Goal: Task Accomplishment & Management: Complete application form

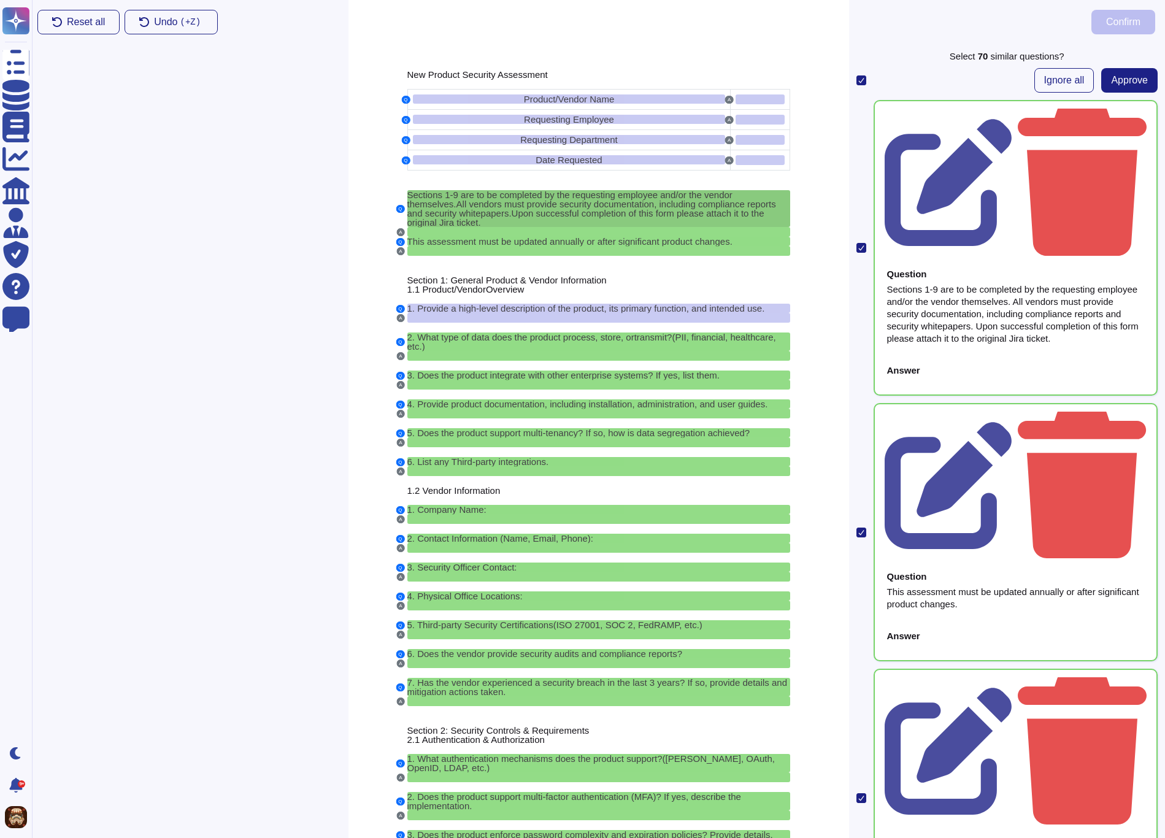
click at [416, 207] on span "All vendors must provide security documentation, including compliance reports a…" at bounding box center [591, 209] width 369 height 20
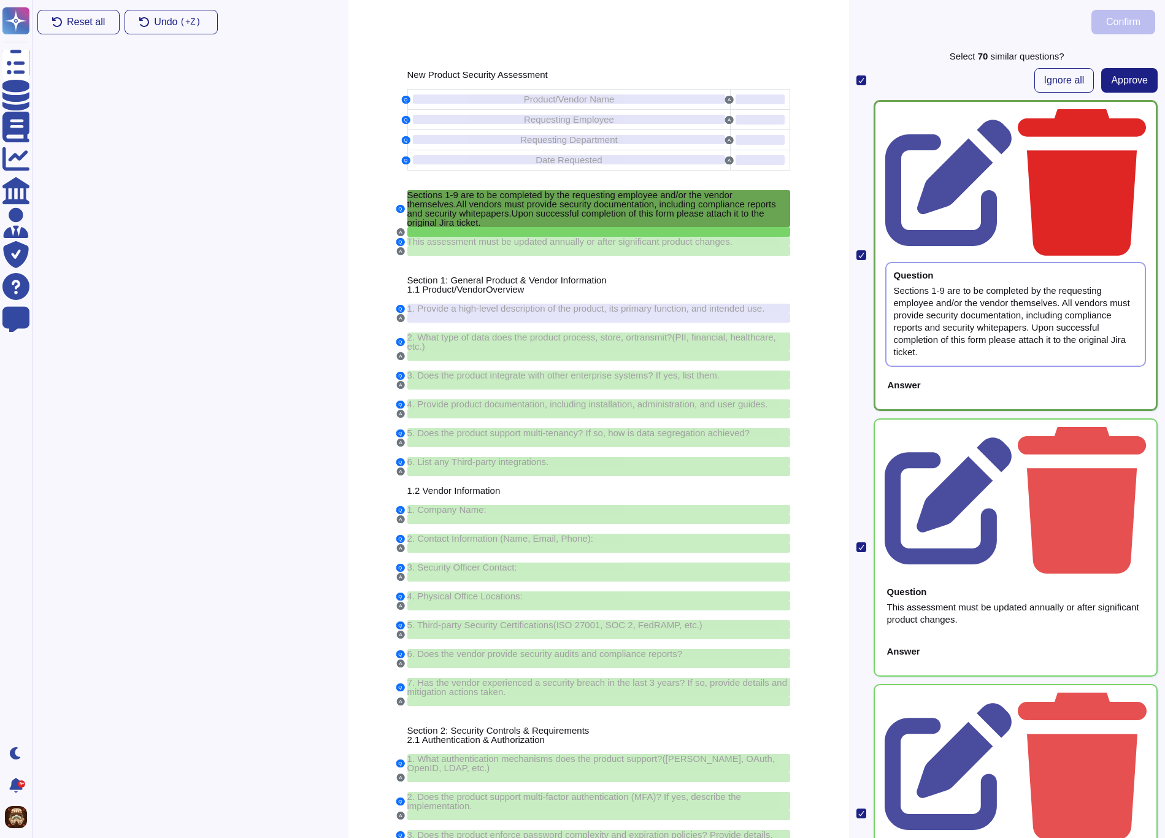
click at [1135, 114] on icon at bounding box center [1082, 182] width 128 height 147
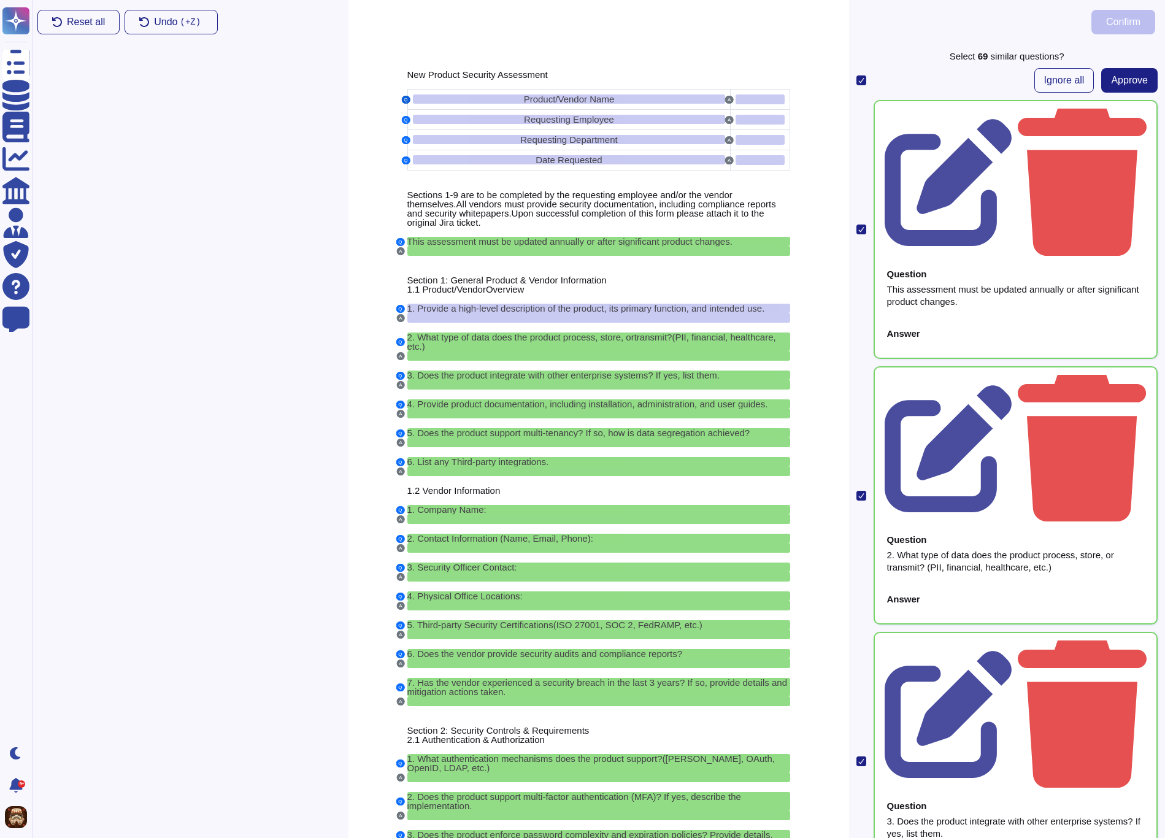
click at [407, 101] on button "Q" at bounding box center [405, 100] width 9 height 8
click at [451, 98] on div "Product/Vendor Name" at bounding box center [569, 98] width 313 height 9
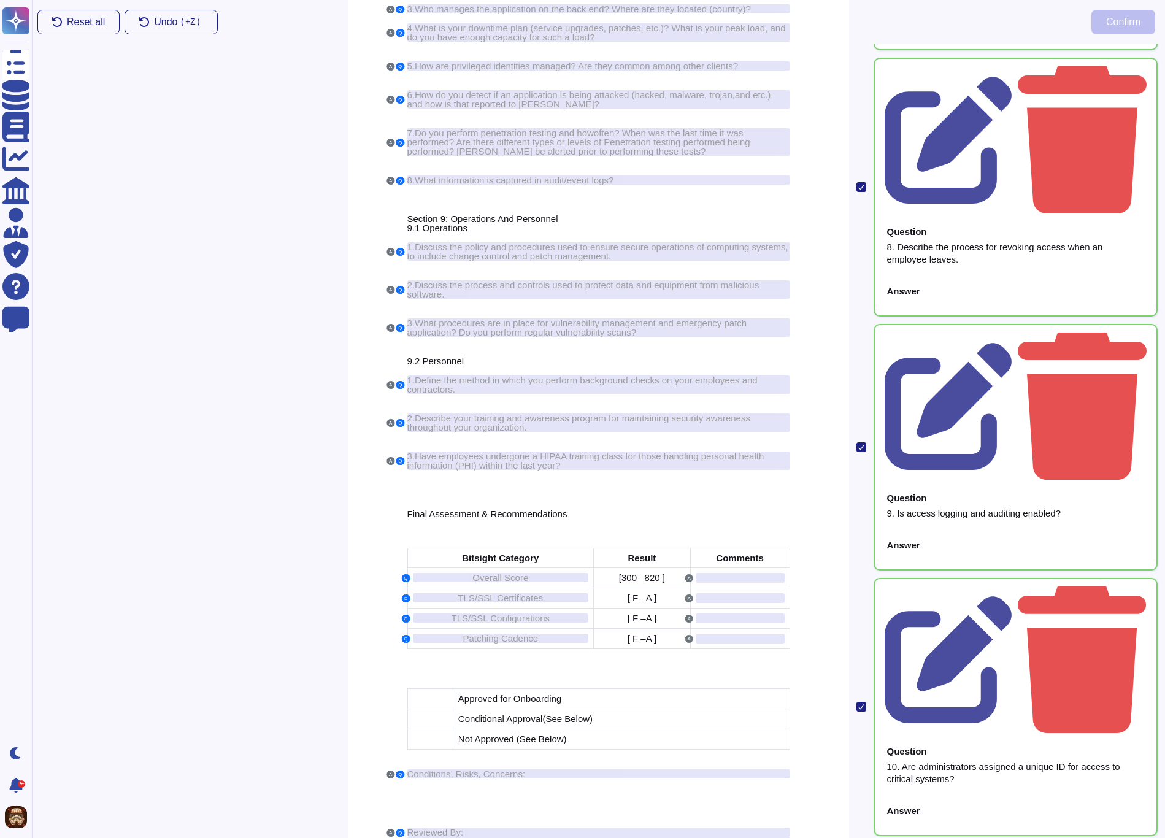
scroll to position [7981, 0]
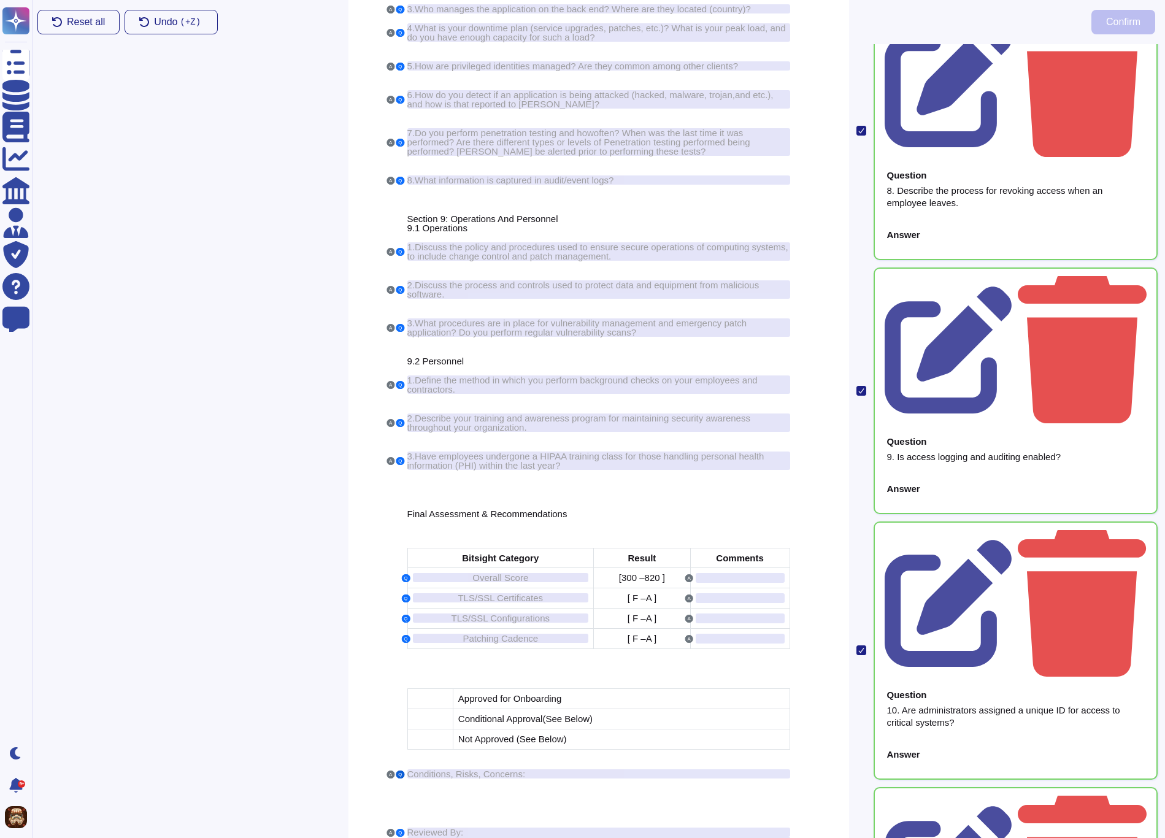
click at [399, 778] on button "Q" at bounding box center [400, 774] width 9 height 8
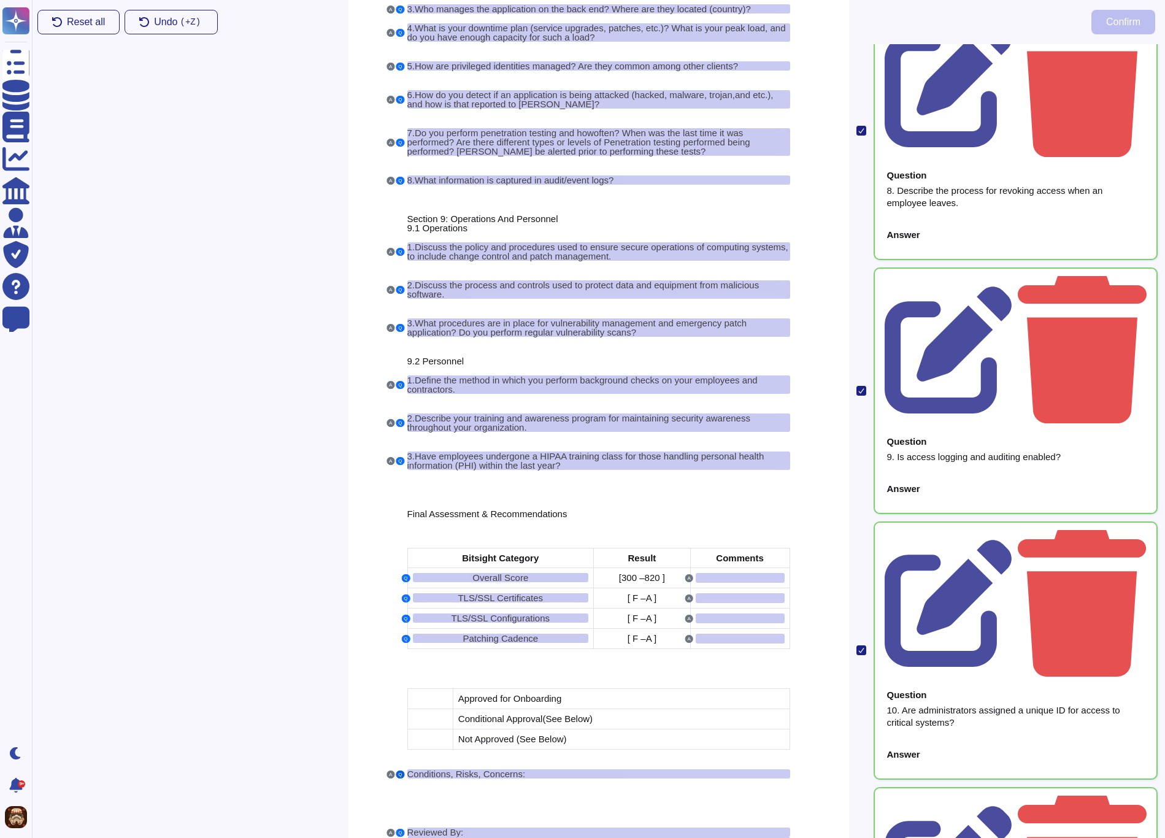
click at [399, 778] on button "Q" at bounding box center [400, 774] width 9 height 8
click at [420, 779] on span "Conditions, Risks, Concerns:" at bounding box center [466, 774] width 118 height 10
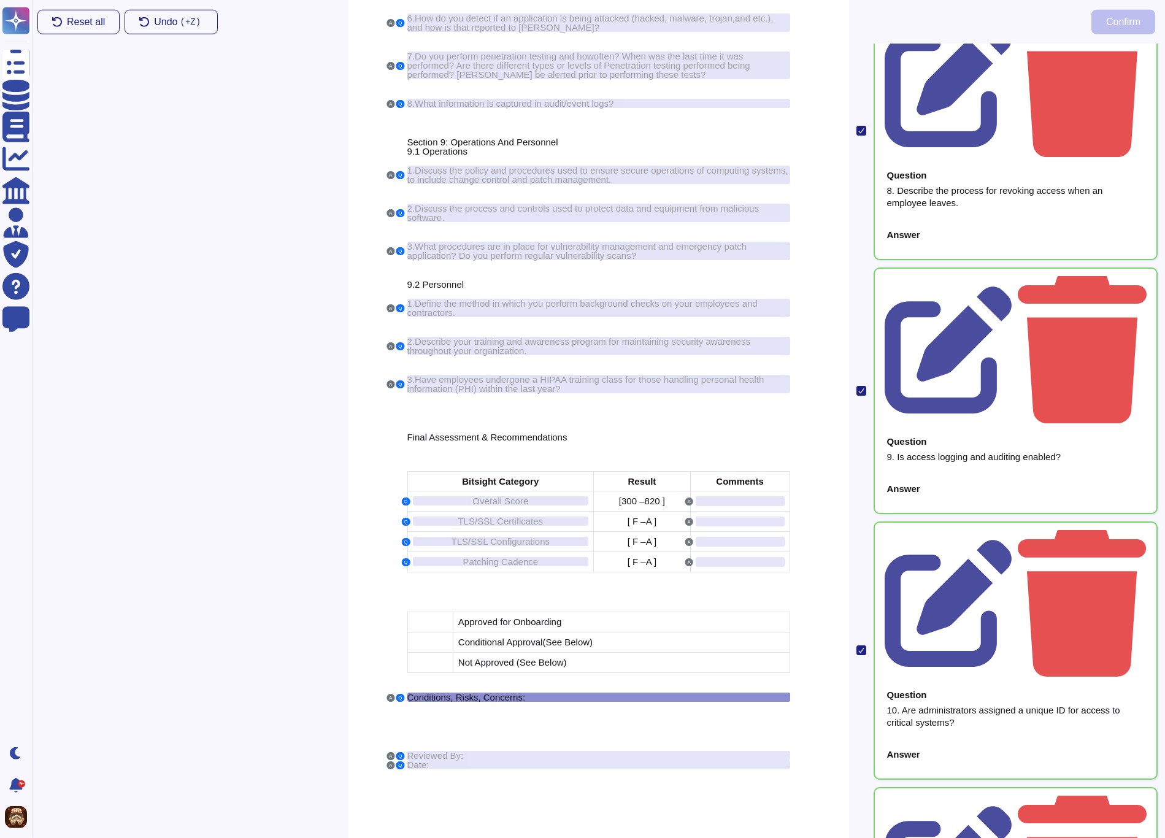
scroll to position [3845, 0]
click at [417, 760] on span "Date:" at bounding box center [418, 764] width 22 height 10
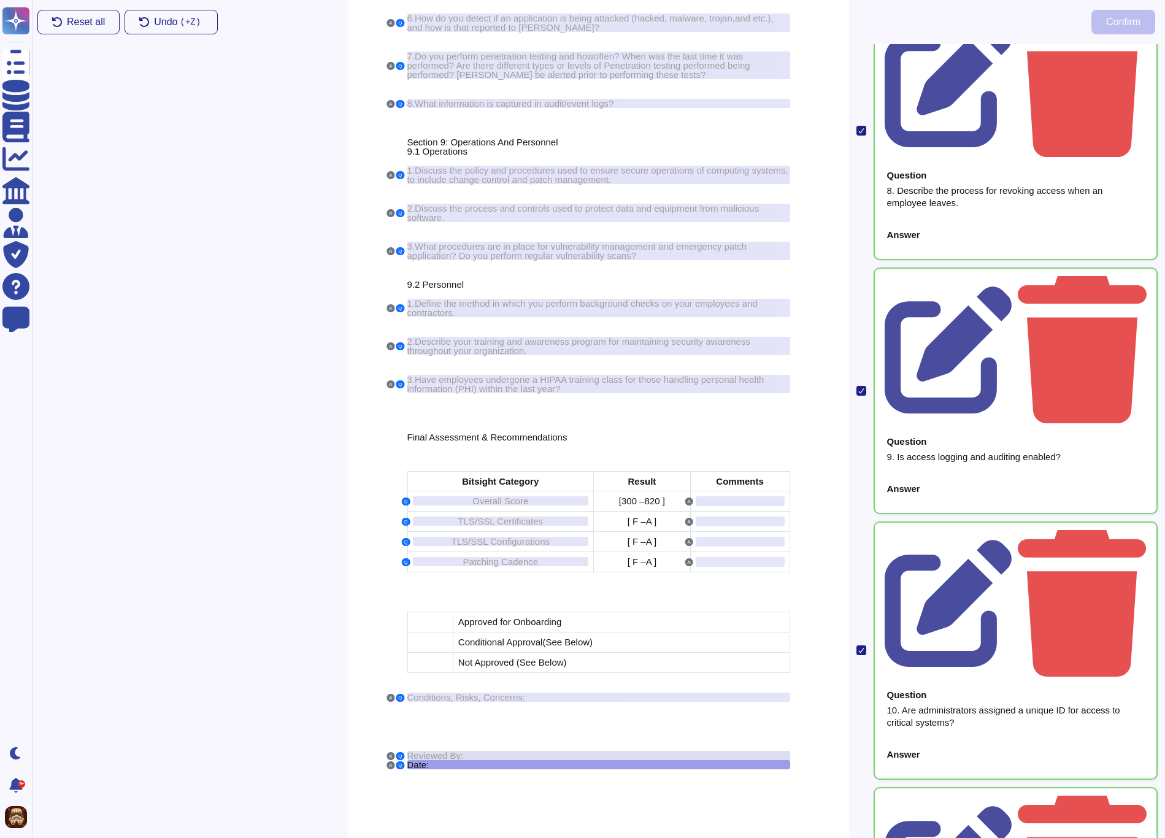
click at [418, 756] on span "Reviewed By:" at bounding box center [435, 755] width 56 height 10
click at [428, 696] on span "Conditions, Risks, Concerns:" at bounding box center [466, 697] width 118 height 10
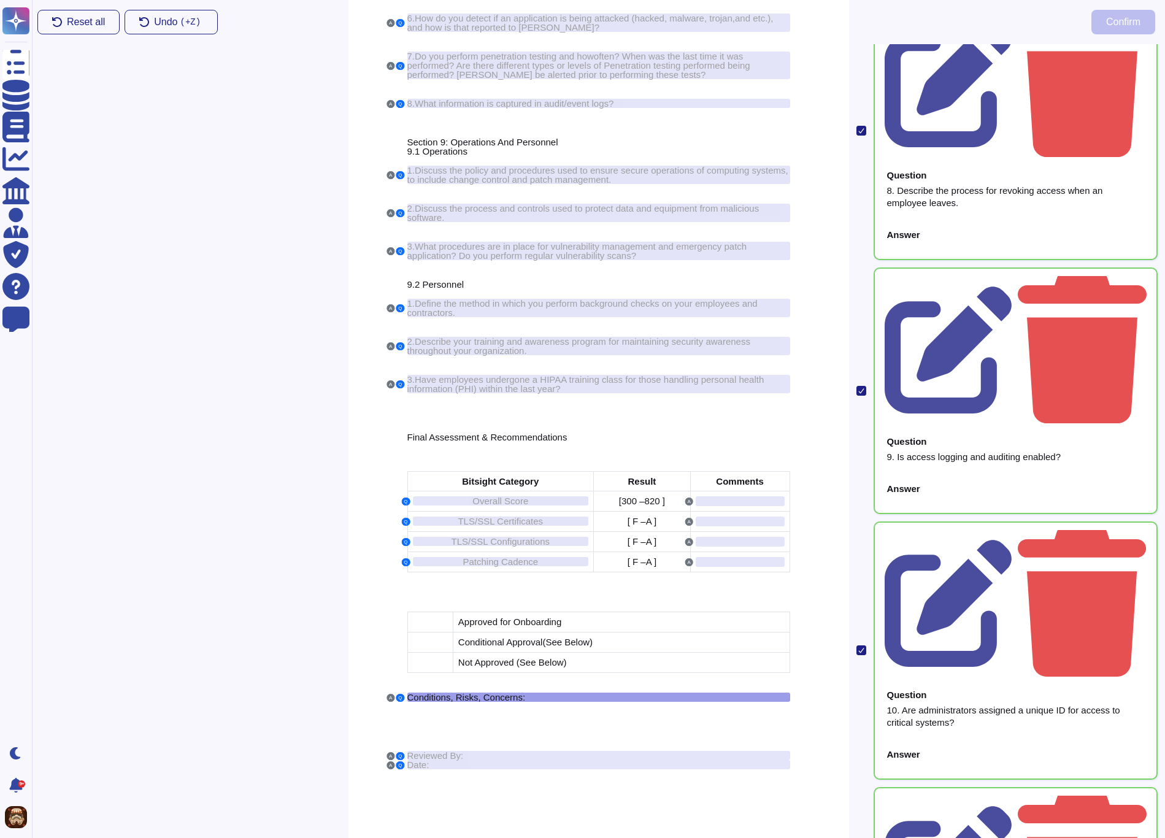
click at [1068, 26] on div "Reset all Undo ( +Z) Confirm" at bounding box center [596, 22] width 1137 height 44
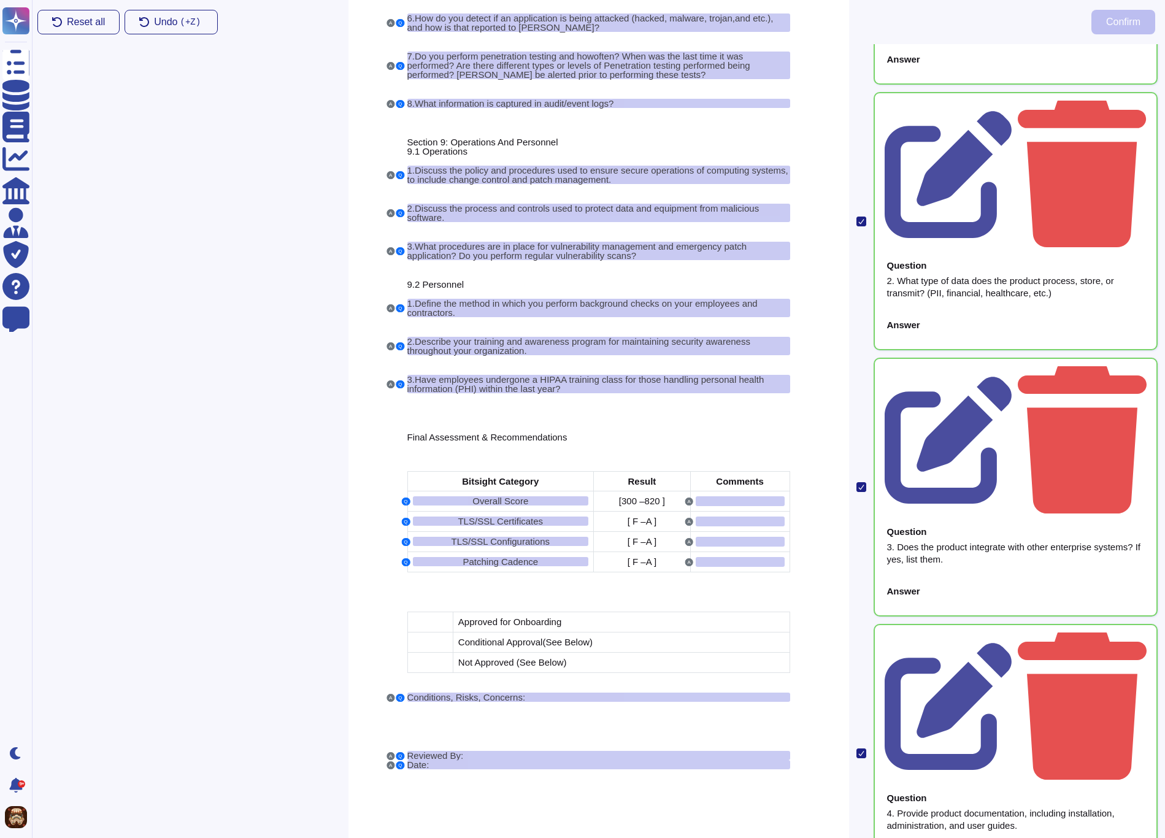
scroll to position [0, 0]
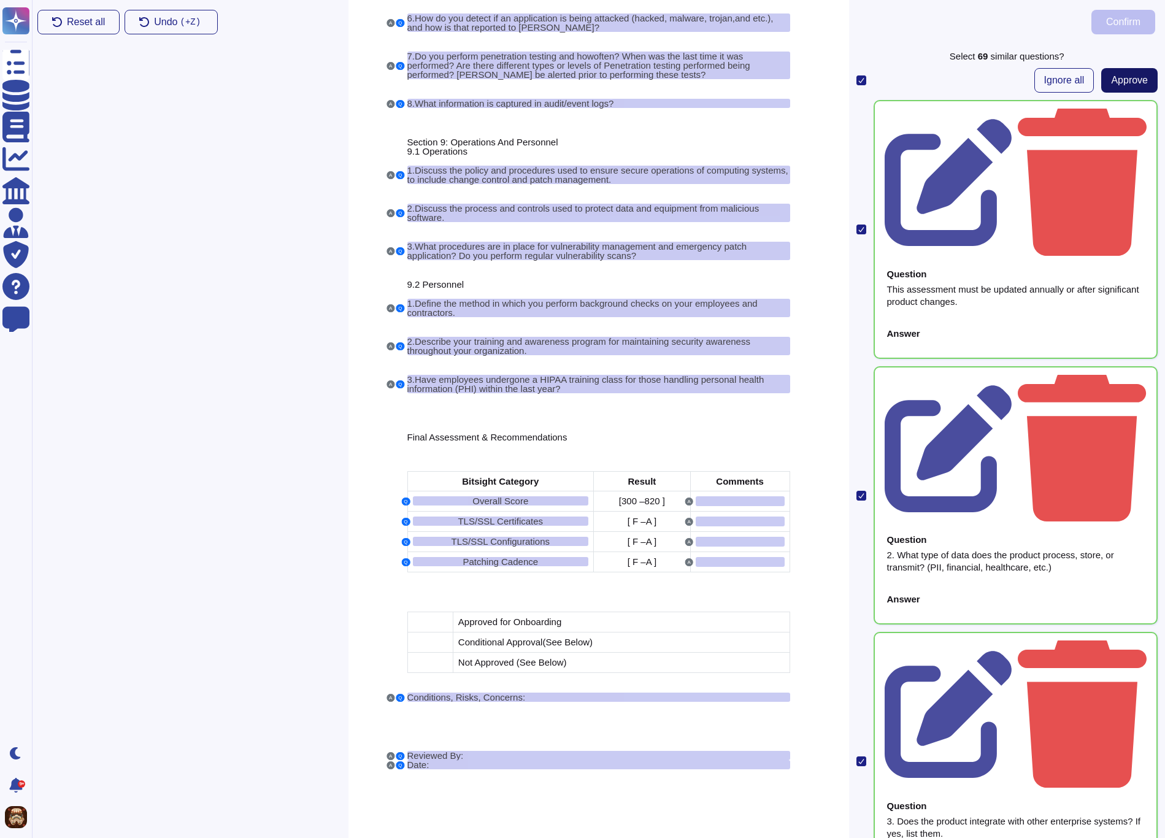
click at [1127, 85] on span "Approve" at bounding box center [1129, 80] width 37 height 10
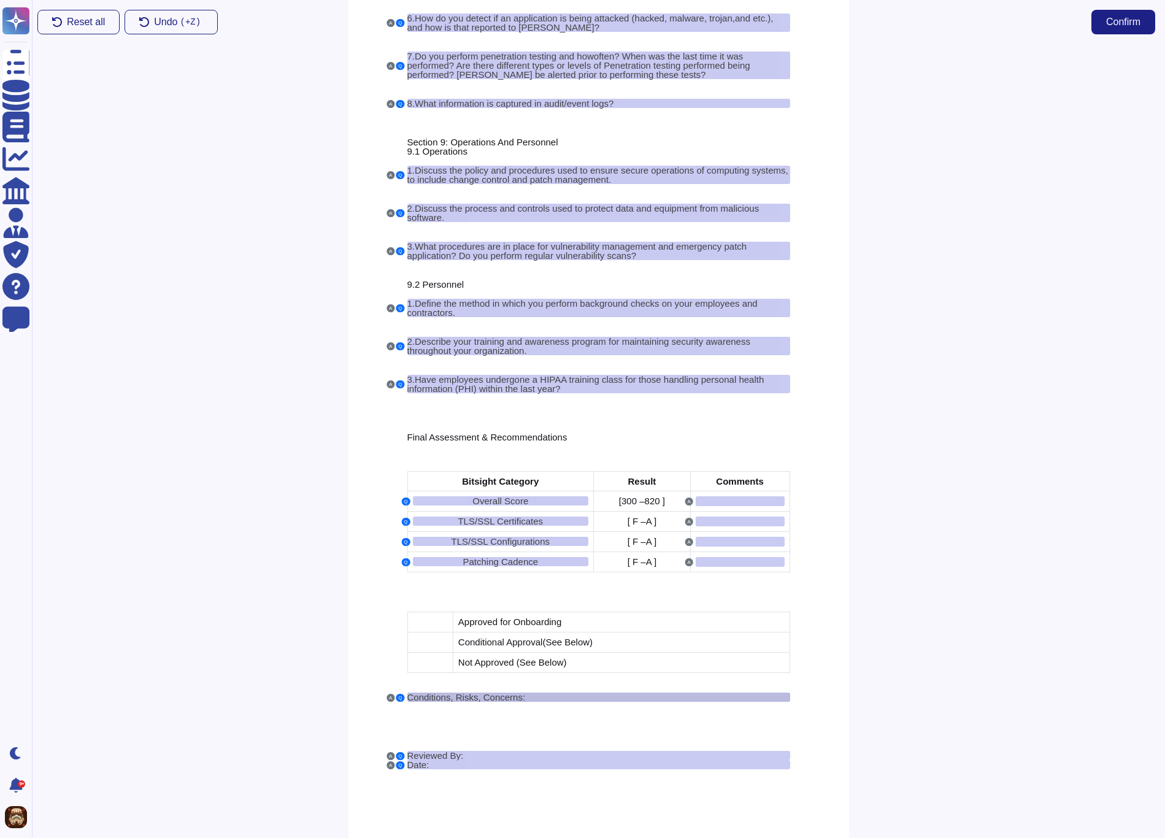
click at [434, 696] on span "Conditions, Risks, Concerns:" at bounding box center [466, 697] width 118 height 10
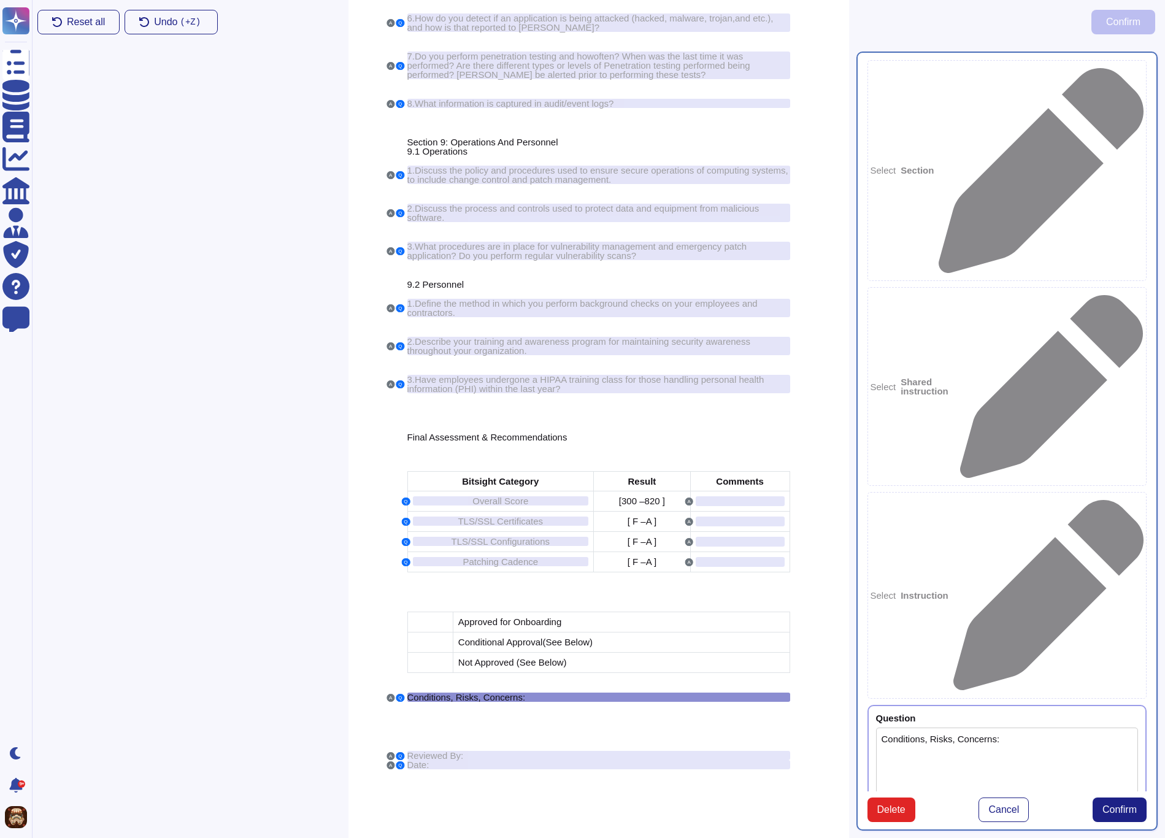
type textarea "Conditions, Risks, Concerns:"
click at [897, 805] on span "Delete" at bounding box center [891, 810] width 28 height 10
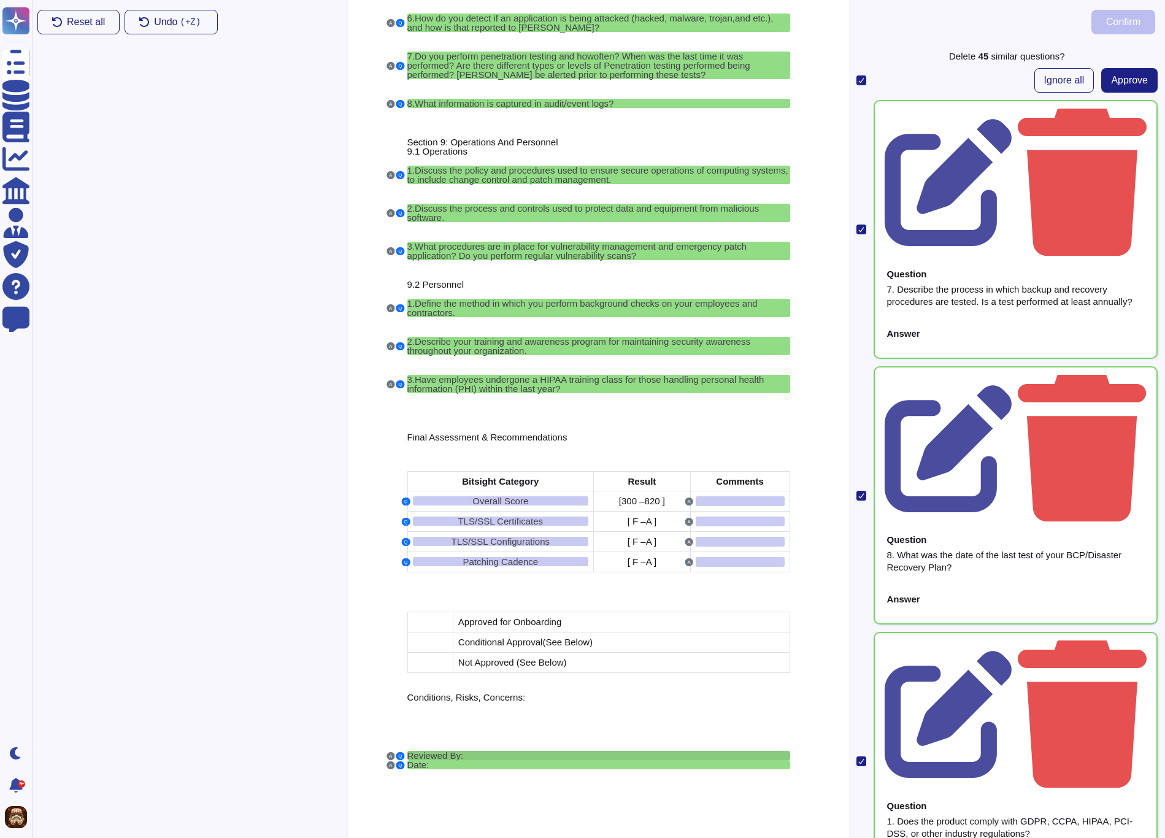
click at [467, 753] on div "Reviewed By:" at bounding box center [598, 755] width 383 height 9
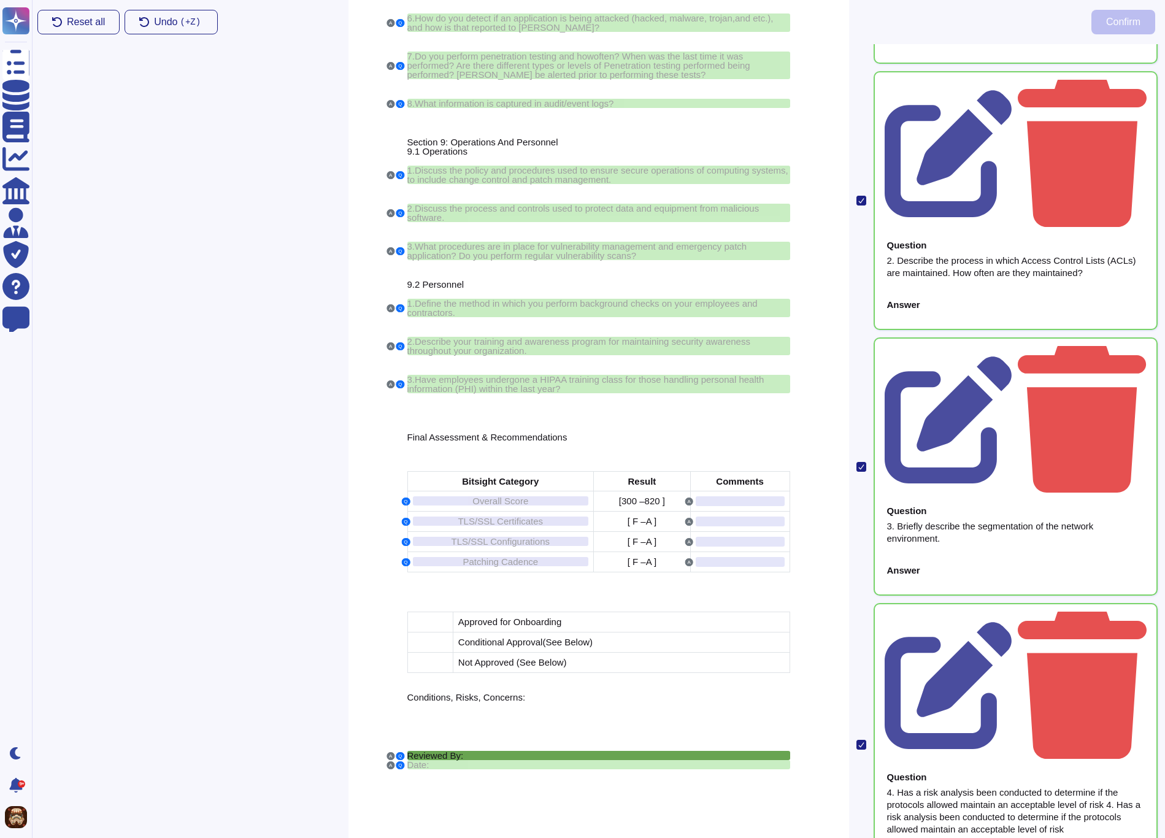
scroll to position [5252, 0]
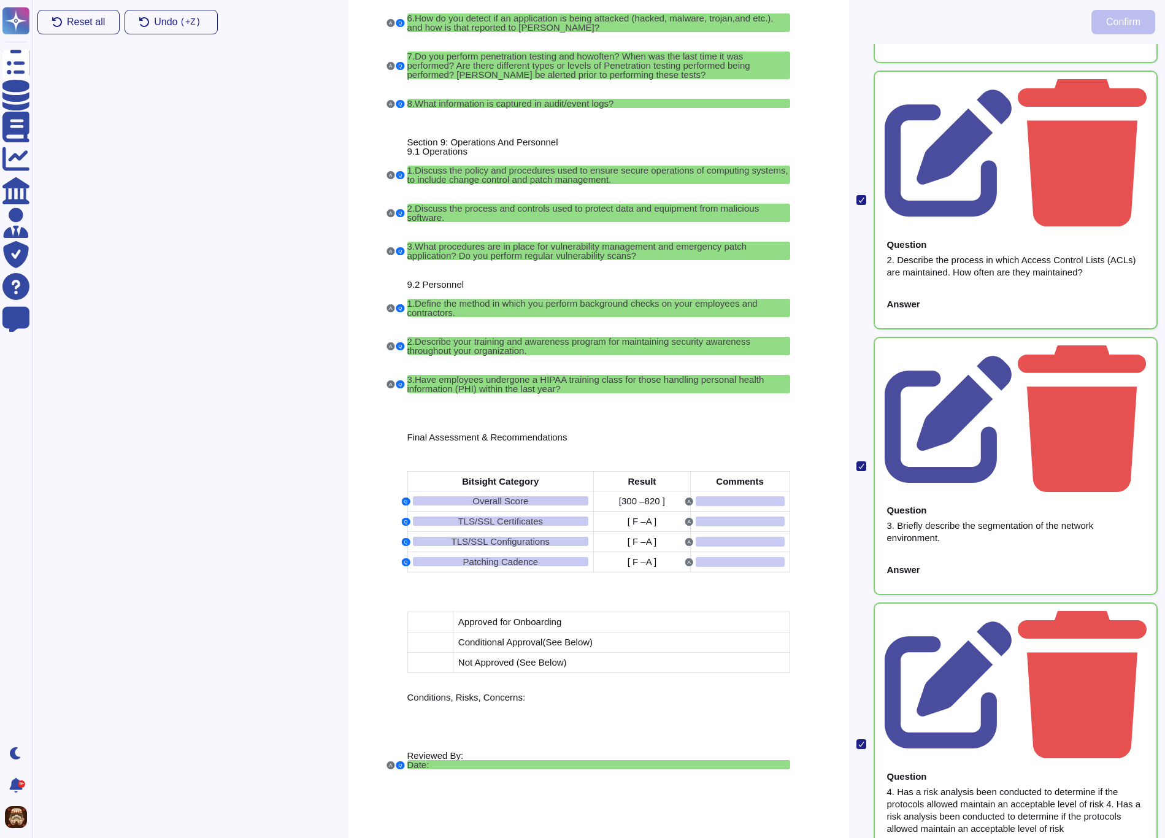
scroll to position [5129, 0]
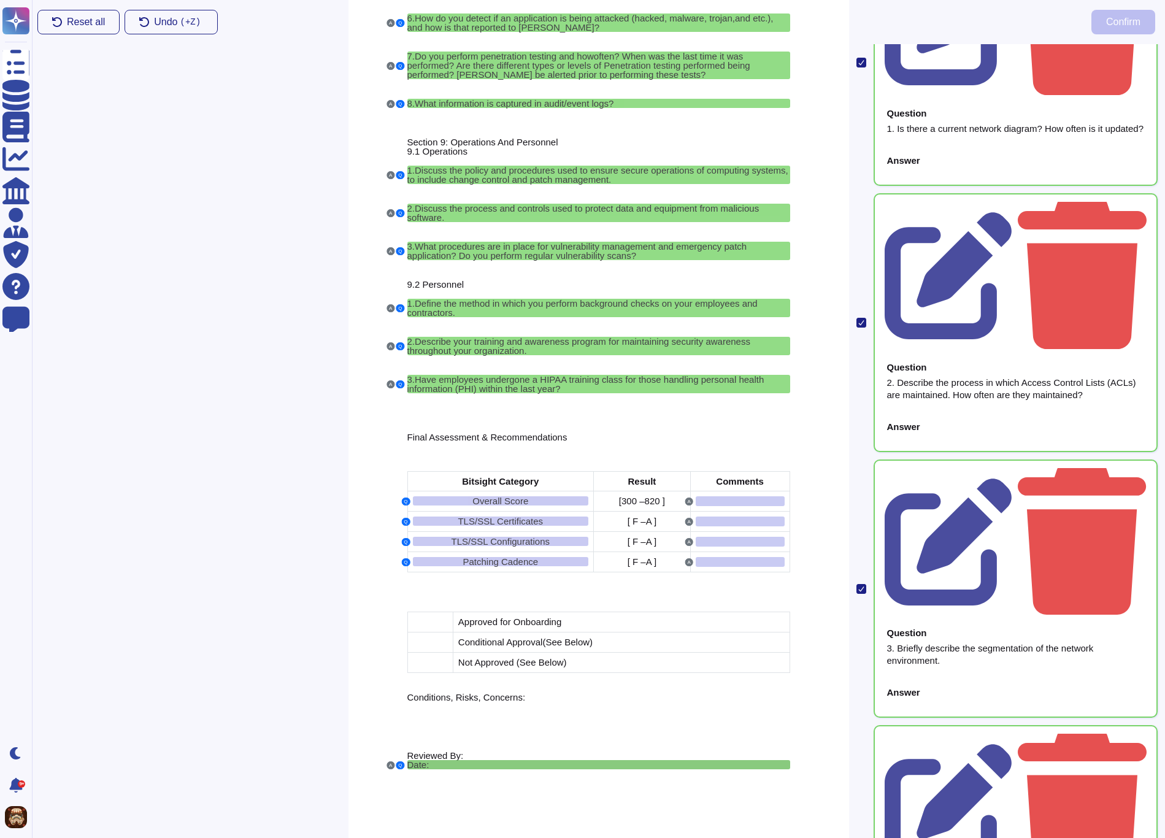
click at [489, 765] on div "Date:" at bounding box center [598, 764] width 383 height 9
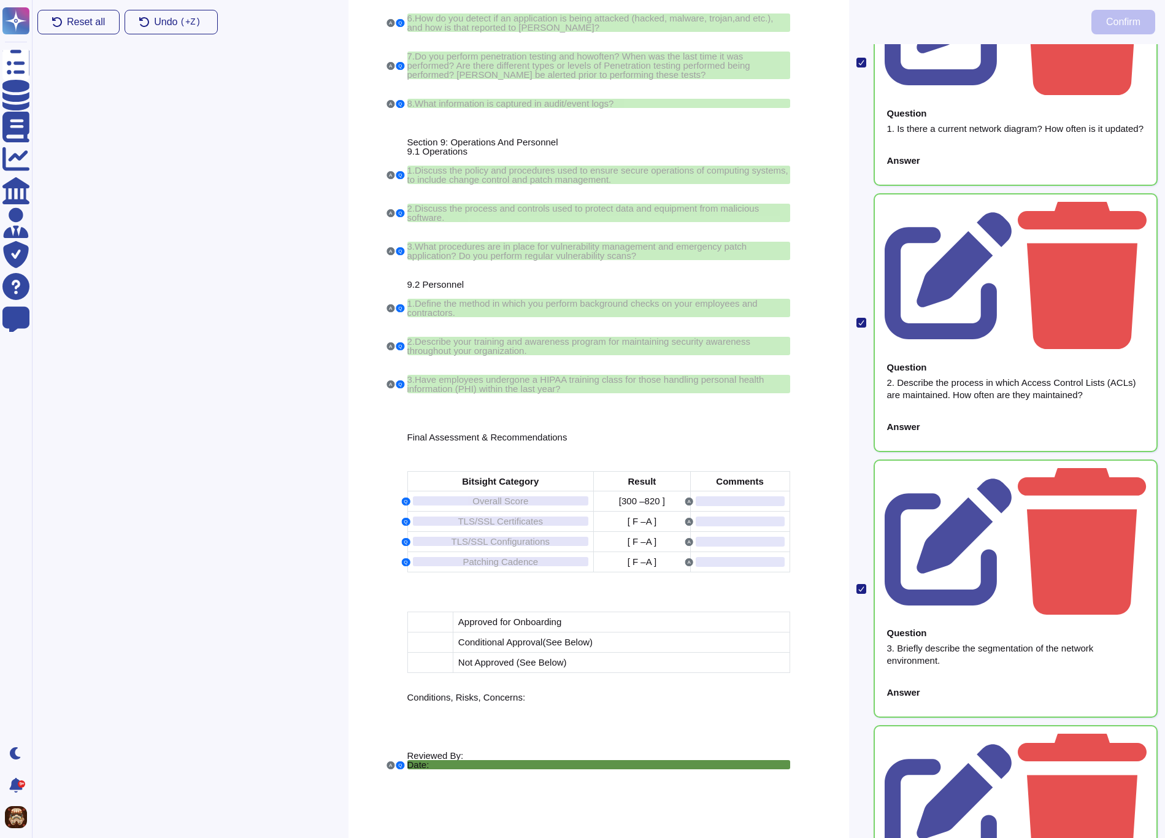
scroll to position [5130, 0]
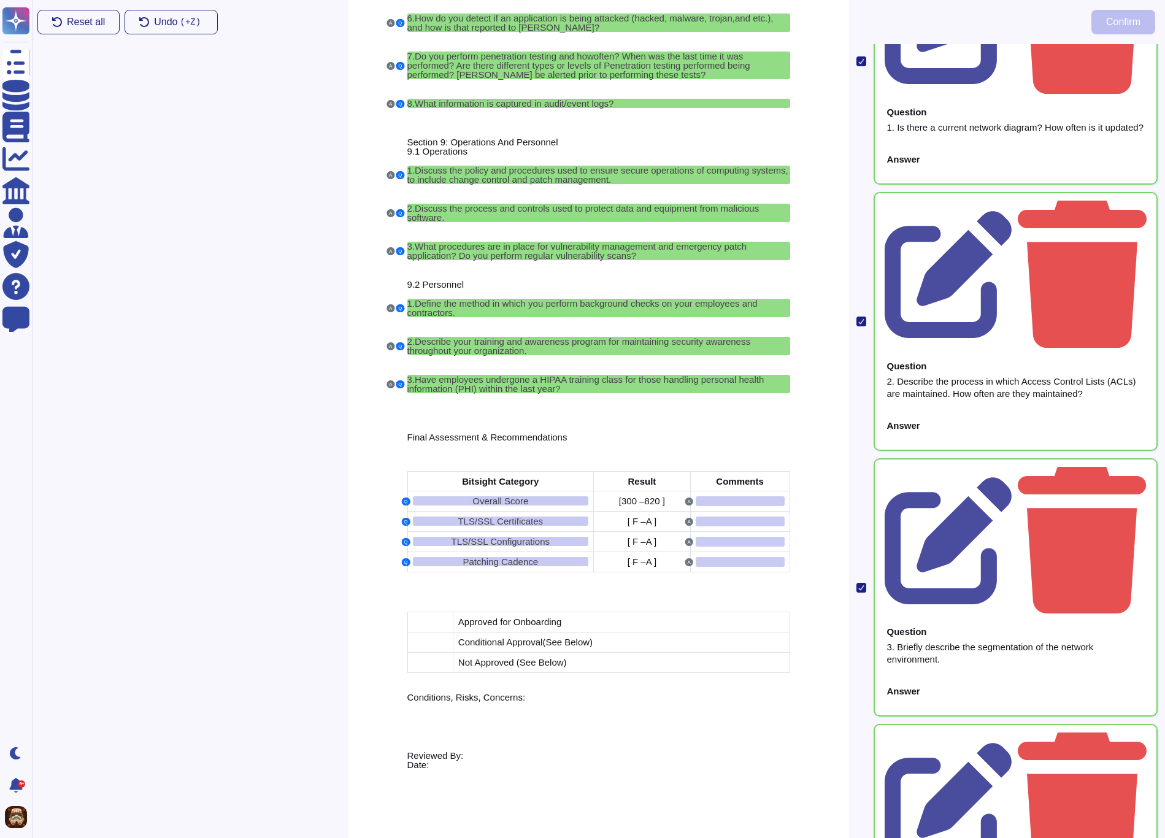
scroll to position [5012, 0]
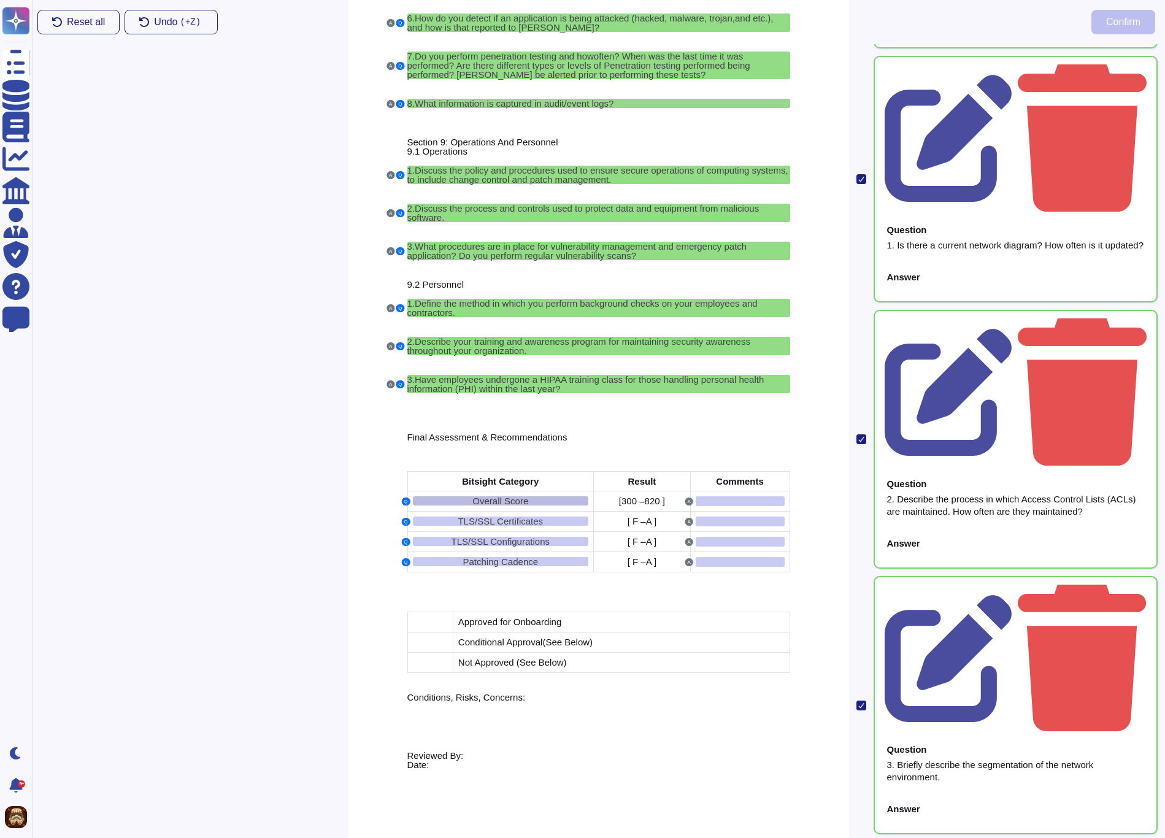
click at [533, 501] on div "Overall Score" at bounding box center [501, 500] width 176 height 9
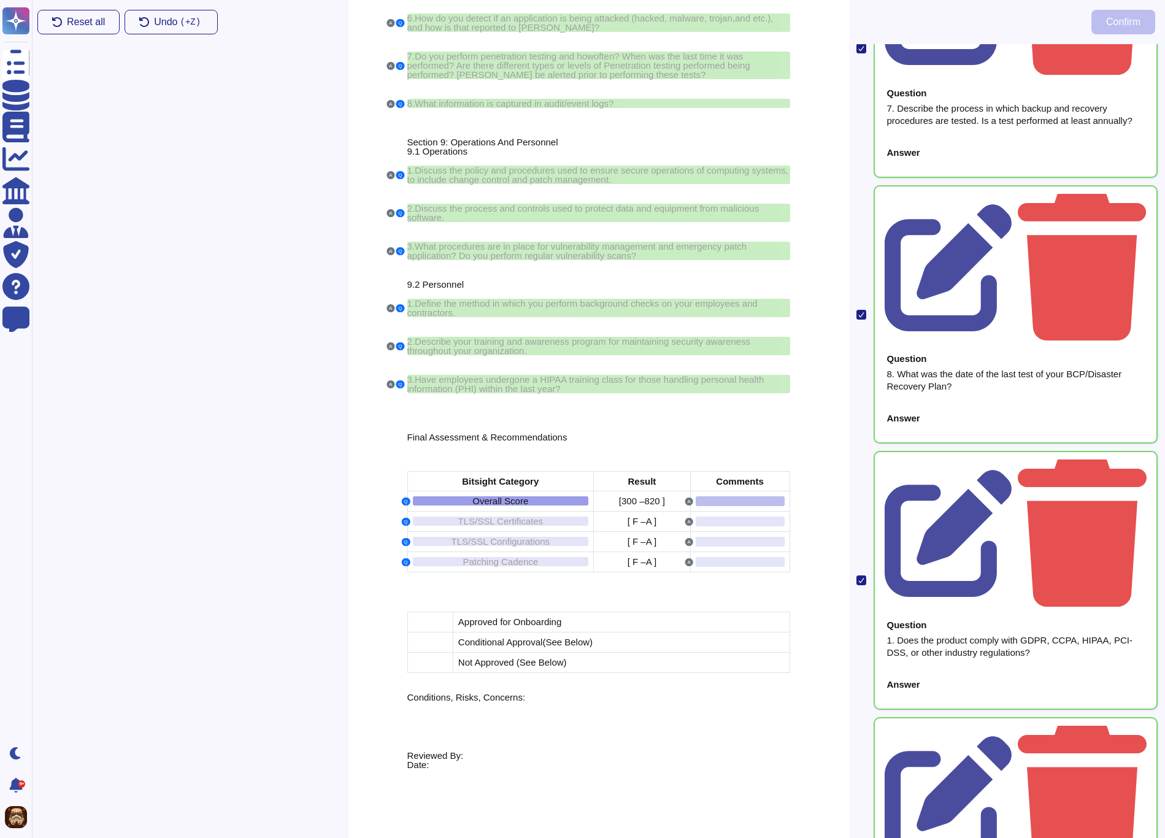
scroll to position [0, 0]
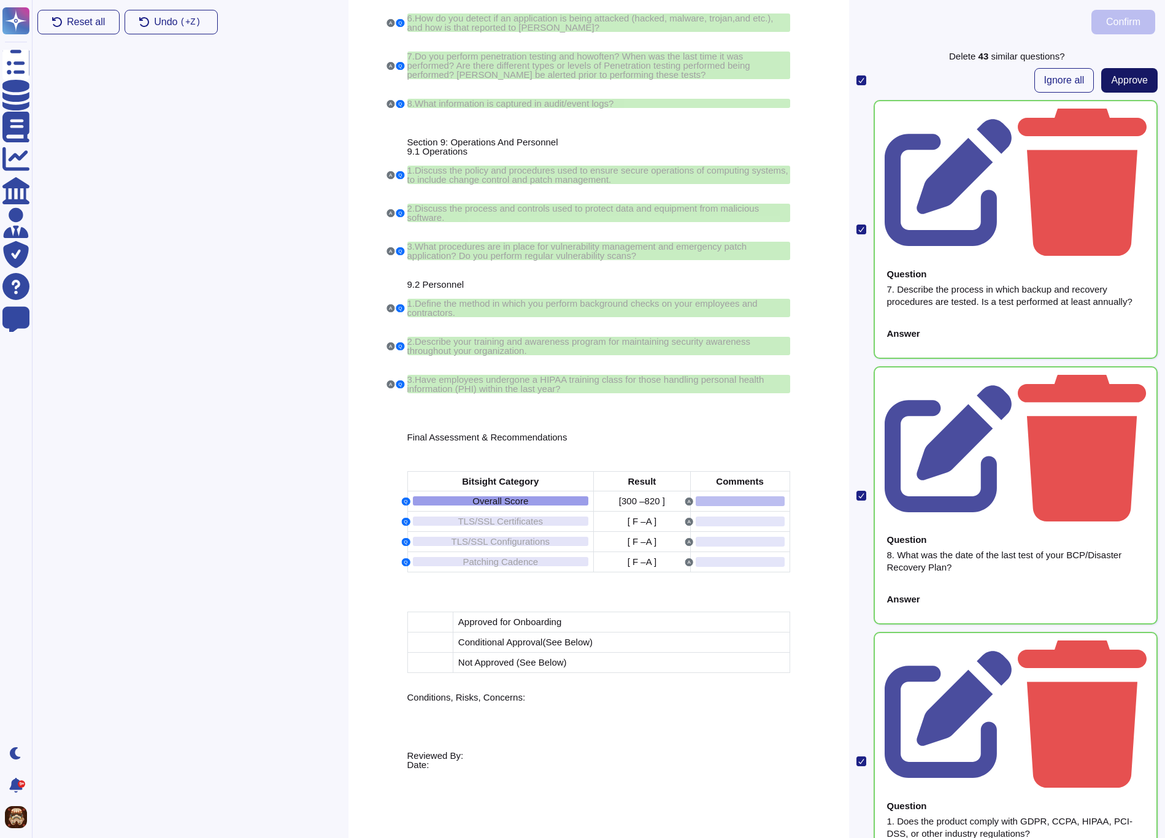
click at [1133, 90] on button "Approve" at bounding box center [1129, 80] width 56 height 25
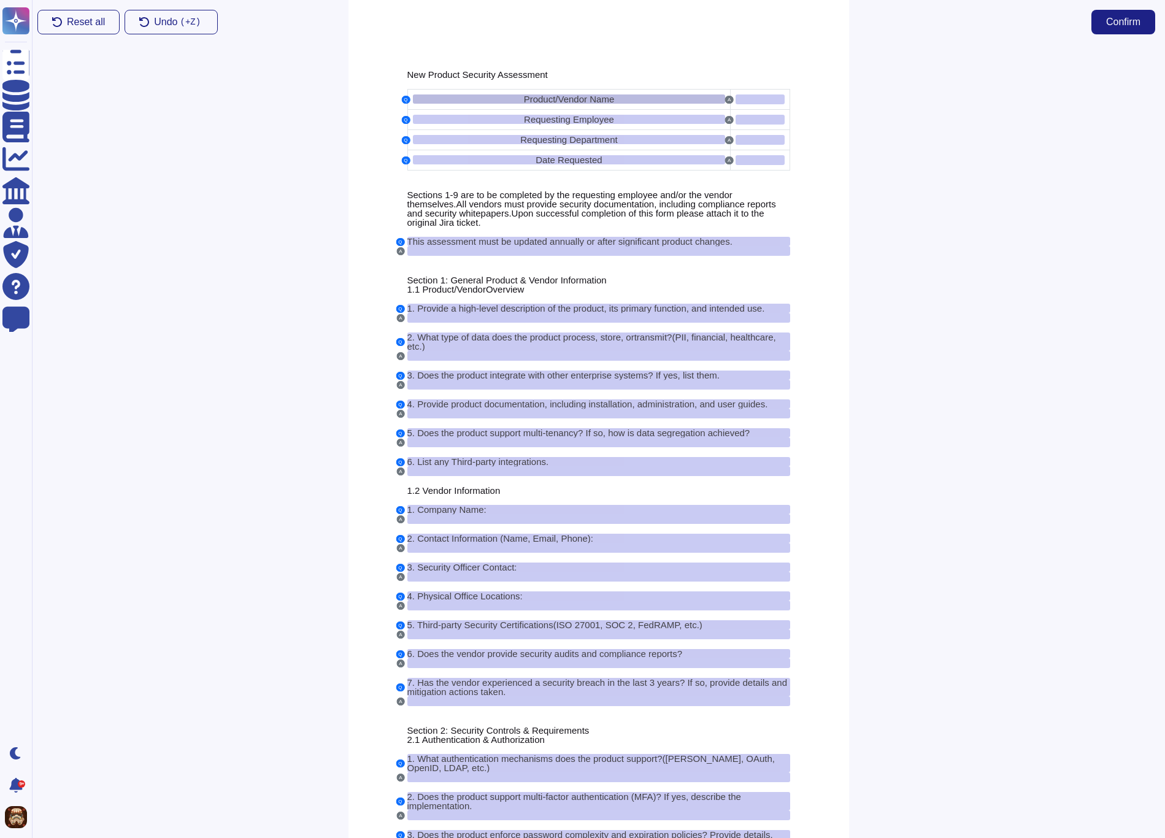
click at [484, 100] on div "Product/Vendor Name" at bounding box center [569, 98] width 313 height 9
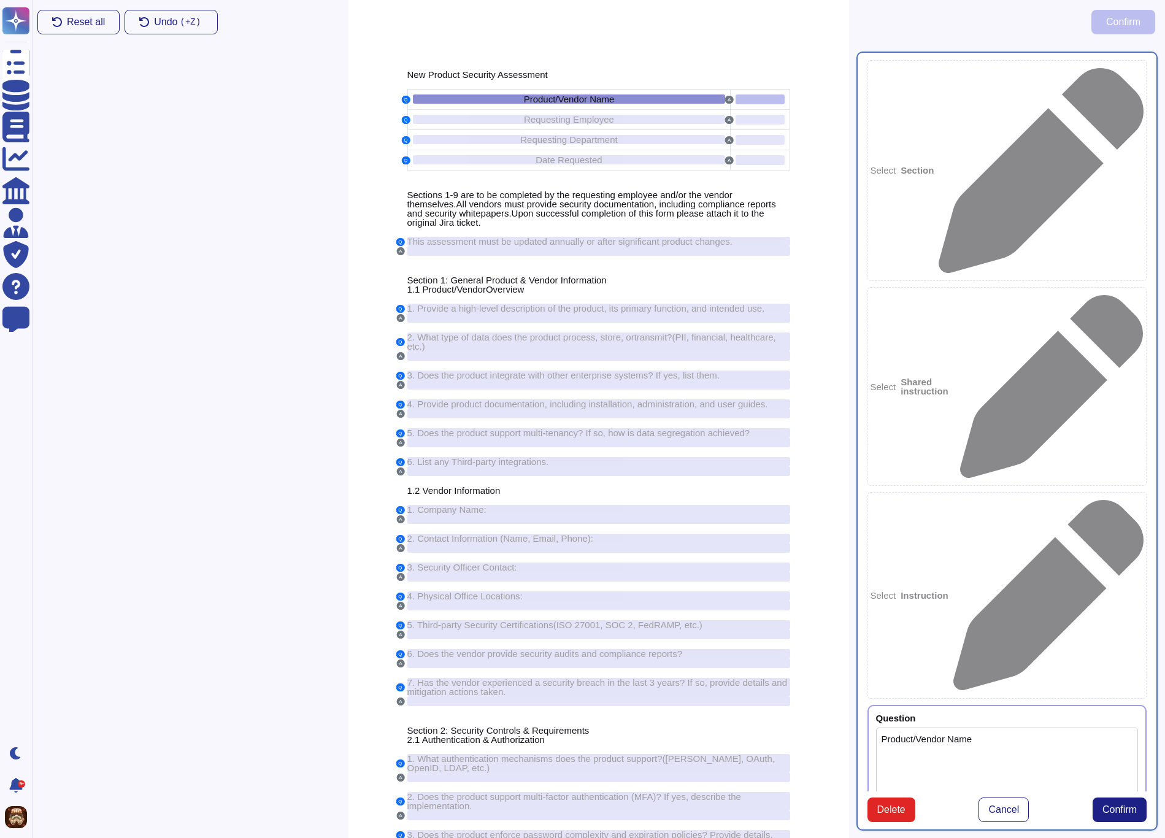
type textarea "Product/Vendor Name"
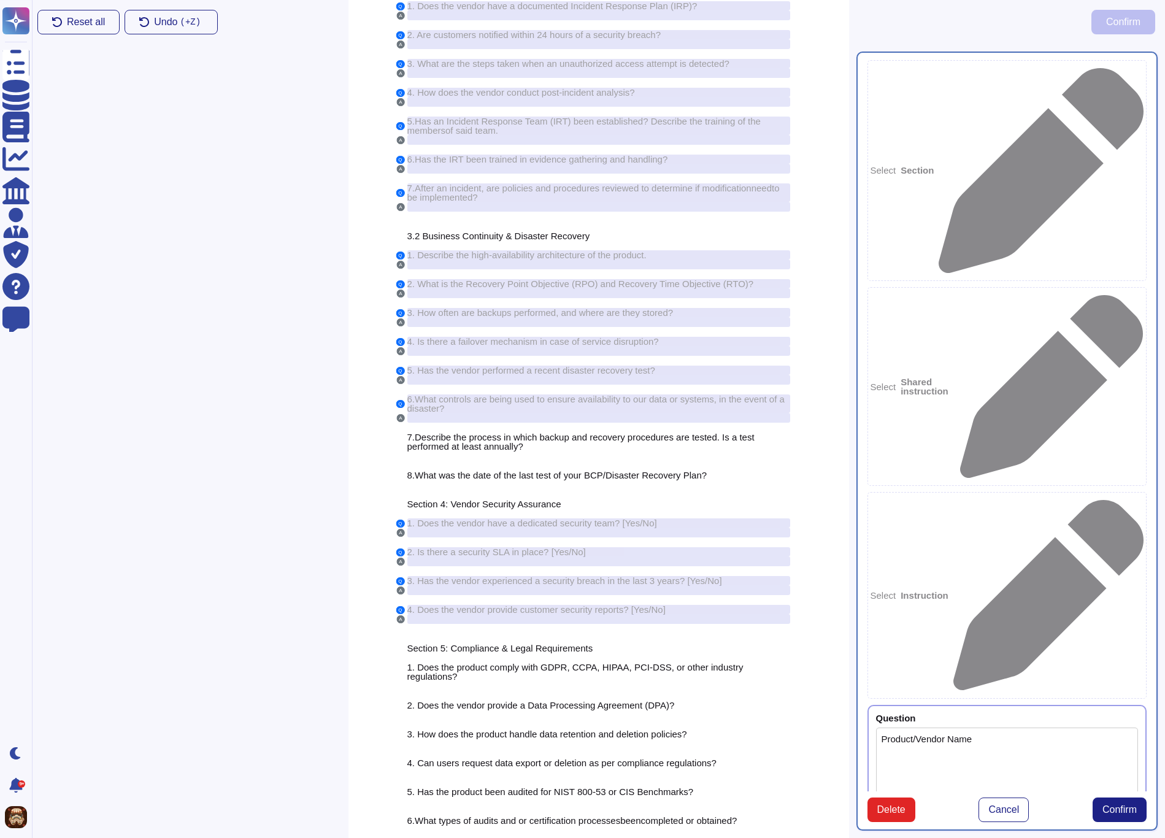
scroll to position [2041, 0]
click at [508, 449] on span "Describe the process in which backup and recovery procedures are tested. Is a t…" at bounding box center [580, 439] width 347 height 20
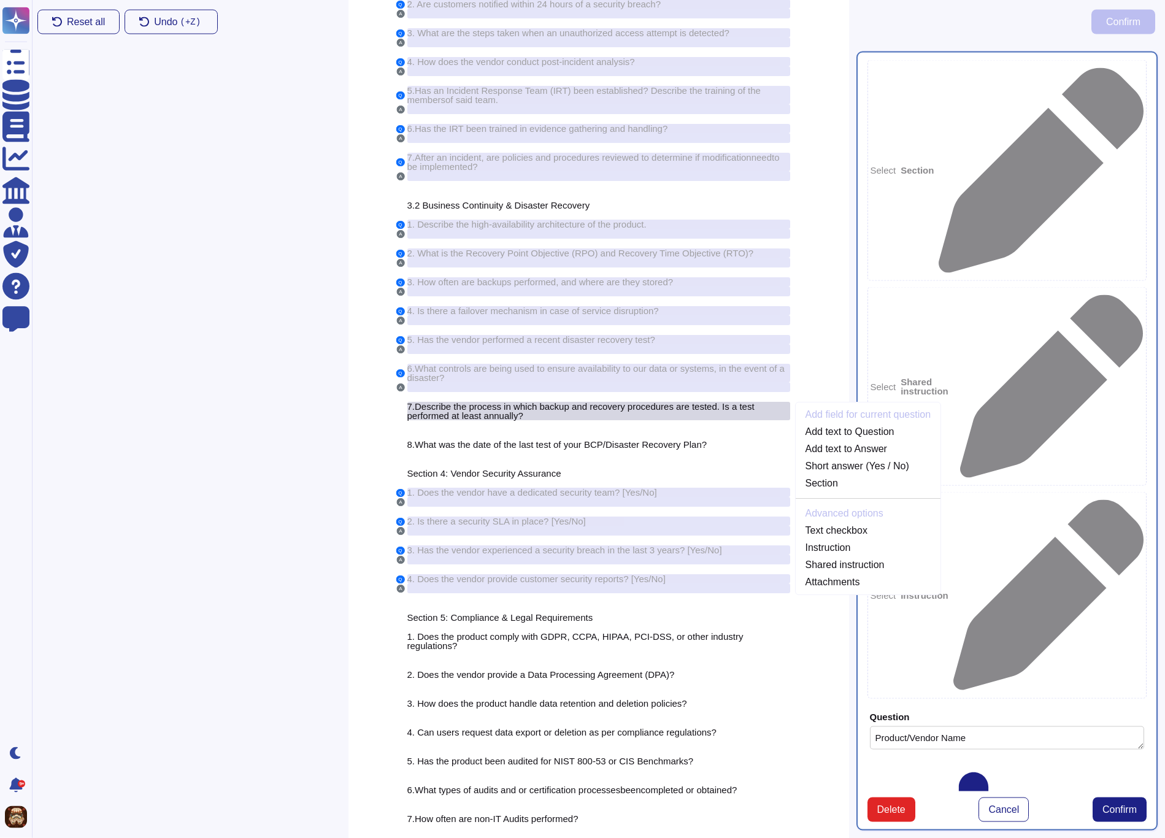
scroll to position [2071, 0]
click at [486, 419] on span "Describe the process in which backup and recovery procedures are tested. Is a t…" at bounding box center [580, 410] width 347 height 20
click at [1030, 512] on div "Select Section Select Shared instruction Select Instruction Question Product/Ve…" at bounding box center [1007, 441] width 316 height 794
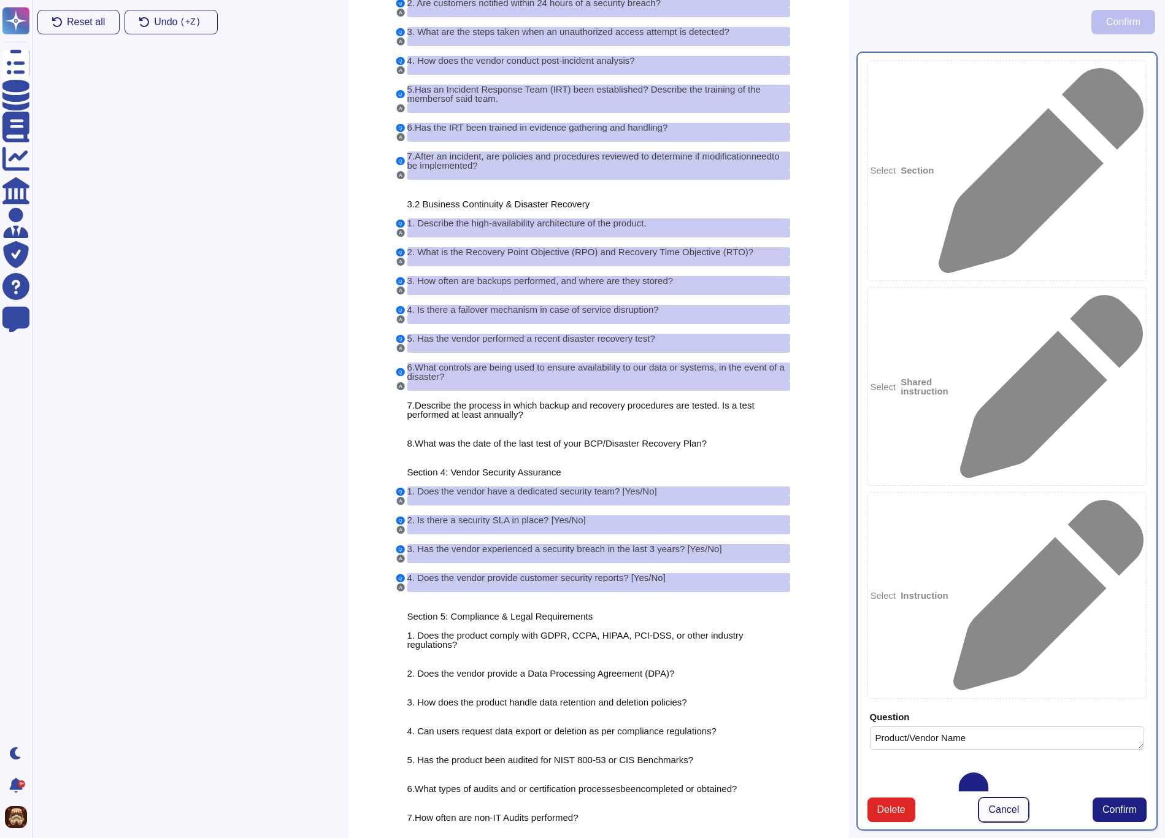
click at [1013, 805] on span "Cancel" at bounding box center [1003, 810] width 31 height 10
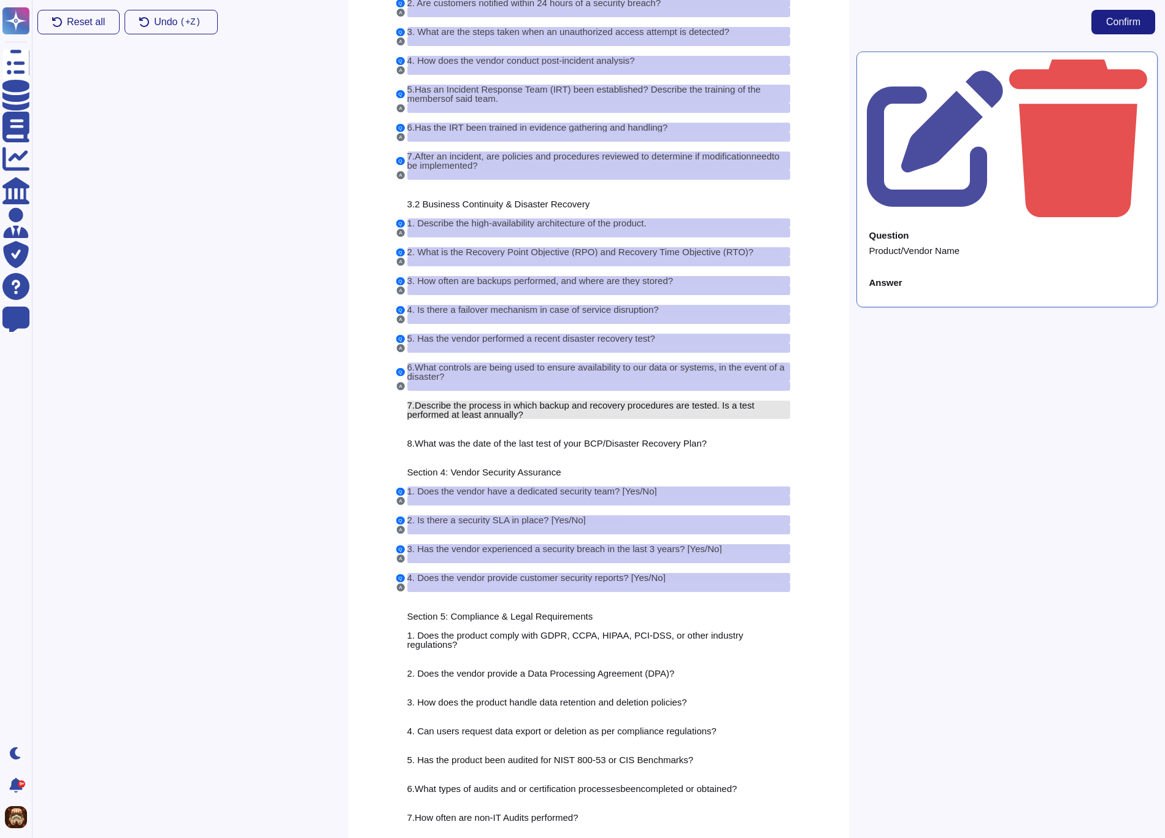
click at [484, 413] on span "Describe the process in which backup and recovery procedures are tested. Is a t…" at bounding box center [580, 410] width 347 height 20
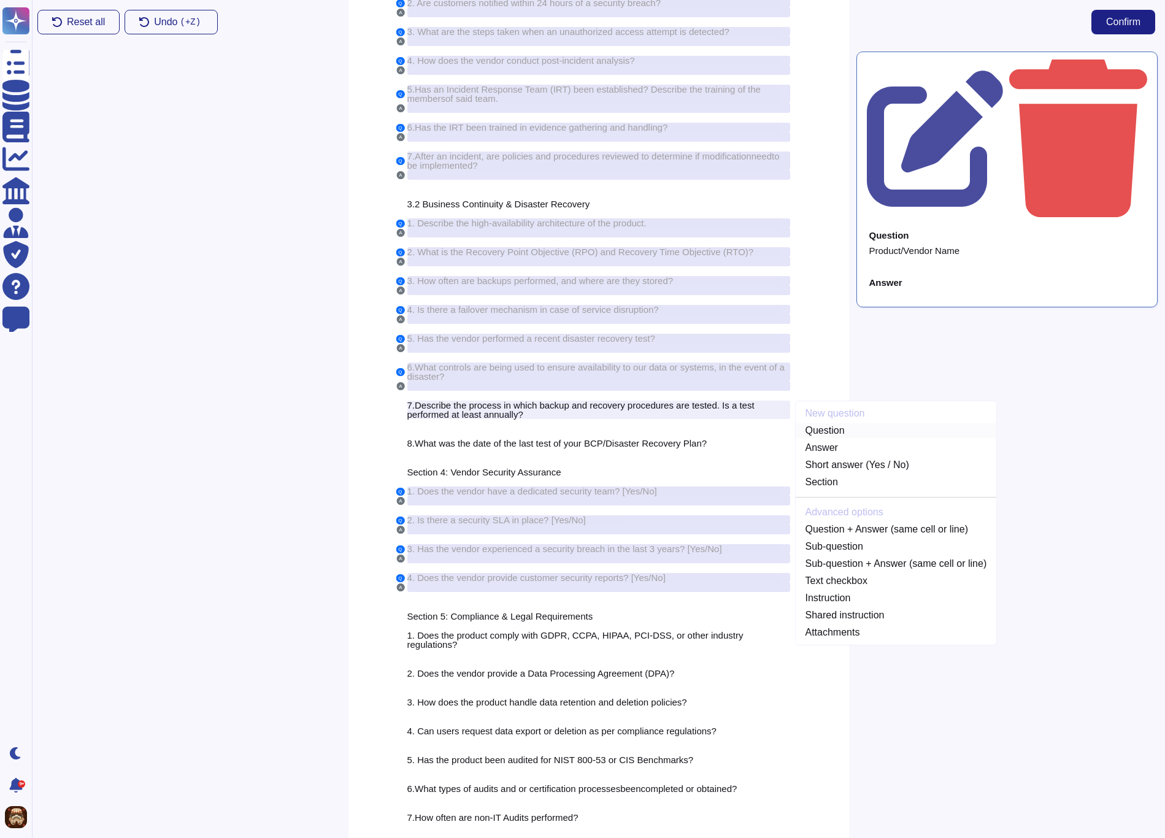
click at [815, 437] on link "Question" at bounding box center [896, 430] width 201 height 15
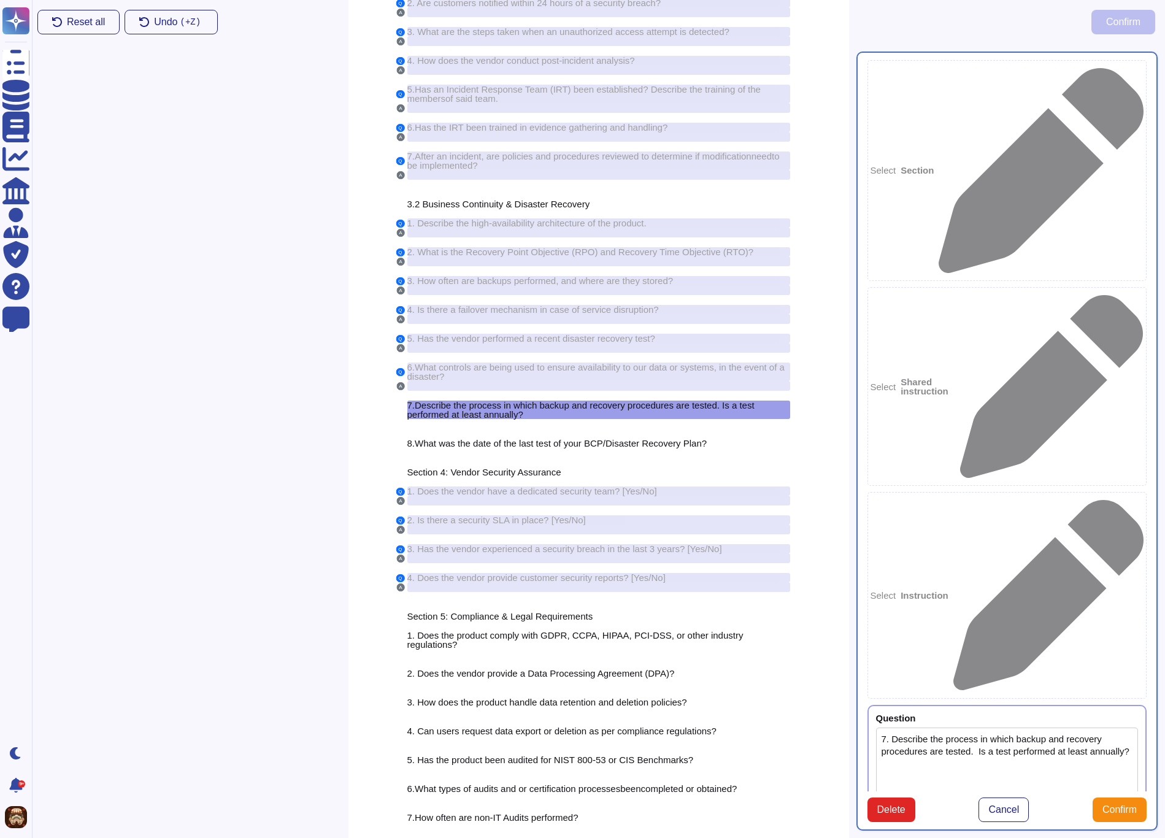
type textarea "7. Describe the process in which backup and recovery procedures are tested. Is …"
click at [551, 429] on div at bounding box center [598, 424] width 383 height 10
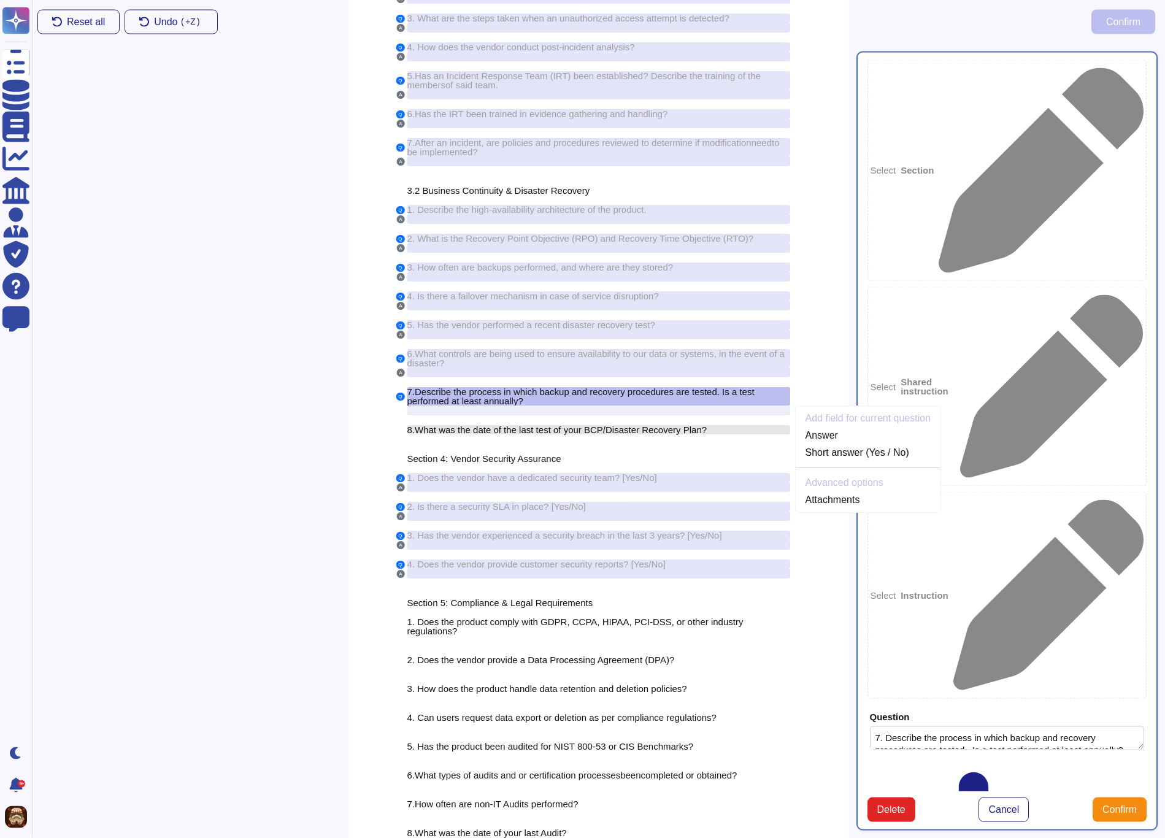
scroll to position [2085, 0]
click at [821, 442] on link "Answer" at bounding box center [868, 435] width 145 height 15
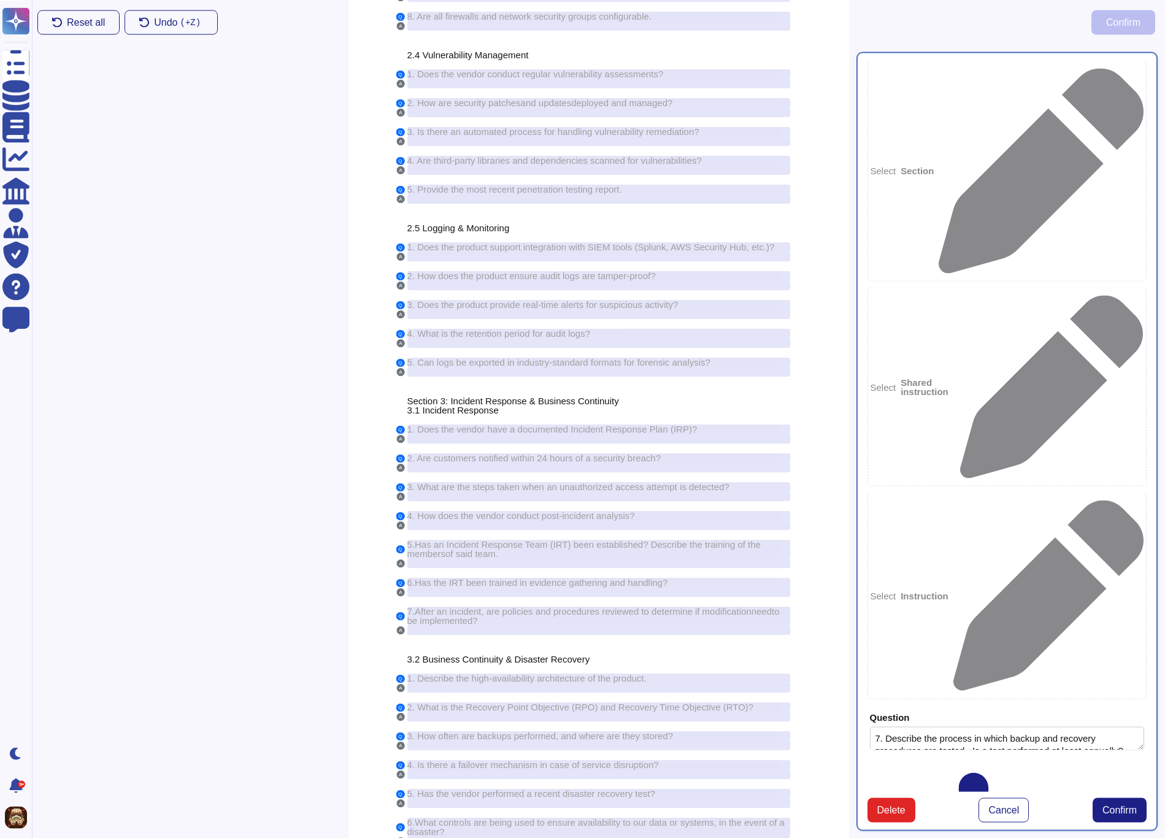
scroll to position [1653, 0]
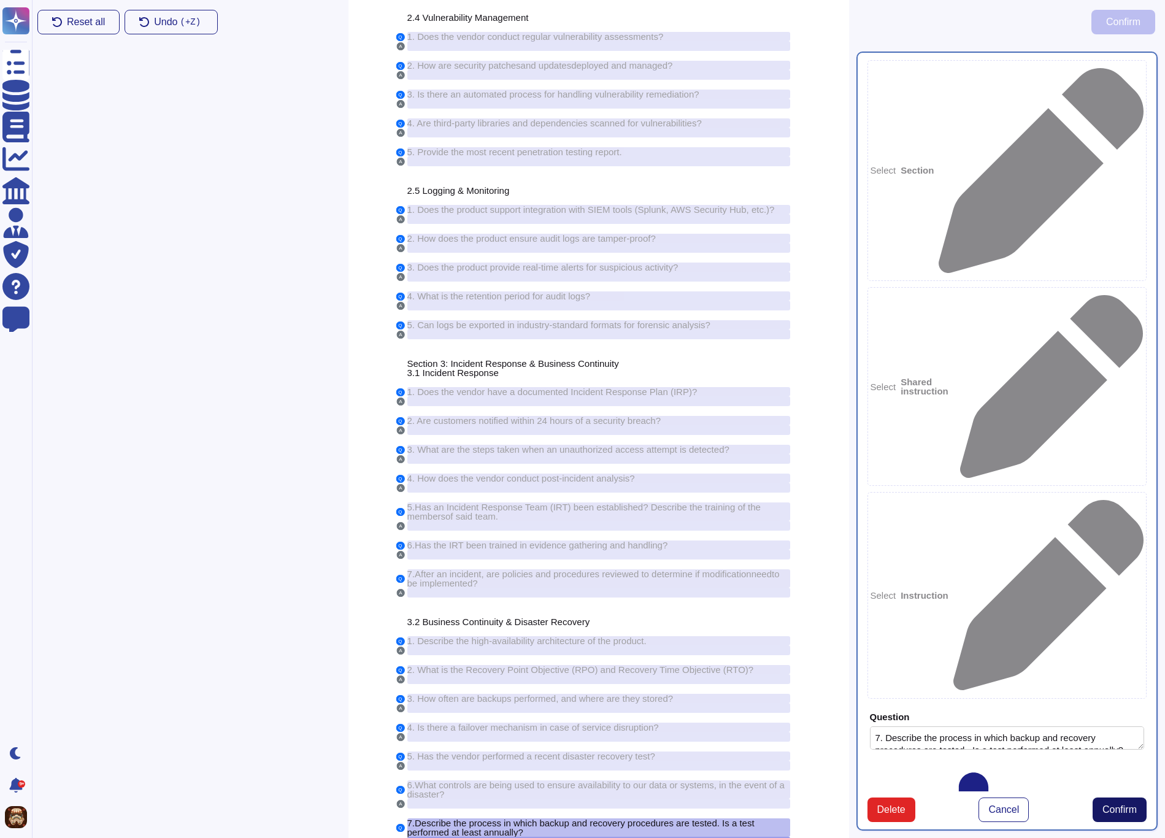
click at [1111, 805] on span "Confirm" at bounding box center [1119, 810] width 34 height 10
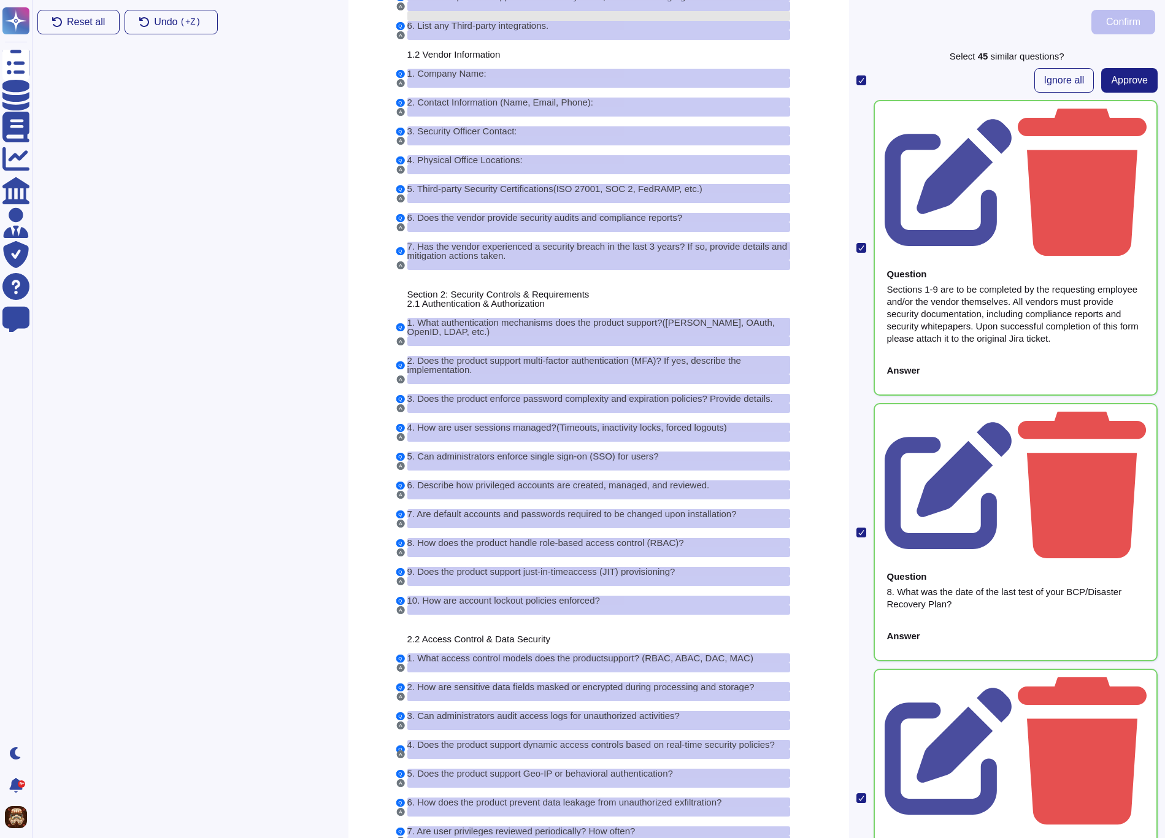
scroll to position [0, 0]
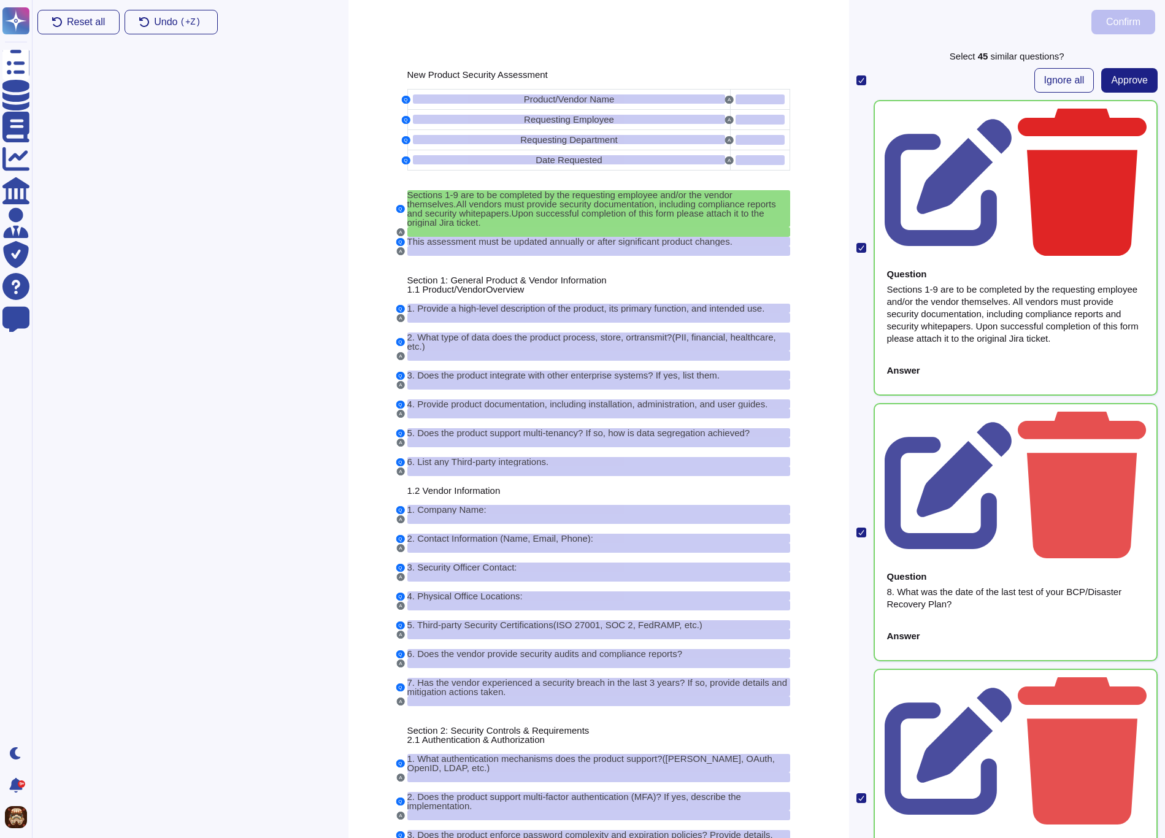
click at [1133, 115] on icon at bounding box center [1082, 180] width 129 height 152
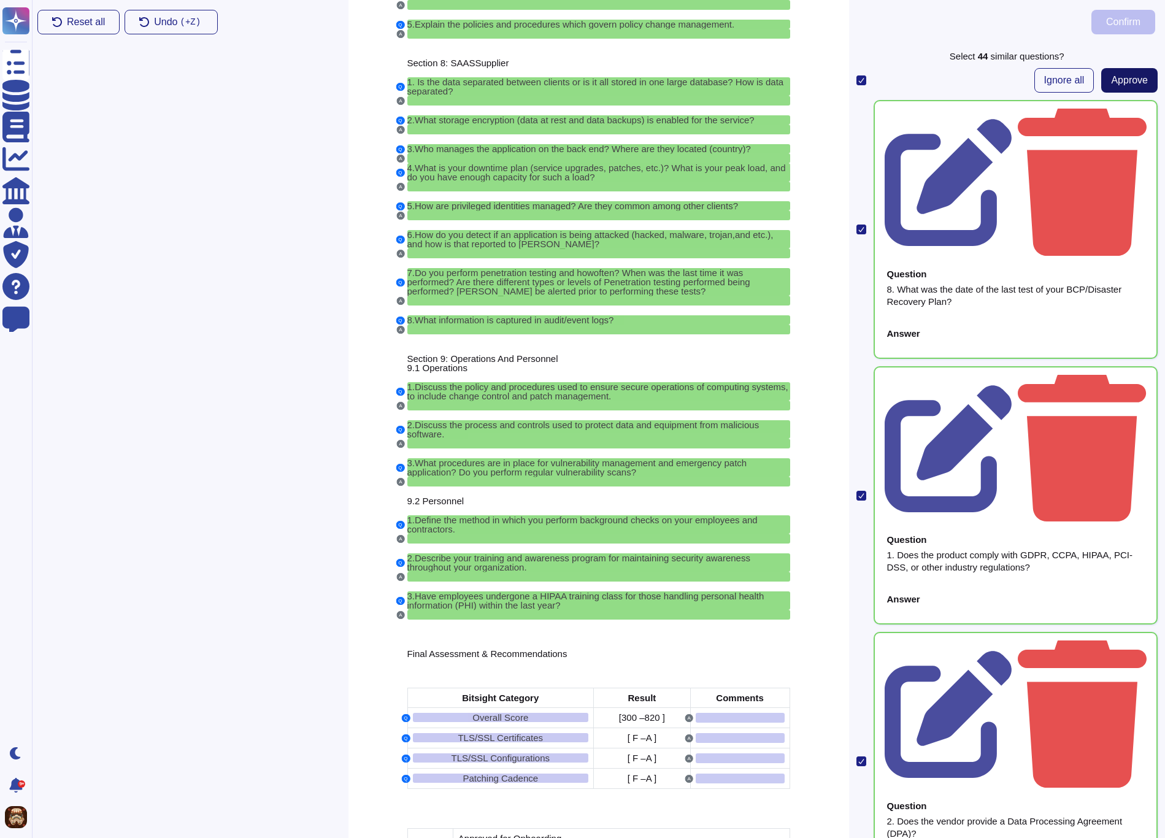
click at [1113, 85] on span "Approve" at bounding box center [1129, 80] width 37 height 10
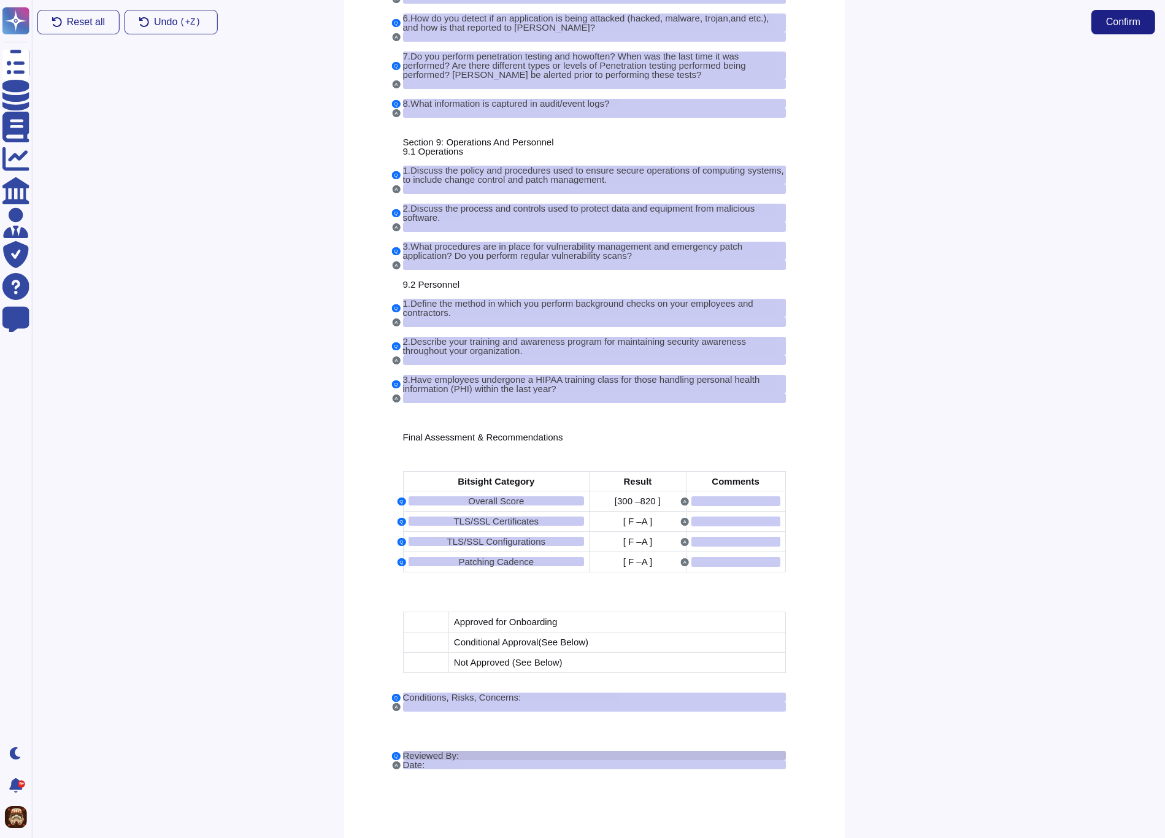
scroll to position [3845, 6]
click at [440, 757] on span "Reviewed By:" at bounding box center [430, 755] width 56 height 10
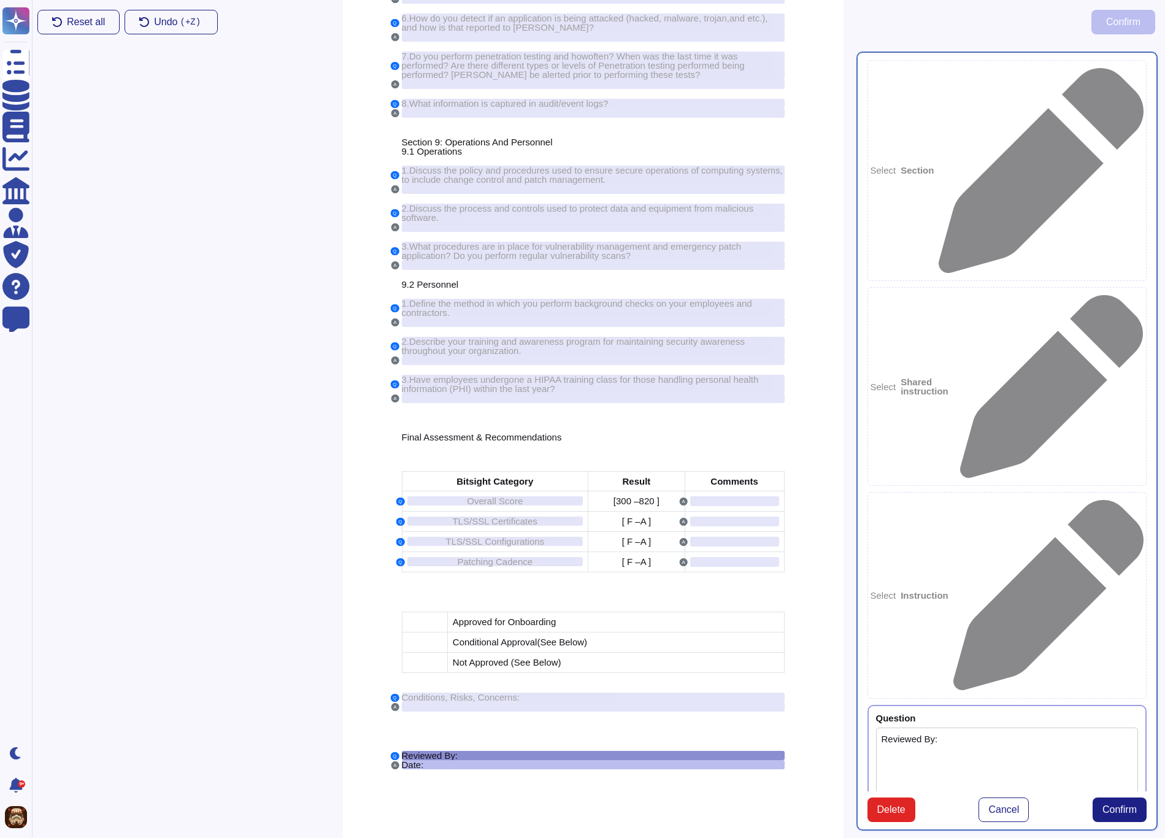
type textarea "Reviewed By:"
type textarea "Date:"
click at [891, 805] on span "Delete" at bounding box center [891, 810] width 28 height 10
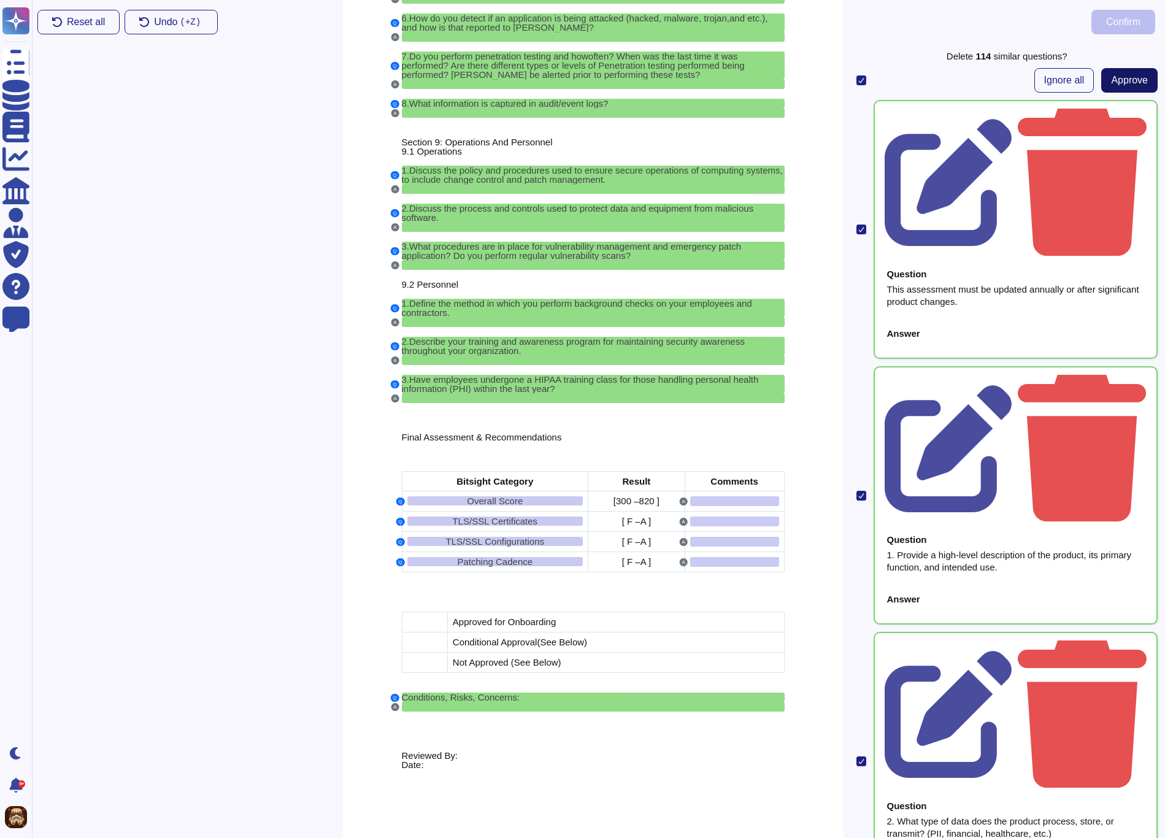
click at [1133, 77] on span "Approve" at bounding box center [1129, 80] width 37 height 10
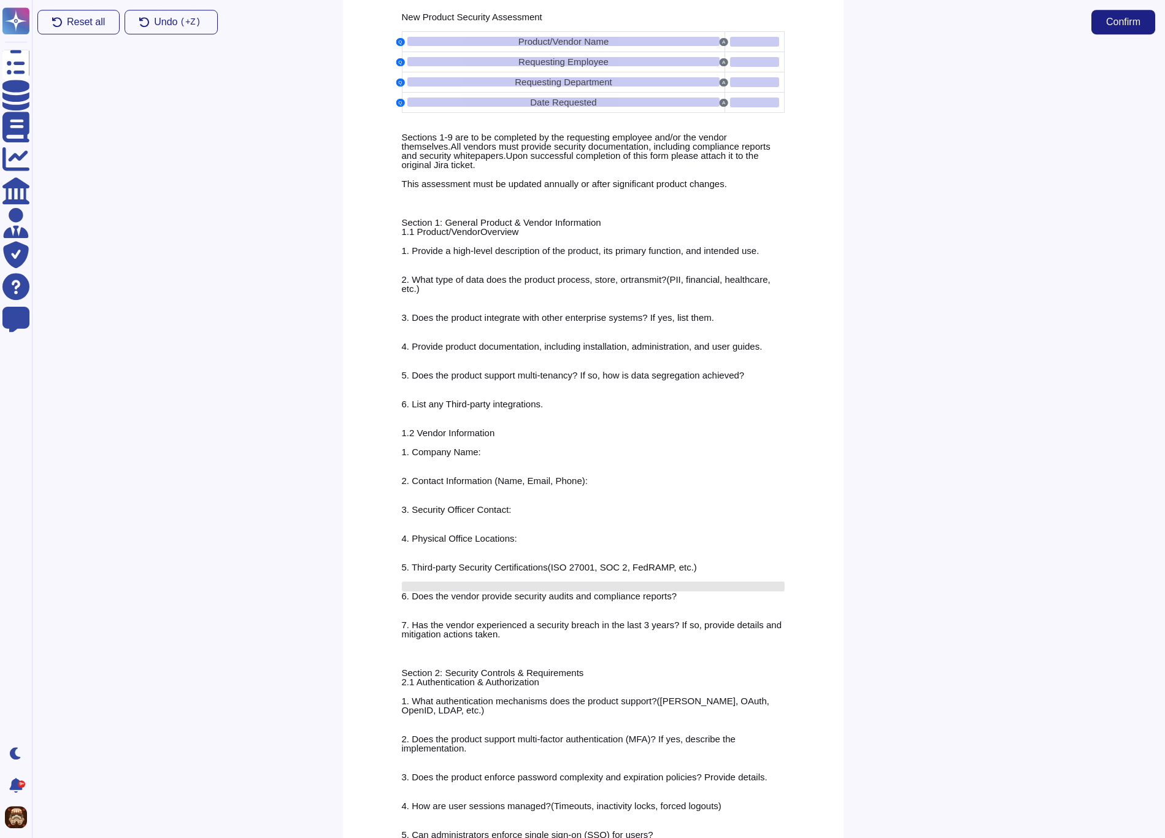
scroll to position [0, 6]
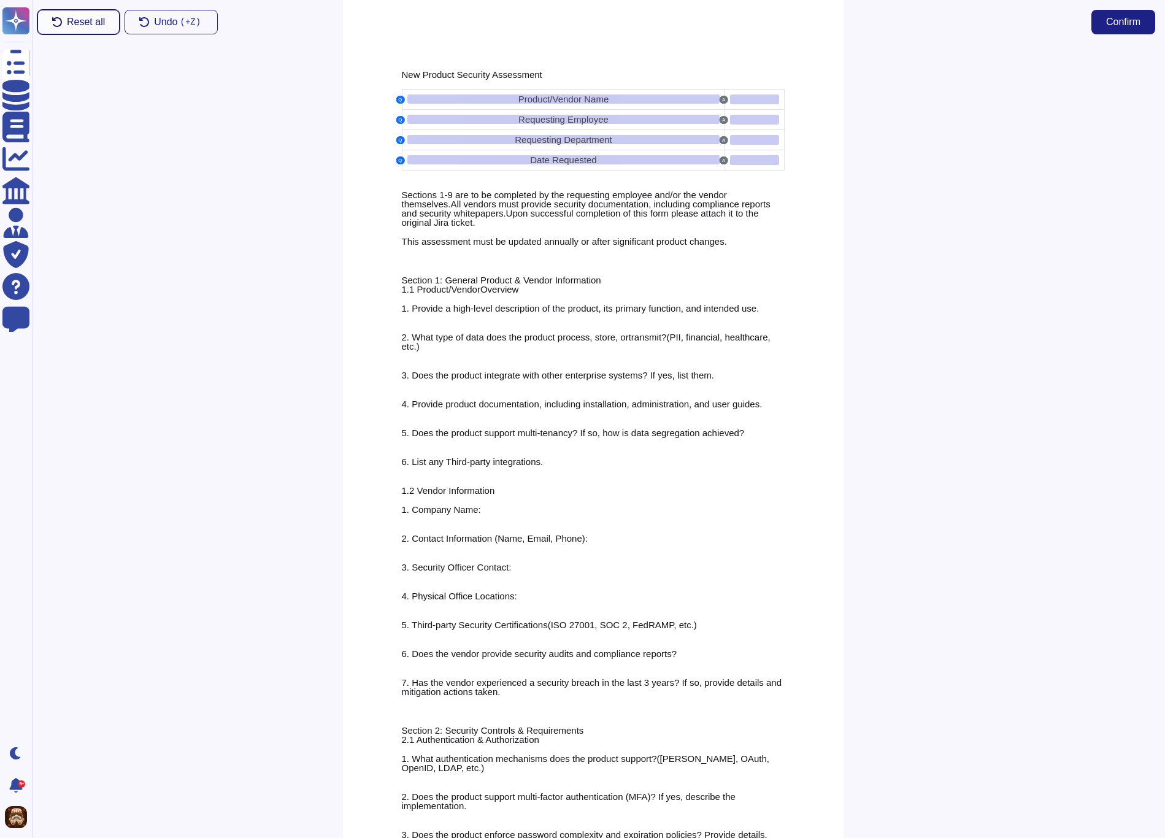
click at [74, 23] on span "Reset all" at bounding box center [86, 22] width 38 height 10
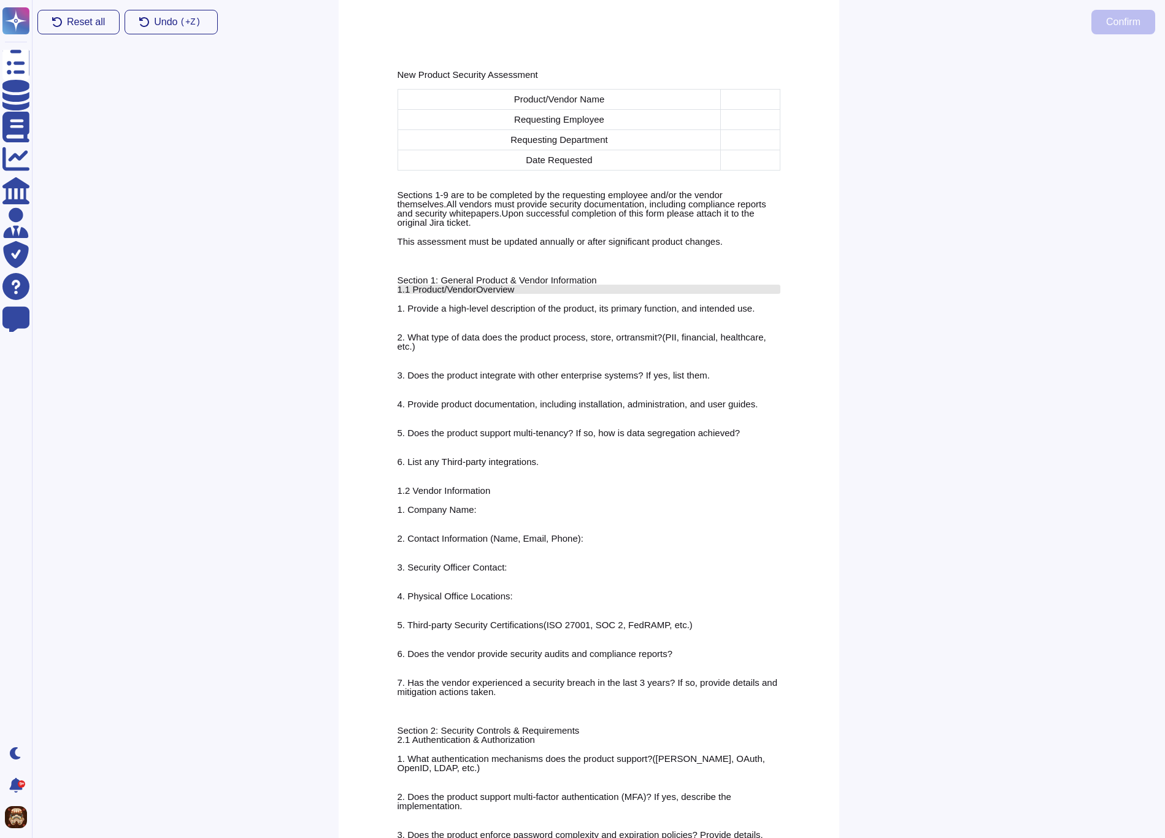
scroll to position [0, 0]
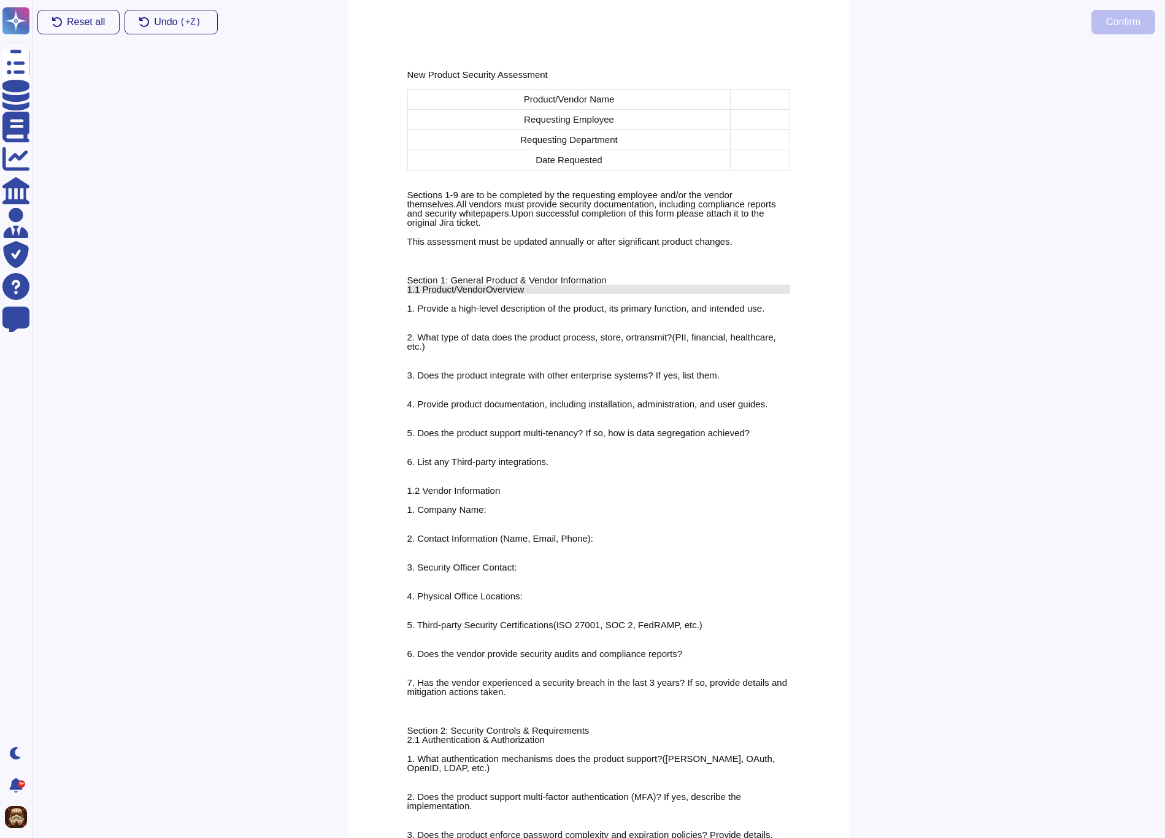
click at [473, 288] on span "/Vendor" at bounding box center [470, 289] width 32 height 10
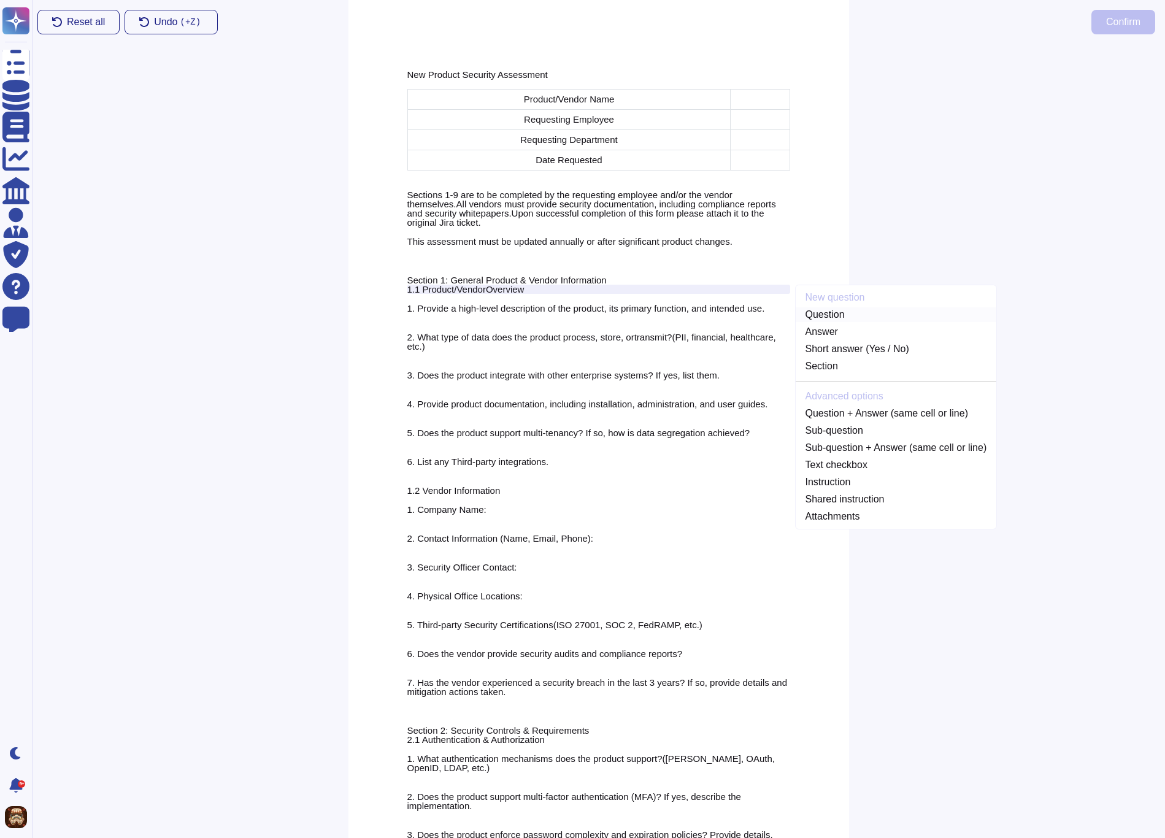
click at [830, 312] on link "Question" at bounding box center [896, 314] width 201 height 15
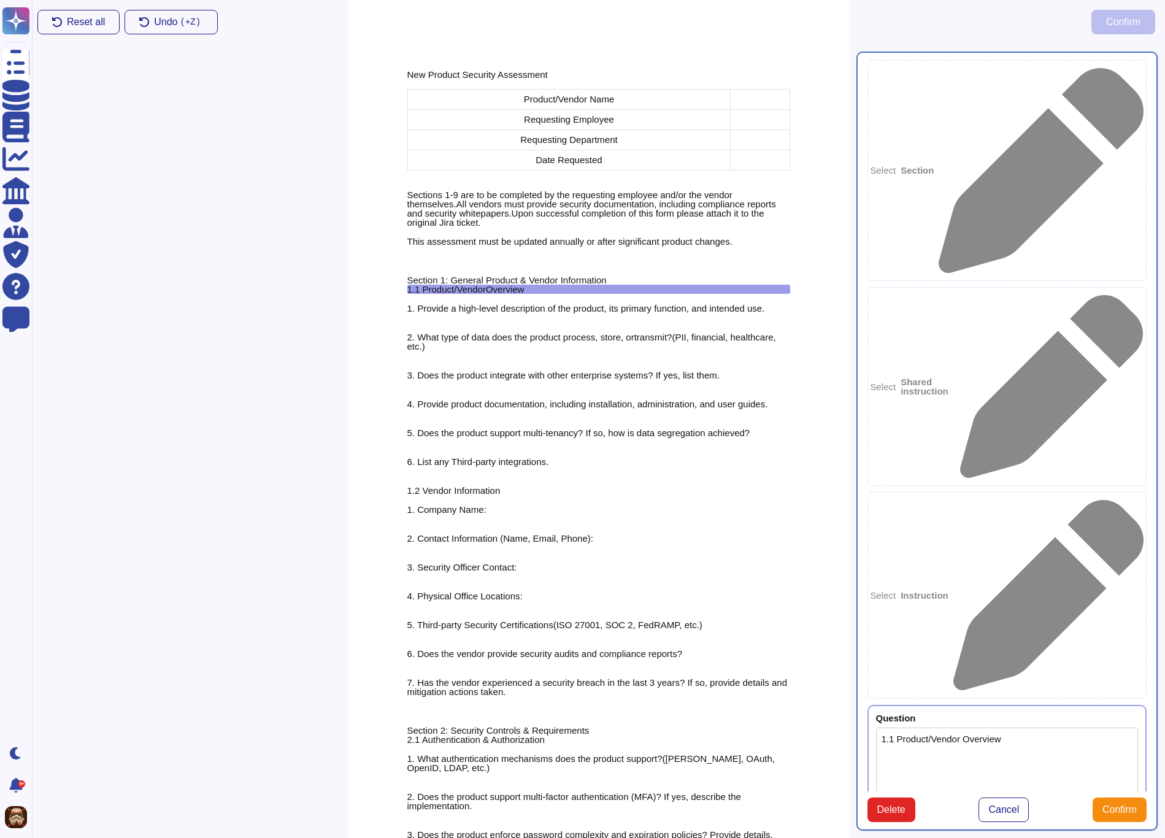
type textarea "1.1 Product/Vendor Overview"
click at [494, 299] on div at bounding box center [598, 299] width 383 height 10
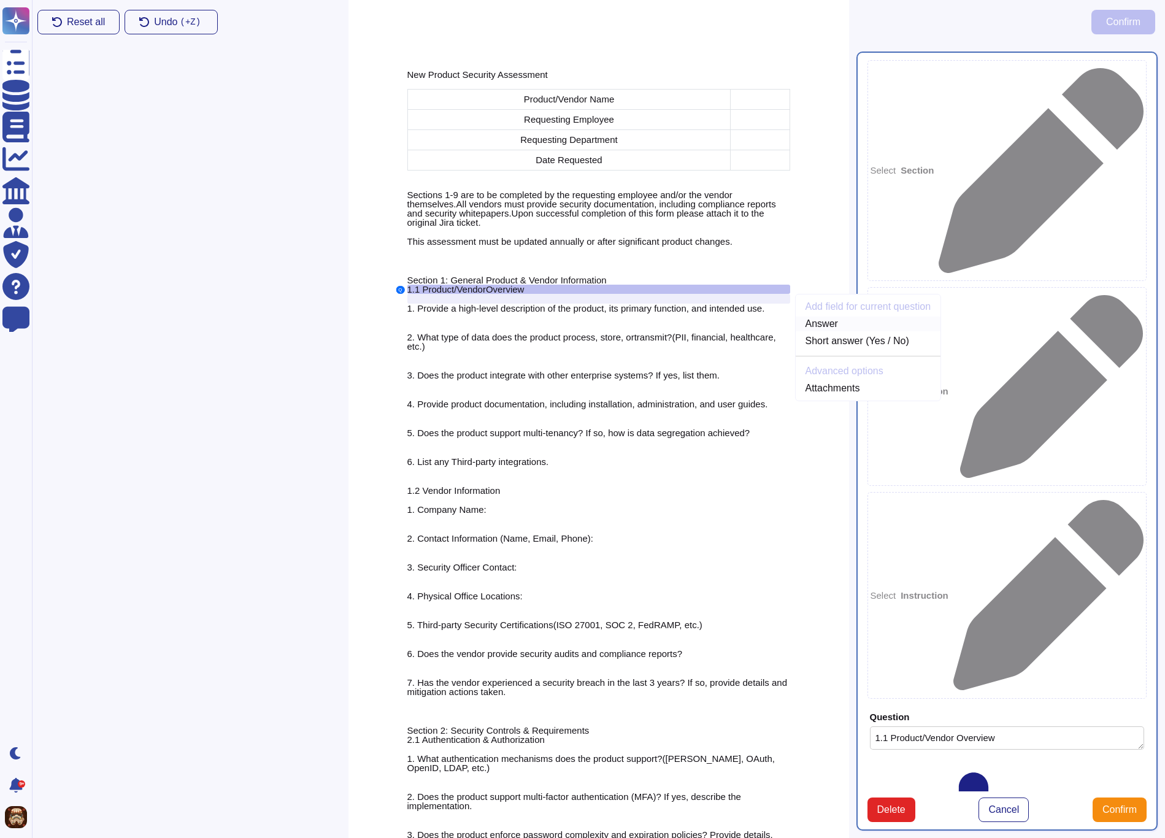
click at [828, 323] on link "Answer" at bounding box center [868, 323] width 145 height 15
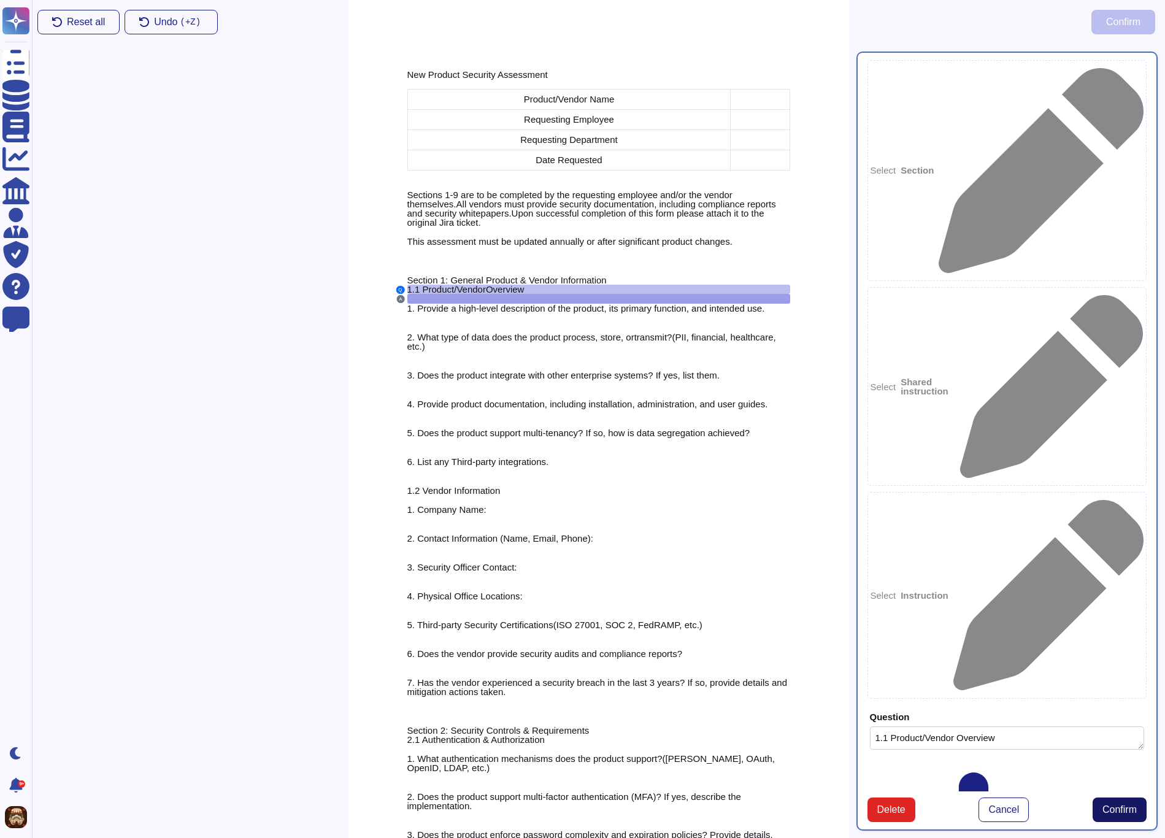
click at [1109, 805] on span "Confirm" at bounding box center [1119, 810] width 34 height 10
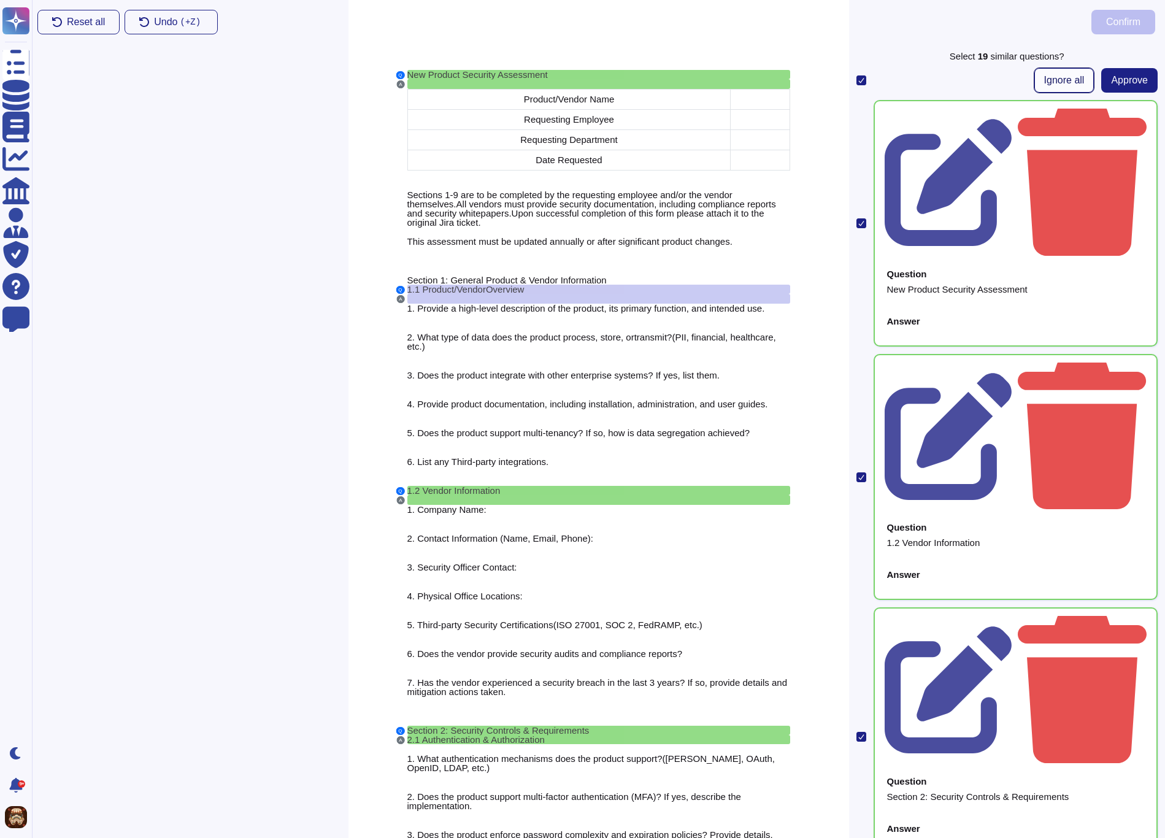
click at [1056, 83] on span "Ignore all" at bounding box center [1064, 80] width 40 height 10
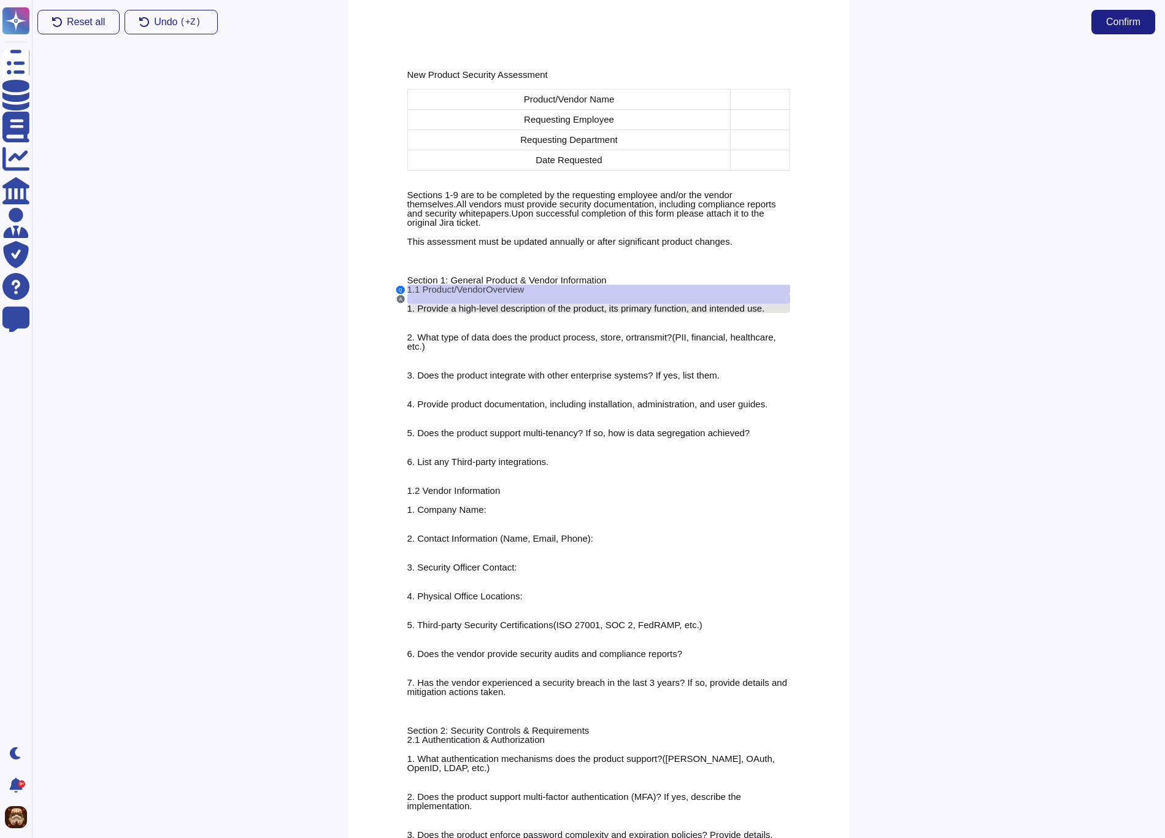
click at [483, 309] on span "1. Provide a high-level description of the product, its primary function, and i…" at bounding box center [586, 308] width 358 height 10
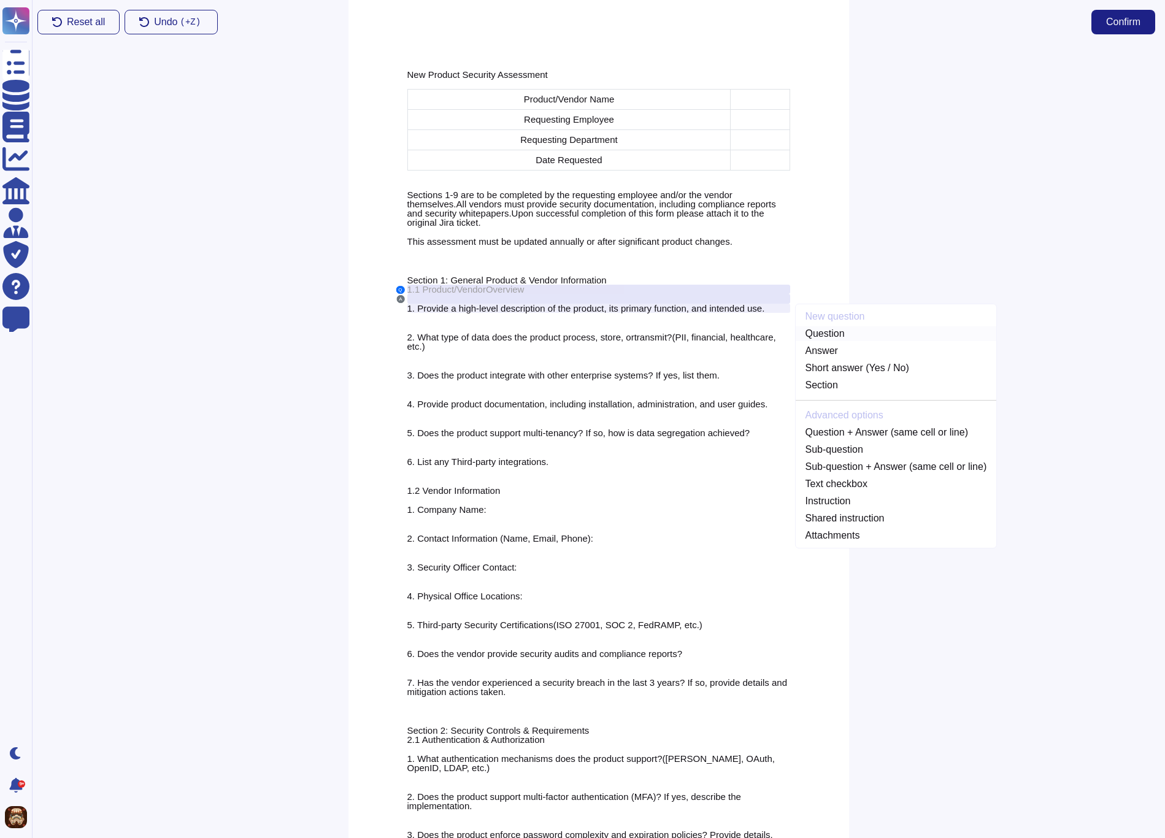
click at [814, 338] on link "Question" at bounding box center [896, 333] width 201 height 15
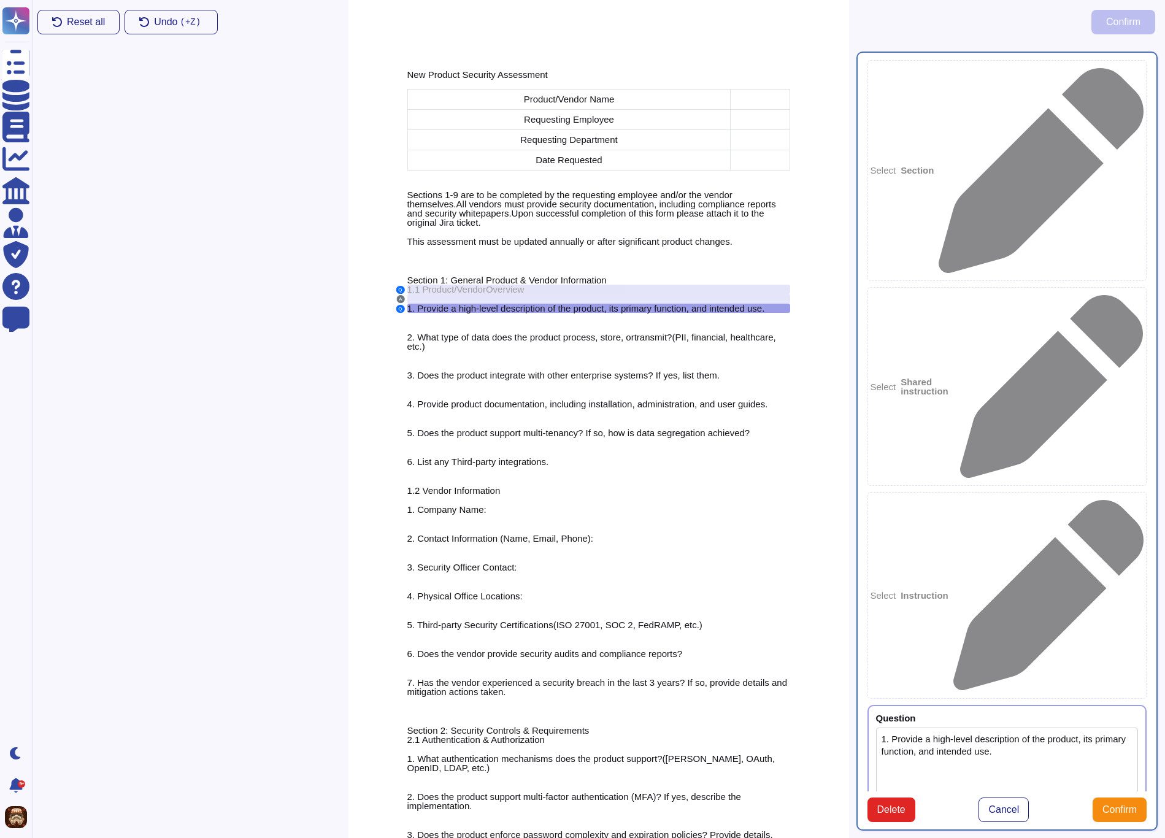
type textarea "1. Provide a high-level description of the product, its primary function, and i…"
click at [534, 317] on div at bounding box center [598, 318] width 383 height 10
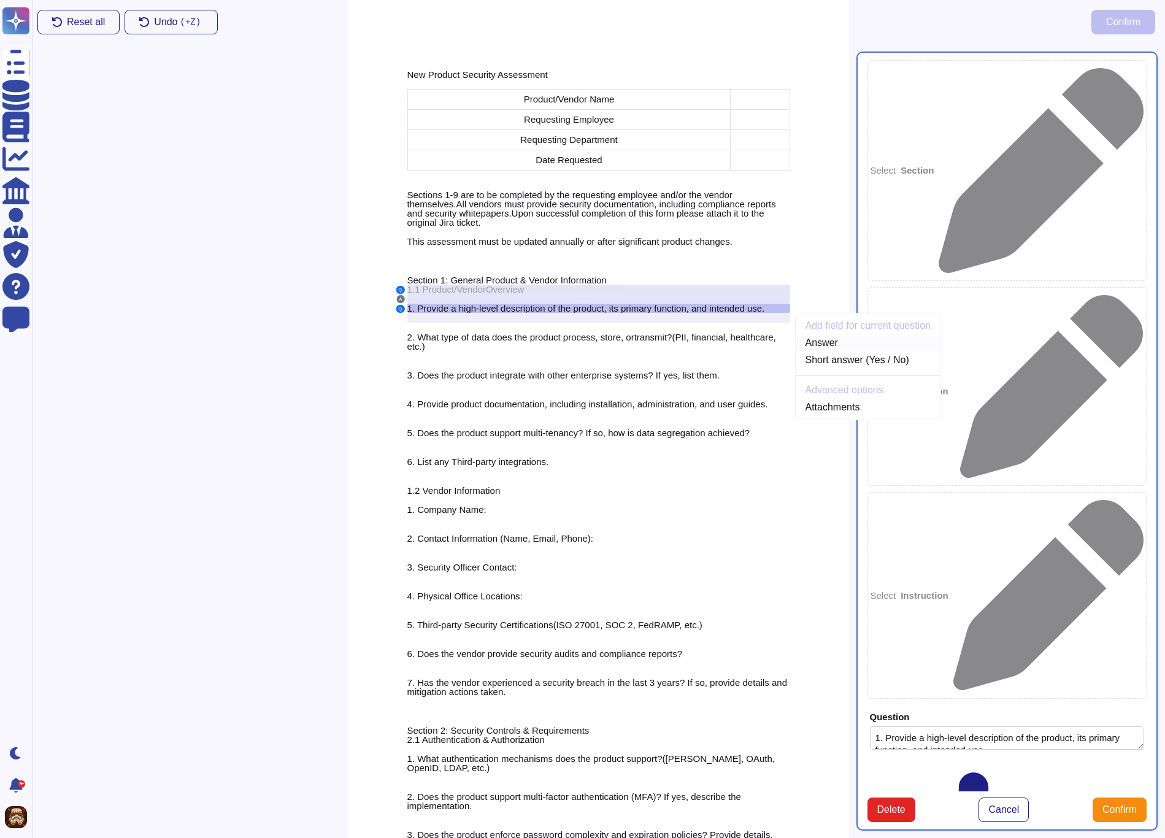
click at [811, 339] on link "Answer" at bounding box center [868, 343] width 145 height 15
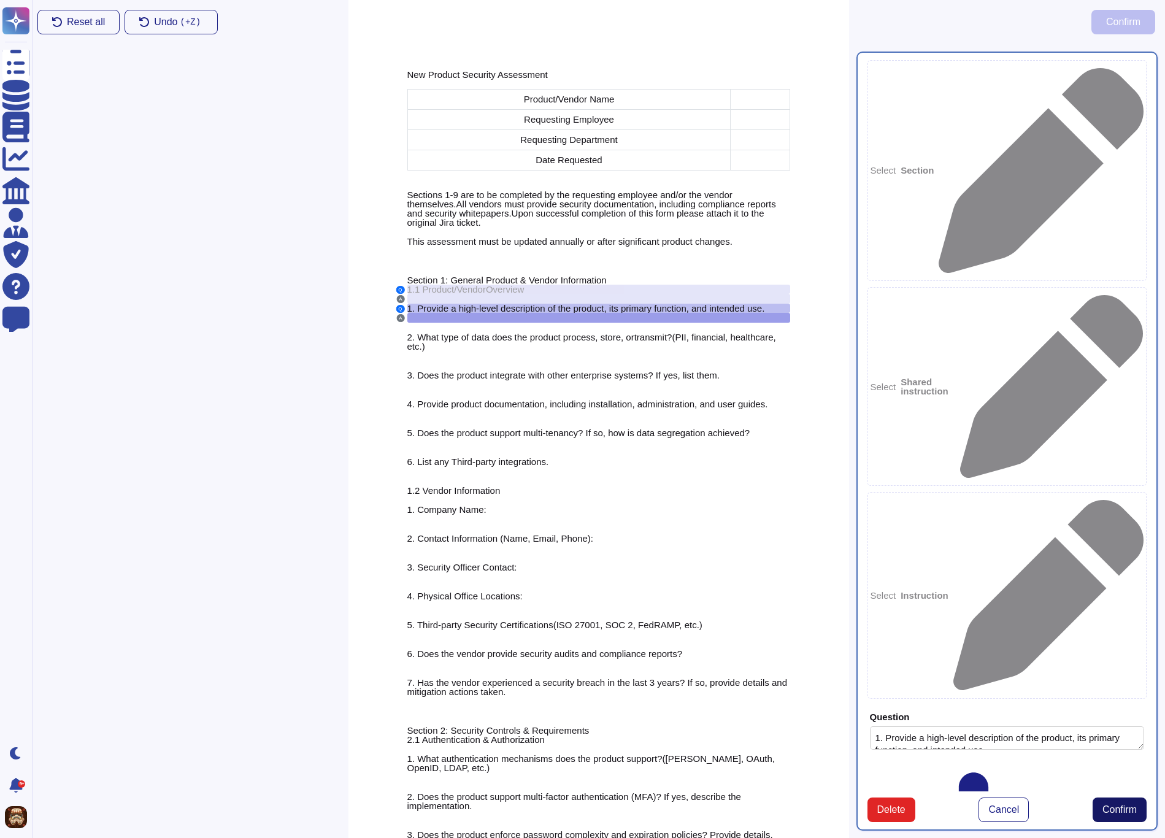
click at [1103, 805] on span "Confirm" at bounding box center [1119, 810] width 34 height 10
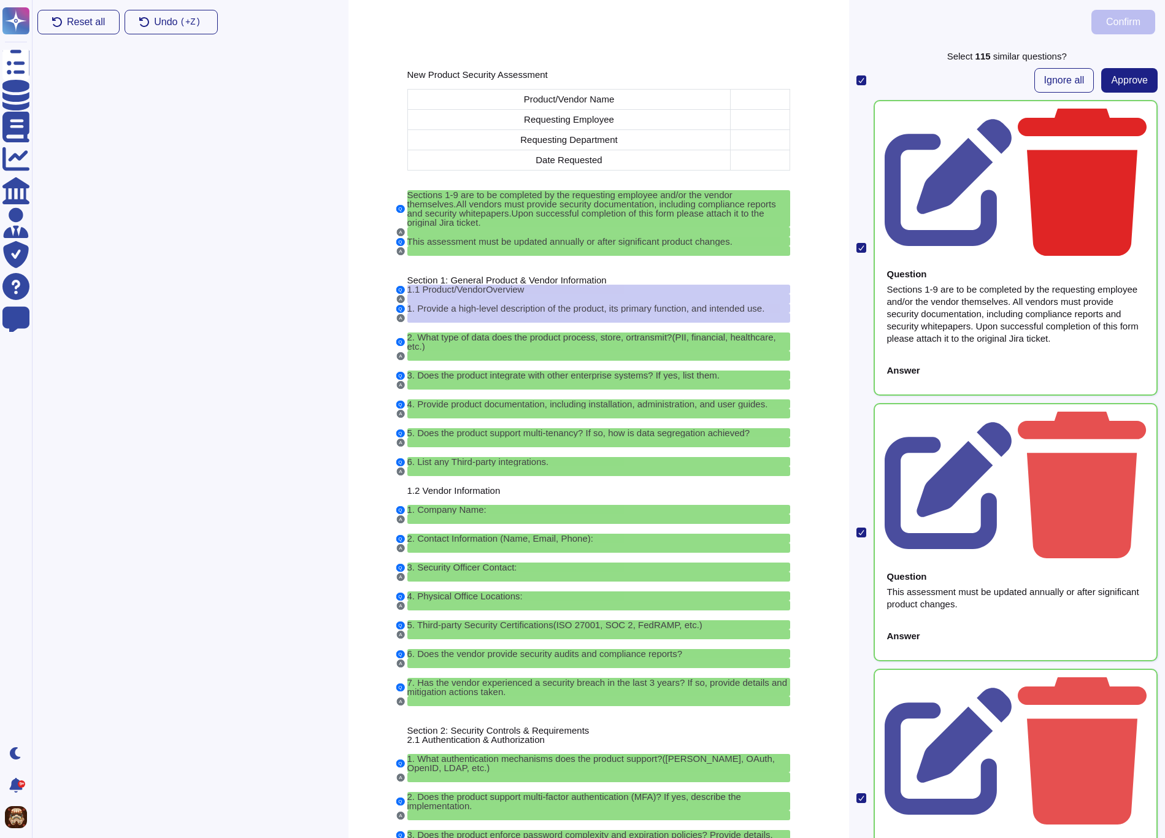
click at [1130, 113] on icon at bounding box center [1082, 180] width 129 height 152
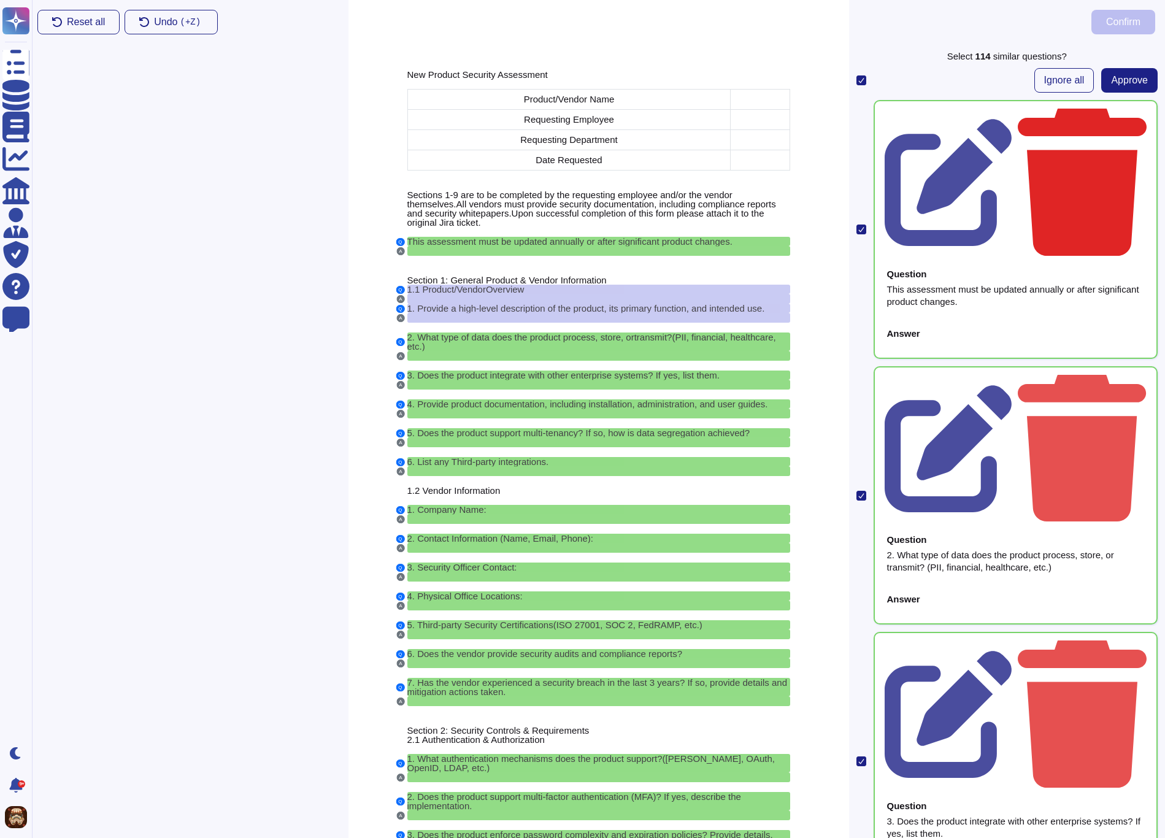
click at [1132, 113] on icon at bounding box center [1082, 180] width 129 height 152
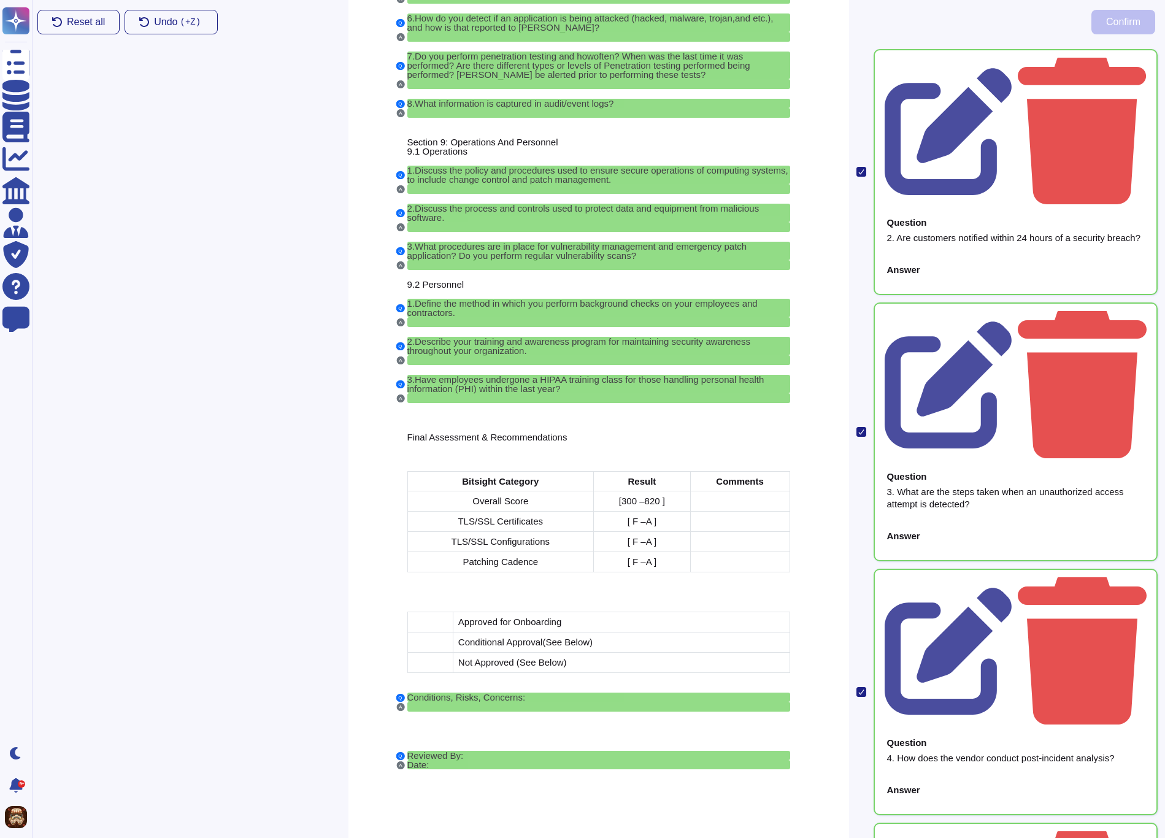
scroll to position [13710, 0]
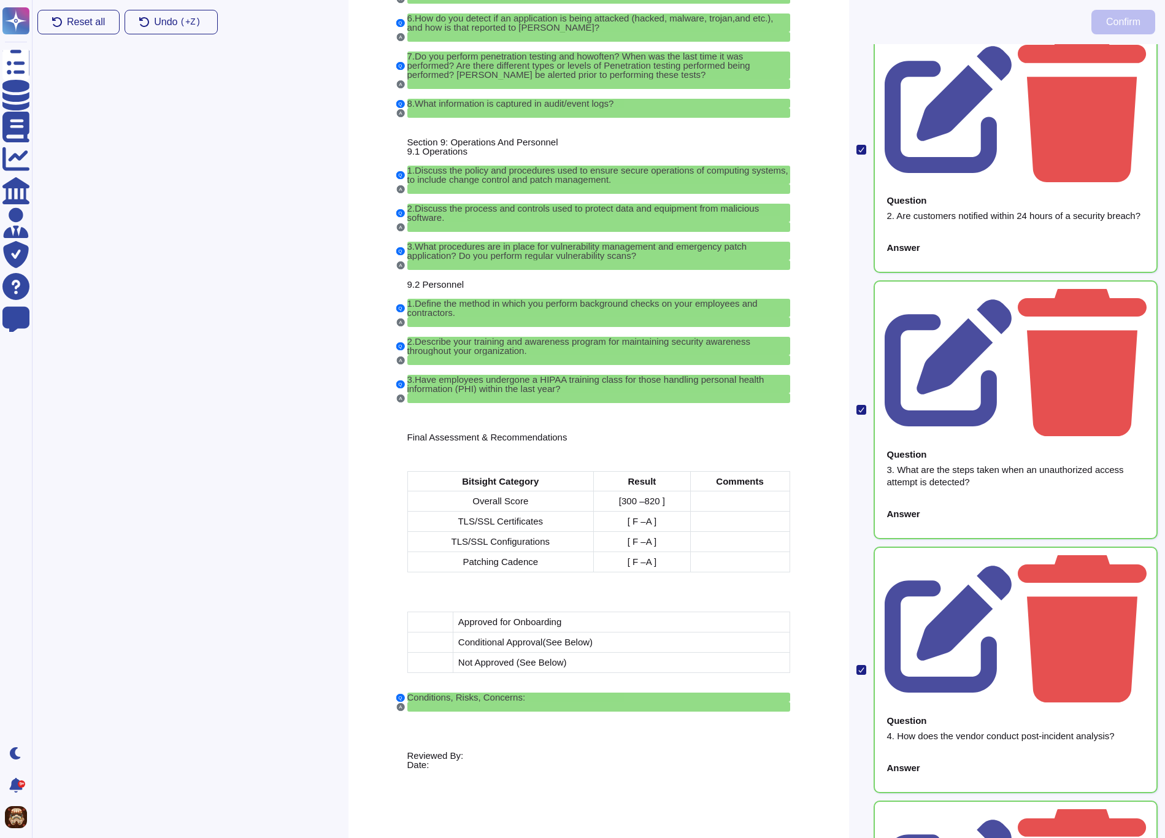
scroll to position [13581, 0]
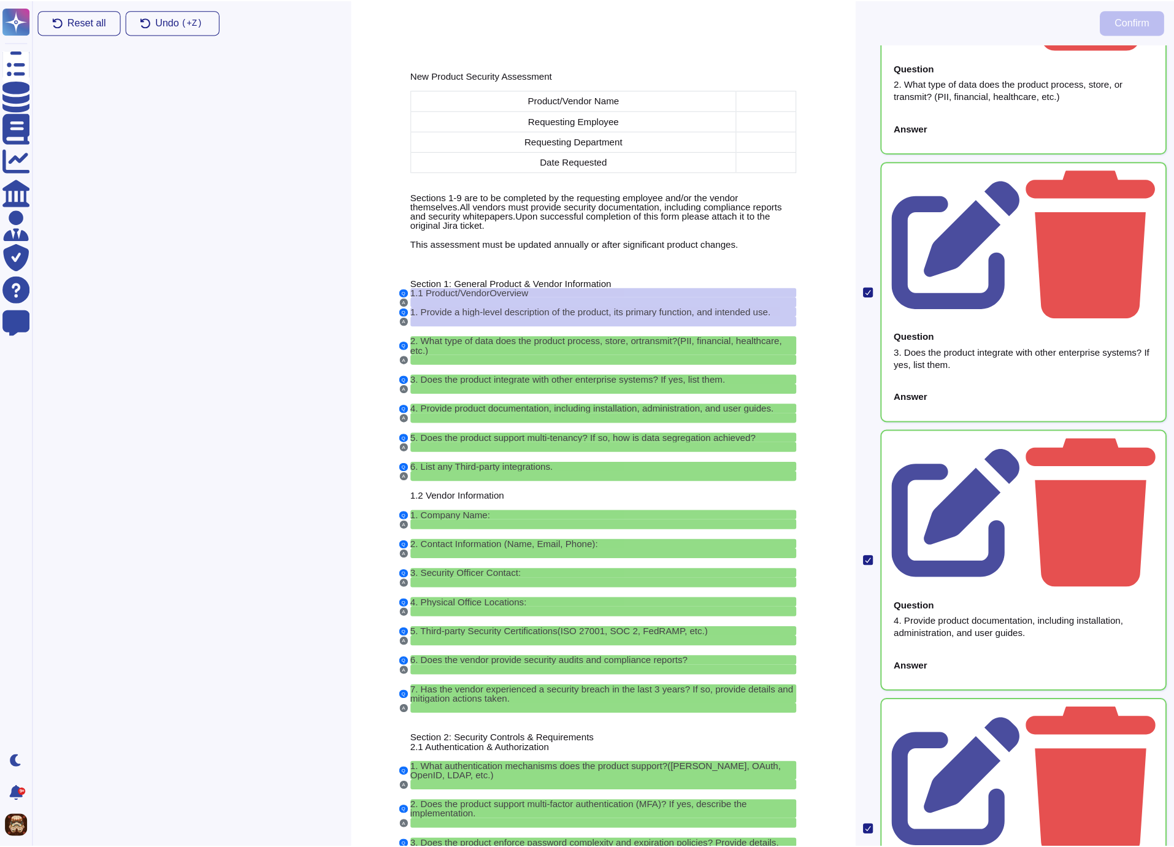
scroll to position [0, 0]
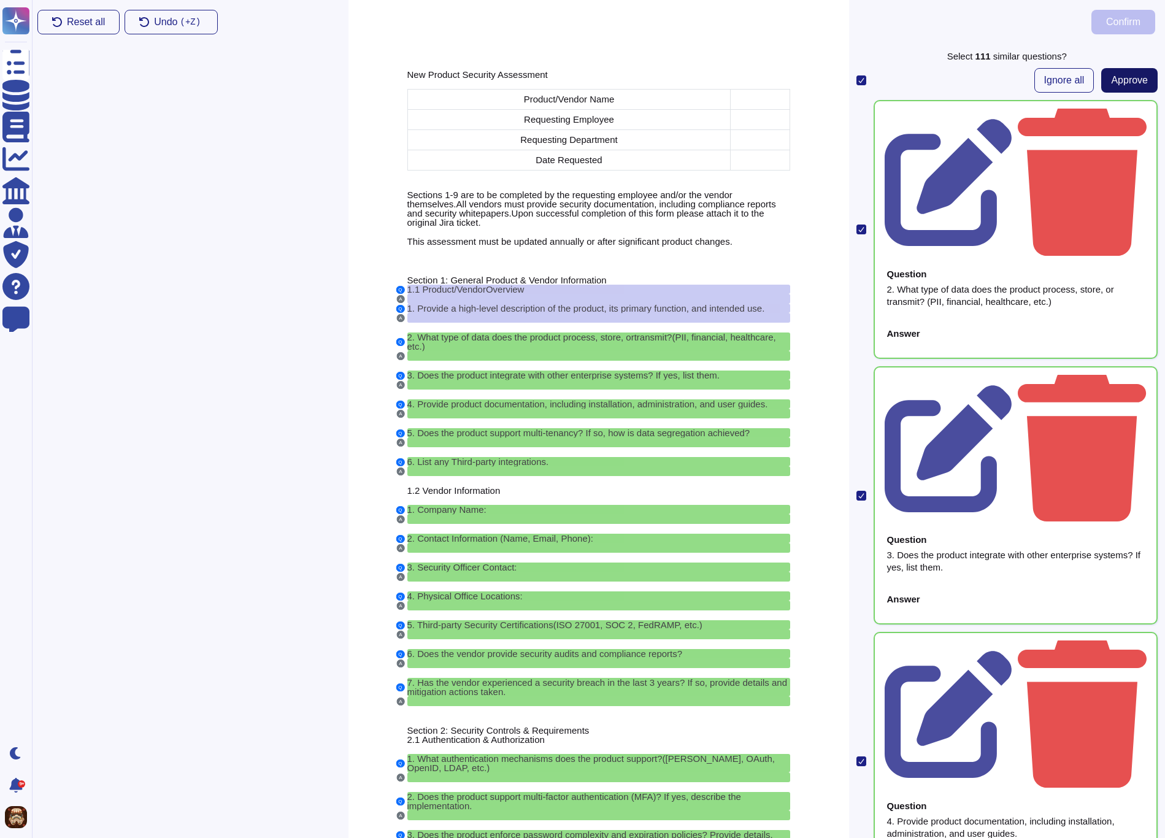
click at [1124, 82] on span "Approve" at bounding box center [1129, 80] width 37 height 10
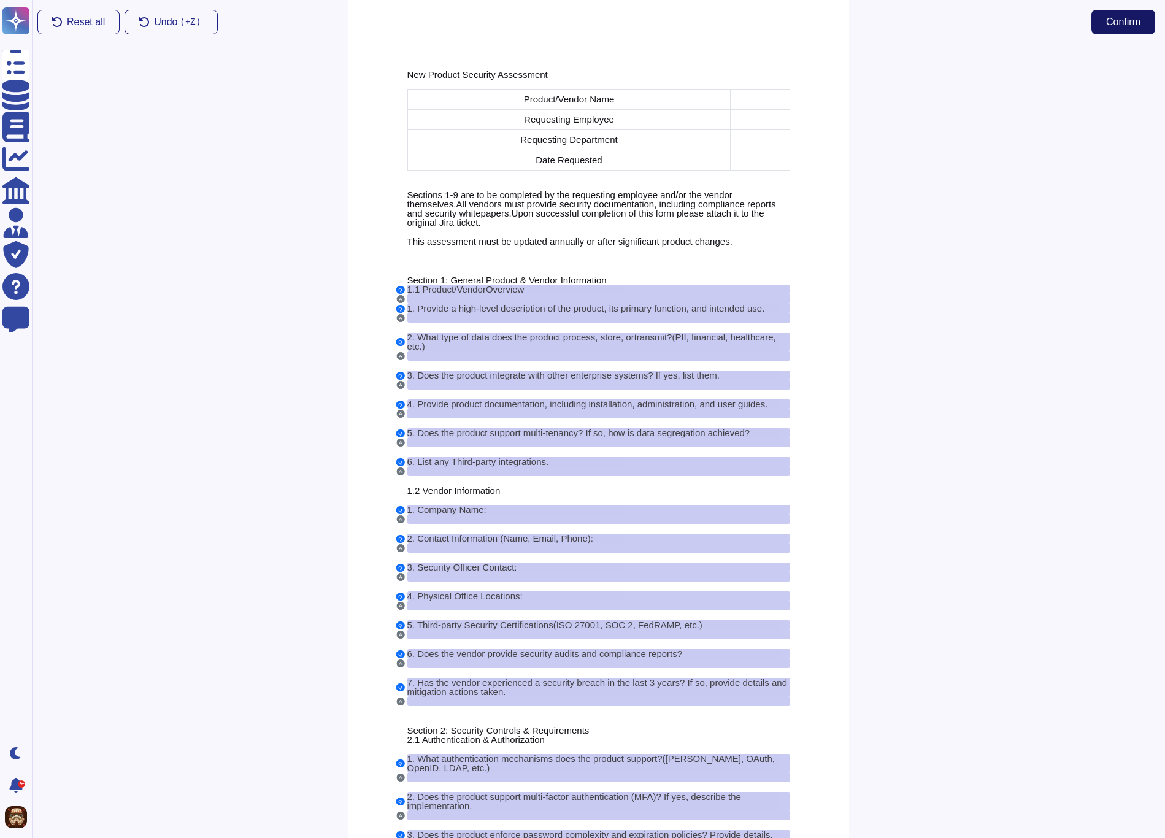
click at [1128, 21] on span "Confirm" at bounding box center [1123, 22] width 34 height 10
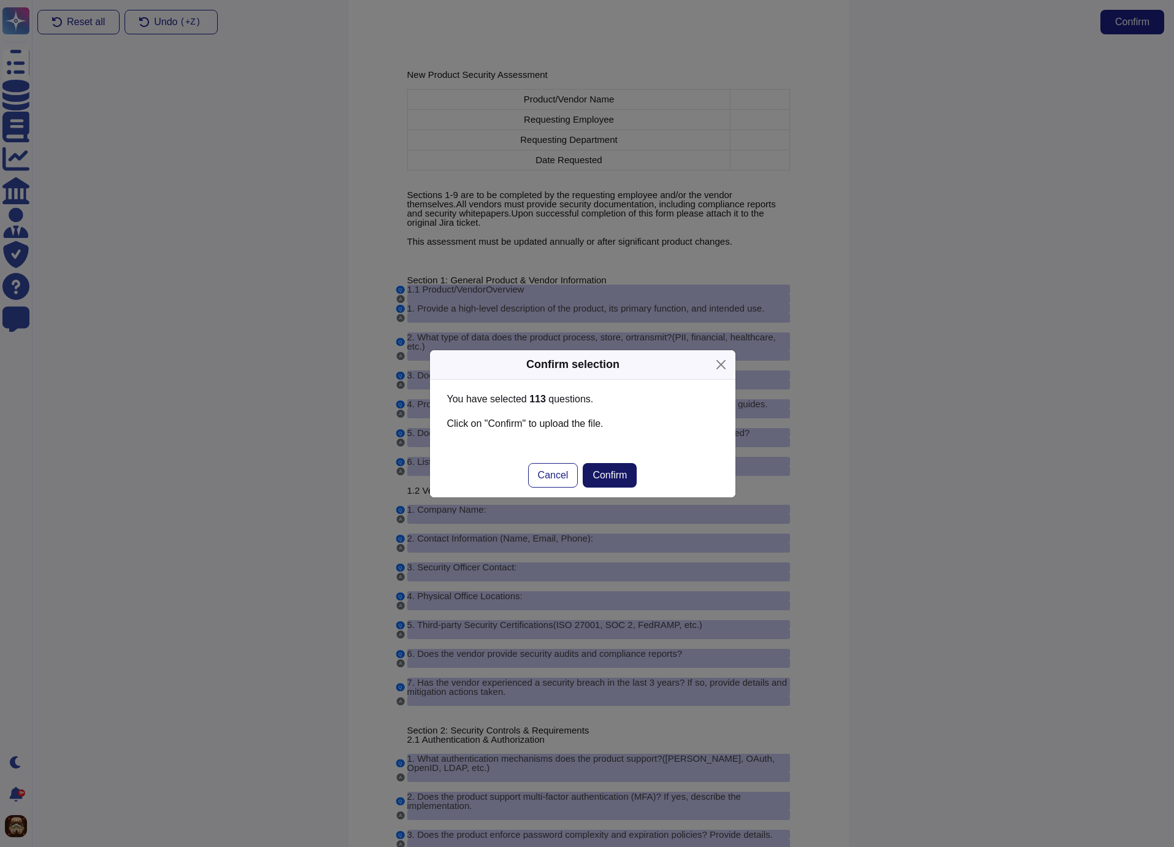
click at [620, 477] on span "Confirm" at bounding box center [610, 475] width 34 height 10
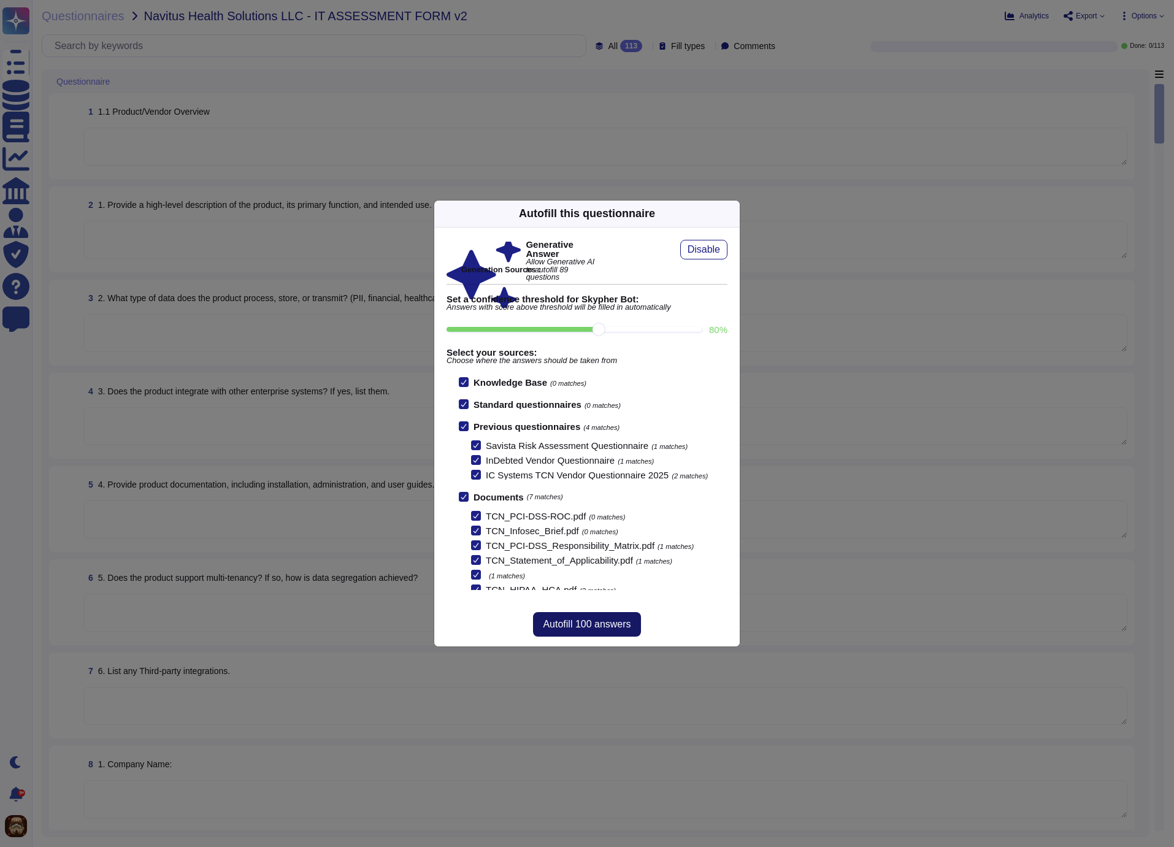
click at [626, 626] on span "Autofill 100 answers" at bounding box center [587, 624] width 88 height 10
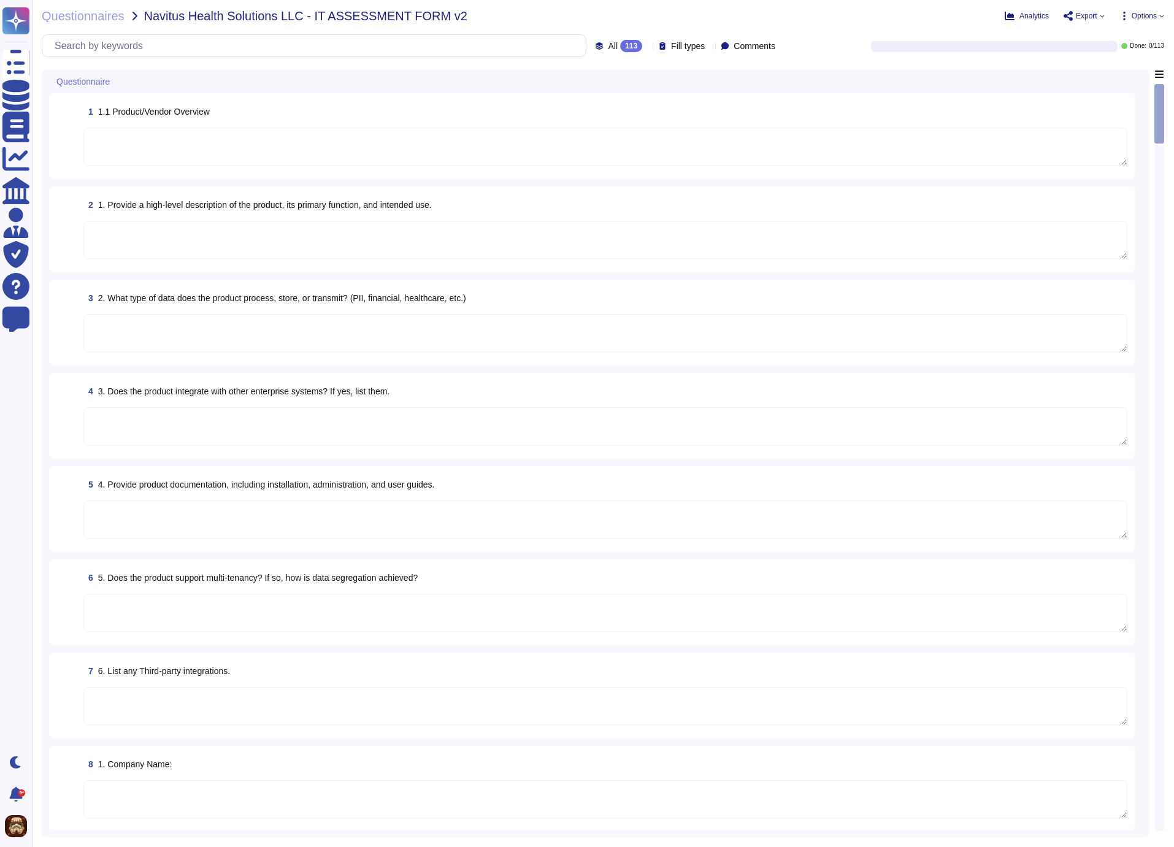
type textarea "TCN is a global provider of a comprehensive, cloud-based (SaaS) contact center …"
type textarea "TCN's contact center SaaS platform, Operator, is a comprehensive solution desig…"
type textarea "The product processes, stores, or transmits the following types of data: - Prot…"
type textarea "TCN's documentation, including policies, procedures, diagrams, and audit report…"
type textarea "Yes, the product supports multi-tenancy. Data segregation is achieved through d…"
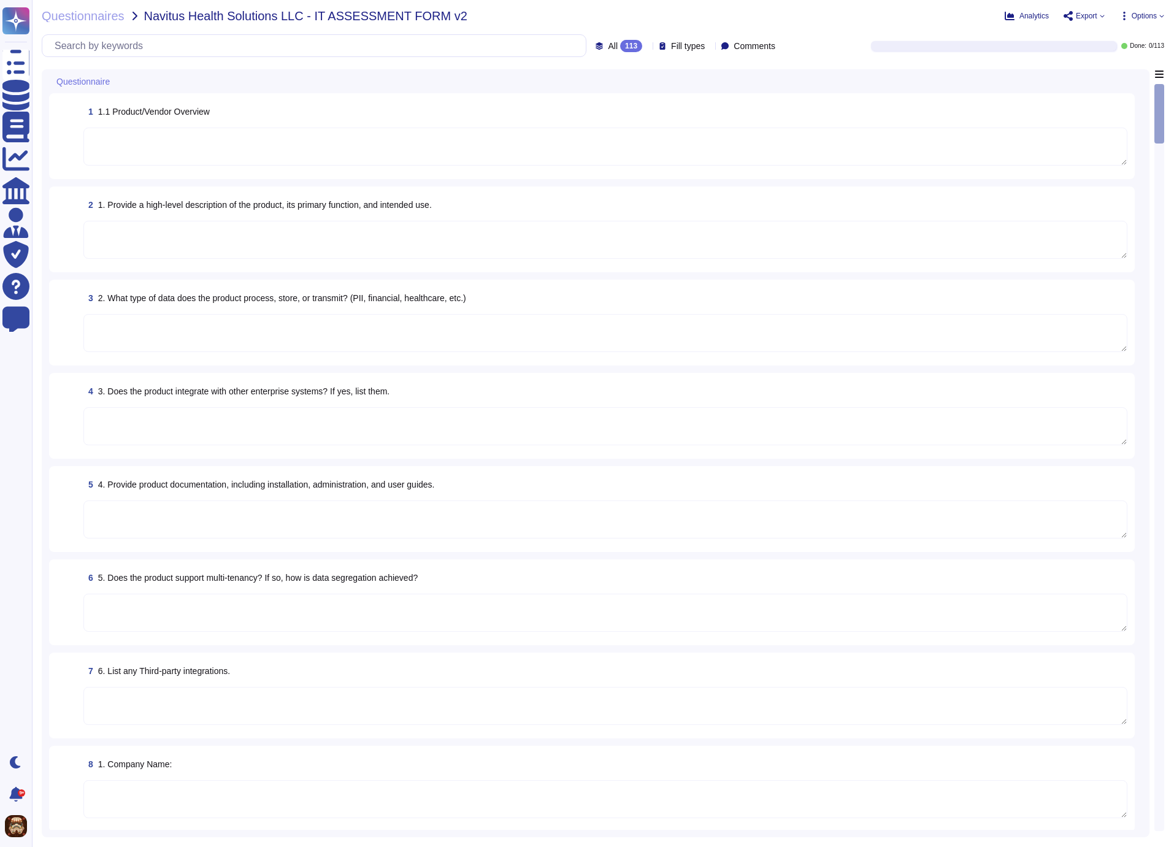
type textarea "The TCN Operator platform seamlessly integrates with third-party services and a…"
type textarea "TCN"
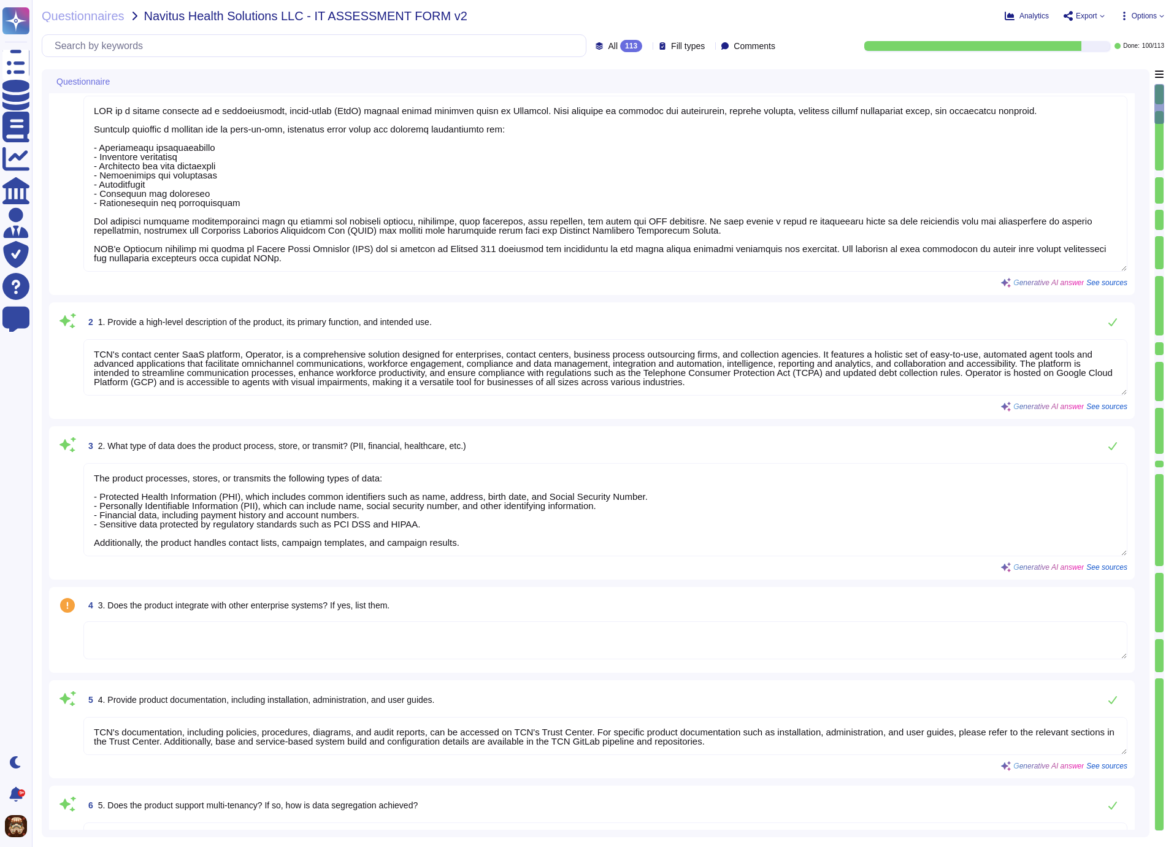
type textarea "[PERSON_NAME][EMAIL_ADDRESS][PERSON_NAME][DOMAIN_NAME]"
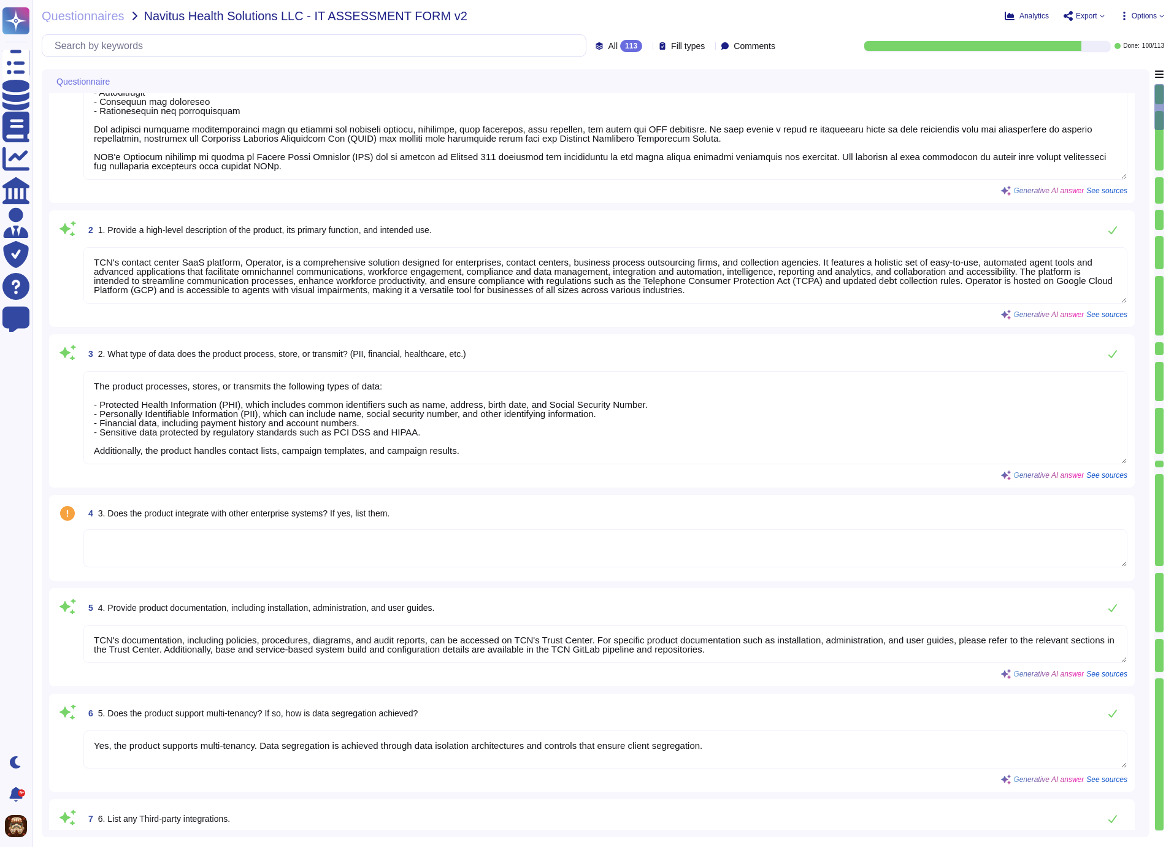
scroll to position [128, 0]
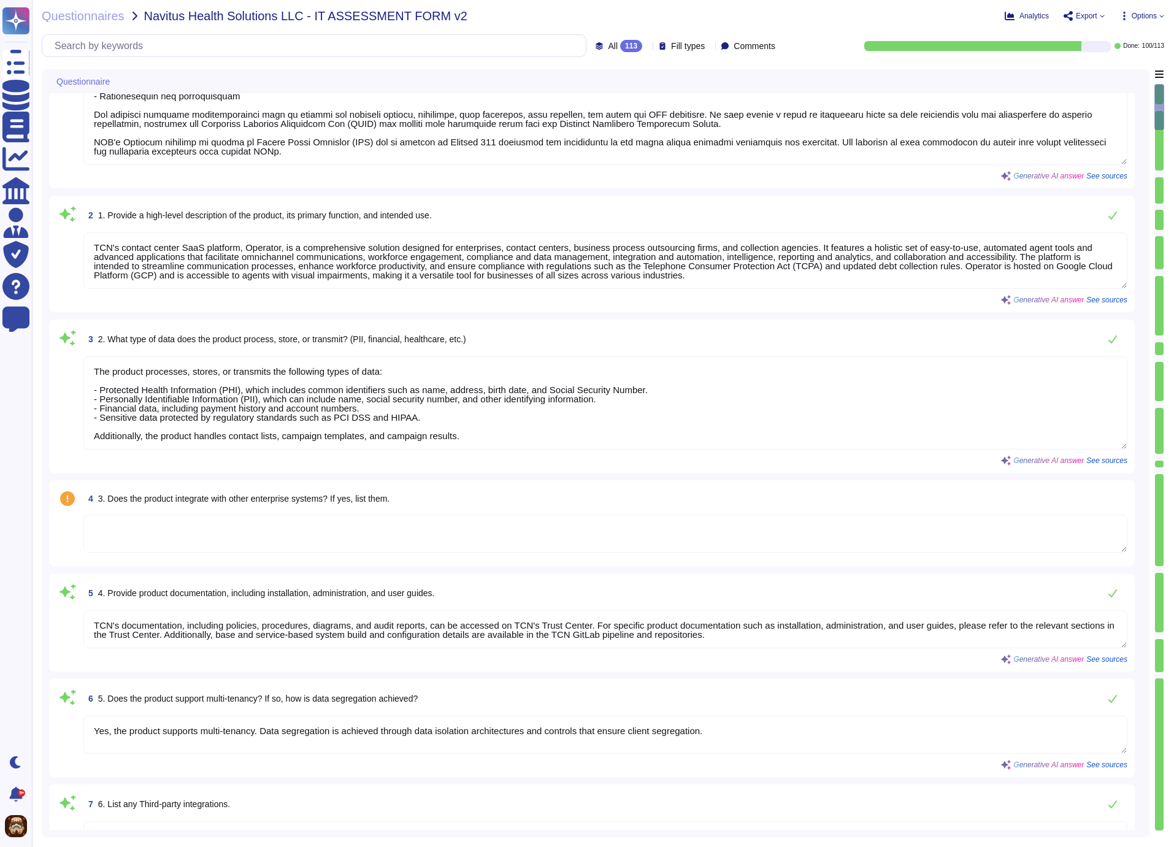
type textarea "The Security Officer is a senior-level person, specifically the Chief Informati…"
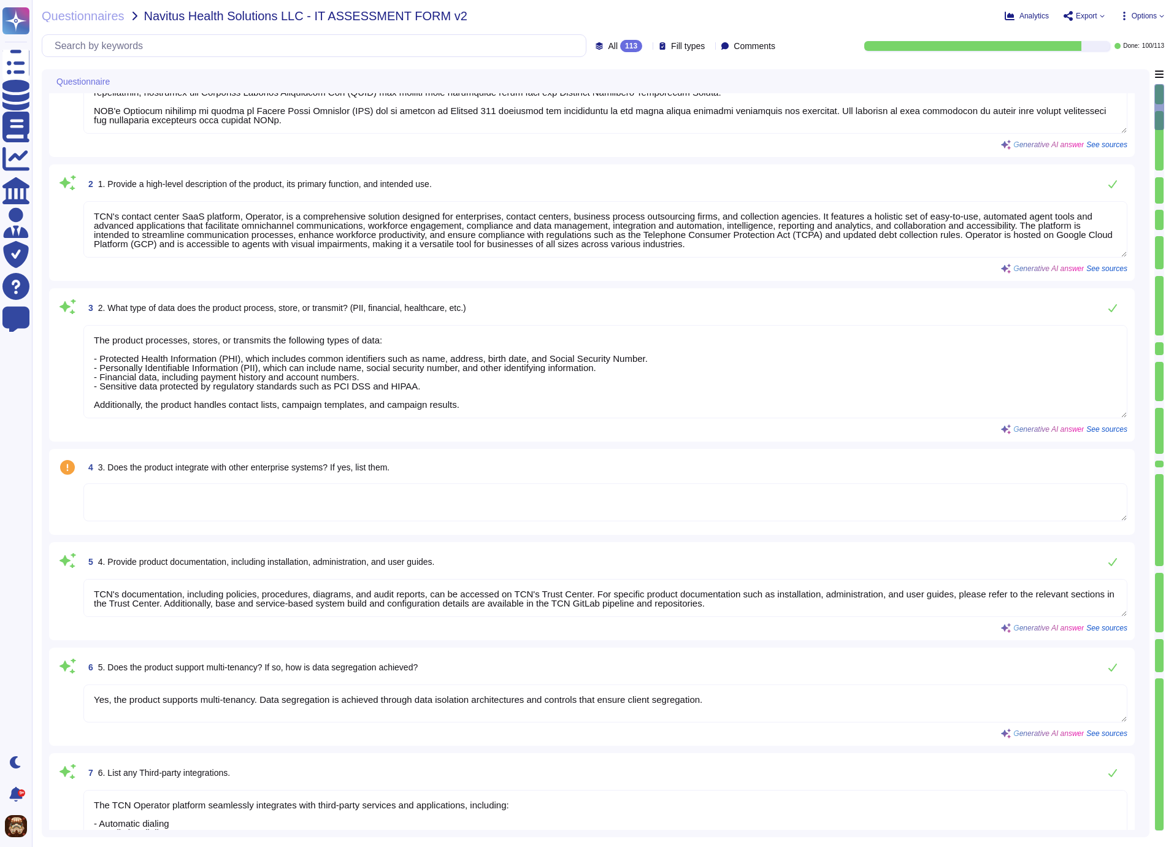
scroll to position [175, 0]
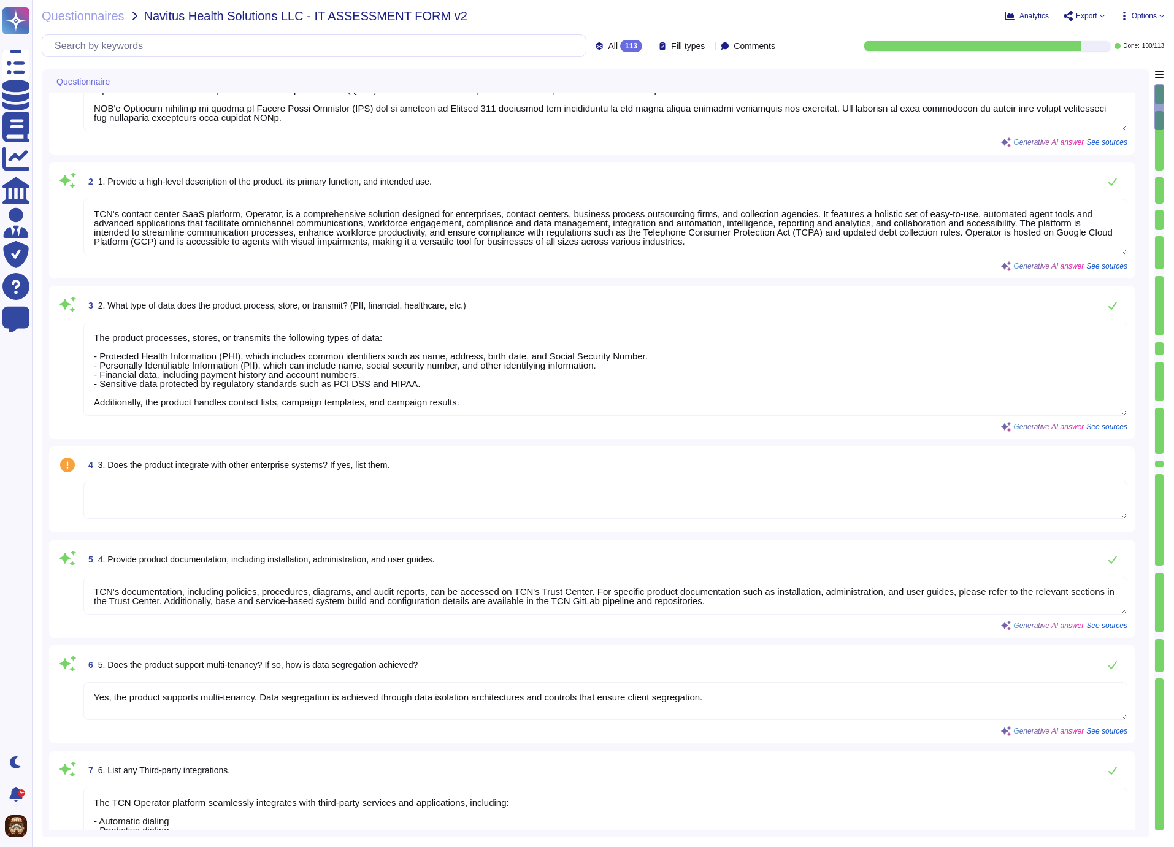
click at [288, 493] on textarea at bounding box center [605, 500] width 1044 height 38
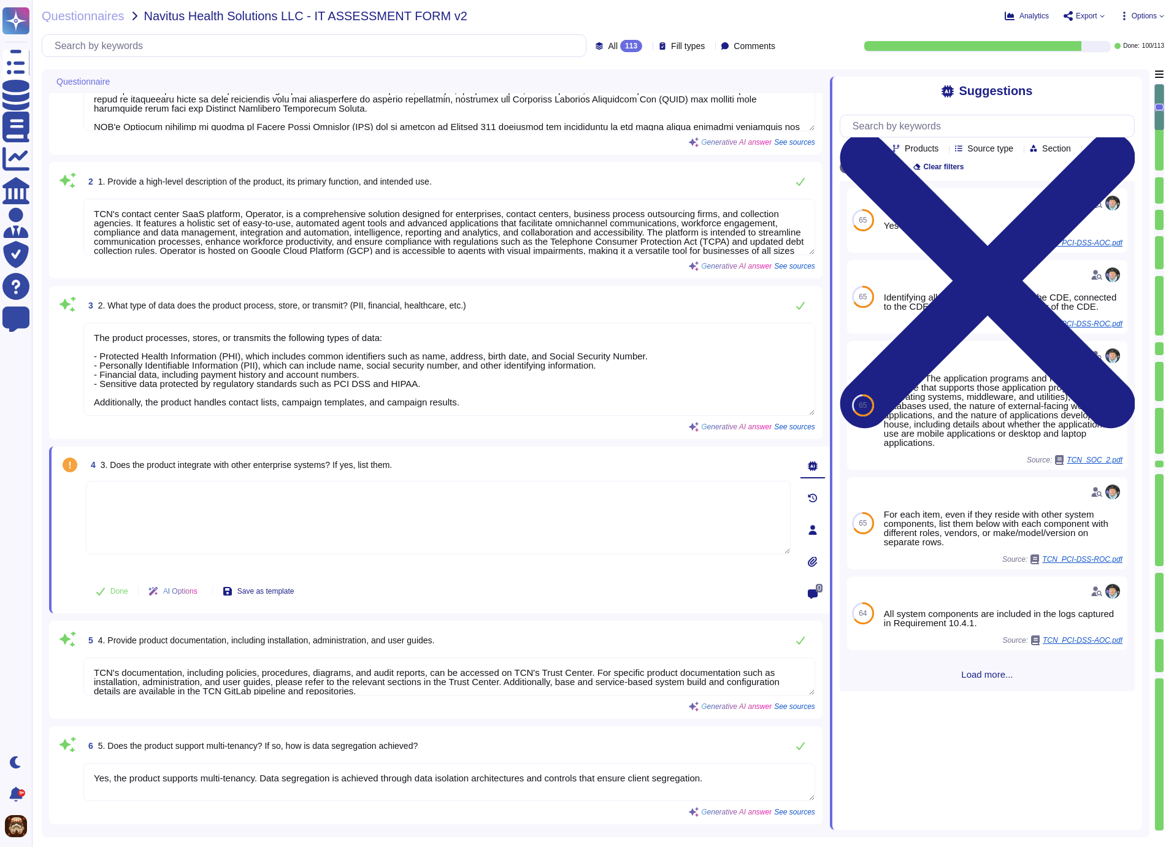
click at [293, 491] on textarea at bounding box center [438, 518] width 705 height 74
type textarea "T"
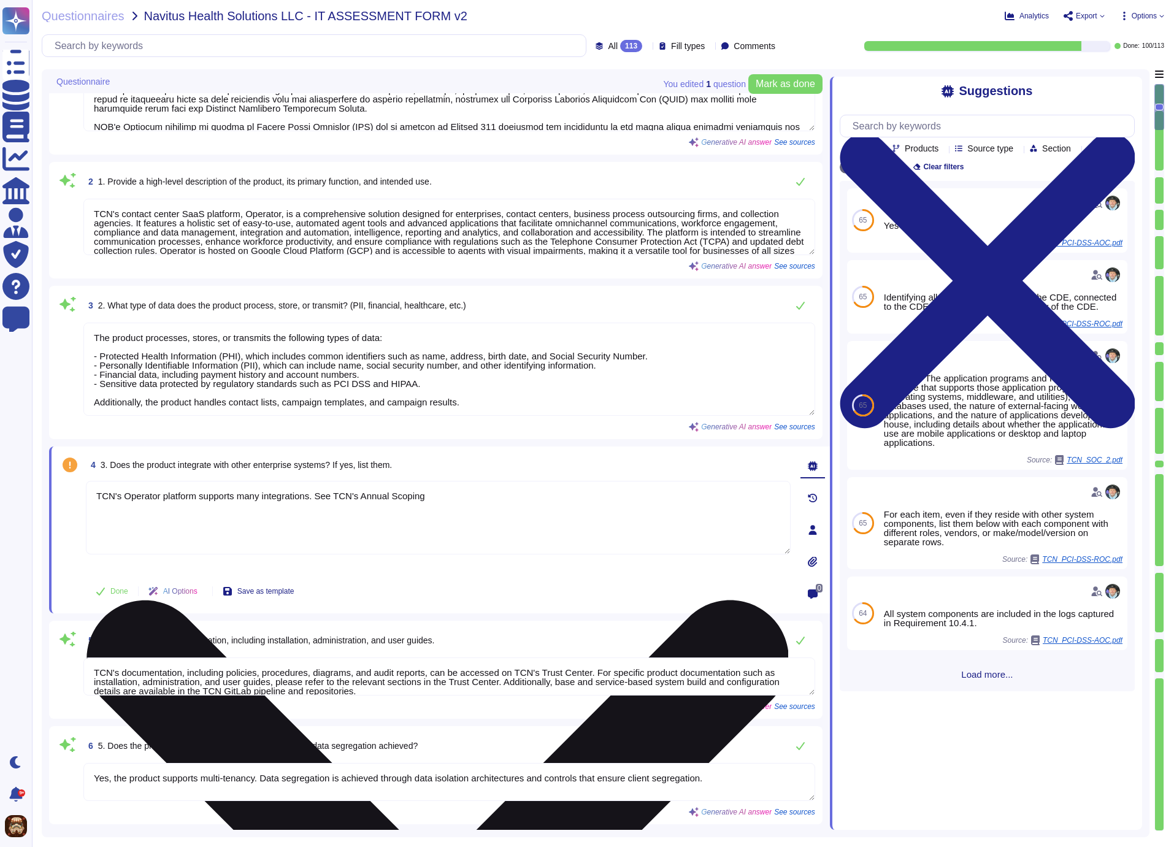
click at [455, 494] on textarea "TCN's Operator platform supports many integrations. See TCN's Annual Scoping" at bounding box center [438, 518] width 705 height 74
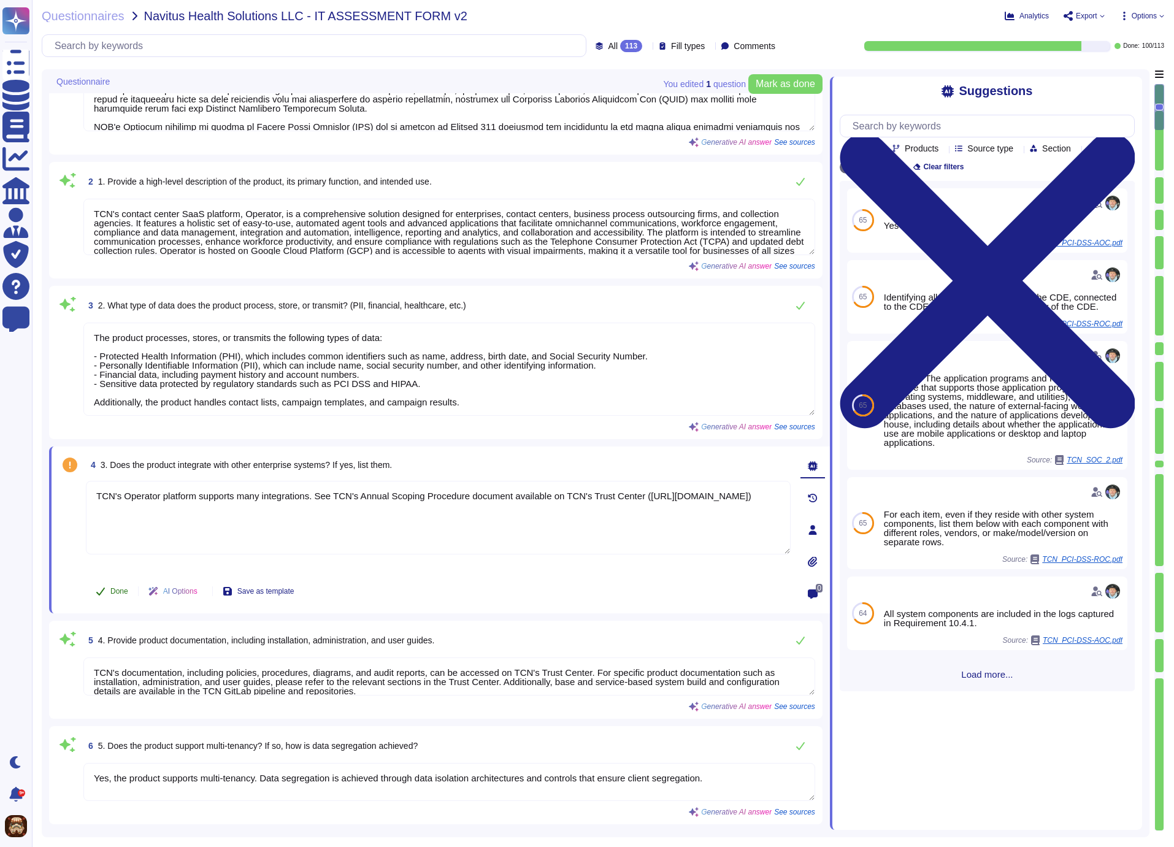
type textarea "TCN's Operator platform supports many integrations. See TCN's Annual Scoping Pr…"
click at [109, 589] on button "Done" at bounding box center [112, 591] width 52 height 25
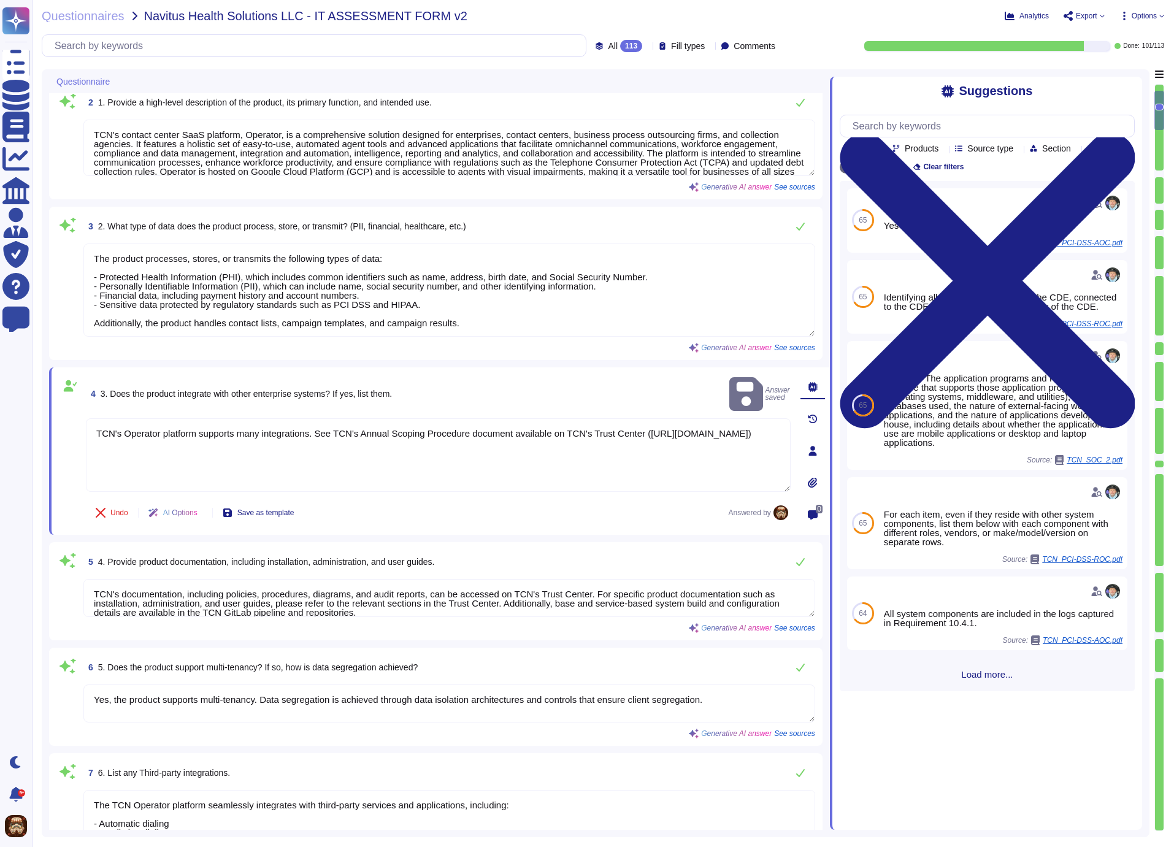
type textarea "The Security Officer is a senior-level person, specifically the Chief Informati…"
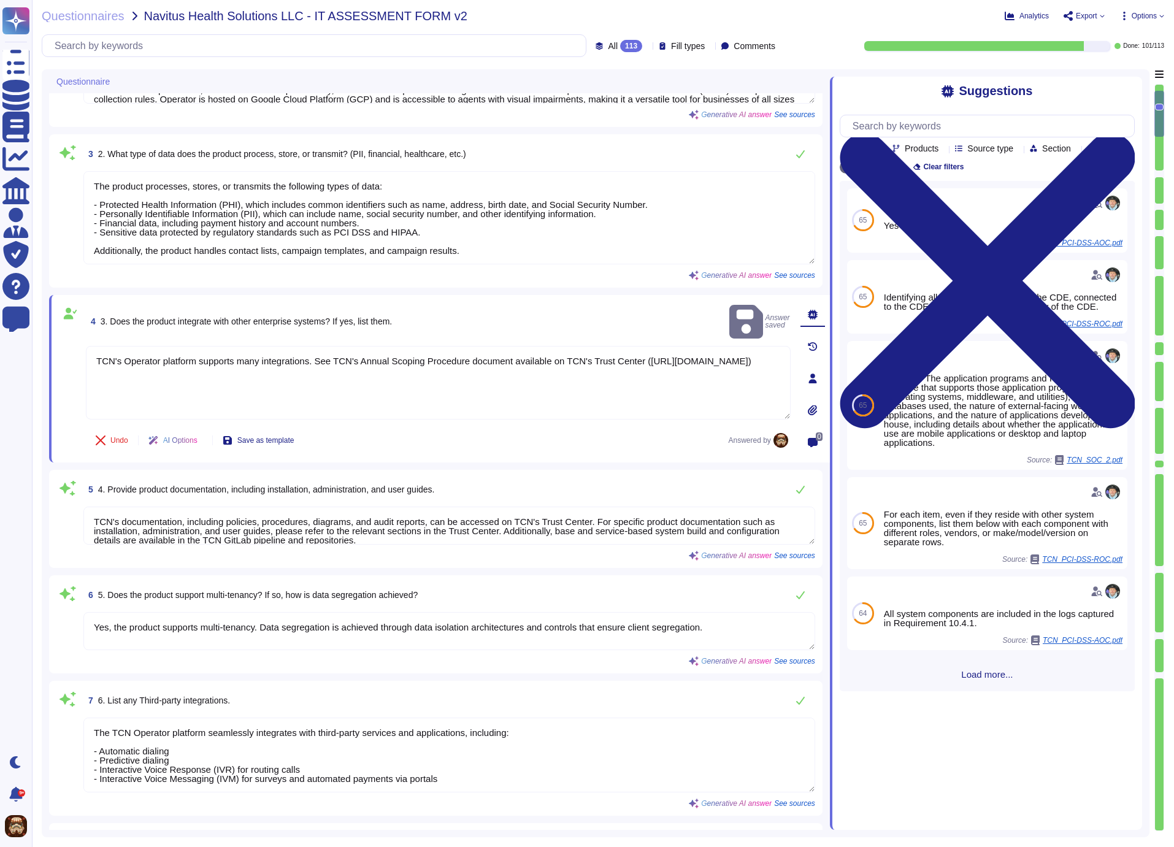
type textarea "- Facility Type: Corporate office - Total Number of Locations: 1 - Location: [S…"
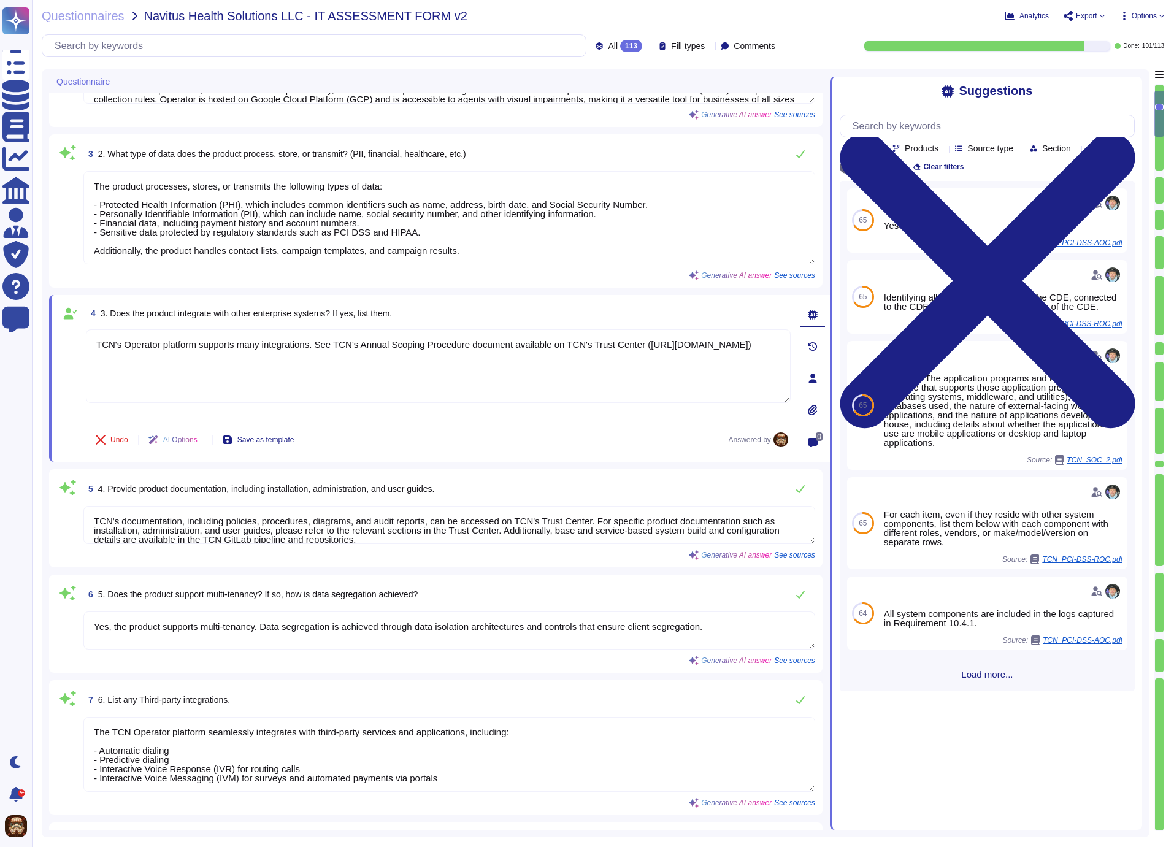
drag, startPoint x: 615, startPoint y: 516, endPoint x: 612, endPoint y: 526, distance: 10.3
click at [612, 526] on textarea "TCN's documentation, including policies, procedures, diagrams, and audit report…" at bounding box center [449, 525] width 732 height 38
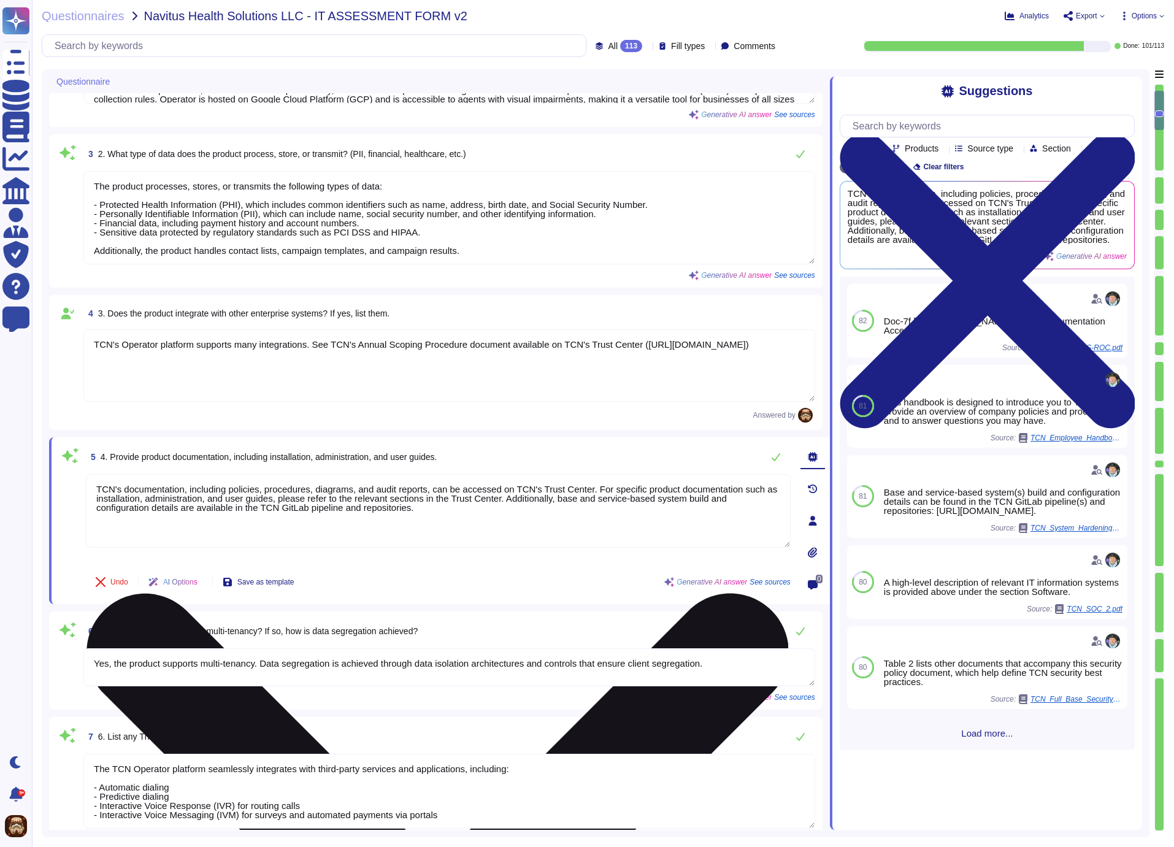
click at [223, 507] on textarea "TCN's documentation, including policies, procedures, diagrams, and audit report…" at bounding box center [438, 511] width 705 height 74
click at [703, 485] on textarea "TCN's documentation, including policies, procedures, diagrams, and audit report…" at bounding box center [438, 511] width 705 height 74
drag, startPoint x: 163, startPoint y: 496, endPoint x: 507, endPoint y: 508, distance: 344.3
click at [507, 508] on textarea "TCN's documentation, including policies, procedures, diagrams, and audit report…" at bounding box center [438, 511] width 705 height 74
click at [639, 483] on textarea "TCN's documentation, including policies, procedures, diagrams, and audit report…" at bounding box center [438, 511] width 705 height 74
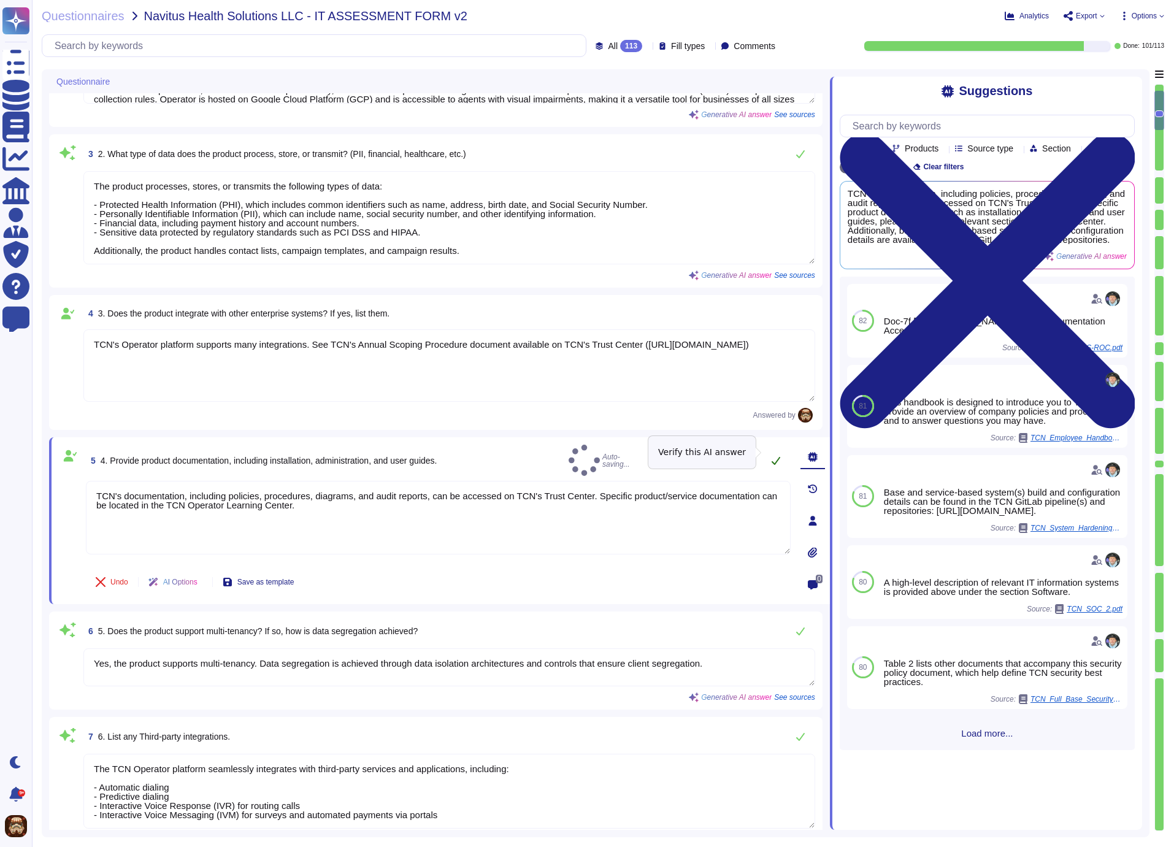
click at [775, 456] on icon at bounding box center [776, 461] width 10 height 10
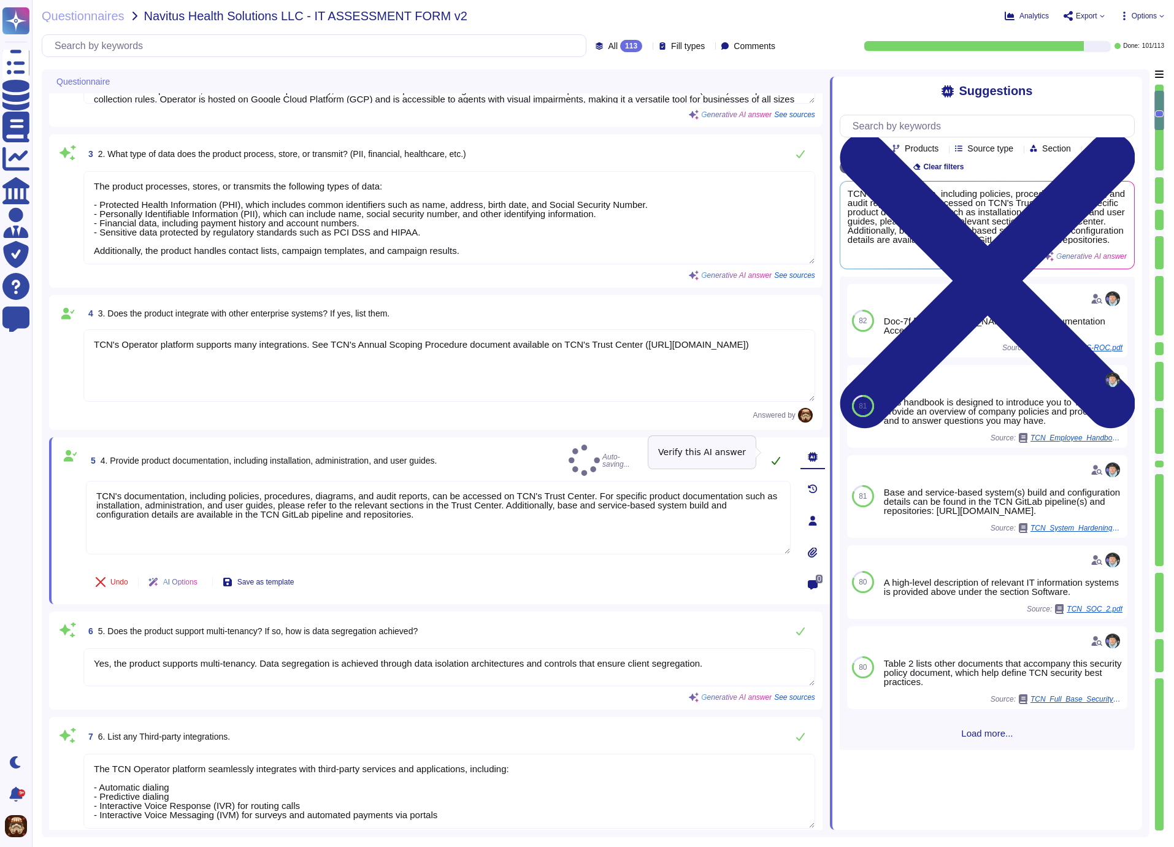
type textarea "TCN's documentation, including policies, procedures, diagrams, and audit report…"
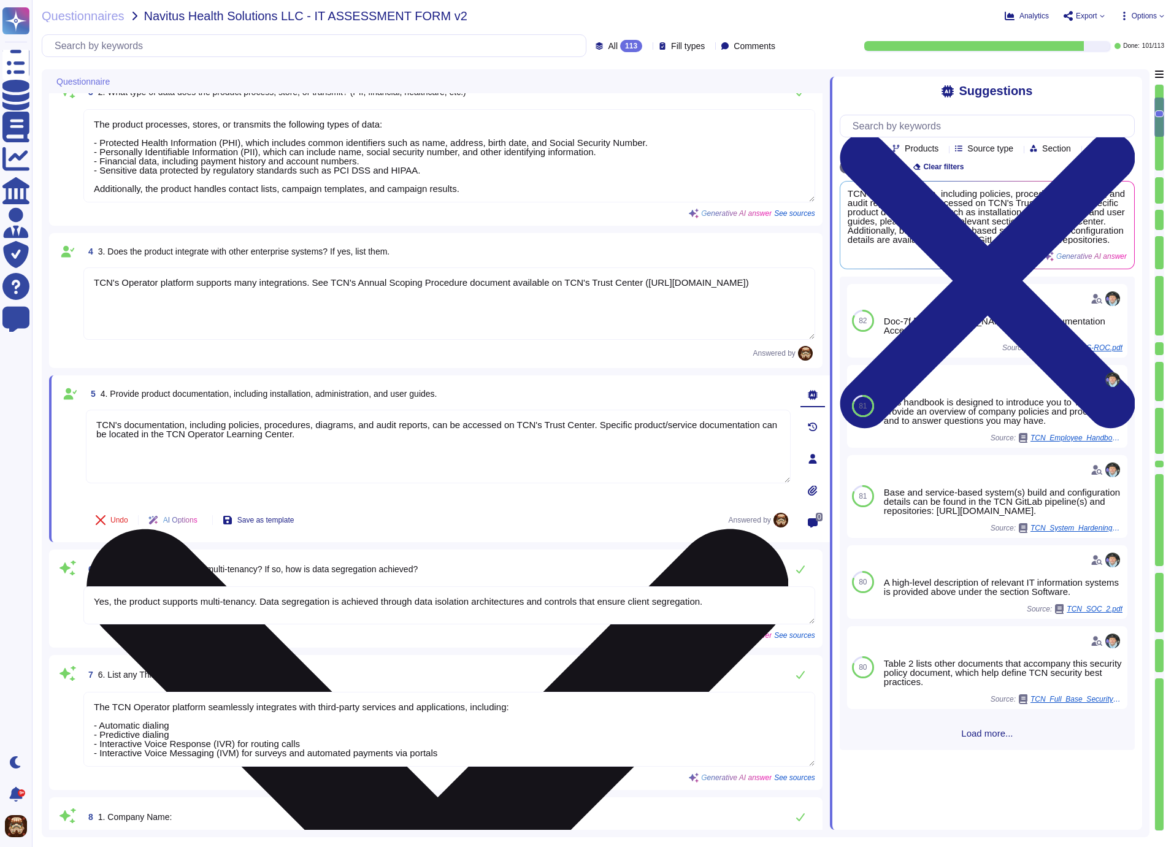
type textarea "- Facility Type: Corporate office - Total Number of Locations: 1 - Location: [S…"
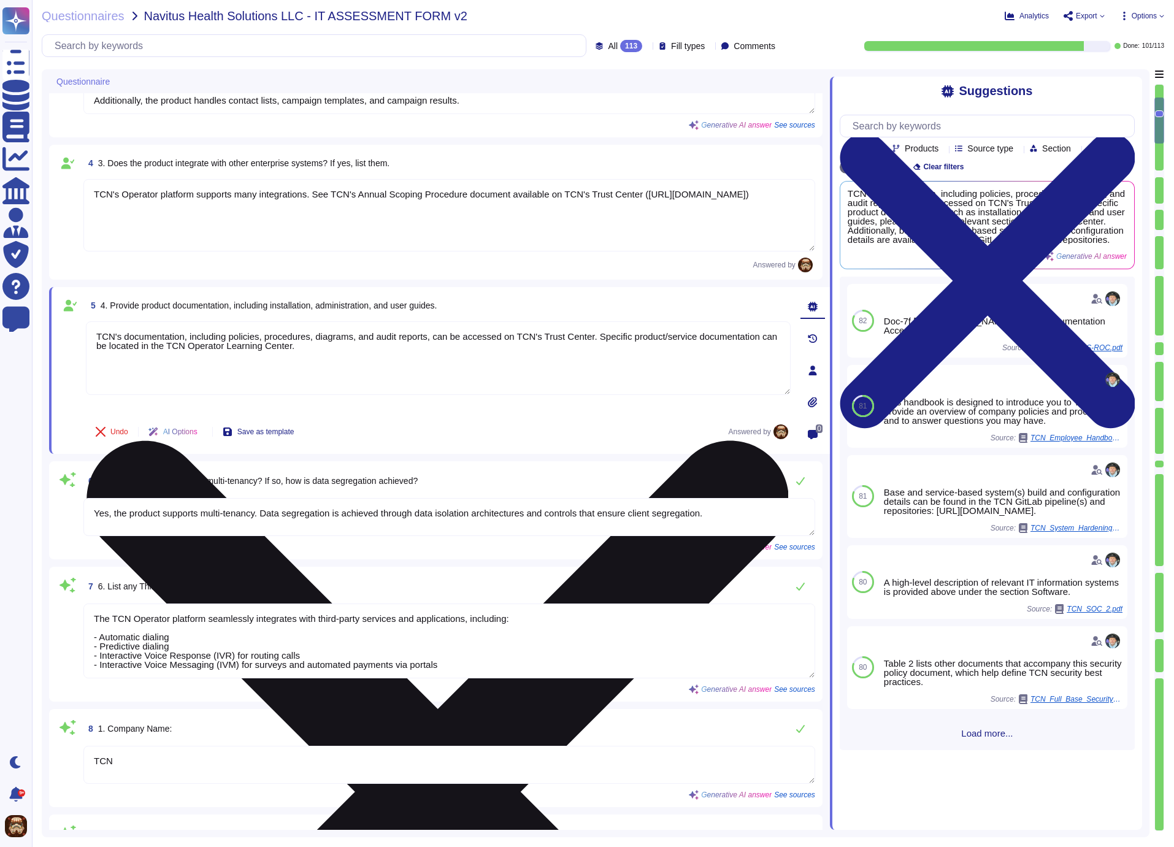
type textarea "TCN is compliant with several third-party security certifications, including PC…"
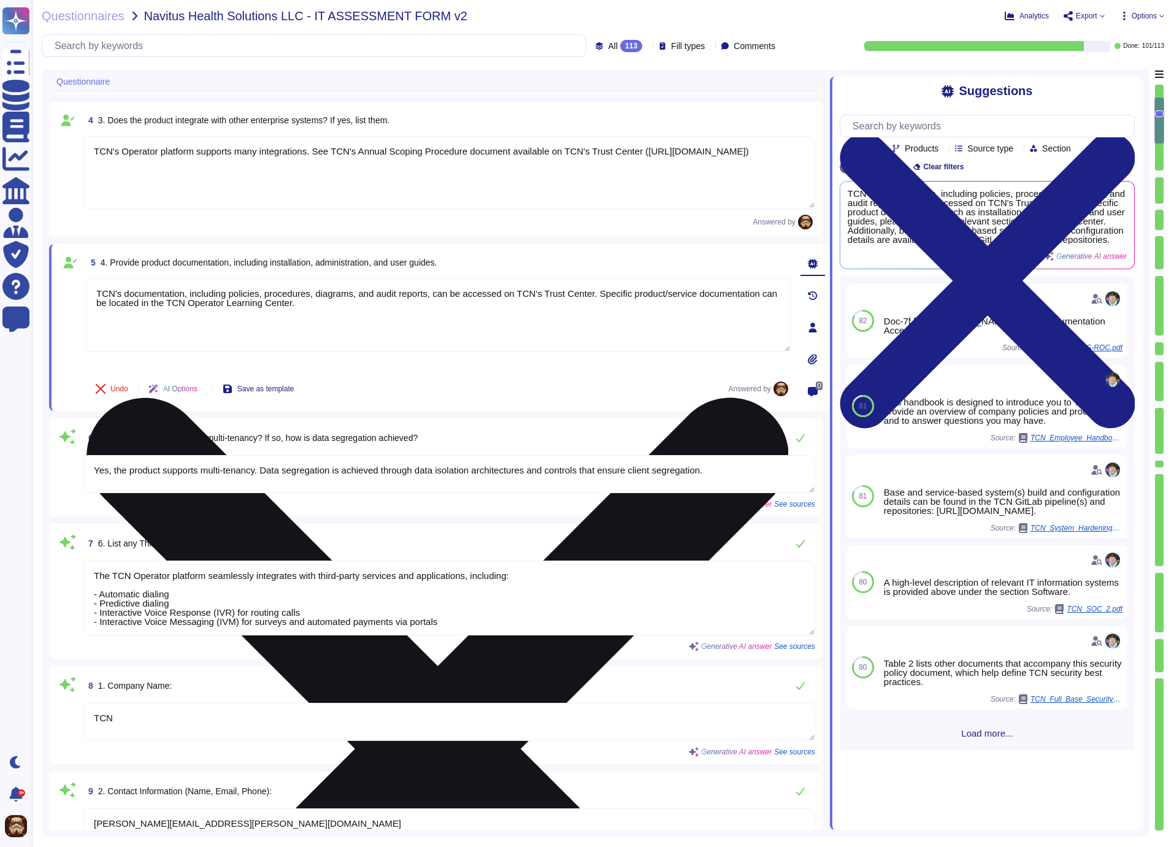
scroll to position [524, 0]
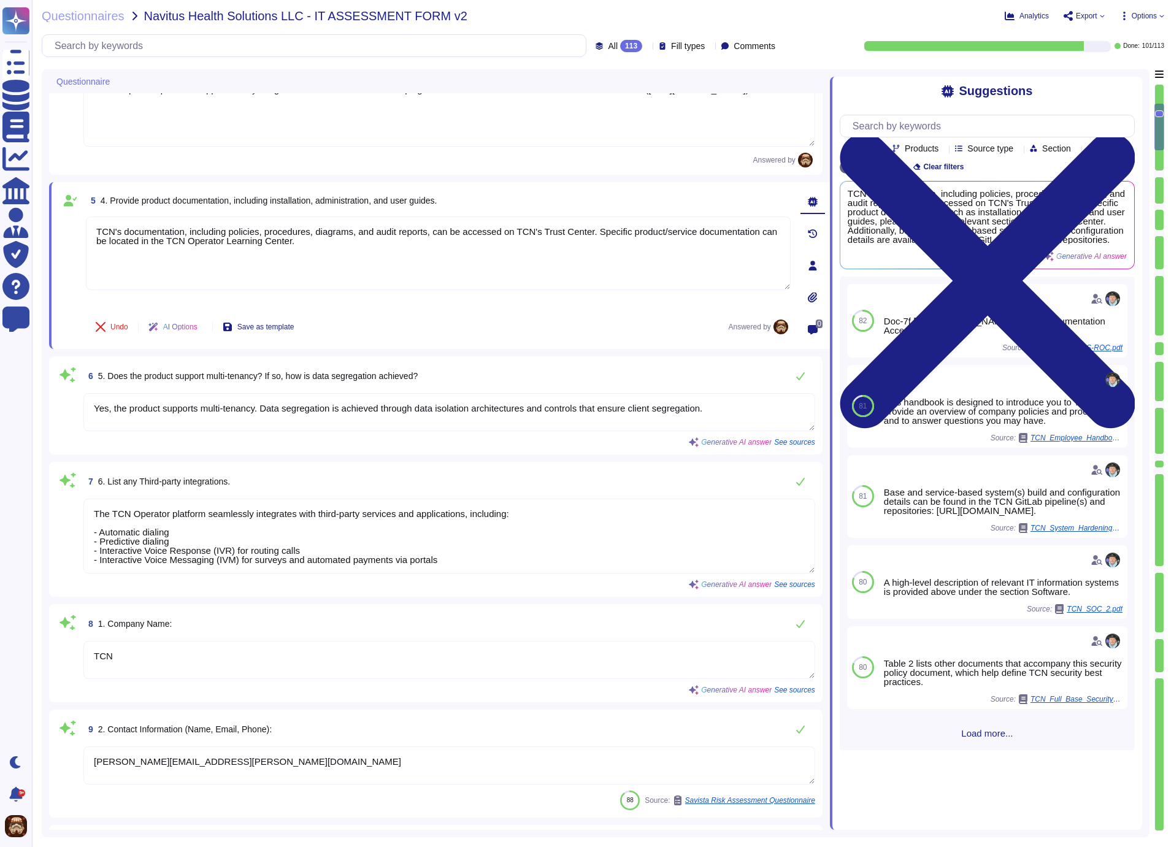
type textarea "Yes, the Company undergoes annual third-party examinations and engages other th…"
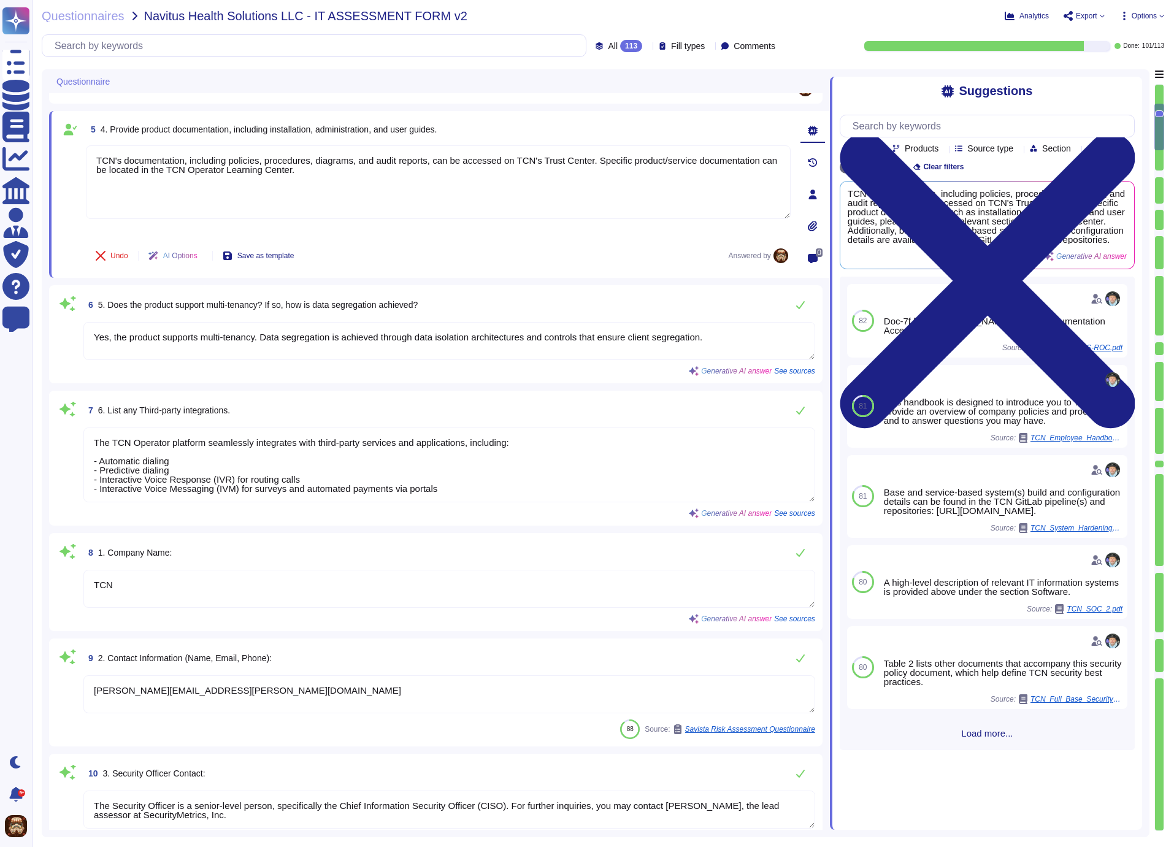
scroll to position [653, 0]
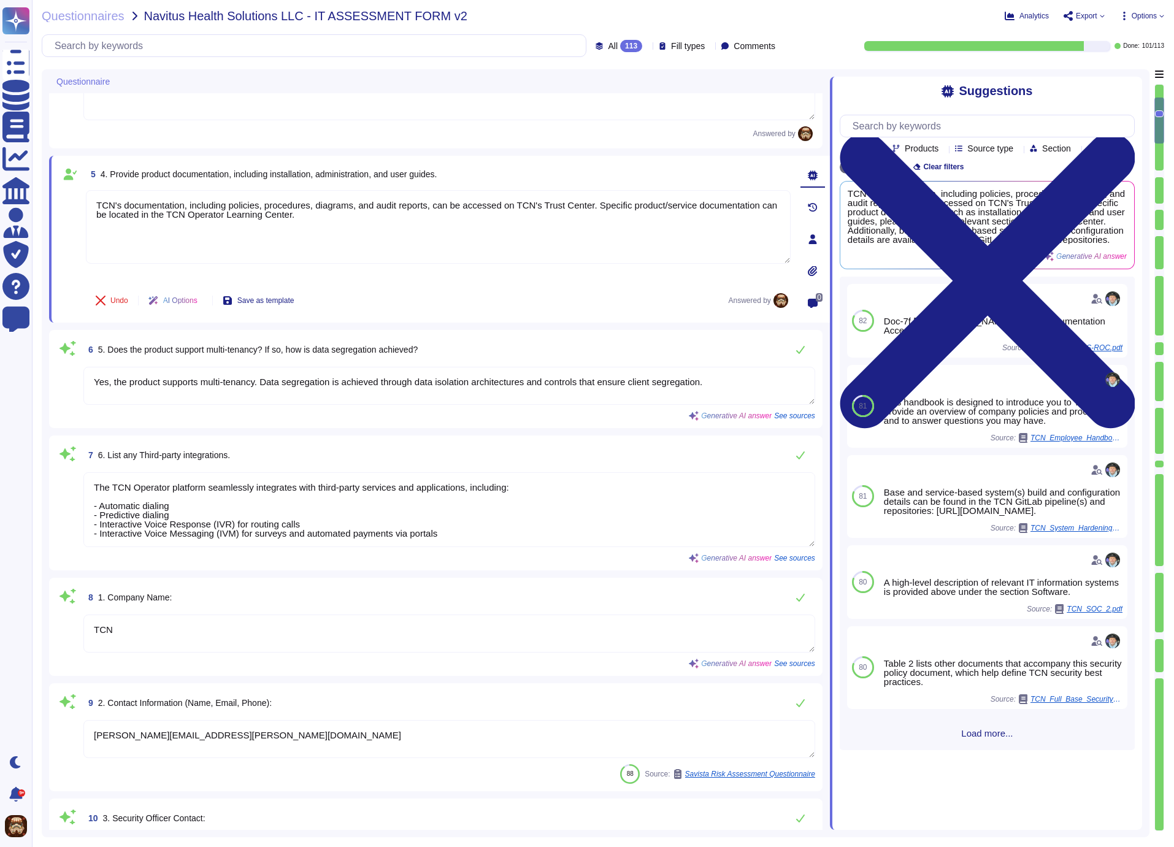
type textarea "TCN is a global provider of a comprehensive, cloud-based (SaaS) contact center …"
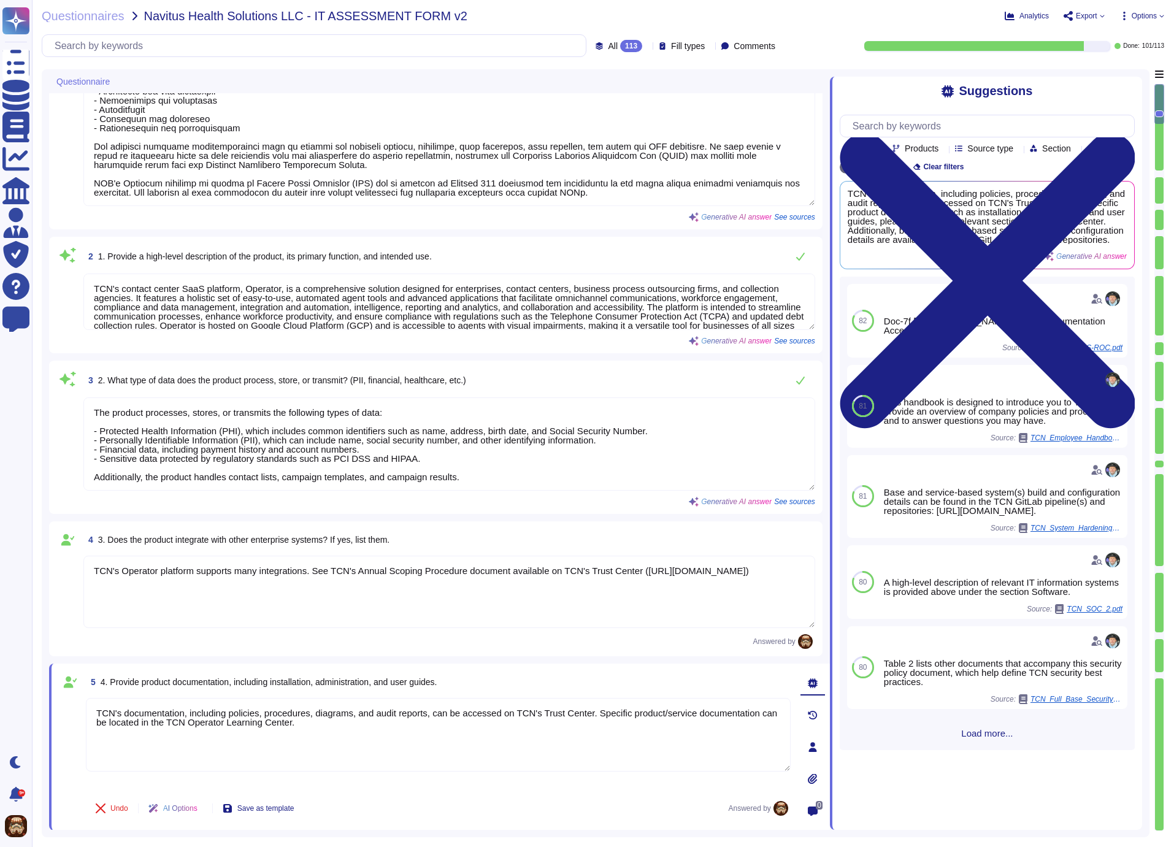
scroll to position [88, 0]
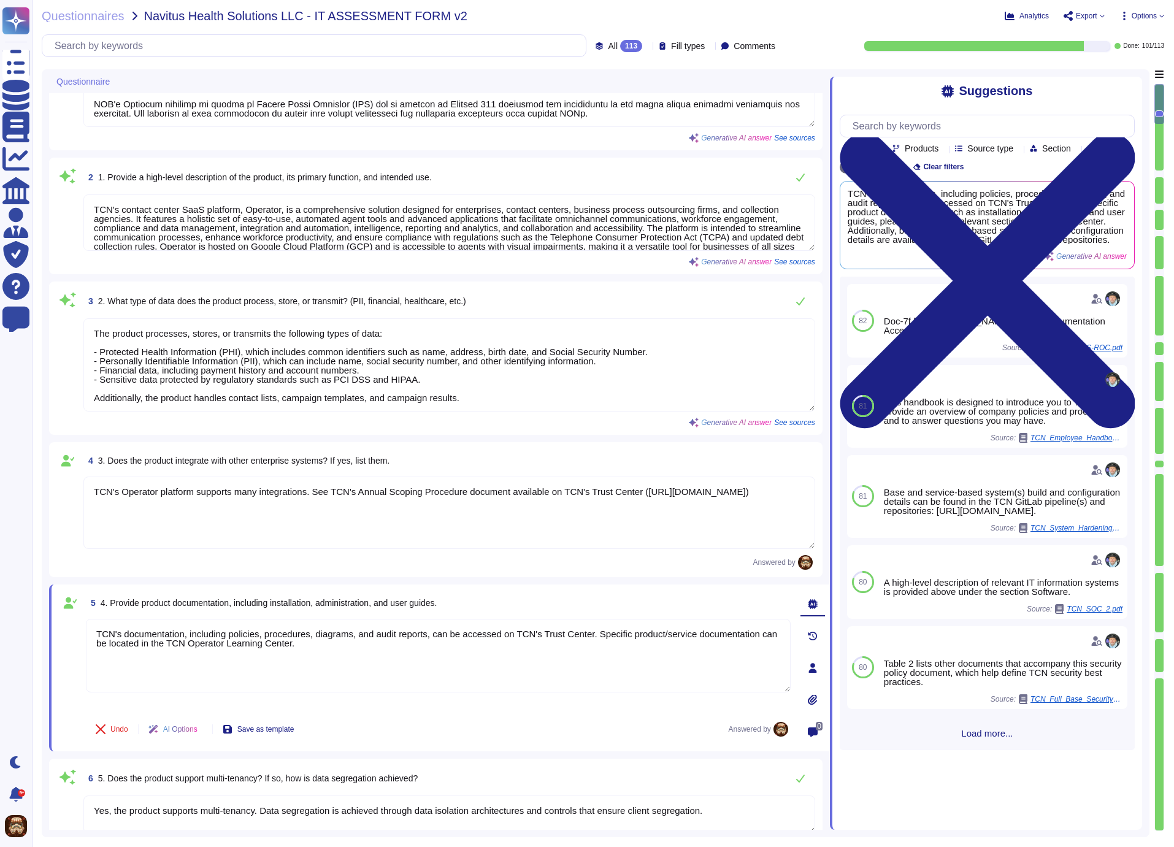
type textarea "[PERSON_NAME][EMAIL_ADDRESS][PERSON_NAME][DOMAIN_NAME]"
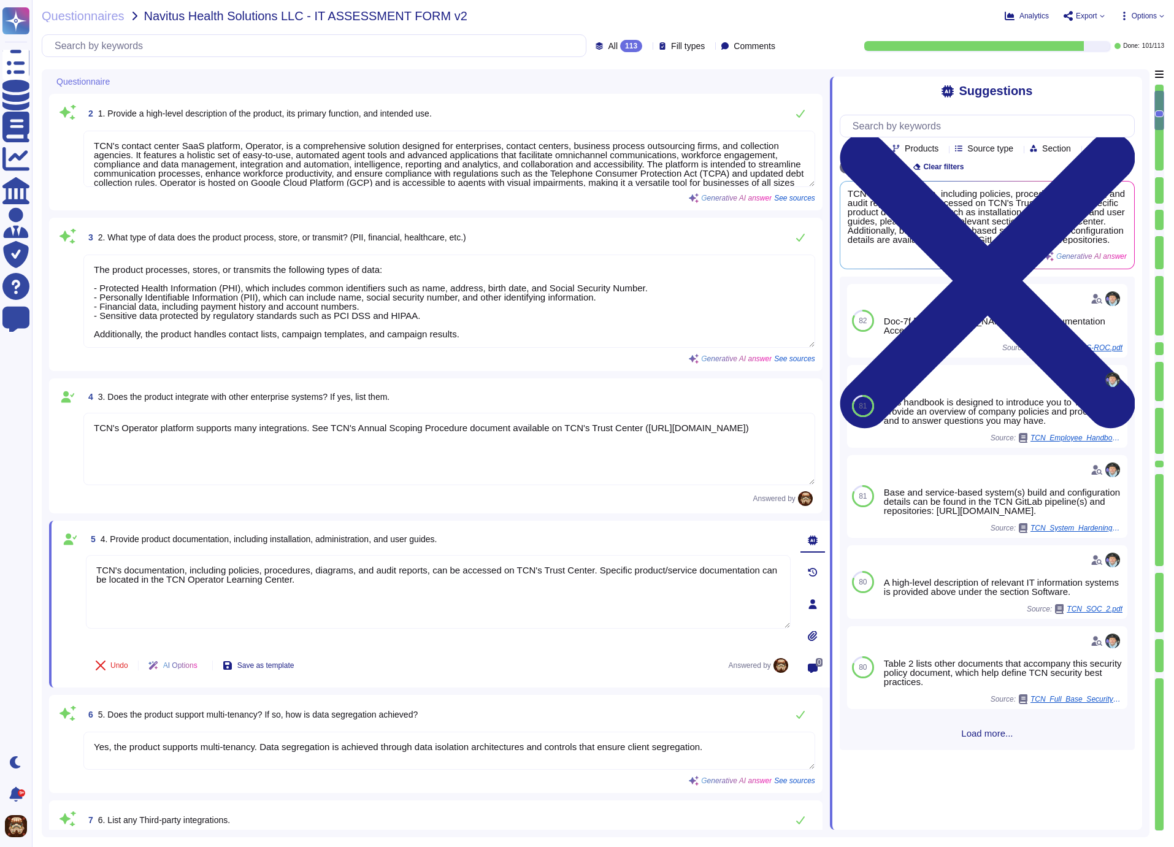
type textarea "The Security Officer is a senior-level person, specifically the Chief Informati…"
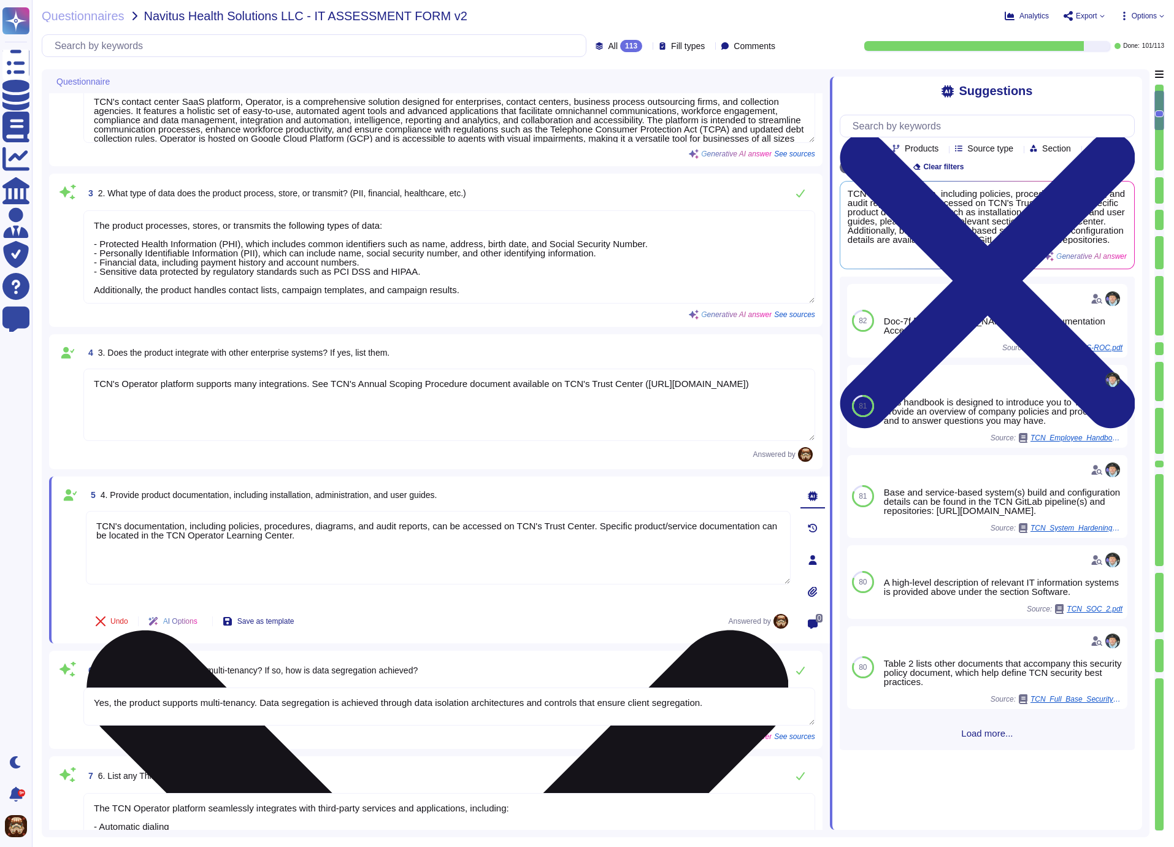
scroll to position [310, 0]
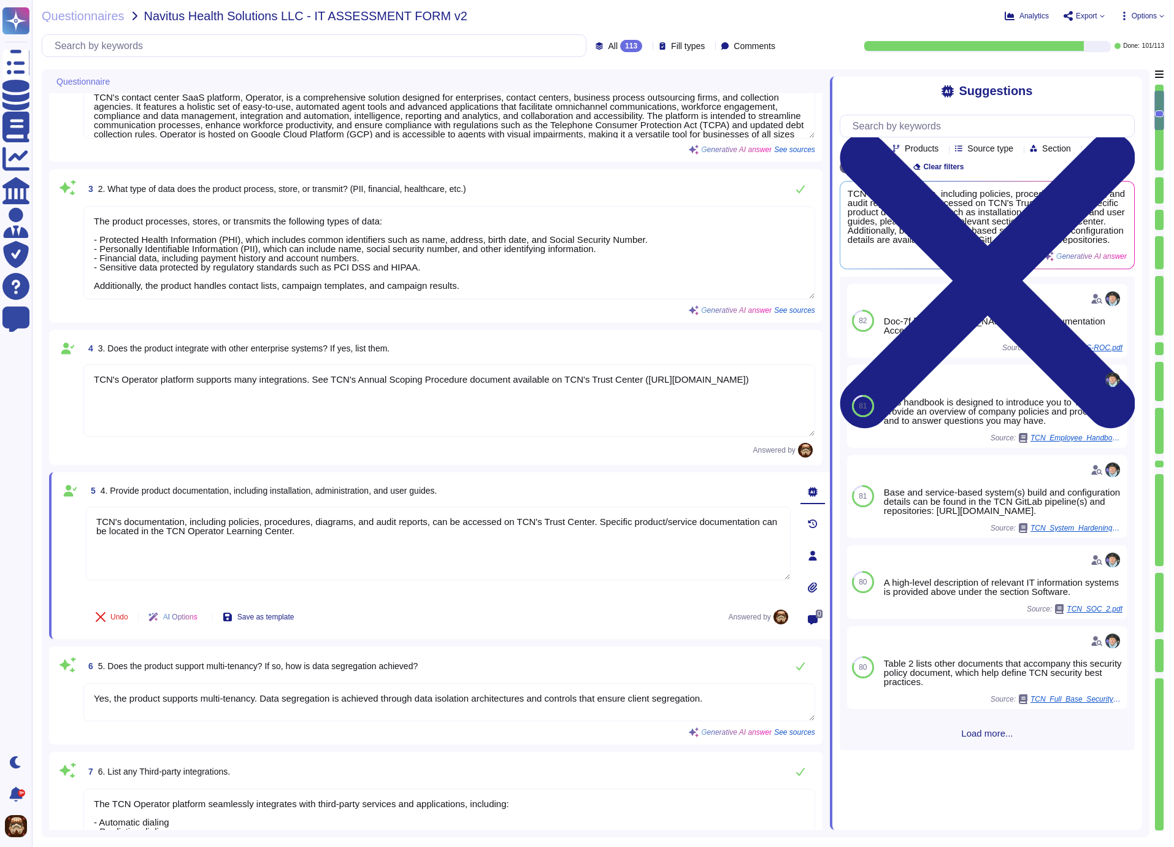
drag, startPoint x: 94, startPoint y: 377, endPoint x: 761, endPoint y: 373, distance: 666.1
click at [761, 373] on textarea "TCN's Operator platform supports many integrations. See TCN's Annual Scoping Pr…" at bounding box center [449, 400] width 732 height 72
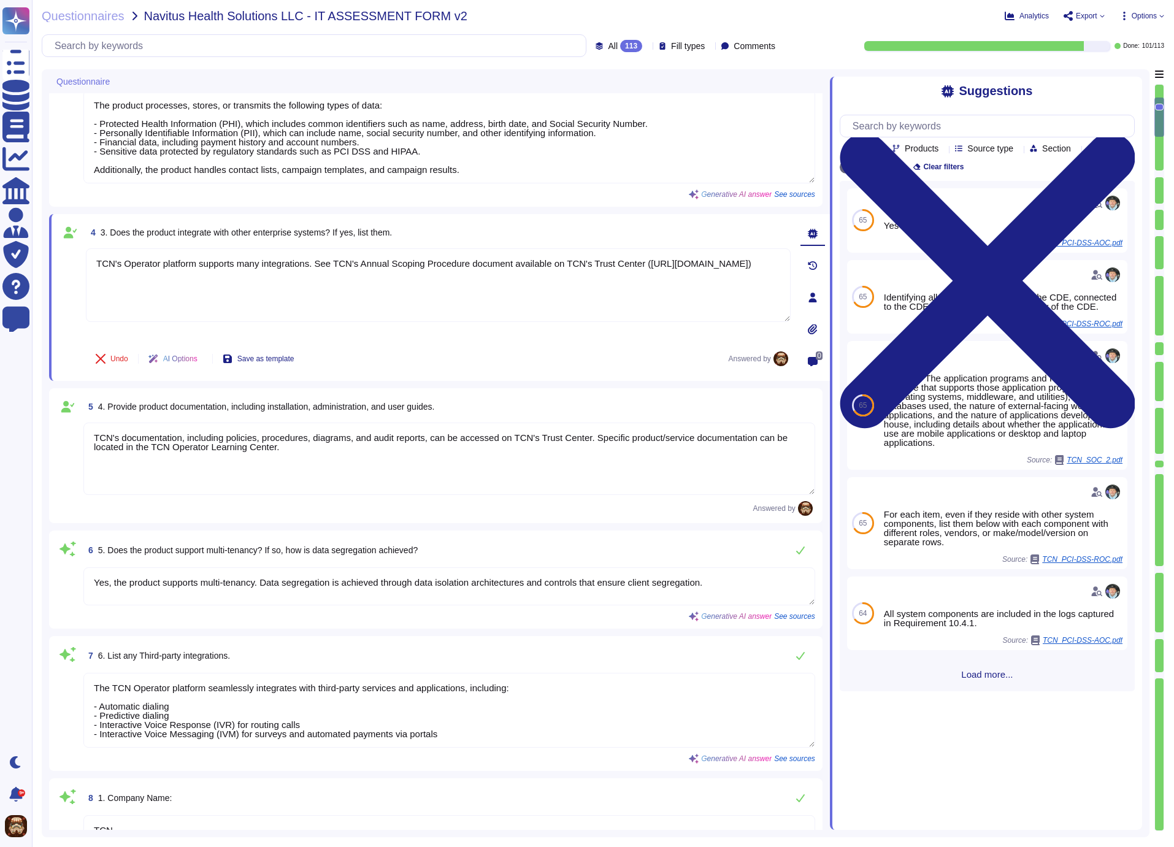
type textarea "- Facility Type: Corporate office - Total Number of Locations: 1 - Location: [S…"
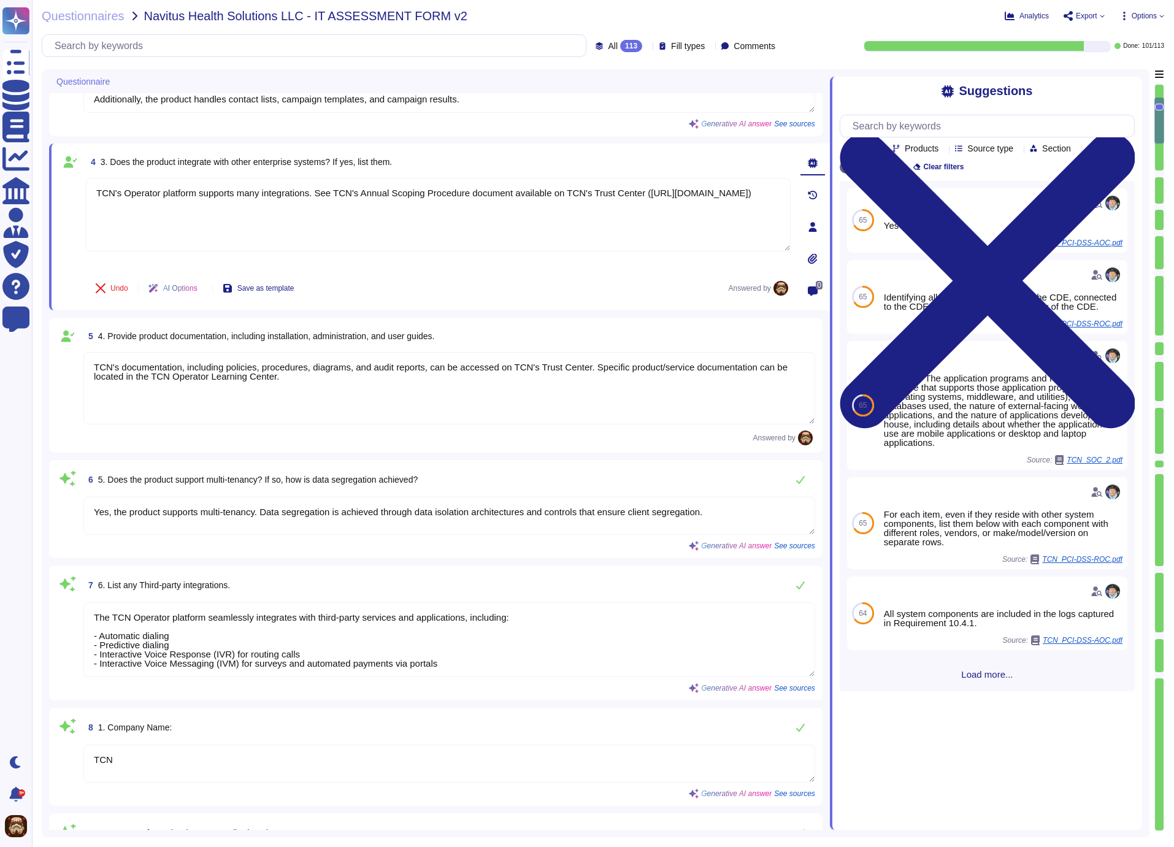
type textarea "TCN is compliant with several third-party security certifications, including PC…"
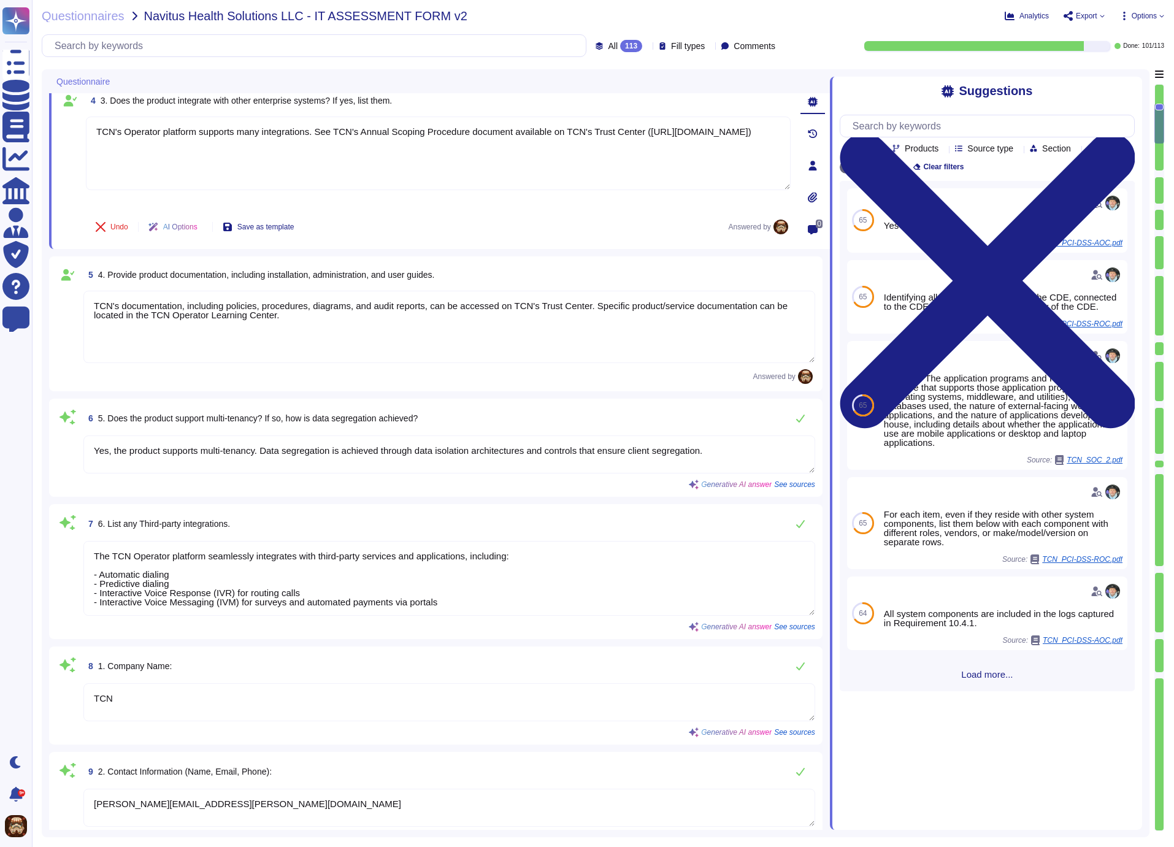
scroll to position [601, 0]
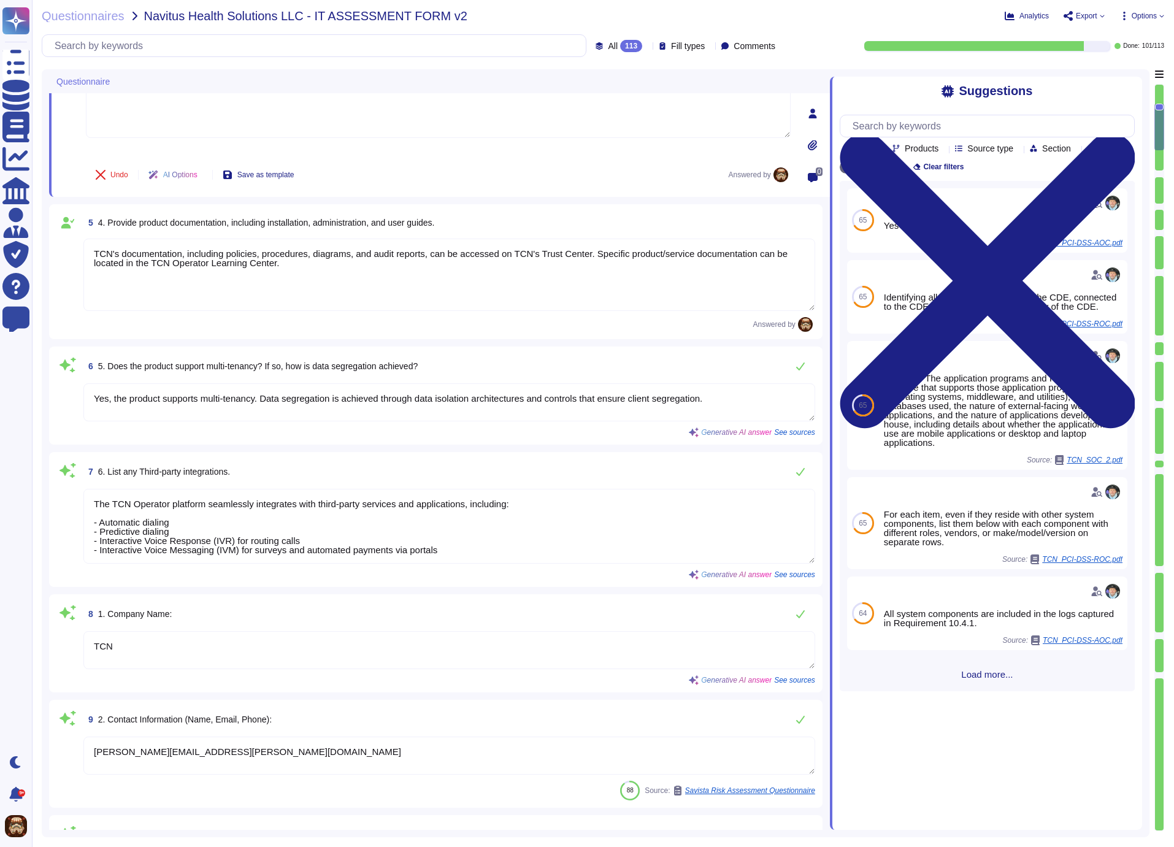
type textarea "Yes, the Company undergoes annual third-party examinations and engages other th…"
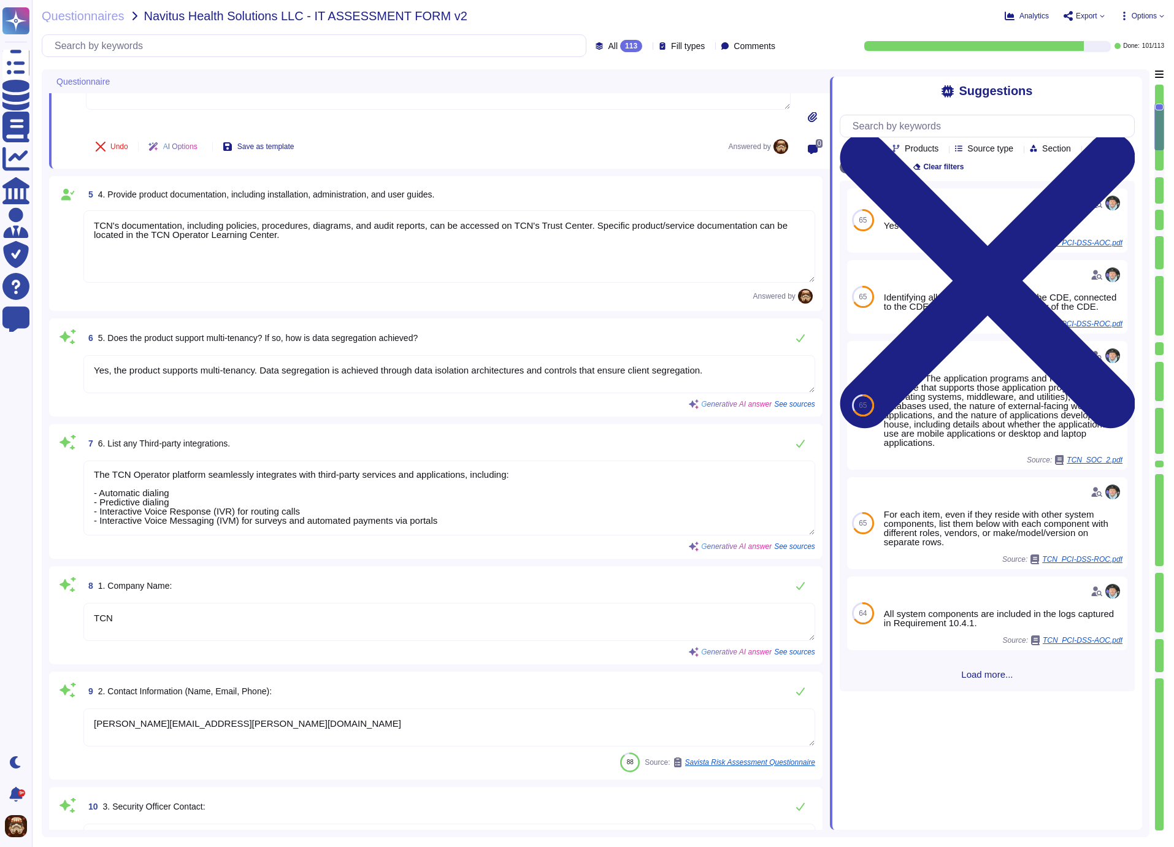
scroll to position [718, 0]
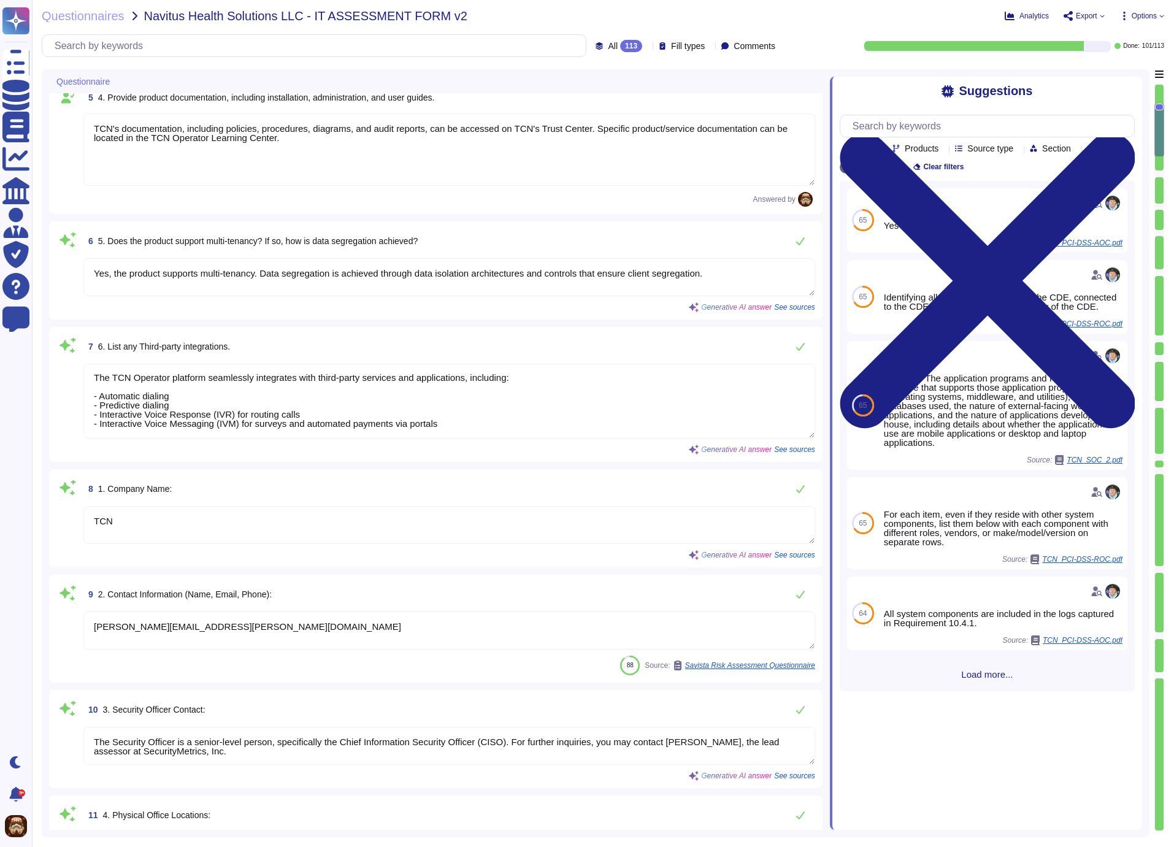
drag, startPoint x: 481, startPoint y: 423, endPoint x: 88, endPoint y: 367, distance: 397.0
click at [88, 367] on textarea "The TCN Operator platform seamlessly integrates with third-party services and a…" at bounding box center [449, 401] width 732 height 75
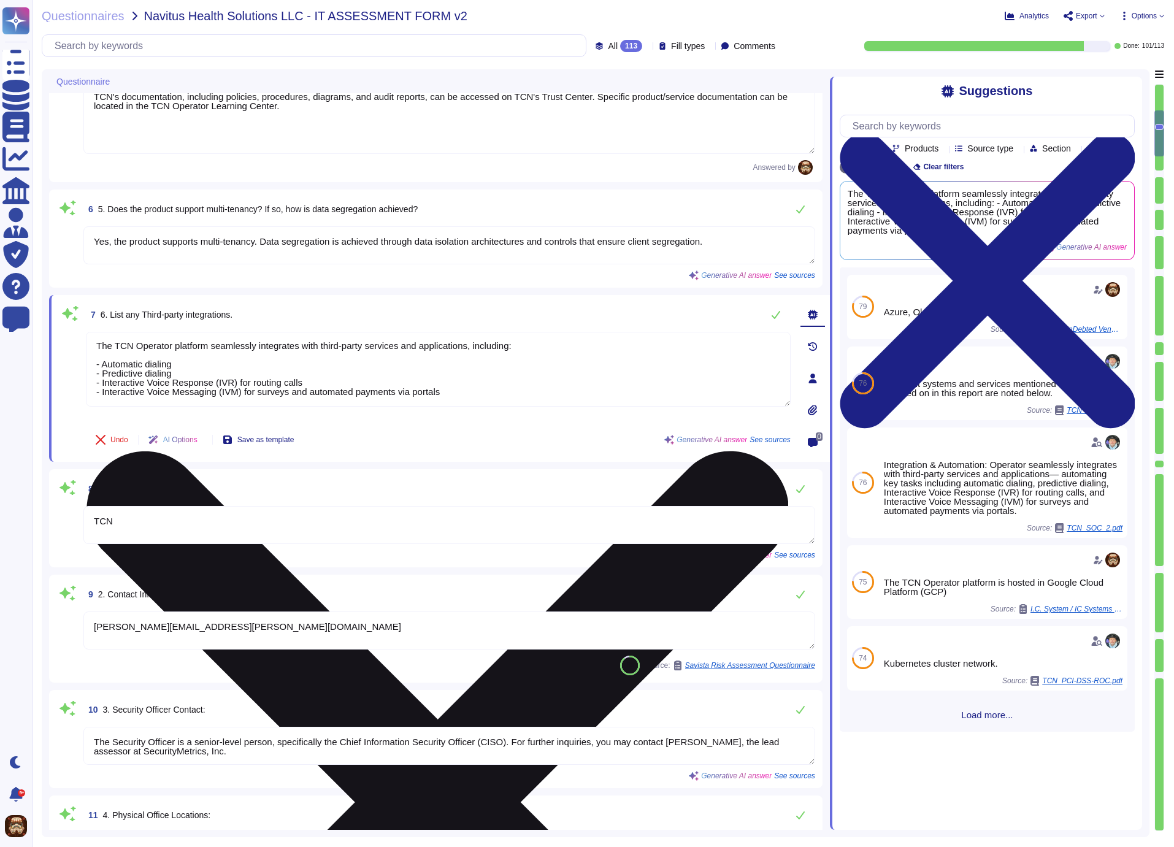
paste textarea "CN's Operator platform supports many integrations. See TCN's Annual Scoping Pro…"
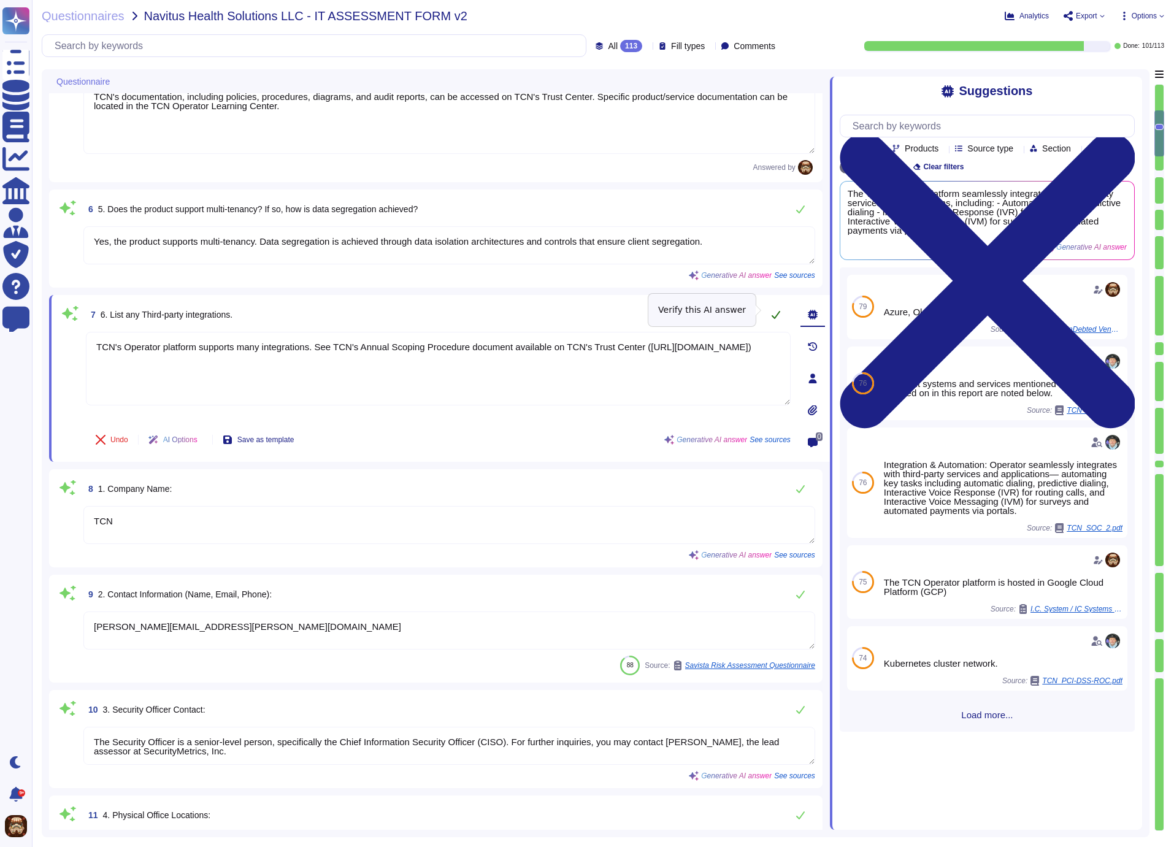
type textarea "TCN's Operator platform supports many integrations. See TCN's Annual Scoping Pr…"
click at [778, 310] on icon at bounding box center [776, 315] width 10 height 10
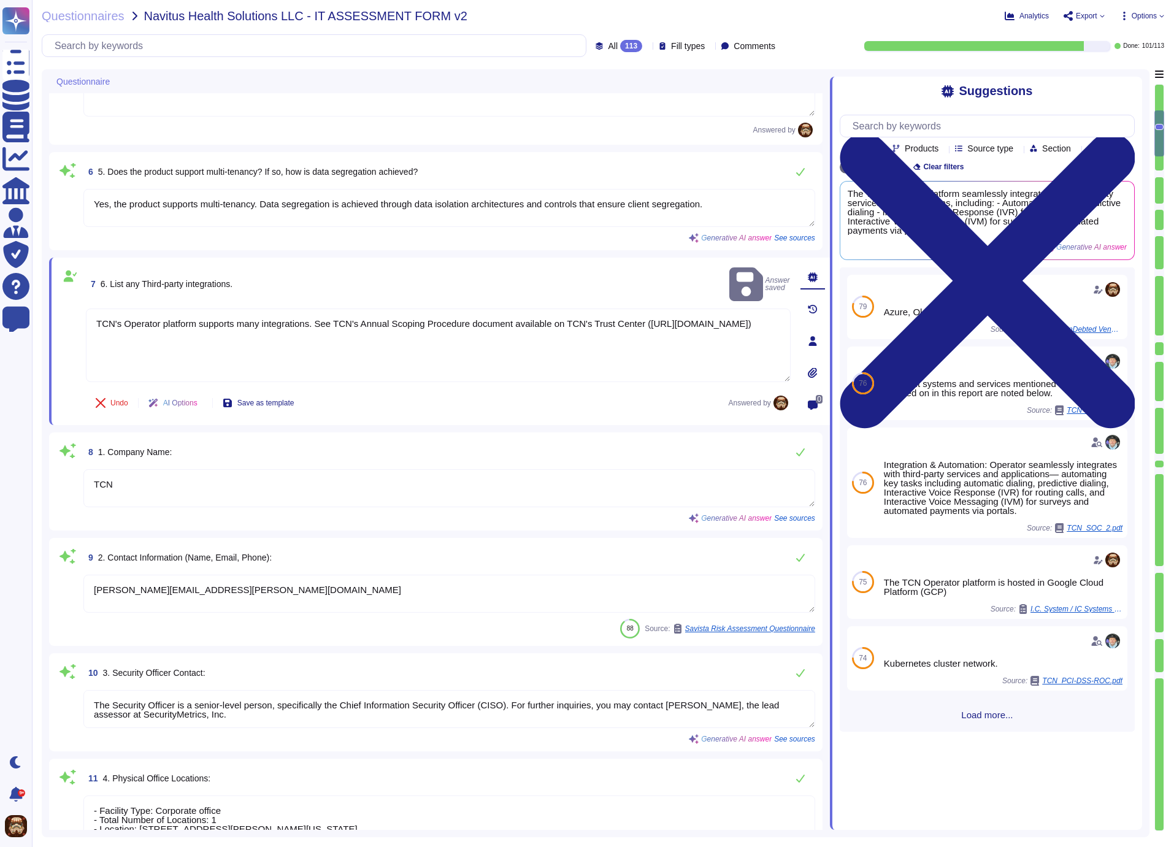
type textarea "The product supports multiple authentication processes, including user/password…"
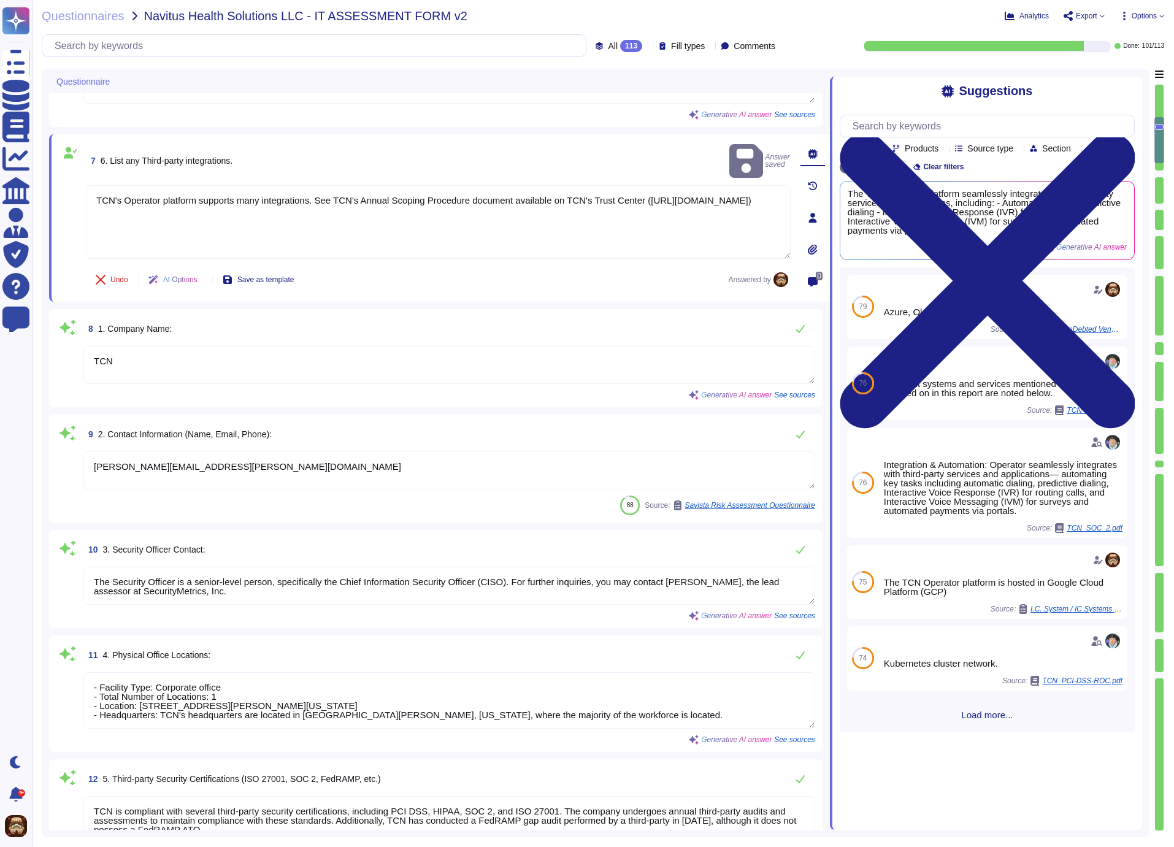
scroll to position [939, 0]
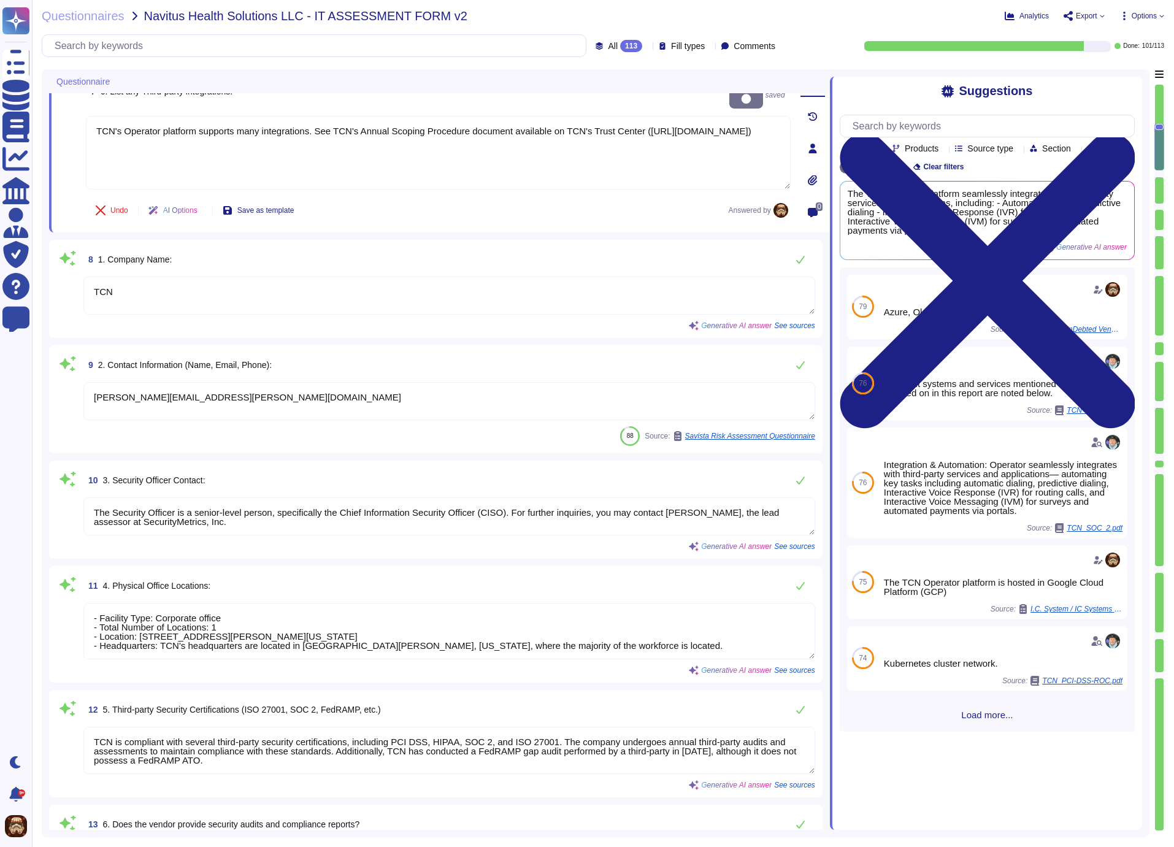
type textarea "Yes, the product supports multi-factor authentication (MFA). Implementation det…"
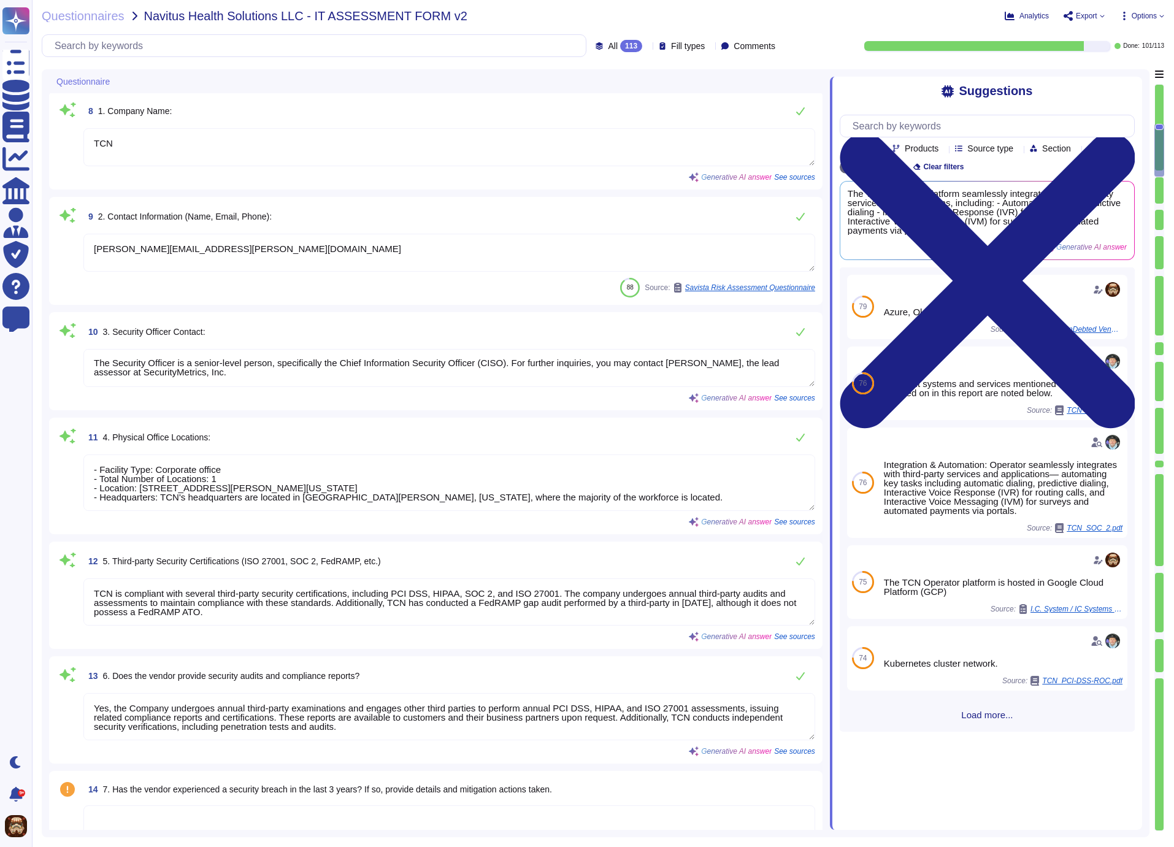
scroll to position [1079, 0]
type textarea "The product enforces password complexity by requiring passwords to meet specifi…"
drag, startPoint x: 93, startPoint y: 356, endPoint x: 244, endPoint y: 366, distance: 151.8
click at [244, 366] on textarea "The Security Officer is a senior-level person, specifically the Chief Informati…" at bounding box center [449, 367] width 732 height 38
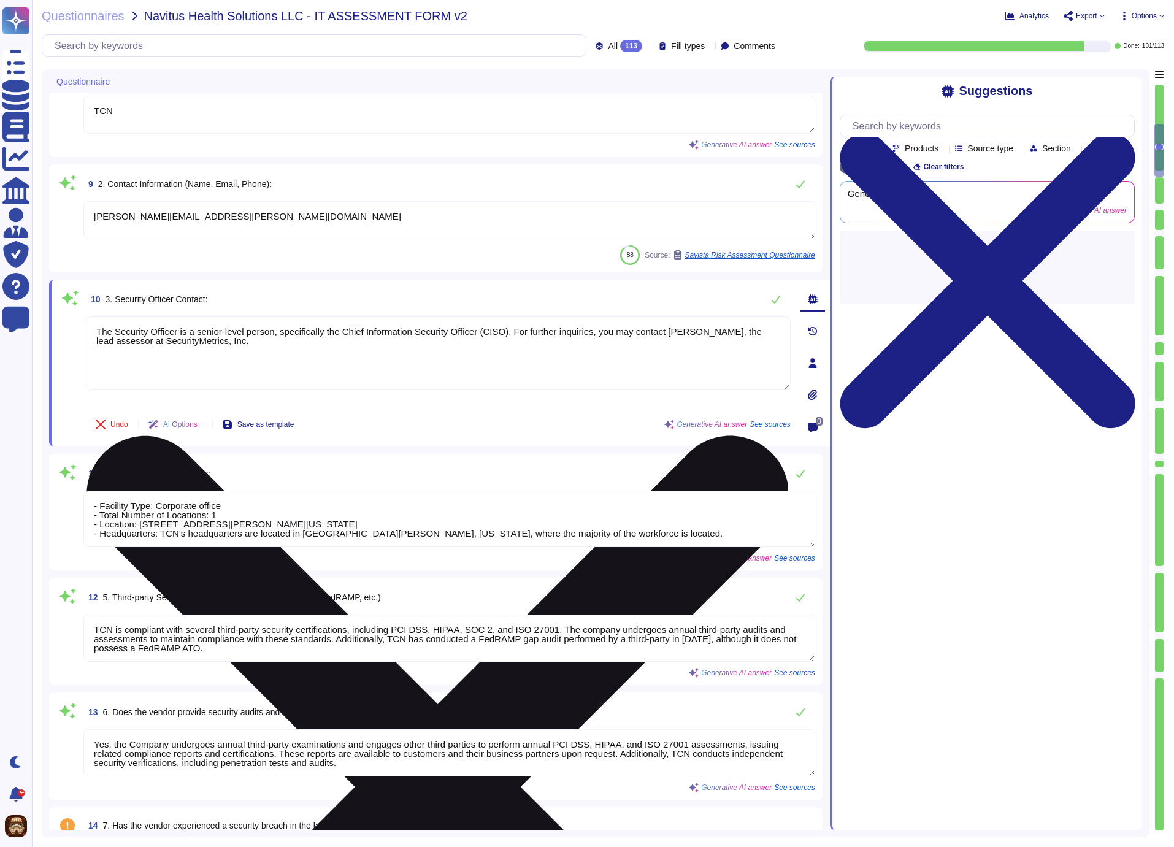
scroll to position [0, 0]
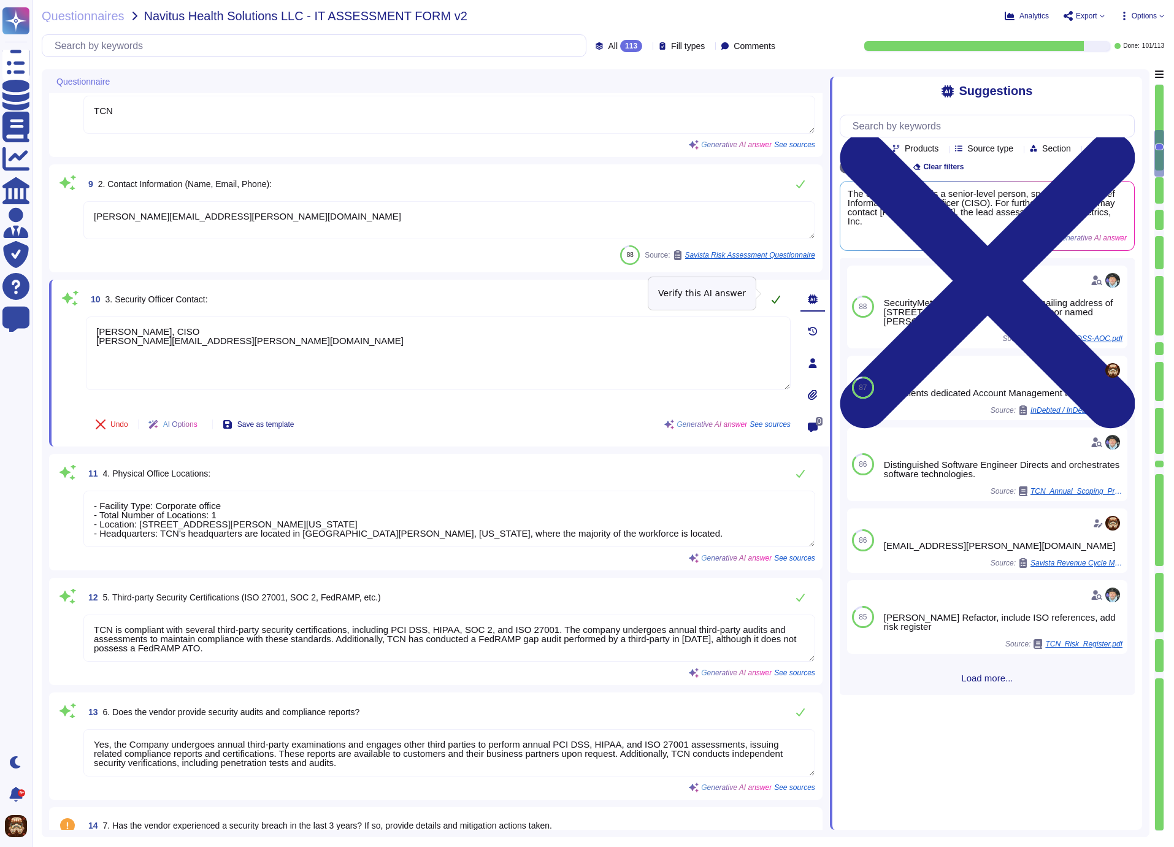
type textarea "[PERSON_NAME], CISO [PERSON_NAME][EMAIL_ADDRESS][PERSON_NAME][DOMAIN_NAME]"
click at [778, 294] on icon at bounding box center [776, 299] width 10 height 10
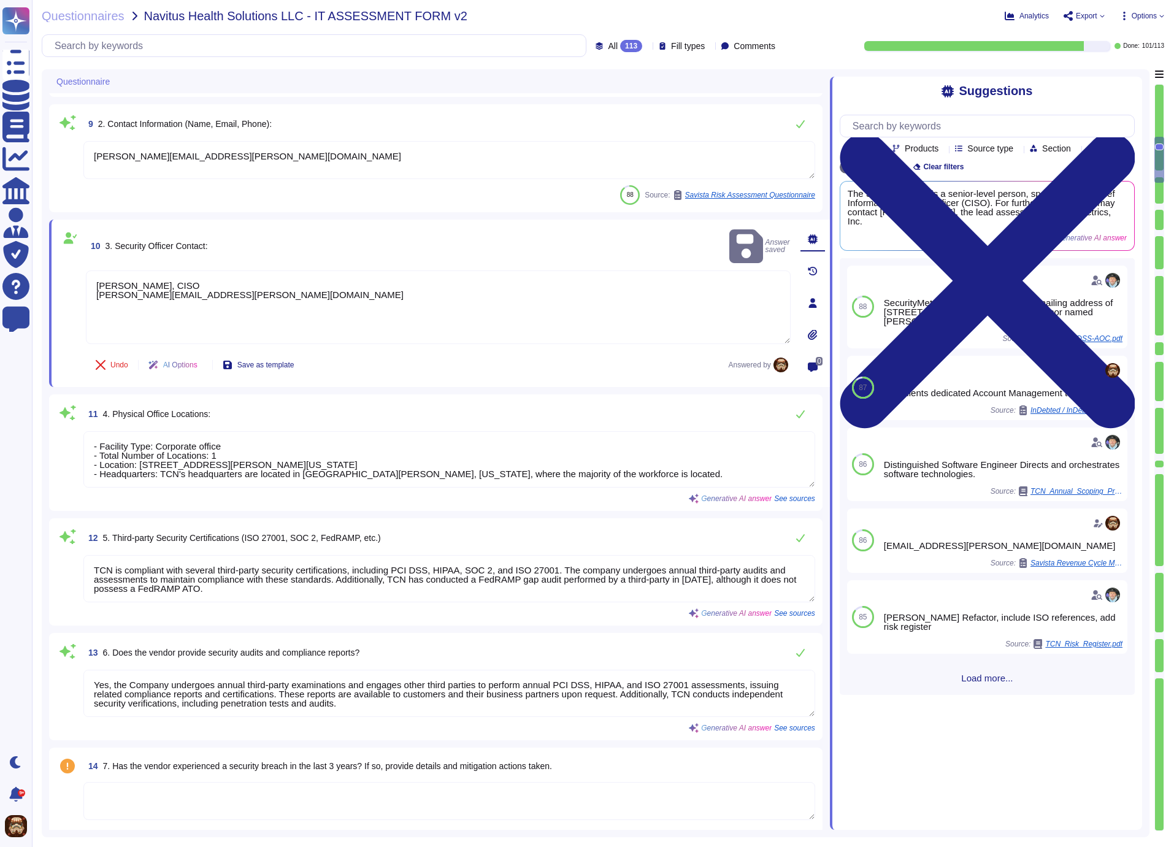
type textarea "The product enforces password complexity by requiring passwords to meet specifi…"
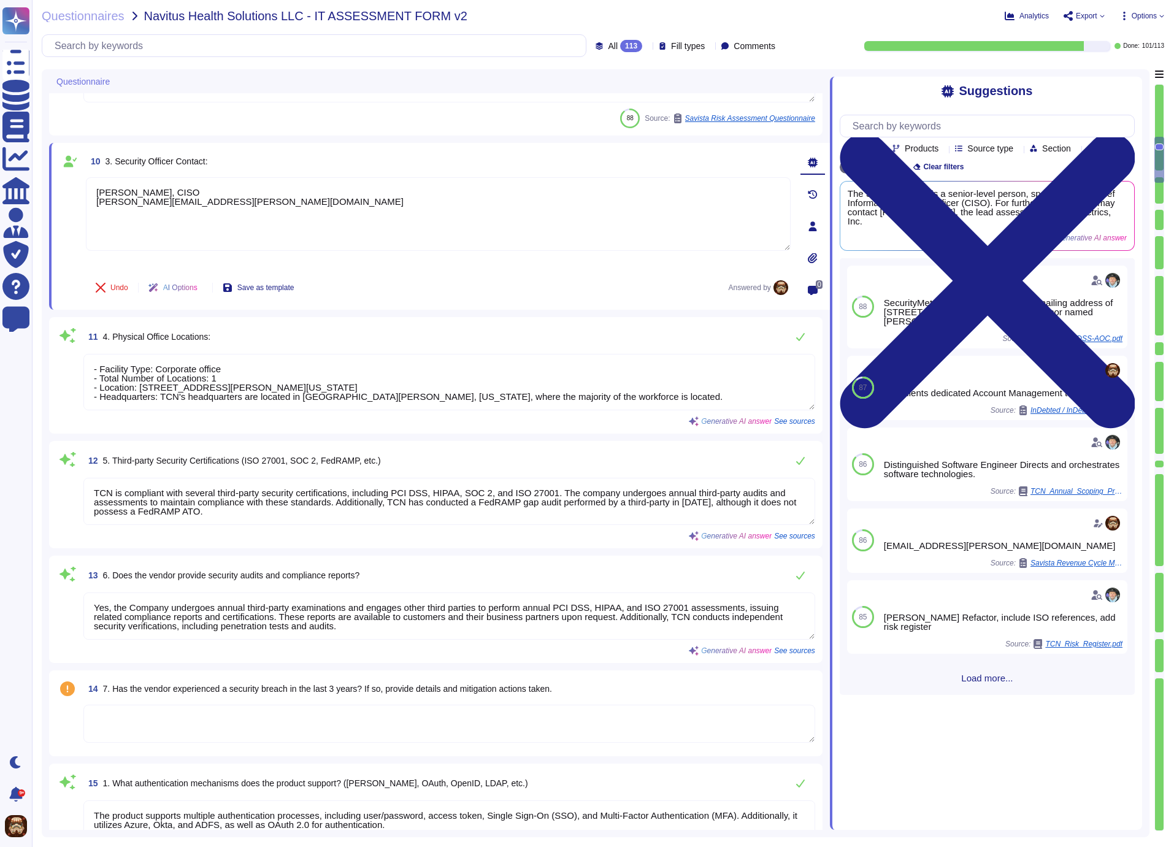
scroll to position [1, 0]
drag, startPoint x: 589, startPoint y: 393, endPoint x: 85, endPoint y: 391, distance: 504.2
click at [85, 391] on textarea "- Facility Type: Corporate office - Total Number of Locations: 1 - Location: [S…" at bounding box center [449, 382] width 732 height 56
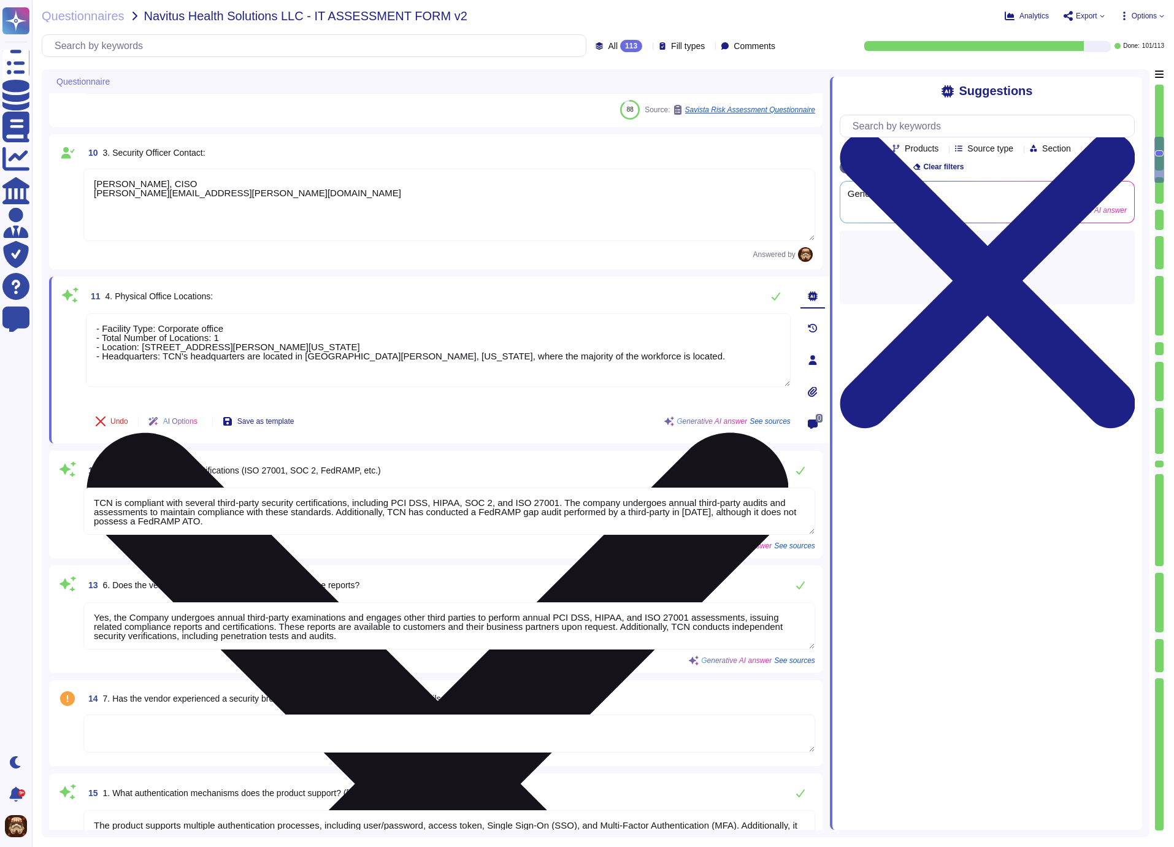
type textarea "The product enforces password complexity by requiring passwords to meet specifi…"
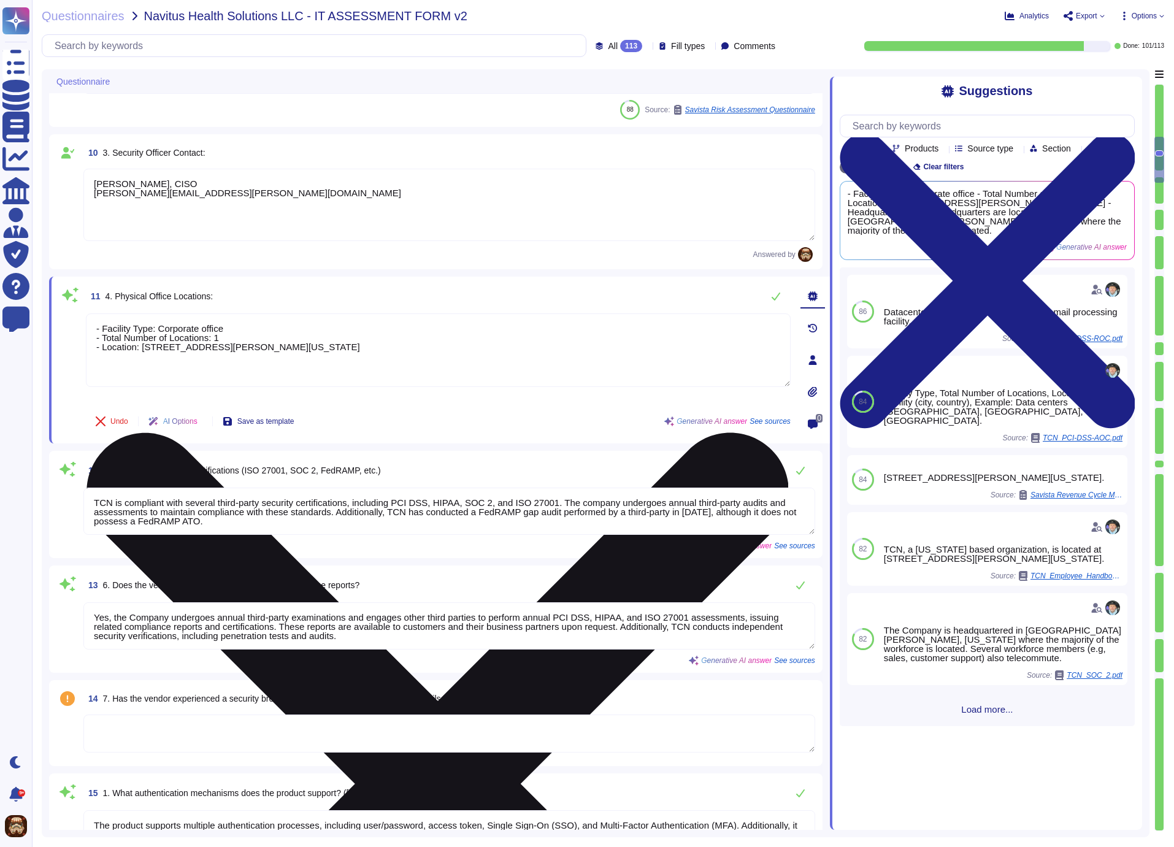
drag, startPoint x: 146, startPoint y: 343, endPoint x: 95, endPoint y: 342, distance: 50.9
click at [95, 342] on textarea "- Facility Type: Corporate office - Total Number of Locations: 1 - Location: [S…" at bounding box center [438, 350] width 705 height 74
drag, startPoint x: 229, startPoint y: 333, endPoint x: 91, endPoint y: 321, distance: 139.1
click at [91, 321] on textarea "- Facility Type: Corporate office - Total Number of Locations: [STREET_ADDRESS]…" at bounding box center [438, 350] width 705 height 74
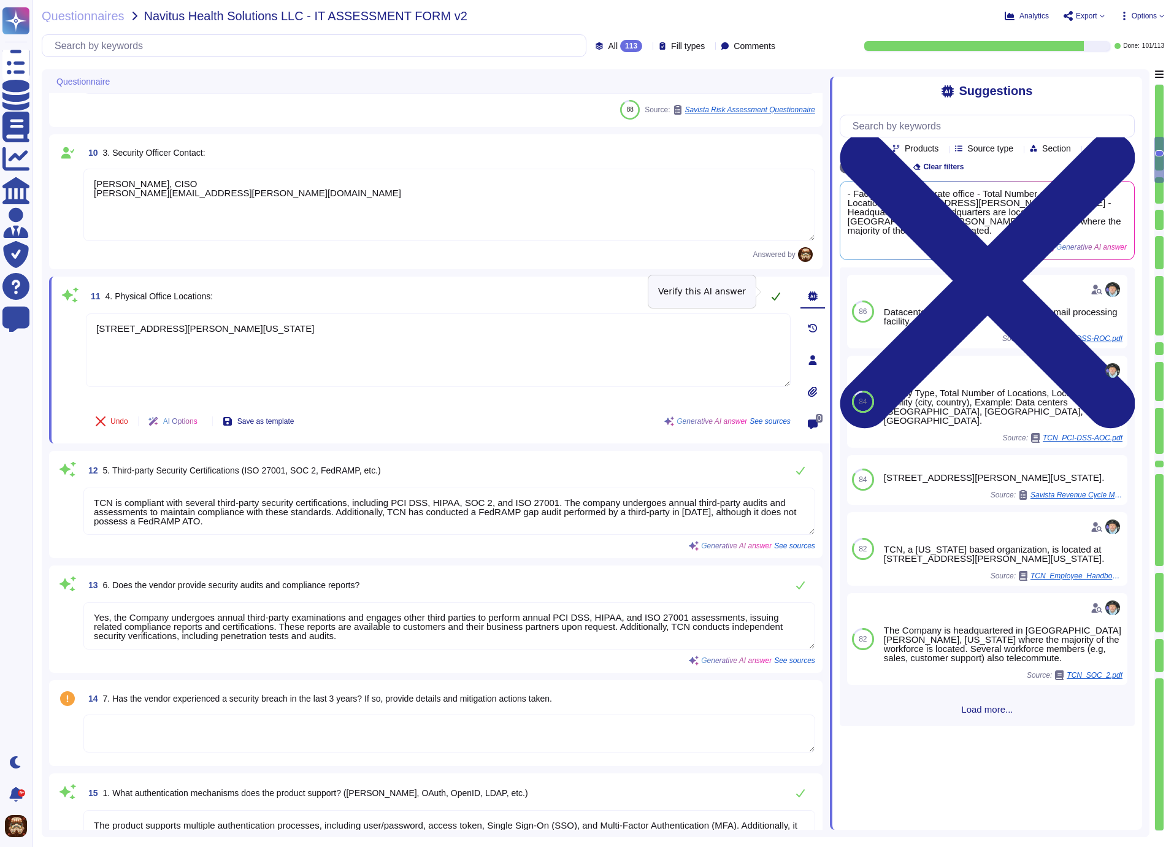
type textarea "[STREET_ADDRESS][PERSON_NAME][US_STATE]"
click at [769, 291] on button at bounding box center [775, 296] width 29 height 25
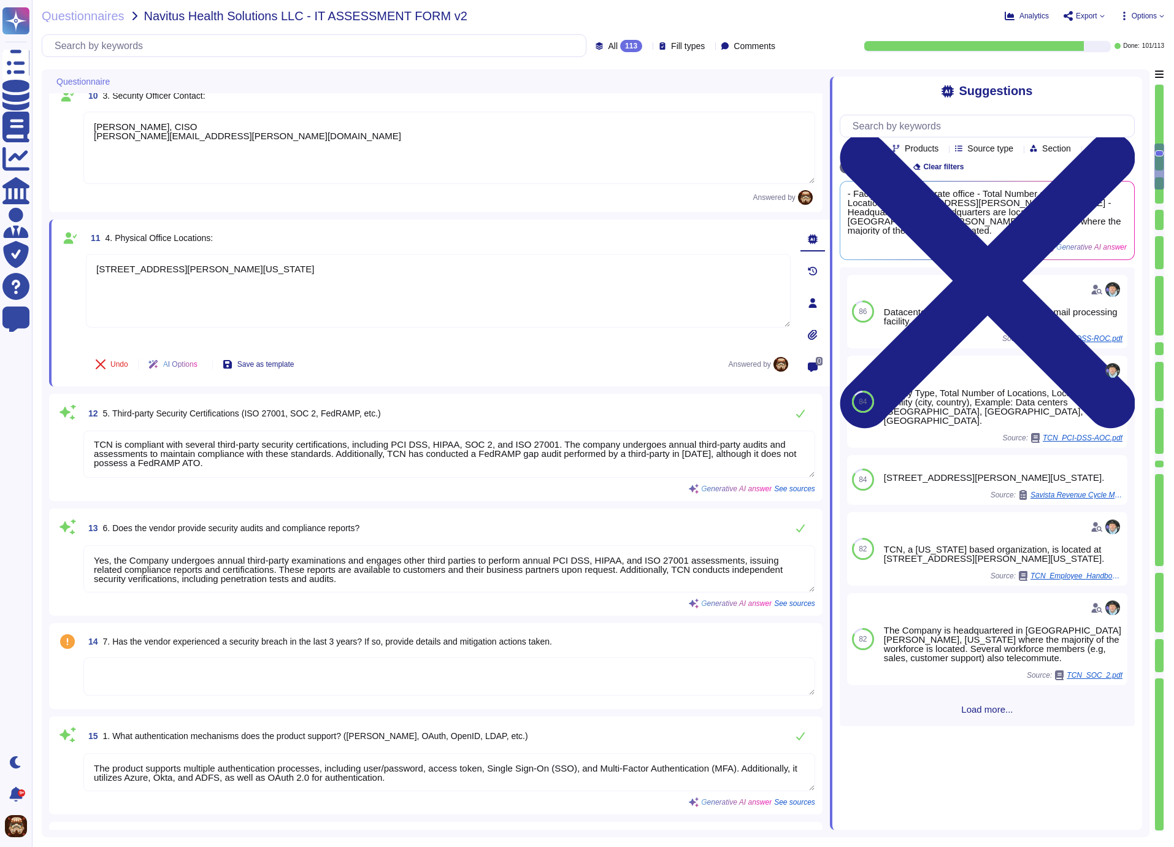
type textarea "User sessions are managed through several key practices: 1. Idle Session Re-aut…"
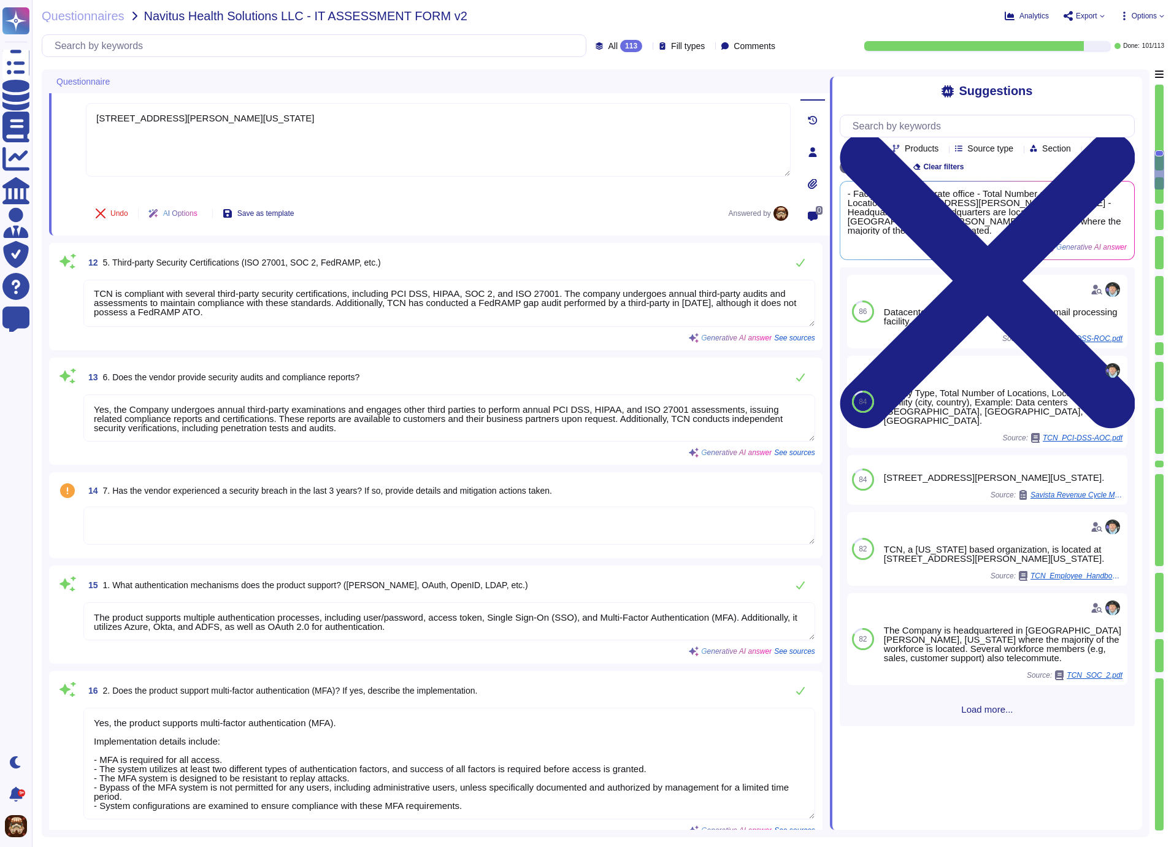
scroll to position [1417, 0]
drag, startPoint x: 404, startPoint y: 423, endPoint x: 404, endPoint y: 412, distance: 11.7
click at [404, 412] on textarea "Yes, the Company undergoes annual third-party examinations and engages other th…" at bounding box center [449, 416] width 732 height 47
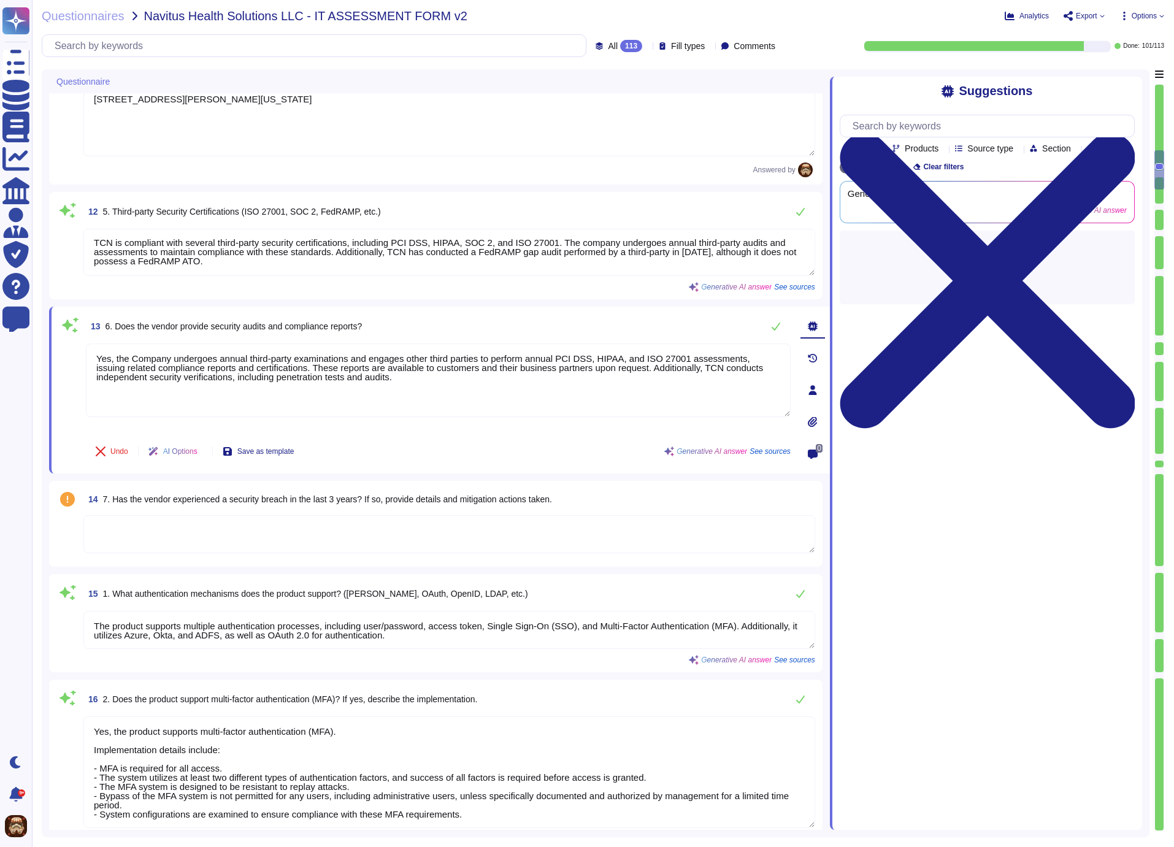
type textarea "User sessions are managed through several key practices: 1. Idle Session Re-aut…"
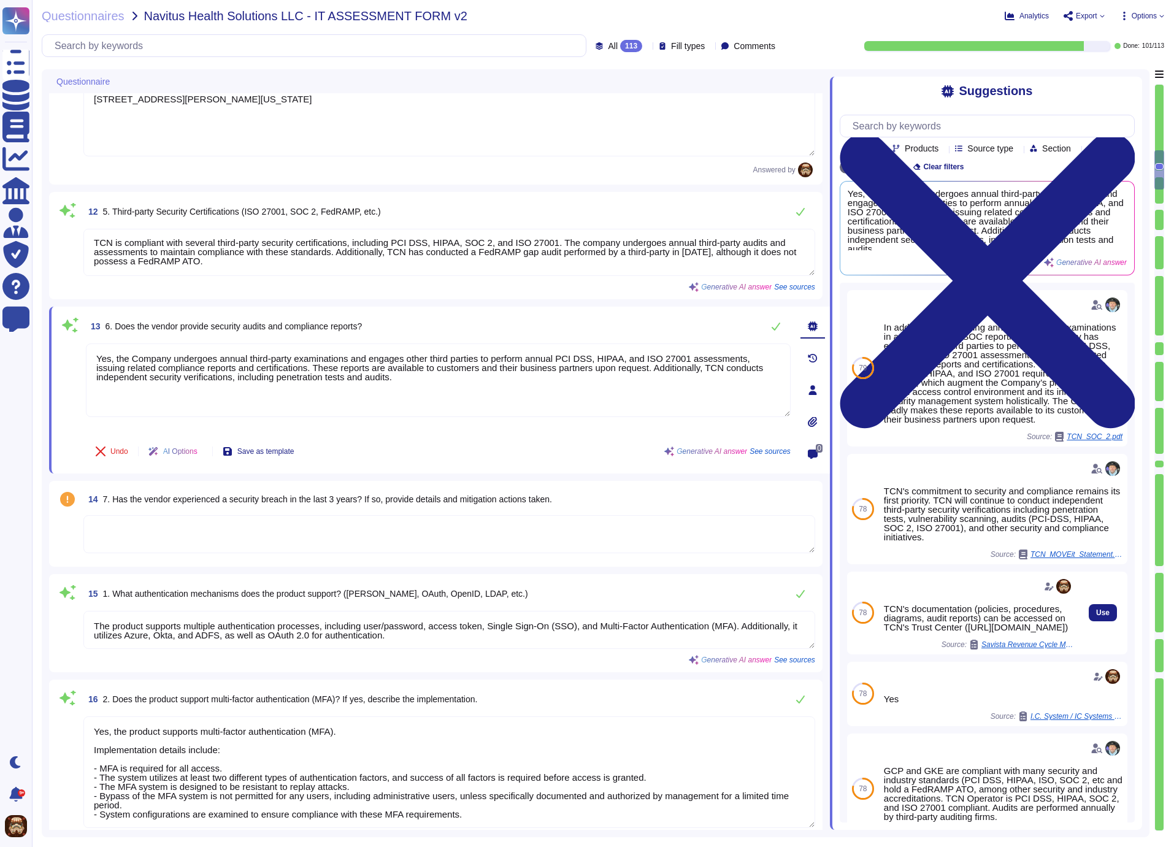
drag, startPoint x: 884, startPoint y: 631, endPoint x: 980, endPoint y: 664, distance: 100.9
click at [979, 650] on div "TCN's documentation (policies, procedures, diagrams, audit reports) can be acce…" at bounding box center [979, 613] width 190 height 73
copy div "TCN's documentation (policies, procedures, diagrams, audit reports) can be acce…"
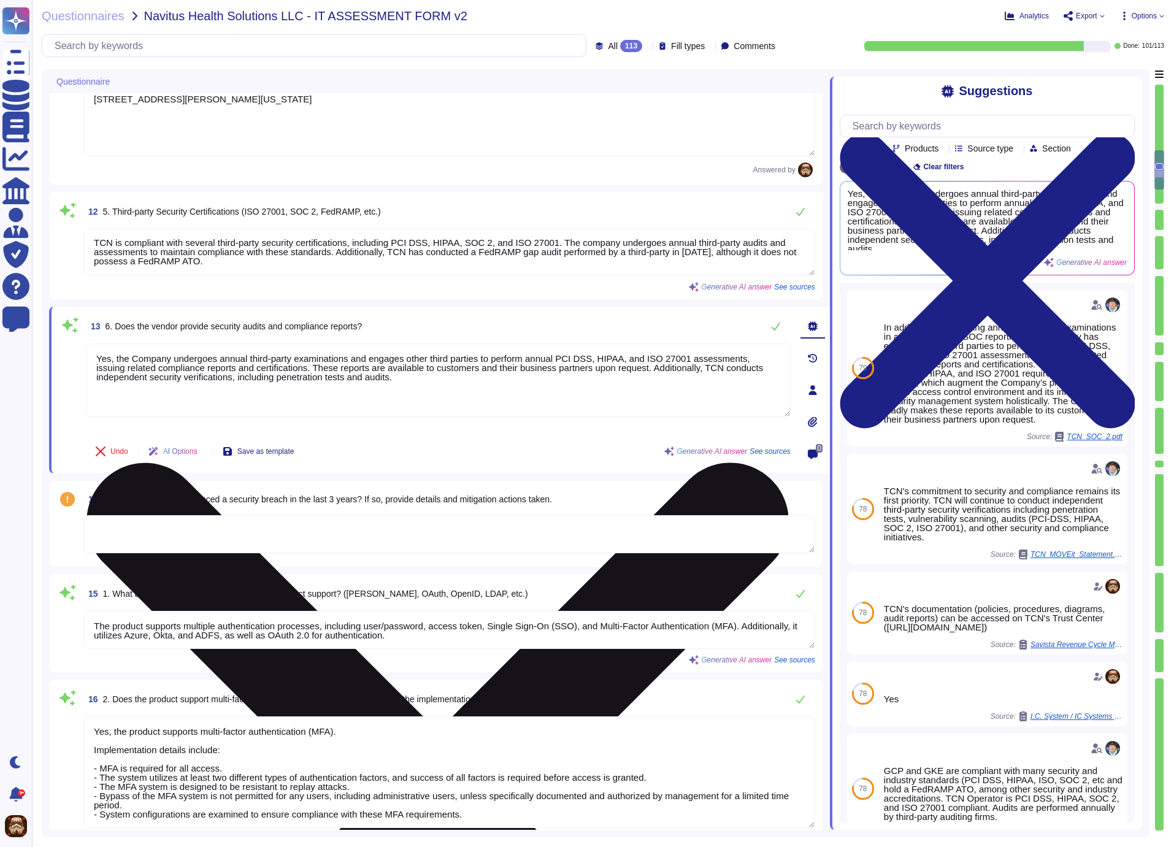
click at [399, 397] on textarea "Yes, the Company undergoes annual third-party examinations and engages other th…" at bounding box center [438, 380] width 705 height 74
drag, startPoint x: 323, startPoint y: 364, endPoint x: 453, endPoint y: 377, distance: 130.0
click at [453, 377] on textarea "Yes, the Company undergoes annual third-party examinations and engages other th…" at bounding box center [438, 380] width 705 height 74
paste textarea "CN's documentation (policies, procedures, diagrams, audit reports) can be acces…"
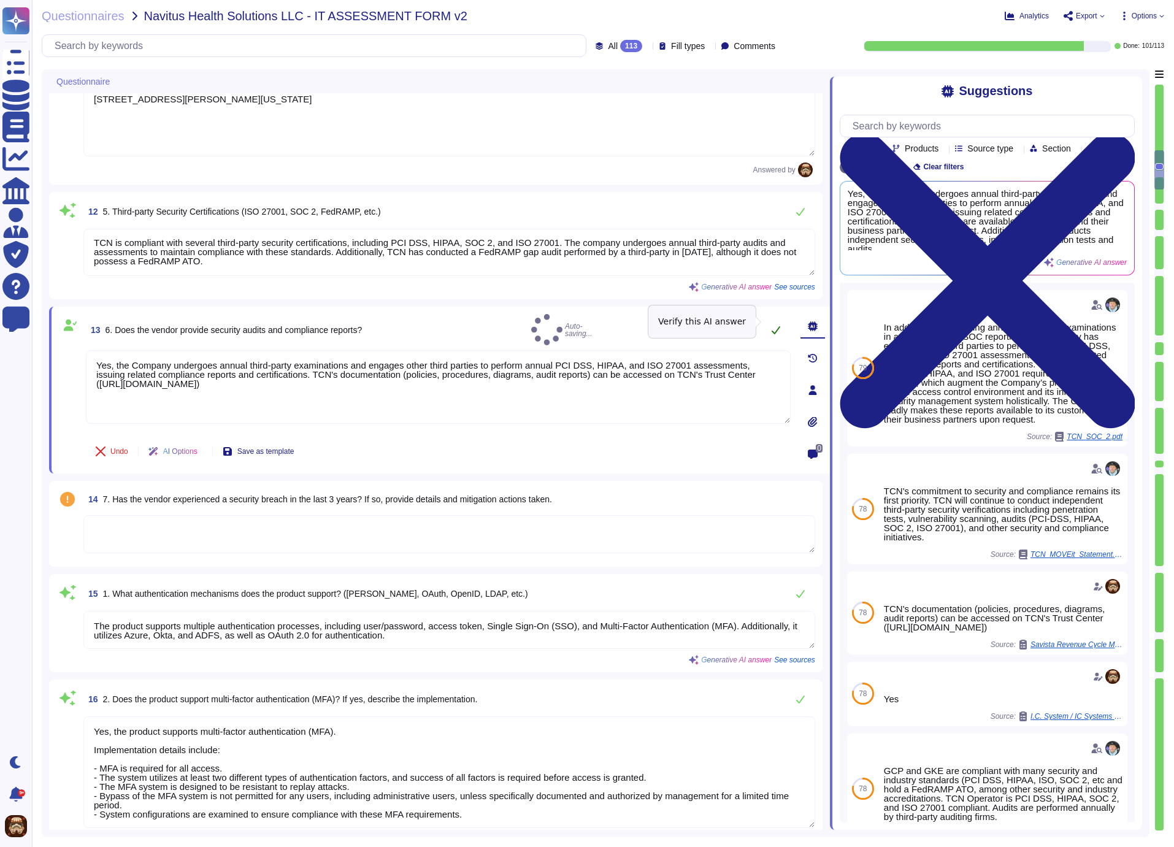
type textarea "Yes, the Company undergoes annual third-party examinations and engages other th…"
click at [773, 325] on icon at bounding box center [776, 330] width 10 height 10
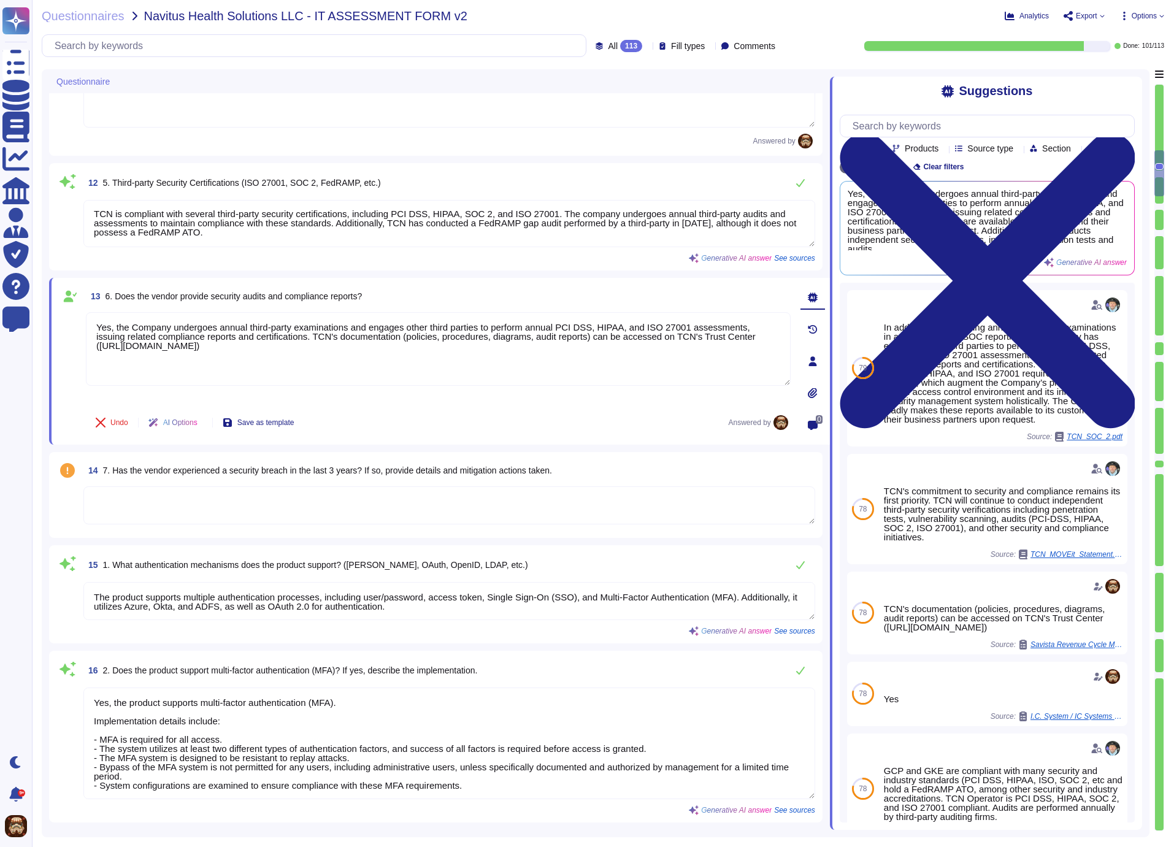
scroll to position [1452, 0]
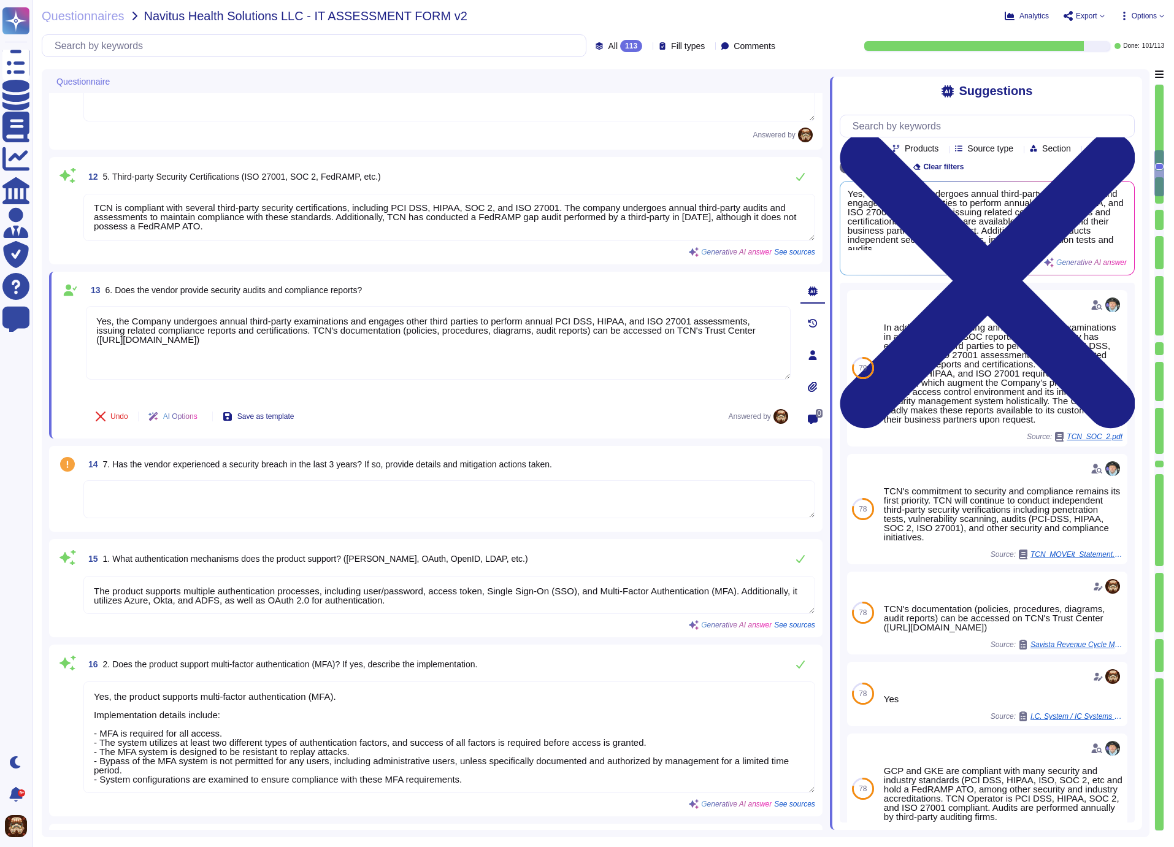
click at [1061, 90] on div "Suggestions" at bounding box center [987, 91] width 295 height 14
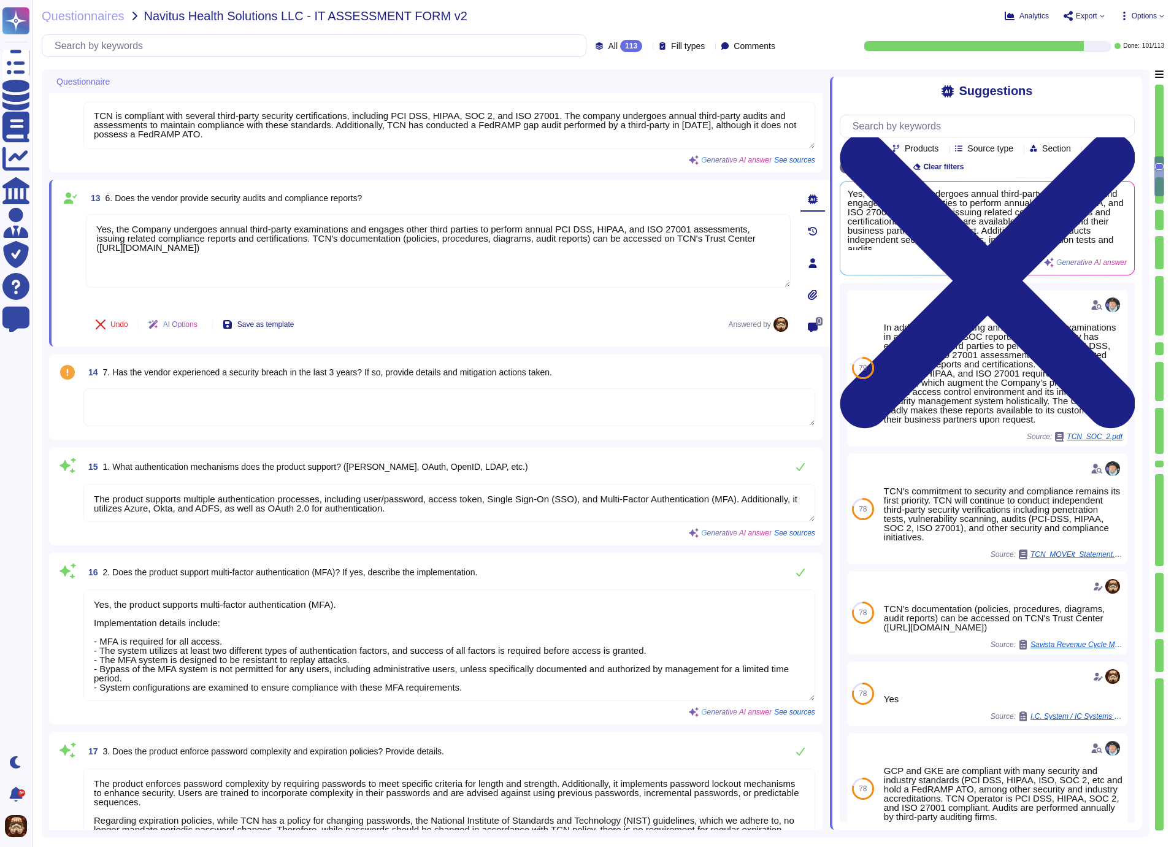
scroll to position [1545, 0]
click at [336, 408] on textarea at bounding box center [449, 406] width 732 height 38
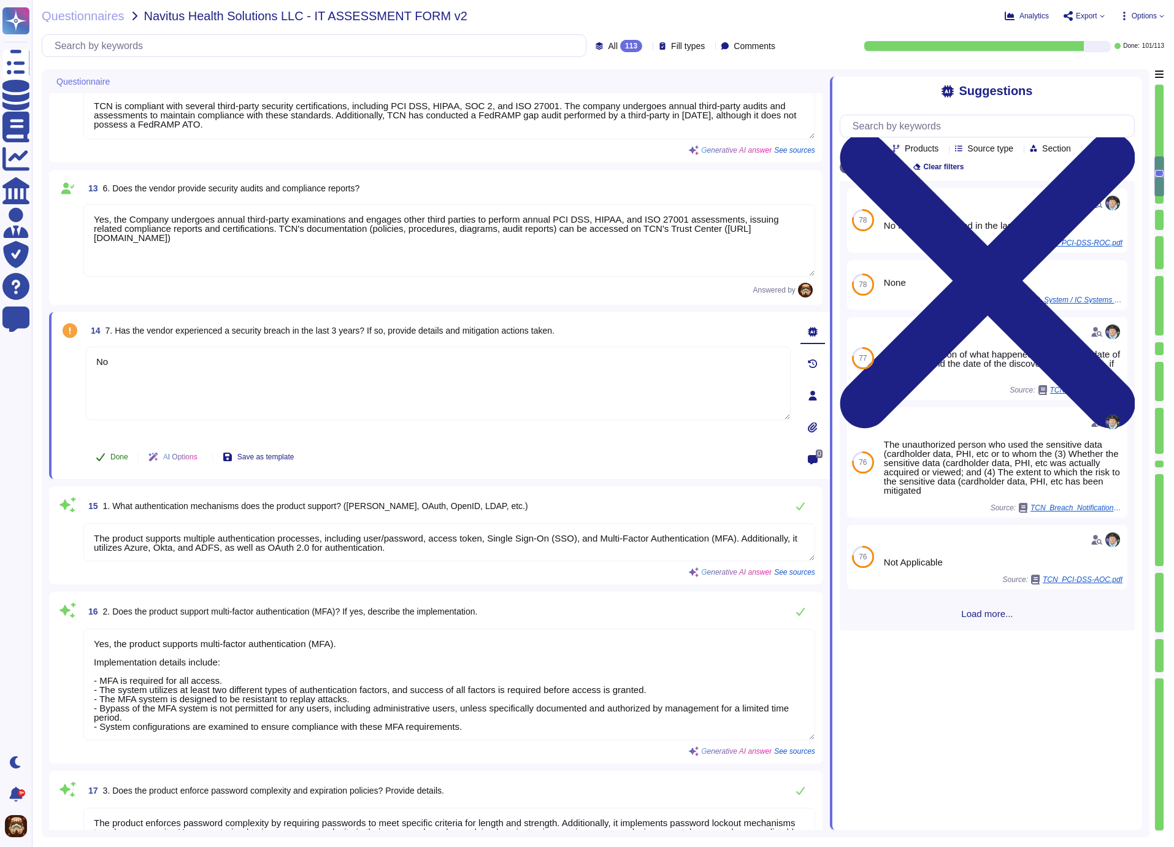
type textarea "No"
click at [120, 454] on span "Done" at bounding box center [119, 456] width 18 height 7
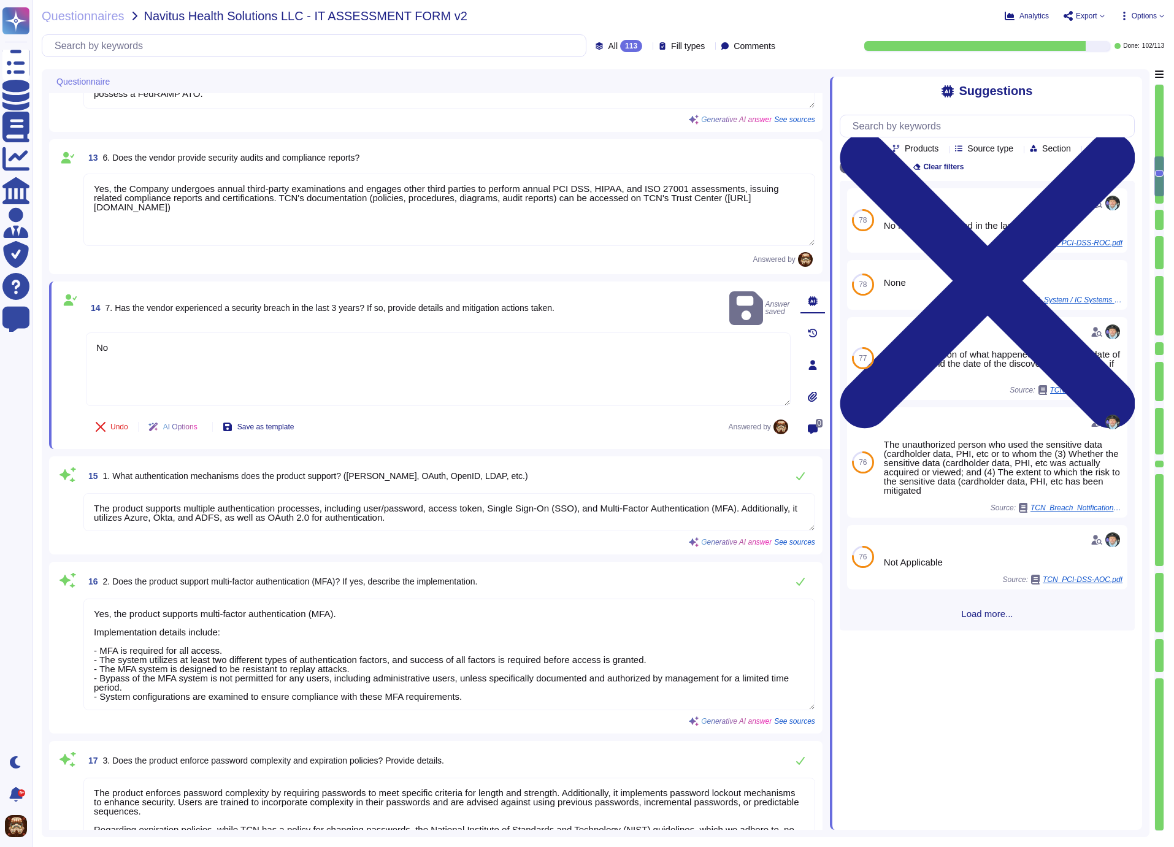
scroll to position [1650, 0]
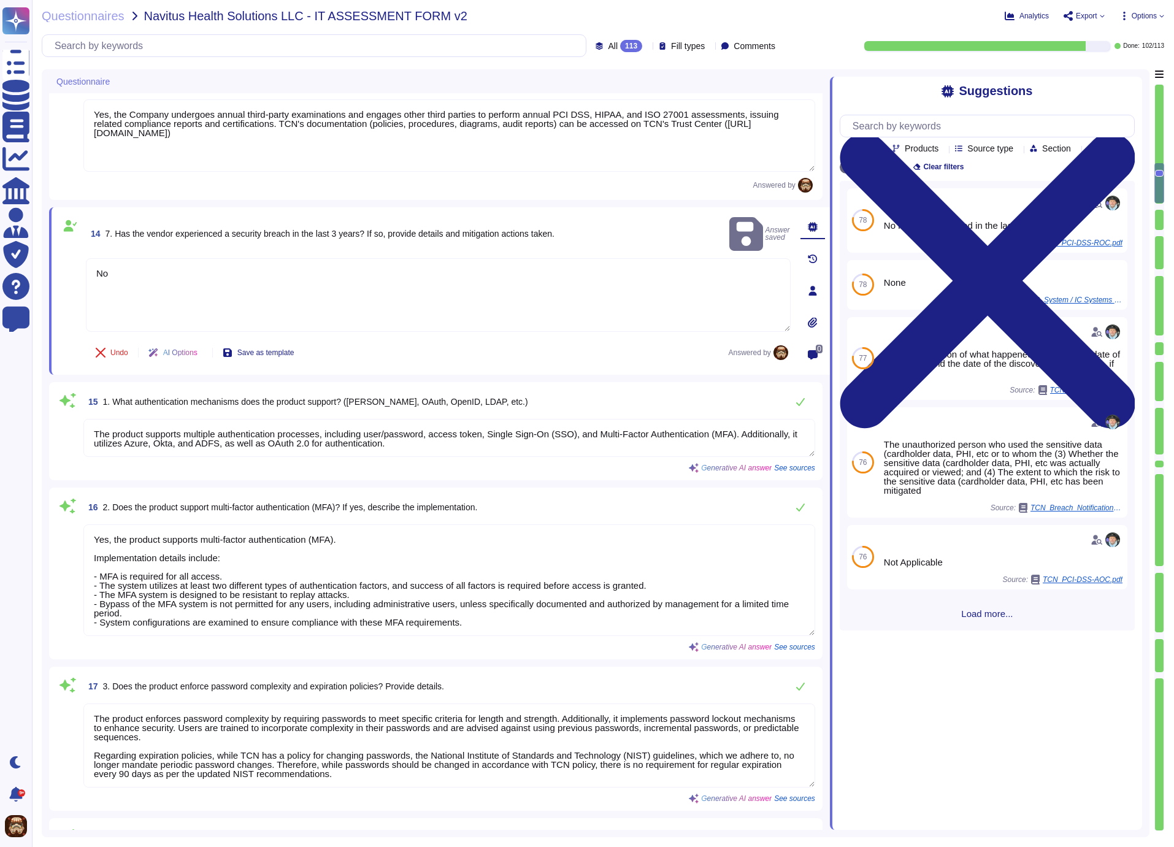
type textarea "Privileged accounts at TCN are created and managed through a structured process…"
click at [261, 438] on textarea "The product supports multiple authentication processes, including user/password…" at bounding box center [449, 437] width 732 height 38
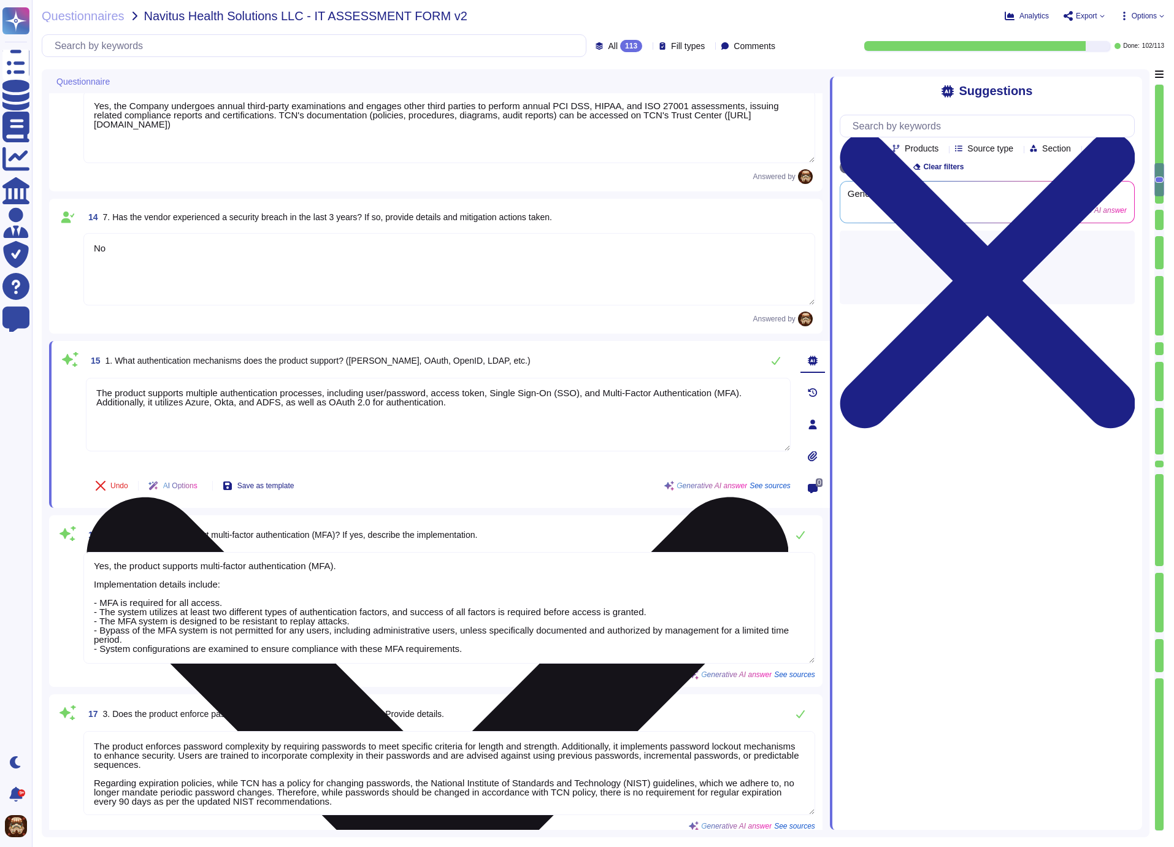
type textarea "Privileged accounts at TCN are created and managed through a structured process…"
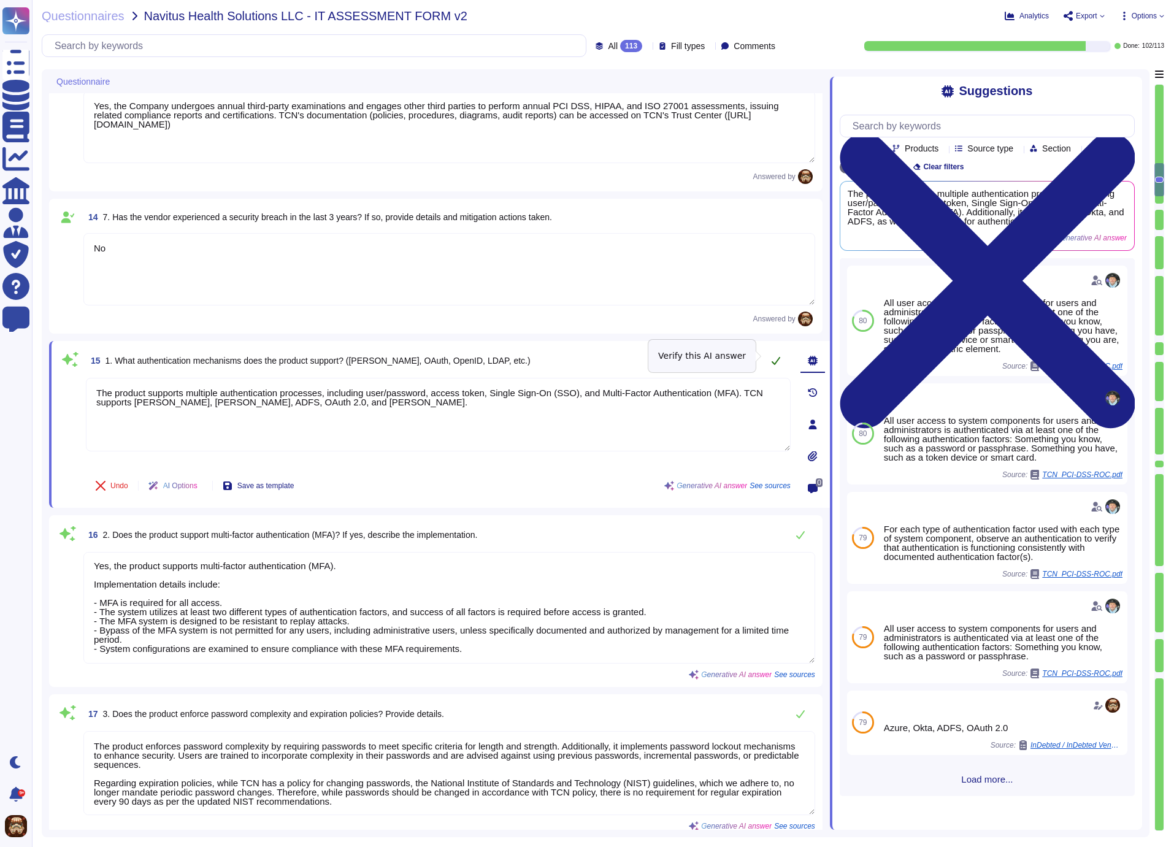
click at [773, 356] on icon at bounding box center [776, 361] width 10 height 10
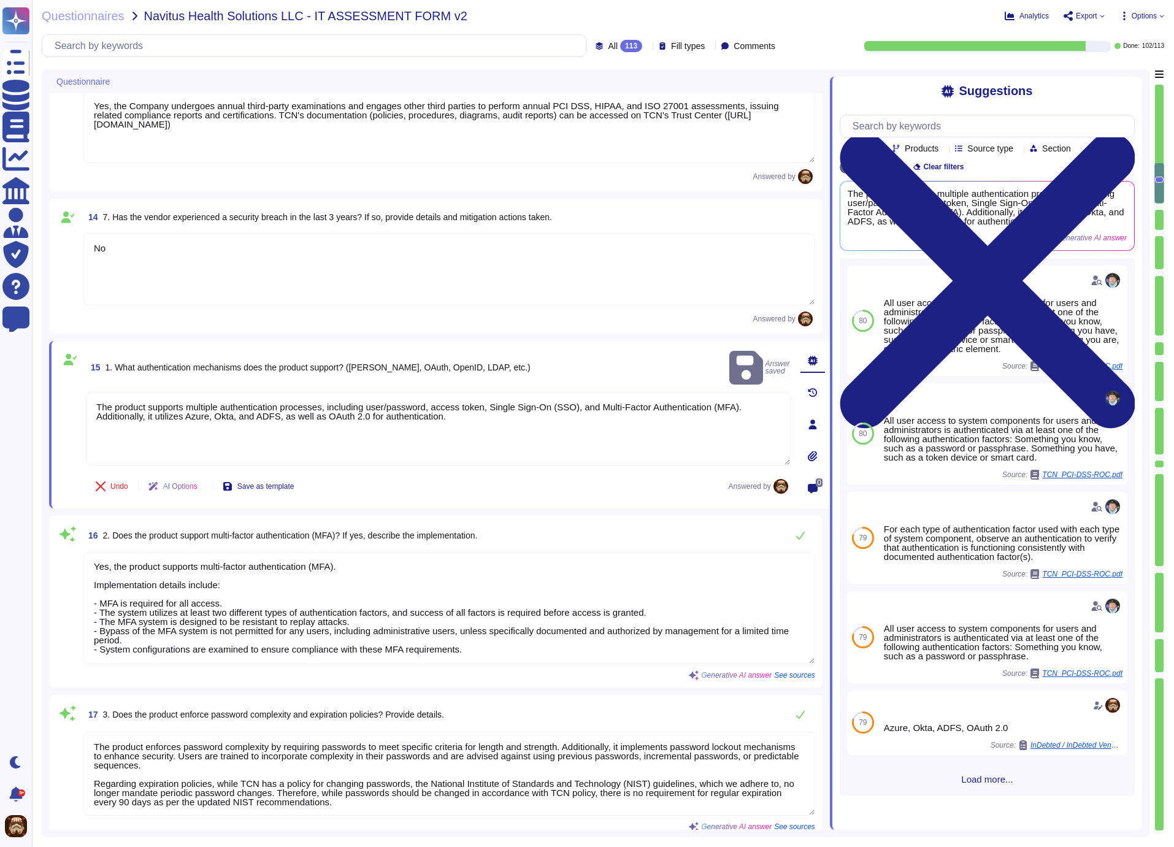
type textarea "The product supports multiple authentication processes, including user/password…"
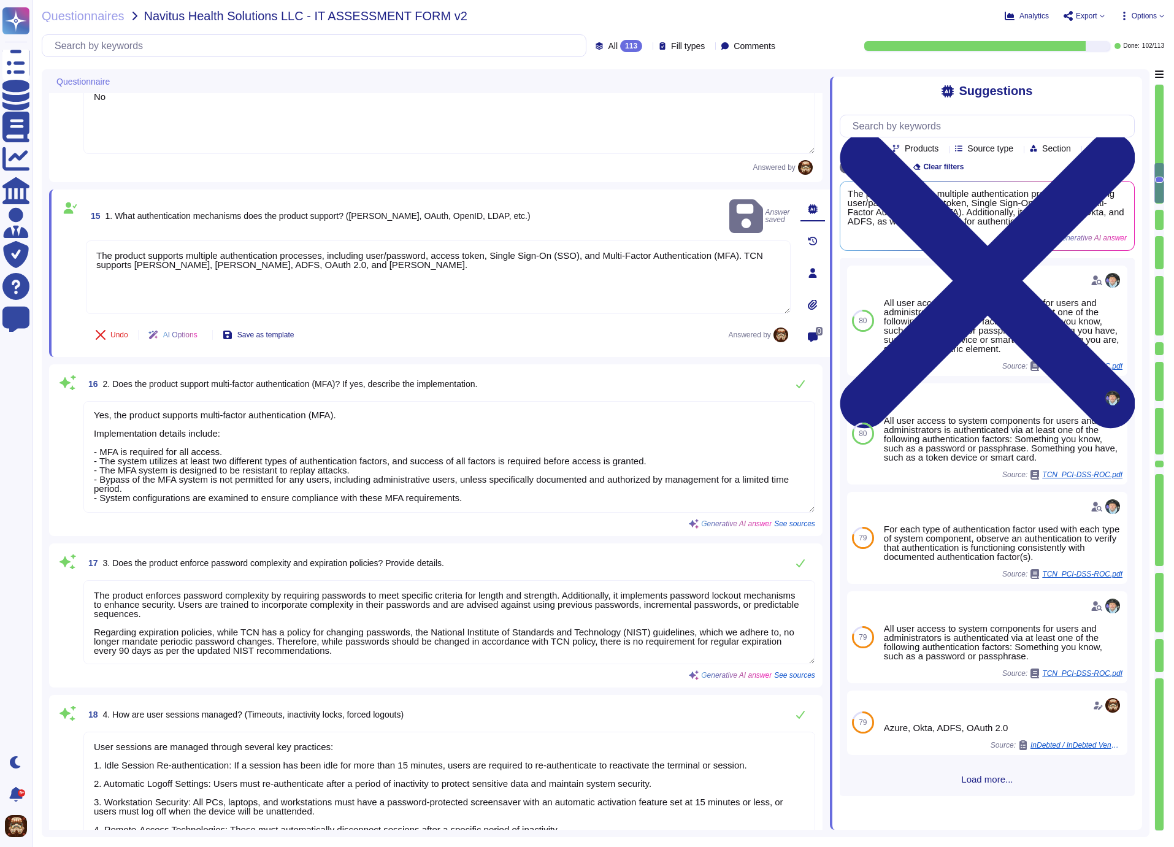
scroll to position [1813, 0]
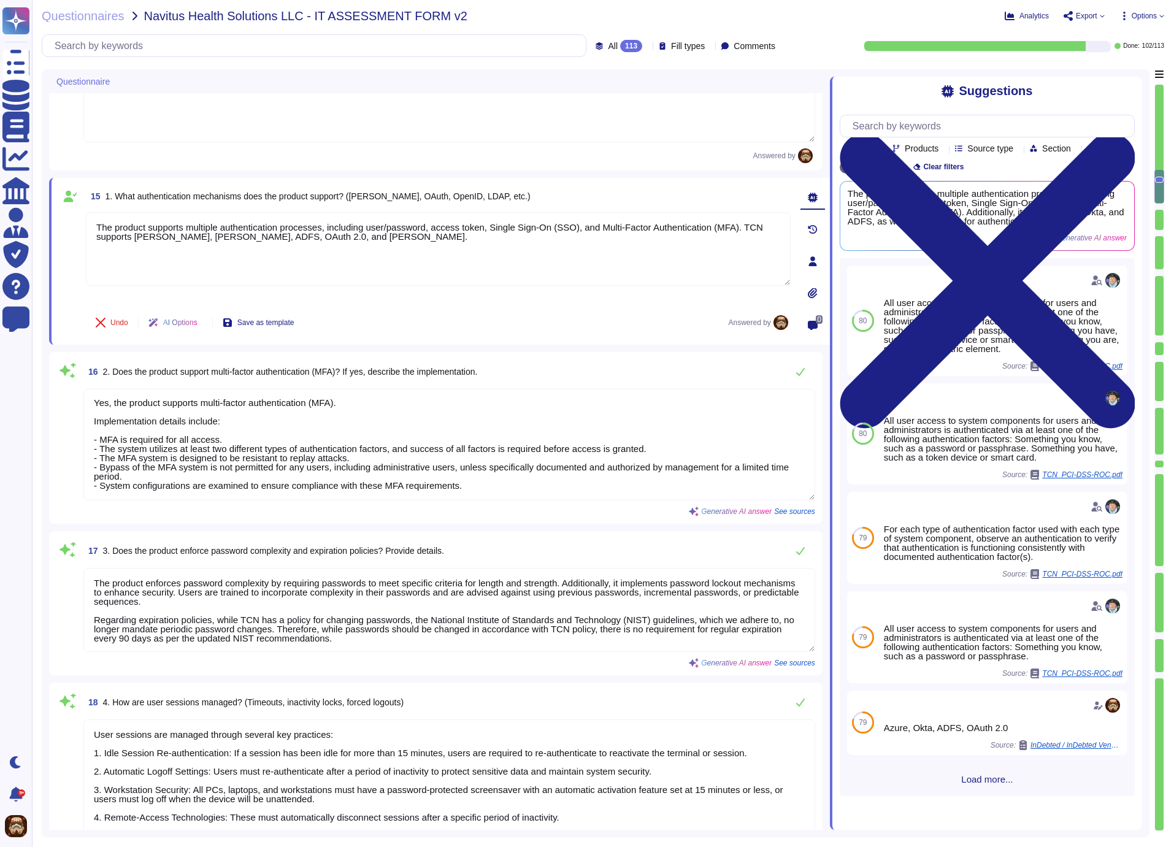
drag, startPoint x: 109, startPoint y: 401, endPoint x: 520, endPoint y: 494, distance: 421.4
click at [520, 494] on textarea "Yes, the product supports multi-factor authentication (MFA). Implementation det…" at bounding box center [449, 445] width 732 height 112
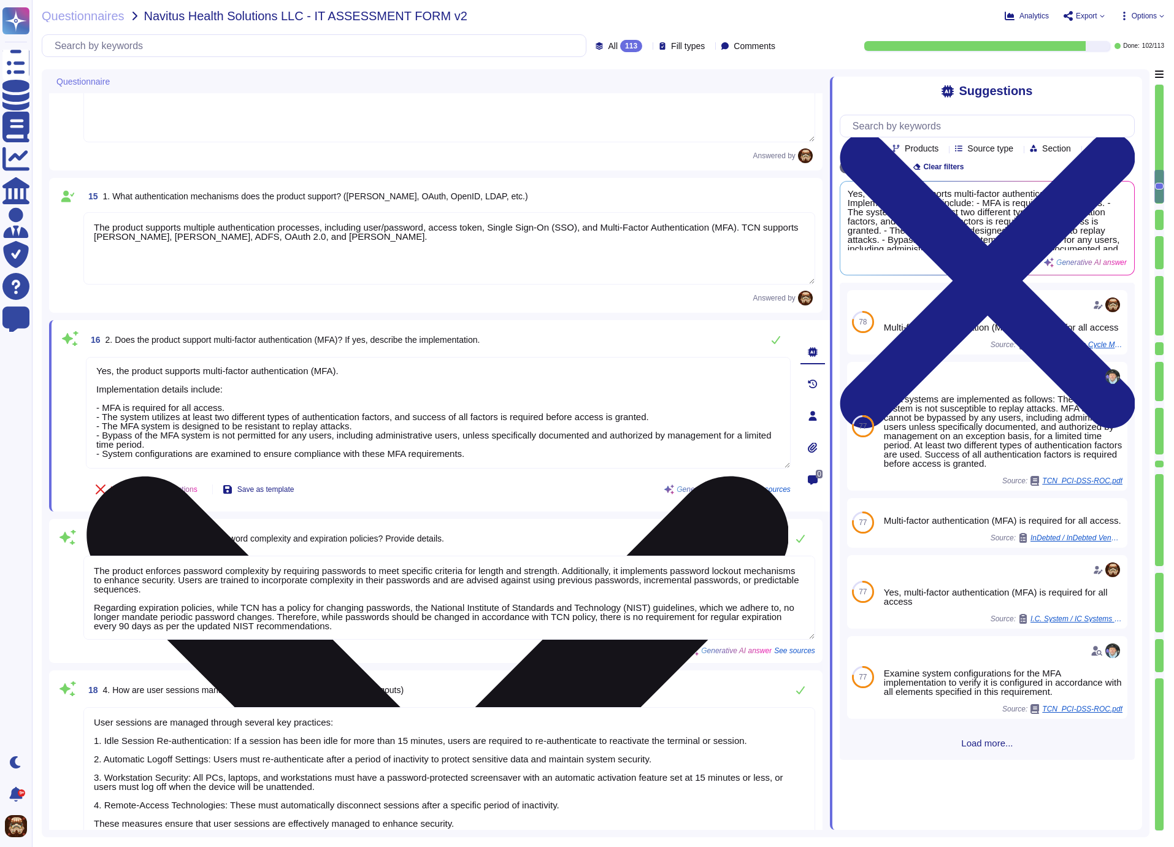
scroll to position [0, 0]
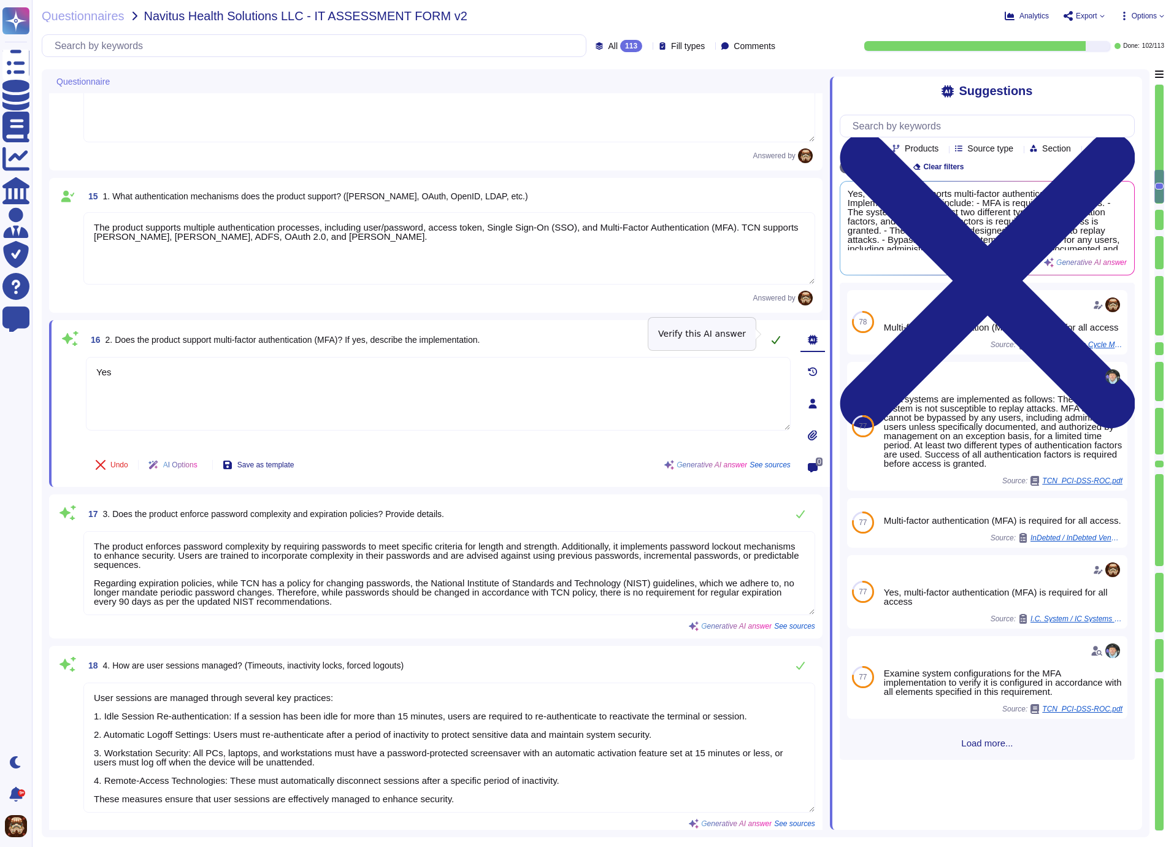
type textarea "Yes"
click at [777, 336] on icon at bounding box center [776, 340] width 10 height 10
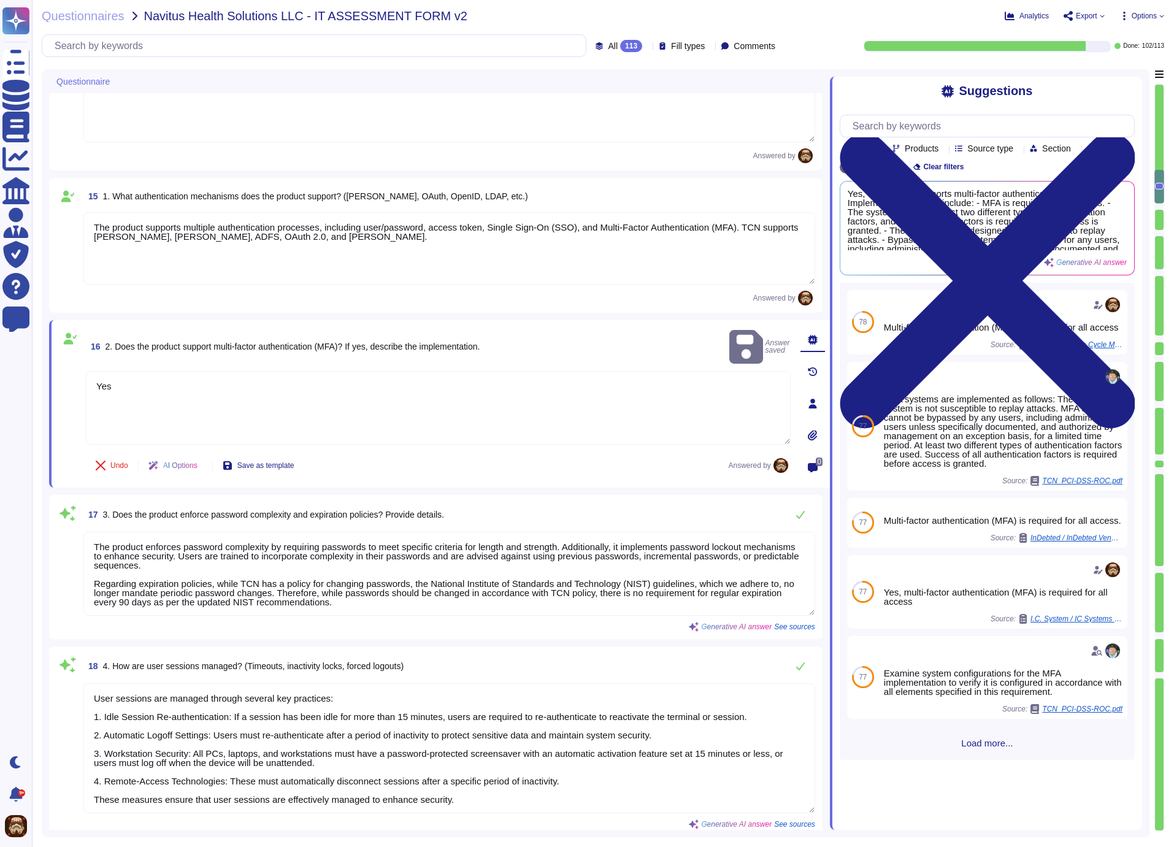
scroll to position [1, 0]
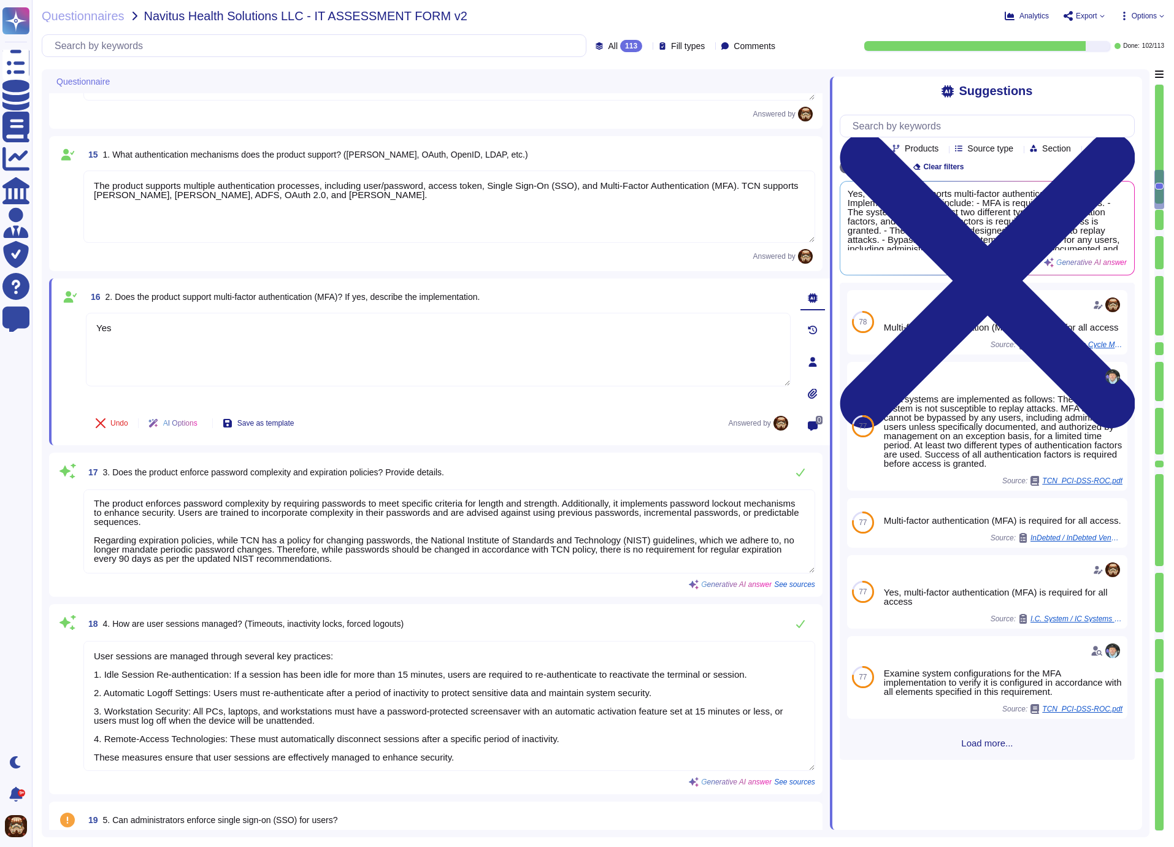
type textarea "Yes, default accounts and passwords are required to be changed upon installatio…"
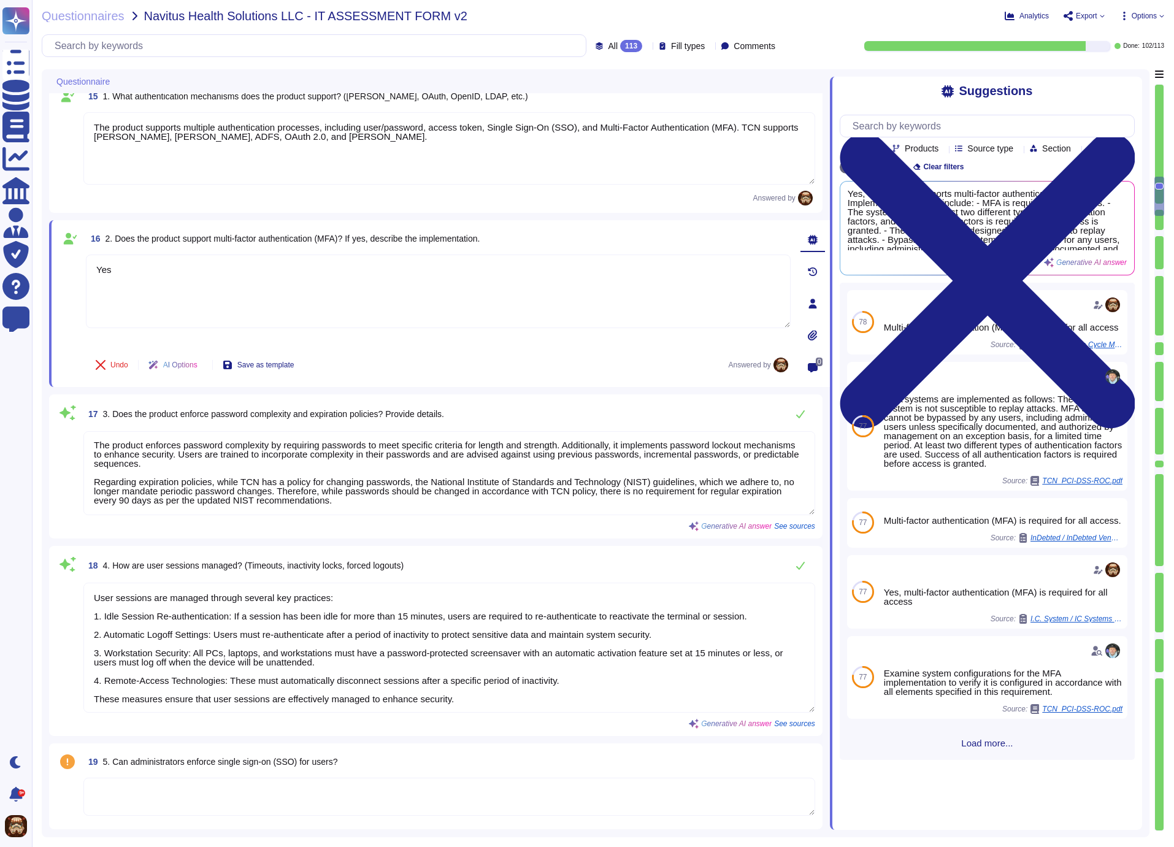
scroll to position [1906, 0]
click at [401, 489] on textarea "The product enforces password complexity by requiring passwords to meet specifi…" at bounding box center [449, 471] width 732 height 84
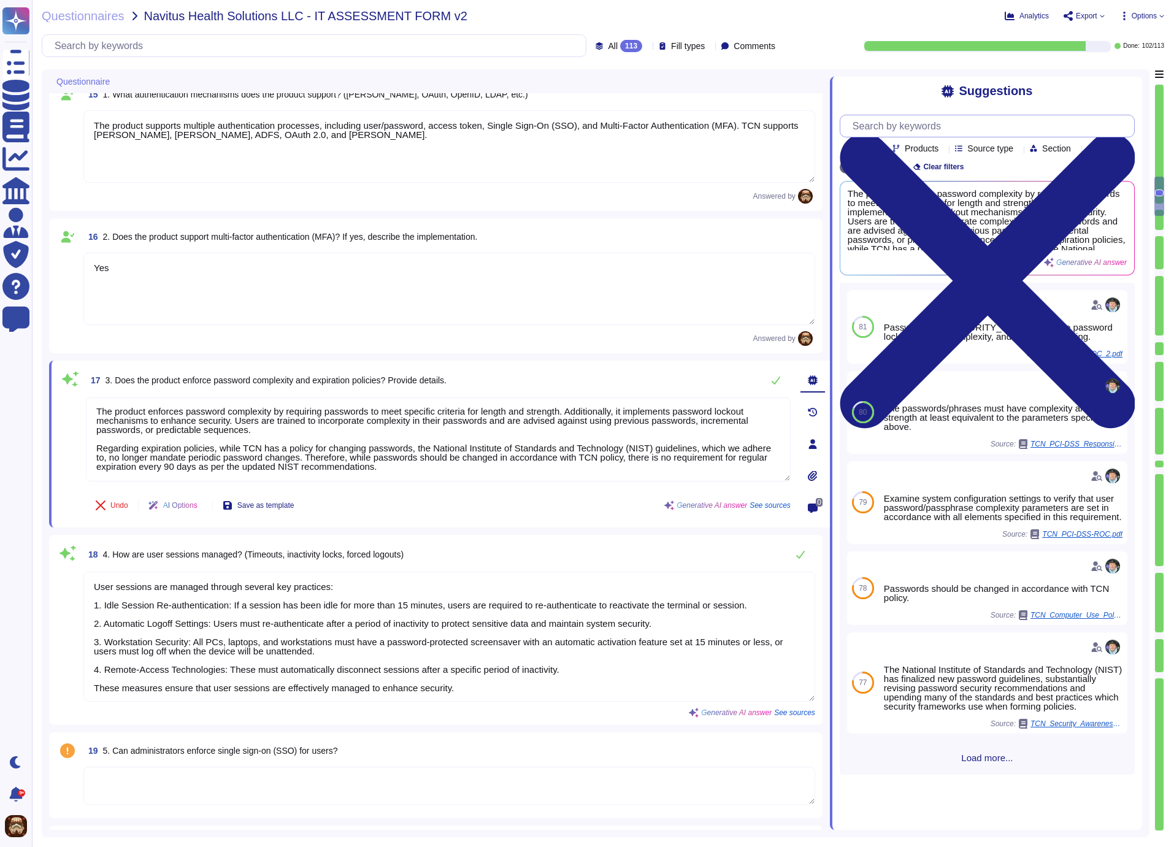
click at [962, 128] on input "text" at bounding box center [990, 125] width 288 height 21
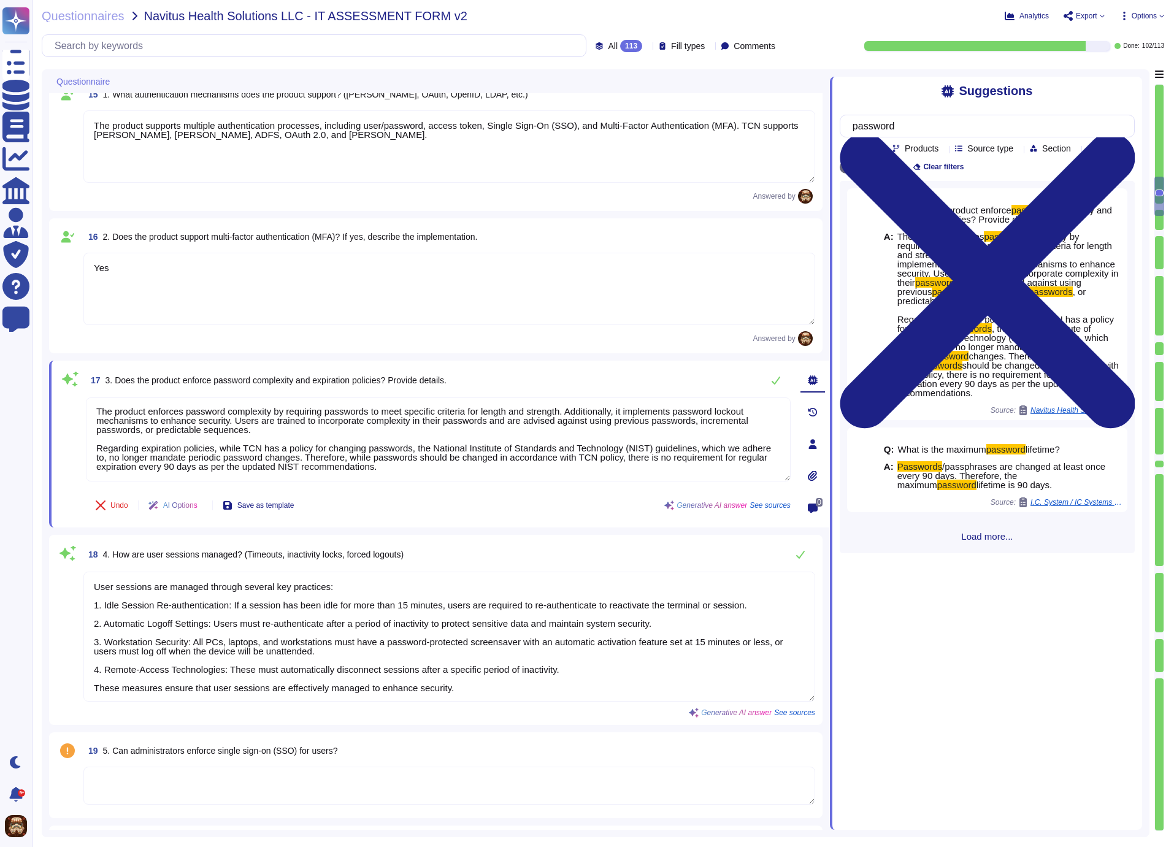
type input "password"
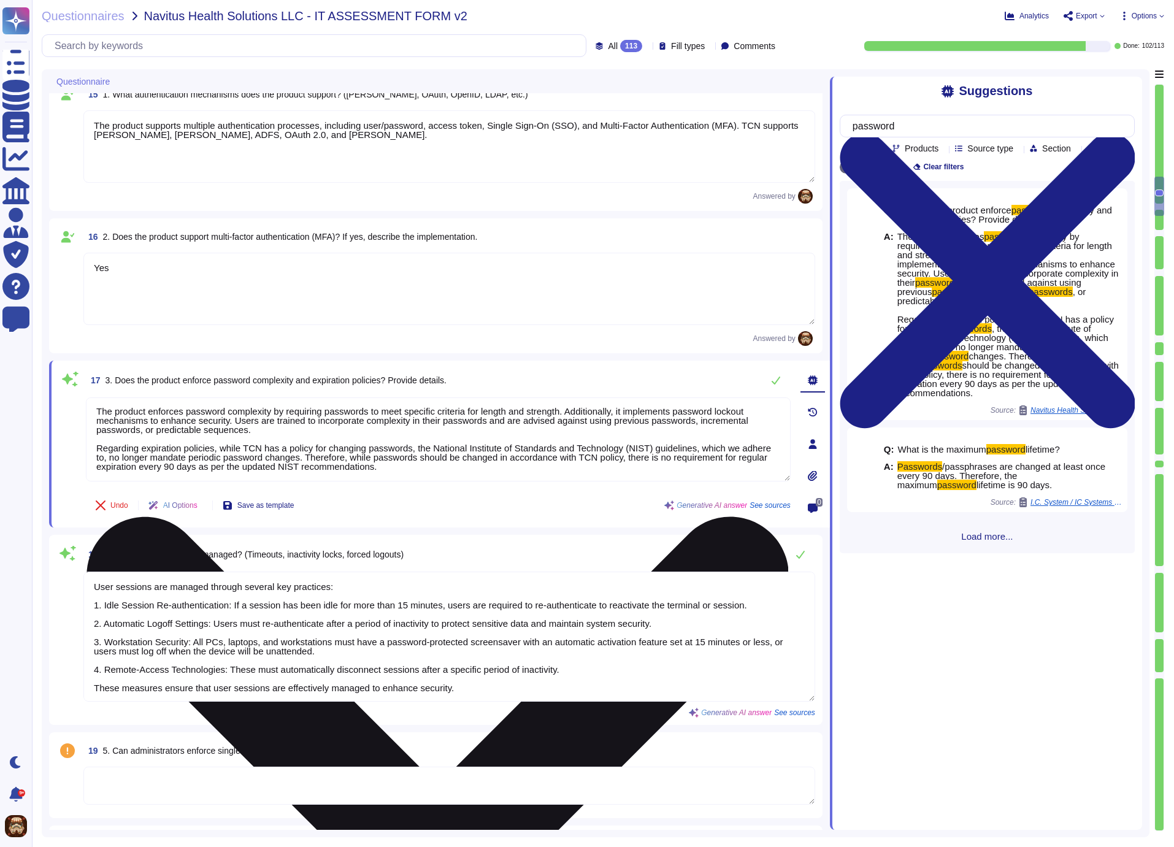
click at [175, 420] on textarea "The product enforces password complexity by requiring passwords to meet specifi…" at bounding box center [438, 439] width 705 height 84
drag, startPoint x: 97, startPoint y: 404, endPoint x: 634, endPoint y: 466, distance: 540.9
click at [634, 466] on textarea "The product enforces password complexity by requiring passwords to meet specifi…" at bounding box center [438, 439] width 705 height 84
paste textarea "CN password requirements: 19 - Mininum Length: 8 characters 20 - Complexity: Co…"
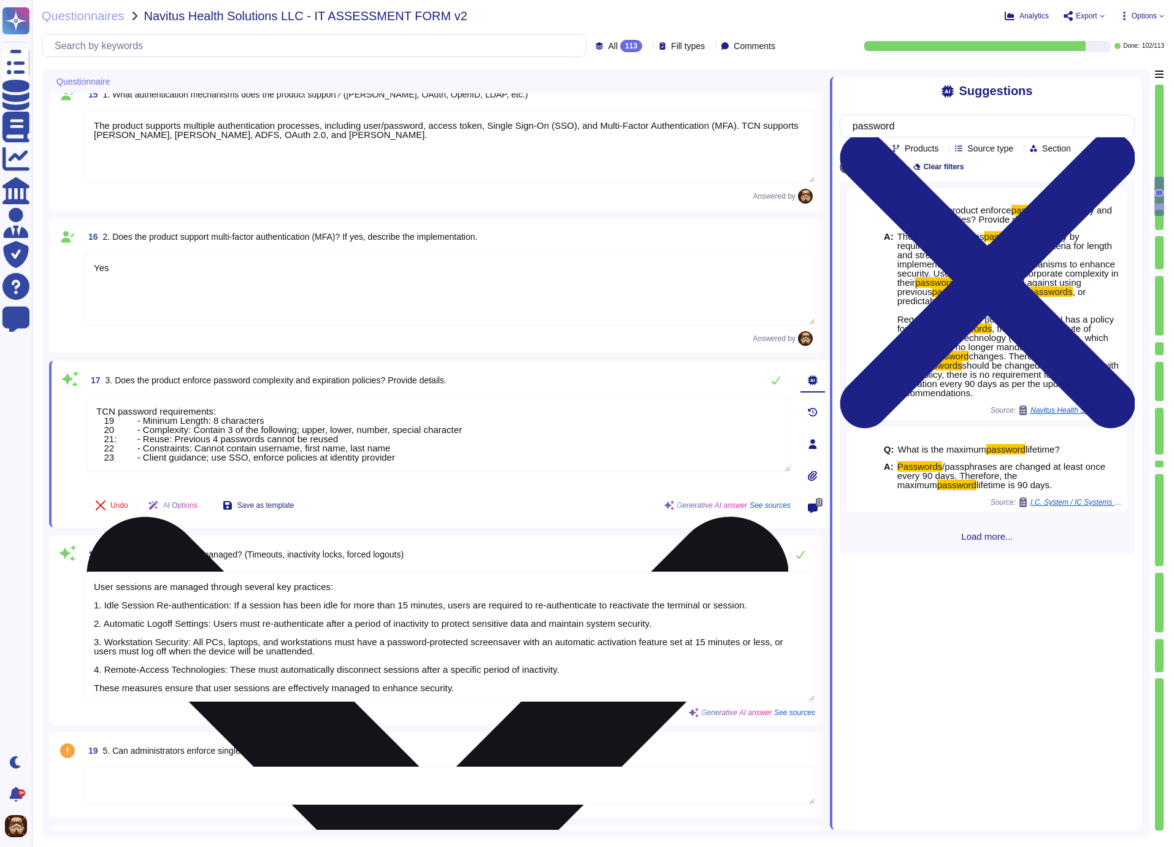
click at [139, 423] on textarea "TCN password requirements: 19 - Mininum Length: 8 characters 20 - Complexity: C…" at bounding box center [438, 434] width 705 height 75
click at [138, 425] on textarea "TCN password requirements: - Mininum Length: 8 characters 20 - Complexity: Cont…" at bounding box center [438, 434] width 705 height 75
click at [139, 435] on textarea "TCN password requirements: - Mininum Length: 8 characters - Complexity: Contain…" at bounding box center [438, 434] width 705 height 75
click at [139, 443] on textarea "TCN password requirements: - Mininum Length: 8 characters - Complexity: Contain…" at bounding box center [438, 434] width 705 height 75
click at [137, 451] on textarea "TCN password requirements: - Mininum Length: 8 characters - Complexity: Contain…" at bounding box center [438, 434] width 705 height 75
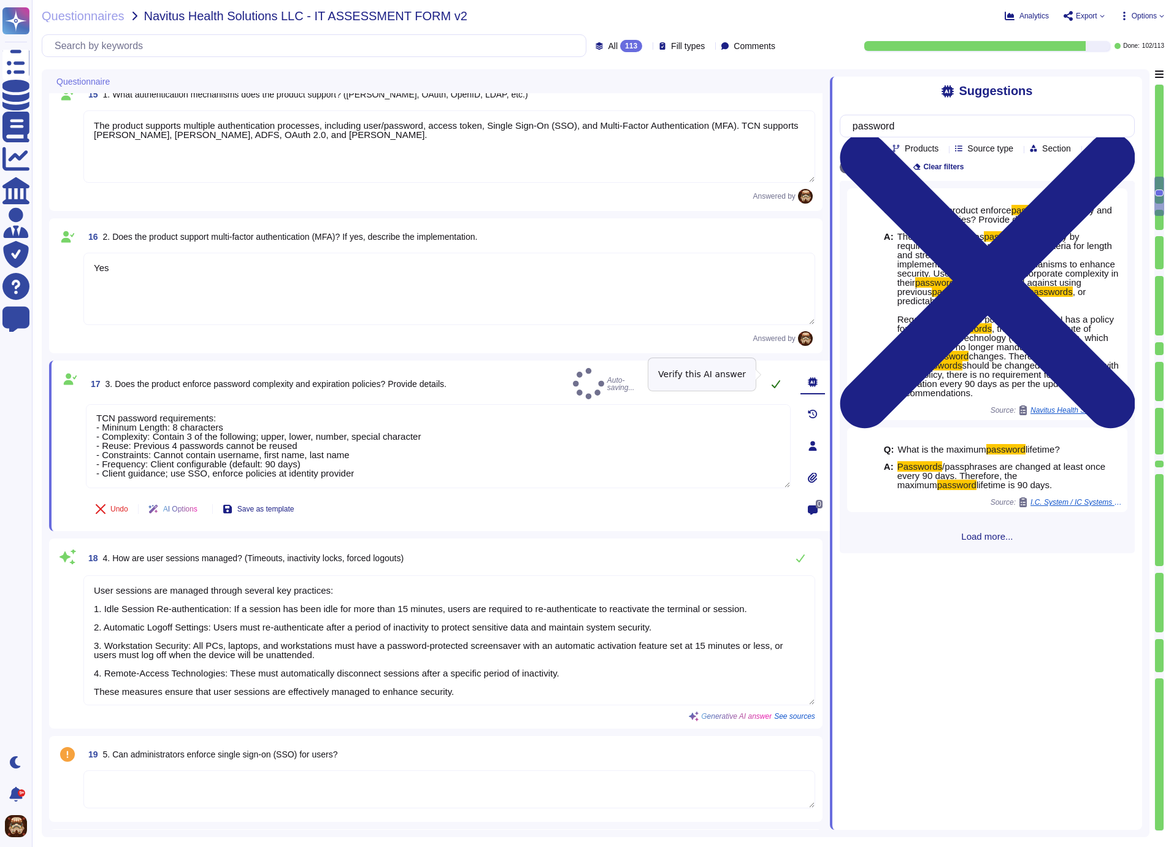
type textarea "TCN password requirements: - Mininum Length: 8 characters - Complexity: Contain…"
click at [775, 379] on icon at bounding box center [776, 384] width 10 height 10
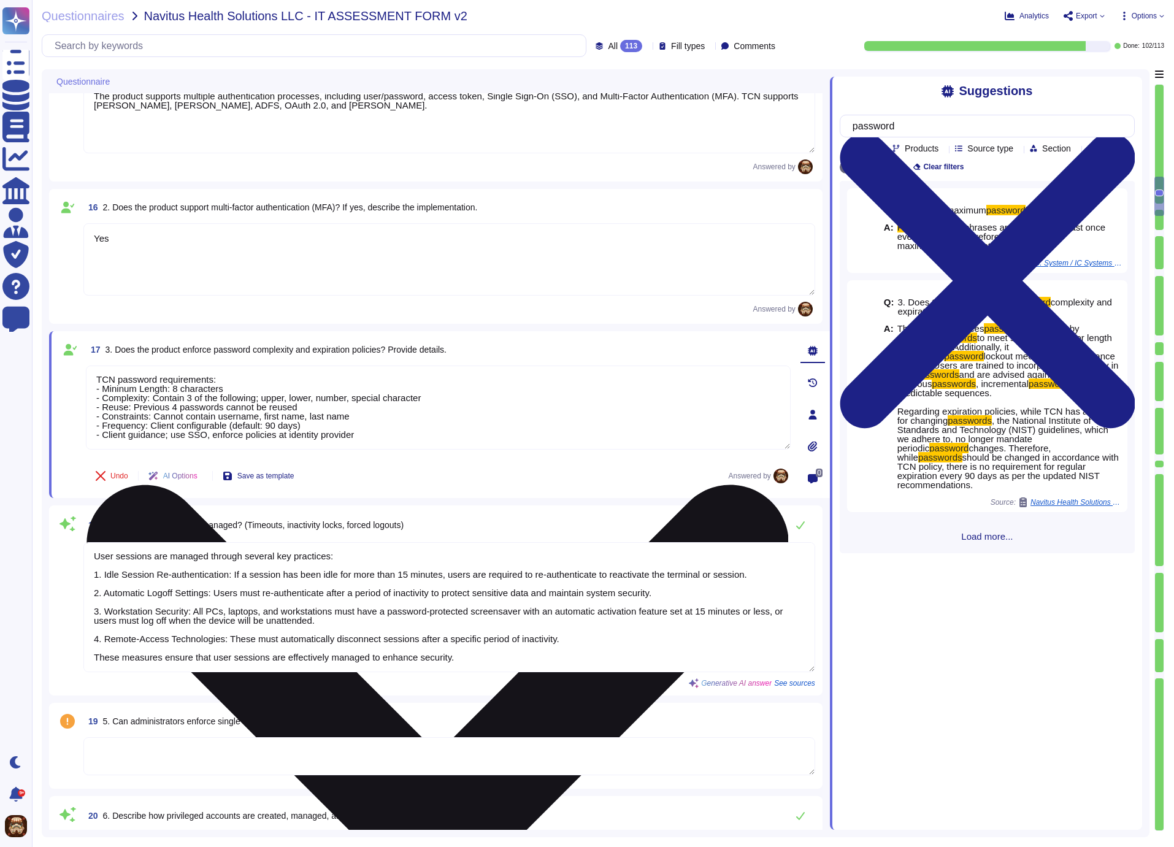
scroll to position [1965, 0]
type textarea "TCN's product handles role-based access control (RBAC) by structuring user role…"
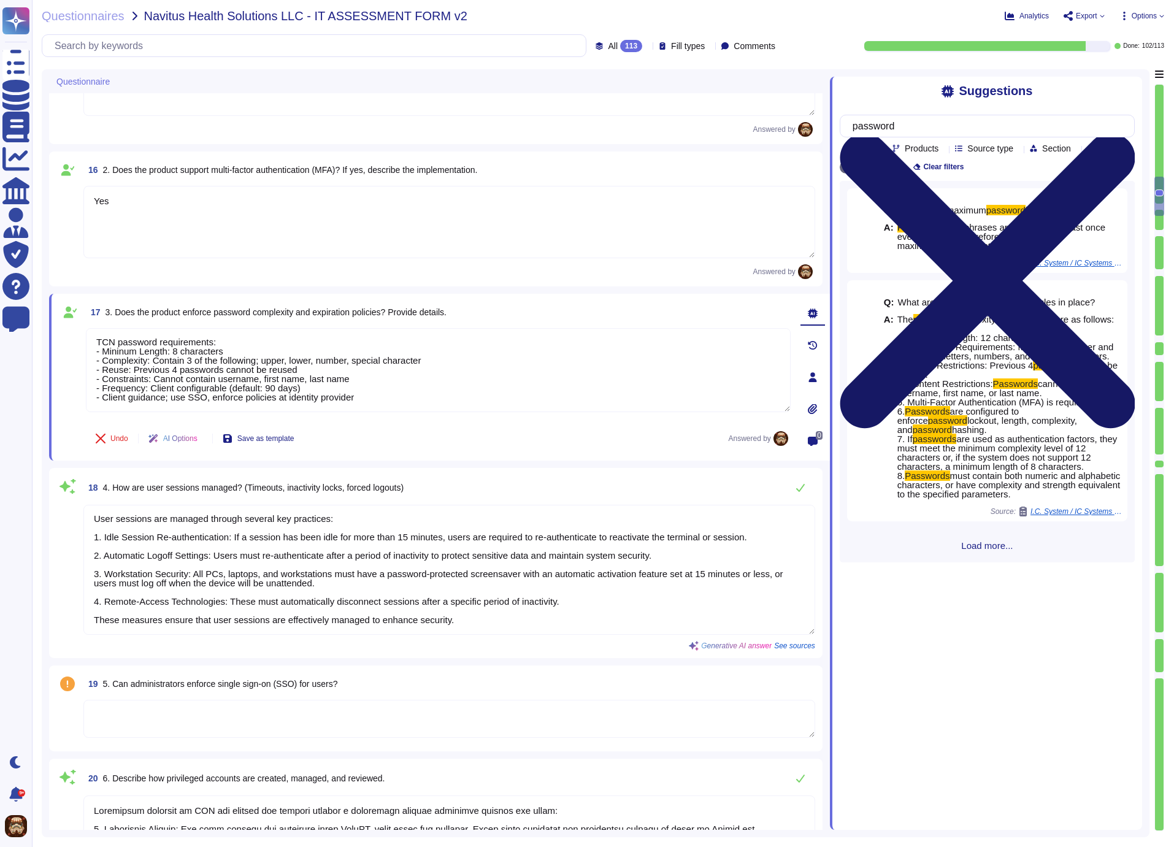
click at [1132, 91] on icon at bounding box center [987, 281] width 295 height 394
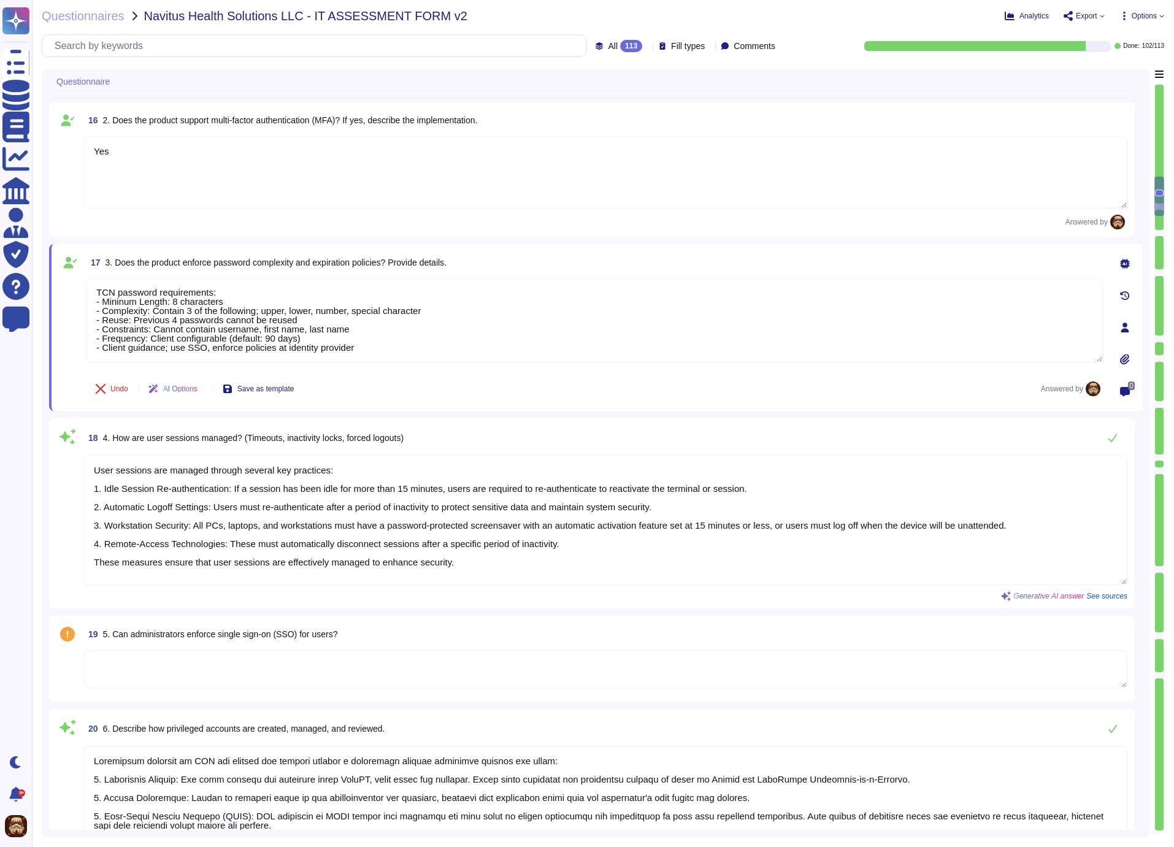
scroll to position [2023, 0]
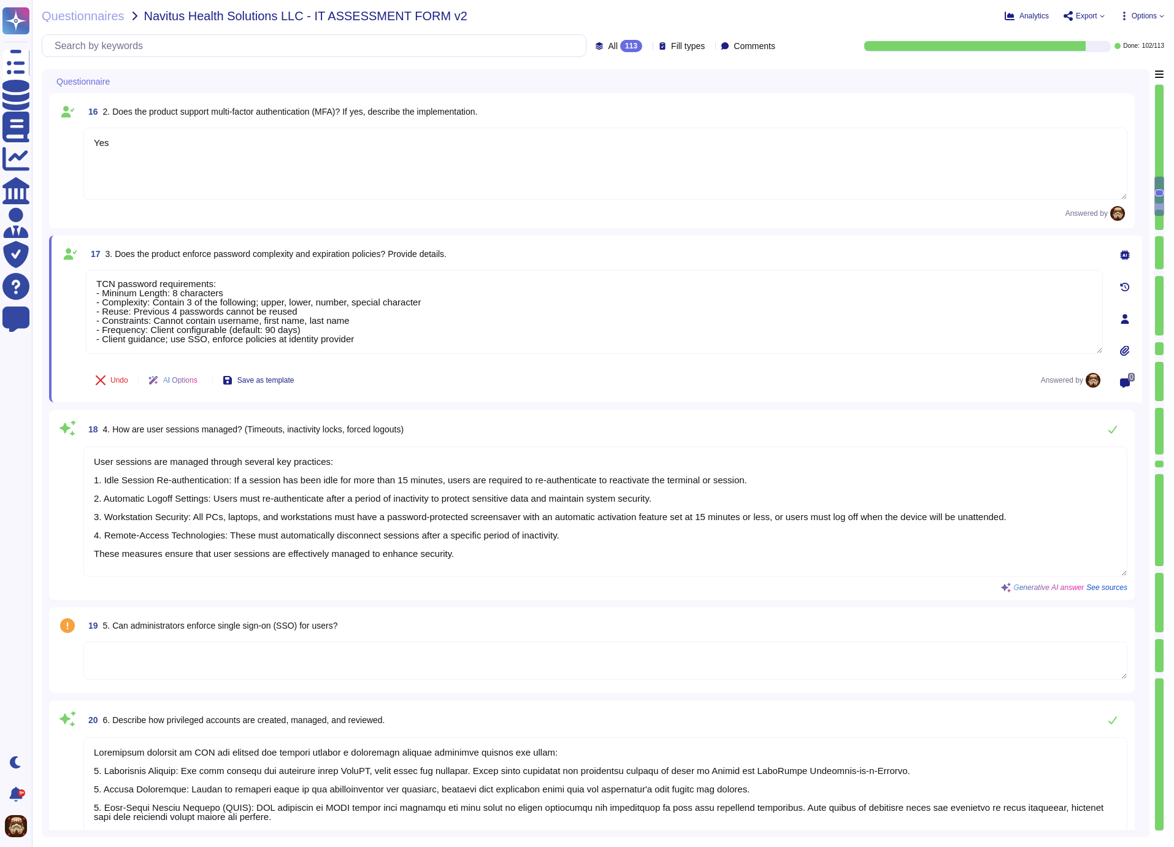
drag, startPoint x: 467, startPoint y: 551, endPoint x: 92, endPoint y: 510, distance: 377.1
click at [92, 510] on textarea "User sessions are managed through several key practices: 1. Idle Session Re-aut…" at bounding box center [605, 512] width 1044 height 130
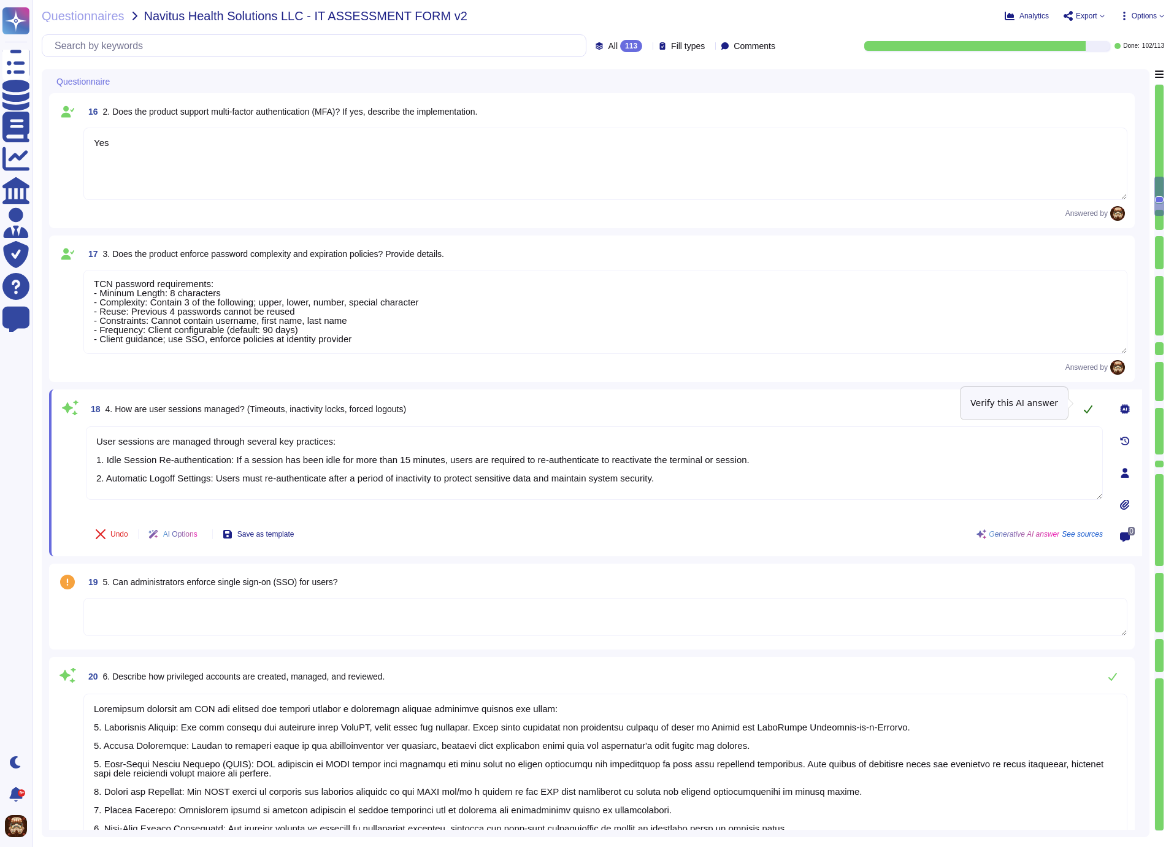
click at [1086, 404] on icon at bounding box center [1088, 409] width 10 height 10
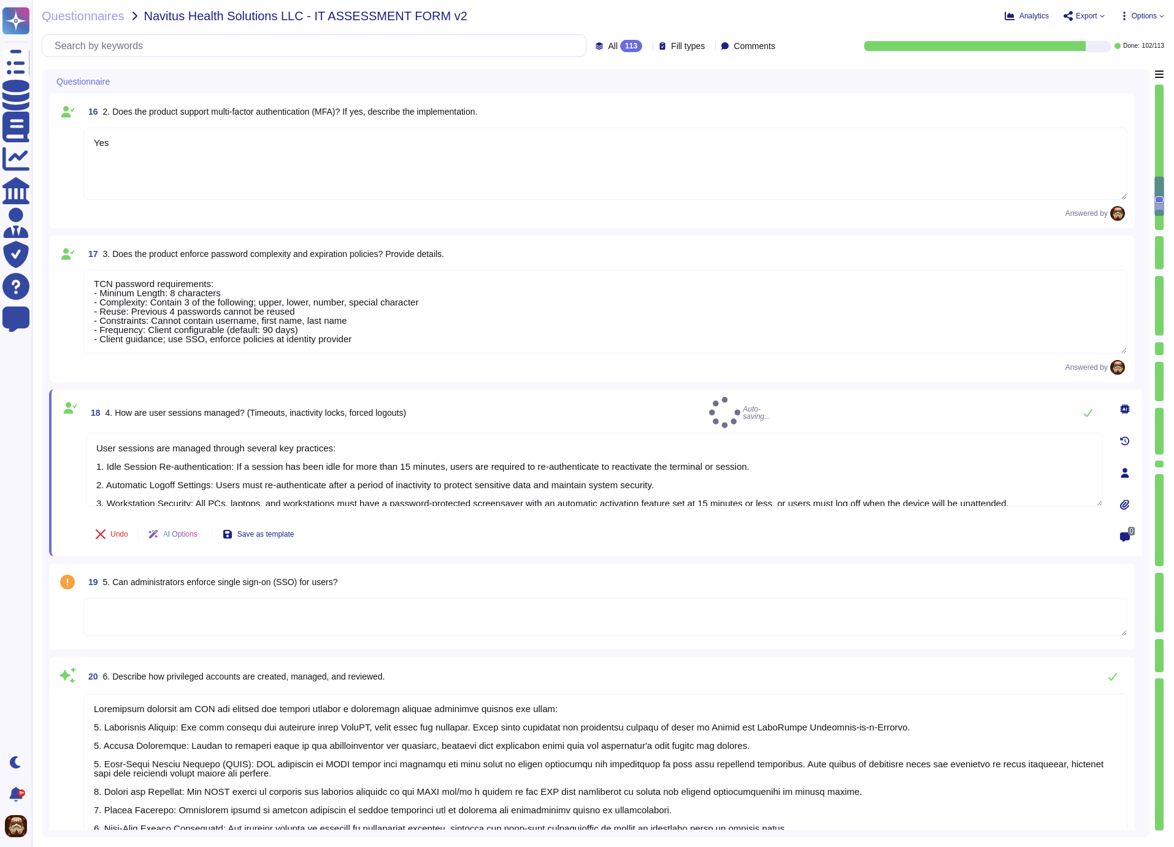
type textarea "User sessions are managed through several key practices: 1. Idle Session Re-aut…"
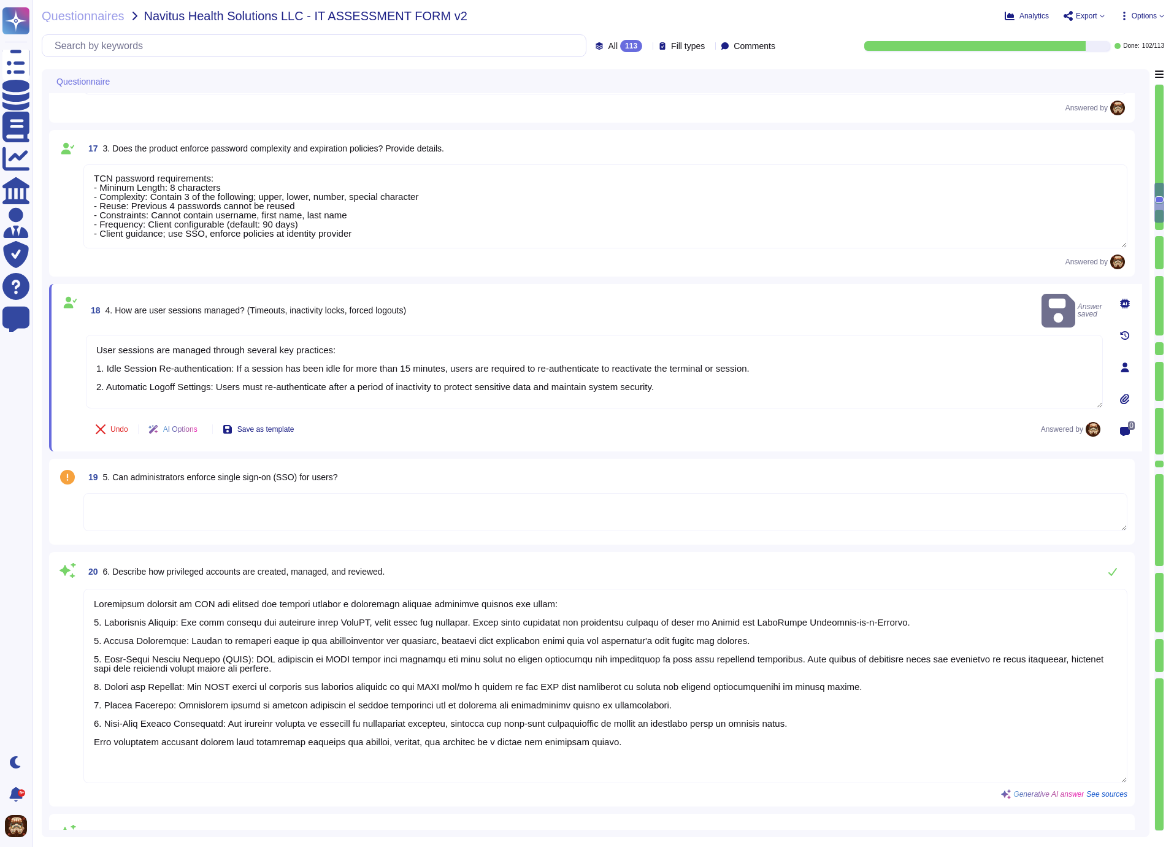
type textarea "Account lockout policies are enforced by locking an account after no more than …"
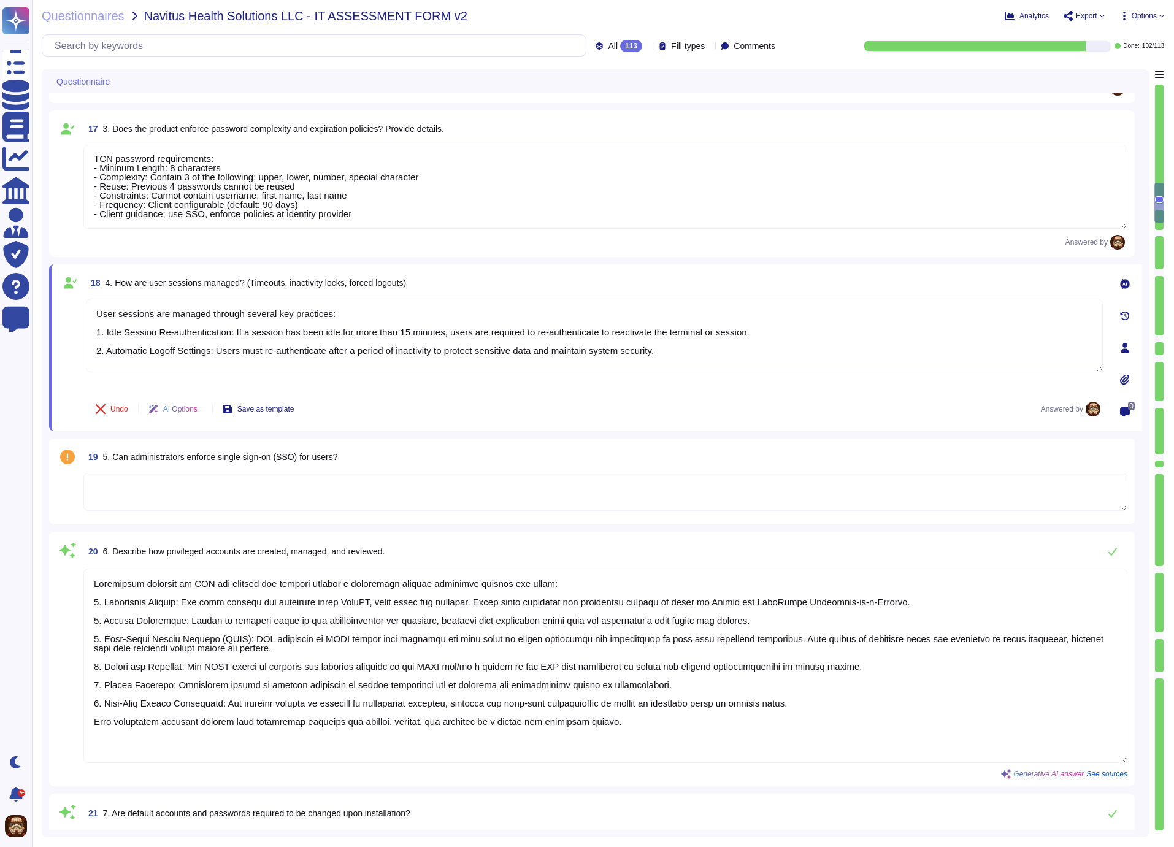
click at [263, 483] on textarea at bounding box center [605, 492] width 1044 height 38
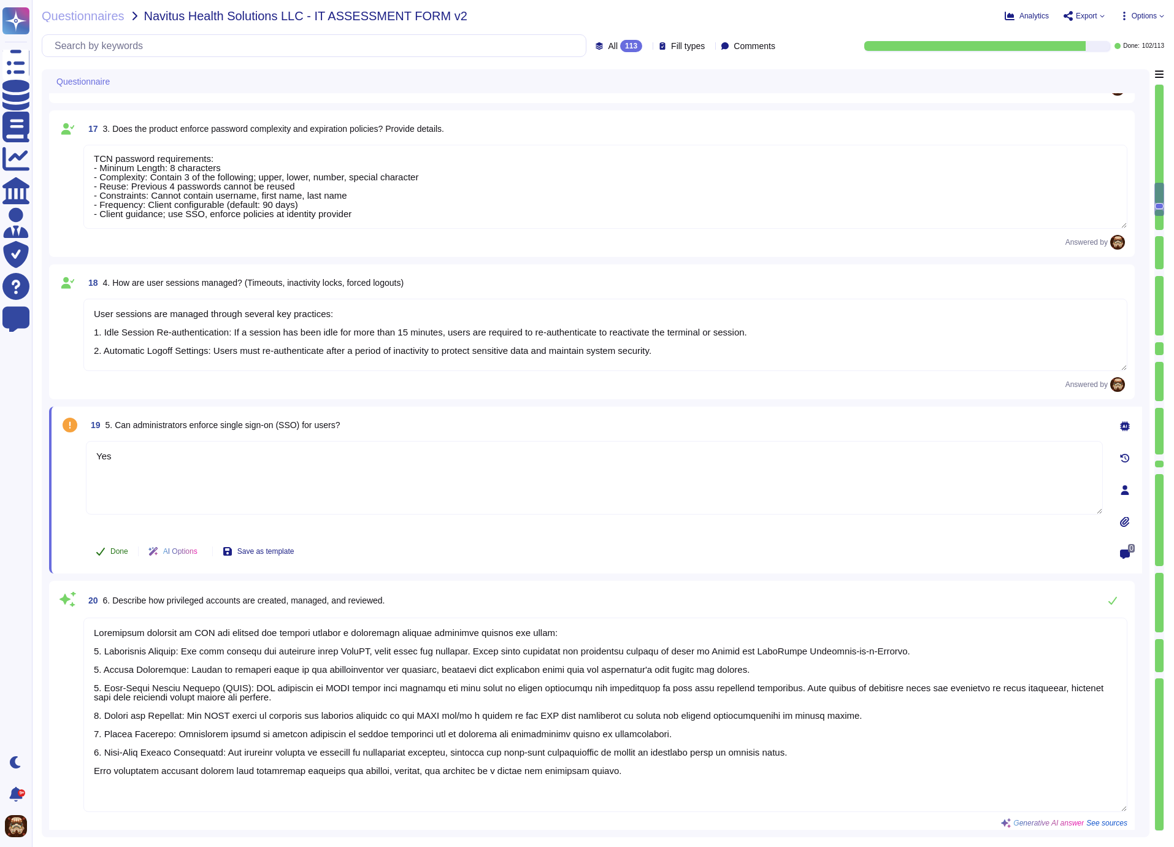
type textarea "Yes"
click at [118, 548] on span "Done" at bounding box center [119, 551] width 18 height 7
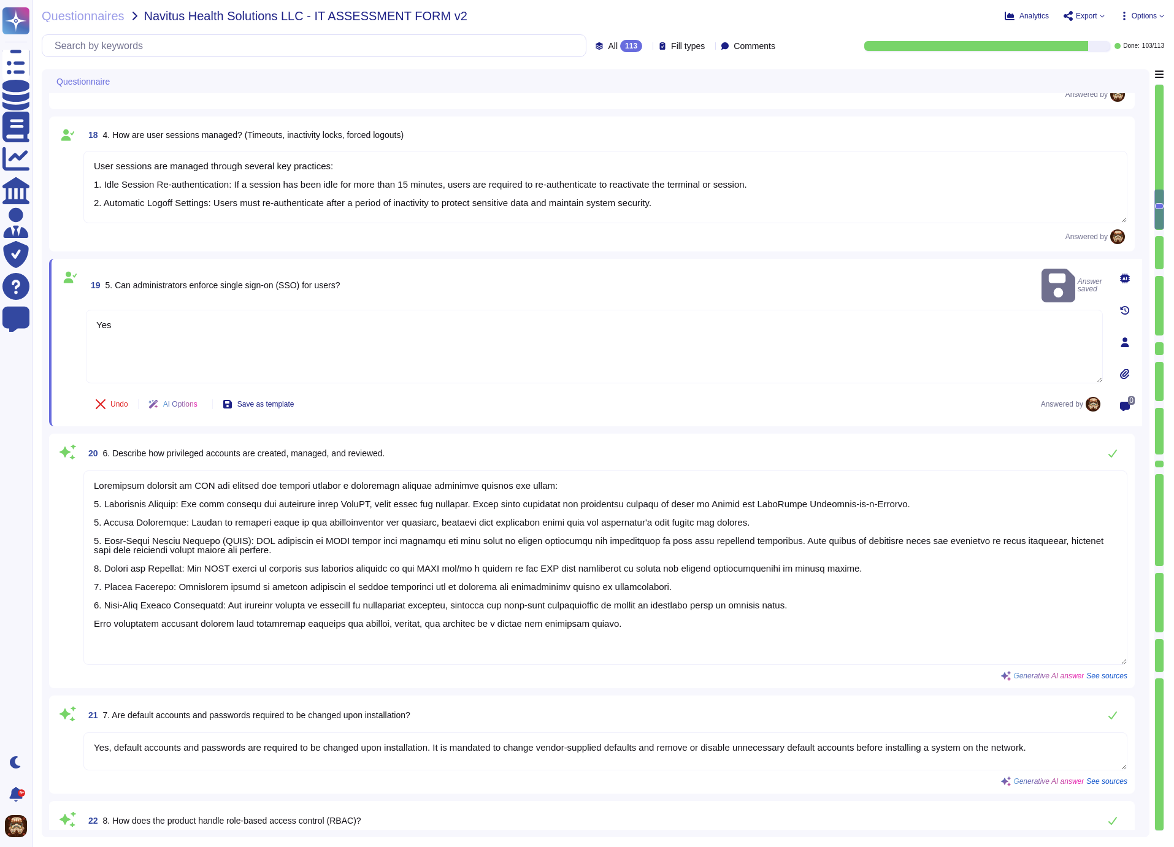
type textarea "Account lockout policies are enforced by locking an account after no more than …"
type textarea "The product supports Role-Based Access Control (RBAC) as its access control mod…"
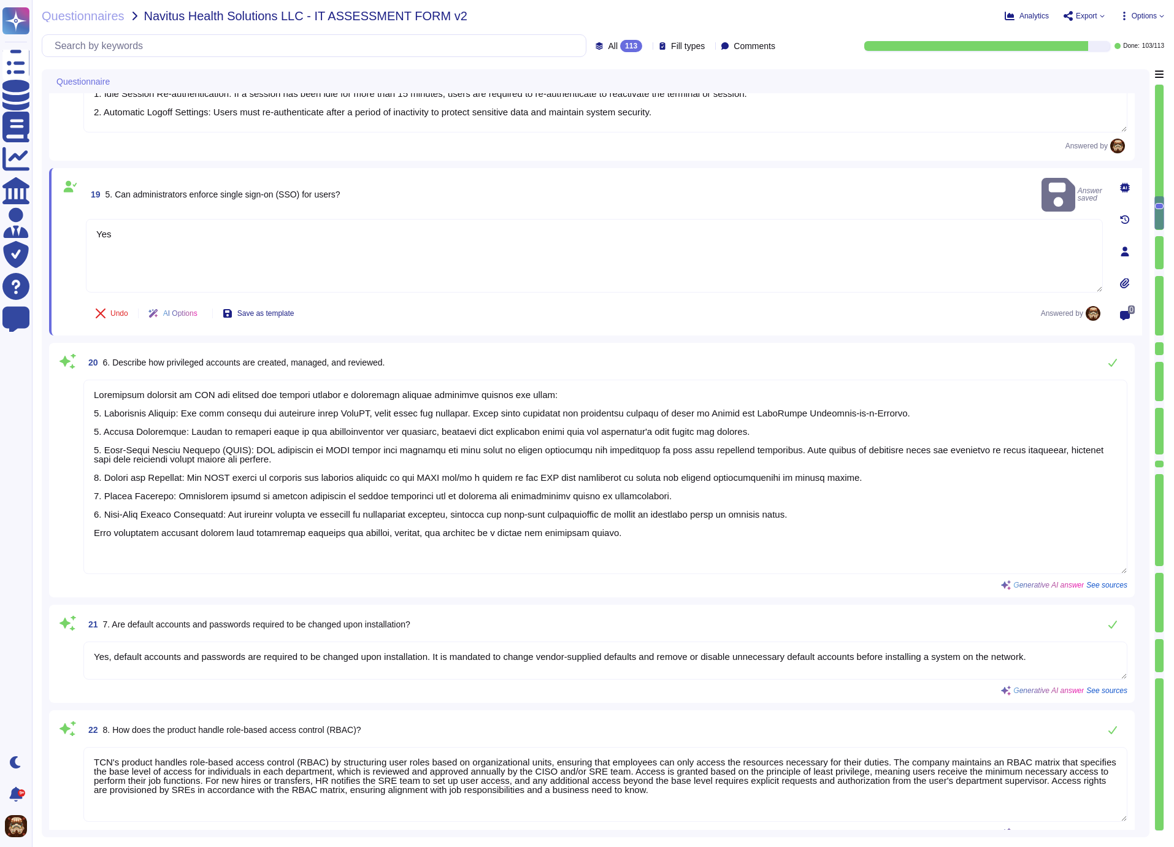
scroll to position [2372, 0]
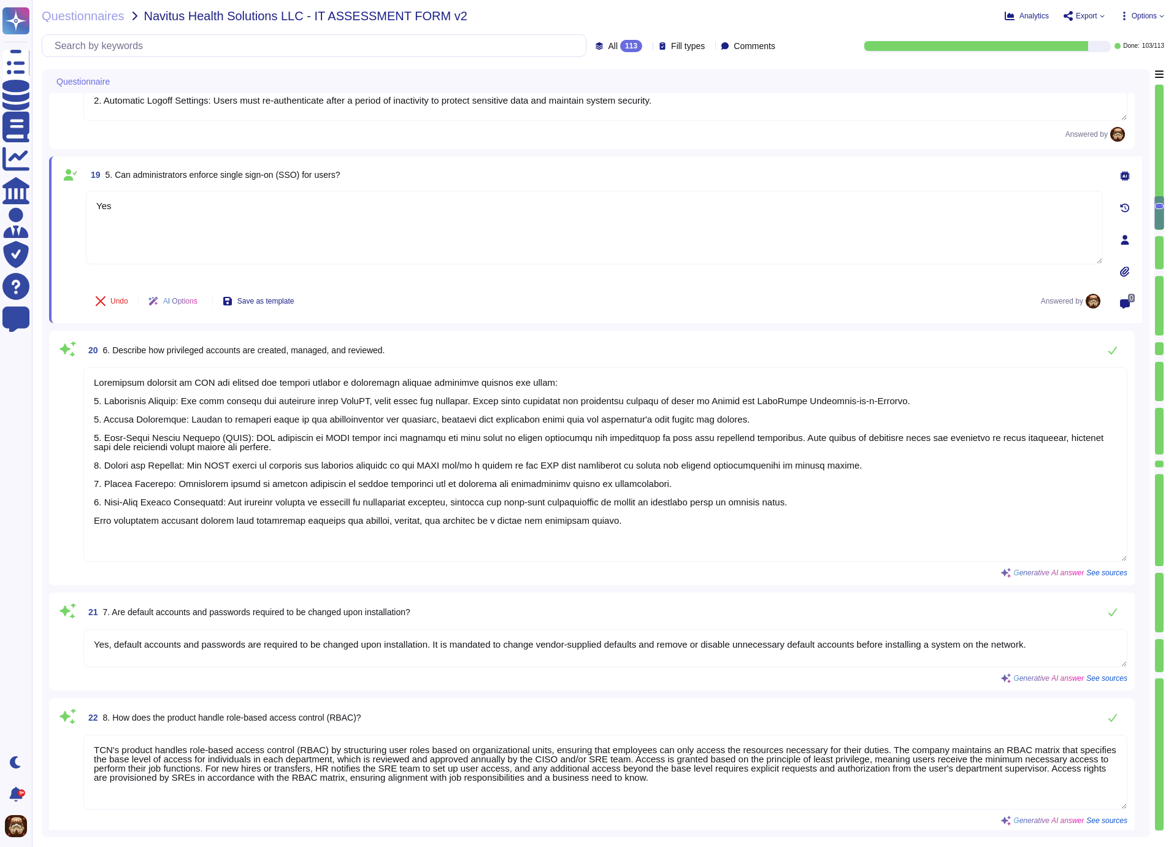
type textarea "Sensitive data is protected during processing and storage through strong encryp…"
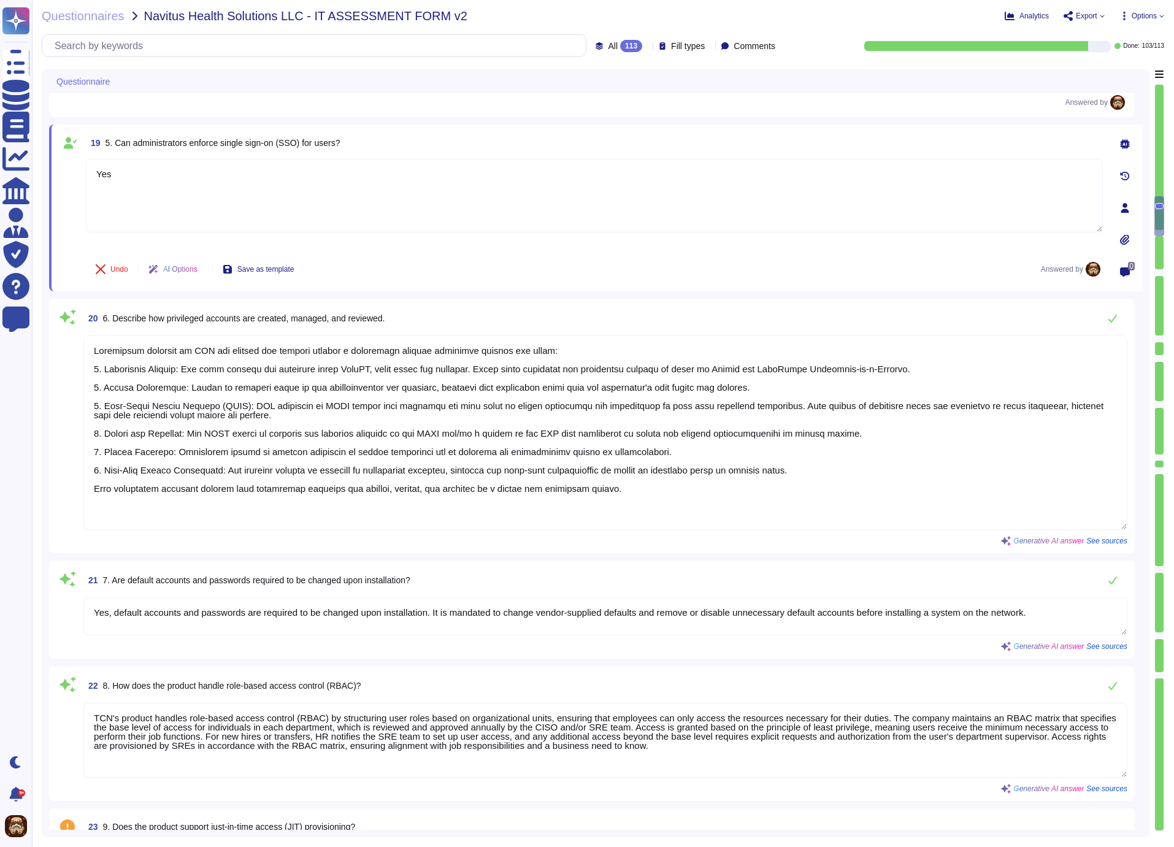
scroll to position [2407, 0]
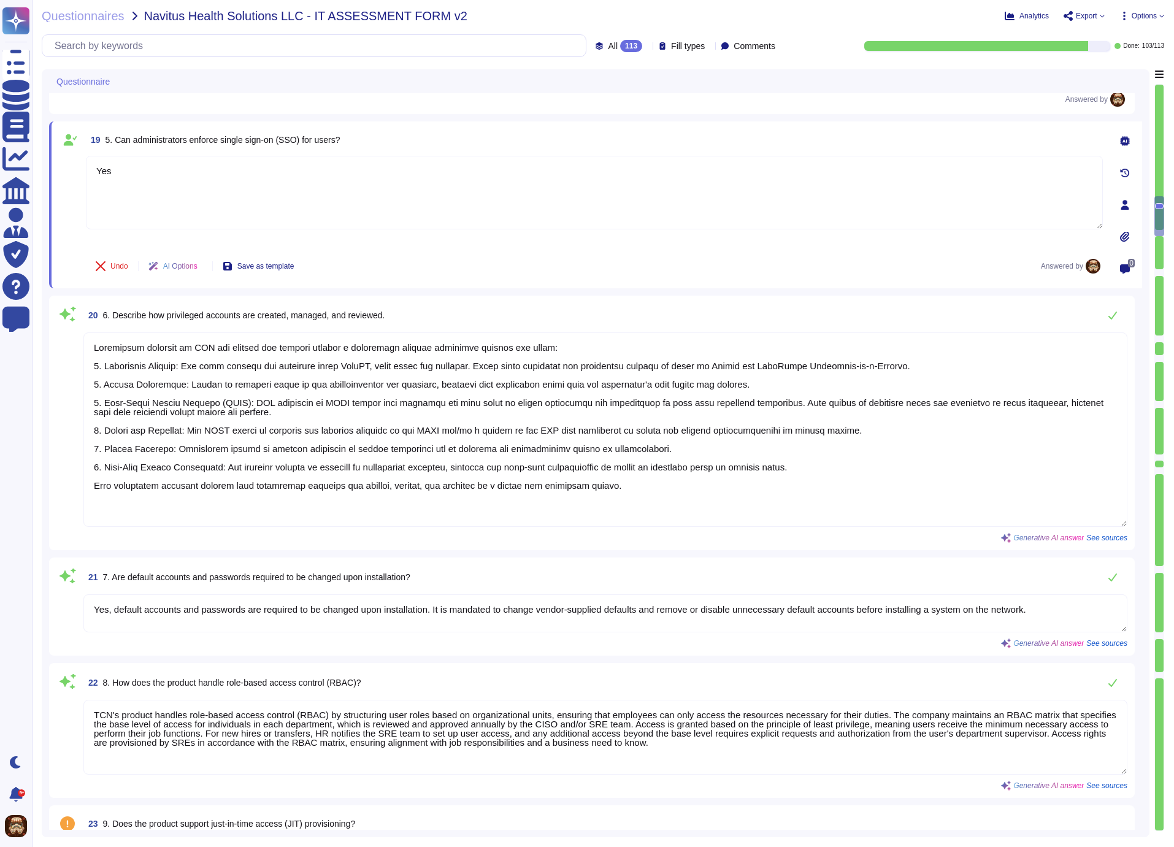
drag, startPoint x: 94, startPoint y: 345, endPoint x: 690, endPoint y: 486, distance: 612.7
click at [690, 486] on textarea at bounding box center [605, 429] width 1044 height 194
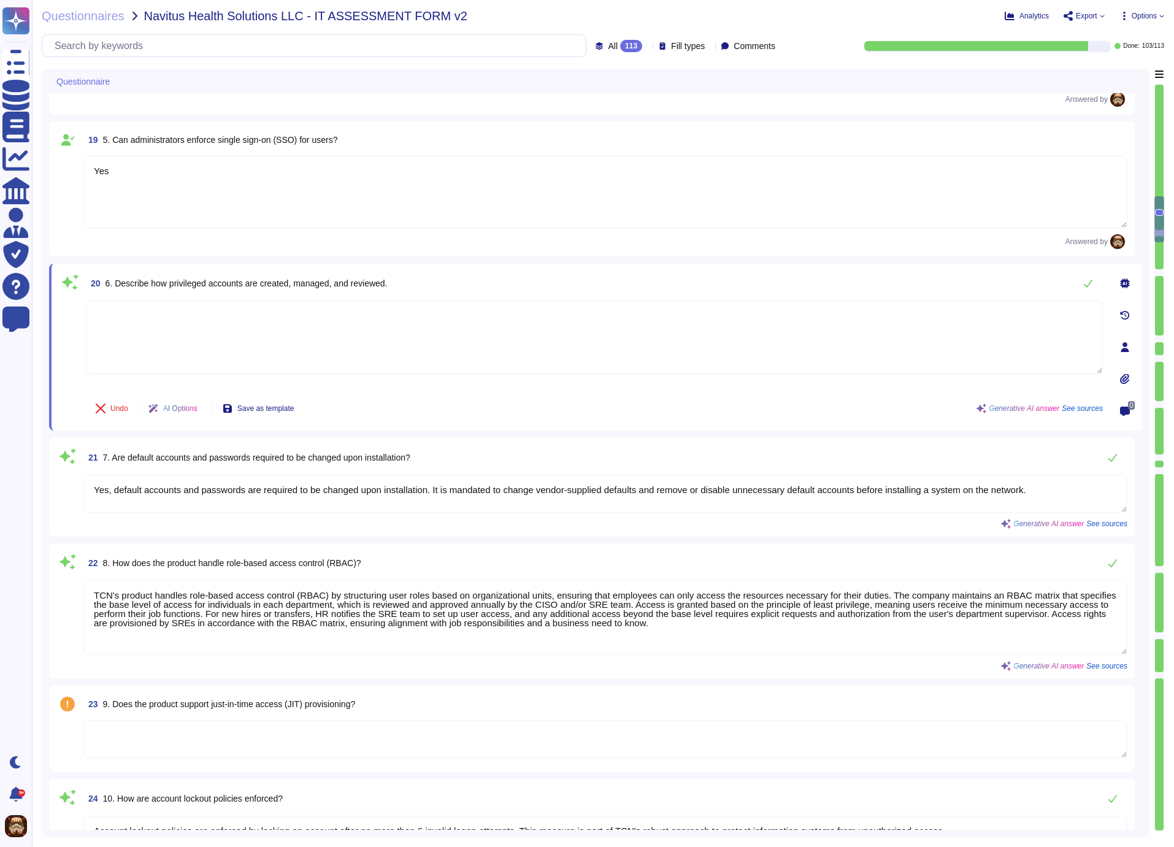
type textarea "Administrators can review audit logs to monitor for unauthorized activities, bu…"
click at [1124, 280] on icon at bounding box center [1125, 283] width 10 height 10
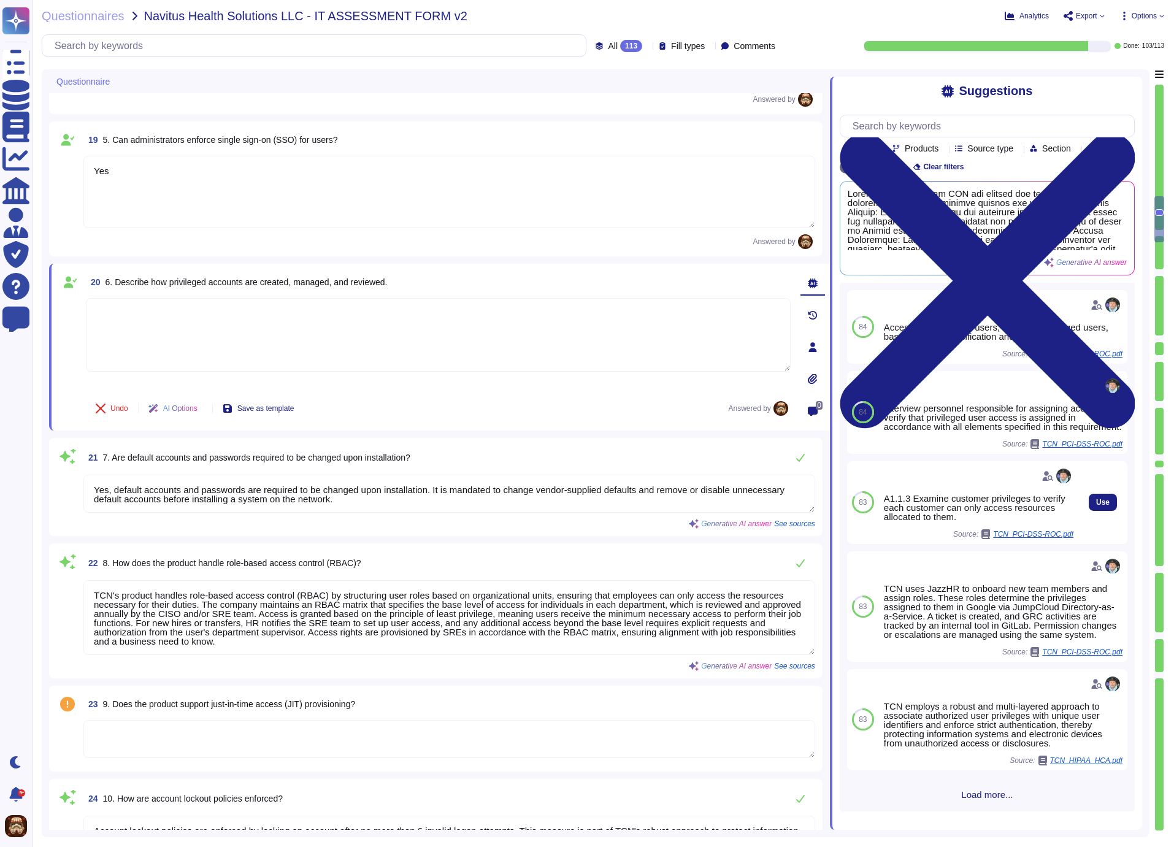
scroll to position [20, 0]
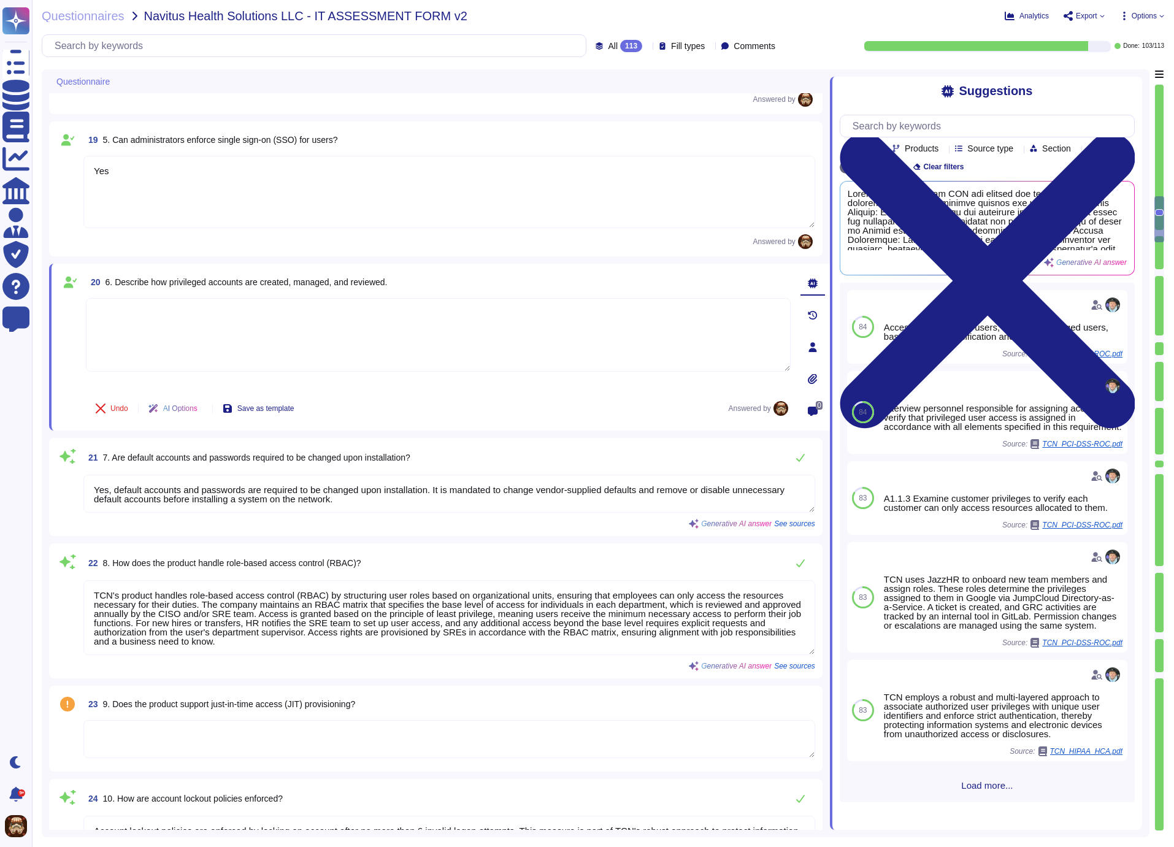
click at [177, 318] on textarea at bounding box center [438, 335] width 705 height 74
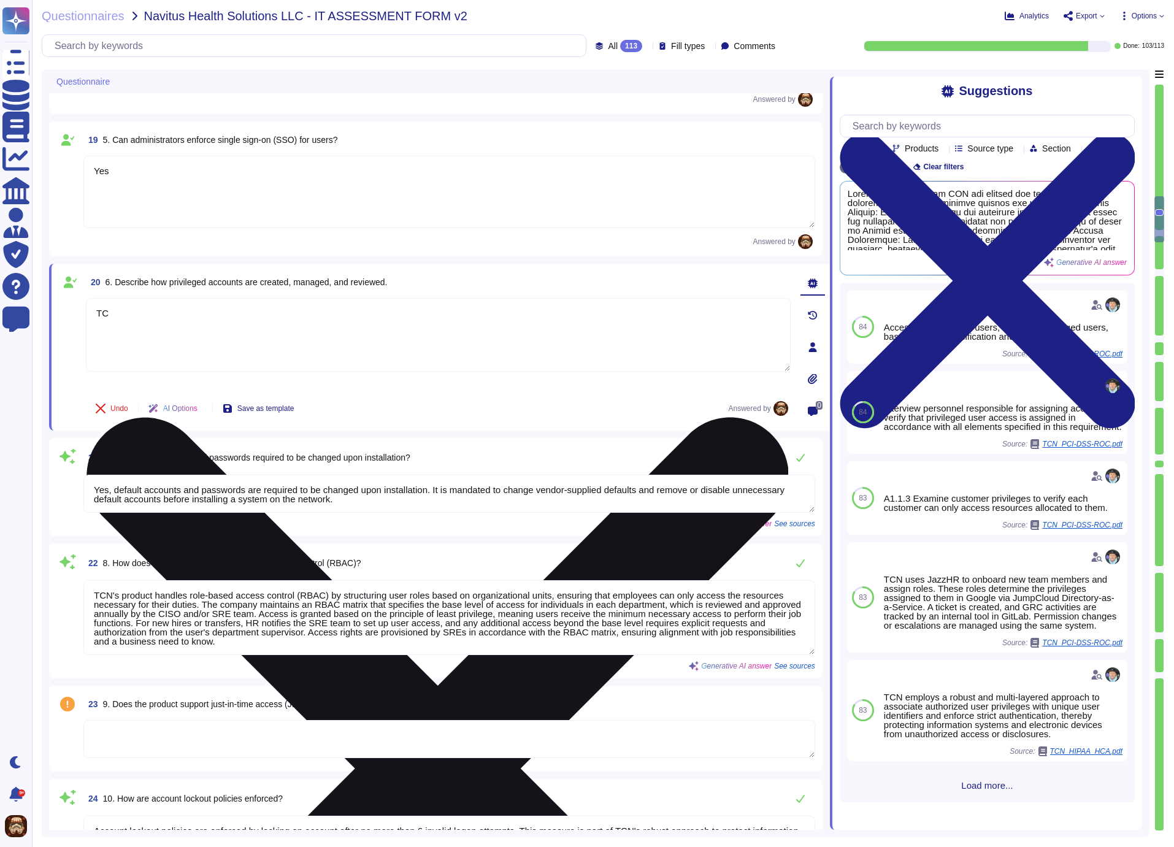
type textarea "T"
click at [383, 312] on textarea "The clients assigned Account Management team can assist creating users within t…" at bounding box center [438, 335] width 705 height 74
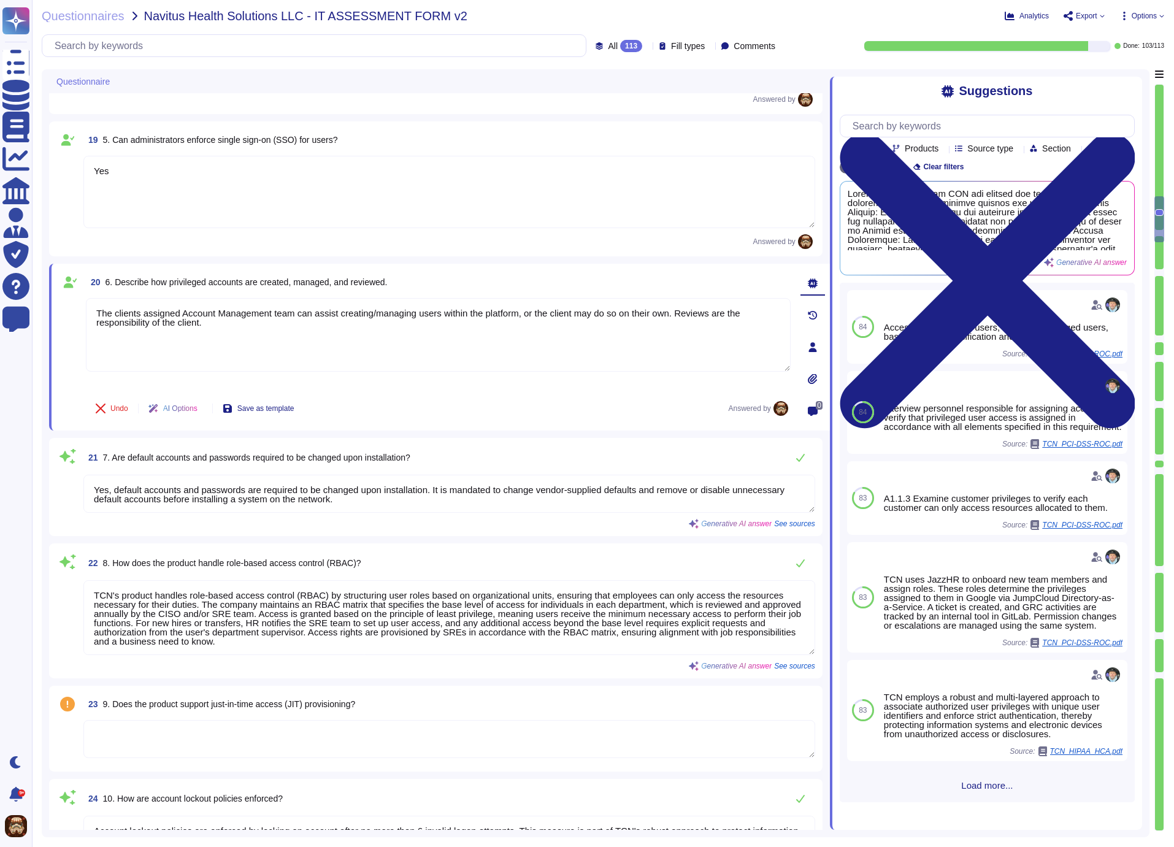
type textarea "The clients assigned Account Management team can assist creating/managing users…"
click at [765, 277] on div "20 6. Describe how privileged accounts are created, managed, and reviewed." at bounding box center [438, 282] width 705 height 22
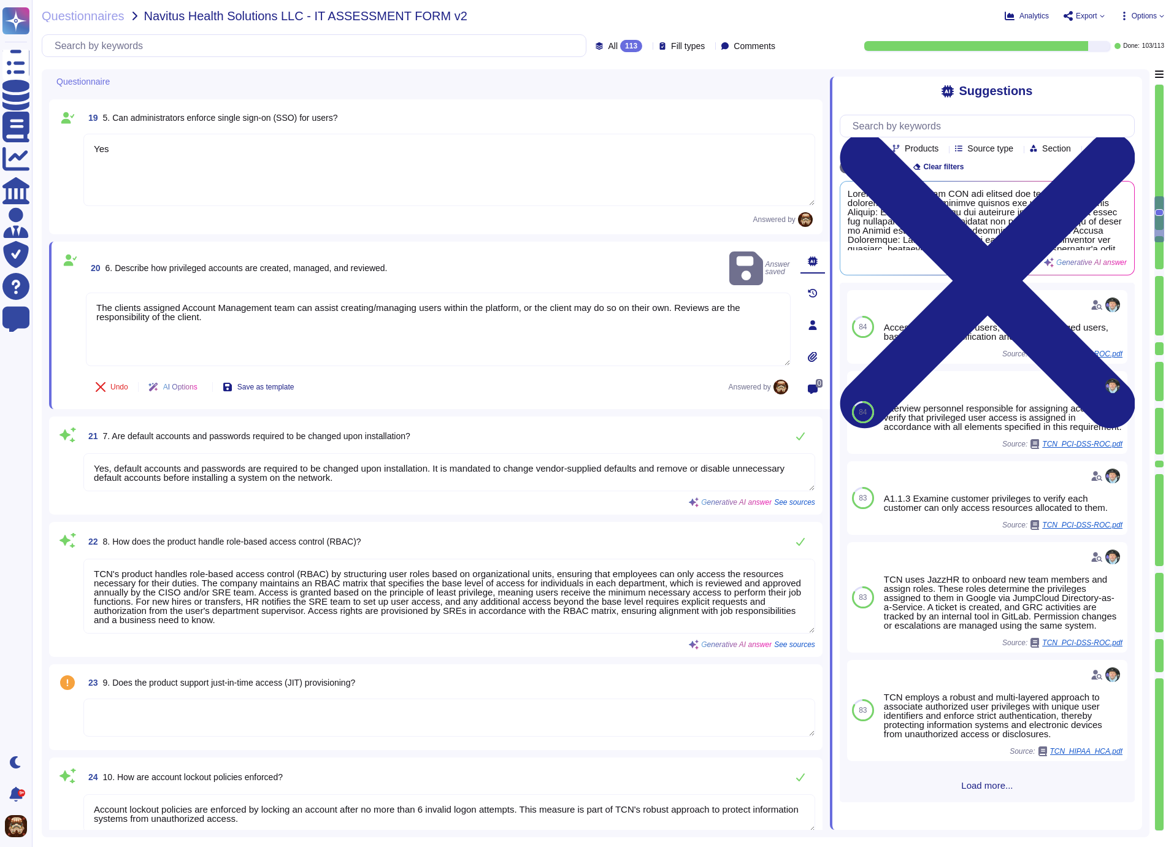
scroll to position [2431, 0]
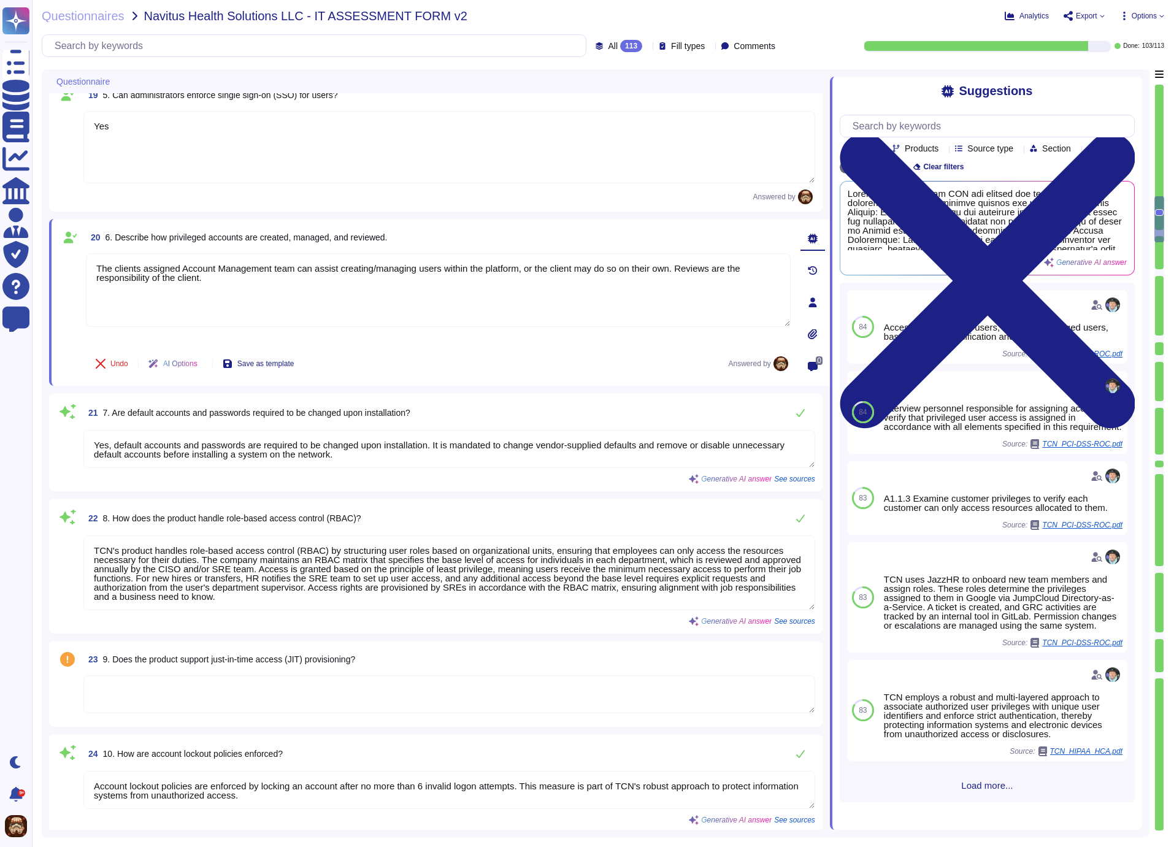
type textarea "Yes, the product supports dynamic access controls based on real-time security p…"
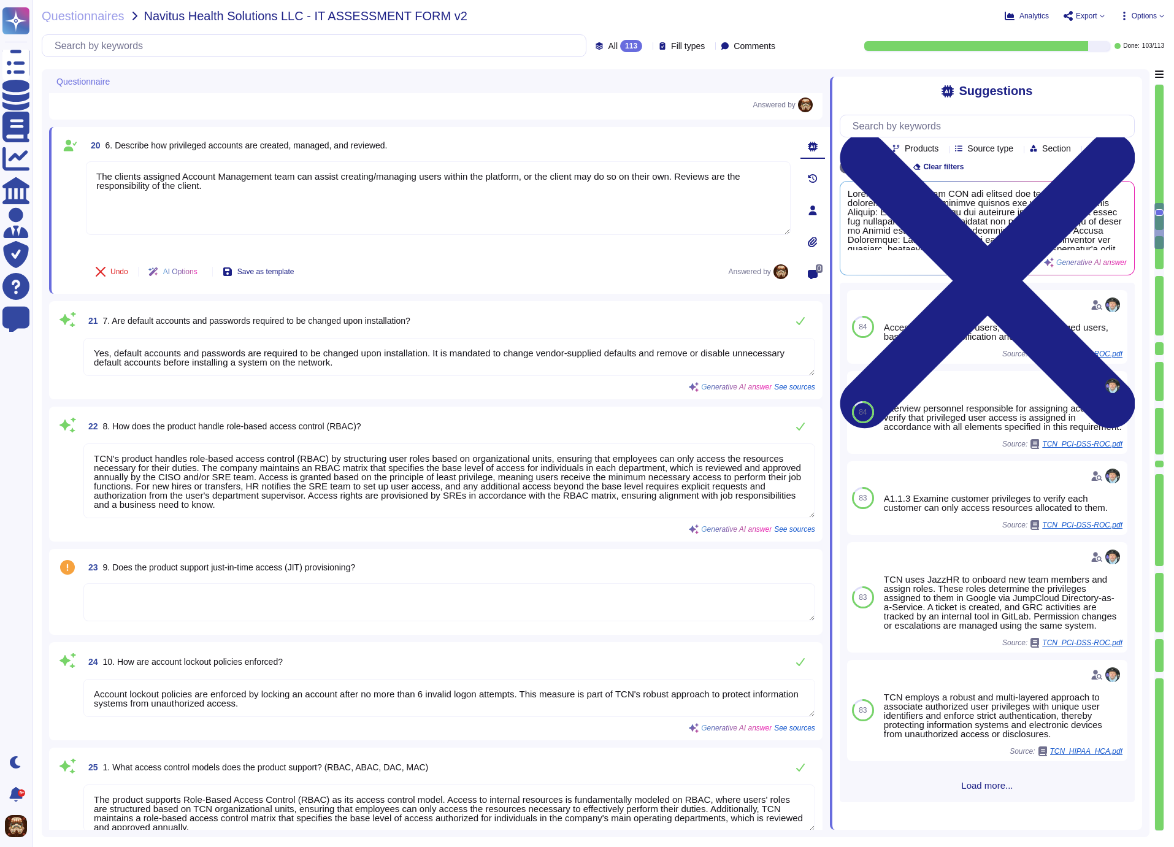
scroll to position [1, 0]
drag, startPoint x: 95, startPoint y: 351, endPoint x: 414, endPoint y: 373, distance: 319.7
click at [414, 373] on textarea "Yes, default accounts and passwords are required to be changed upon installatio…" at bounding box center [449, 357] width 732 height 38
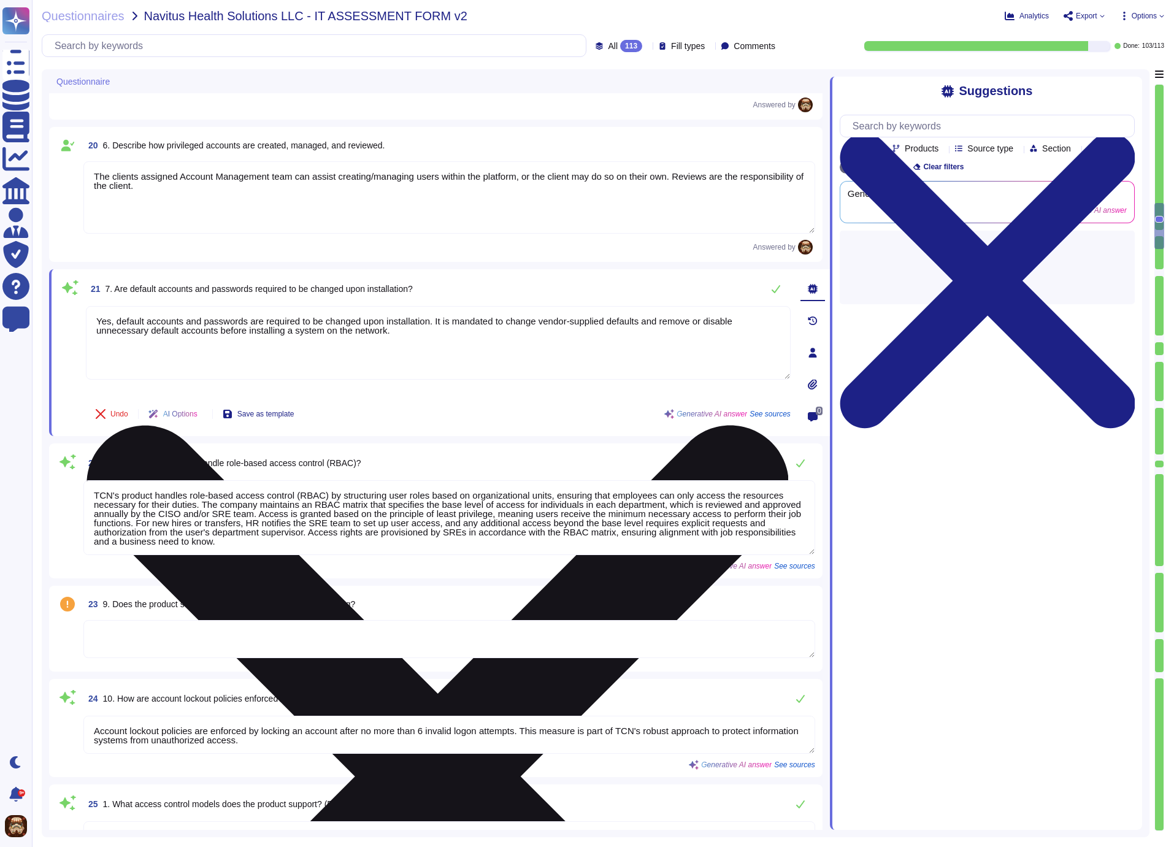
scroll to position [0, 0]
type textarea "Yes, the product supports dynamic access controls based on real-time security p…"
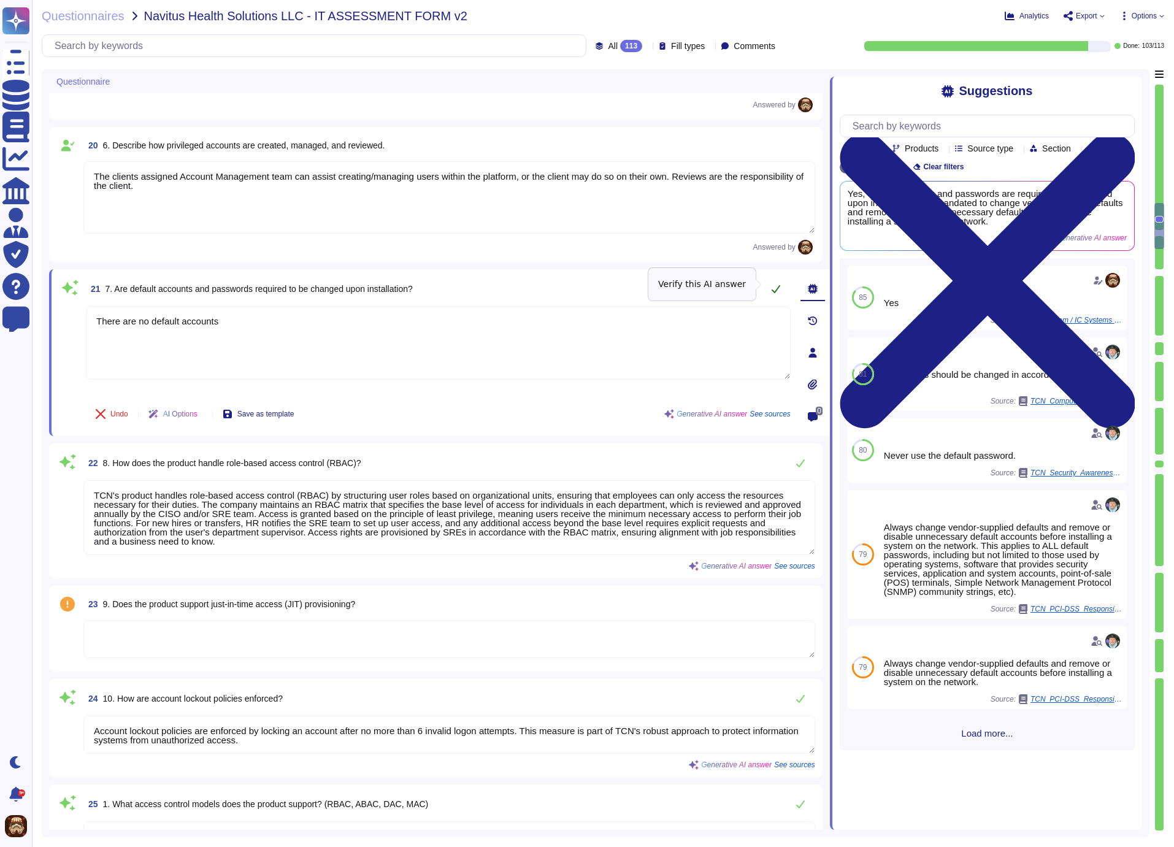
type textarea "There are no default accounts"
click at [773, 285] on icon at bounding box center [776, 289] width 10 height 10
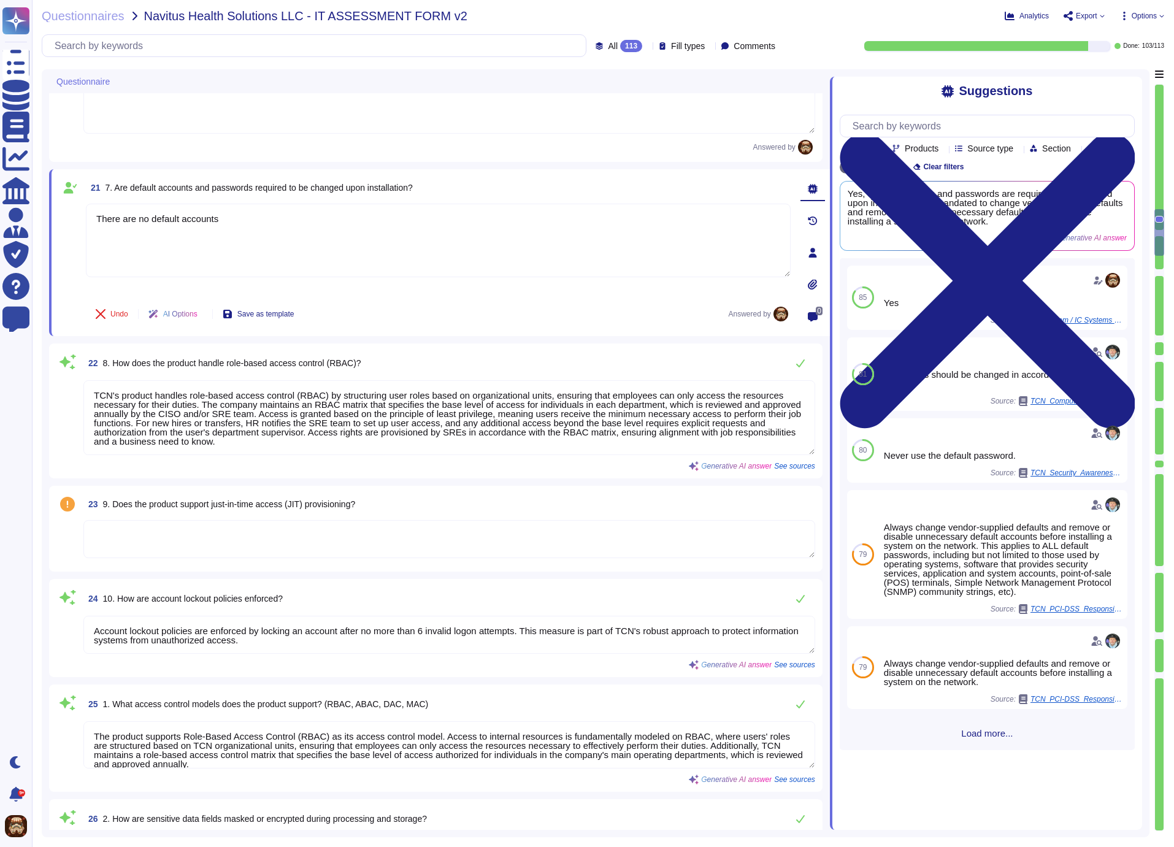
scroll to position [2629, 0]
click at [409, 419] on textarea "TCN's product handles role-based access control (RBAC) by structuring user role…" at bounding box center [449, 415] width 732 height 75
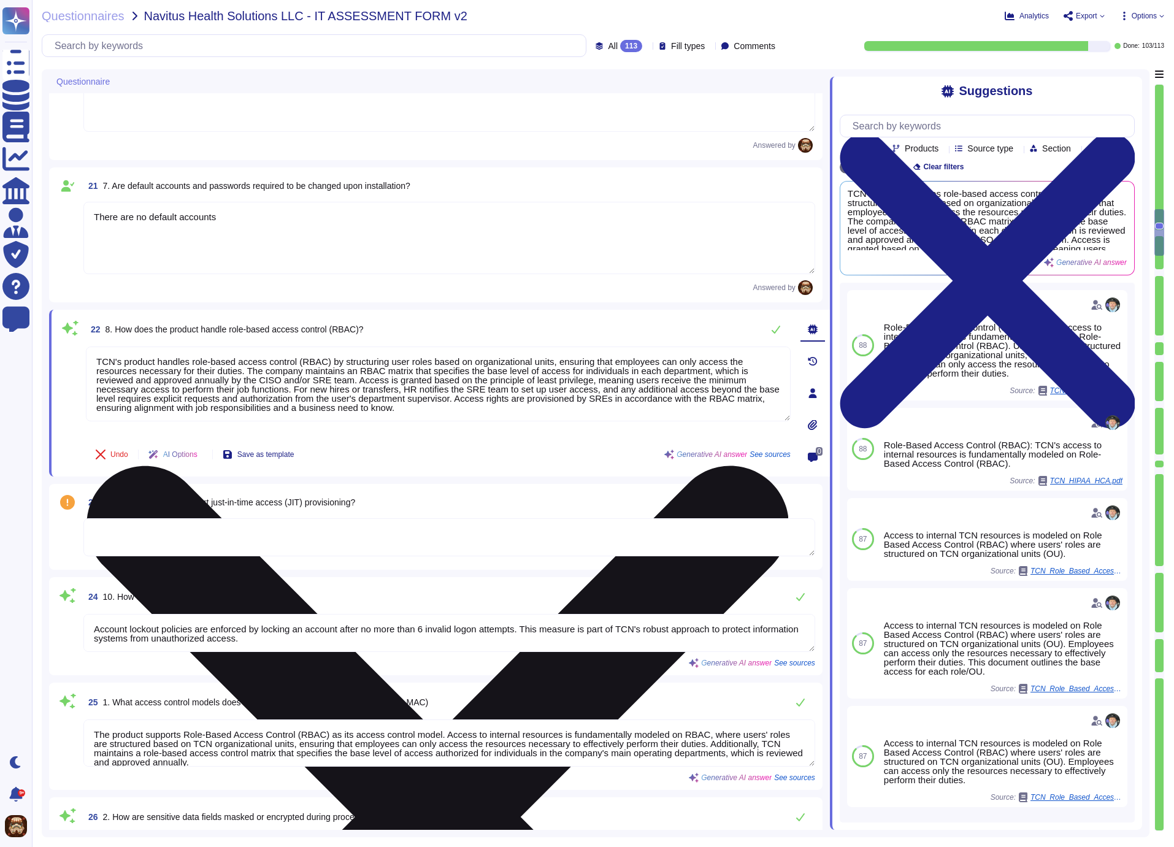
drag, startPoint x: 98, startPoint y: 359, endPoint x: 480, endPoint y: 404, distance: 384.7
click at [480, 404] on textarea "TCN's product handles role-based access control (RBAC) by structuring user role…" at bounding box center [438, 384] width 705 height 75
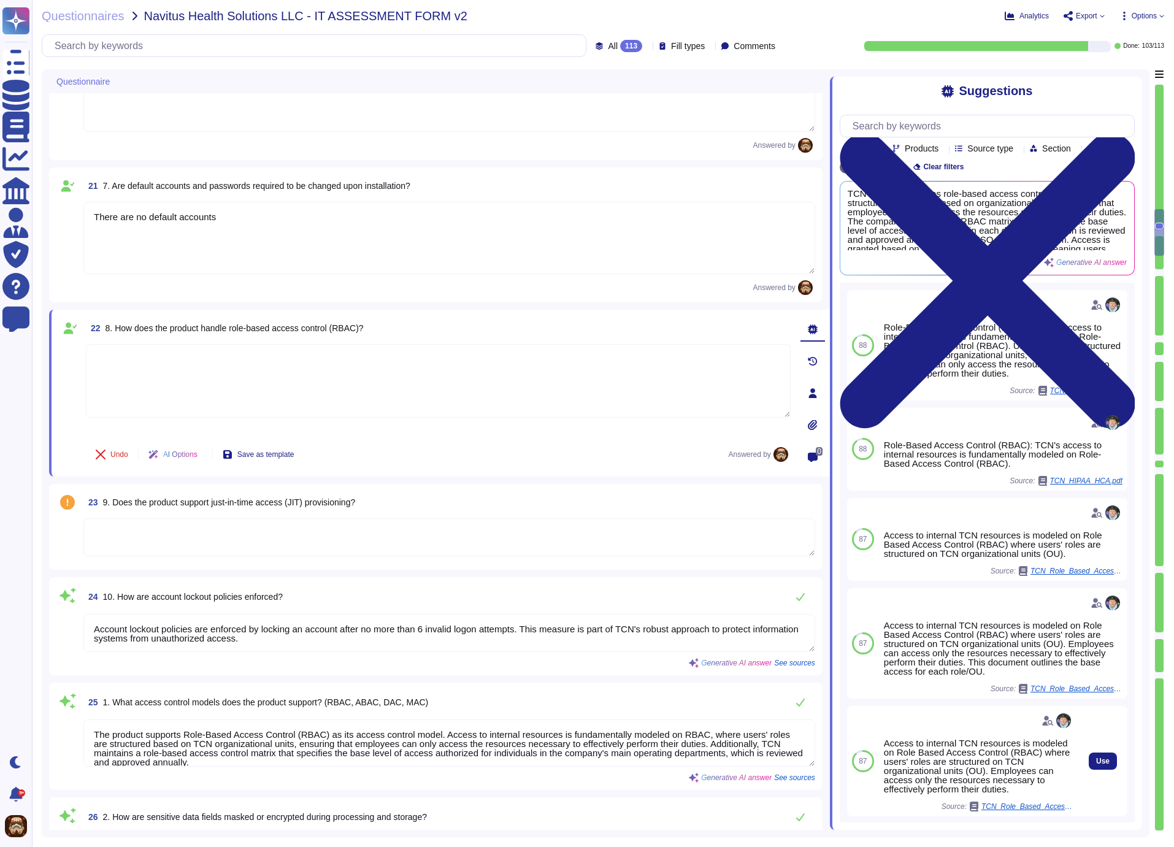
click at [185, 367] on textarea at bounding box center [438, 381] width 705 height 74
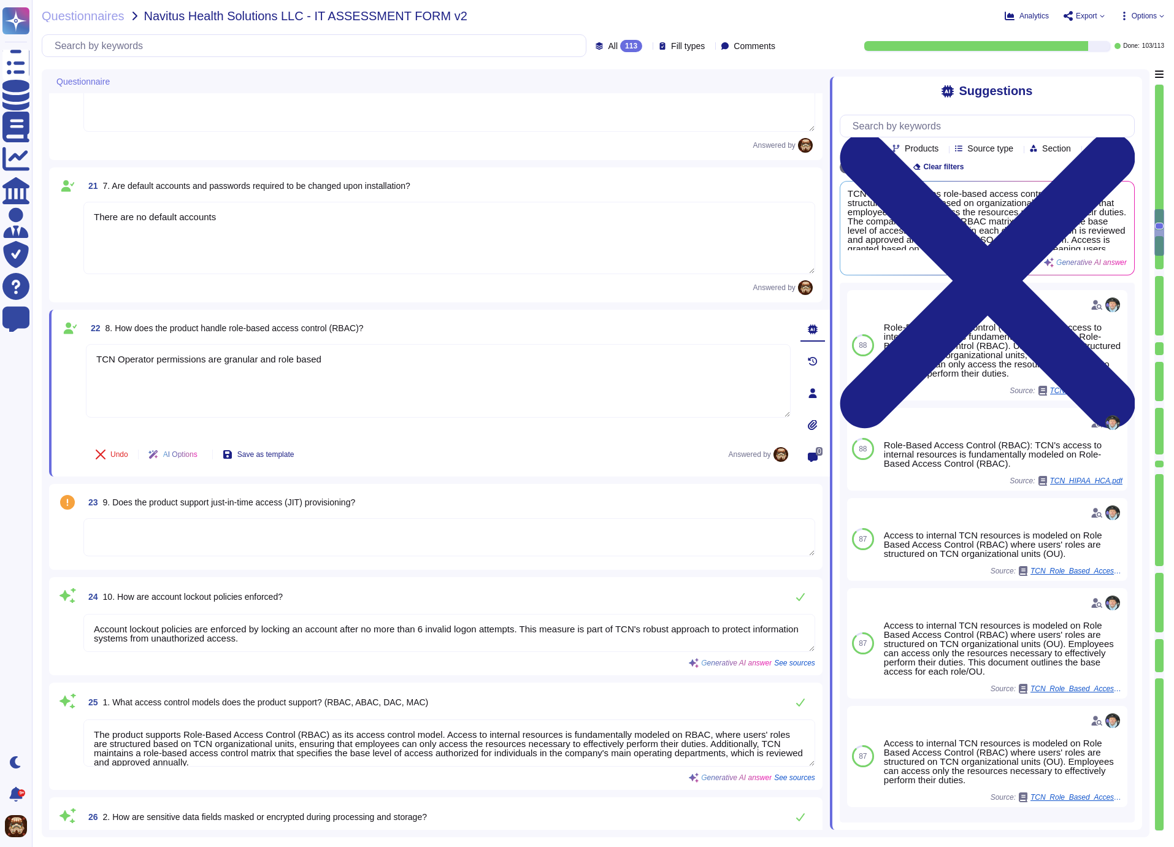
type textarea "TCN Operator permissions are granular and role based"
click at [767, 324] on div "22 8. How does the product handle role-based access control (RBAC)?" at bounding box center [438, 328] width 705 height 22
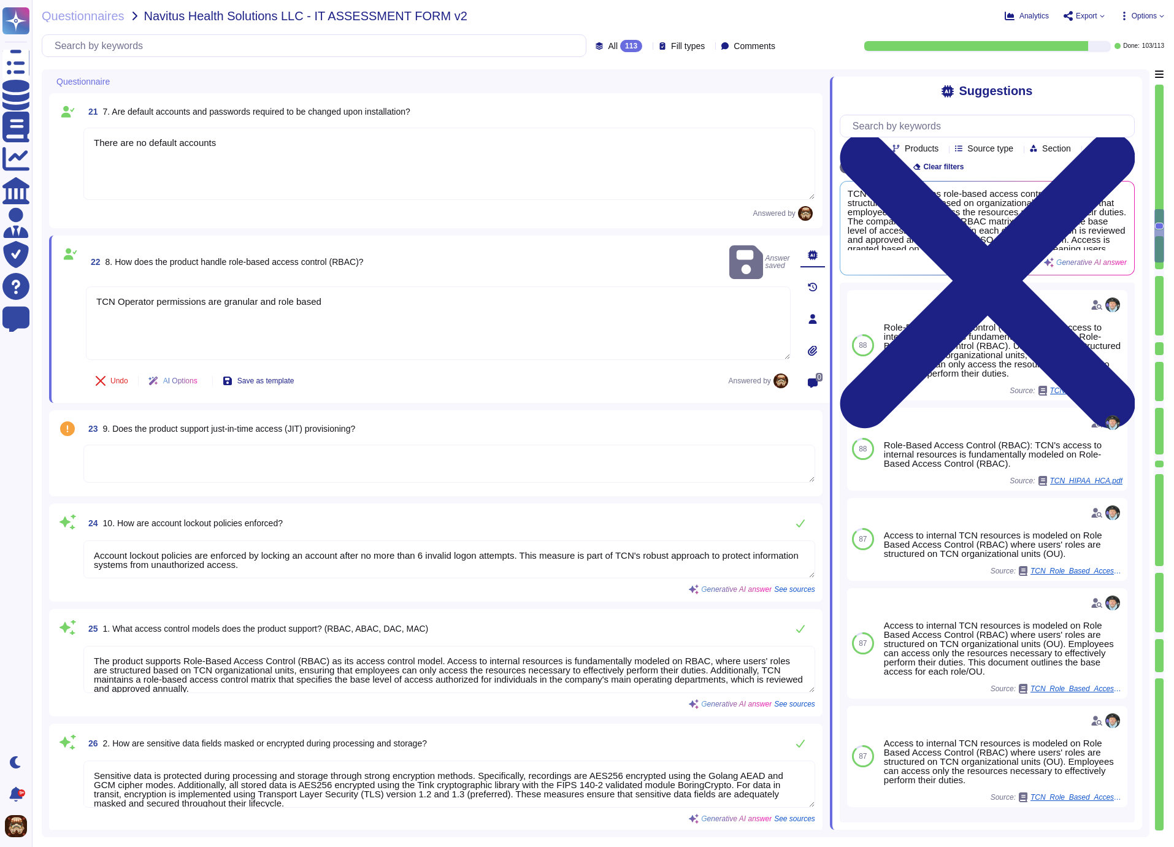
scroll to position [2699, 0]
type textarea "The product prevents data leakage from unauthorized exfiltration through severa…"
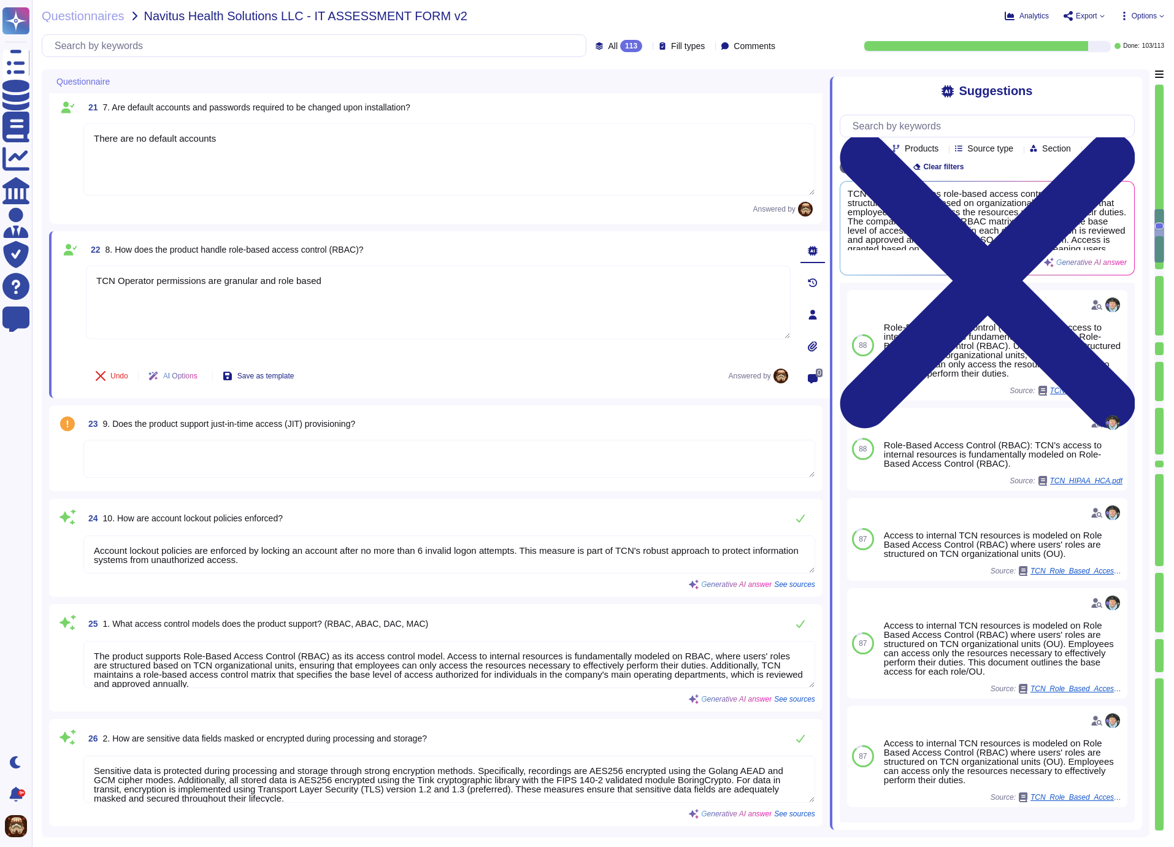
click at [261, 450] on textarea at bounding box center [449, 459] width 732 height 38
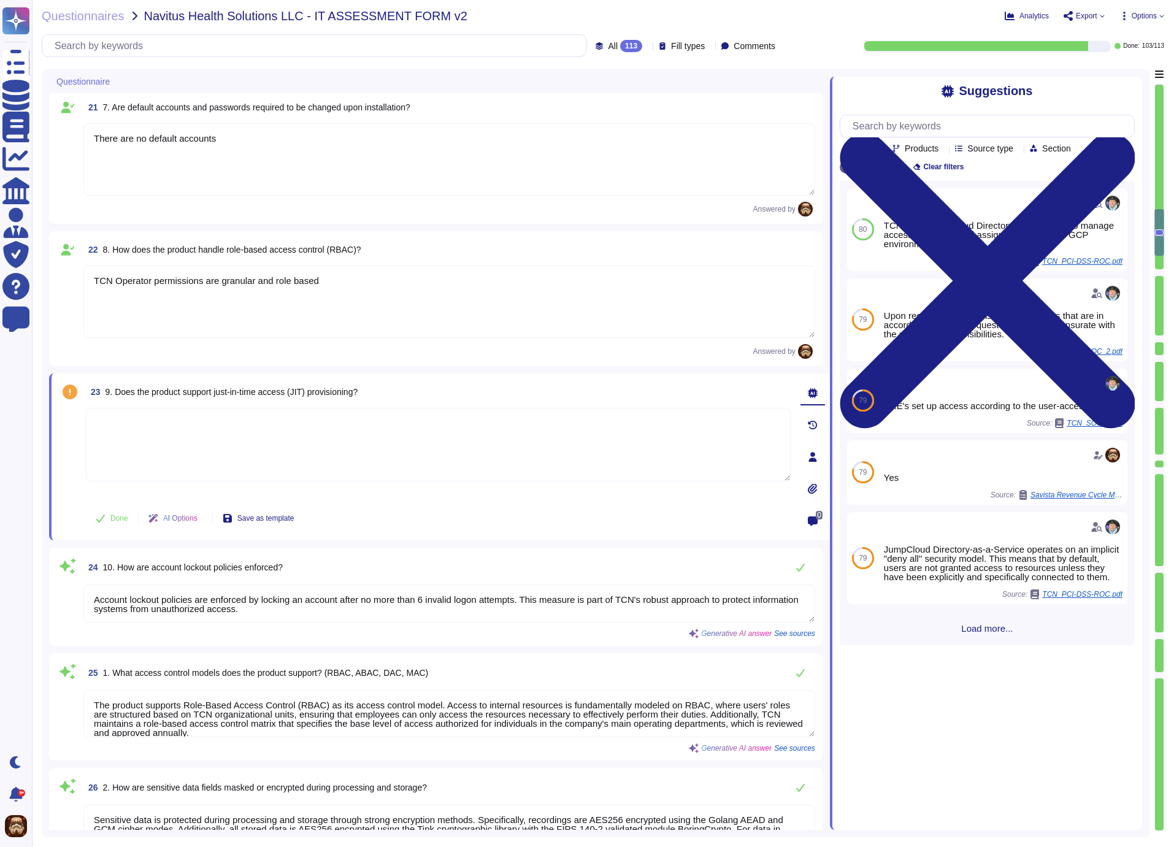
click at [177, 426] on textarea at bounding box center [438, 445] width 705 height 74
type textarea "No"
click at [757, 387] on div "23 9. Does the product support just-in-time access (JIT) provisioning? Auto-sav…" at bounding box center [438, 396] width 705 height 31
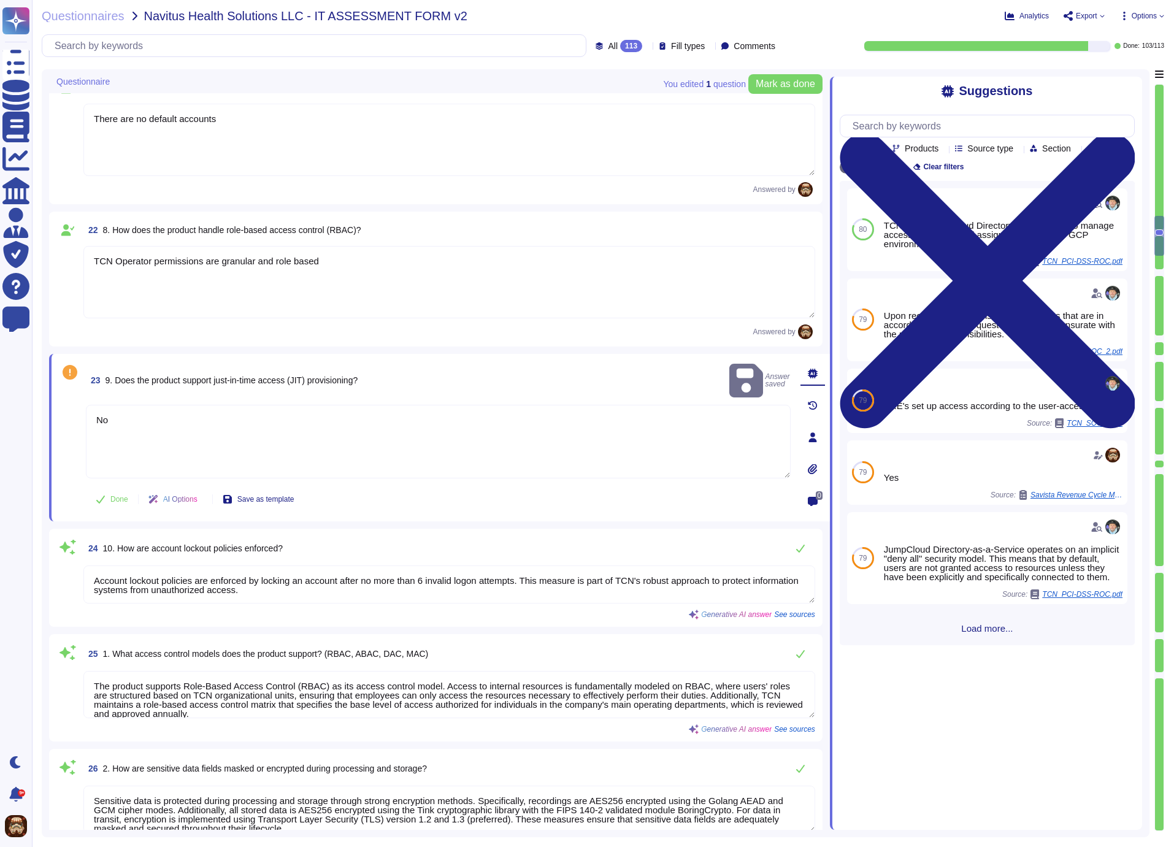
type textarea "The product prevents data leakage from unauthorized exfiltration through severa…"
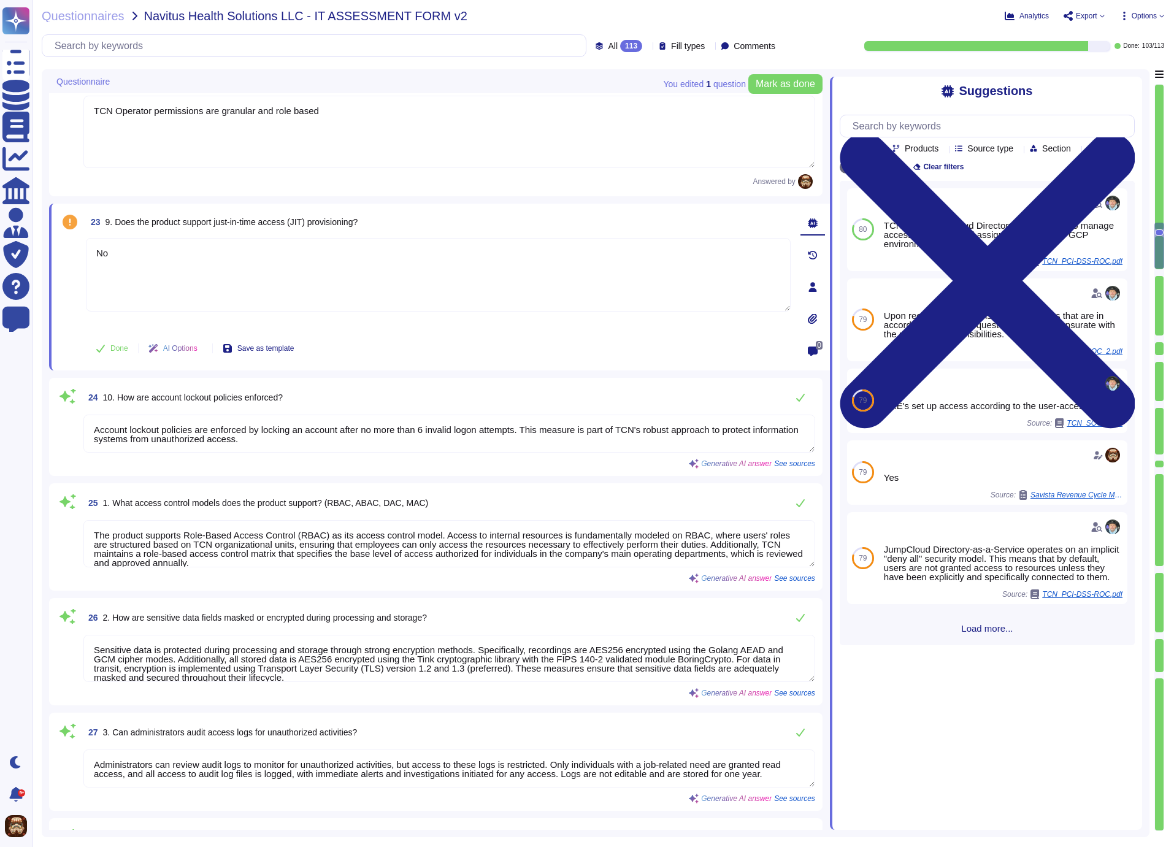
scroll to position [2874, 0]
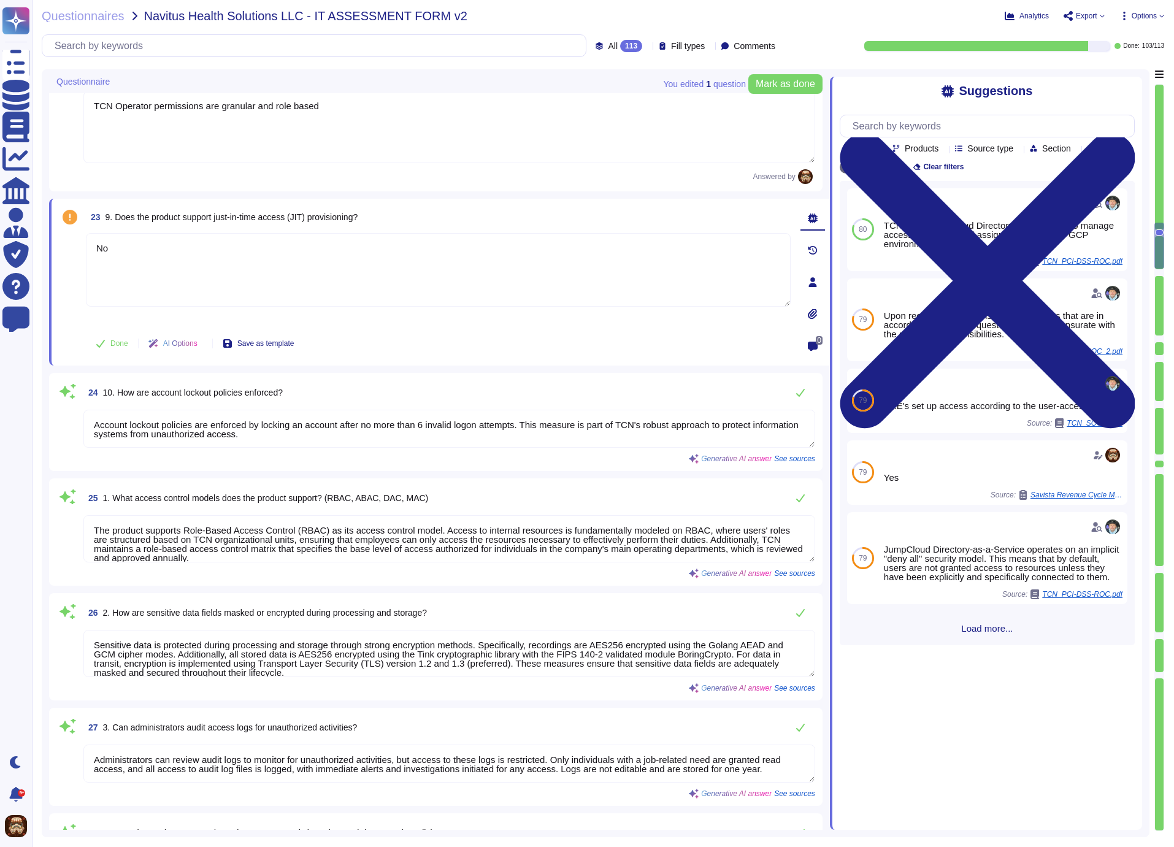
click at [307, 432] on textarea "Account lockout policies are enforced by locking an account after no more than …" at bounding box center [449, 429] width 732 height 38
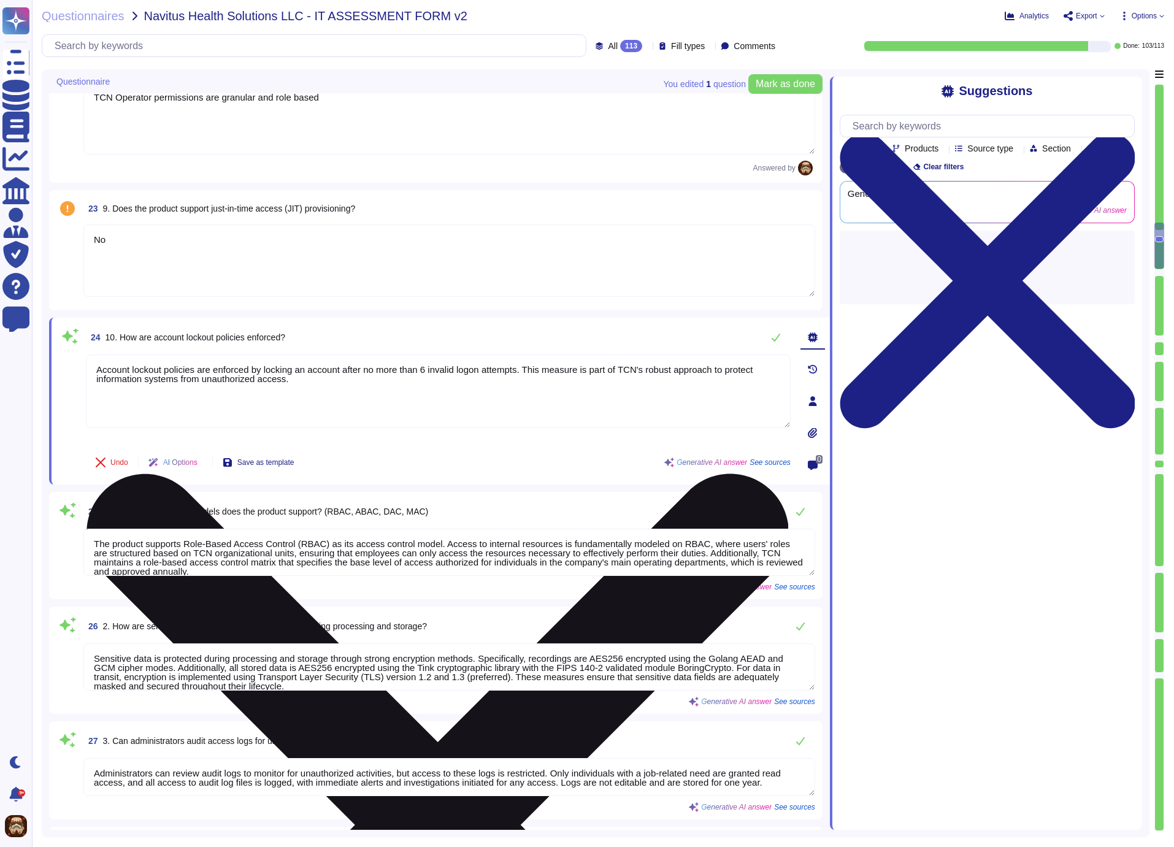
type textarea "The product prevents data leakage from unauthorized exfiltration through severa…"
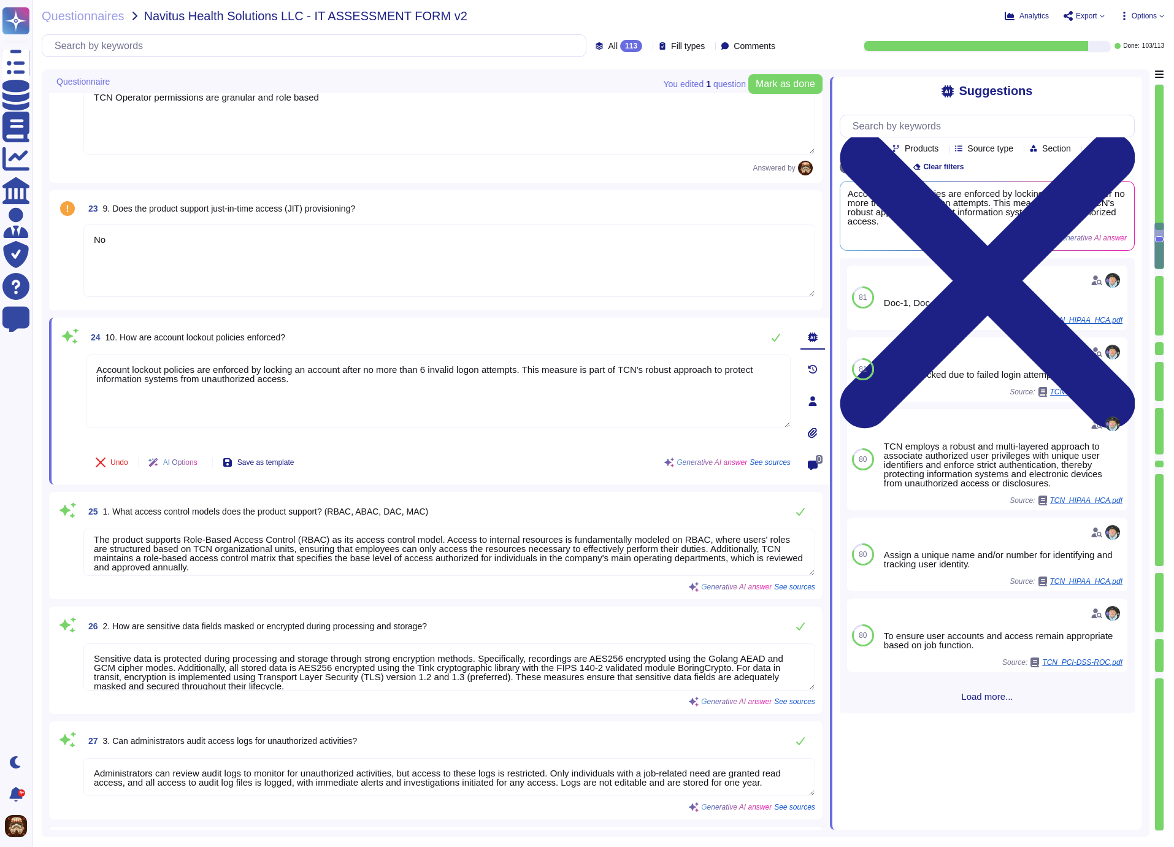
scroll to position [0, 0]
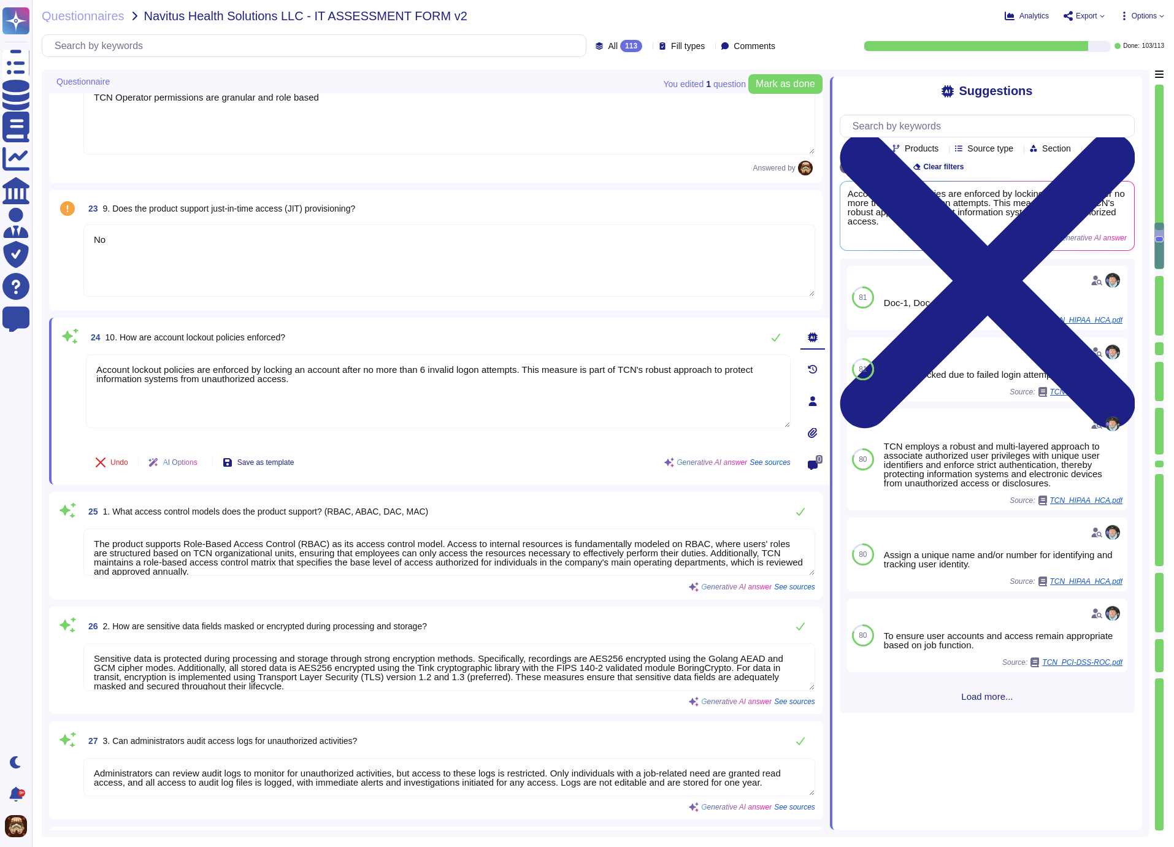
click at [658, 331] on div "24 10. How are account lockout policies enforced?" at bounding box center [438, 337] width 705 height 25
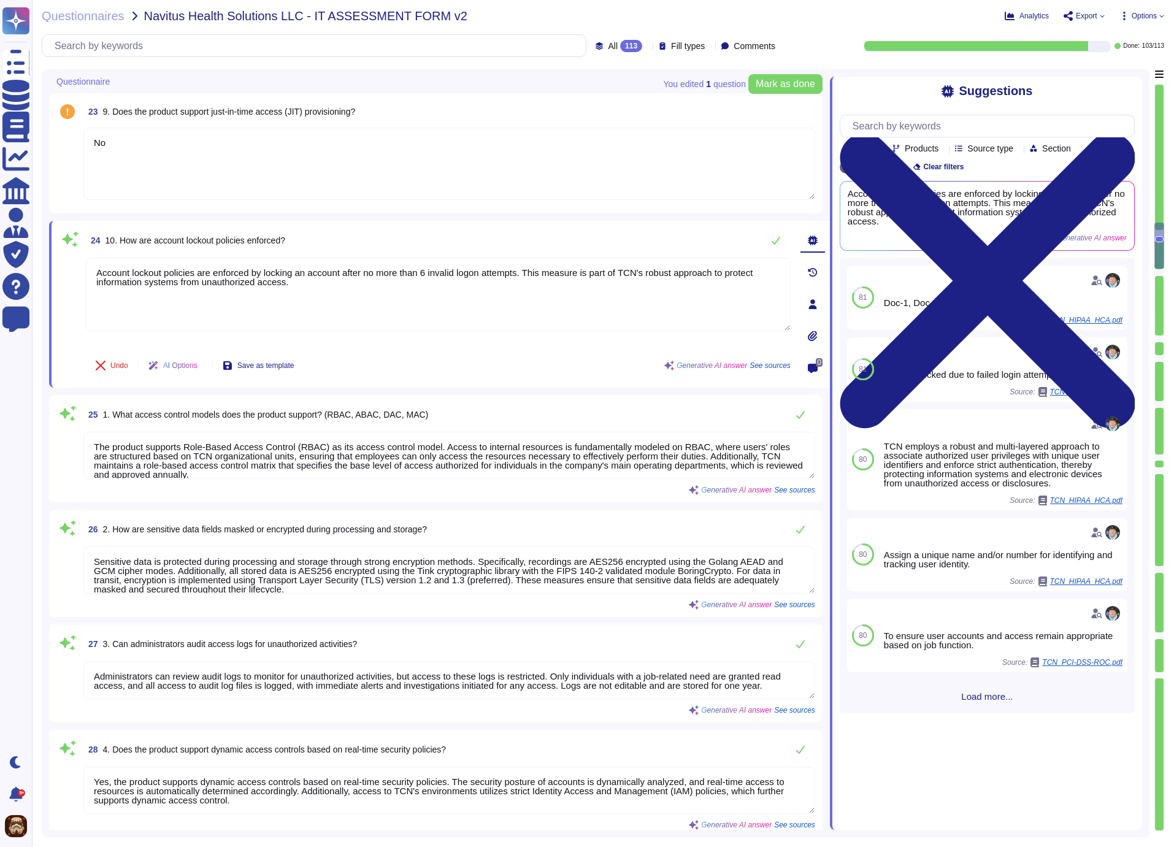
type textarea "User privileges are reviewed at least once every six months for all user accoun…"
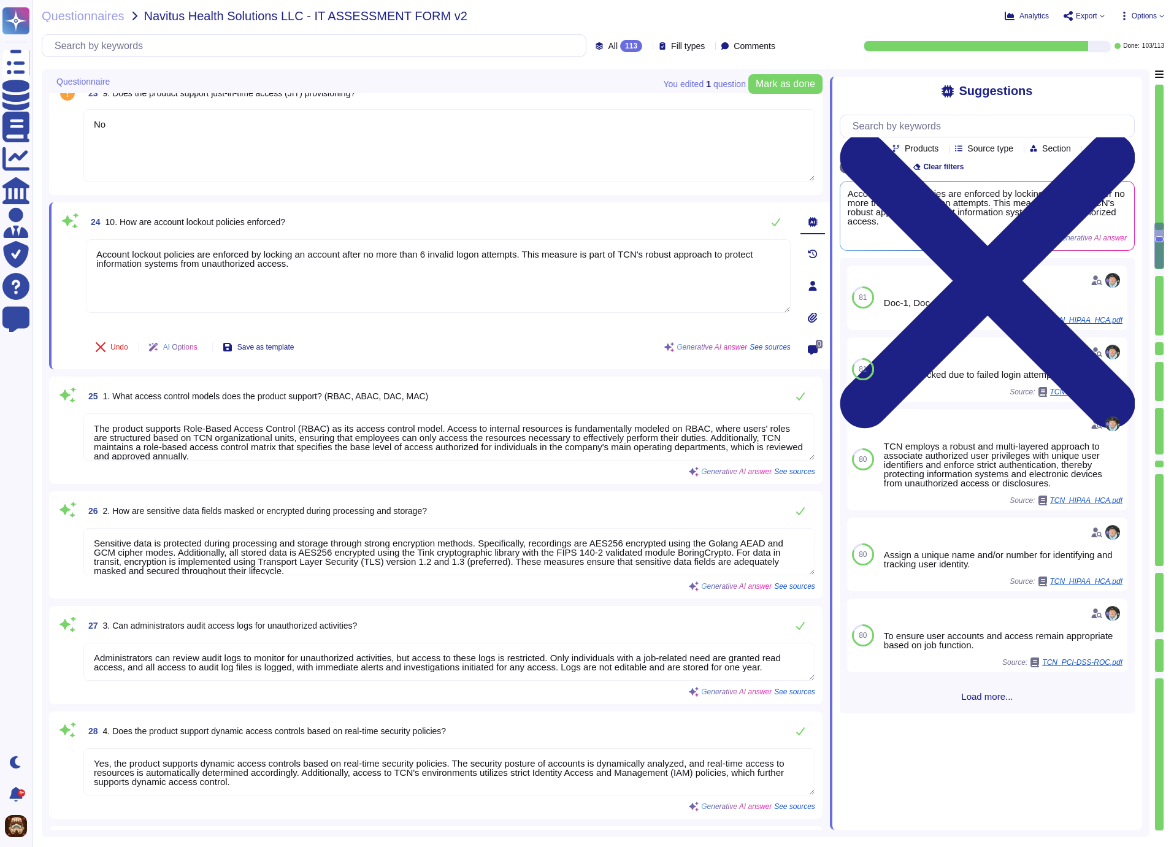
scroll to position [2688, 0]
type textarea "The clients assigned Account Management team can assist creating/managing users…"
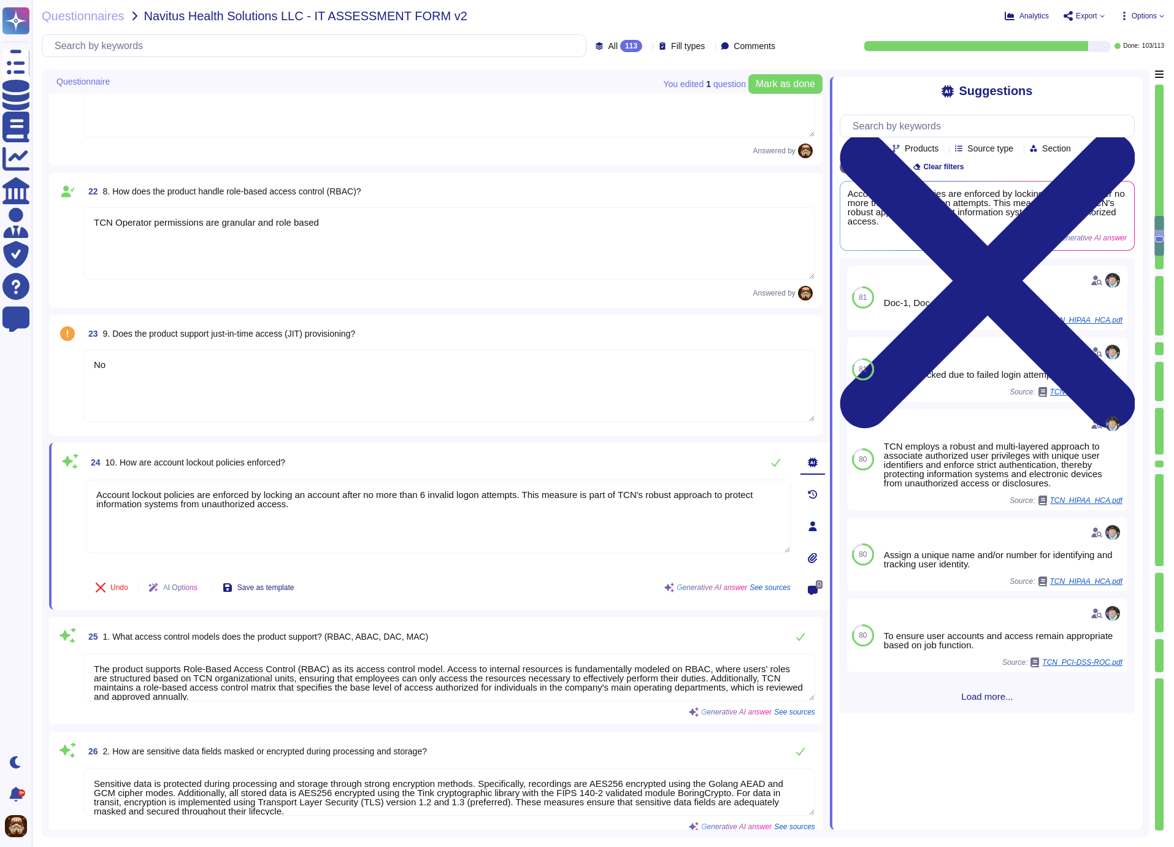
type textarea "Yes"
drag, startPoint x: 94, startPoint y: 219, endPoint x: 326, endPoint y: 217, distance: 231.3
click at [326, 217] on textarea "TCN Operator permissions are granular and role based" at bounding box center [449, 243] width 732 height 72
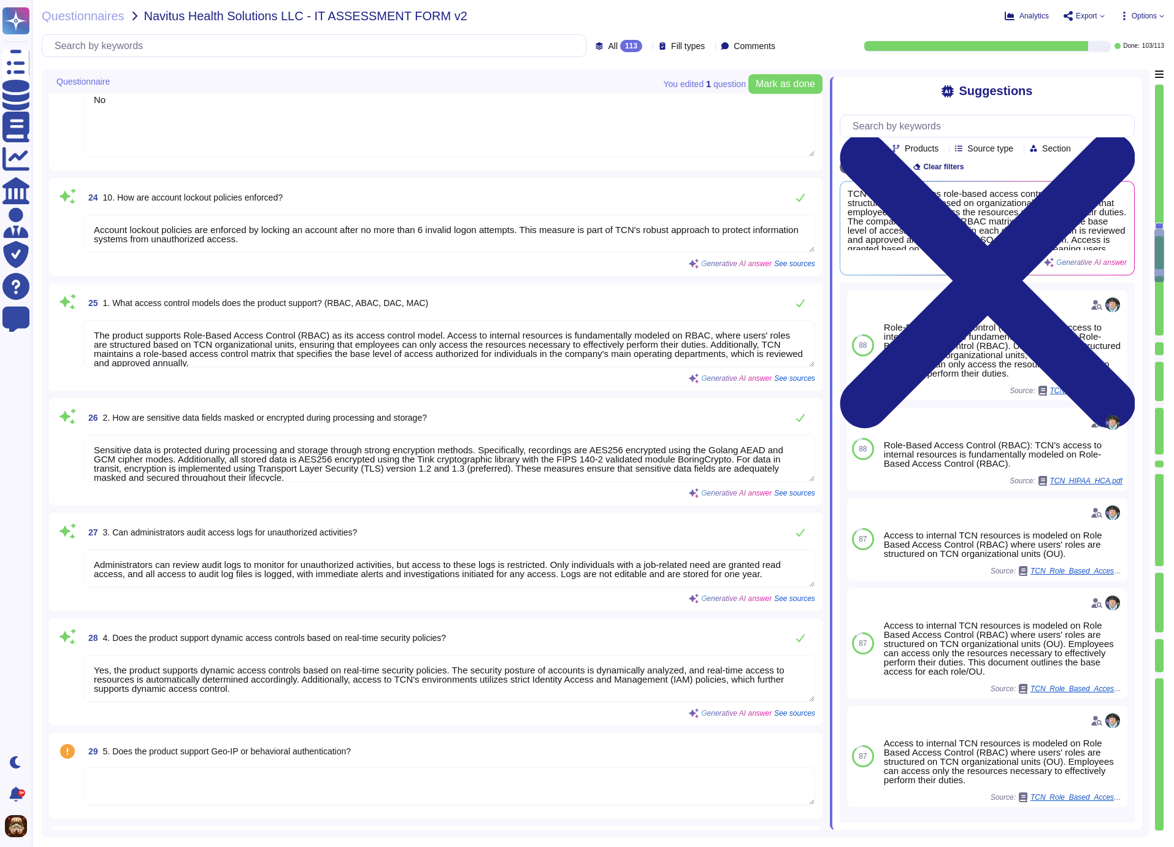
type textarea "User privileges are reviewed at least once every six months for all user accoun…"
type textarea "The process for revoking access when an employee leaves involves the following …"
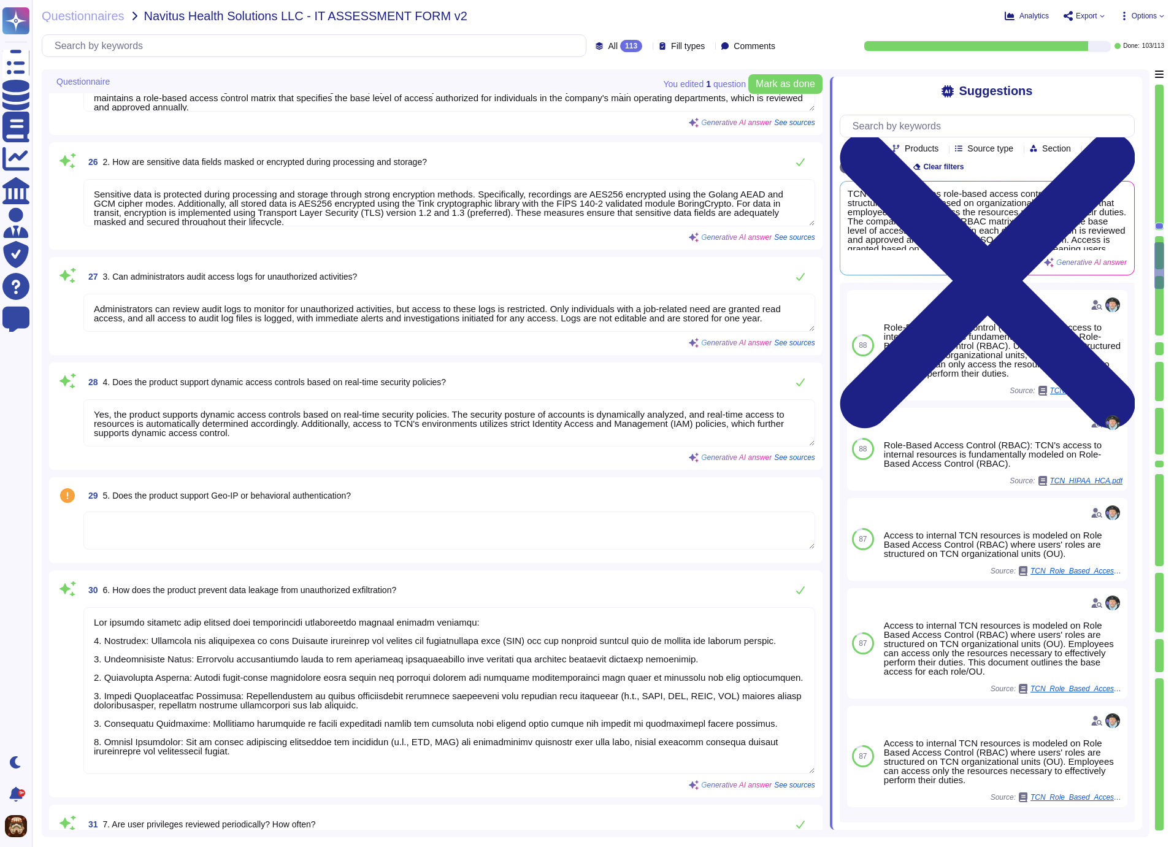
scroll to position [3341, 0]
type textarea "Access logging and auditing are enabled across all system components within the…"
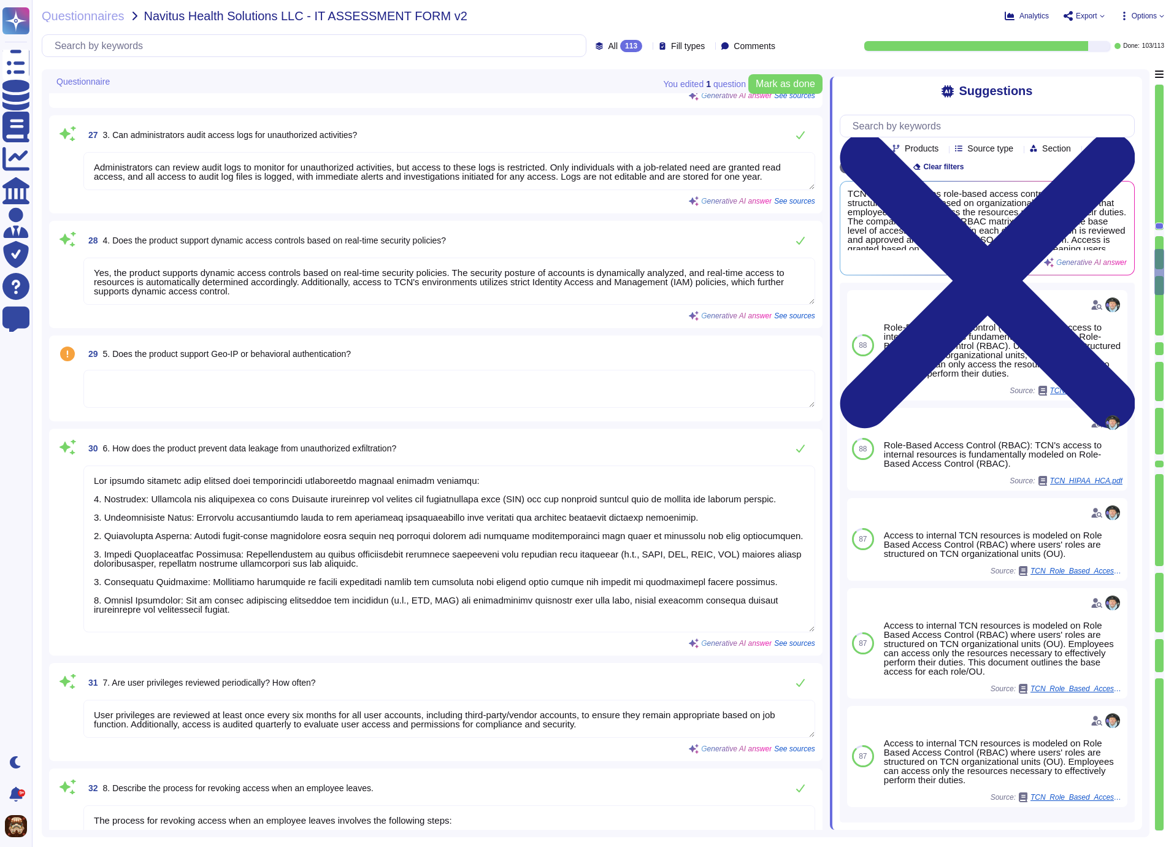
type textarea "Yes, administrators are assigned a unique ID for access to critical systems. Sh…"
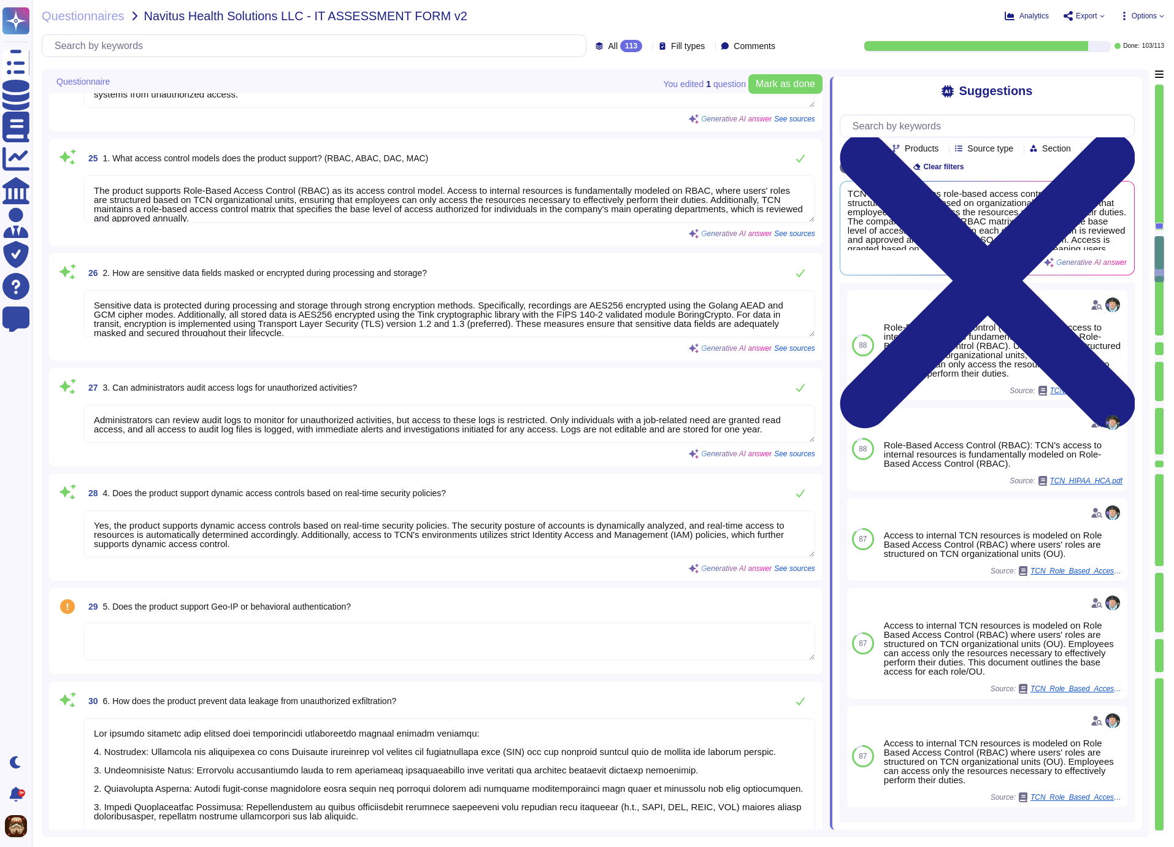
type textarea "TCN Operator permissions are granular and role based"
type textarea "No"
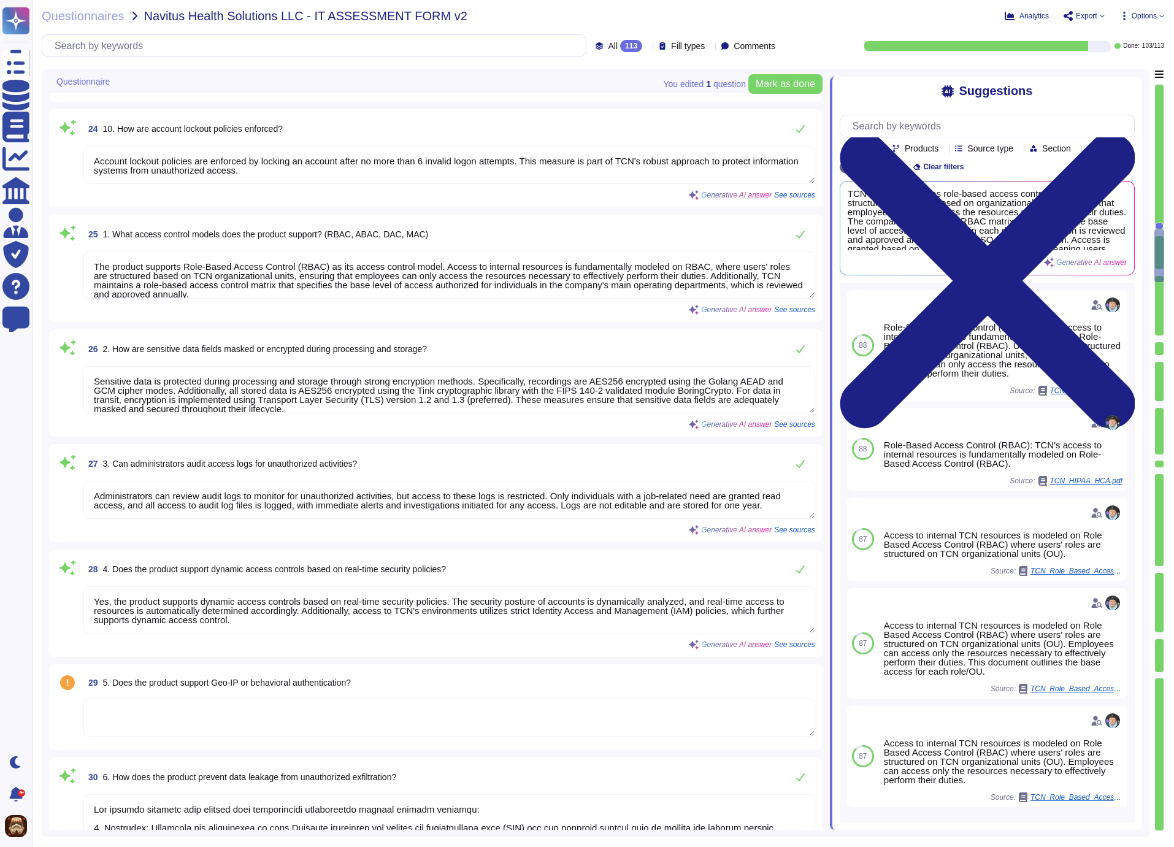
scroll to position [2992, 0]
drag, startPoint x: 94, startPoint y: 266, endPoint x: 338, endPoint y: 291, distance: 244.8
click at [338, 291] on textarea "The product supports Role-Based Access Control (RBAC) as its access control mod…" at bounding box center [449, 276] width 732 height 47
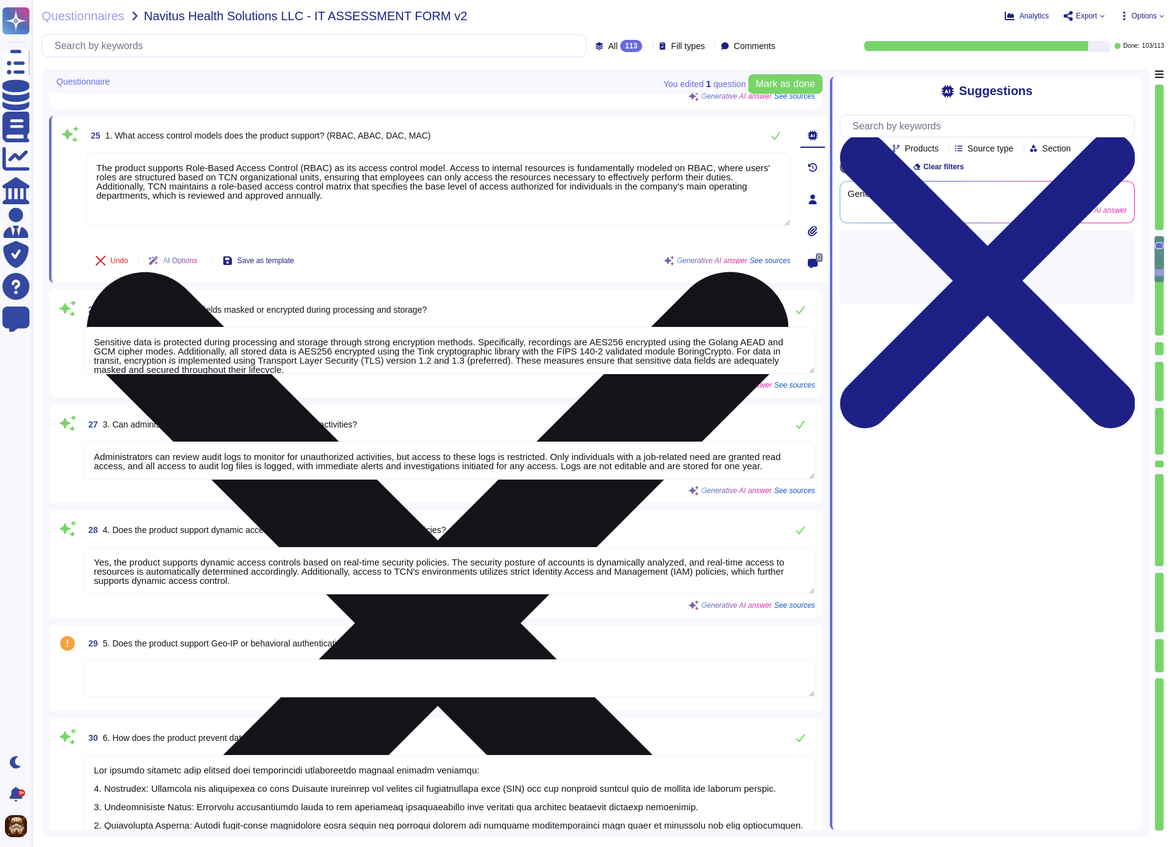
paste textarea "CN Operator permissions are granular and role based"
type textarea "TCN Operator permissions are granular and role based"
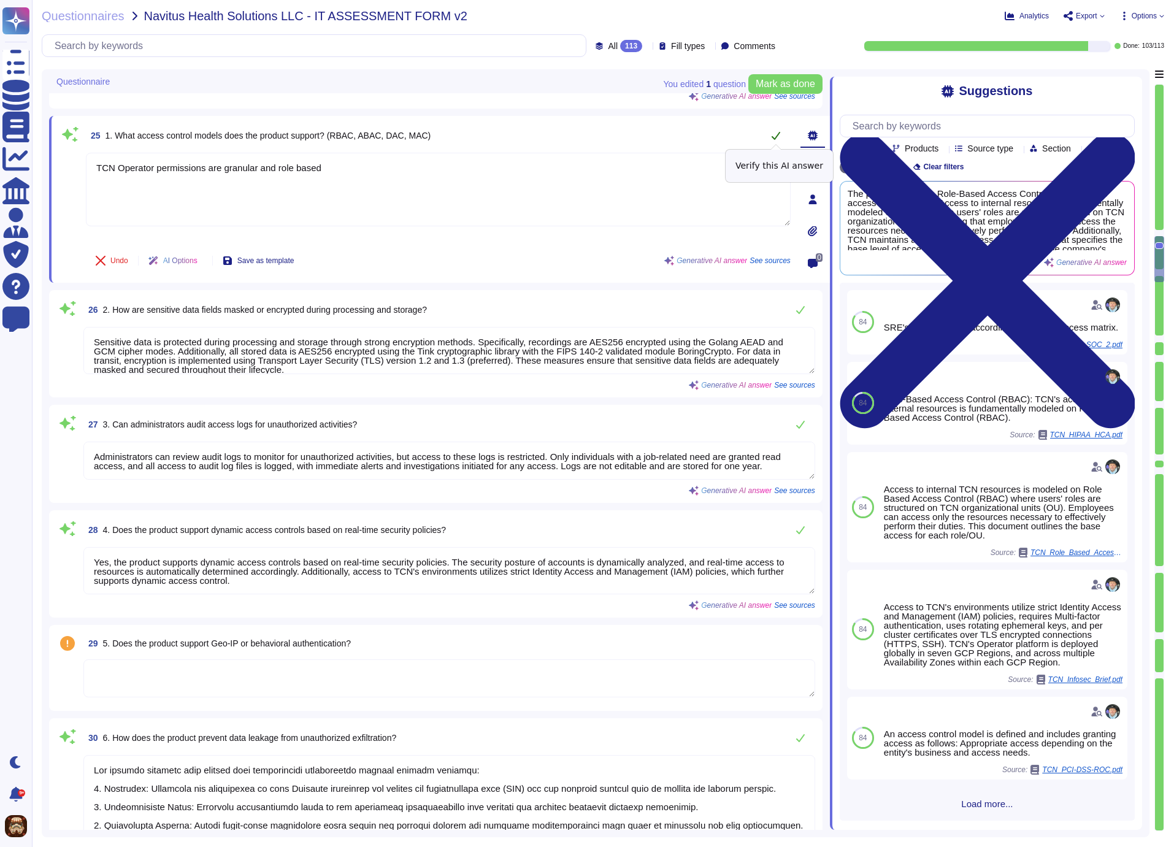
type textarea "TCN Operator permissions are granular and role based"
click at [778, 132] on icon at bounding box center [776, 136] width 10 height 10
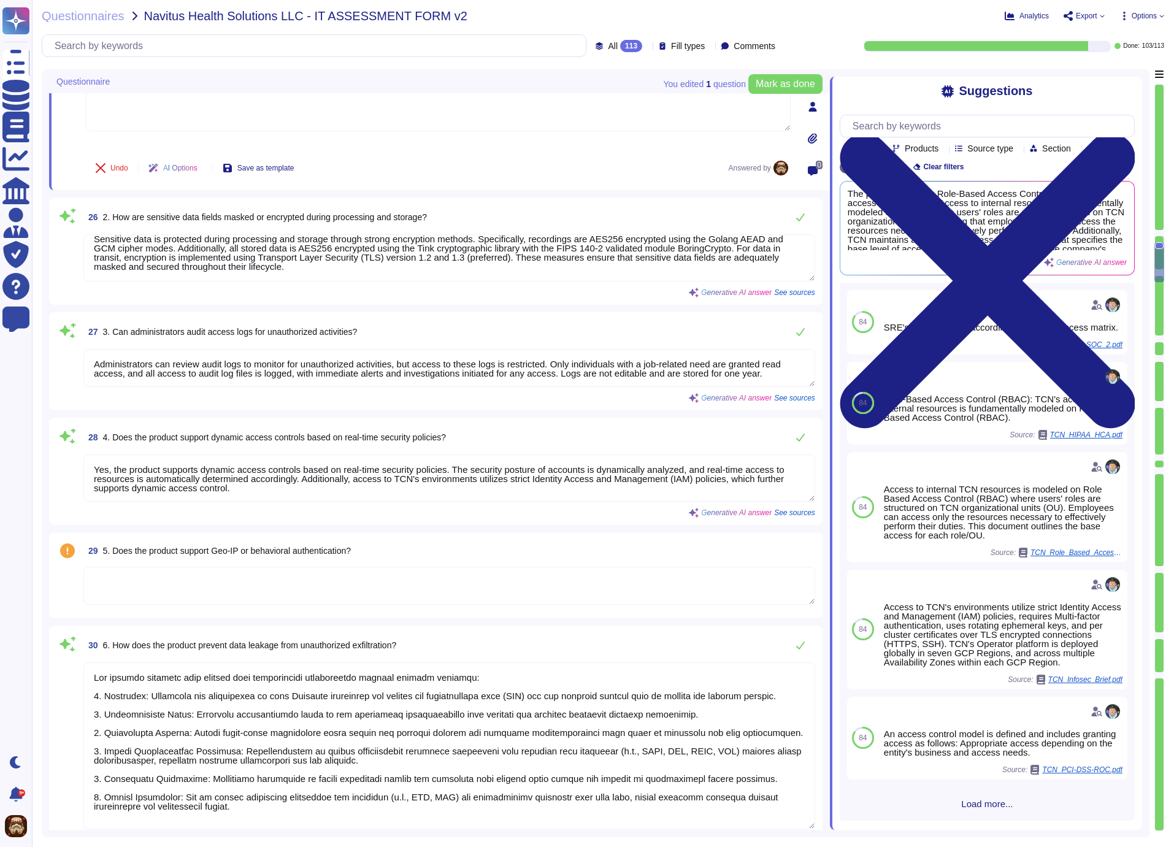
scroll to position [3085, 0]
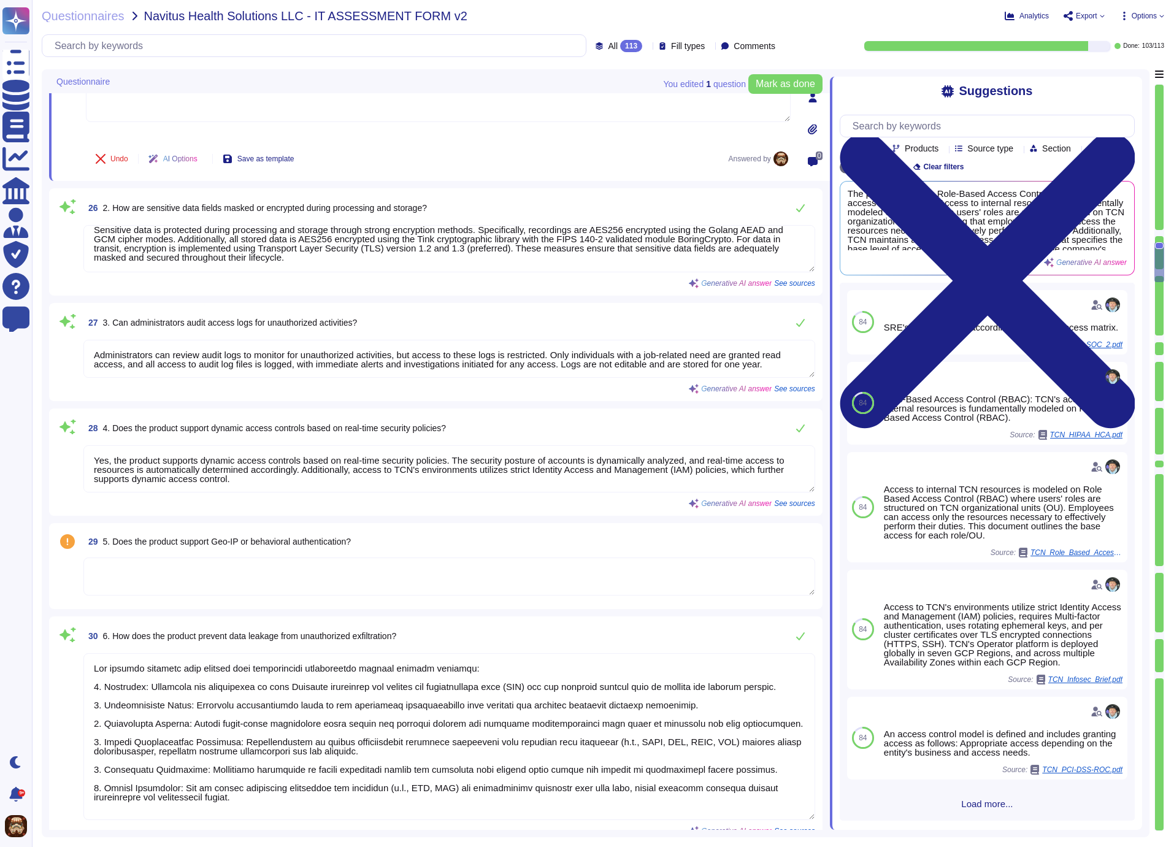
type textarea "Access logging and auditing are enabled across all system components within the…"
drag, startPoint x: 95, startPoint y: 351, endPoint x: 183, endPoint y: 369, distance: 90.2
click at [183, 369] on textarea "Administrators can review audit logs to monitor for unauthorized activities, bu…" at bounding box center [449, 359] width 732 height 38
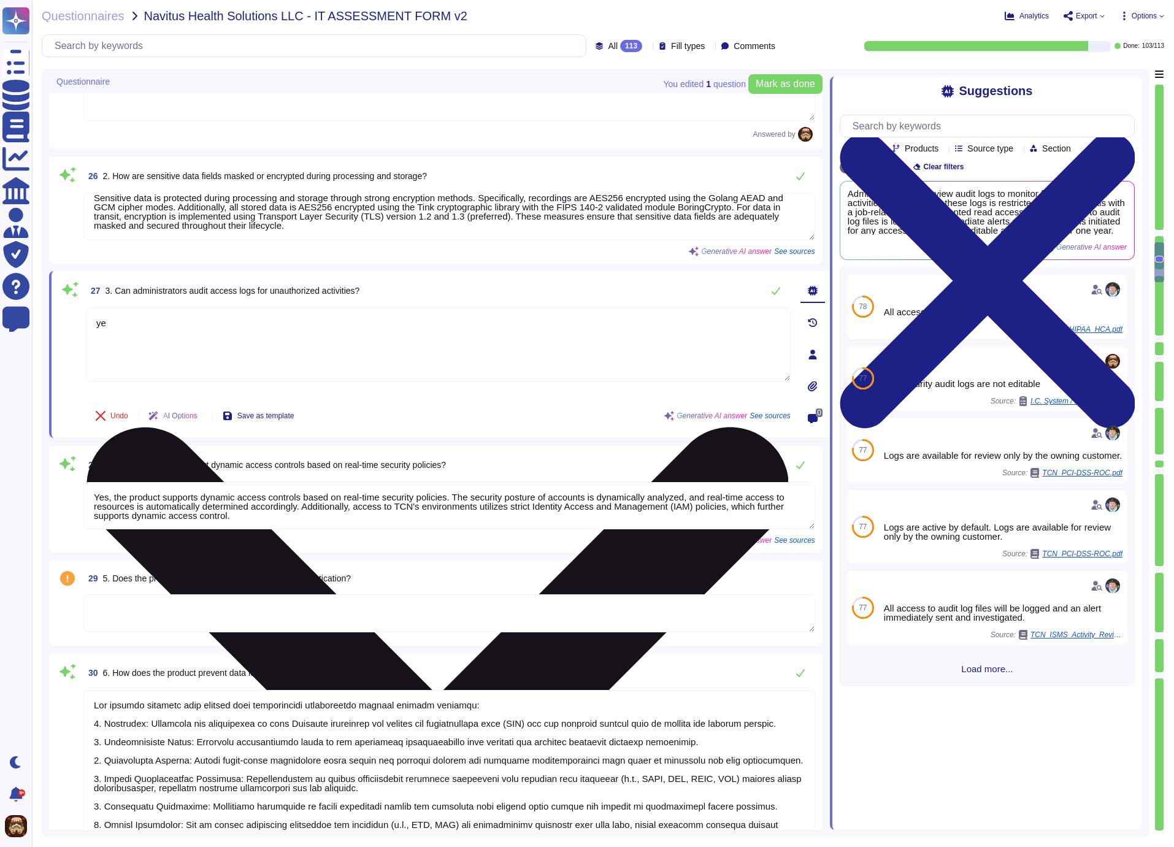
type textarea "y"
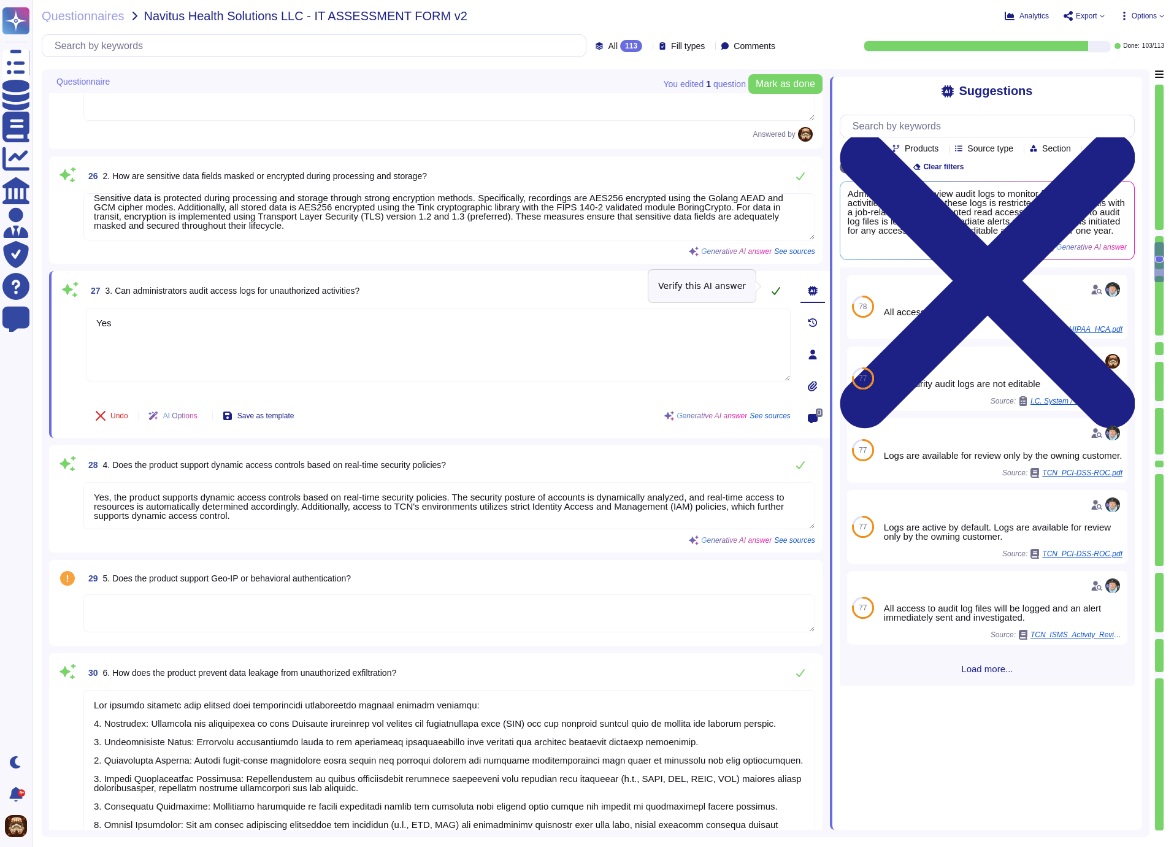
type textarea "Yes"
click at [778, 287] on icon at bounding box center [776, 291] width 9 height 8
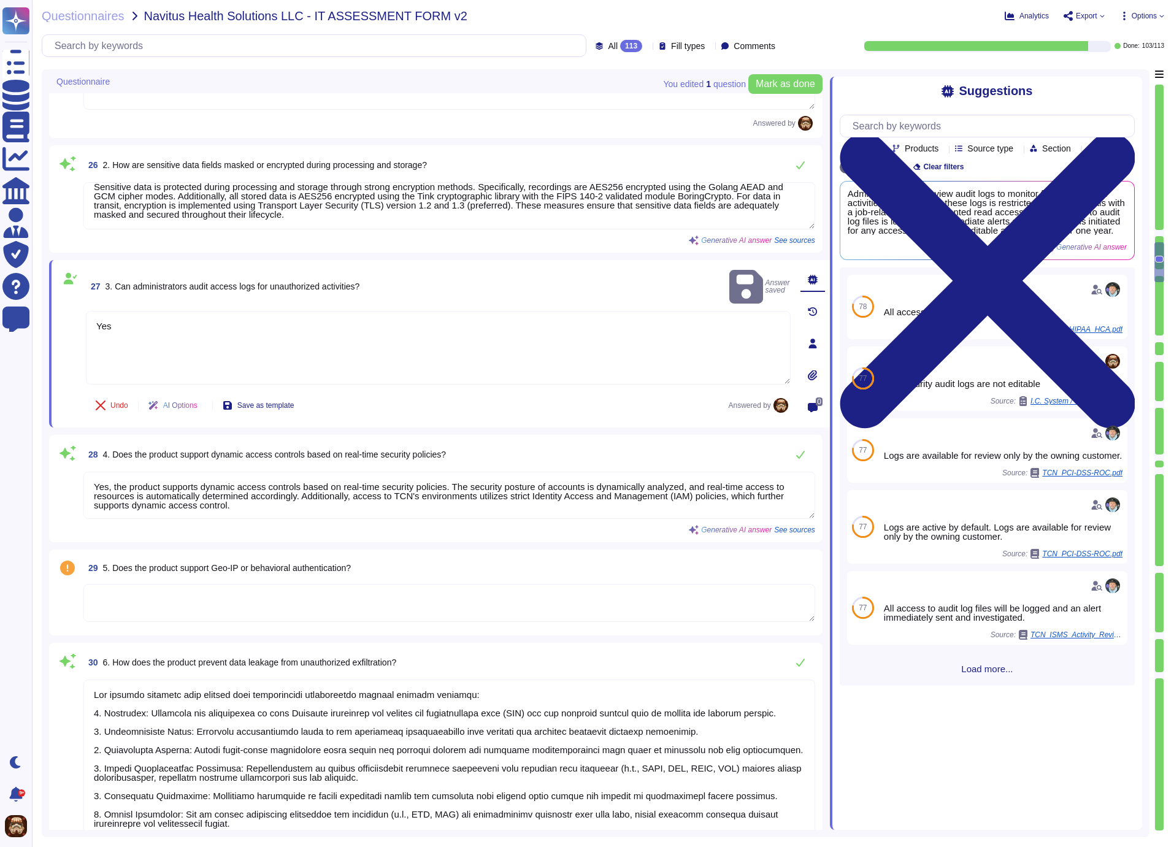
type textarea "Access logging and auditing are enabled across all system components within the…"
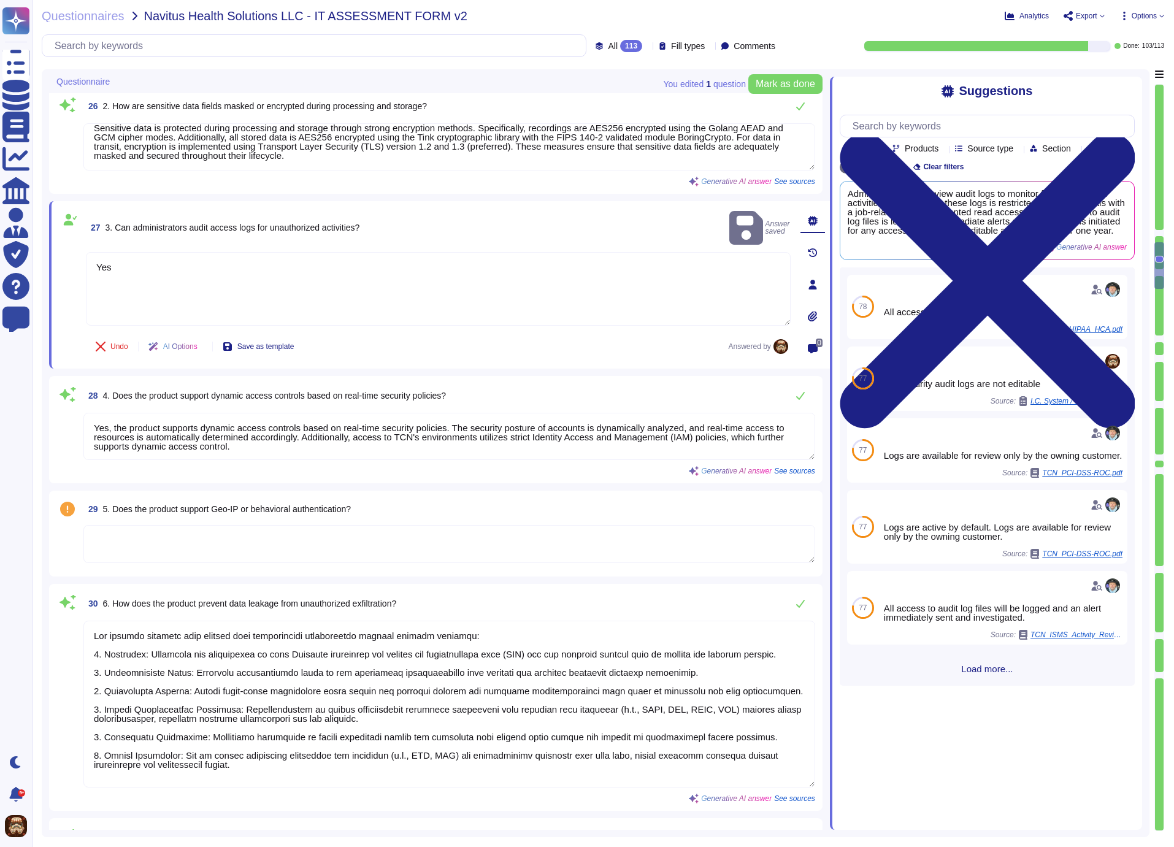
scroll to position [1, 0]
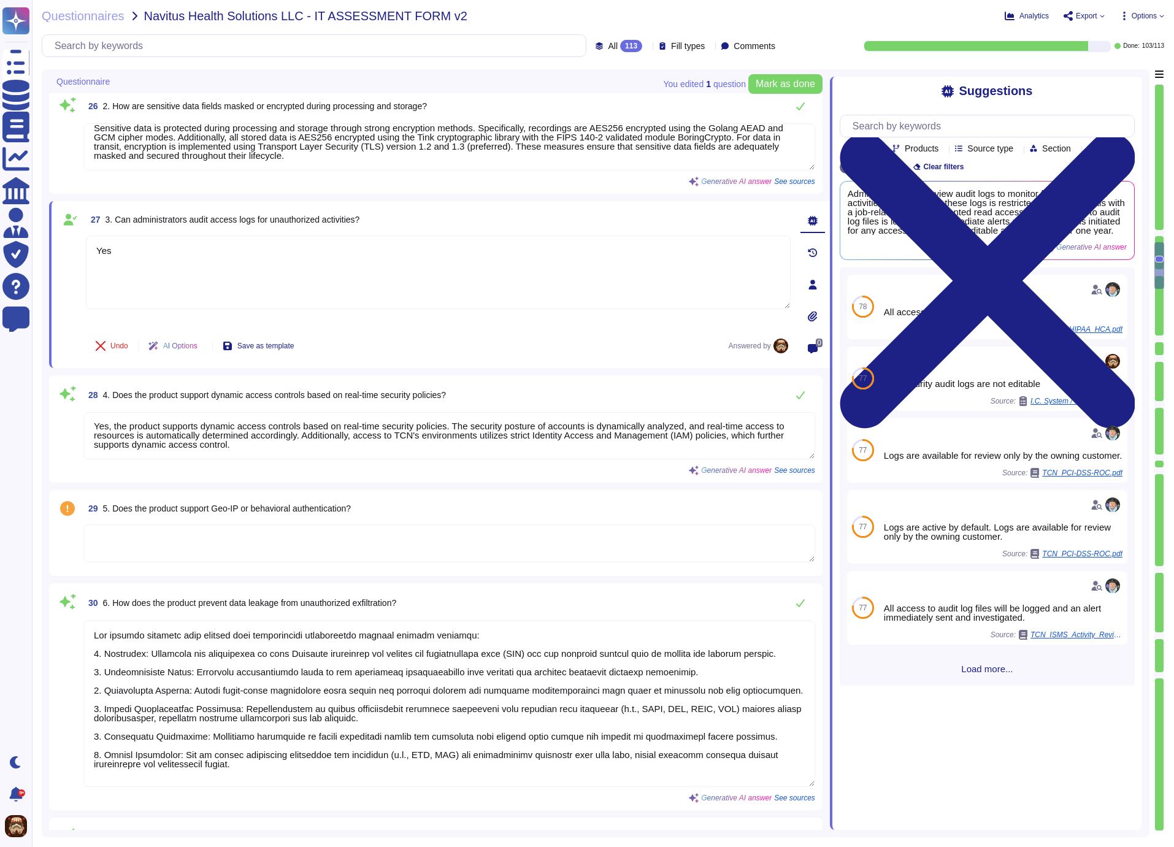
drag, startPoint x: 342, startPoint y: 442, endPoint x: 77, endPoint y: 419, distance: 265.9
click at [83, 419] on textarea "Yes, the product supports dynamic access controls based on real-time security p…" at bounding box center [449, 435] width 732 height 47
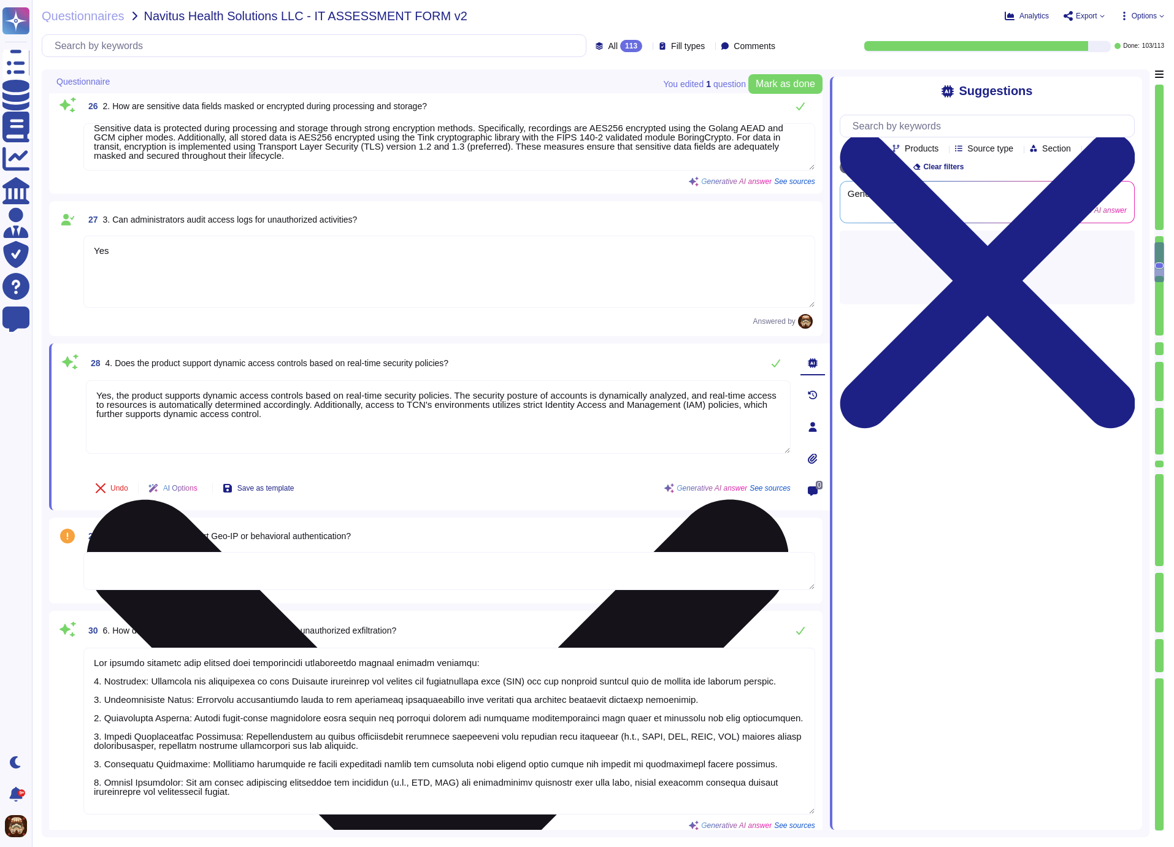
type textarea "Access logging and auditing are enabled across all system components within the…"
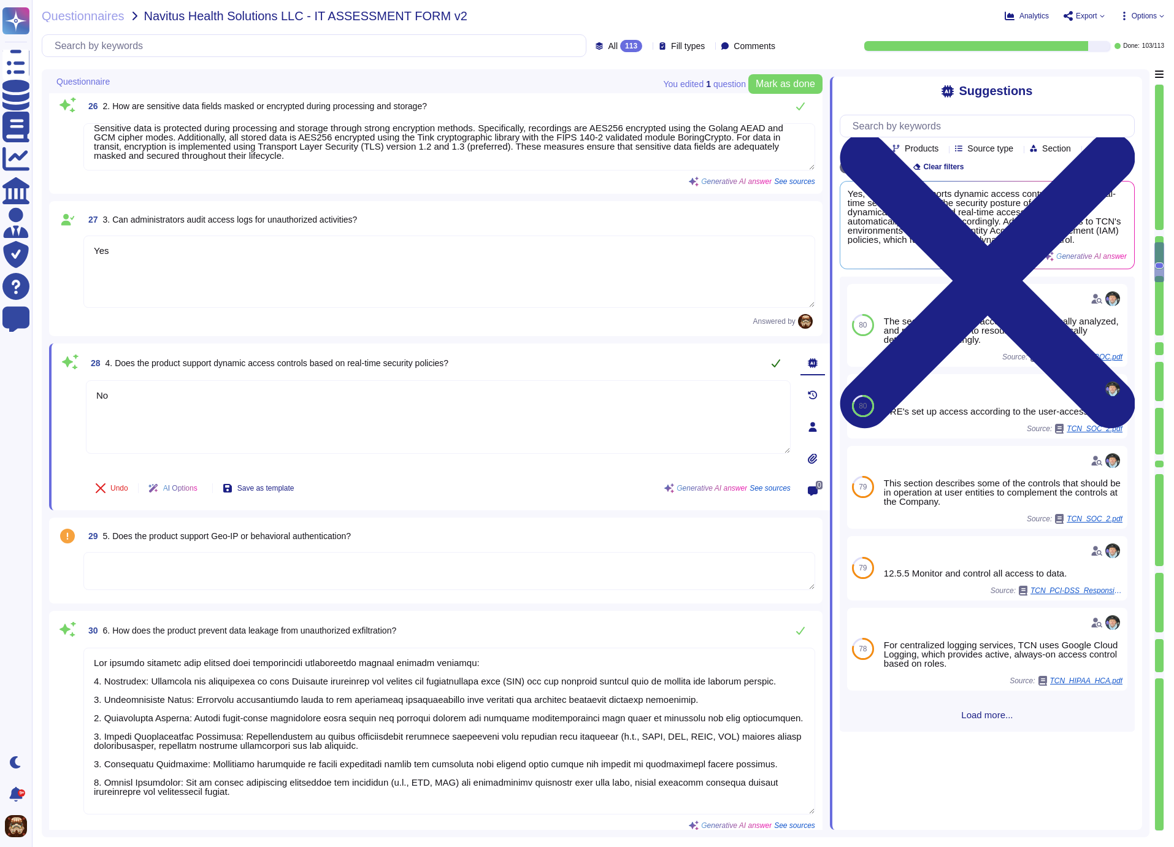
type textarea "No"
click at [773, 362] on icon at bounding box center [776, 367] width 10 height 10
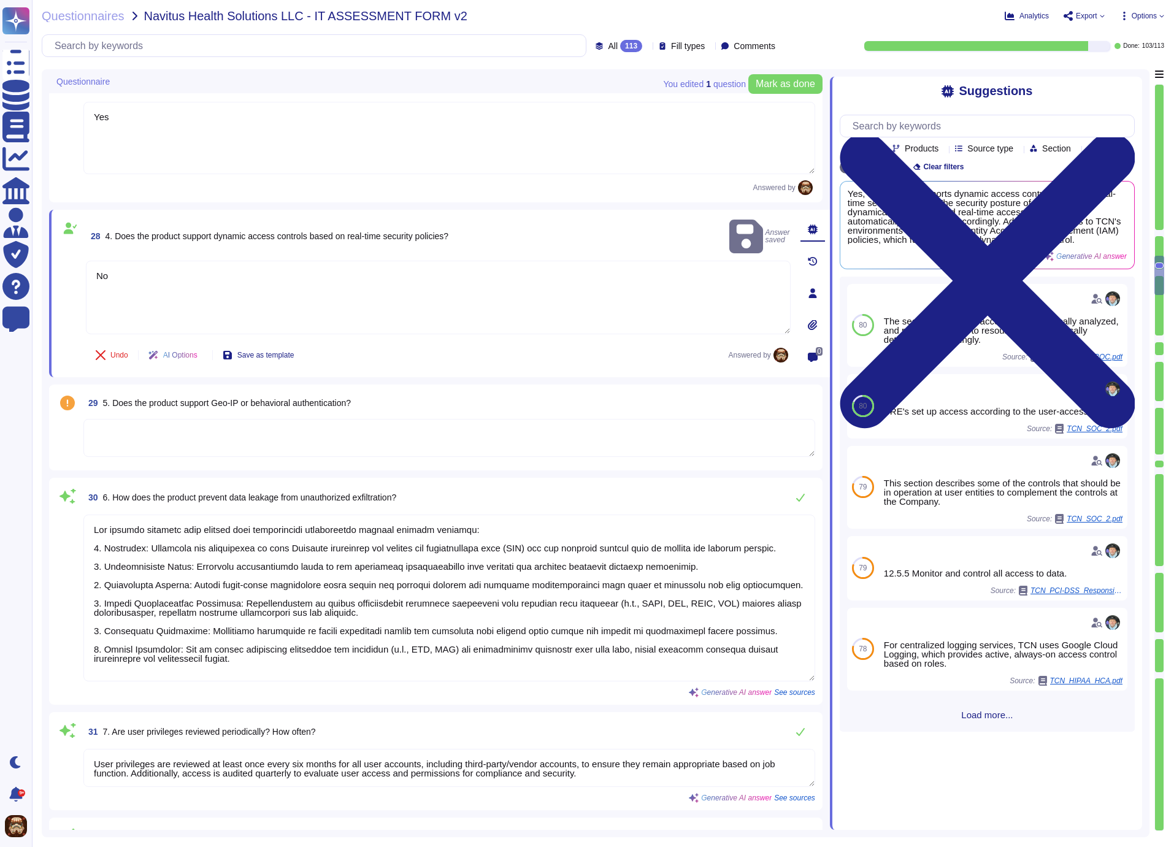
type textarea "Yes, administrators are assigned a unique ID for access to critical systems. Sh…"
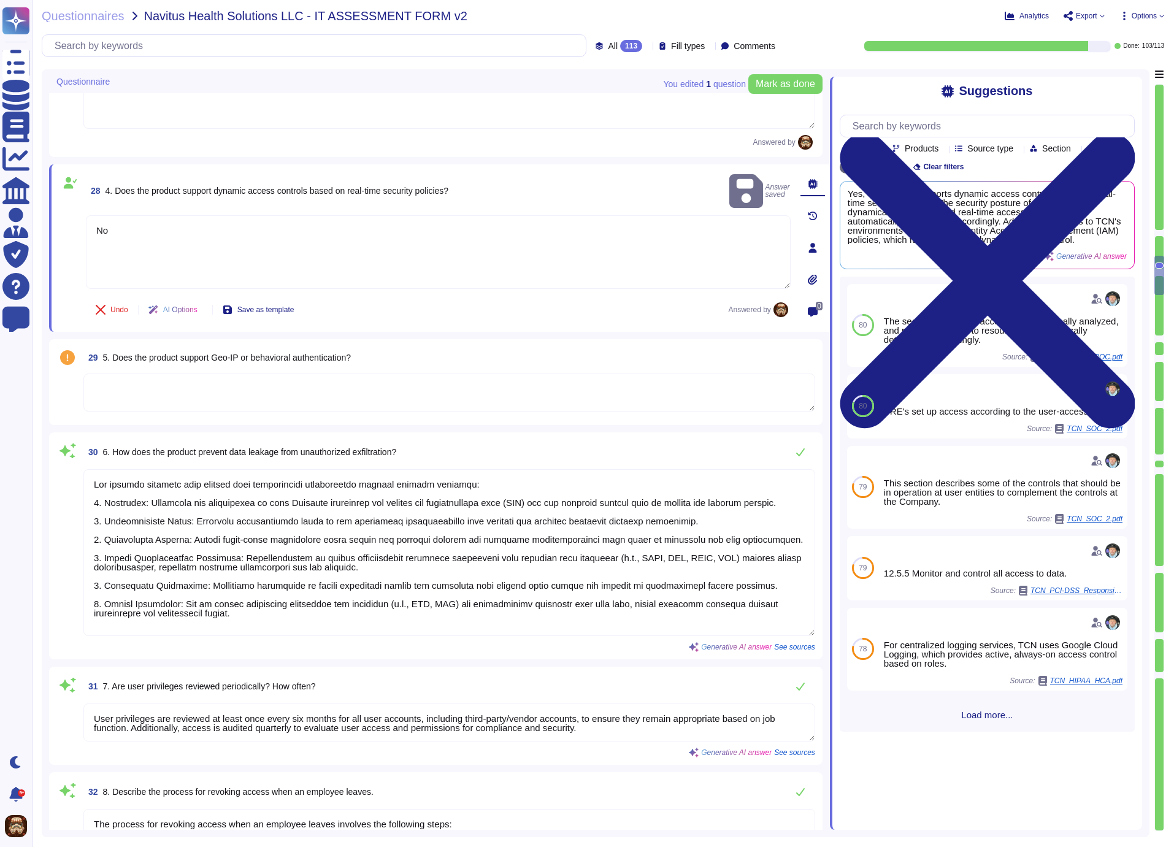
scroll to position [3318, 0]
click at [286, 382] on textarea at bounding box center [449, 391] width 732 height 38
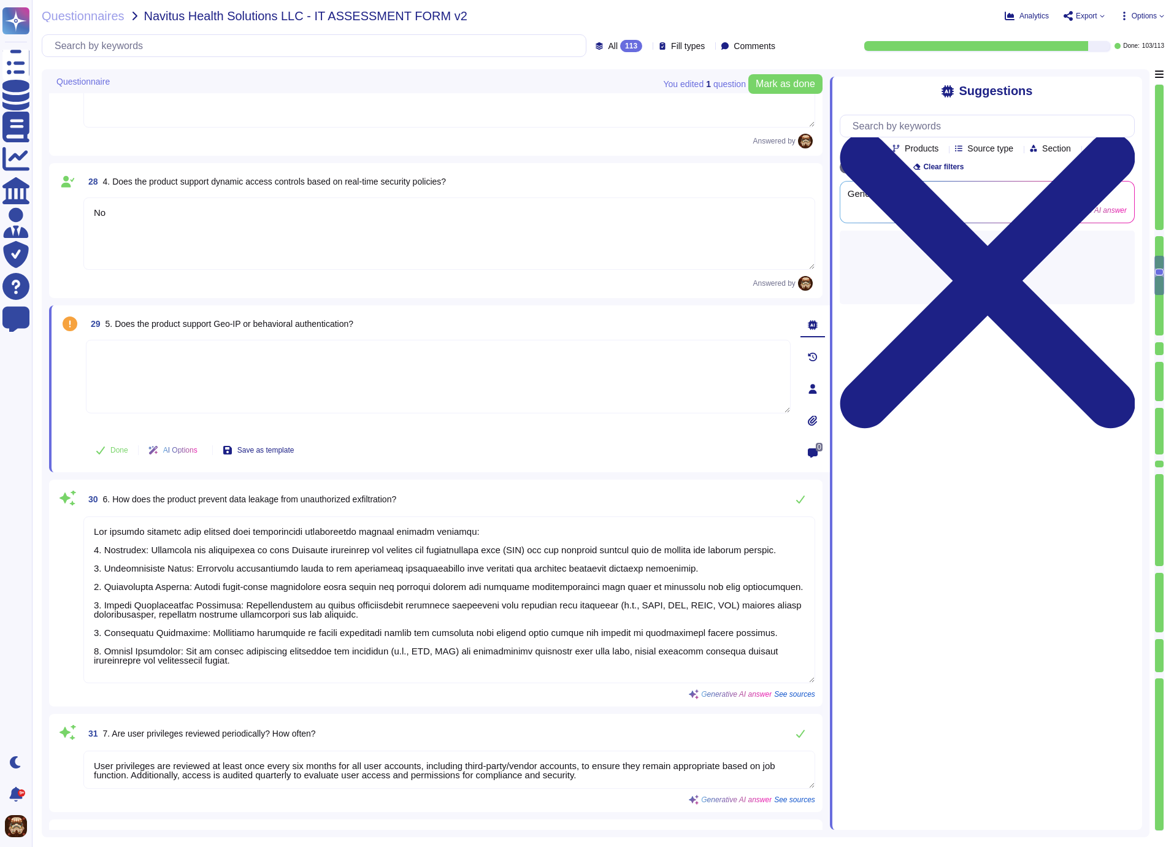
type textarea "Yes, administrators are assigned a unique ID for access to critical systems. Sh…"
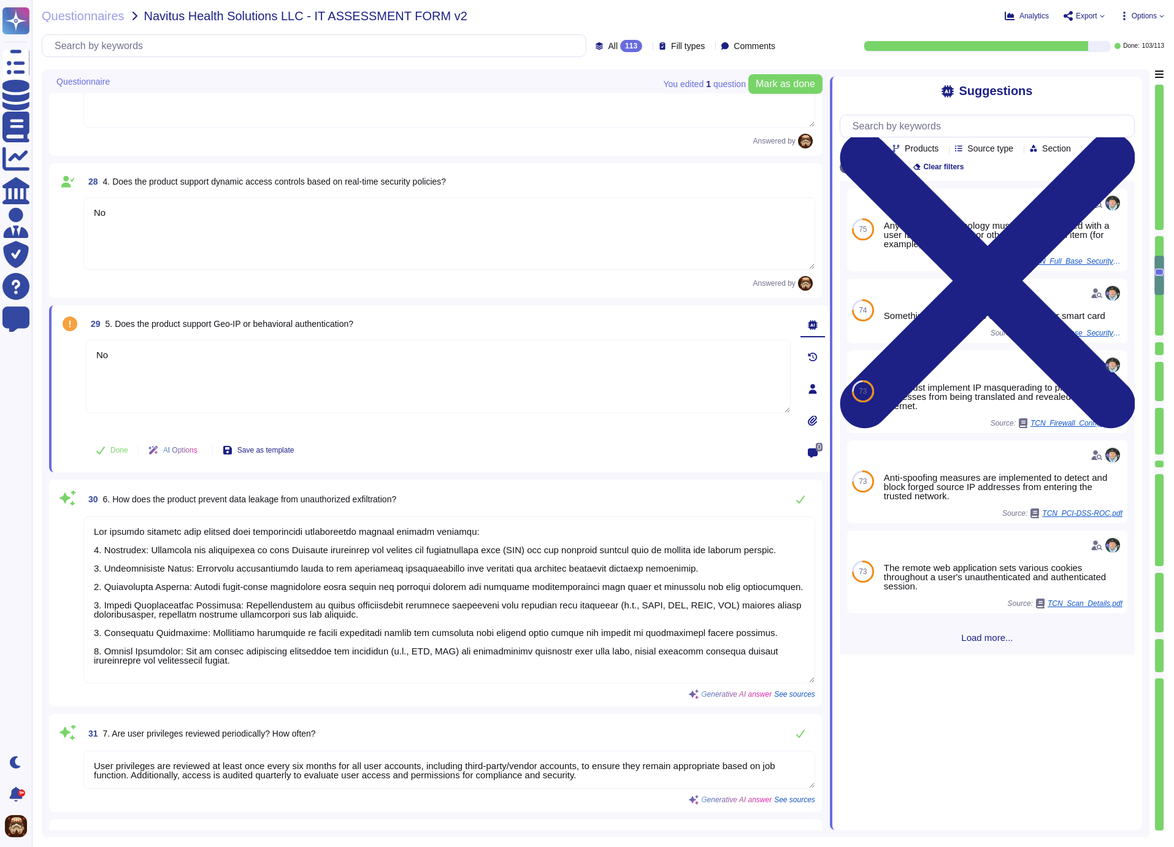
type textarea "No"
click at [730, 316] on div "29 5. Does the product support Geo-IP or behavioral authentication?" at bounding box center [438, 324] width 705 height 22
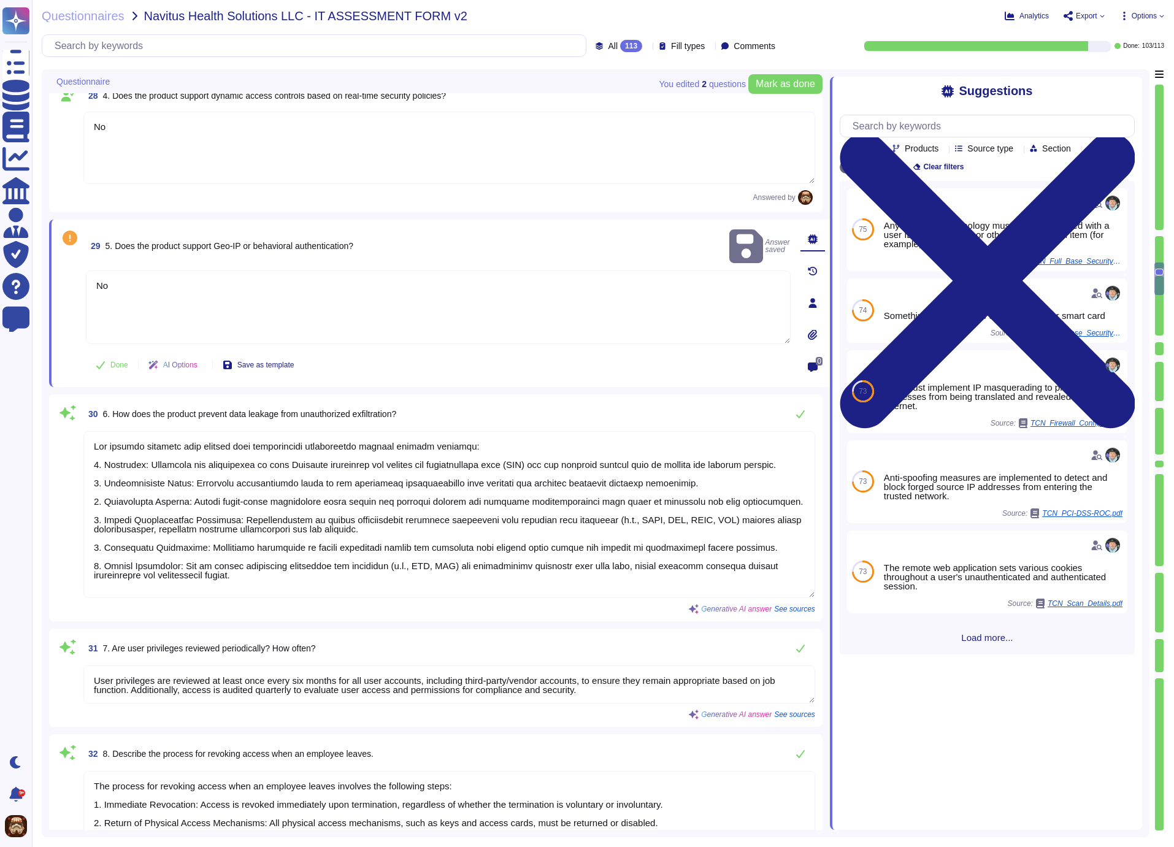
type textarea "TCN employs several IT controls to manage remote access to our network: 1. Remo…"
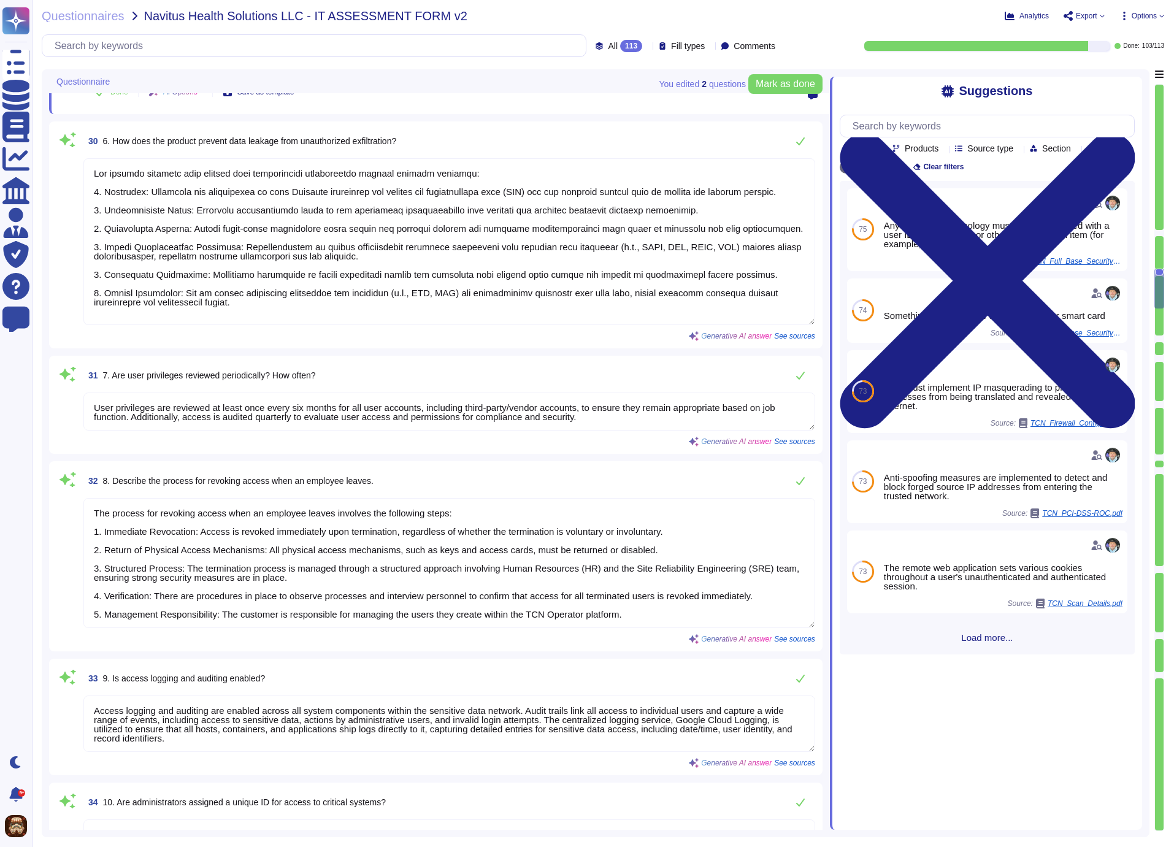
scroll to position [1, 0]
drag, startPoint x: 94, startPoint y: 404, endPoint x: 639, endPoint y: 419, distance: 544.3
click at [639, 419] on textarea "User privileges are reviewed at least once every six months for all user accoun…" at bounding box center [449, 412] width 732 height 38
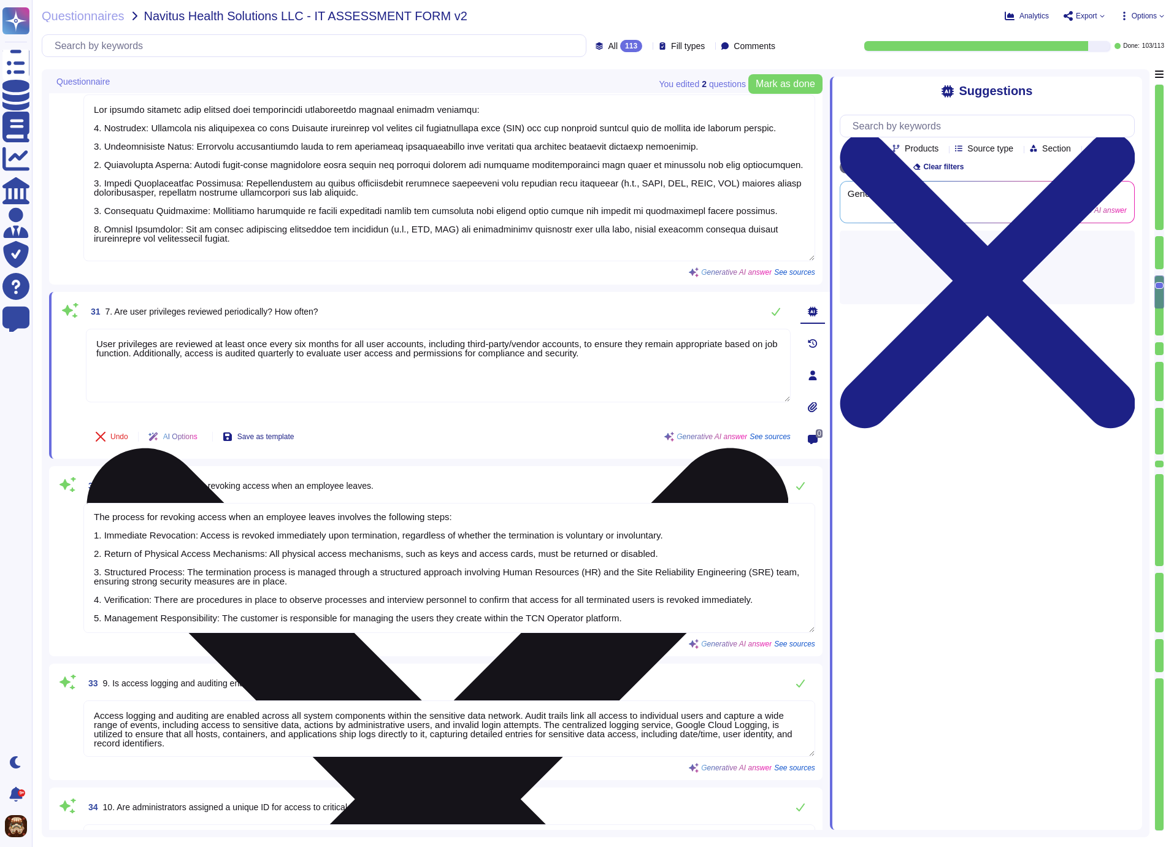
type textarea "TCN employs several IT controls to manage remote access to our network: 1. Remo…"
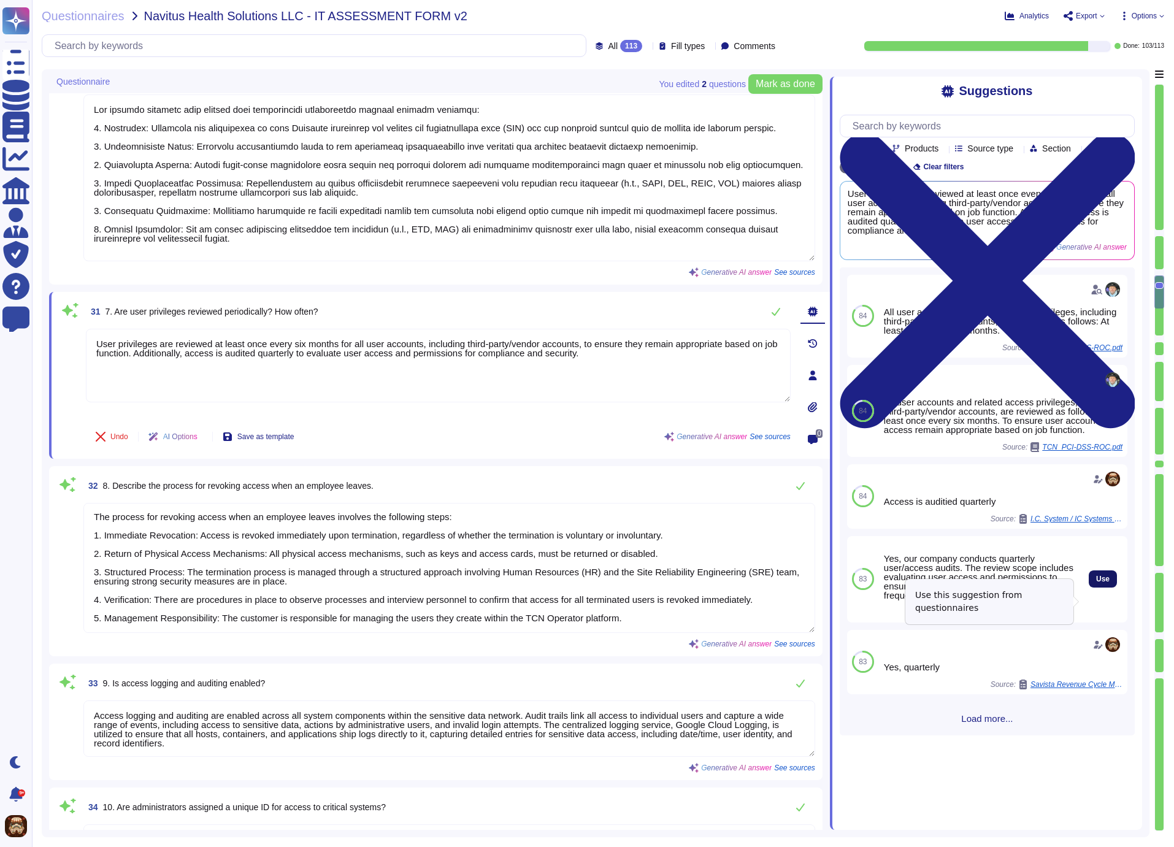
click at [1096, 583] on span "Use" at bounding box center [1102, 578] width 13 height 7
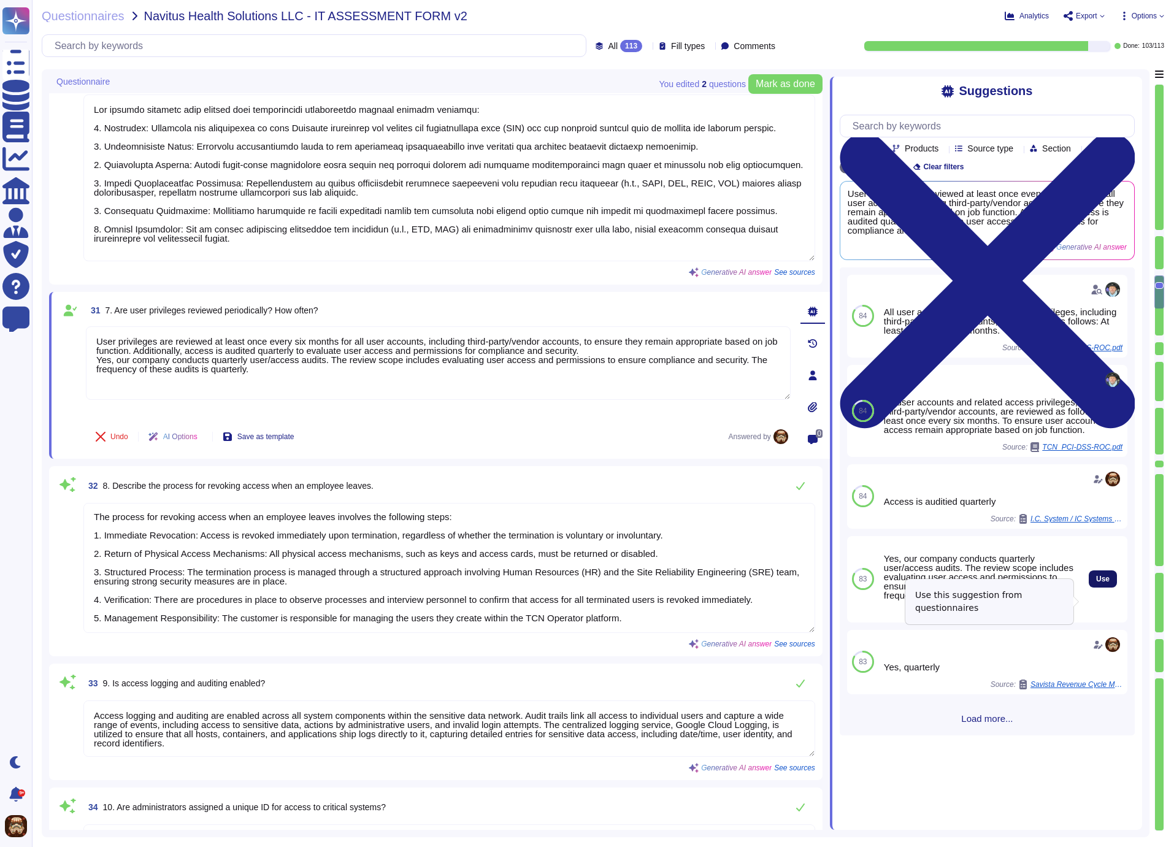
click at [1096, 583] on span "Use" at bounding box center [1102, 578] width 13 height 7
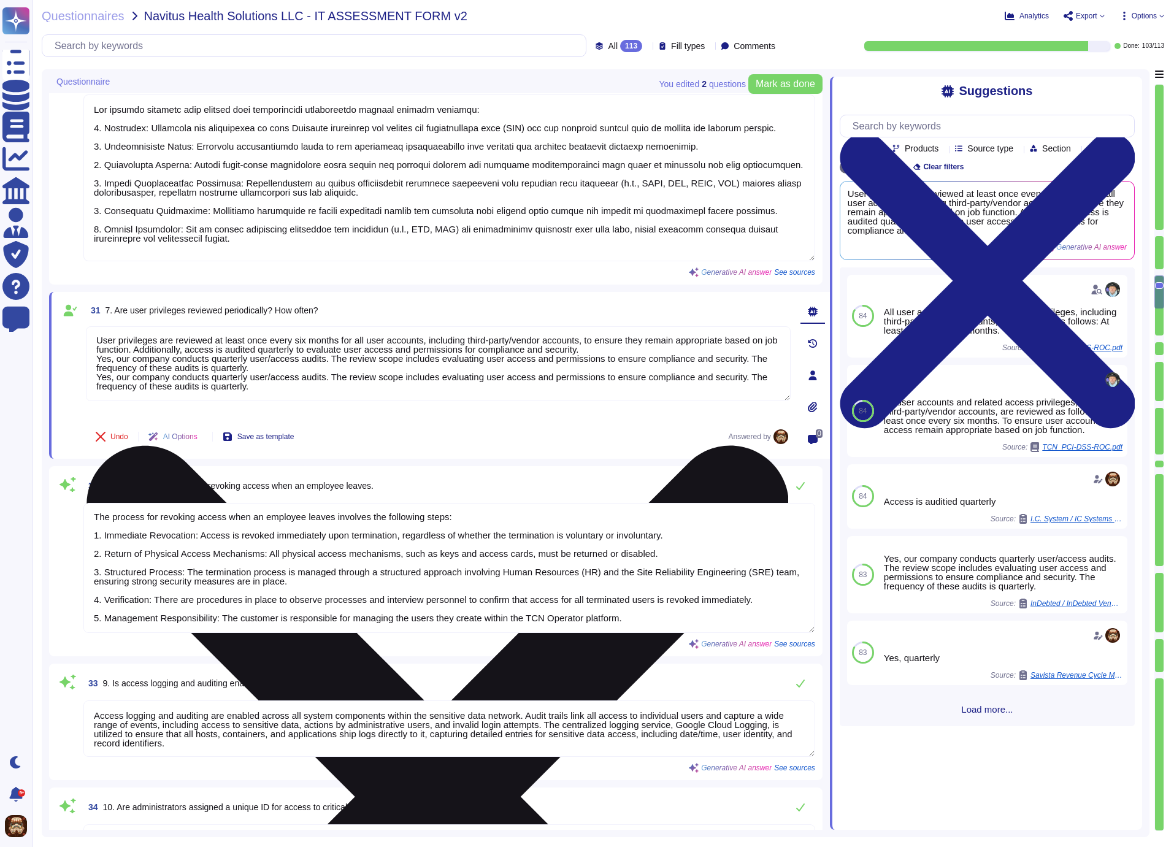
drag, startPoint x: 95, startPoint y: 375, endPoint x: 347, endPoint y: 437, distance: 259.1
click at [347, 401] on textarea "User privileges are reviewed at least once every six months for all user accoun…" at bounding box center [438, 363] width 705 height 75
drag, startPoint x: 93, startPoint y: 334, endPoint x: 280, endPoint y: 365, distance: 189.6
click at [280, 365] on textarea "User privileges are reviewed at least once every six months for all user accoun…" at bounding box center [438, 363] width 705 height 75
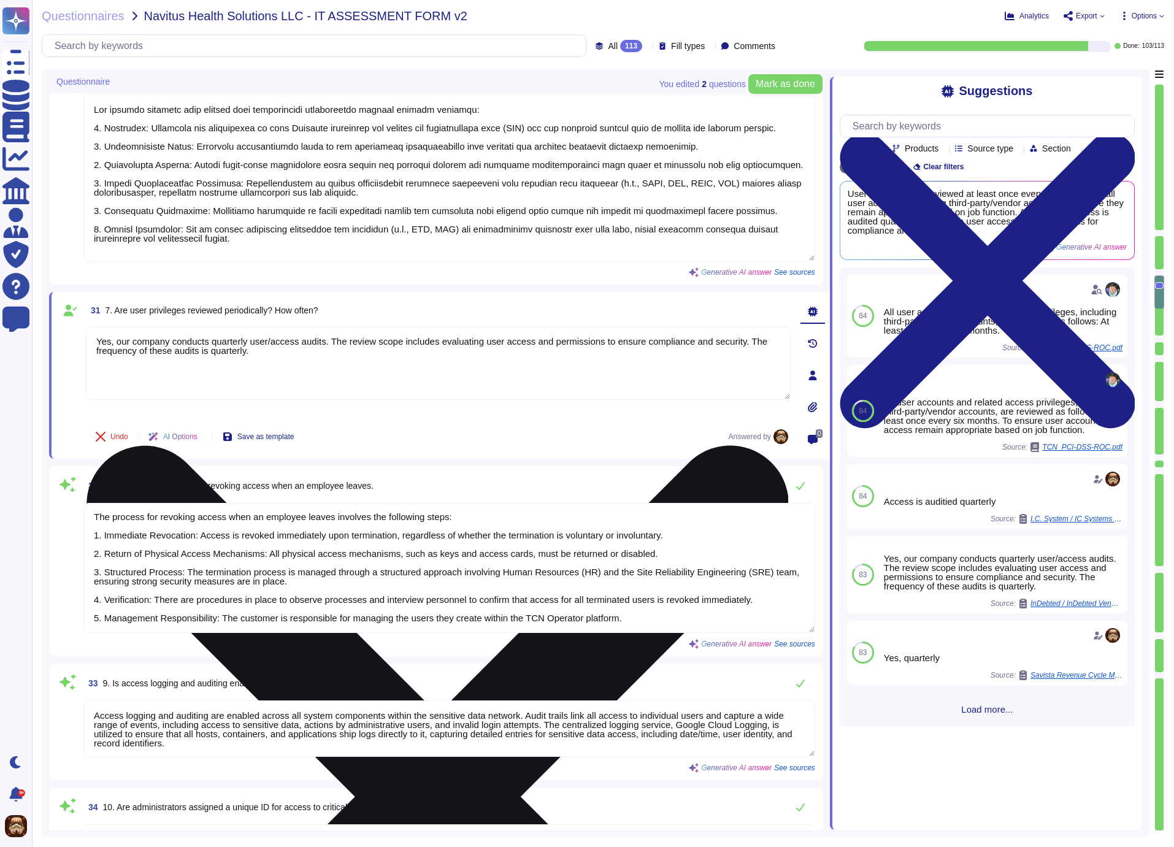
drag, startPoint x: 278, startPoint y: 349, endPoint x: 93, endPoint y: 348, distance: 184.6
click at [93, 348] on textarea "Yes, our company conducts quarterly user/access audits. The review scope includ…" at bounding box center [438, 363] width 705 height 74
click at [340, 360] on textarea "Yes, our company conducts quarterly user/access audits. The review scope includ…" at bounding box center [438, 363] width 705 height 74
click at [175, 339] on textarea "Yes, our company conducts quarterly user/access audits. The review scope includ…" at bounding box center [438, 363] width 705 height 74
click at [116, 338] on textarea "Yes, our company conducts quarterly user/access audits. The review scope includ…" at bounding box center [438, 363] width 705 height 74
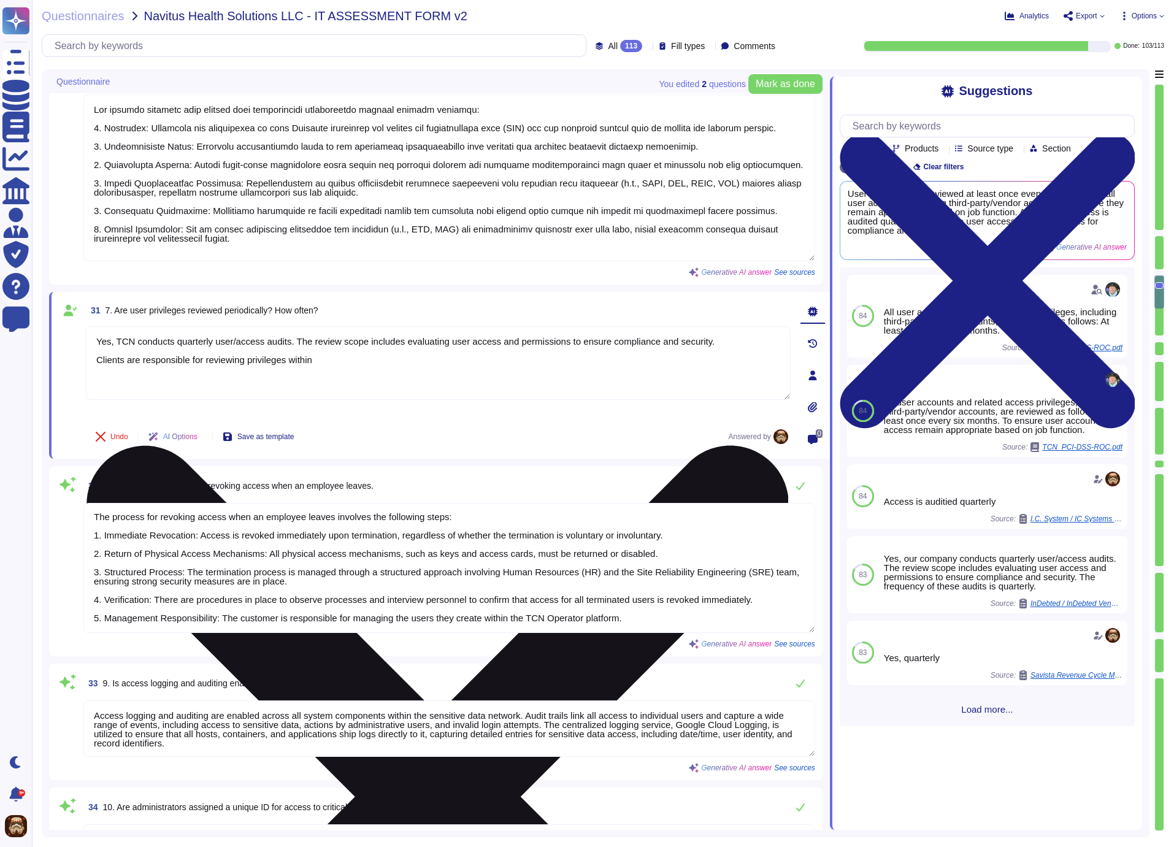
click at [336, 358] on textarea "Yes, TCN conducts quarterly user/access audits. The review scope includes evalu…" at bounding box center [438, 363] width 705 height 74
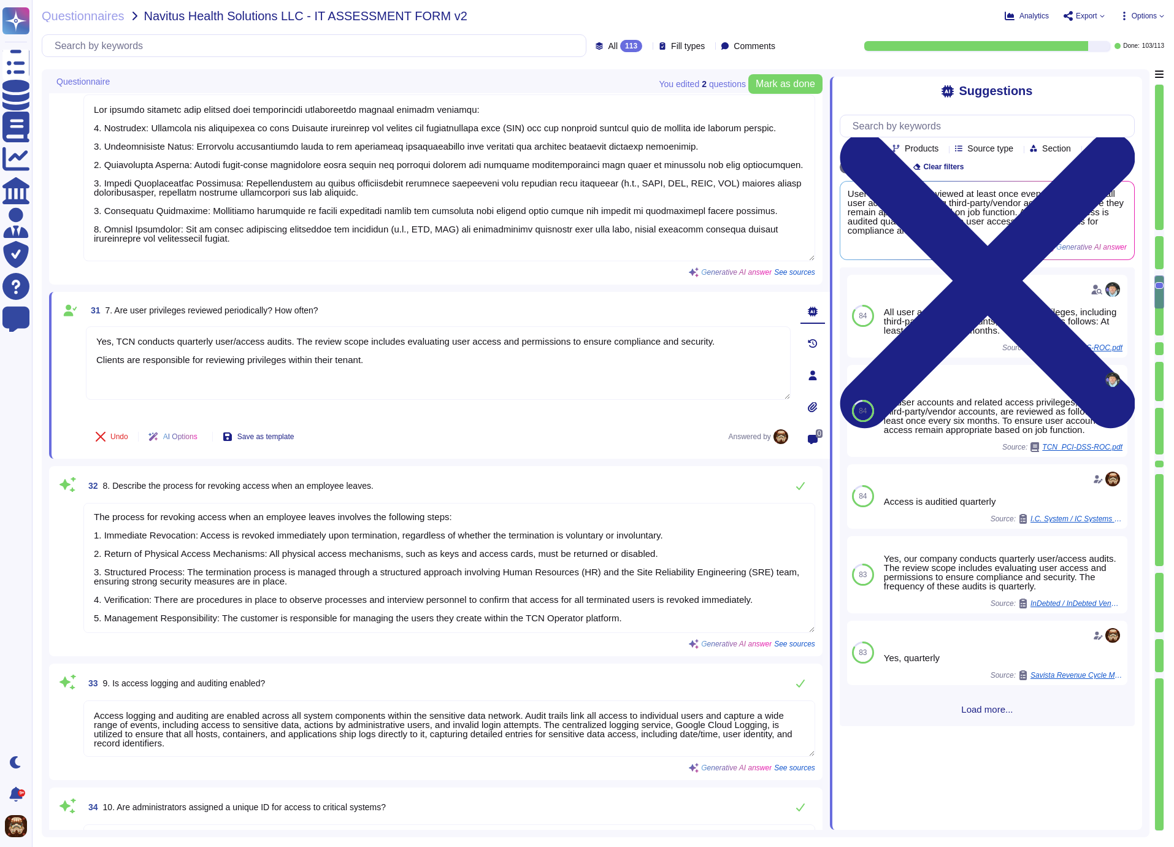
type textarea "Yes, TCN conducts quarterly user/access audits. The review scope includes evalu…"
click at [754, 310] on div "31 7. Are user privileges reviewed periodically? How often?" at bounding box center [438, 310] width 705 height 22
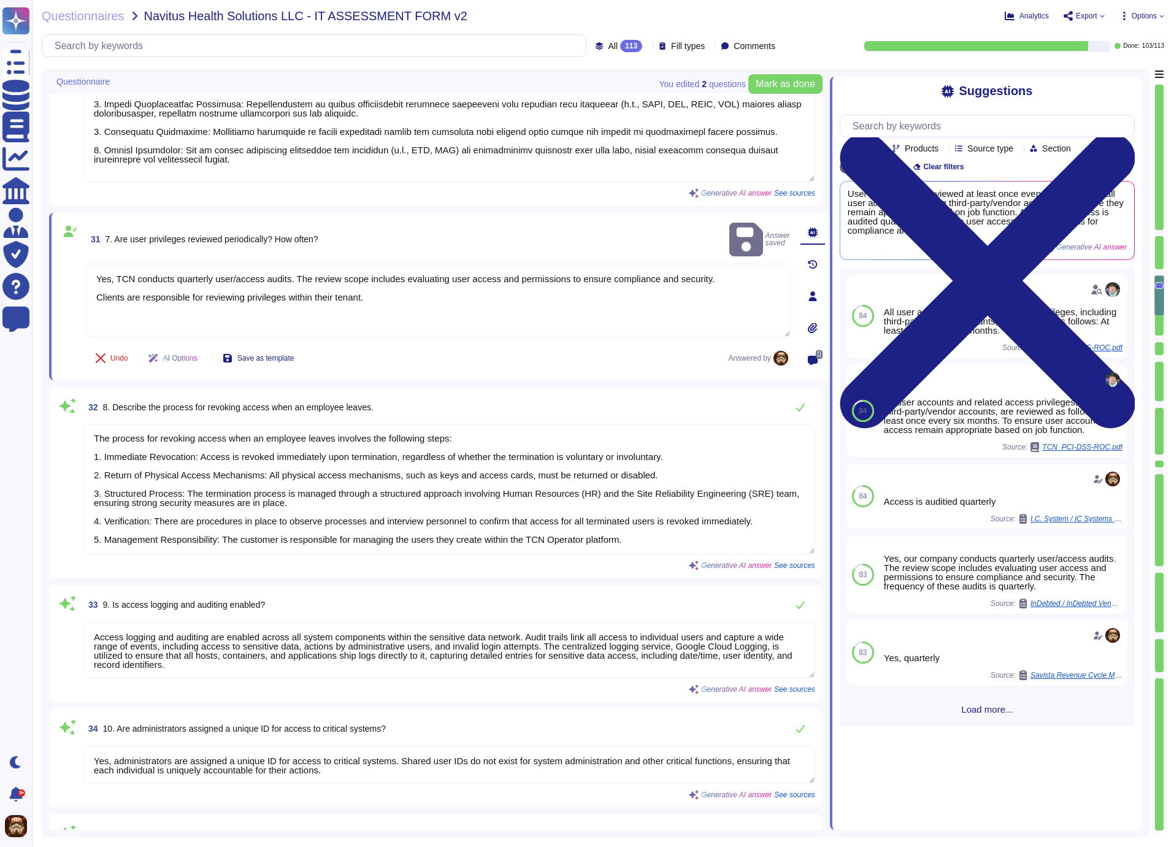
type textarea "Yes, the product has built-in network security controls, including network-laye…"
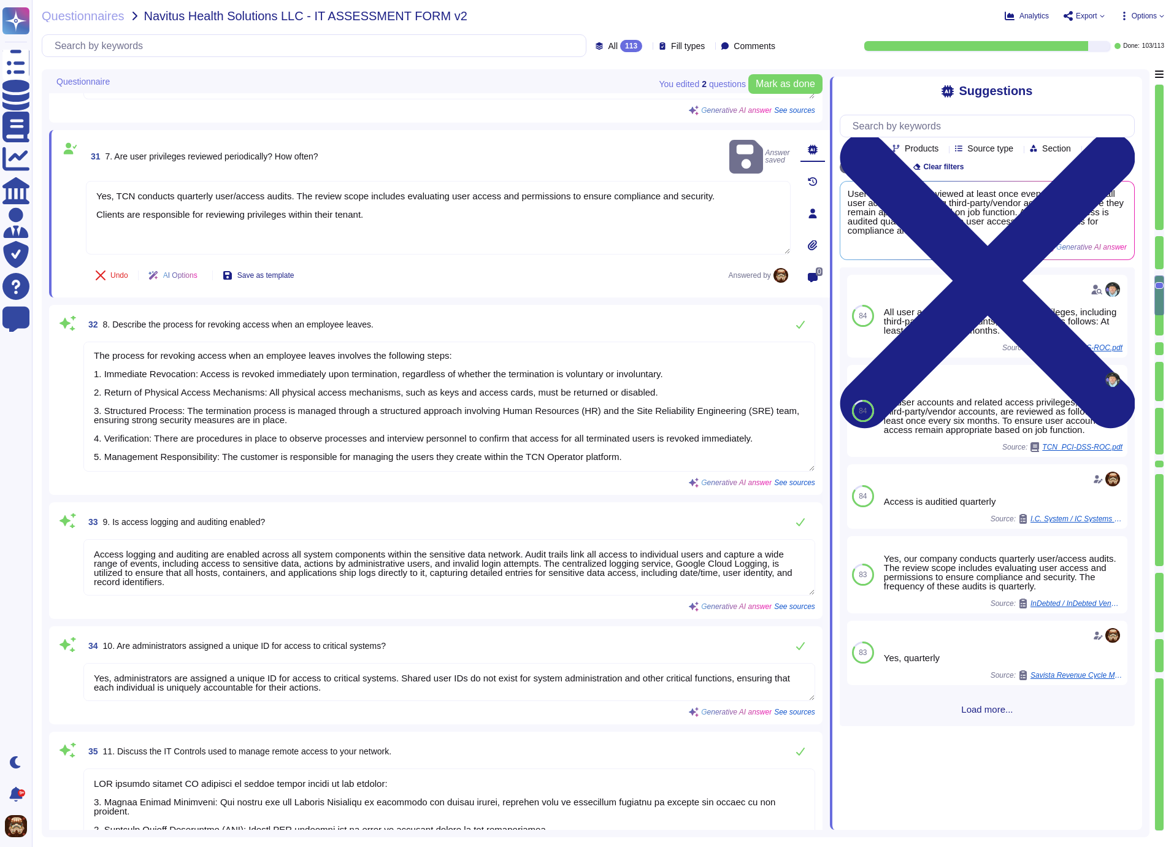
type textarea "Information stored on, processed by or accessible via user endpoint devices sho…"
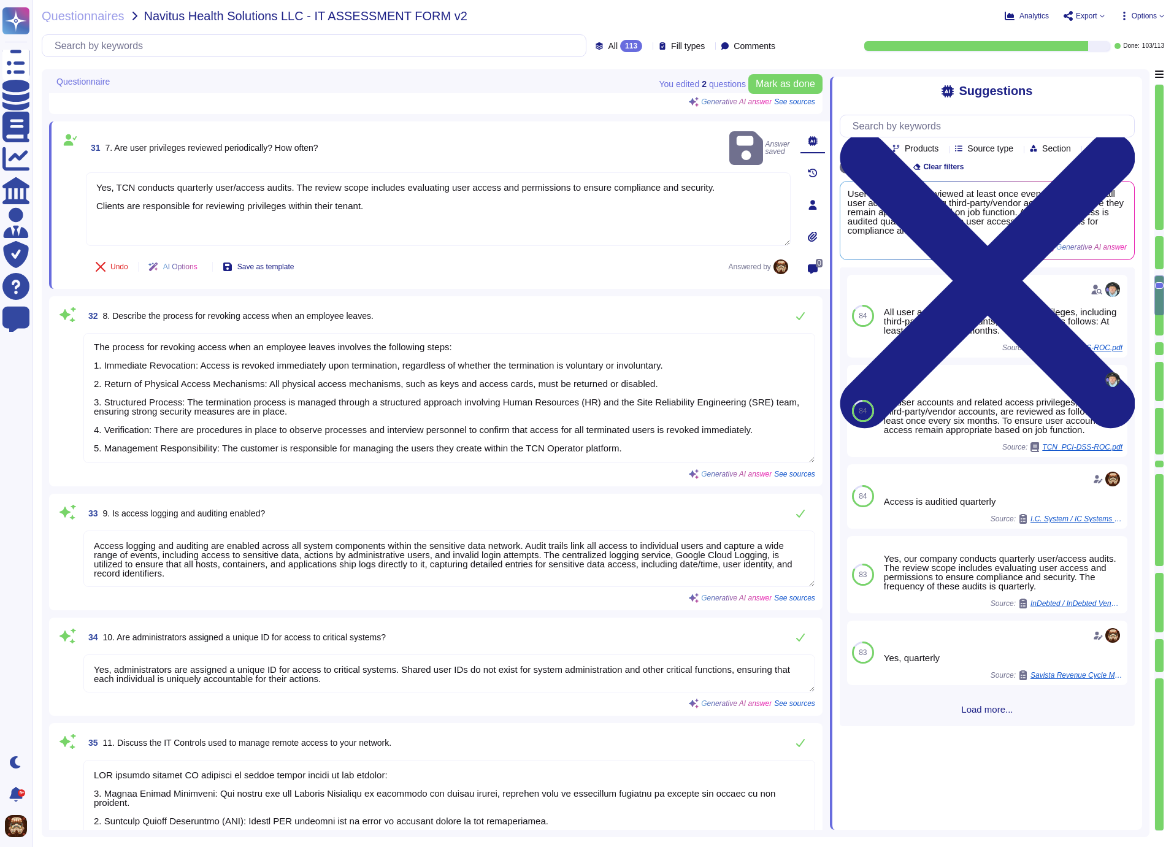
scroll to position [3831, 0]
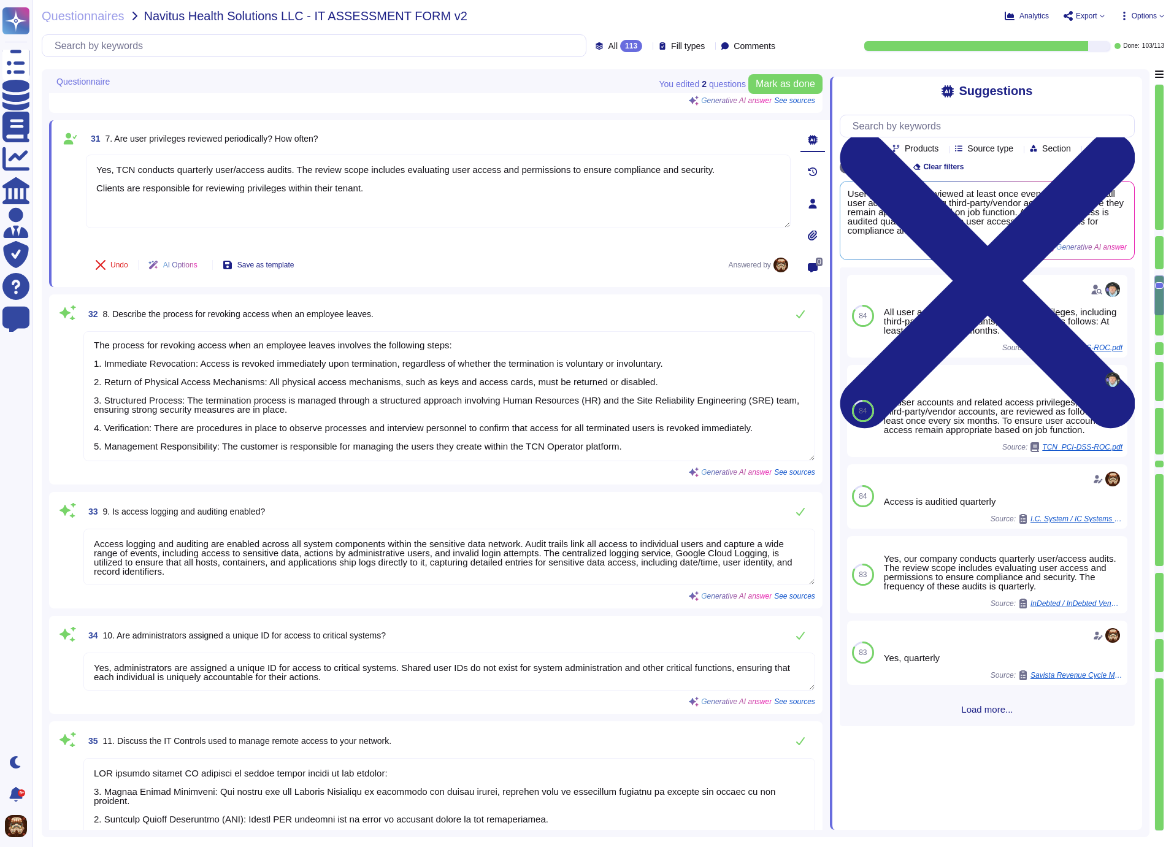
click at [231, 415] on textarea "The process for revoking access when an employee leaves involves the following …" at bounding box center [449, 396] width 732 height 130
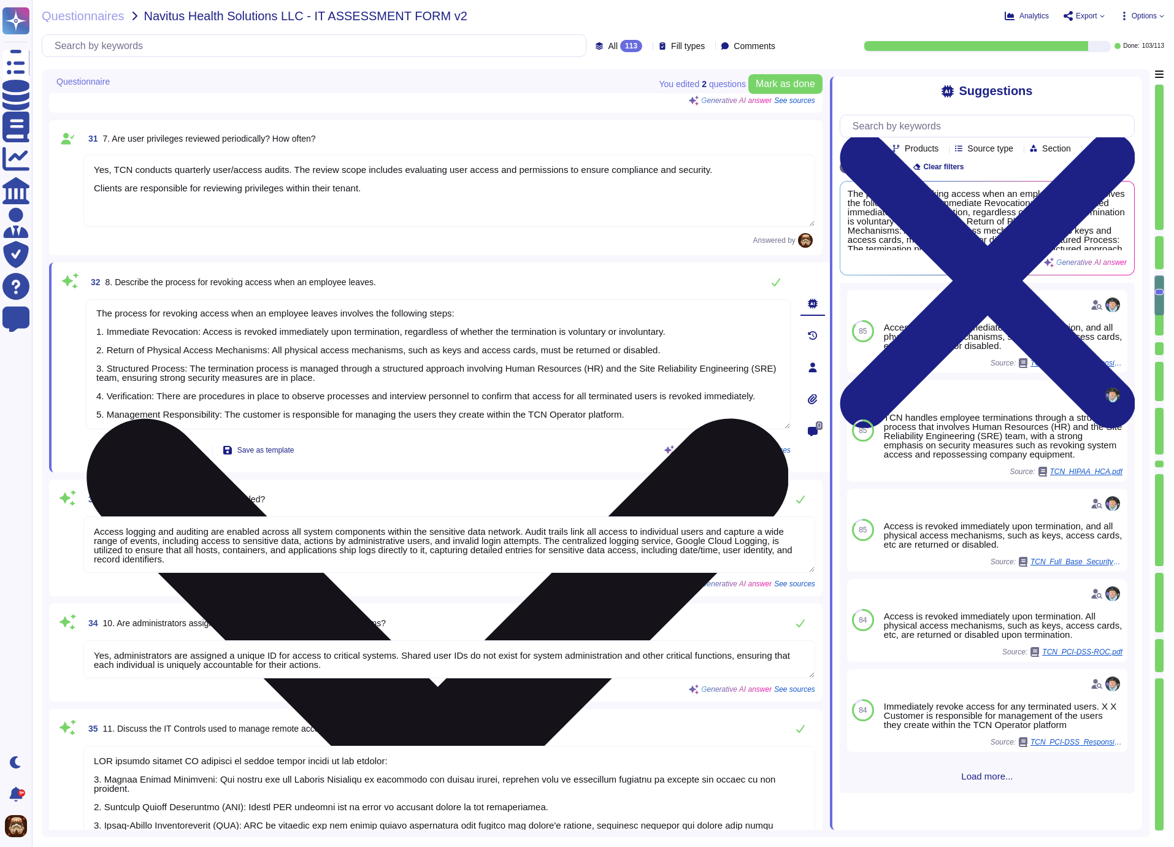
scroll to position [10, 0]
drag, startPoint x: 96, startPoint y: 309, endPoint x: 663, endPoint y: 417, distance: 576.9
click at [663, 417] on textarea "The process for revoking access when an employee leaves involves the following …" at bounding box center [438, 364] width 705 height 130
click at [229, 411] on textarea "The process for revoking access when an employee leaves involves the following …" at bounding box center [438, 364] width 705 height 130
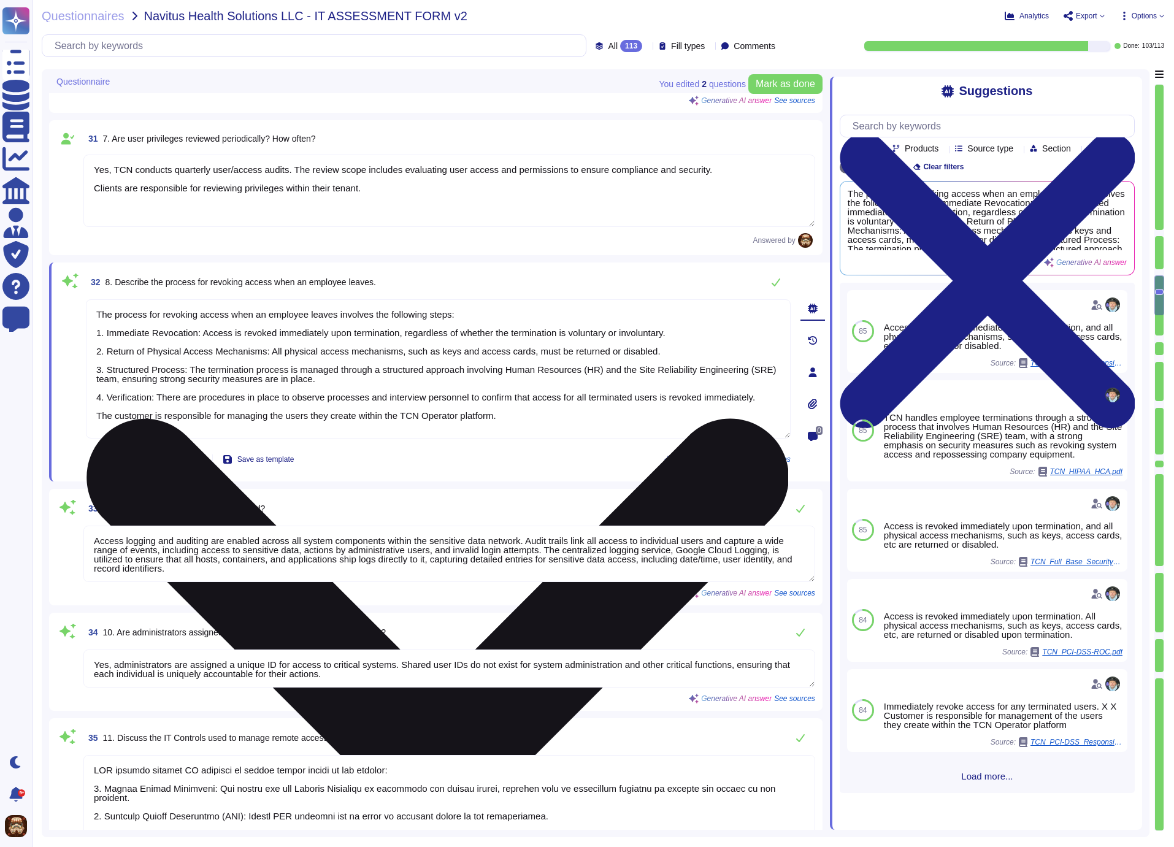
drag, startPoint x: 95, startPoint y: 309, endPoint x: 208, endPoint y: 403, distance: 146.8
click at [208, 403] on textarea "The process for revoking access when an employee leaves involves the following …" at bounding box center [438, 368] width 705 height 139
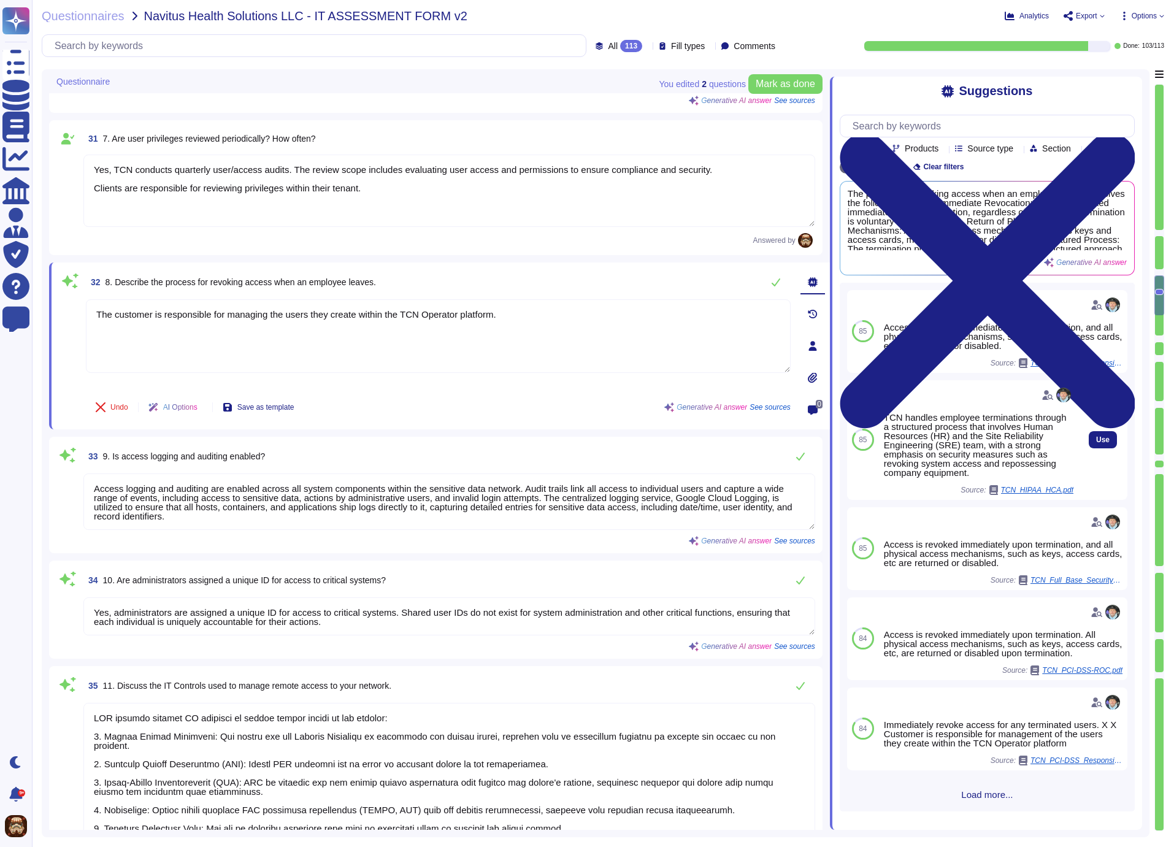
scroll to position [2, 0]
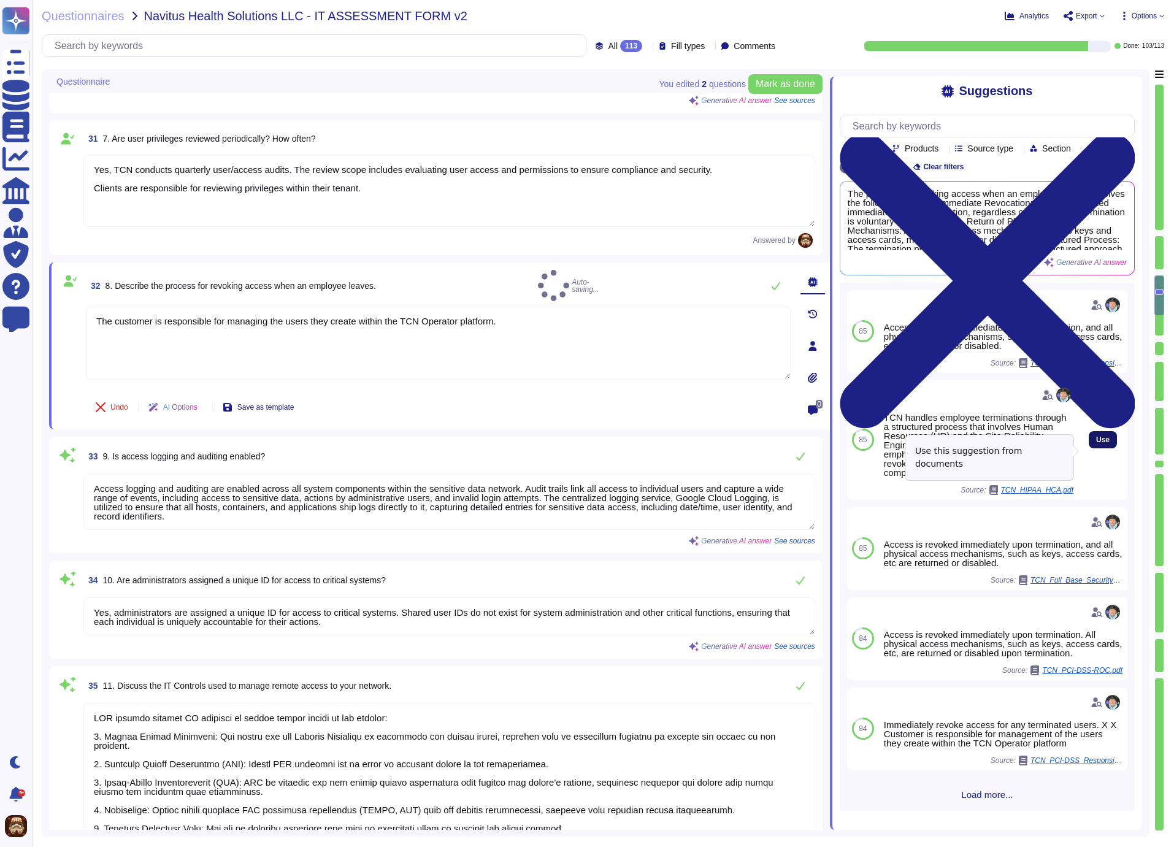
click at [1096, 443] on span "Use" at bounding box center [1102, 439] width 13 height 7
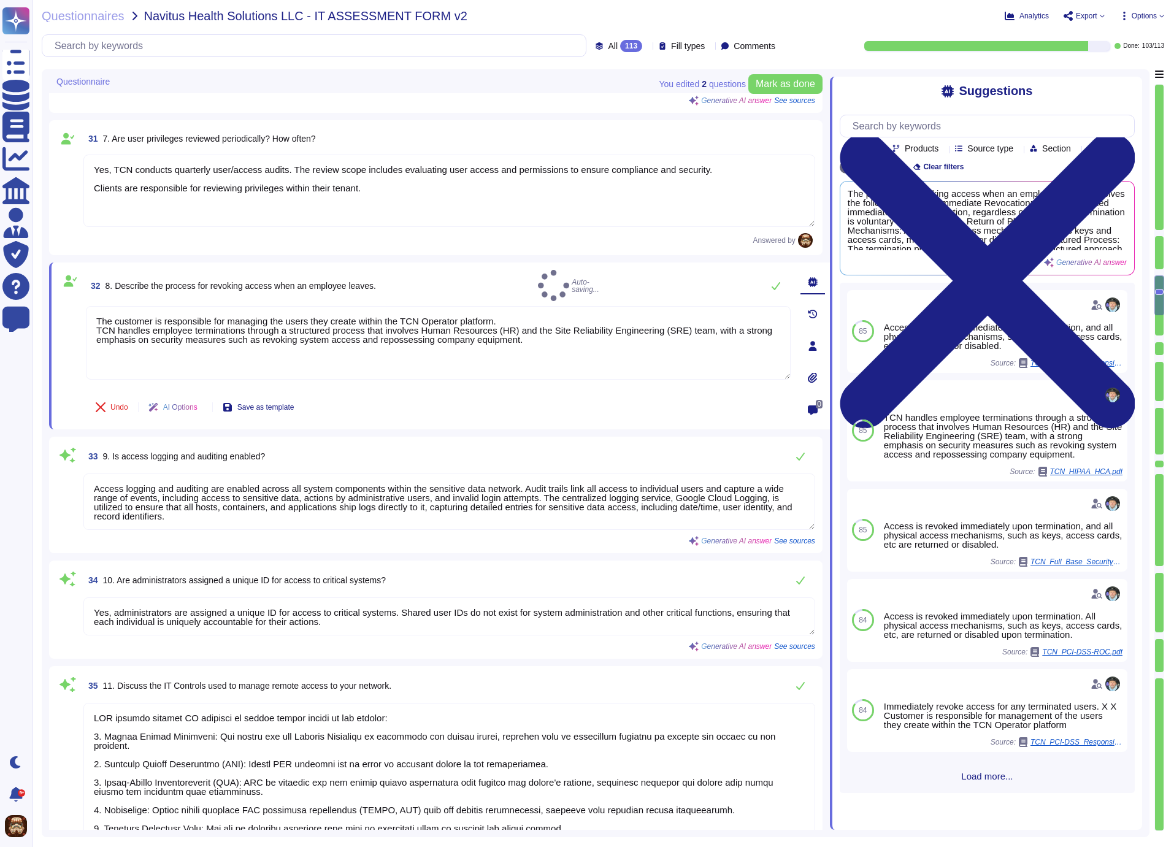
scroll to position [0, 0]
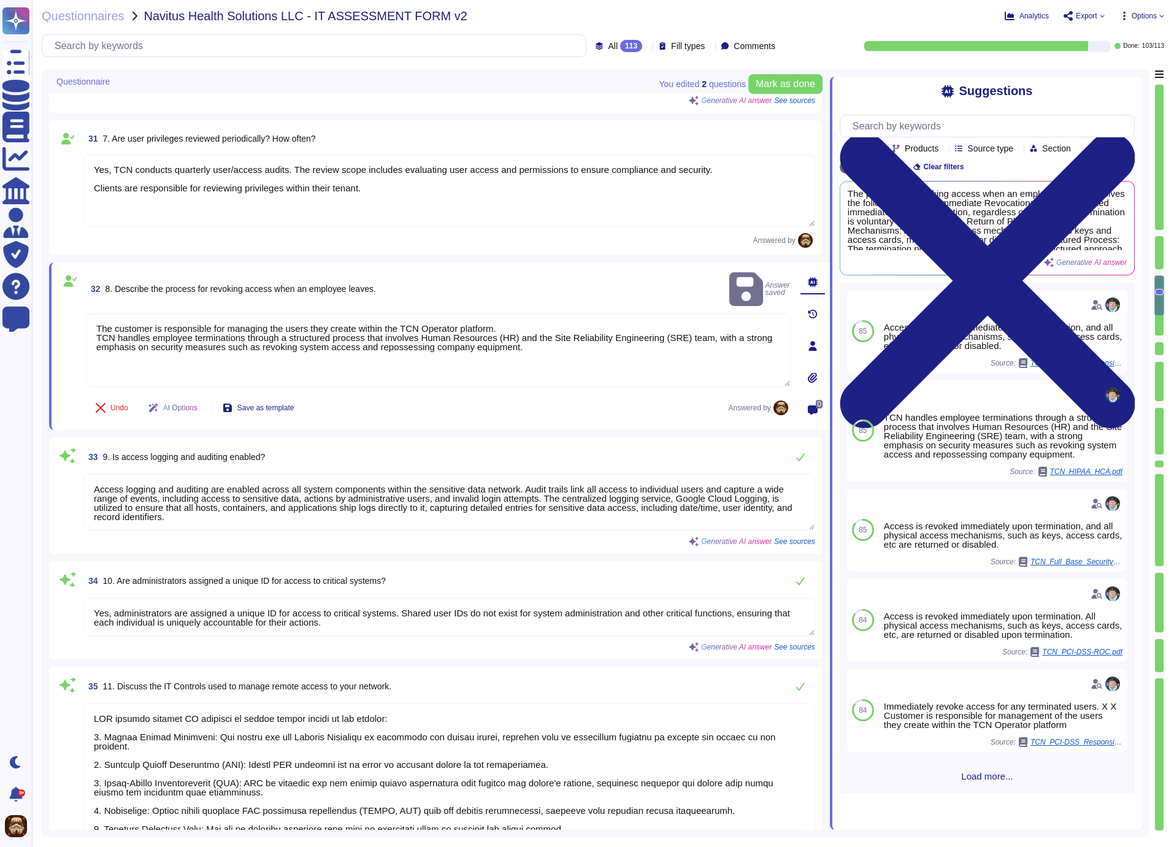
type textarea "The customer is responsible for managing the users they create within the TCN O…"
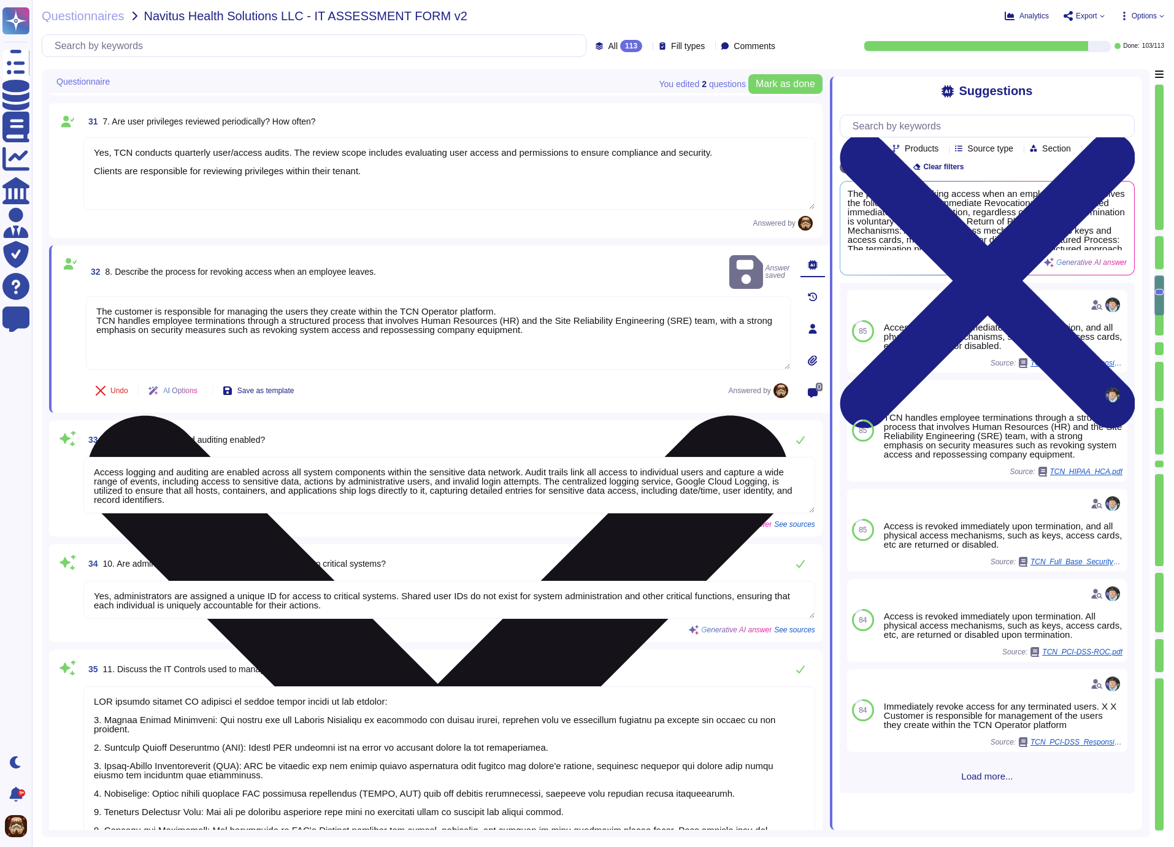
scroll to position [3889, 0]
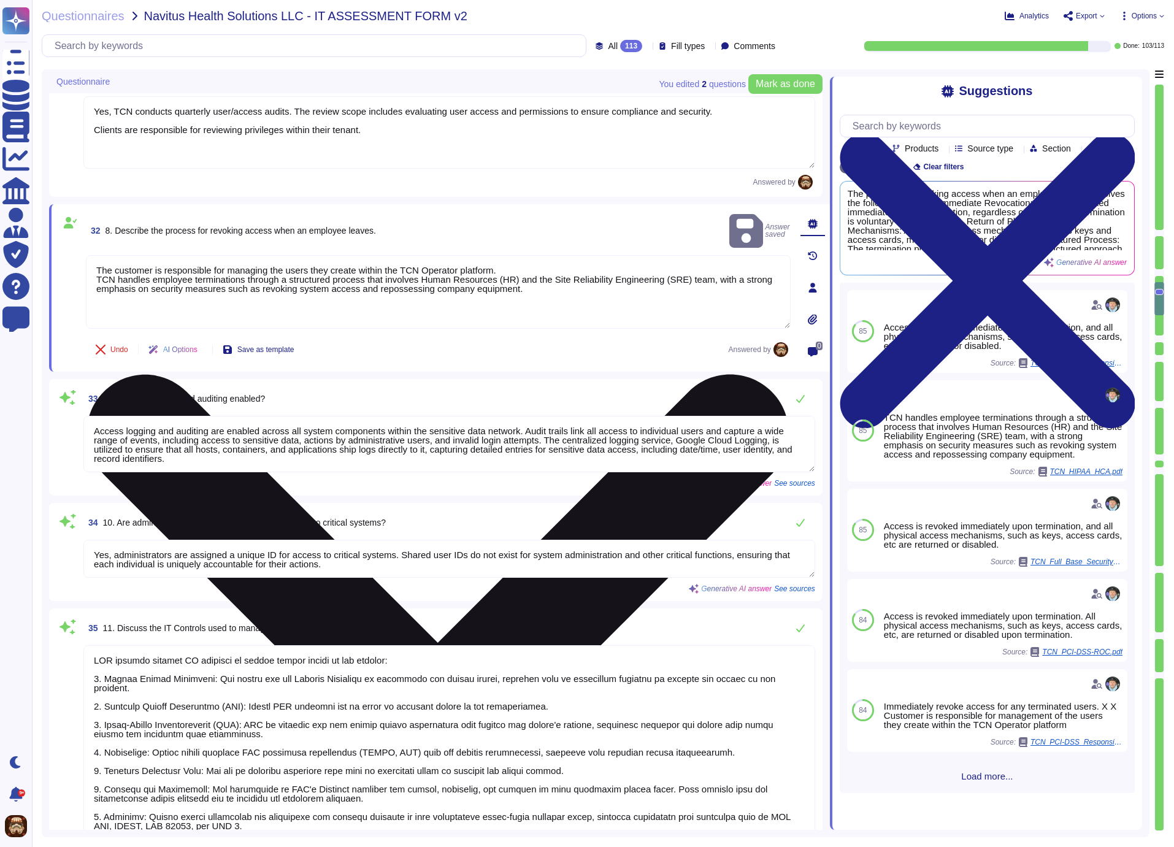
type textarea "Yes, the product encrypts all network traffic using Transport Layer Security (T…"
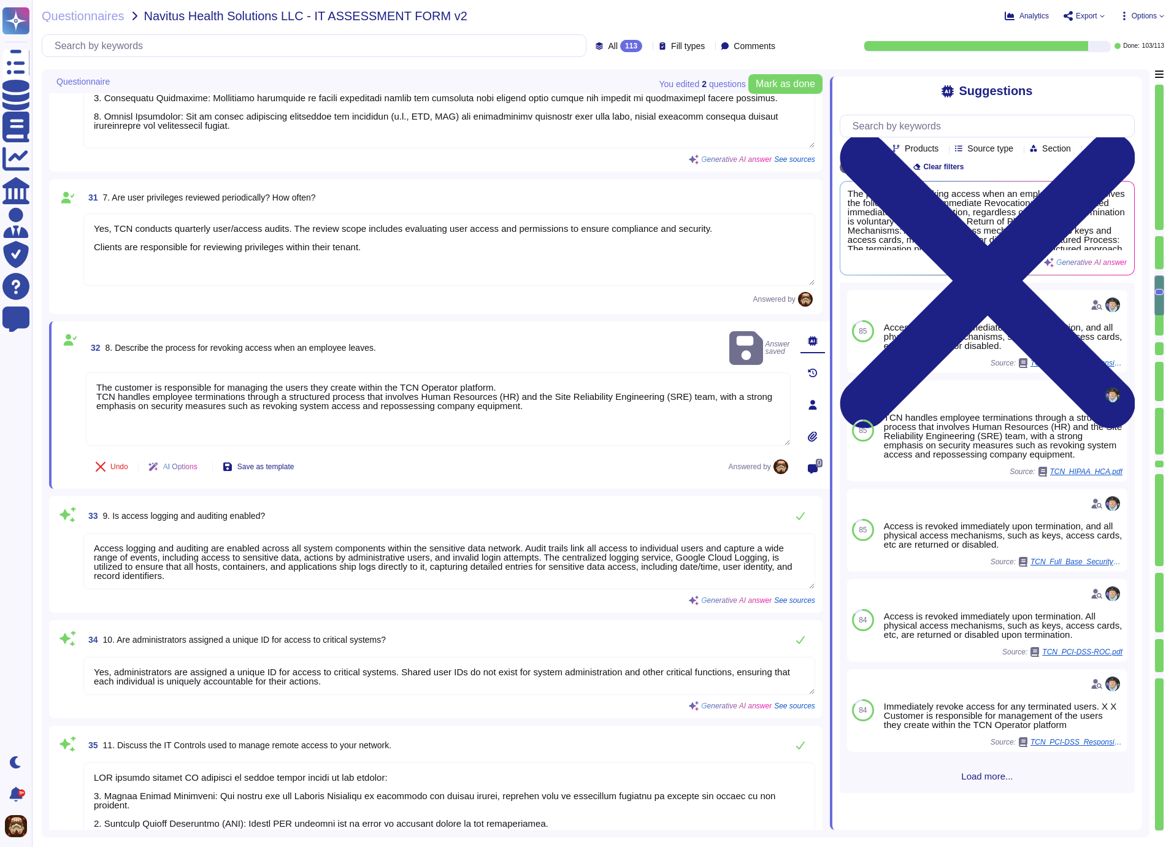
scroll to position [3750, 0]
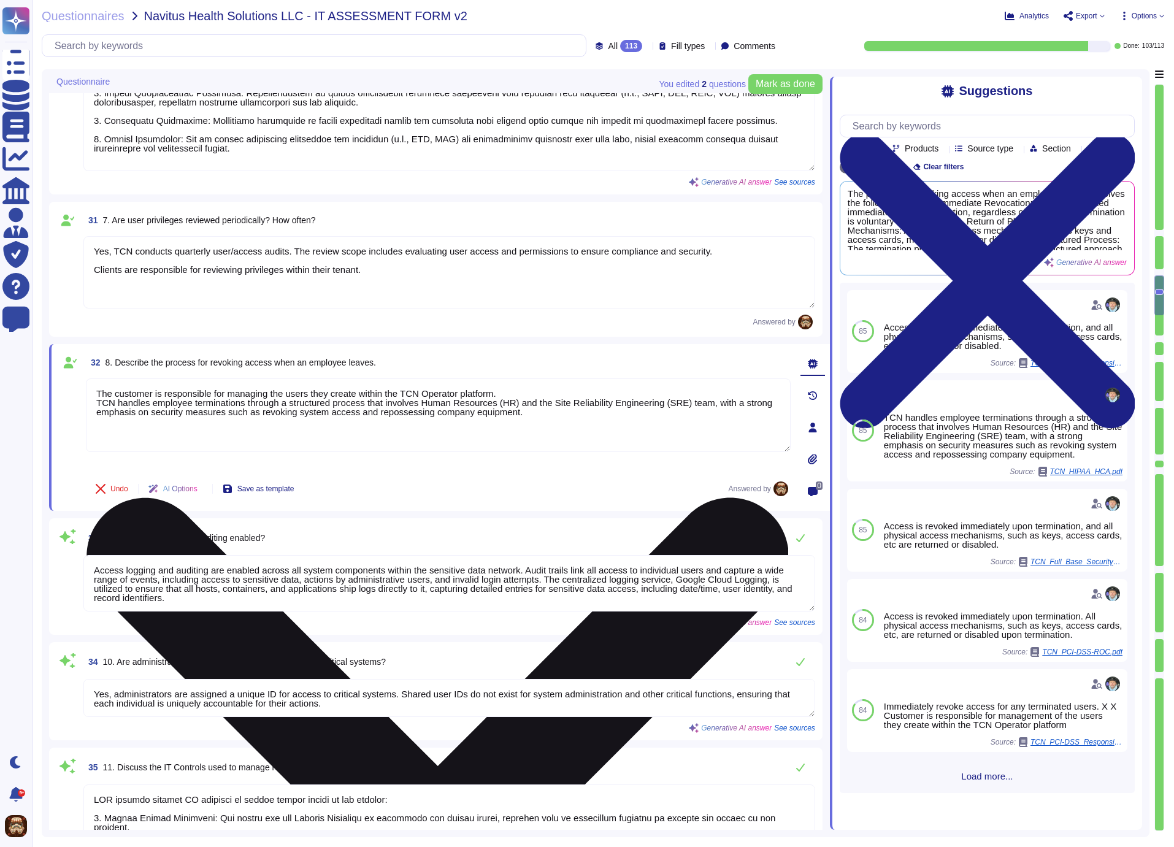
click at [379, 388] on textarea "The customer is responsible for managing the users they create within the TCN O…" at bounding box center [438, 415] width 705 height 74
drag, startPoint x: 97, startPoint y: 408, endPoint x: 512, endPoint y: 411, distance: 414.6
click at [512, 411] on textarea "The customer is responsible for managing the users they create within the TCN O…" at bounding box center [438, 415] width 705 height 74
paste textarea "The customer is responsible for managing the users they create within the TCN O…"
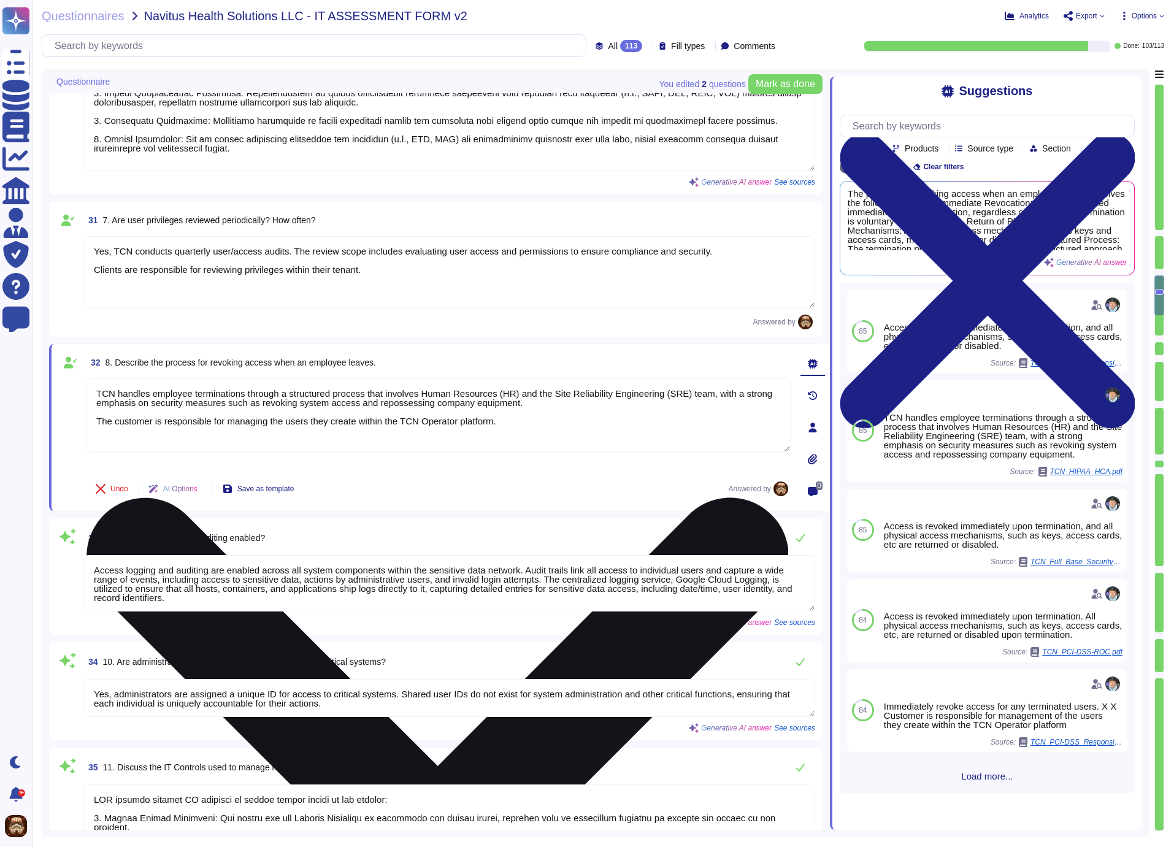
drag, startPoint x: 155, startPoint y: 419, endPoint x: 95, endPoint y: 420, distance: 59.5
click at [95, 420] on textarea "TCN handles employee terminations through a structured process that involves Hu…" at bounding box center [438, 415] width 705 height 74
click at [362, 420] on textarea "TCN handles employee terminations through a structured process that involves Hu…" at bounding box center [438, 415] width 705 height 74
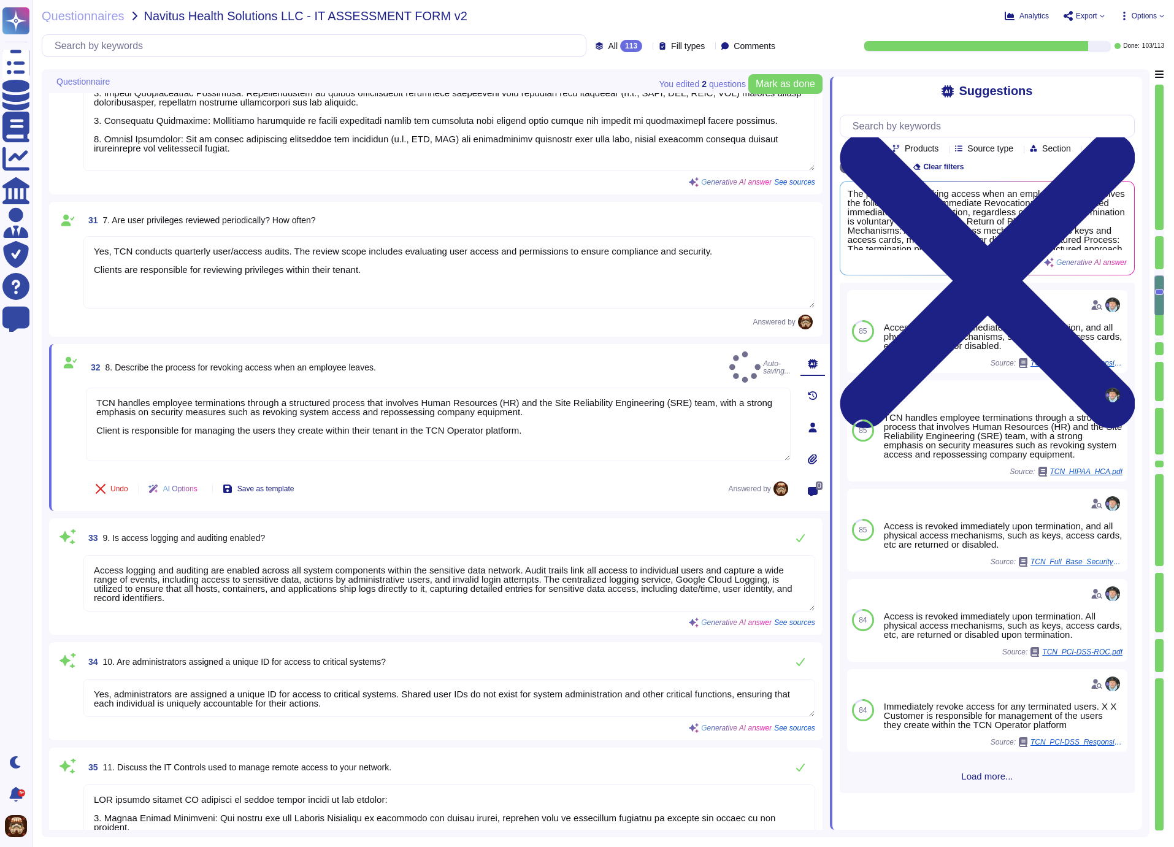
click at [708, 359] on div "32 8. Describe the process for revoking access when an employee leaves. Auto-sa…" at bounding box center [438, 366] width 705 height 31
type textarea "TCN handles employee terminations through a structured process that involves Hu…"
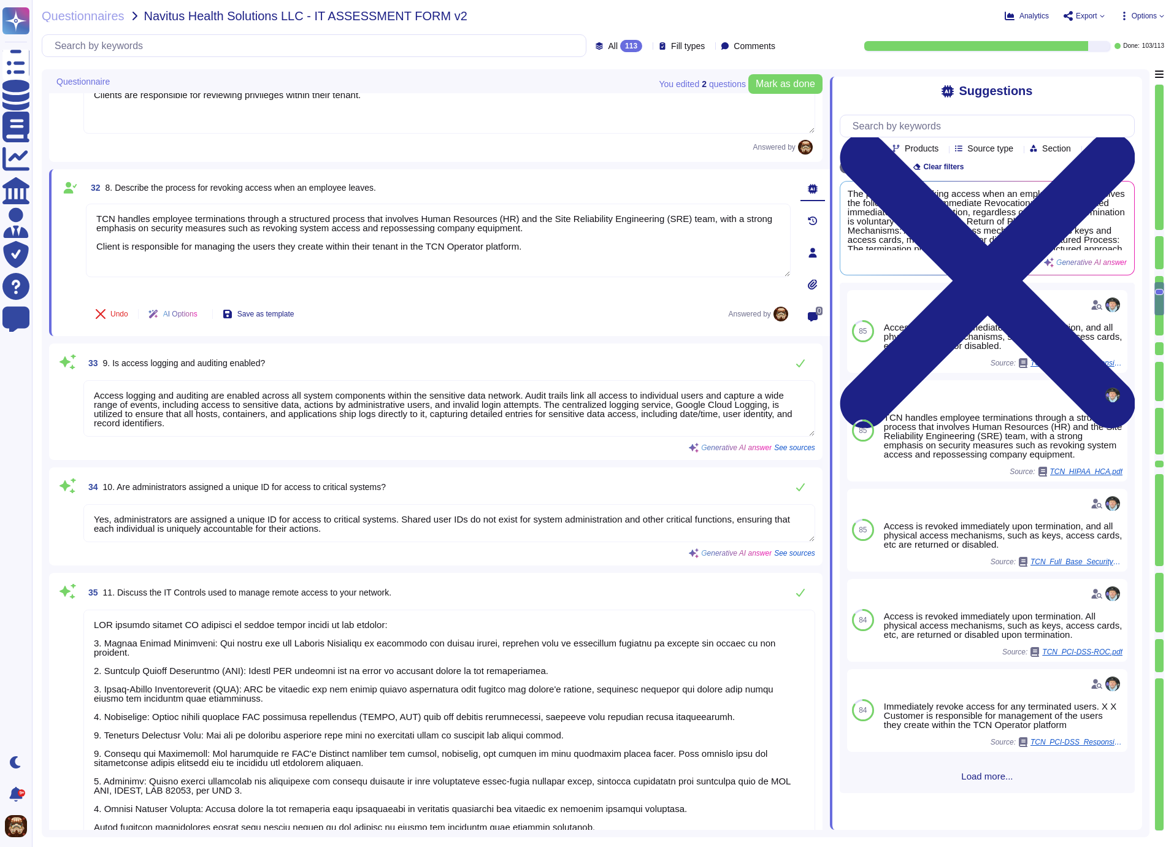
scroll to position [1, 0]
drag, startPoint x: 94, startPoint y: 391, endPoint x: 272, endPoint y: 419, distance: 180.0
click at [272, 419] on textarea "Access logging and auditing are enabled across all system components within the…" at bounding box center [449, 408] width 732 height 56
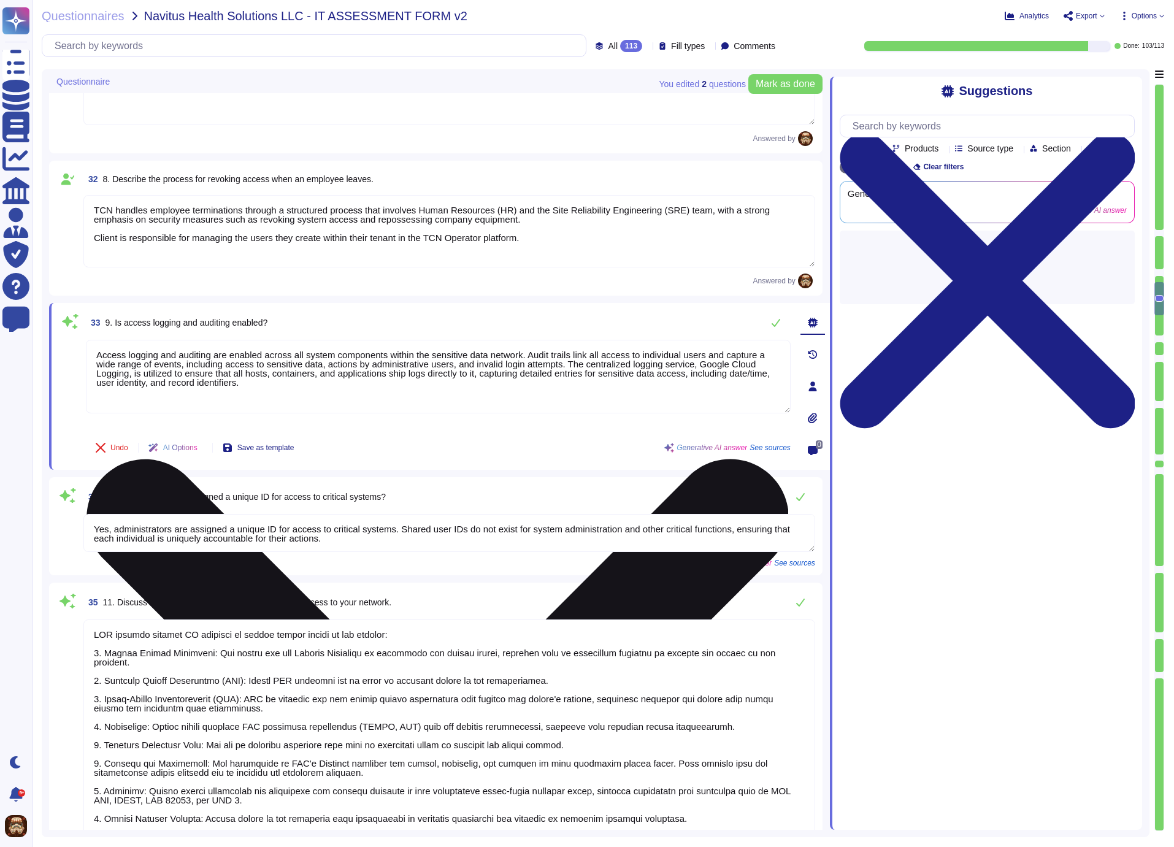
type textarea "Yes, the product encrypts all network traffic using Transport Layer Security (T…"
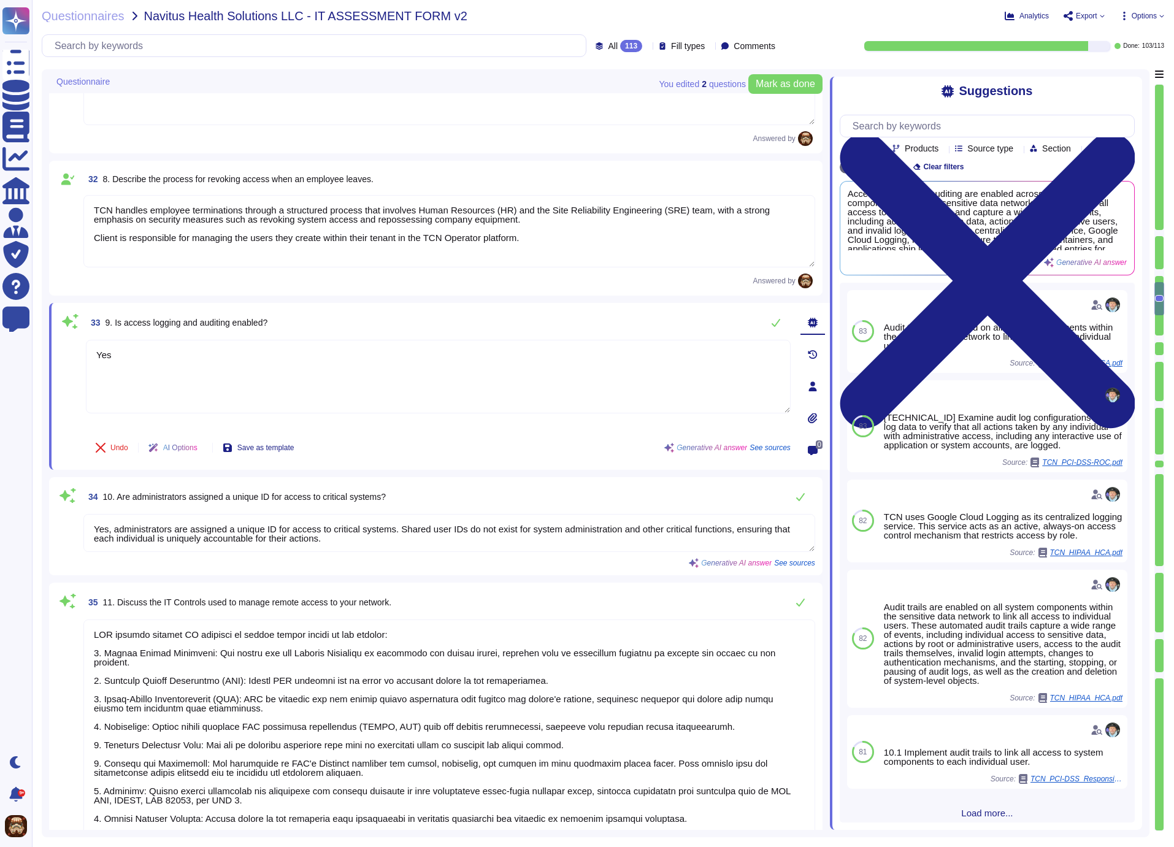
type textarea "Yes"
click at [729, 318] on div "33 9. Is access logging and auditing enabled?" at bounding box center [438, 322] width 705 height 25
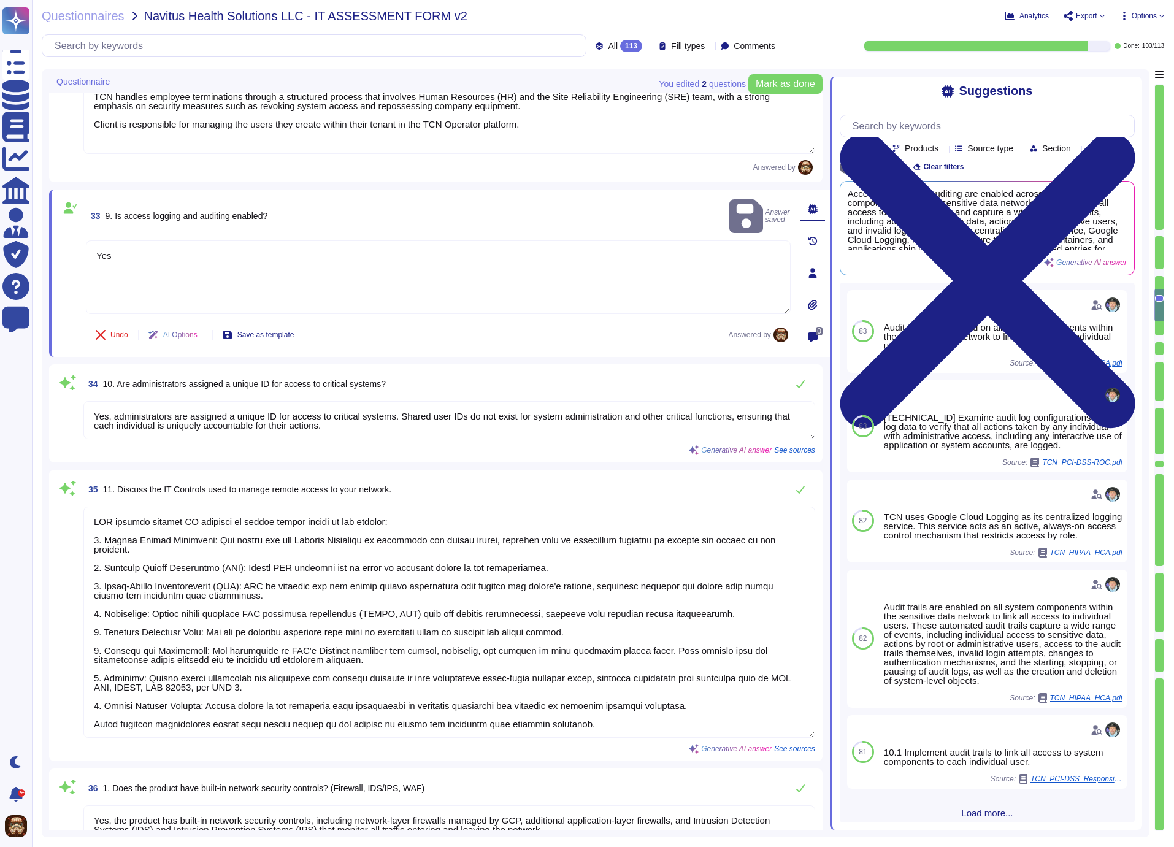
scroll to position [4041, 0]
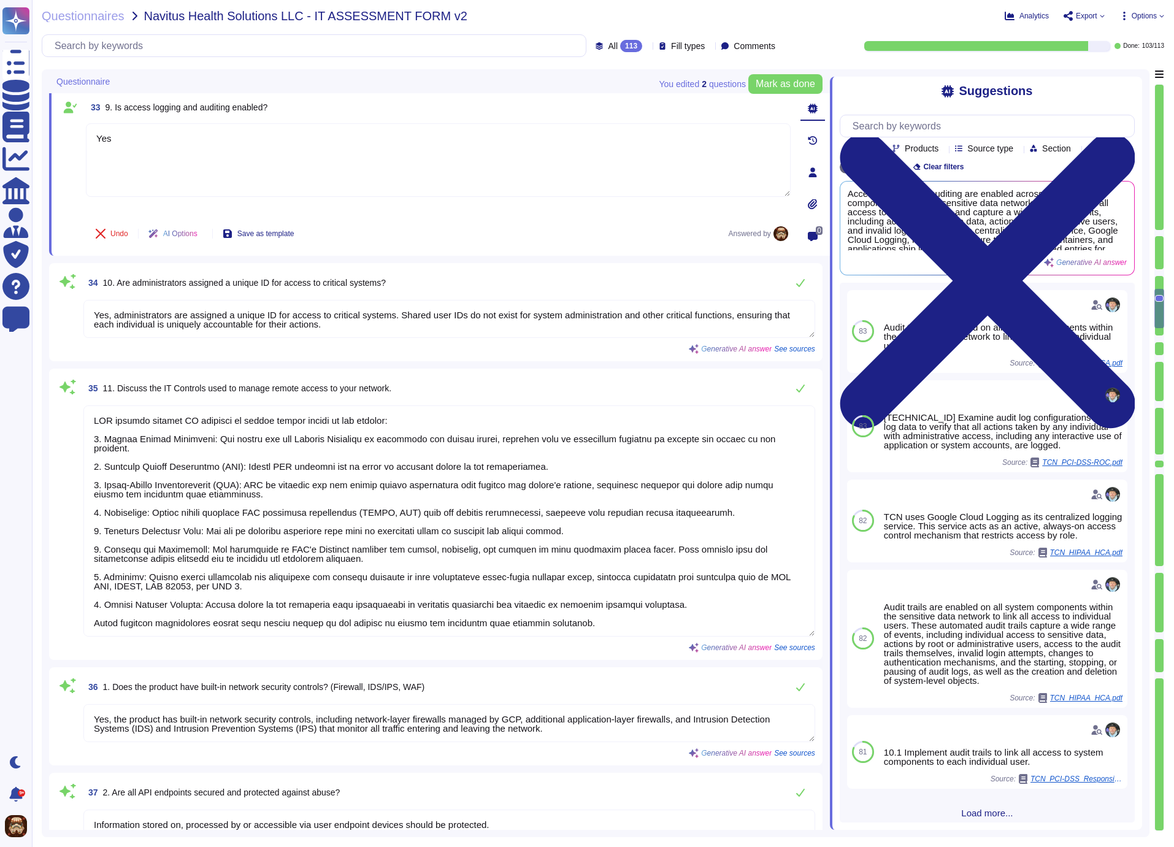
type textarea "The product is equipped with an automated technical solution that continually d…"
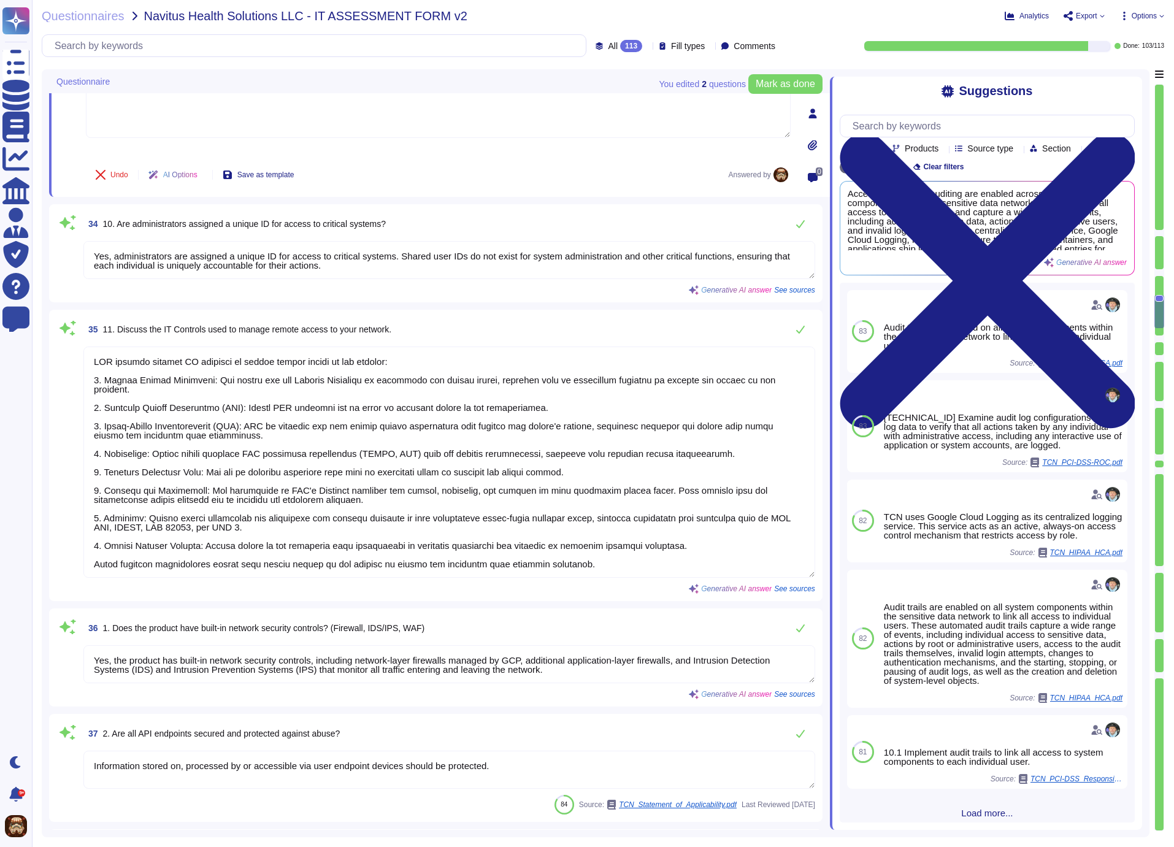
scroll to position [4227, 0]
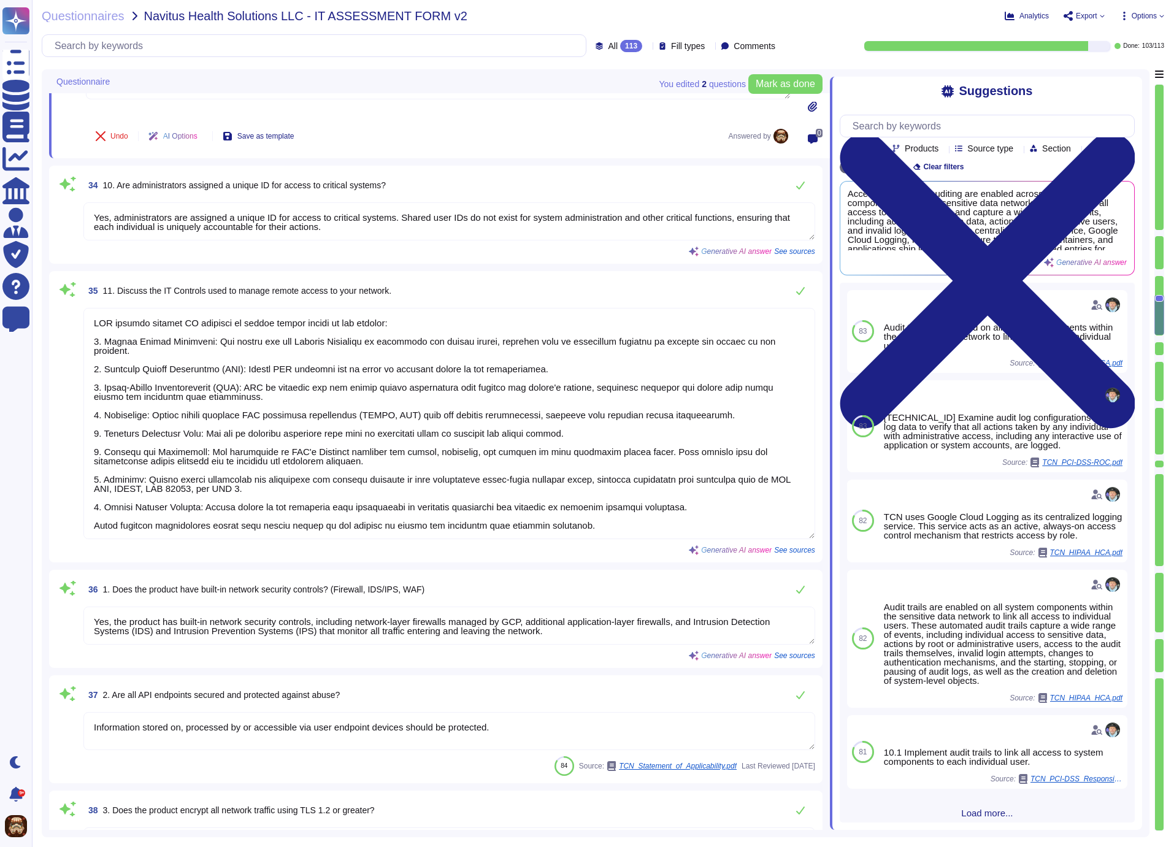
type textarea "Yes, network segmentation is supported for the isolation of environments."
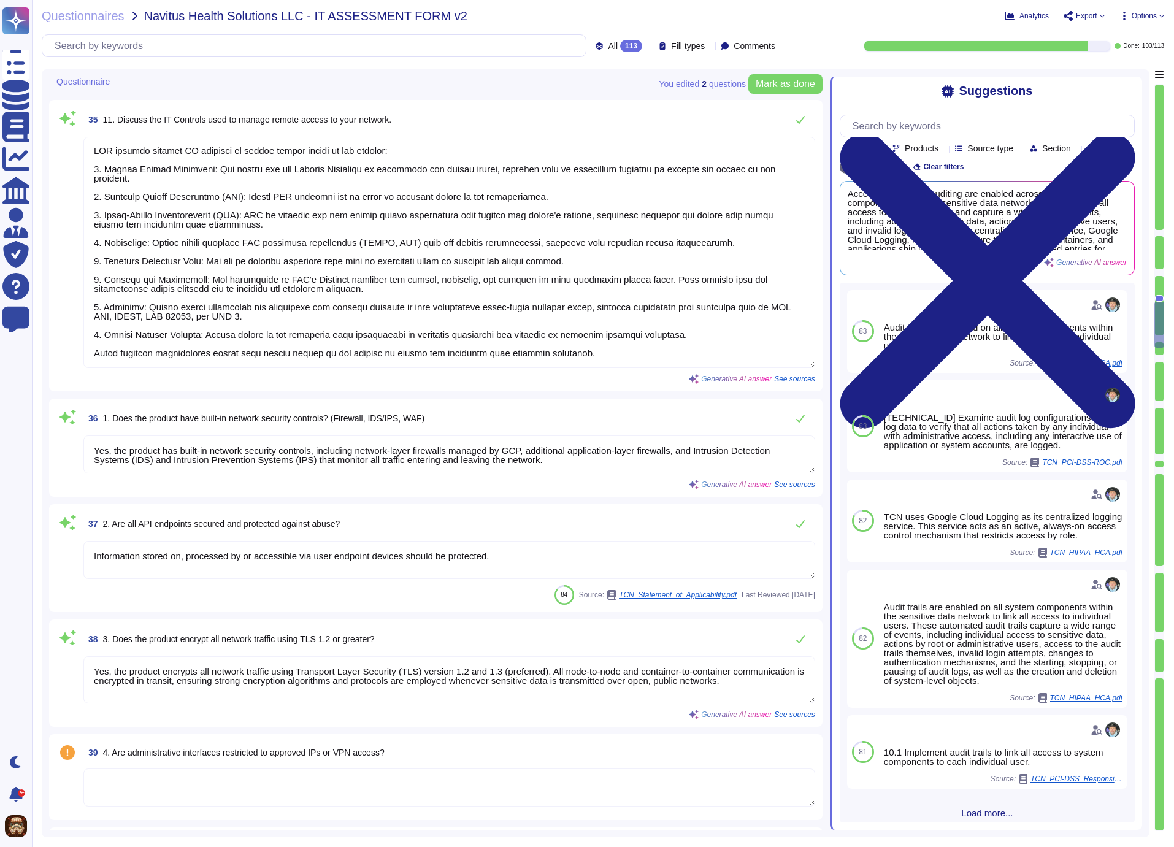
type textarea "TCN will have documented Firewall/Router configuration standards that include t…"
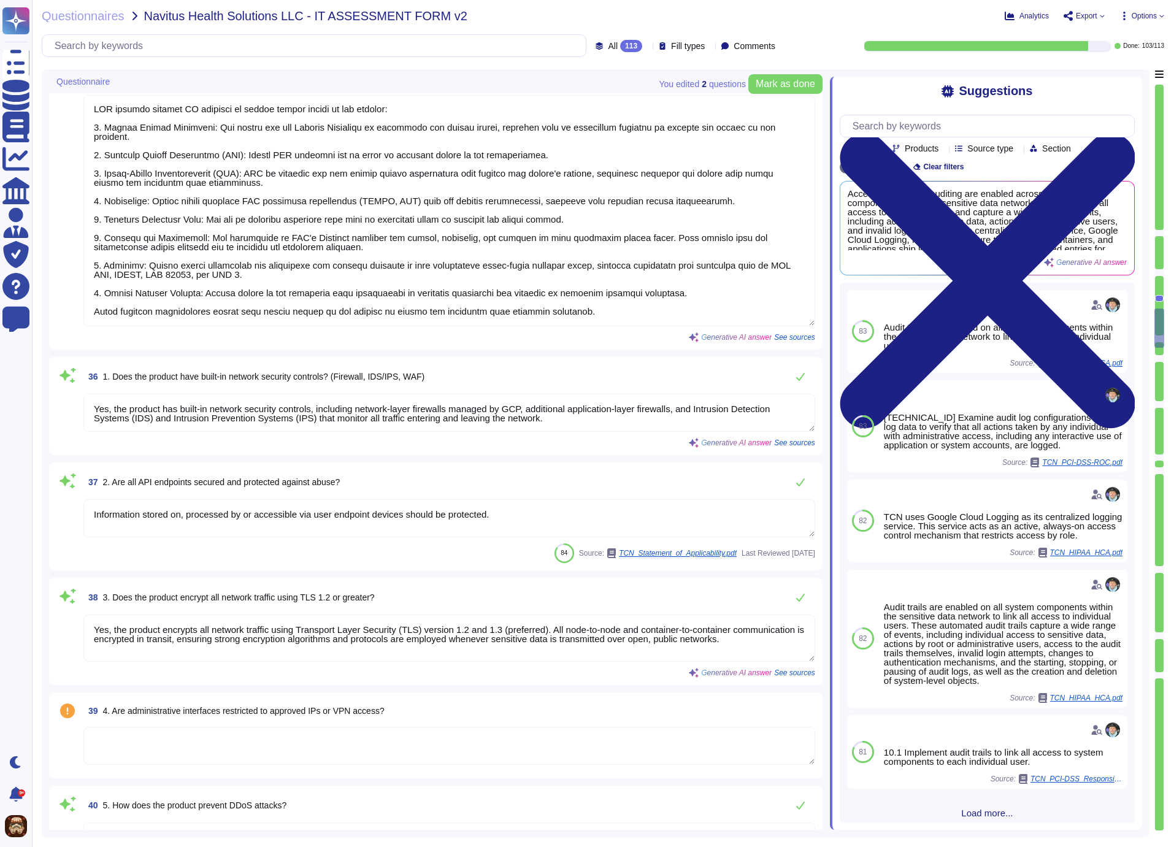
scroll to position [4437, 0]
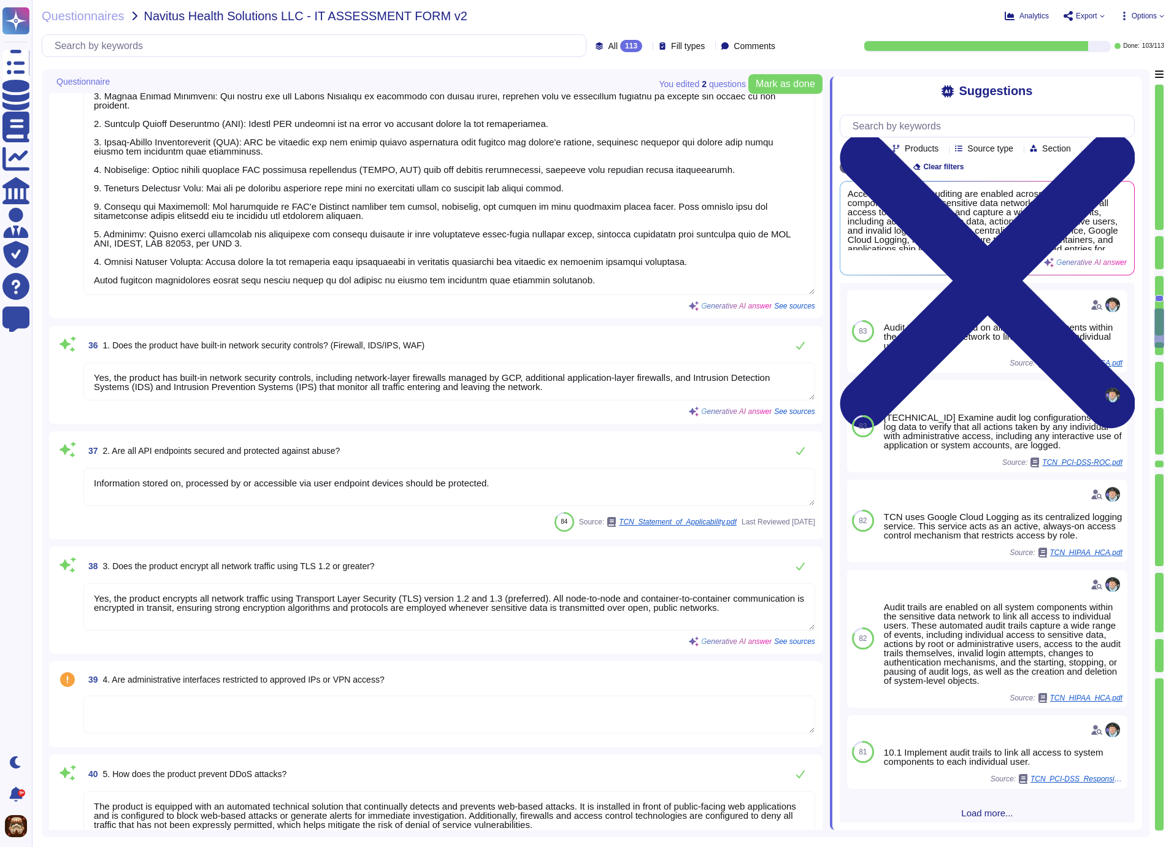
type textarea "TCN conducts rigorous vulnerability scanning at multiple points of the product …"
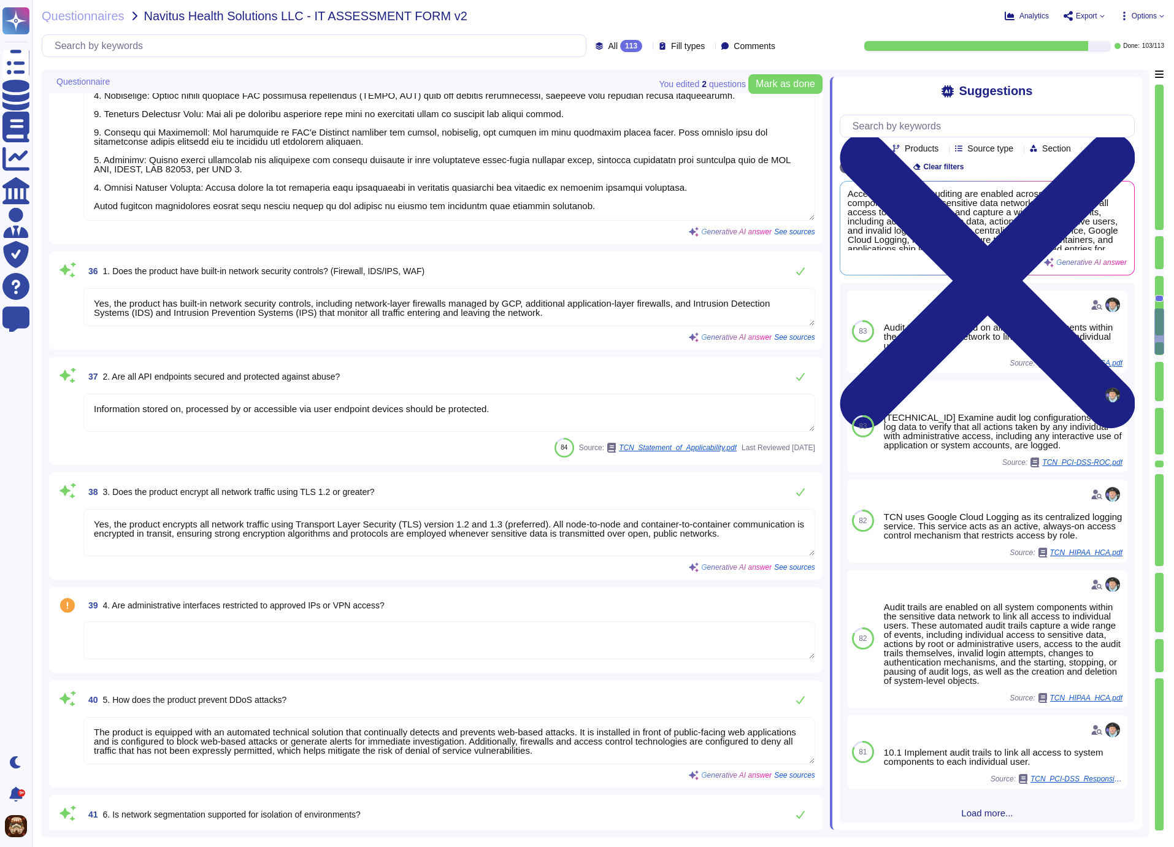
scroll to position [4530, 0]
drag, startPoint x: 508, startPoint y: 407, endPoint x: 93, endPoint y: 403, distance: 415.3
click at [93, 403] on textarea "Information stored on, processed by or accessible via user endpoint devices sho…" at bounding box center [449, 411] width 732 height 38
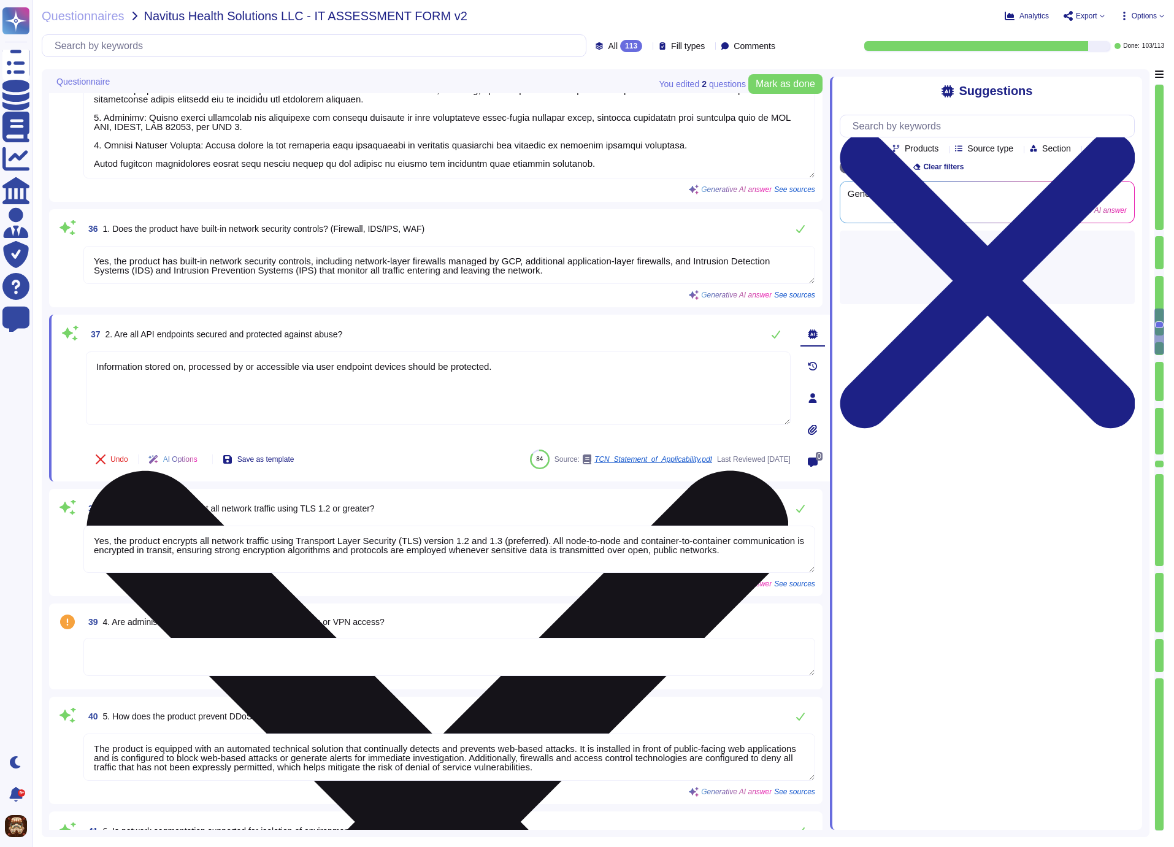
type textarea "TCN conducts rigorous vulnerability scanning at multiple points of the product …"
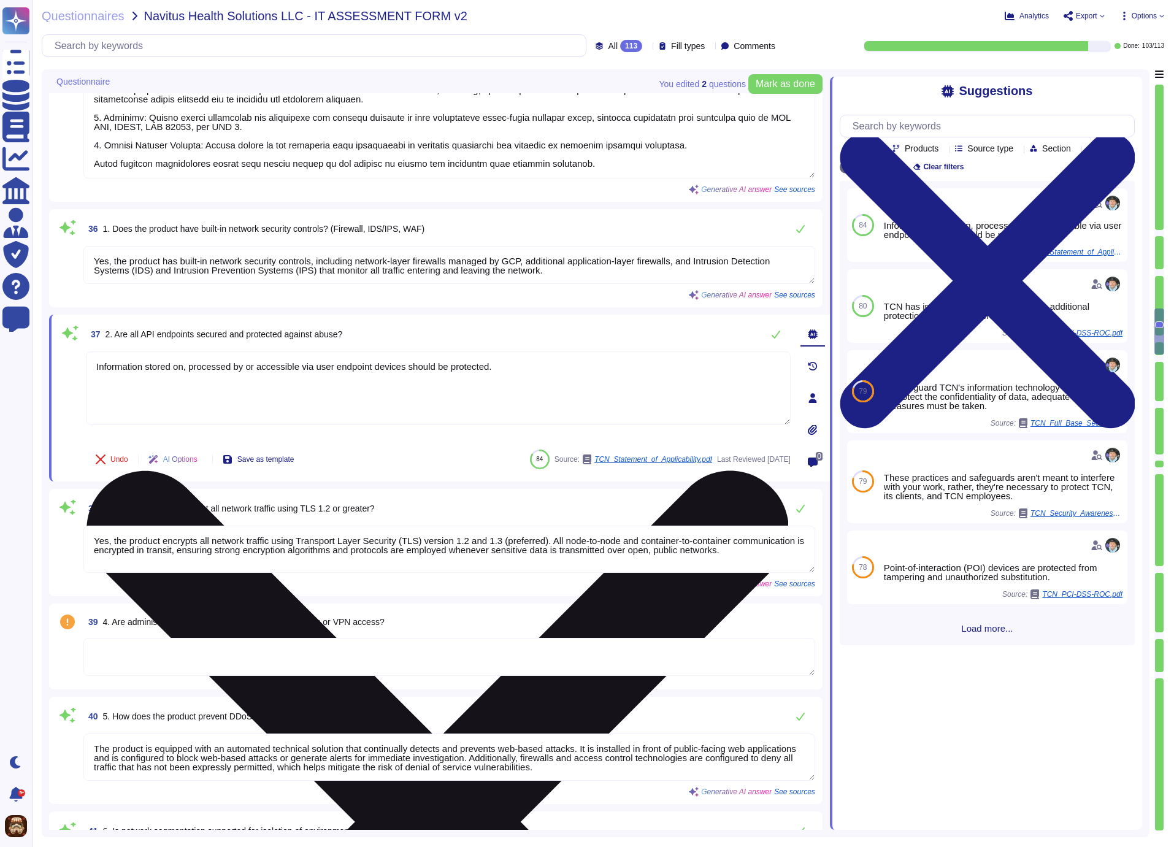
type textarea "e"
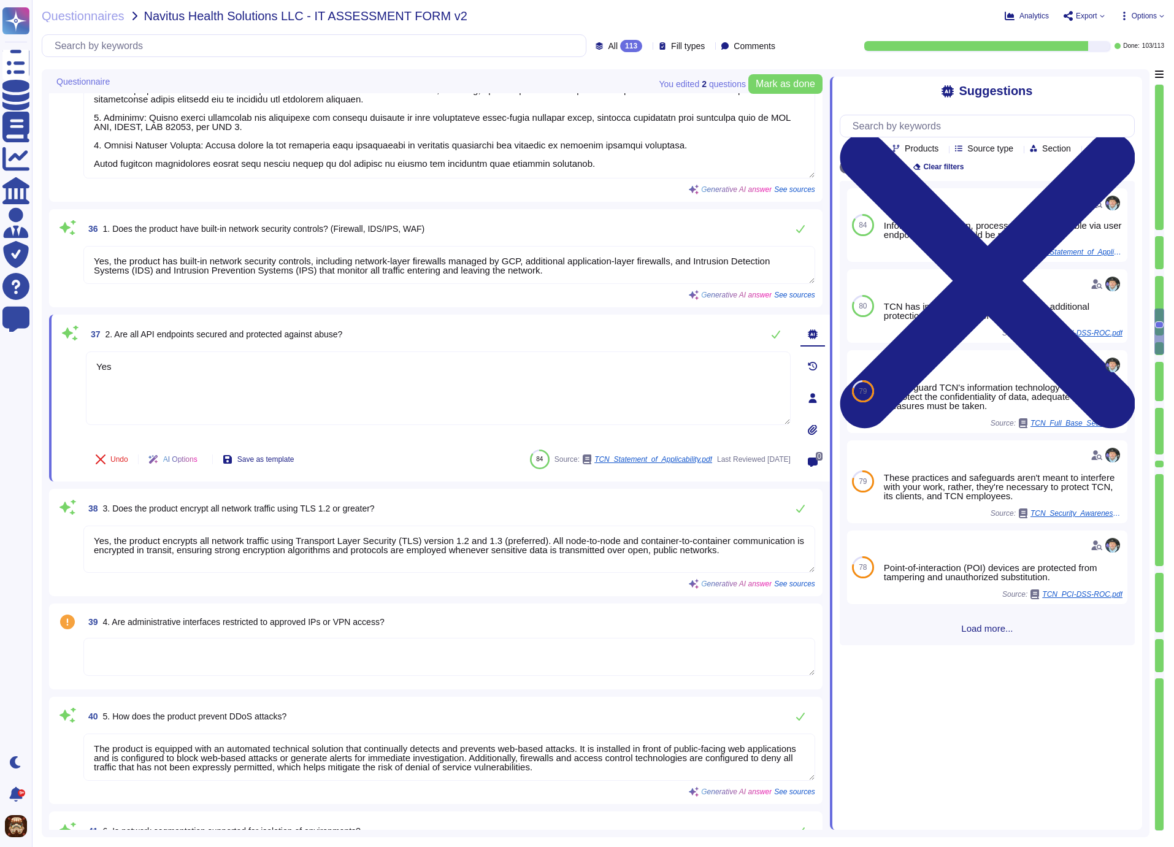
type textarea "Yes"
click at [668, 336] on div "37 2. Are all API endpoints secured and protected against abuse? Auto-saving..." at bounding box center [438, 337] width 705 height 31
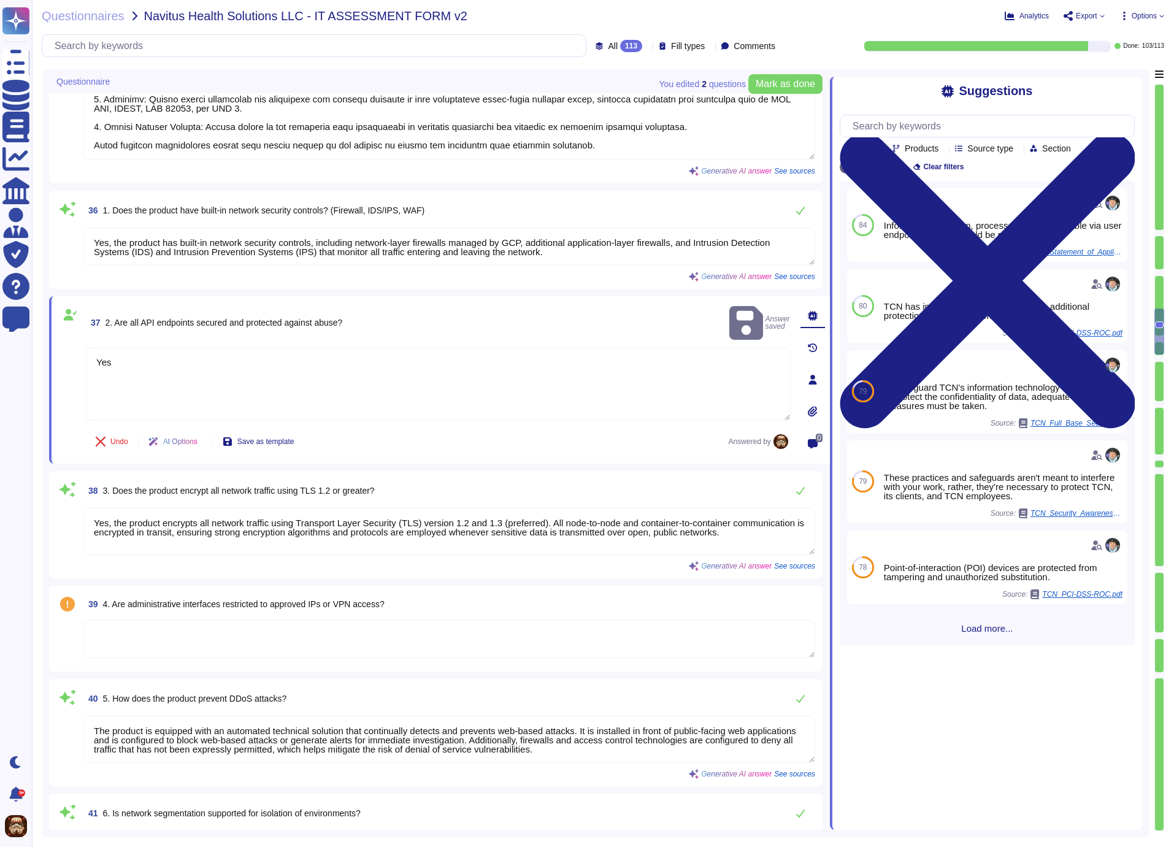
scroll to position [4554, 0]
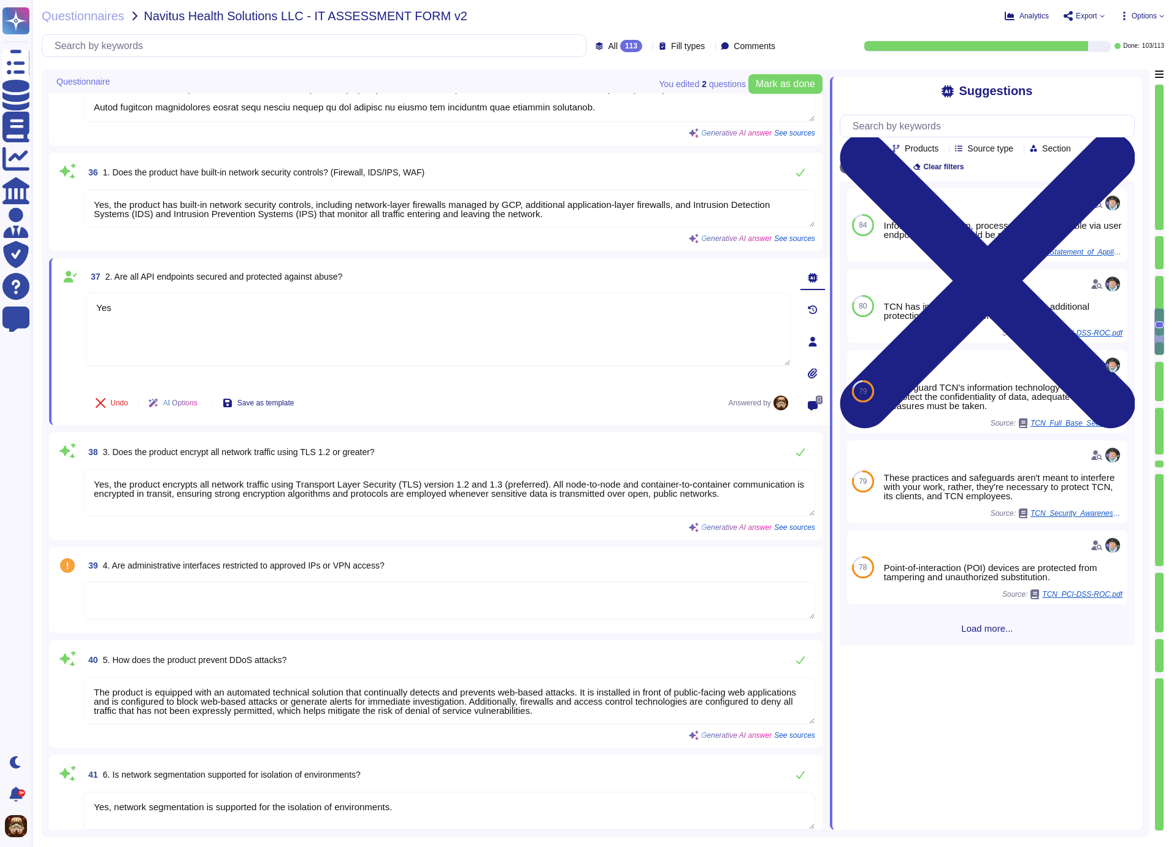
type textarea "Security patches and updates are deployed and managed through a structured proc…"
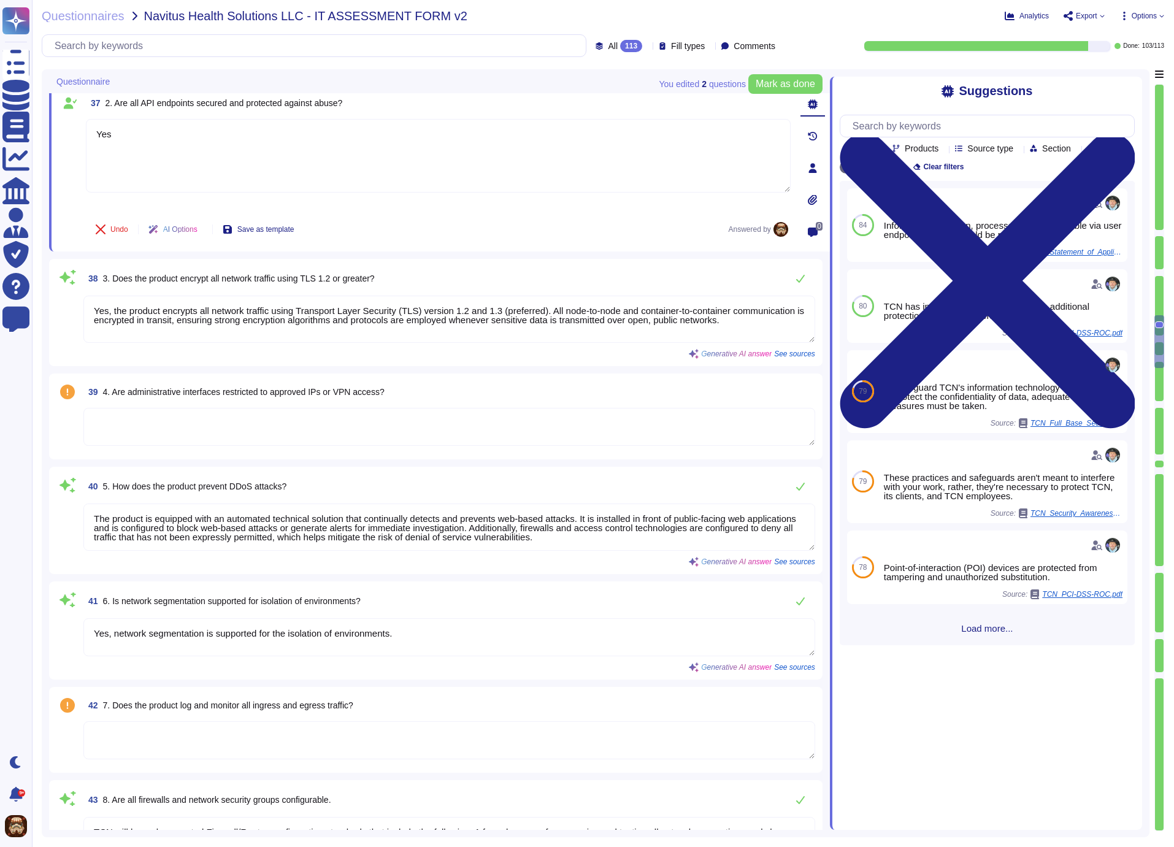
scroll to position [4763, 0]
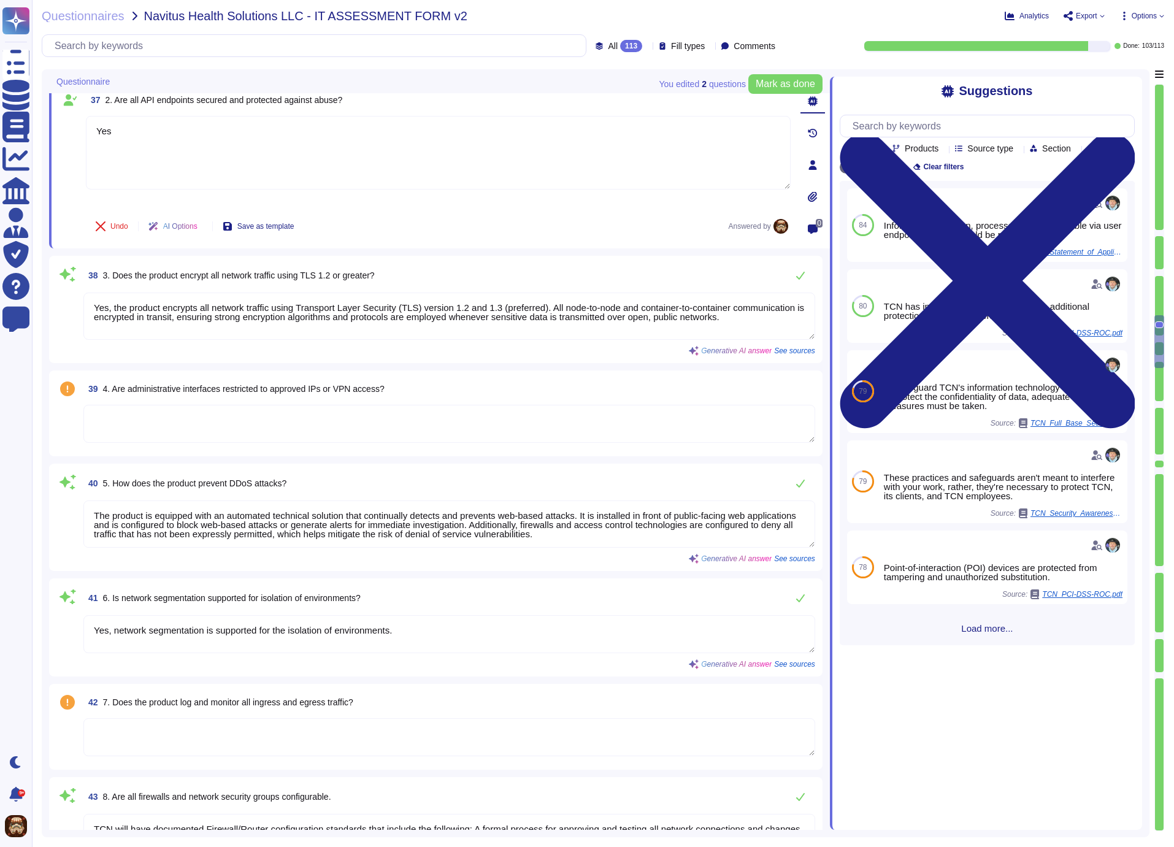
click at [297, 416] on textarea at bounding box center [449, 424] width 732 height 38
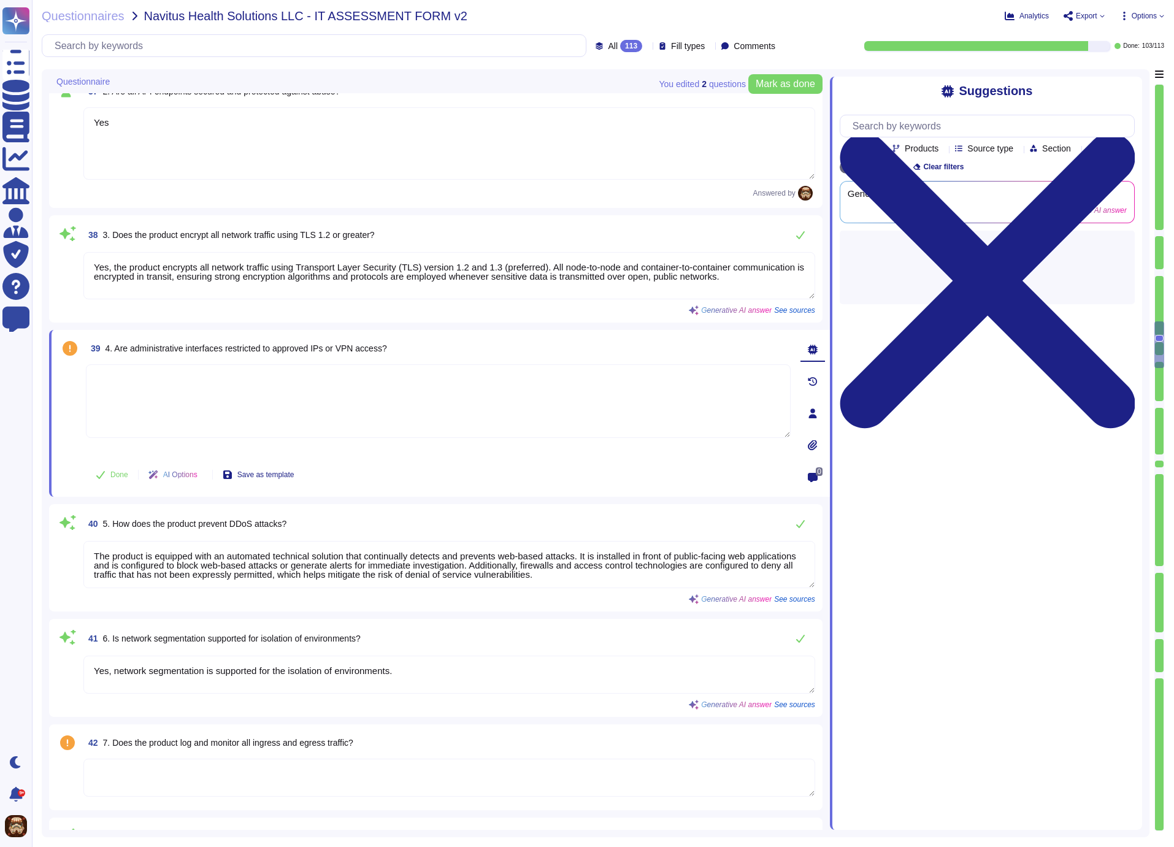
type textarea "Security patches and updates are deployed and managed through a structured proc…"
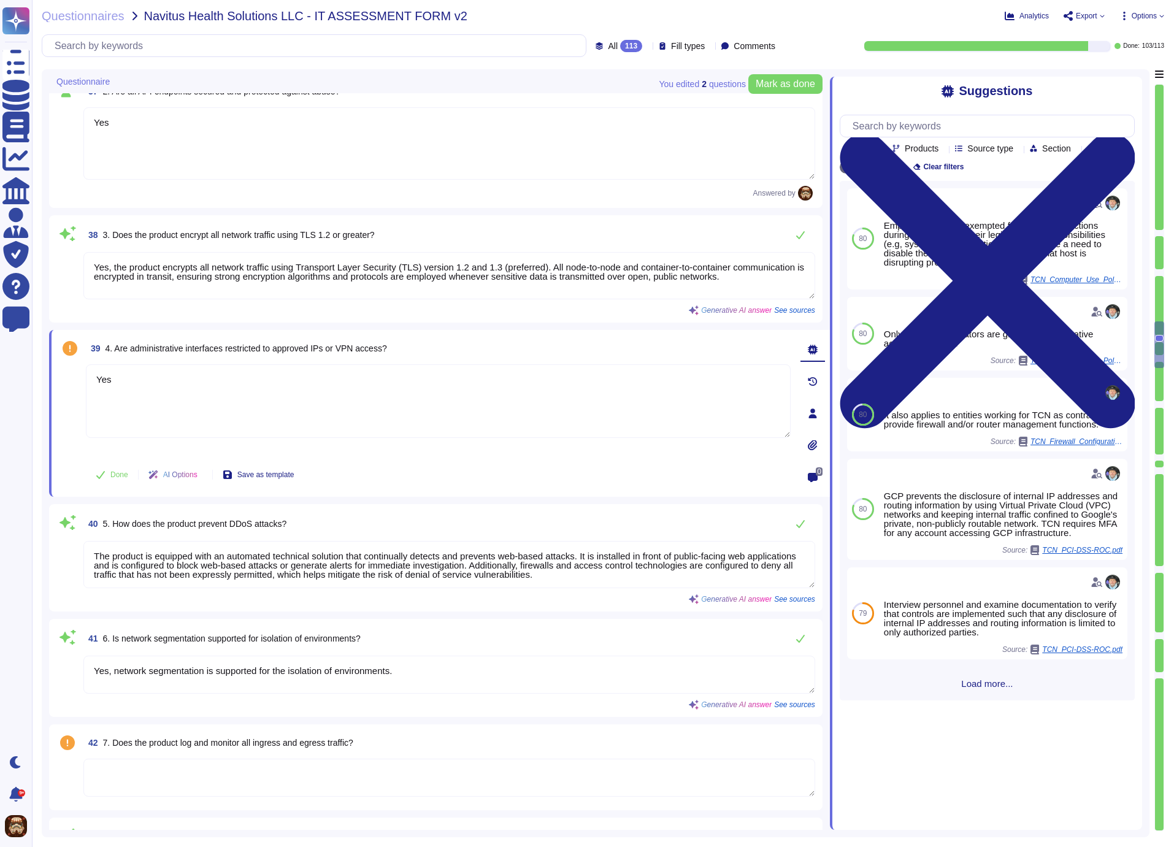
type textarea "Yes"
click at [671, 344] on div "39 4. Are administrative interfaces restricted to approved IPs or VPN access?" at bounding box center [438, 348] width 705 height 22
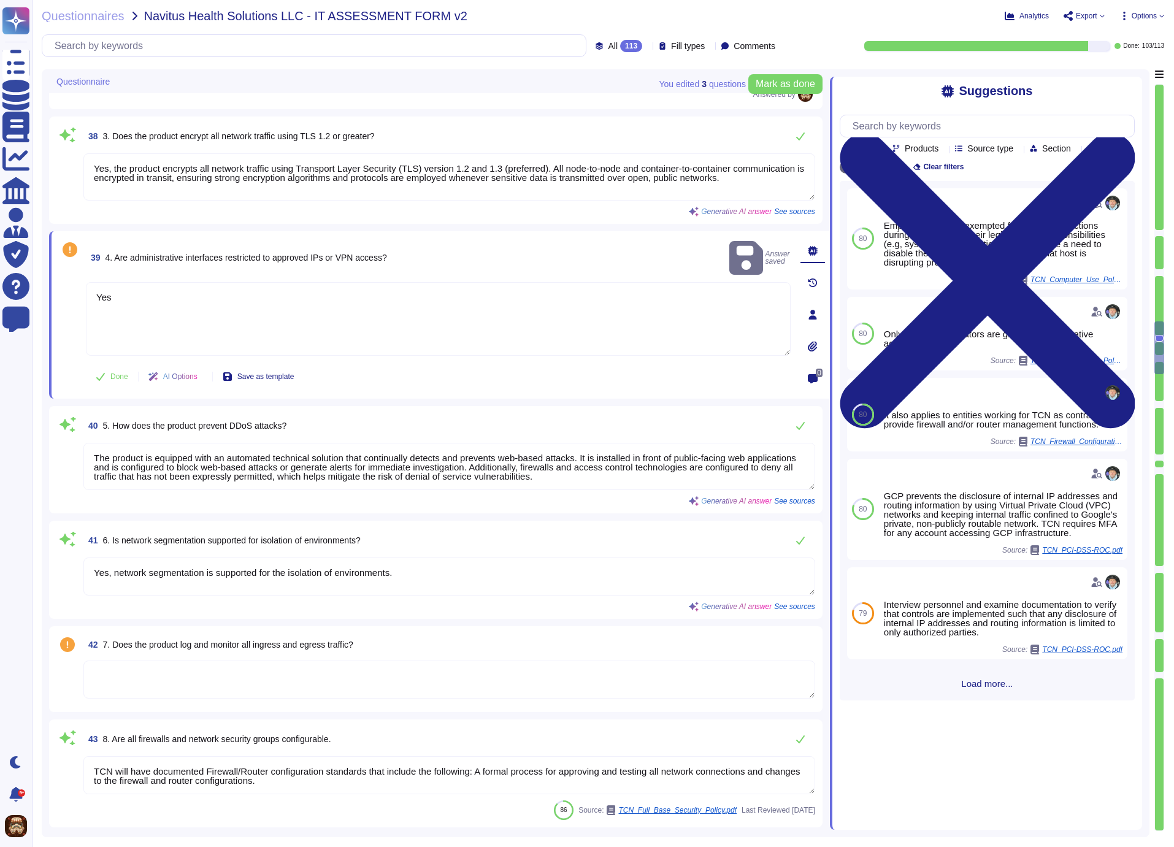
scroll to position [4915, 0]
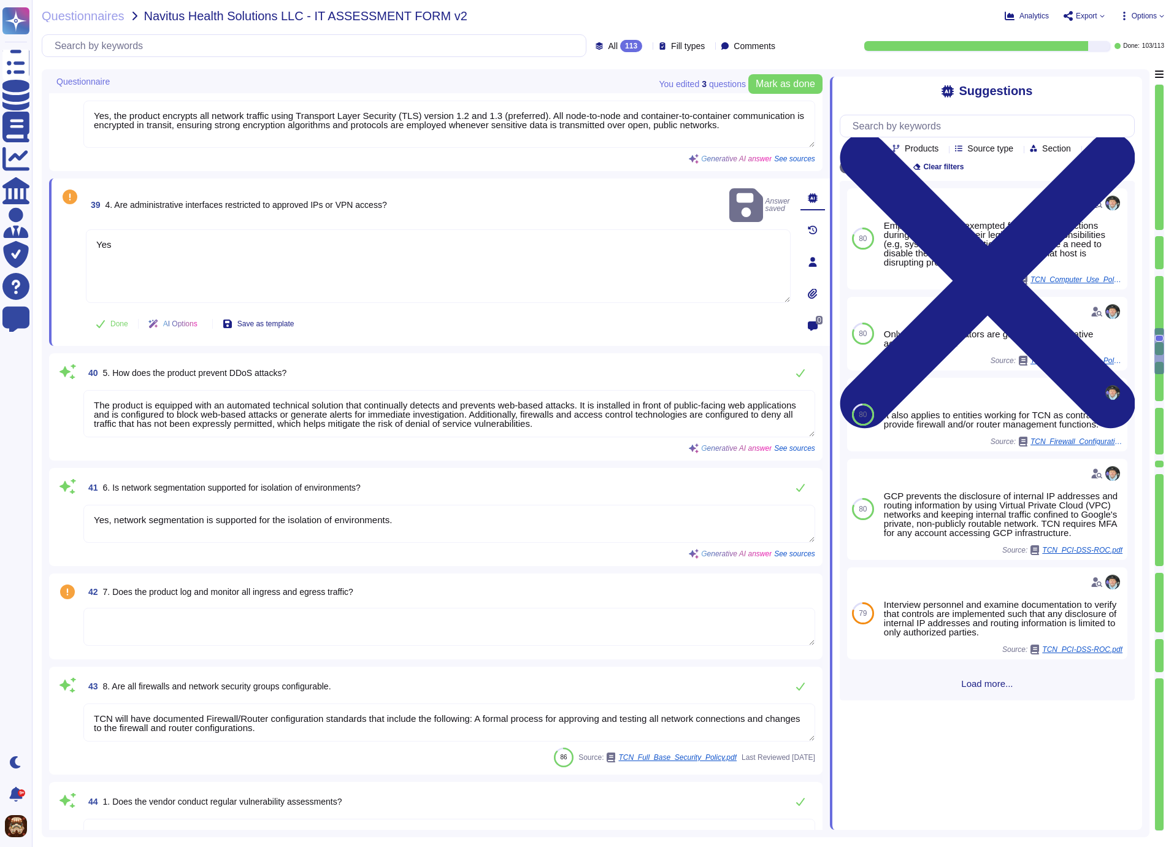
type textarea "Yes, TCN's platform is fully automated using DevOps and Continuous Integration …"
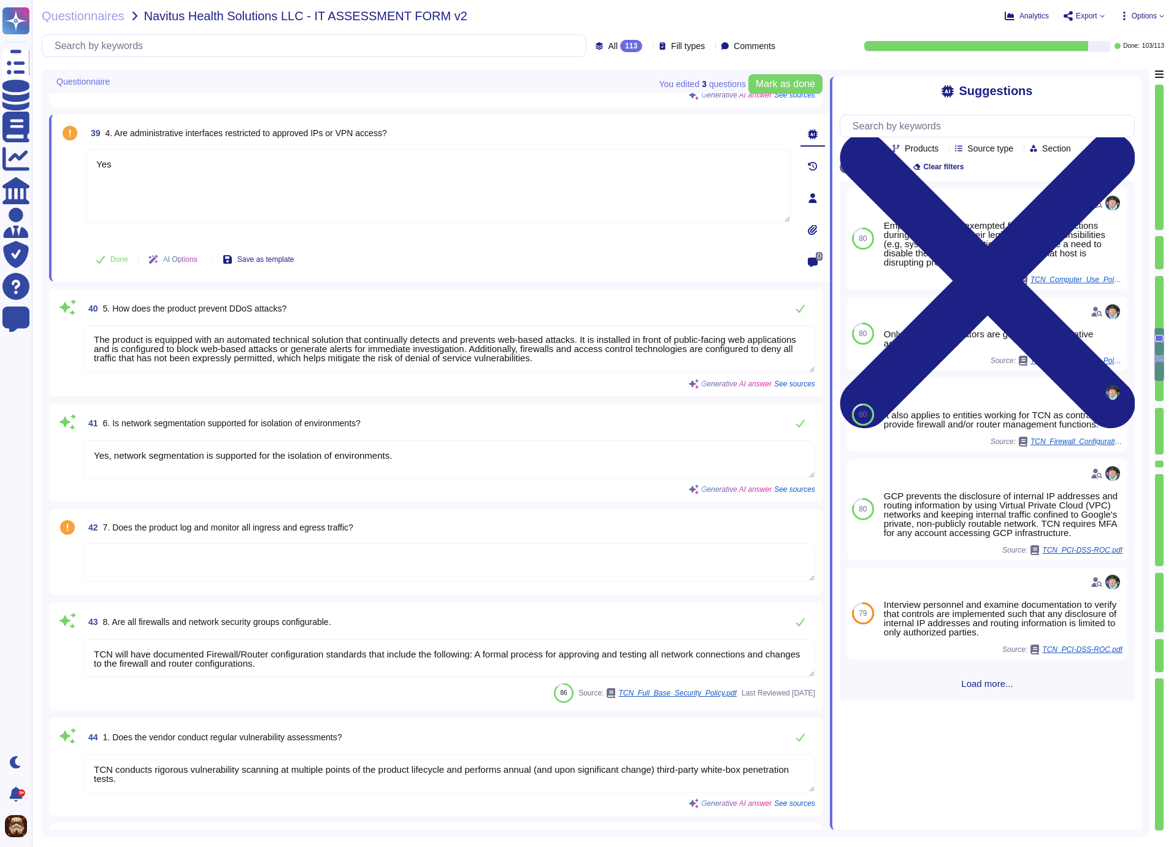
scroll to position [4985, 0]
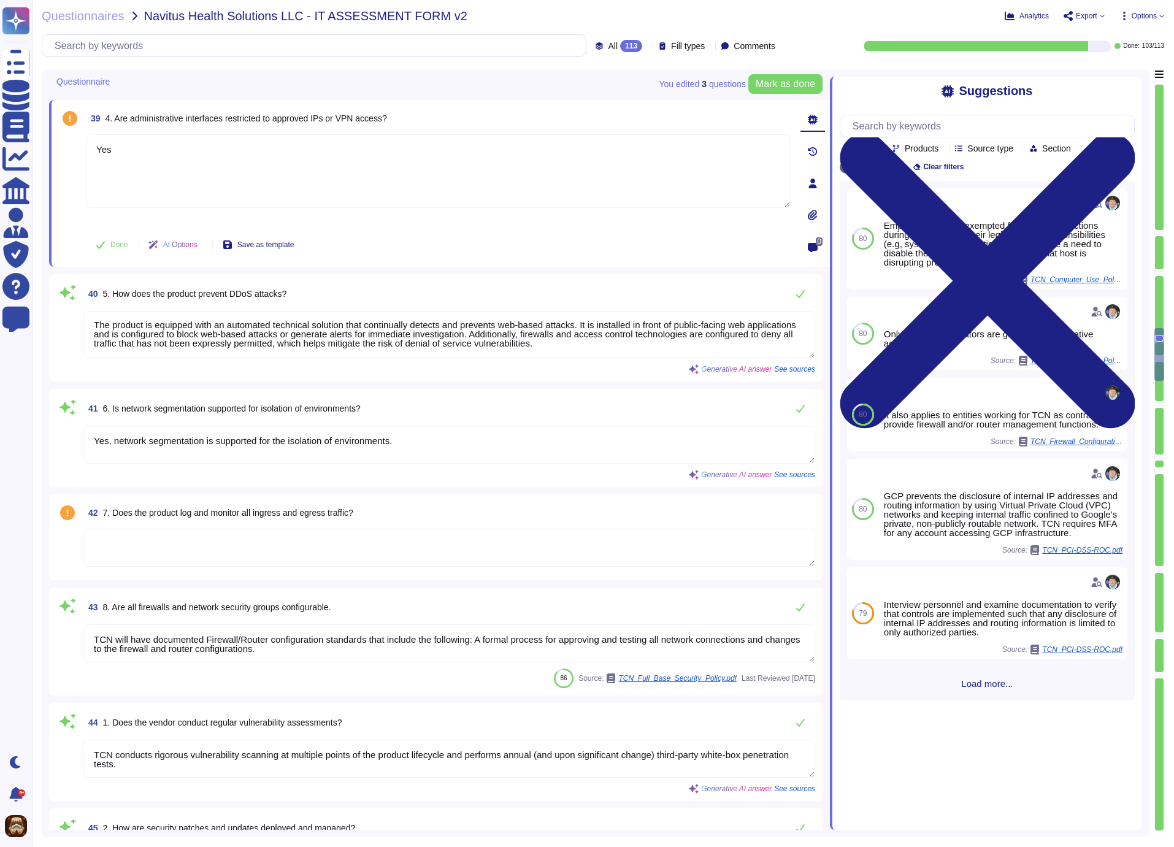
type textarea "Yes, third-party libraries and dependencies are scanned for vulnerabilities. TC…"
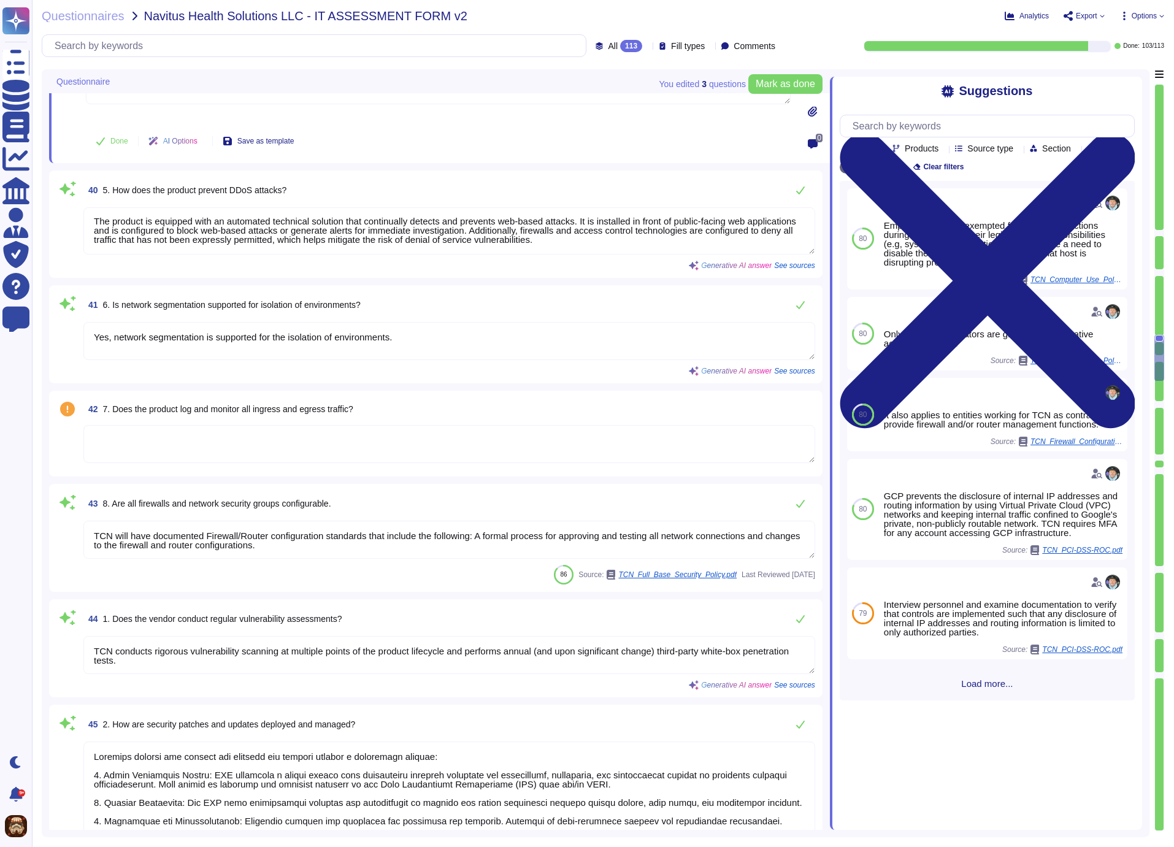
scroll to position [5090, 0]
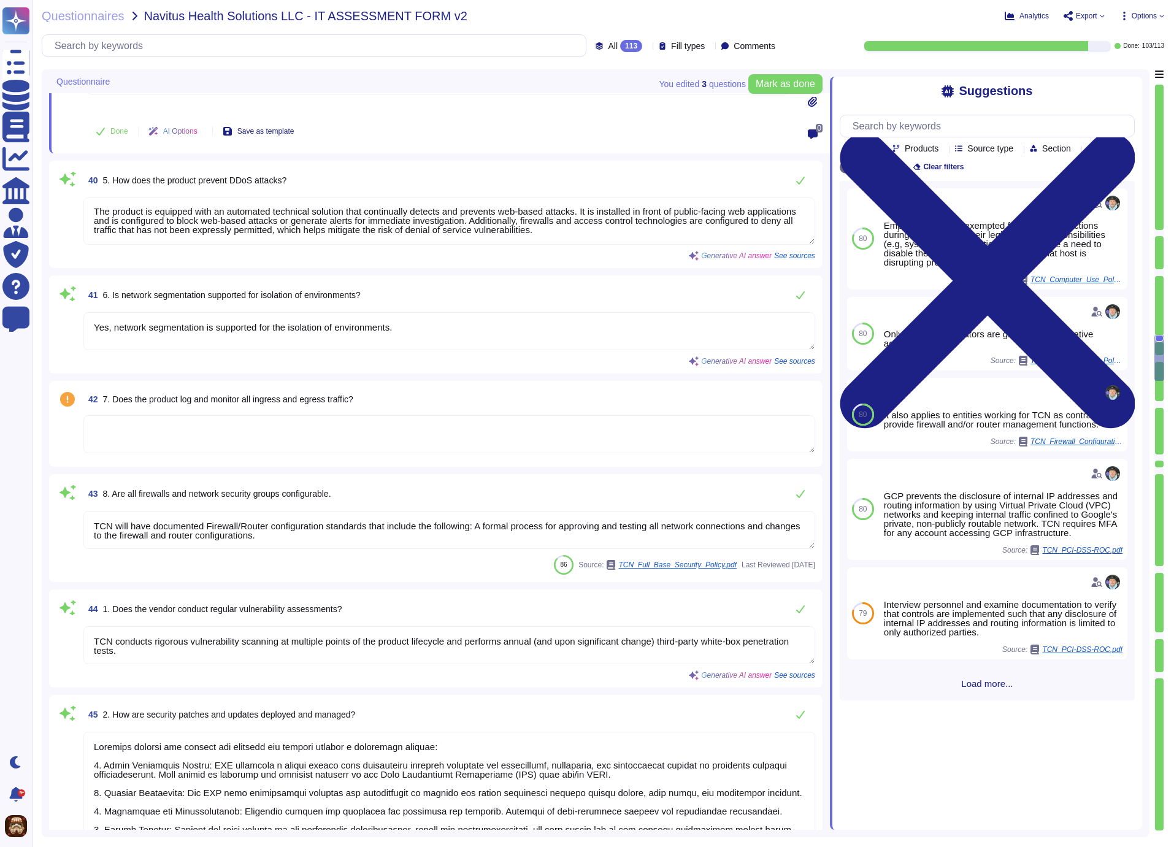
type textarea "TCN's vulnerability scan reports can be accessed on TCN's Trust Center ([URL][D…"
click at [298, 424] on textarea at bounding box center [449, 434] width 732 height 38
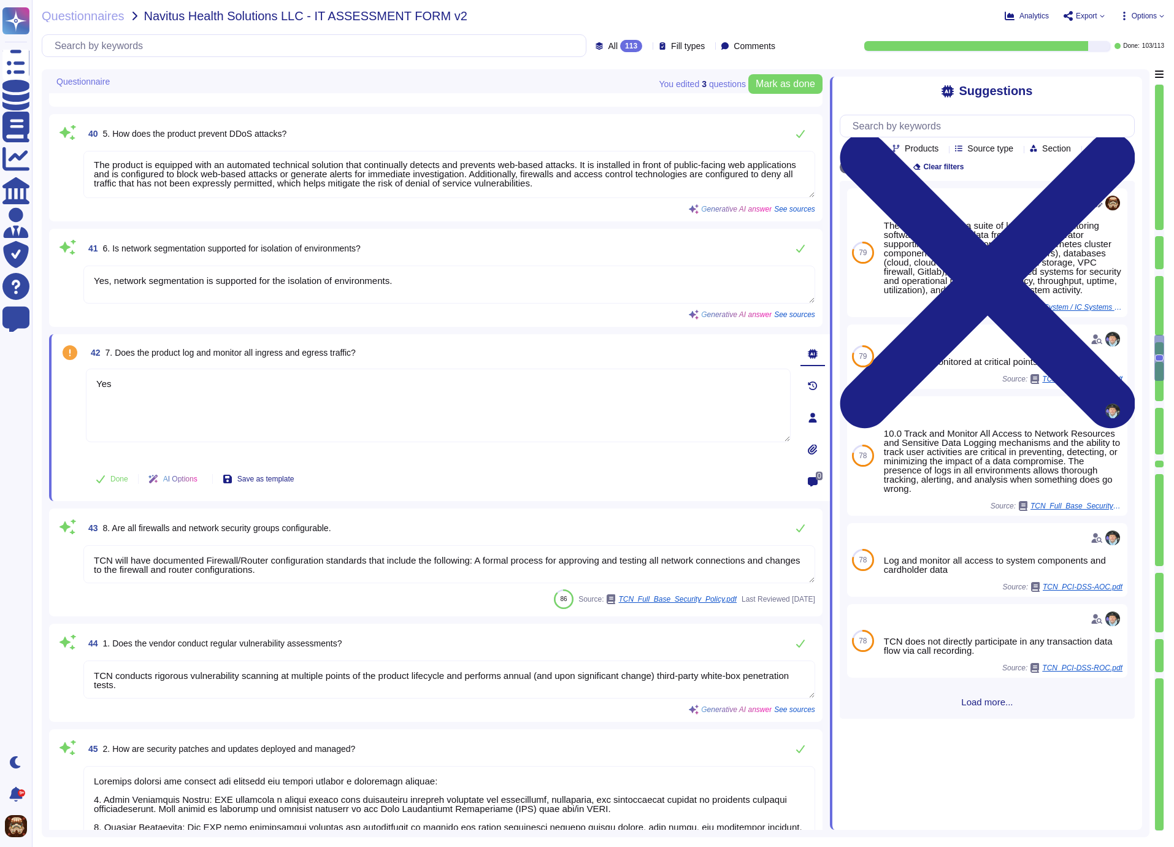
type textarea "Yes"
click at [539, 348] on div "42 7. Does the product log and monitor all ingress and egress traffic?" at bounding box center [438, 353] width 705 height 22
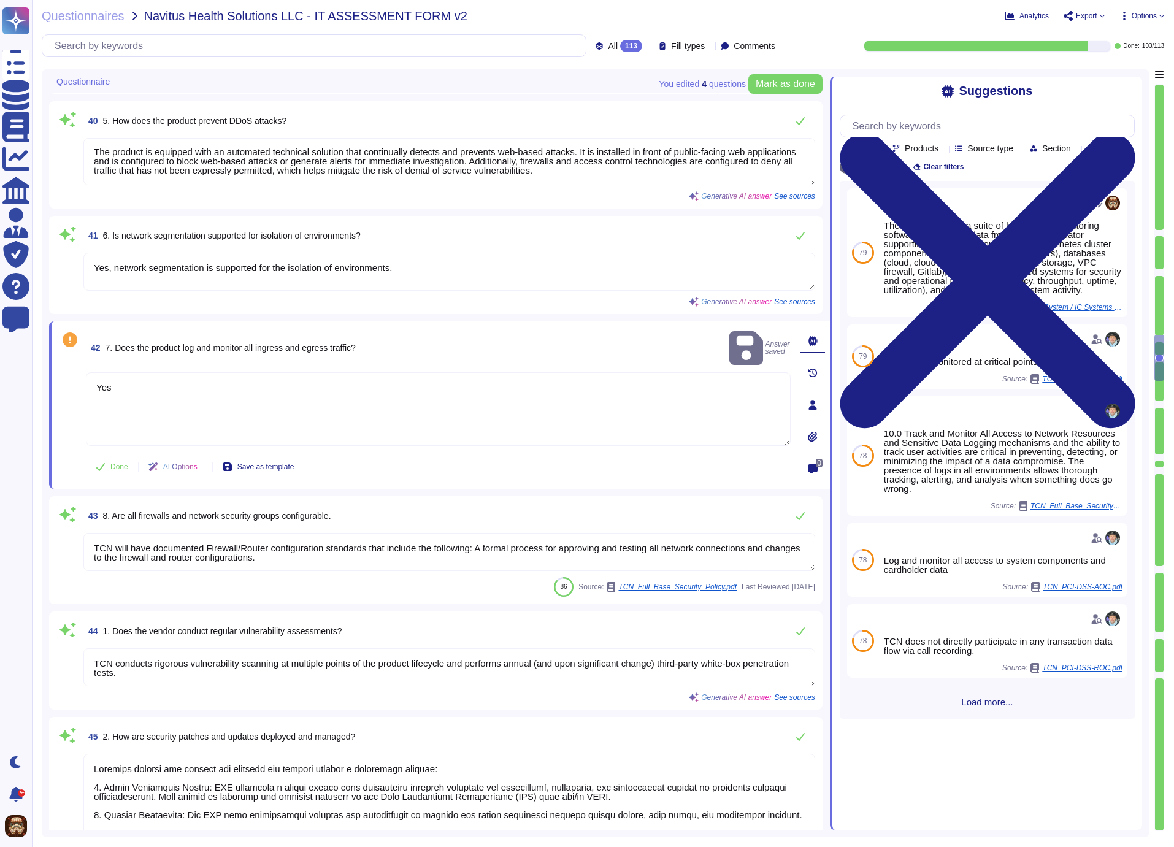
type textarea "TCN's vulnerability scan reports can be accessed on TCN's Trust Center ([URL][D…"
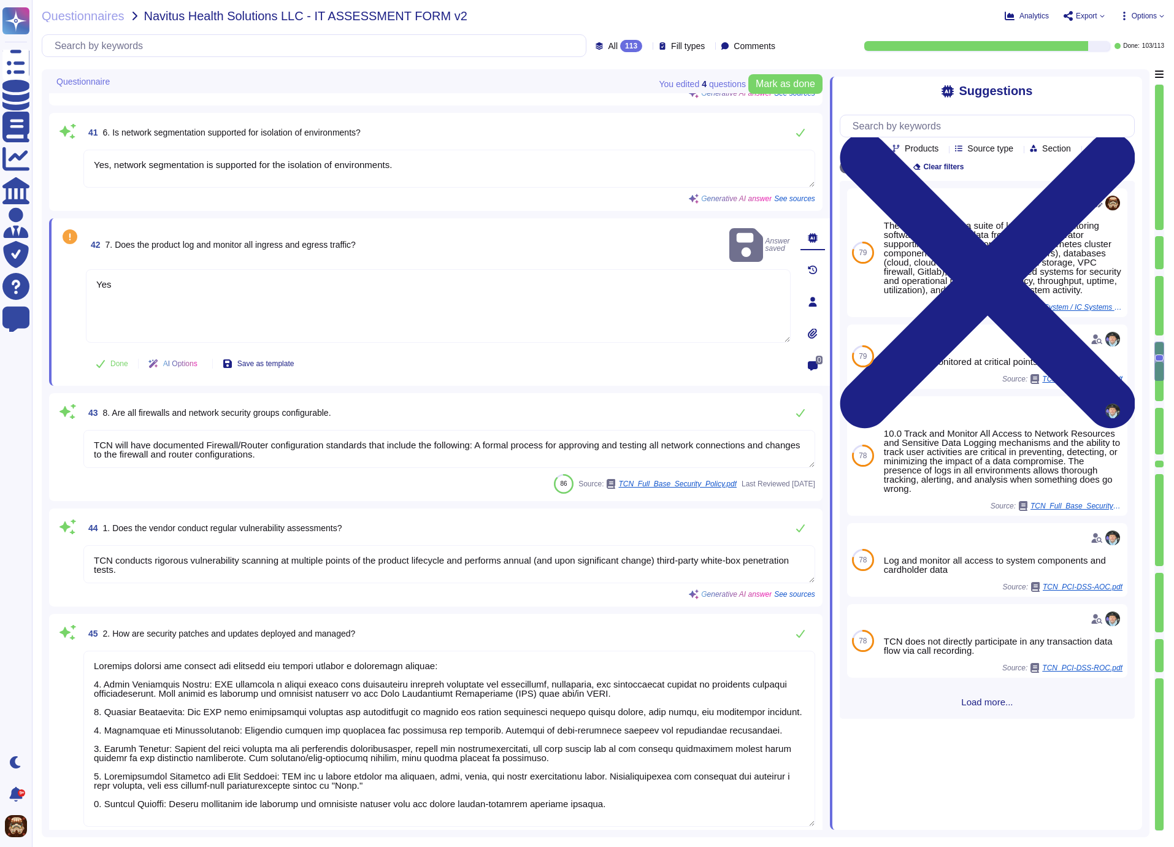
scroll to position [5218, 0]
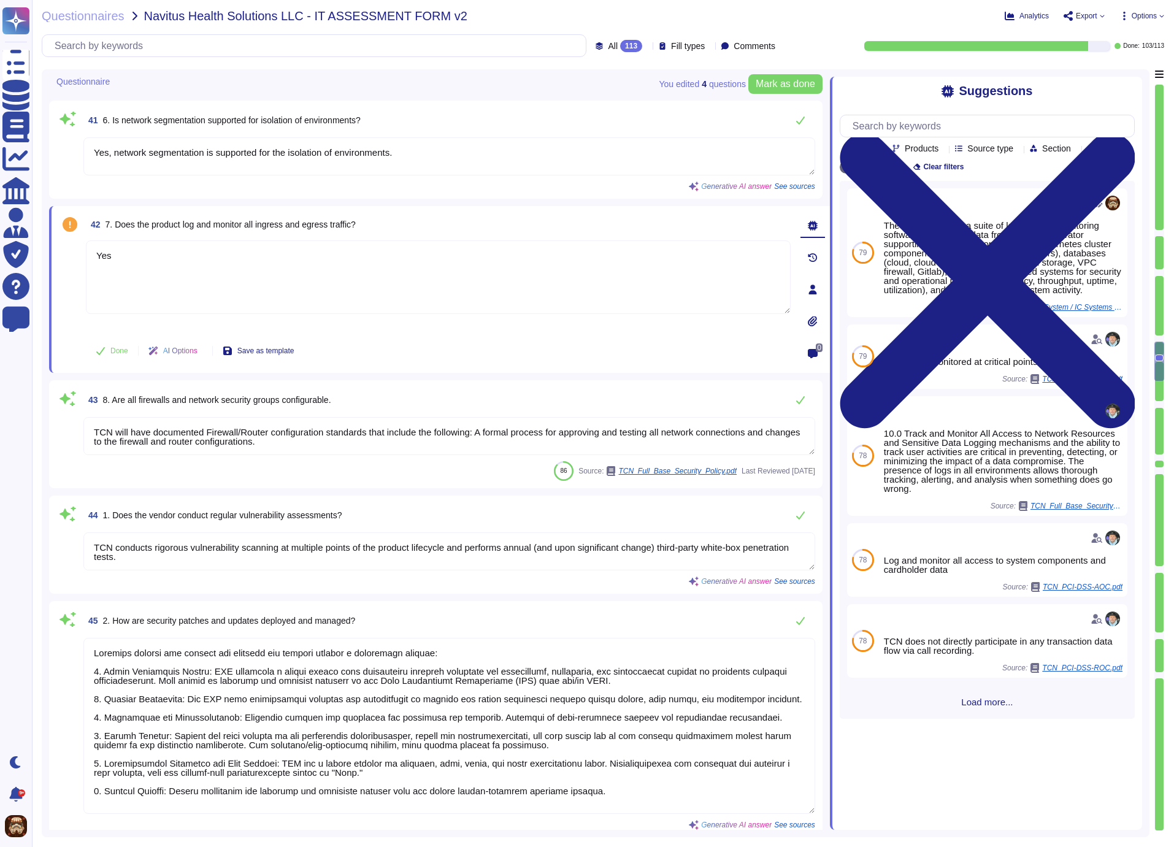
drag, startPoint x: 95, startPoint y: 426, endPoint x: 295, endPoint y: 440, distance: 200.5
click at [295, 440] on textarea "TCN will have documented Firewall/Router configuration standards that include t…" at bounding box center [449, 436] width 732 height 38
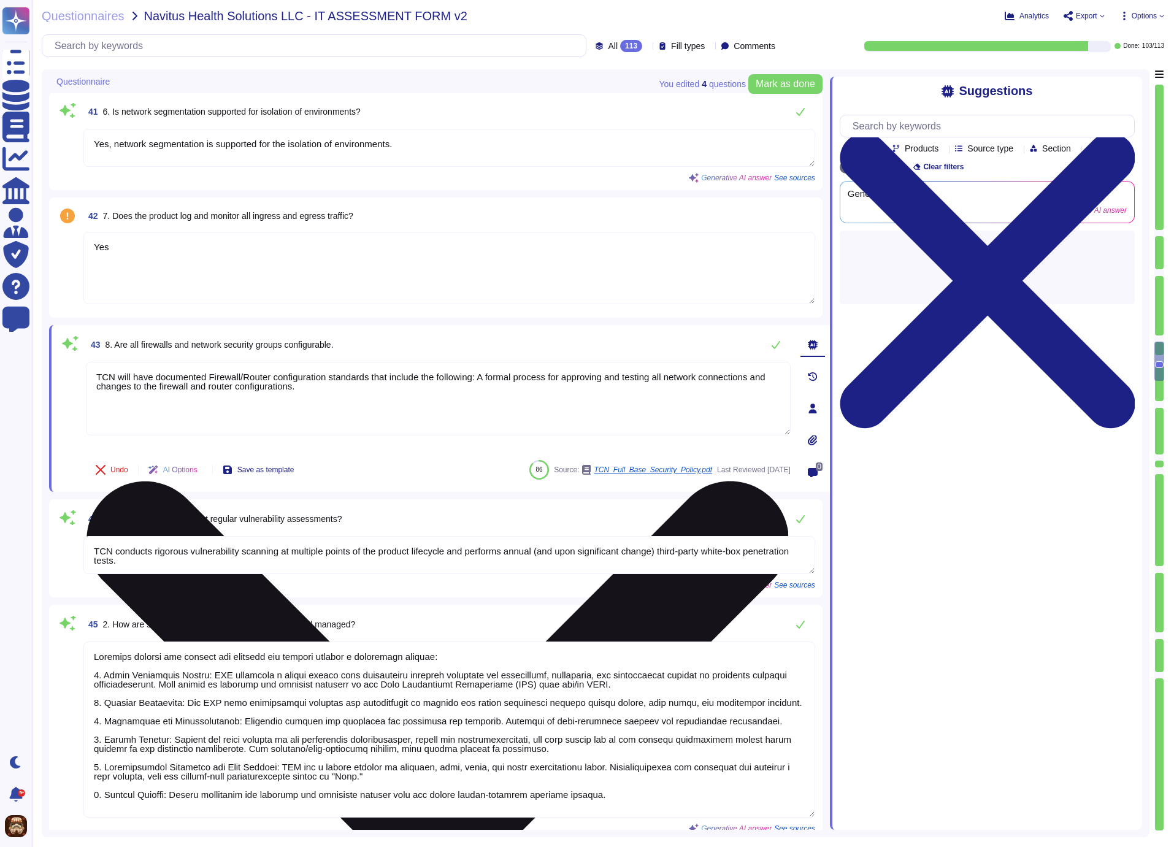
type textarea "TCN's vulnerability scan reports can be accessed on TCN's Trust Center ([URL][D…"
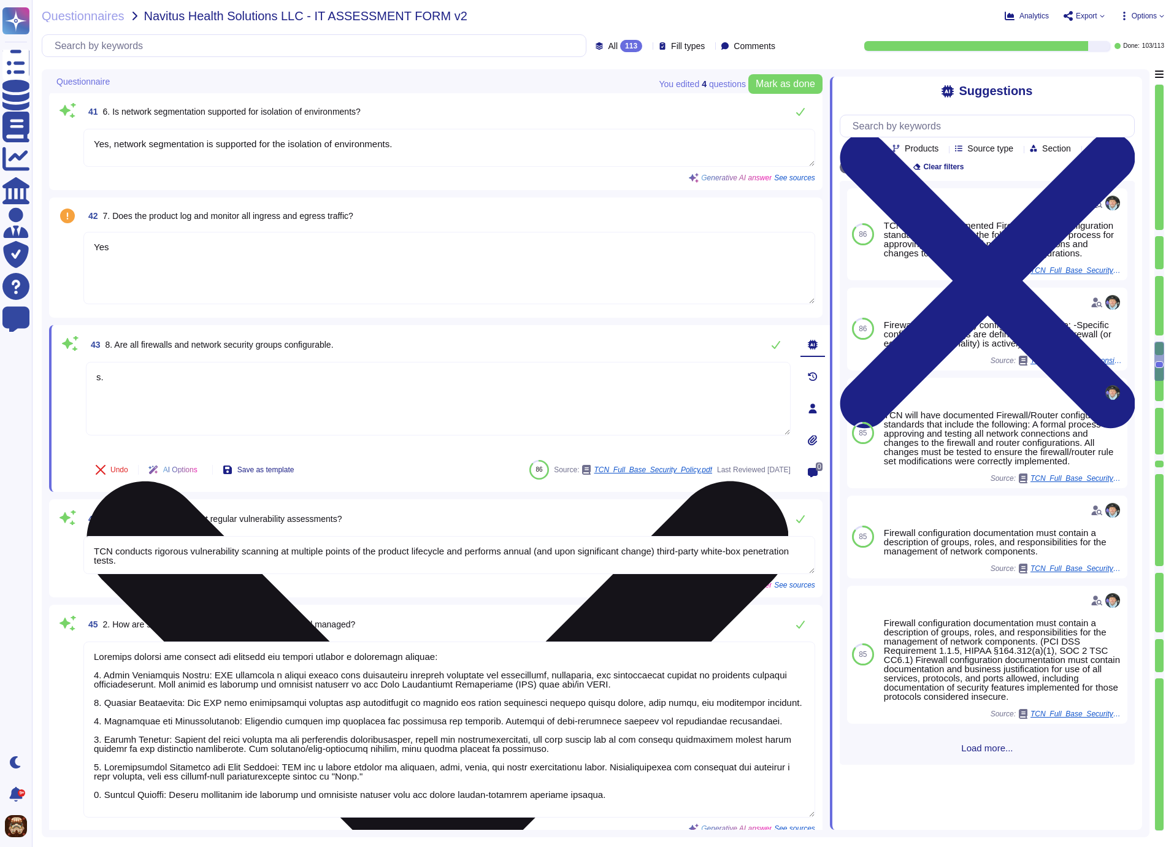
type textarea "s"
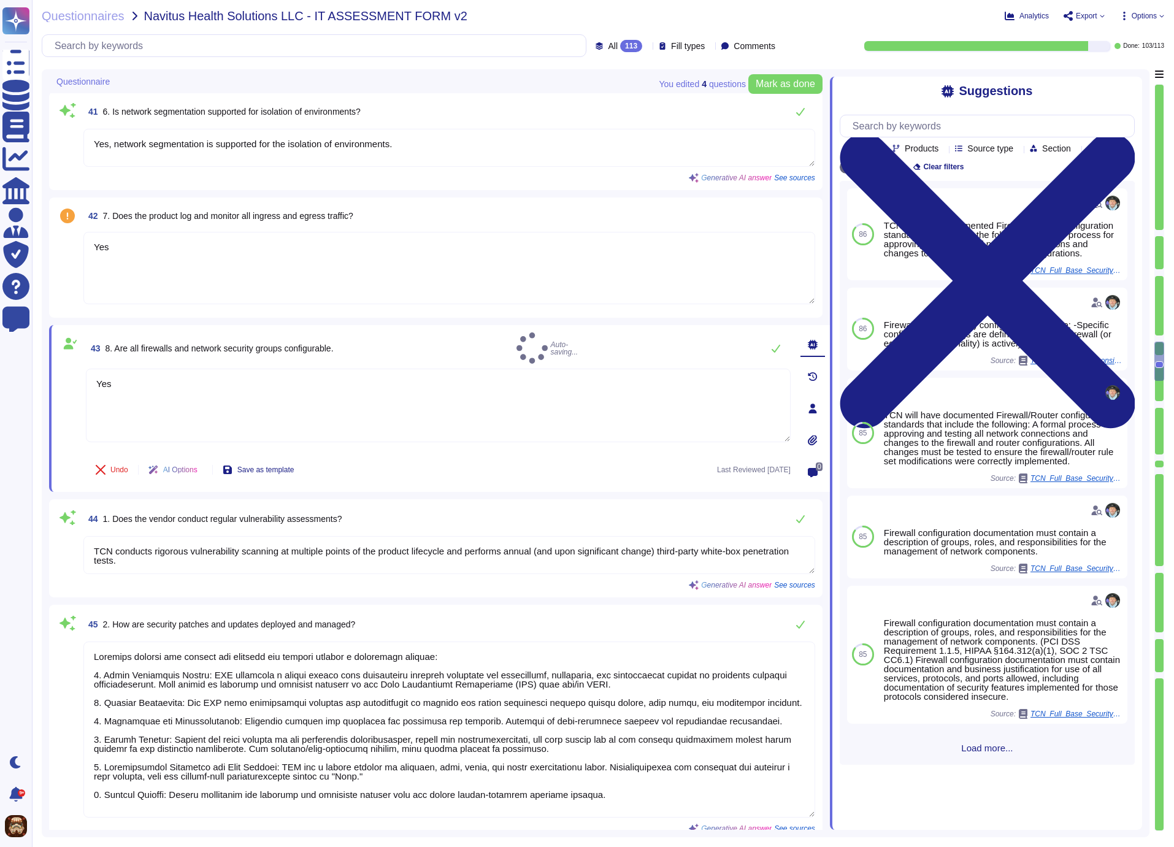
type textarea "Yes"
click at [585, 342] on div "43 8. Are all firewalls and network security groups configurable. Auto-saving..." at bounding box center [438, 347] width 705 height 31
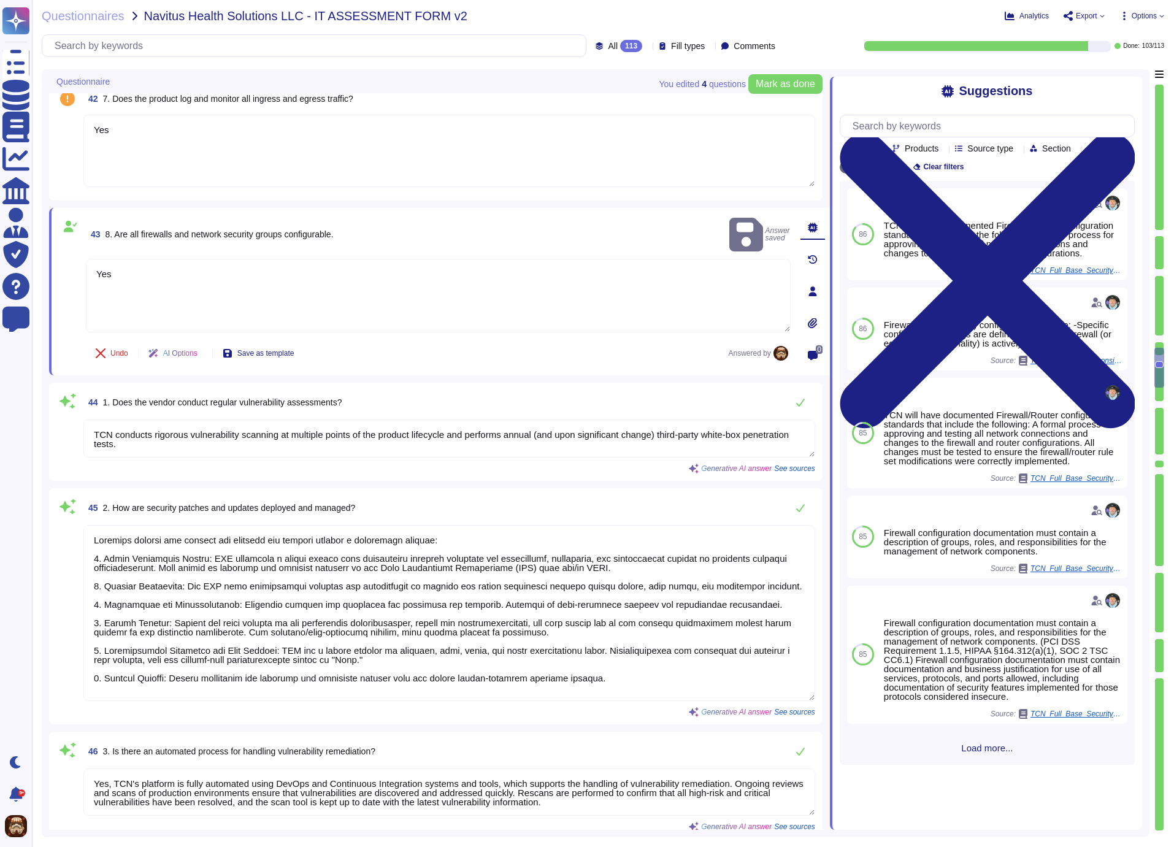
scroll to position [5334, 0]
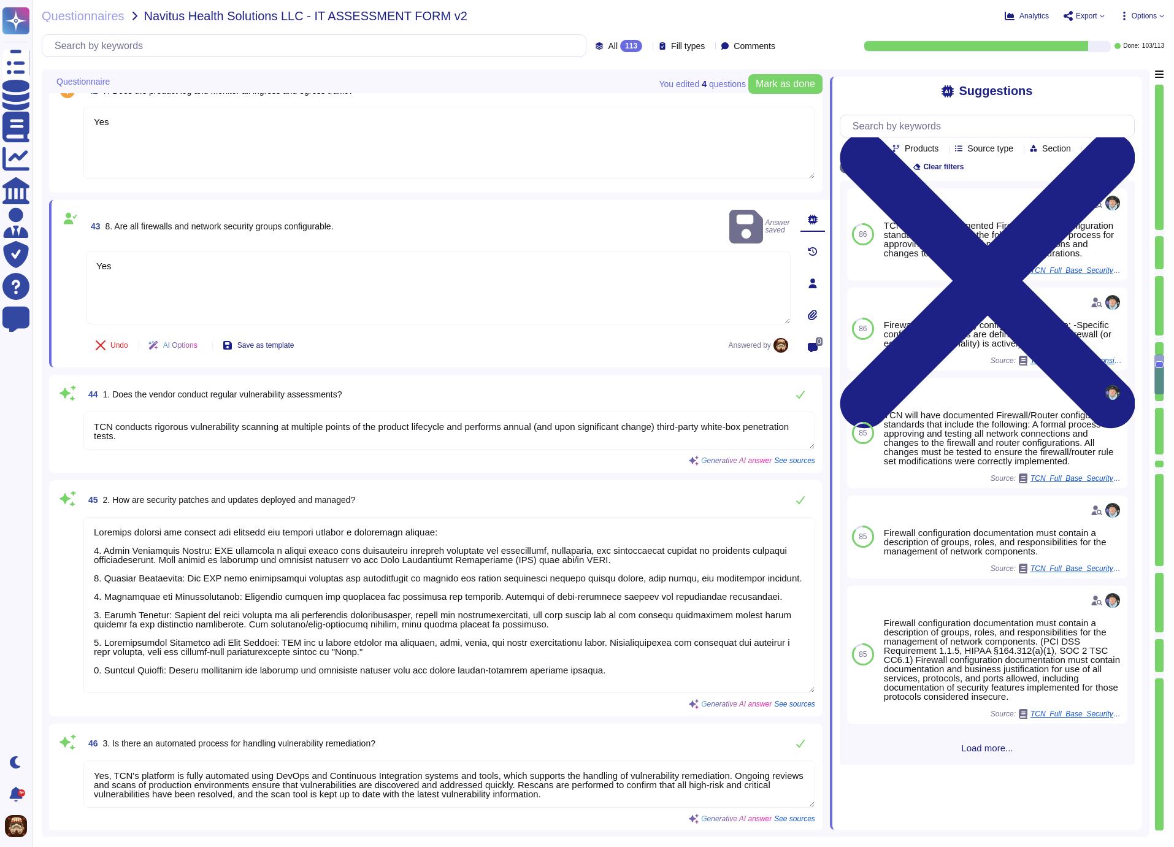
type textarea "TCN ensures audit logs are tamper-proof through several measures: 1. Protection…"
click at [218, 434] on textarea "TCN conducts rigorous vulnerability scanning at multiple points of the product …" at bounding box center [449, 430] width 732 height 38
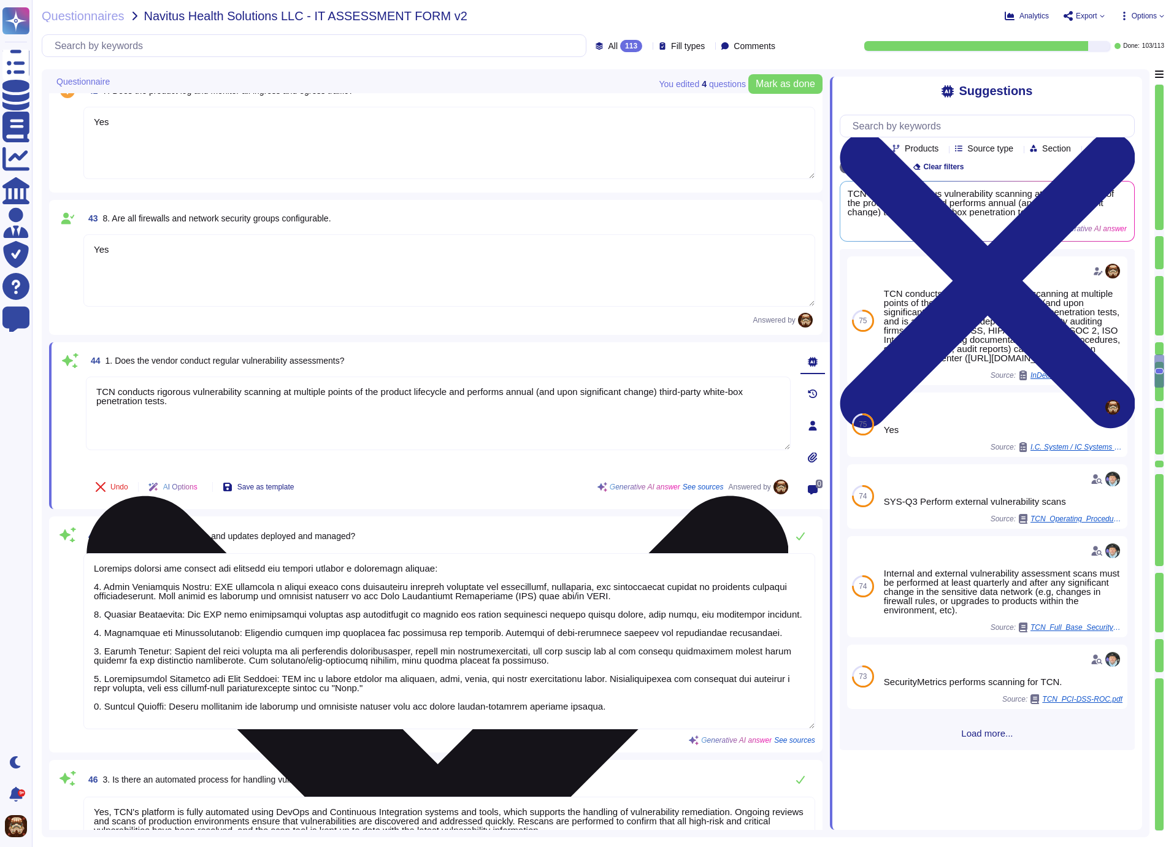
click at [240, 401] on textarea "TCN conducts rigorous vulnerability scanning at multiple points of the product …" at bounding box center [438, 414] width 705 height 74
paste textarea "TCN_Audits_Penetration_Testing_and_Vulnerability_Scanning.pdf"
click at [245, 397] on textarea "TCN conducts rigorous vulnerability scanning at multiple points of the product …" at bounding box center [438, 414] width 705 height 74
click at [453, 396] on textarea "TCN conducts rigorous vulnerability scanning at multiple points of the product …" at bounding box center [438, 414] width 705 height 74
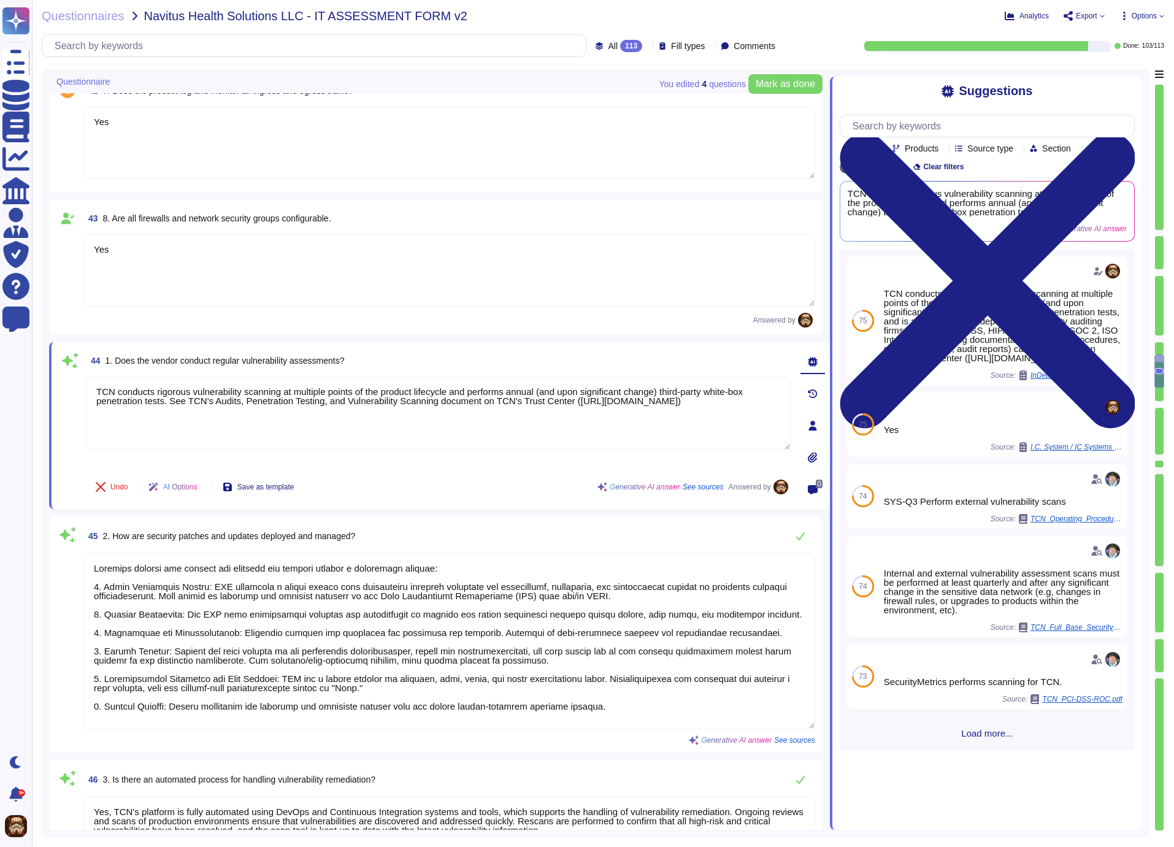
type textarea "TCN conducts rigorous vulnerability scanning at multiple points of the product …"
click at [685, 360] on div "44 1. Does the vendor conduct regular vulnerability assessments?" at bounding box center [438, 361] width 705 height 22
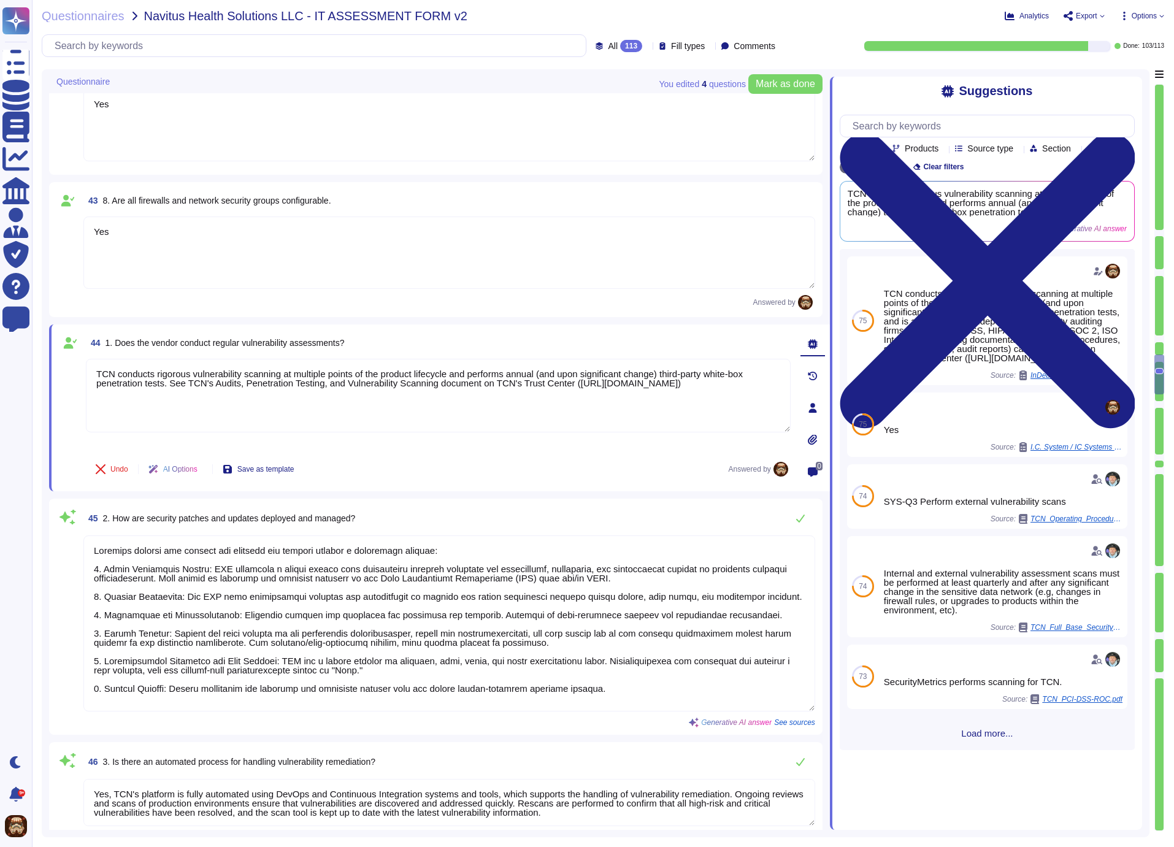
type textarea "TCN ensures audit logs are tamper-proof through several measures: 1. Protection…"
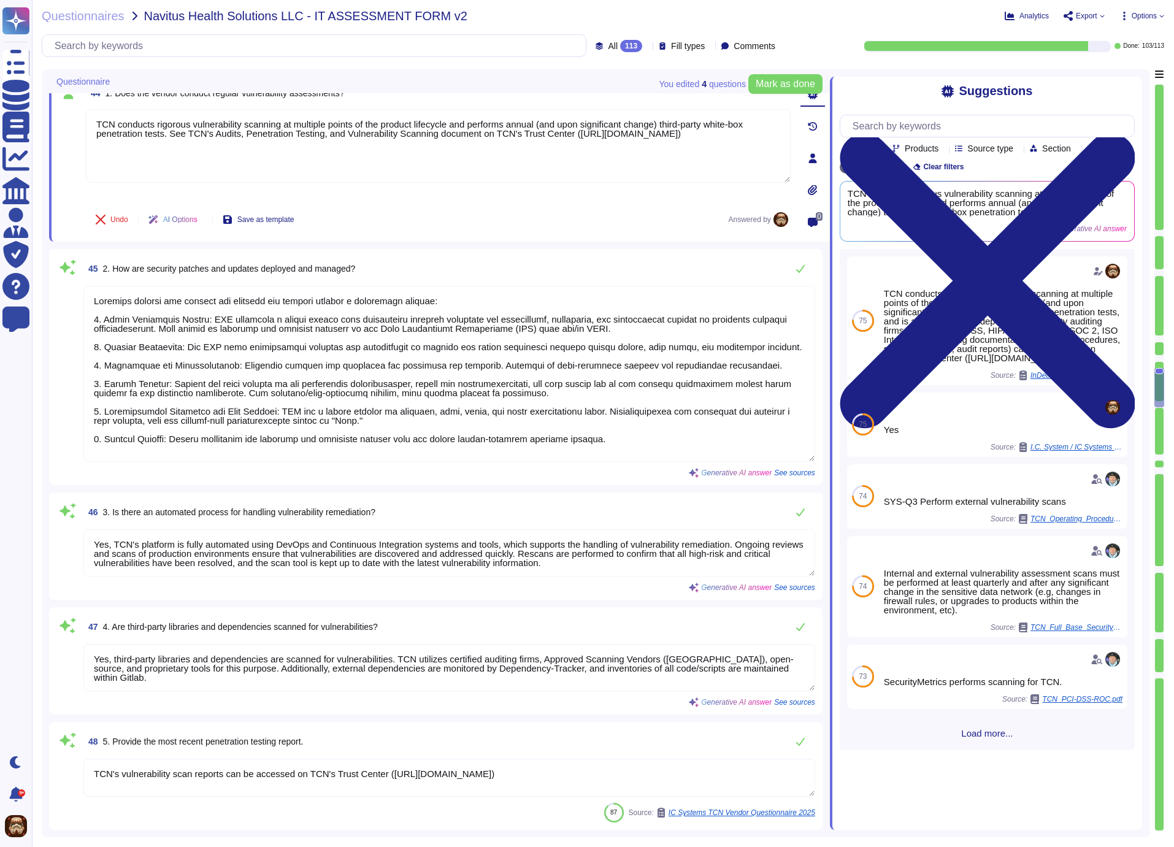
scroll to position [5649, 0]
type textarea "Yes, the product provides real-time alerts for suspicious activity. The IDS/IPS…"
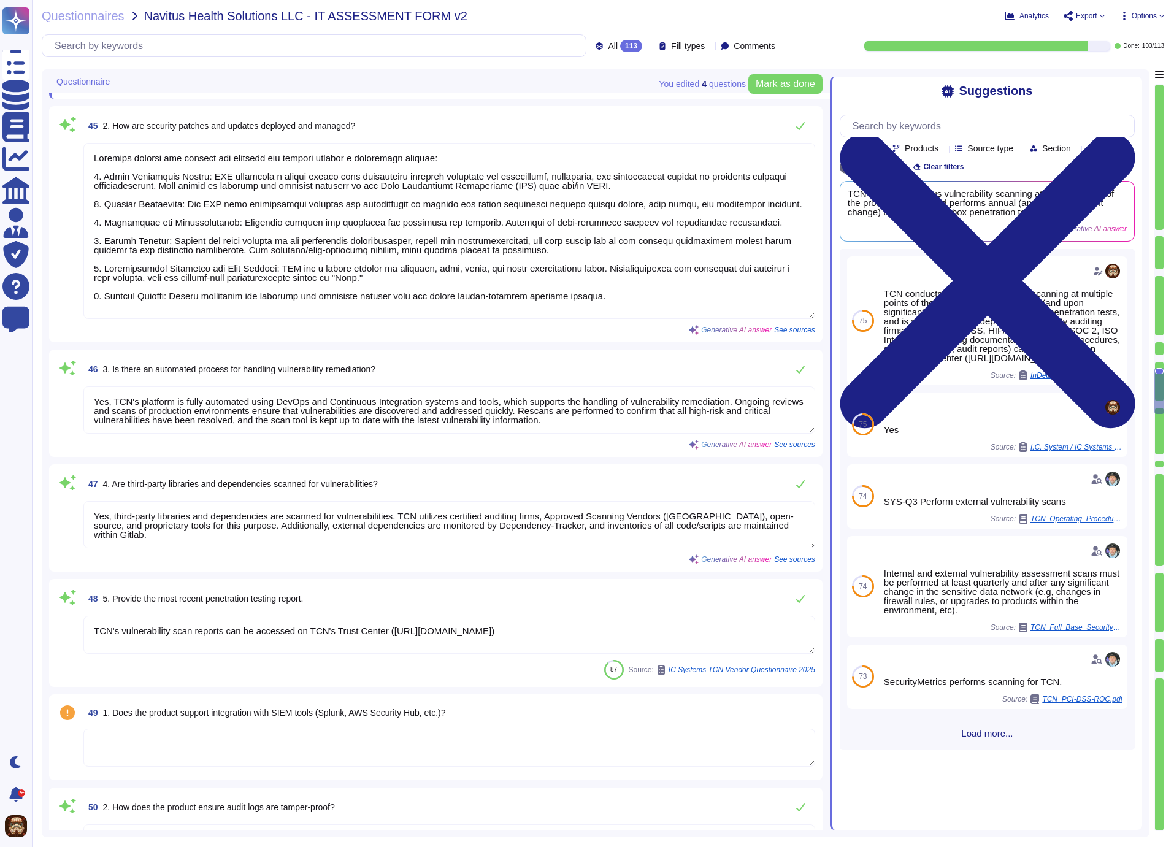
scroll to position [1, 0]
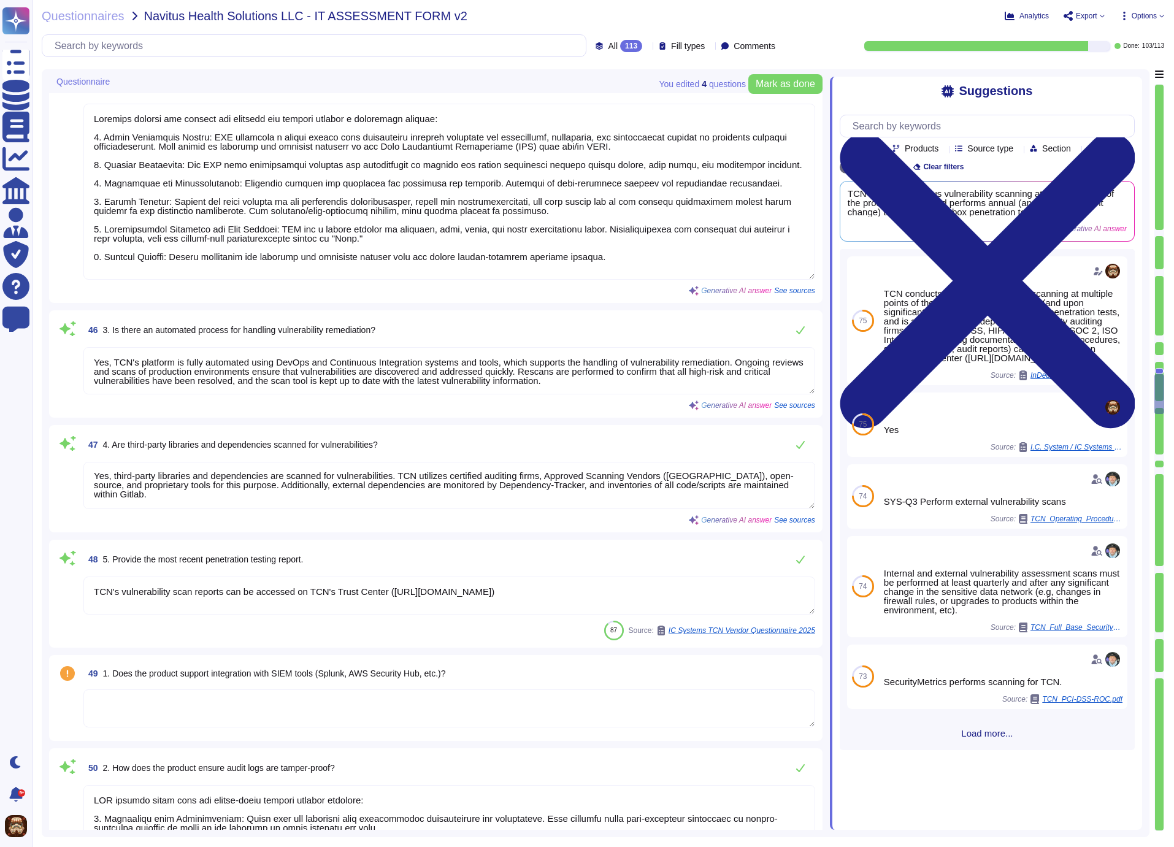
type textarea "The retention period for audit logs is a minimum of twelve months, with at leas…"
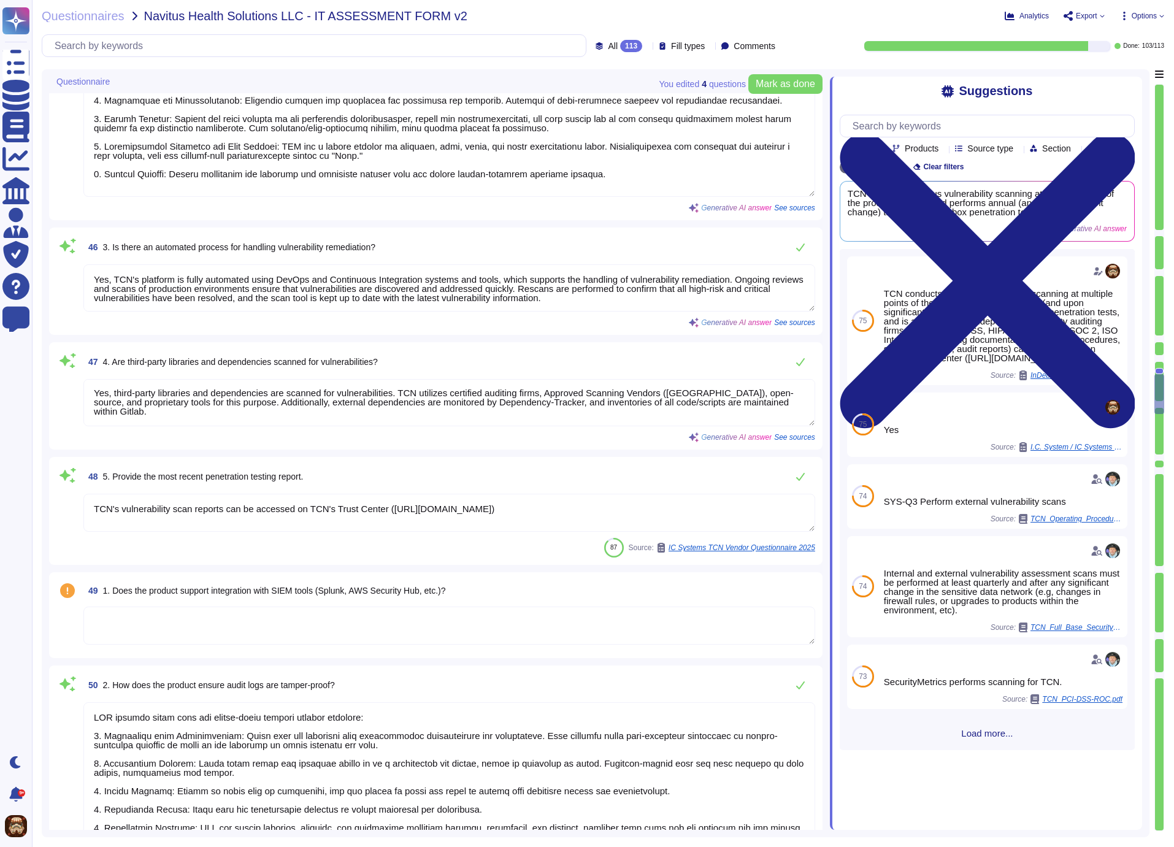
type textarea "A1.4 Enable processes to provide for timely forensic investigation in the event…"
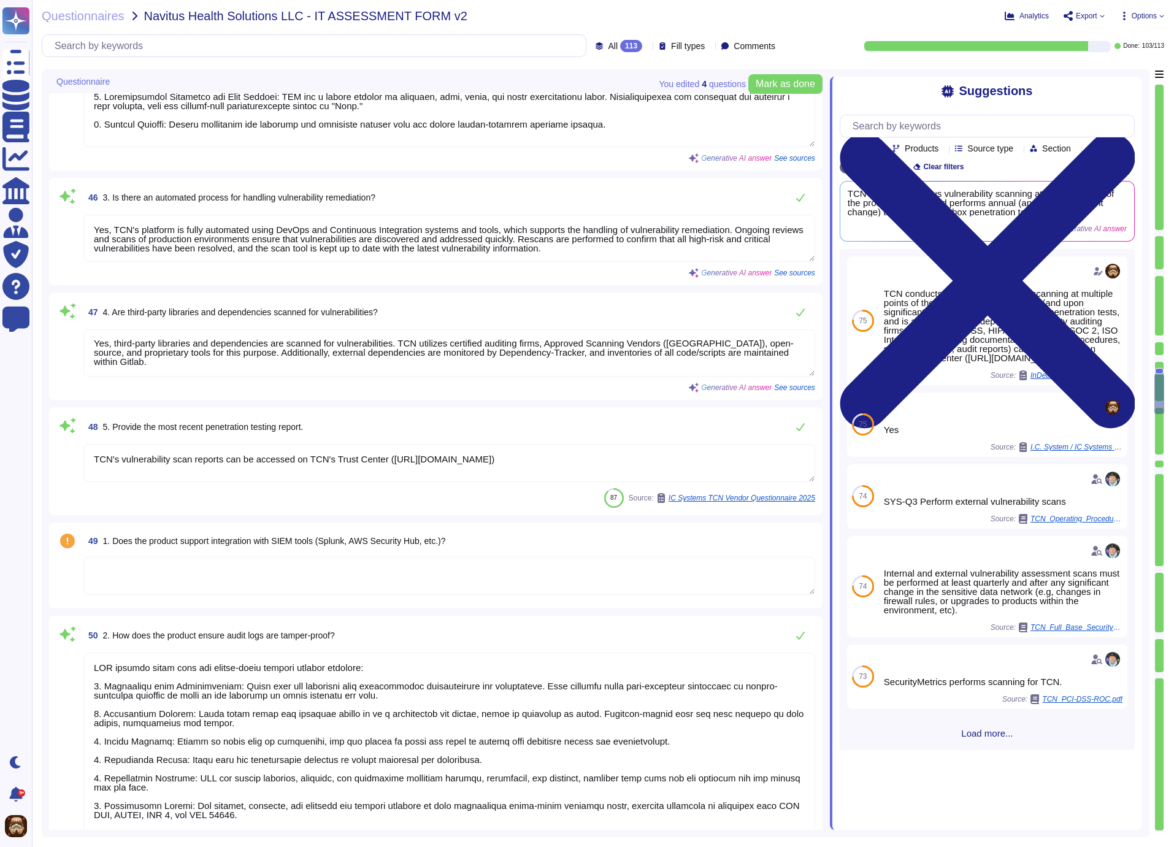
scroll to position [5905, 0]
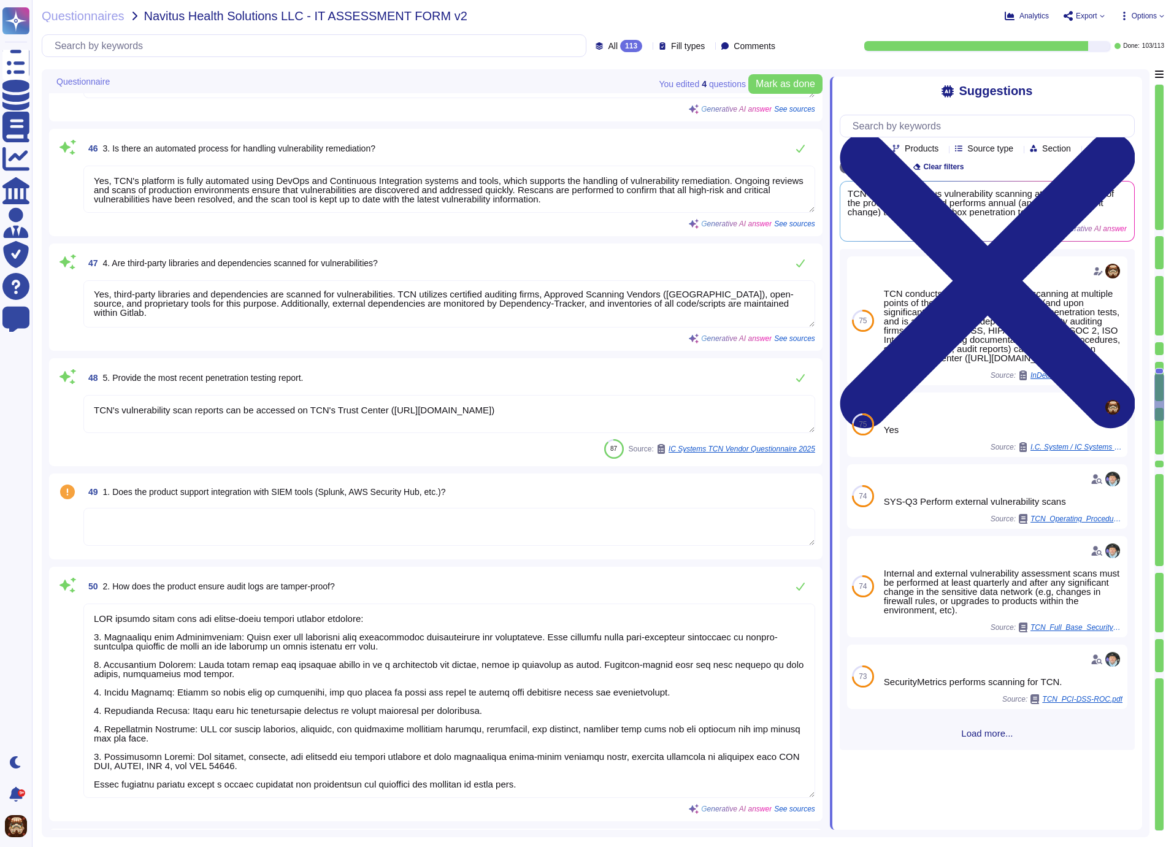
type textarea "Yes, TCN has a formal documented Incident Response Plan (IRP) that is maintaine…"
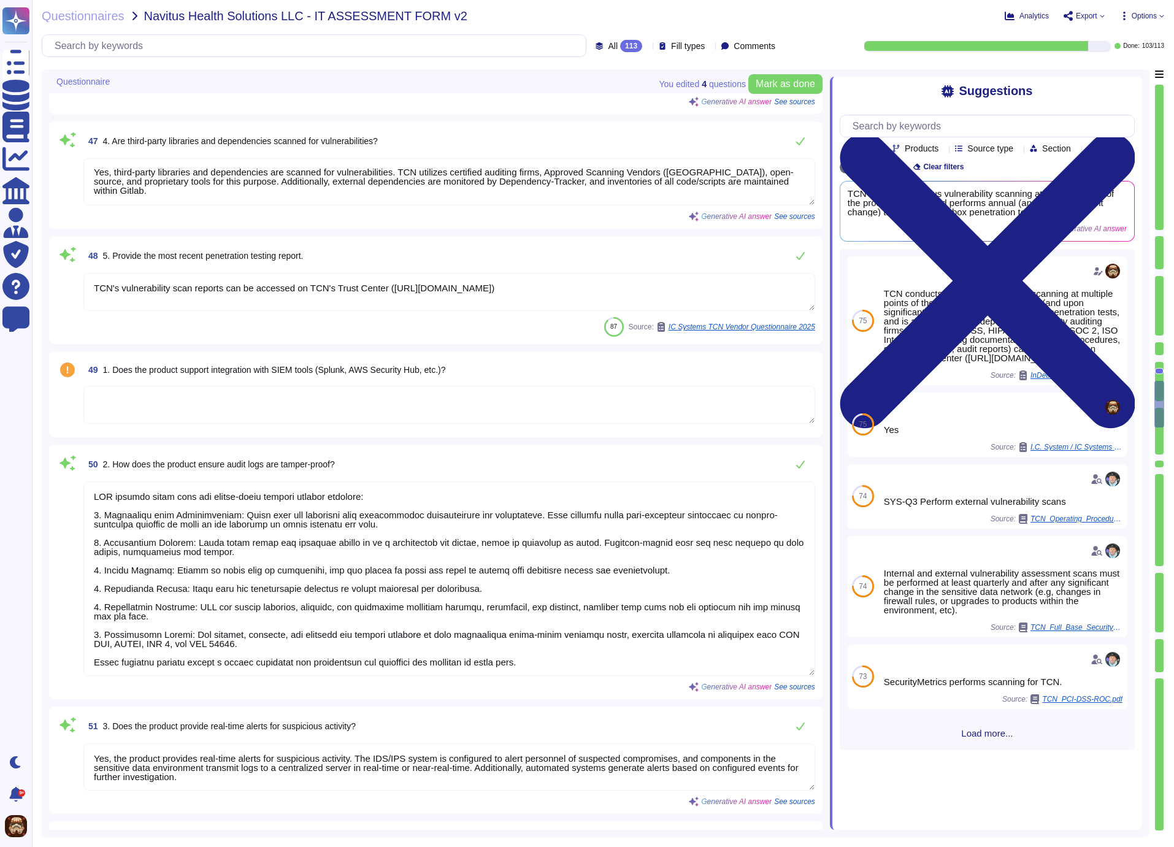
type textarea "If required, notification of the breach must be provided to the individual [DAT…"
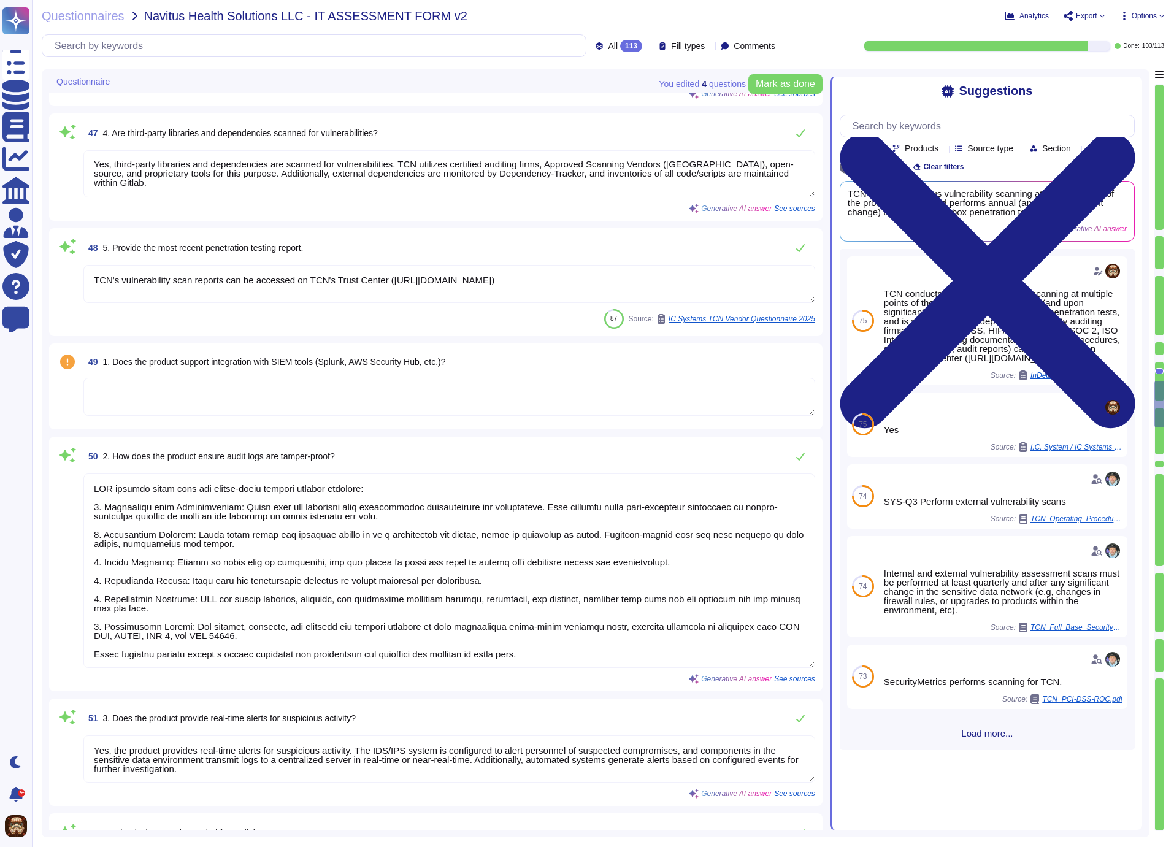
drag, startPoint x: 124, startPoint y: 278, endPoint x: 196, endPoint y: 280, distance: 71.8
click at [196, 280] on textarea "TCN's vulnerability scan reports can be accessed on TCN's Trust Center ([URL][D…" at bounding box center [449, 284] width 732 height 38
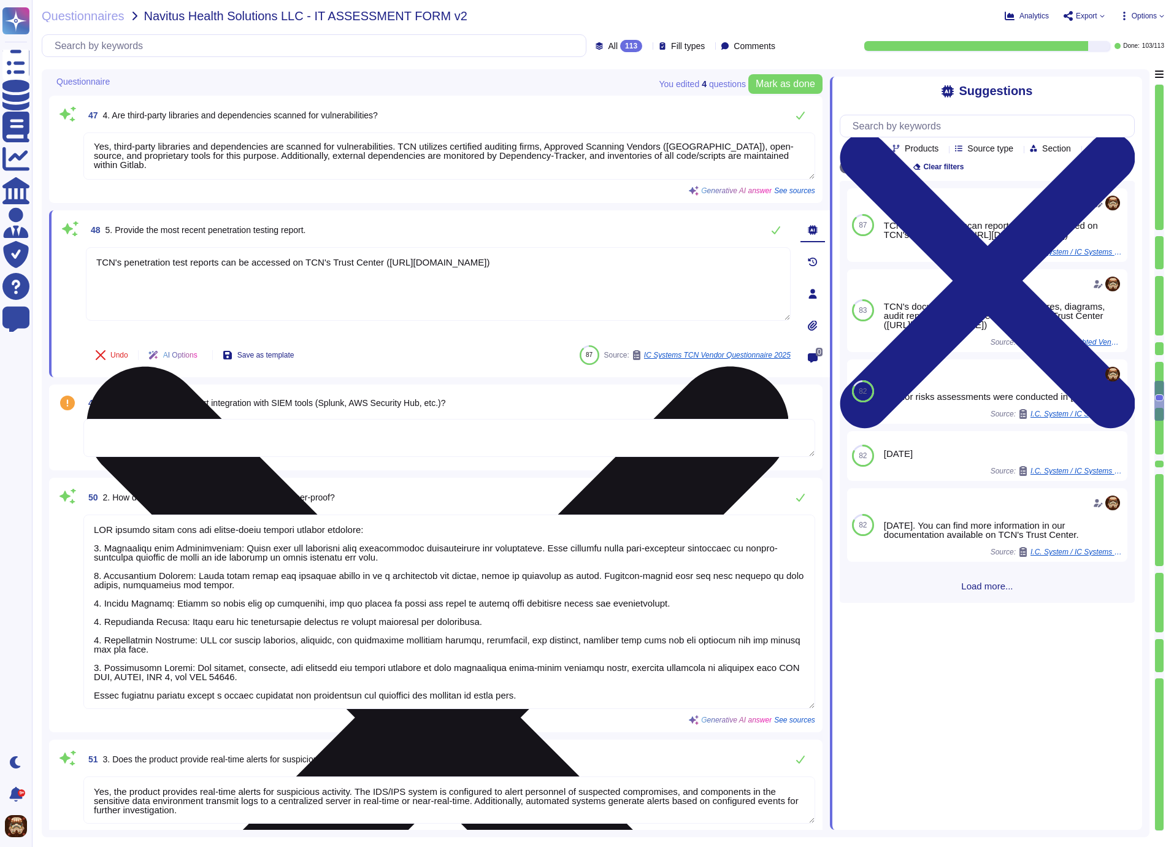
scroll to position [6069, 0]
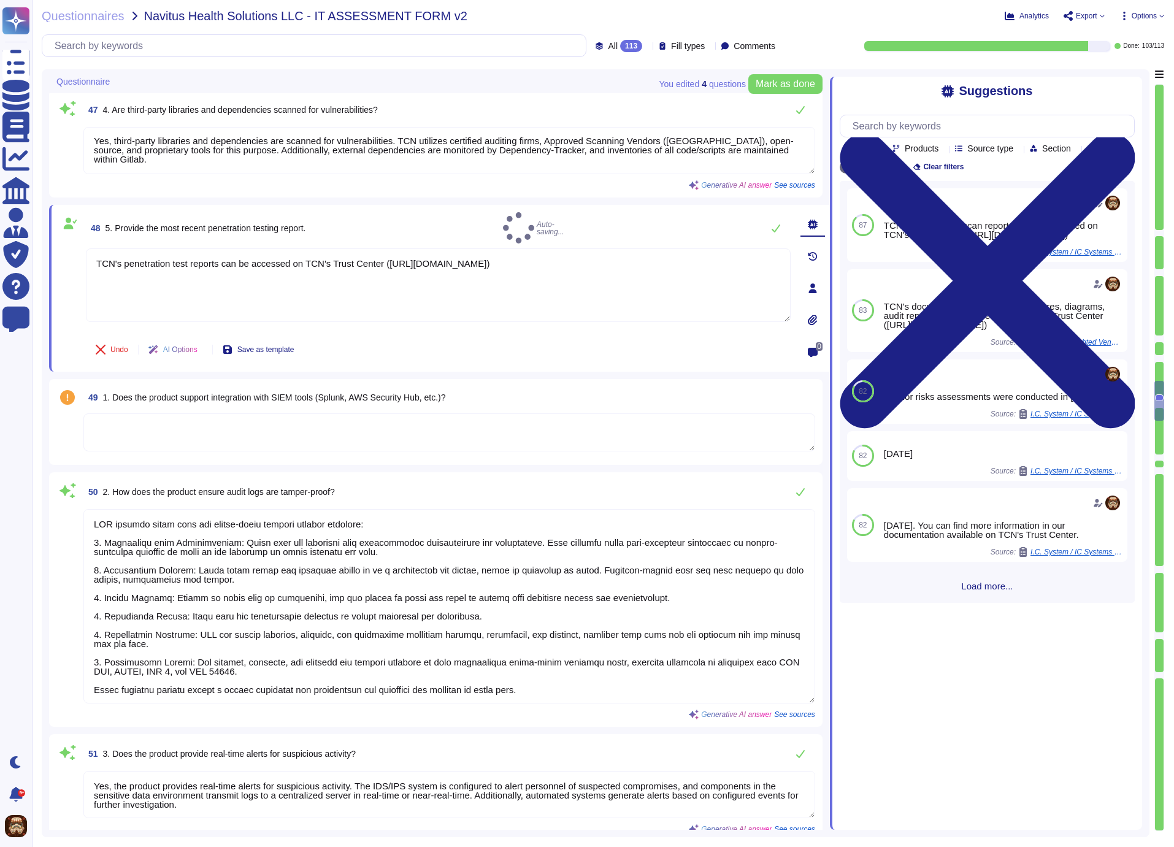
type textarea "TCN's penetration test reports can be accessed on TCN's Trust Center ([URL][DOM…"
click at [697, 217] on div "48 5. Provide the most recent penetration testing report. Auto-saving..." at bounding box center [438, 227] width 705 height 31
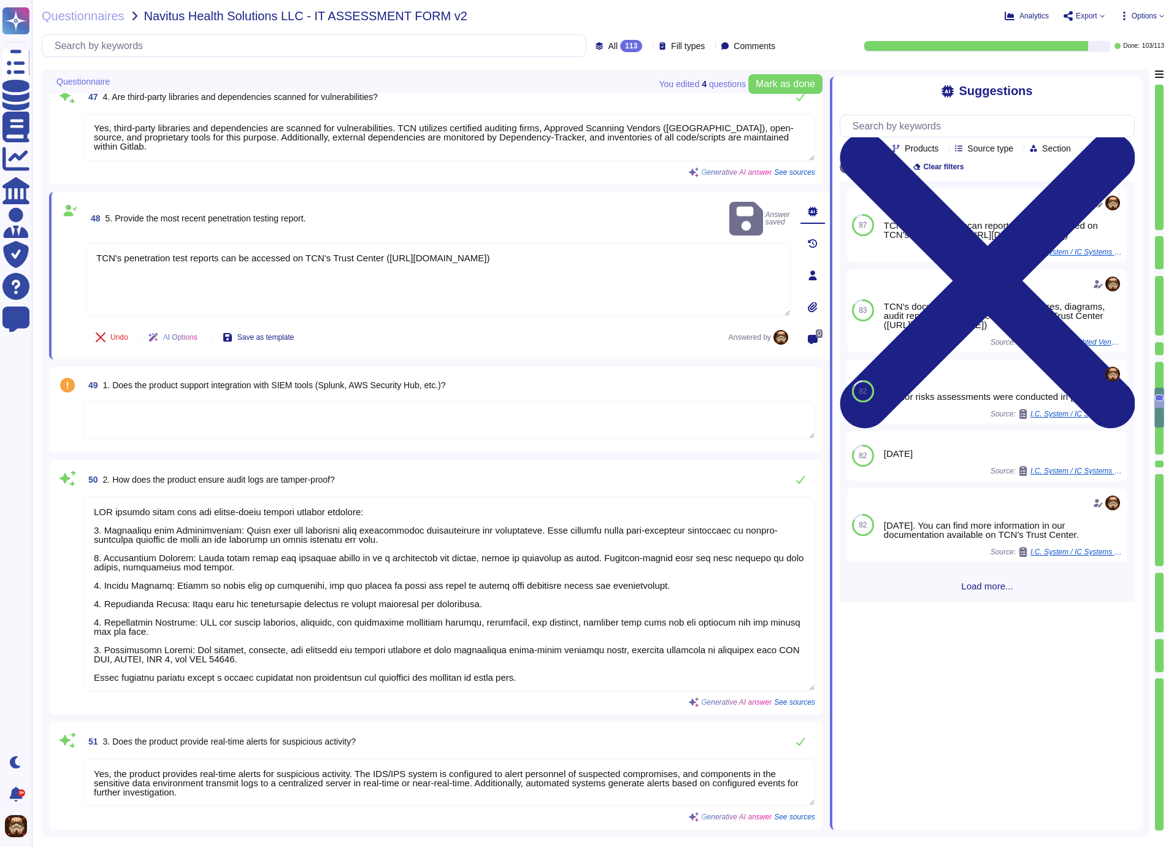
type textarea "If required, notification of the breach must be provided to the individual [DAT…"
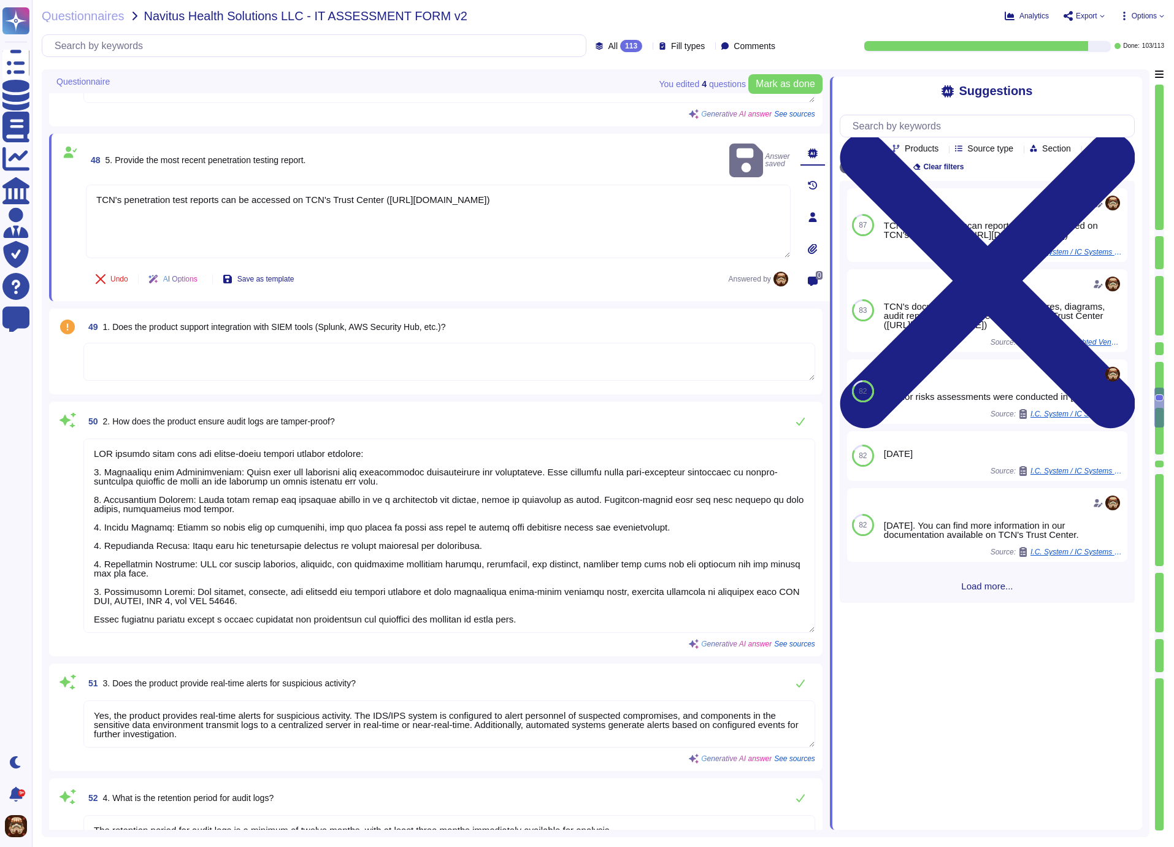
scroll to position [6174, 0]
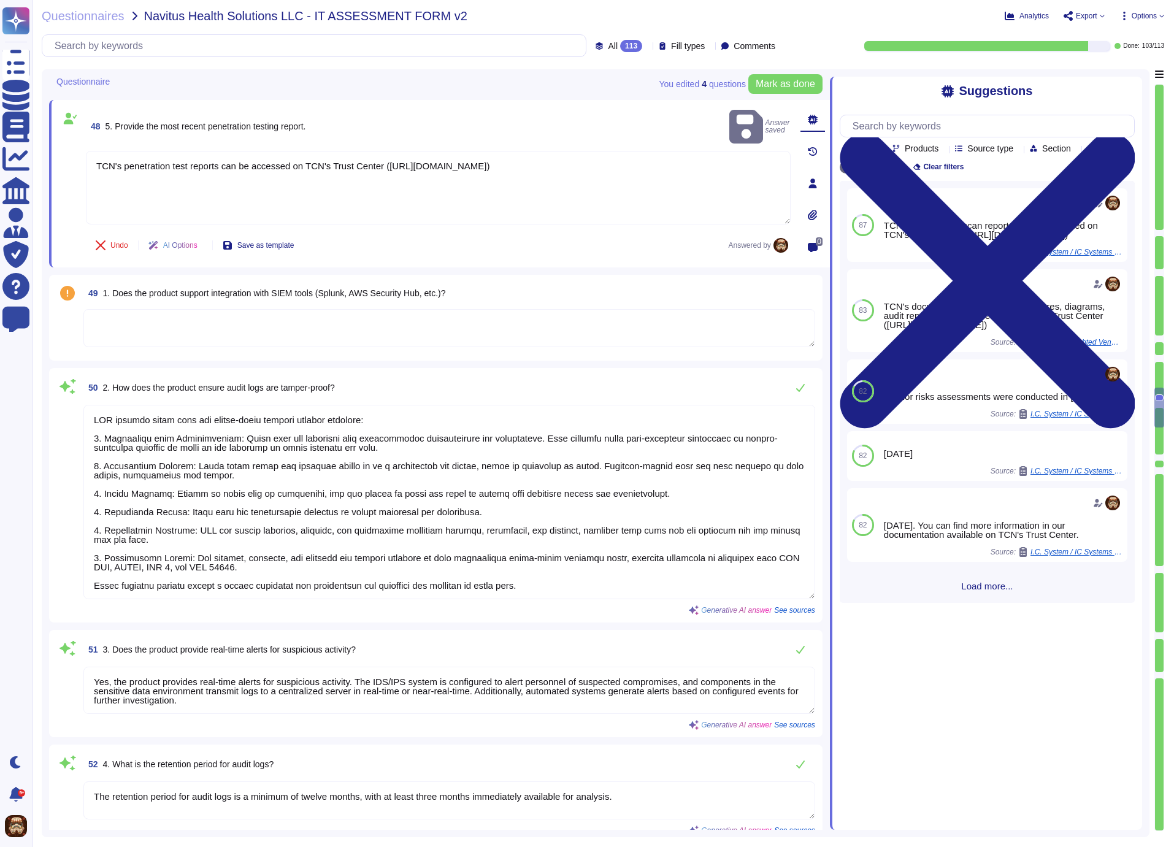
click at [223, 323] on textarea at bounding box center [449, 328] width 732 height 38
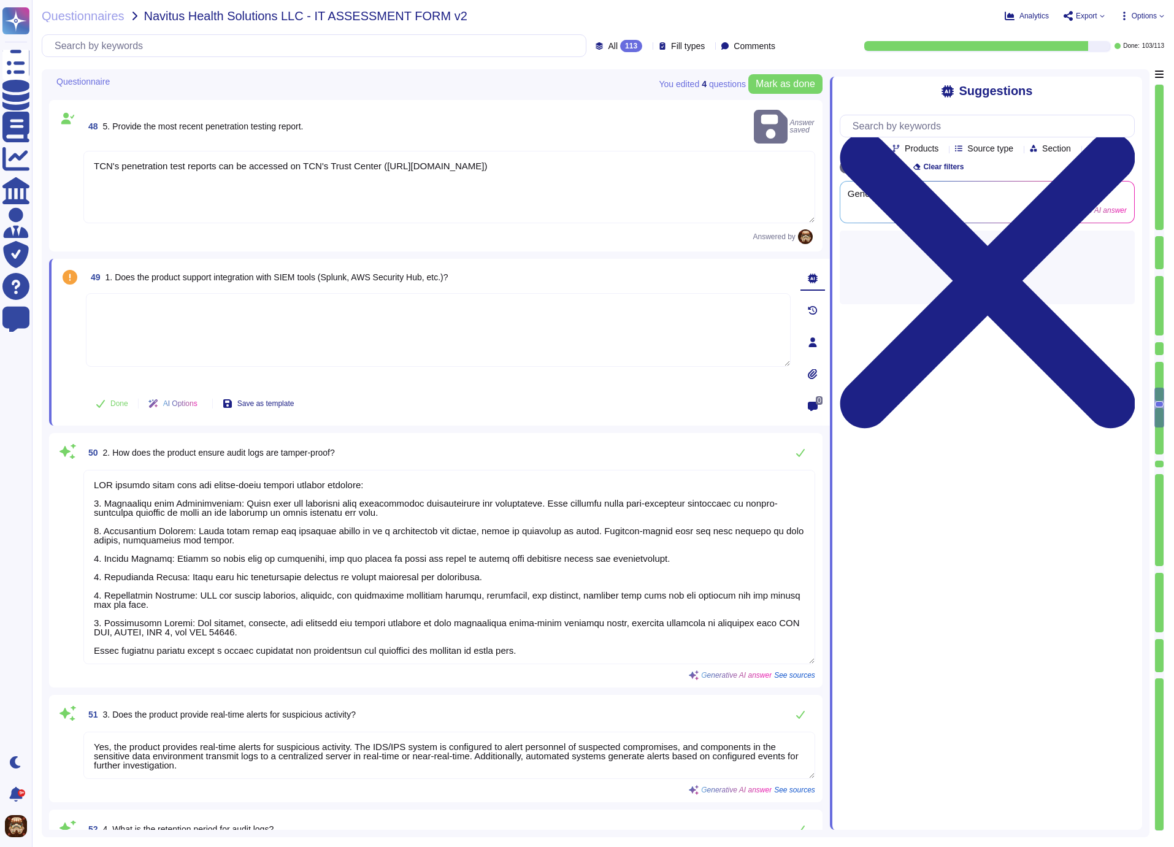
type textarea "If required, notification of the breach must be provided to the individual [DAT…"
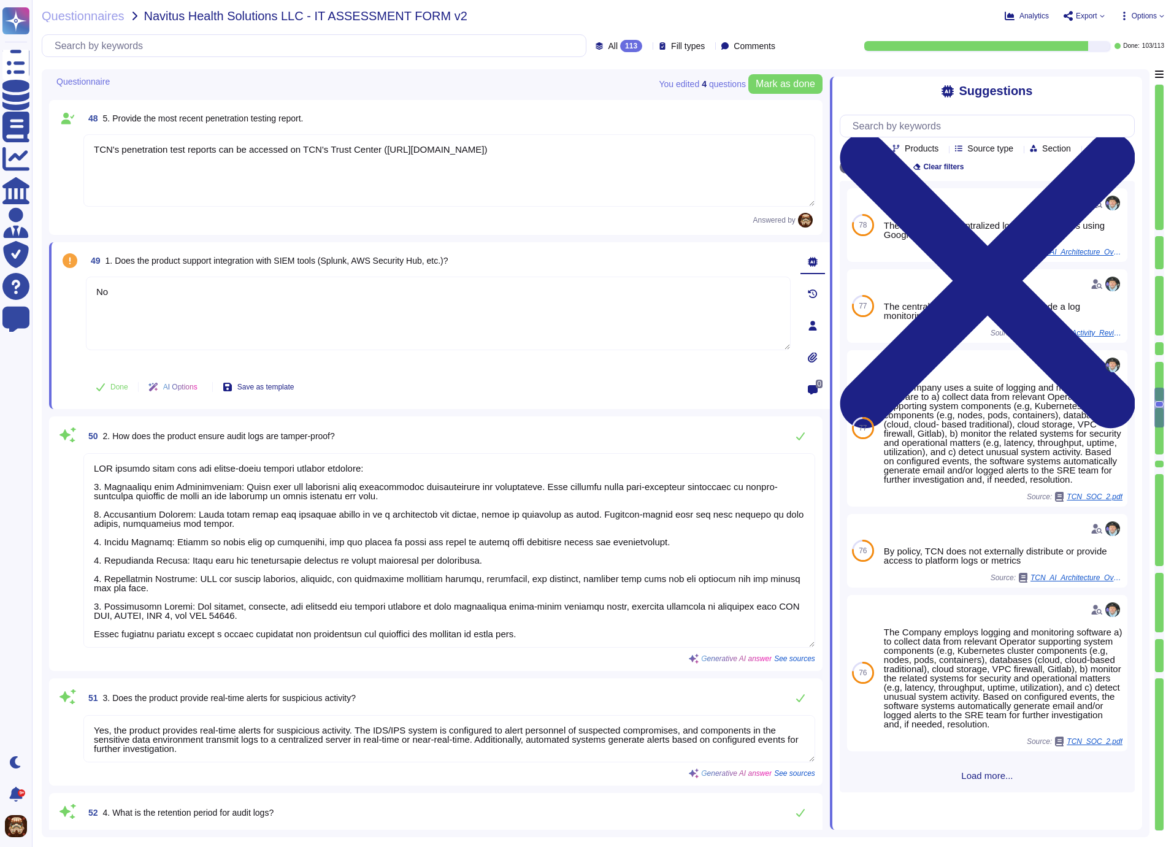
type textarea "No"
click at [490, 257] on div "49 1. Does the product support integration with SIEM tools (Splunk, AWS Securit…" at bounding box center [438, 261] width 705 height 22
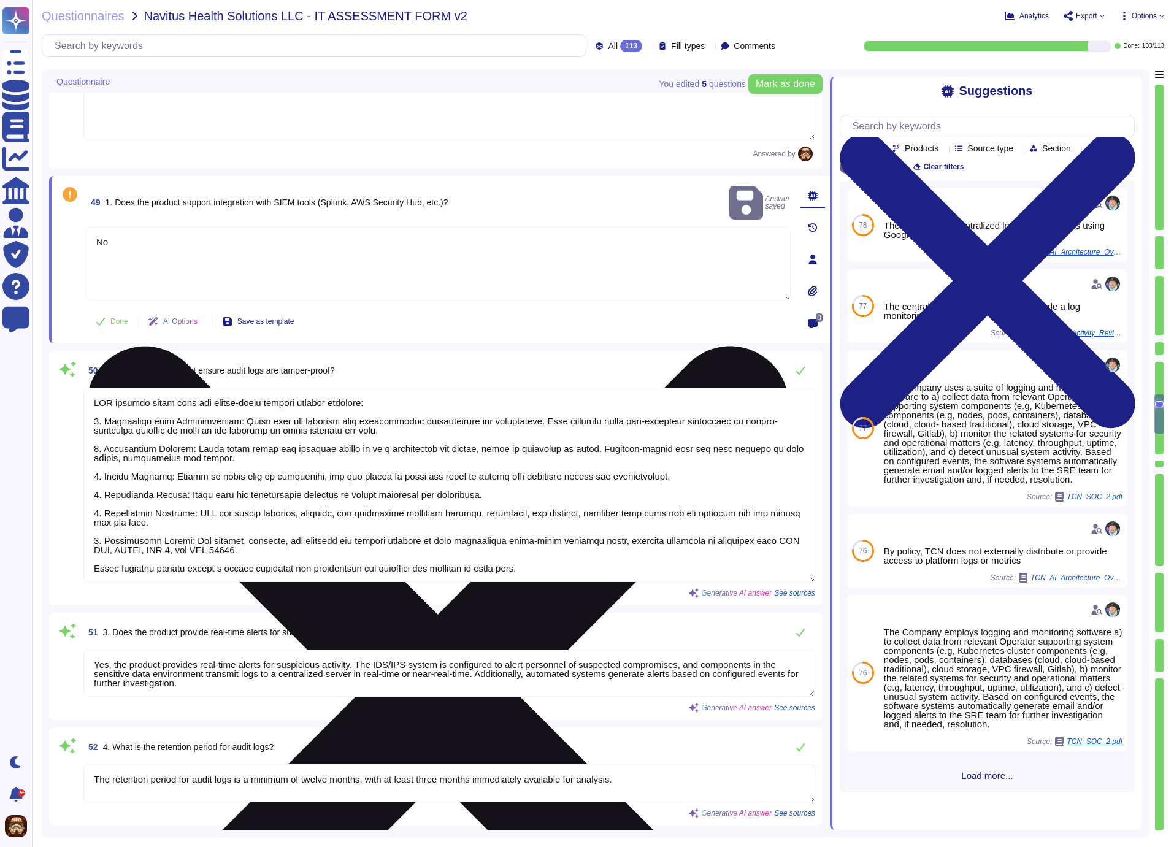
type textarea "Upon detection of an unauthorized access attempt, TCN follows these steps: 1. I…"
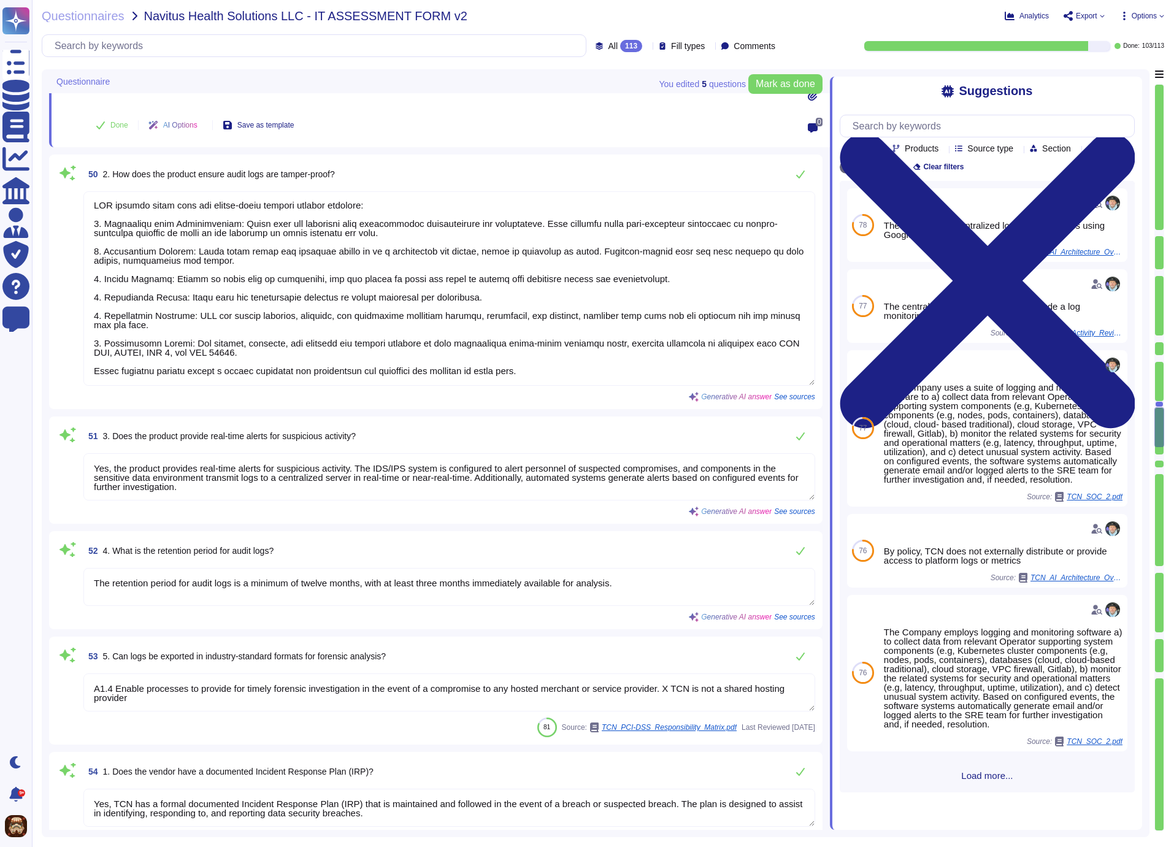
scroll to position [6546, 0]
type textarea "Yes, an Incident Response Team (SIRT) has been established. Members of the Secu…"
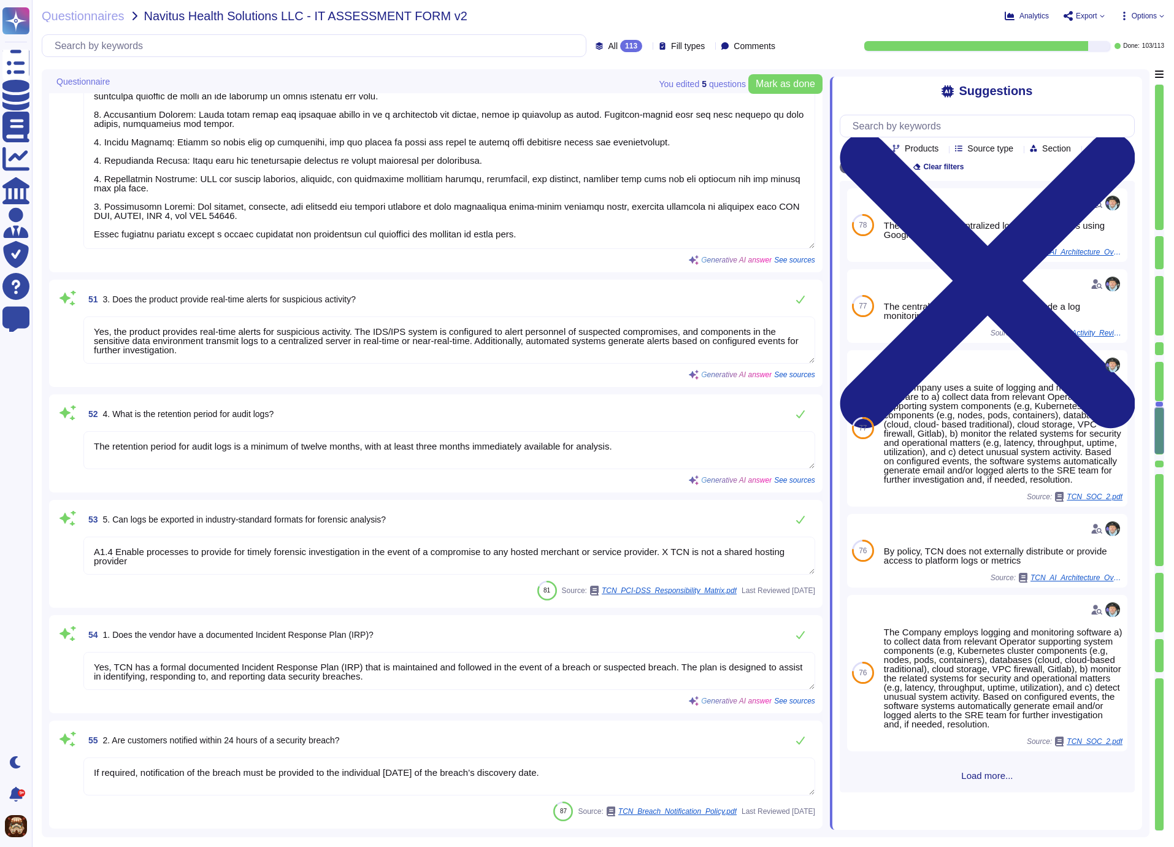
drag, startPoint x: 367, startPoint y: 331, endPoint x: 375, endPoint y: 349, distance: 20.3
click at [375, 349] on textarea "Yes, the product provides real-time alerts for suspicious activity. The IDS/IPS…" at bounding box center [449, 339] width 732 height 47
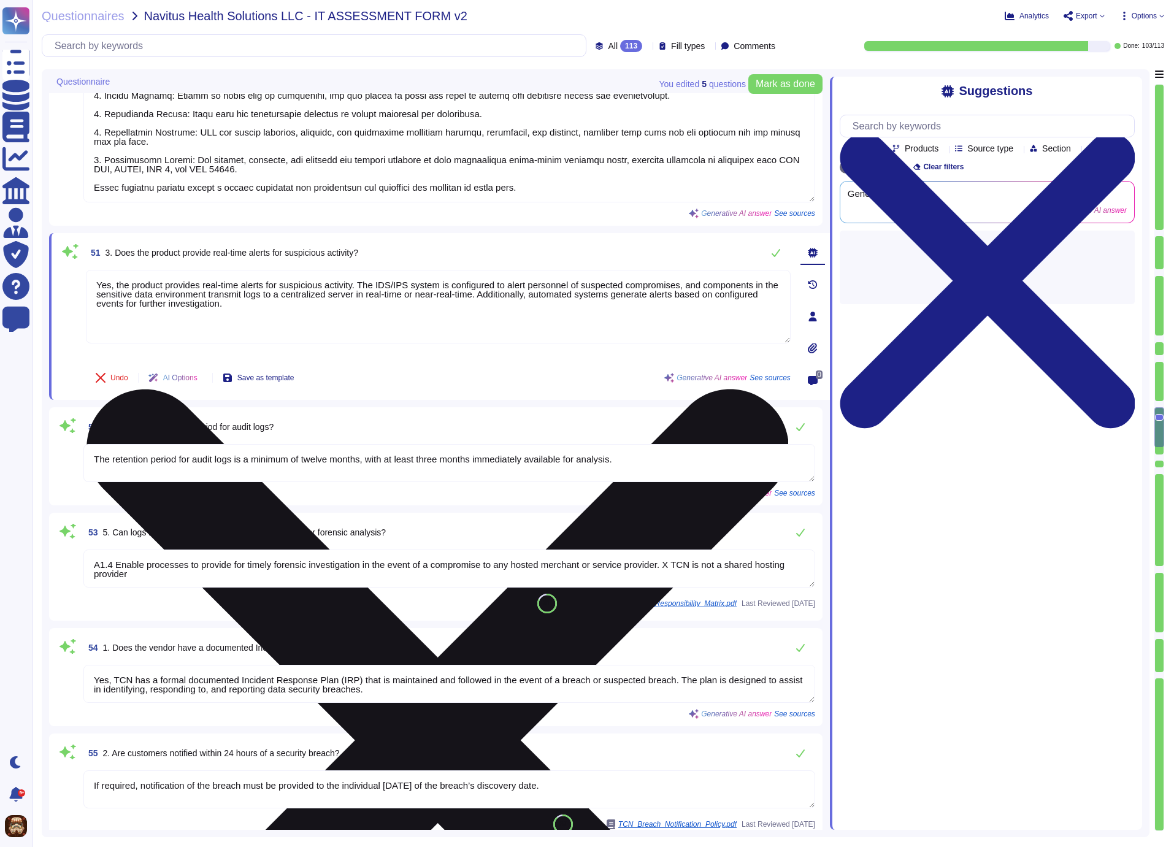
type textarea "Yes, an Incident Response Team (SIRT) has been established. Members of the Secu…"
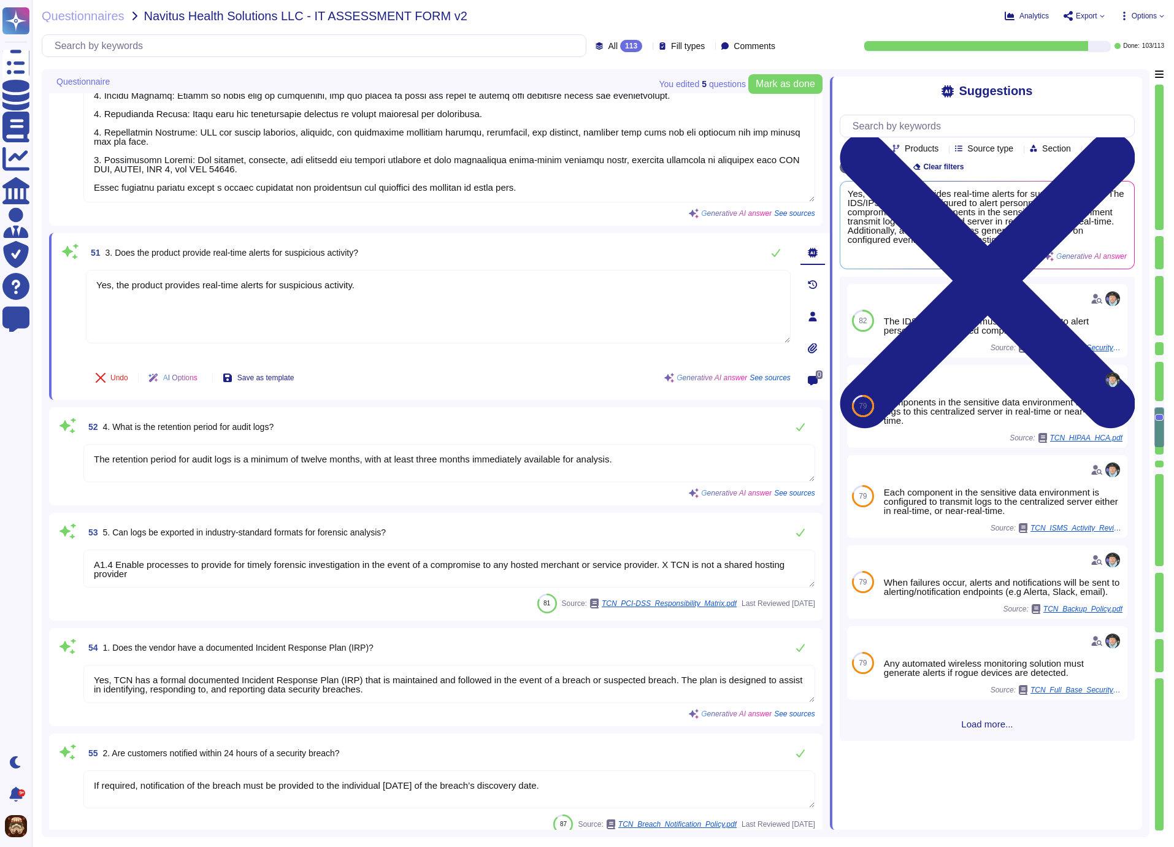
type textarea "Yes, the product provides real-time alerts for suspicious activity."
click at [564, 252] on div "51 3. Does the product provide real-time alerts for suspicious activity?" at bounding box center [438, 252] width 705 height 25
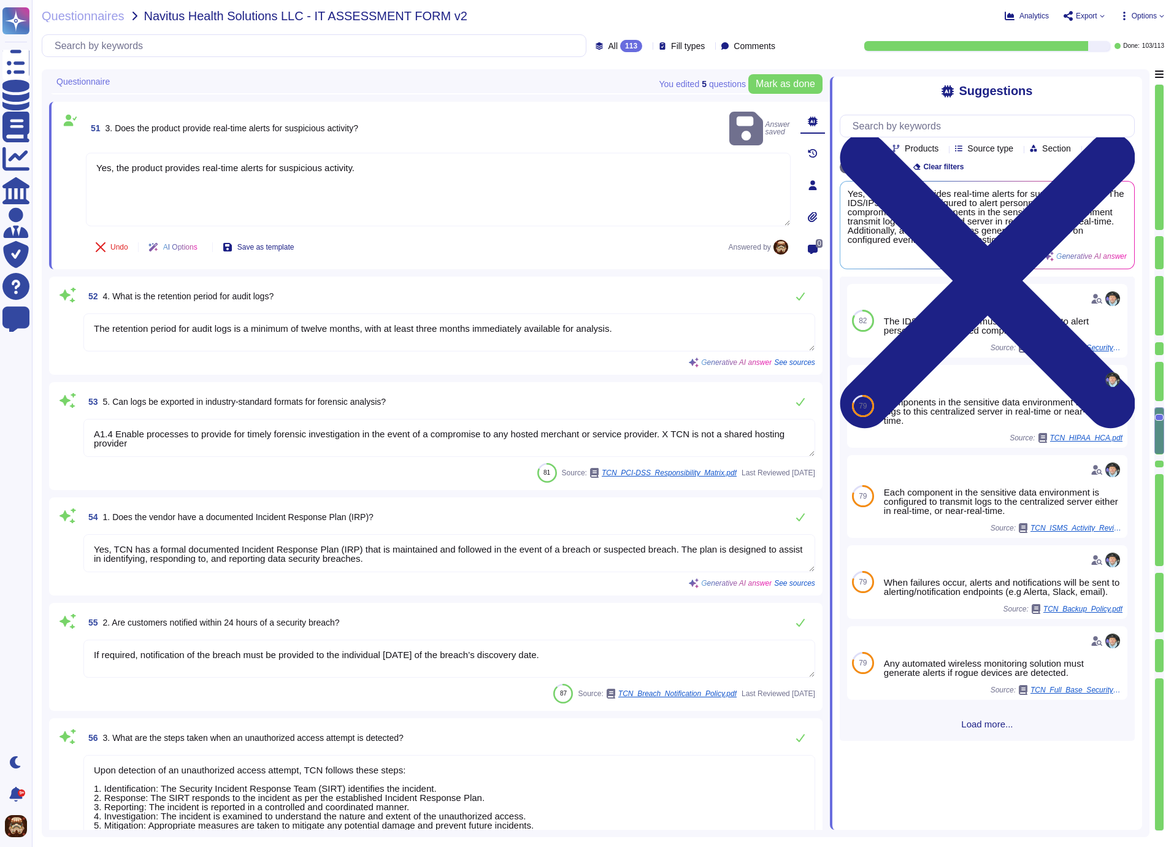
scroll to position [6675, 0]
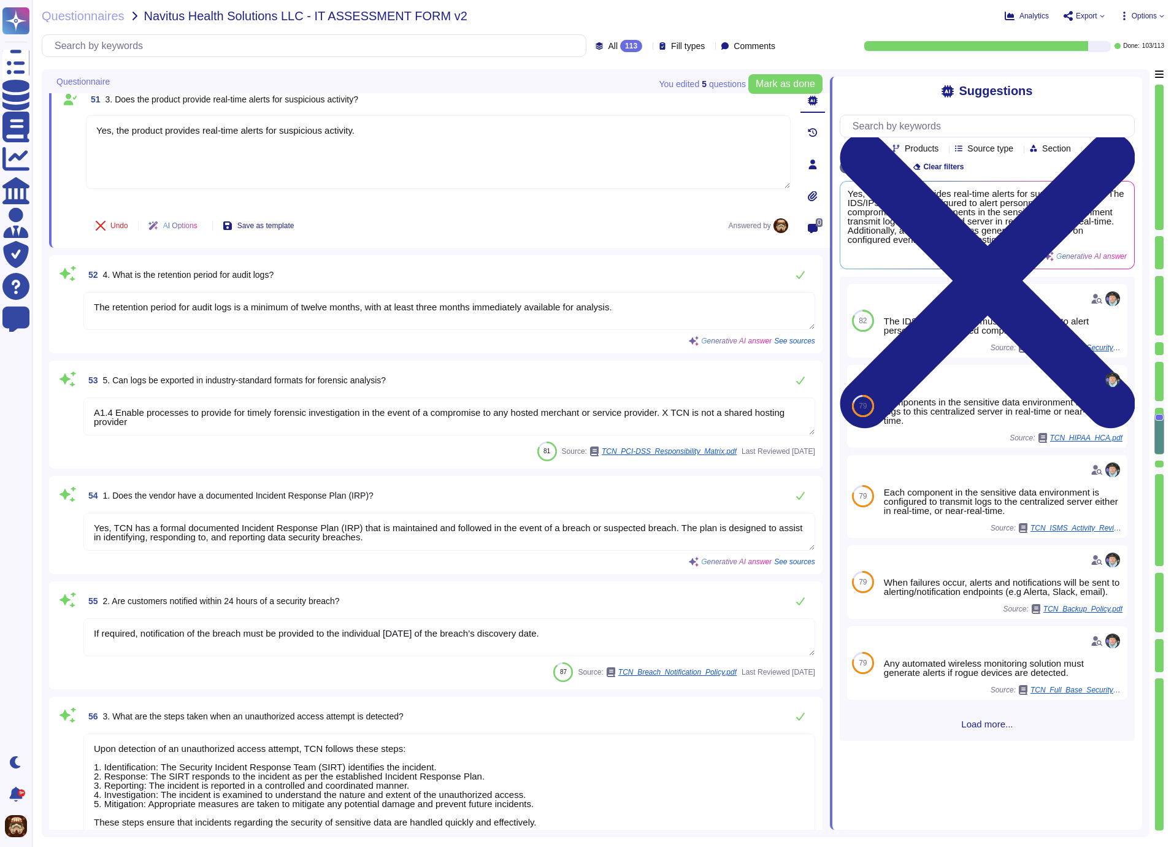
type textarea "Yes, a post-mortem examination of the incident is conducted to validate that po…"
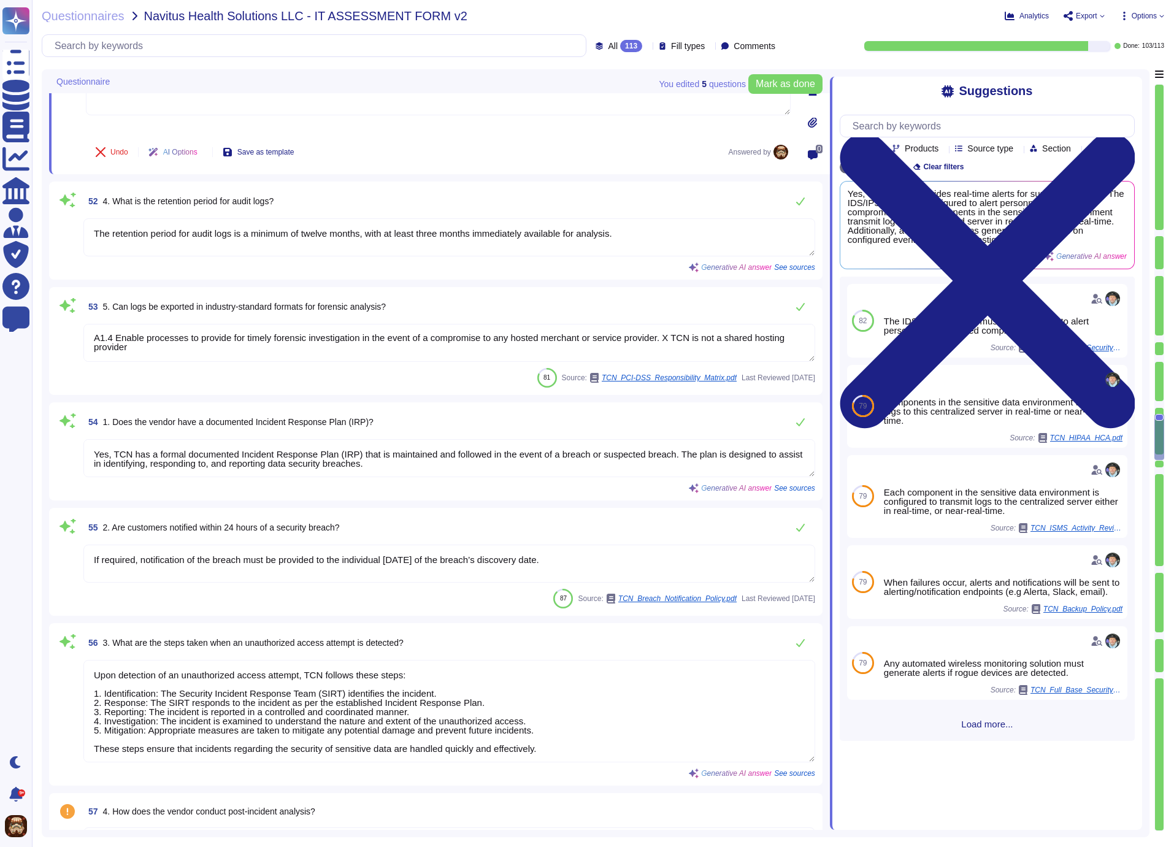
scroll to position [6756, 0]
drag, startPoint x: 94, startPoint y: 336, endPoint x: 169, endPoint y: 347, distance: 75.1
click at [169, 347] on textarea "A1.4 Enable processes to provide for timely forensic investigation in the event…" at bounding box center [449, 342] width 732 height 38
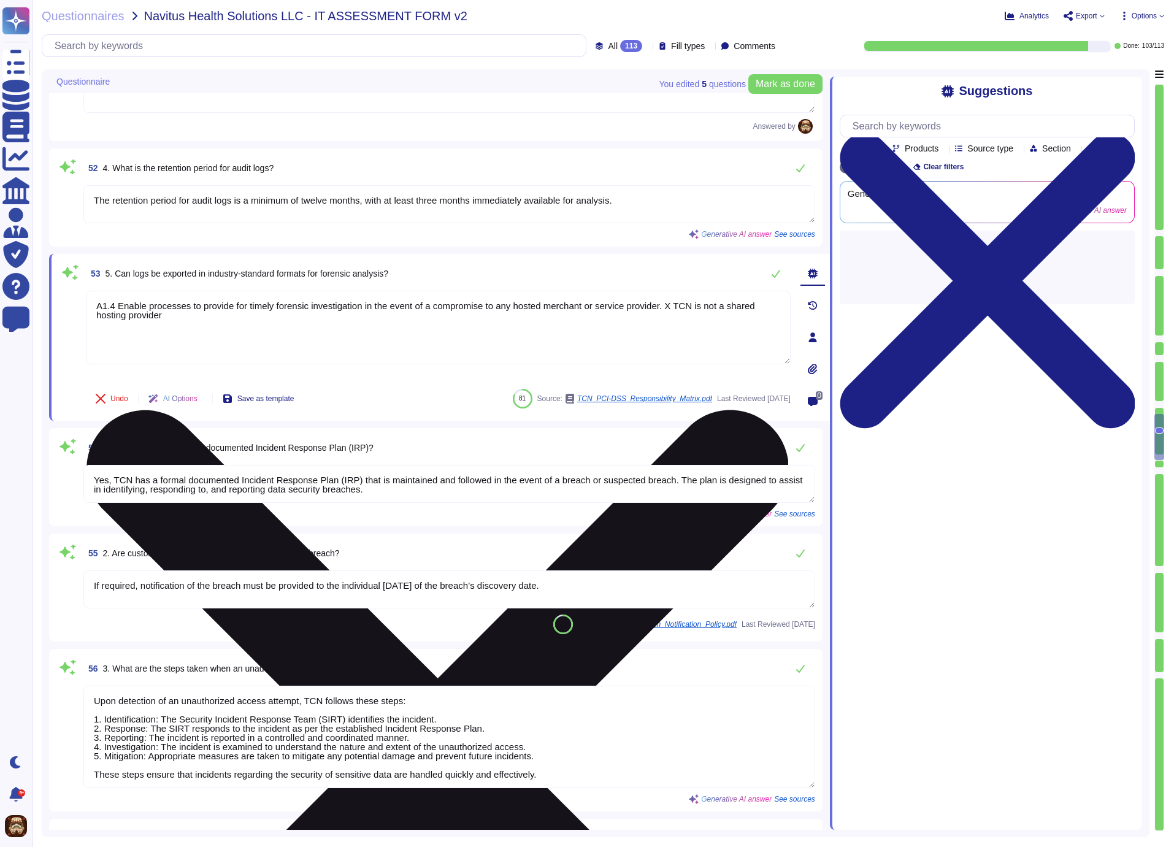
type textarea "Yes, a post-mortem examination of the incident is conducted to validate that po…"
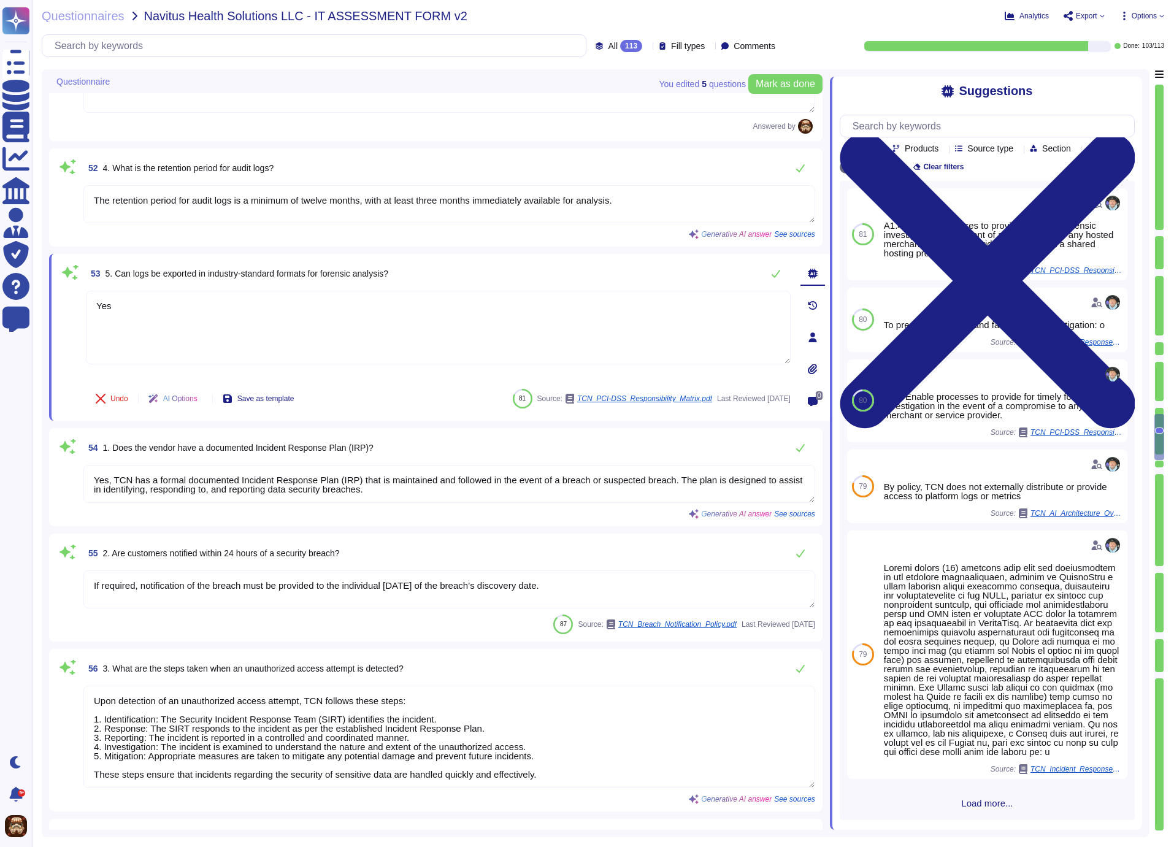
type textarea "Yes"
click at [577, 269] on div "53 5. Can logs be exported in industry-standard formats for forensic analysis?" at bounding box center [438, 273] width 705 height 25
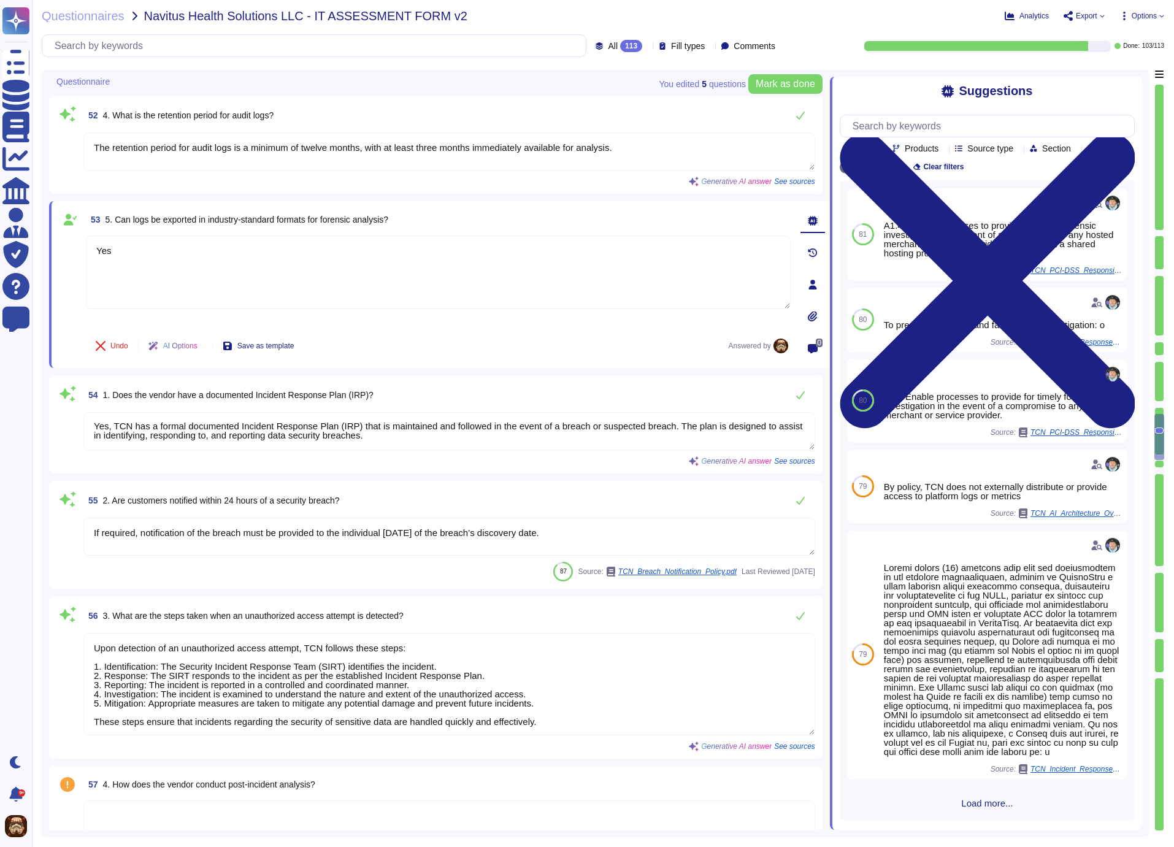
type textarea "The high-availability architecture of TCN's Operator platform is designed to en…"
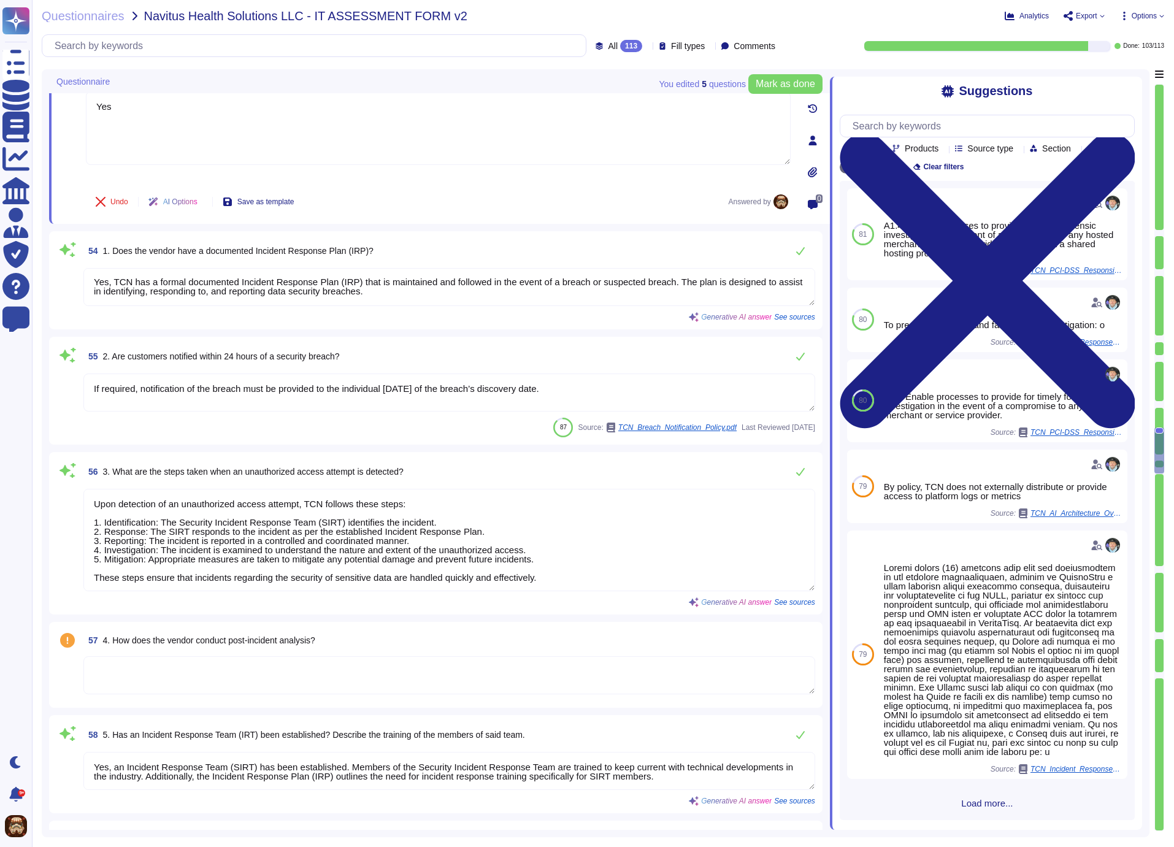
scroll to position [6954, 0]
drag, startPoint x: 93, startPoint y: 382, endPoint x: 597, endPoint y: 382, distance: 504.2
click at [597, 382] on textarea "If required, notification of the breach must be provided to the individual [DAT…" at bounding box center [449, 391] width 732 height 38
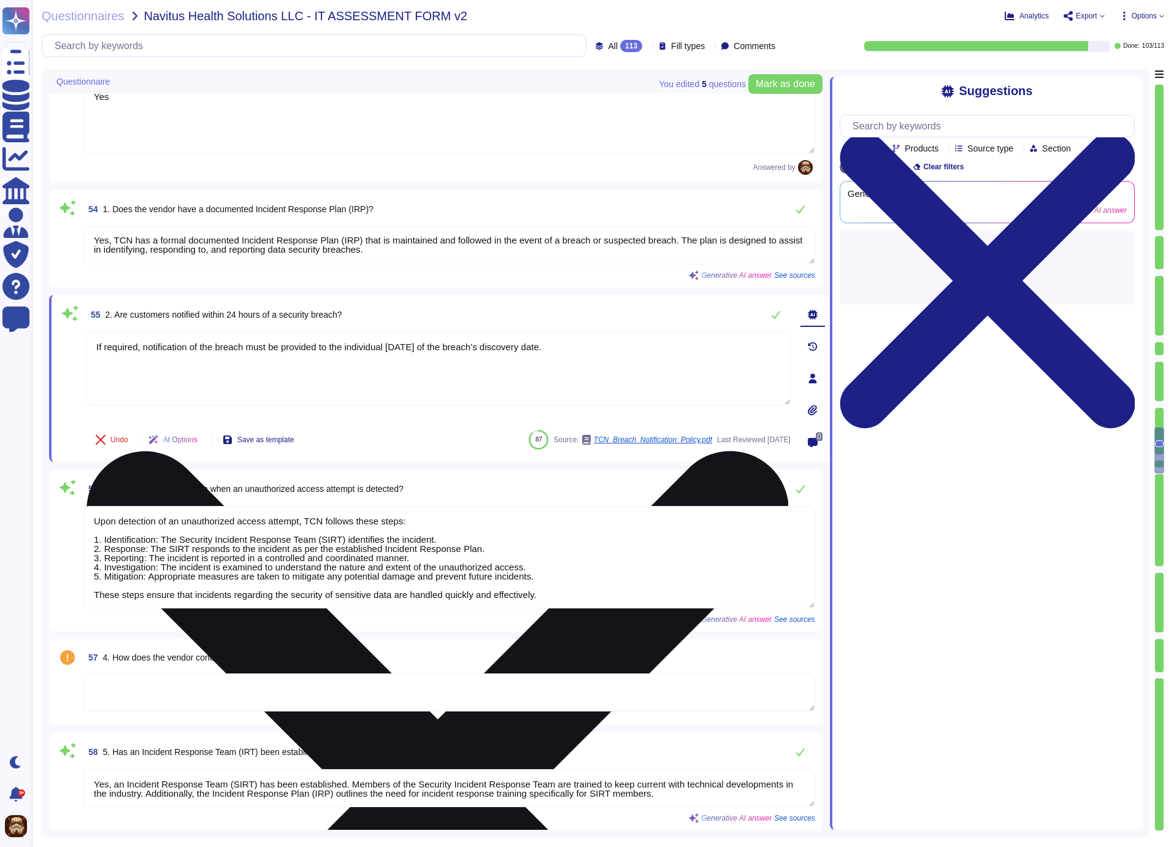
type textarea "The high-availability architecture of TCN's Operator platform is designed to en…"
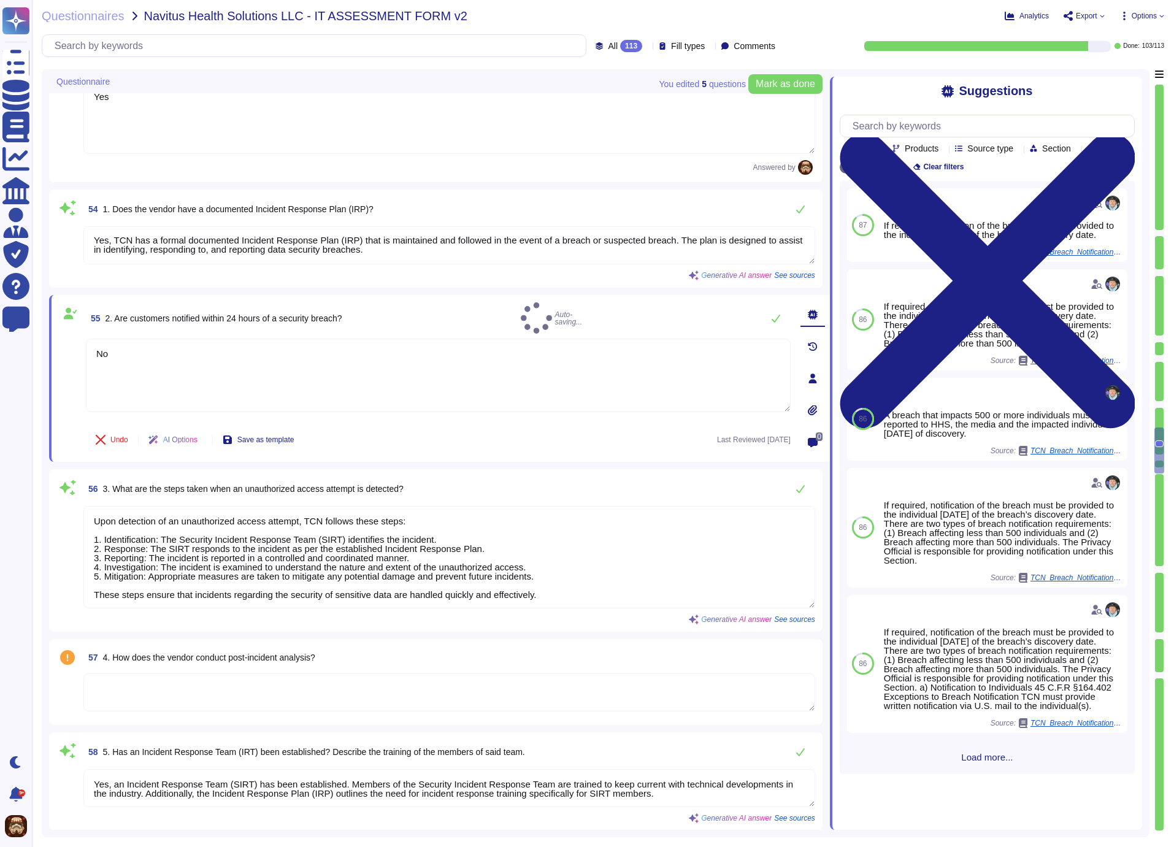
click at [561, 312] on div "55 2. Are customers notified within 24 hours of a security breach? Auto-saving.…" at bounding box center [438, 317] width 705 height 31
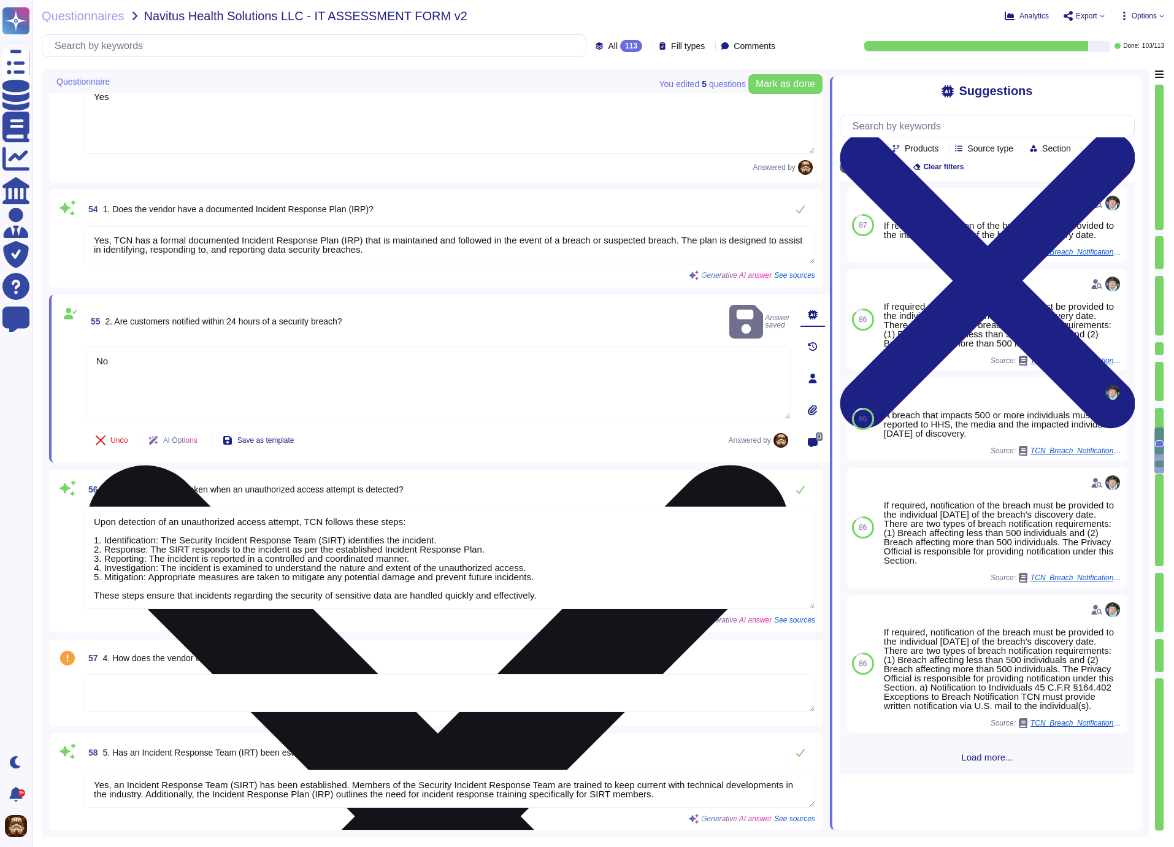
click at [425, 346] on textarea "No" at bounding box center [438, 383] width 705 height 74
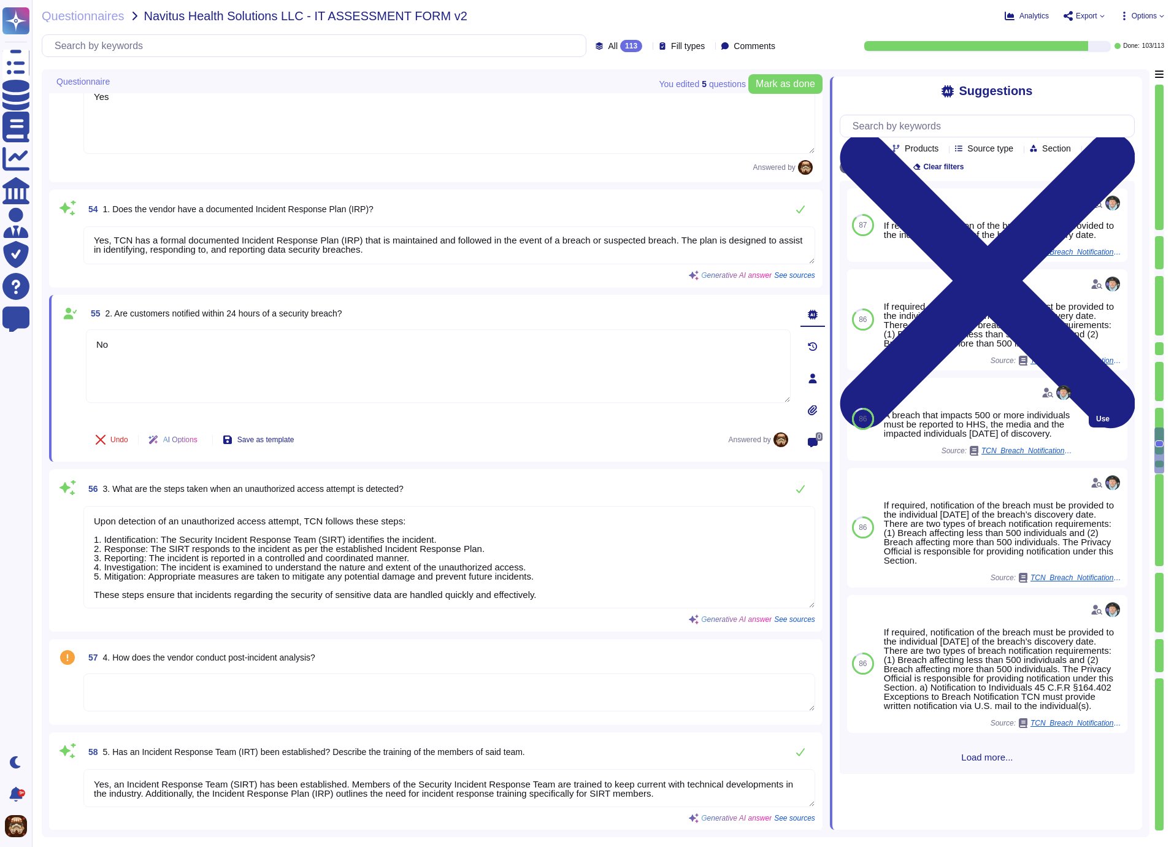
scroll to position [0, 0]
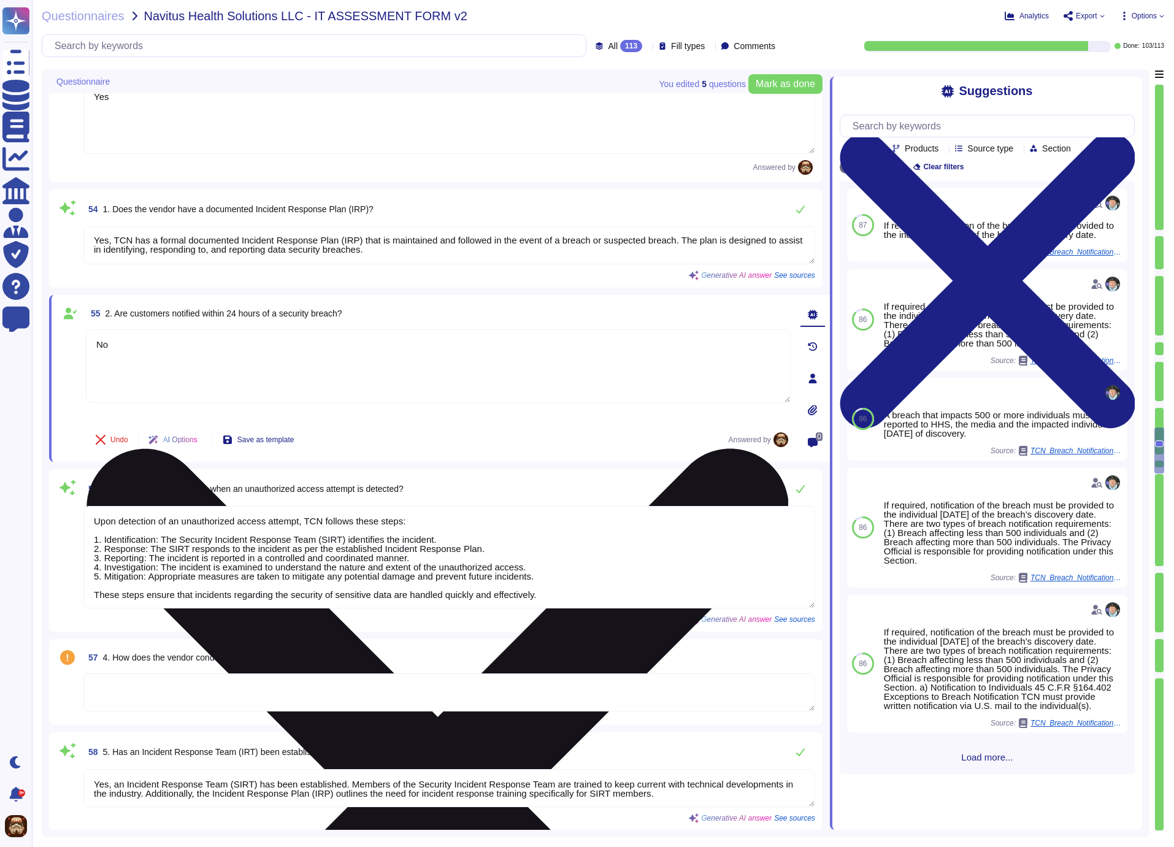
click at [127, 341] on textarea "No" at bounding box center [438, 366] width 705 height 74
type textarea "N"
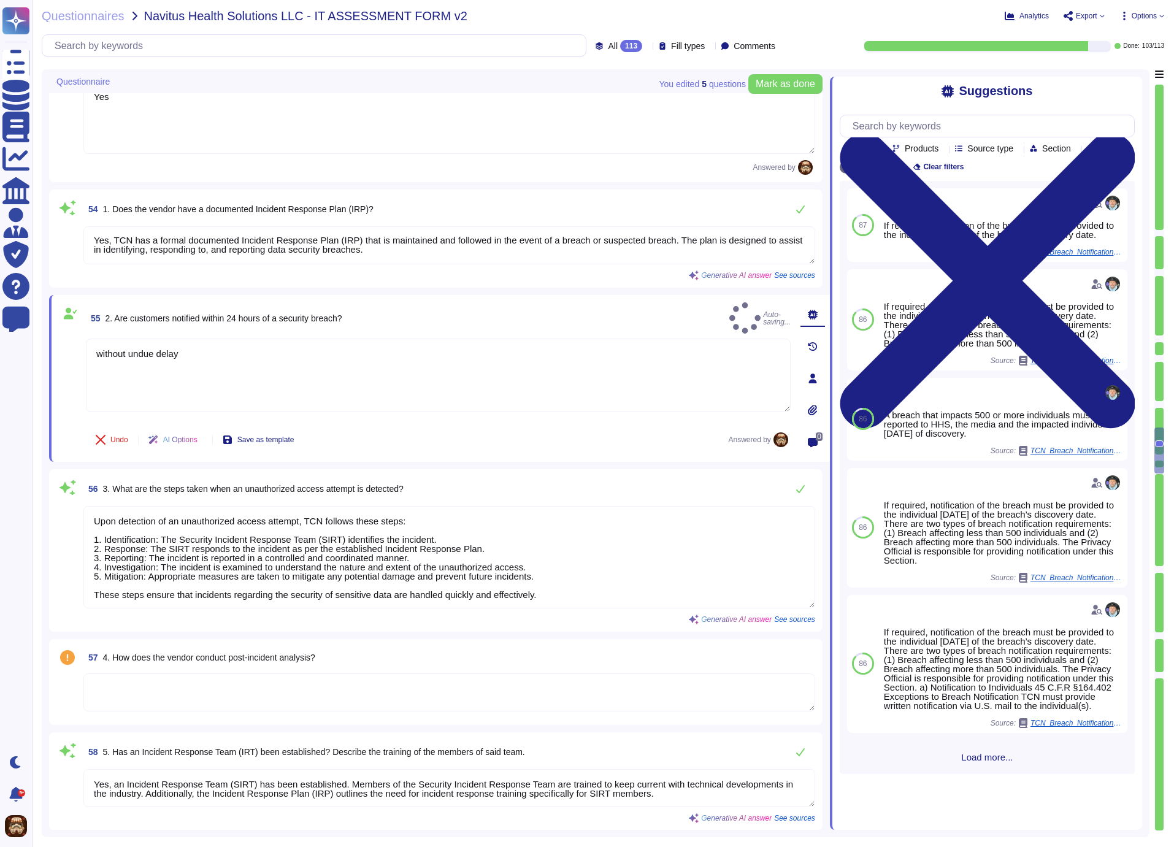
type textarea "without undue delay"
click at [649, 302] on div "55 2. Are customers notified within 24 hours of a security breach? Auto-saving.…" at bounding box center [438, 317] width 705 height 31
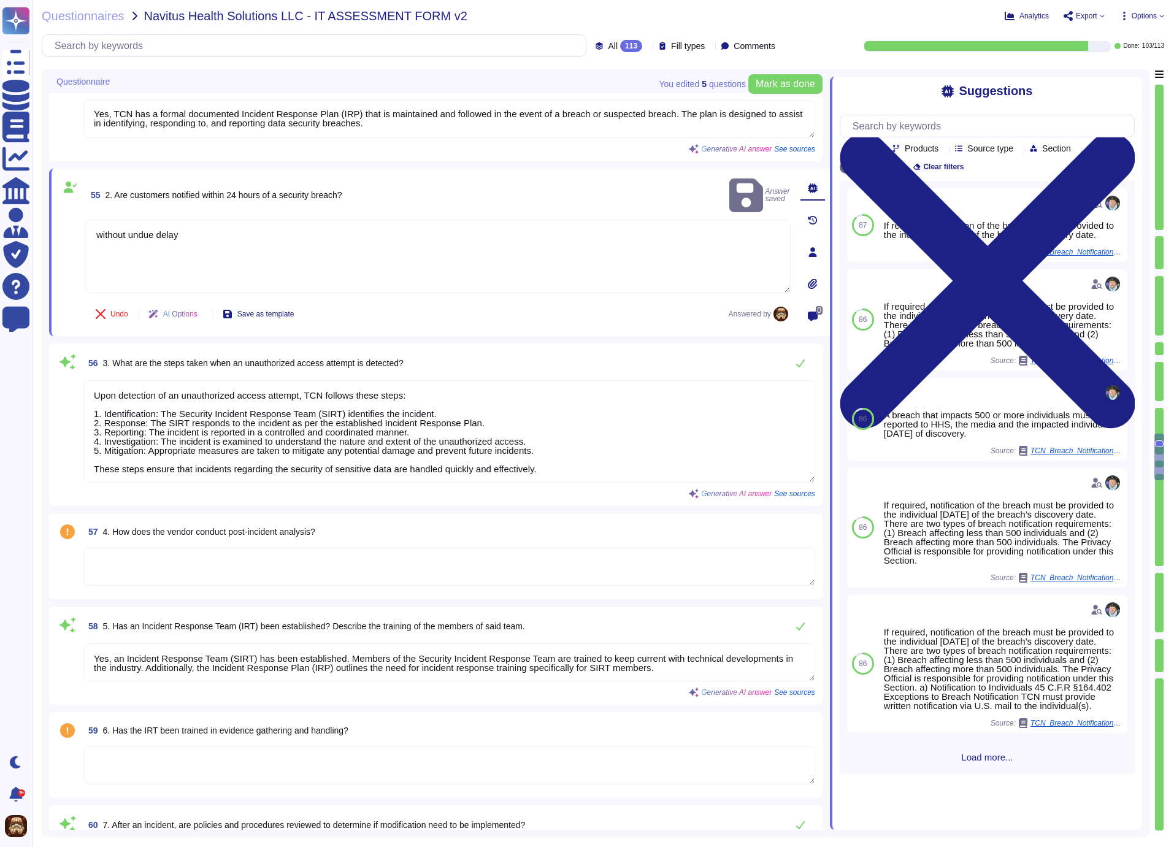
scroll to position [7094, 0]
type textarea "- Recovery Time Objective (RTO): 4 hours - Recovery Point Objective (RPO): 1 ho…"
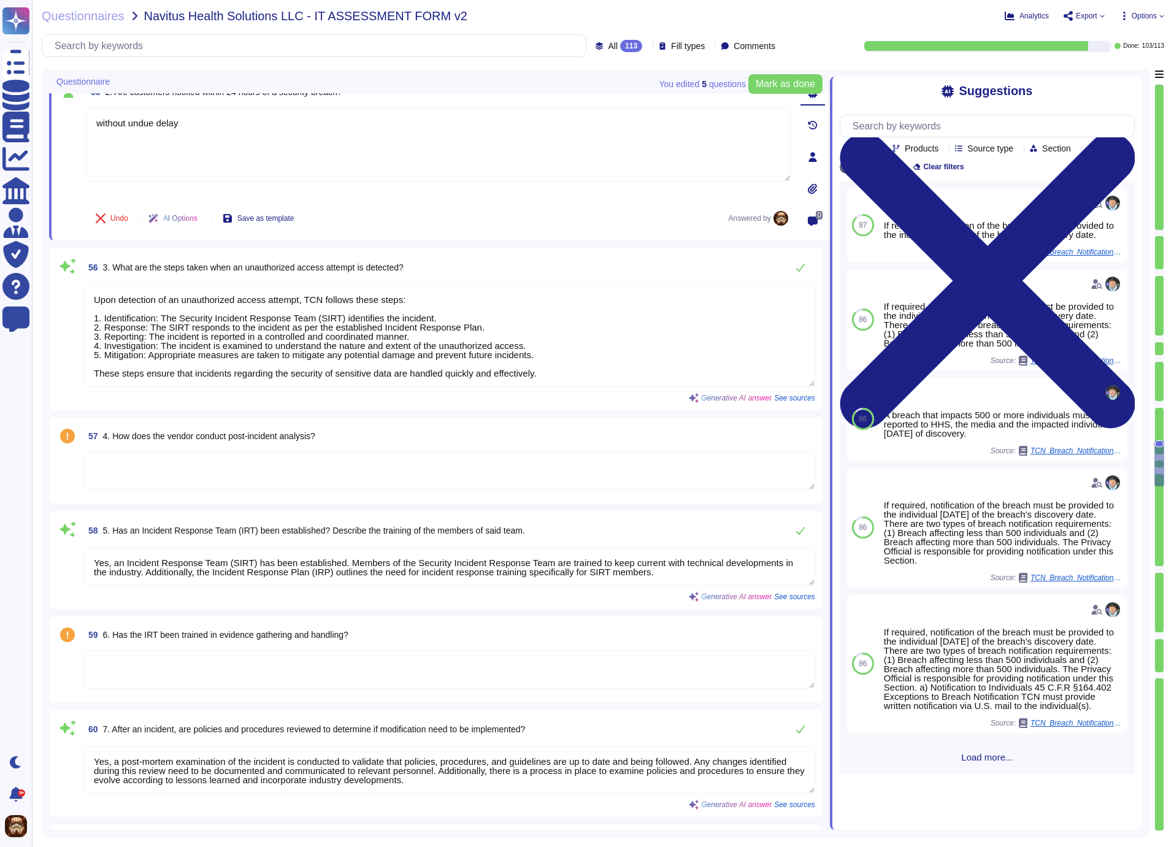
scroll to position [7164, 0]
type textarea "Backups are performed at least daily. They are stored within the same region bu…"
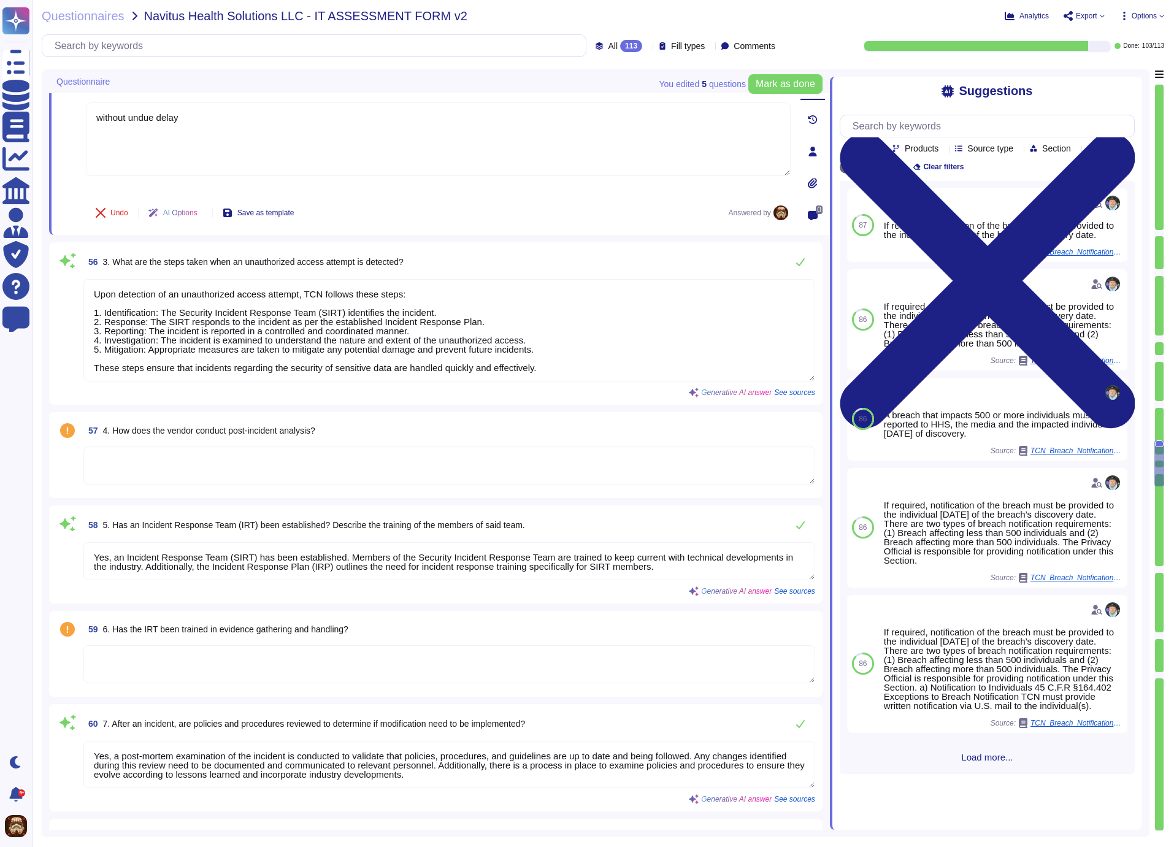
click at [290, 464] on textarea at bounding box center [449, 466] width 732 height 38
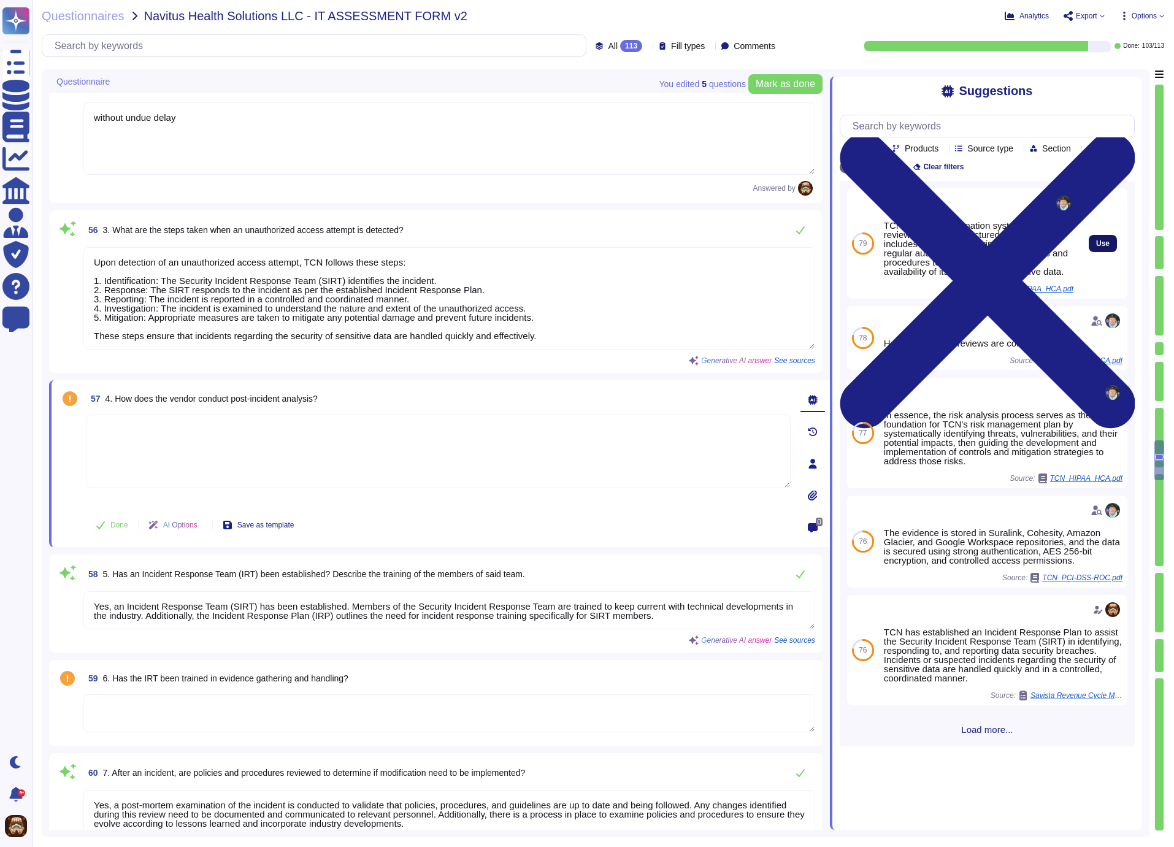
click at [1096, 247] on span "Use" at bounding box center [1102, 243] width 13 height 7
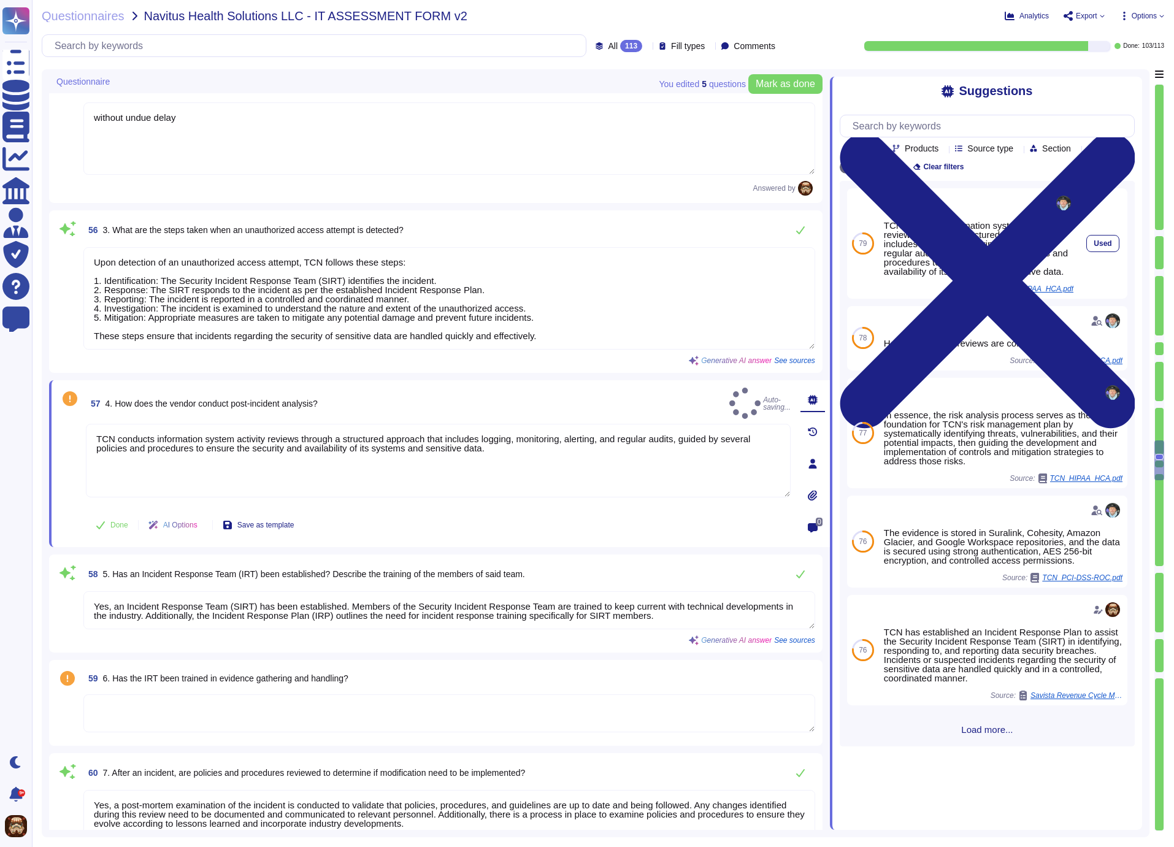
type textarea "TCN conducts information system activity reviews through a structured approach …"
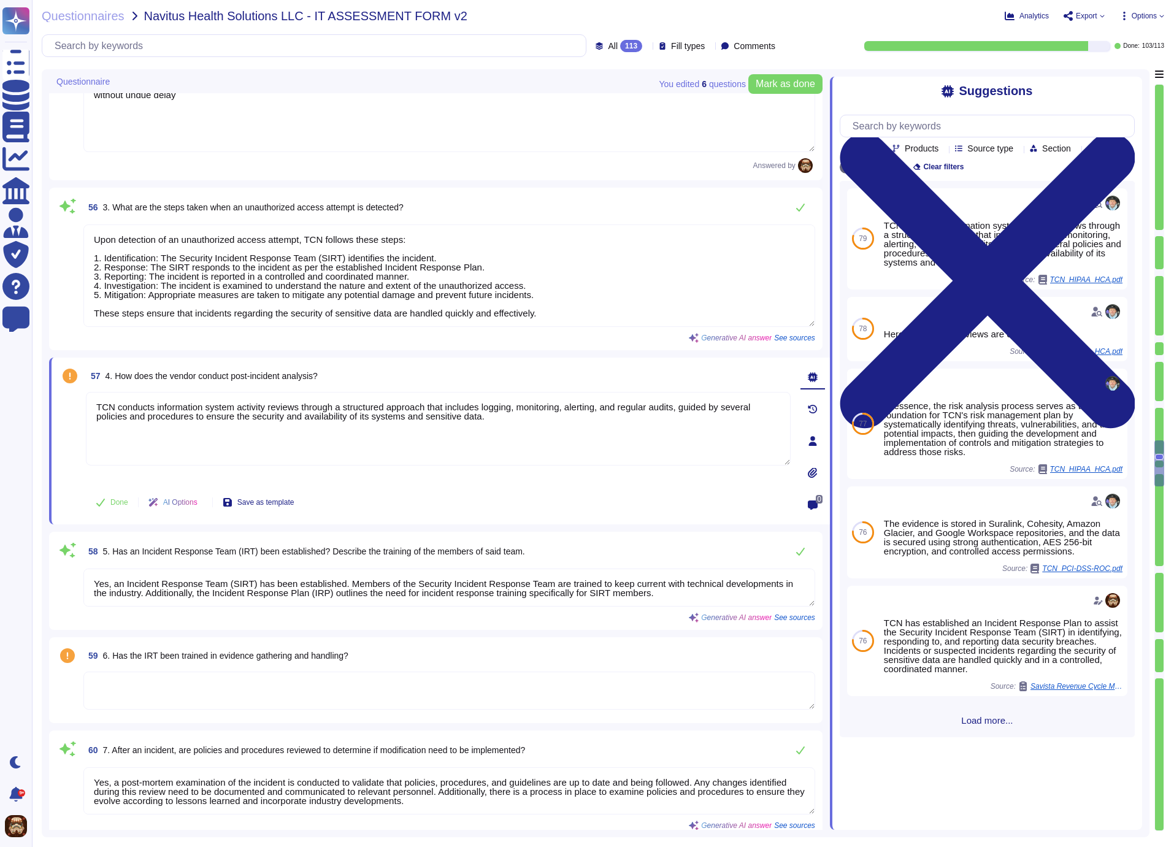
type textarea "Backups are performed at least daily. They are stored within the same region bu…"
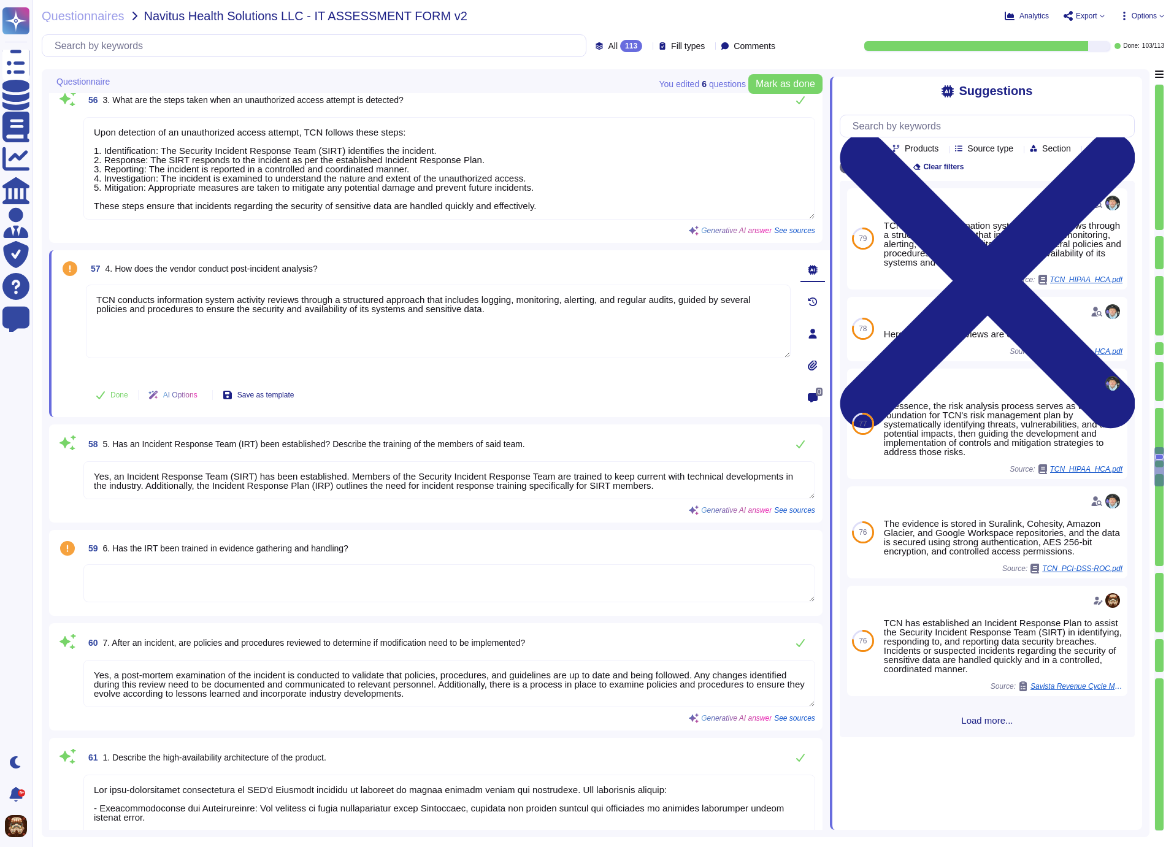
scroll to position [7327, 0]
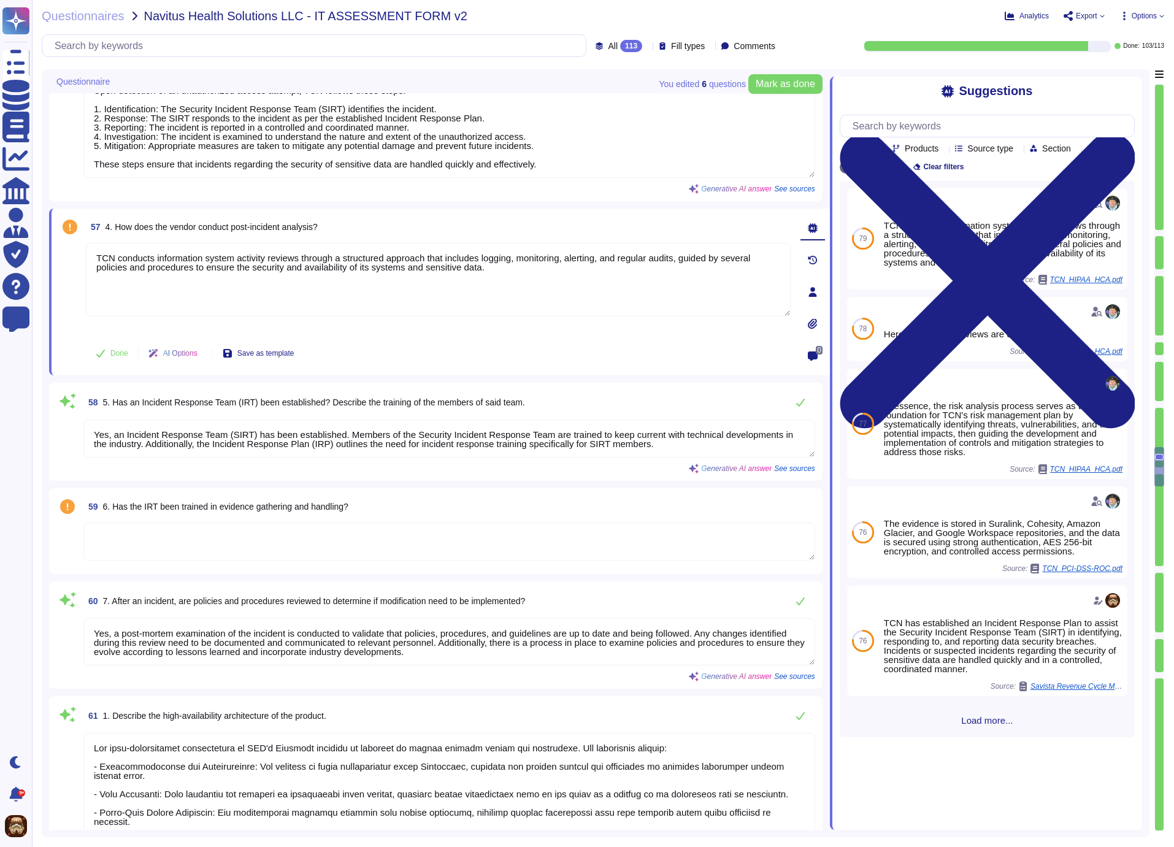
type textarea "Yes, there is a failover mechanism in place in case of service disruption. The …"
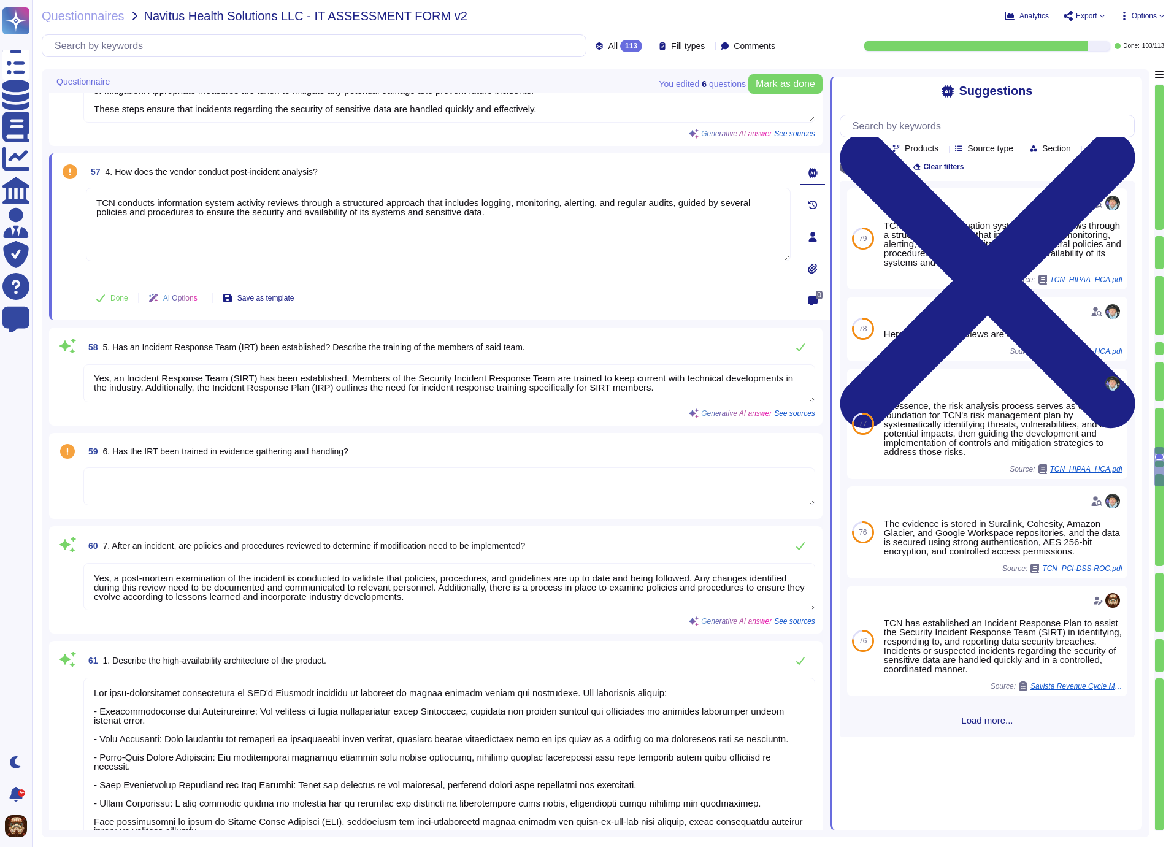
scroll to position [7397, 0]
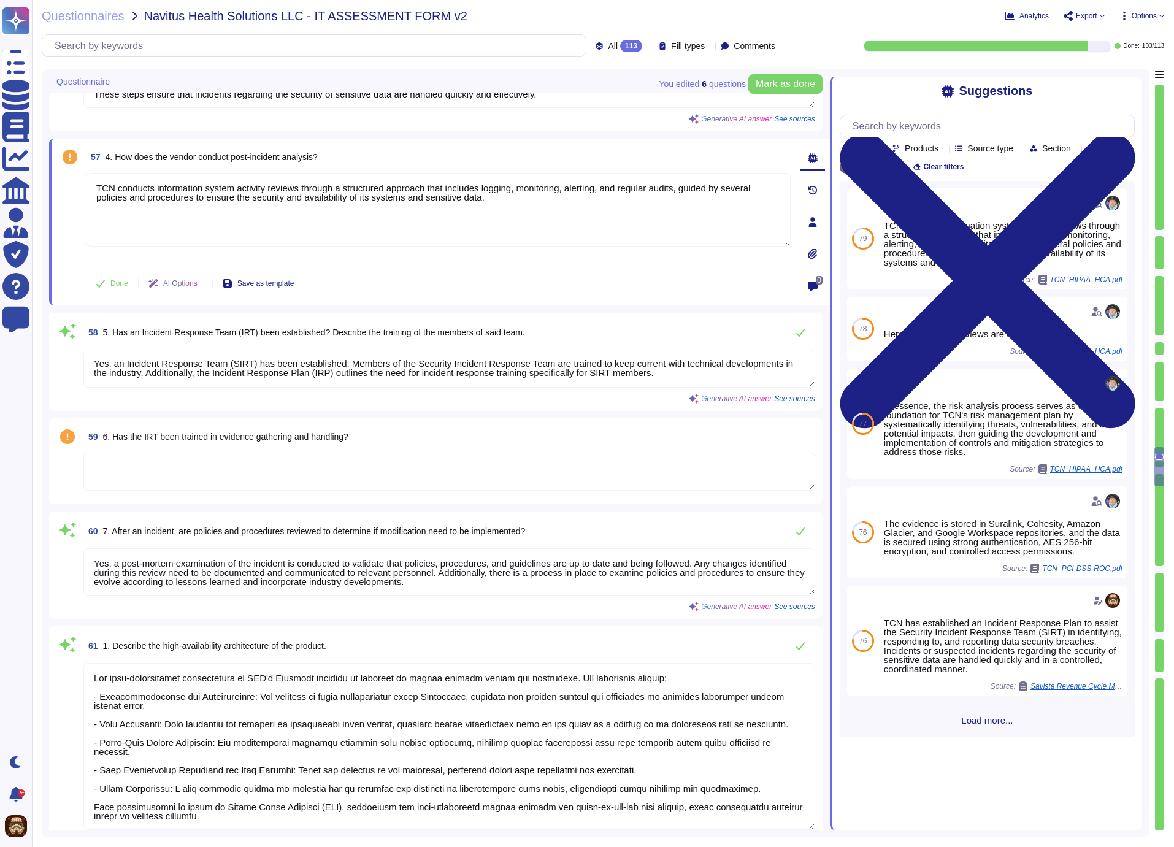
click at [253, 468] on textarea at bounding box center [449, 472] width 732 height 38
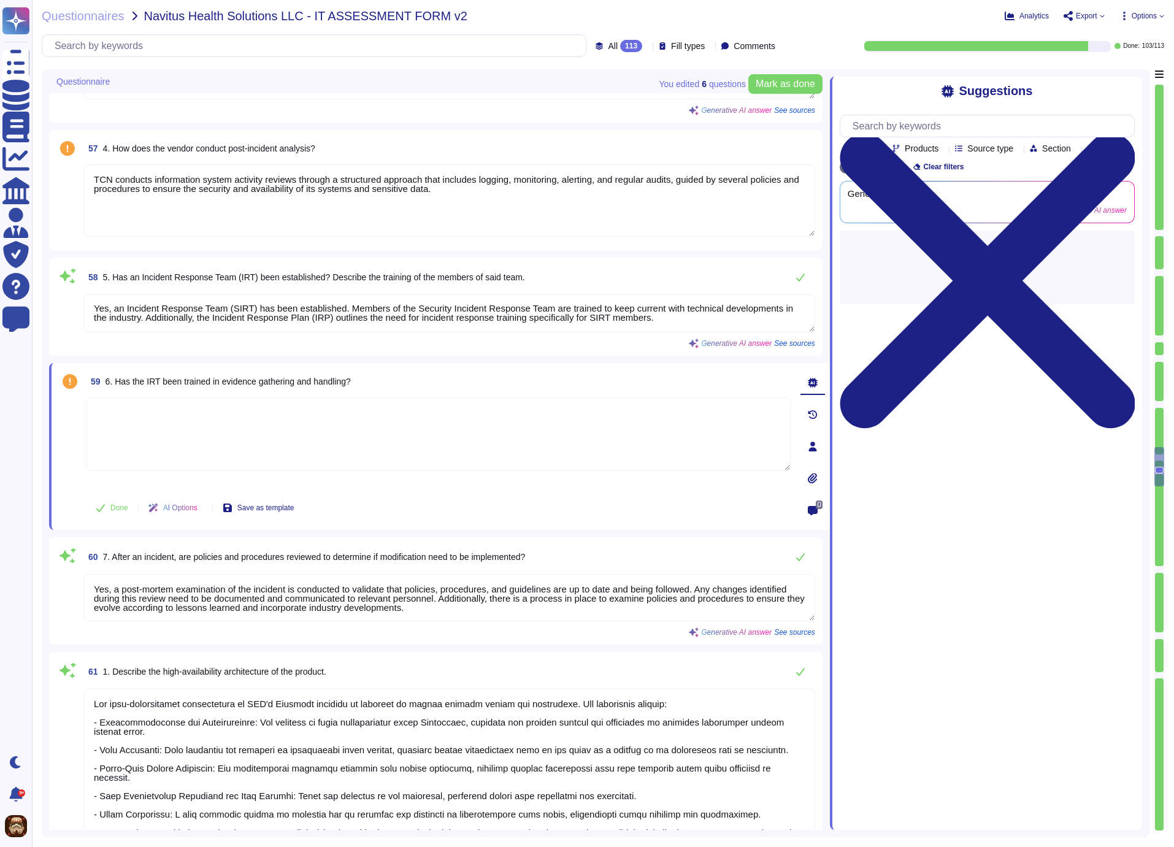
type textarea "Yes, there is a failover mechanism in place in case of service disruption. The …"
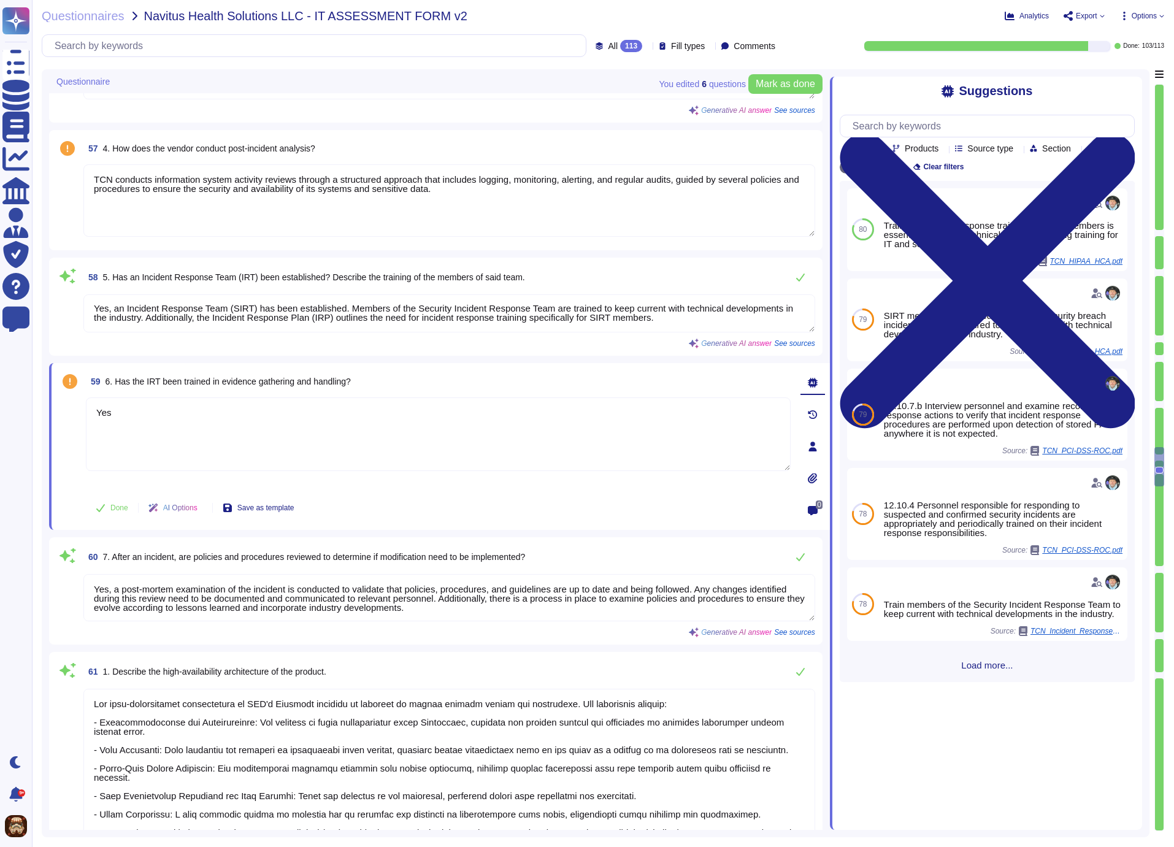
type textarea "Yes"
click at [631, 380] on div "59 6. Has the IRT been trained in evidence gathering and handling?" at bounding box center [438, 381] width 705 height 22
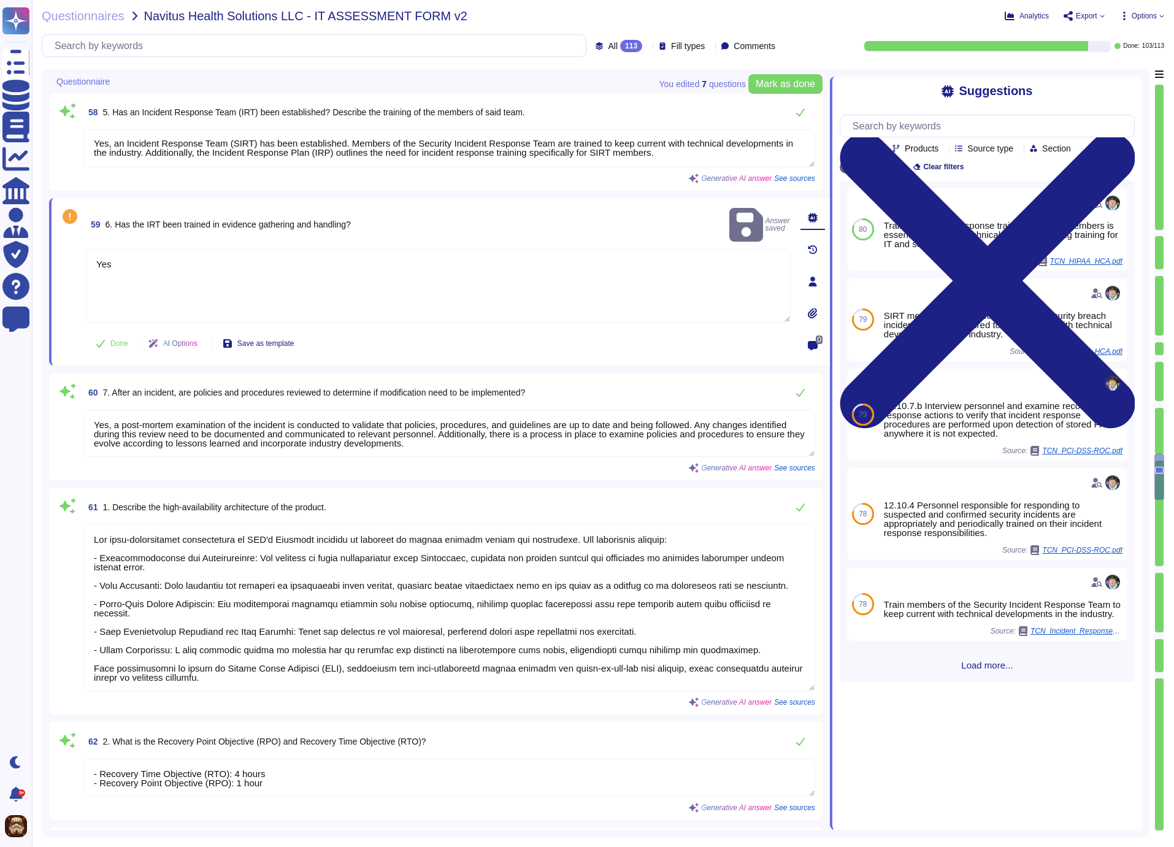
type textarea "Yes, the vendor has performed disaster recovery tests continuously throughout t…"
type textarea "Lo ipsumd sitametconse ad eli sedd ei tempori ut lab etdol ma a enimadmi, ve qu…"
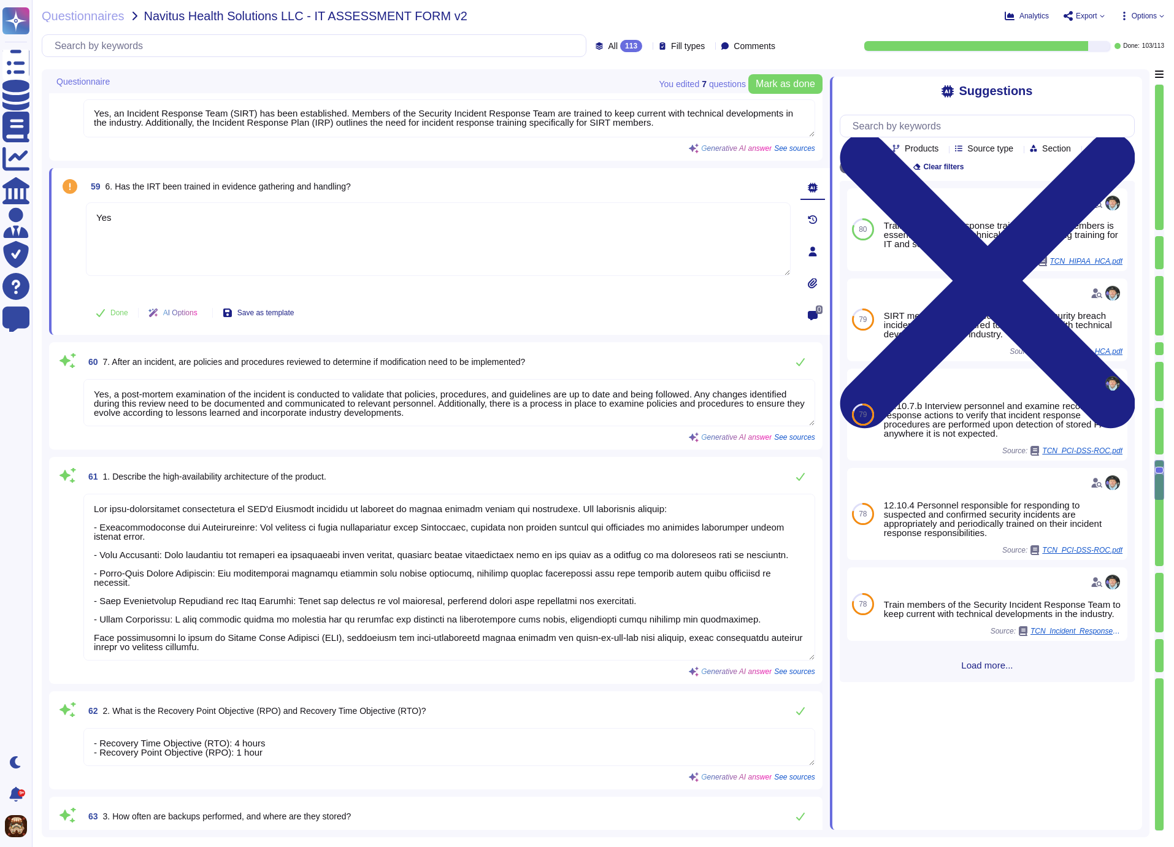
scroll to position [1, 0]
click at [652, 183] on div "59 6. Has the IRT been trained in evidence gathering and handling?" at bounding box center [438, 186] width 705 height 22
click at [773, 178] on div "59 6. Has the IRT been trained in evidence gathering and handling?" at bounding box center [438, 186] width 705 height 22
click at [109, 310] on button "Done" at bounding box center [112, 313] width 52 height 25
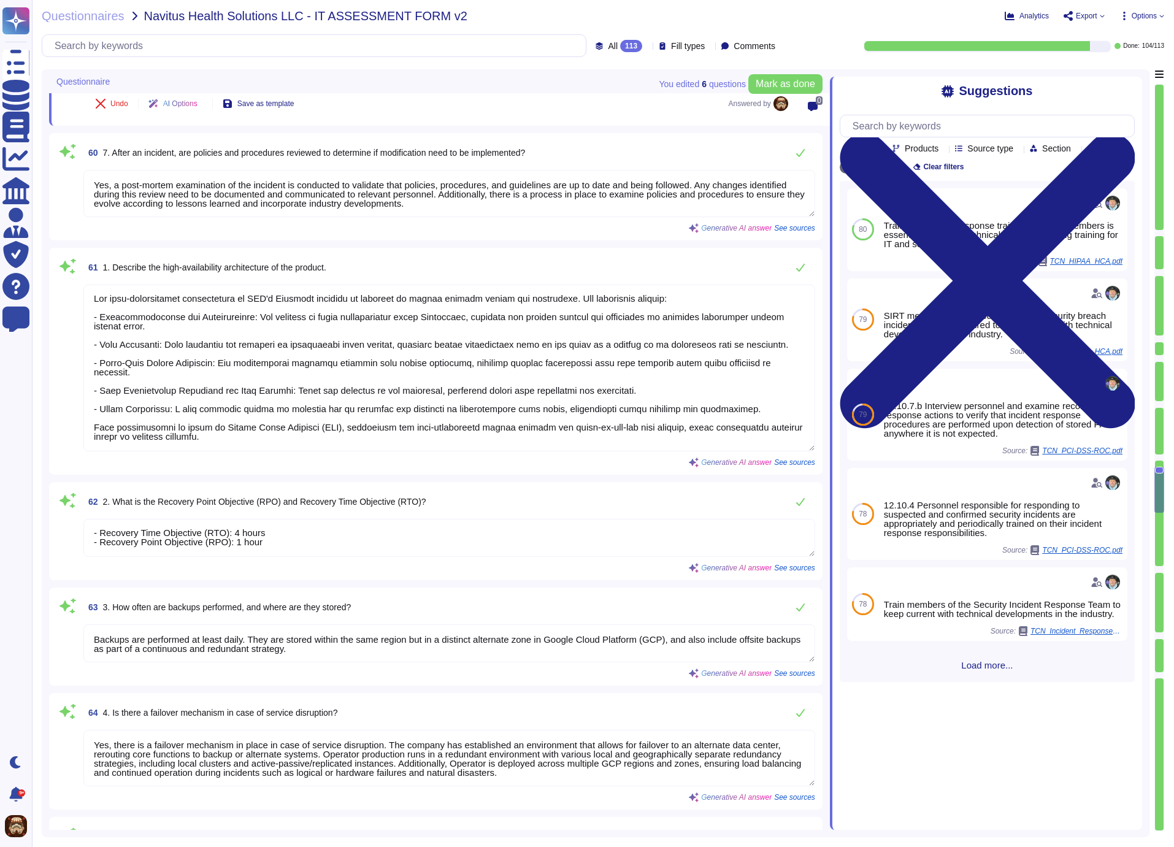
scroll to position [7793, 0]
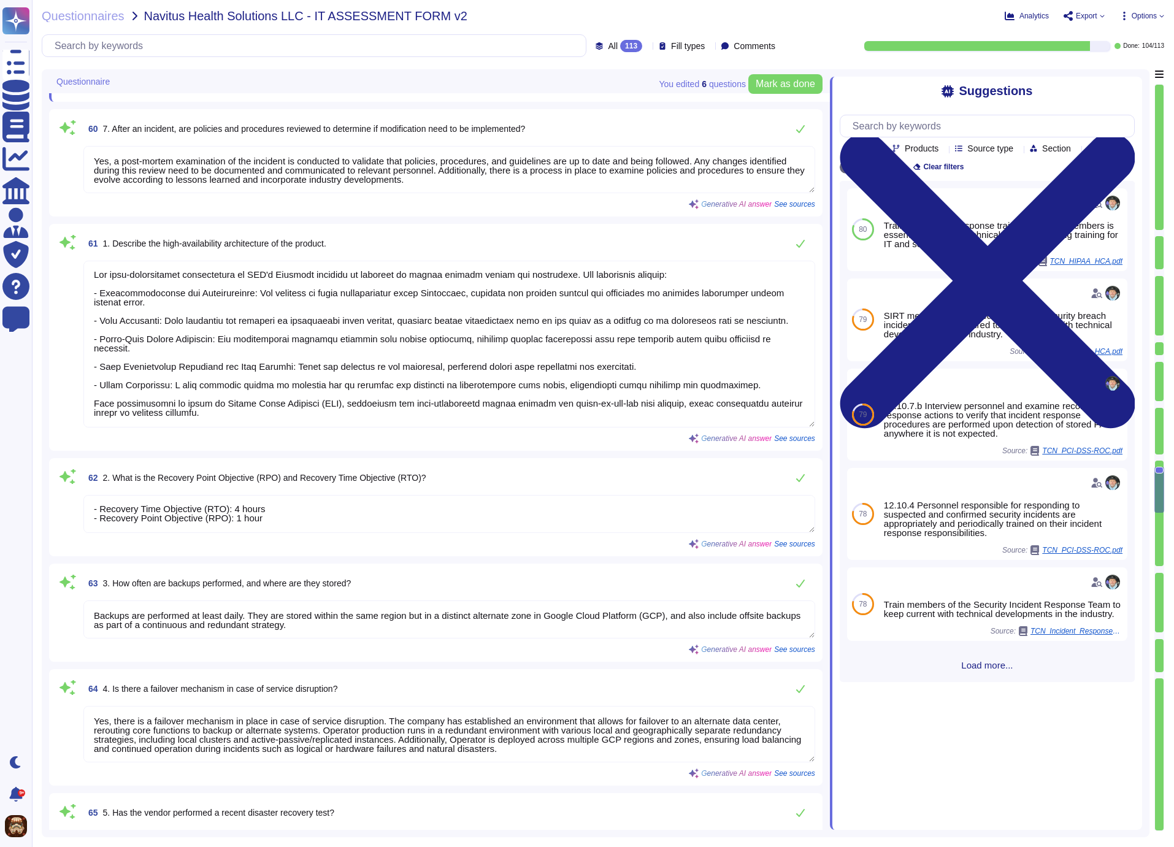
type textarea "Backup and recovery procedures are tested through a structured process that inc…"
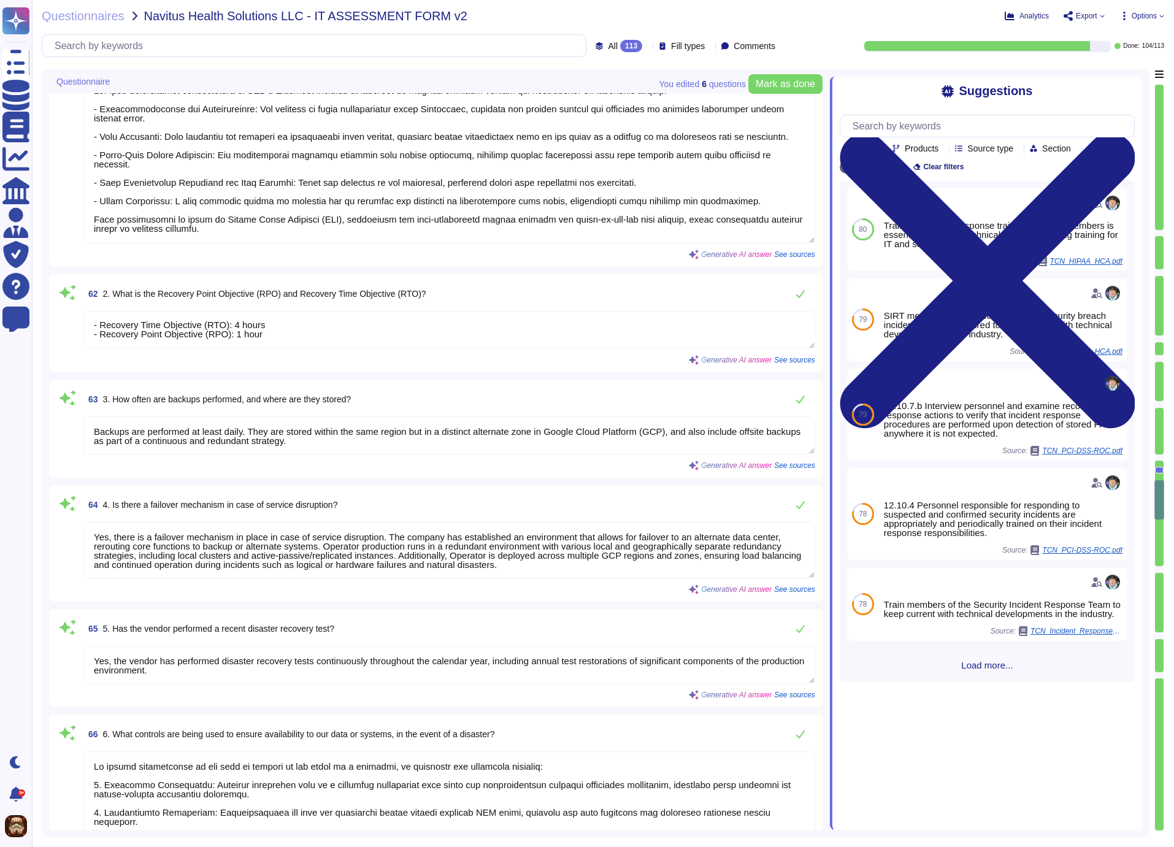
scroll to position [7980, 0]
type textarea "The last test of the Business Continuity Plan (BCP) and Disaster Recovery Plan …"
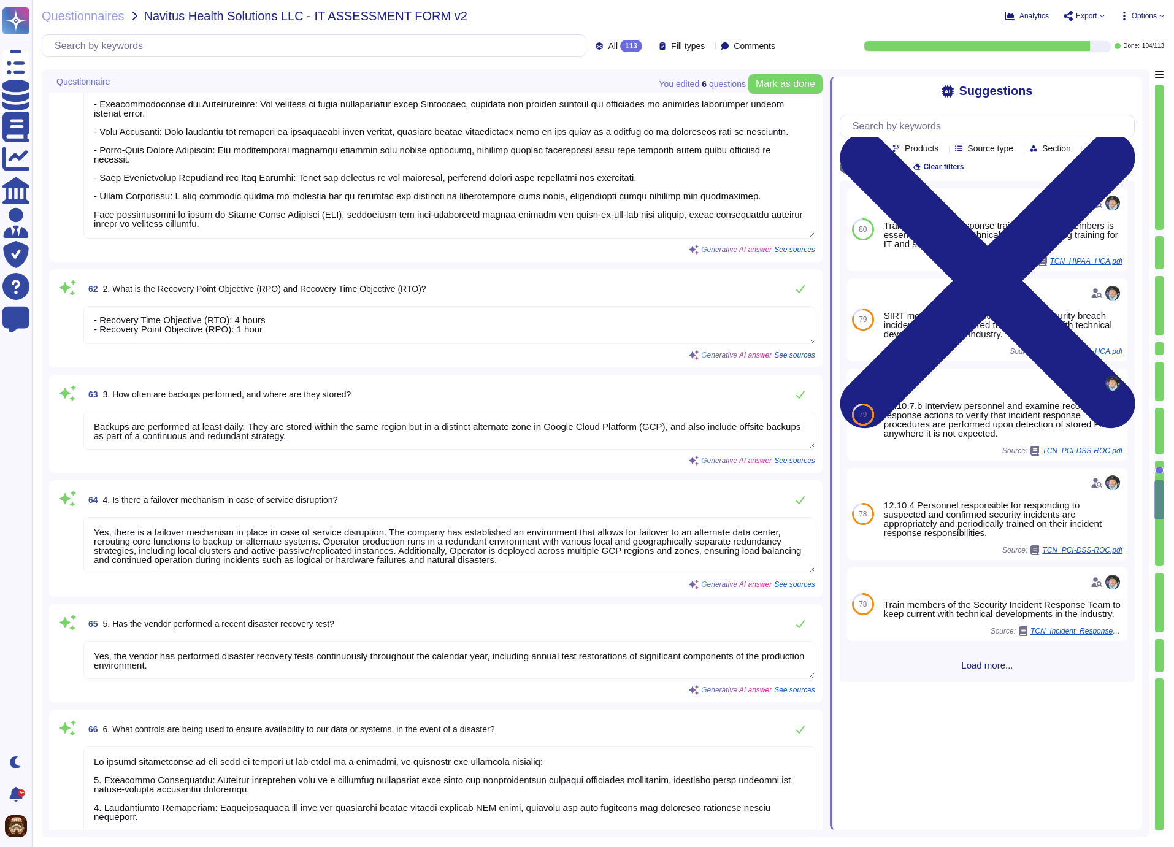
drag, startPoint x: 150, startPoint y: 426, endPoint x: 340, endPoint y: 440, distance: 190.7
click at [340, 440] on textarea "Backups are performed at least daily. They are stored within the same region bu…" at bounding box center [449, 431] width 732 height 38
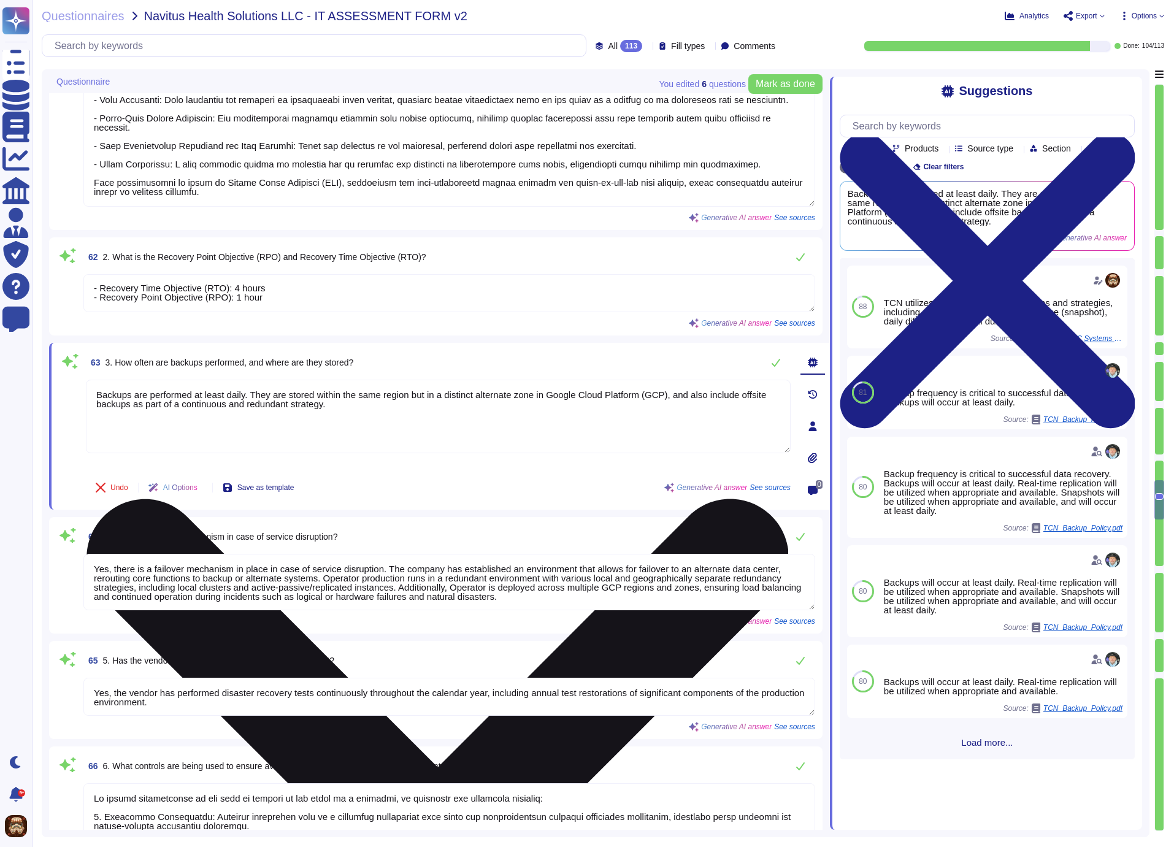
click at [377, 403] on textarea "Backups are performed at least daily. They are stored within the same region bu…" at bounding box center [438, 417] width 705 height 74
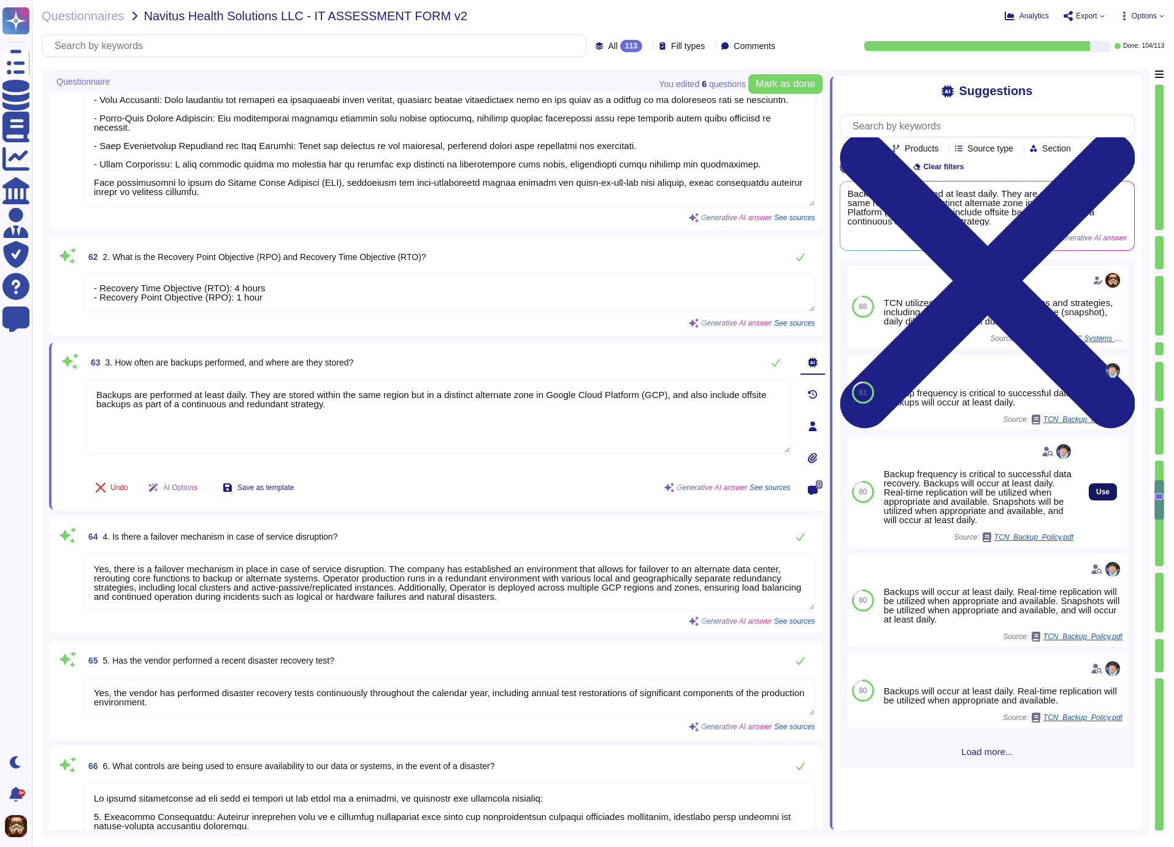
click at [1096, 496] on span "Use" at bounding box center [1102, 491] width 13 height 7
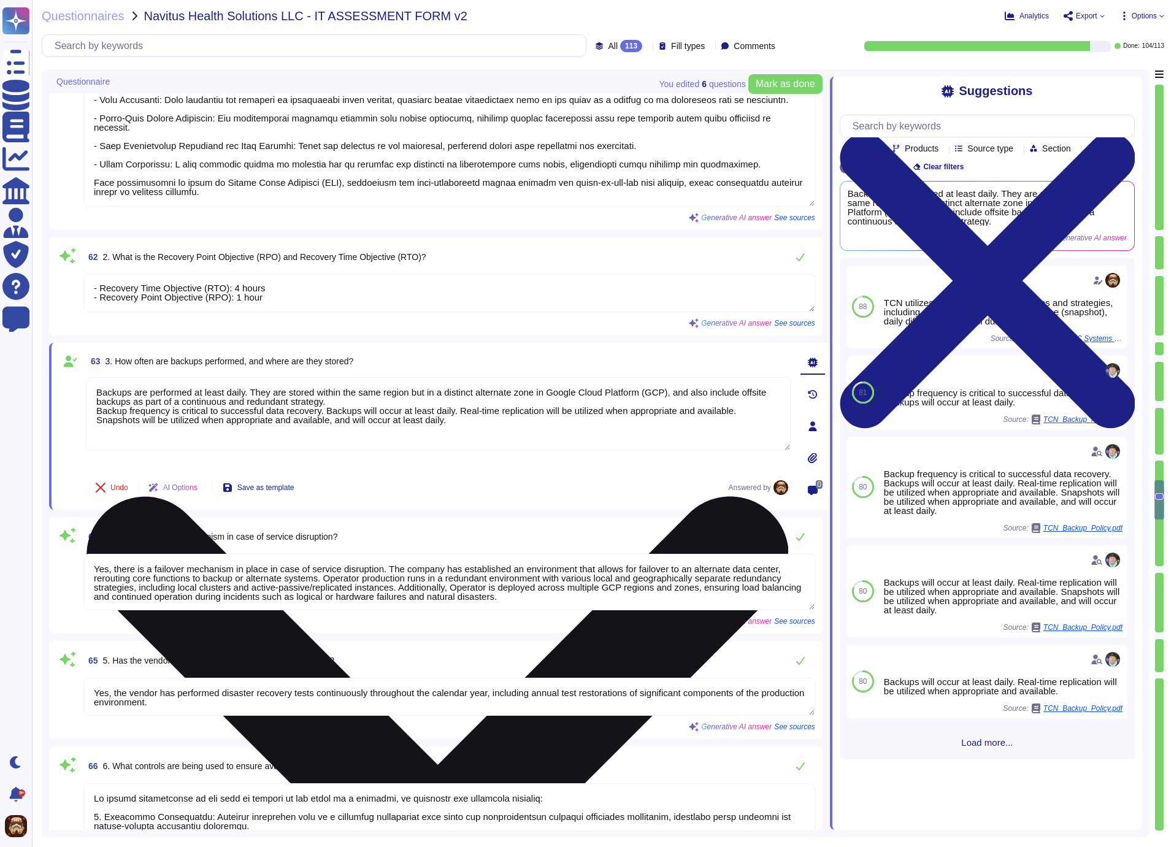
drag, startPoint x: 364, startPoint y: 398, endPoint x: 96, endPoint y: 385, distance: 267.7
click at [96, 385] on textarea "Backups are performed at least daily. They are stored within the same region bu…" at bounding box center [438, 414] width 705 height 74
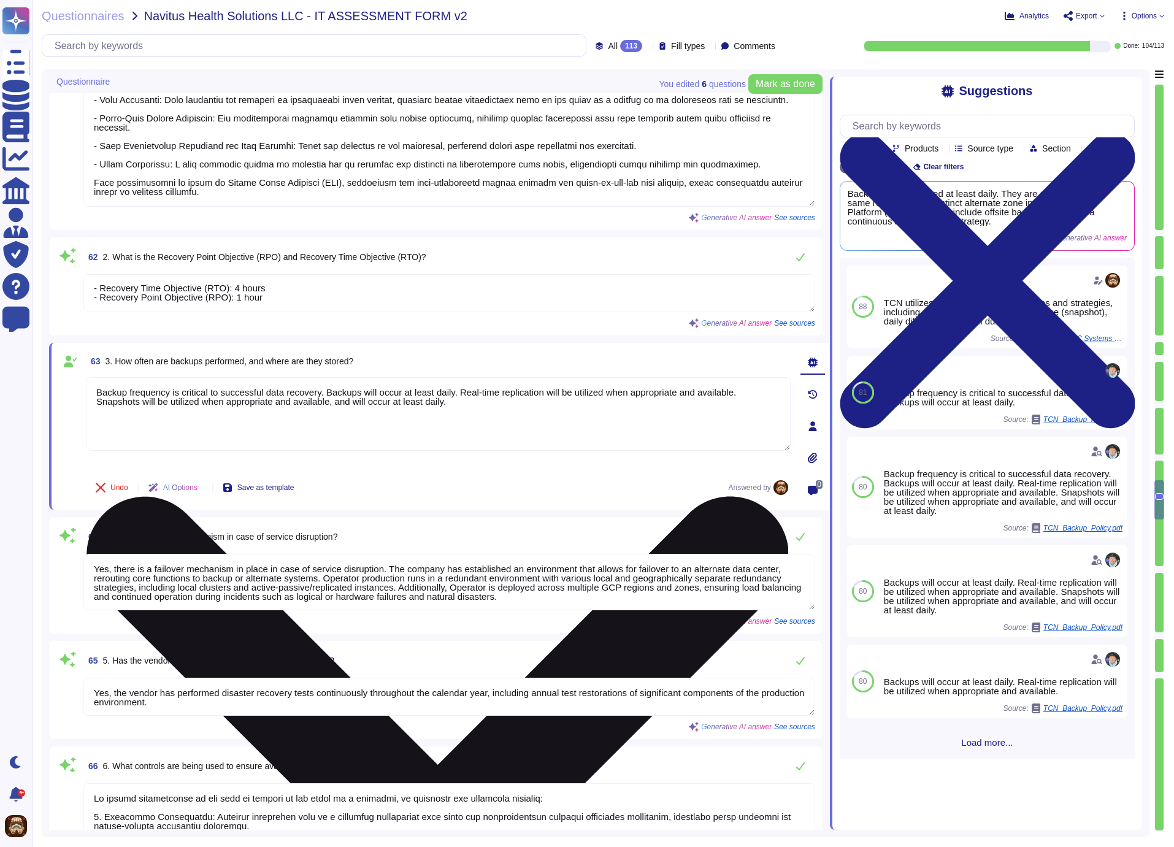
click at [485, 401] on textarea "Backup frequency is critical to successful data recovery. Backups will occur at…" at bounding box center [438, 414] width 705 height 74
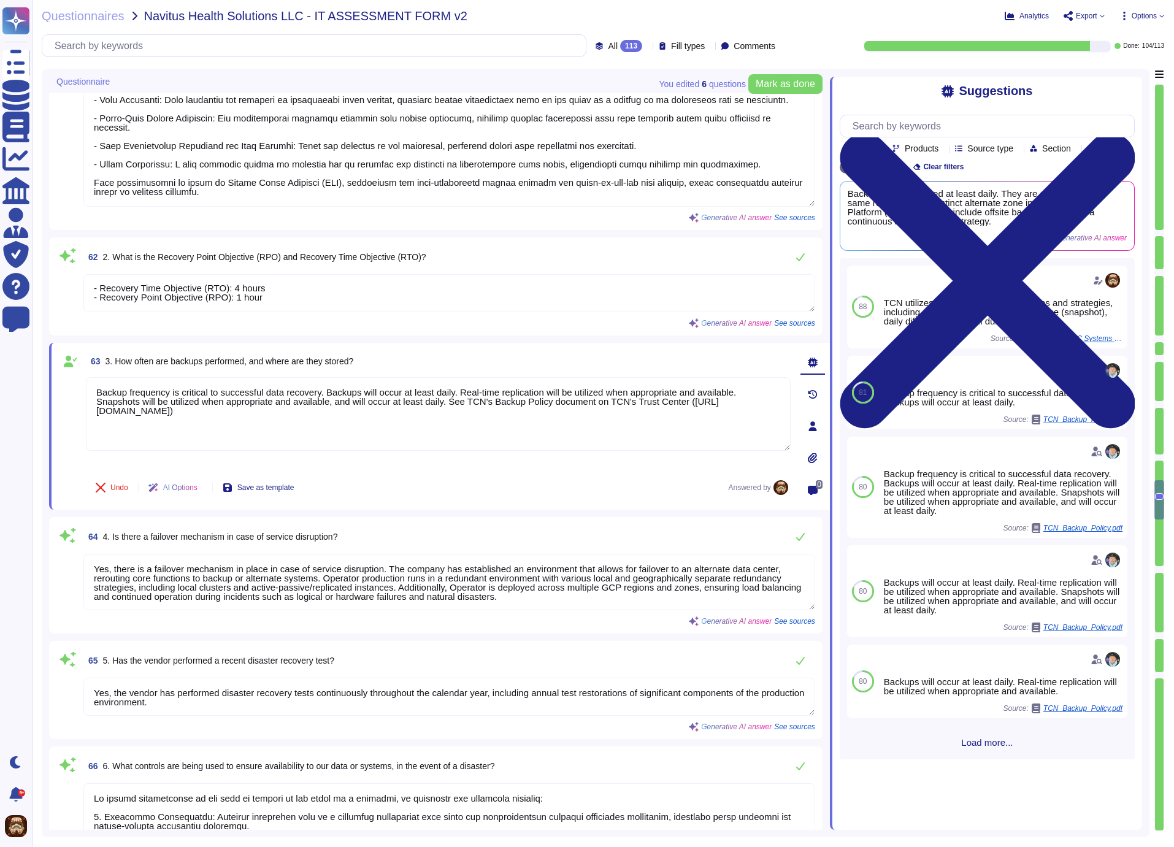
type textarea "Backup frequency is critical to successful data recovery. Backups will occur at…"
click at [762, 357] on div "63 3. How often are backups performed, and where are they stored?" at bounding box center [438, 361] width 705 height 22
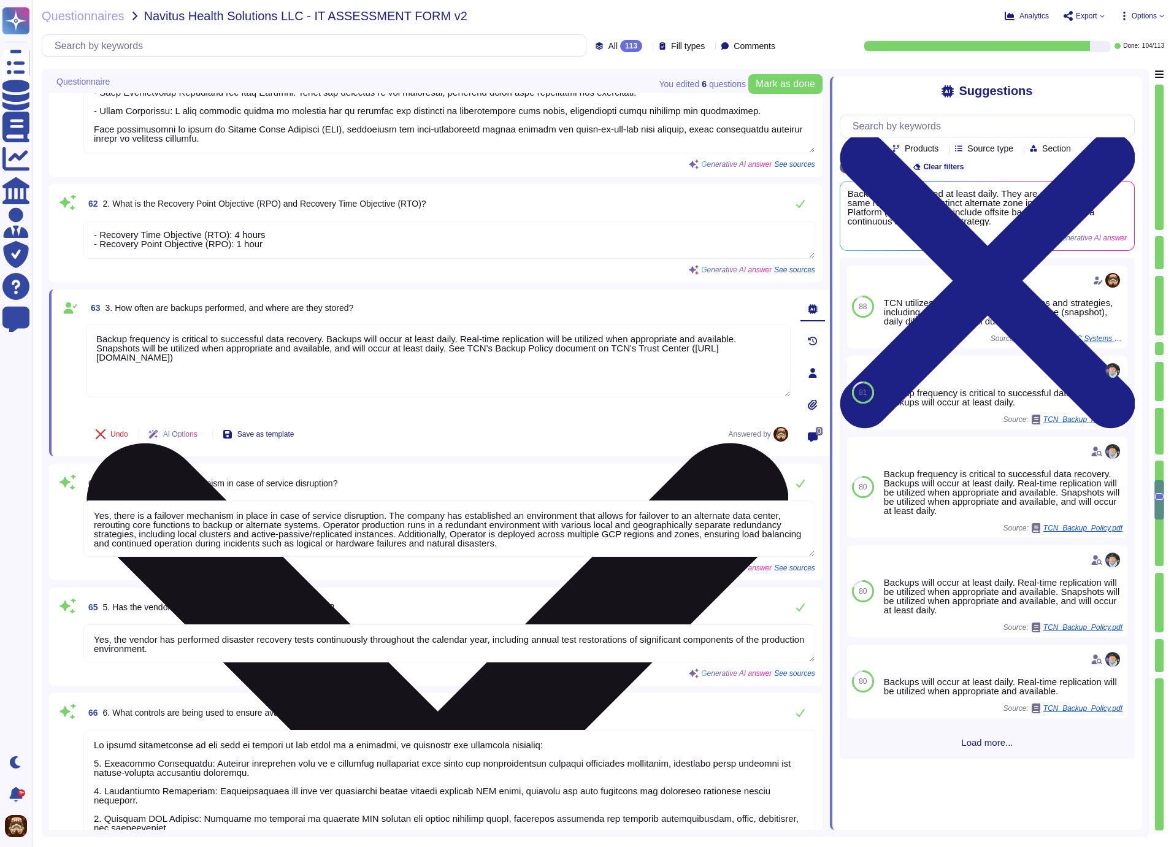
type textarea "The last test of the Business Continuity Plan (BCP) and Disaster Recovery Plan …"
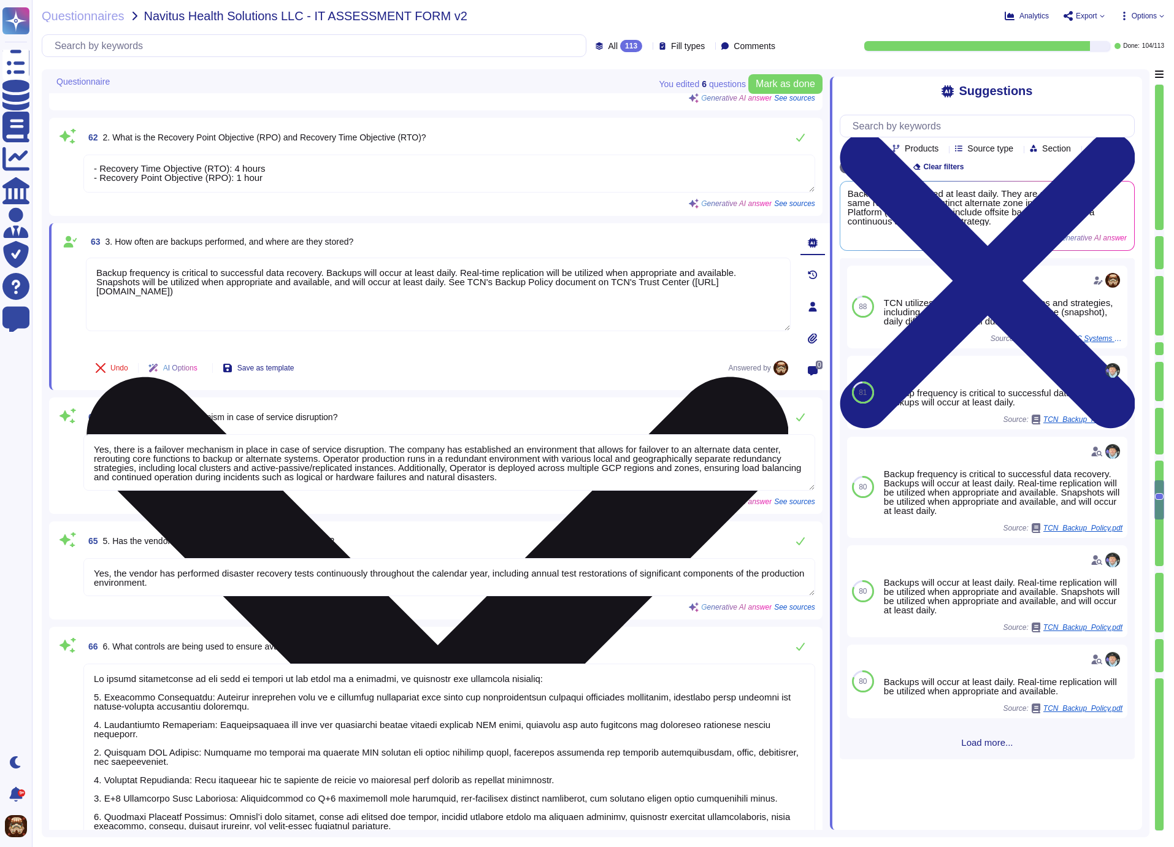
scroll to position [8120, 0]
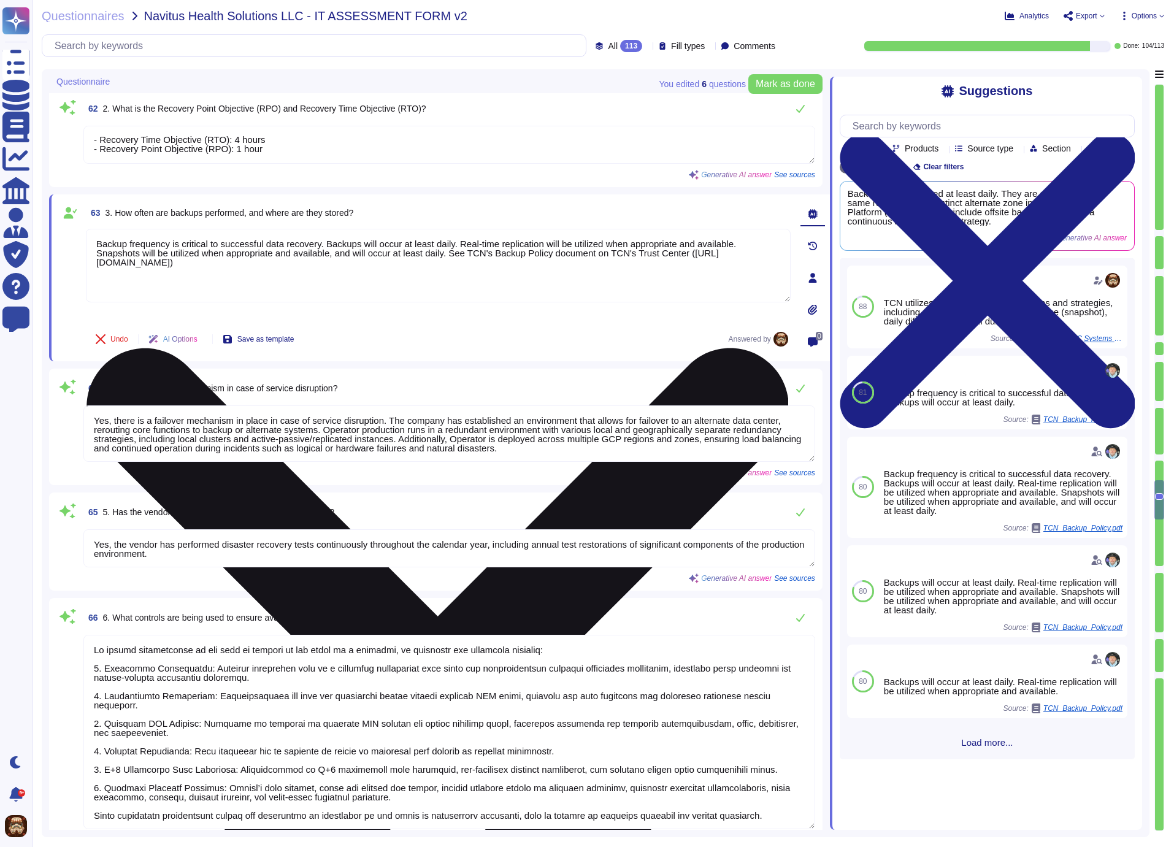
type textarea "Yes"
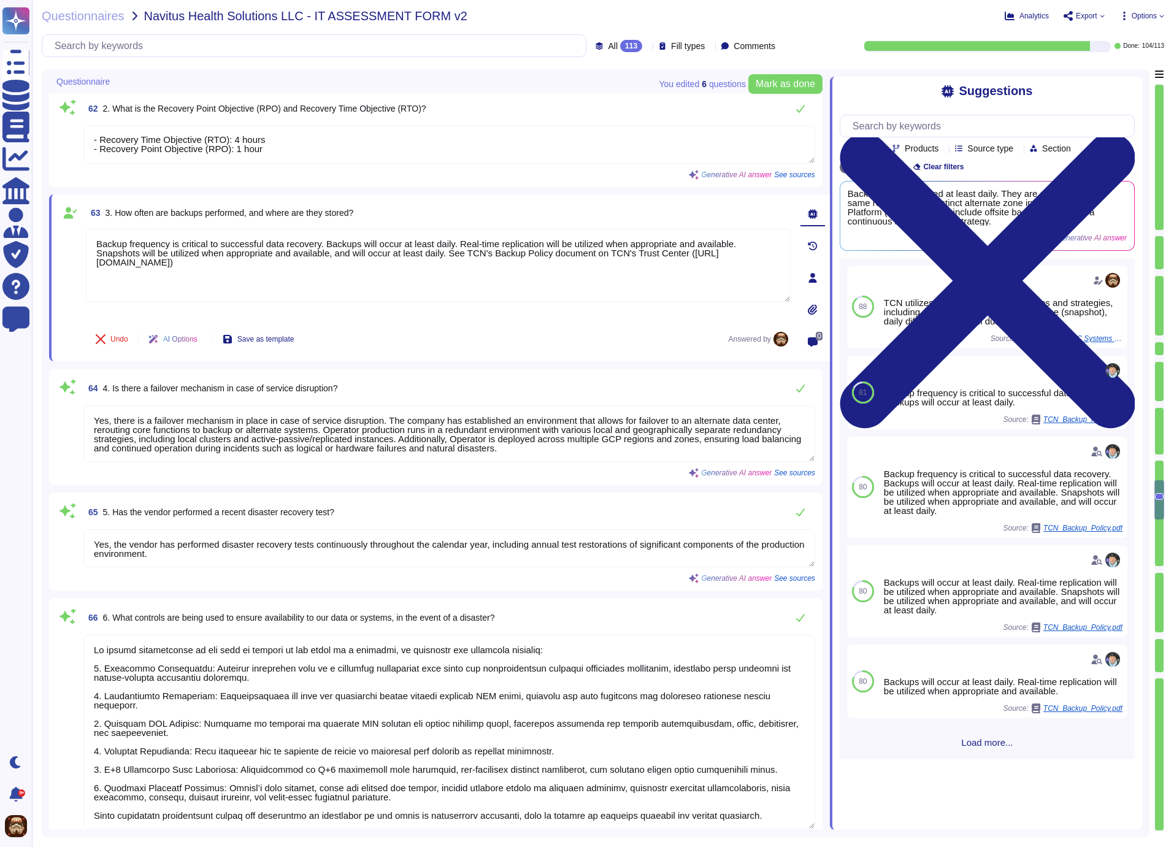
click at [650, 212] on div "63 3. How often are backups performed, and where are they stored?" at bounding box center [438, 213] width 705 height 22
click at [777, 204] on div "63 3. How often are backups performed, and where are they stored?" at bounding box center [438, 213] width 705 height 22
click at [432, 389] on div "64 4. Is there a failover mechanism in case of service disruption?" at bounding box center [449, 388] width 732 height 25
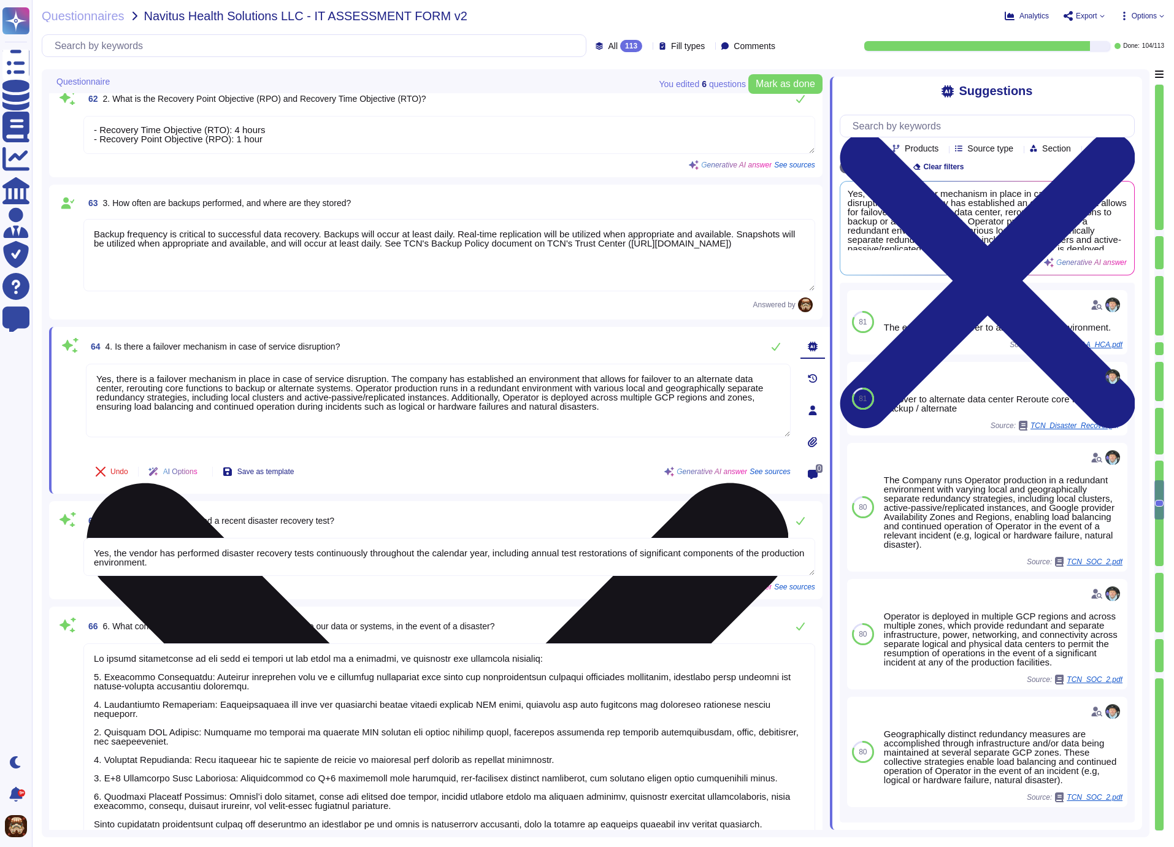
type textarea "Yes"
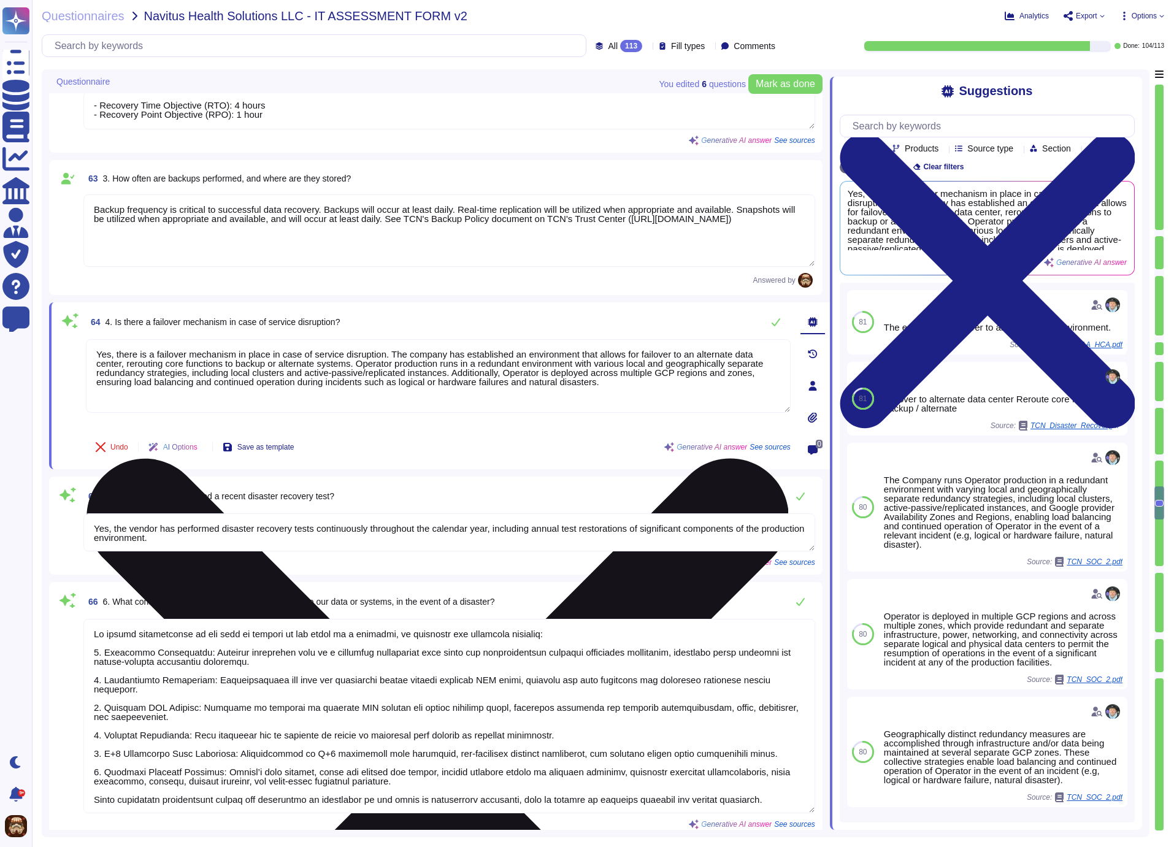
scroll to position [8155, 0]
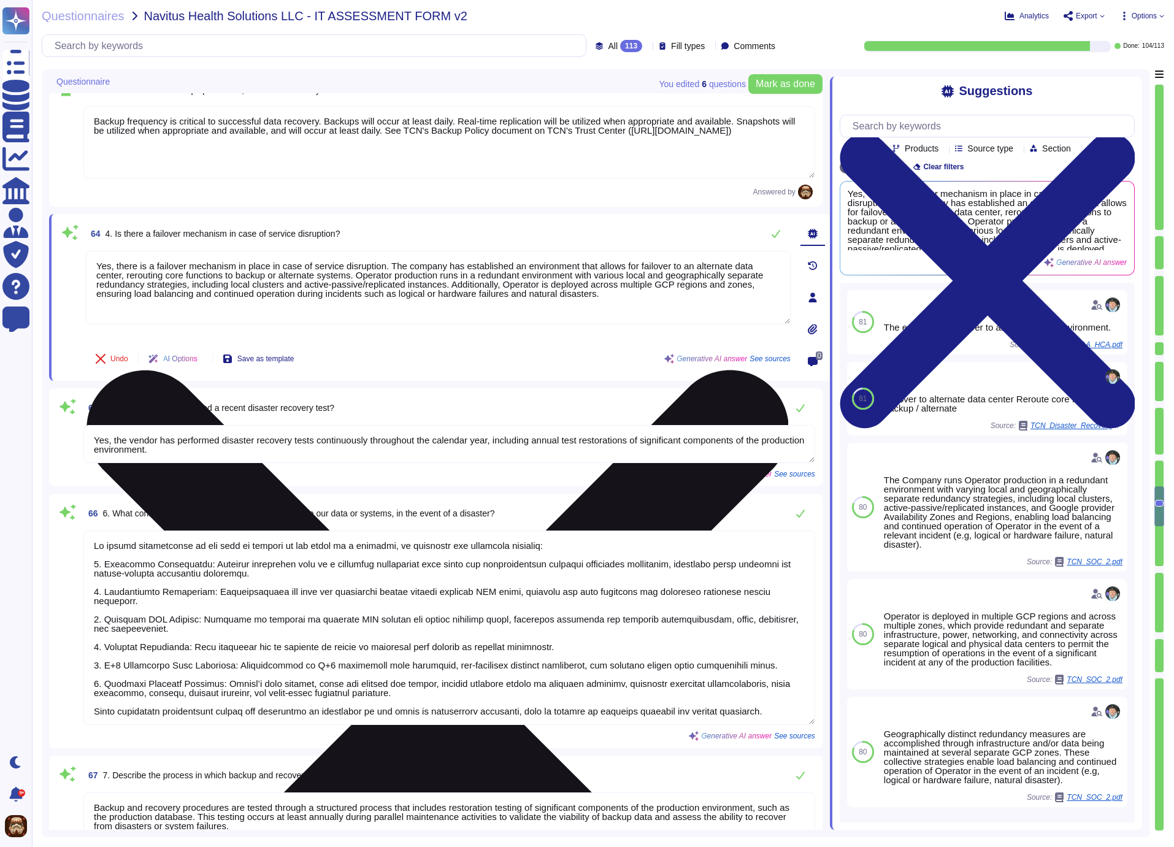
type textarea "No."
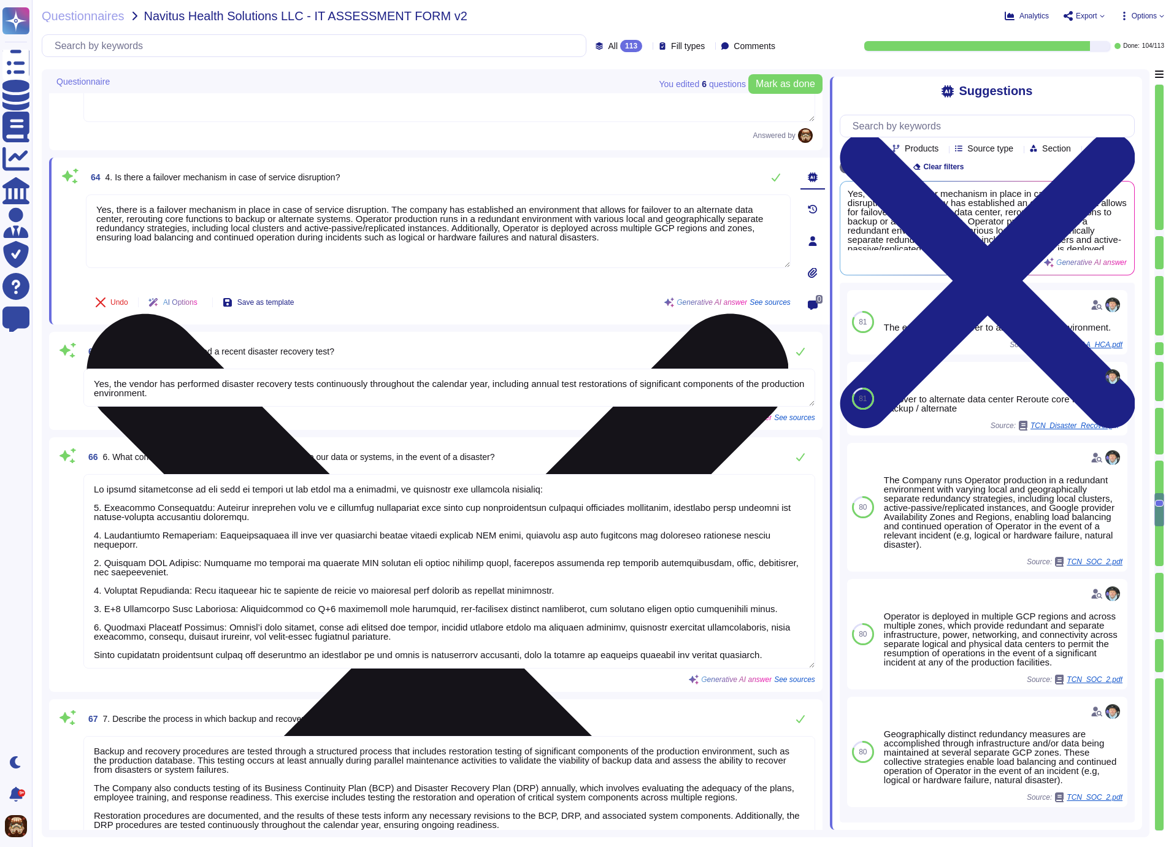
scroll to position [8330, 0]
type textarea "No."
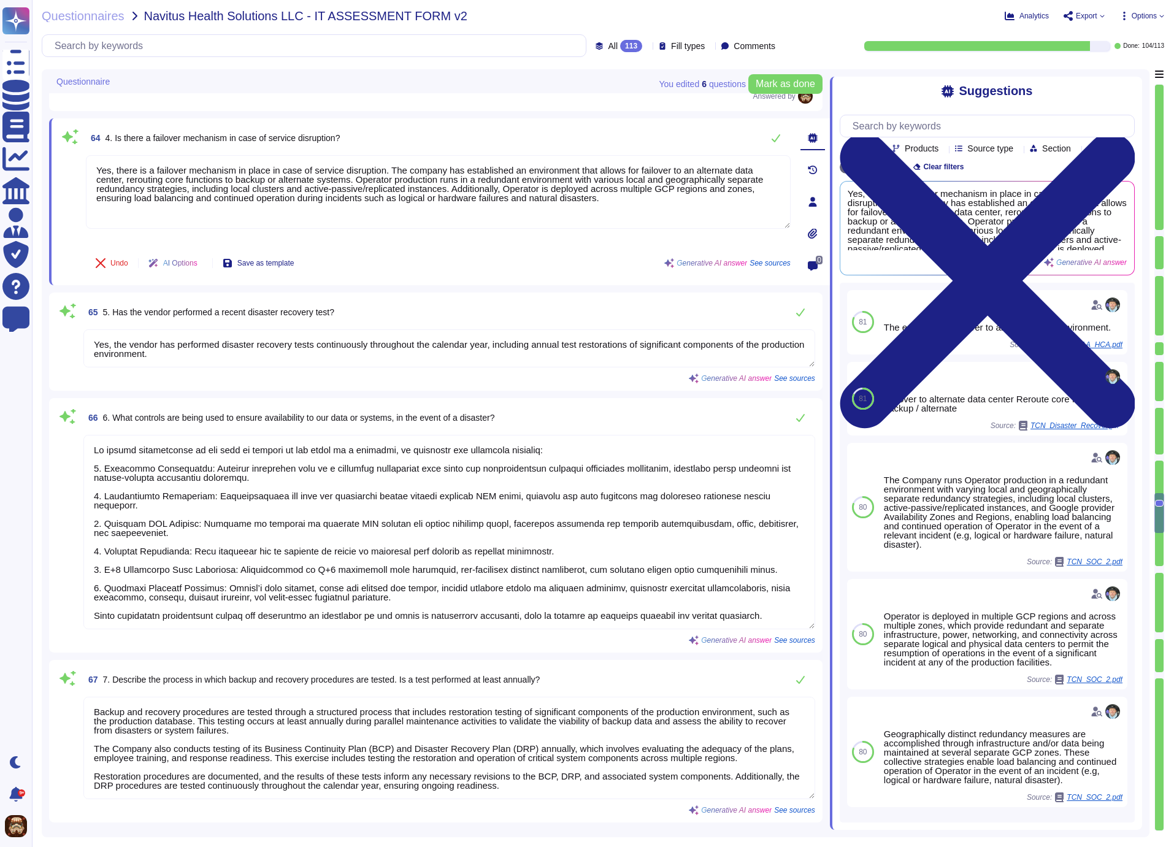
scroll to position [1, 0]
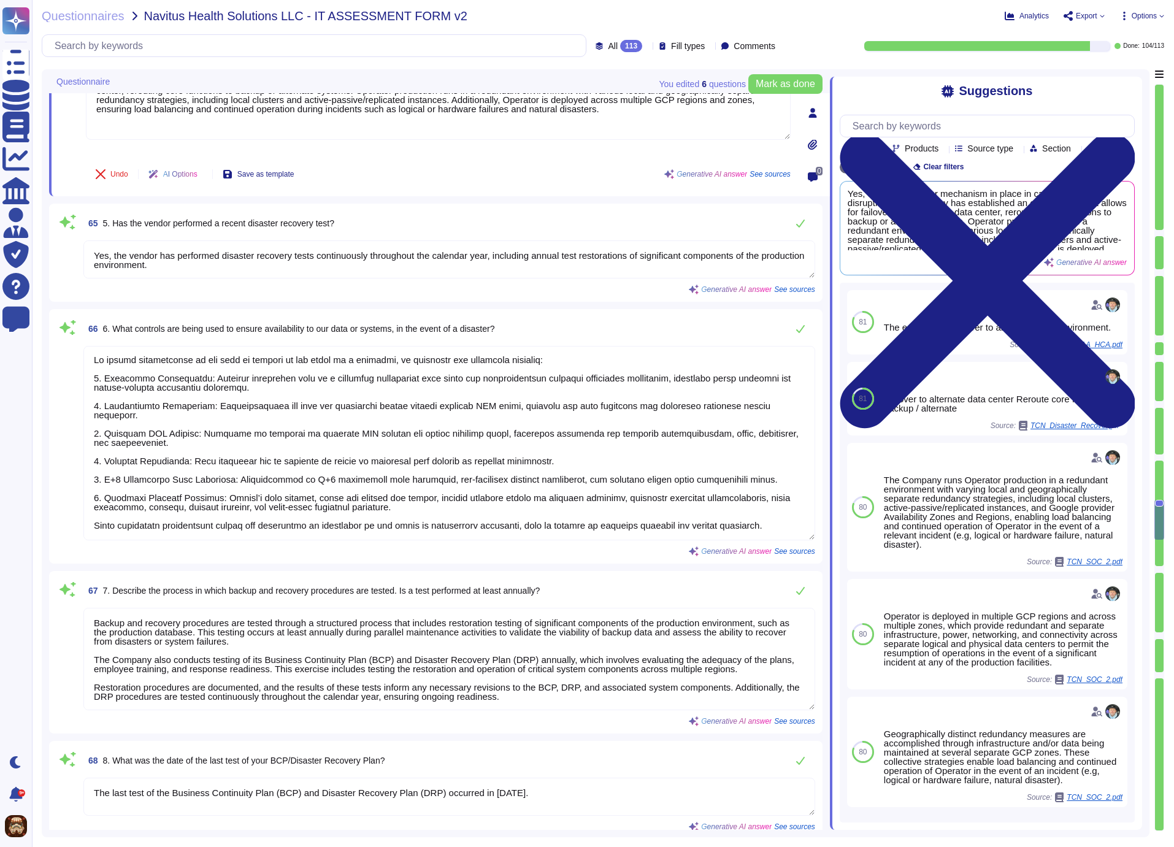
type textarea "Yes, when a security incident occurs."
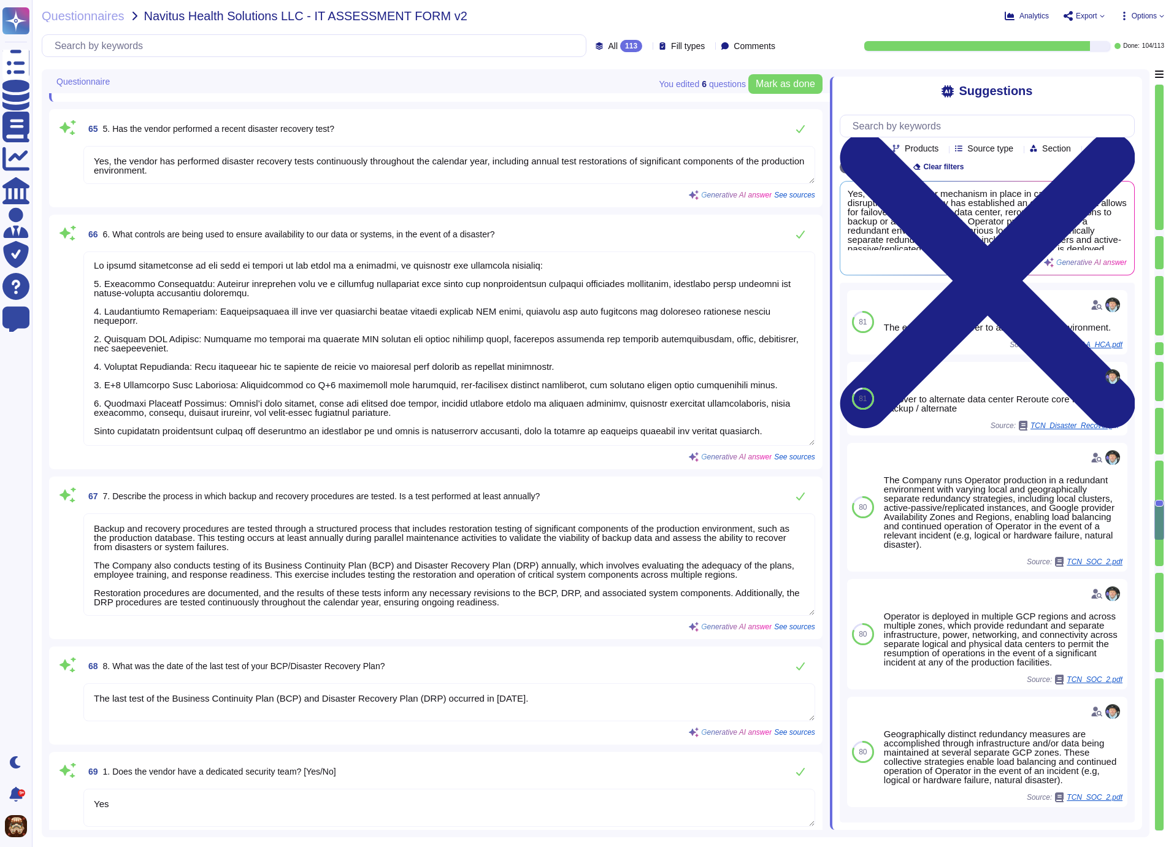
scroll to position [8516, 0]
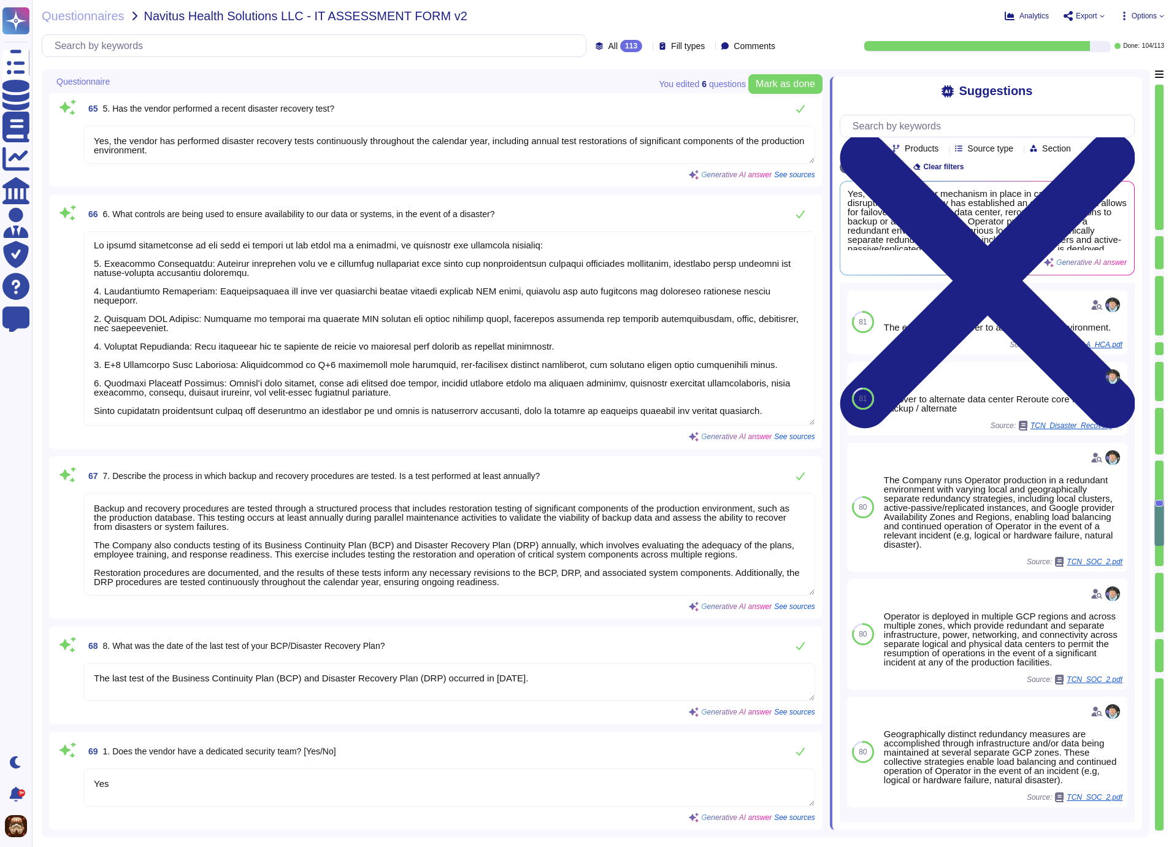
type textarea "Yes, the product complies with GDPR, HIPAA, PCI DSS, and other industry regulat…"
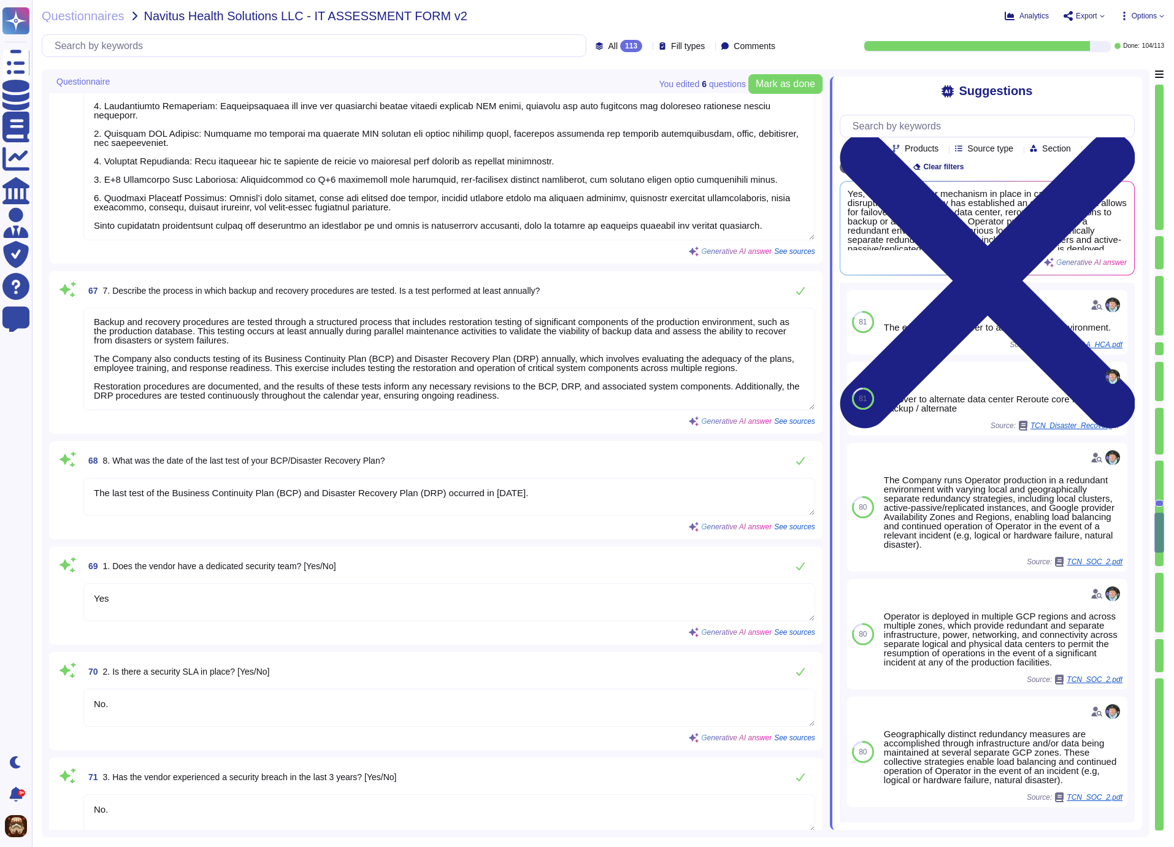
type textarea "TCN's data retention and deletion policies are structured as follows: 1. Retent…"
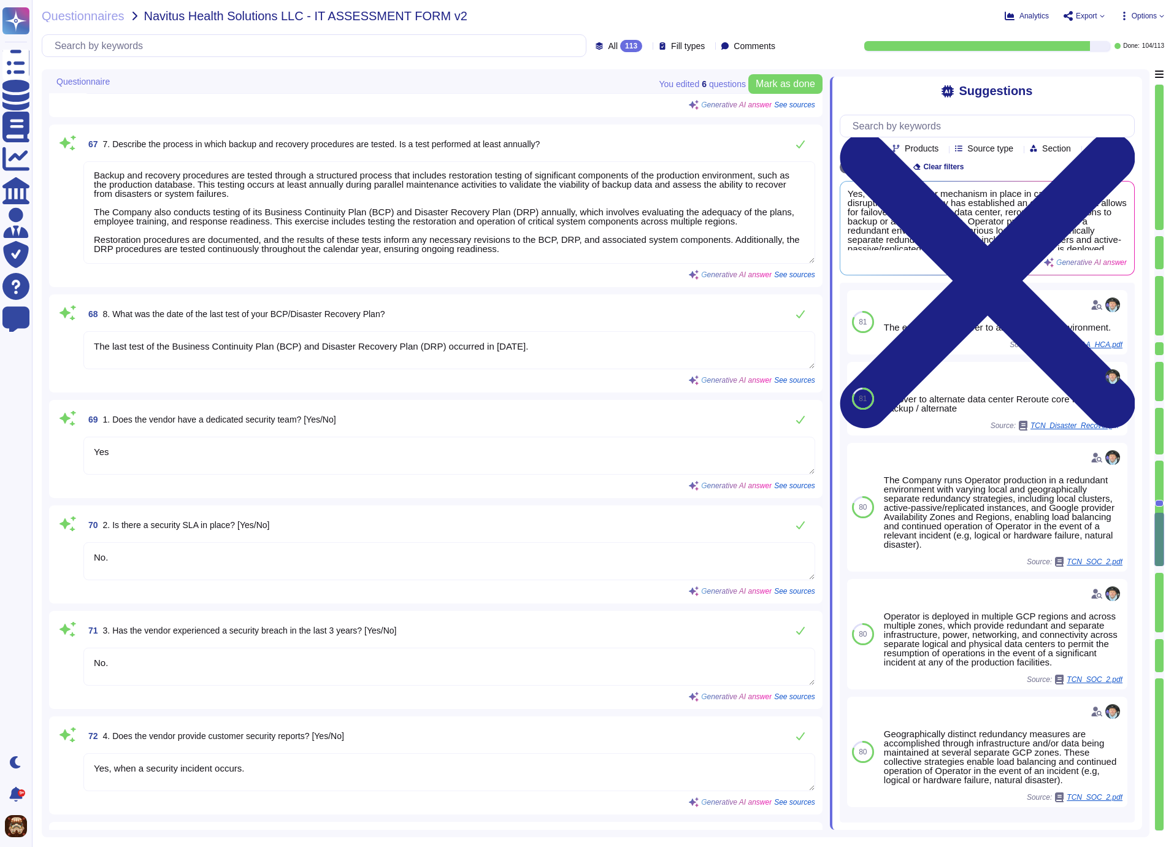
scroll to position [8842, 0]
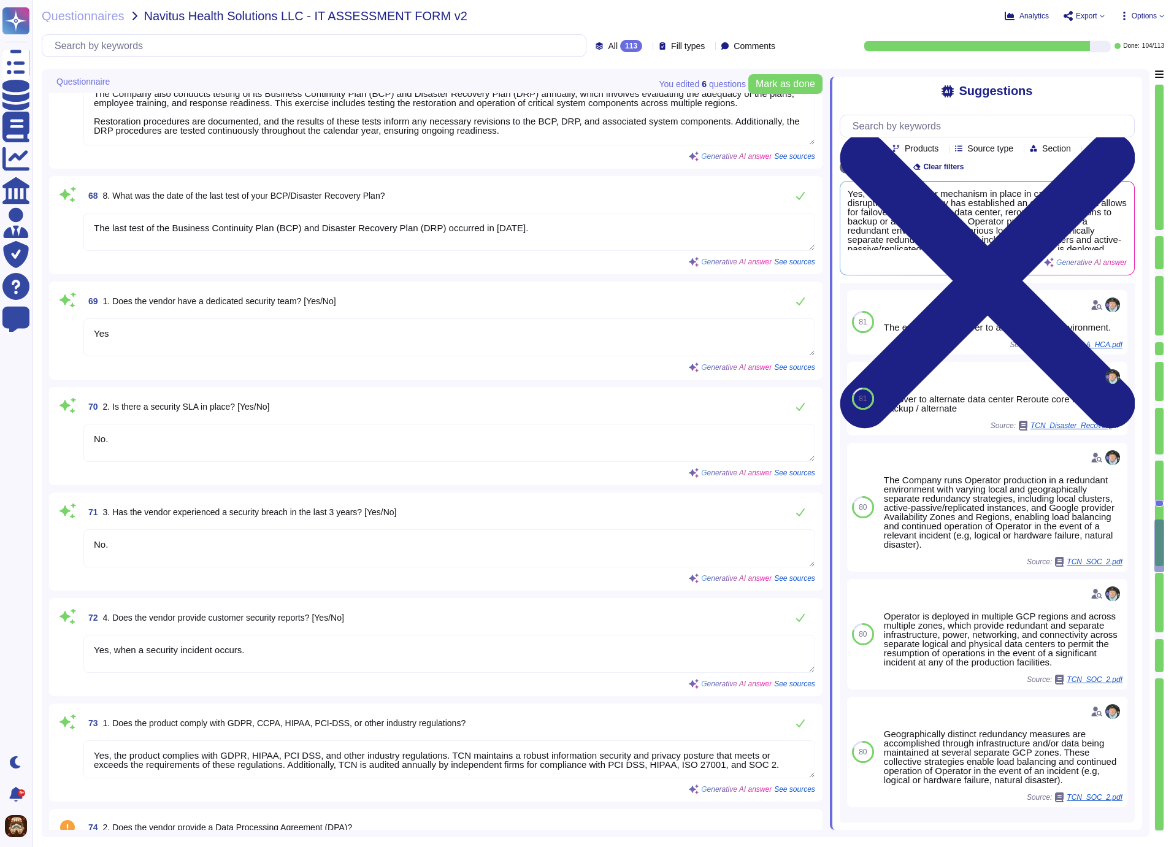
type textarea "Users can request data deletion as they have the right to remove their data fro…"
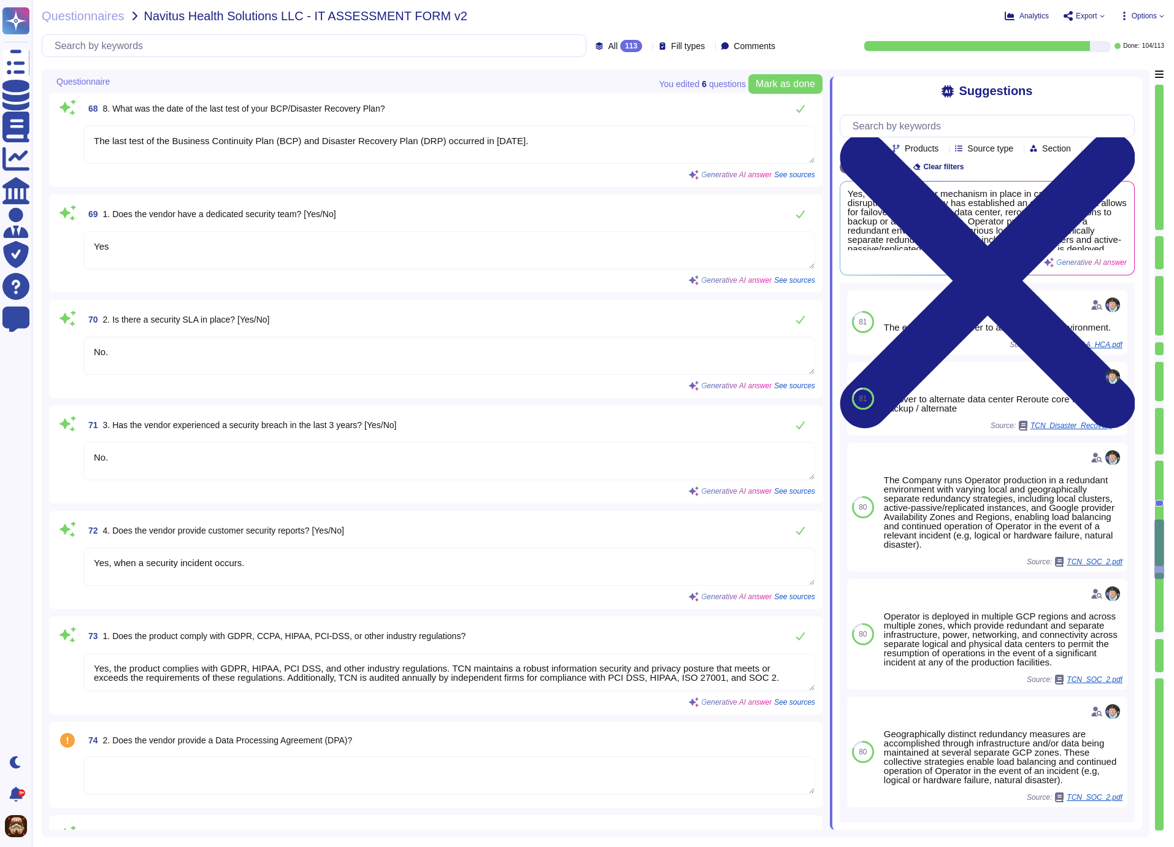
scroll to position [9040, 0]
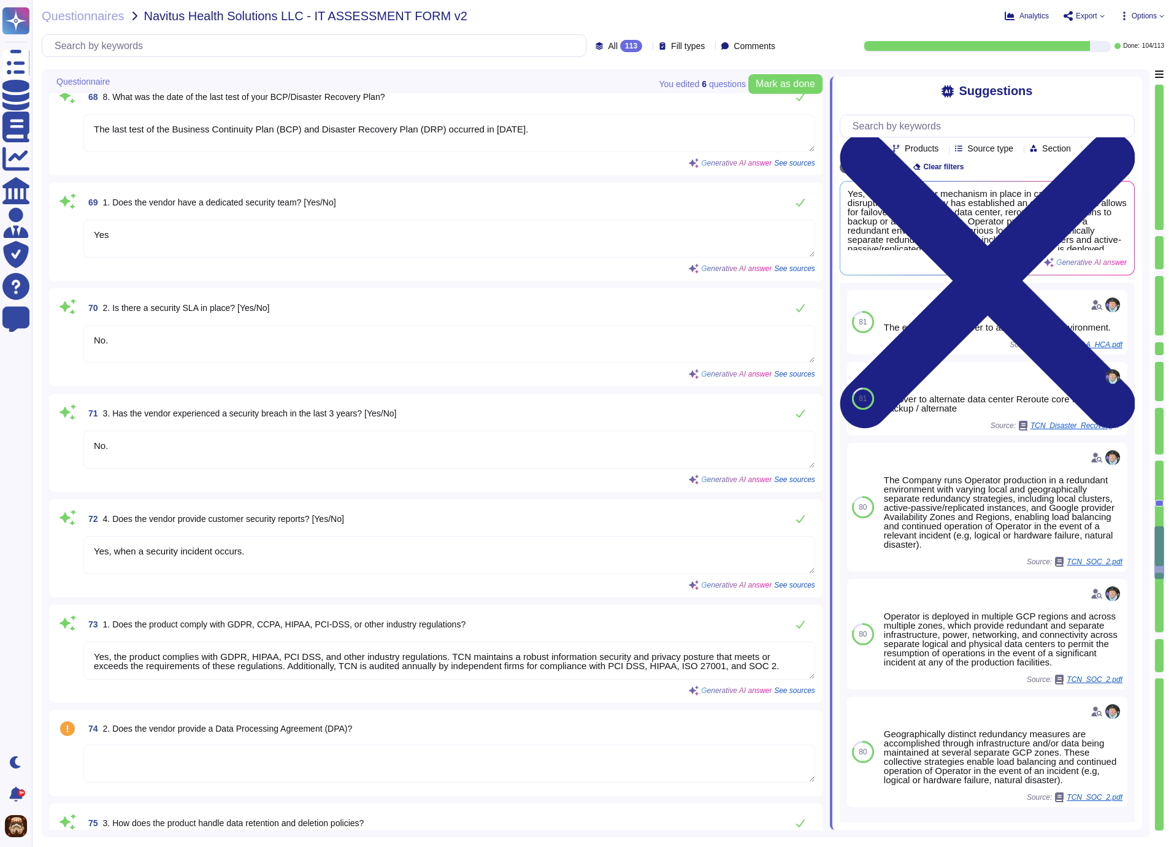
type textarea "The product operates in compliance with security and privacy frameworks that pa…"
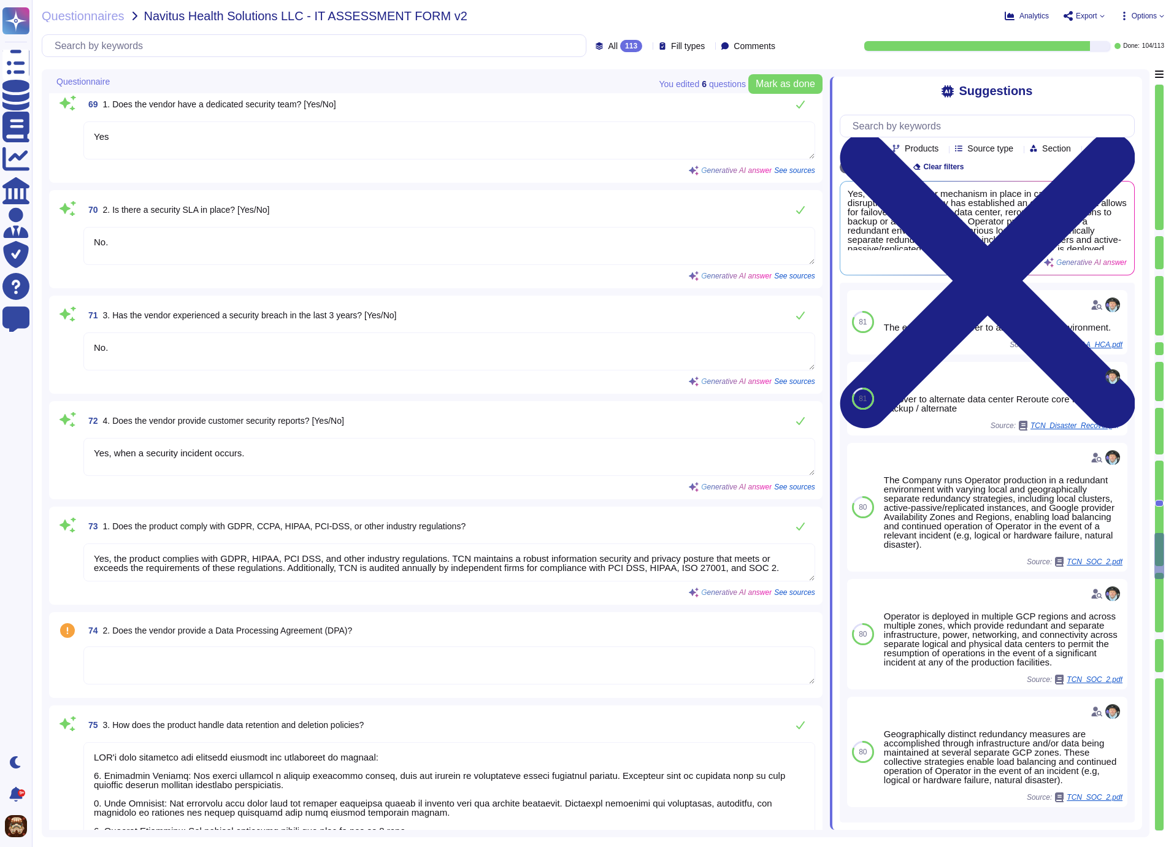
type textarea "TCN has completed and obtained the following audits and certifications: 1. PCI …"
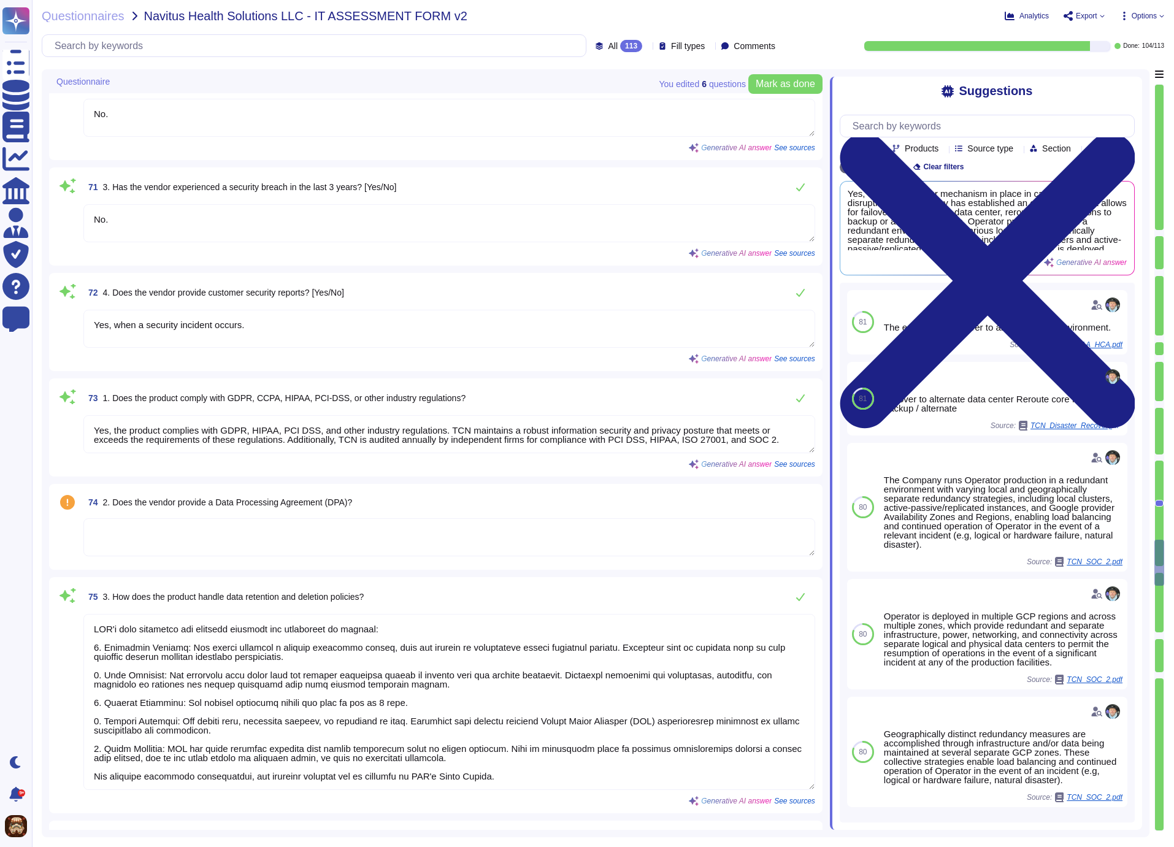
scroll to position [9262, 0]
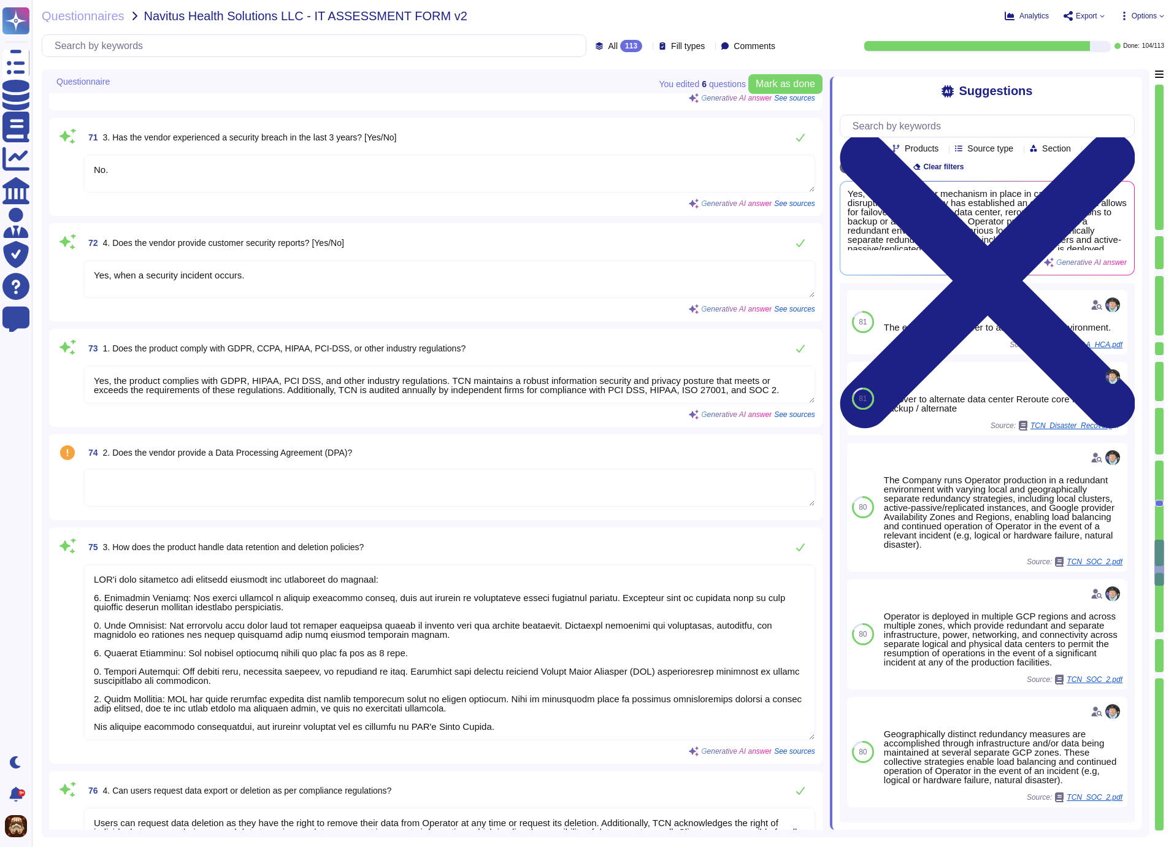
type textarea "Annually, and upon significant change"
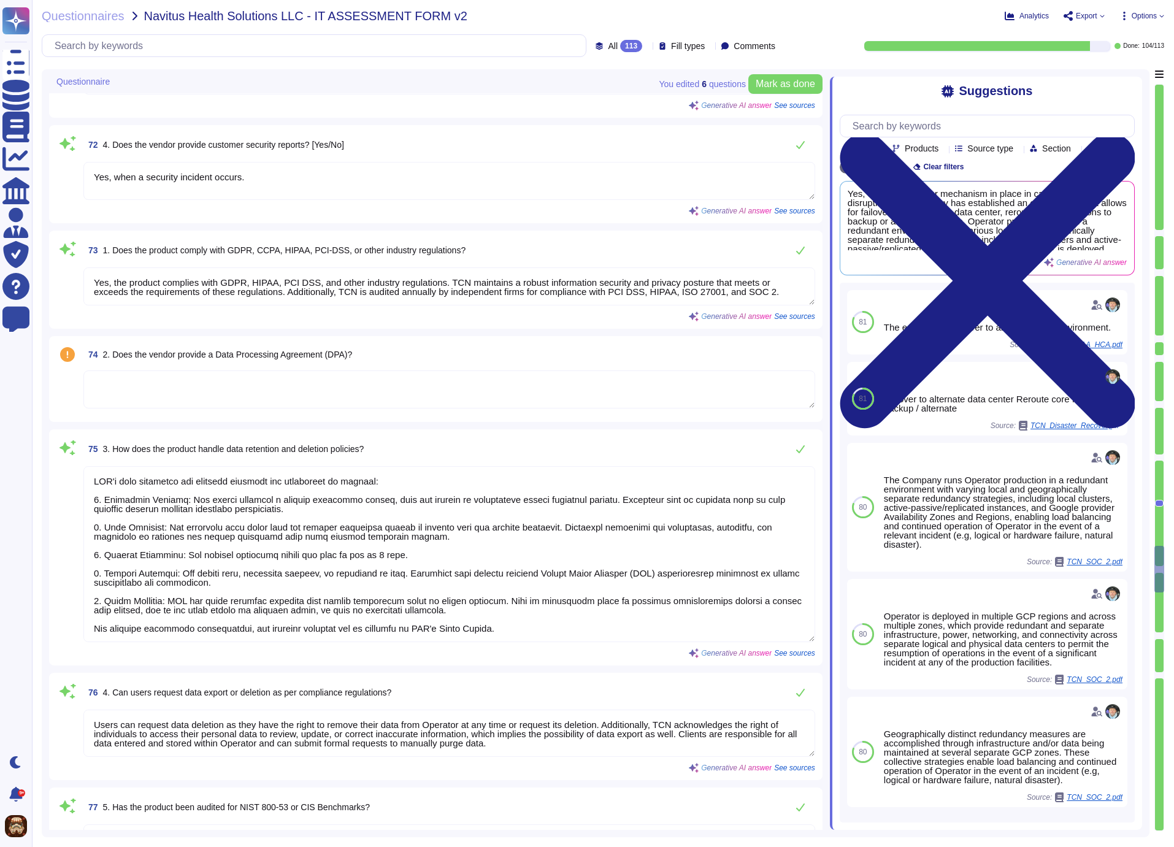
scroll to position [9402, 0]
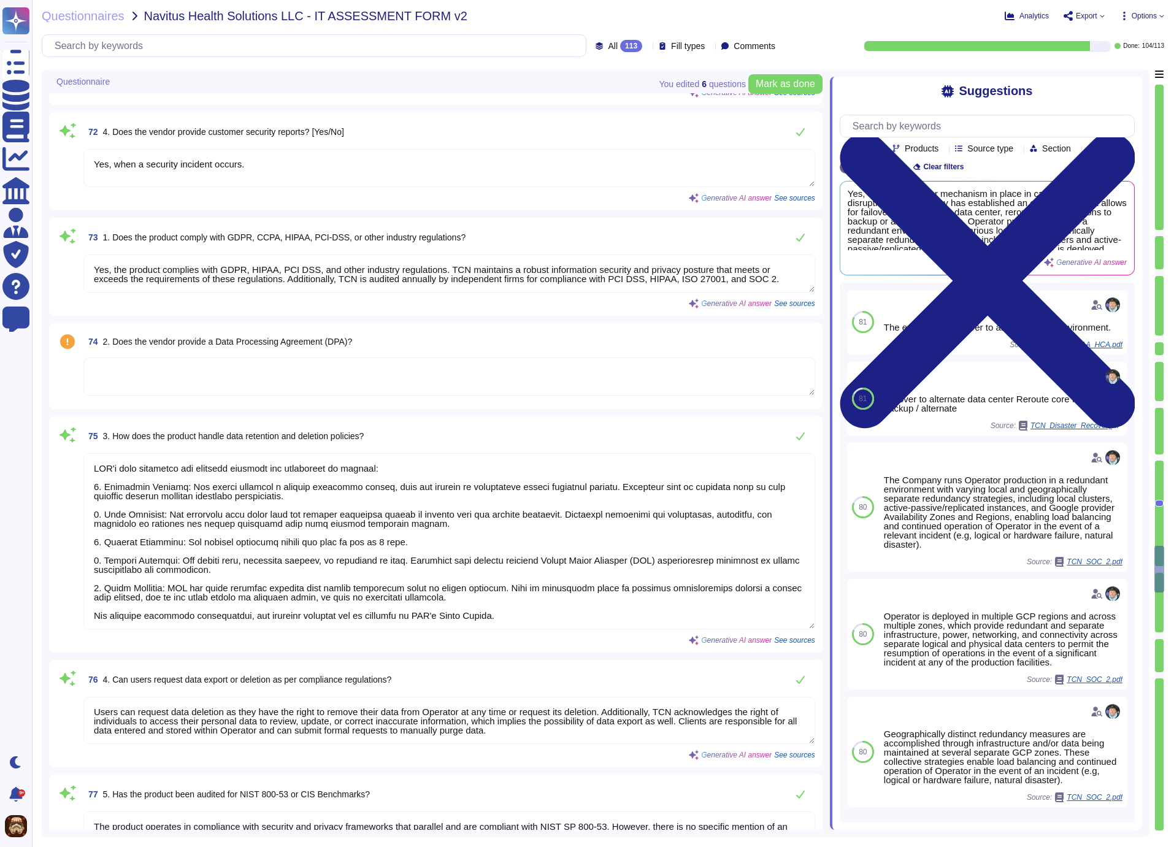
type textarea "The last audit was conducted on [DATE]."
click at [334, 369] on textarea at bounding box center [449, 377] width 732 height 38
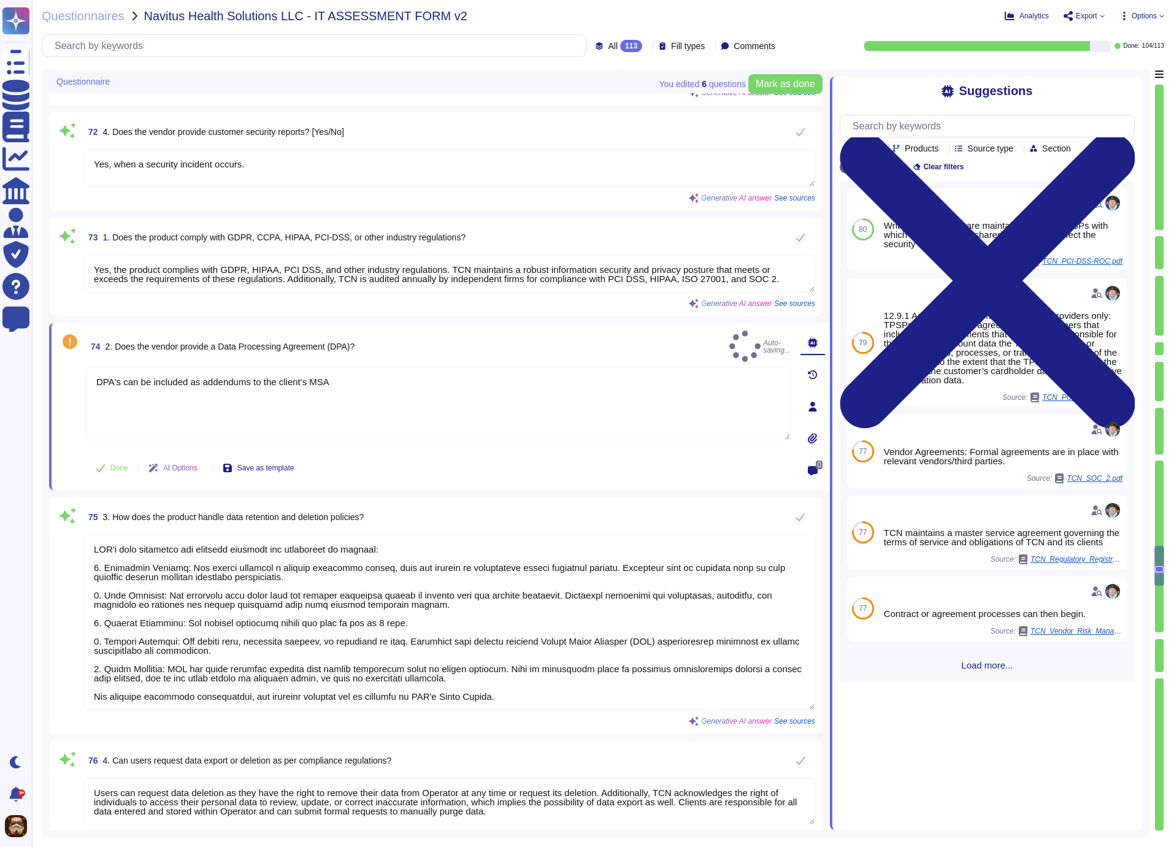
type textarea "DPA's can be included as addendums to the client's MSA"
click at [614, 334] on div "74 2. Does the vendor provide a Data Processing Agreement (DPA)? Auto-saving..." at bounding box center [438, 346] width 705 height 31
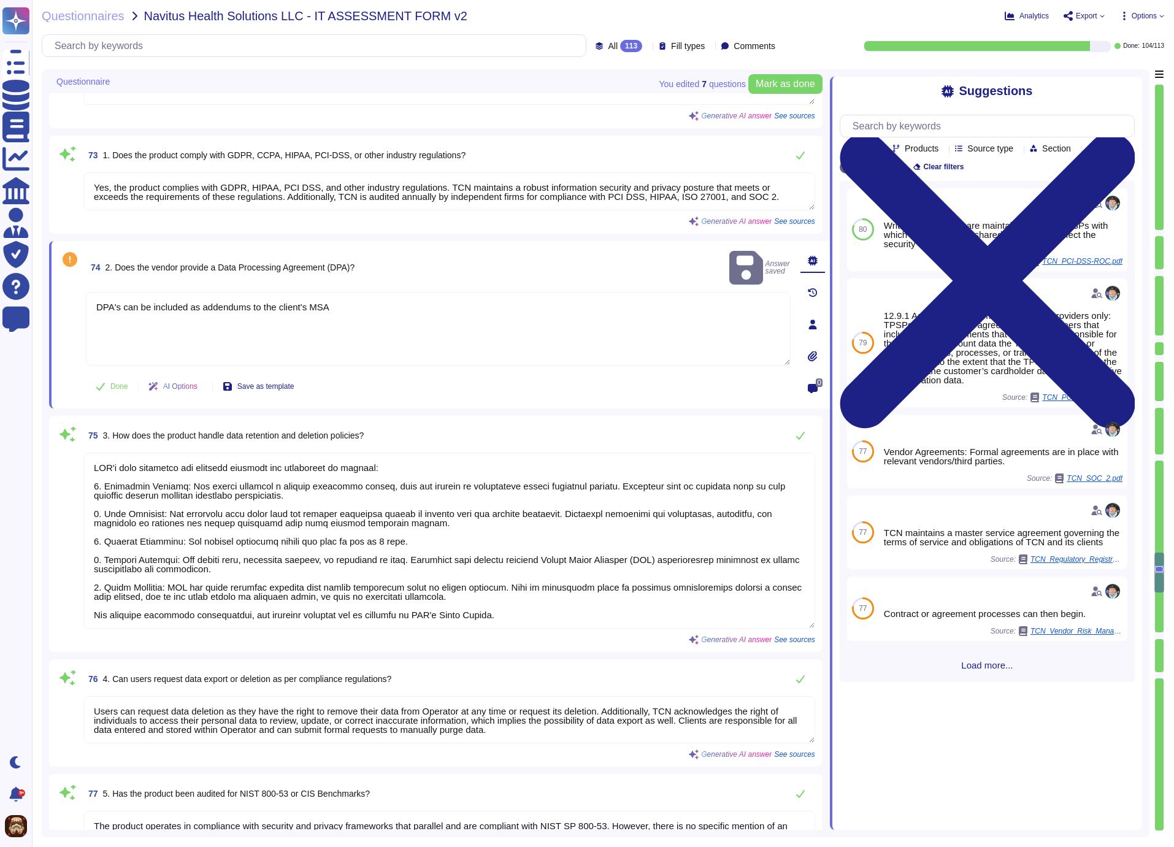
scroll to position [9565, 0]
type textarea "The last audit was conducted on [DATE]."
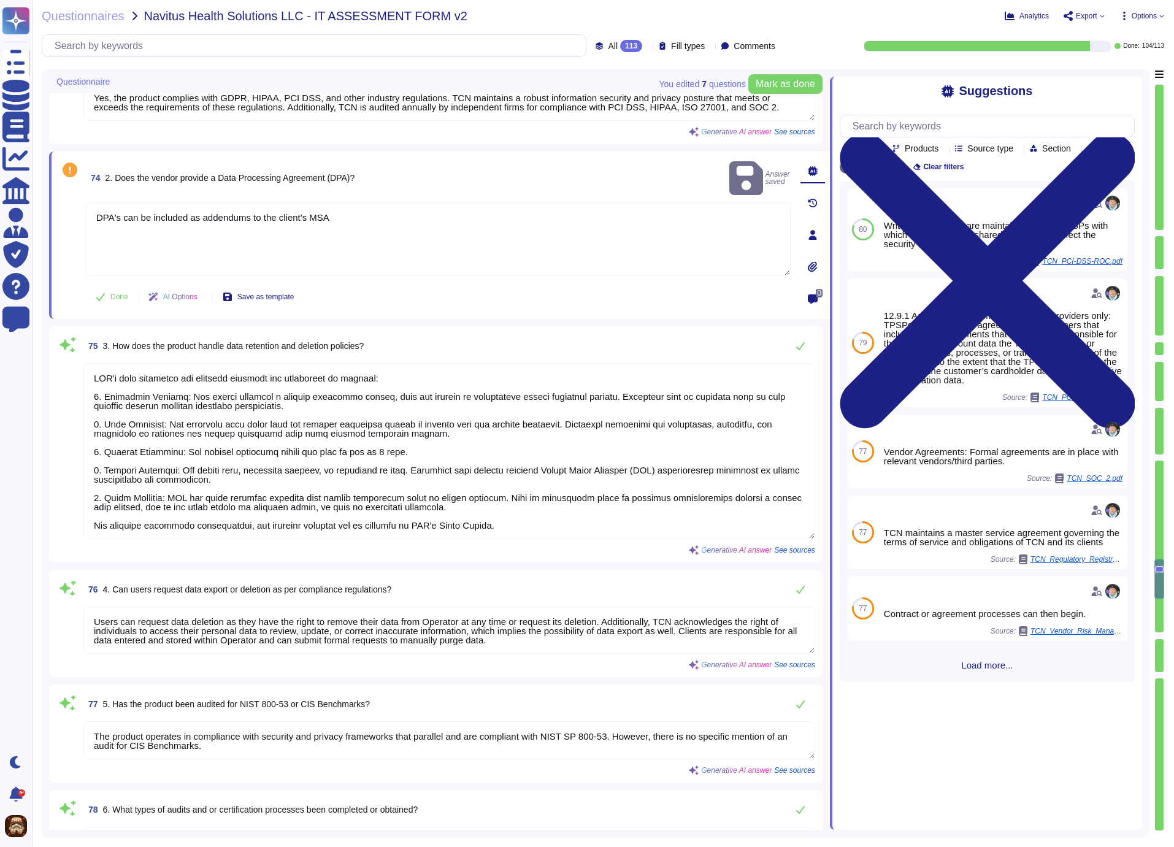
scroll to position [1, 0]
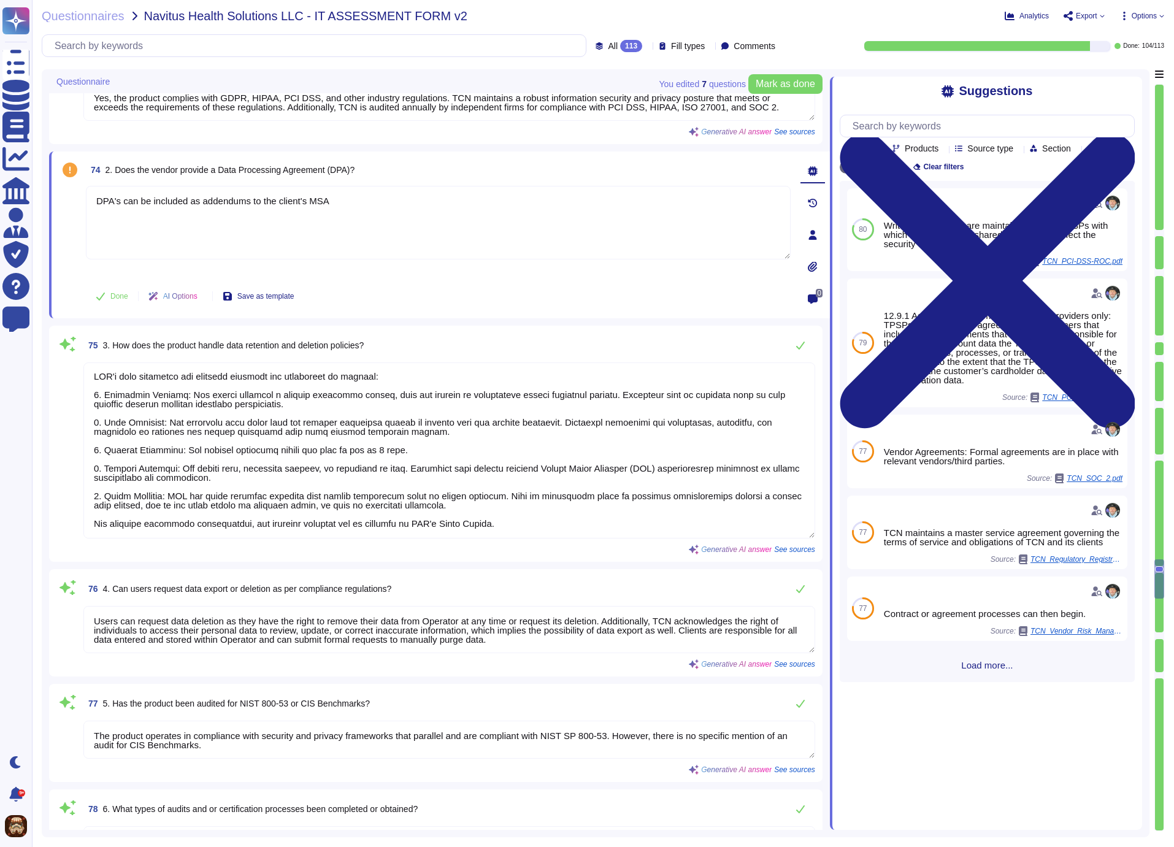
click at [427, 447] on textarea at bounding box center [449, 450] width 732 height 176
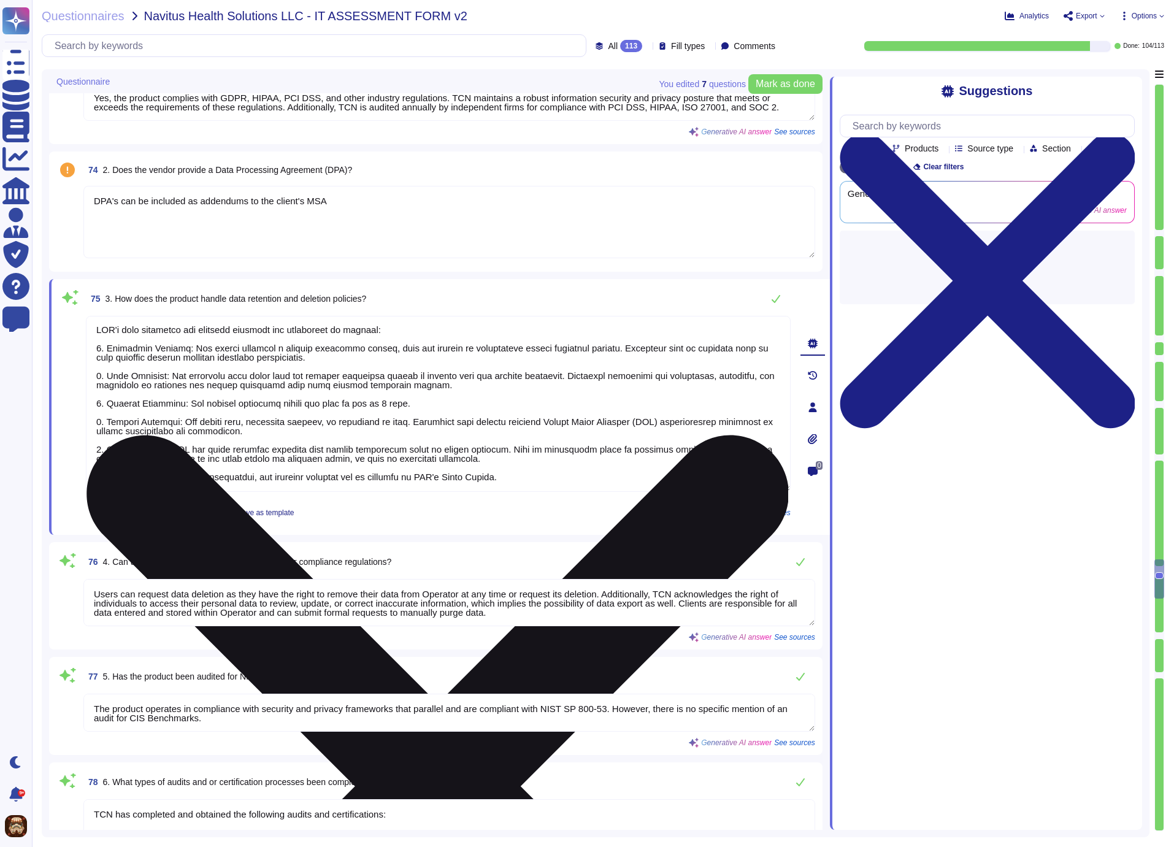
type textarea "TCN's documentation (policies, procedures, diagrams, audit reports) can be acce…"
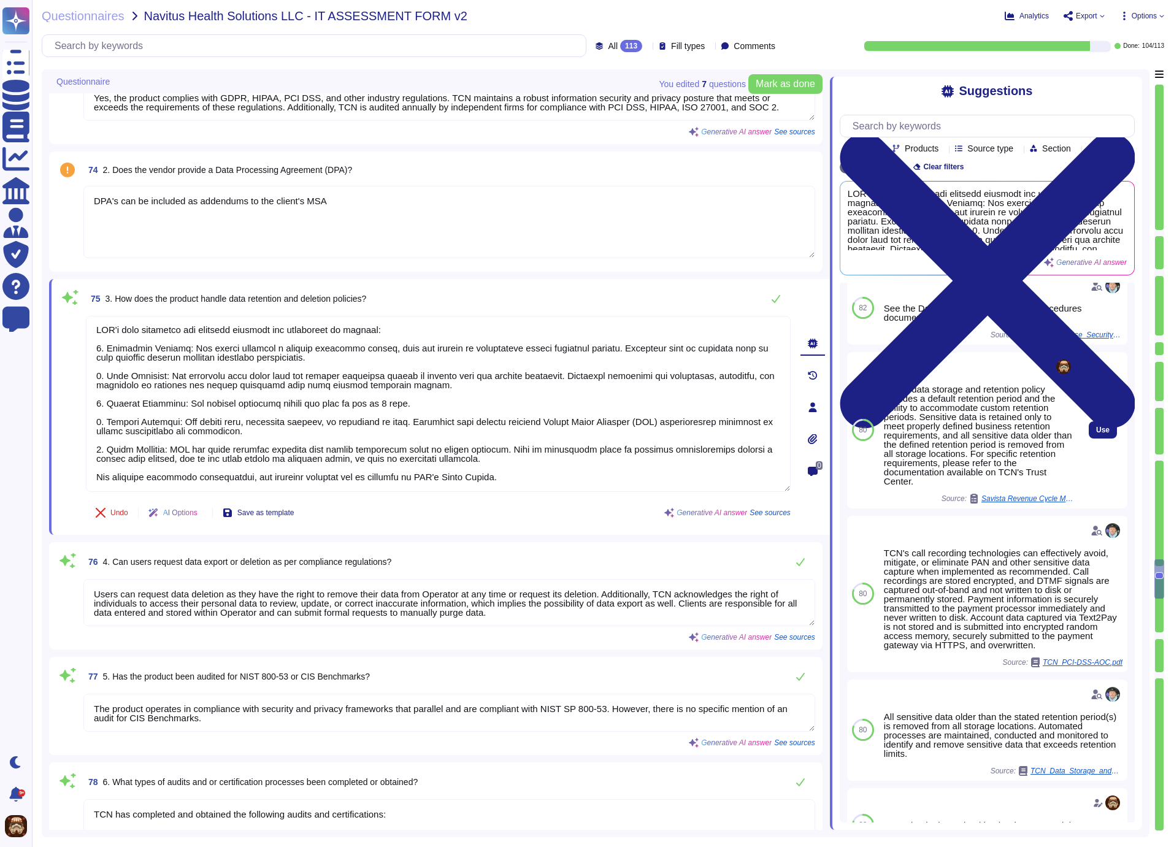
scroll to position [23, 0]
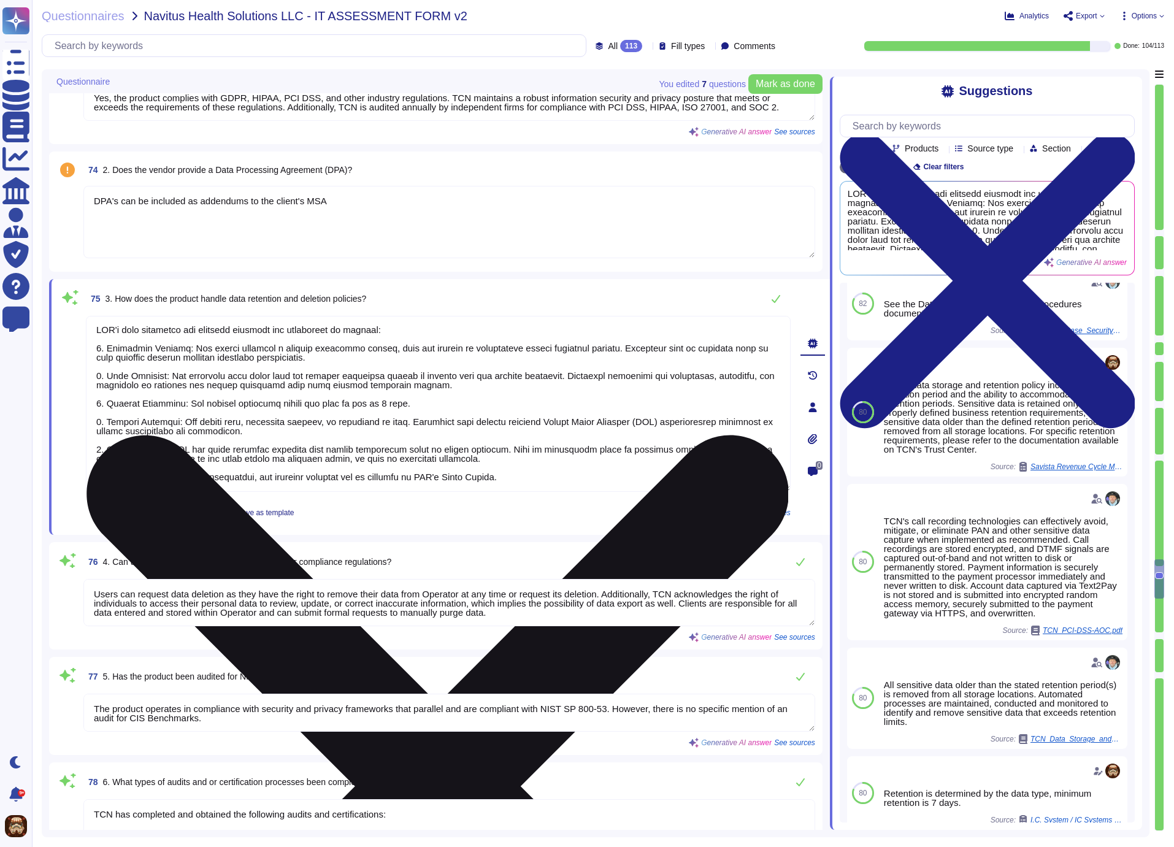
drag, startPoint x: 526, startPoint y: 472, endPoint x: 93, endPoint y: 323, distance: 458.0
click at [93, 323] on textarea at bounding box center [438, 404] width 705 height 176
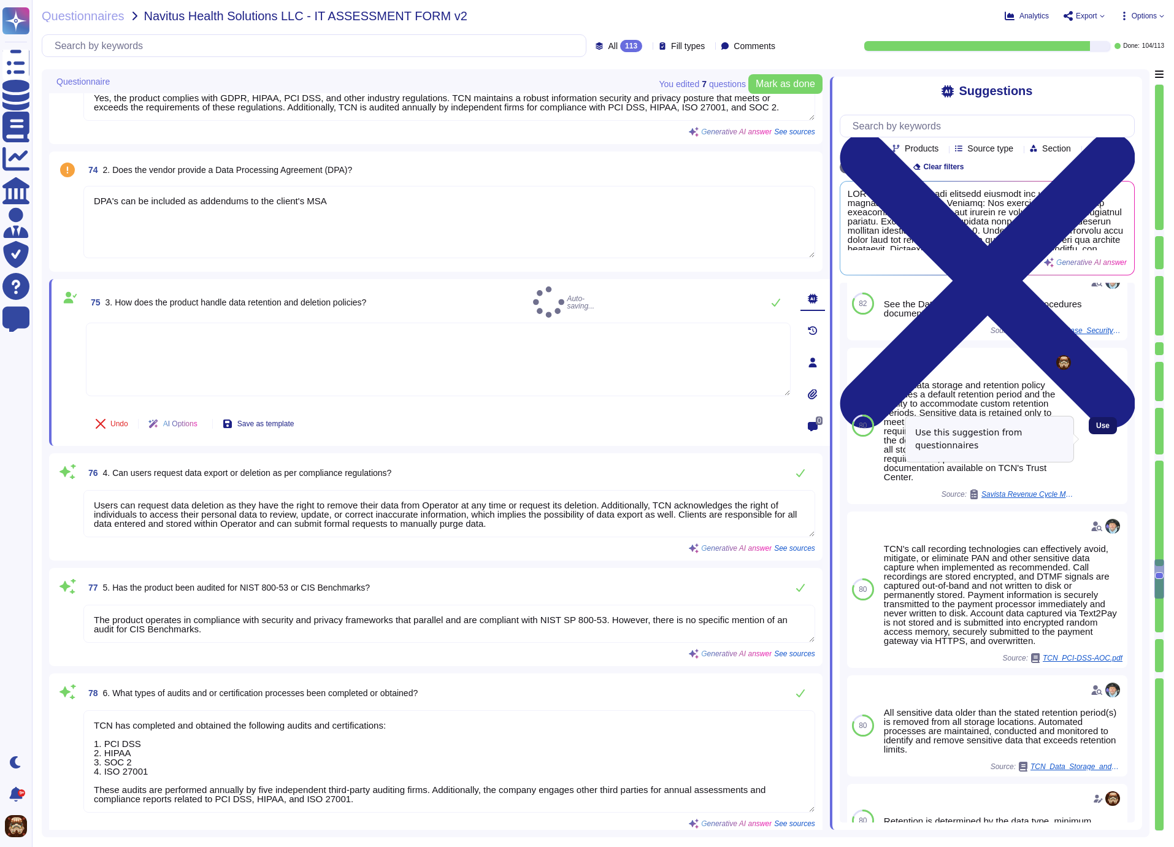
click at [1096, 429] on span "Use" at bounding box center [1102, 425] width 13 height 7
type textarea "TCN's data storage and retention policy includes a default retention period and…"
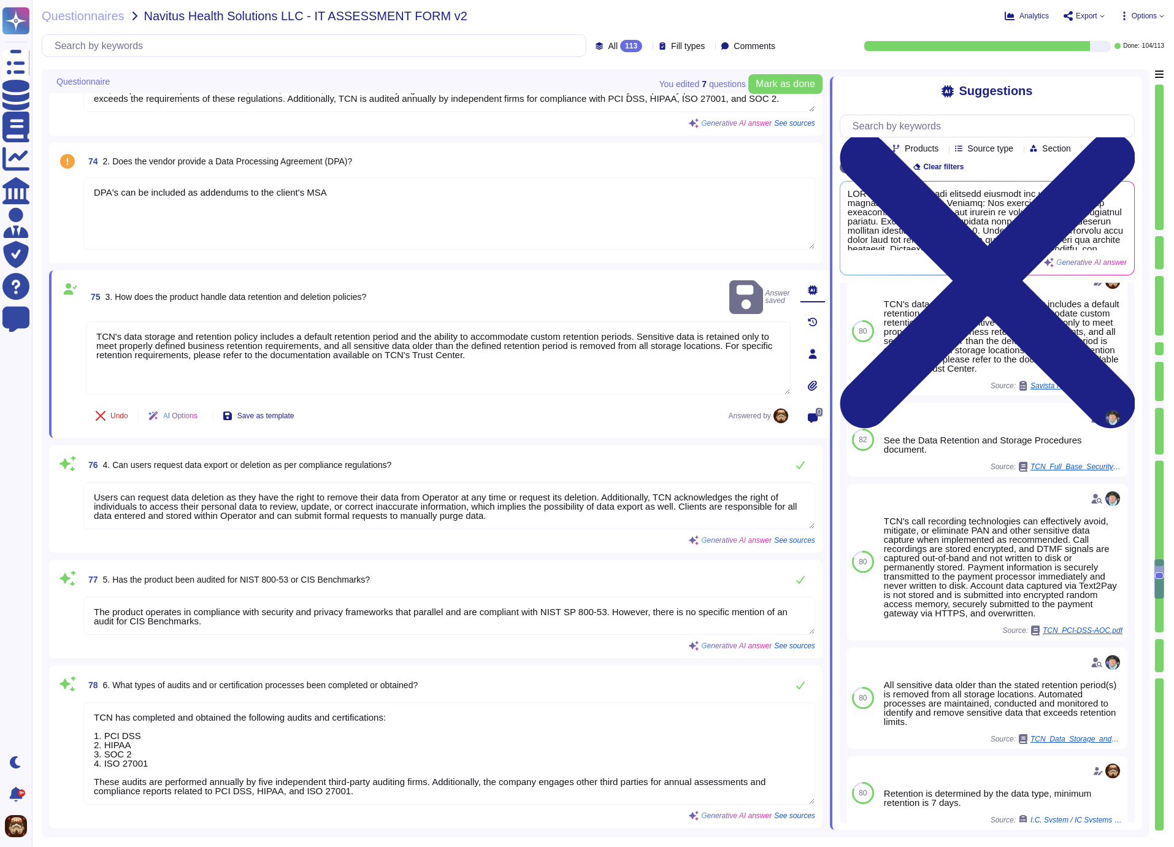
type textarea "Minimum necessary does not apply."
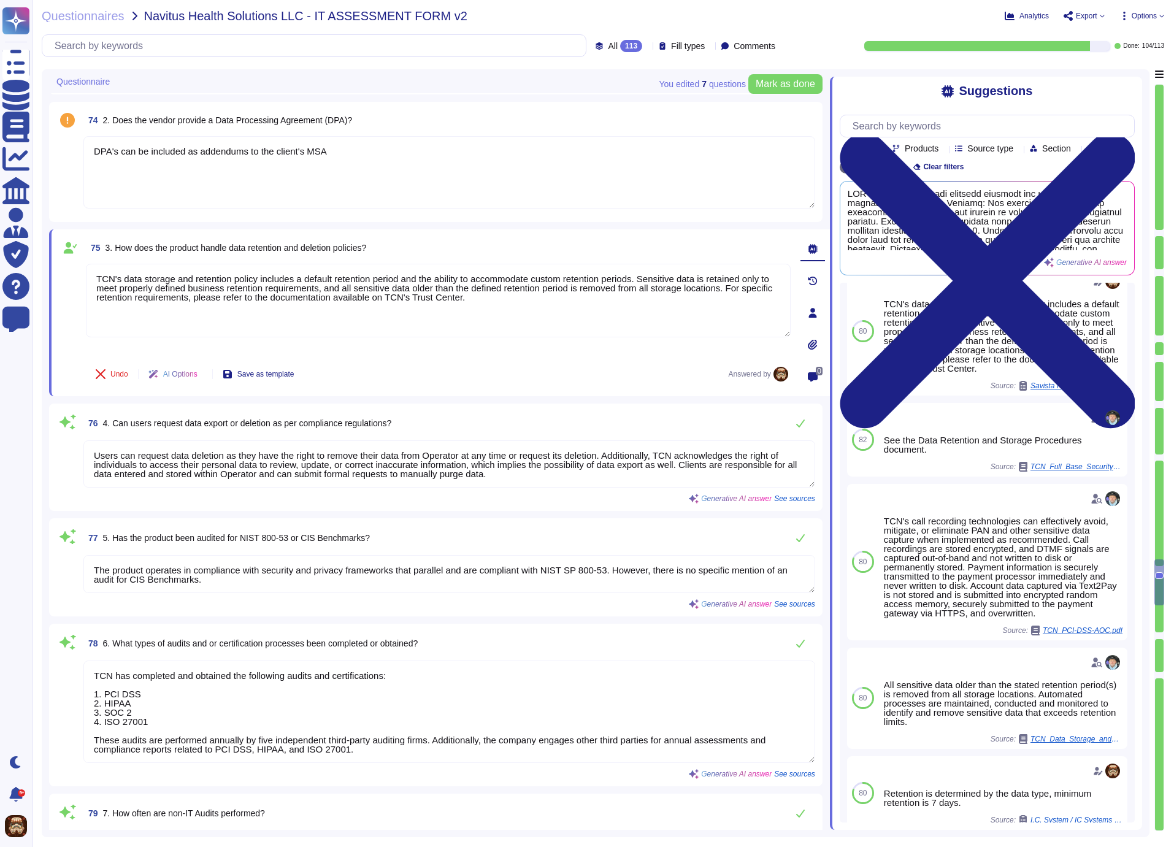
scroll to position [9611, 0]
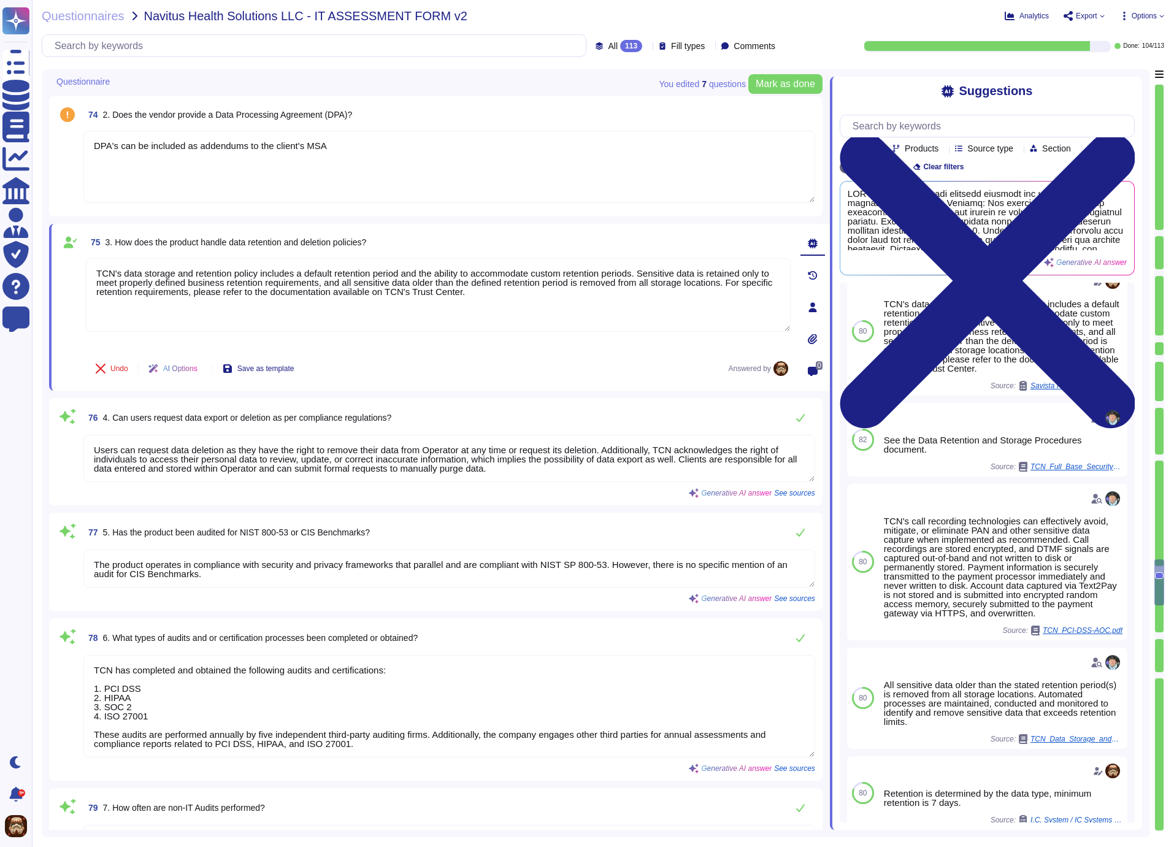
click at [619, 246] on div "75 3. How does the product handle data retention and deletion policies?" at bounding box center [438, 242] width 705 height 22
click at [729, 247] on div "75 3. How does the product handle data retention and deletion policies?" at bounding box center [438, 242] width 705 height 22
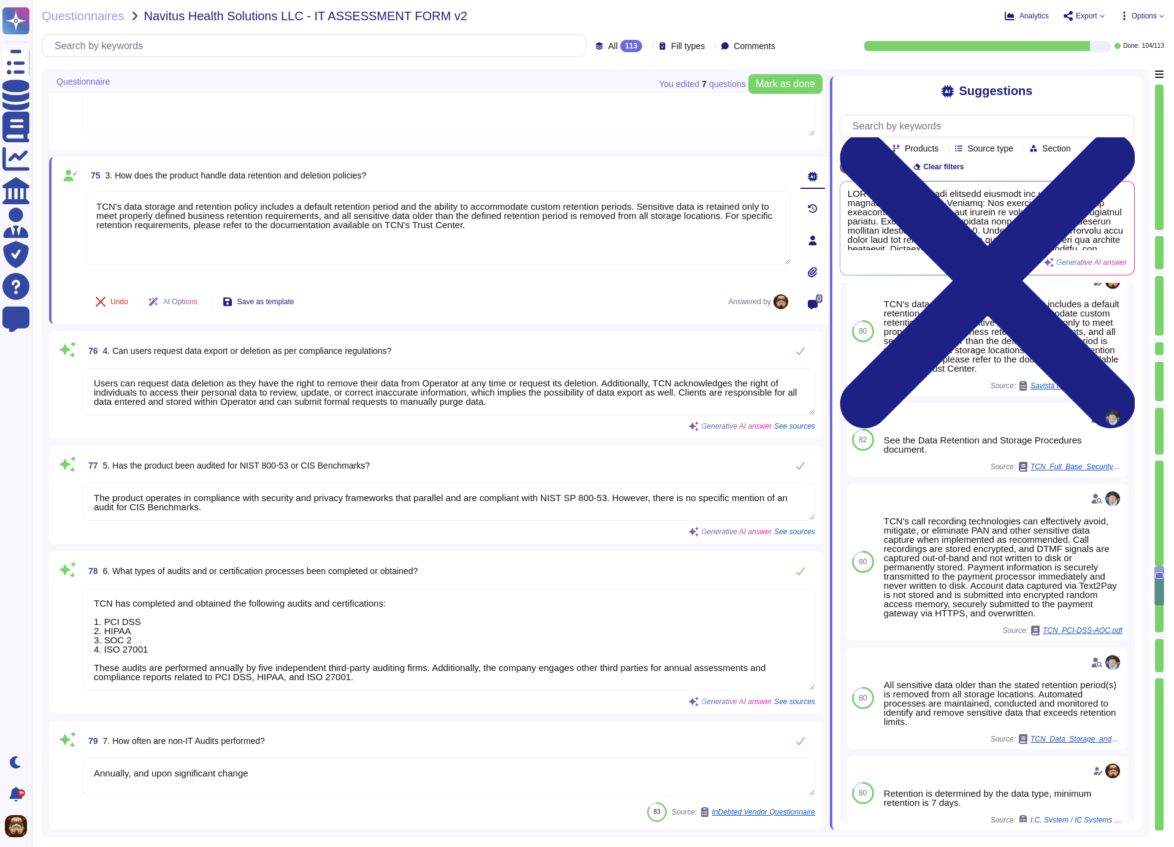
type textarea "The product is patched and updated through a structured process that includes t…"
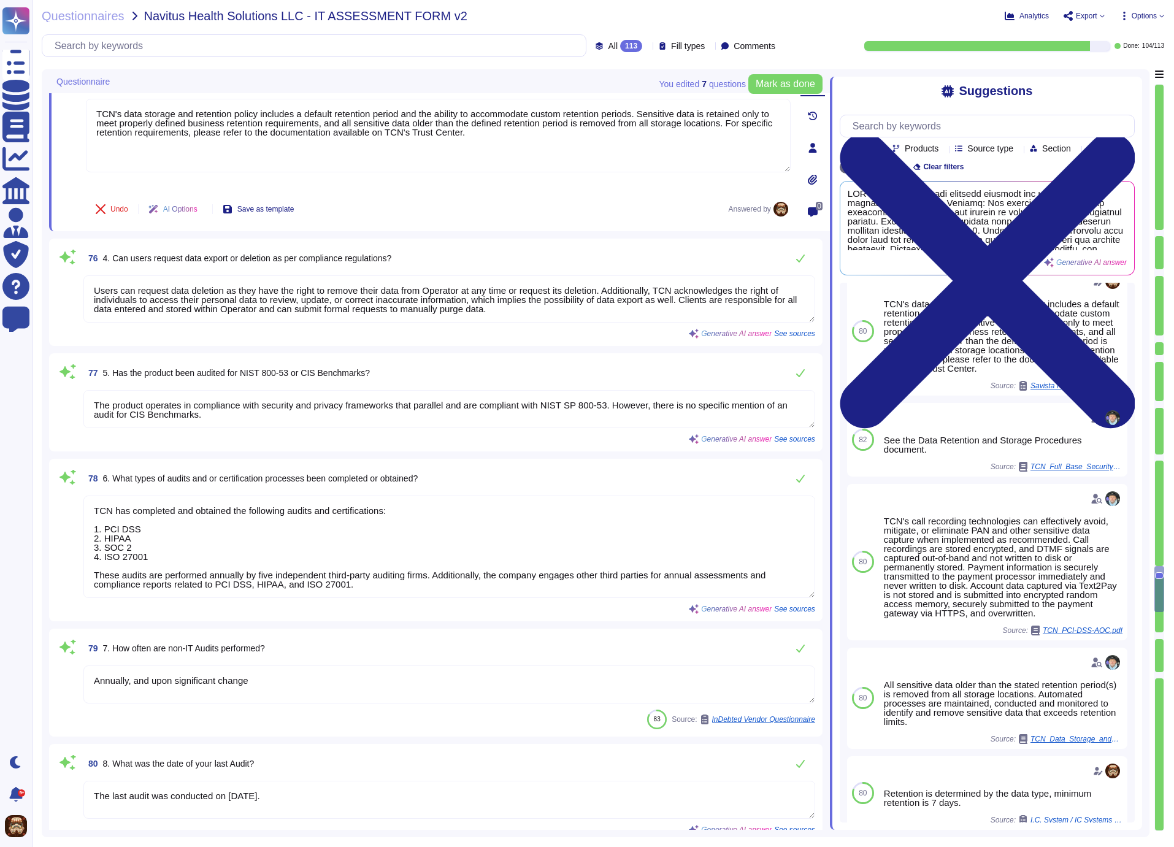
scroll to position [9763, 0]
drag, startPoint x: 634, startPoint y: 401, endPoint x: 632, endPoint y: 410, distance: 10.0
click at [632, 410] on textarea "The product operates in compliance with security and privacy frameworks that pa…" at bounding box center [449, 408] width 732 height 38
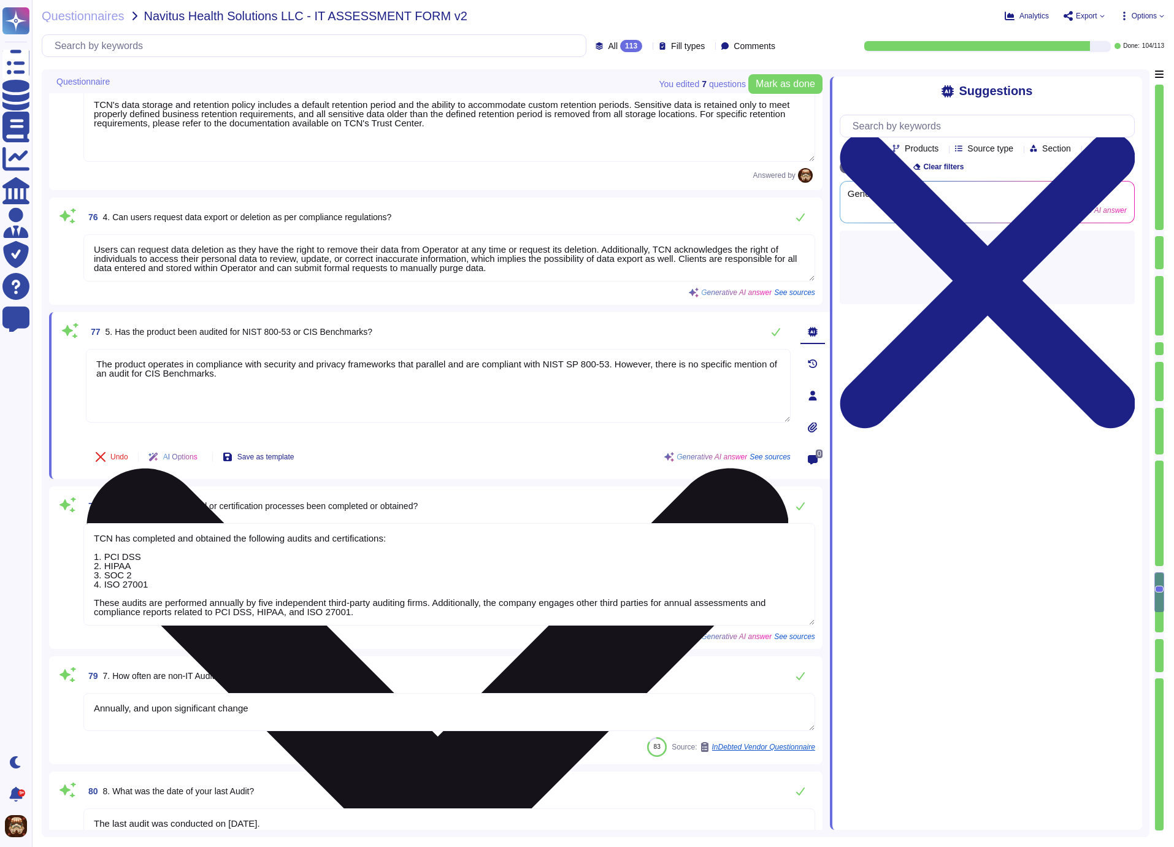
type textarea "The product is patched and updated through a structured process that includes t…"
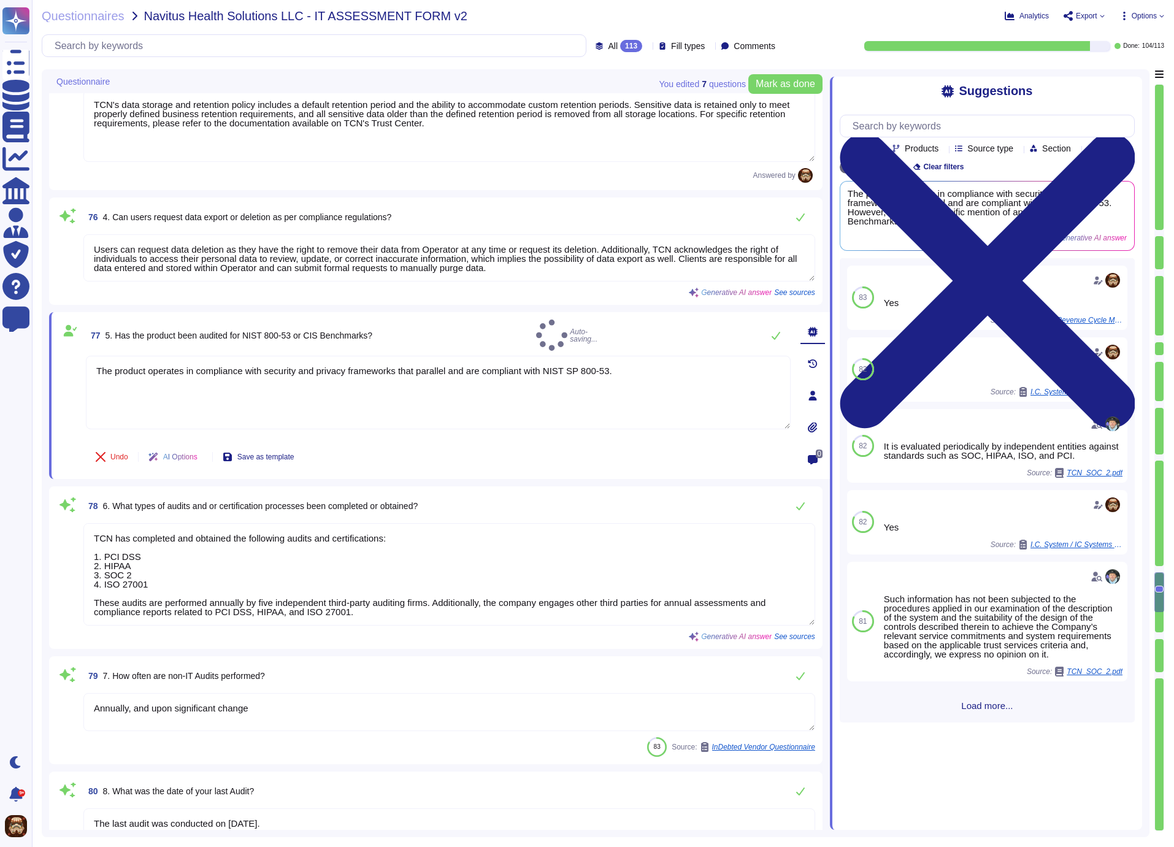
type textarea "The product operates in compliance with security and privacy frameworks that pa…"
click at [479, 540] on textarea "TCN has completed and obtained the following audits and certifications: 1. PCI …" at bounding box center [449, 574] width 732 height 102
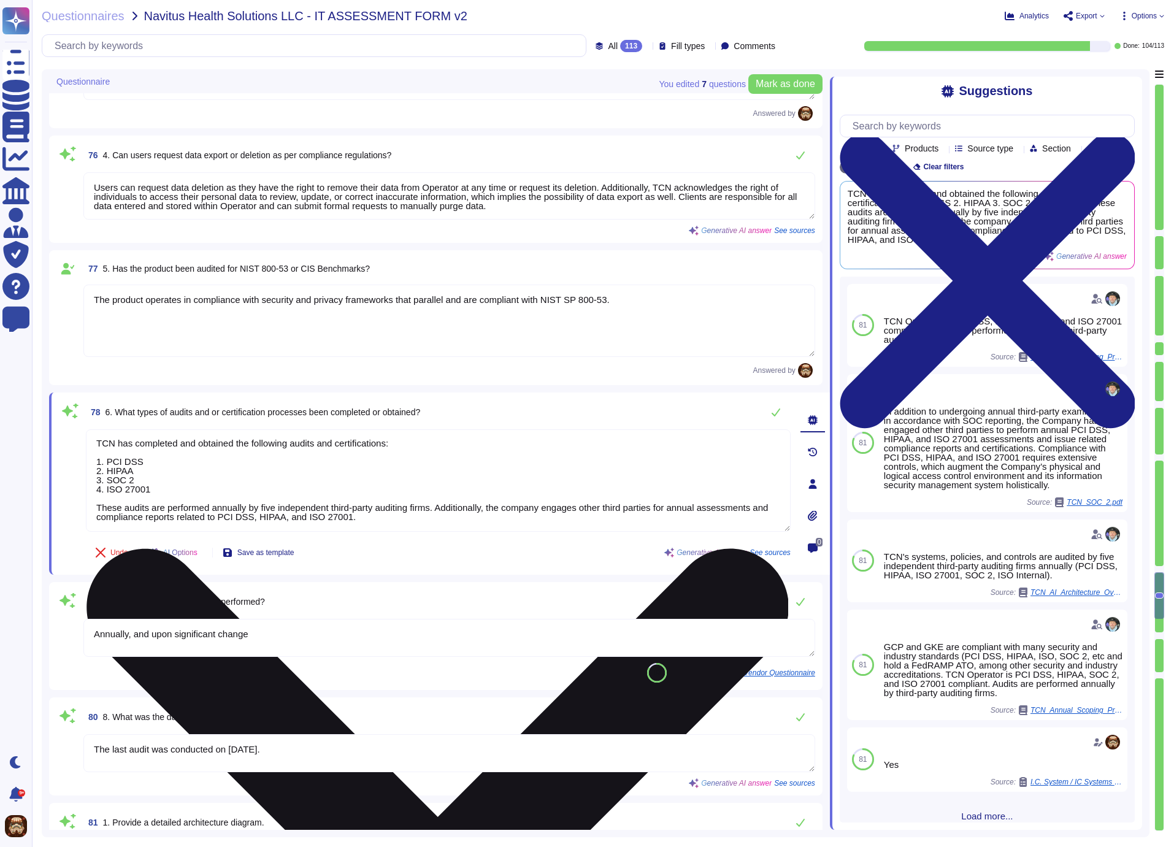
scroll to position [9845, 0]
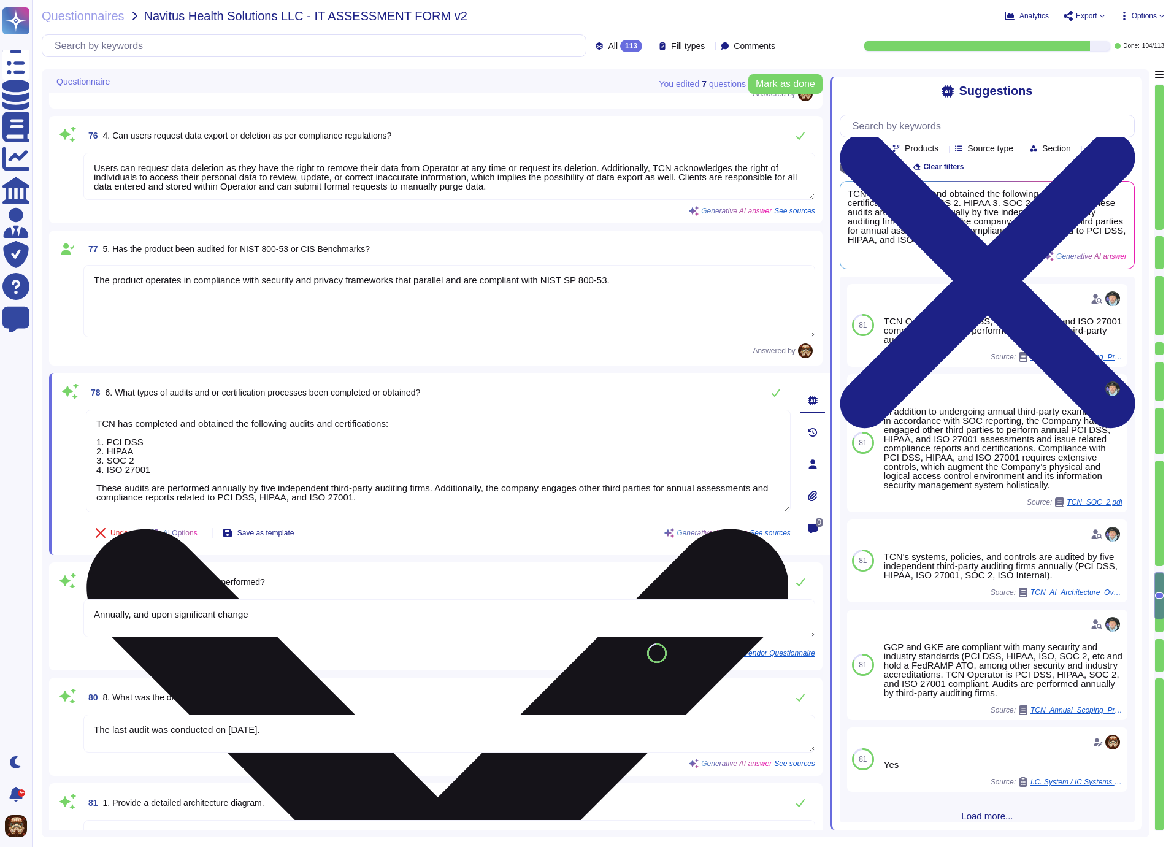
click at [161, 462] on textarea "TCN has completed and obtained the following audits and certifications: 1. PCI …" at bounding box center [438, 461] width 705 height 102
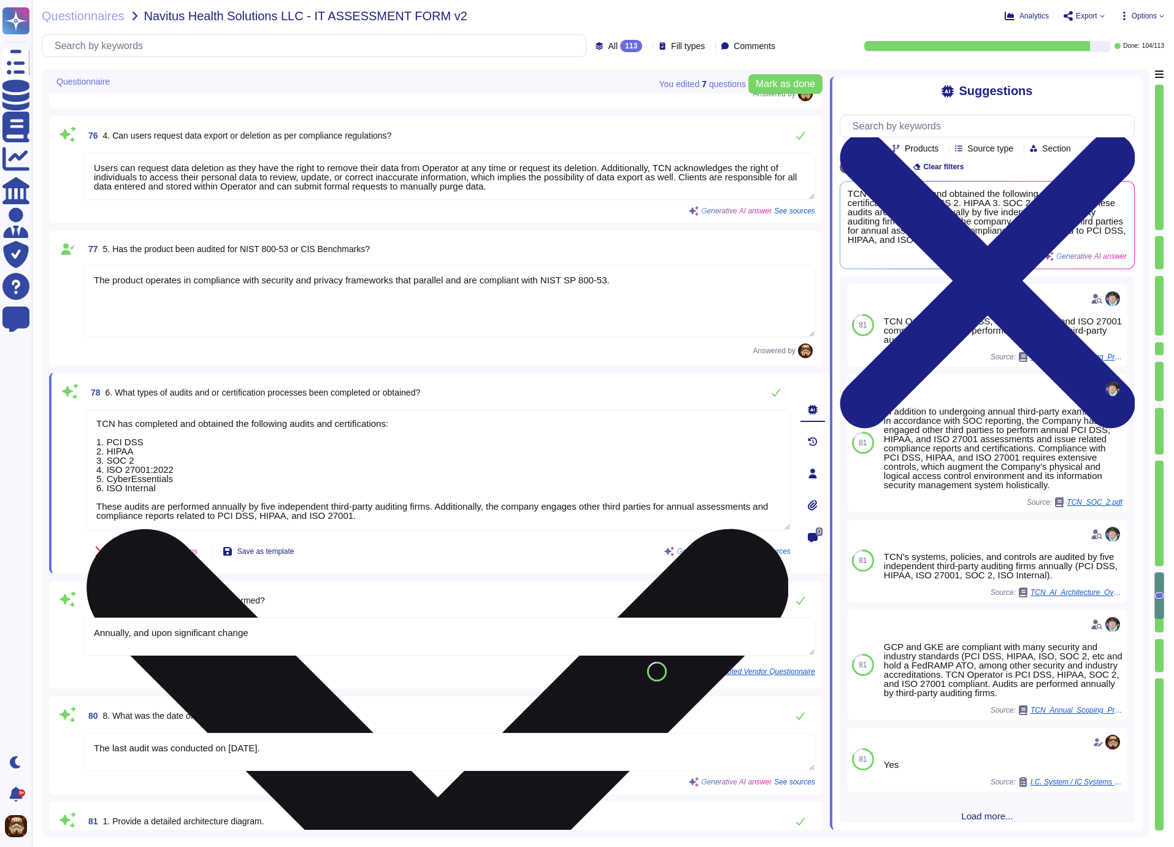
click at [274, 501] on textarea "TCN has completed and obtained the following audits and certifications: 1. PCI …" at bounding box center [438, 470] width 705 height 121
drag, startPoint x: 447, startPoint y: 503, endPoint x: 448, endPoint y: 512, distance: 9.3
click at [448, 512] on textarea "TCN has completed and obtained the following audits and certifications: 1. PCI …" at bounding box center [438, 470] width 705 height 121
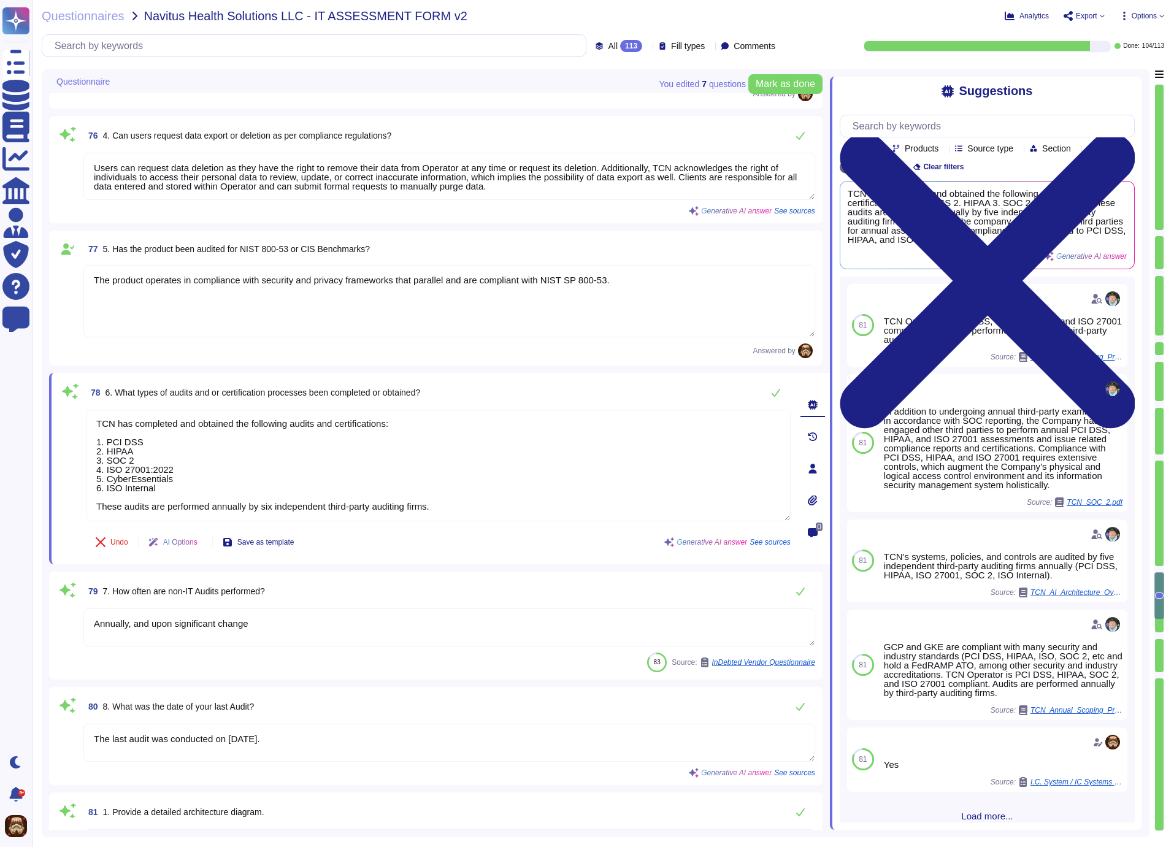
type textarea "TCN has completed and obtained the following audits and certifications: 1. PCI …"
click at [604, 381] on div "78 6. What types of audits and or certification processes been completed or obt…" at bounding box center [438, 392] width 705 height 25
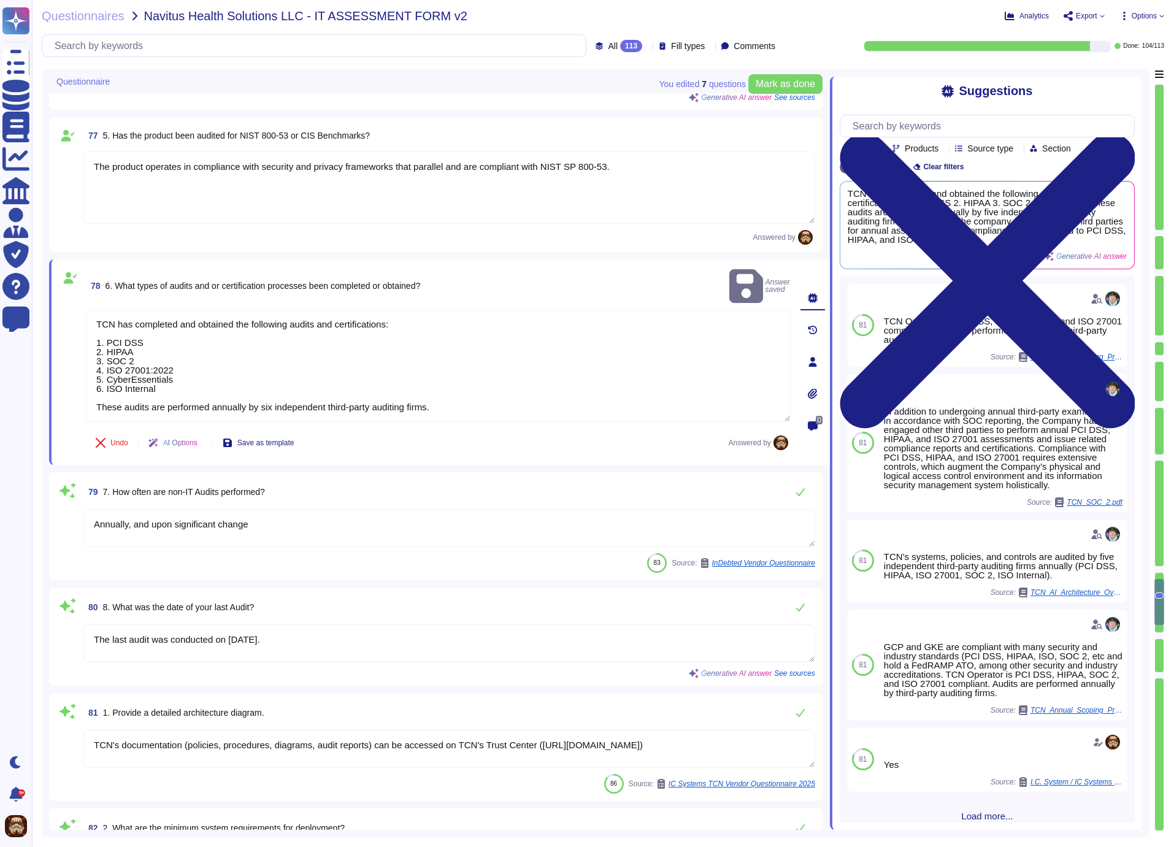
scroll to position [10008, 0]
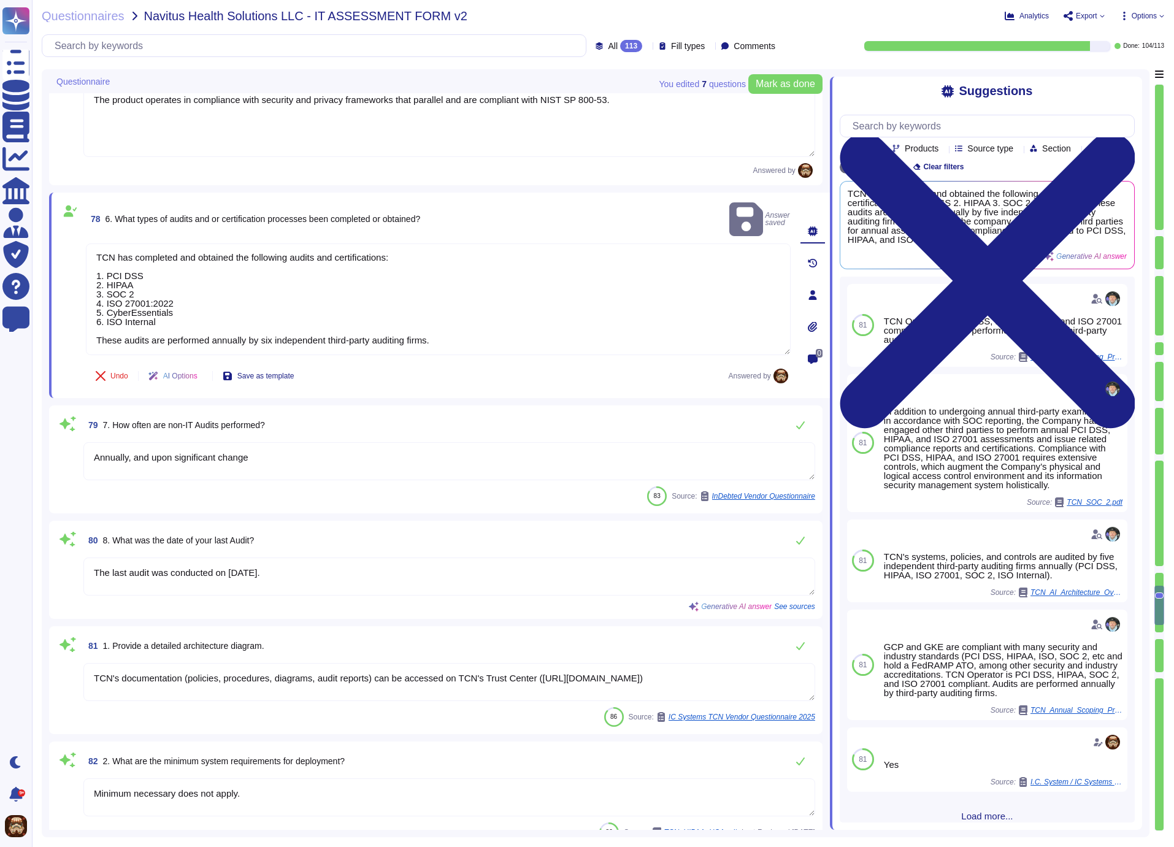
type textarea "Yes, the source code is reviewed for security flaws. Bespoke and custom softwar…"
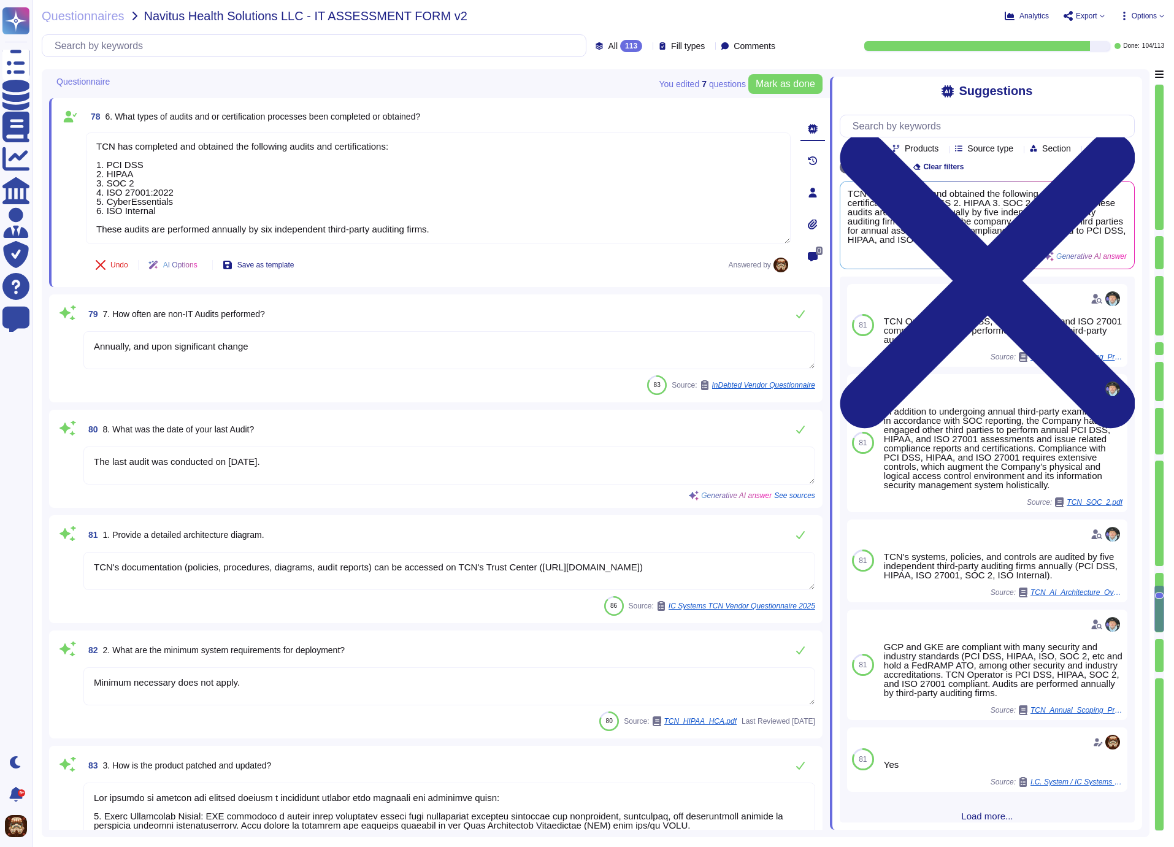
scroll to position [10136, 0]
type textarea "TCN adheres to a more rigid incremental release schedule once software has been…"
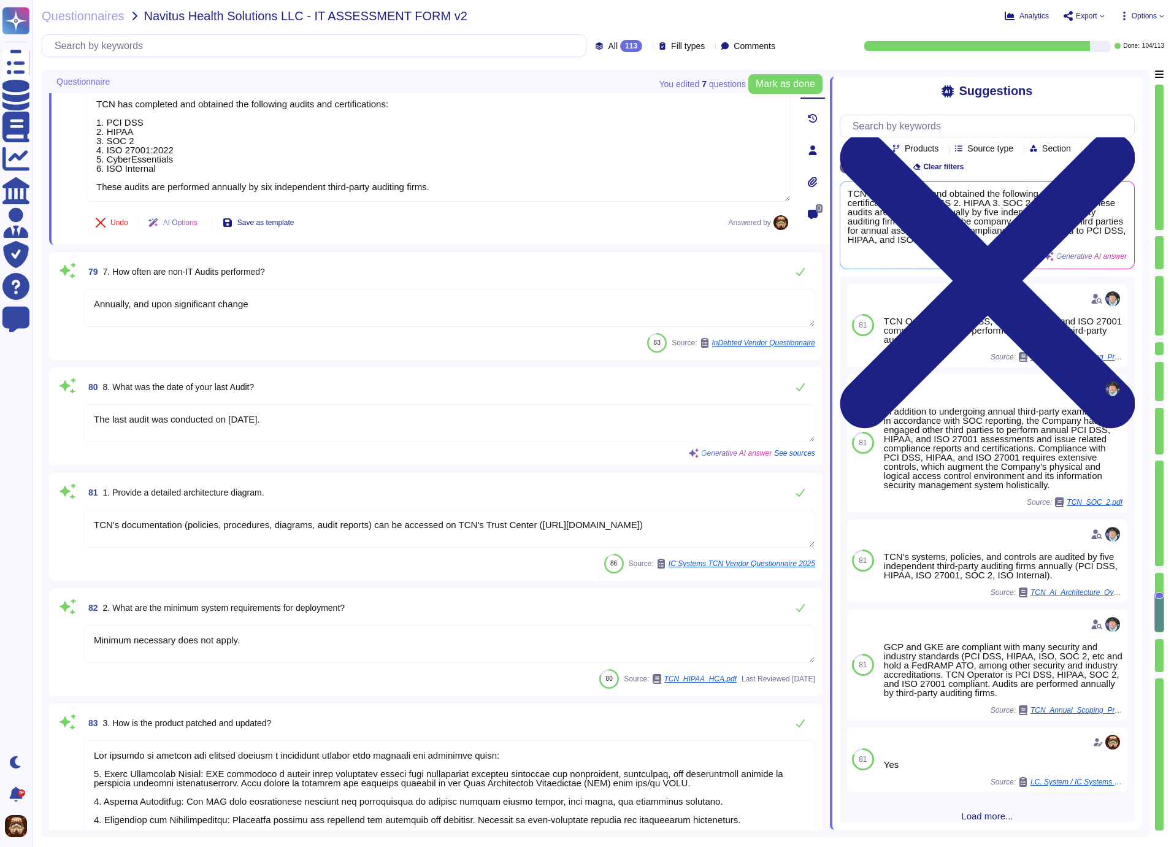
drag, startPoint x: 94, startPoint y: 415, endPoint x: 315, endPoint y: 418, distance: 220.2
click at [315, 418] on textarea "The last audit was conducted on [DATE]." at bounding box center [449, 423] width 732 height 38
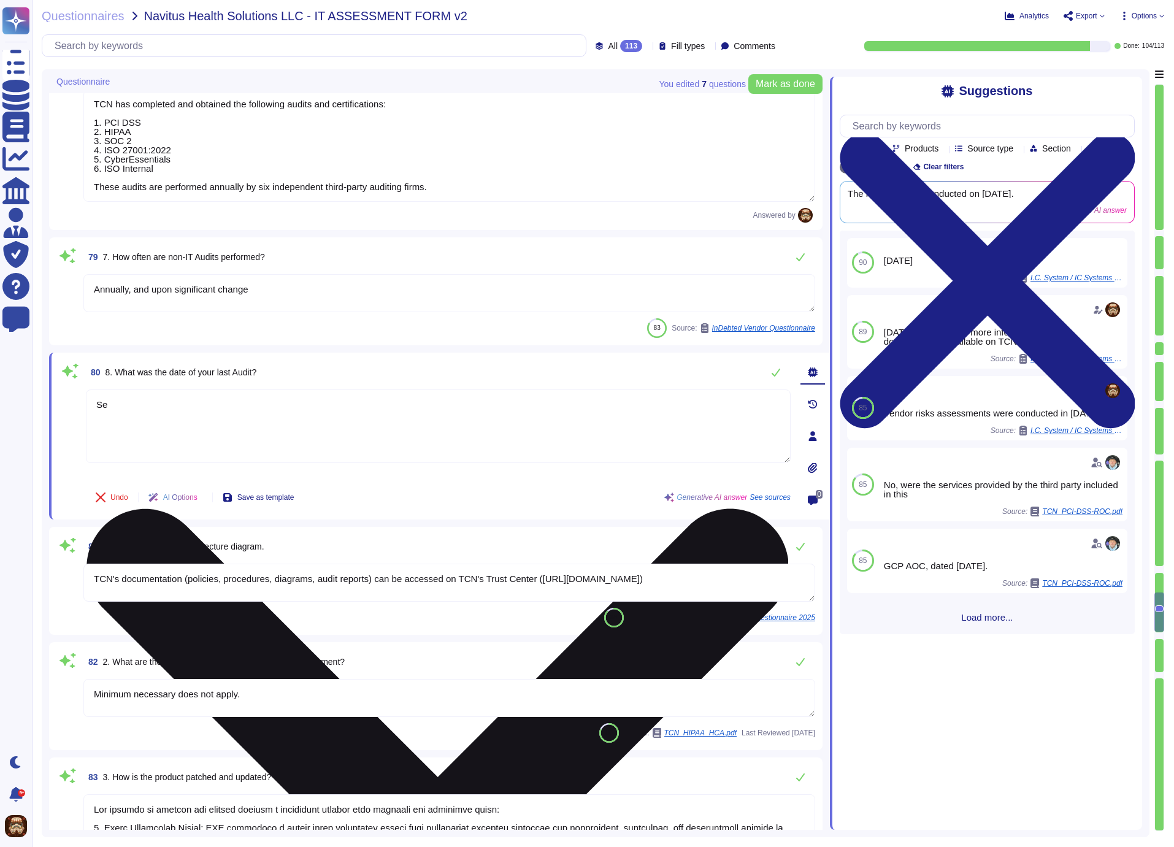
type textarea "S"
type textarea "A"
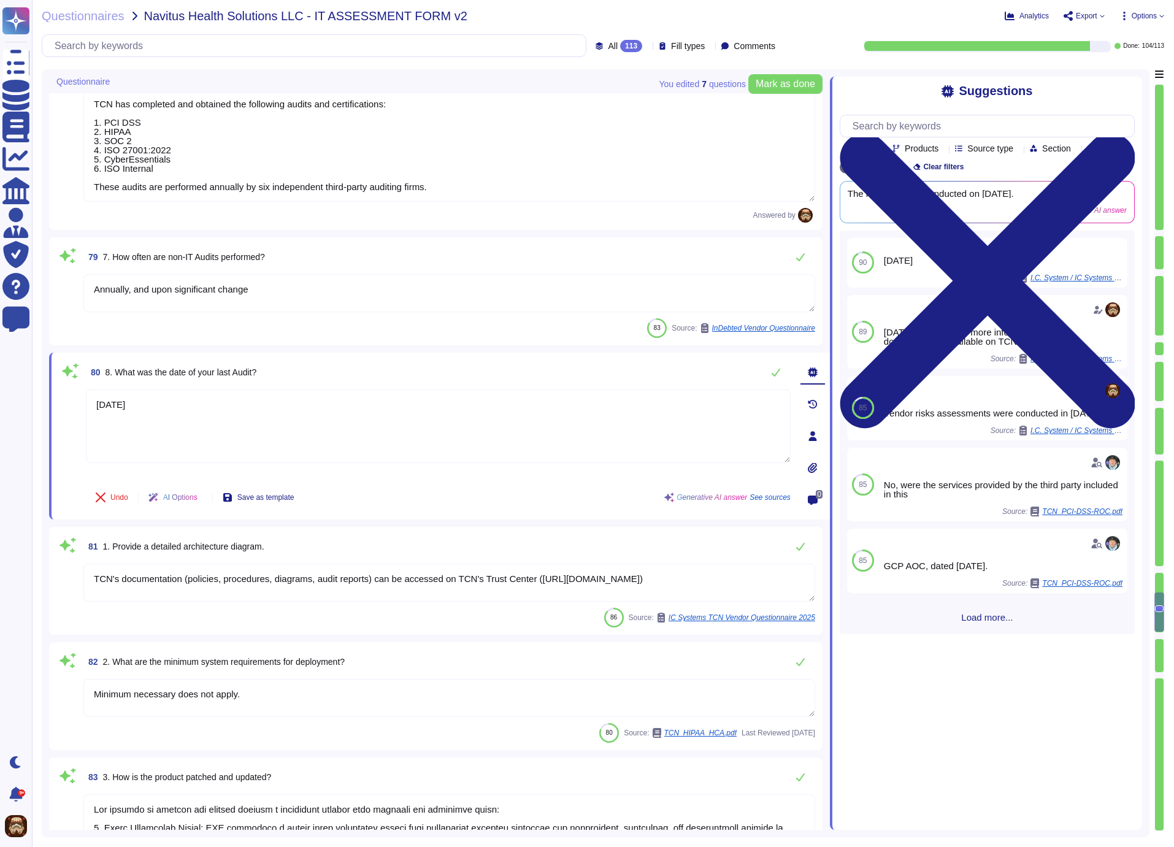
type textarea "[DATE]"
click at [342, 369] on div "80 8. What was the date of your last Audit?" at bounding box center [438, 372] width 705 height 25
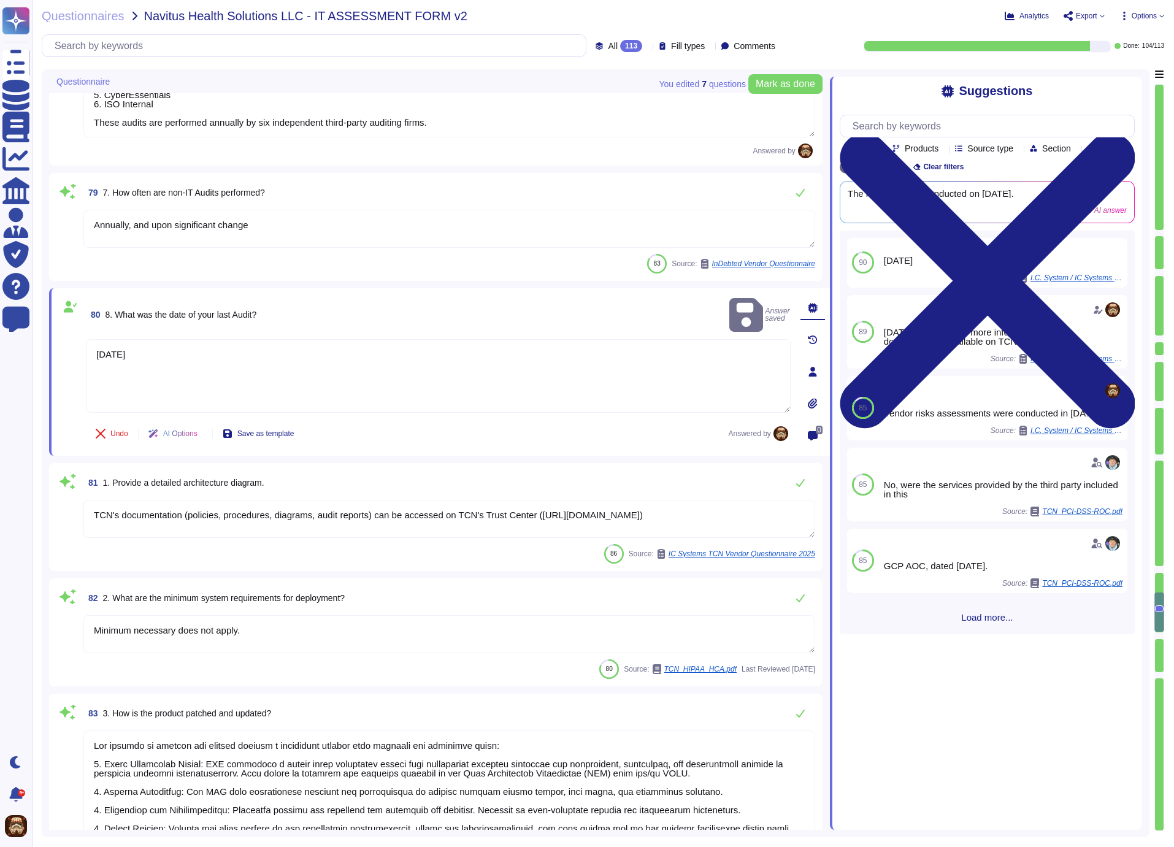
type textarea "TCN adheres to a more rigid incremental release schedule once software has been…"
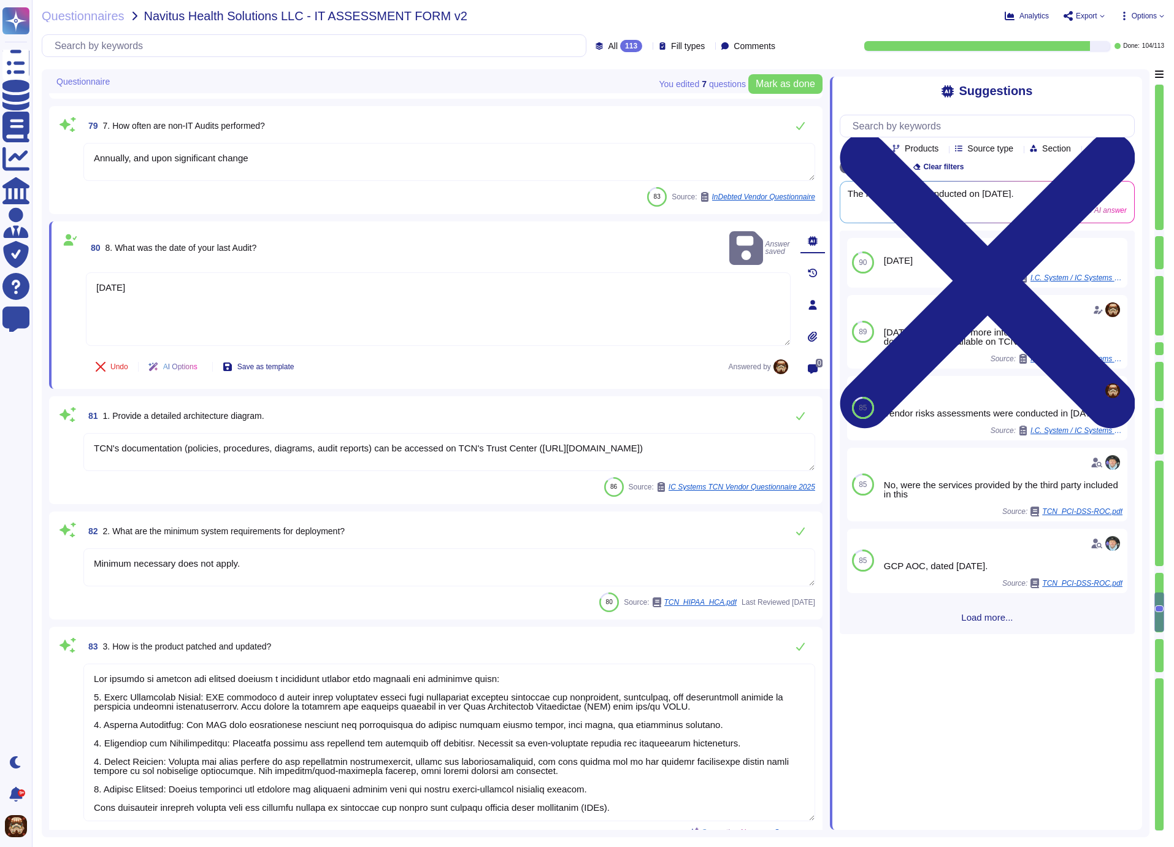
scroll to position [10334, 0]
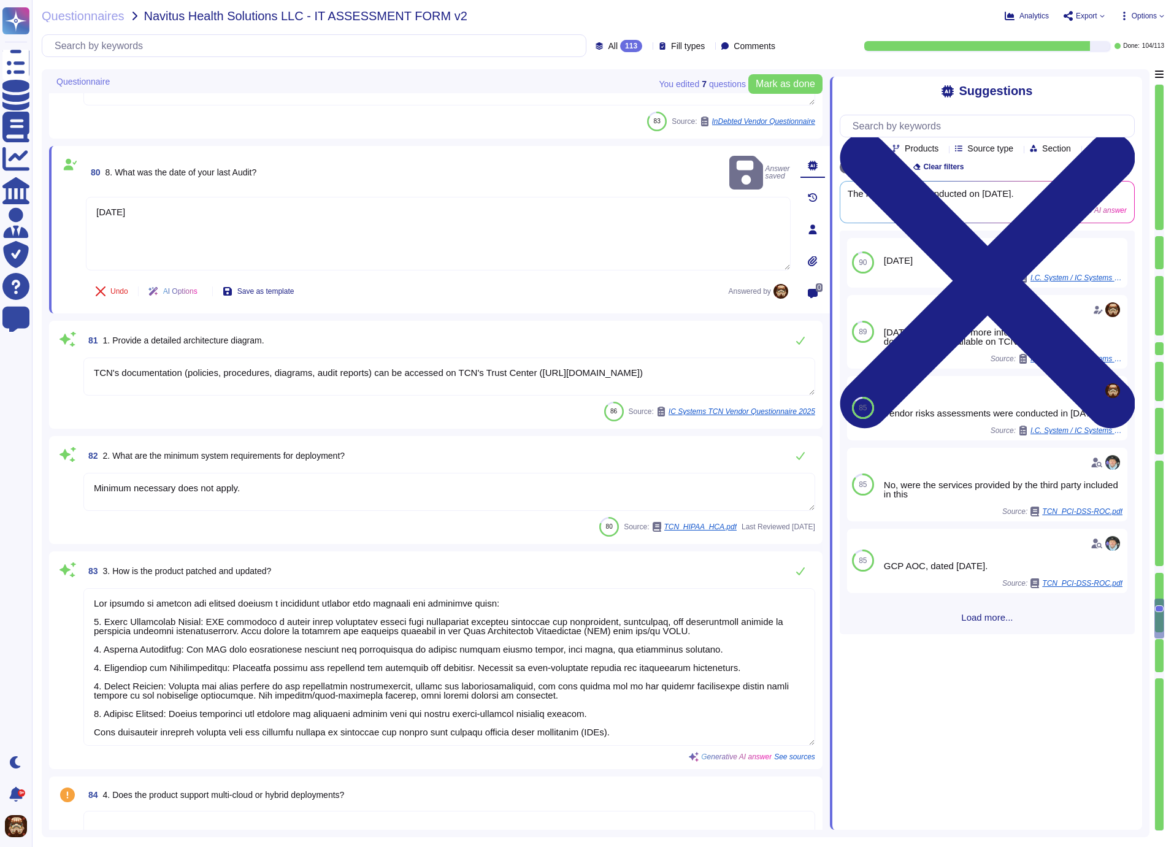
type textarea "TCN employs a primarily agile-based methodology for writing and deploying softw…"
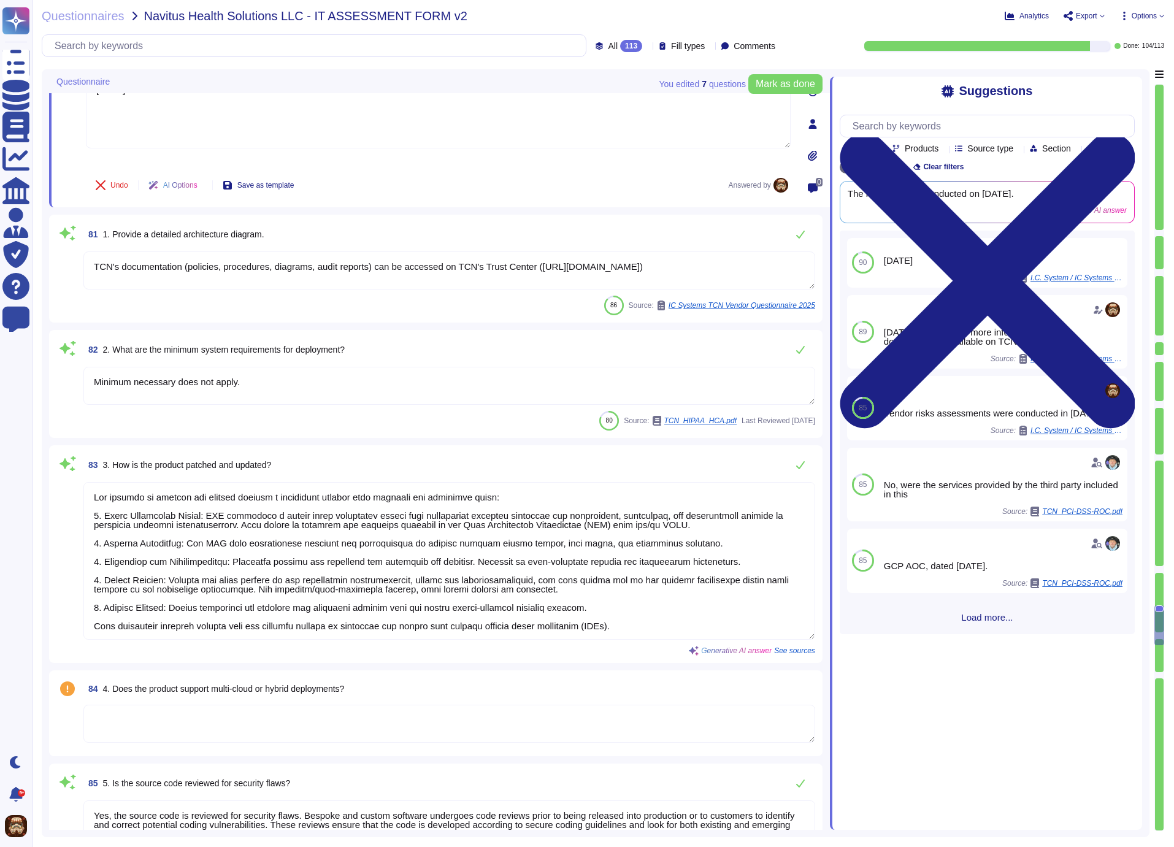
scroll to position [10497, 0]
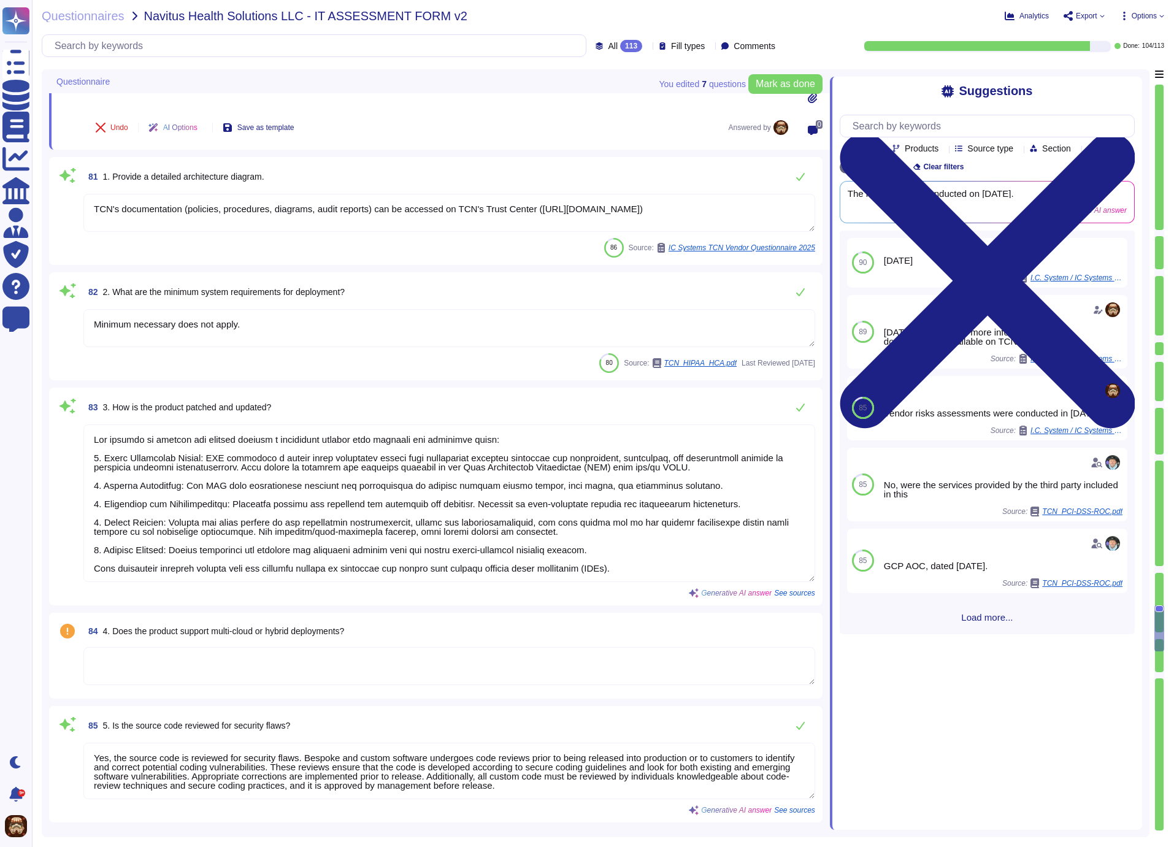
drag, startPoint x: 95, startPoint y: 322, endPoint x: 281, endPoint y: 326, distance: 185.9
click at [281, 326] on textarea "Minimum necessary does not apply." at bounding box center [449, 328] width 732 height 38
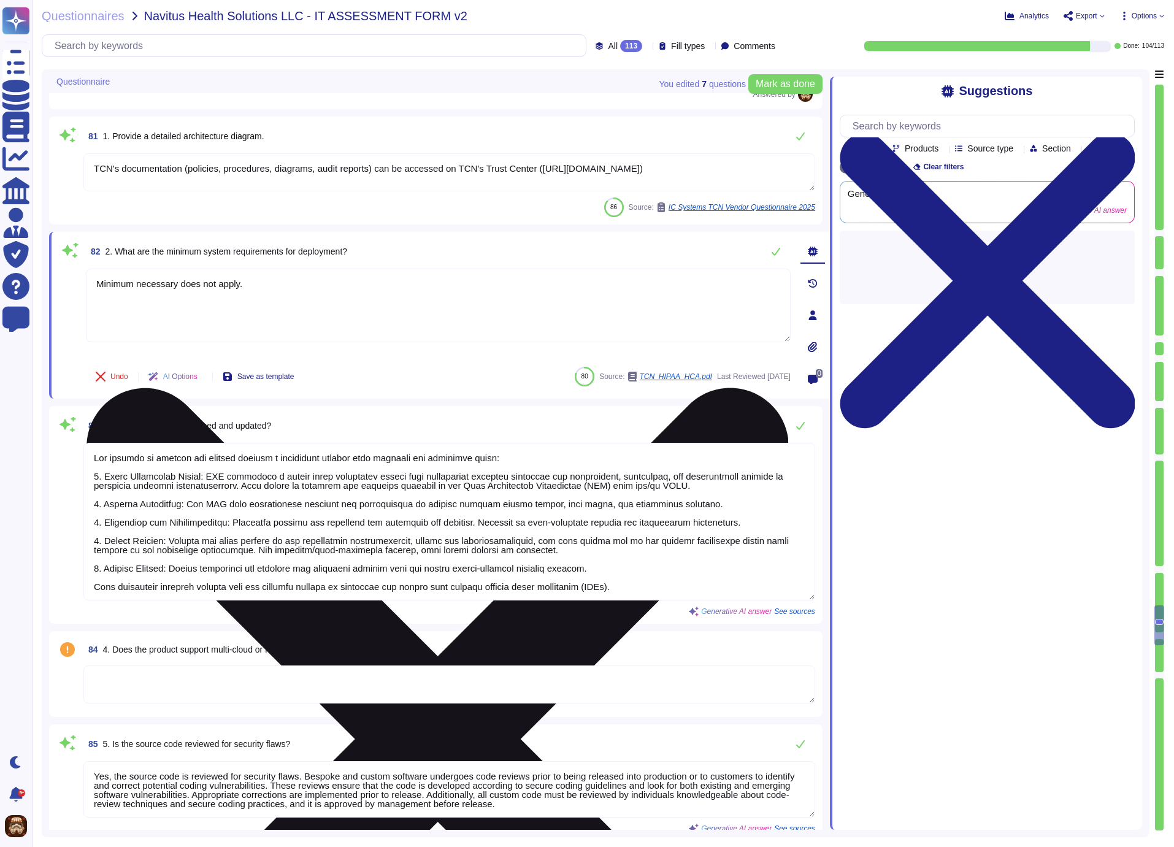
type textarea "TCN employs a primarily agile-based methodology for writing and deploying softw…"
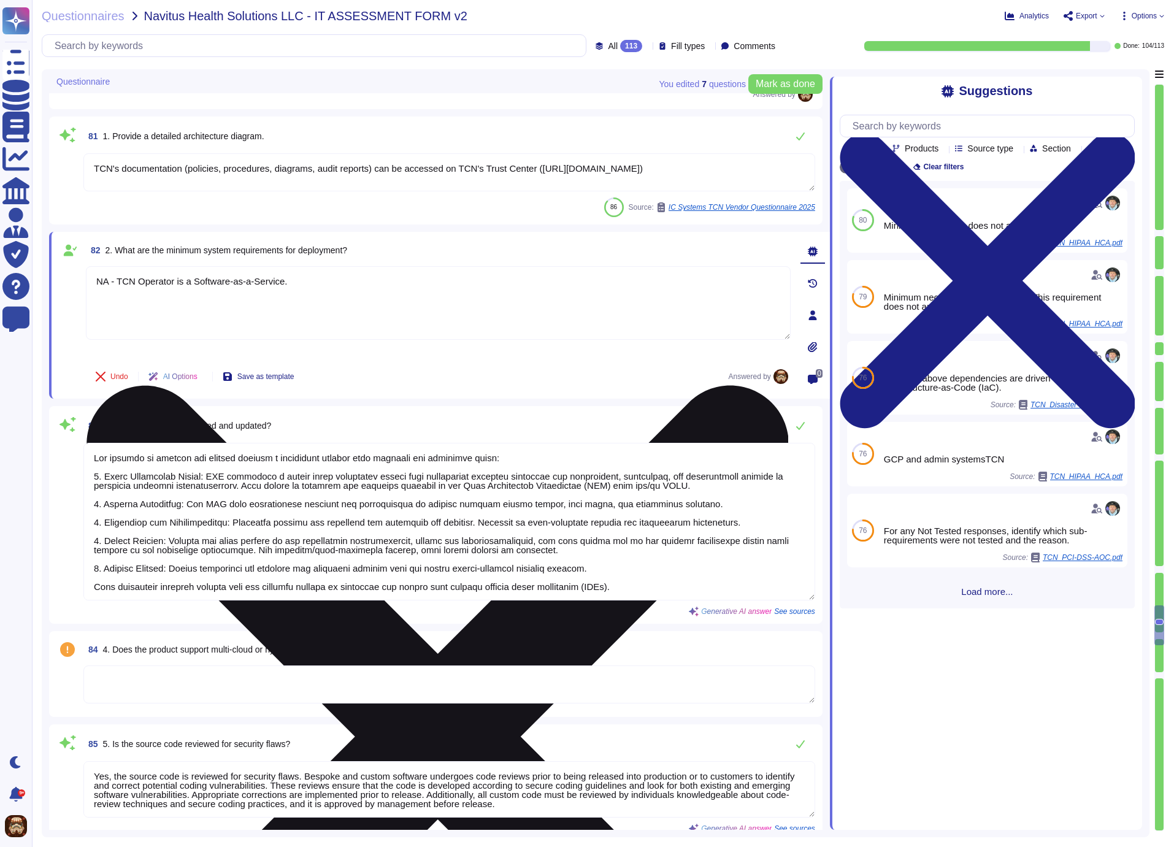
drag, startPoint x: 95, startPoint y: 277, endPoint x: 337, endPoint y: 277, distance: 242.3
click at [337, 277] on textarea "NA - TCN Operator is a Software-as-a-Service." at bounding box center [438, 303] width 705 height 74
paste textarea "TCN's Operator platform is a web-based Software-as-a-Service (SaaS). Any device…"
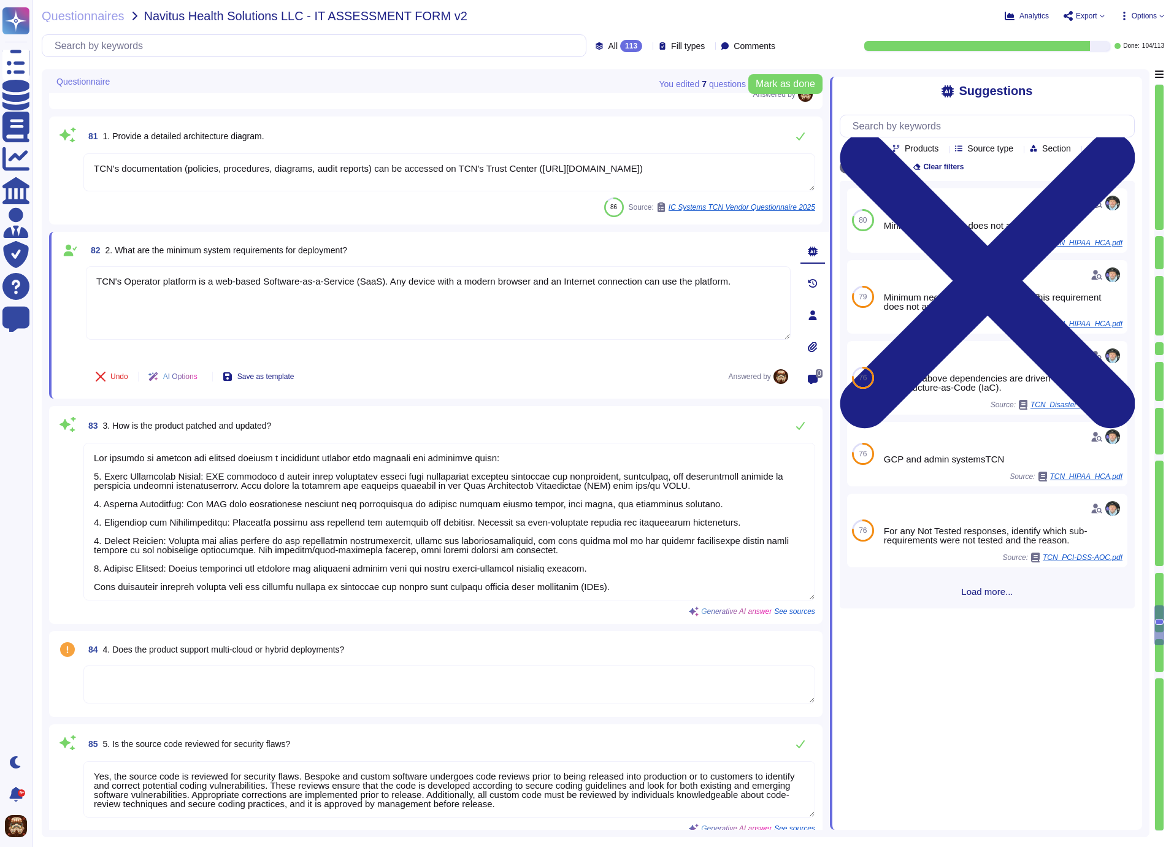
type textarea "TCN's Operator platform is a web-based Software-as-a-Service (SaaS). Any device…"
click at [634, 239] on div "82 2. What are the minimum system requirements for deployment?" at bounding box center [438, 250] width 705 height 22
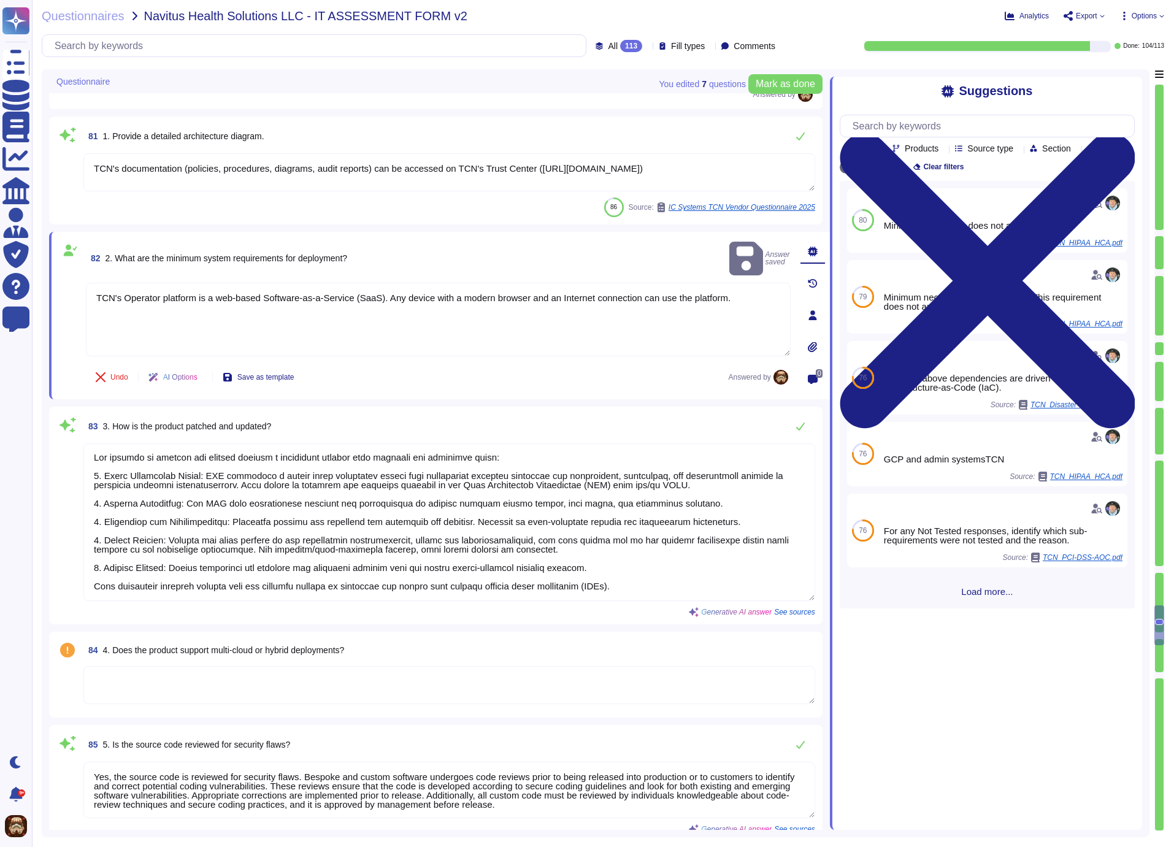
scroll to position [10719, 0]
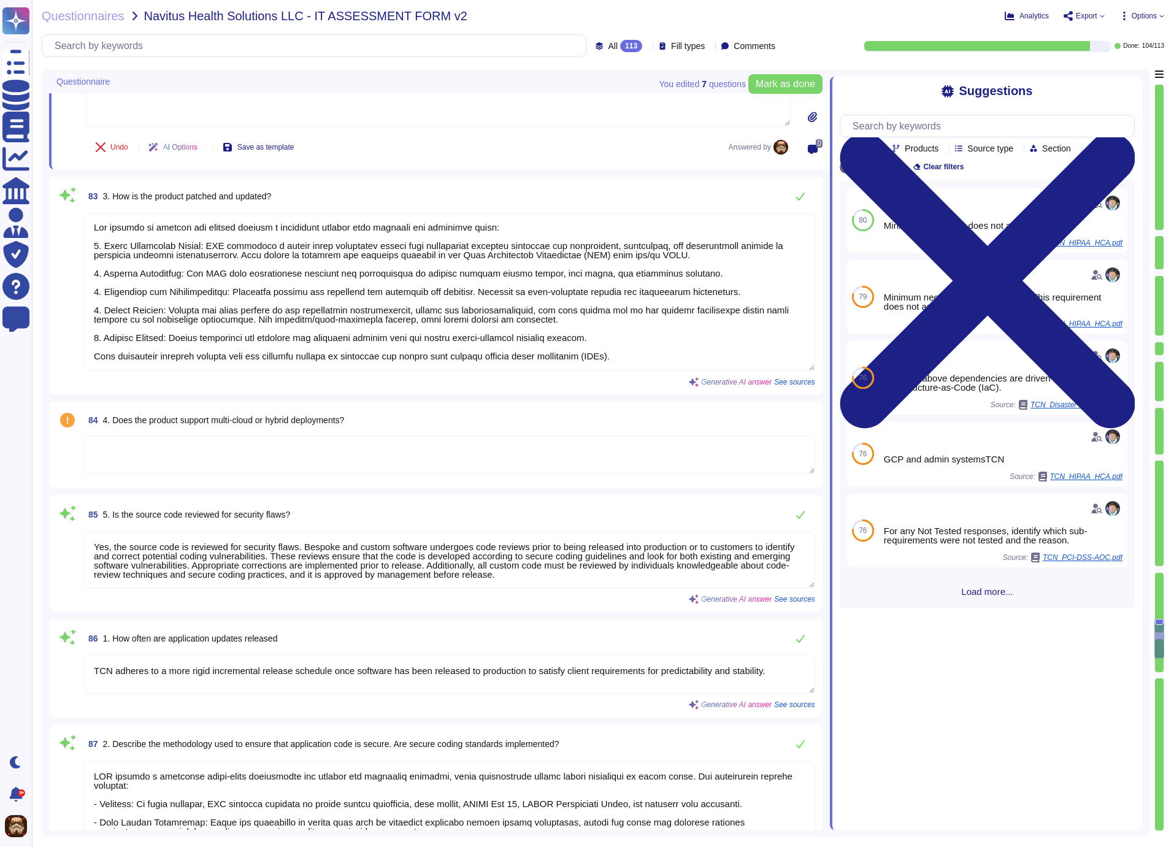
type textarea "The Company employs several procedures to protect source code: 1. Version Contr…"
click at [312, 458] on textarea at bounding box center [449, 454] width 732 height 38
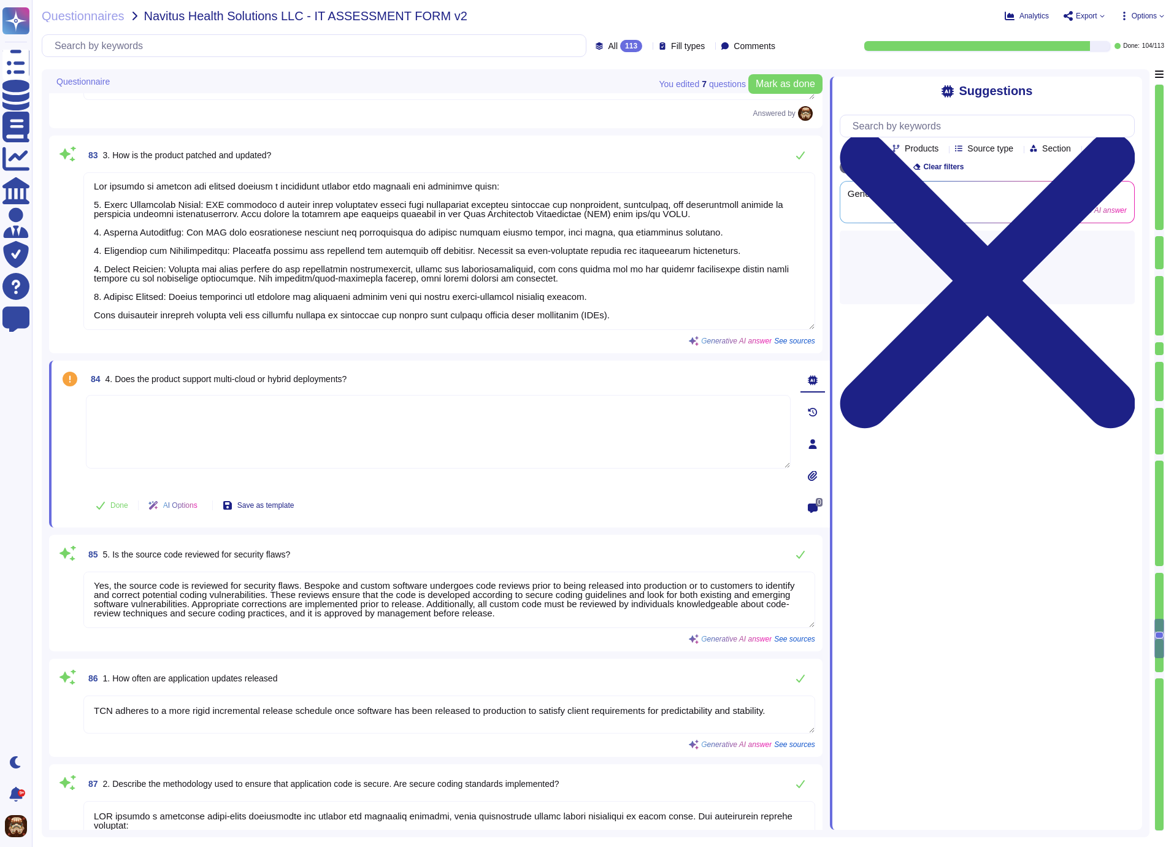
type textarea "The Company employs several procedures to protect source code: 1. Version Contr…"
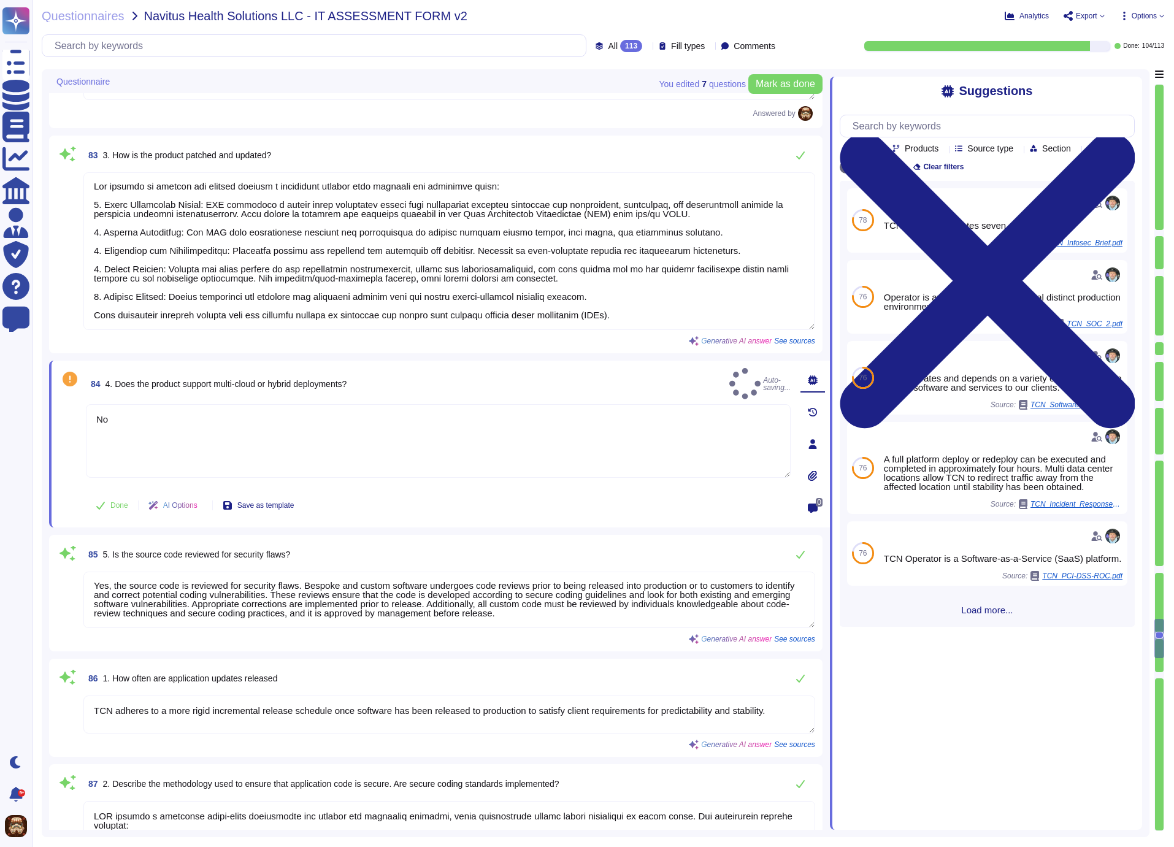
type textarea "No"
click at [455, 377] on div "84 4. Does the product support multi-cloud or hybrid deployments? Auto-saving..." at bounding box center [438, 383] width 705 height 31
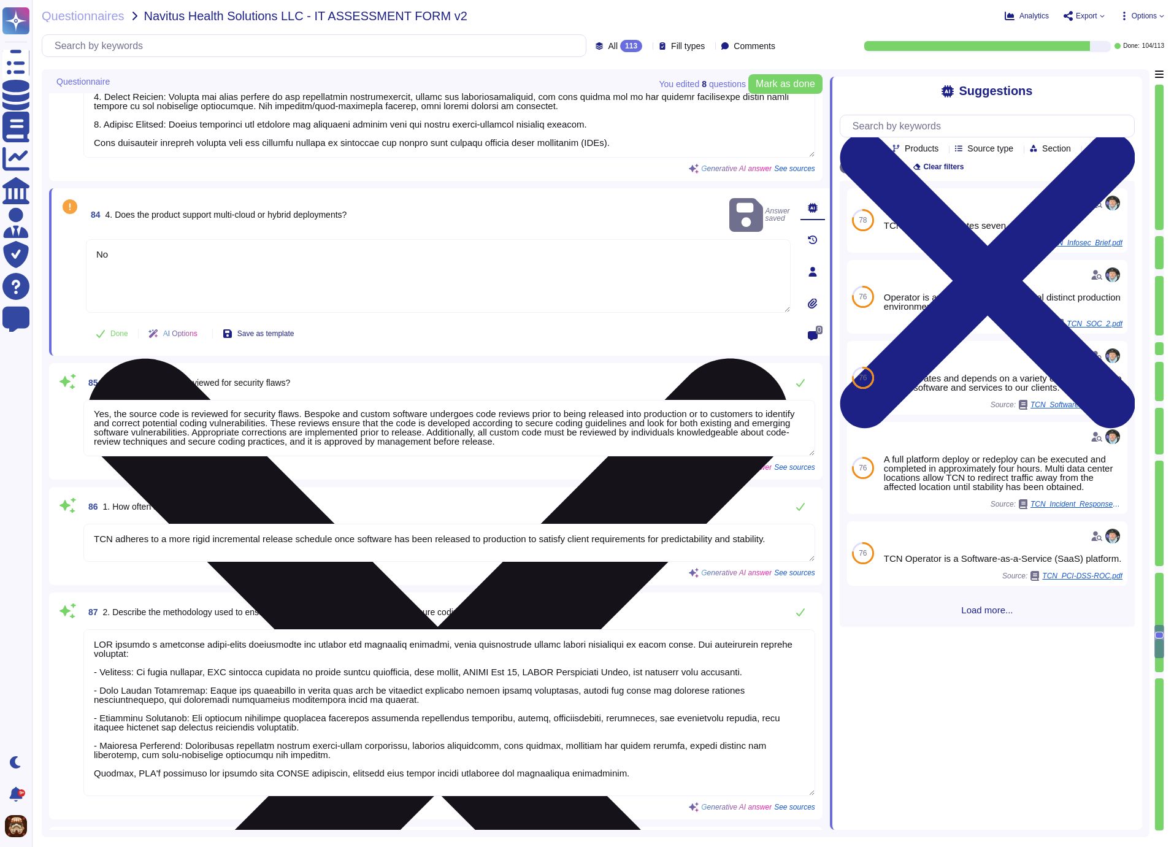
type textarea "TCN strictly adheres to the principle of "least privilege" when provisioning ac…"
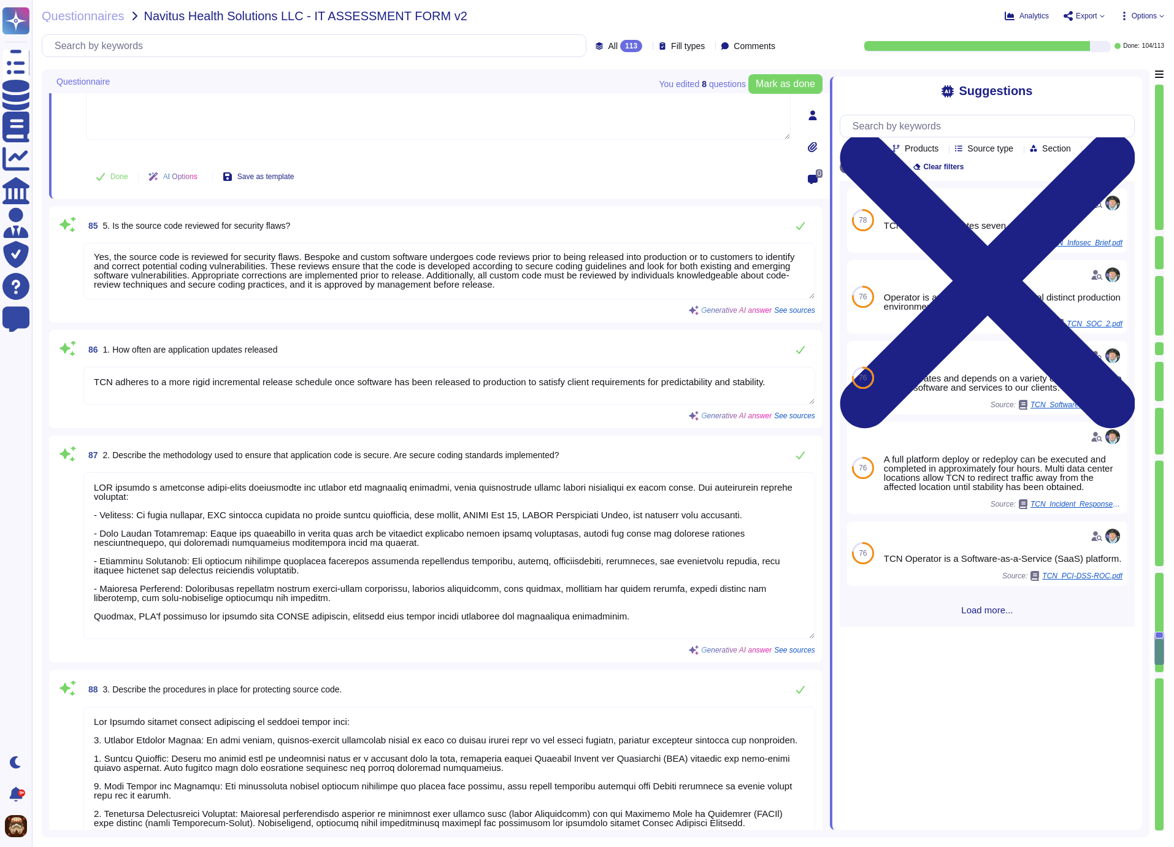
scroll to position [11068, 0]
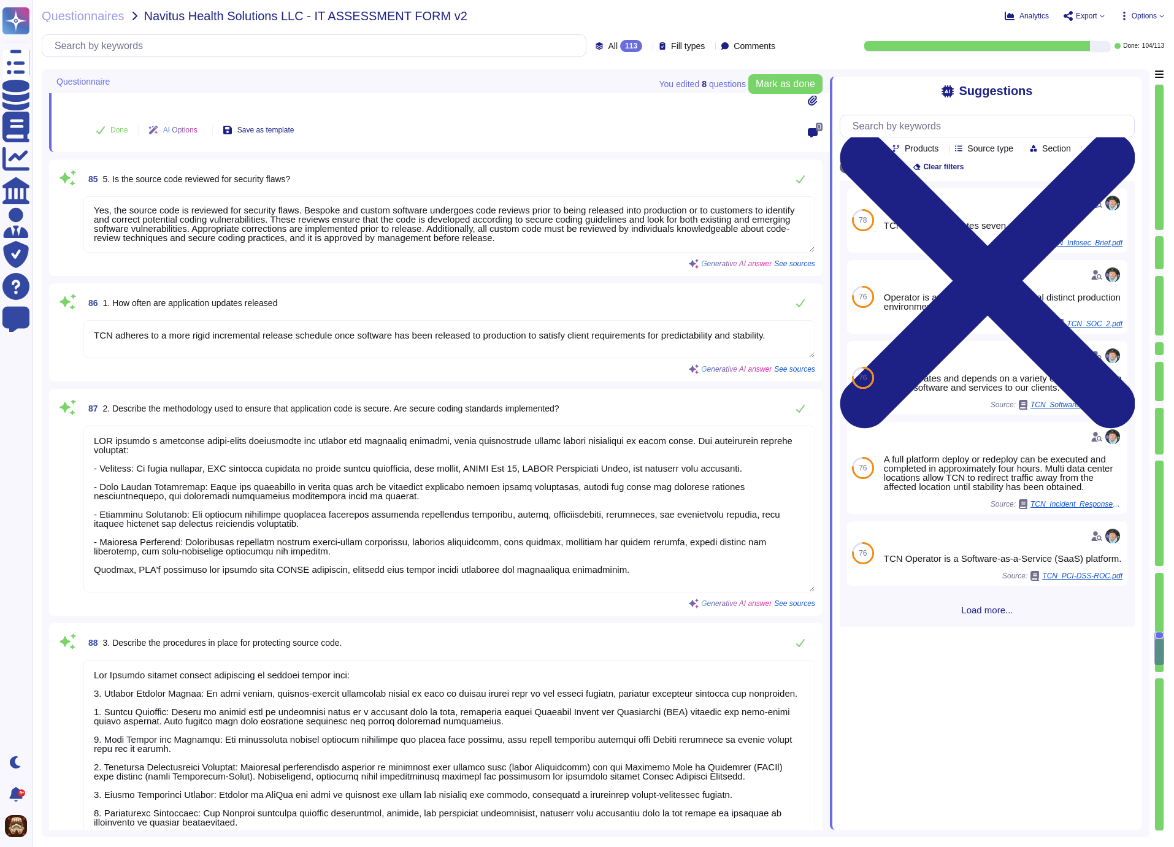
type textarea "Quarterly"
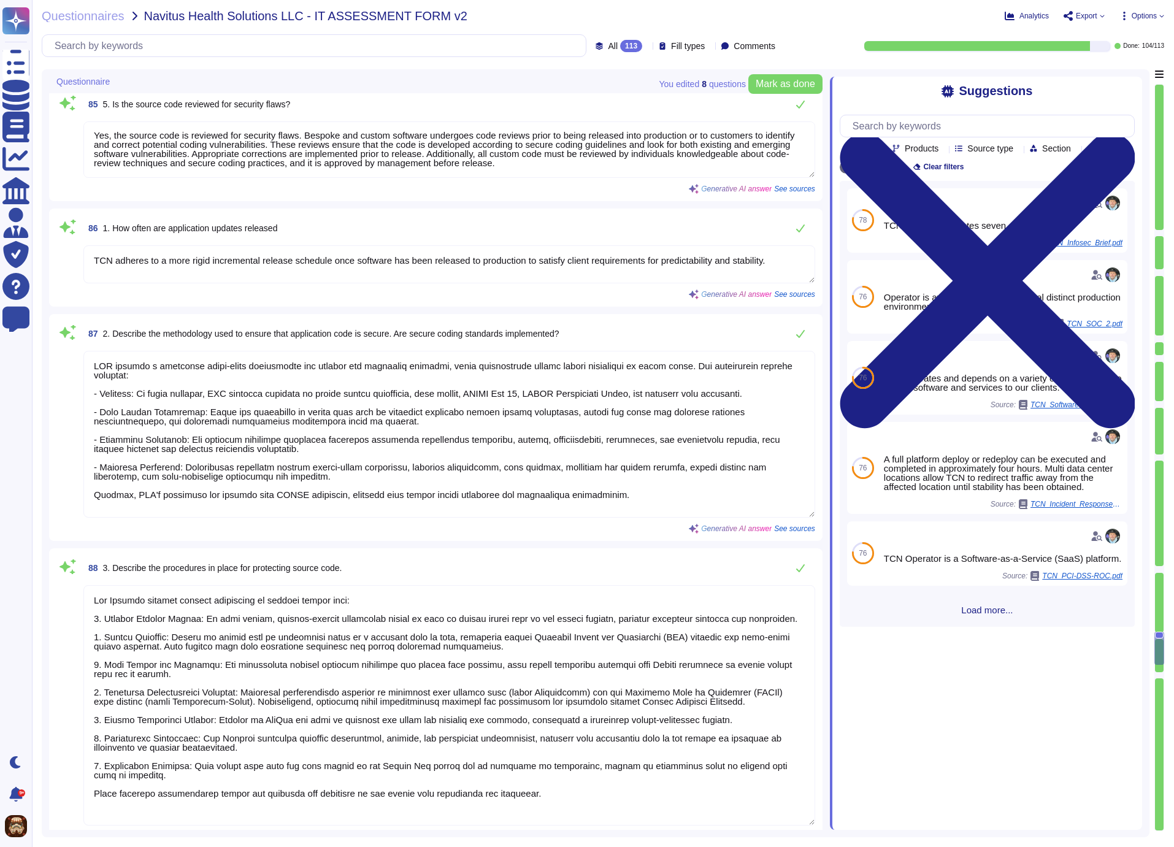
scroll to position [11150, 0]
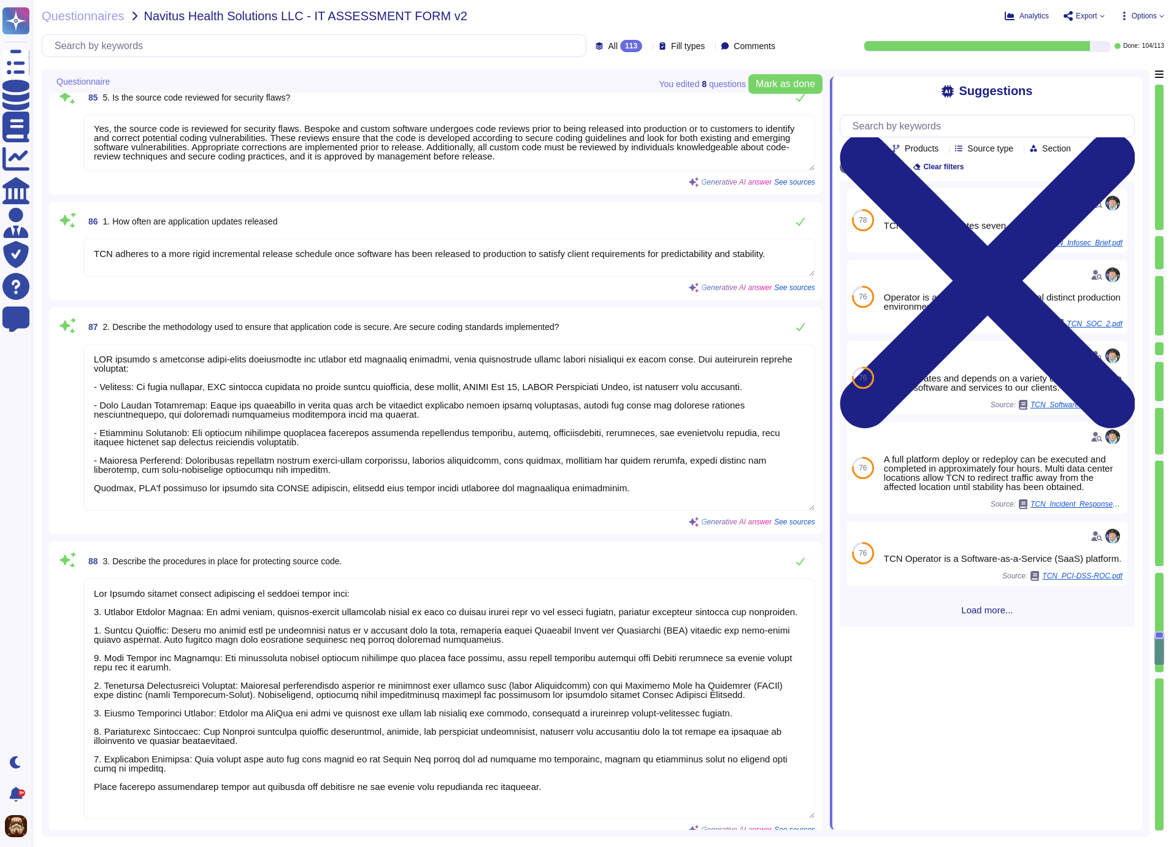
click at [358, 253] on textarea "TCN adheres to a more rigid incremental release schedule once software has been…" at bounding box center [449, 258] width 732 height 38
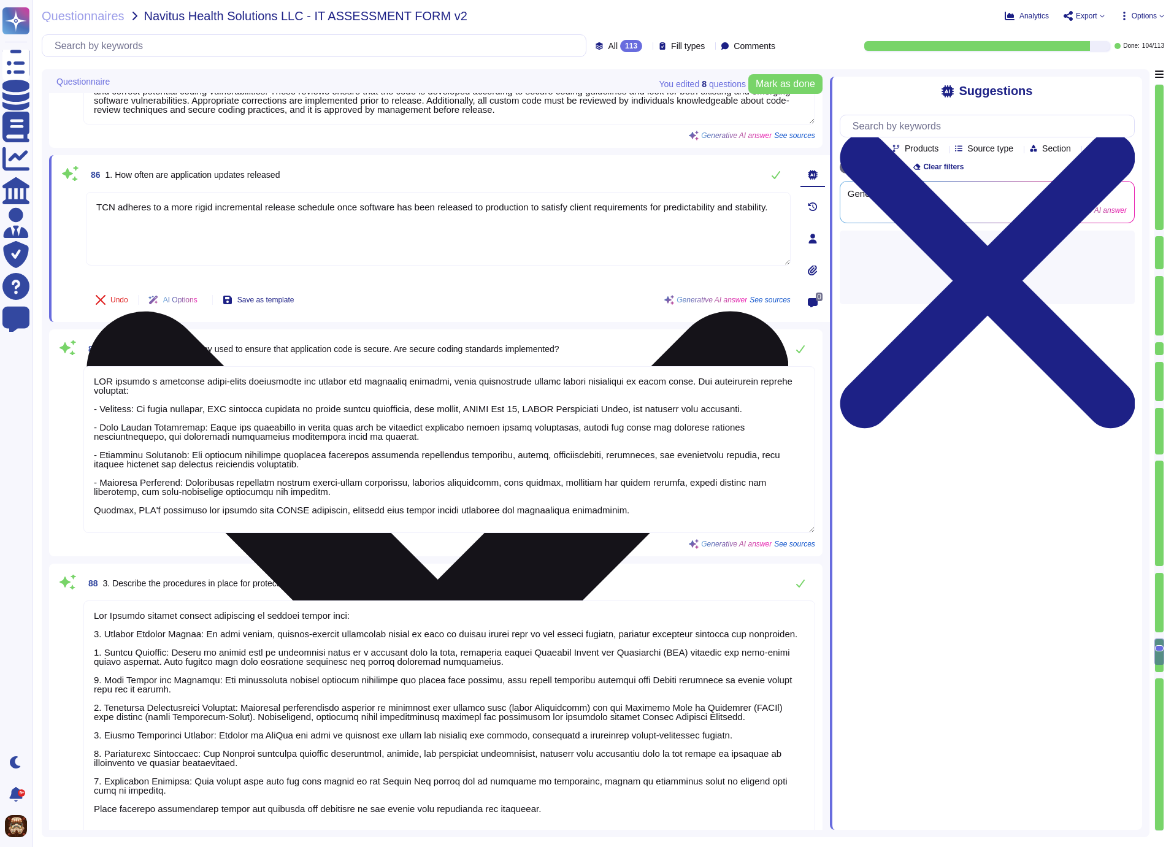
type textarea "Quarterly"
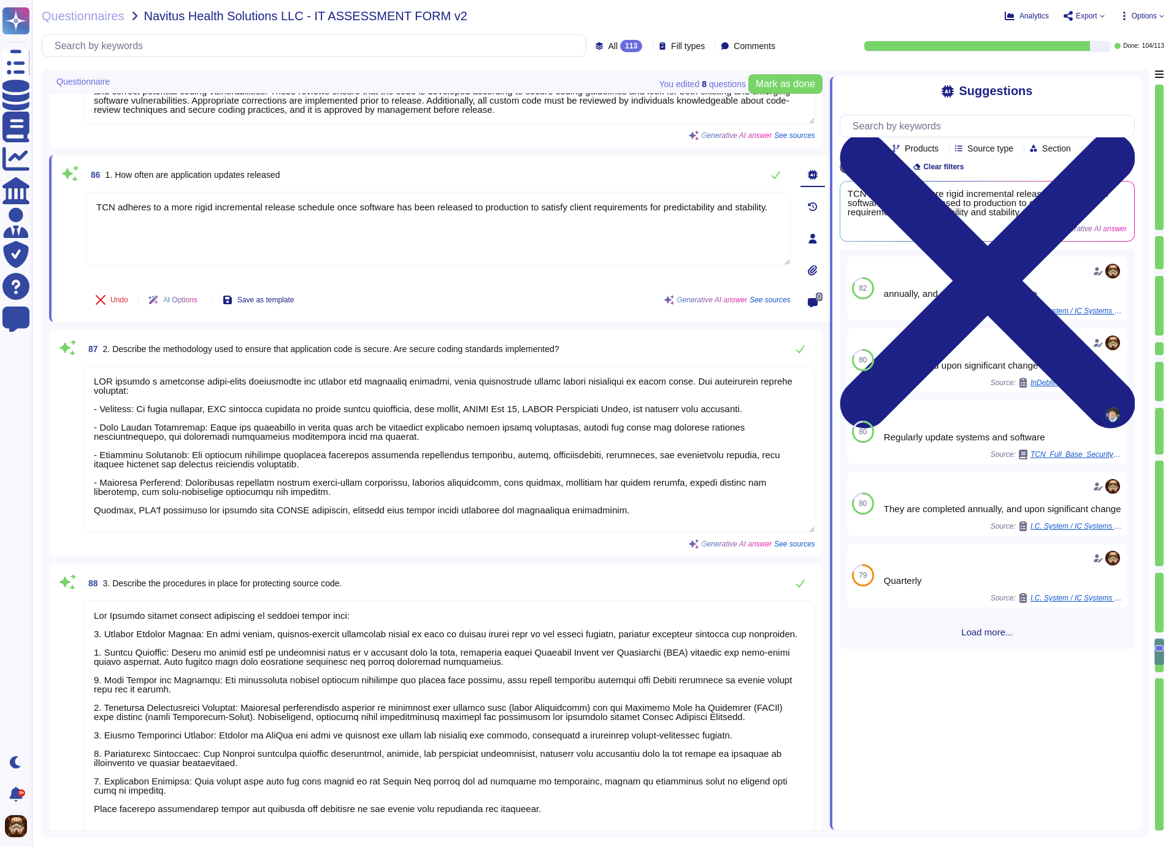
click at [608, 349] on div "87 2. Describe the methodology used to ensure that application code is secure. …" at bounding box center [449, 349] width 732 height 25
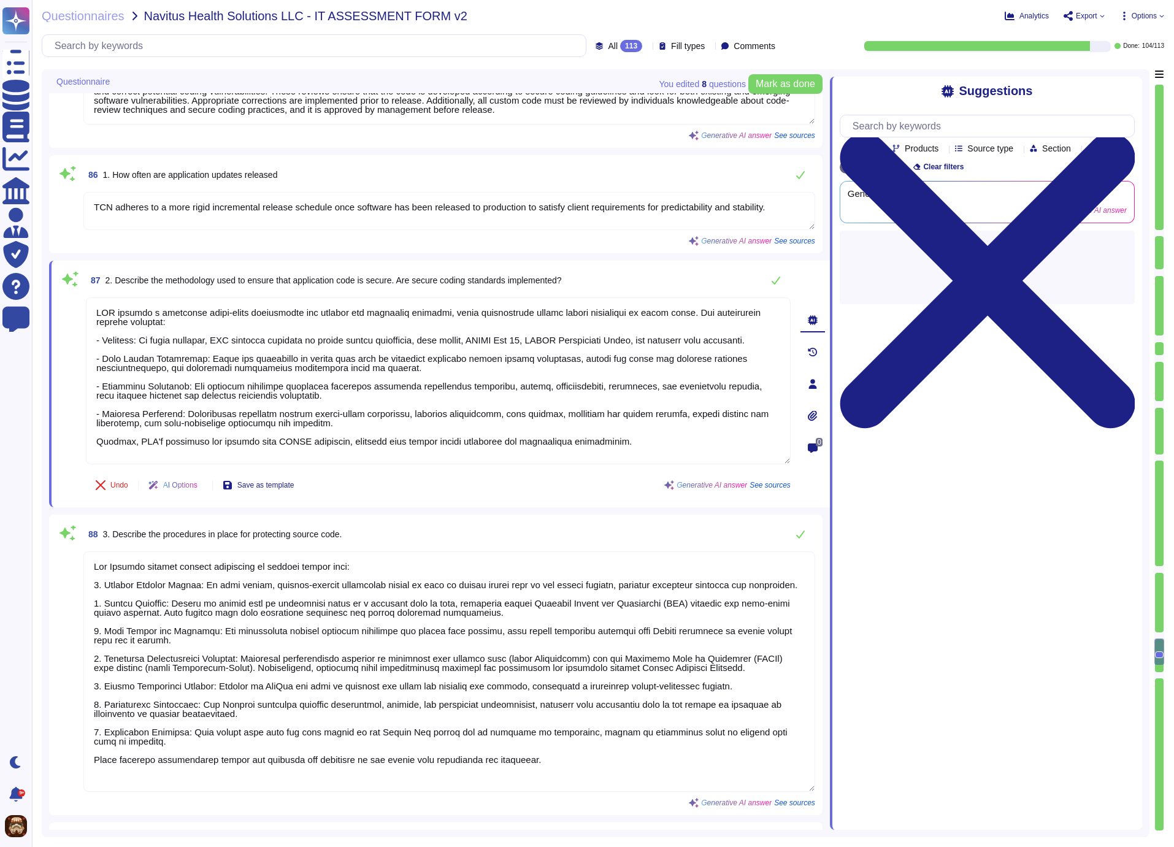
type textarea "The segmentation of the network environment is implemented within a Google Clou…"
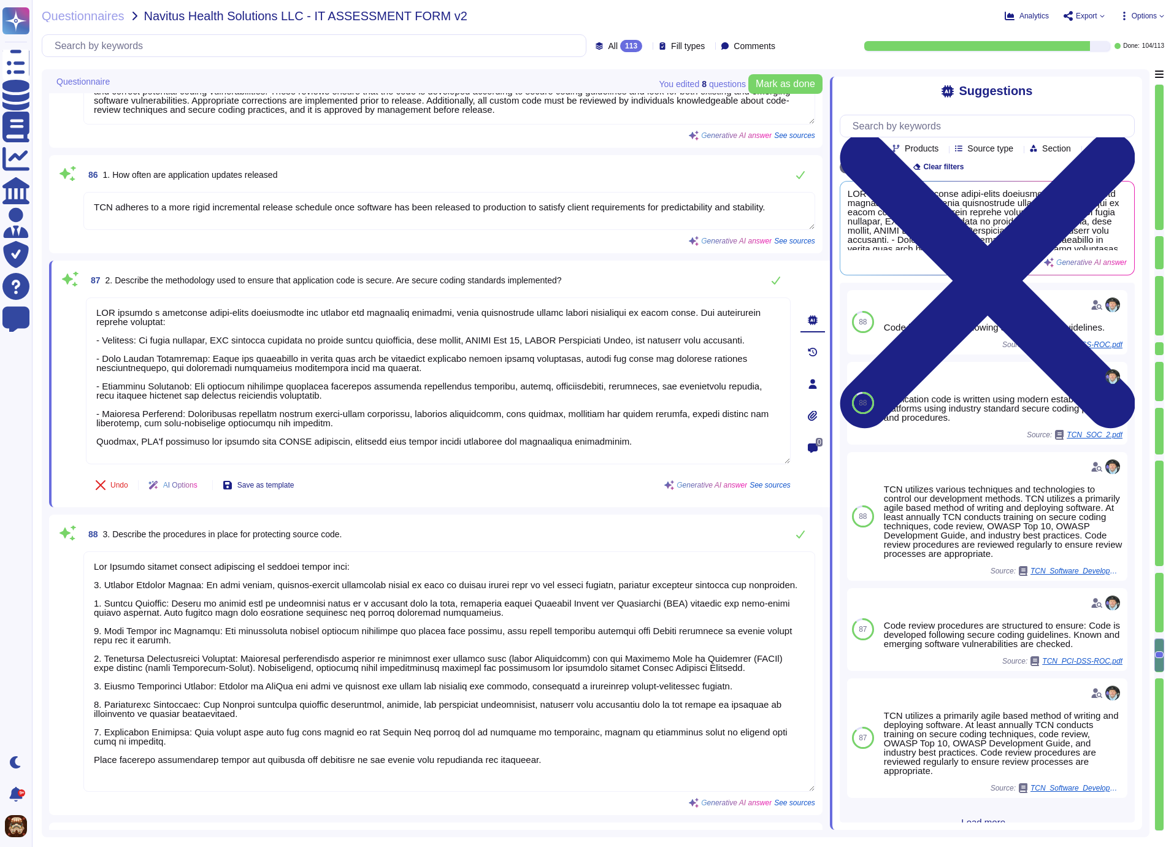
click at [115, 204] on textarea "TCN adheres to a more rigid incremental release schedule once software has been…" at bounding box center [449, 211] width 732 height 38
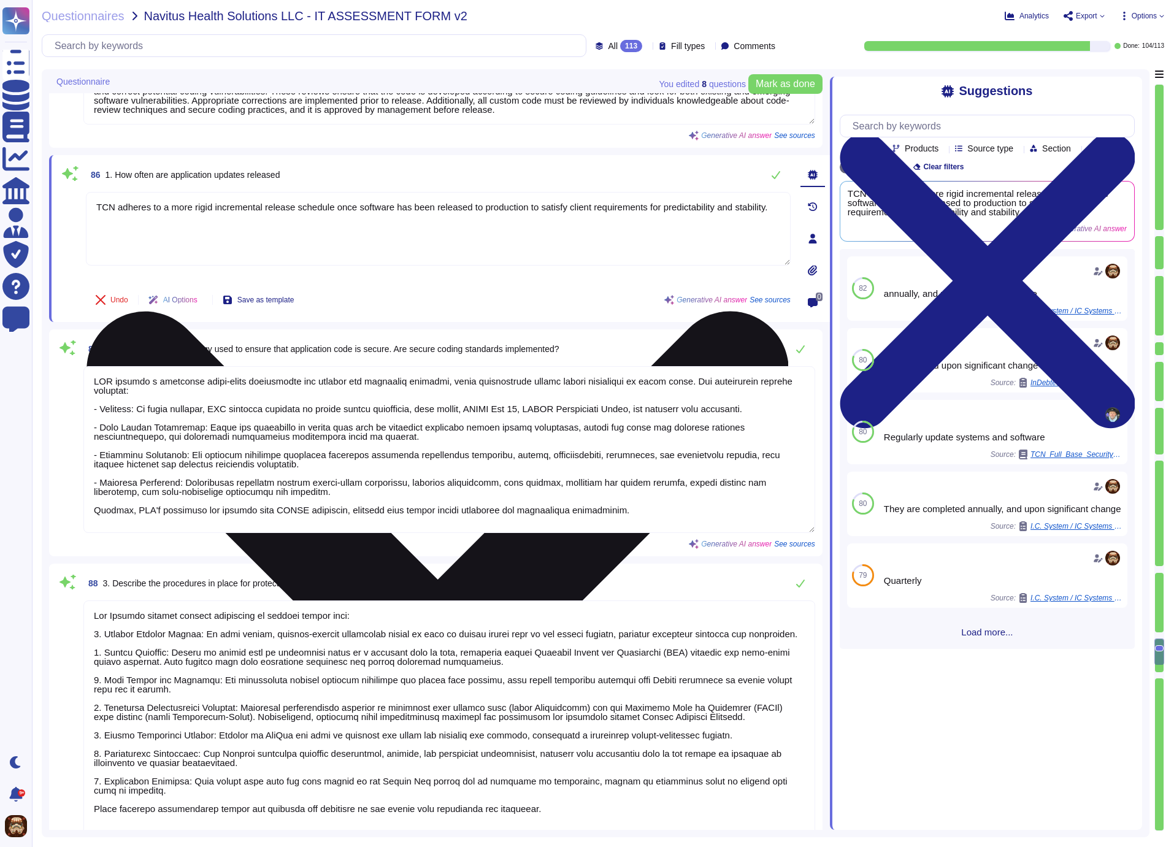
click at [95, 203] on textarea "TCN adheres to a more rigid incremental release schedule once software has been…" at bounding box center [438, 229] width 705 height 74
drag, startPoint x: 96, startPoint y: 220, endPoint x: 132, endPoint y: 230, distance: 37.7
click at [132, 230] on textarea "TCN utilizes CI/CD philosophies, strategies, and technologies. There are no rel…" at bounding box center [438, 229] width 705 height 74
drag, startPoint x: 97, startPoint y: 204, endPoint x: 334, endPoint y: 221, distance: 237.4
click at [334, 221] on textarea "TCN utilizes CI/CD philosophies, strategies, and technologies. There are no rel…" at bounding box center [438, 229] width 705 height 74
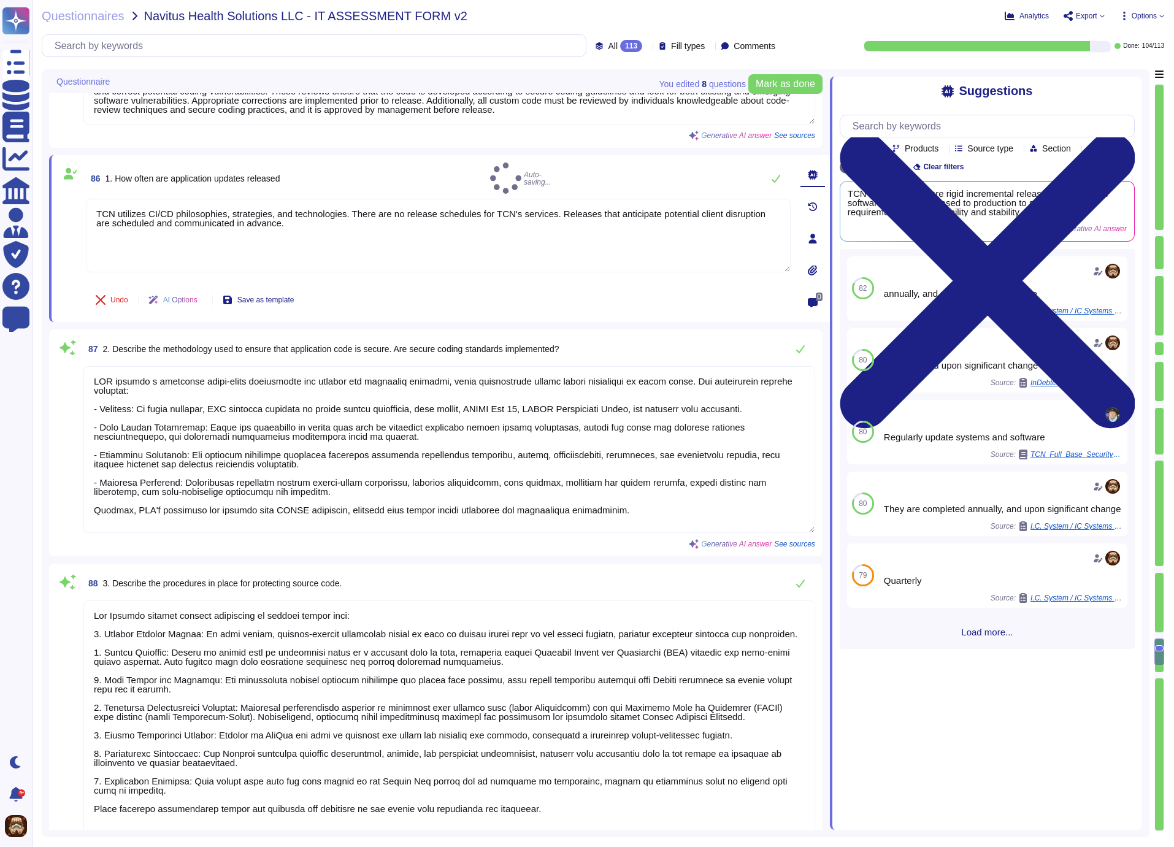
type textarea "TCN utilizes CI/CD philosophies, strategies, and technologies. There are no rel…"
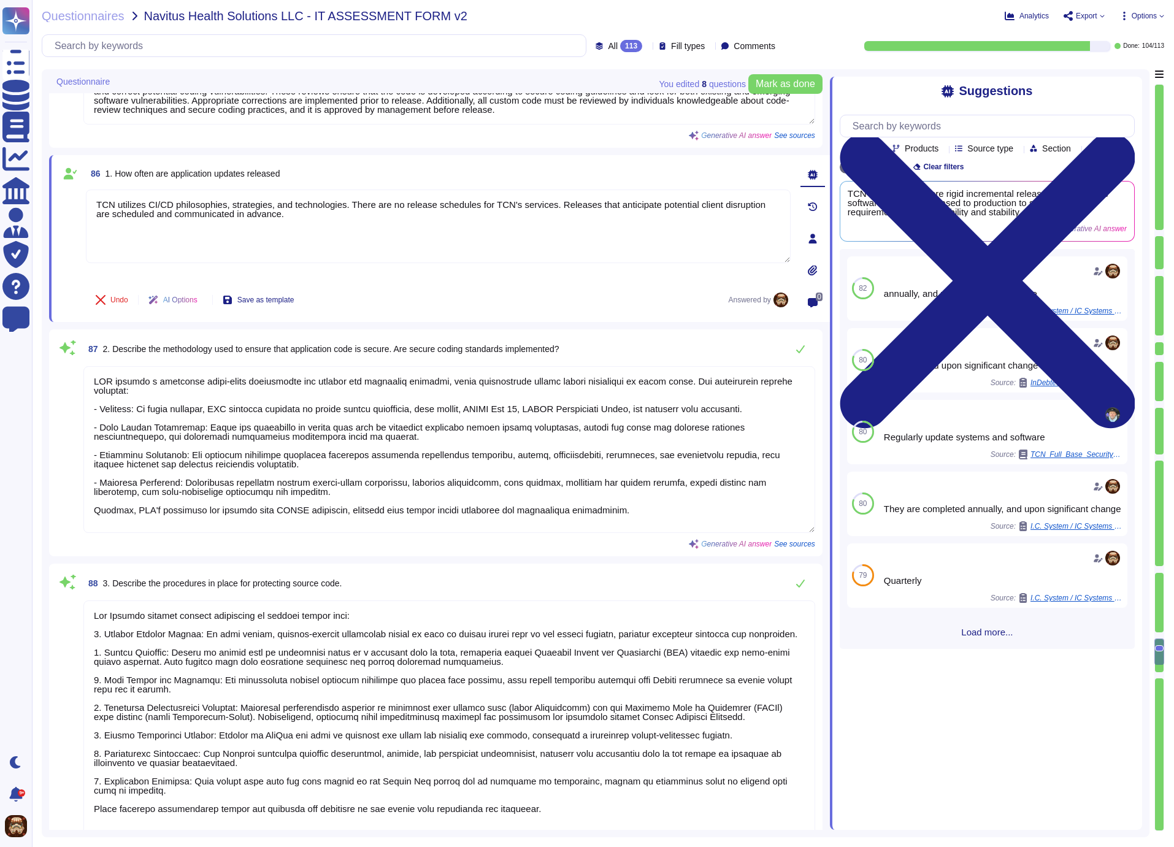
click at [669, 168] on div "86 1. How often are application updates released" at bounding box center [438, 174] width 705 height 22
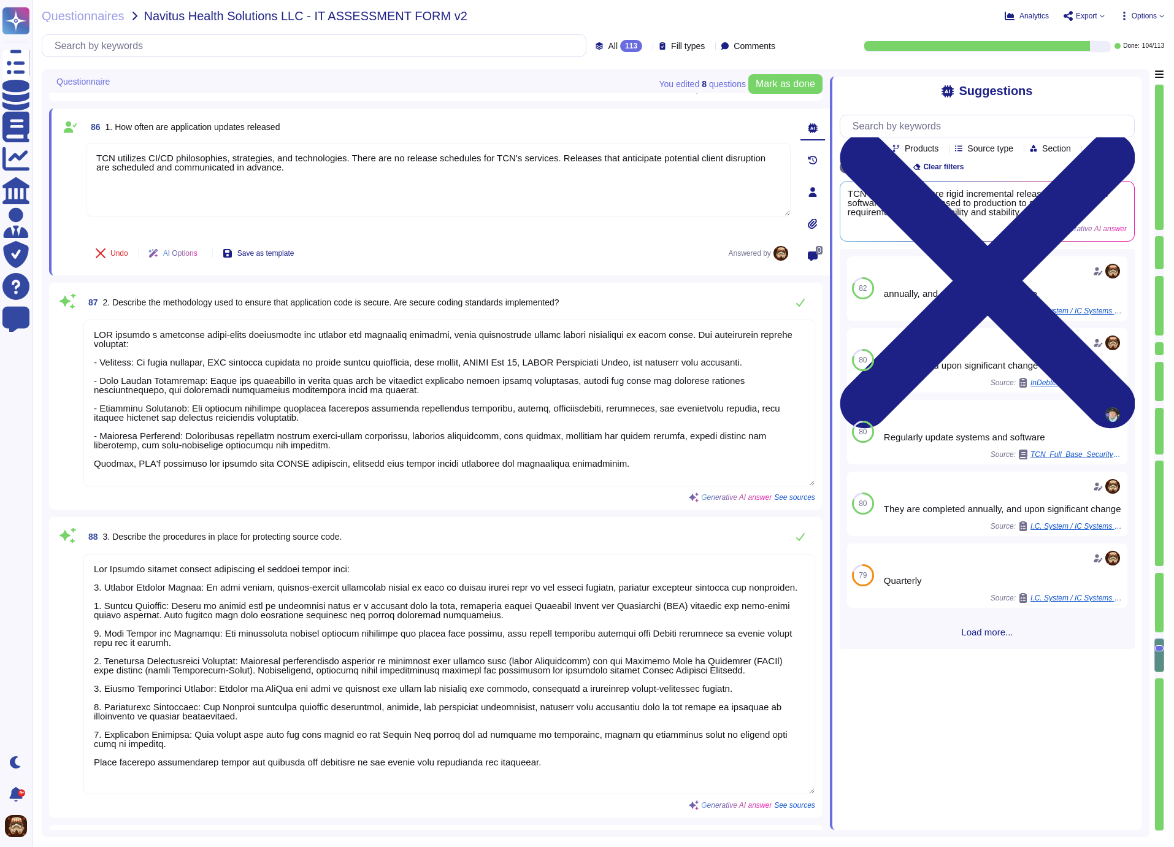
type textarea "The segmentation of the network environment is implemented within a Google Clou…"
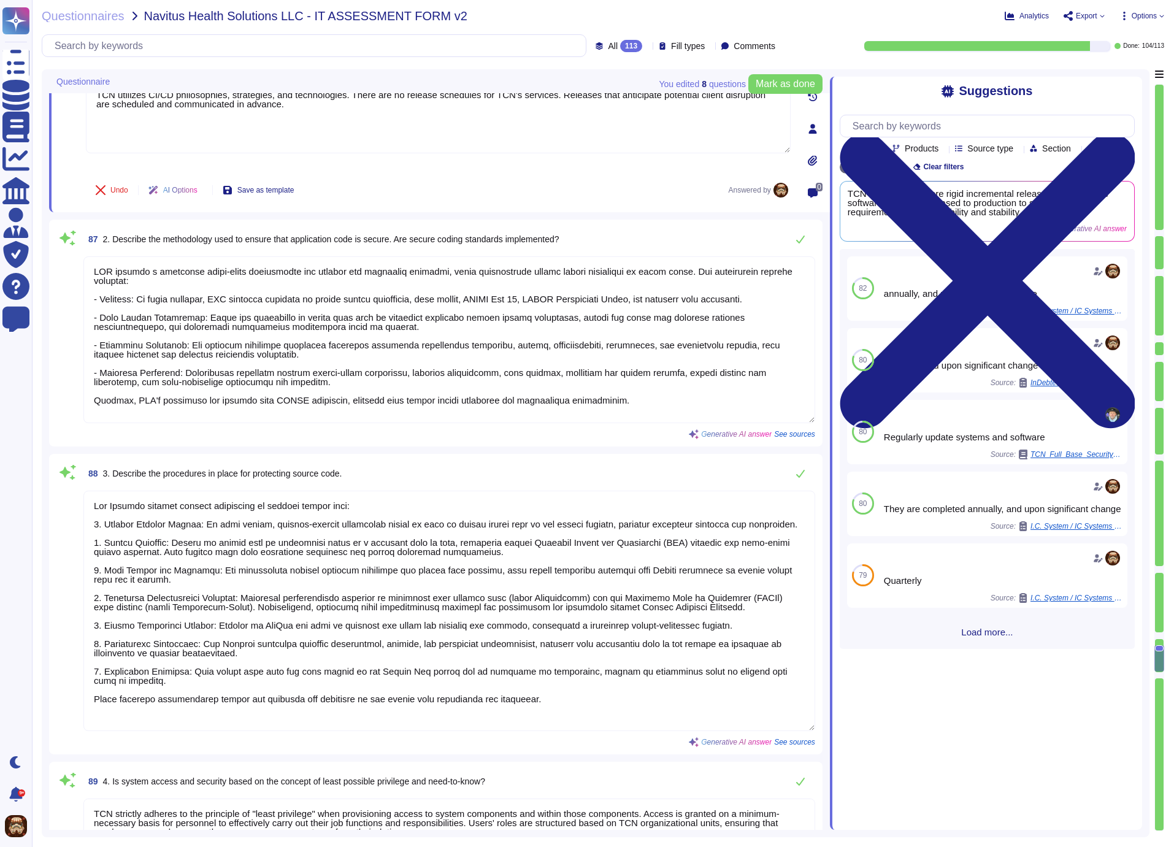
scroll to position [11266, 0]
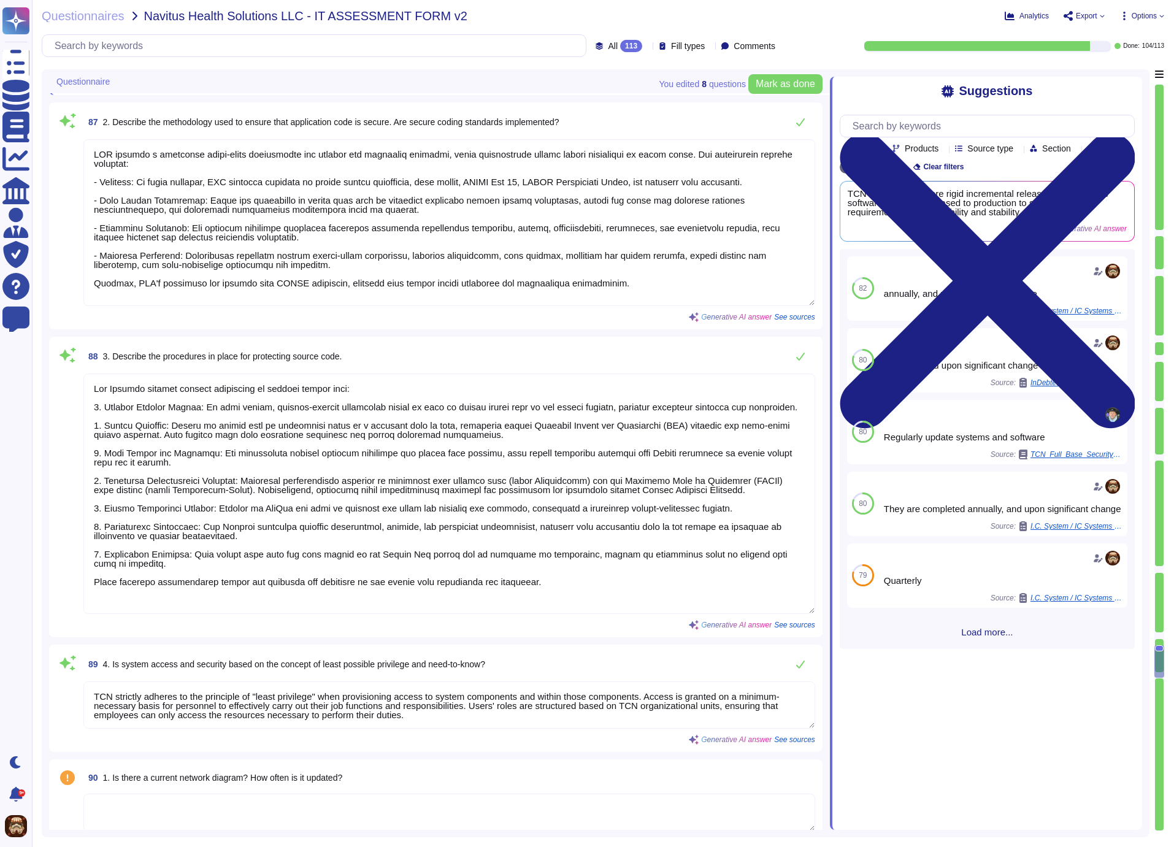
type textarea "Yes, a formal risk assessment has been conducted at least annually. This proces…"
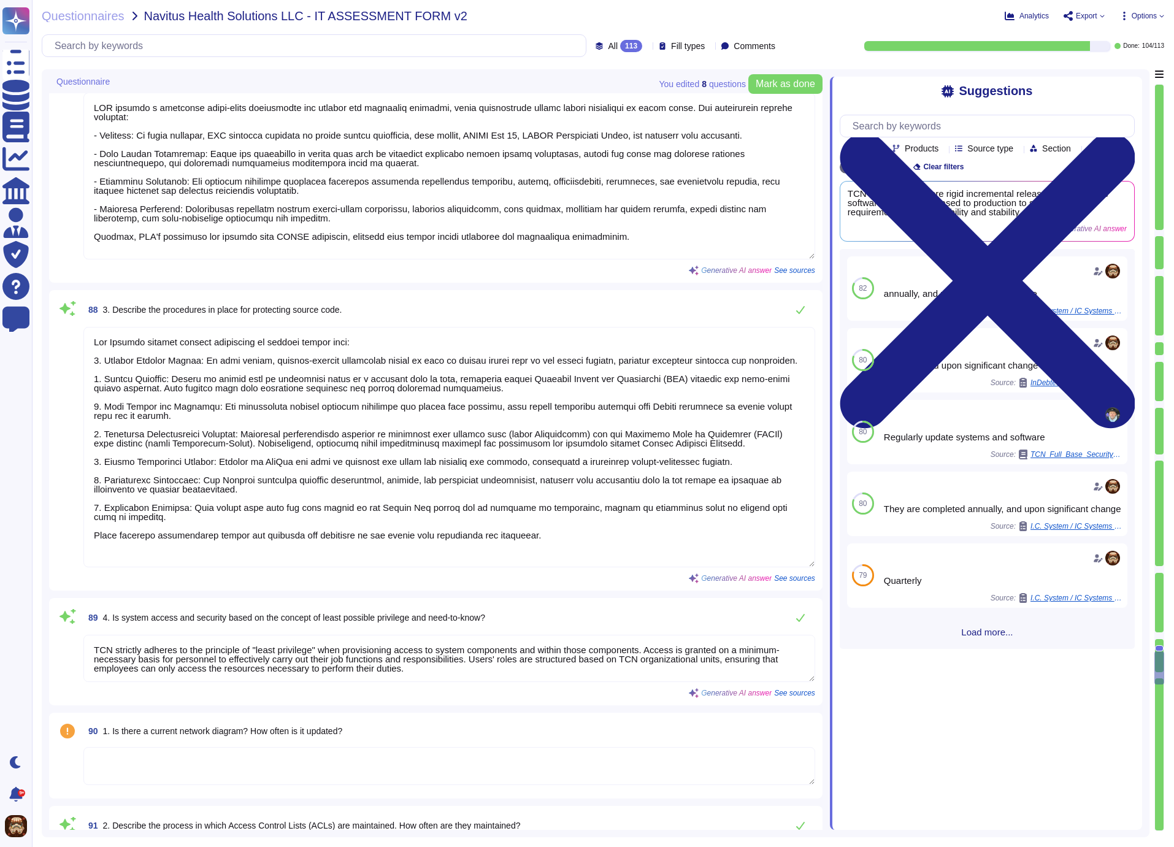
scroll to position [1, 0]
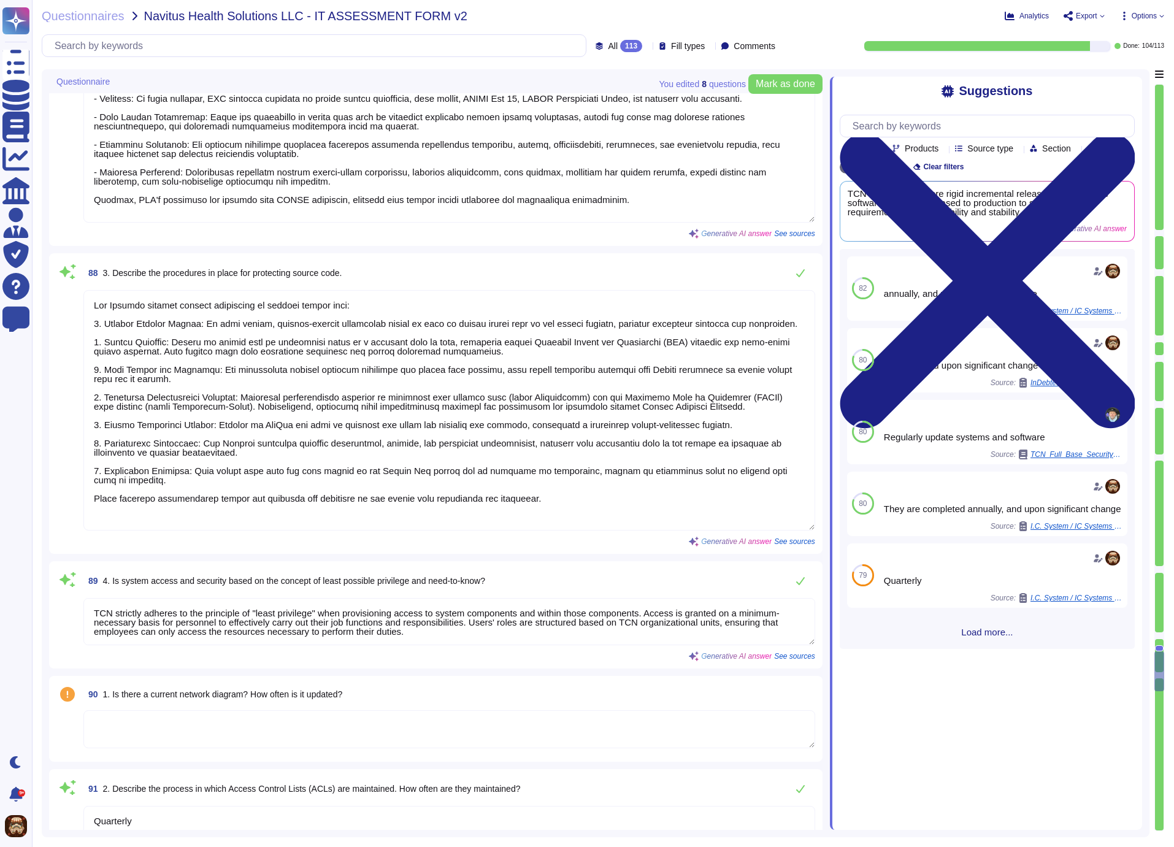
type textarea "Network penetration tests of our infrastructure are conducted quarterly and upo…"
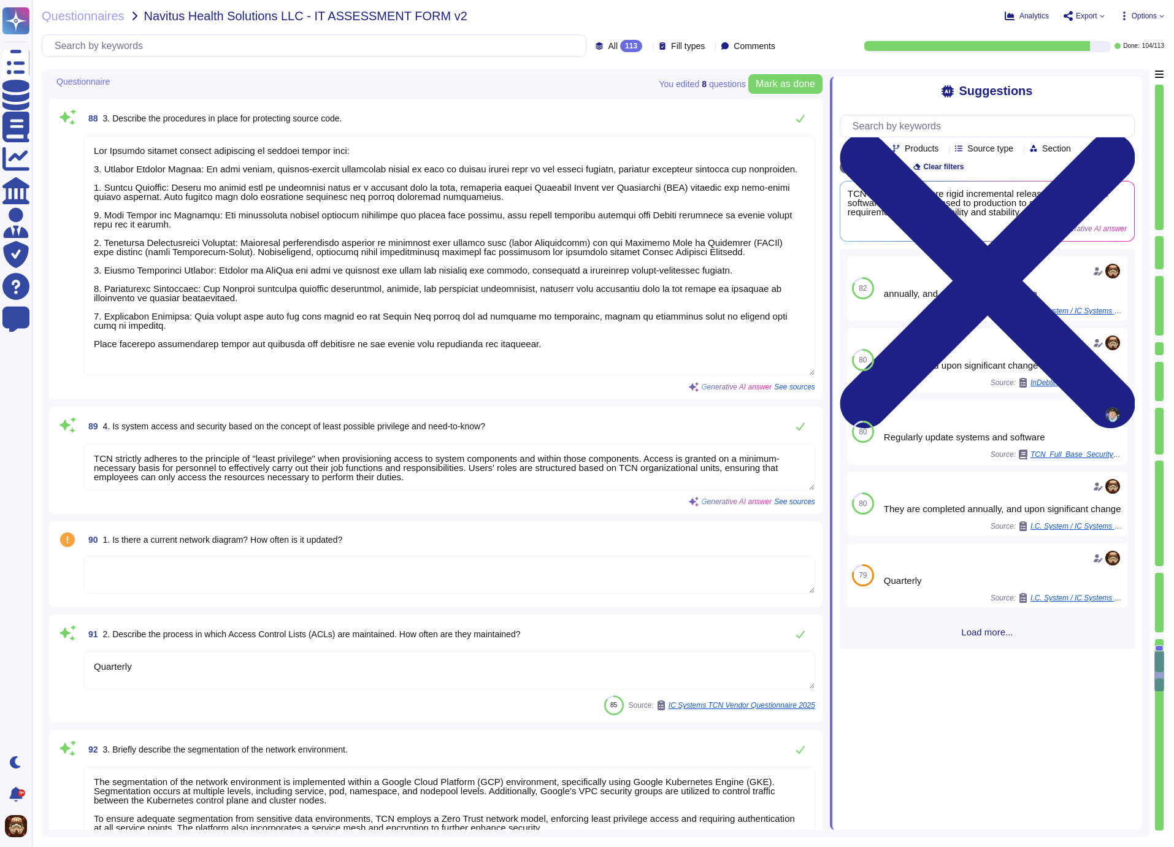
type textarea "Our security program is based on the ISO/IEC 27001 standard, which is an intern…"
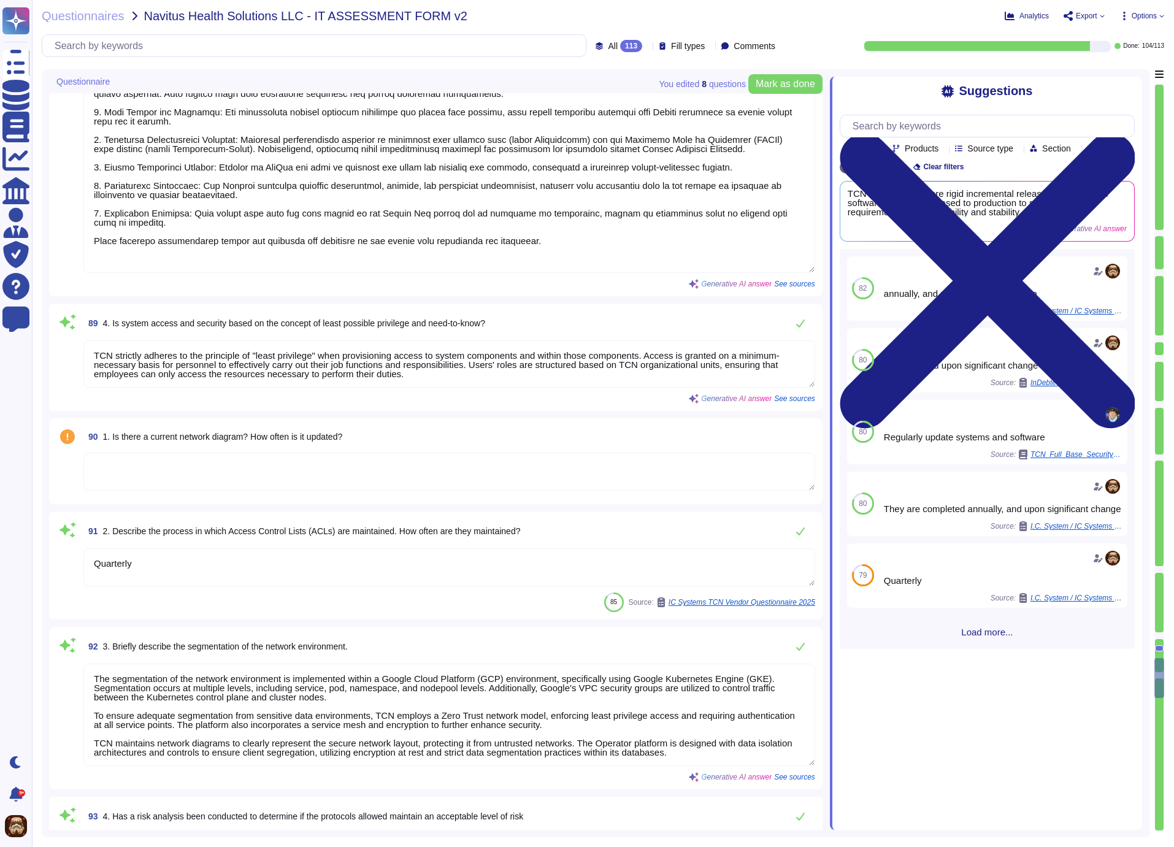
type textarea "TCN follows a structured process to develop, approve, and implement its securit…"
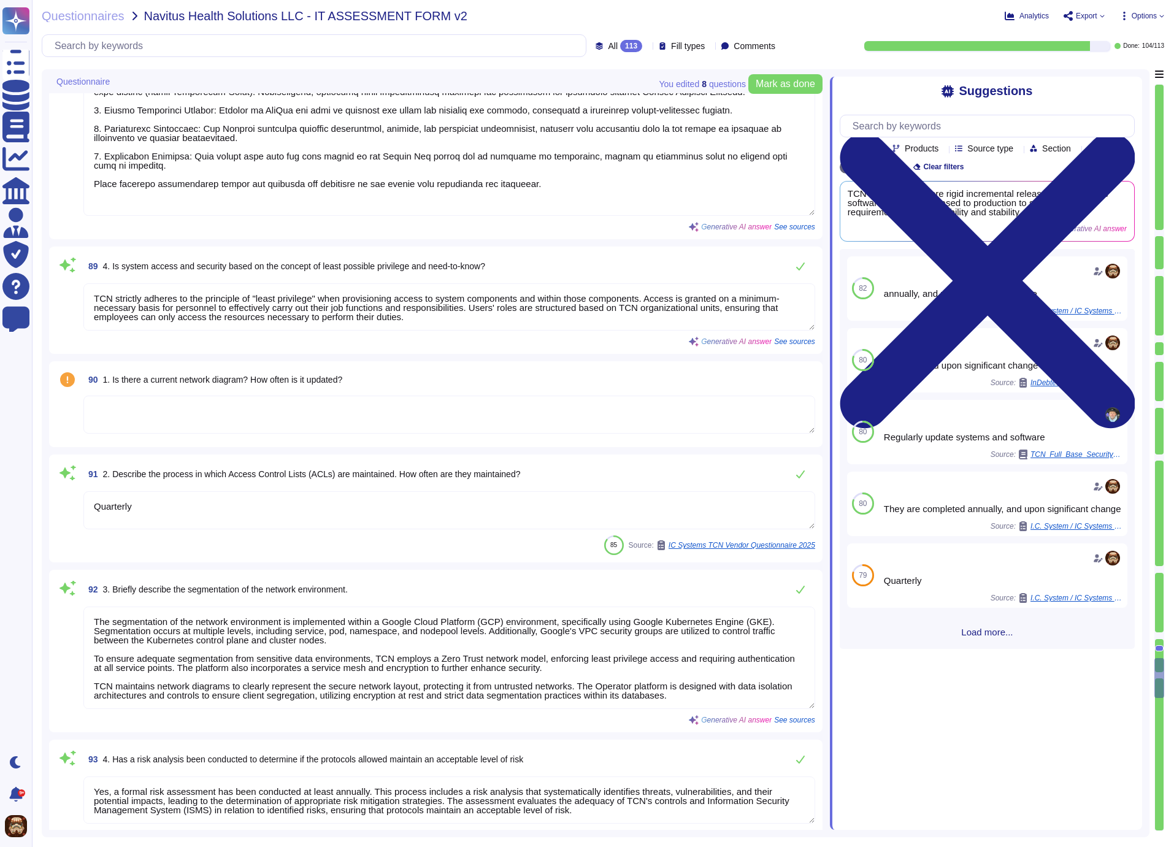
scroll to position [11756, 0]
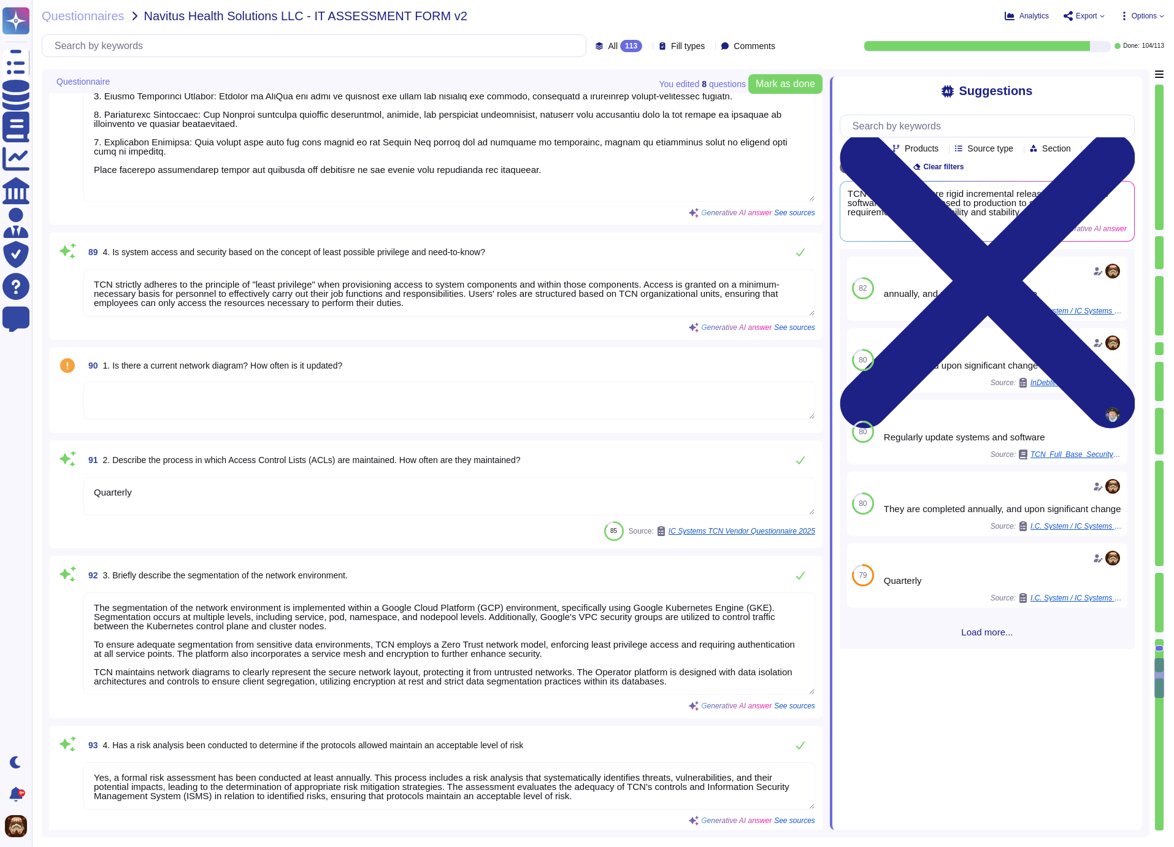
click at [218, 397] on textarea at bounding box center [449, 401] width 732 height 38
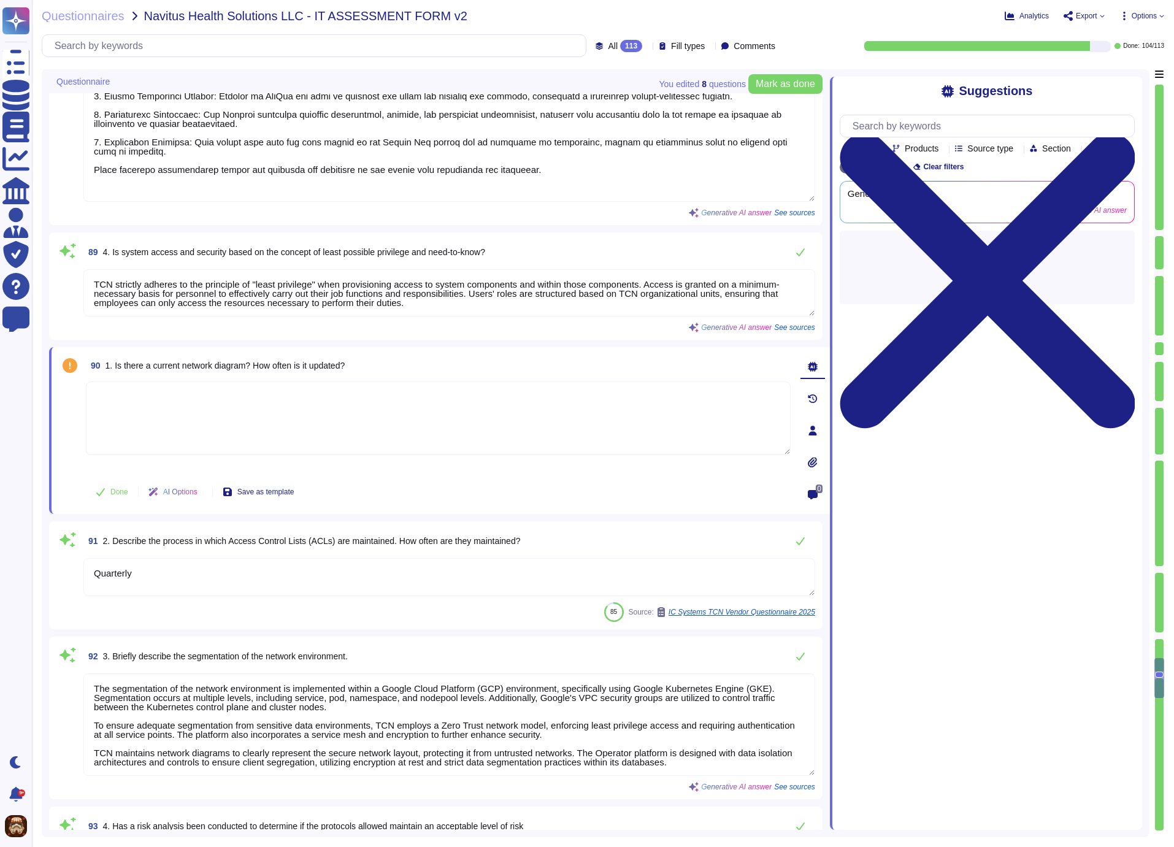
type textarea "TCN follows a structured process to develop, approve, and implement its securit…"
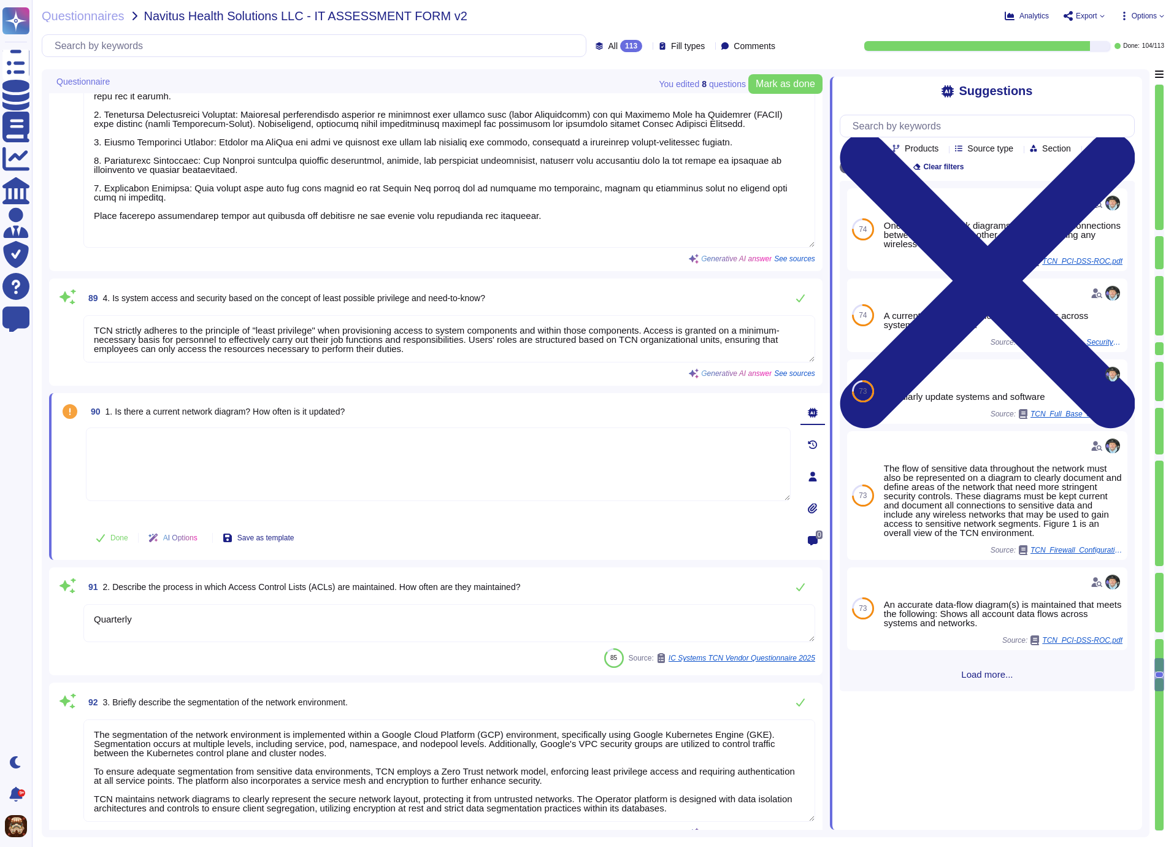
type textarea "TCN utilizes CI/CD philosophies, strategies, and technologies. There are no rel…"
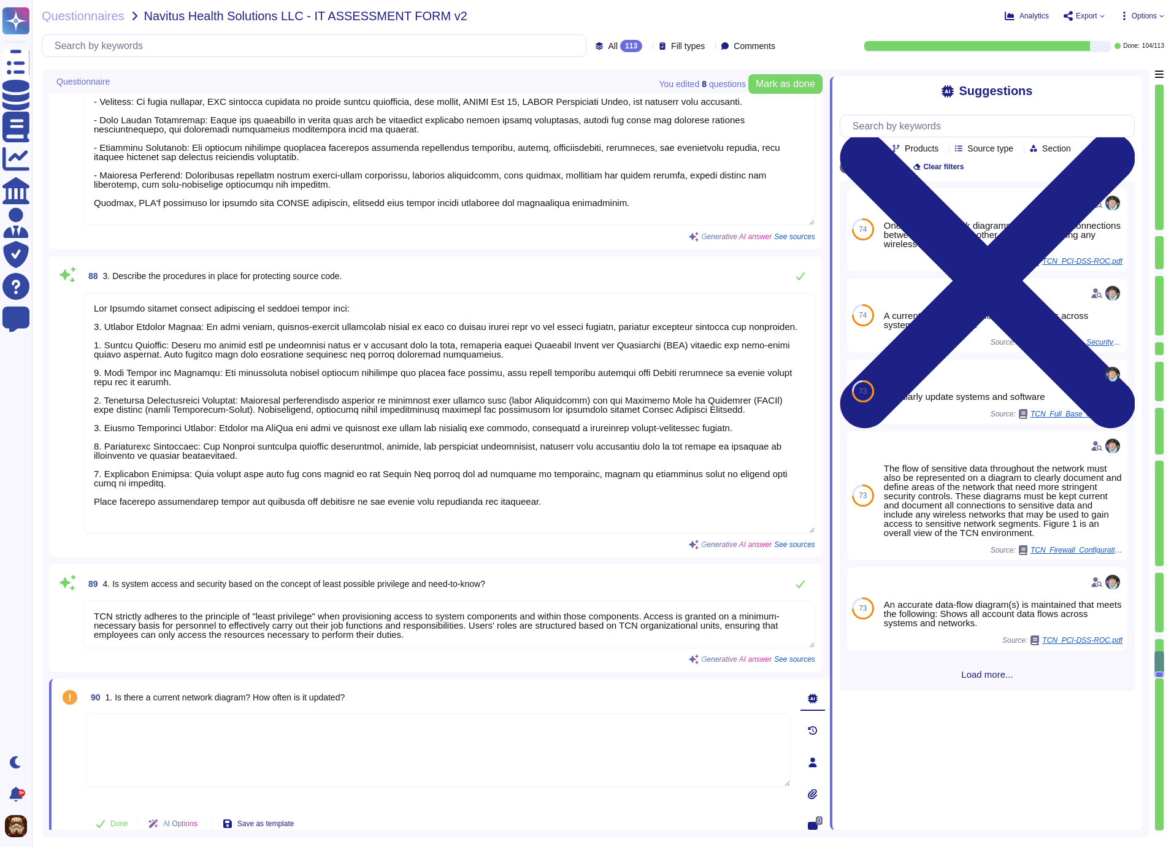
type textarea "Yes, the source code is reviewed for security flaws. Bespoke and custom softwar…"
type textarea "TCN utilizes CI/CD philosophies, strategies, and technologies. There are no rel…"
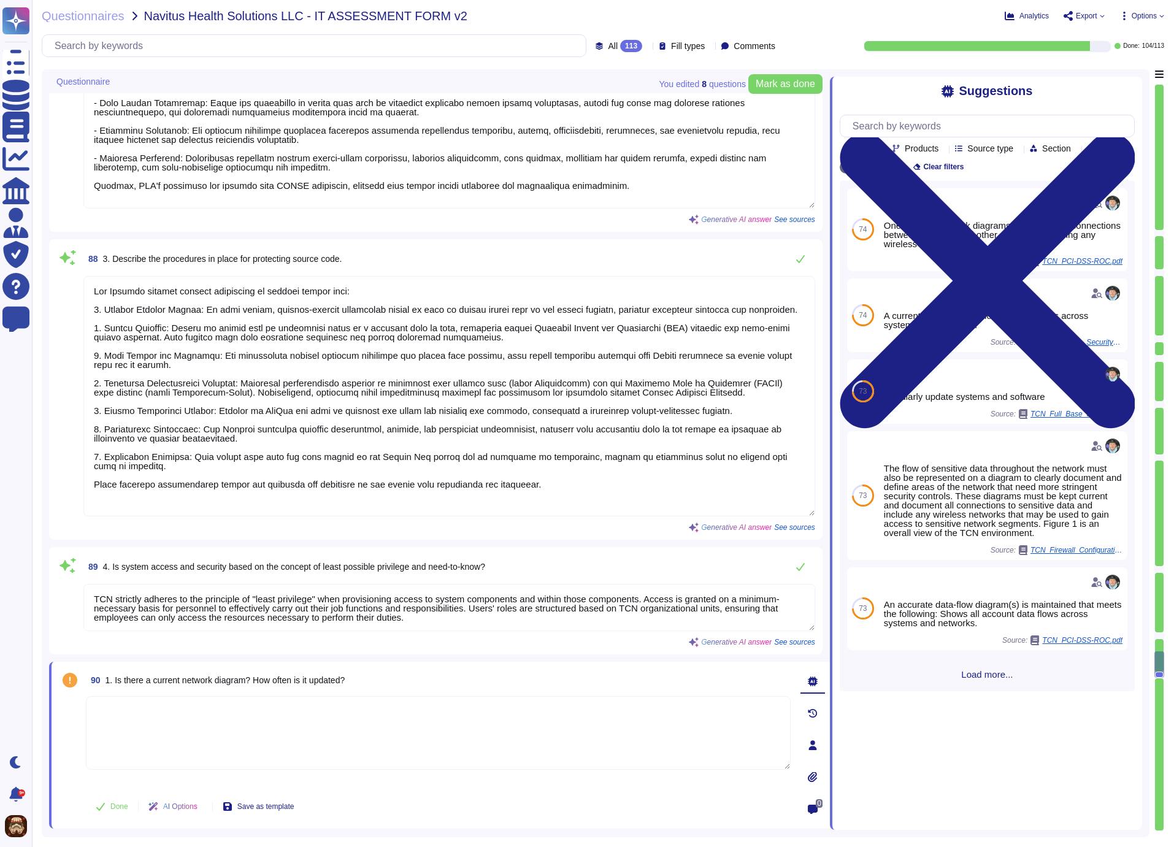
type textarea "The product is patched and updated through a structured process that includes t…"
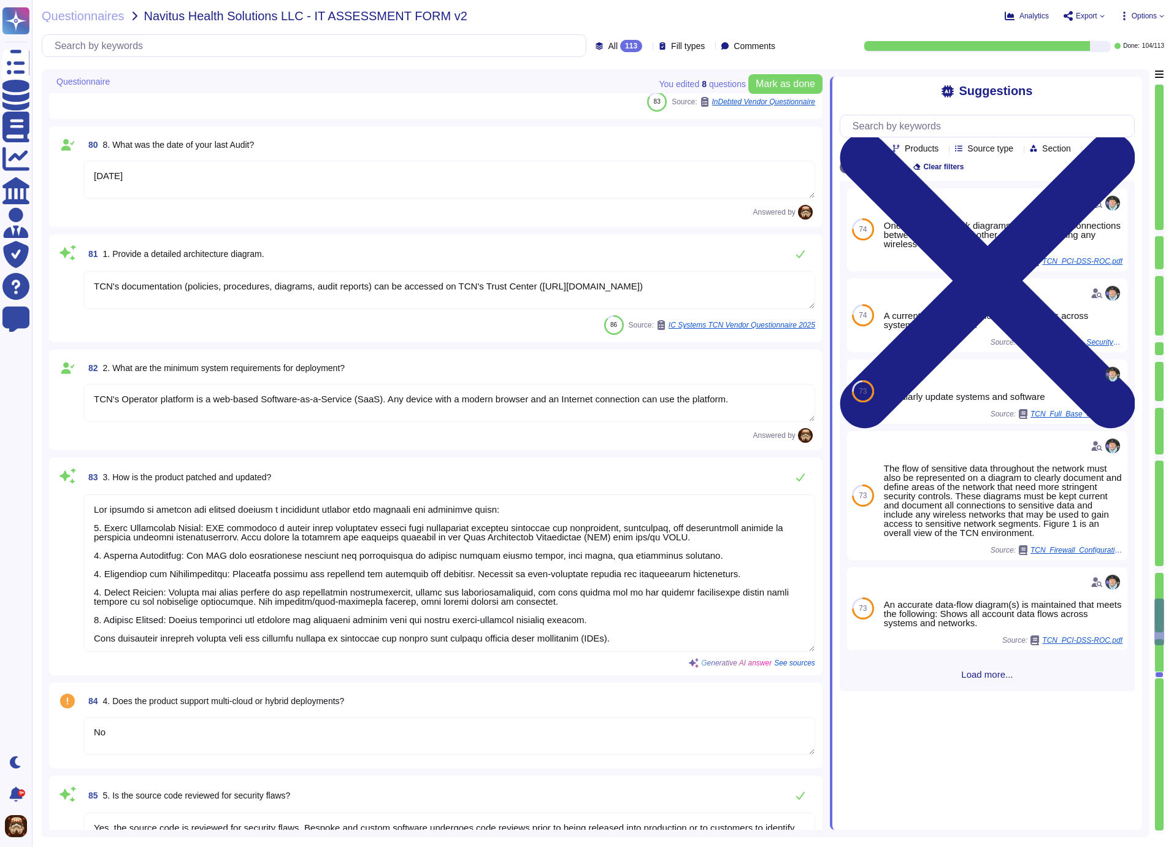
scroll to position [10338, 0]
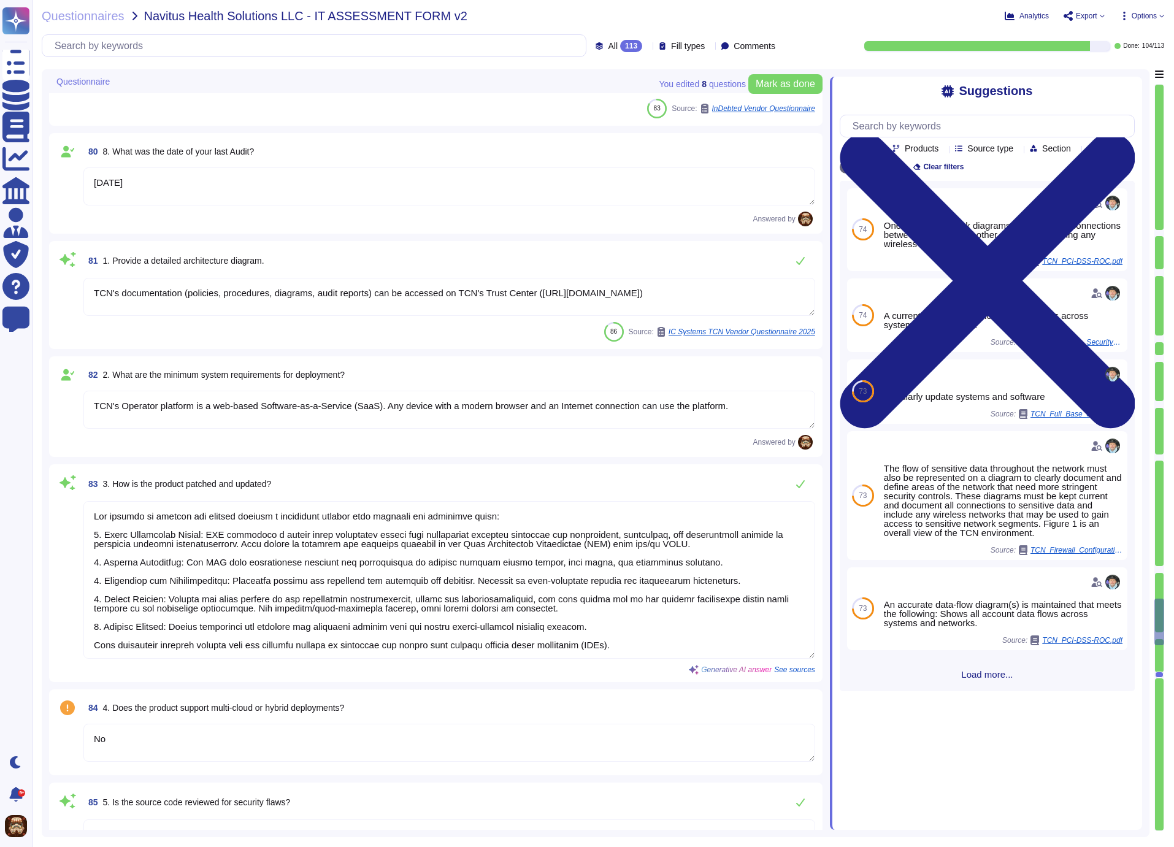
drag, startPoint x: 93, startPoint y: 290, endPoint x: 666, endPoint y: 286, distance: 573.5
click at [666, 286] on textarea "TCN's documentation (policies, procedures, diagrams, audit reports) can be acce…" at bounding box center [449, 297] width 732 height 38
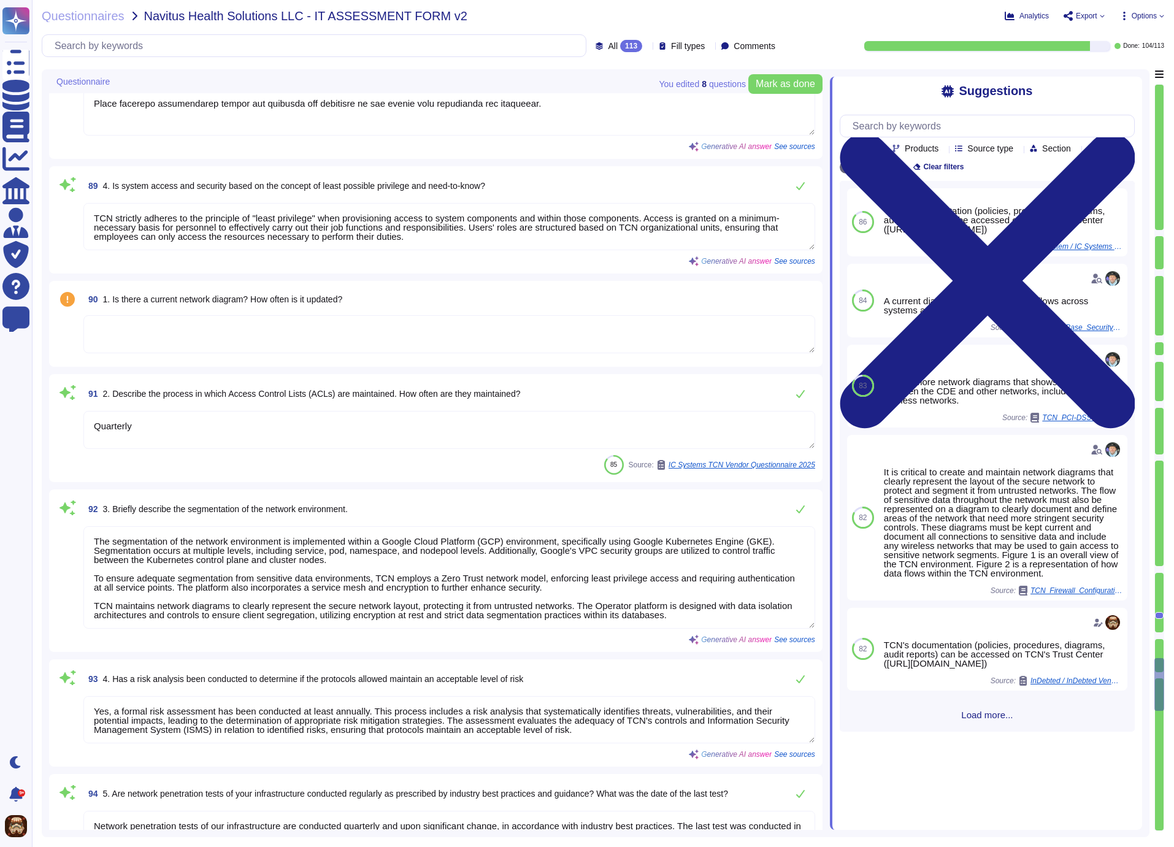
scroll to position [11853, 0]
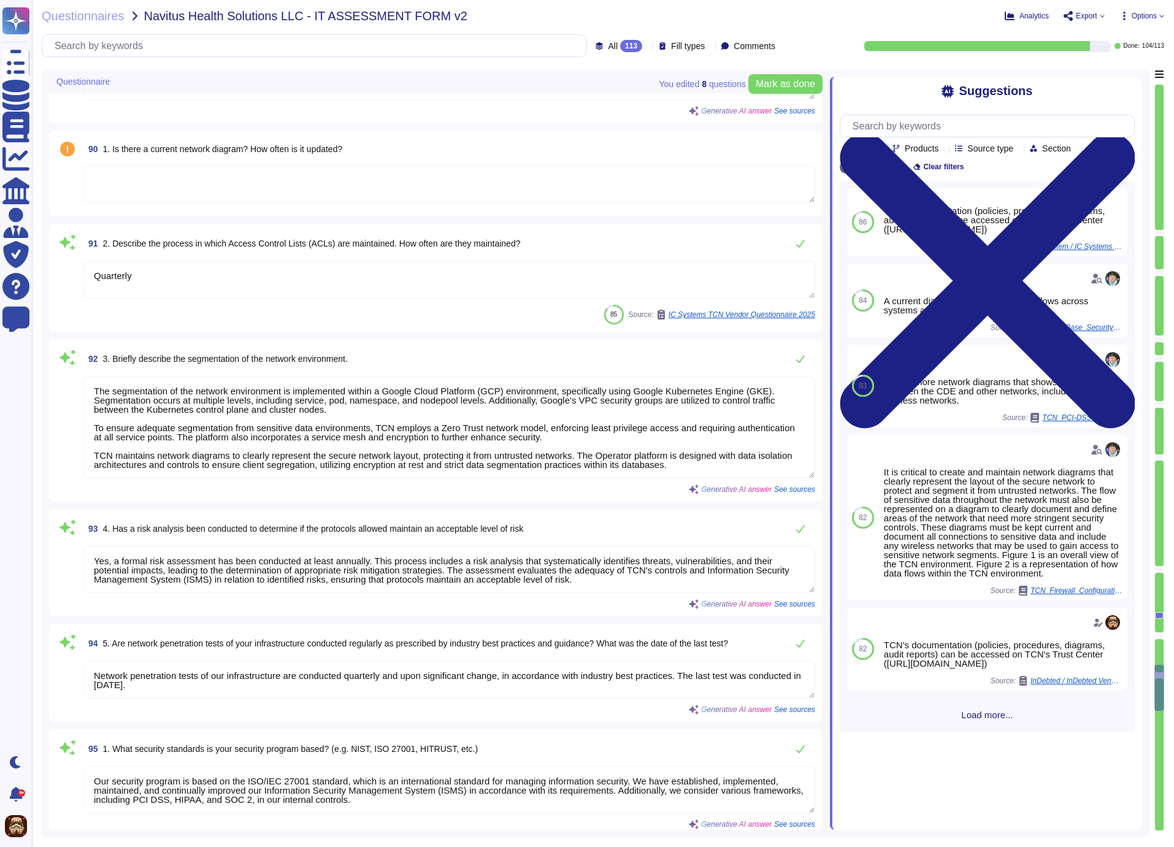
click at [257, 174] on textarea at bounding box center [449, 184] width 732 height 38
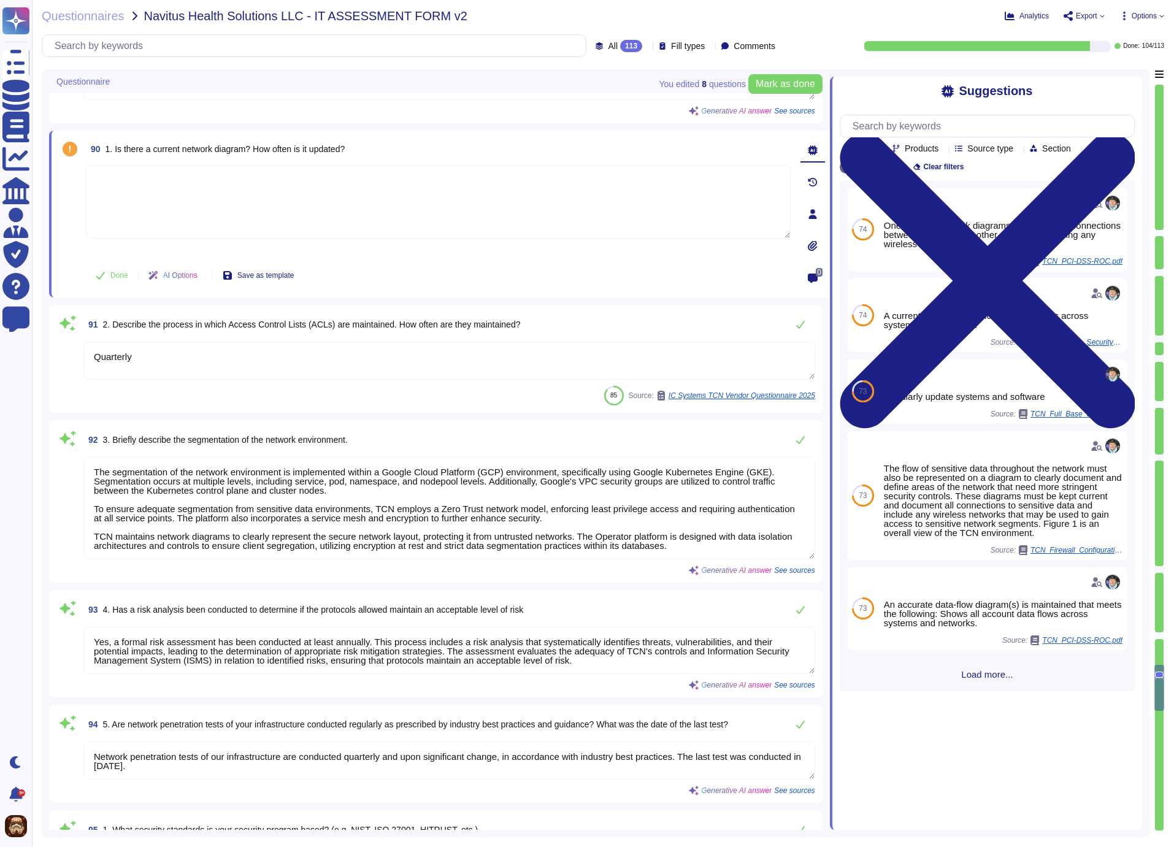
paste textarea "TCN's documentation (policies, procedures, diagrams, audit reports) can be acce…"
click at [478, 152] on div "90 1. Is there a current network diagram? How often is it updated?" at bounding box center [438, 149] width 705 height 22
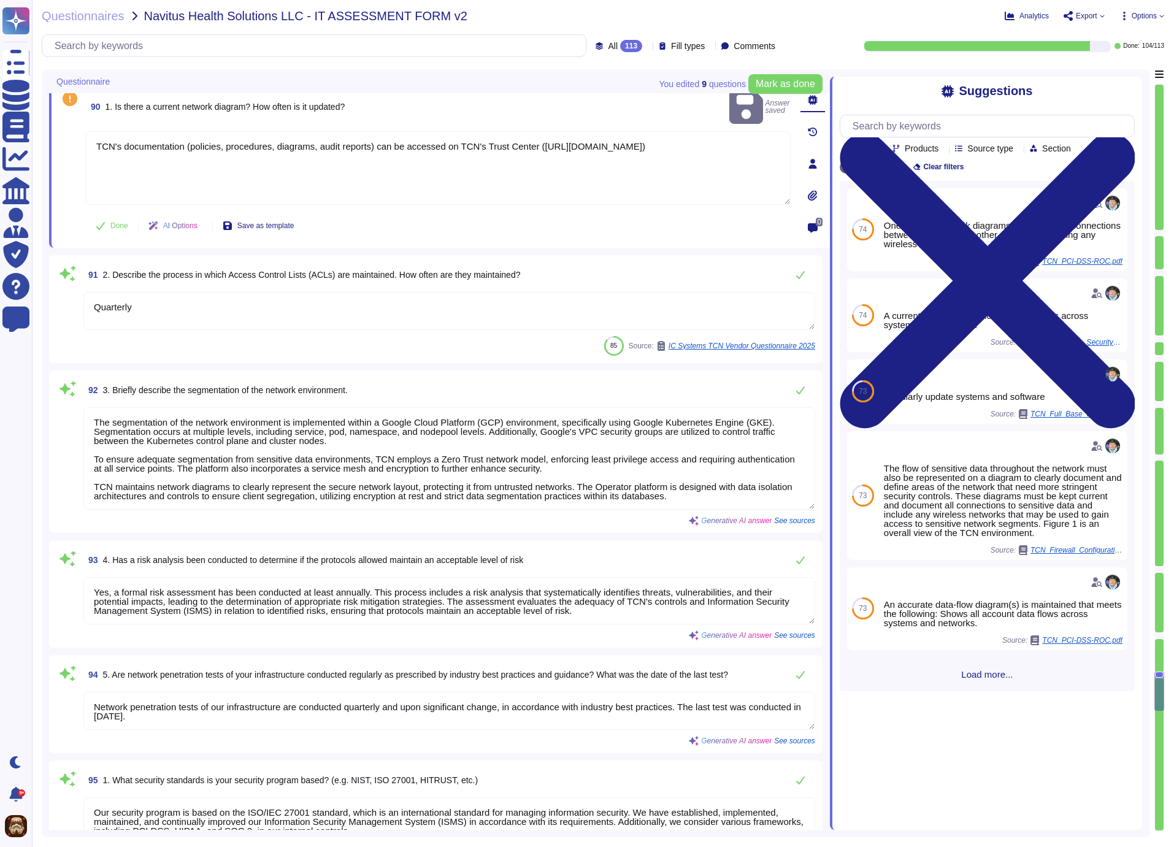
scroll to position [11912, 0]
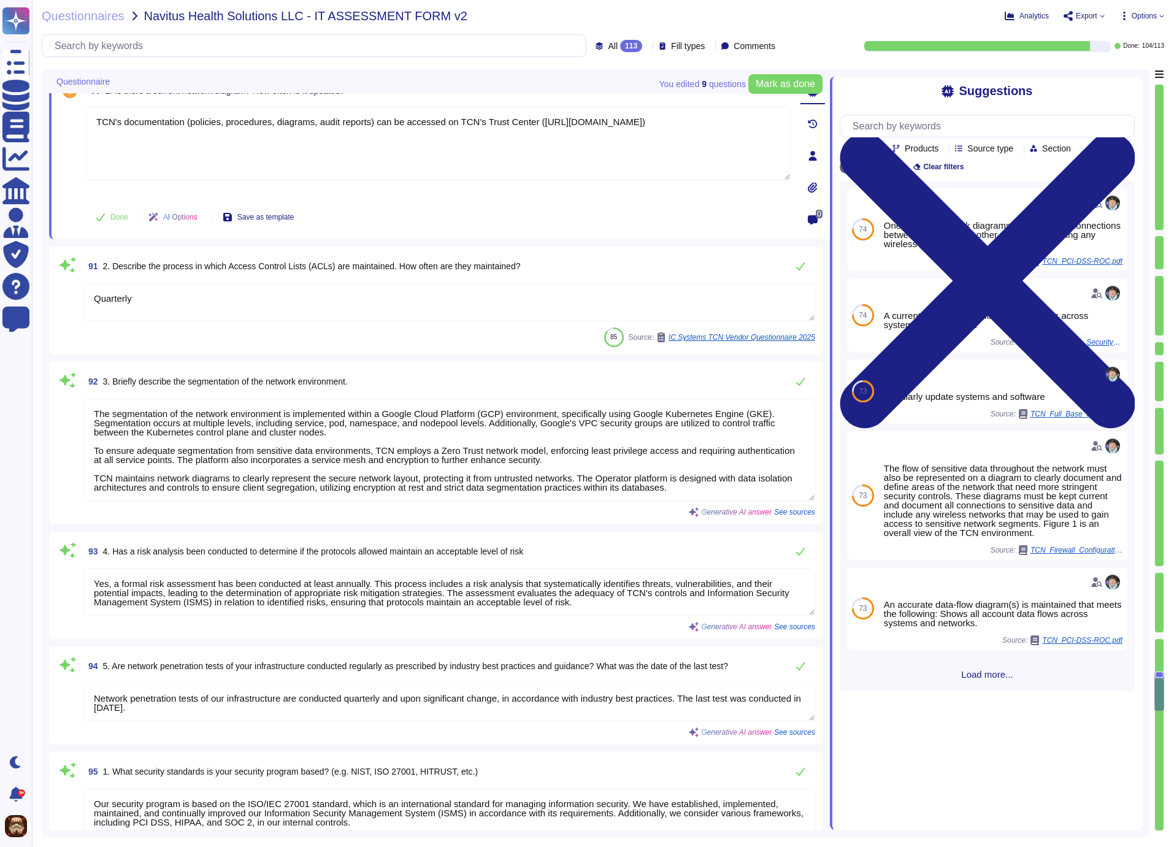
click at [153, 297] on textarea "Quarterly" at bounding box center [449, 302] width 732 height 38
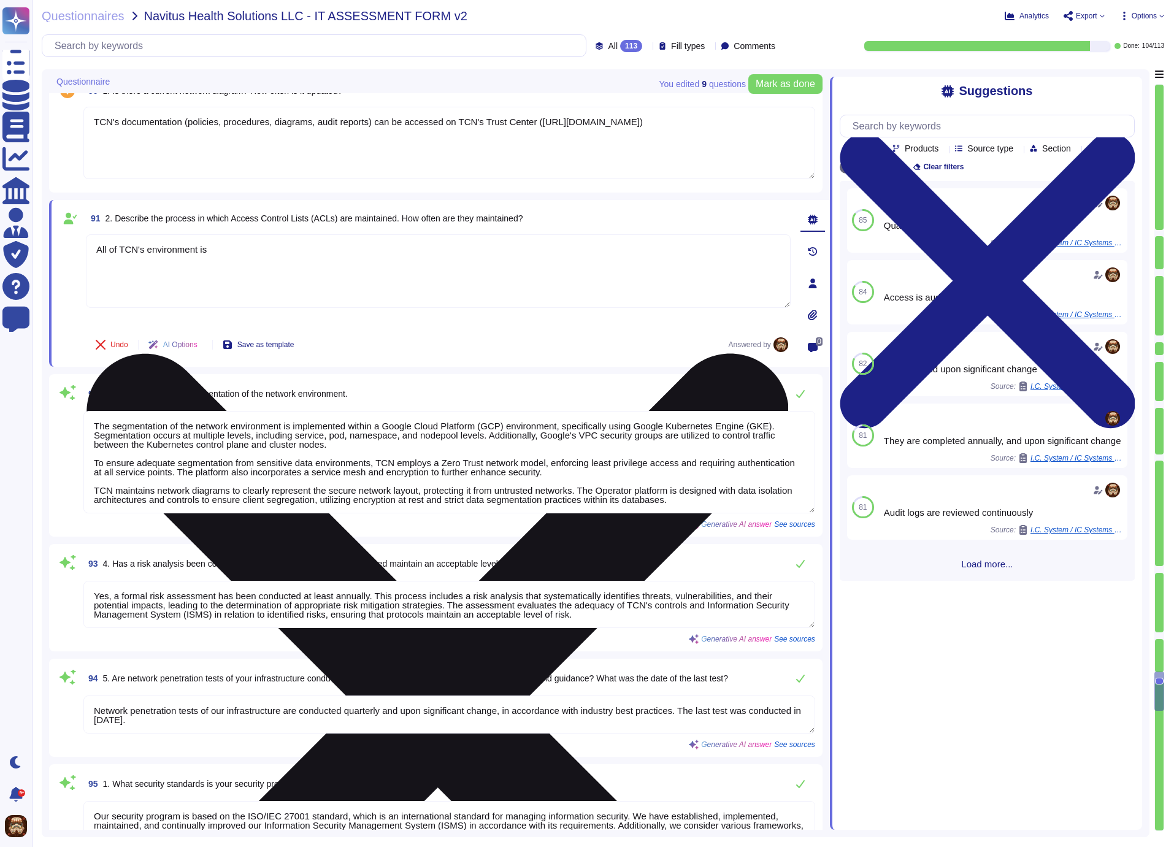
click at [201, 246] on textarea "All of TCN's environment is" at bounding box center [438, 271] width 705 height 74
drag, startPoint x: 244, startPoint y: 247, endPoint x: 101, endPoint y: 237, distance: 143.3
click at [101, 237] on textarea "All of TCN's environments are" at bounding box center [438, 271] width 705 height 74
paste textarea "TCN ensures its cloud security posture by utilizing a collection of services an…"
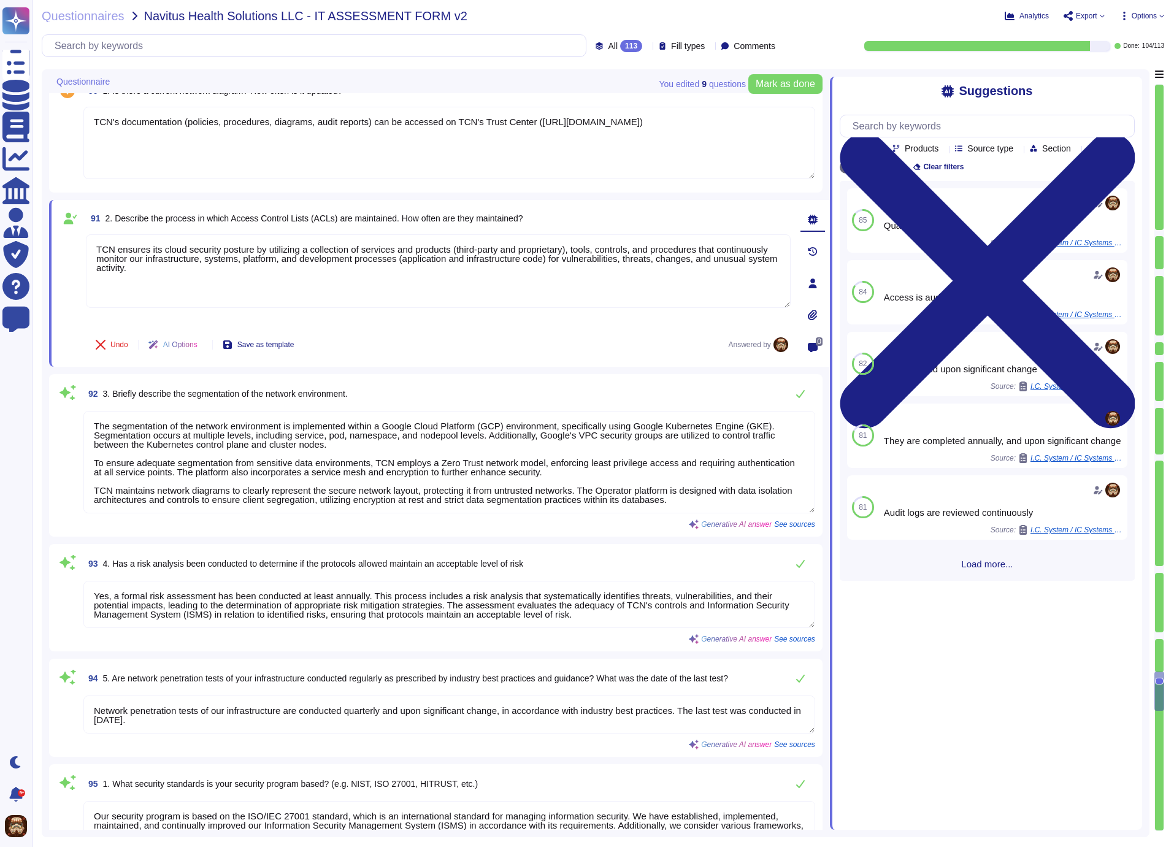
click at [643, 213] on div "91 2. Describe the process in which Access Control Lists (ACLs) are maintained.…" at bounding box center [438, 218] width 705 height 22
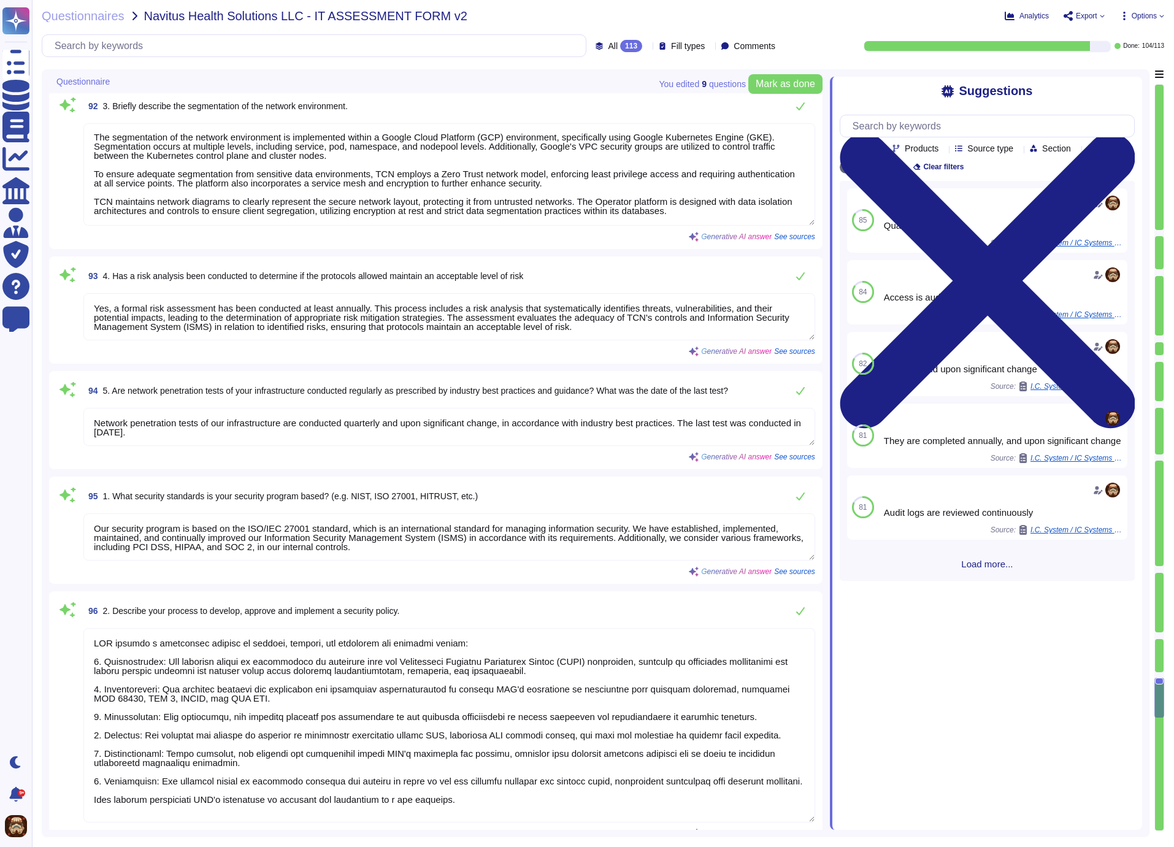
scroll to position [12238, 0]
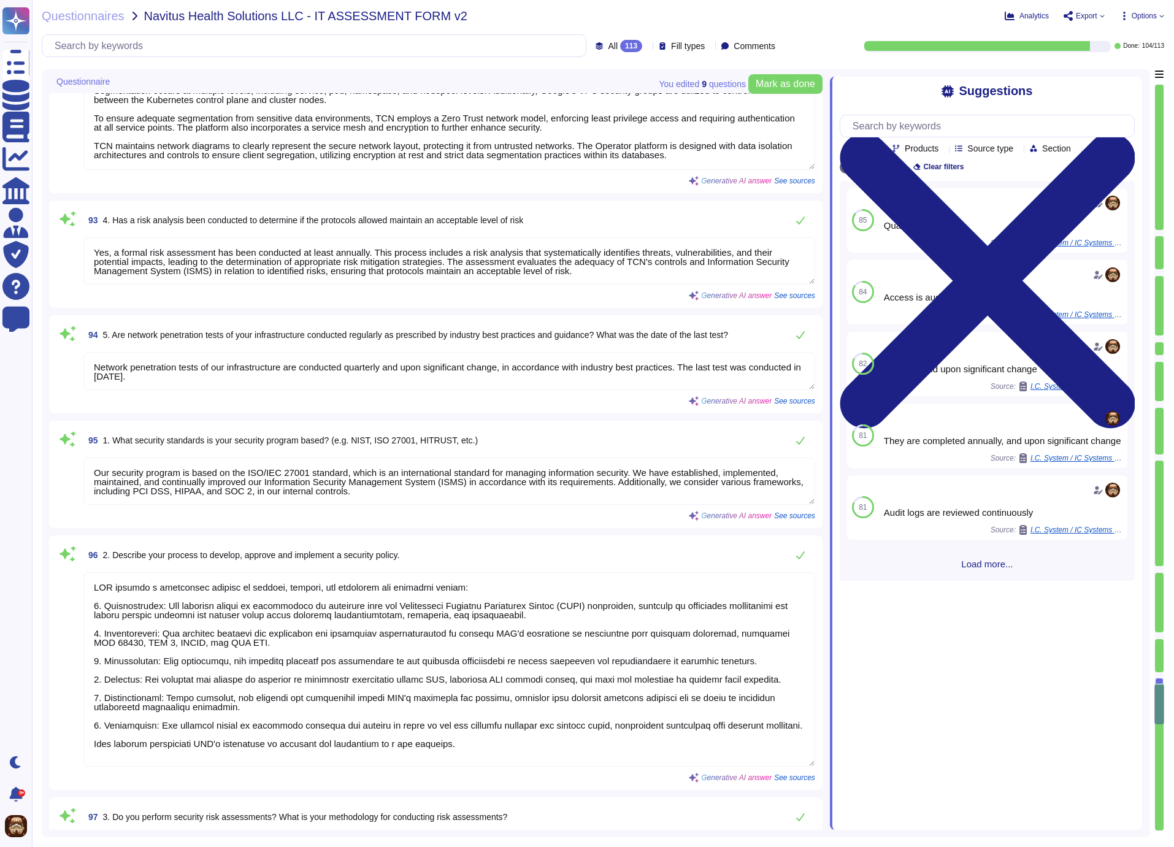
click at [367, 364] on textarea "Network penetration tests of our infrastructure are conducted quarterly and upo…" at bounding box center [449, 371] width 732 height 38
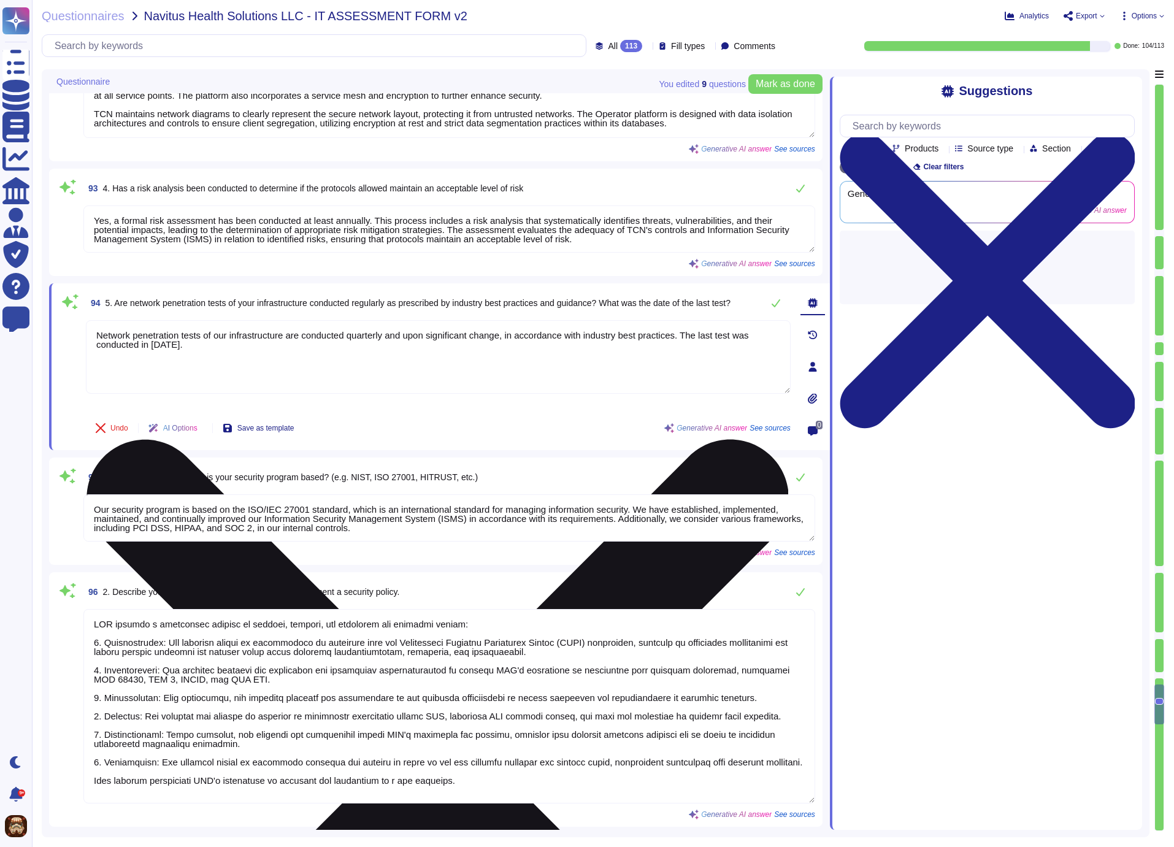
click at [367, 364] on textarea "Network penetration tests of our infrastructure are conducted quarterly and upo…" at bounding box center [438, 357] width 705 height 74
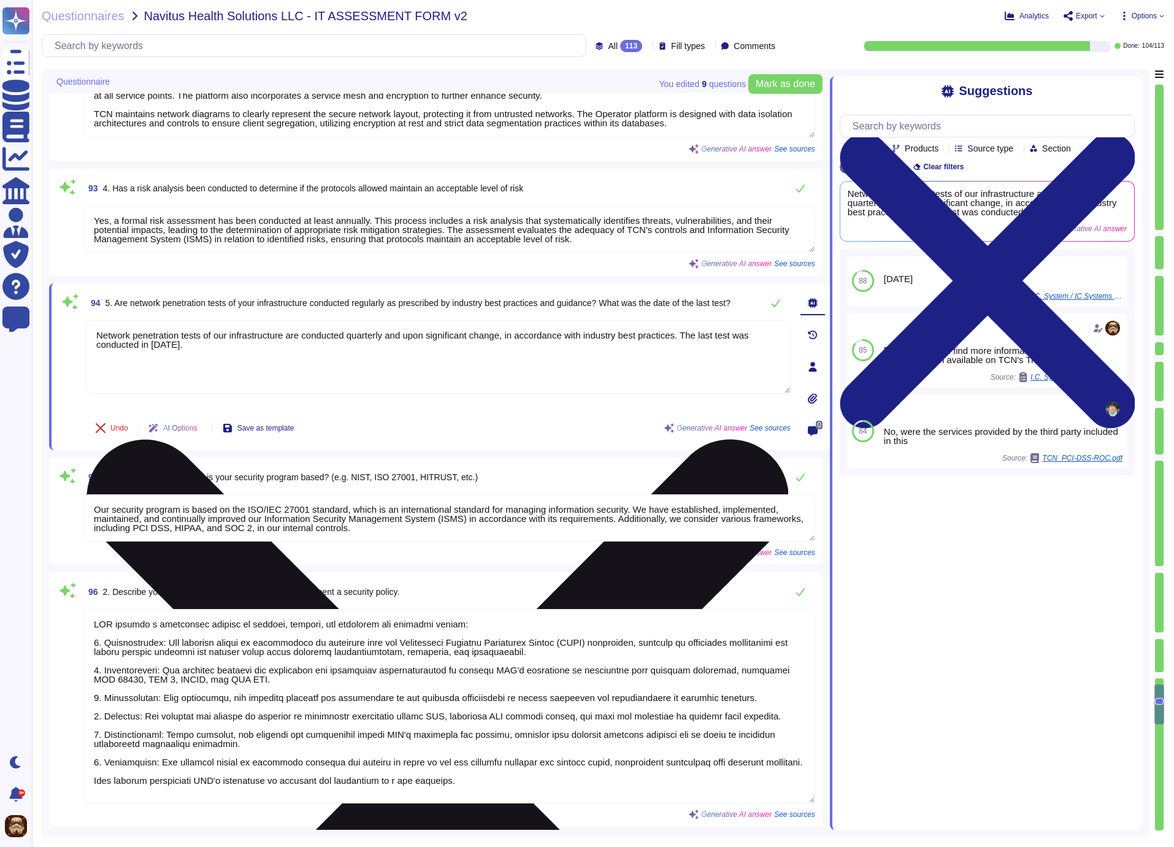
drag, startPoint x: 361, startPoint y: 332, endPoint x: 396, endPoint y: 334, distance: 35.0
click at [396, 334] on textarea "Network penetration tests of our infrastructure are conducted quarterly and upo…" at bounding box center [438, 357] width 705 height 74
click at [164, 340] on textarea "Network penetration tests of our infrastructure are conducted annually and upon…" at bounding box center [438, 357] width 705 height 74
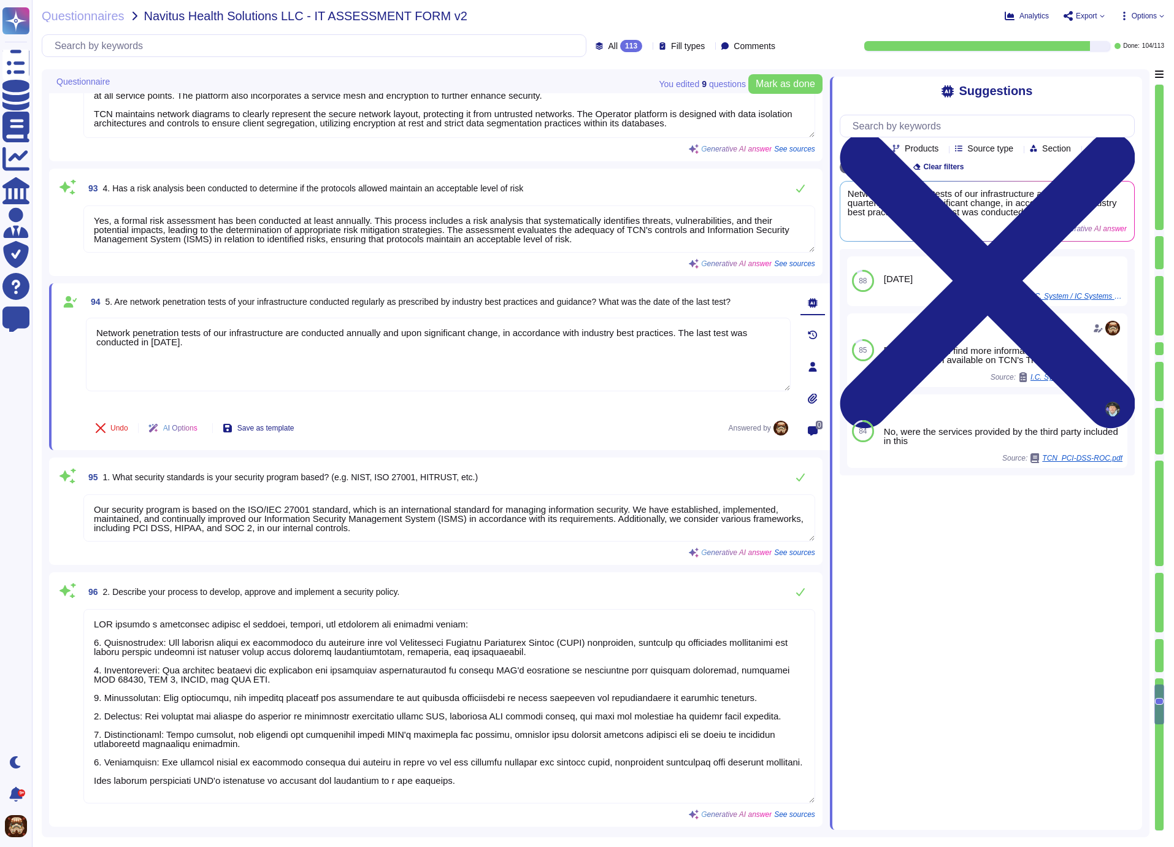
click at [604, 305] on span "94 5. Are network penetration tests of your infrastructure conducted regularly …" at bounding box center [408, 302] width 645 height 22
click at [497, 413] on div "Undo AI Options Save as template Answered by" at bounding box center [438, 427] width 705 height 29
click at [546, 478] on div "95 1. What security standards is your security program based? (e.g. NIST, ISO 2…" at bounding box center [449, 477] width 732 height 25
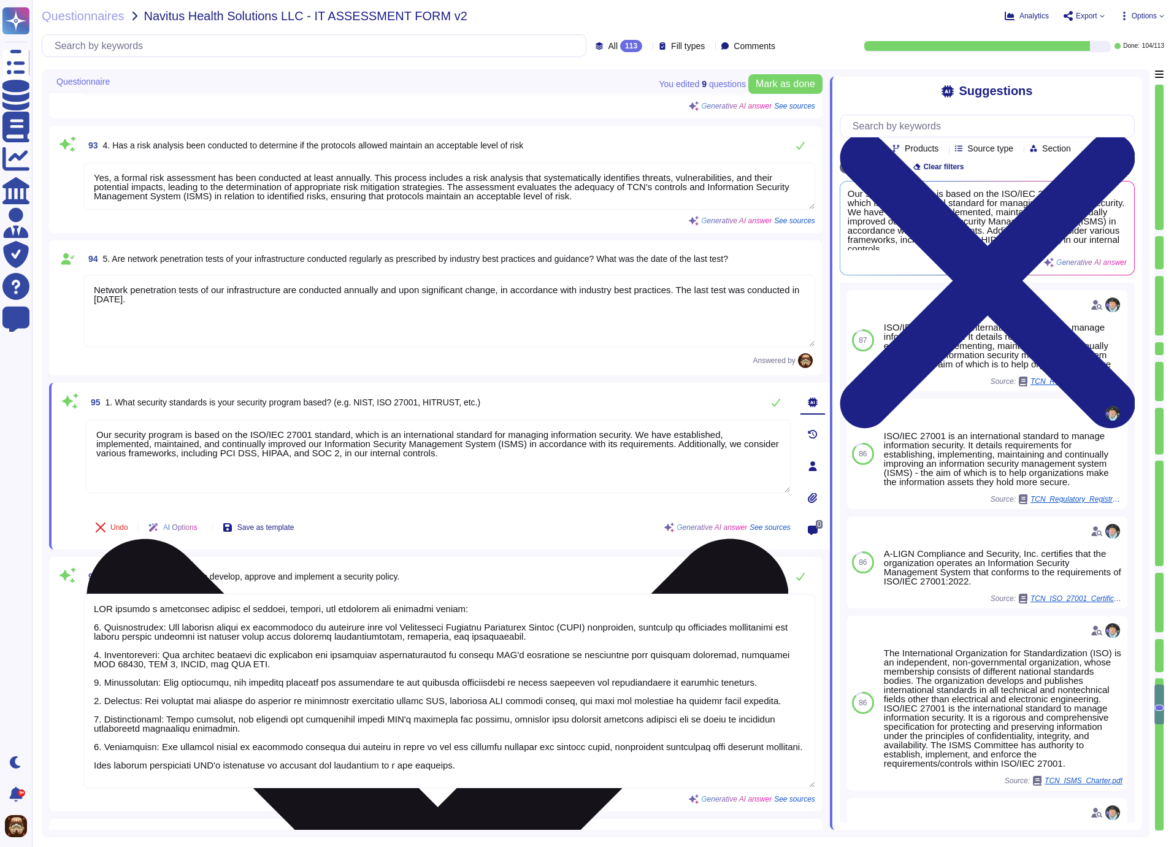
scroll to position [12273, 0]
click at [315, 429] on textarea "Our security program is based on the ISO/IEC 27001 standard, which is an intern…" at bounding box center [438, 456] width 705 height 74
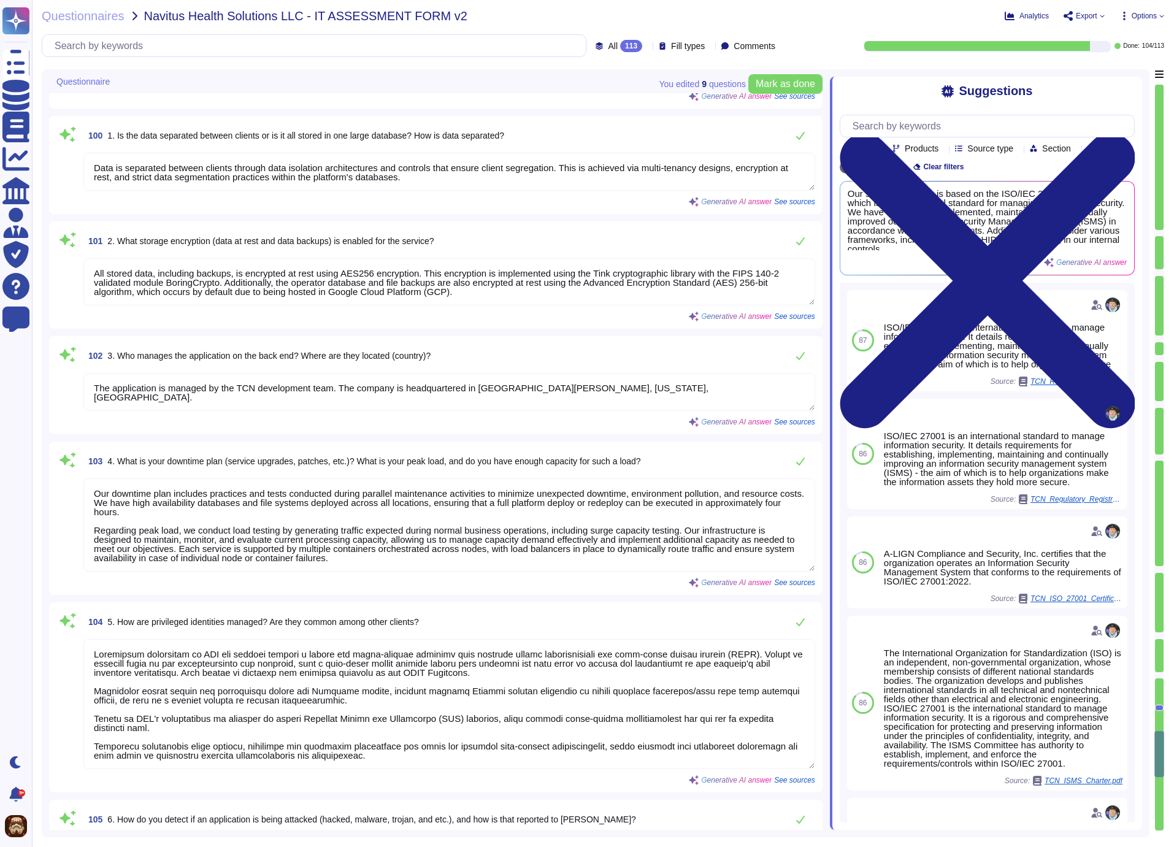
scroll to position [13368, 0]
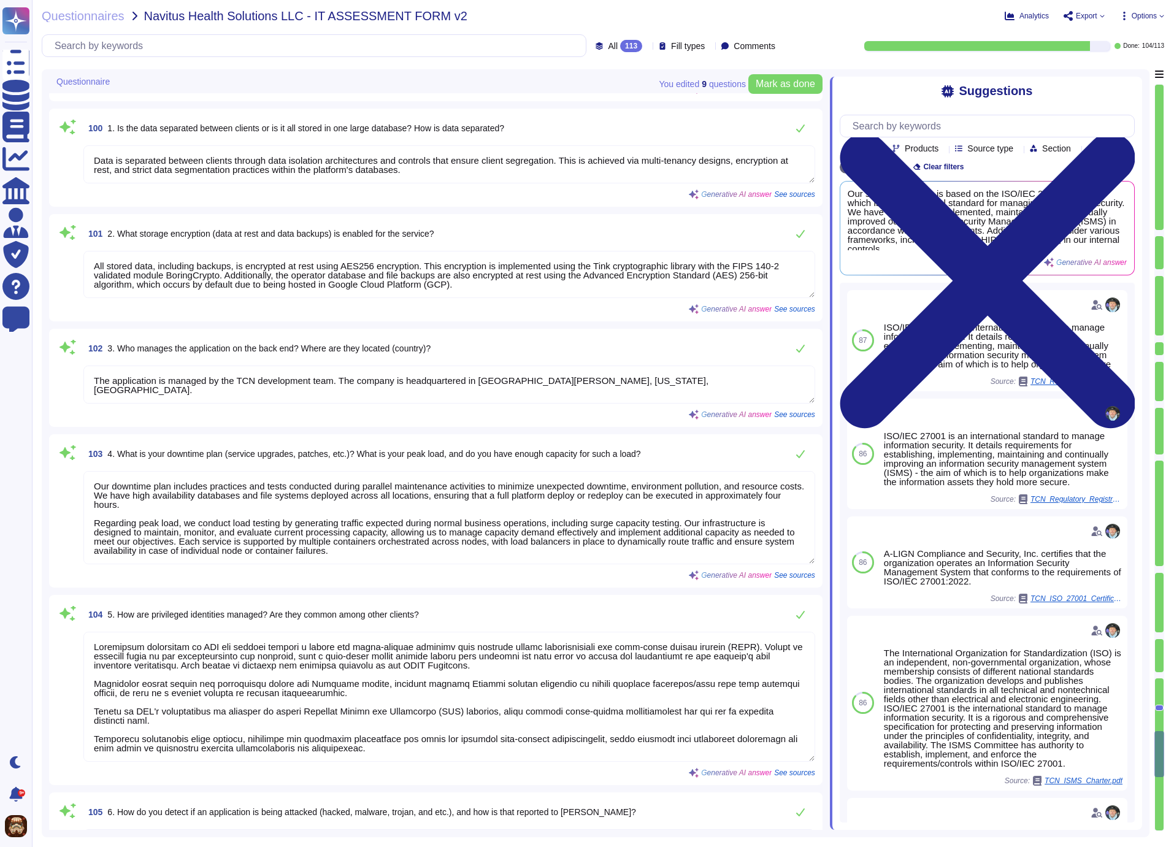
drag, startPoint x: 263, startPoint y: 376, endPoint x: 340, endPoint y: 374, distance: 77.9
click at [340, 374] on textarea "The application is managed by the TCN development team. The company is headquar…" at bounding box center [449, 385] width 732 height 38
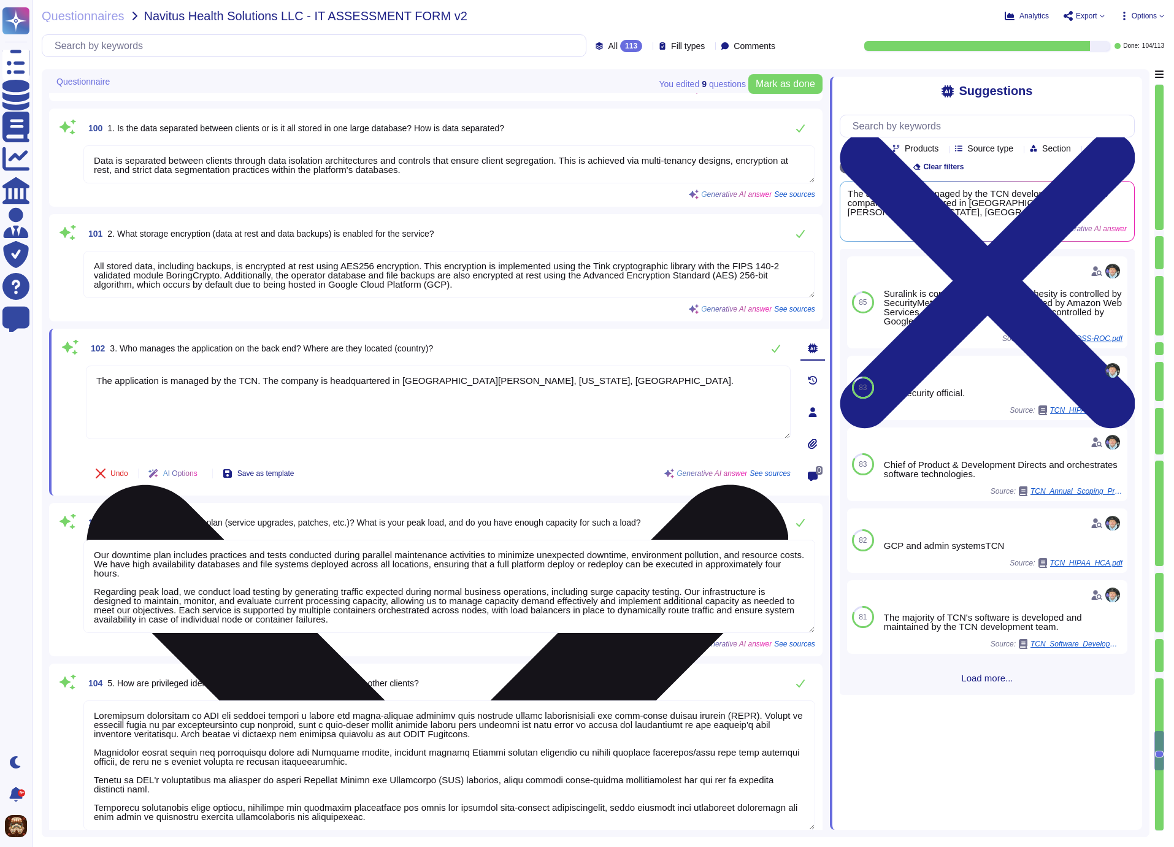
drag, startPoint x: 334, startPoint y: 378, endPoint x: 265, endPoint y: 376, distance: 69.3
click at [265, 376] on textarea "The application is managed by the TCN. The company is headquartered in [GEOGRAP…" at bounding box center [438, 403] width 705 height 74
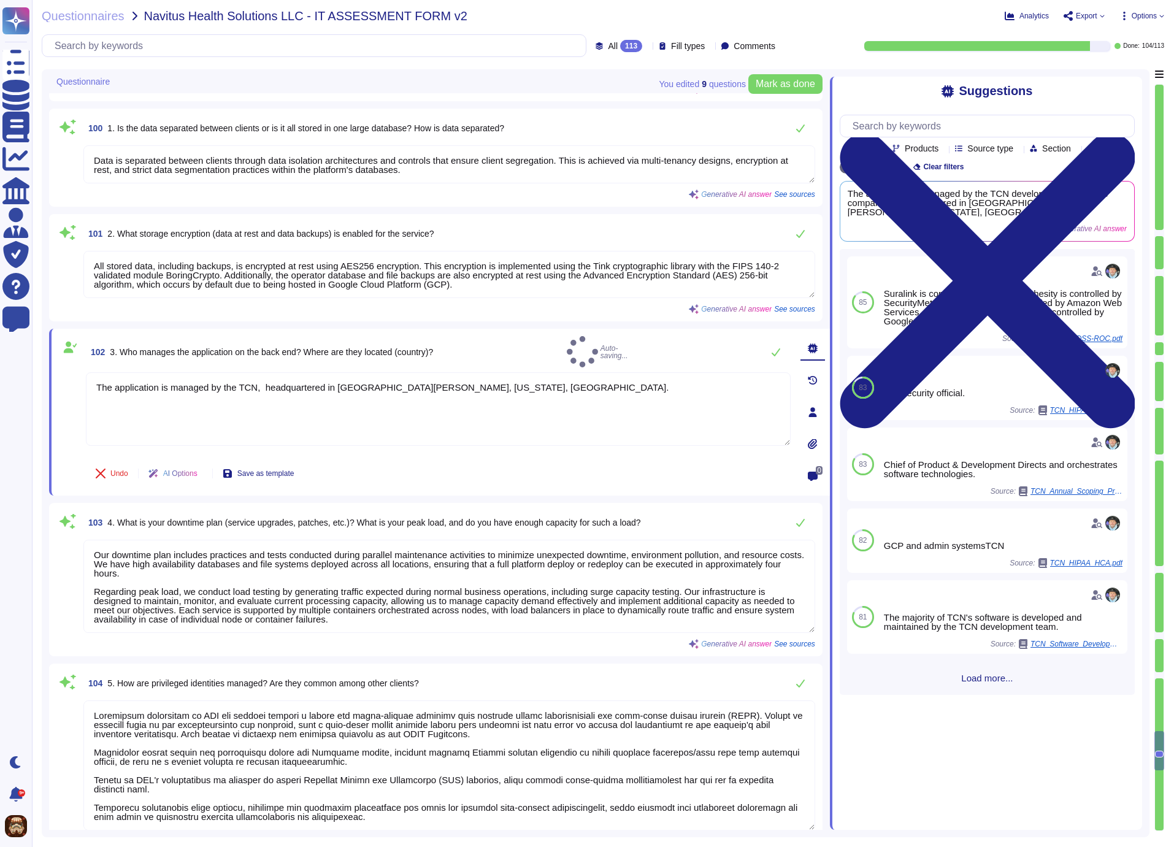
click at [596, 348] on div "102 3. Who manages the application on the back end? Where are they located (cou…" at bounding box center [438, 351] width 705 height 31
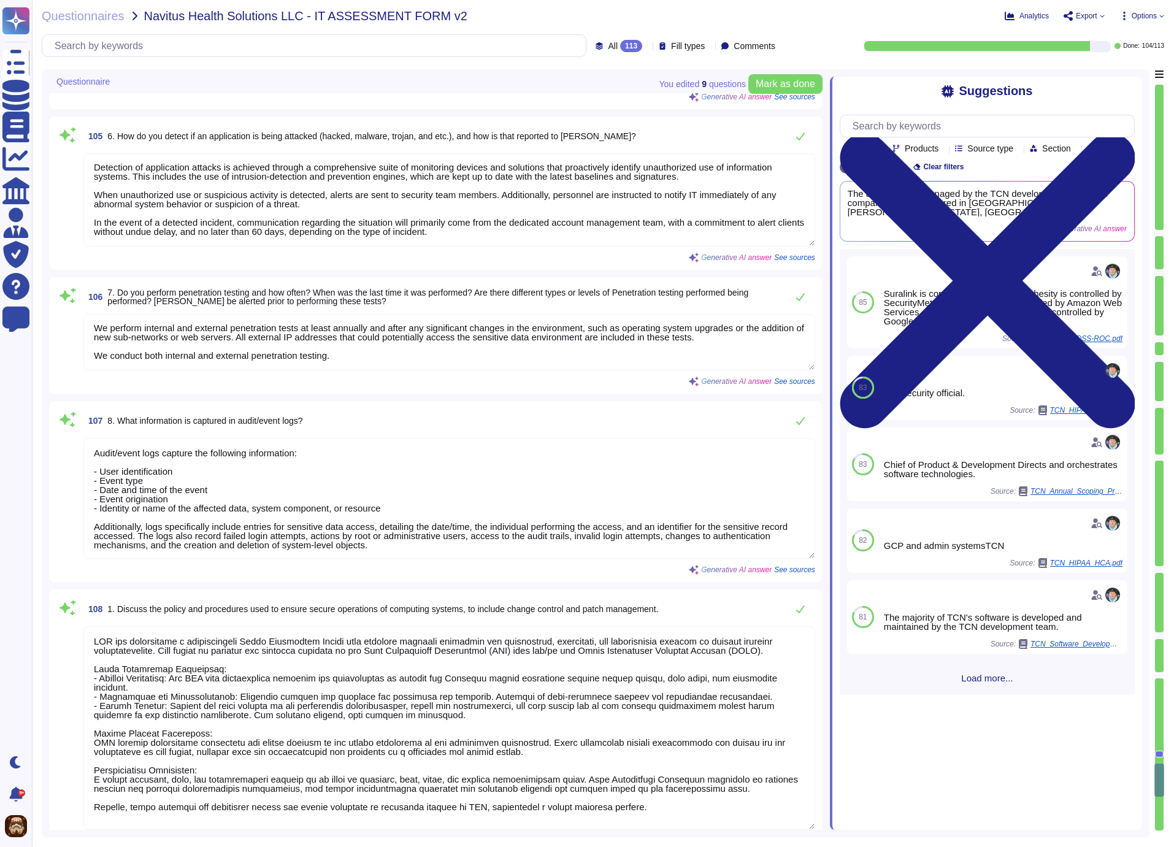
scroll to position [14068, 0]
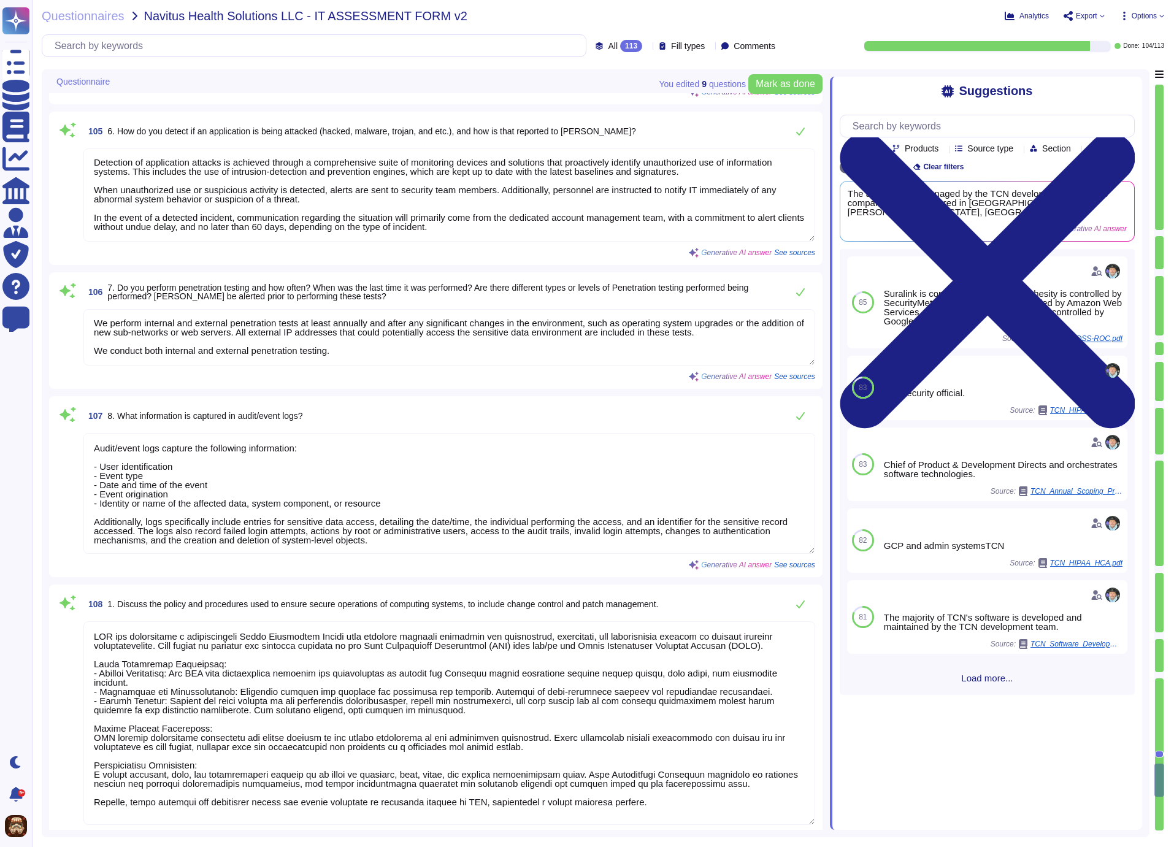
drag, startPoint x: 350, startPoint y: 352, endPoint x: 79, endPoint y: 343, distance: 271.2
click at [83, 343] on textarea "We perform internal and external penetration tests at least annually and after …" at bounding box center [449, 337] width 732 height 56
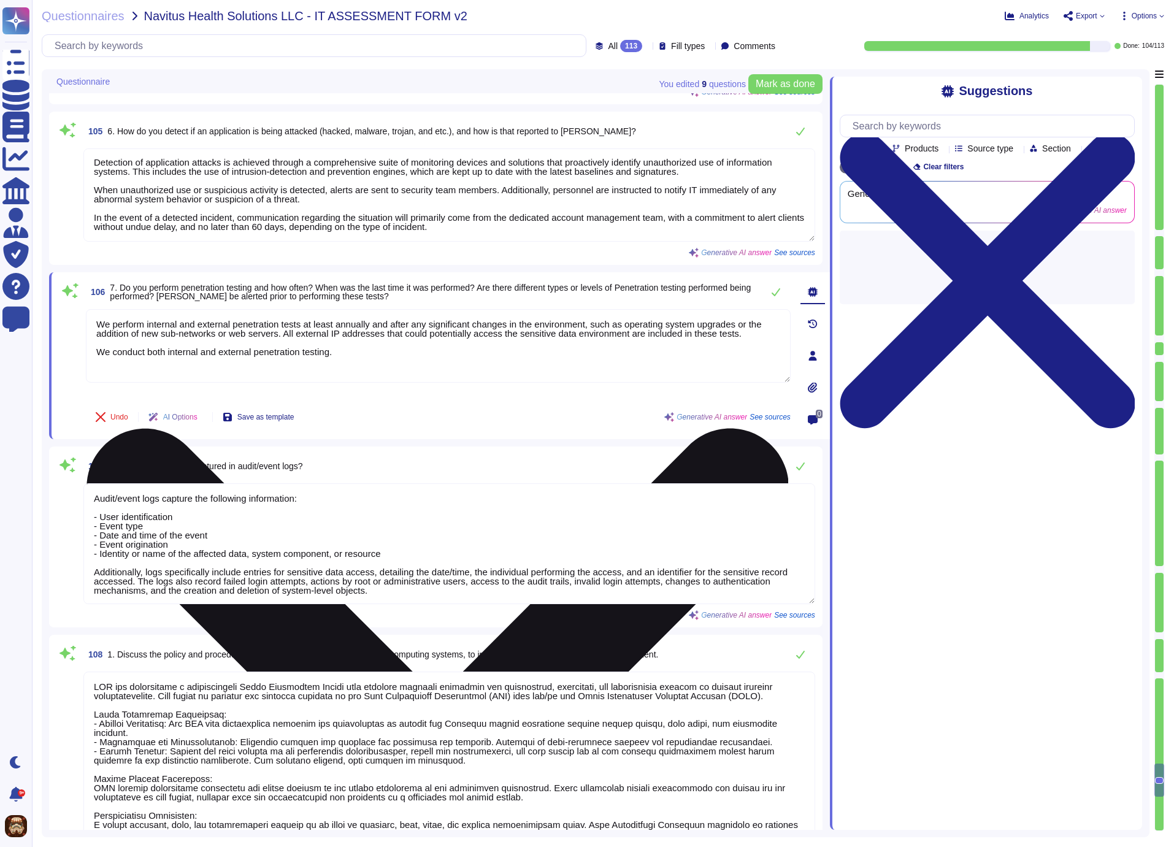
scroll to position [0, 0]
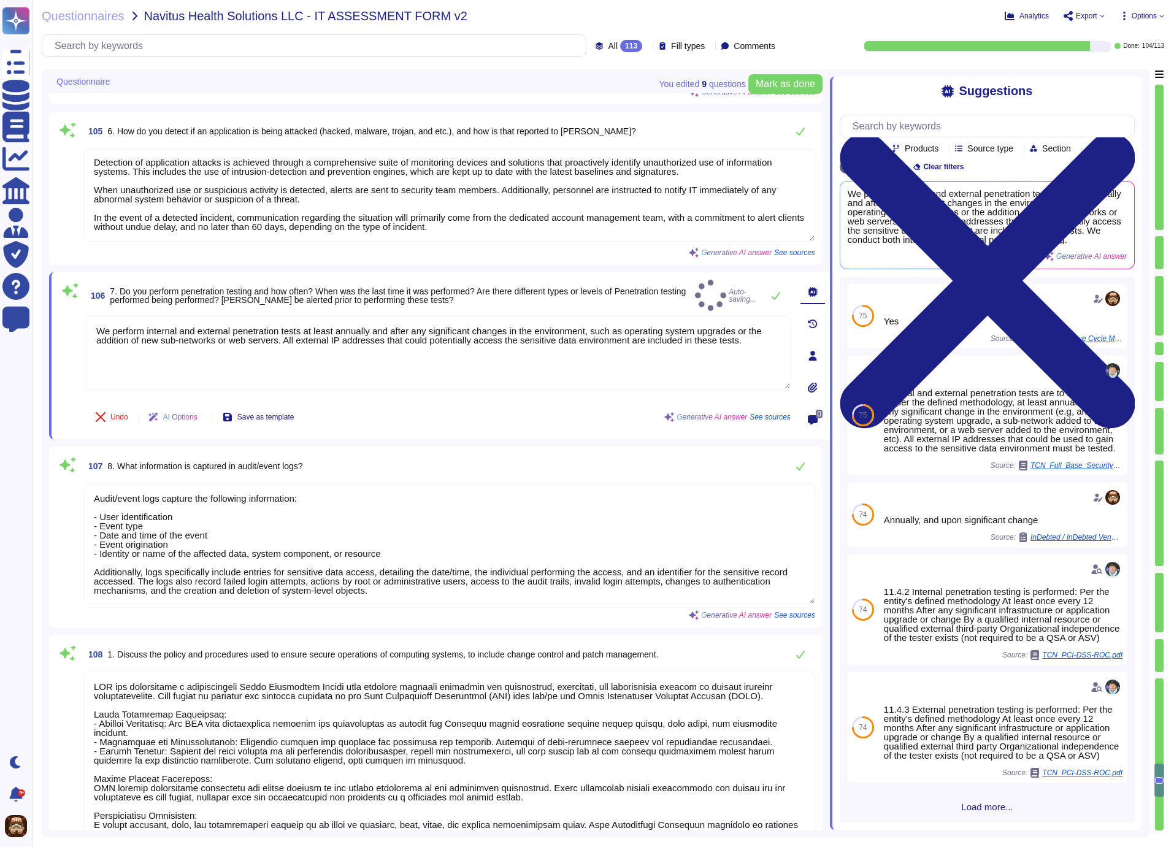
click at [556, 293] on span "7. Do you perform penetration testing and how often? When was the last time it …" at bounding box center [400, 295] width 580 height 17
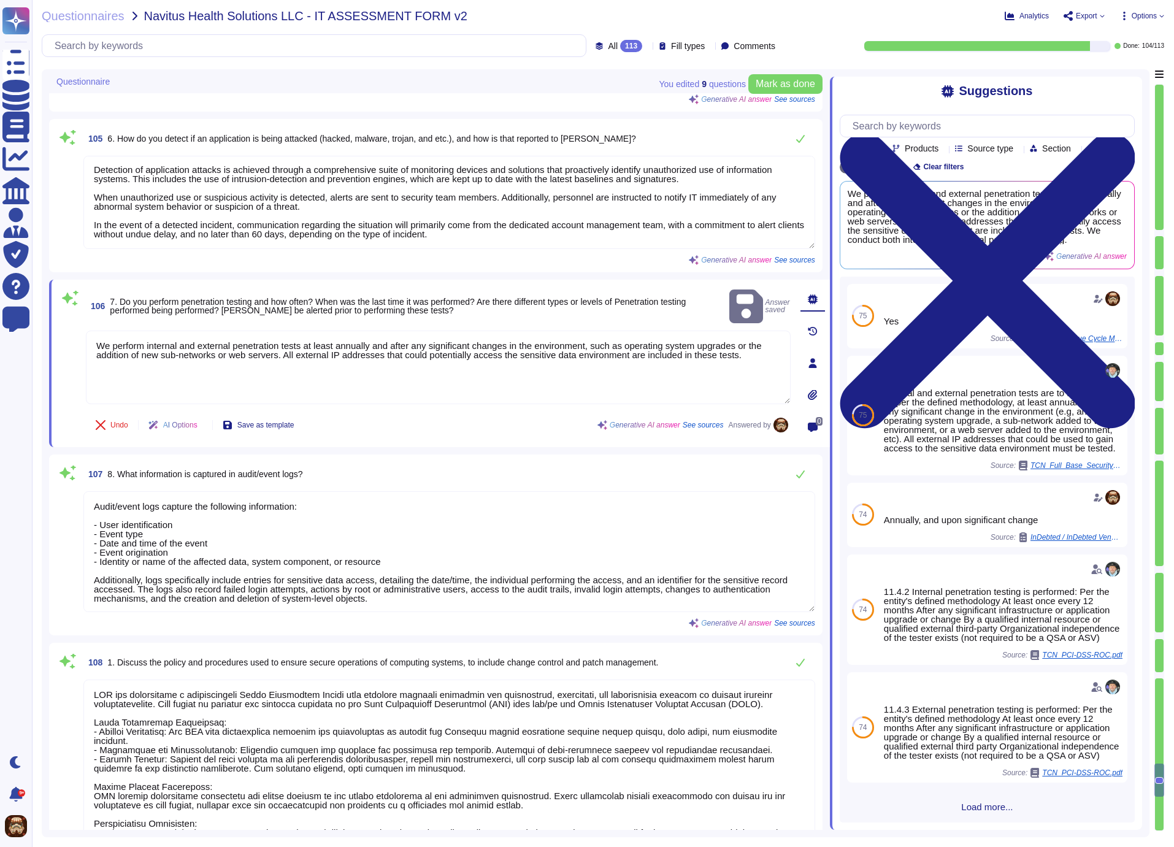
scroll to position [14056, 0]
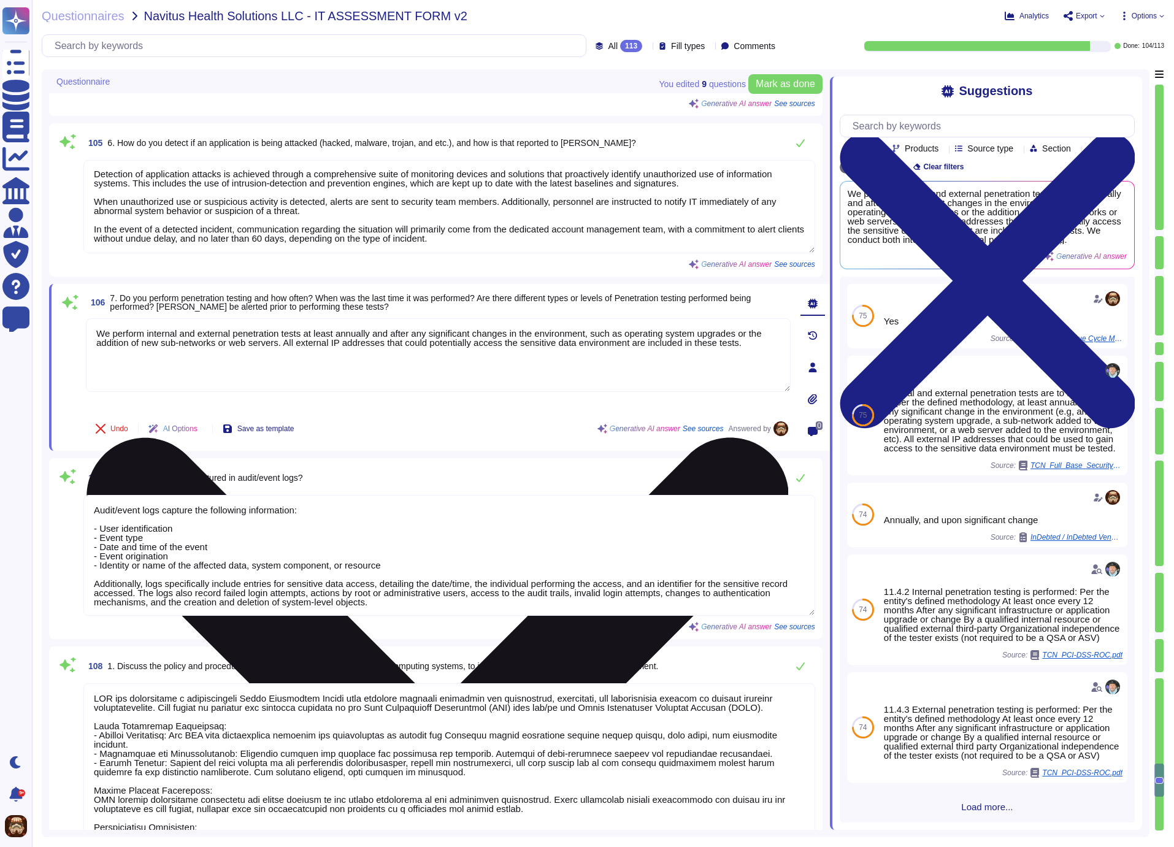
drag, startPoint x: 96, startPoint y: 329, endPoint x: 128, endPoint y: 350, distance: 38.4
click at [128, 350] on textarea "We perform internal and external penetration tests at least annually and after …" at bounding box center [438, 355] width 705 height 74
paste textarea "TCN ensures its cloud security posture by utilizing a collection of services an…"
drag, startPoint x: 220, startPoint y: 352, endPoint x: 86, endPoint y: 327, distance: 136.1
click at [86, 327] on textarea "TCN ensures its cloud security posture by utilizing a collection of services an…" at bounding box center [438, 355] width 705 height 74
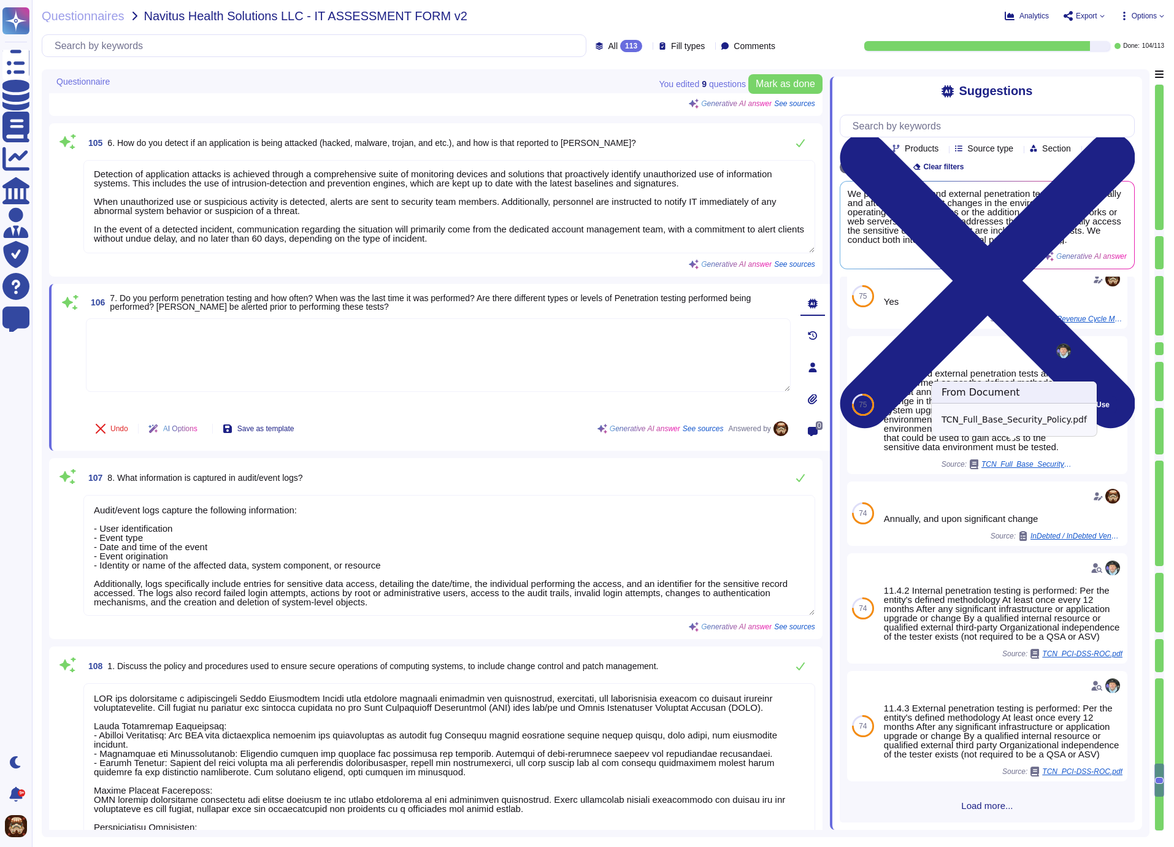
scroll to position [0, 0]
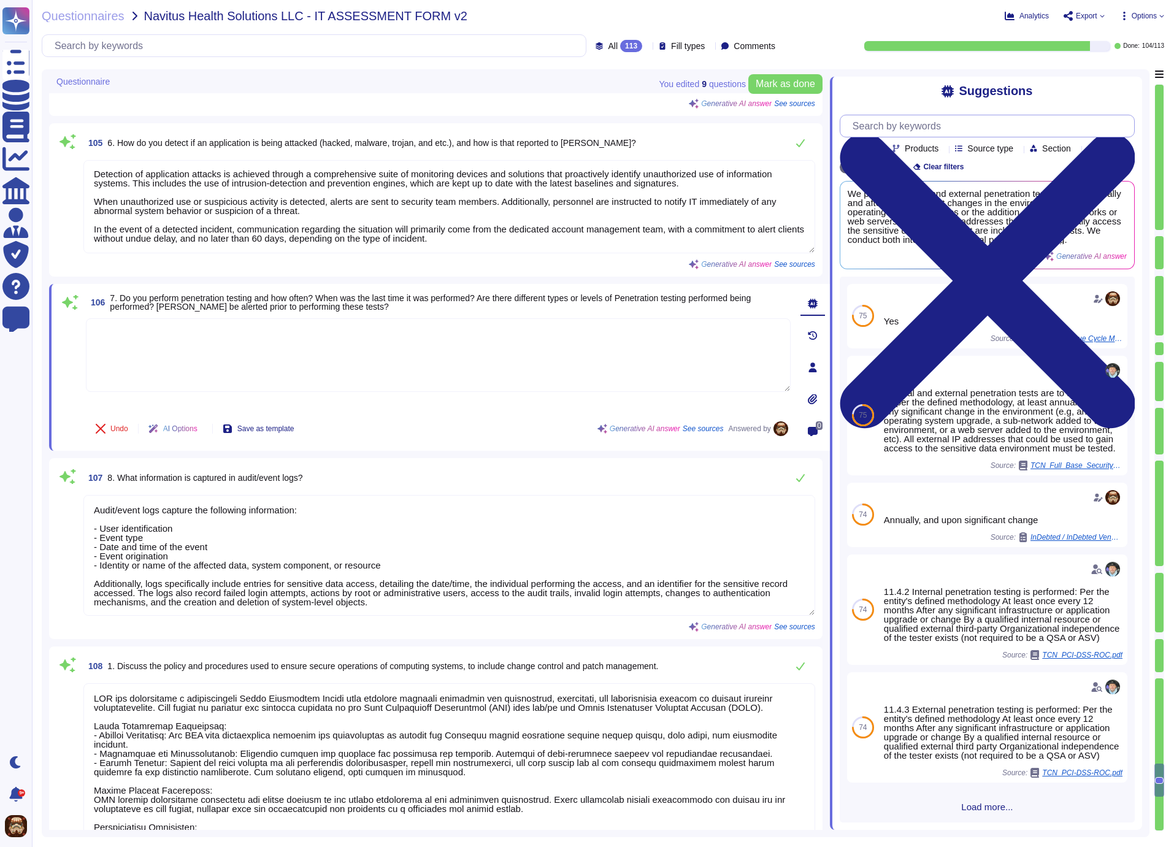
click at [913, 128] on input "text" at bounding box center [990, 125] width 288 height 21
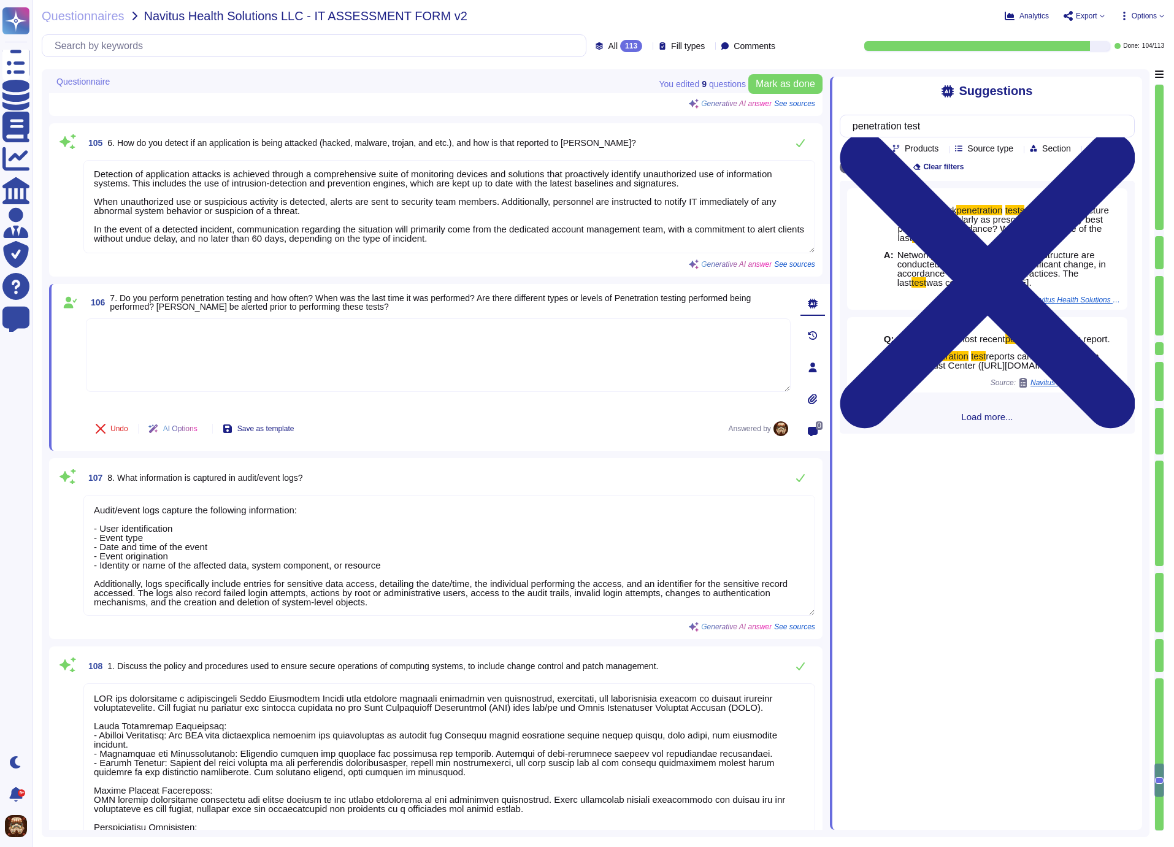
click at [983, 434] on div "Q: 5. Are network penetration tests of your infrastructure conducted regularly …" at bounding box center [987, 307] width 295 height 253
click at [984, 421] on span "Load more..." at bounding box center [987, 416] width 295 height 9
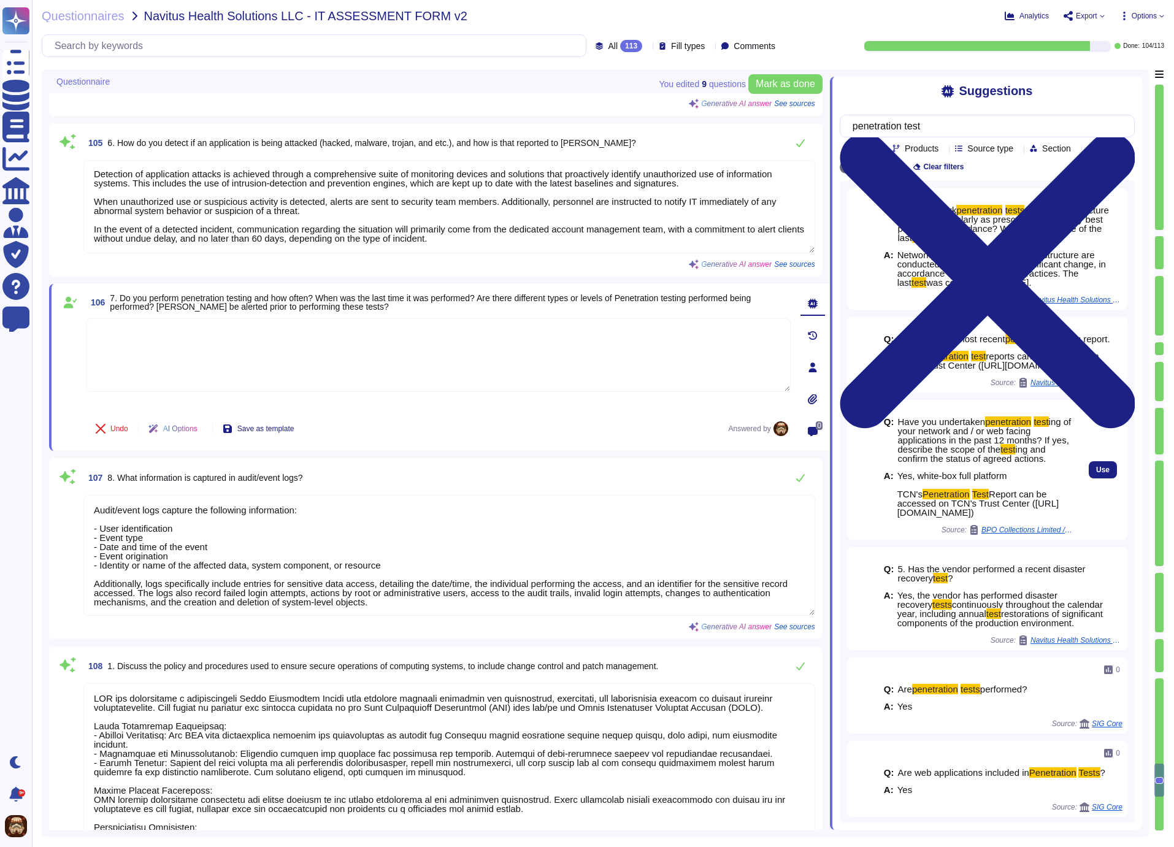
drag, startPoint x: 898, startPoint y: 526, endPoint x: 990, endPoint y: 543, distance: 93.7
click at [990, 517] on span "Yes, white-box full platform TCN's Penetration Test Report can be accessed on T…" at bounding box center [985, 494] width 176 height 46
copy span "TCN's Penetration Test Report can be accessed on TCN's Trust Center ([URL][DOMA…"
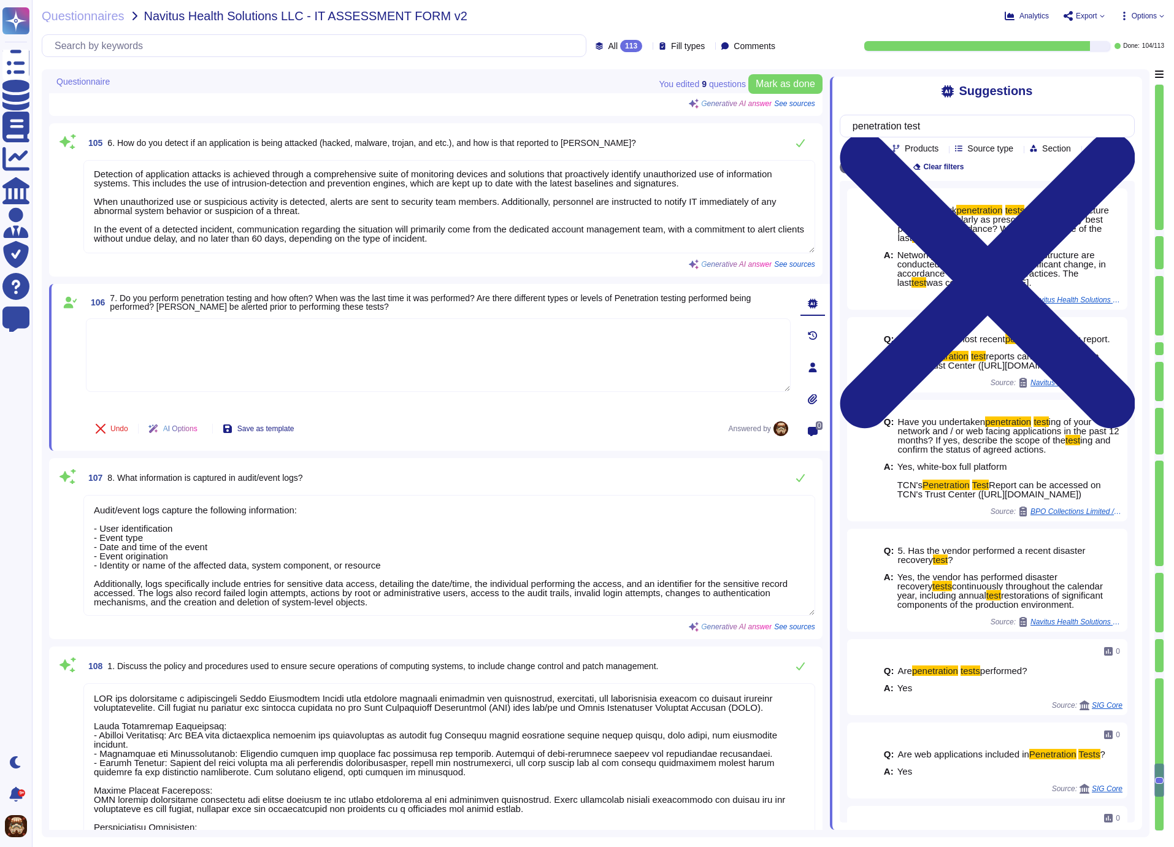
click at [271, 356] on textarea at bounding box center [438, 355] width 705 height 74
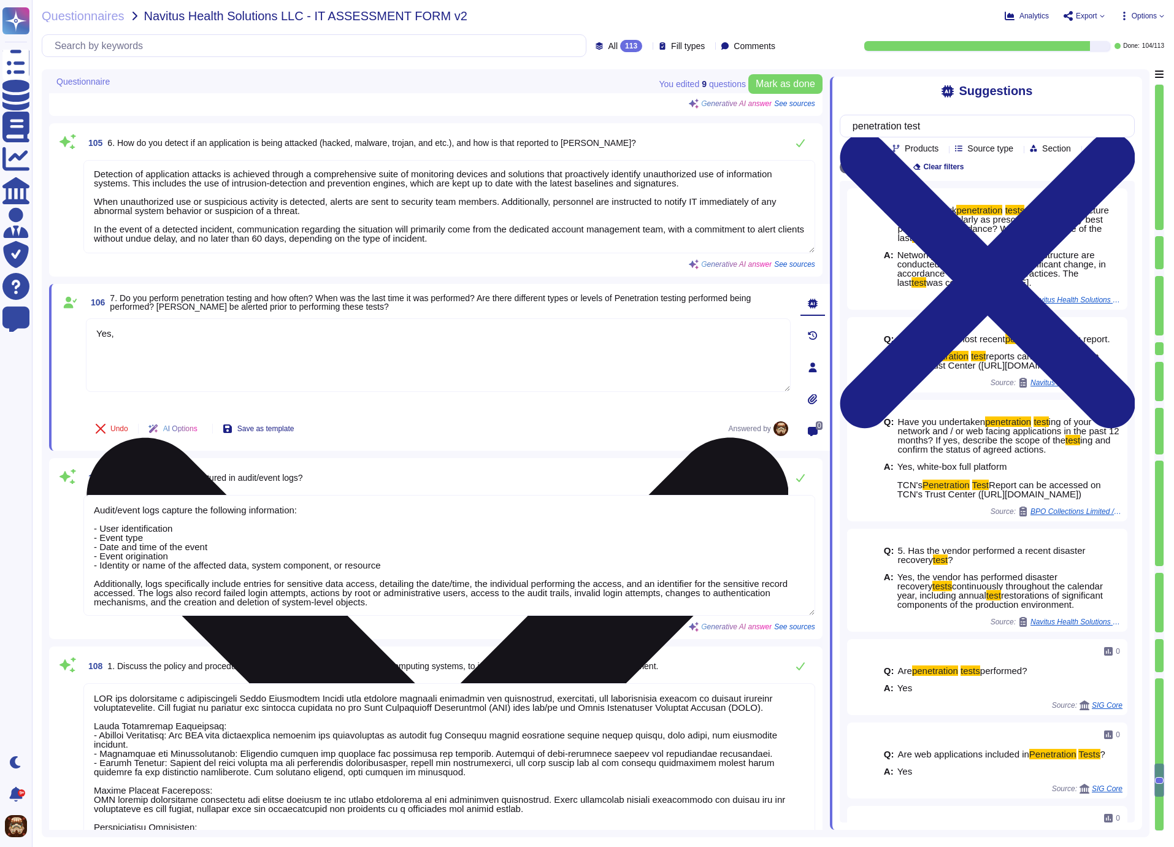
paste textarea "TCN's Penetration Test Report can be accessed on TCN's Trust Center ([URL][DOMA…"
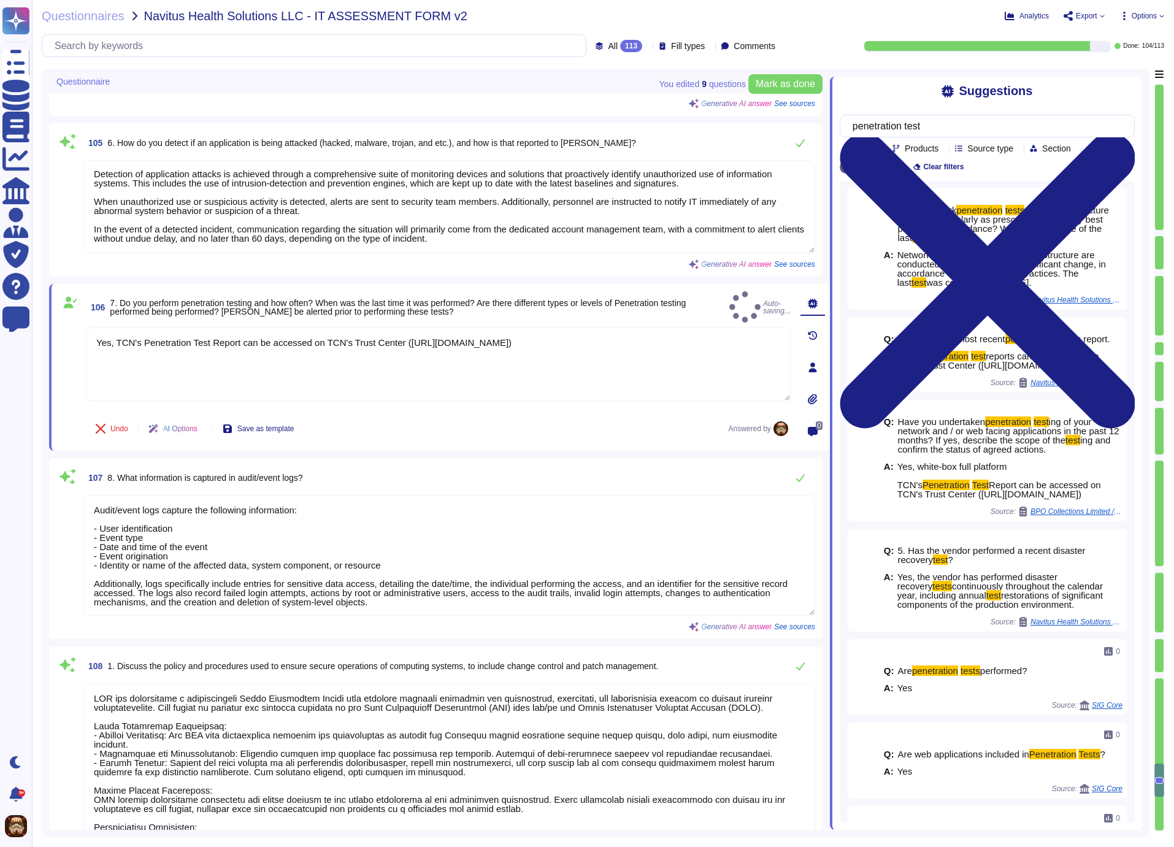
click at [518, 305] on span "7. Do you perform penetration testing and how often? When was the last time it …" at bounding box center [417, 307] width 615 height 17
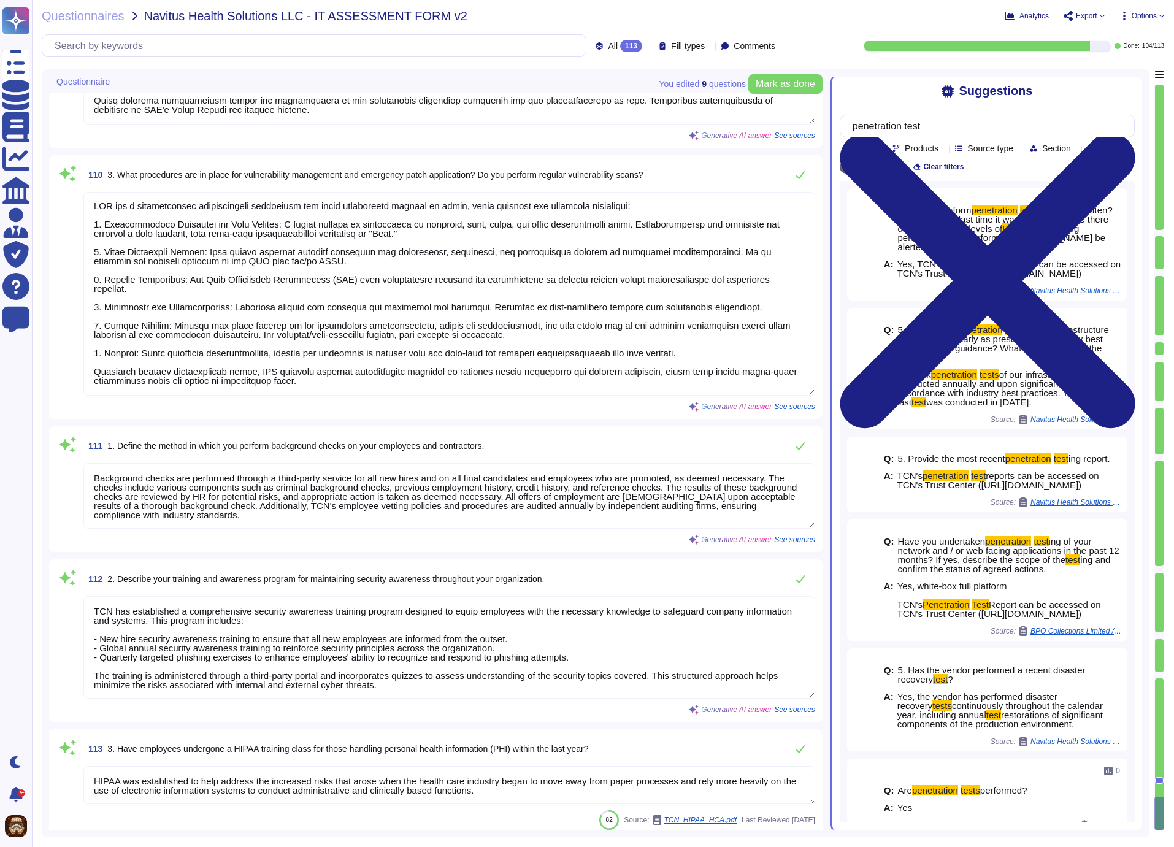
scroll to position [1, 0]
drag, startPoint x: 525, startPoint y: 789, endPoint x: 63, endPoint y: 762, distance: 462.7
click at [83, 766] on textarea "HIPAA was established to help address the increased risks that arose when the h…" at bounding box center [449, 785] width 732 height 38
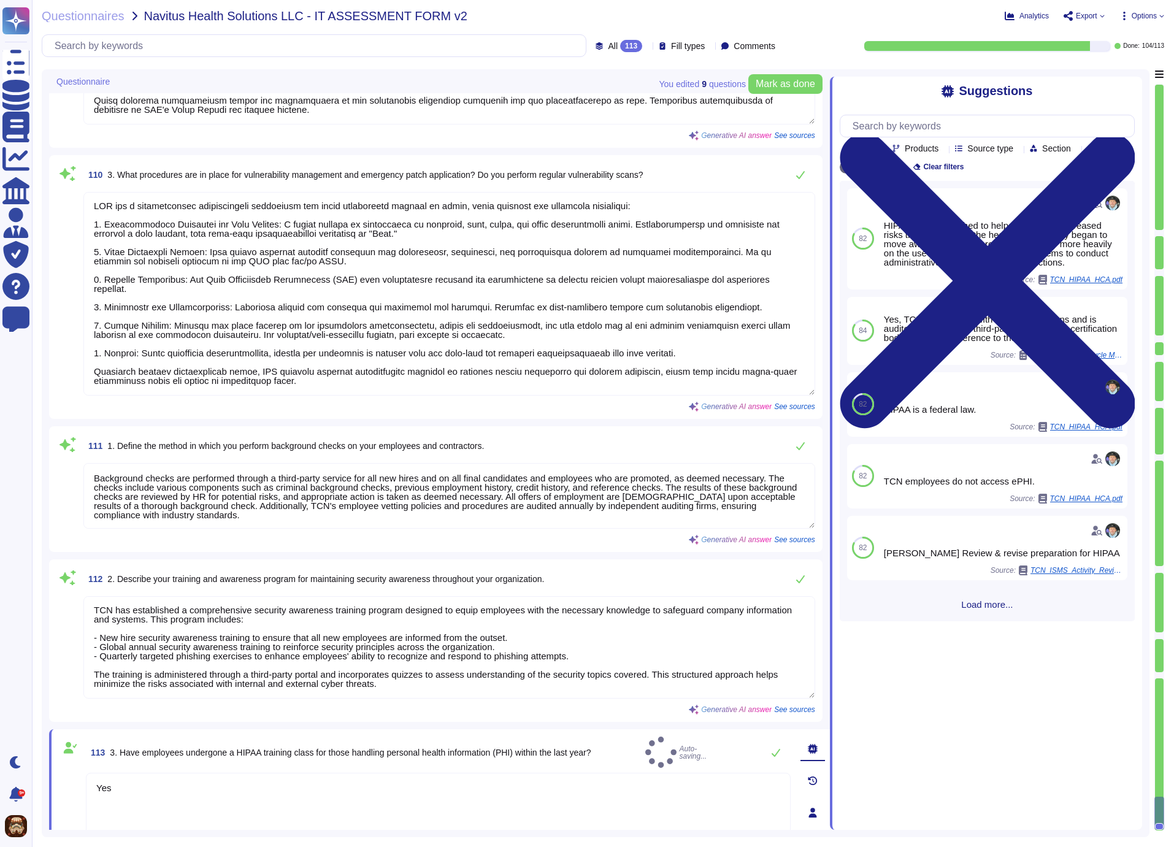
click at [642, 747] on div "113 3. Have employees undergone a HIPAA training class for those handling perso…" at bounding box center [438, 752] width 705 height 31
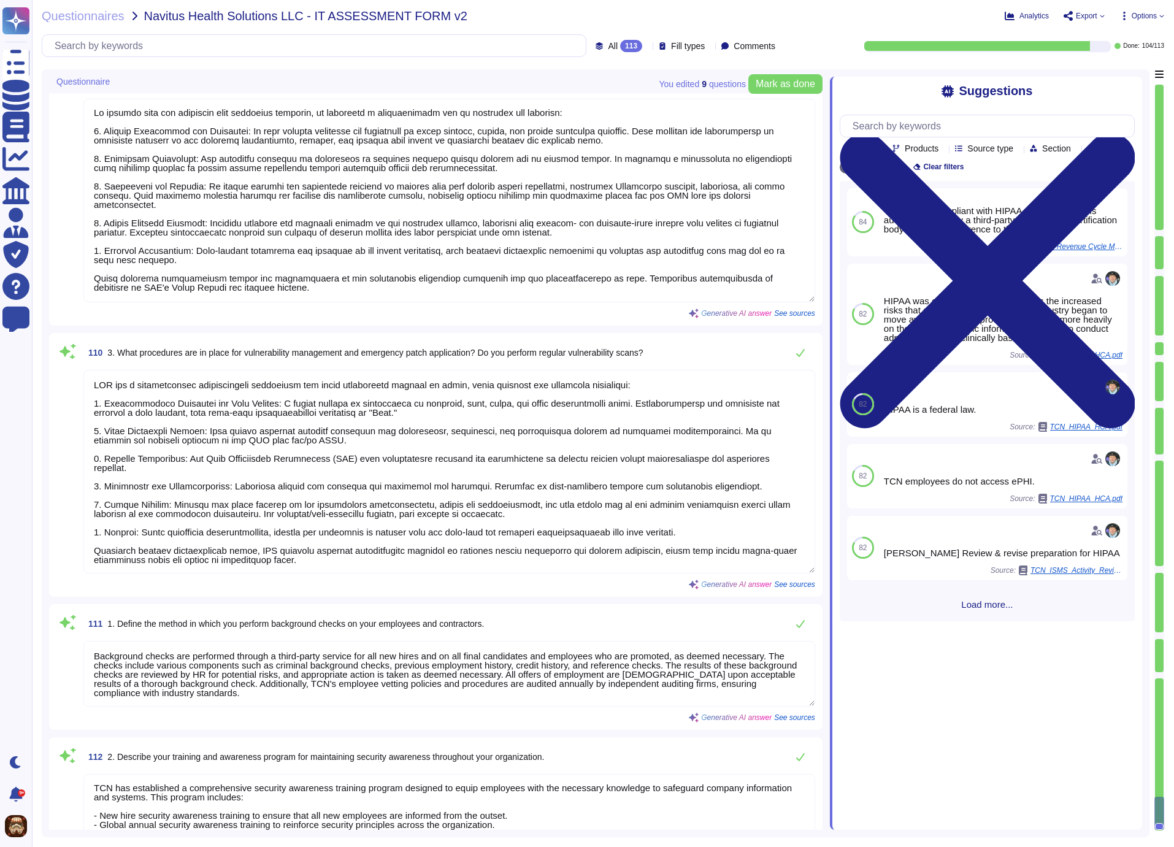
scroll to position [15100, 0]
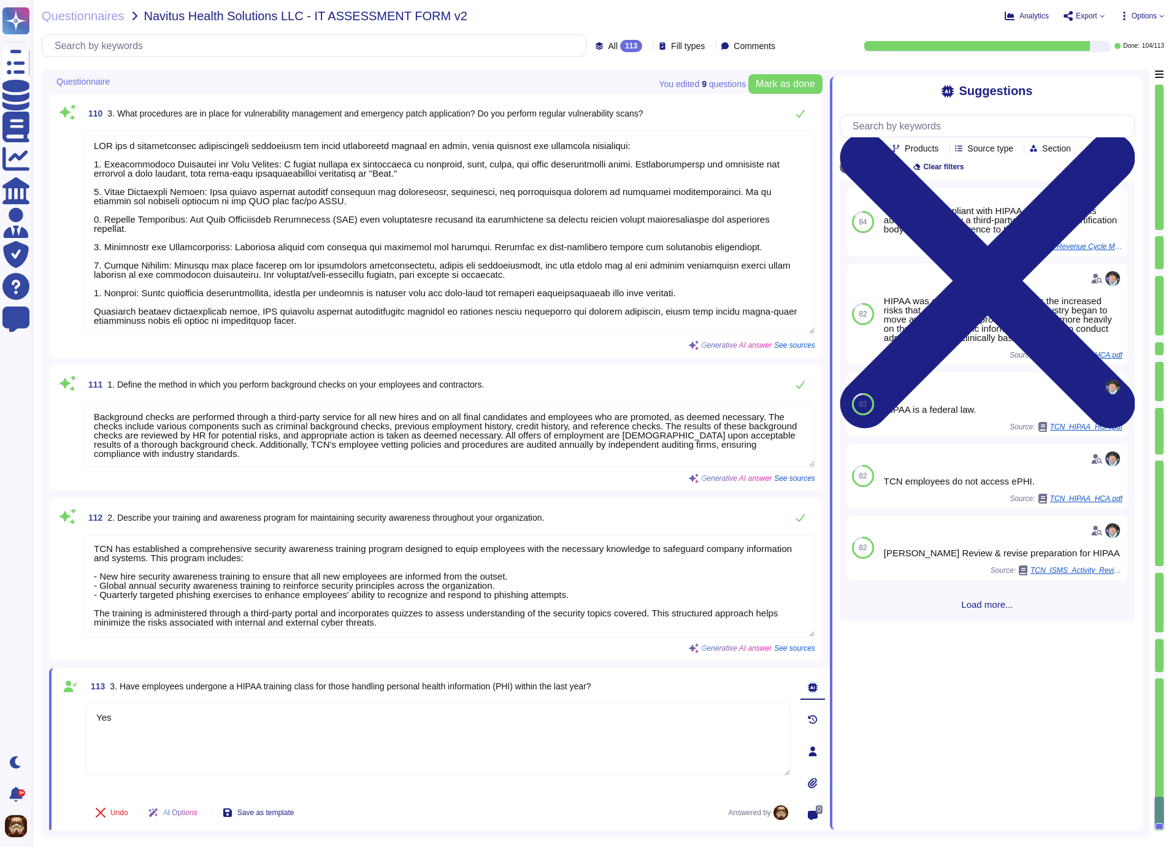
click at [693, 685] on div "113 3. Have employees undergone a HIPAA training class for those handling perso…" at bounding box center [438, 686] width 705 height 22
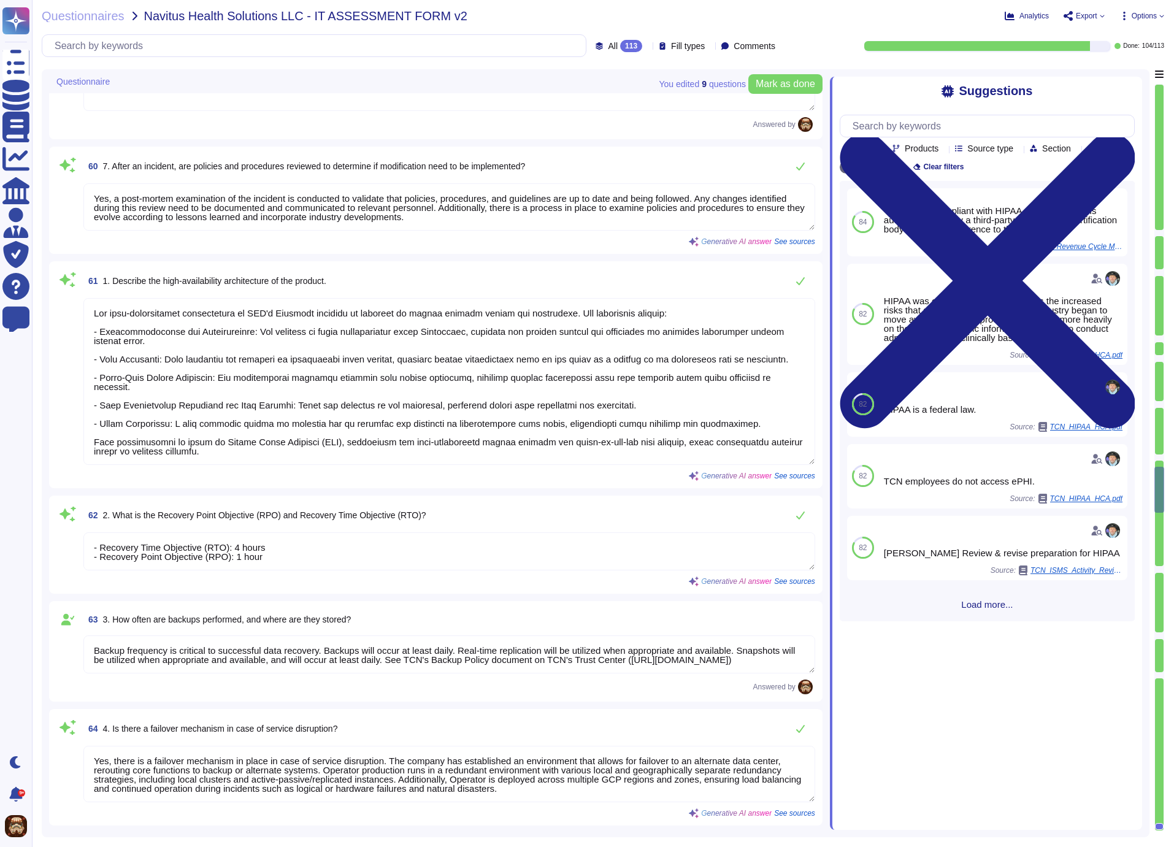
scroll to position [7519, 0]
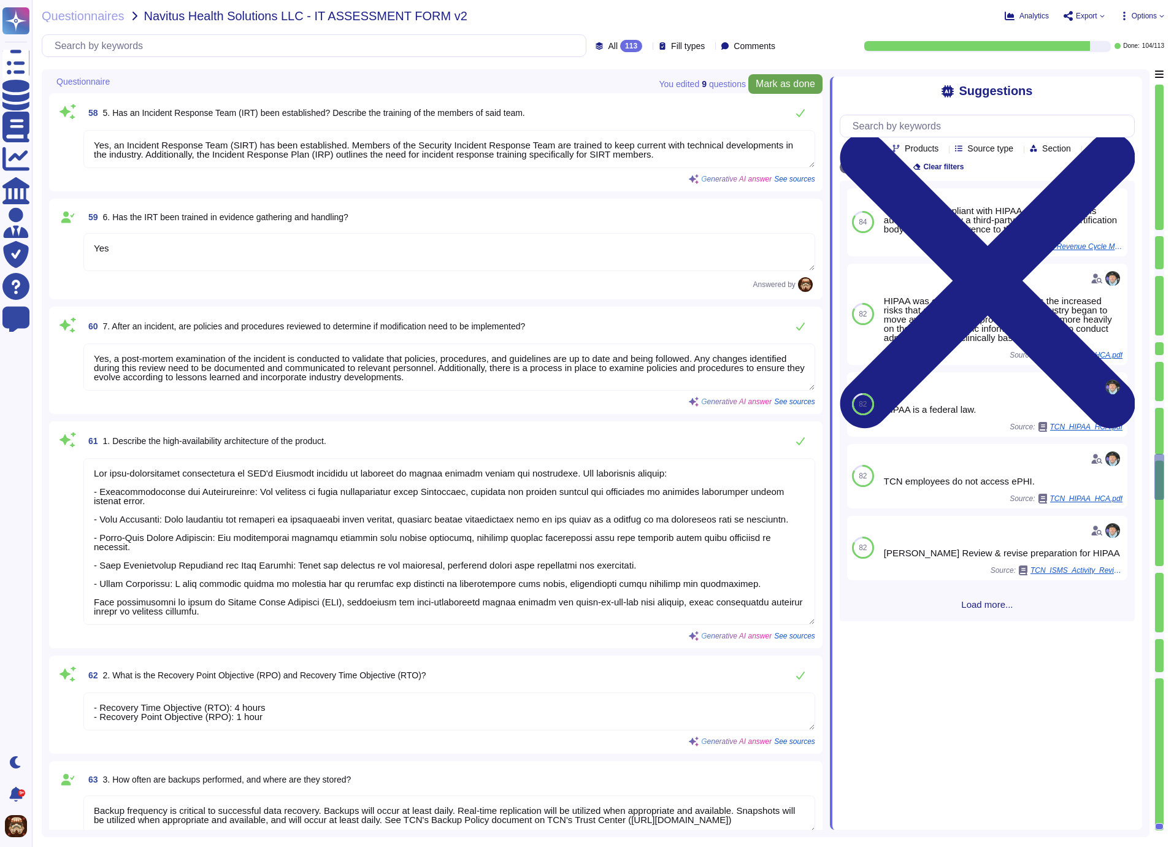
click at [785, 84] on span "Mark as done" at bounding box center [785, 84] width 59 height 10
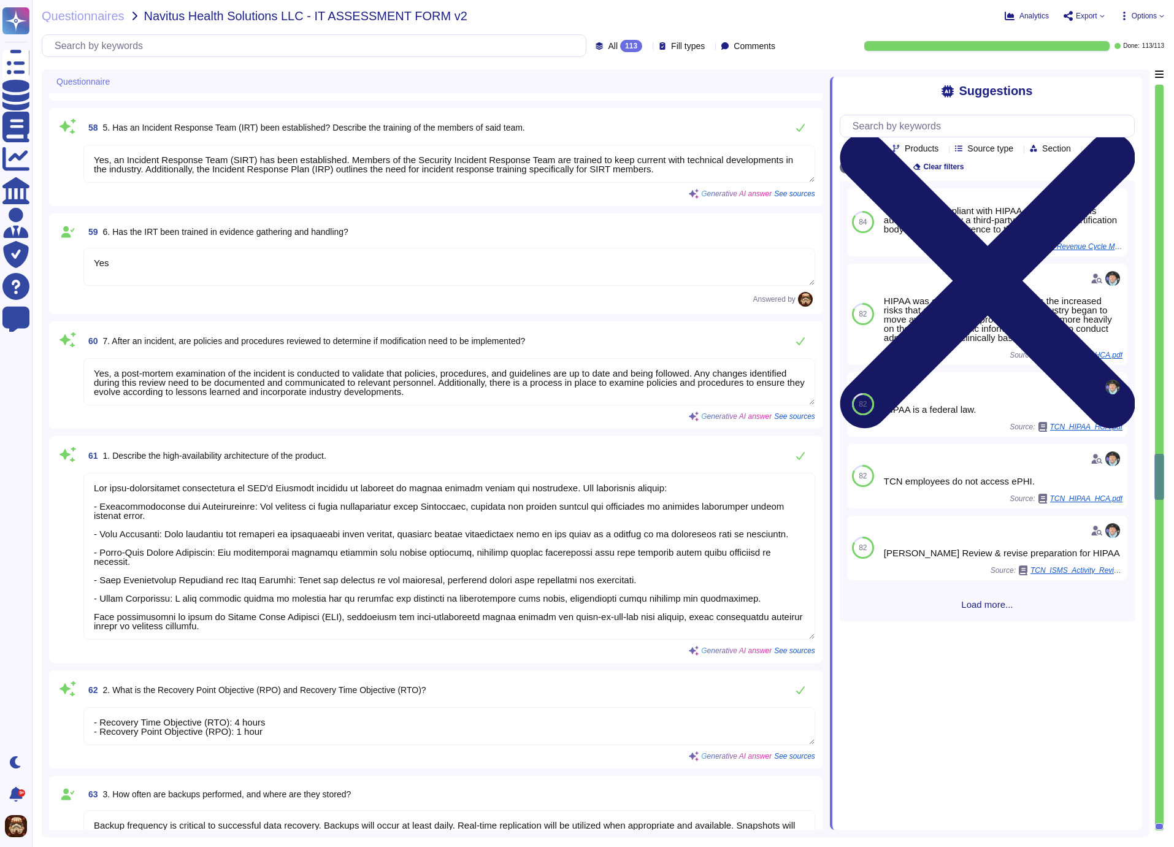
click at [1127, 87] on icon at bounding box center [987, 281] width 295 height 394
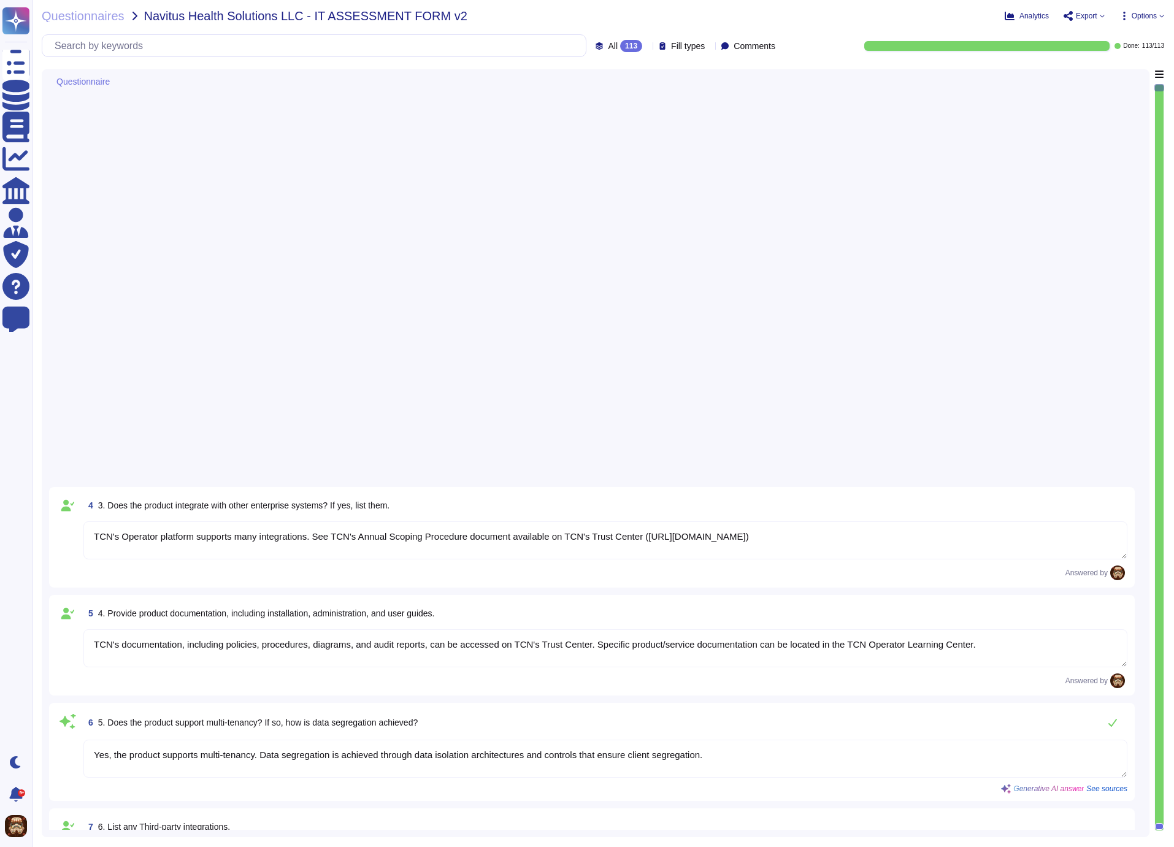
scroll to position [0, 0]
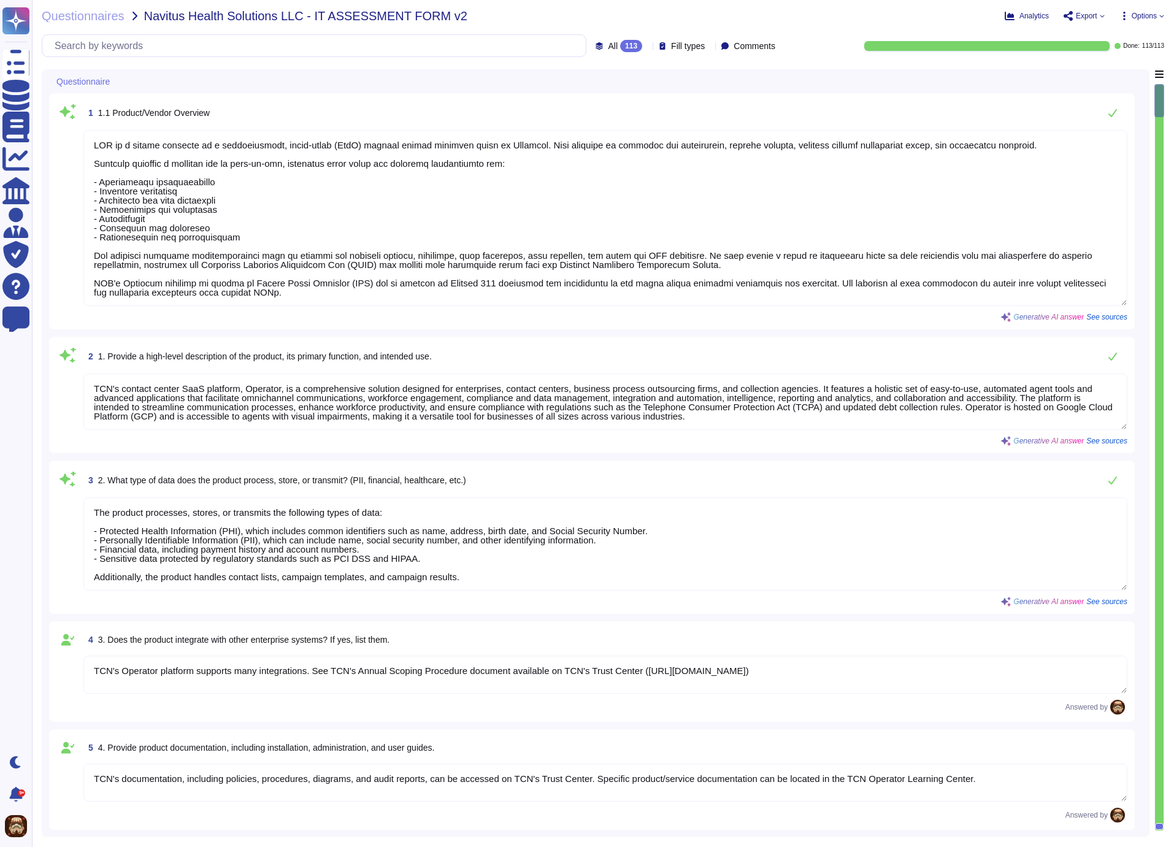
click at [1095, 13] on span "Export" at bounding box center [1084, 16] width 41 height 10
click at [1108, 74] on p "Download" at bounding box center [1130, 91] width 44 height 34
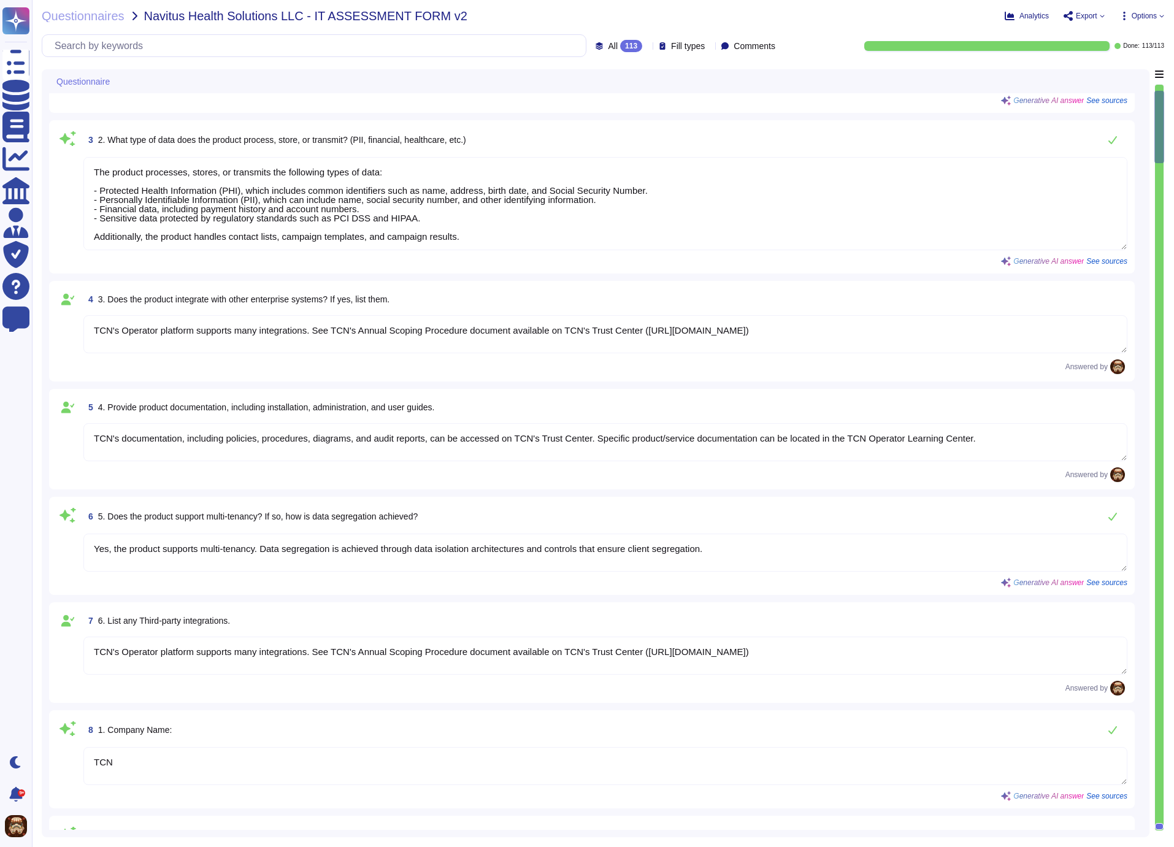
scroll to position [350, 0]
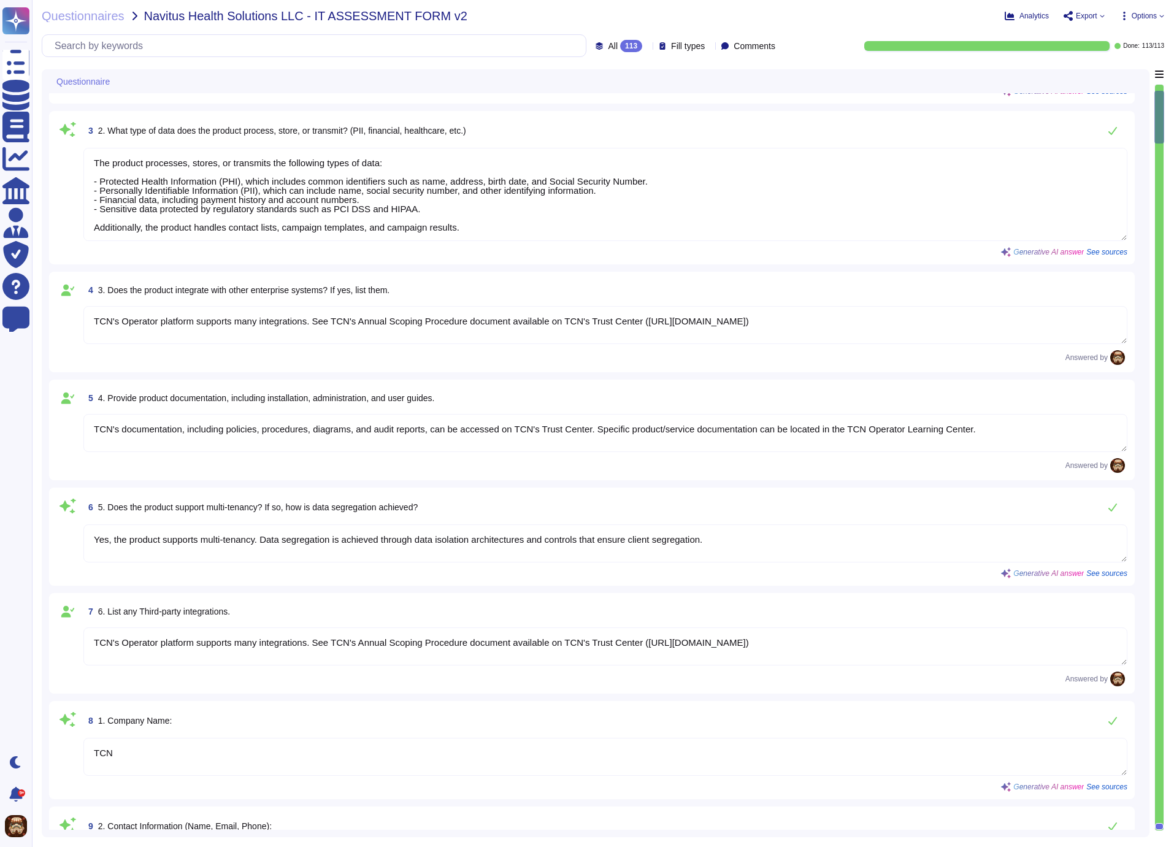
click at [939, 19] on div "Analytics Export Copy link Download Options" at bounding box center [992, 16] width 343 height 12
click at [1160, 16] on icon at bounding box center [1161, 15] width 5 height 5
click at [891, 15] on div "Analytics Export Copy link Download Options Autofill Set Format Delete" at bounding box center [992, 16] width 343 height 12
click at [850, 13] on div "Analytics Export Copy link Download Options Autofill Set Format Delete" at bounding box center [992, 16] width 343 height 12
click at [122, 180] on icon at bounding box center [254, 258] width 275 height 157
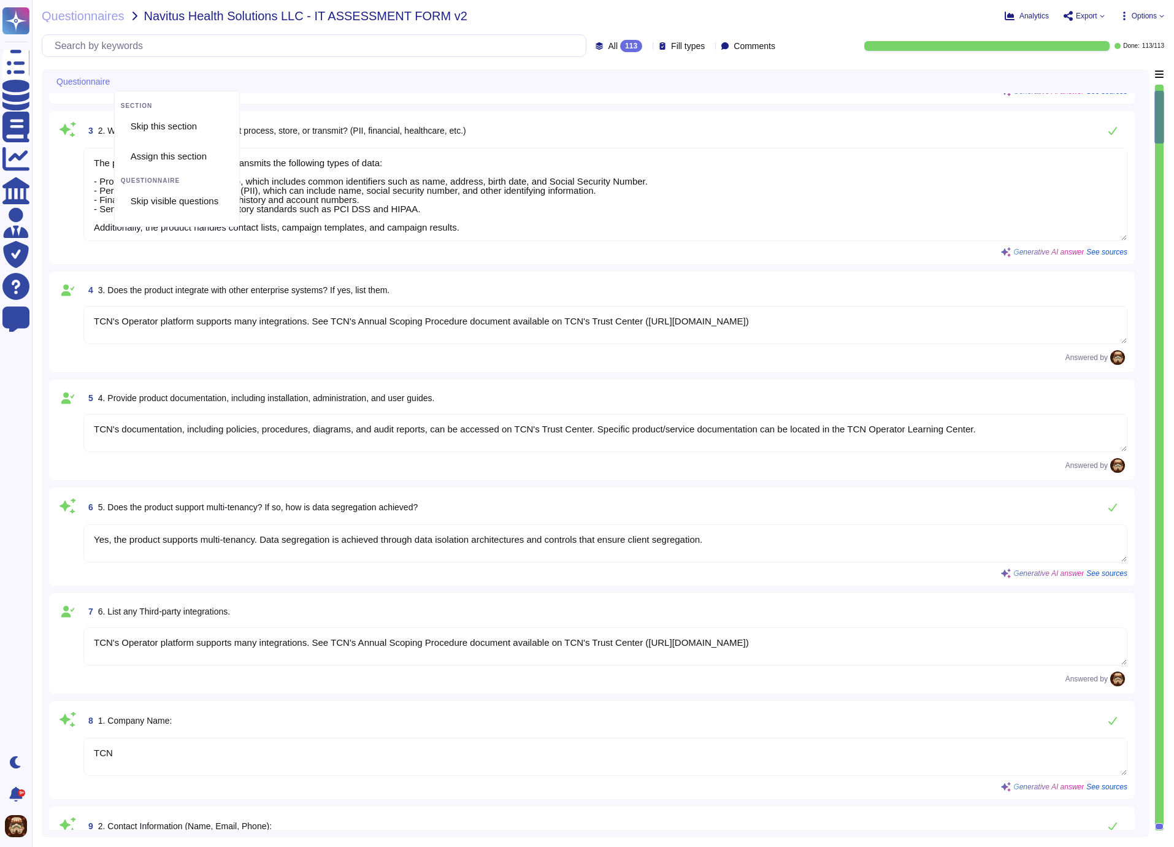
click at [194, 63] on div "Questionnaires Navitus Health Solutions LLC - IT ASSESSMENT FORM v2 Analytics E…" at bounding box center [603, 423] width 1142 height 847
click at [799, 60] on div "Questionnaires Navitus Health Solutions LLC - IT ASSESSMENT FORM v2 Analytics E…" at bounding box center [603, 423] width 1142 height 847
click at [916, 18] on div "Analytics Export Copy link Download Options Autofill Set Format Delete" at bounding box center [992, 16] width 343 height 12
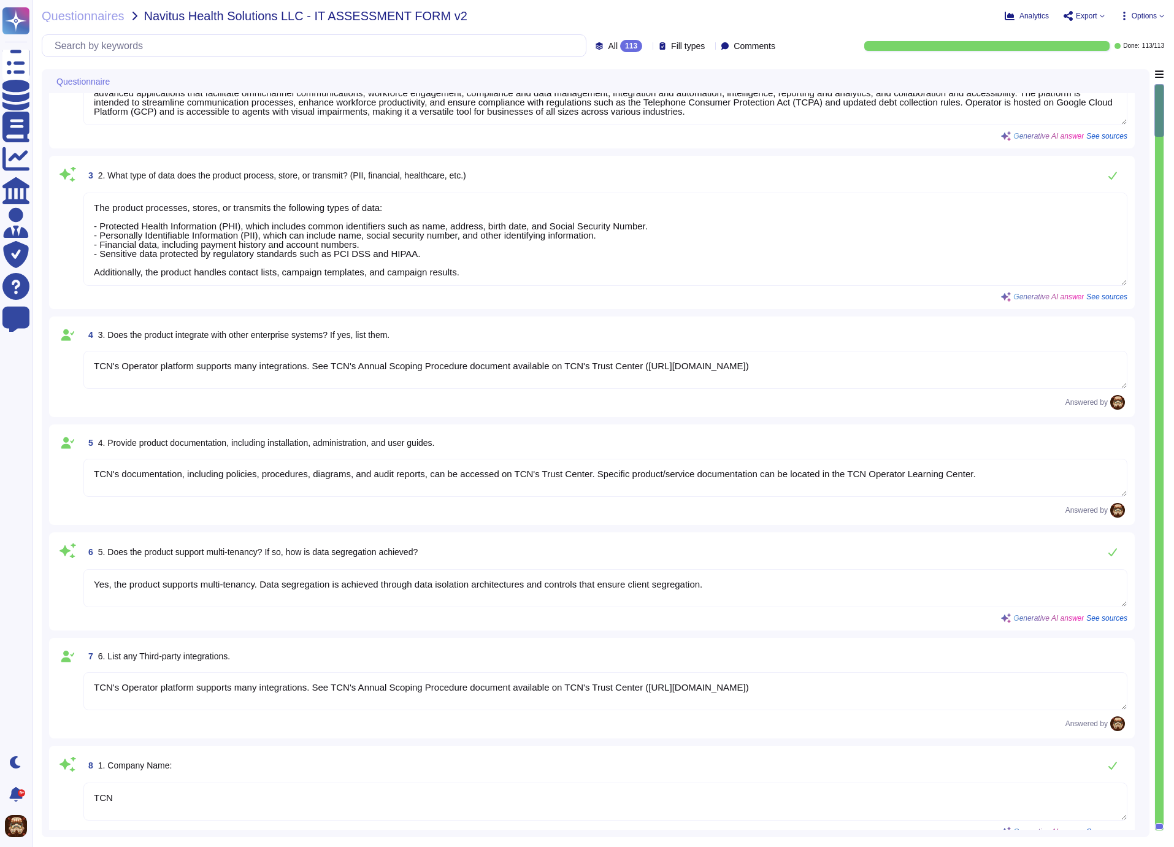
scroll to position [0, 0]
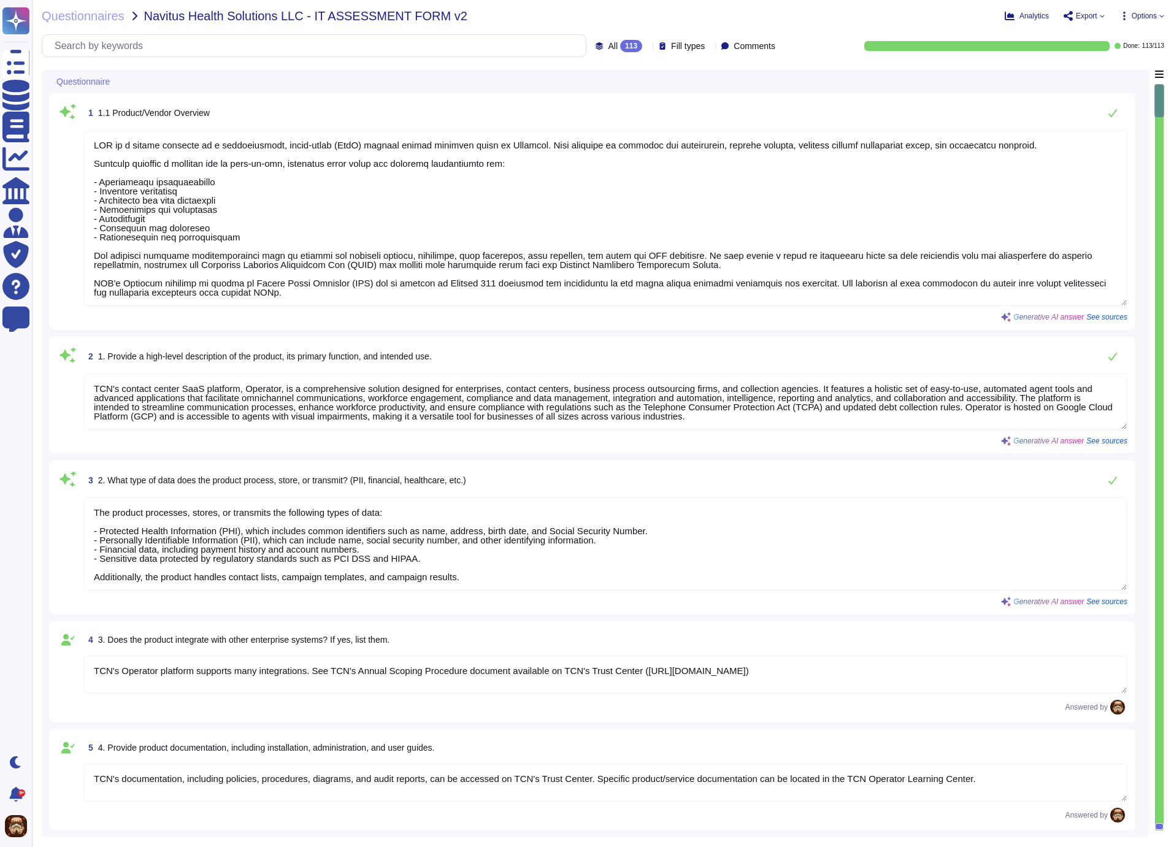
click at [1121, 17] on icon at bounding box center [1124, 16] width 10 height 10
click at [850, 16] on div "Analytics Export Copy link Download Options Autofill Set Format Delete" at bounding box center [992, 16] width 343 height 12
click at [113, 17] on span "Questionnaires" at bounding box center [83, 16] width 83 height 12
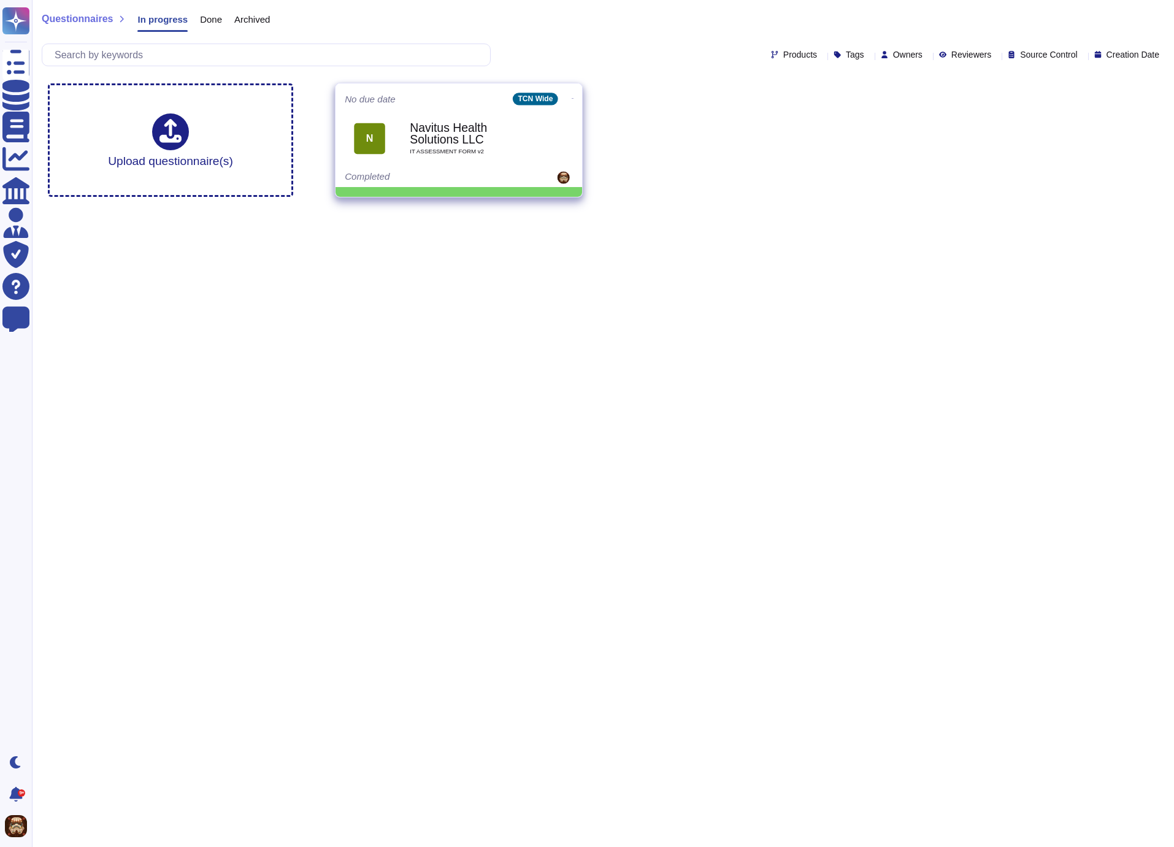
click at [572, 97] on icon at bounding box center [573, 98] width 2 height 3
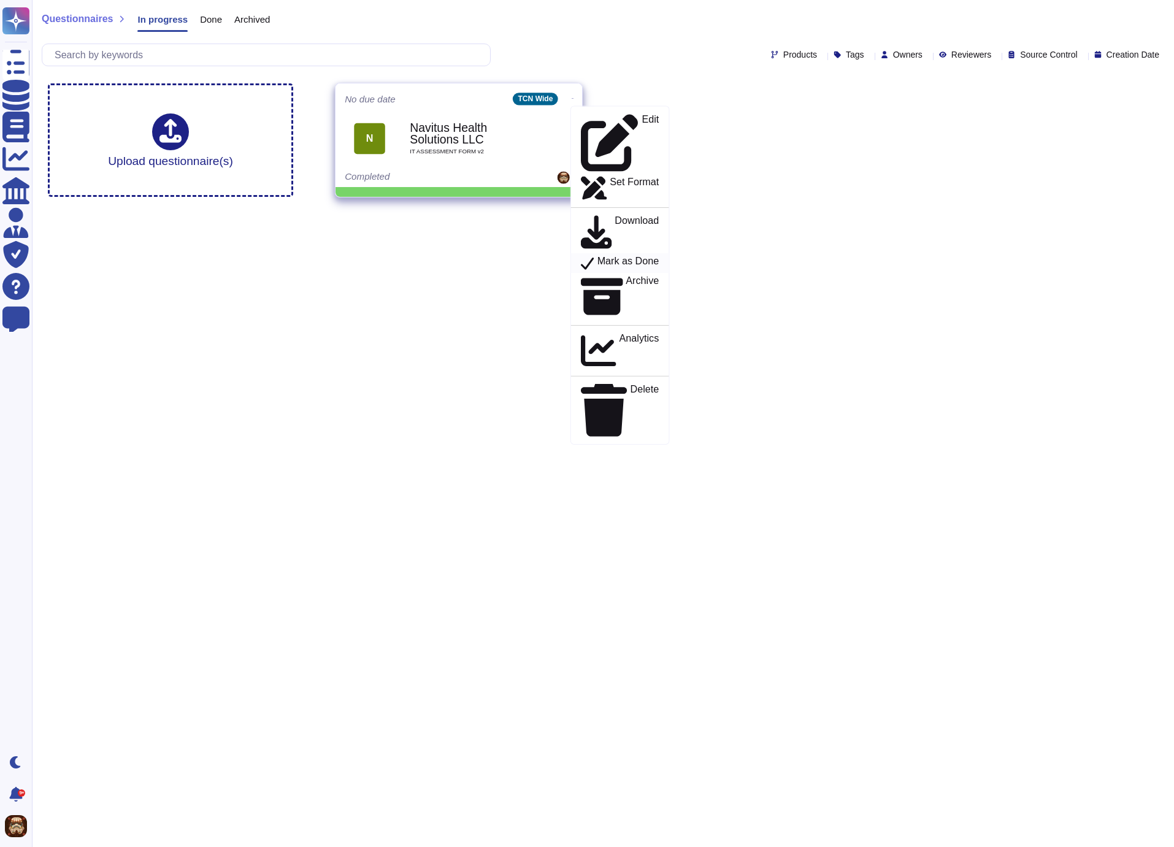
click at [611, 256] on p "Mark as Done" at bounding box center [628, 263] width 62 height 15
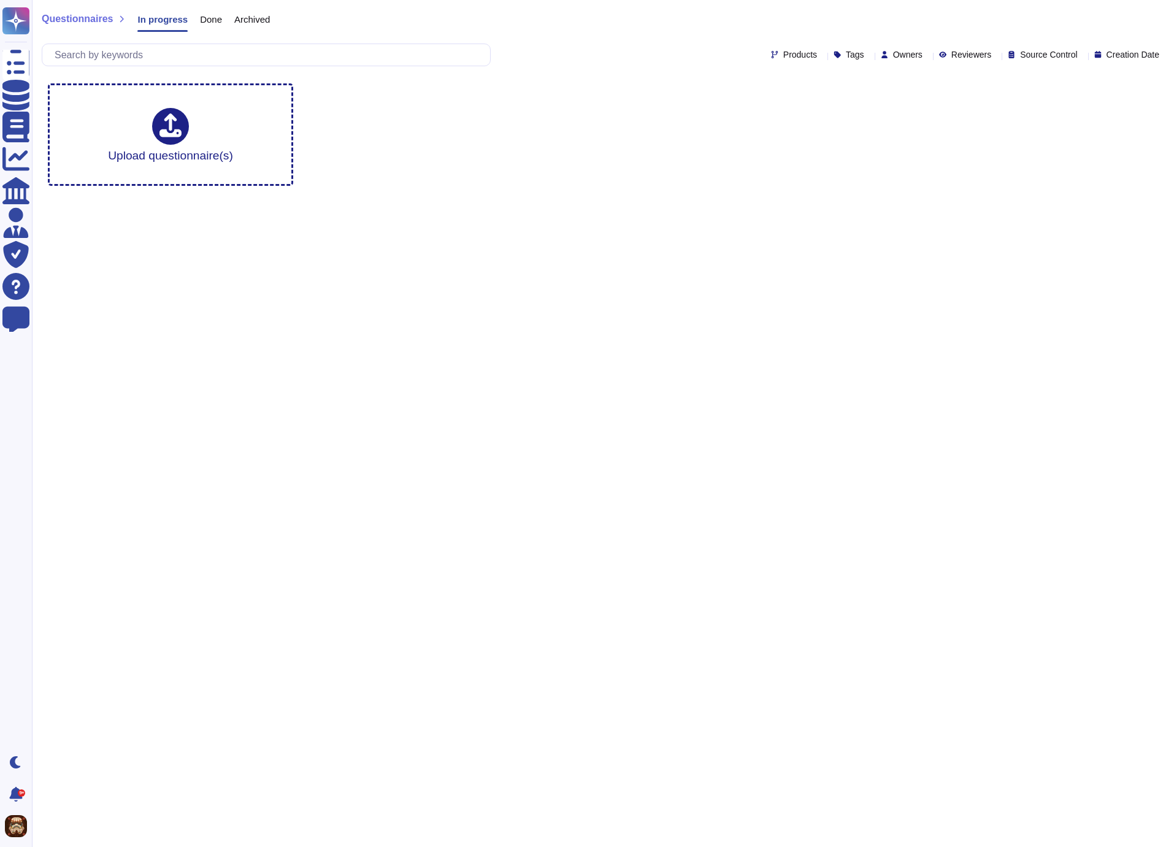
click at [212, 19] on span "Done" at bounding box center [211, 19] width 22 height 9
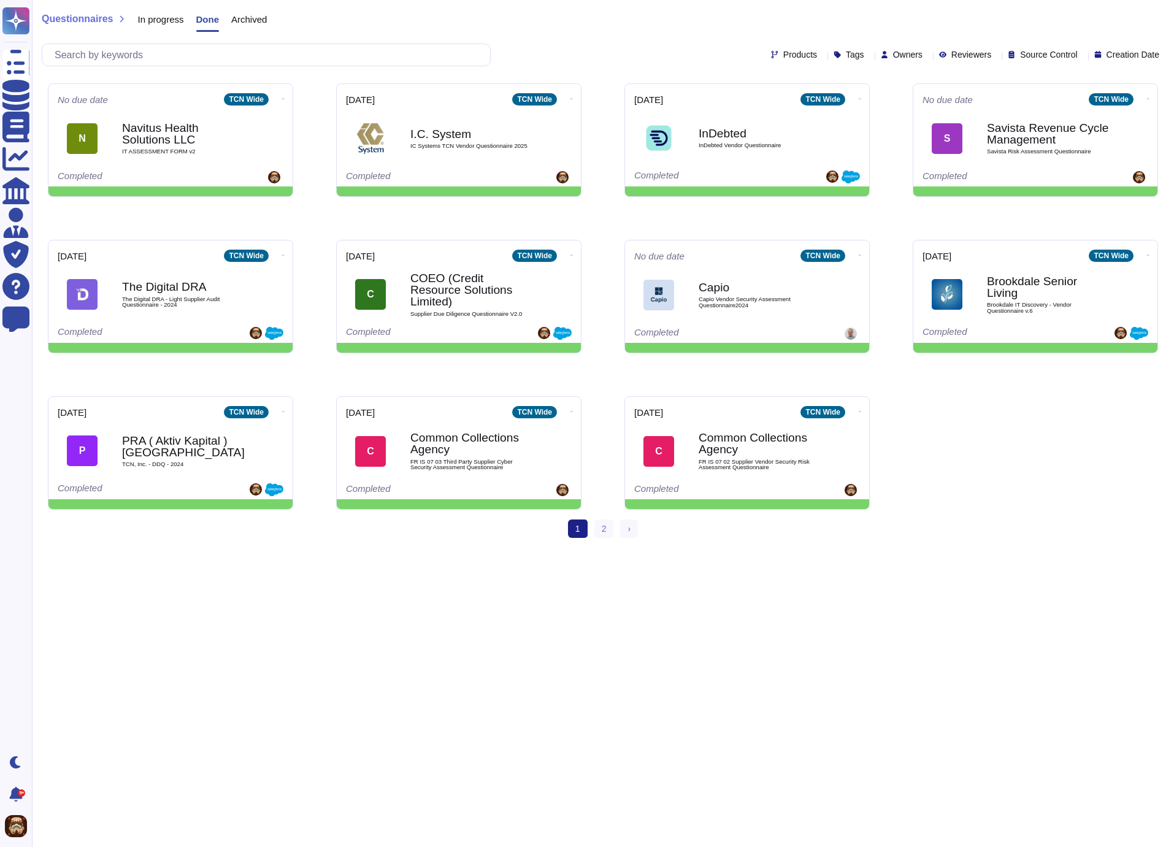
click at [169, 21] on span "In progress" at bounding box center [160, 19] width 46 height 9
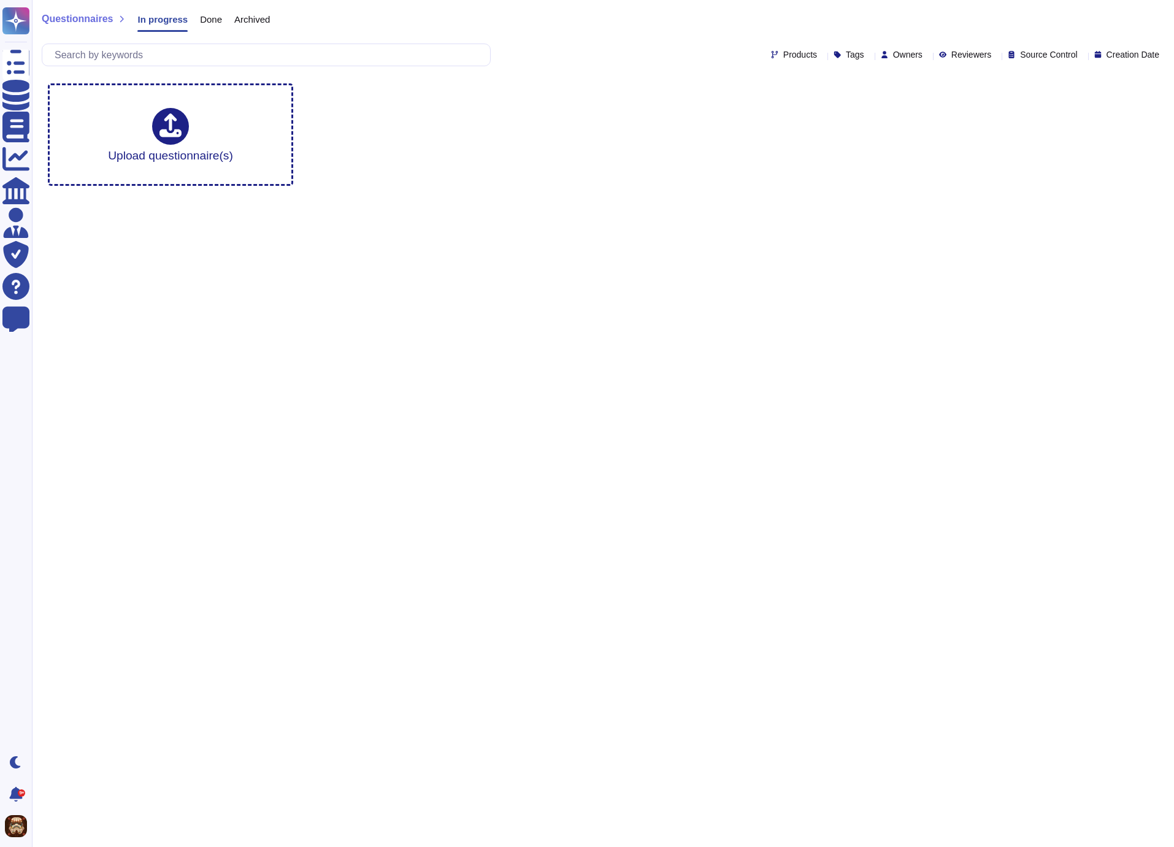
click at [207, 20] on span "Done" at bounding box center [211, 19] width 22 height 9
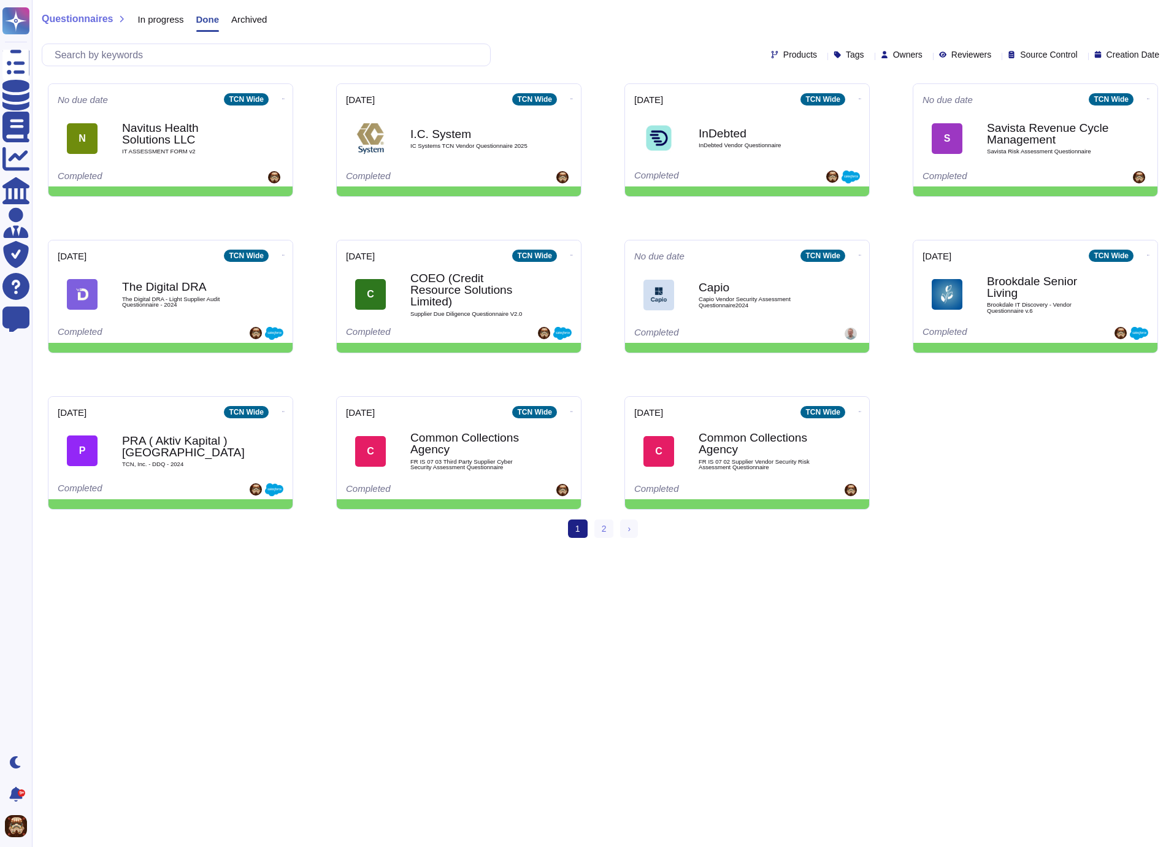
click at [174, 22] on span "In progress" at bounding box center [160, 19] width 46 height 9
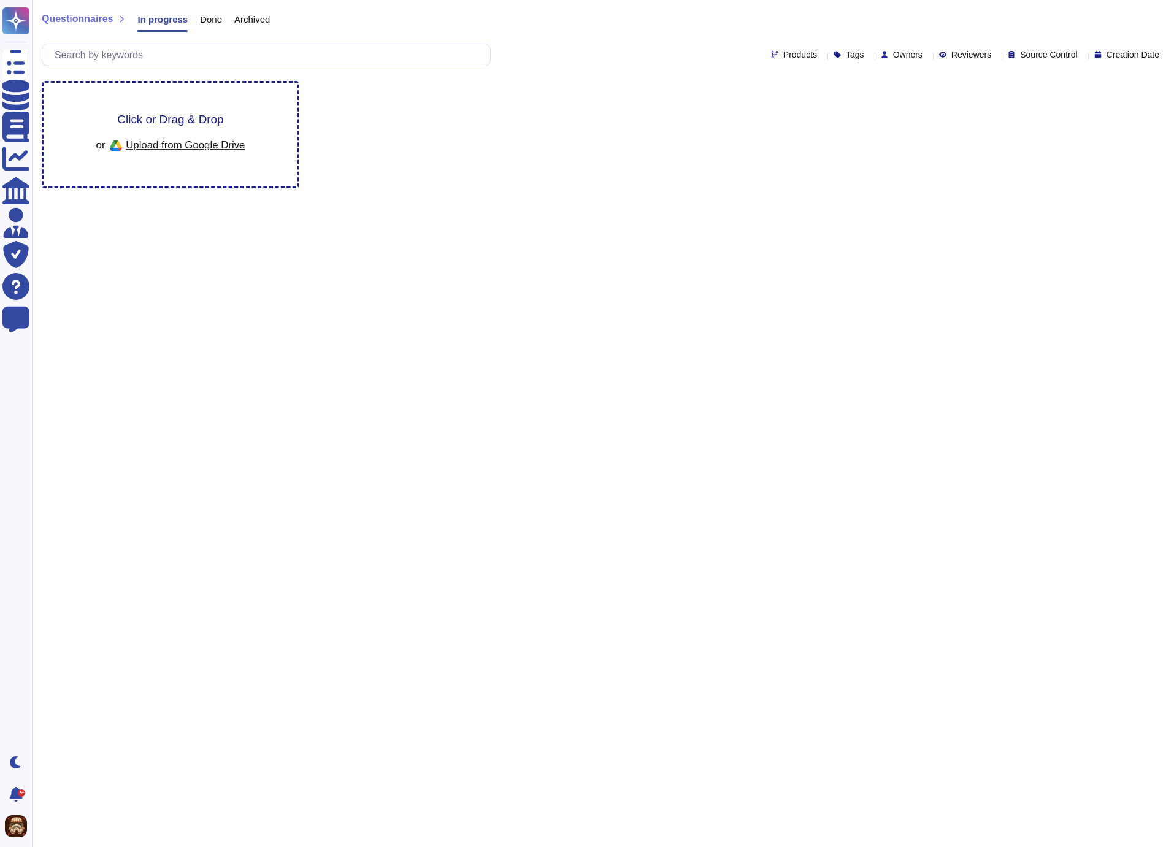
click at [176, 116] on span "Click or Drag & Drop" at bounding box center [170, 119] width 106 height 12
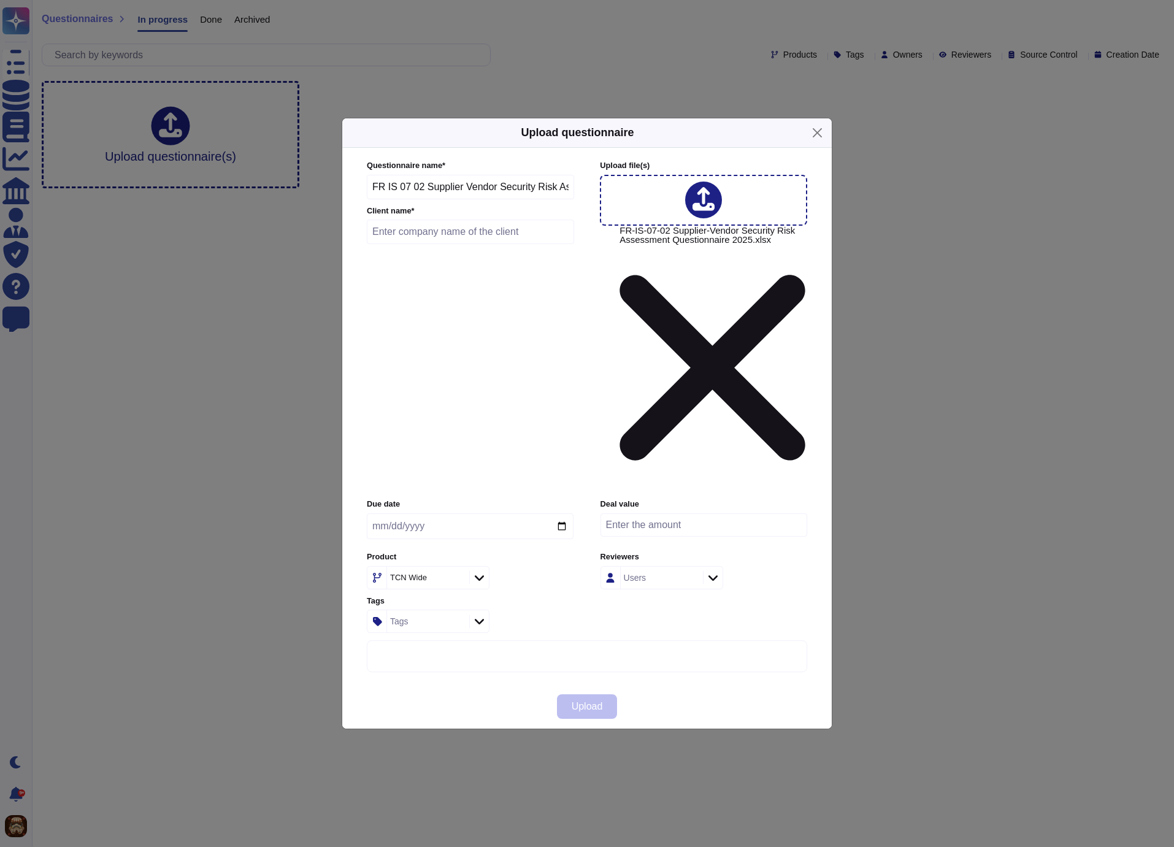
click at [464, 244] on input "text" at bounding box center [470, 232] width 207 height 25
click at [607, 694] on button "Upload" at bounding box center [587, 706] width 61 height 25
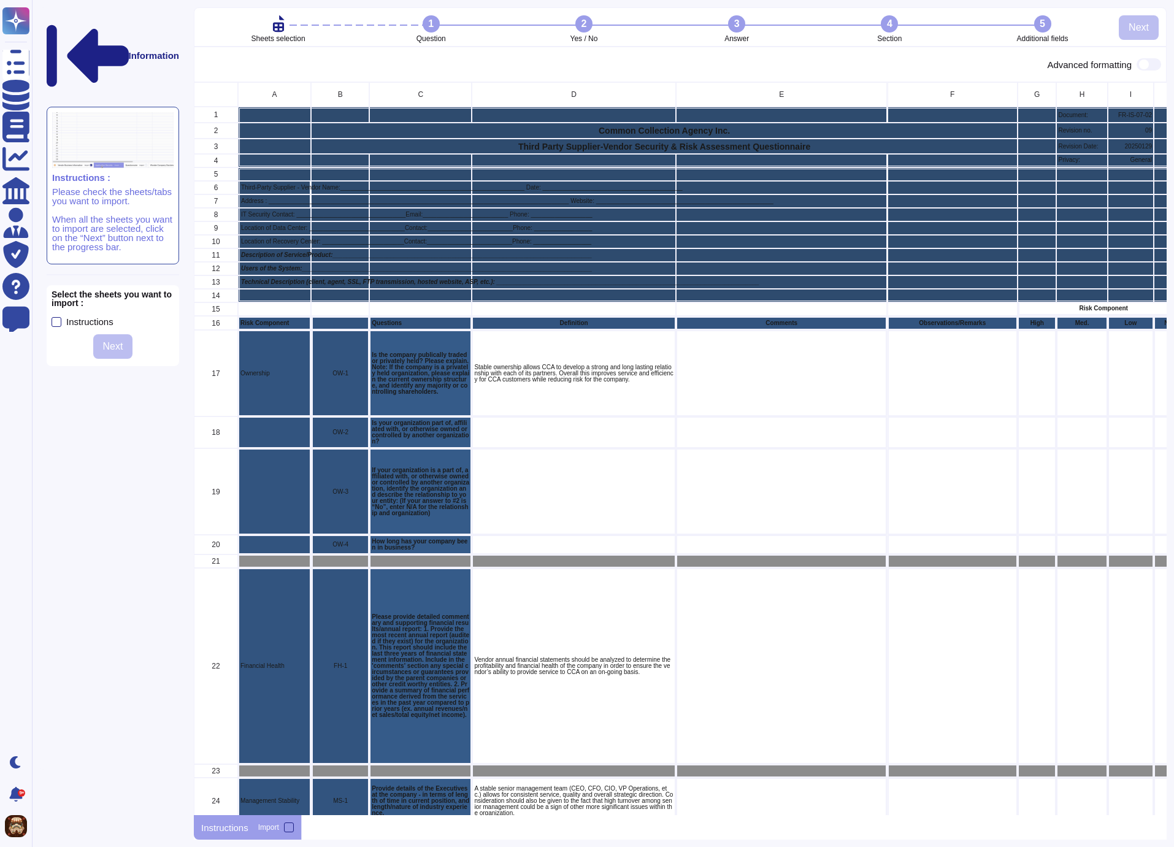
scroll to position [724, 964]
click at [294, 827] on div at bounding box center [289, 828] width 10 height 10
click at [0, 0] on input "Import" at bounding box center [0, 0] width 0 height 0
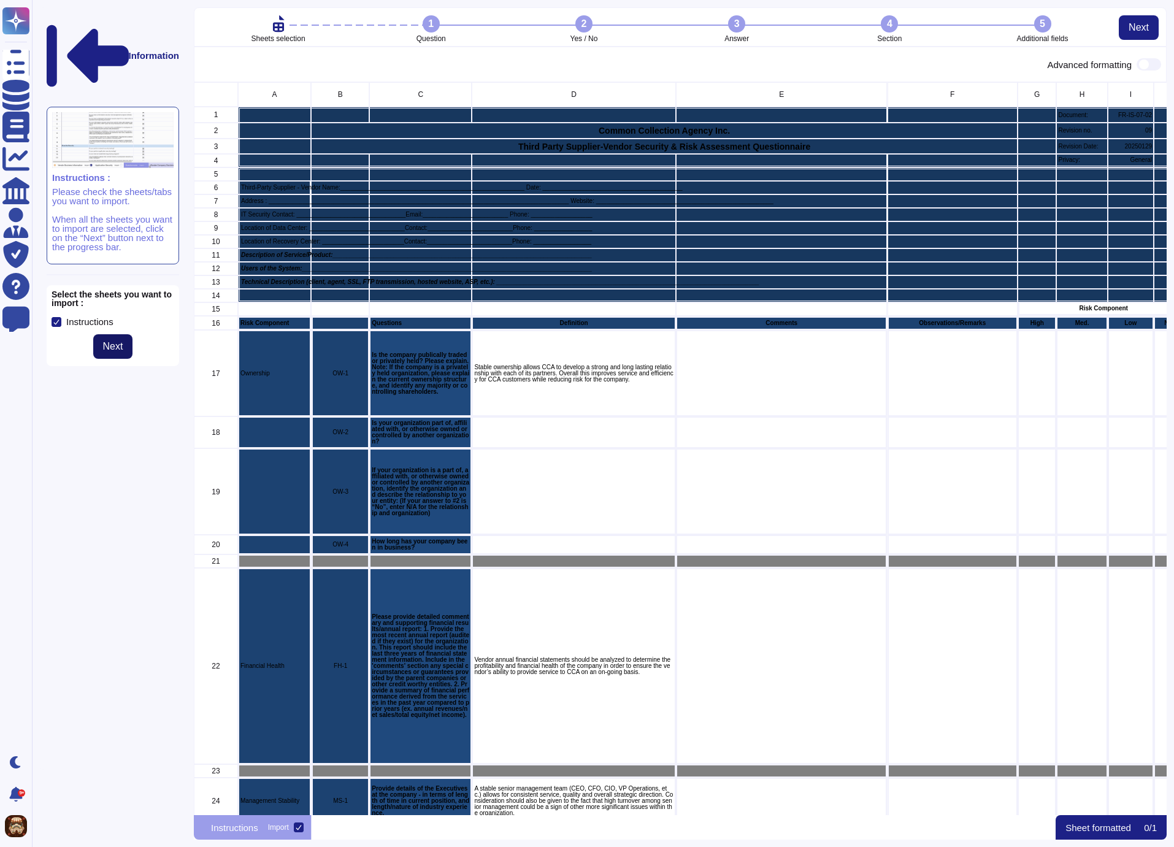
click at [122, 342] on span "Next" at bounding box center [113, 347] width 20 height 10
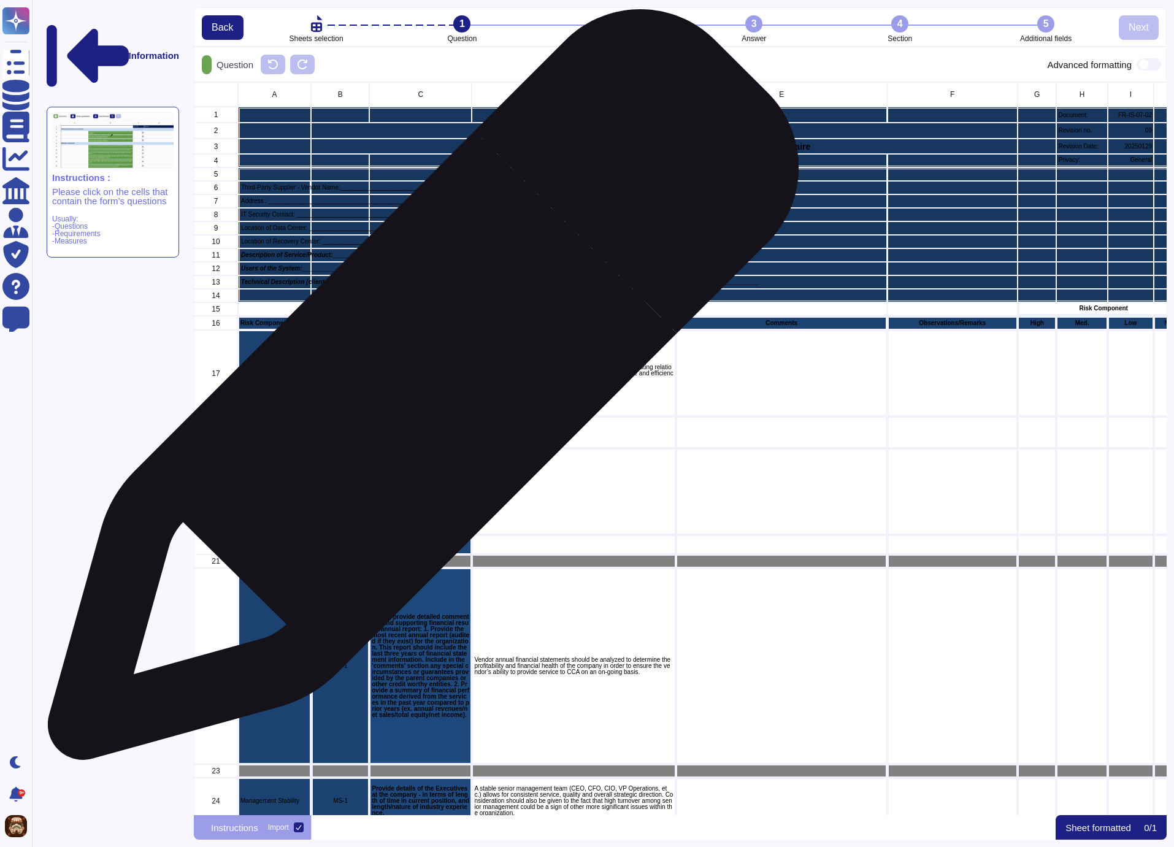
click at [418, 391] on p "Is the company publically traded or privately held? Please explain. Note: If th…" at bounding box center [421, 373] width 98 height 43
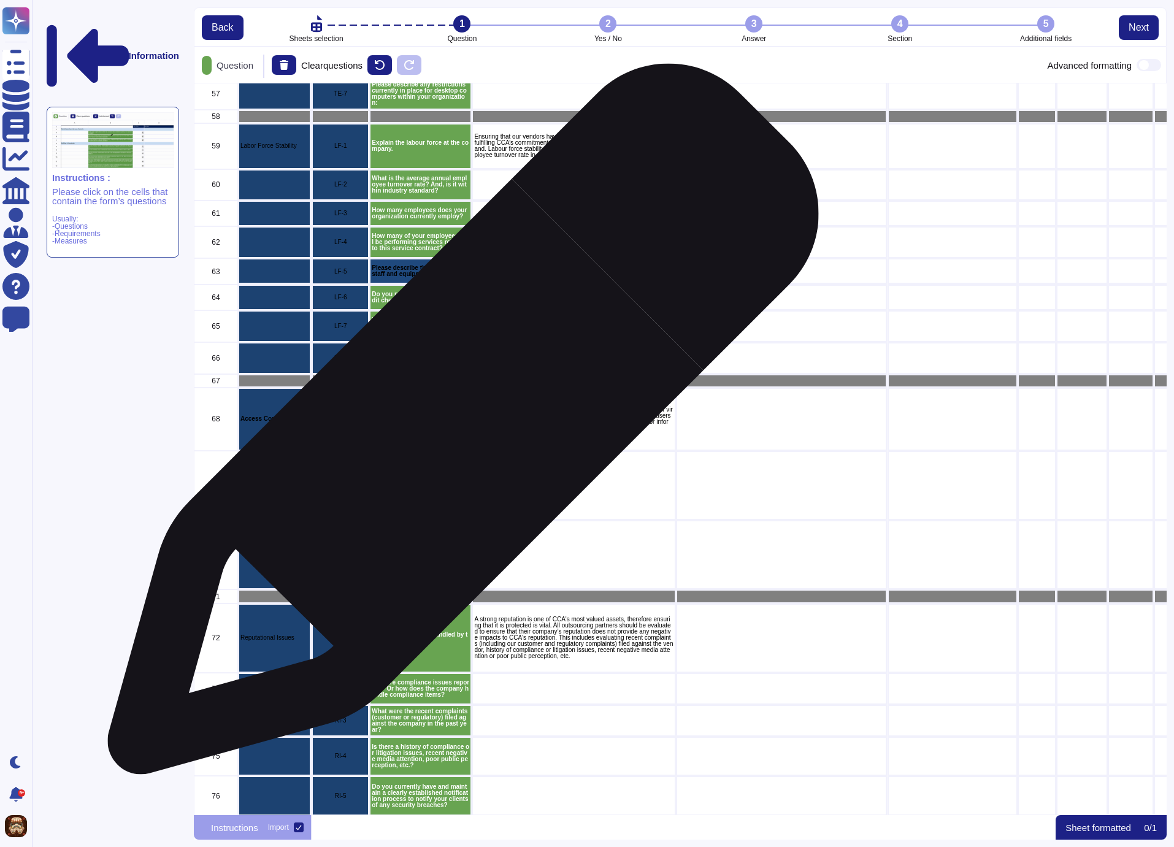
scroll to position [2156, 0]
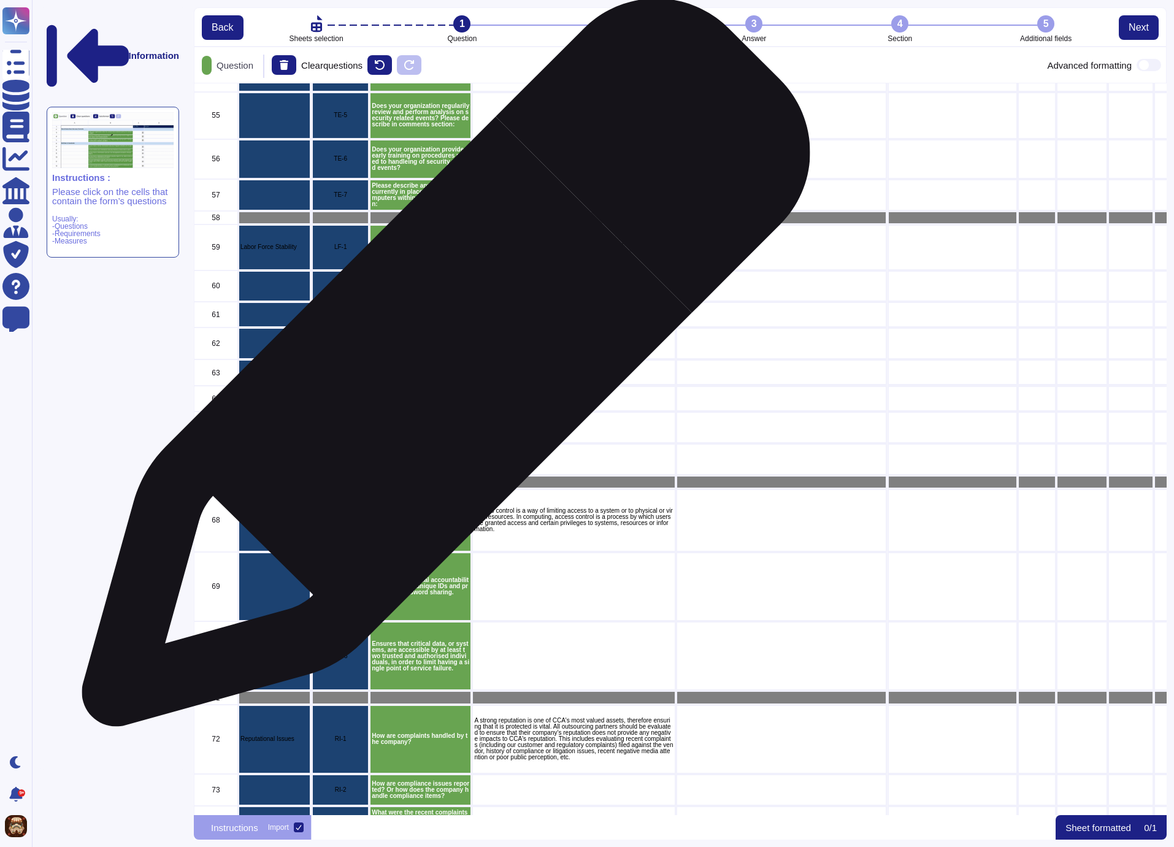
click at [441, 369] on p "Please describe the resources of staff and equipment available:" at bounding box center [421, 372] width 98 height 12
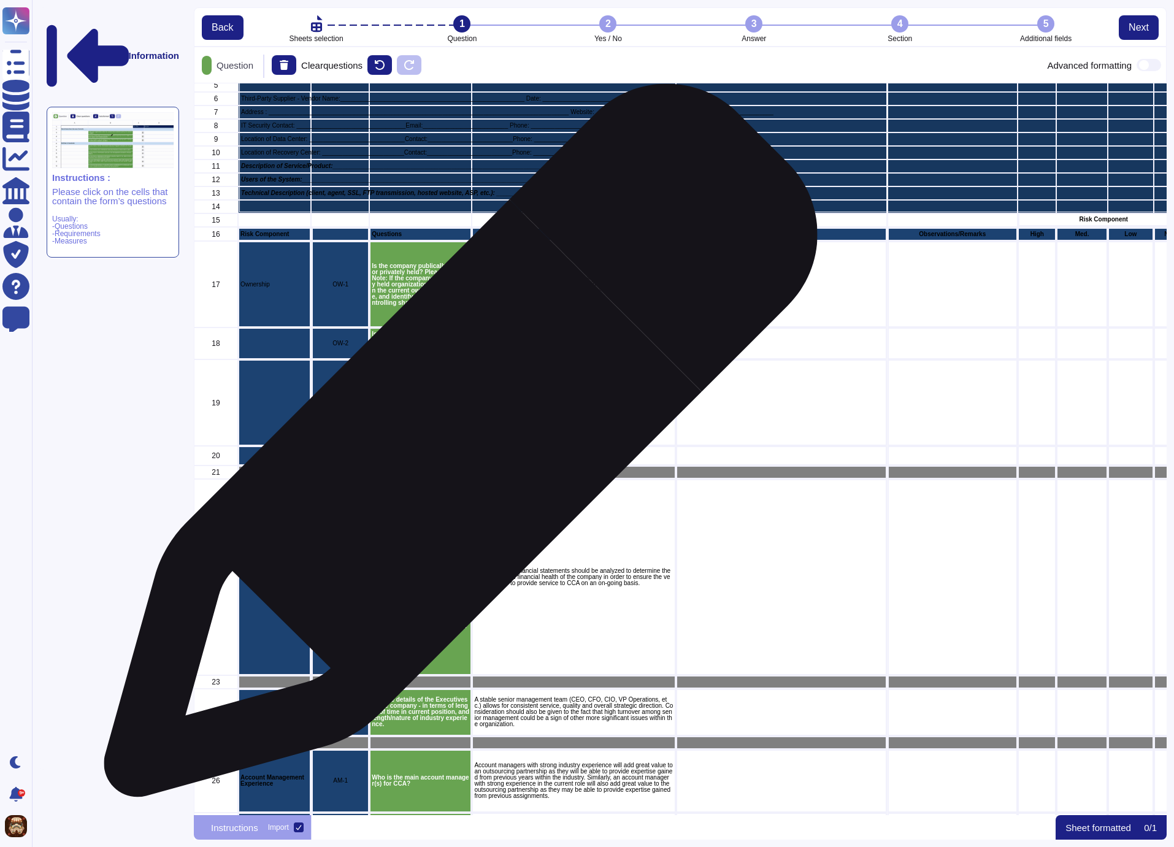
scroll to position [0, 0]
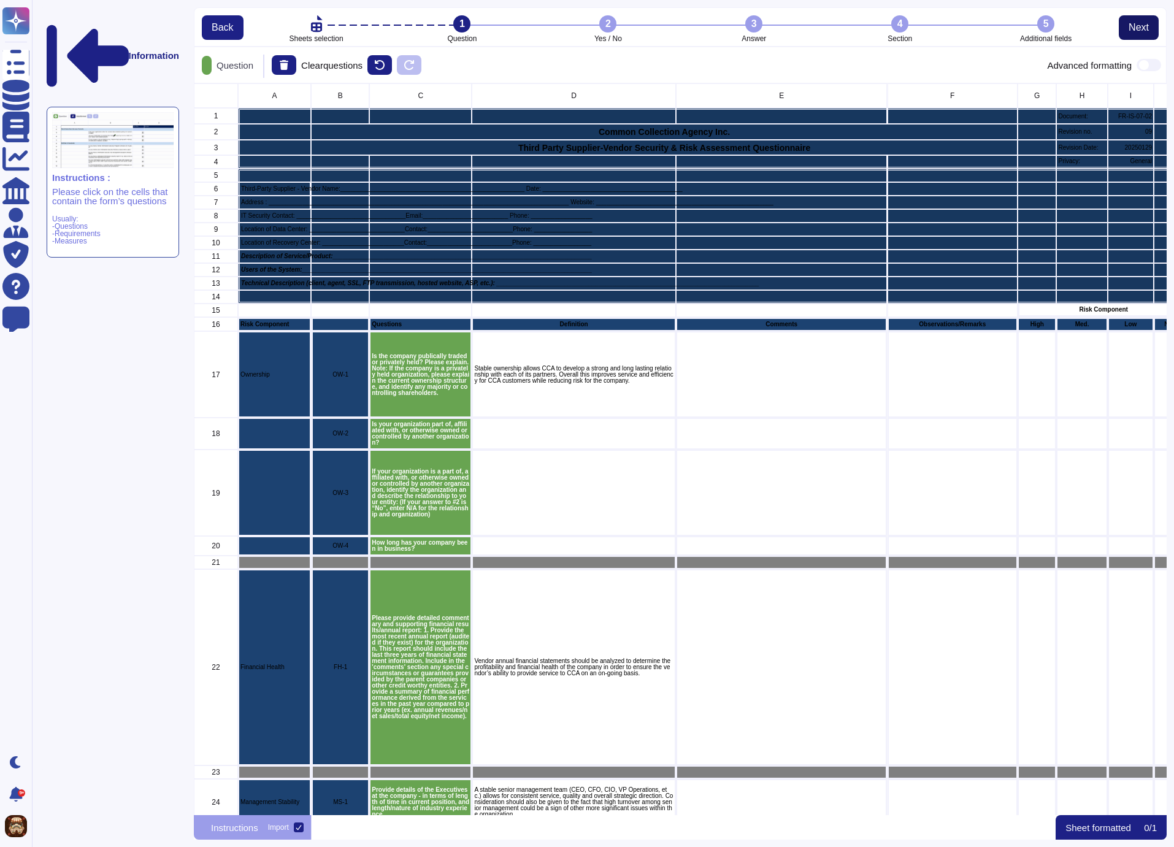
click at [1139, 31] on span "Next" at bounding box center [1139, 28] width 20 height 10
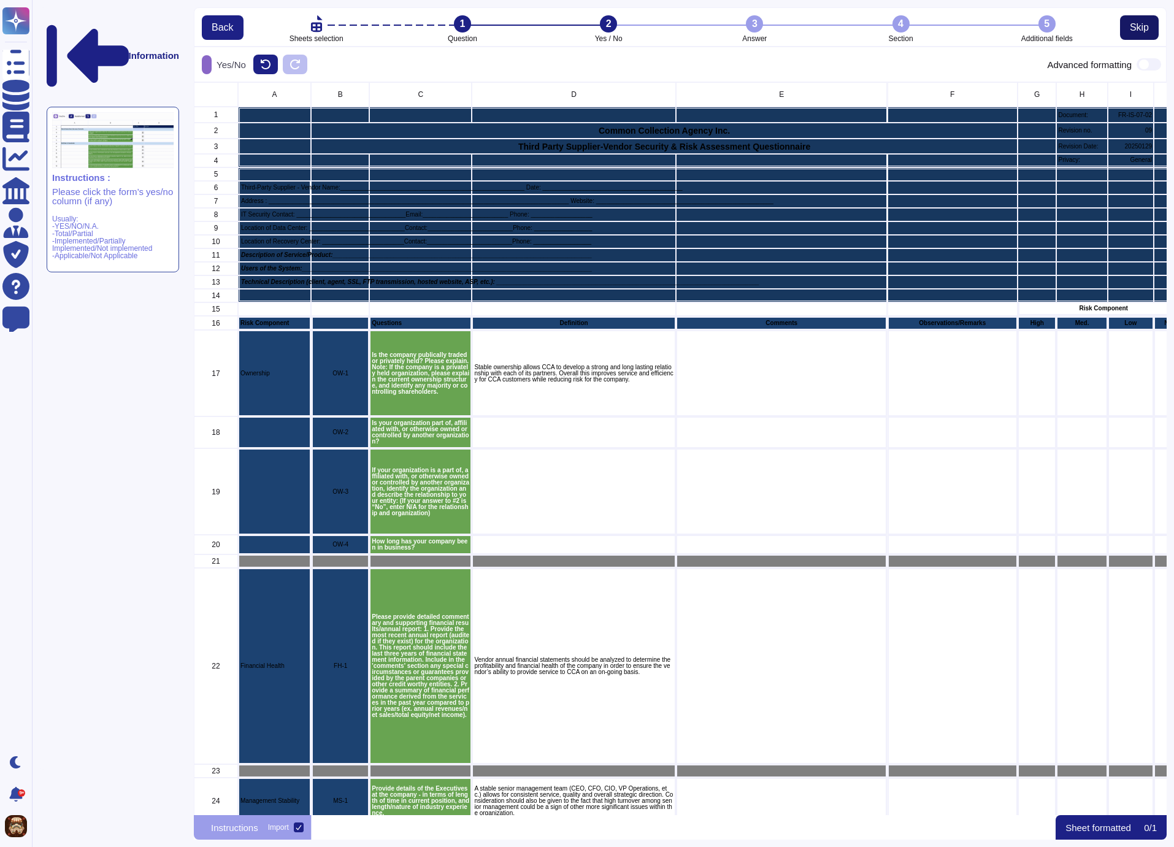
click at [1137, 33] on span "Skip" at bounding box center [1139, 28] width 19 height 10
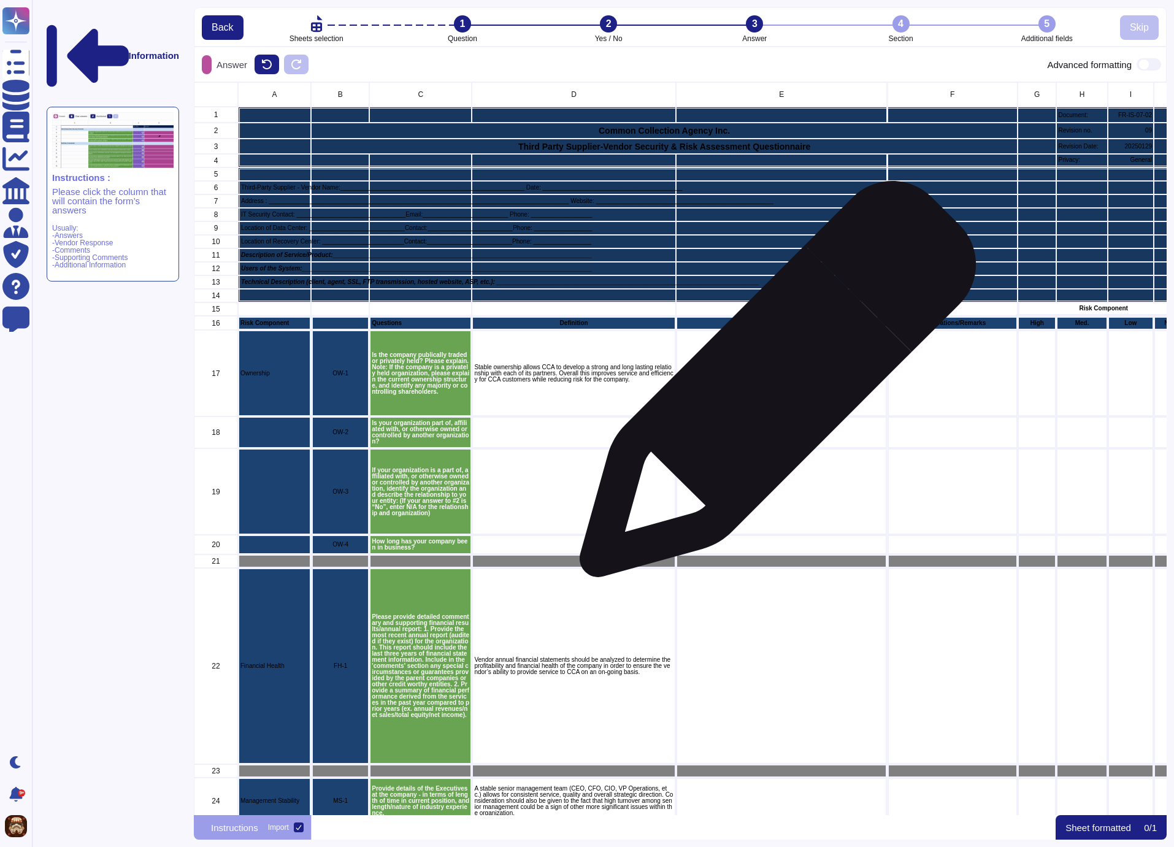
click at [773, 385] on div "grid" at bounding box center [782, 374] width 212 height 86
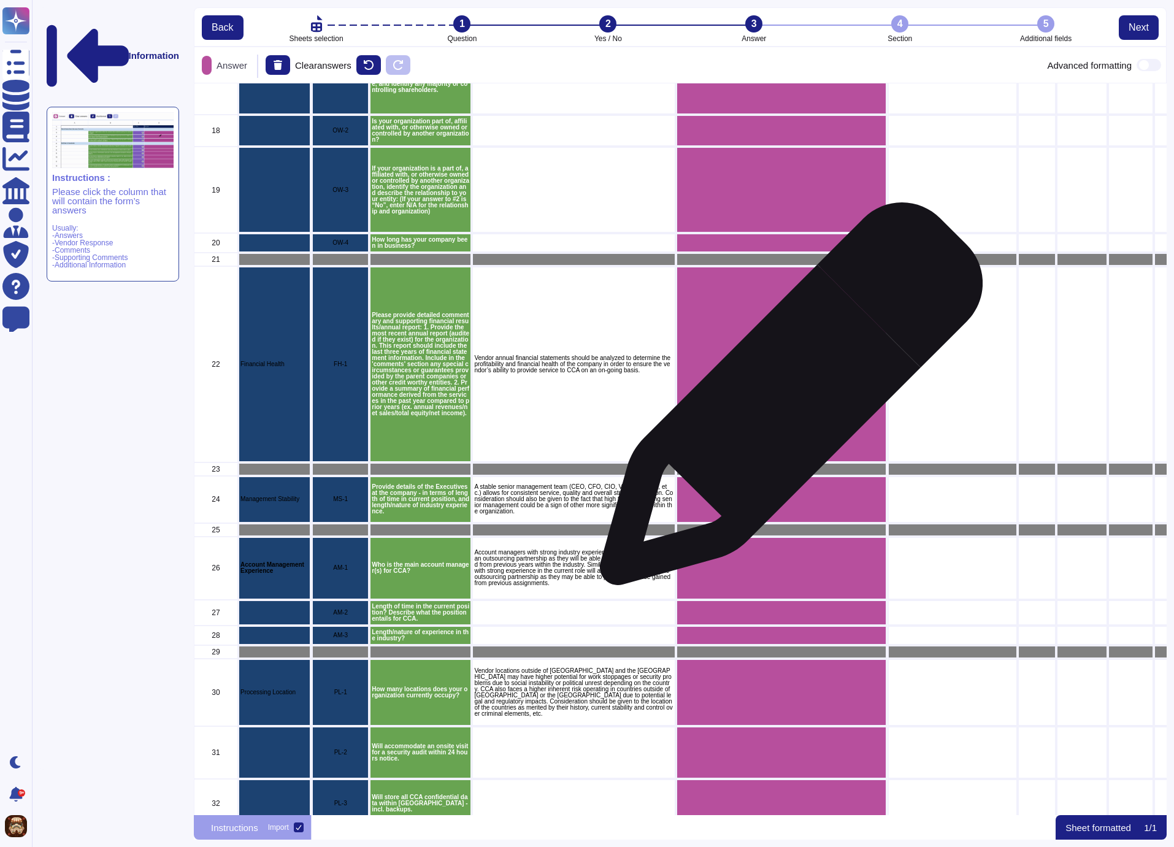
scroll to position [0, 0]
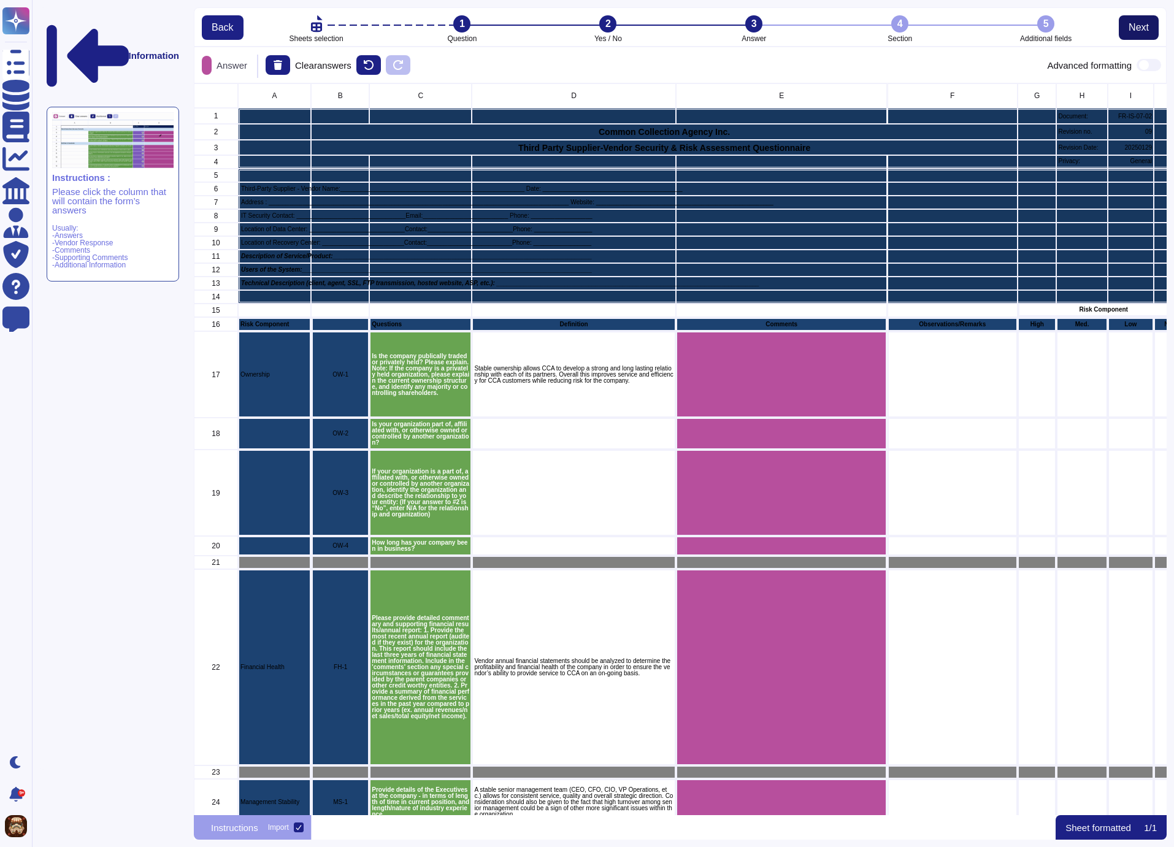
click at [1139, 28] on span "Next" at bounding box center [1139, 28] width 20 height 10
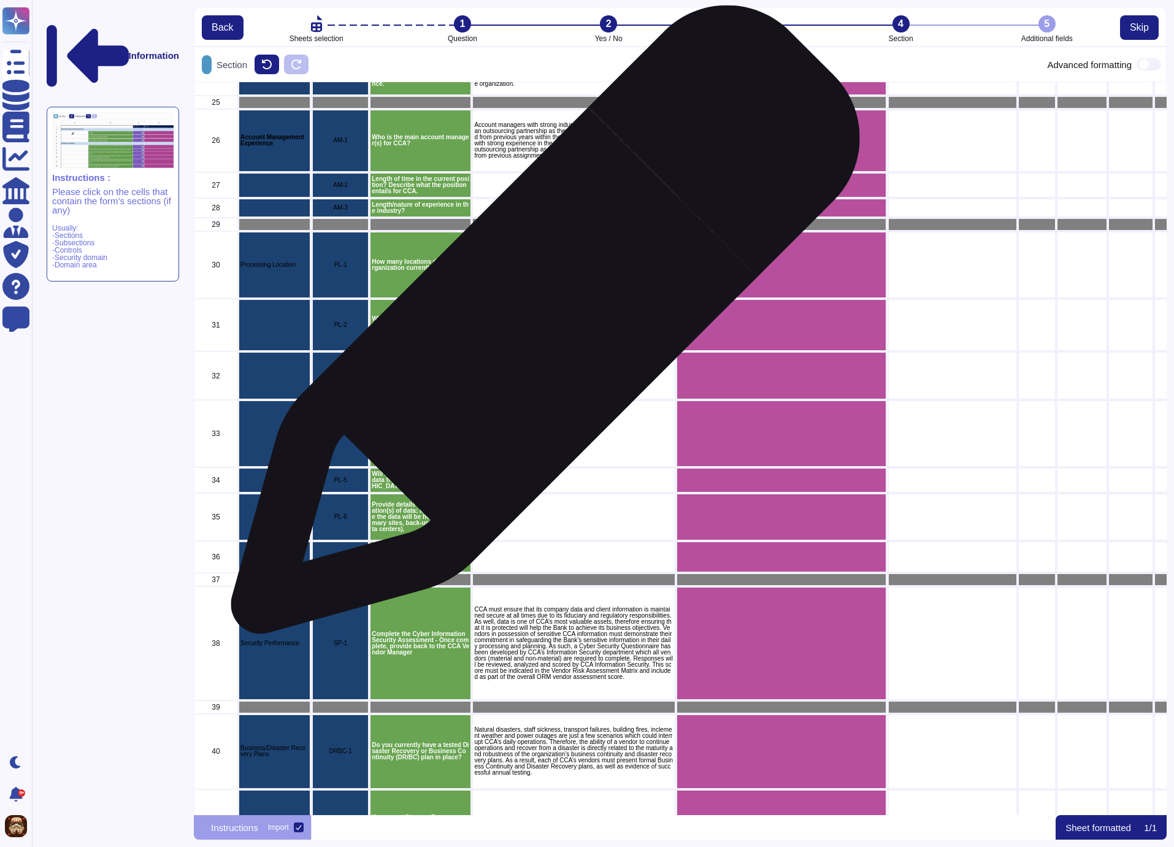
scroll to position [746, 0]
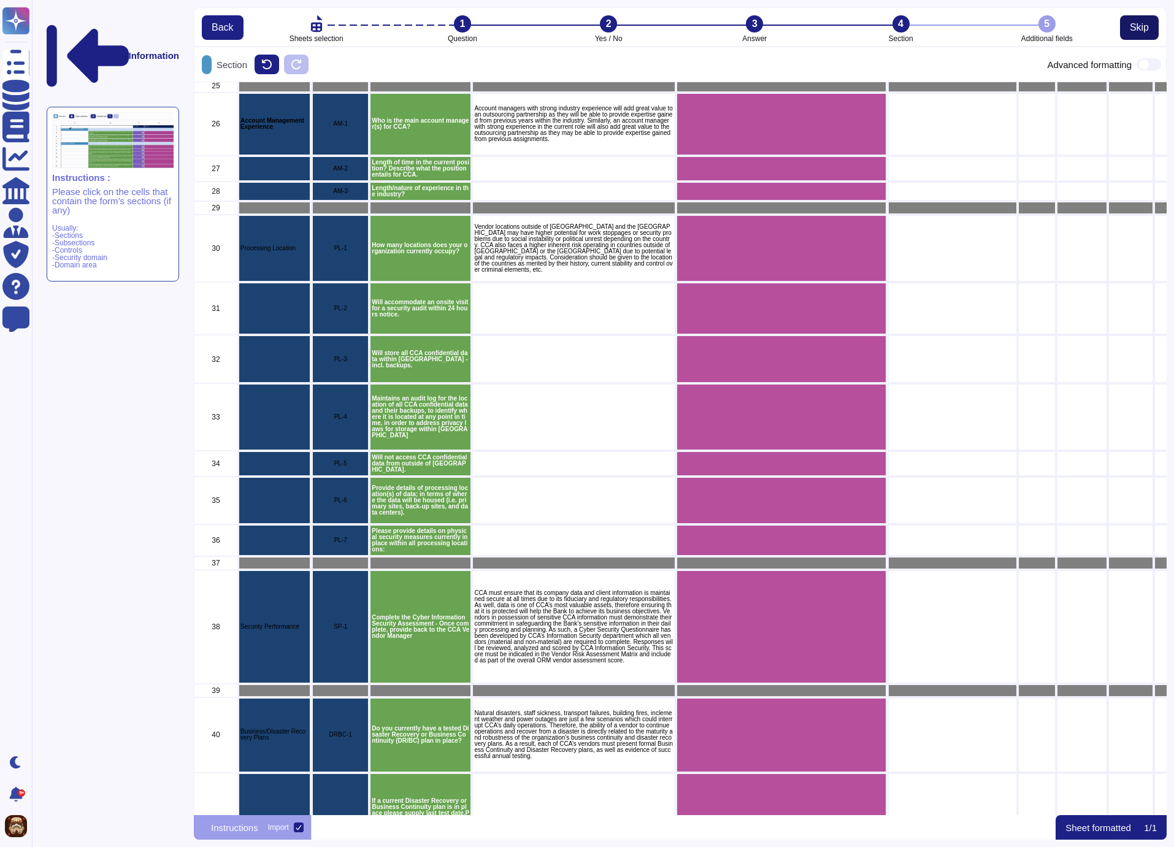
click at [1136, 24] on span "Skip" at bounding box center [1139, 28] width 19 height 10
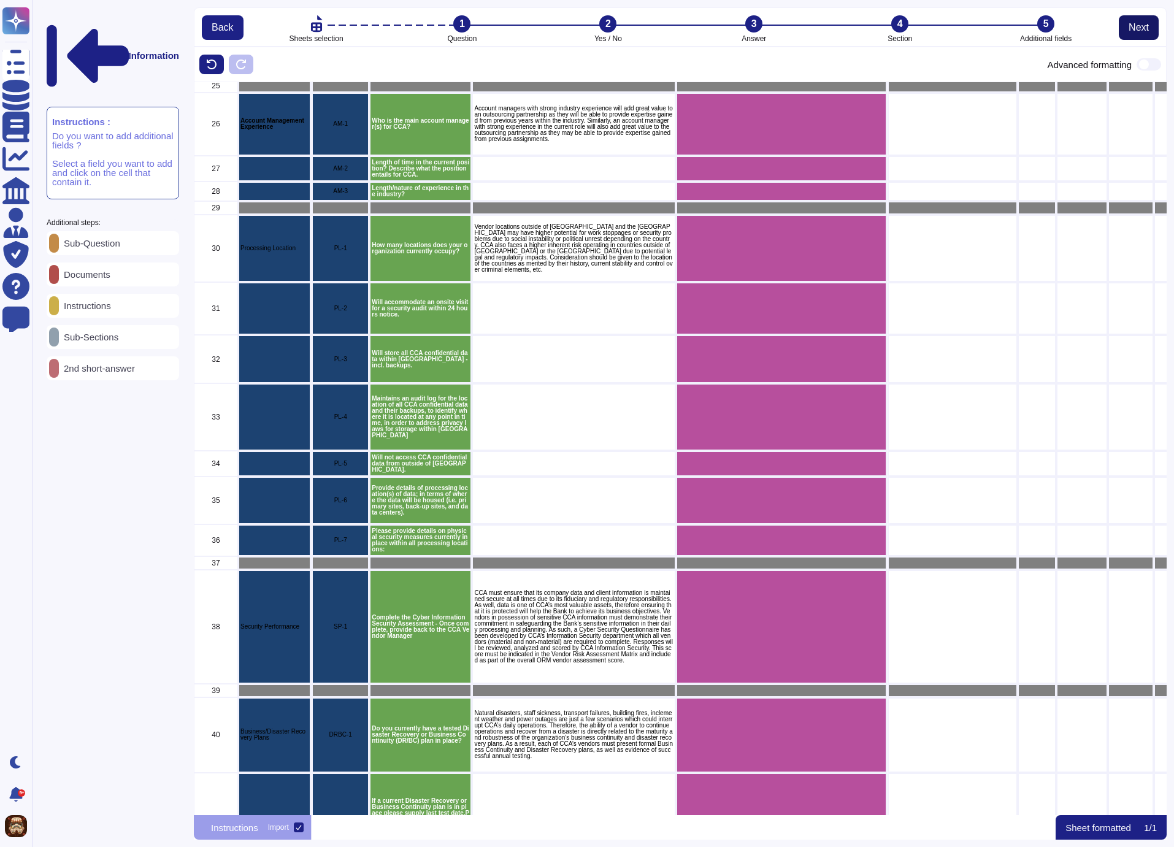
click at [1140, 31] on span "Next" at bounding box center [1139, 28] width 20 height 10
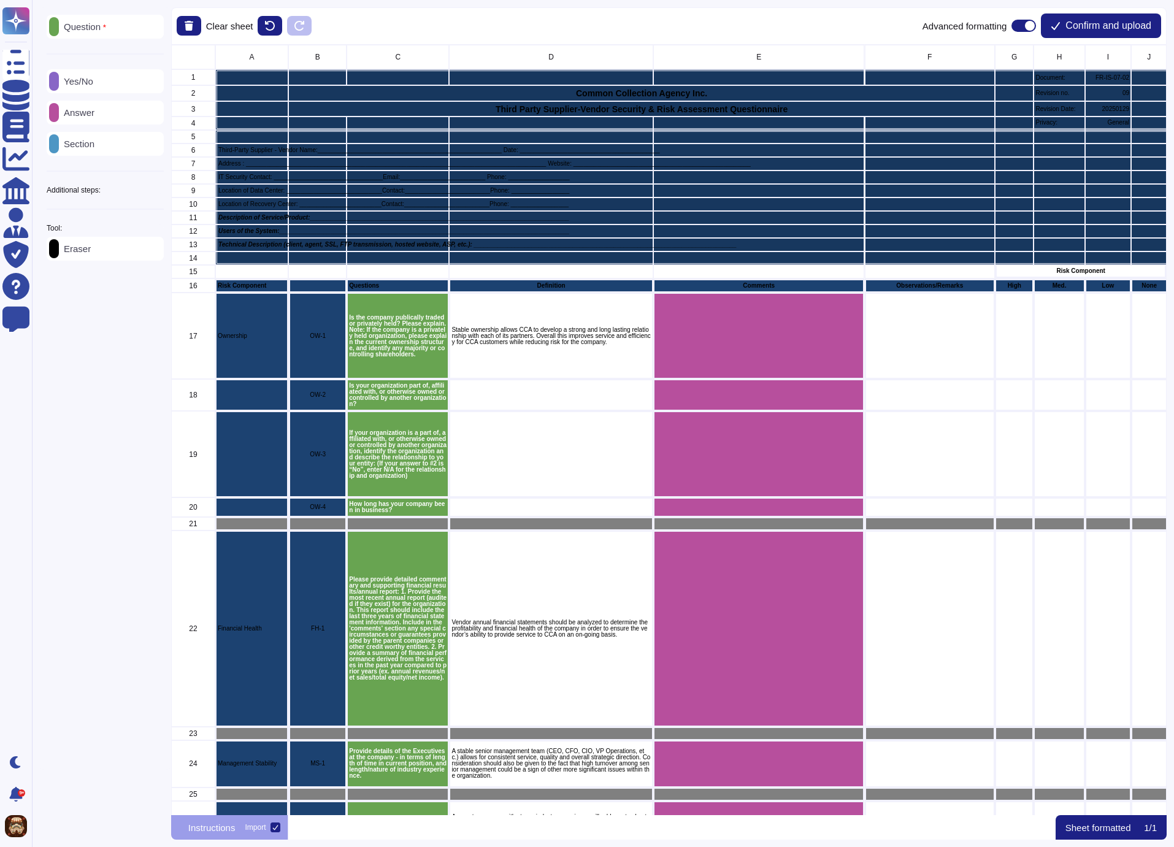
scroll to position [761, 986]
click at [1124, 27] on span "Confirm and upload" at bounding box center [1108, 26] width 86 height 10
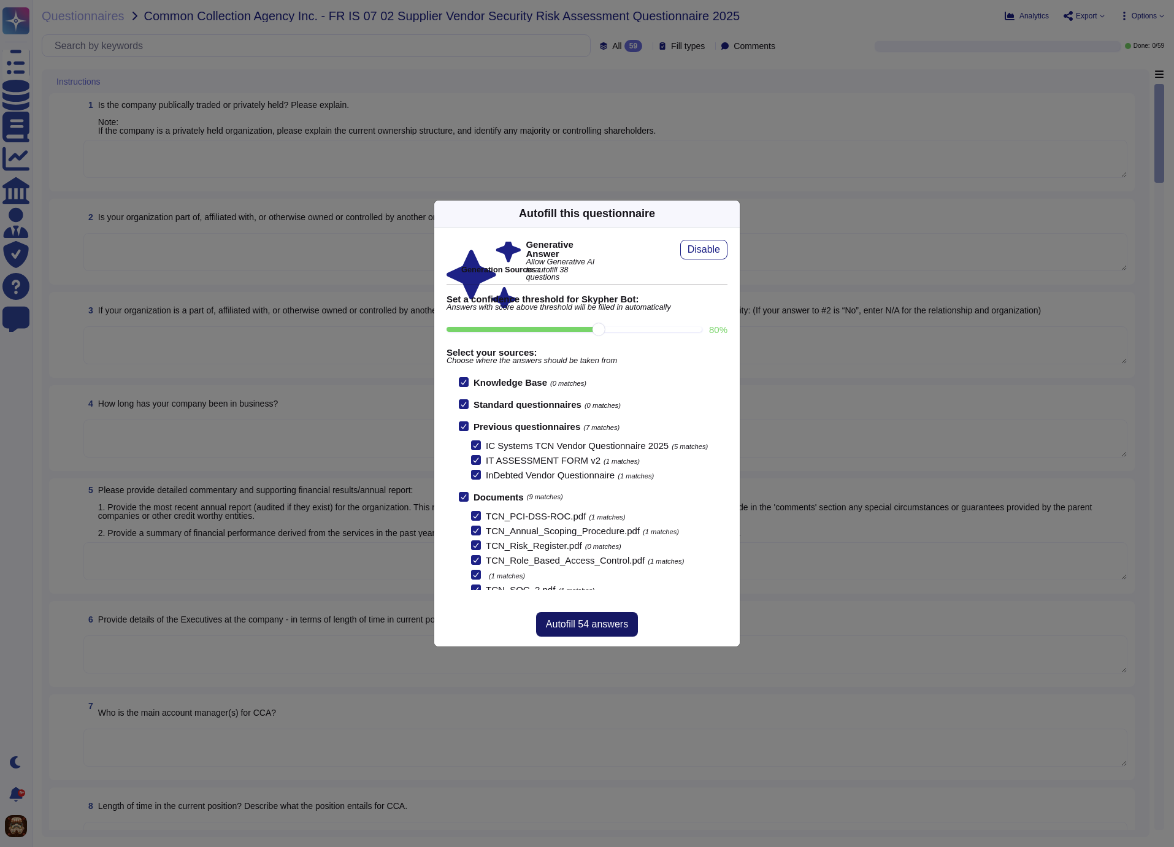
click at [599, 624] on span "Autofill 54 answers" at bounding box center [587, 624] width 82 height 10
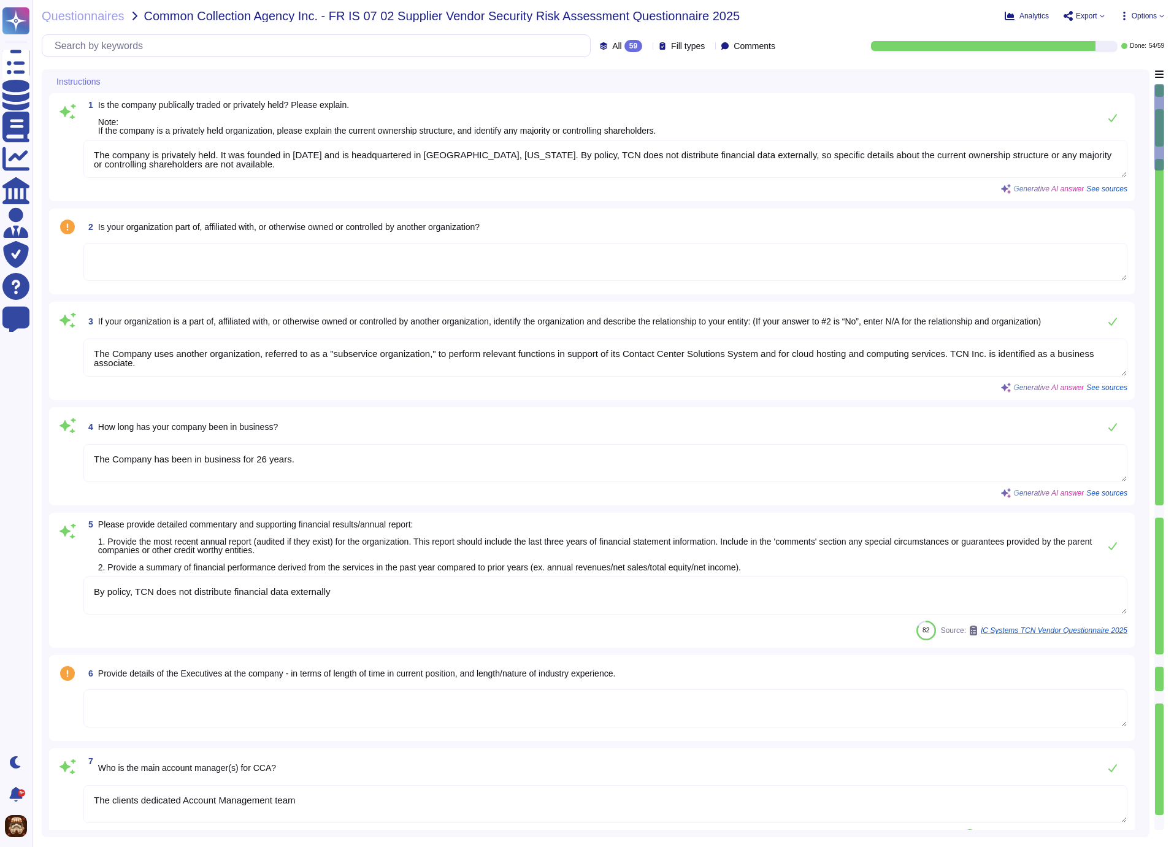
type textarea "The company is privately held. It was founded in October 2000 and is headquarte…"
type textarea "The Company uses another organization, referred to as a "subservice organizatio…"
type textarea "The Company has been in business for 26 years."
type textarea "By policy, TCN does not distribute financial data externally"
type textarea "The clients dedicated Account Management team"
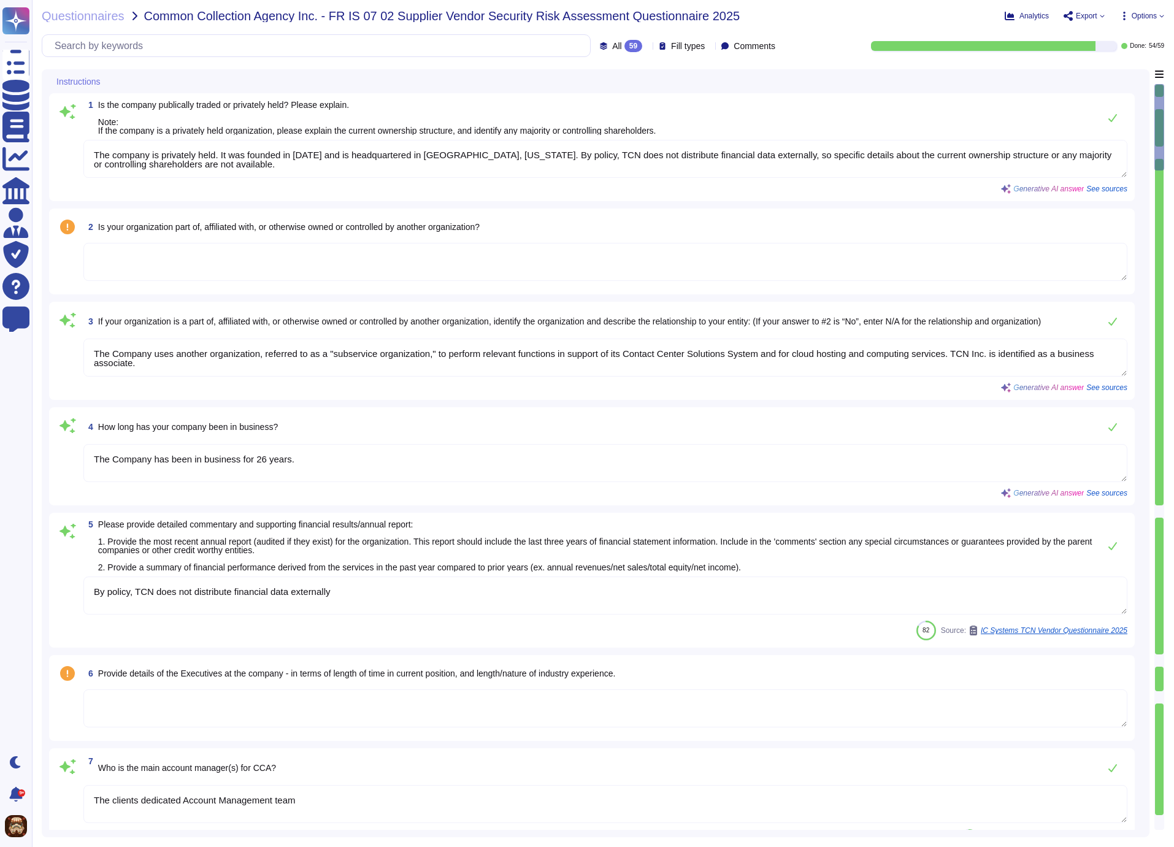
type textarea "There are many different types of employment status at TCN, each with its own v…"
type textarea "Our team consists of experienced professionals who are dedicated to expanding t…"
type textarea "Our organization currently occupies 11 locations."
drag, startPoint x: 96, startPoint y: 155, endPoint x: 277, endPoint y: 166, distance: 181.9
click at [277, 166] on textarea "The company is privately held. It was founded in October 2000 and is headquarte…" at bounding box center [605, 159] width 1044 height 38
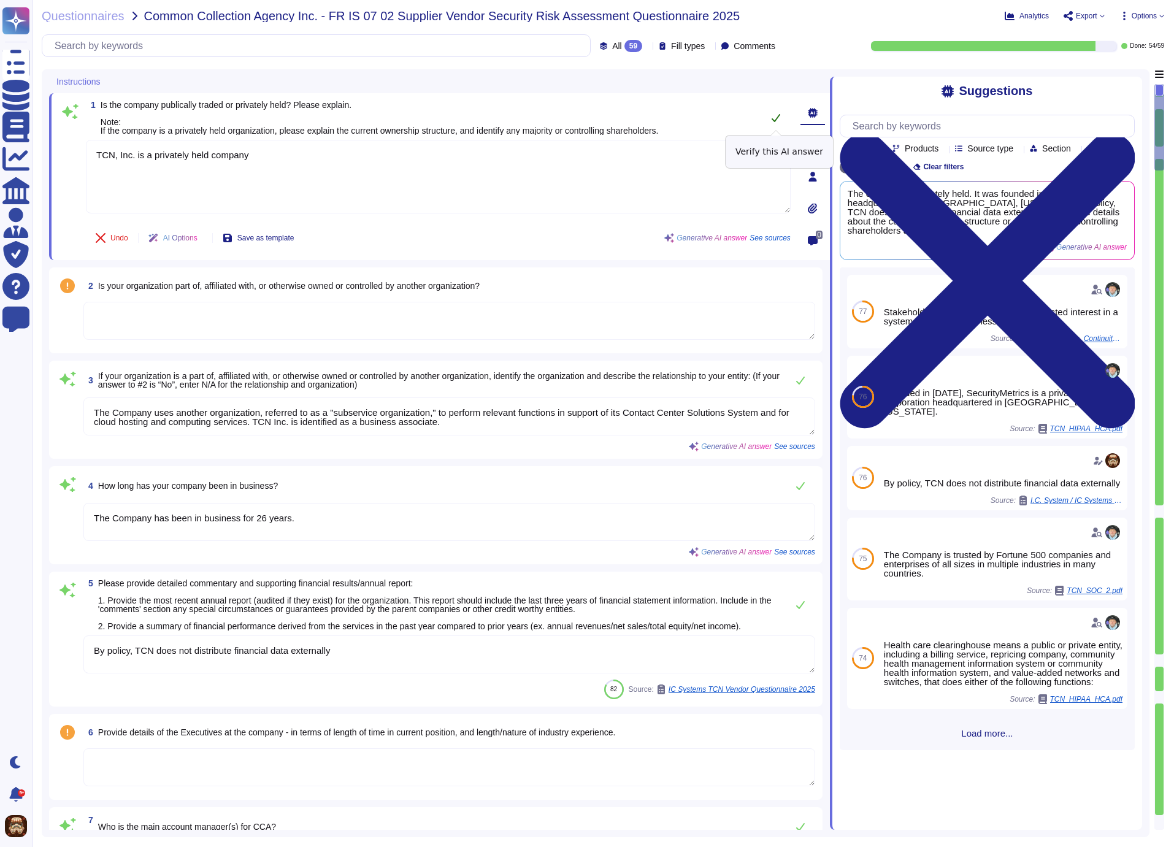
click at [778, 118] on icon at bounding box center [776, 118] width 10 height 10
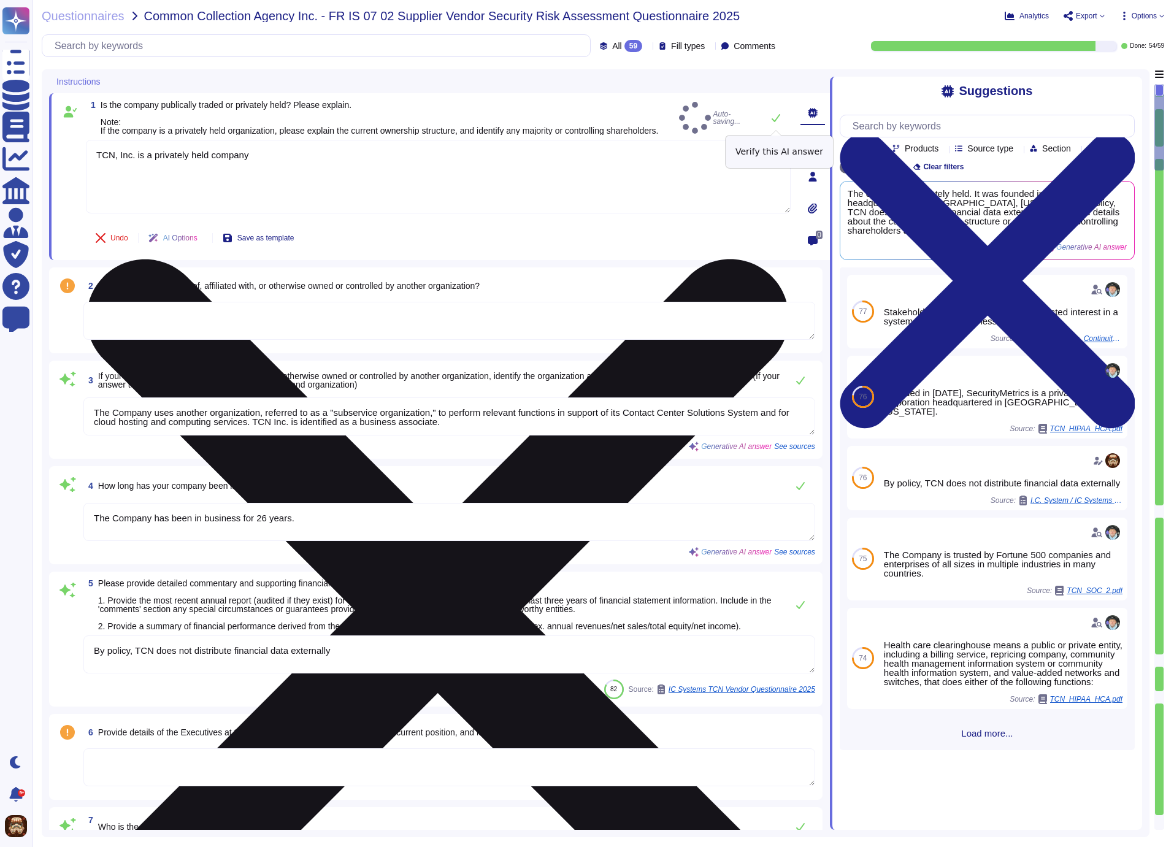
type textarea "TCN, Inc. is a privately held company"
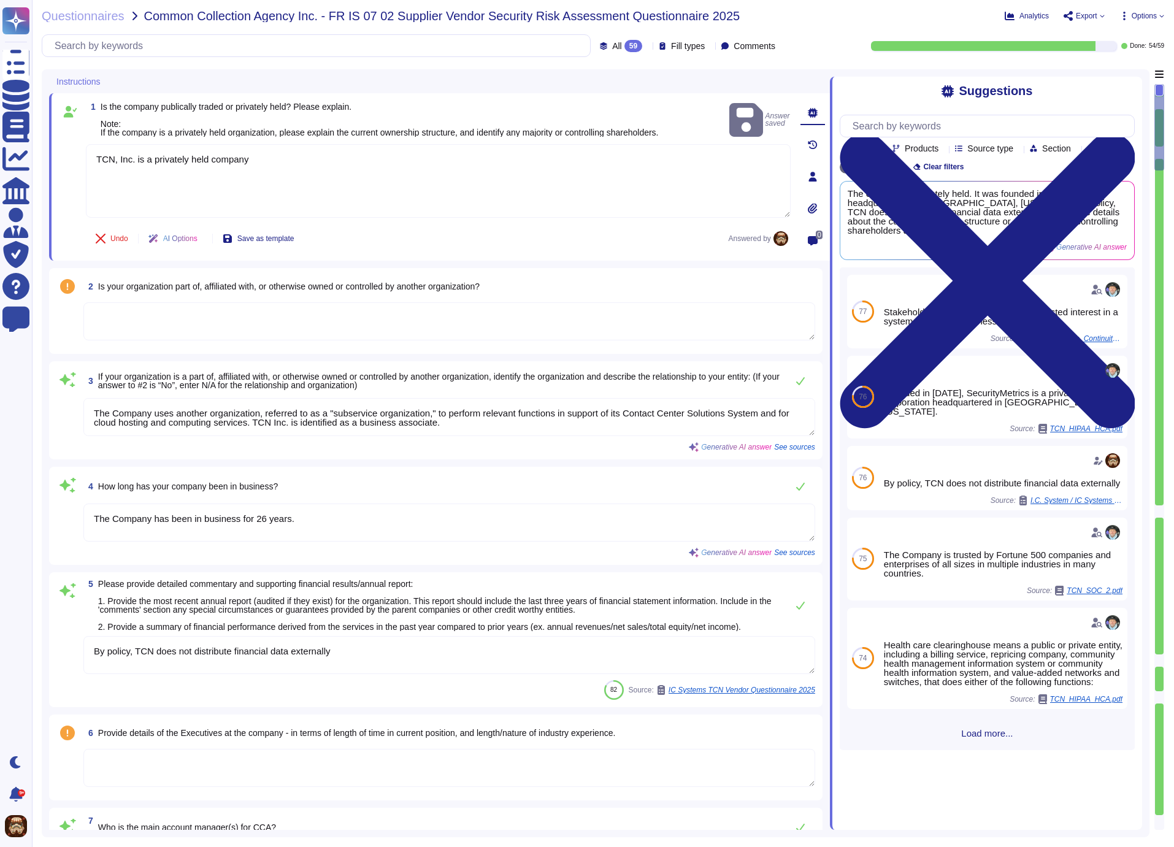
click at [474, 323] on textarea at bounding box center [449, 321] width 732 height 38
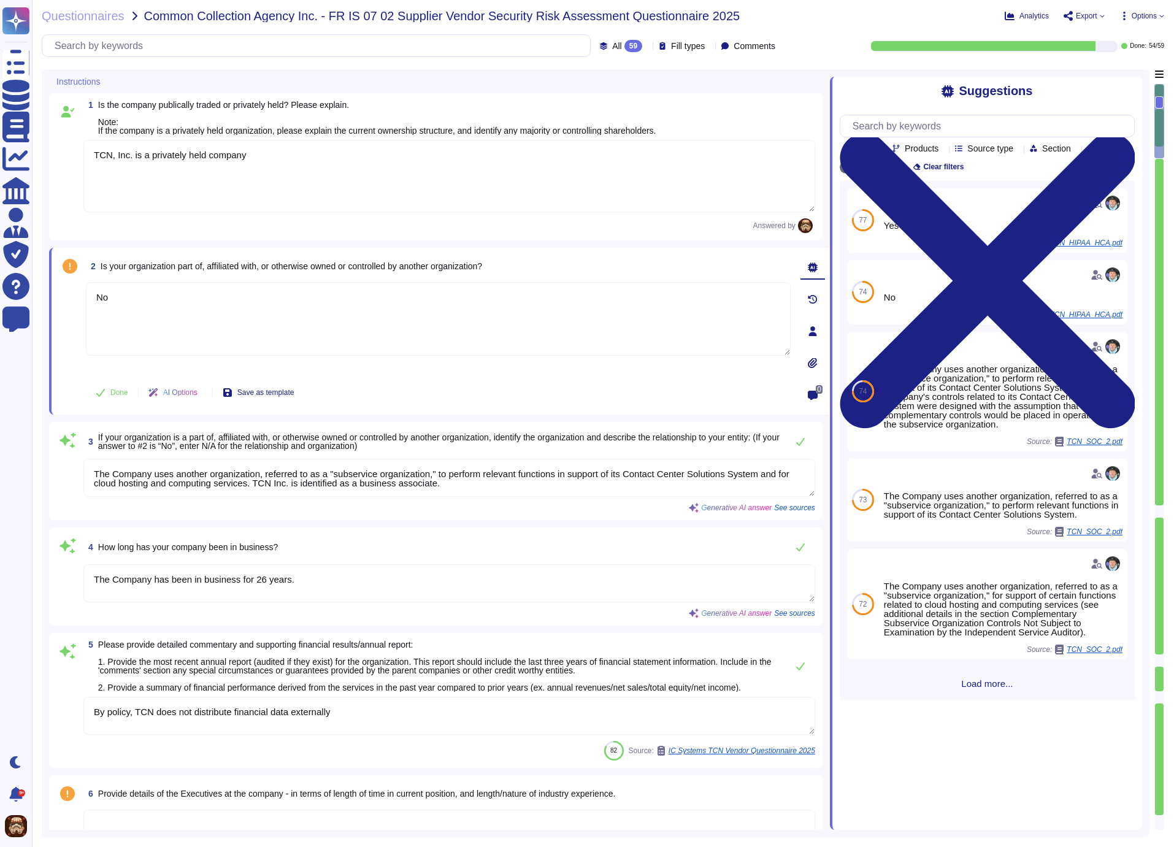
type textarea "No"
click at [746, 260] on div "2 Is your organization part of, affiliated with, or otherwise owned or controll…" at bounding box center [438, 266] width 705 height 22
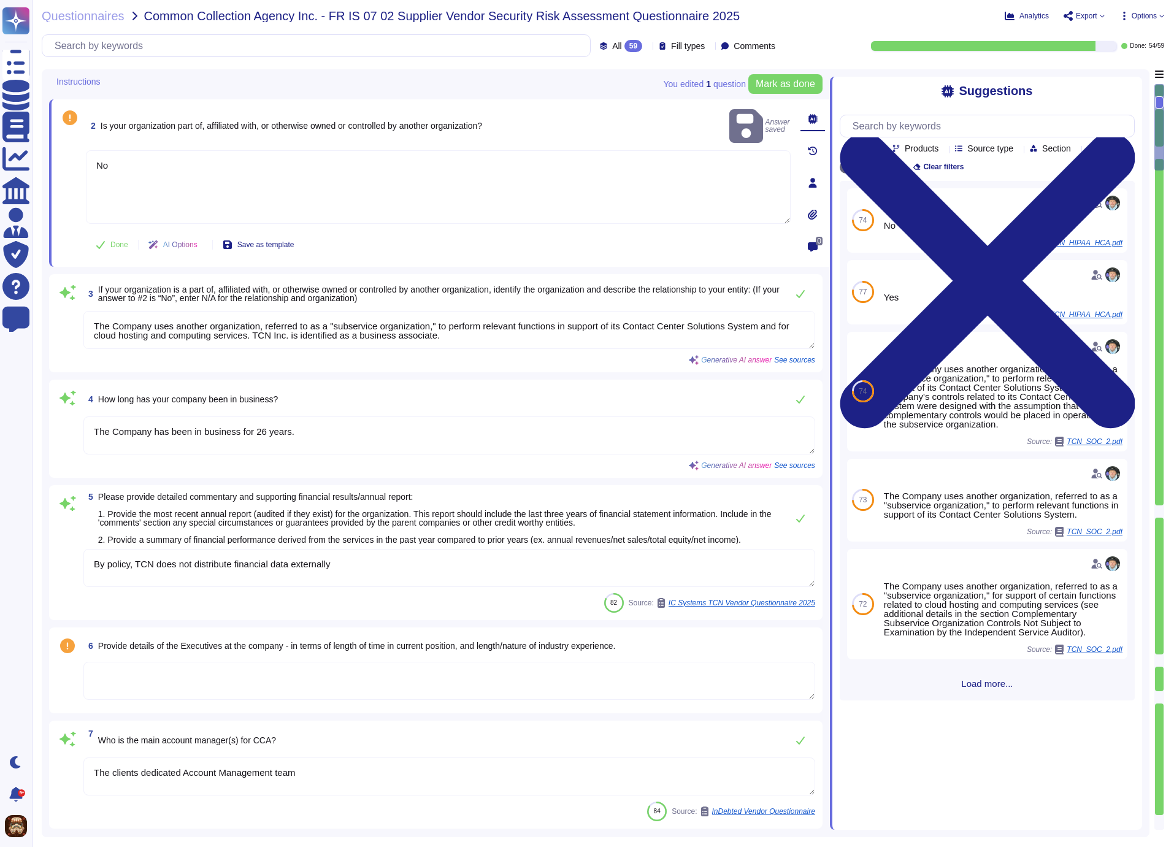
type textarea "Our organization currently occupies 11 locations."
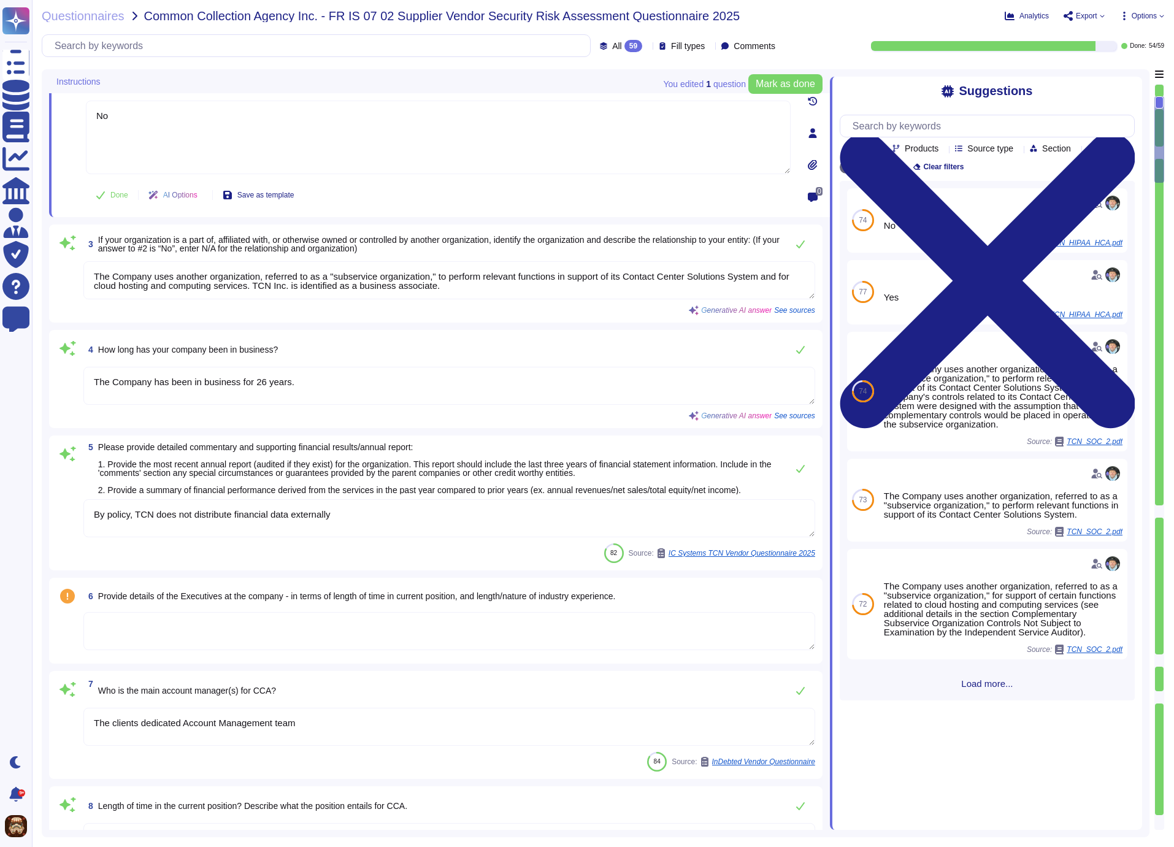
type textarea "Audits are performed annually by third-party auditing firms."
drag, startPoint x: 495, startPoint y: 286, endPoint x: 93, endPoint y: 260, distance: 403.2
click at [93, 261] on textarea "The Company uses another organization, referred to as a "subservice organizatio…" at bounding box center [449, 280] width 732 height 38
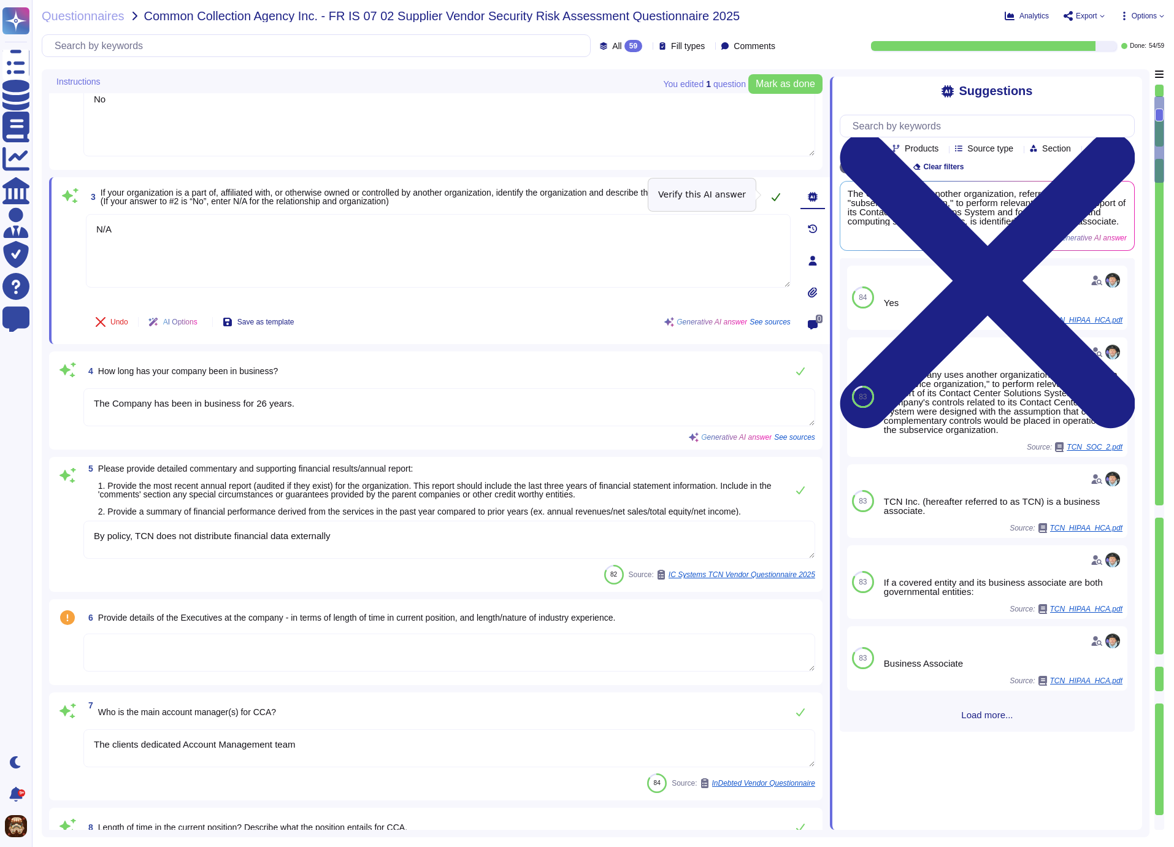
type textarea "N/A"
click at [777, 194] on icon at bounding box center [776, 197] width 10 height 10
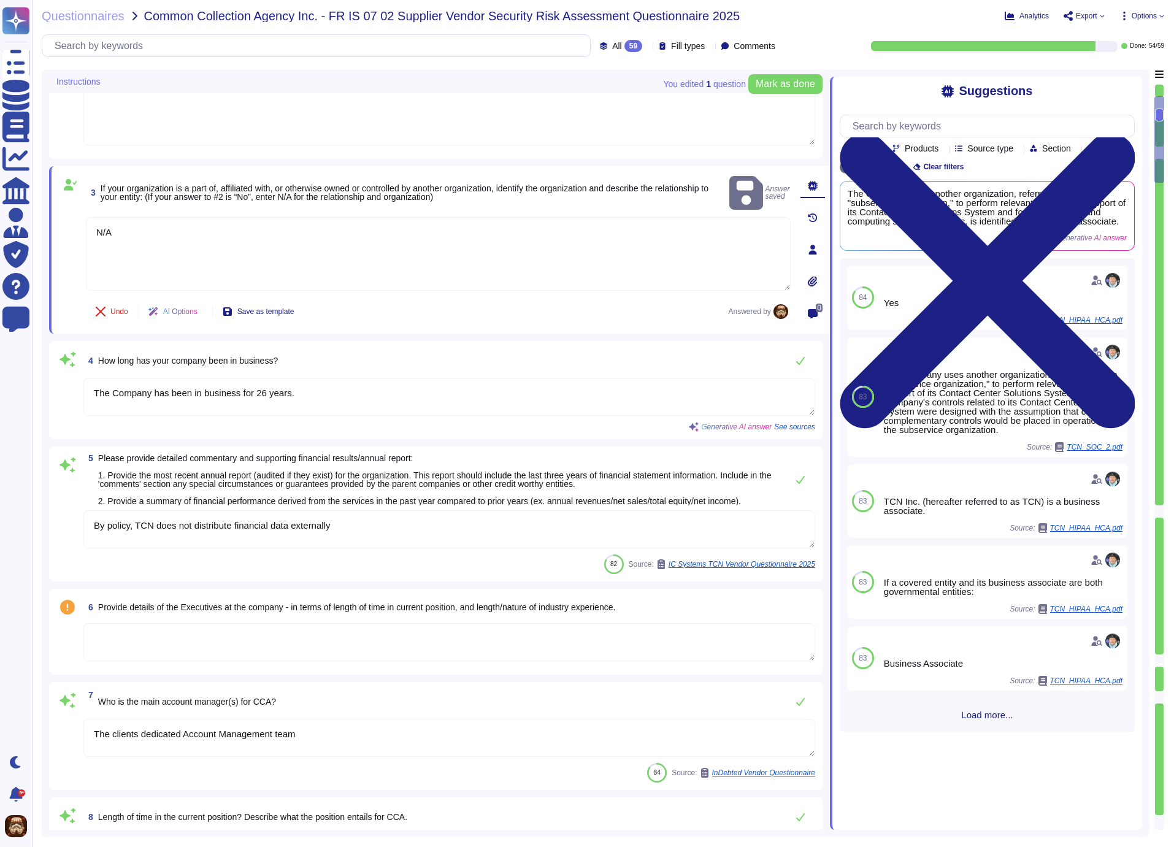
type textarea "Audits are performed annually by third-party auditing firms."
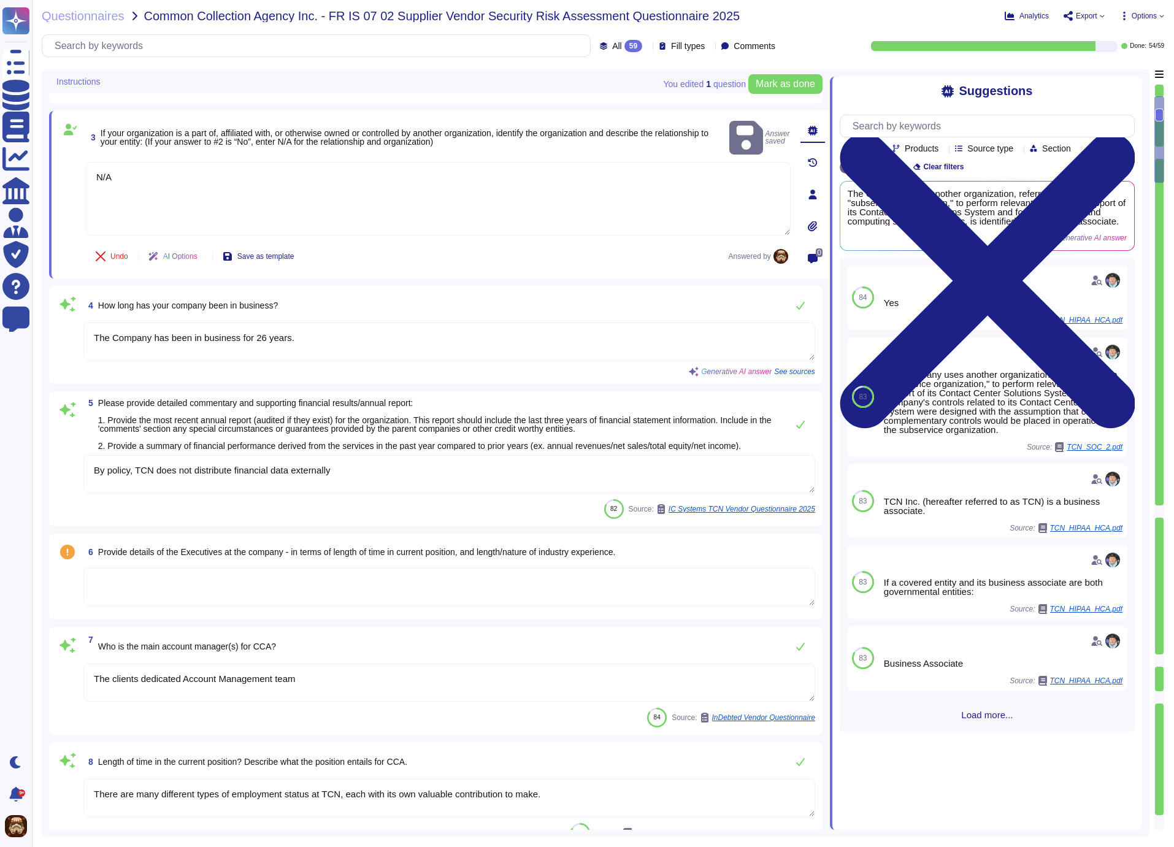
scroll to position [268, 0]
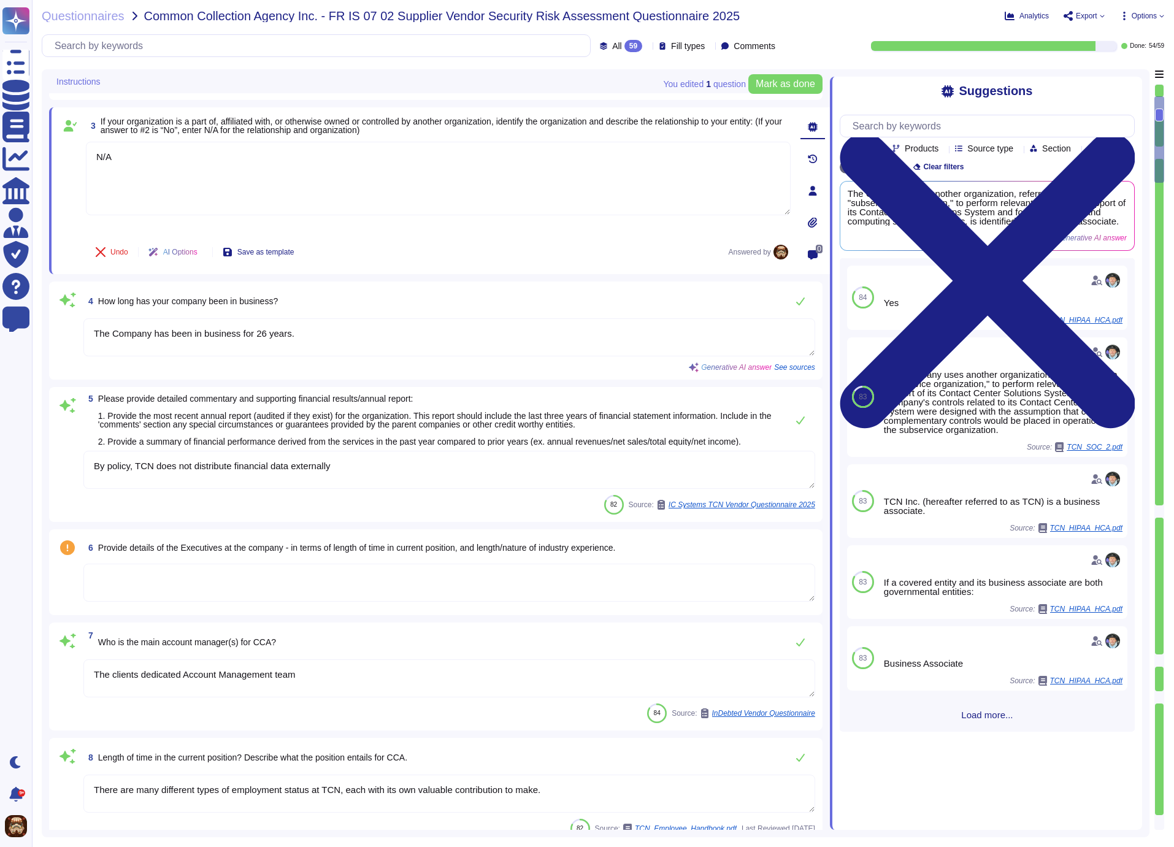
drag, startPoint x: 152, startPoint y: 332, endPoint x: 96, endPoint y: 329, distance: 55.9
click at [96, 329] on textarea "The Company has been in business for 26 years." at bounding box center [449, 337] width 732 height 38
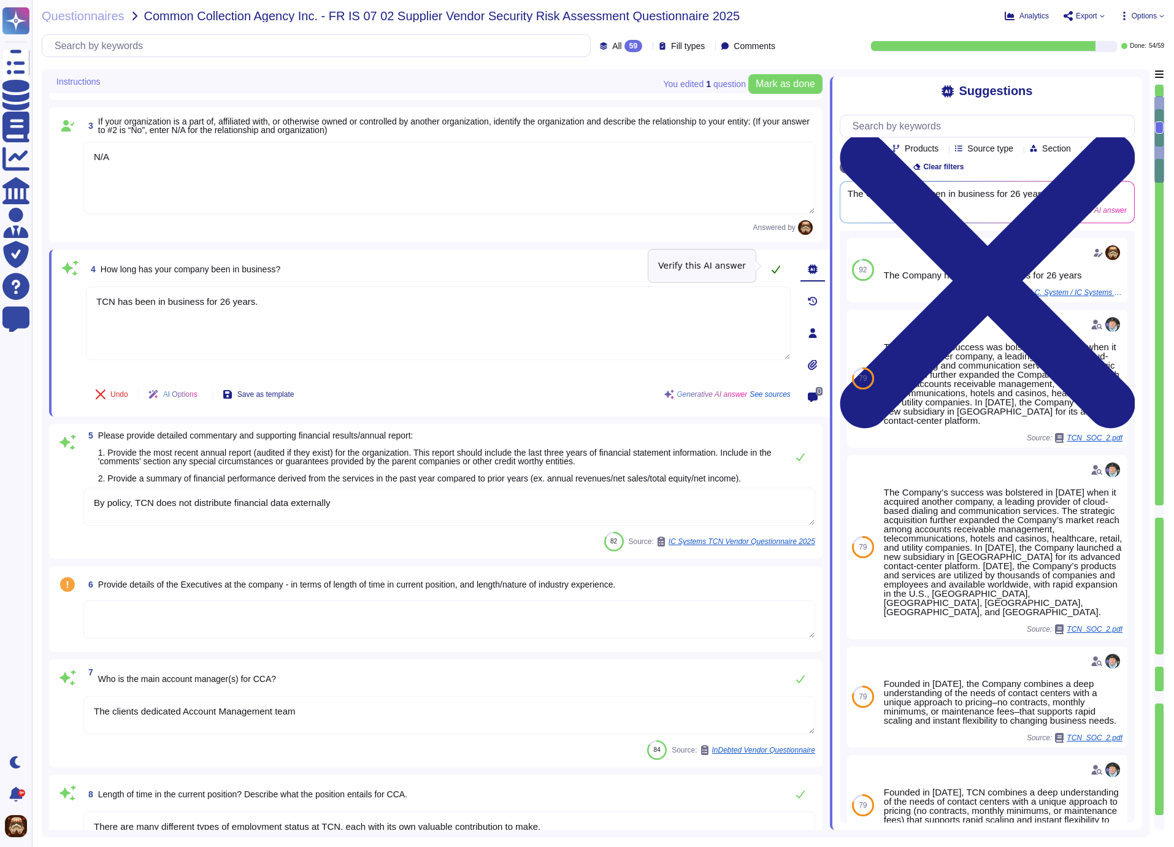
type textarea "TCN has been in business for 26 years."
click at [773, 268] on icon at bounding box center [776, 273] width 10 height 10
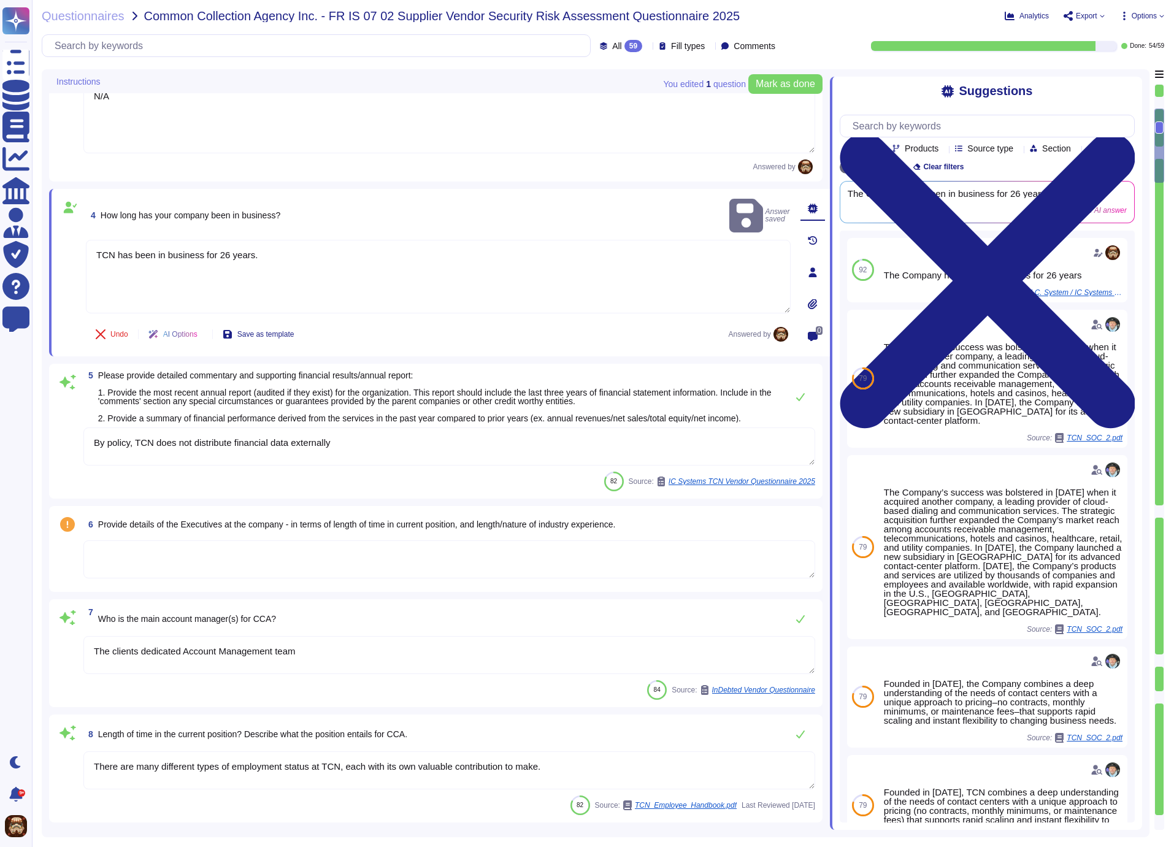
type textarea "Only approved locations (GCP region, zone) are permitted for the storage of dat…"
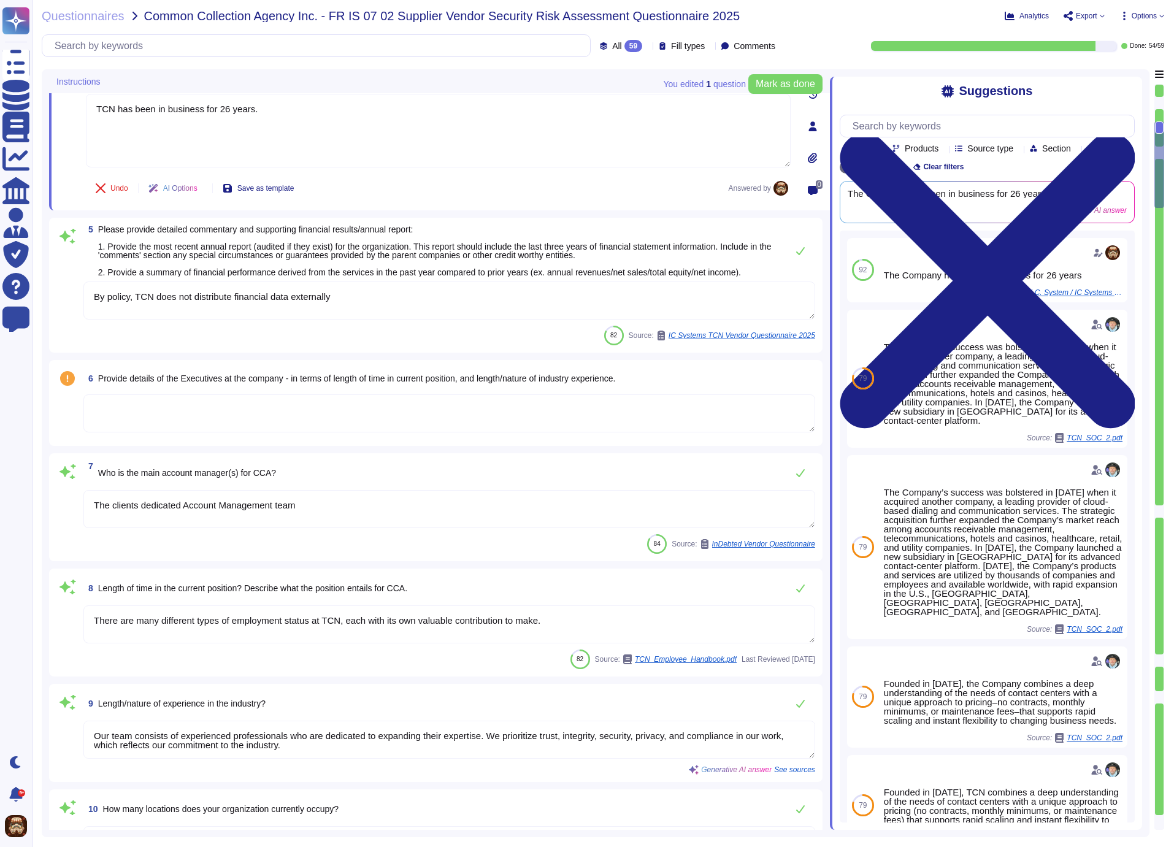
type textarea "This option requires additional review from the entity to which this AOC will b…"
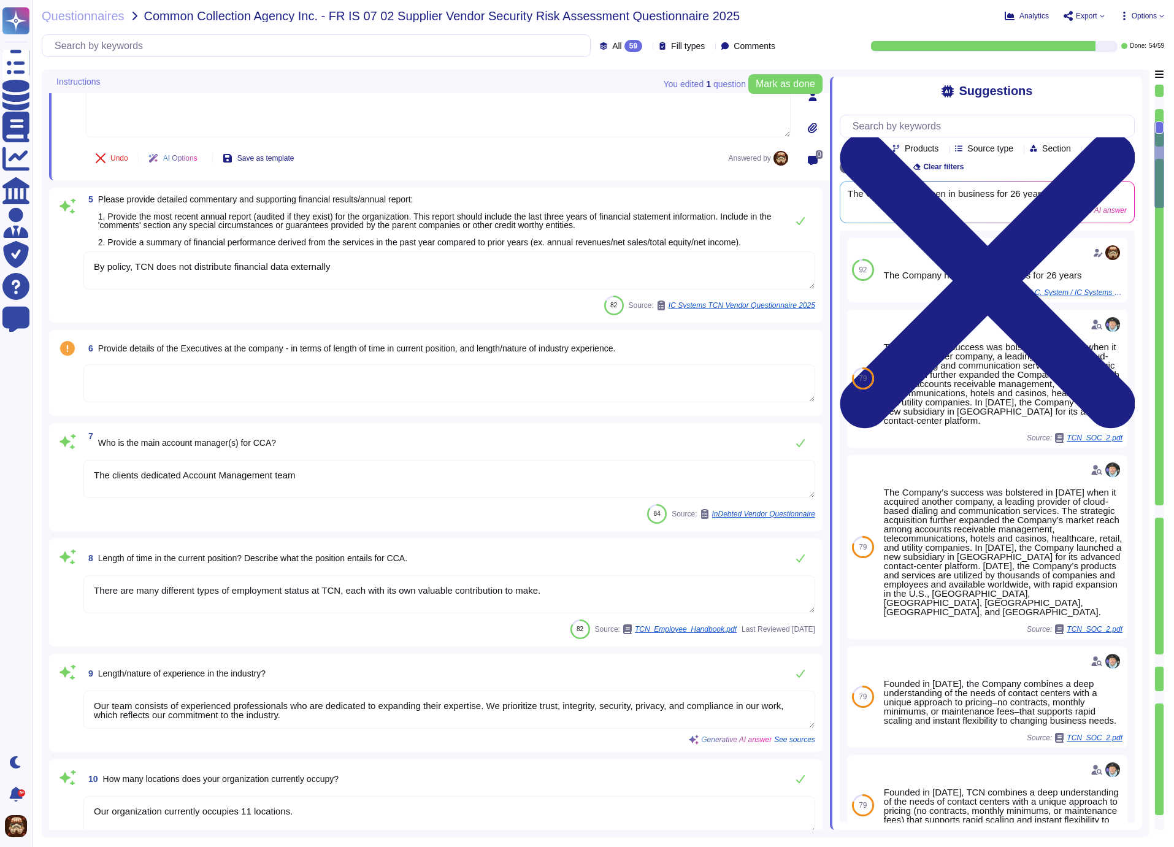
scroll to position [501, 0]
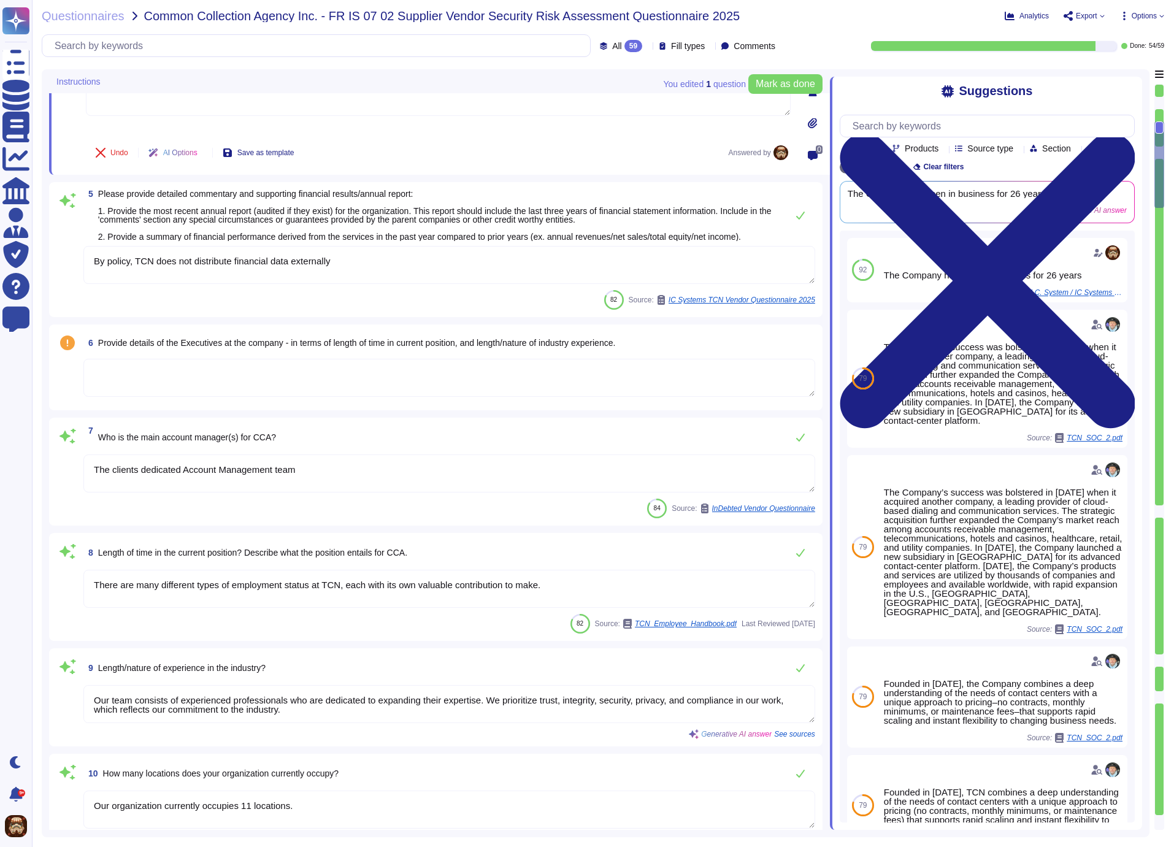
drag, startPoint x: 355, startPoint y: 268, endPoint x: 94, endPoint y: 271, distance: 261.3
click at [94, 271] on textarea "By policy, TCN does not distribute financial data externally" at bounding box center [449, 265] width 732 height 38
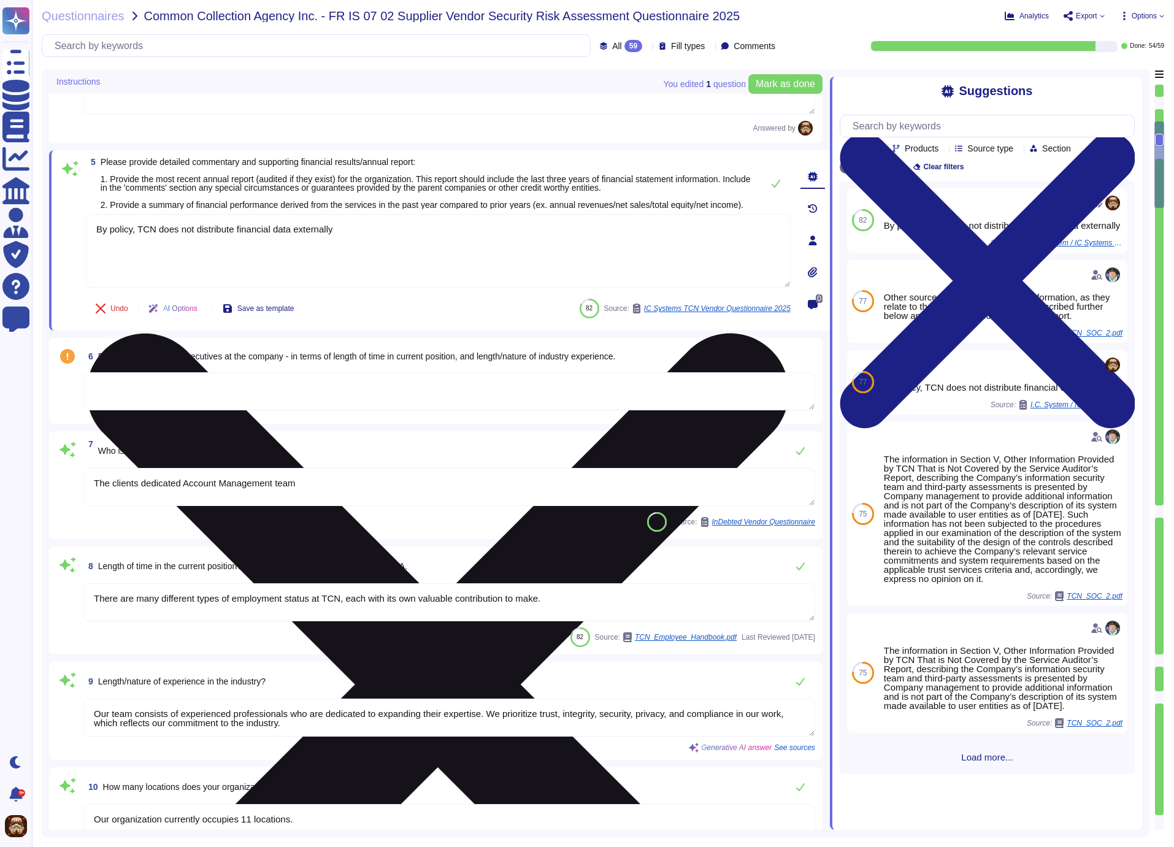
type textarea "This option requires additional review from the entity to which this AOC will b…"
paste textarea "share financial information with clients or vendors"
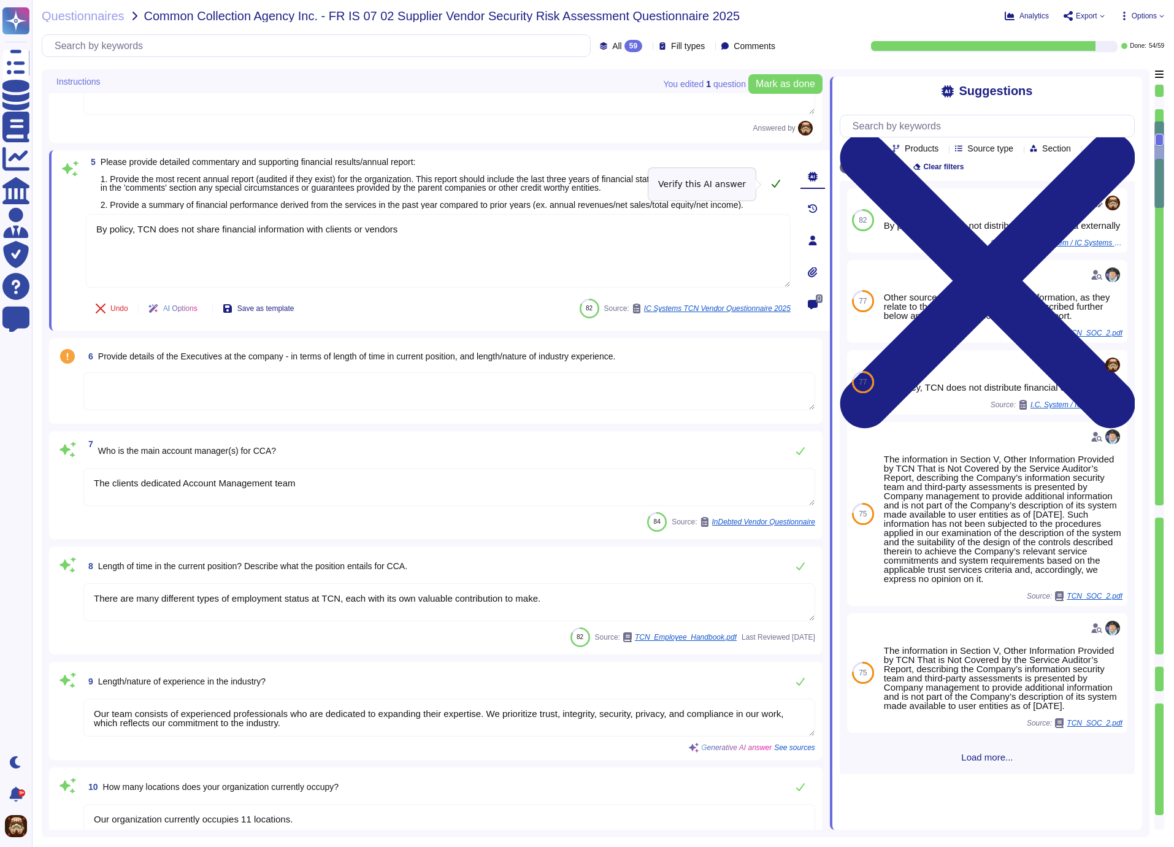
type textarea "By policy, TCN does not share financial information with clients or vendors"
click at [773, 183] on icon at bounding box center [776, 183] width 10 height 10
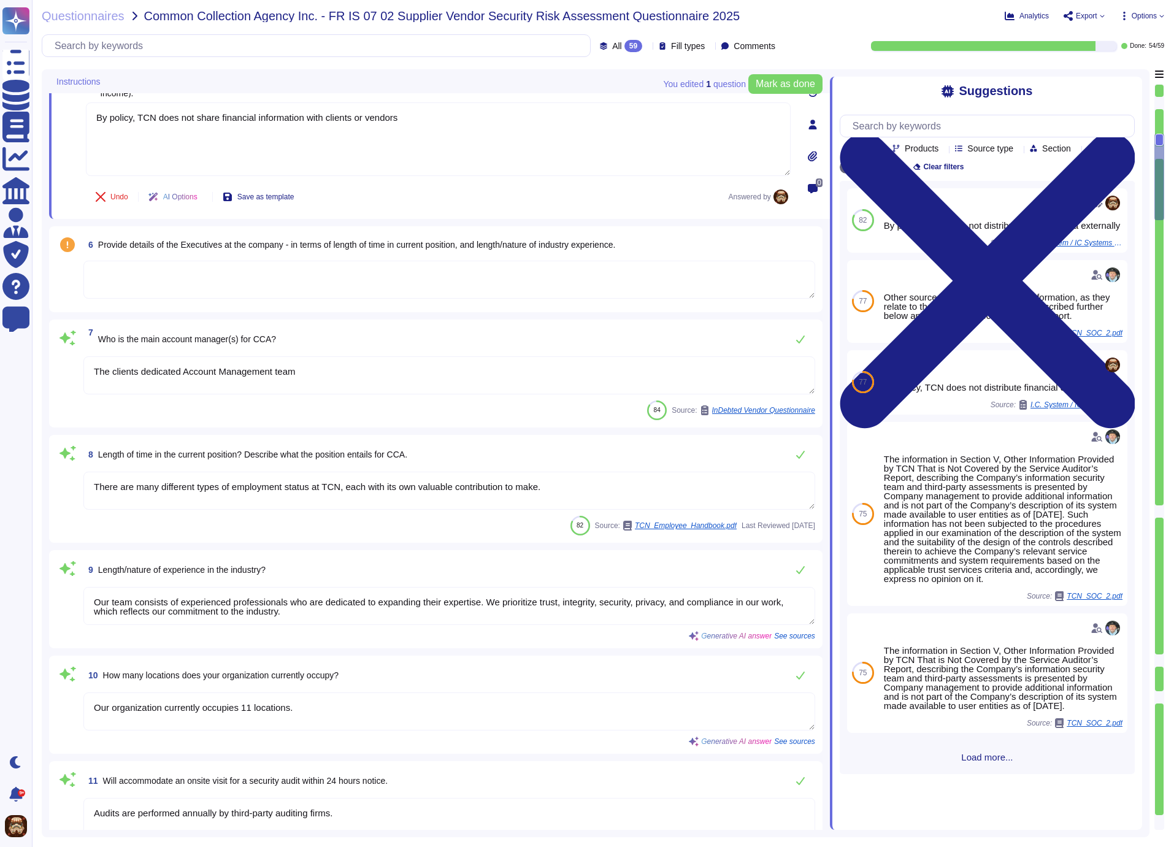
type textarea "TCN operates within the European"
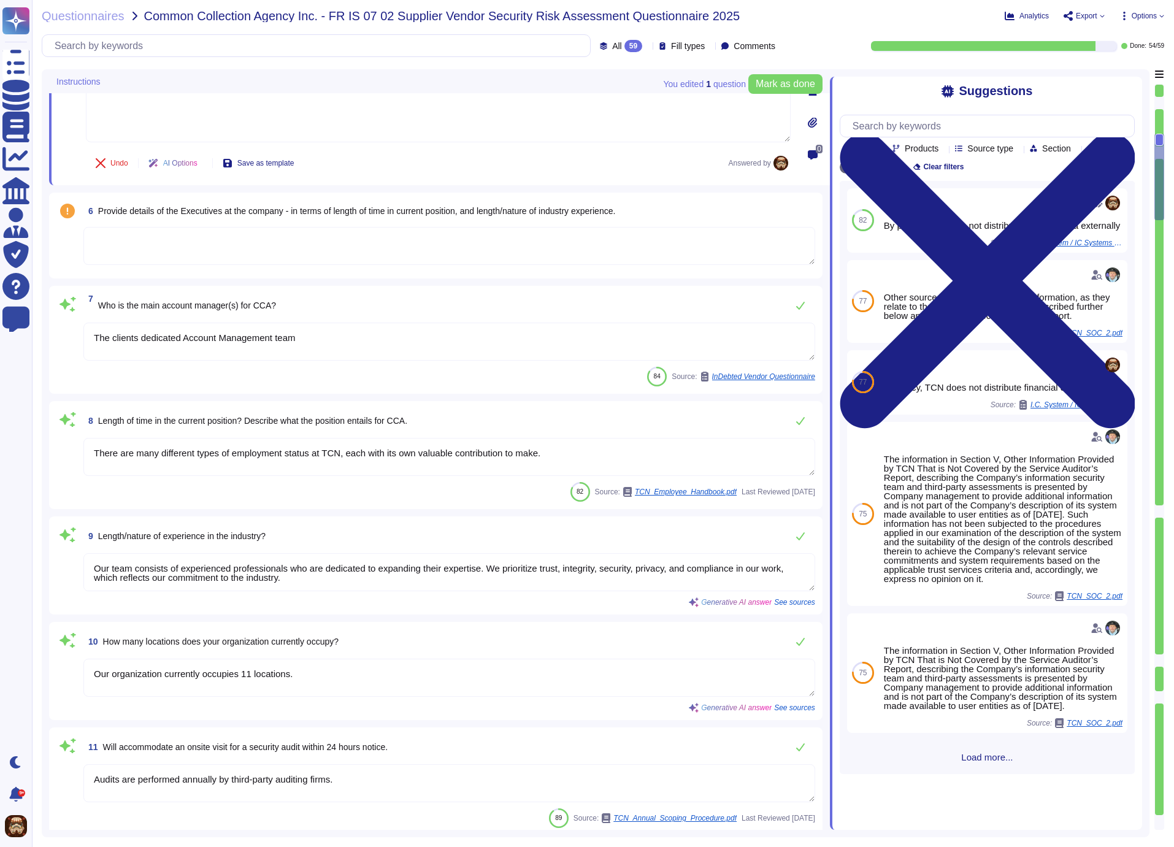
scroll to position [664, 0]
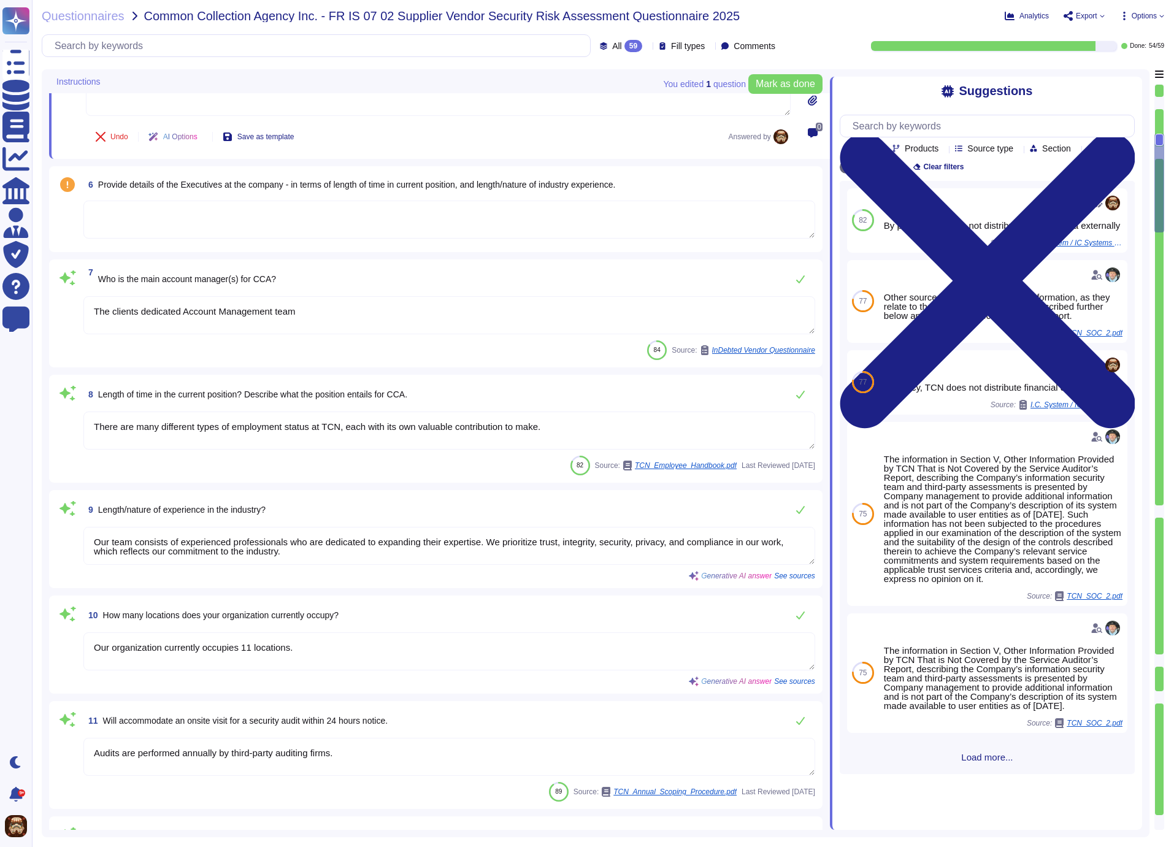
click at [288, 222] on textarea at bounding box center [449, 220] width 732 height 38
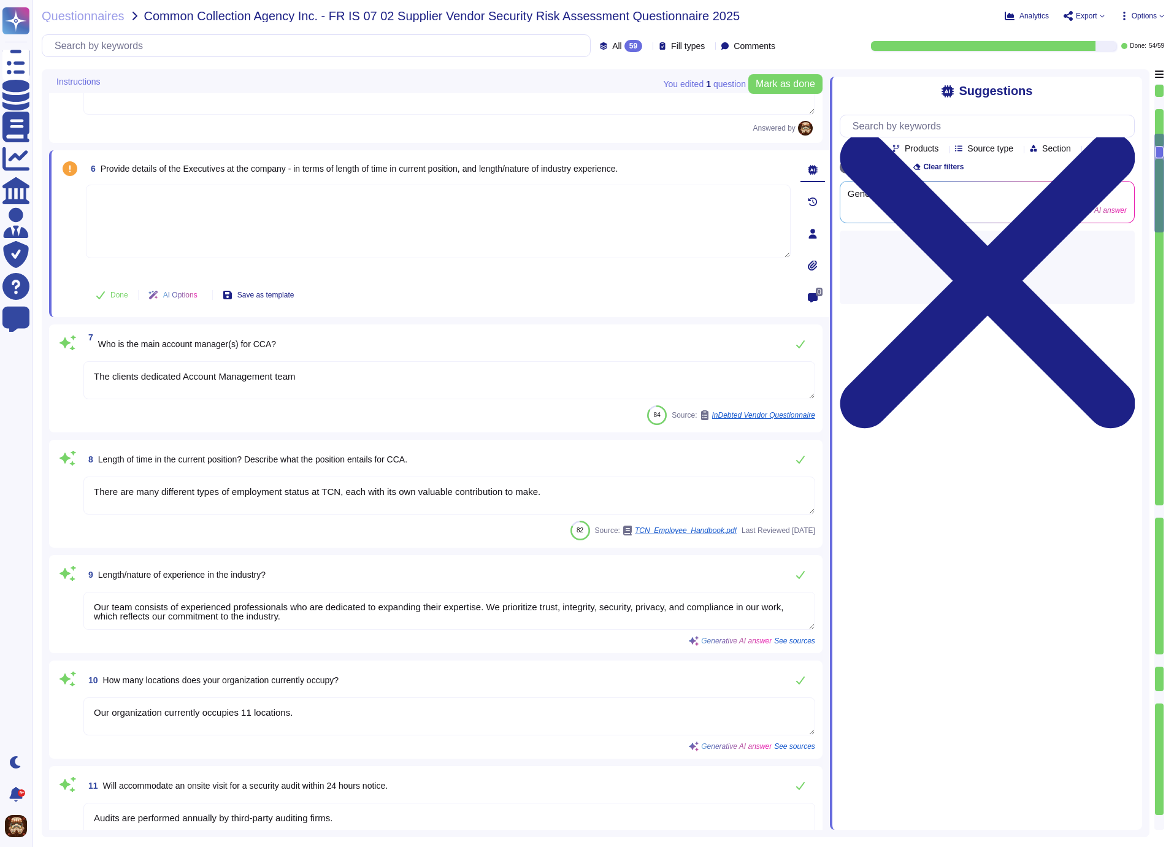
type textarea "TCN operates within the European"
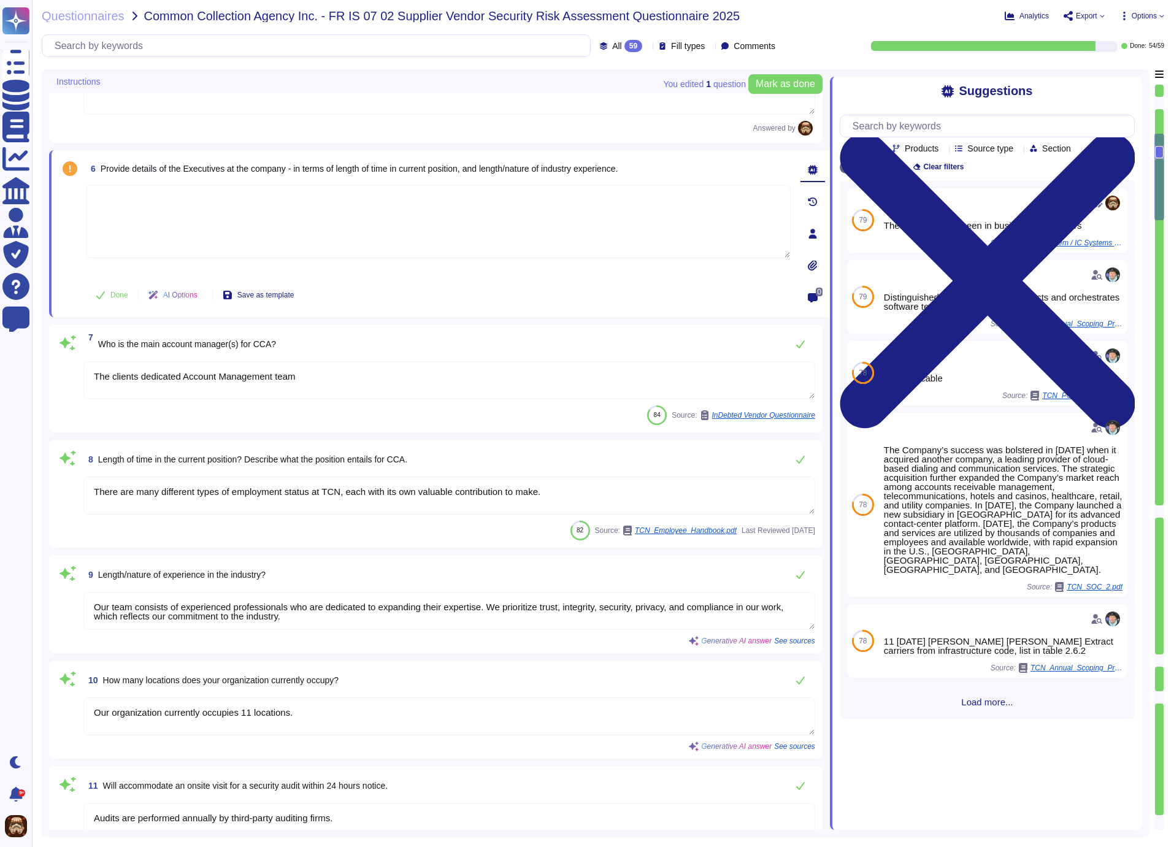
paste textarea "https://www.tcn.com/about-tcn/management-team/"
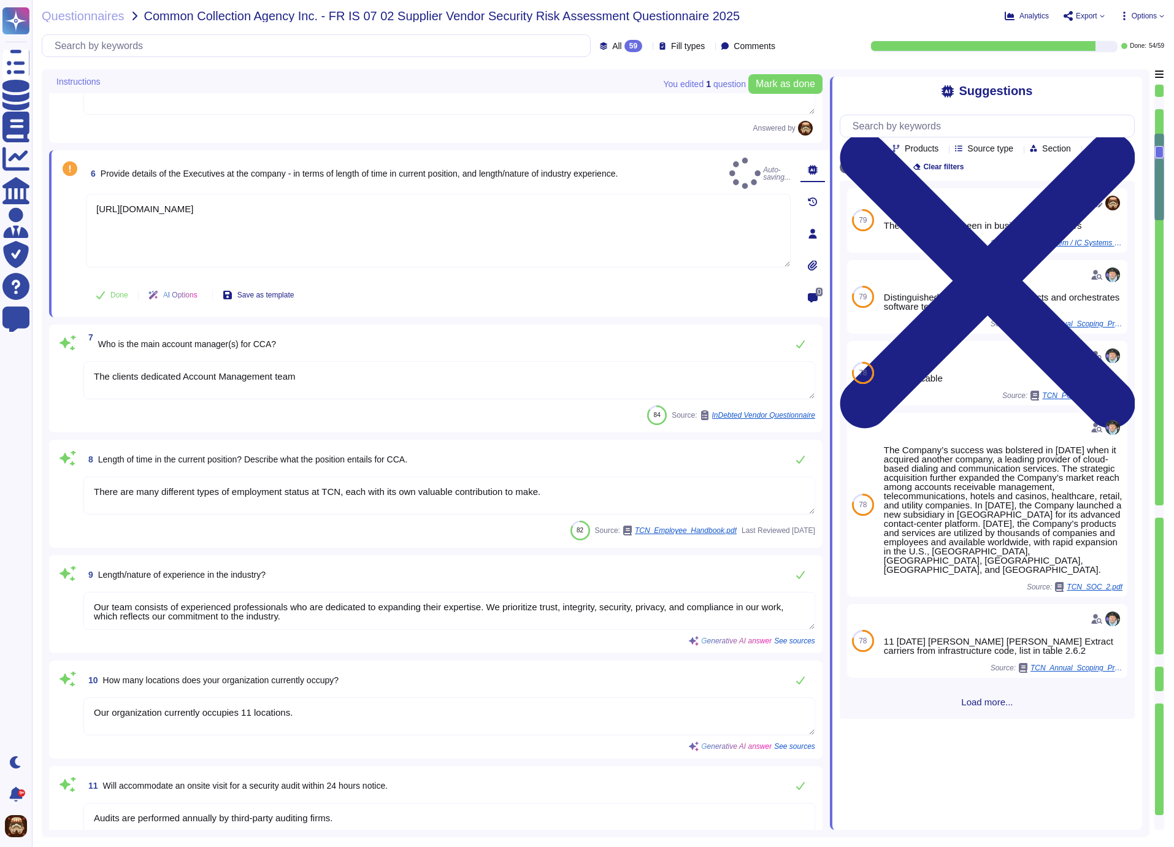
type textarea "https://www.tcn.com/about-tcn/management-team/"
click at [708, 167] on div "6 Provide details of the Executives at the company - in terms of length of time…" at bounding box center [438, 173] width 705 height 31
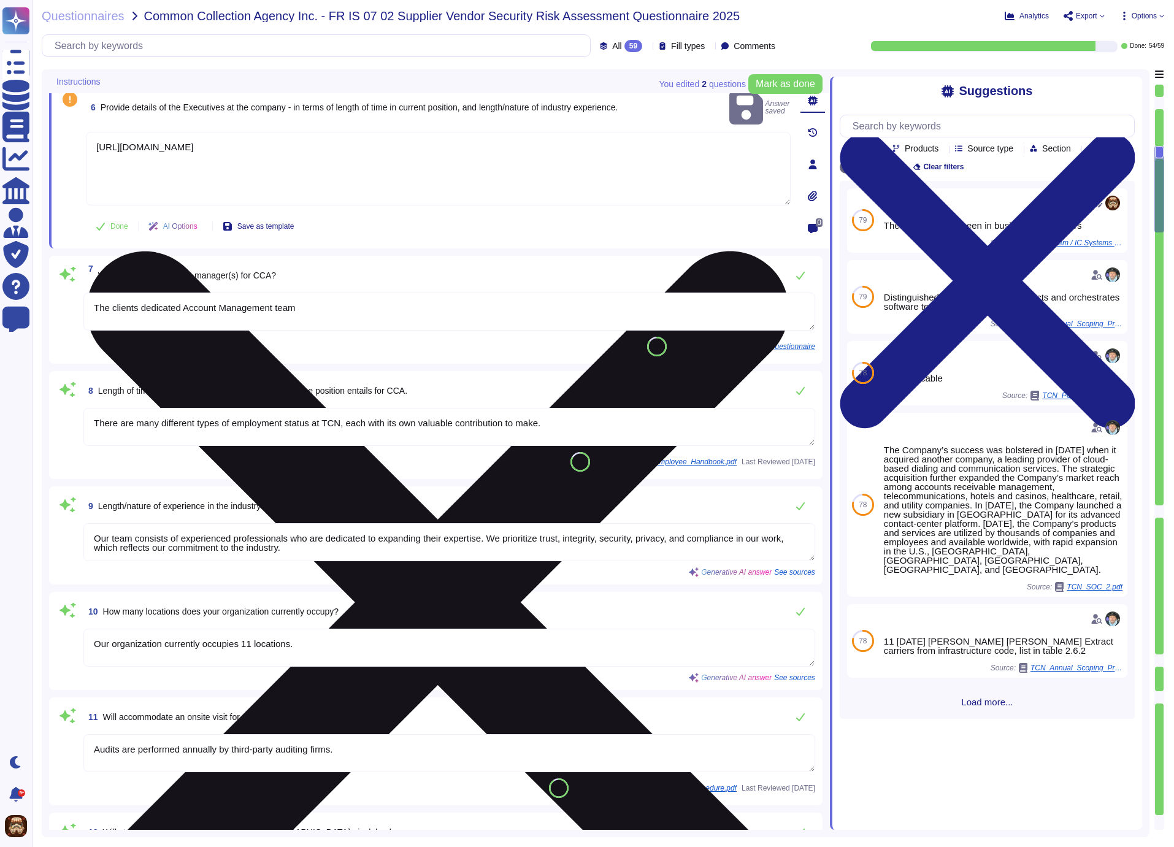
type textarea "Data is housed in the following locations: 1. Primary Sites: - The TCN Operator…"
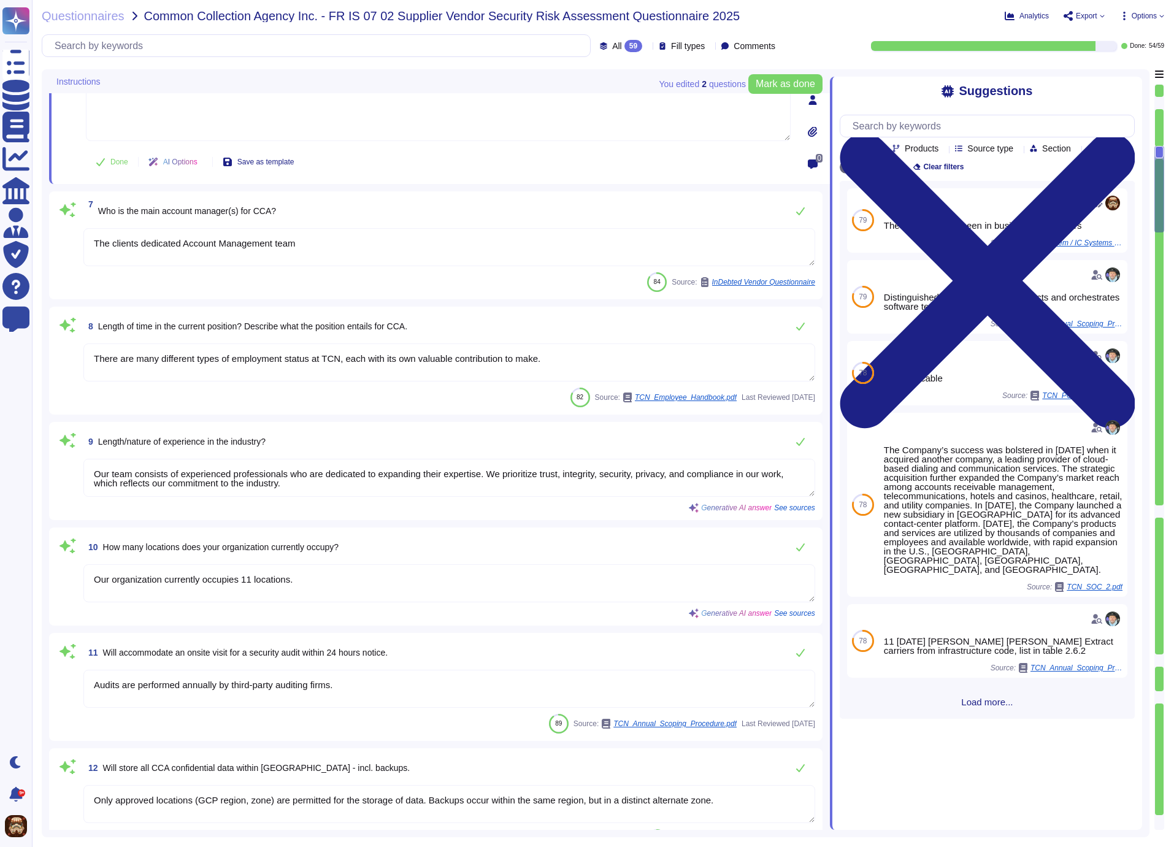
scroll to position [804, 0]
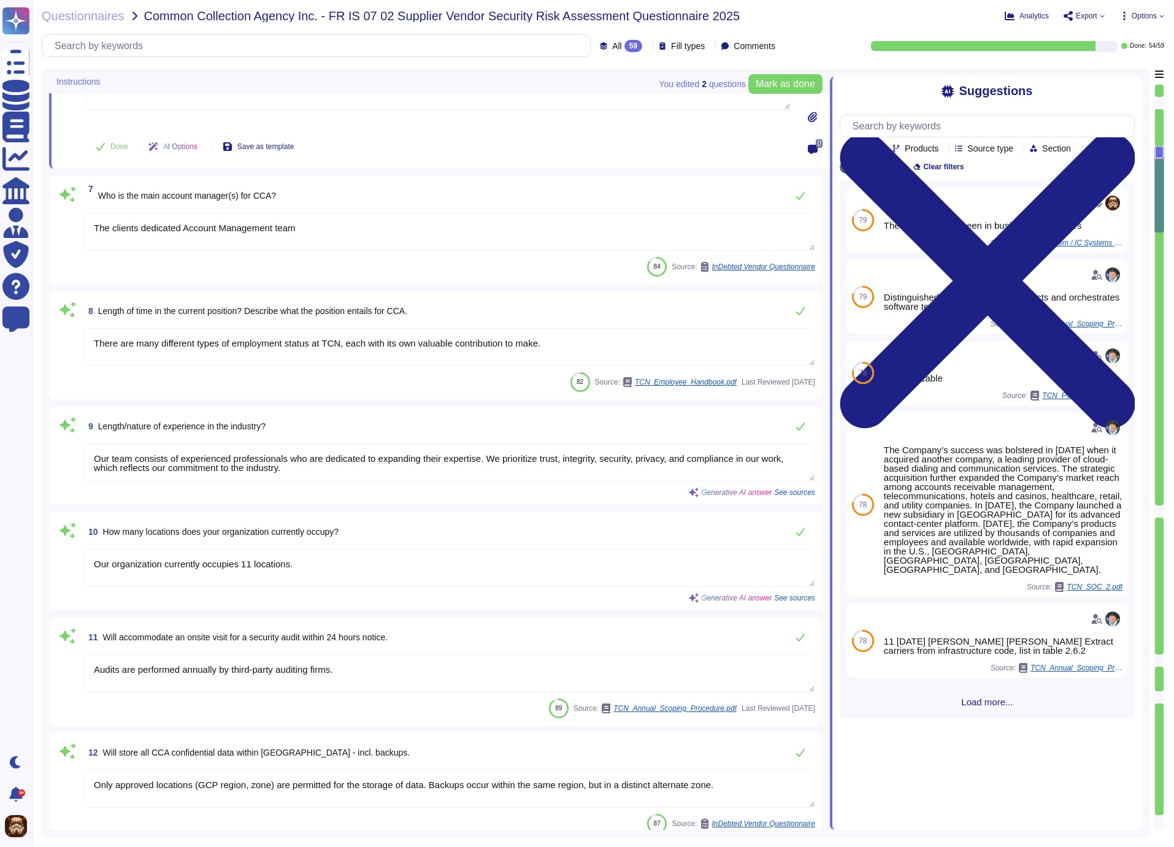
drag, startPoint x: 310, startPoint y: 244, endPoint x: 51, endPoint y: 244, distance: 258.8
click at [83, 244] on textarea "The clients dedicated Account Management team" at bounding box center [449, 232] width 732 height 38
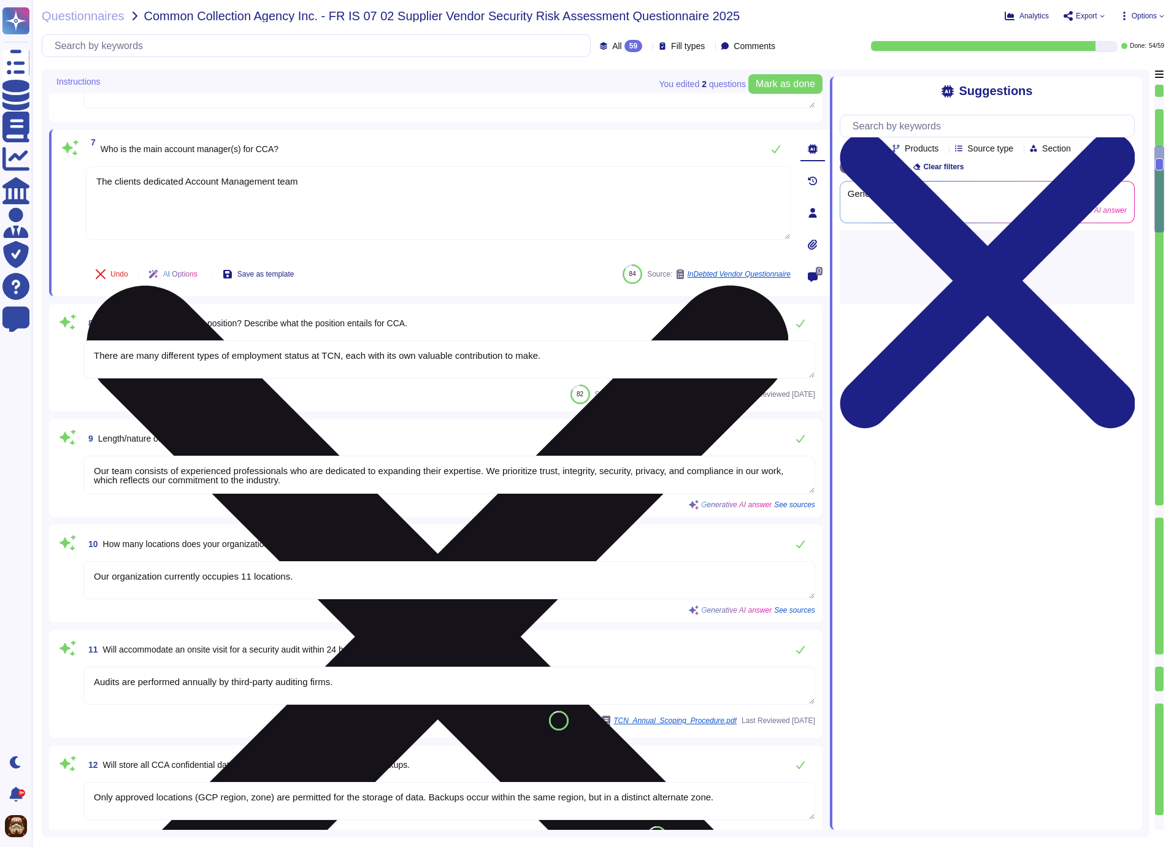
paste textarea "Sales Executive: Michael Joubran Account Manager: Michael Anderson"
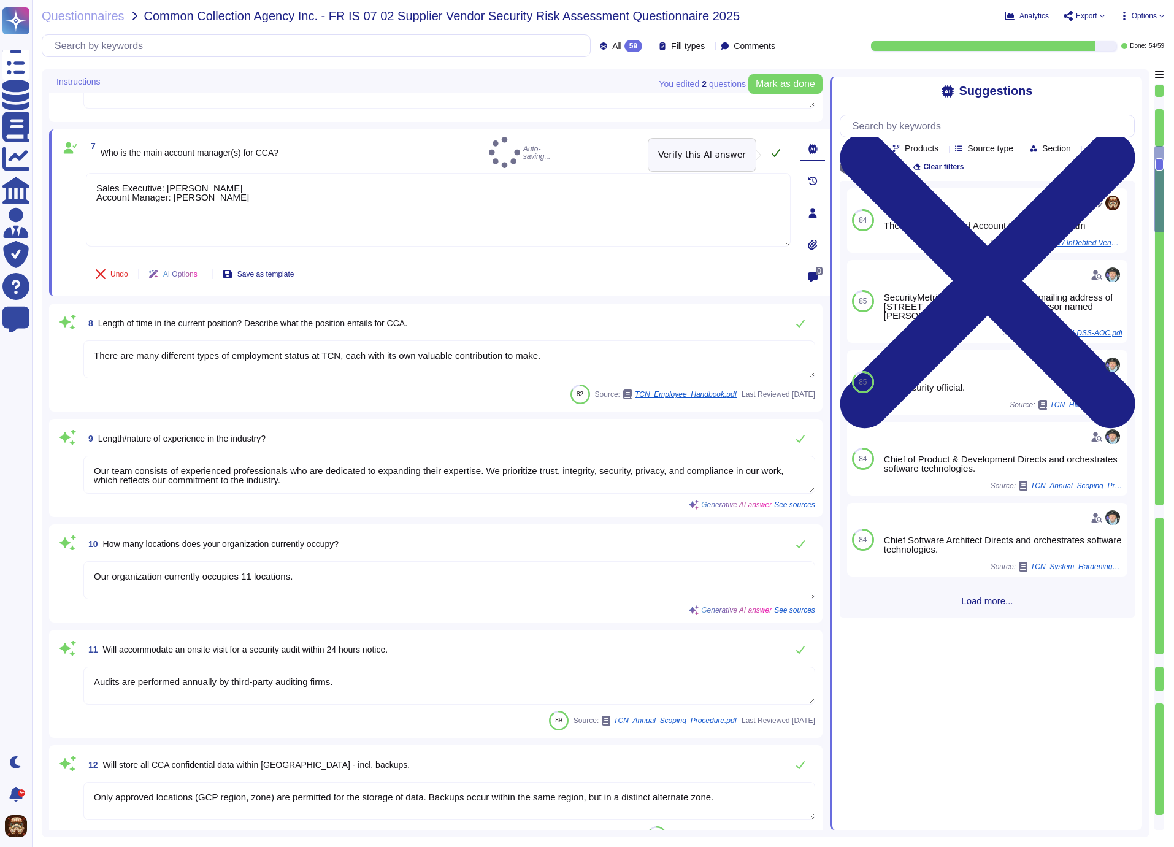
type textarea "Sales Executive: Michael Joubran Account Manager: Michael Anderson"
click at [776, 156] on icon at bounding box center [776, 153] width 9 height 8
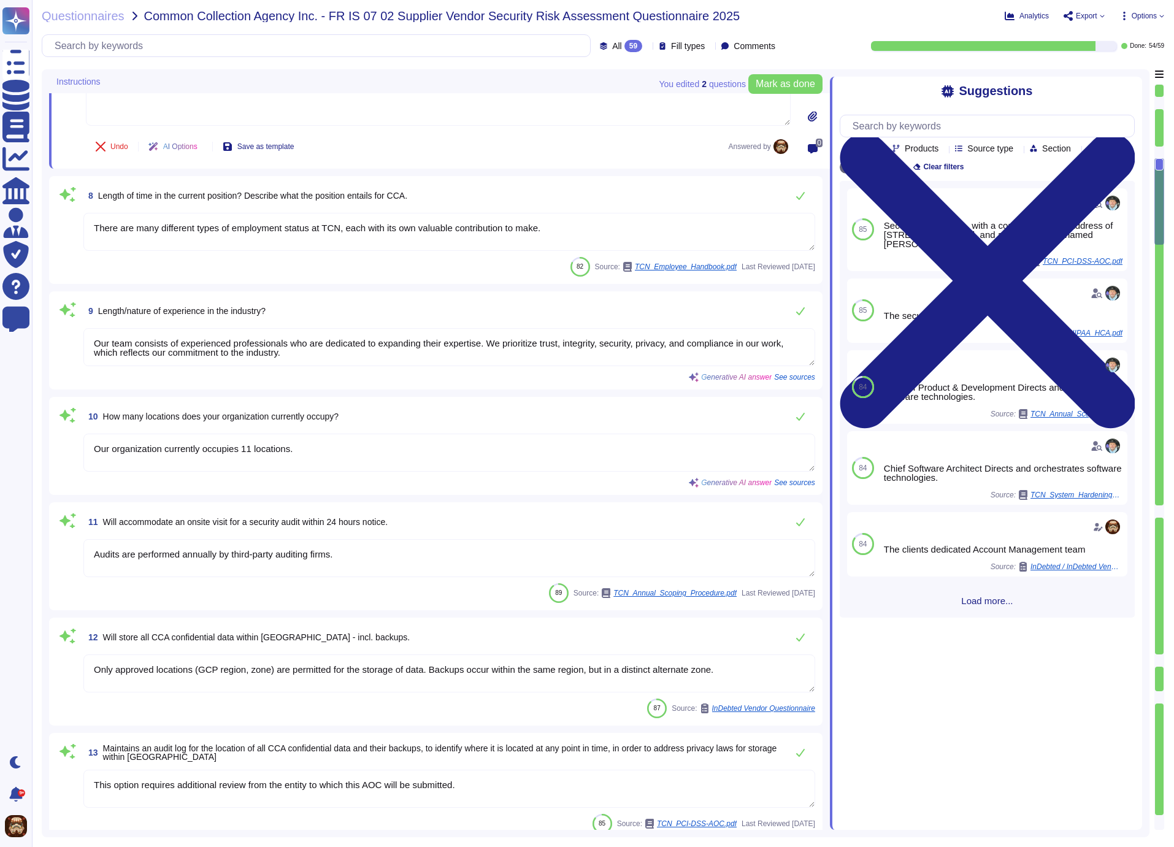
scroll to position [944, 0]
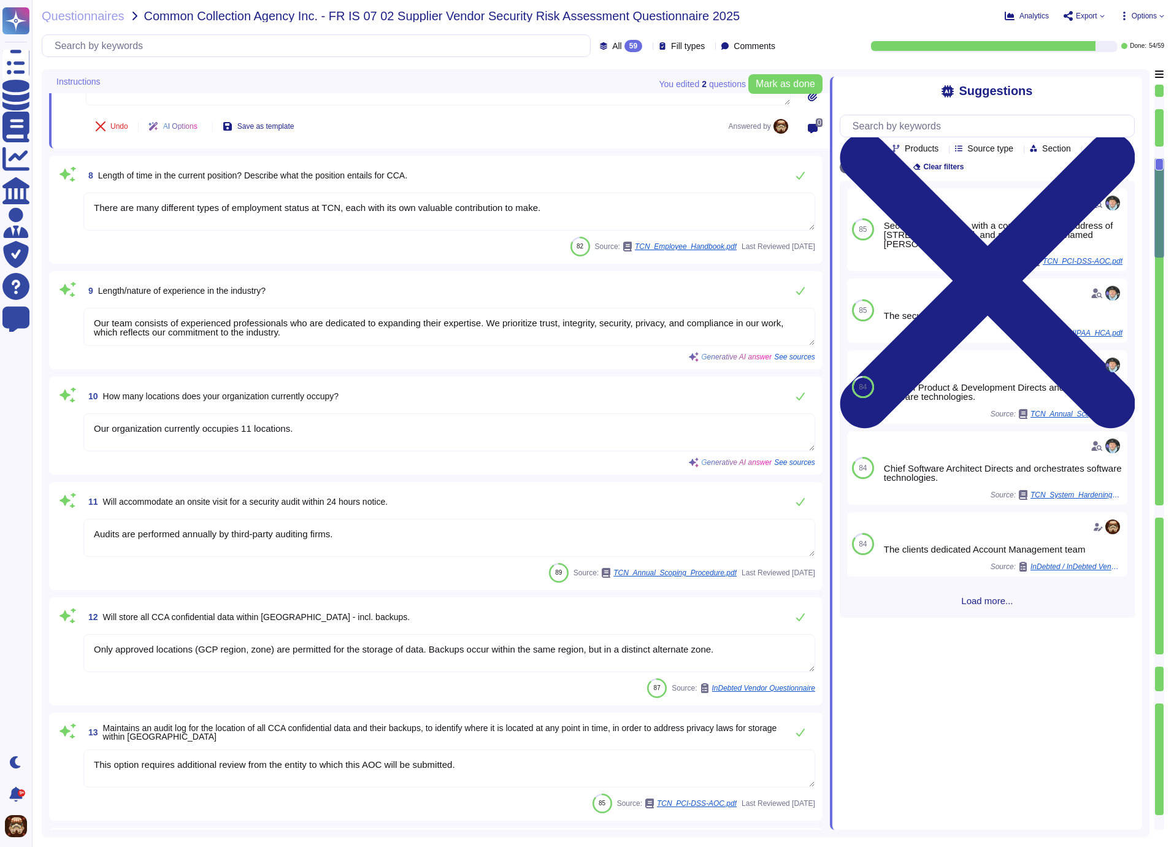
type textarea "Physical security measures in place at the data centers include: - Tightly cont…"
click at [338, 212] on textarea "There are many different types of employment status at TCN, each with its own v…" at bounding box center [449, 211] width 732 height 38
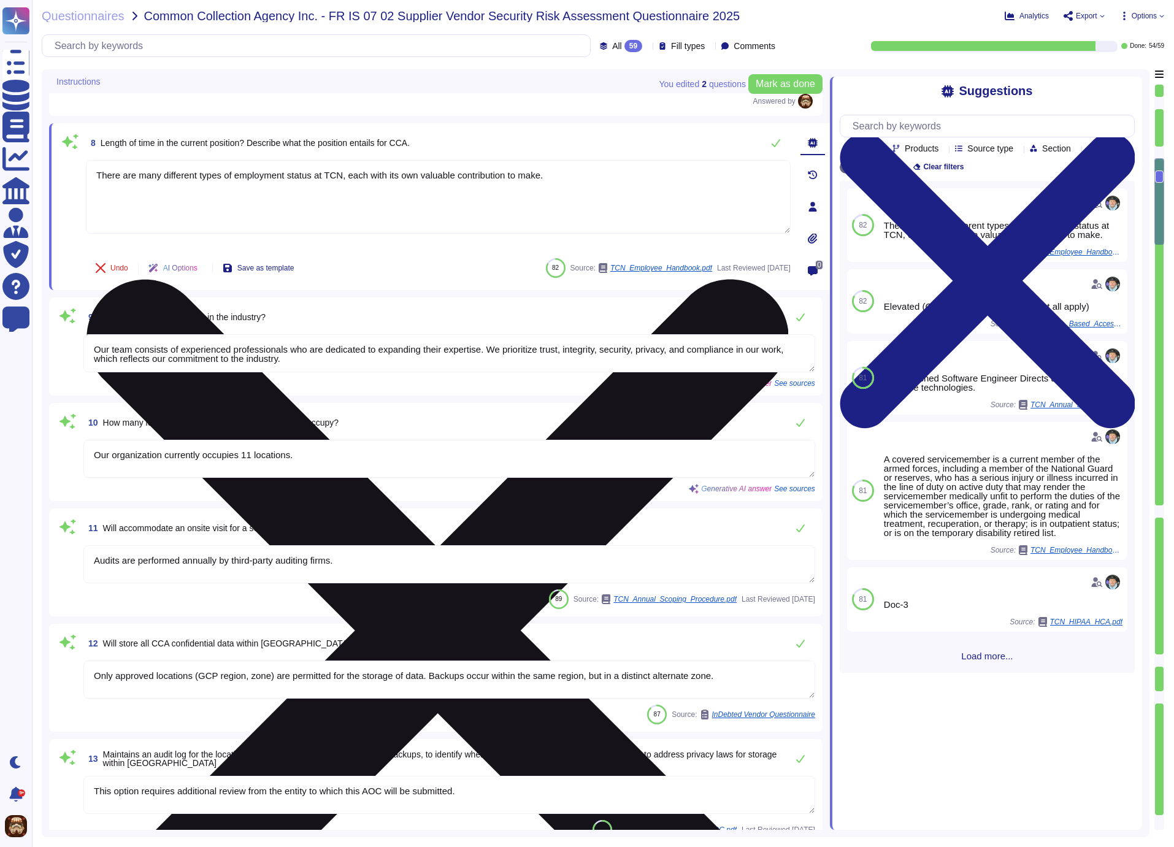
drag, startPoint x: 566, startPoint y: 190, endPoint x: 119, endPoint y: 186, distance: 446.5
click at [120, 186] on textarea "There are many different types of employment status at TCN, each with its own v…" at bounding box center [438, 197] width 705 height 74
paste textarea "Both Michael Joubran and Michael Anderson have many years of contact center sol…"
click at [540, 194] on textarea "Both Michael Joubran and Michael Anderson have many years of contact center sol…" at bounding box center [438, 197] width 705 height 74
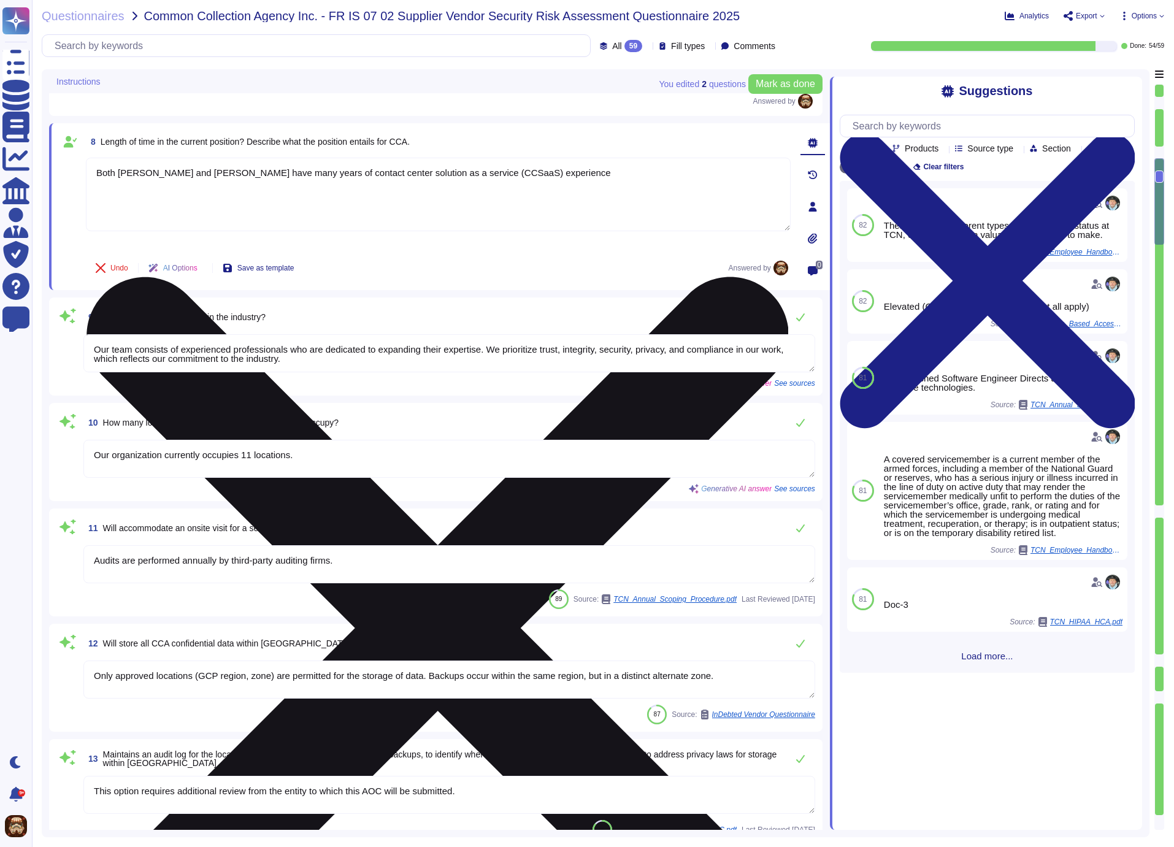
click at [546, 192] on textarea "Both Michael Joubran and Michael Anderson have many years of contact center sol…" at bounding box center [438, 195] width 705 height 74
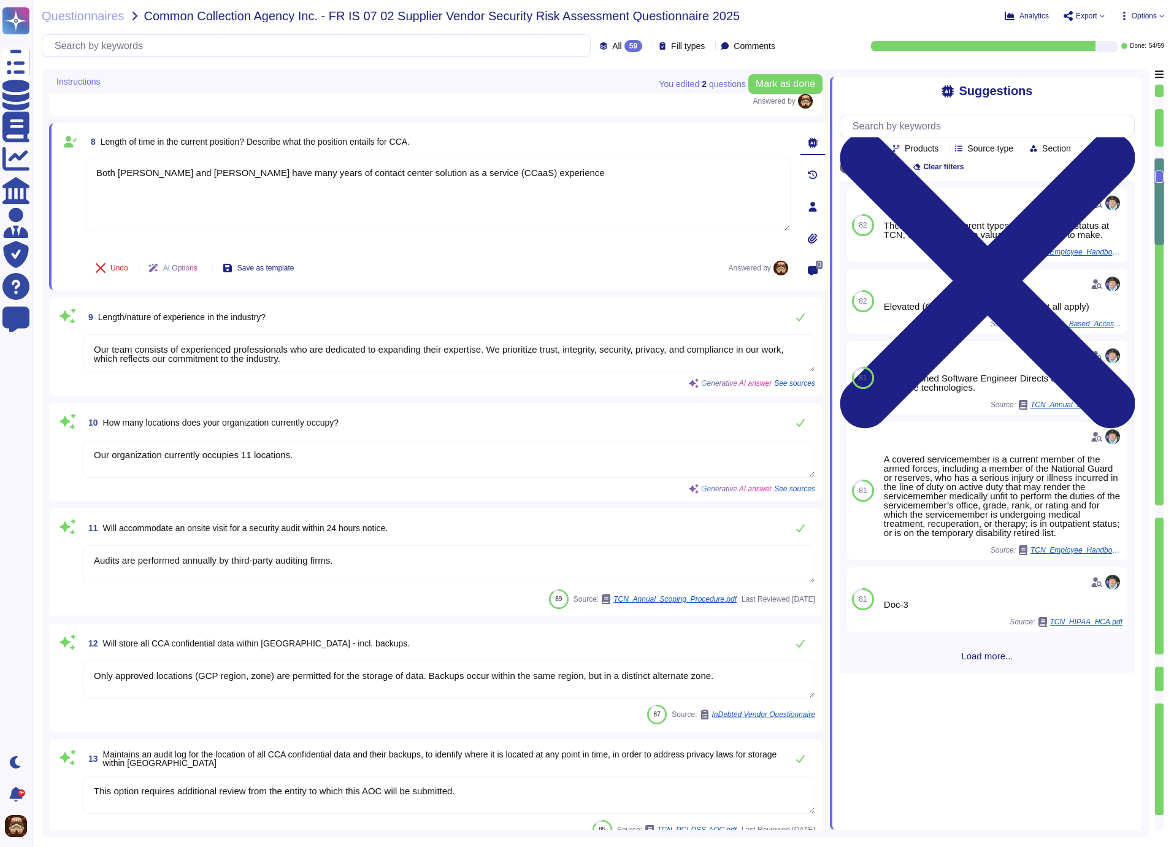
click at [735, 153] on div "8 Length of time in the current position? Describe what the position entails fo…" at bounding box center [438, 142] width 705 height 22
type textarea "Both Michael Joubran and Michael Anderson have many years of contact center sol…"
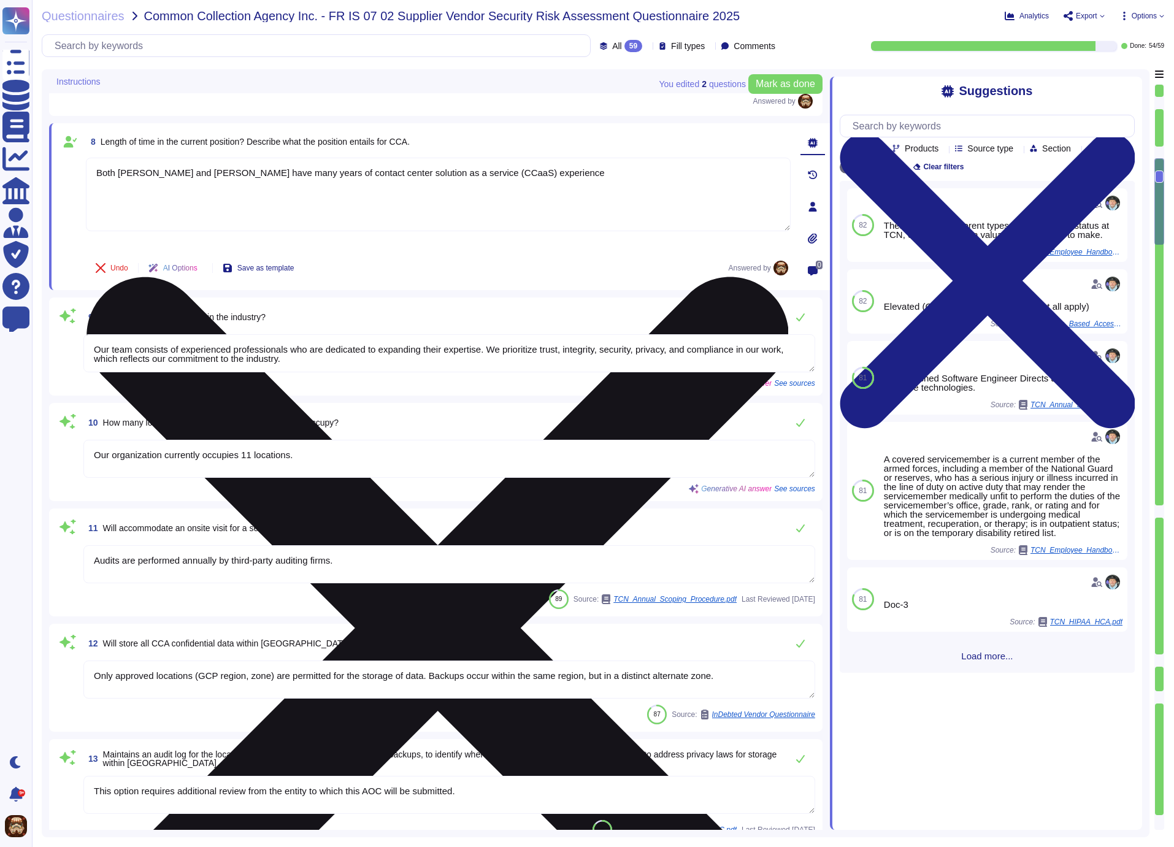
drag, startPoint x: 98, startPoint y: 190, endPoint x: 611, endPoint y: 192, distance: 513.4
click at [611, 192] on textarea "Both Michael Joubran and Michael Anderson have many years of contact center sol…" at bounding box center [438, 195] width 705 height 74
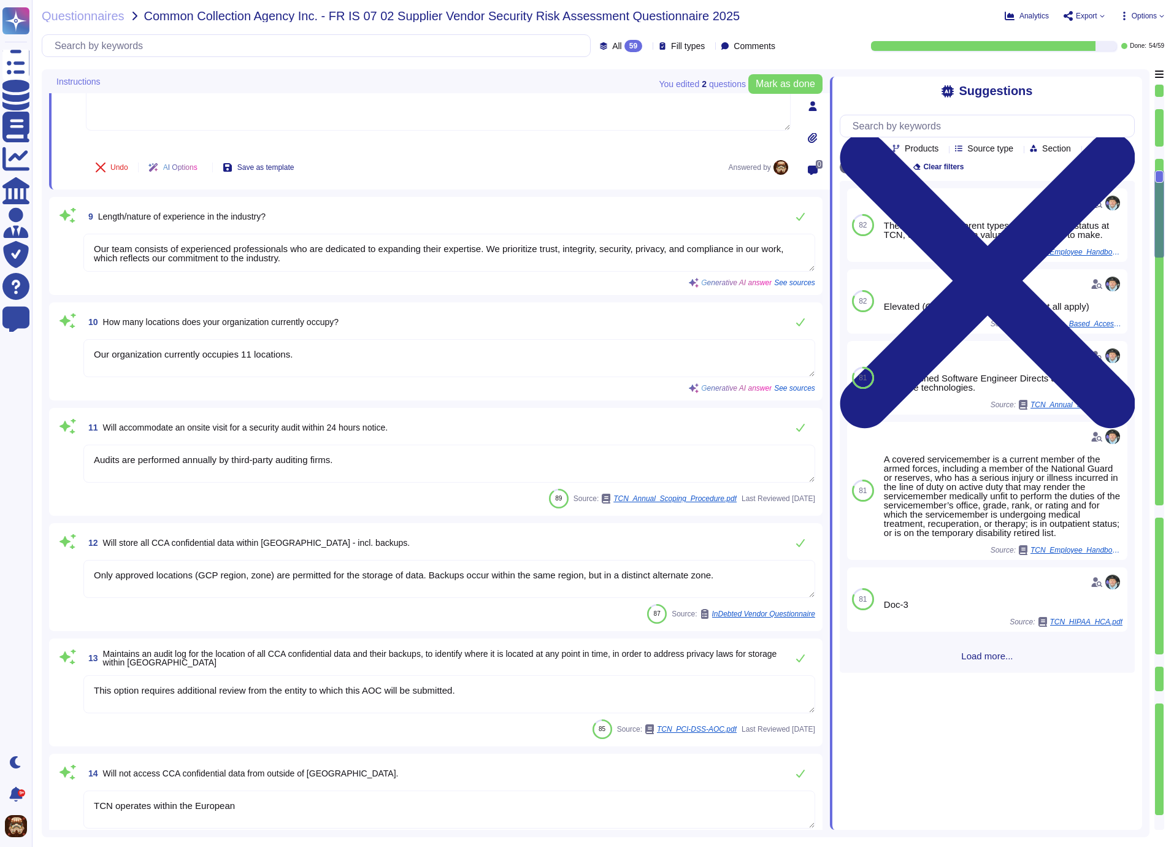
type textarea "Physical security measures in place at the data centers include: - Tightly cont…"
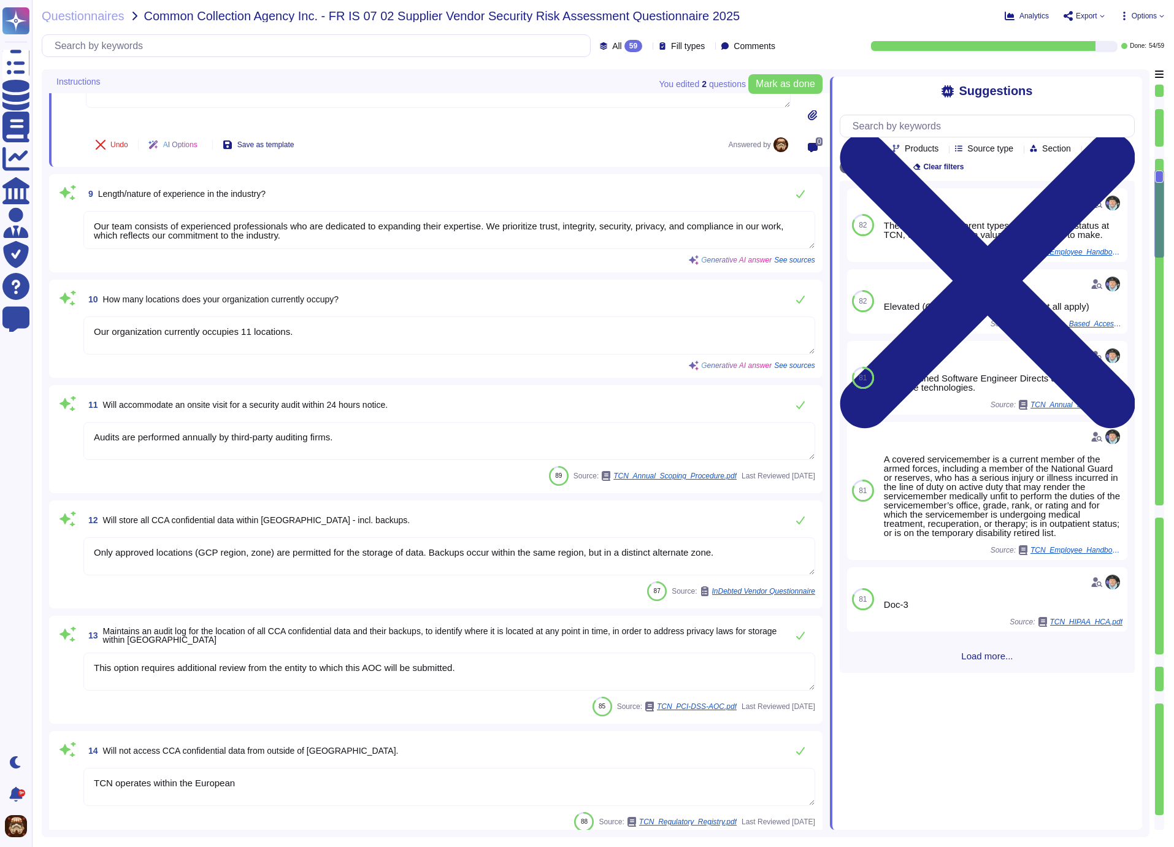
scroll to position [1061, 0]
click at [193, 247] on textarea "Our team consists of experienced professionals who are dedicated to expanding t…" at bounding box center [449, 228] width 732 height 38
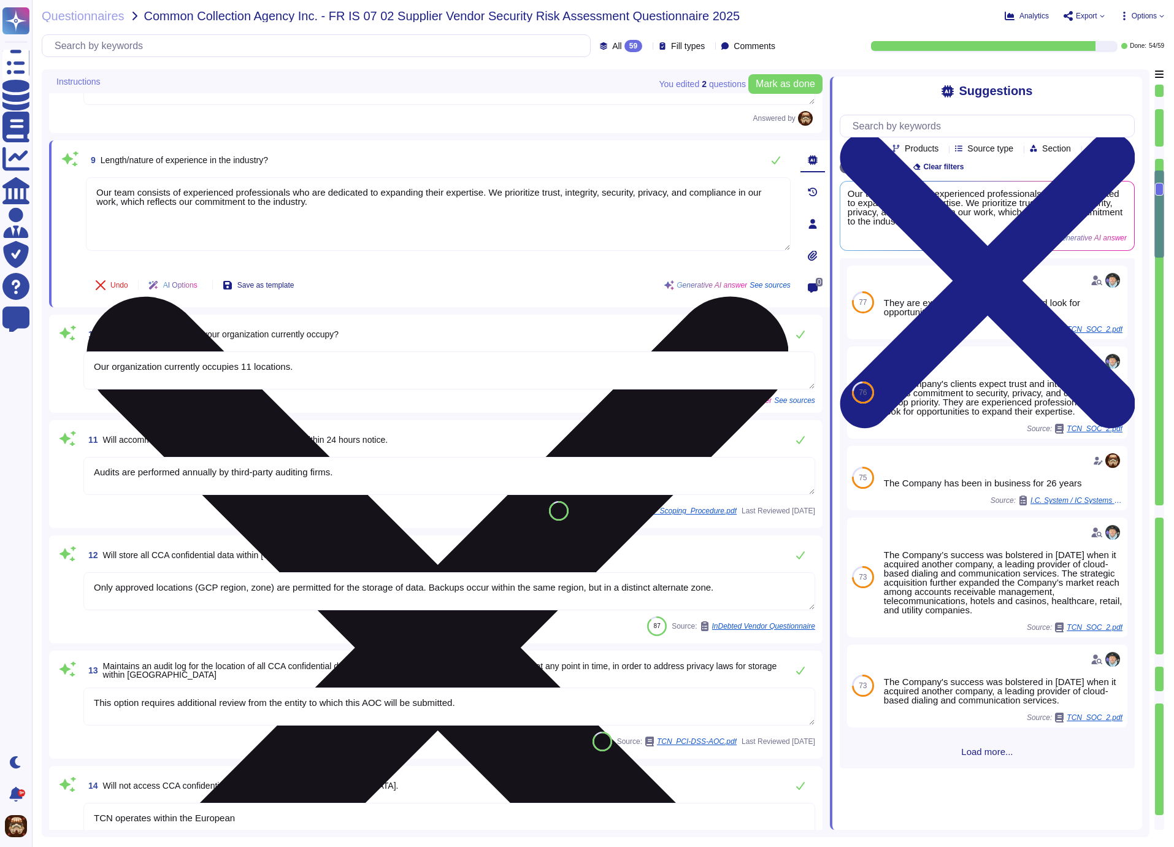
type textarea "Physical security measures in place at the data centers include: - Tightly cont…"
drag, startPoint x: 97, startPoint y: 210, endPoint x: 342, endPoint y: 226, distance: 245.2
click at [342, 226] on textarea "Our team consists of experienced professionals who are dedicated to expanding t…" at bounding box center [438, 214] width 705 height 74
paste textarea "Both Michael Joubran and Michael Anderson have many years of contact center sol…"
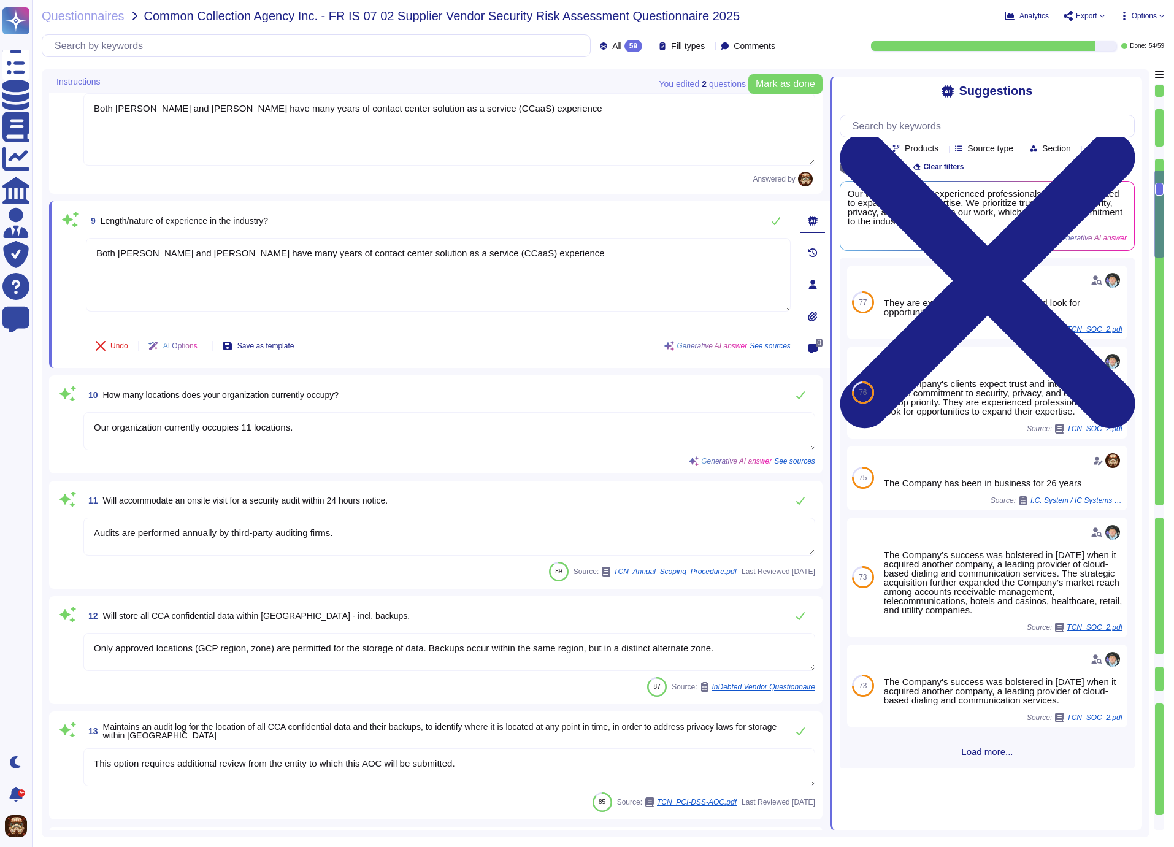
scroll to position [979, 0]
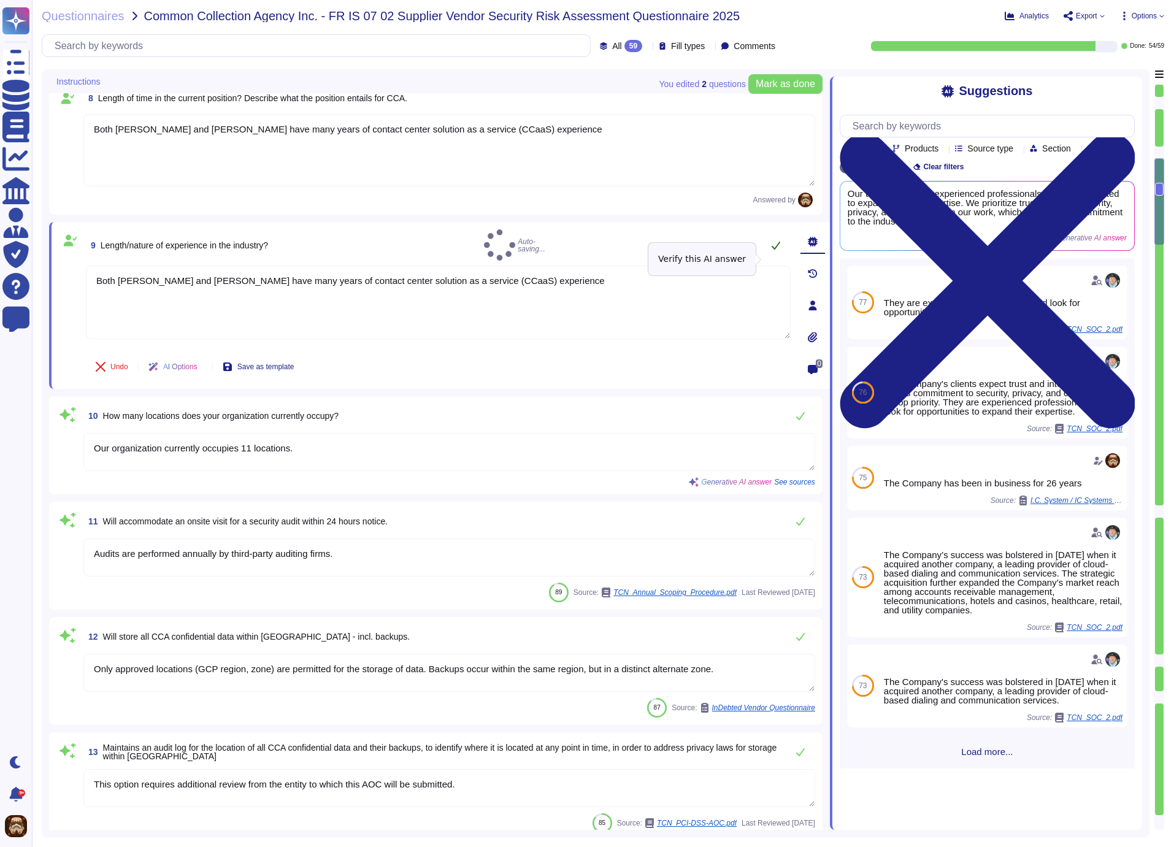
type textarea "Both Michael Joubran and Michael Anderson have many years of contact center sol…"
click at [776, 250] on icon at bounding box center [776, 246] width 9 height 8
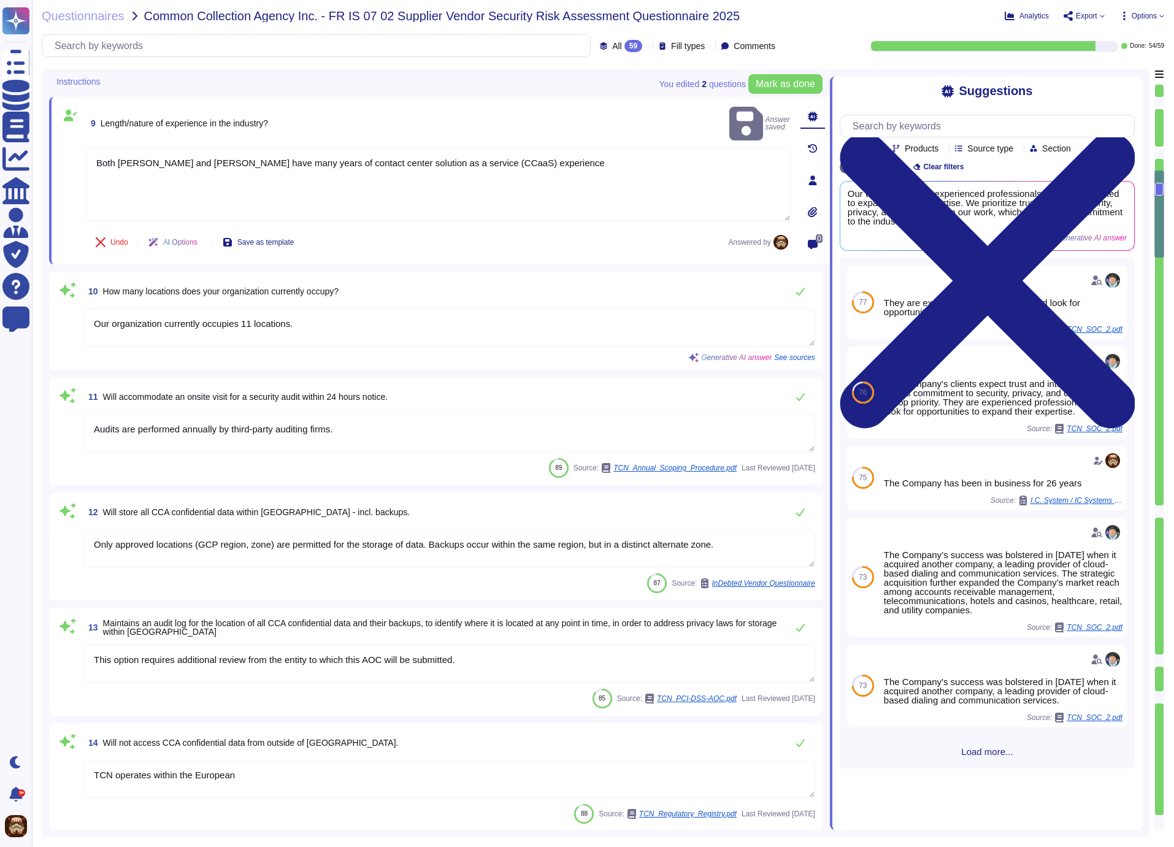
scroll to position [1119, 0]
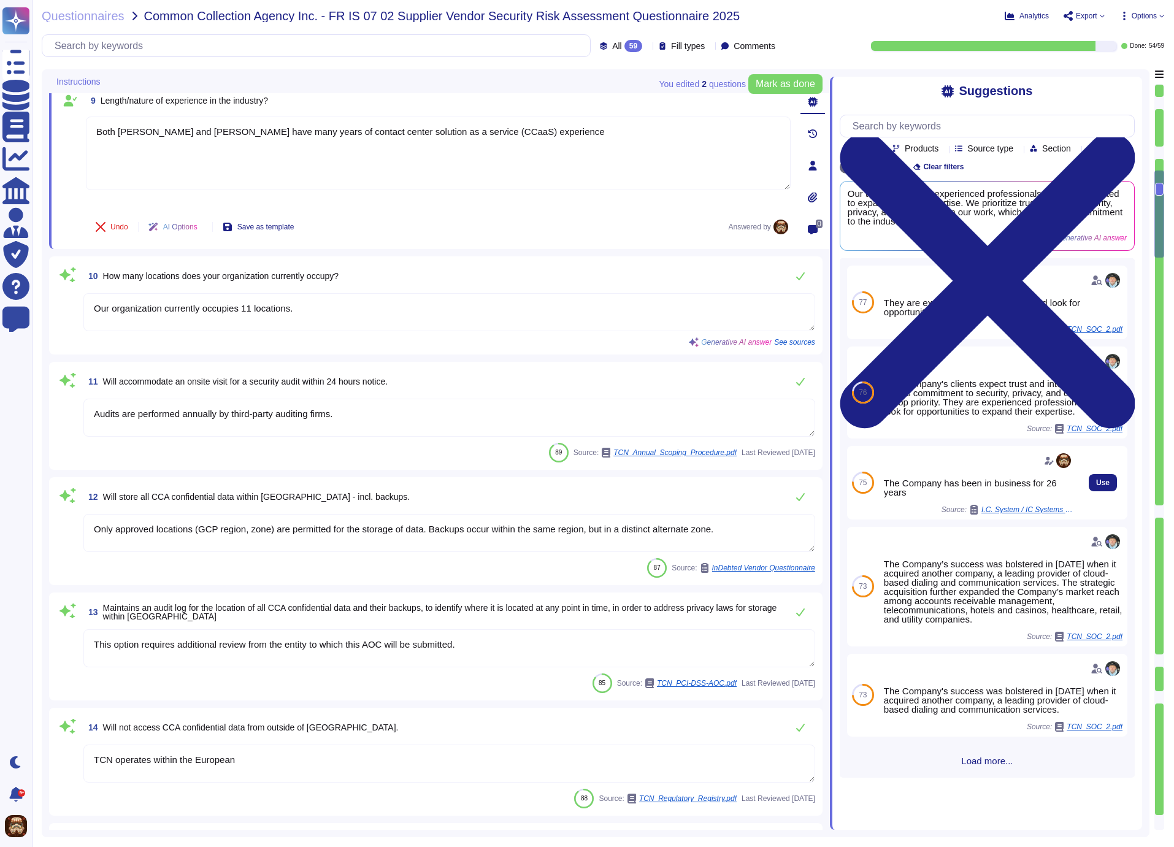
click at [317, 331] on textarea "Our organization currently occupies 11 locations." at bounding box center [449, 312] width 732 height 38
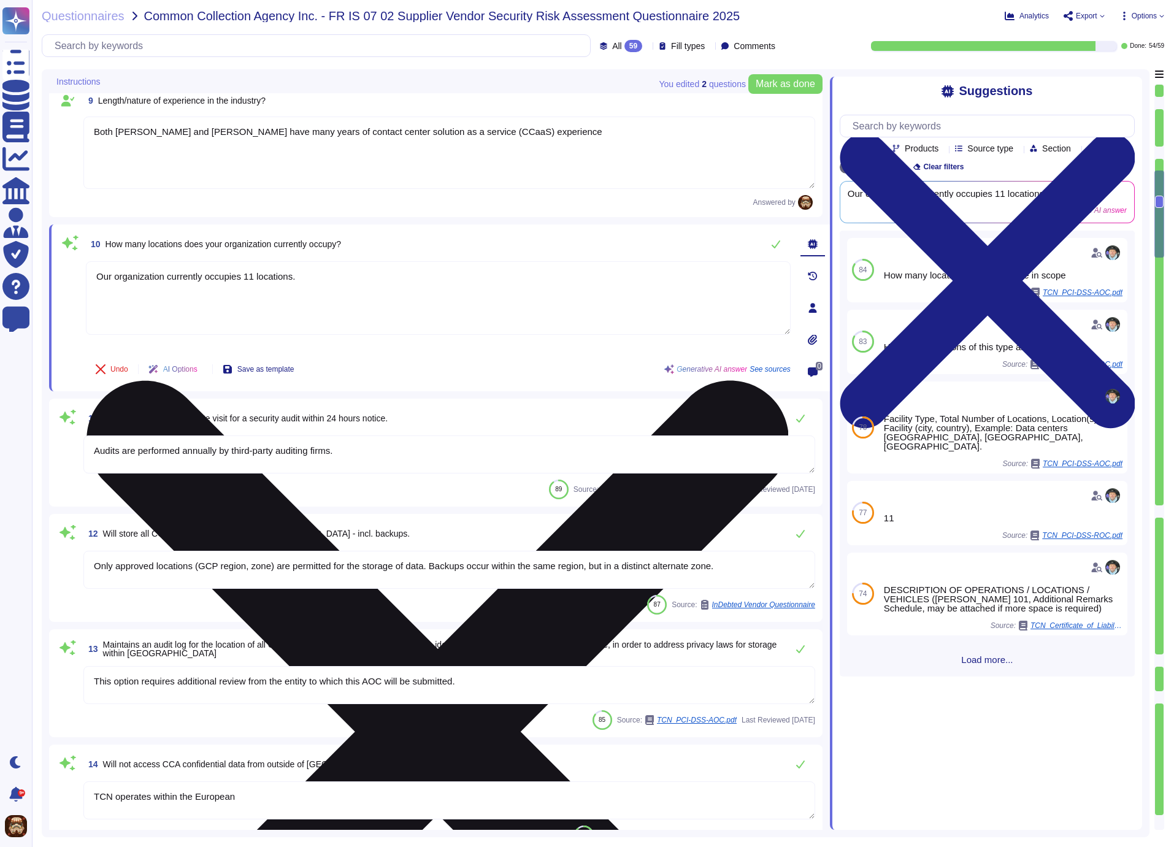
drag, startPoint x: 311, startPoint y: 296, endPoint x: 99, endPoint y: 299, distance: 212.2
click at [99, 299] on textarea "Our organization currently occupies 11 locations." at bounding box center [438, 298] width 705 height 74
drag, startPoint x: 99, startPoint y: 293, endPoint x: 347, endPoint y: 299, distance: 247.9
click at [347, 299] on textarea "Our organization currently occupies 11 locations." at bounding box center [438, 298] width 705 height 74
paste textarea "TCN operates 7 production envrionments, Canada, USA (includes Central and South…"
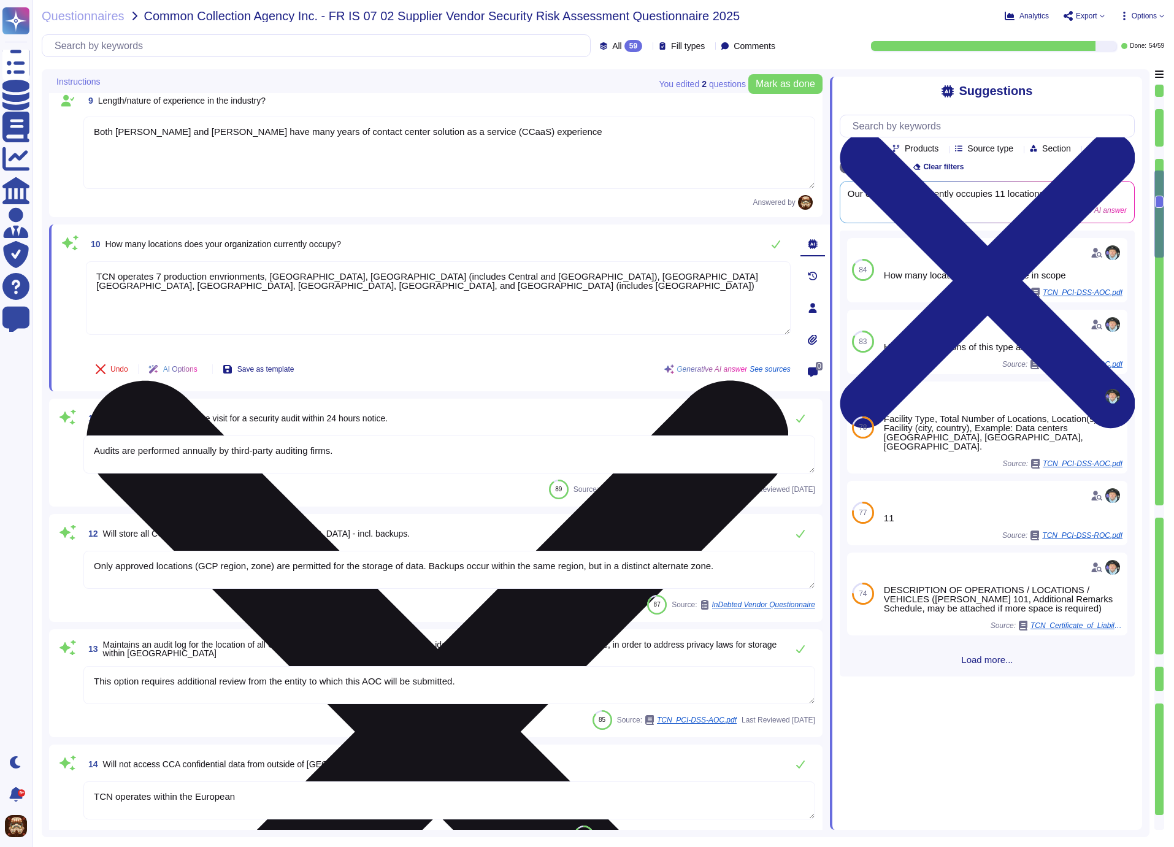
click at [244, 294] on textarea "TCN operates 7 production envrionments, Canada, USA (includes Central and South…" at bounding box center [438, 298] width 705 height 74
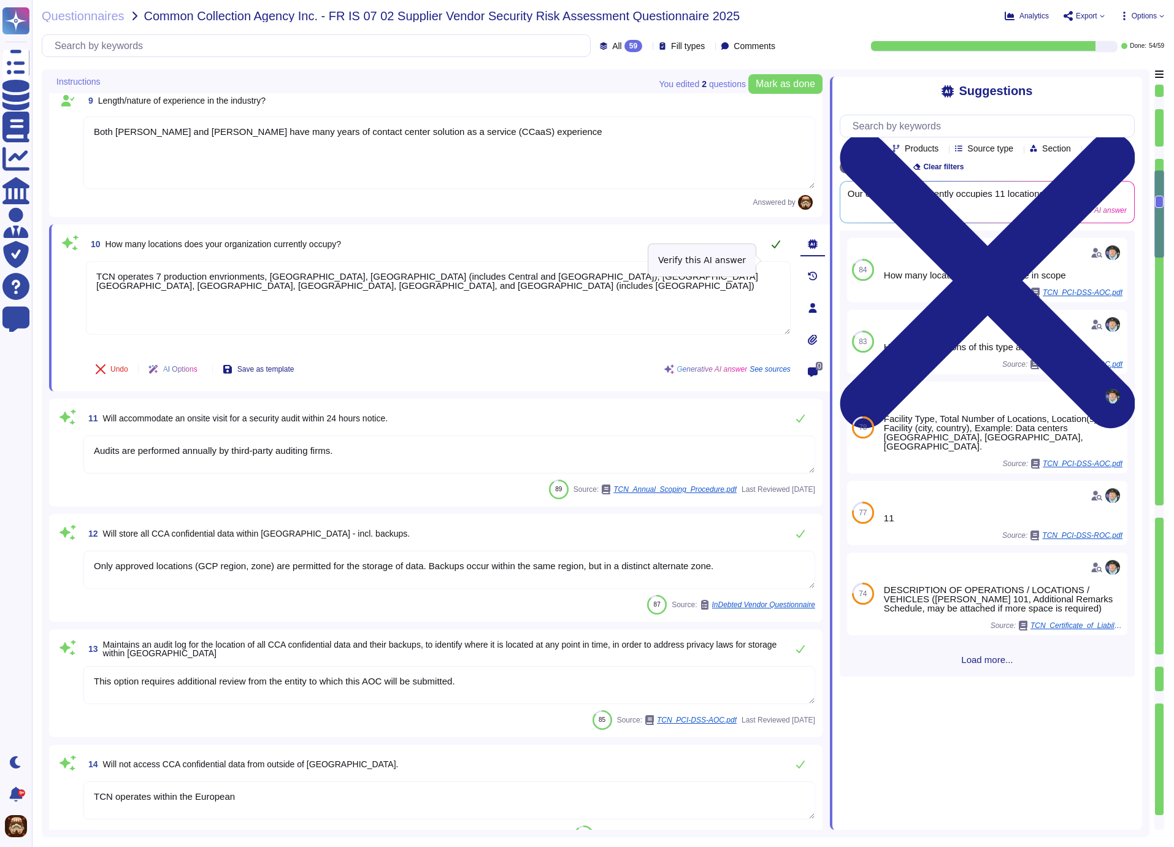
type textarea "TCN operates 7 production environments, Canada, USA (includes Central and South…"
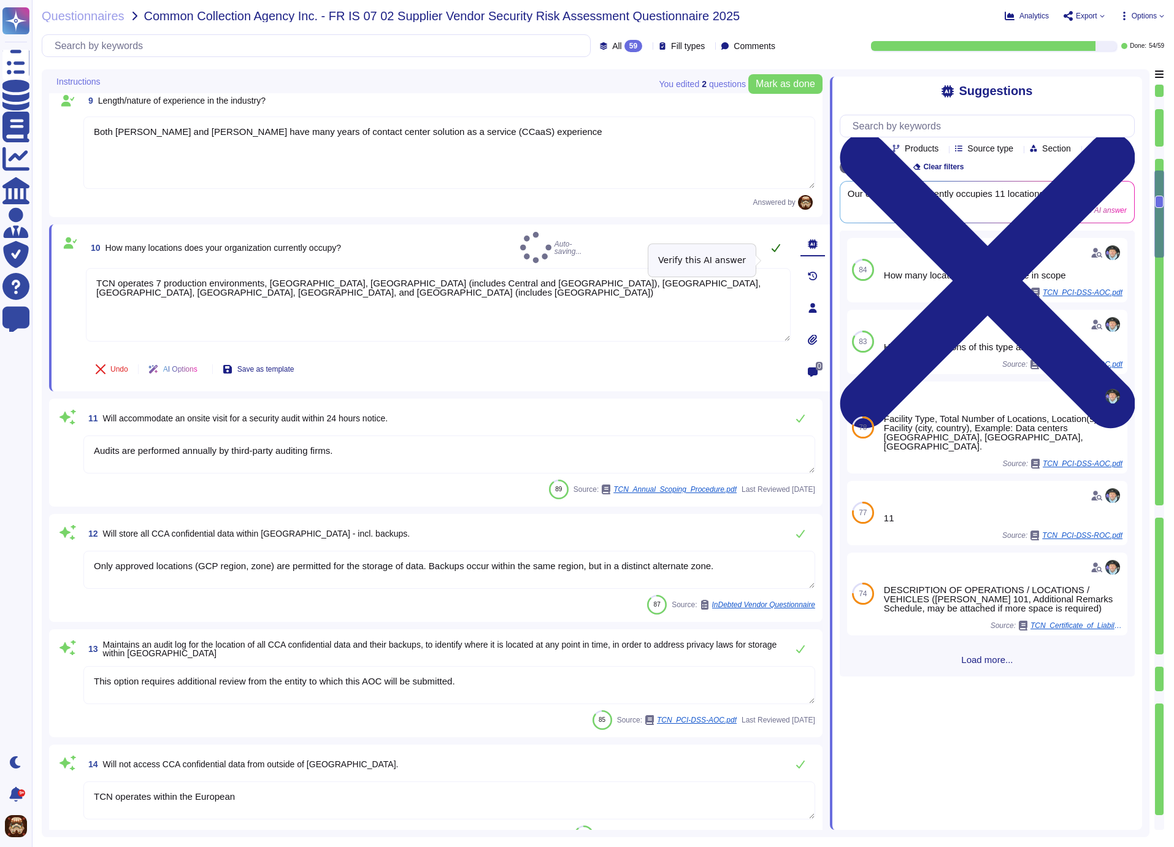
click at [775, 253] on icon at bounding box center [776, 248] width 10 height 10
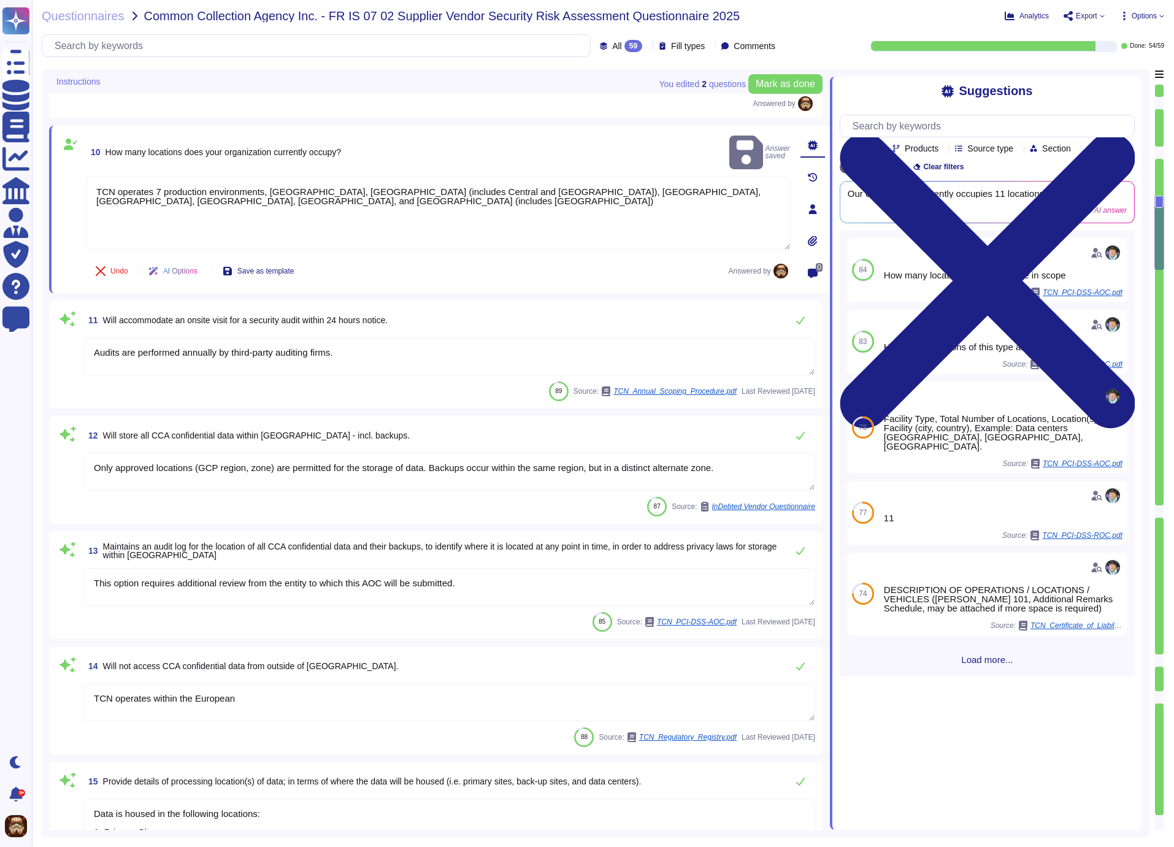
type textarea "TCN's Information Security Management System (ISMS) Committee is the assigned c…"
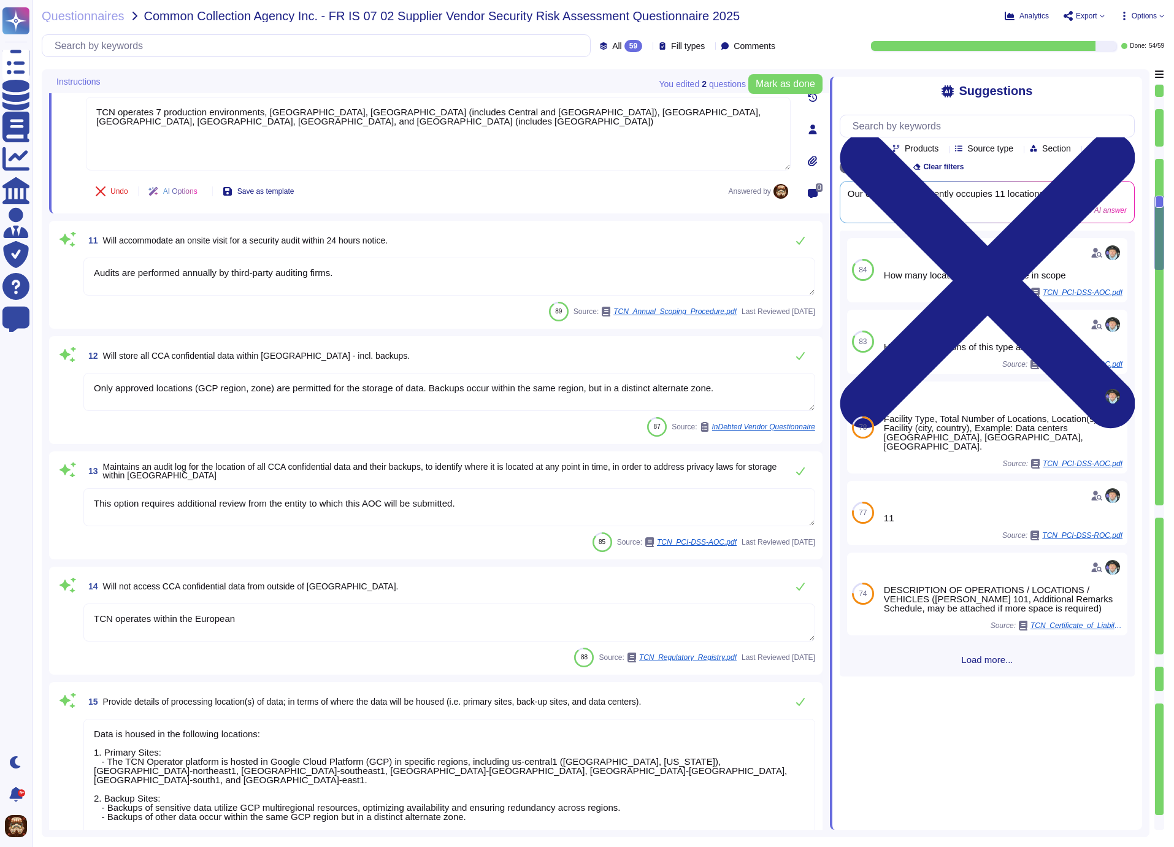
scroll to position [1305, 0]
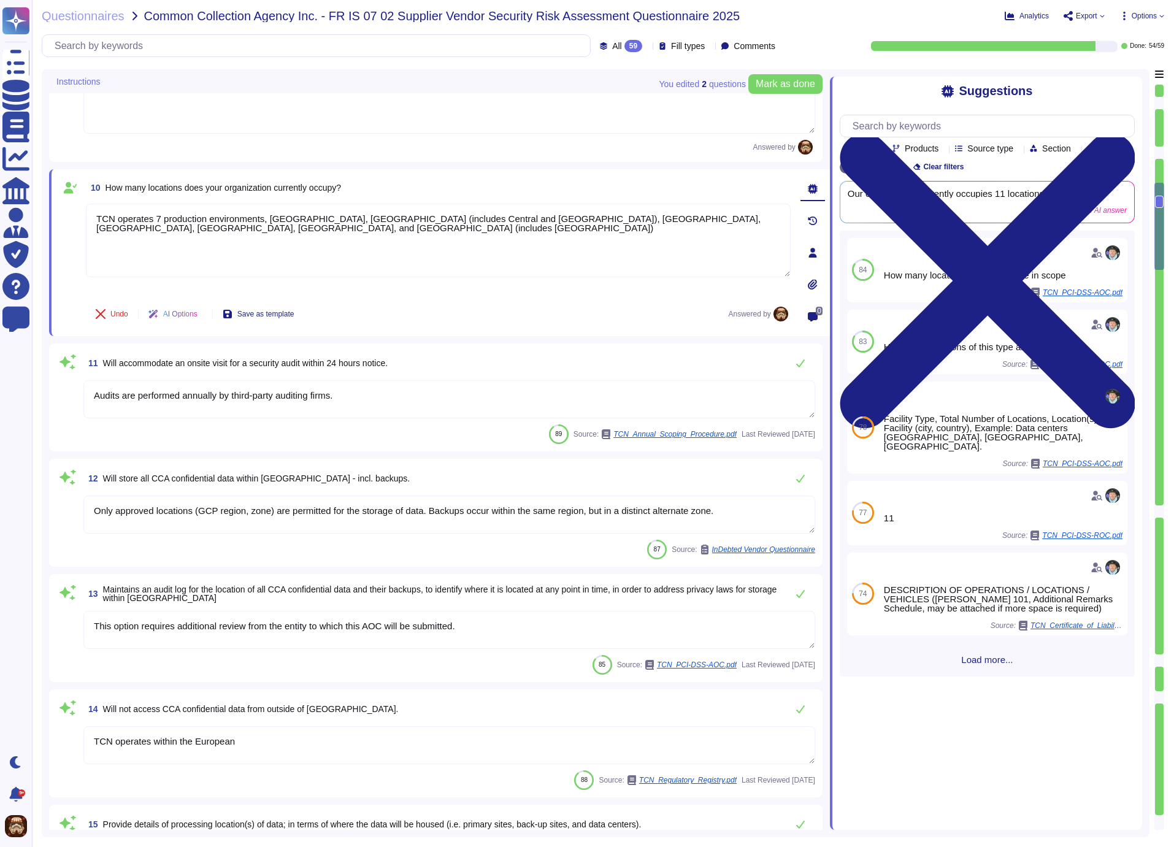
type textarea "Sales Executive: Michael Joubran Account Manager: Michael Anderson"
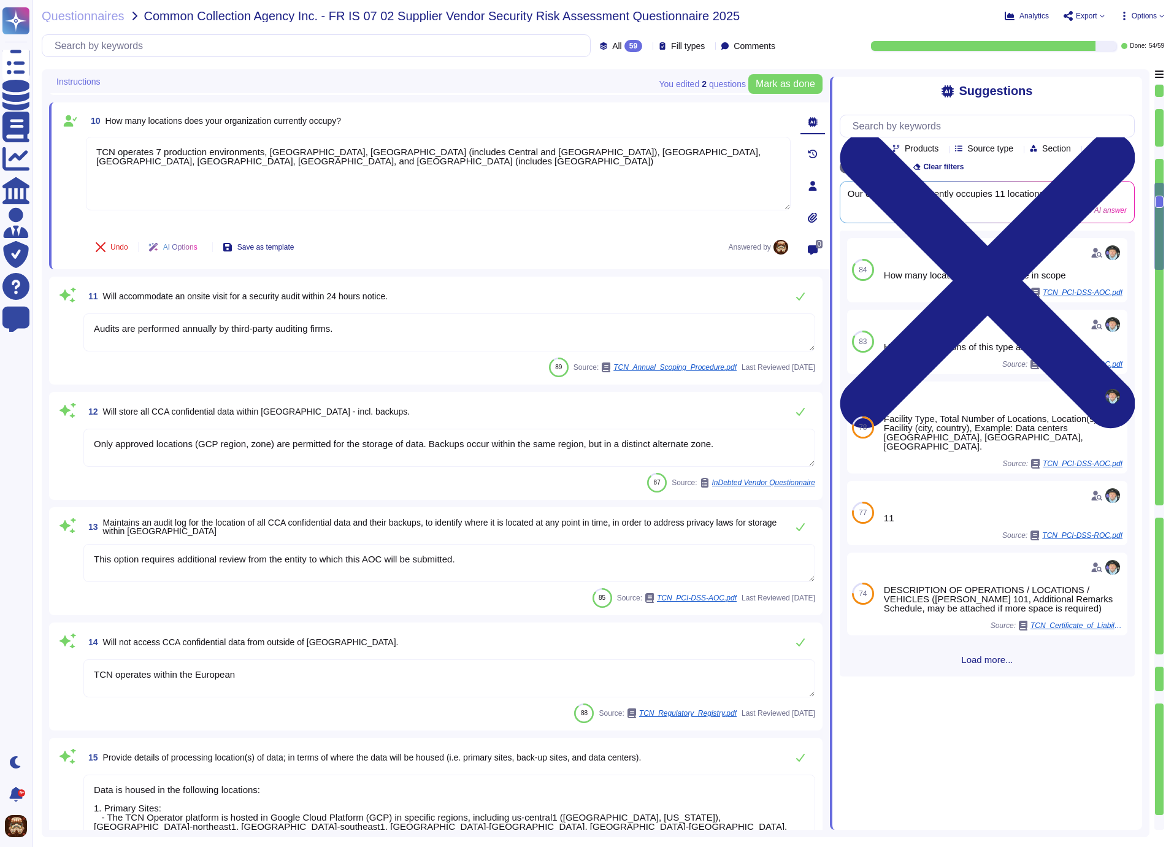
type textarea "TCN's Information Security Management System (ISMS) Committee is the assigned c…"
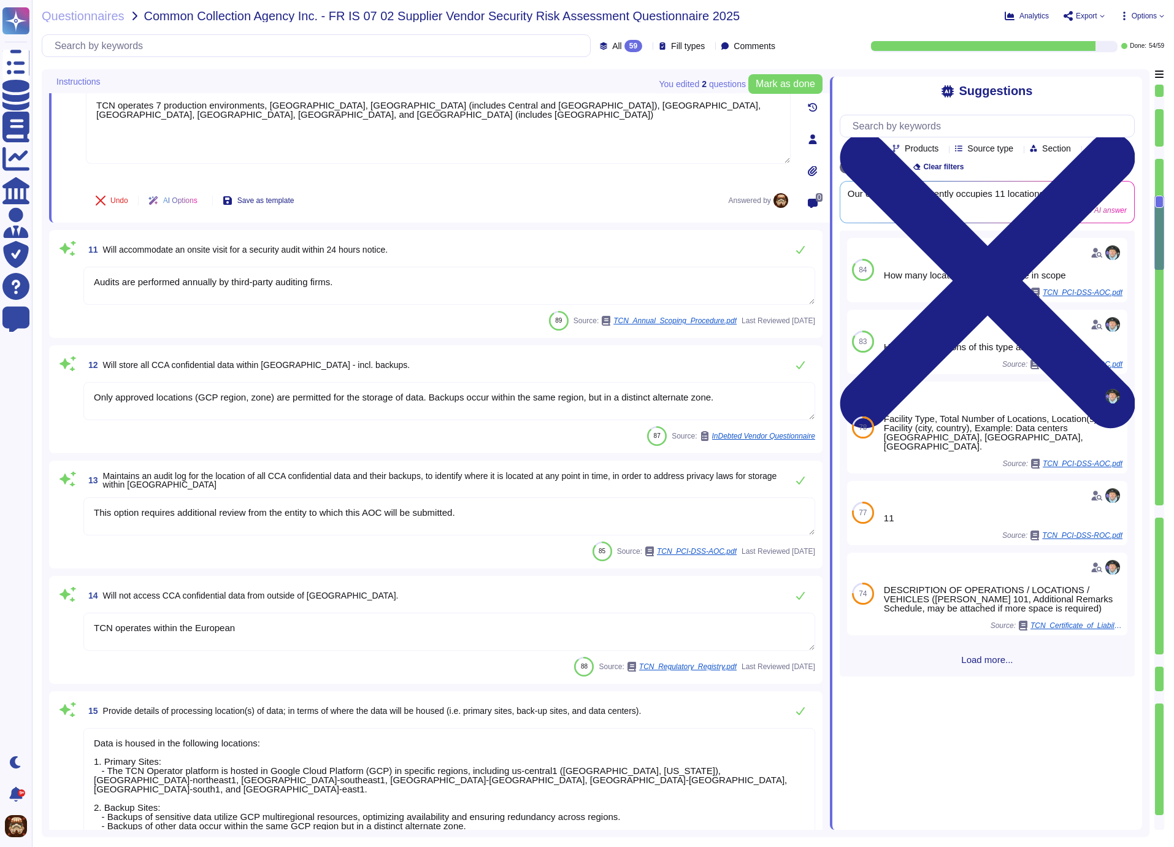
scroll to position [1248, 0]
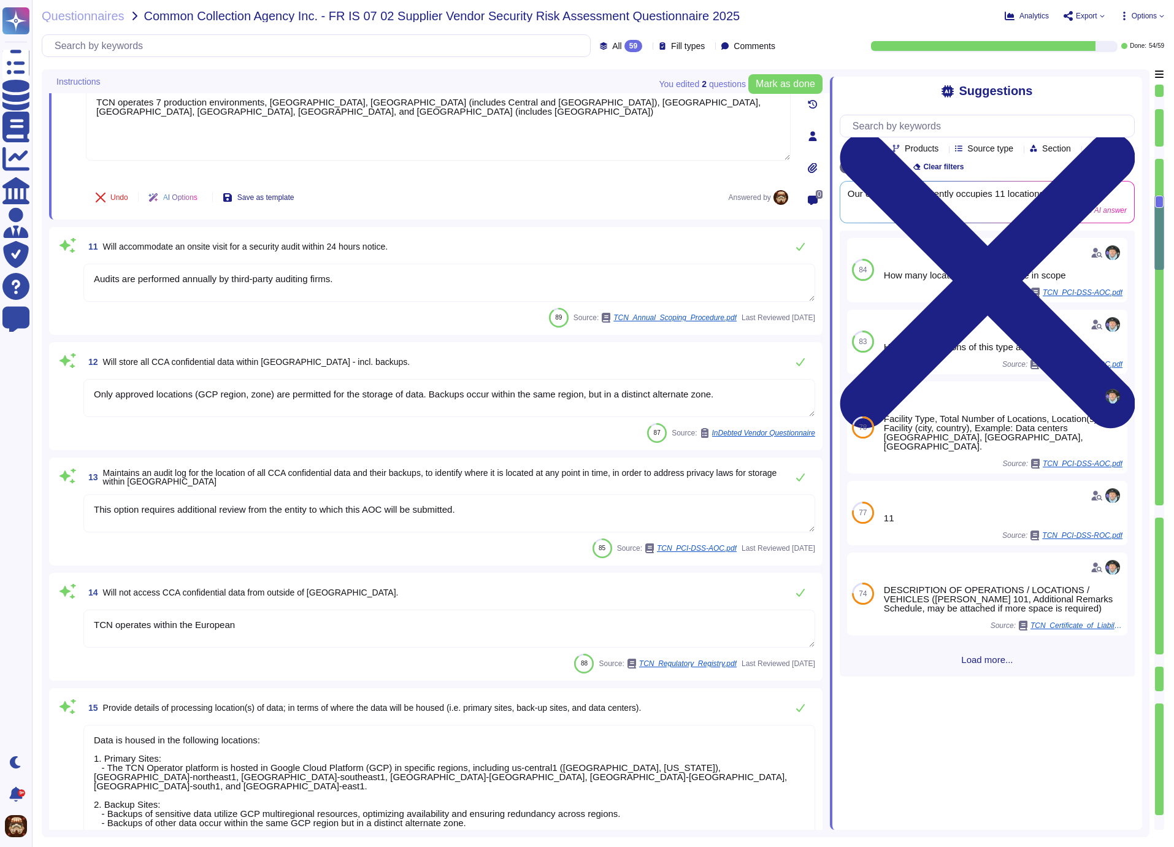
click at [178, 302] on textarea "Audits are performed annually by third-party auditing firms." at bounding box center [449, 283] width 732 height 38
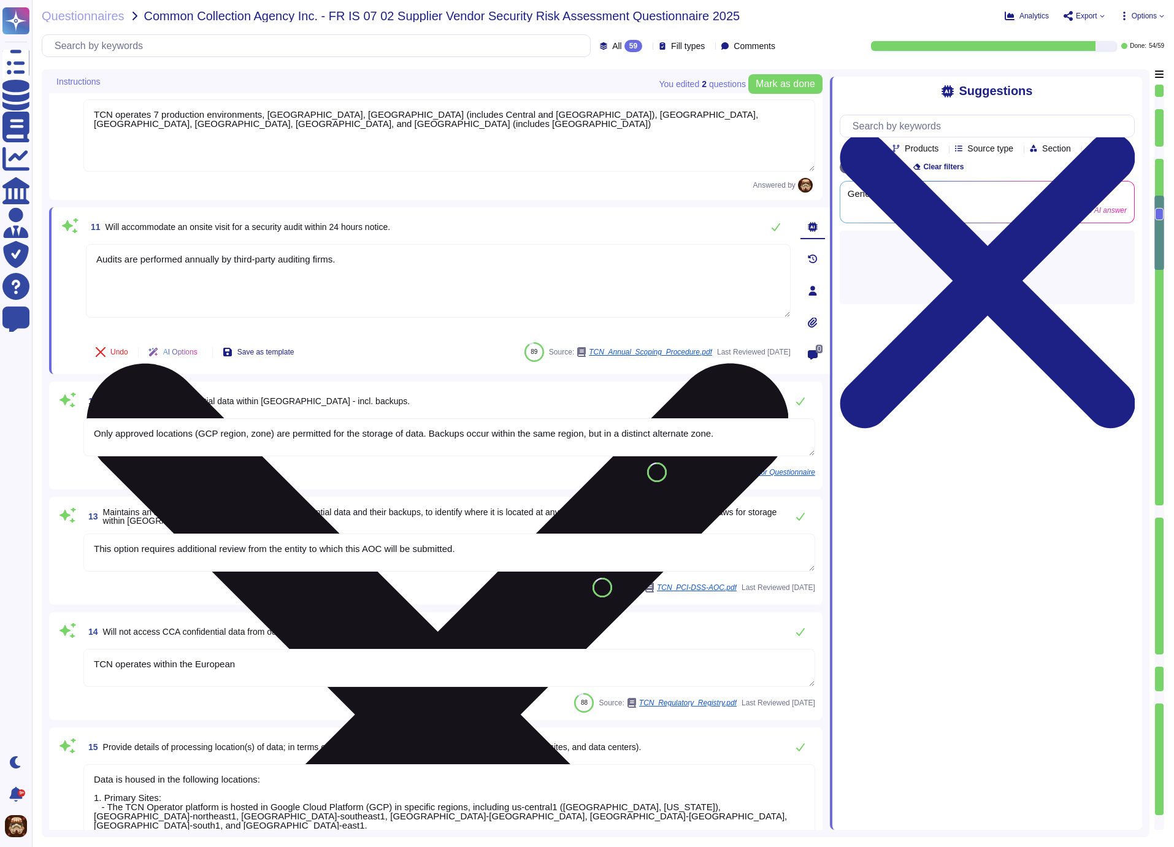
type textarea "TCN's Information Security Management System (ISMS) Committee is the assigned c…"
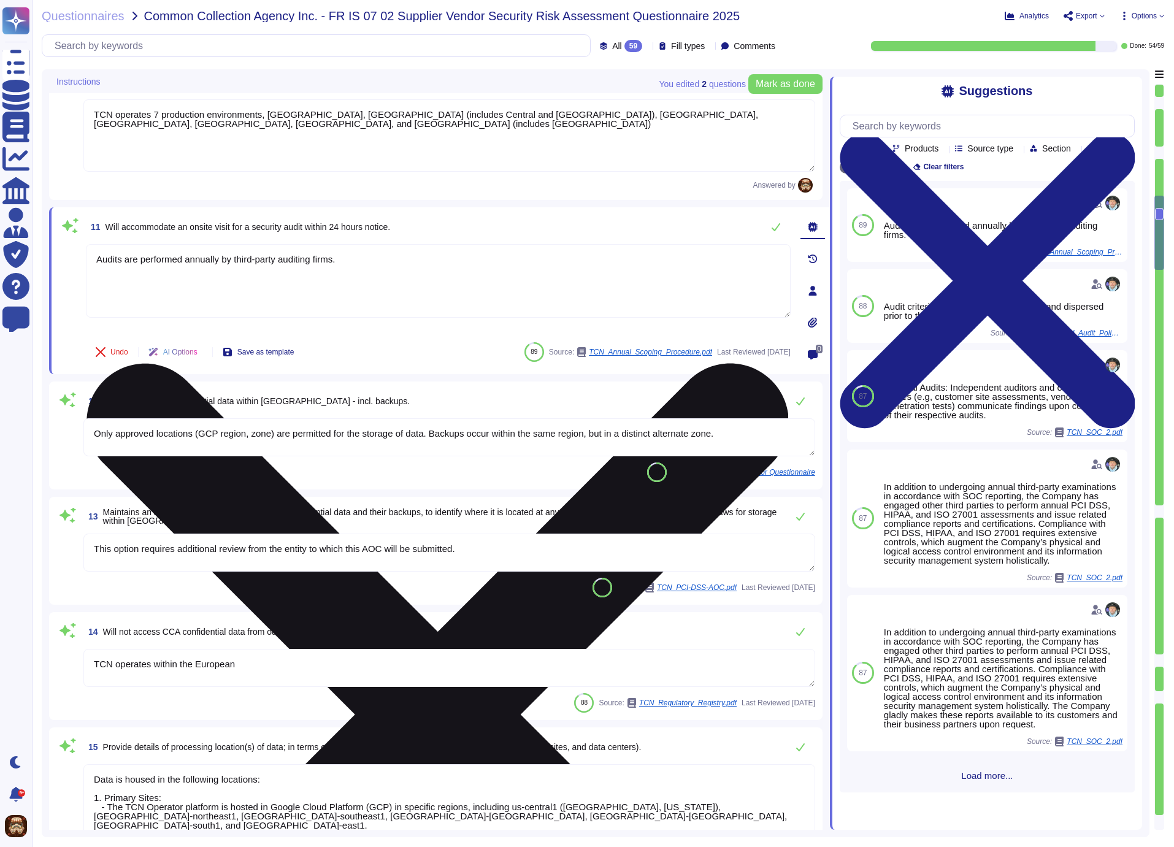
drag, startPoint x: 98, startPoint y: 257, endPoint x: 383, endPoint y: 269, distance: 285.5
click at [383, 269] on textarea "Audits are performed annually by third-party auditing firms." at bounding box center [438, 281] width 705 height 74
paste textarea "TCN Operator is hosted in Google Cloud Platform, onsite visits are prohibited"
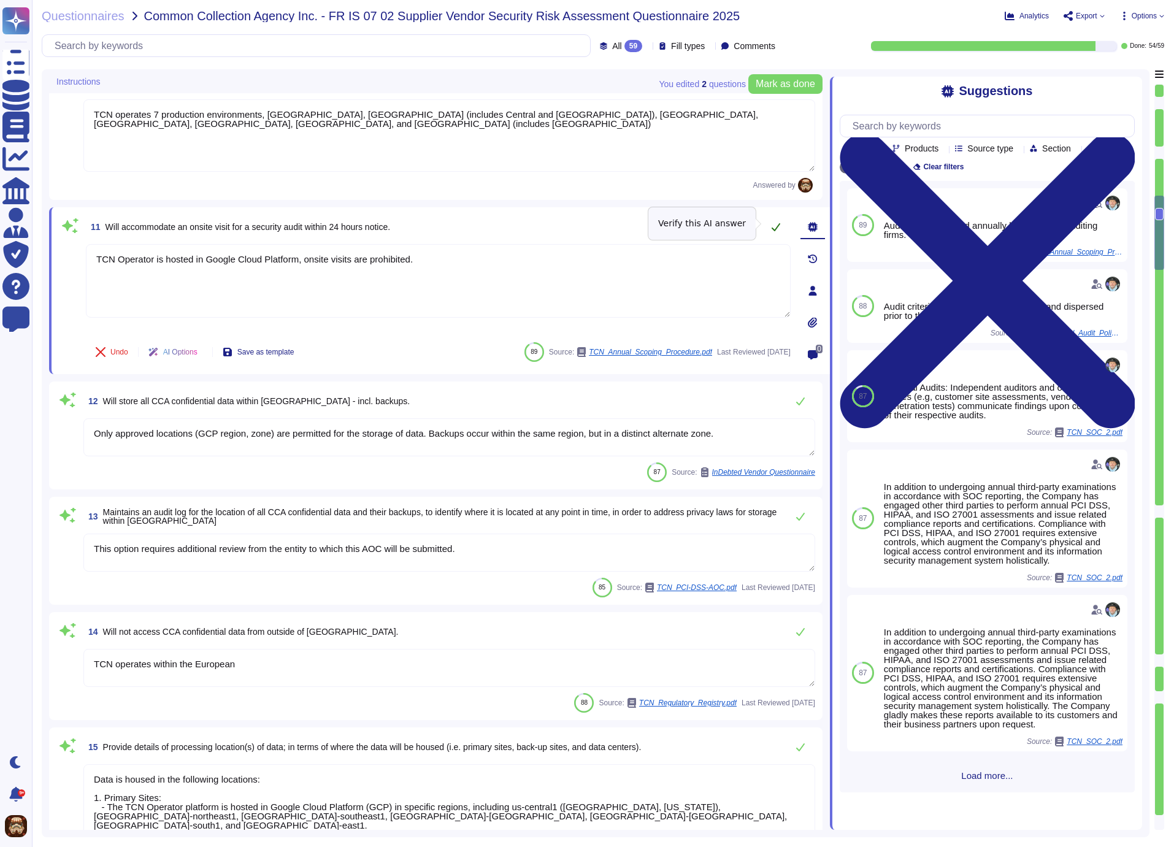
type textarea "TCN Operator is hosted in Google Cloud Platform, onsite visits are prohibited."
click at [774, 224] on icon at bounding box center [776, 227] width 10 height 10
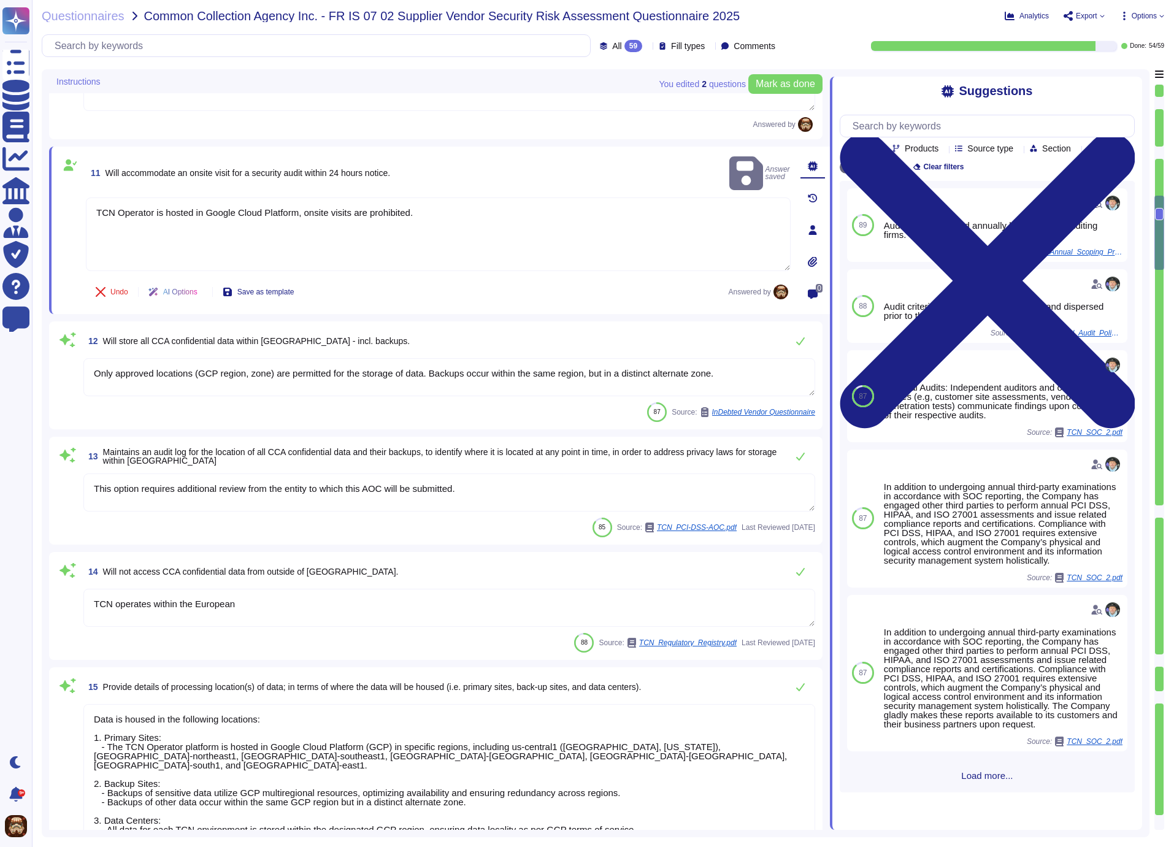
scroll to position [1329, 0]
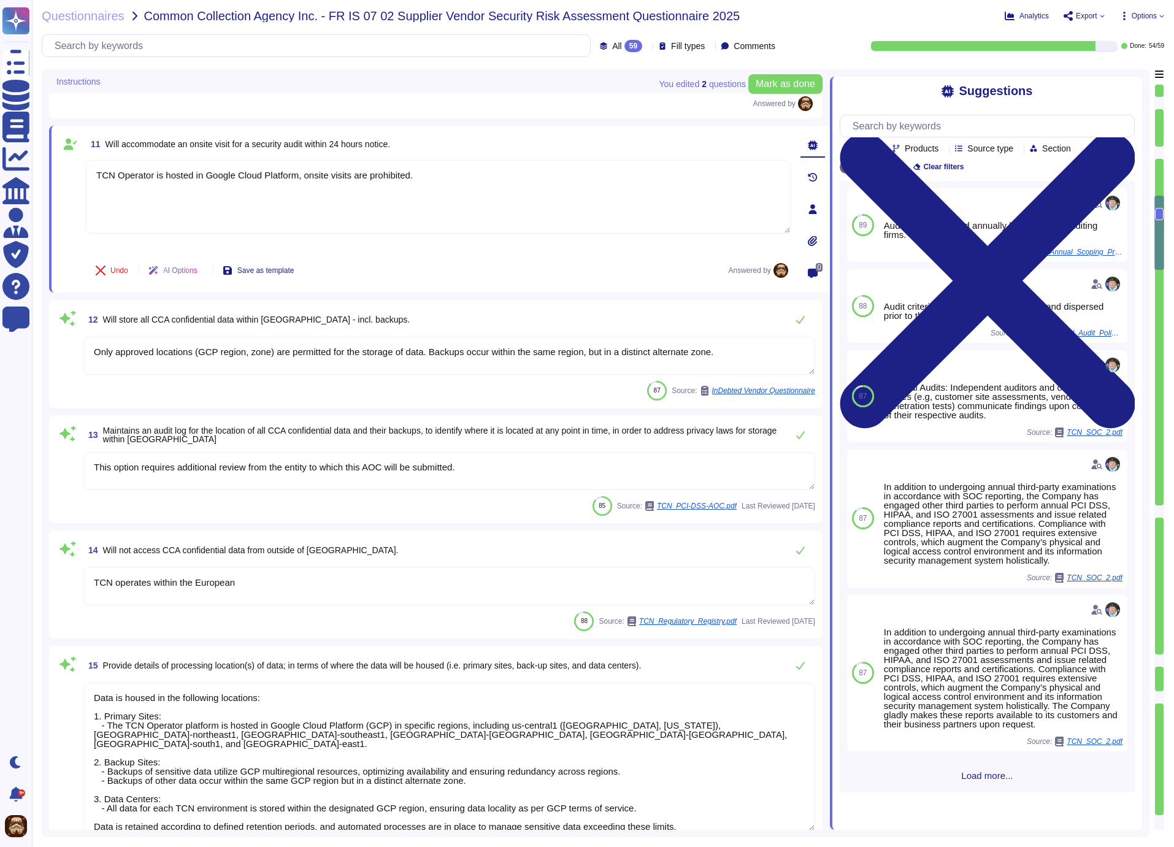
click at [223, 358] on textarea "Only approved locations (GCP region, zone) are permitted for the storage of dat…" at bounding box center [449, 356] width 732 height 38
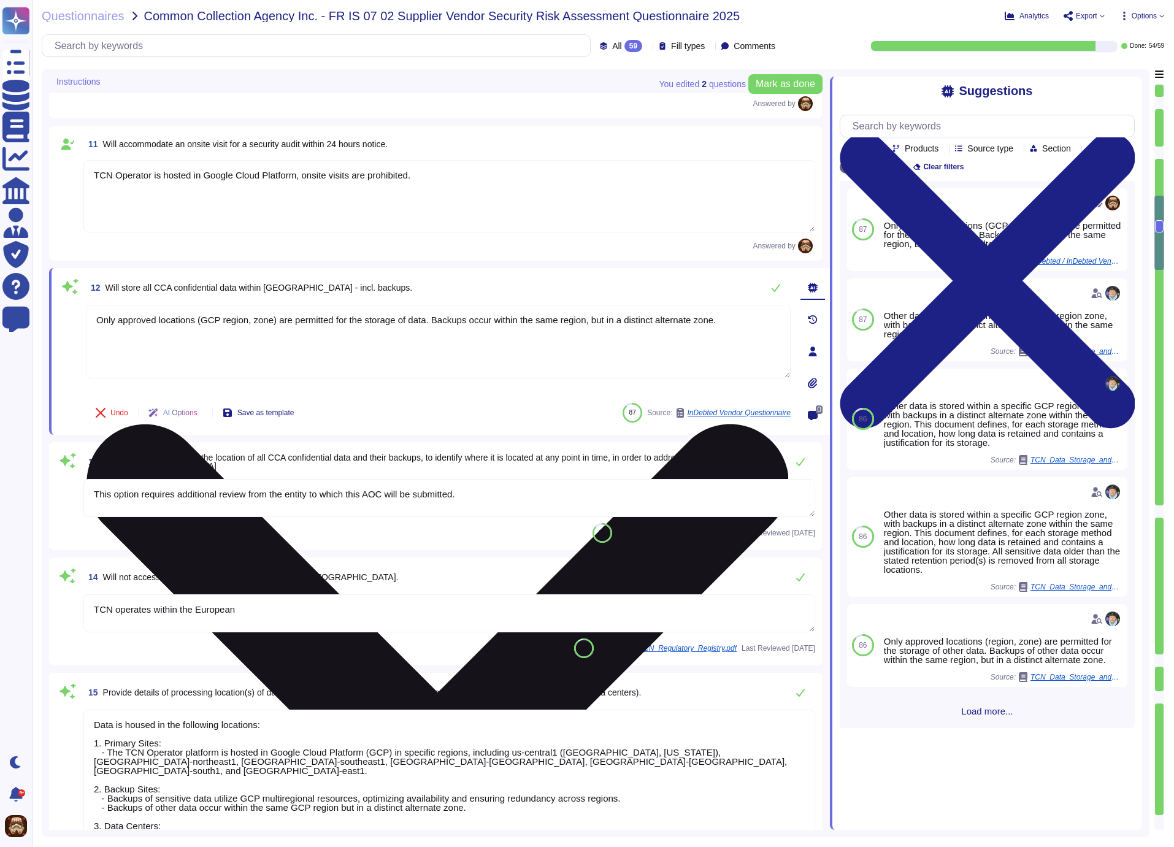
type textarea "TCN's Information Security Management System (ISMS) Committee is the assigned c…"
drag, startPoint x: 749, startPoint y: 317, endPoint x: 103, endPoint y: 305, distance: 646.0
click at [103, 305] on textarea "Only approved locations (GCP region, zone) are permitted for the storage of dat…" at bounding box center [438, 342] width 705 height 74
paste textarea "Yes, all CCA confidential data, including backups, will be stored within Canada."
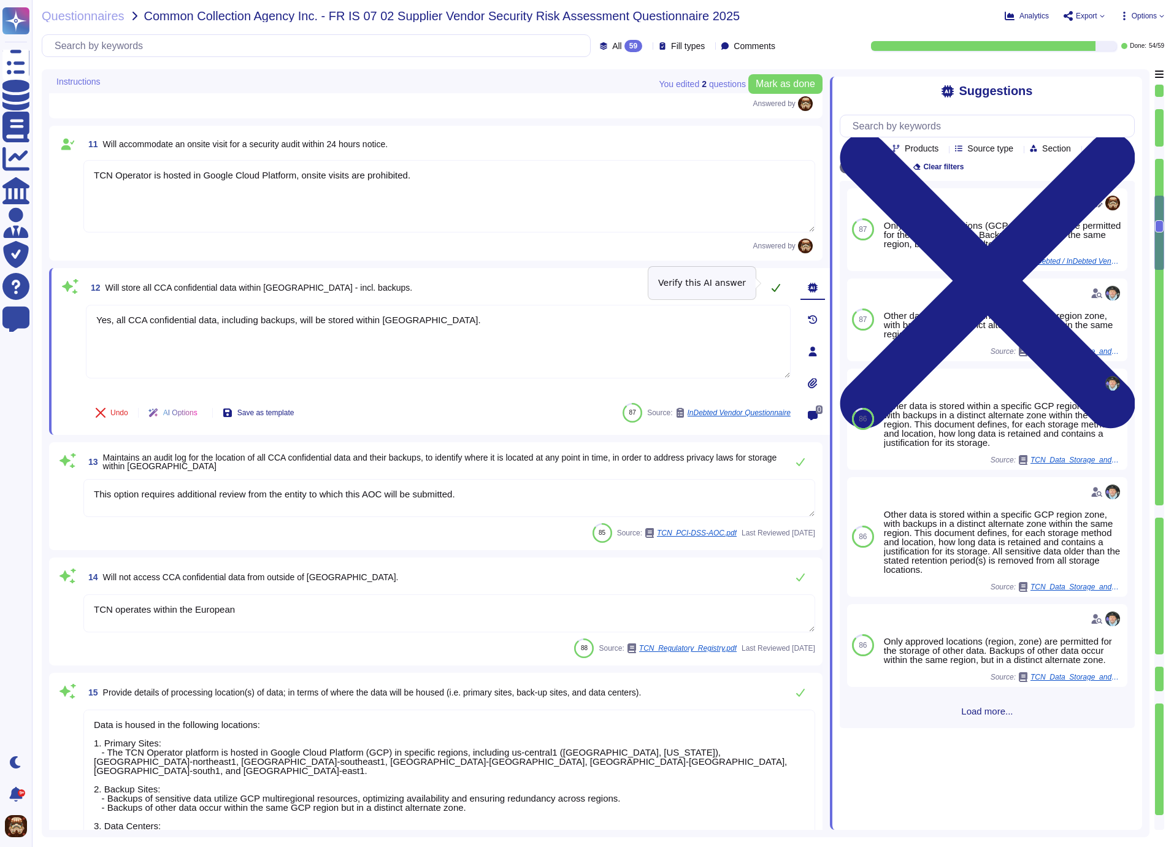
type textarea "Yes, all CCA confidential data, including backups, will be stored within Canada."
click at [775, 283] on icon at bounding box center [776, 288] width 10 height 10
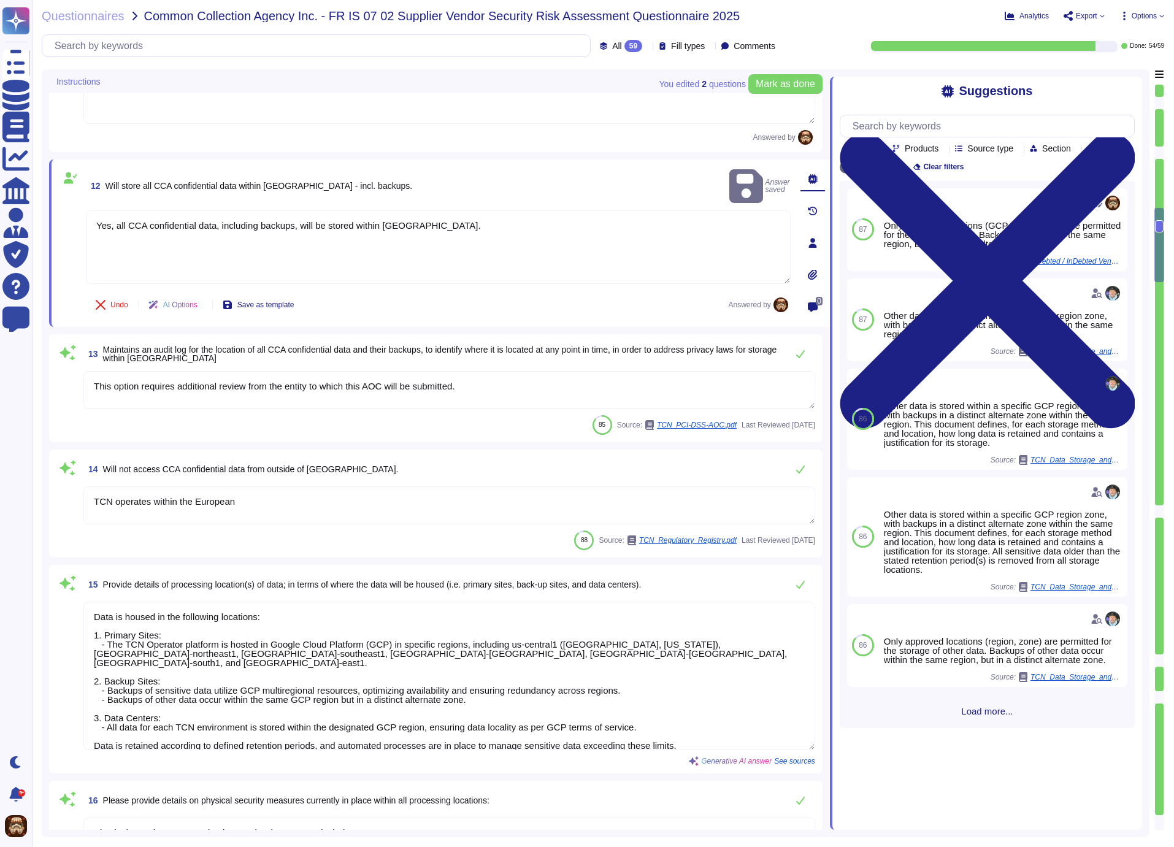
type textarea "Yes, TCN has developed and maintains a tested disaster recovery plan (DRP) and …"
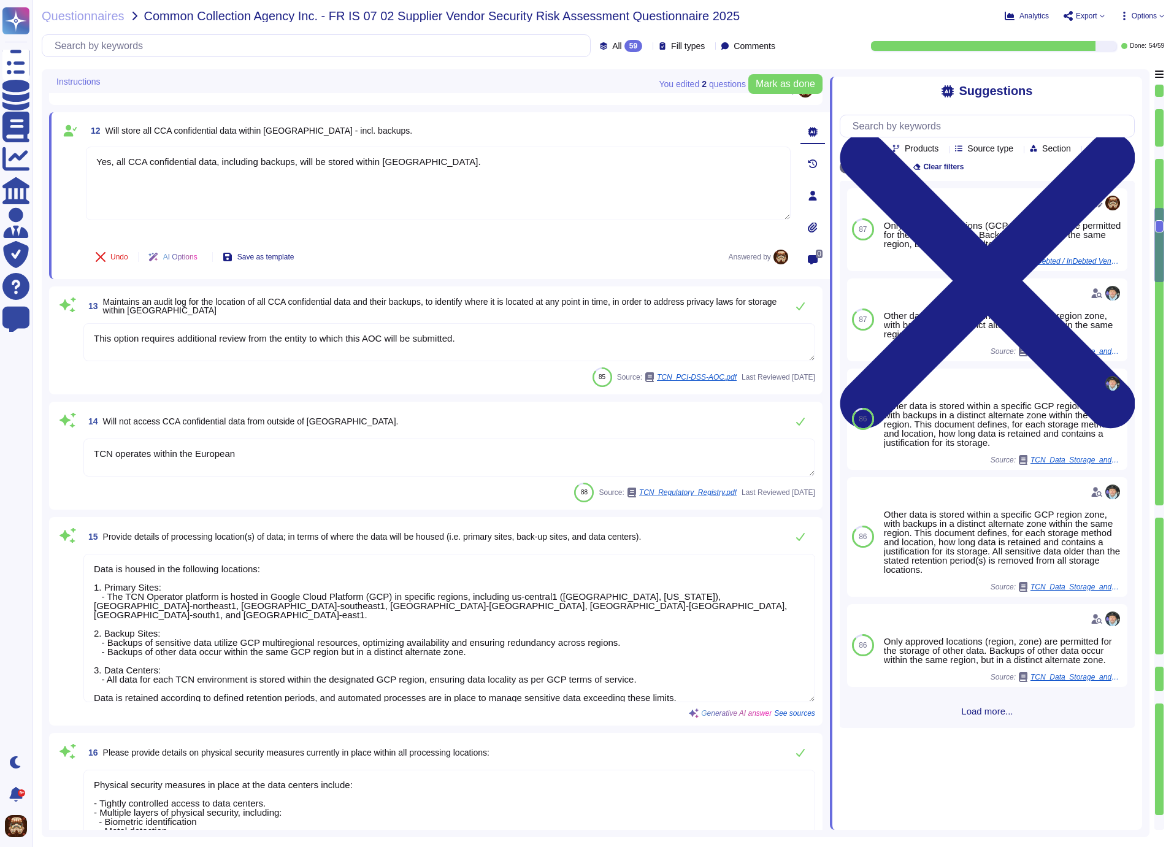
scroll to position [1492, 0]
type textarea "The last test of the Business Continuity Plan (BCP) and Disaster Recovery Plan …"
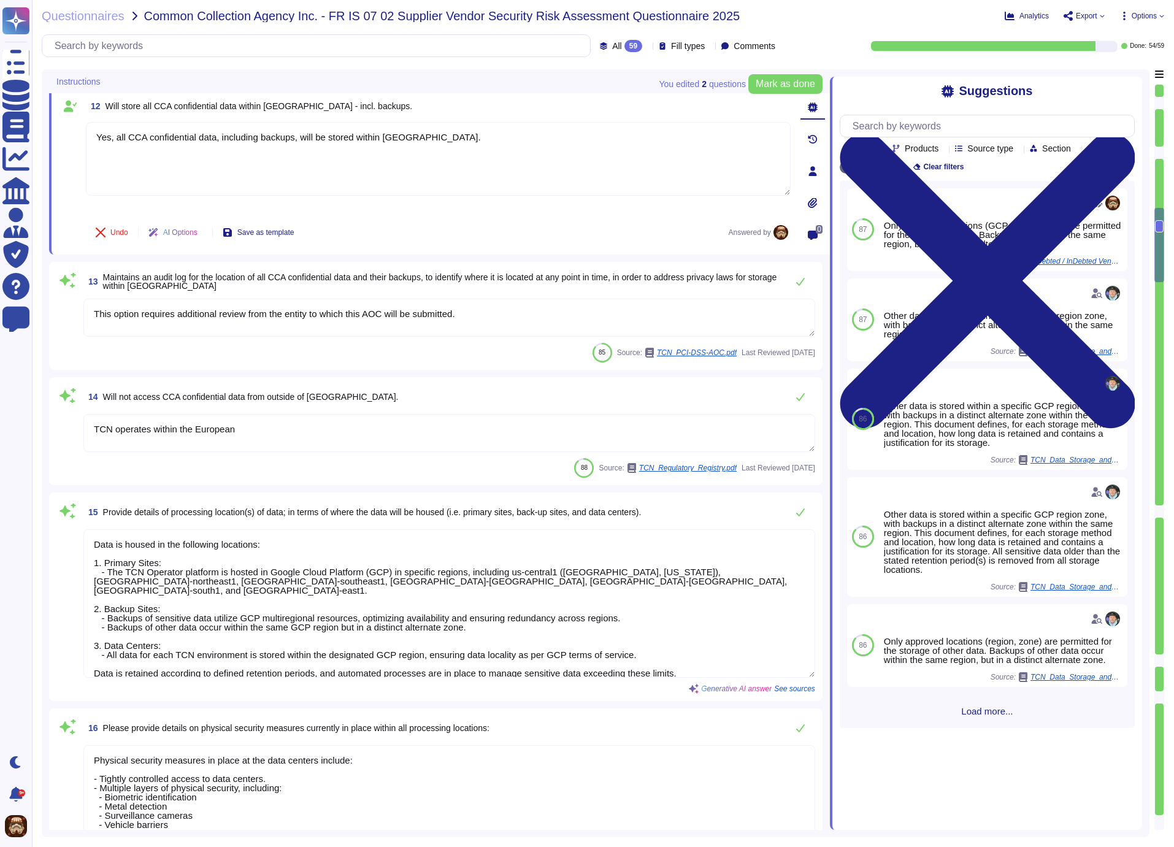
drag, startPoint x: 95, startPoint y: 312, endPoint x: 485, endPoint y: 314, distance: 389.5
click at [485, 314] on textarea "This option requires additional review from the entity to which this AOC will b…" at bounding box center [449, 318] width 732 height 38
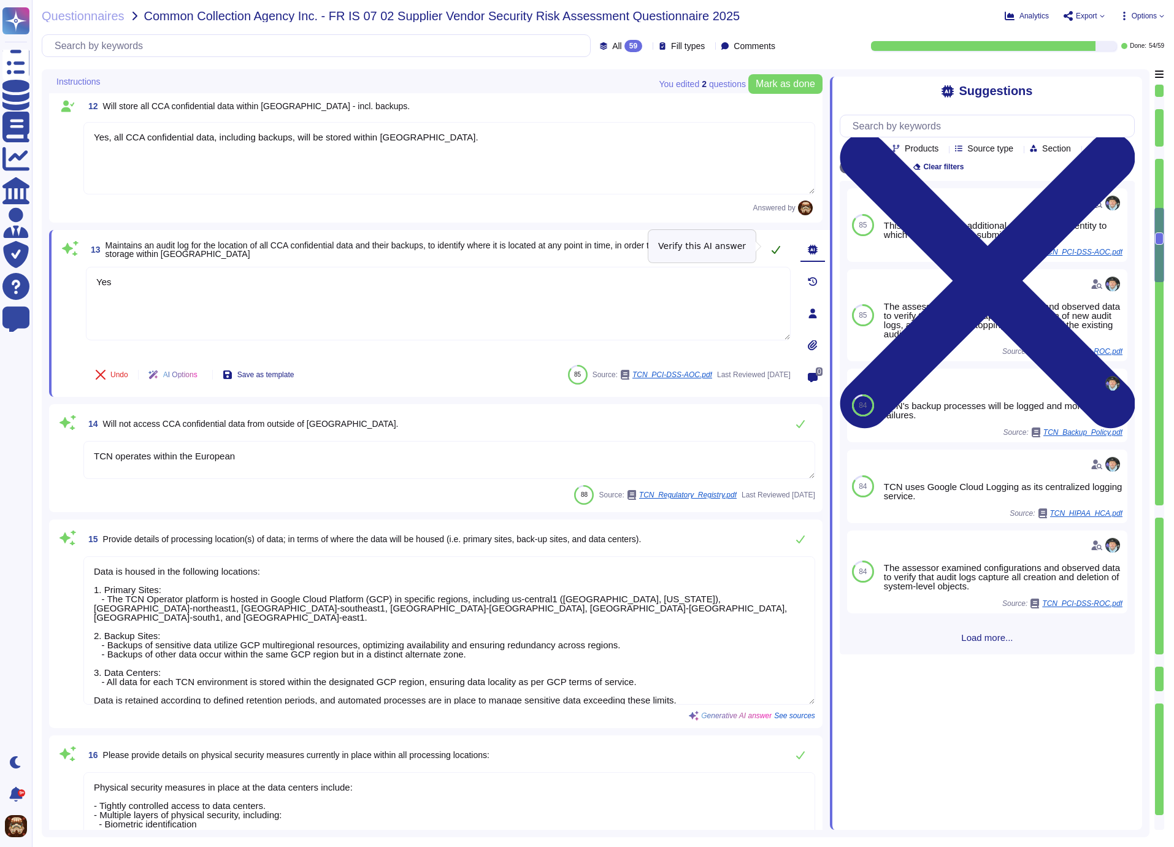
type textarea "Yes"
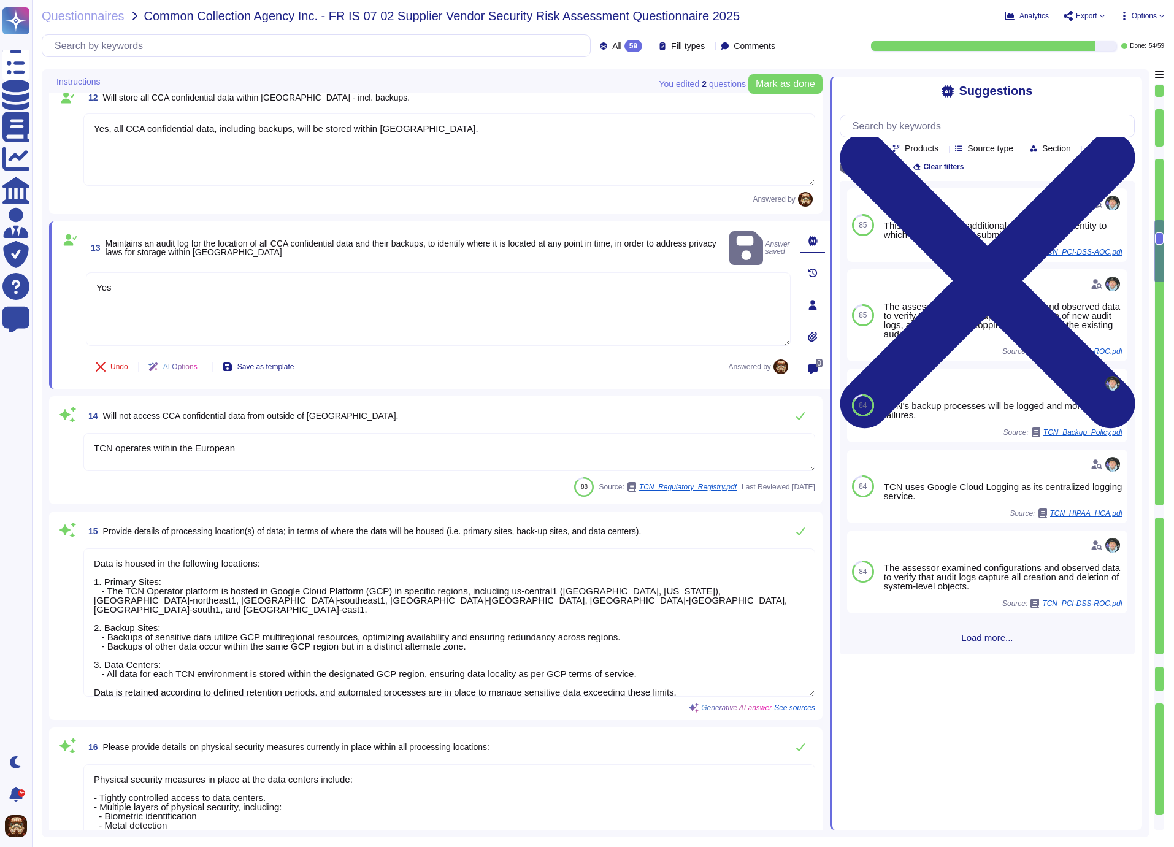
type textarea "The last test of the Business Continuity Plan (BCP) and Disaster Recovery Plan …"
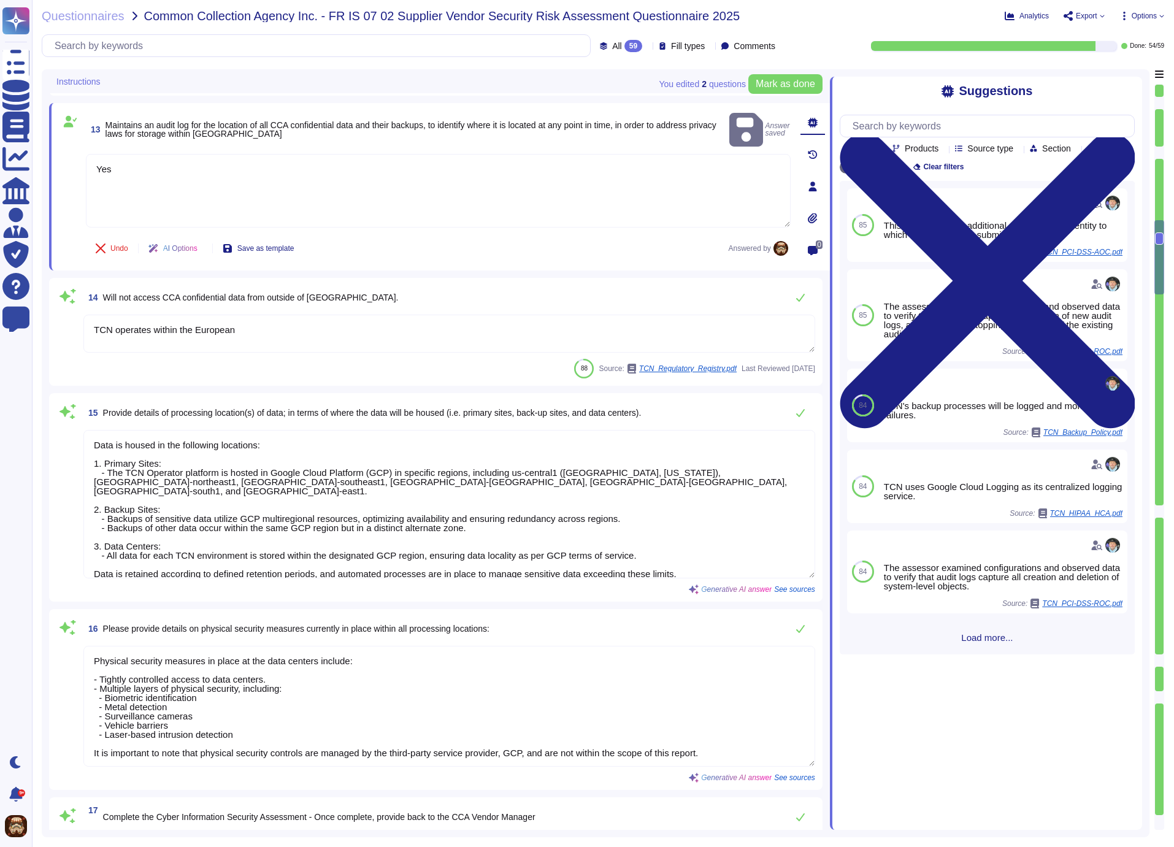
scroll to position [1621, 0]
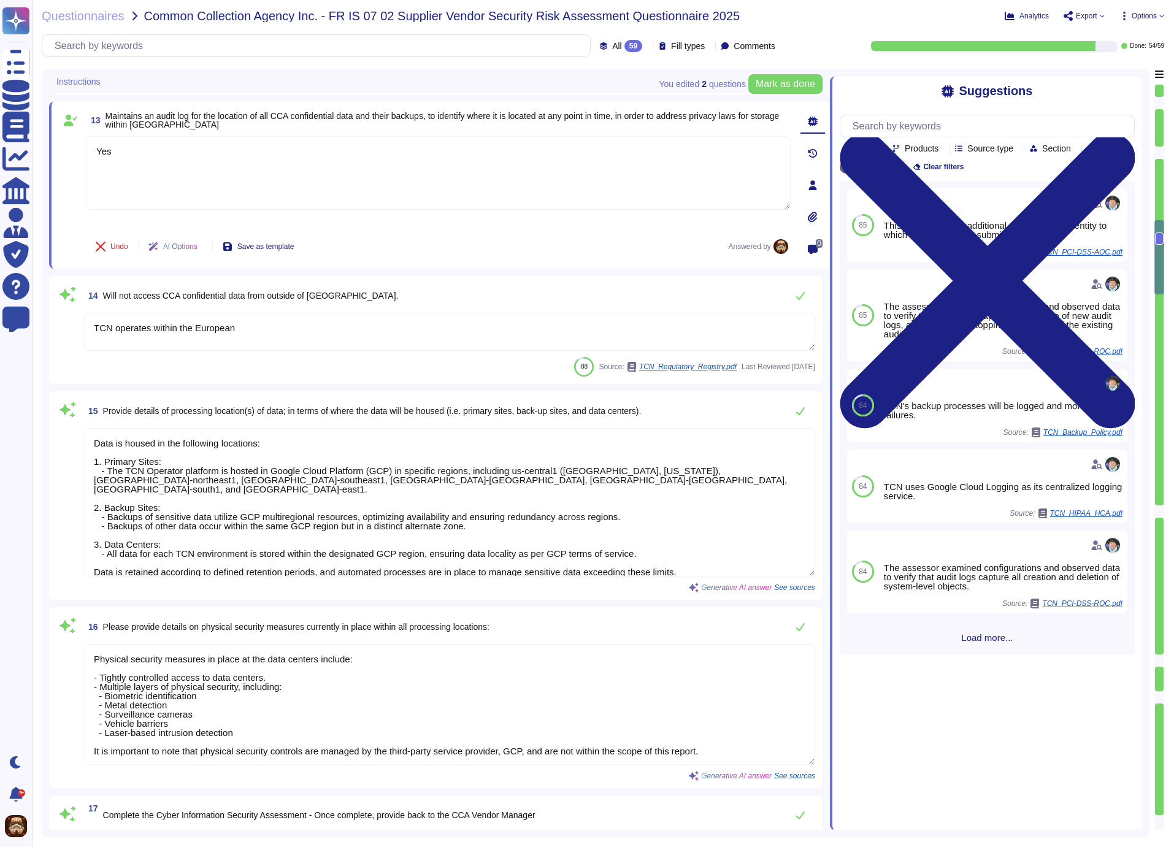
click at [226, 322] on textarea "TCN operates within the European" at bounding box center [449, 332] width 732 height 38
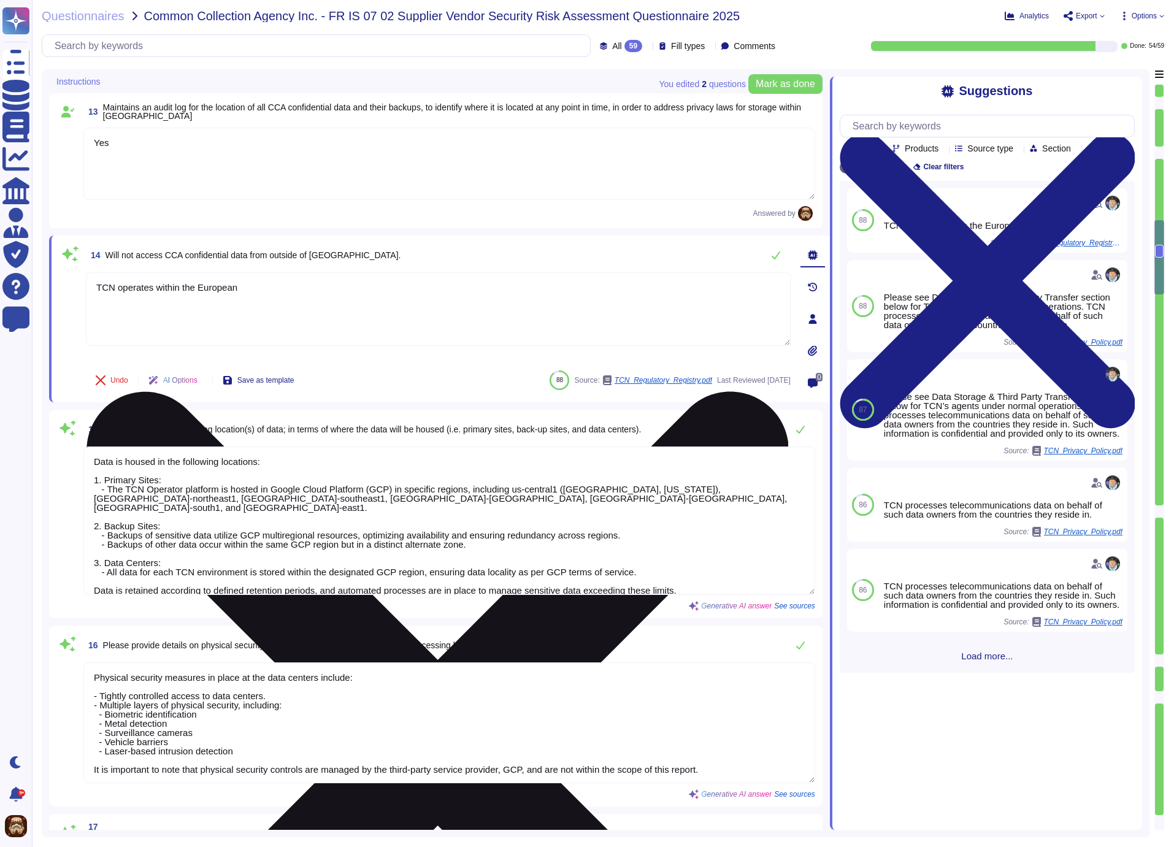
type textarea "The last test of the Business Continuity Plan (BCP) and Disaster Recovery Plan …"
drag, startPoint x: 94, startPoint y: 284, endPoint x: 316, endPoint y: 298, distance: 221.9
click at [316, 298] on textarea "TCN operates within the European" at bounding box center [438, 309] width 705 height 74
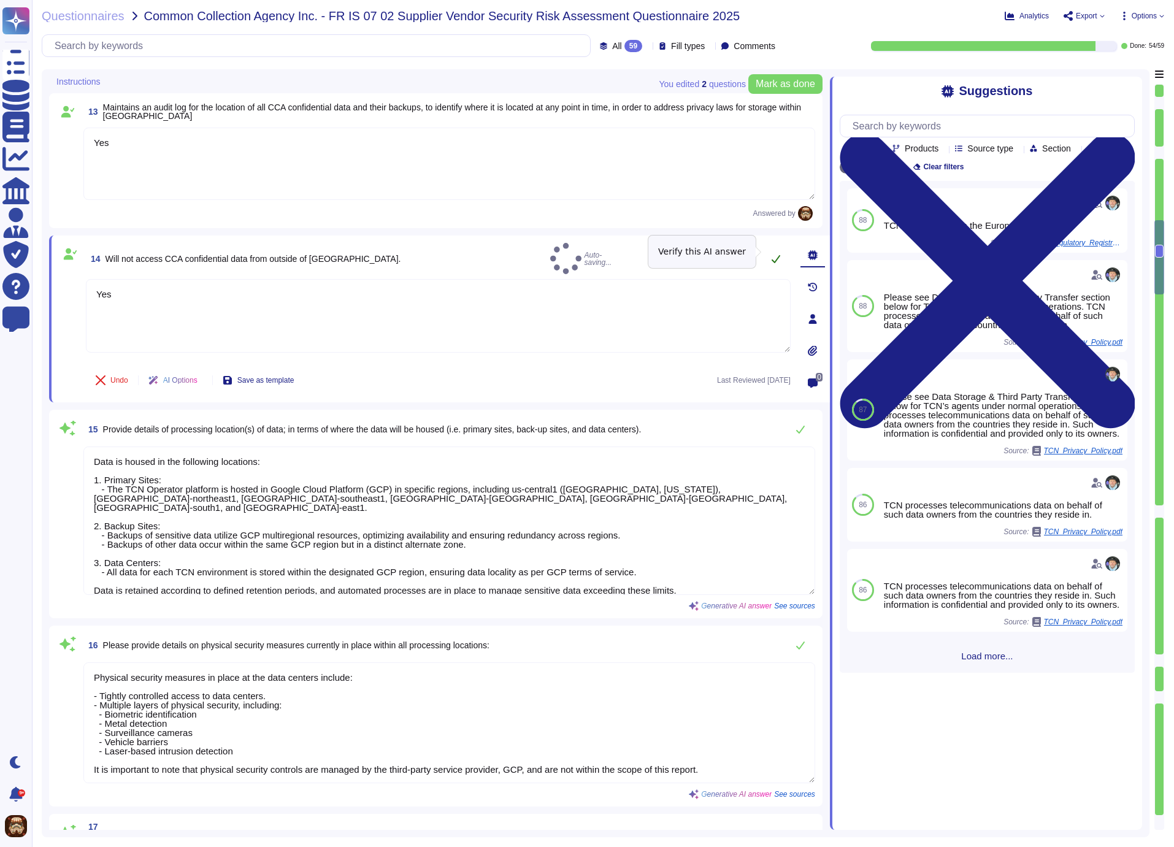
type textarea "Yes"
click at [775, 254] on icon at bounding box center [776, 259] width 10 height 10
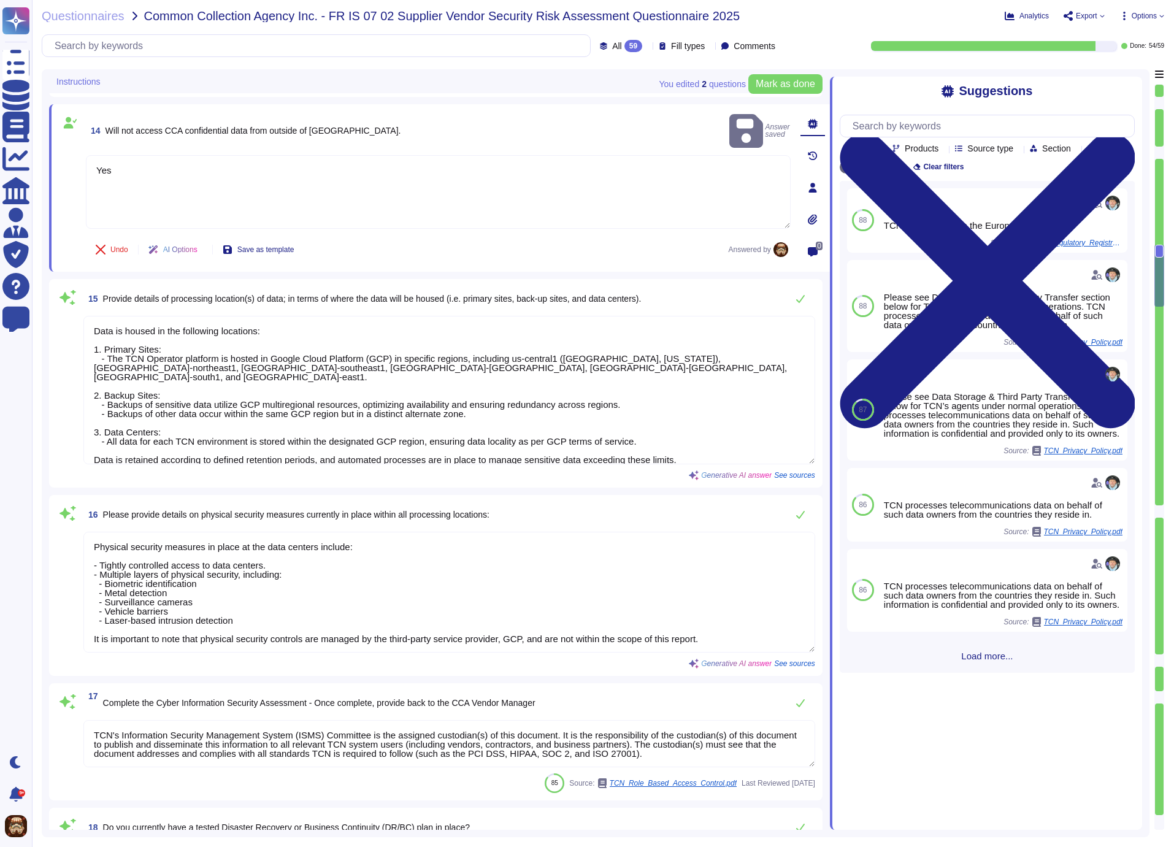
type textarea "Yes, TCN has developed a disaster recovery plan (DRP) and a business continuity…"
type textarea "[DATE]"
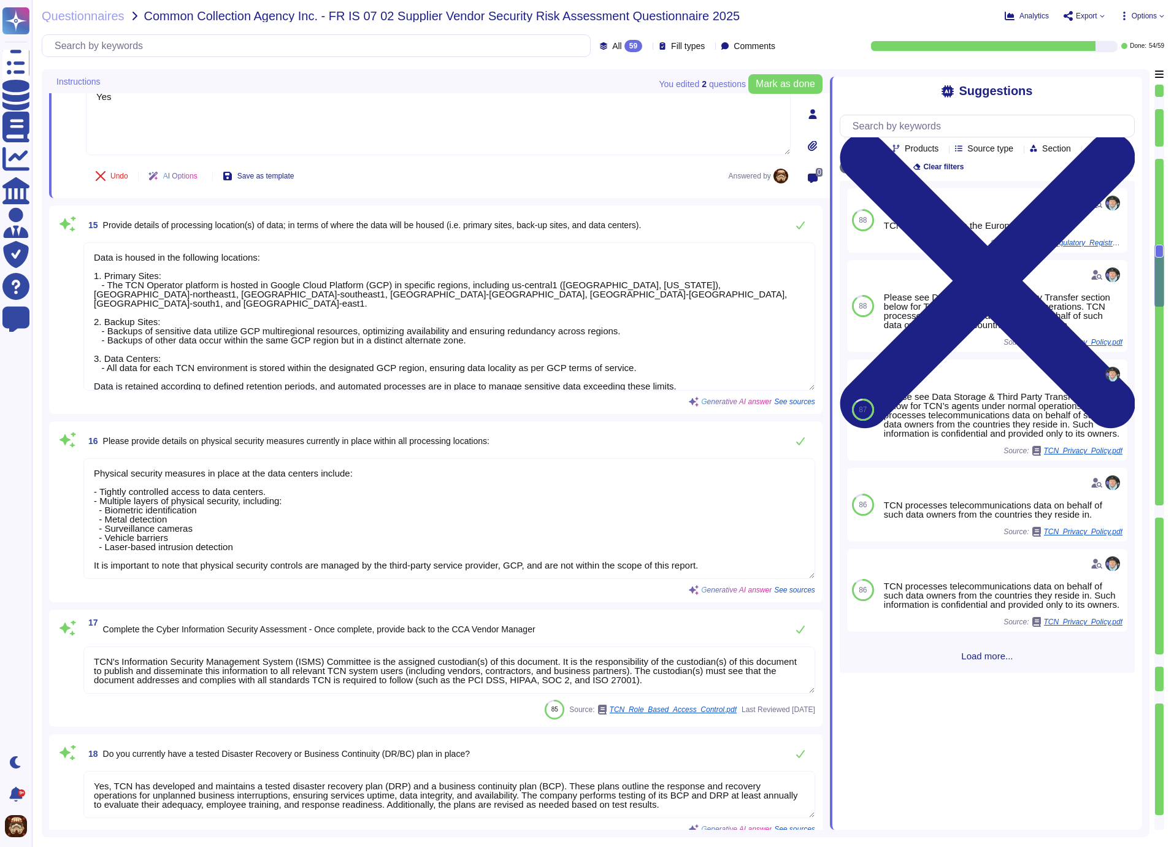
scroll to position [1819, 0]
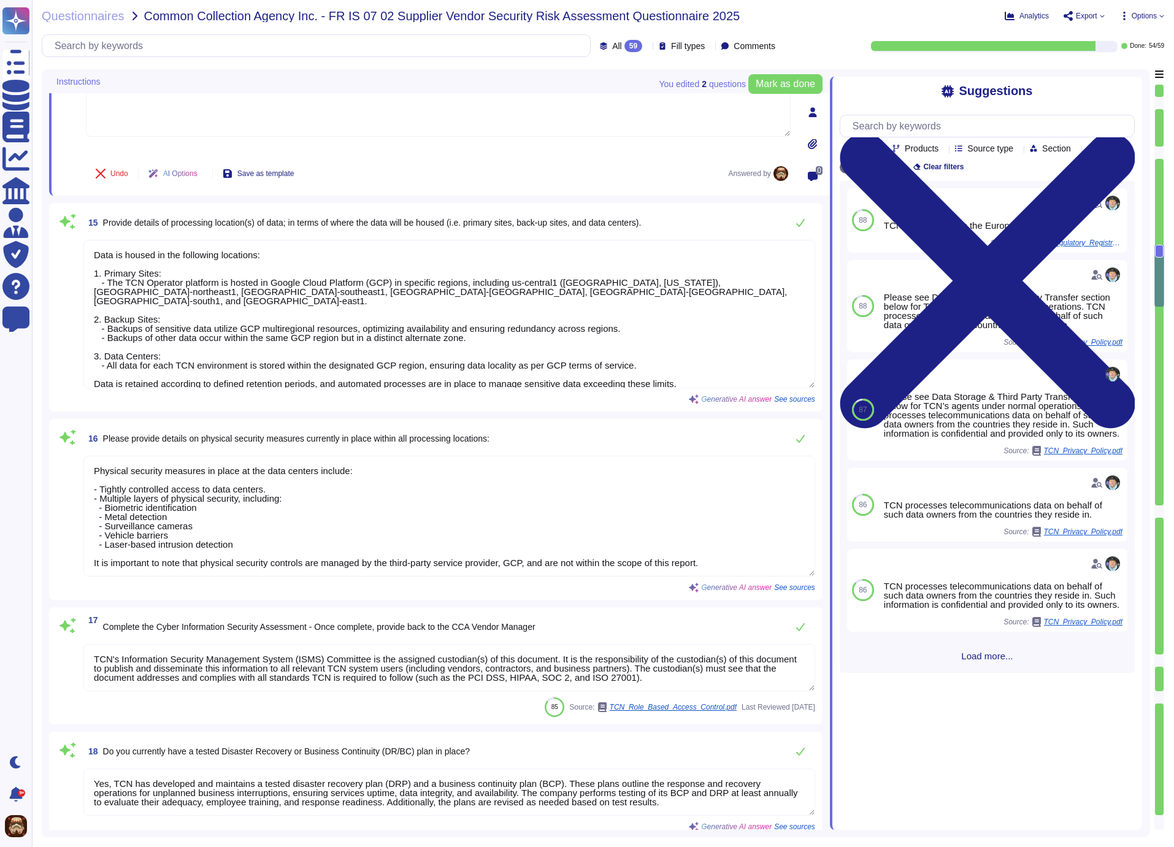
click at [706, 377] on textarea "Data is housed in the following locations: 1. Primary Sites: - The TCN Operator…" at bounding box center [449, 314] width 732 height 148
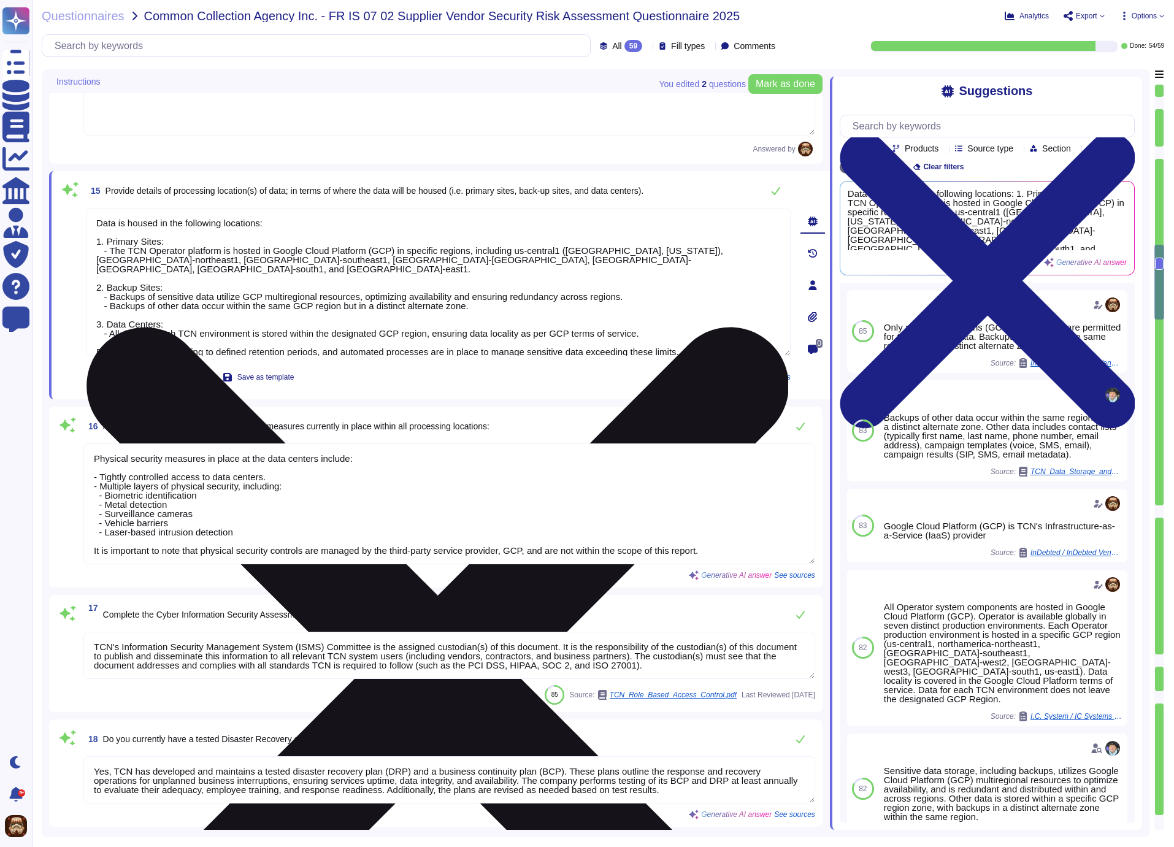
paste textarea "TCN Operator is hosted in Google Cloud Platform, northamerica-northeast1 Region…"
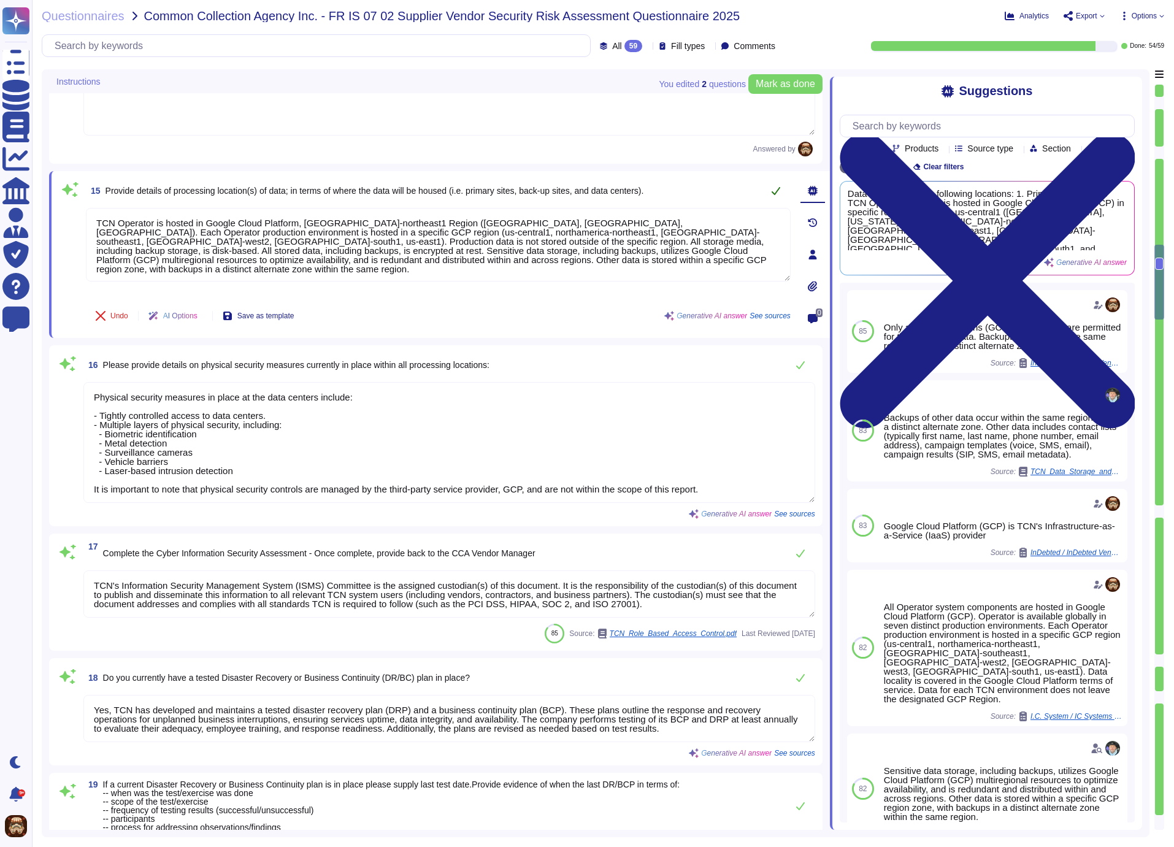
type textarea "TCN Operator is hosted in Google Cloud Platform, northamerica-northeast1 Region…"
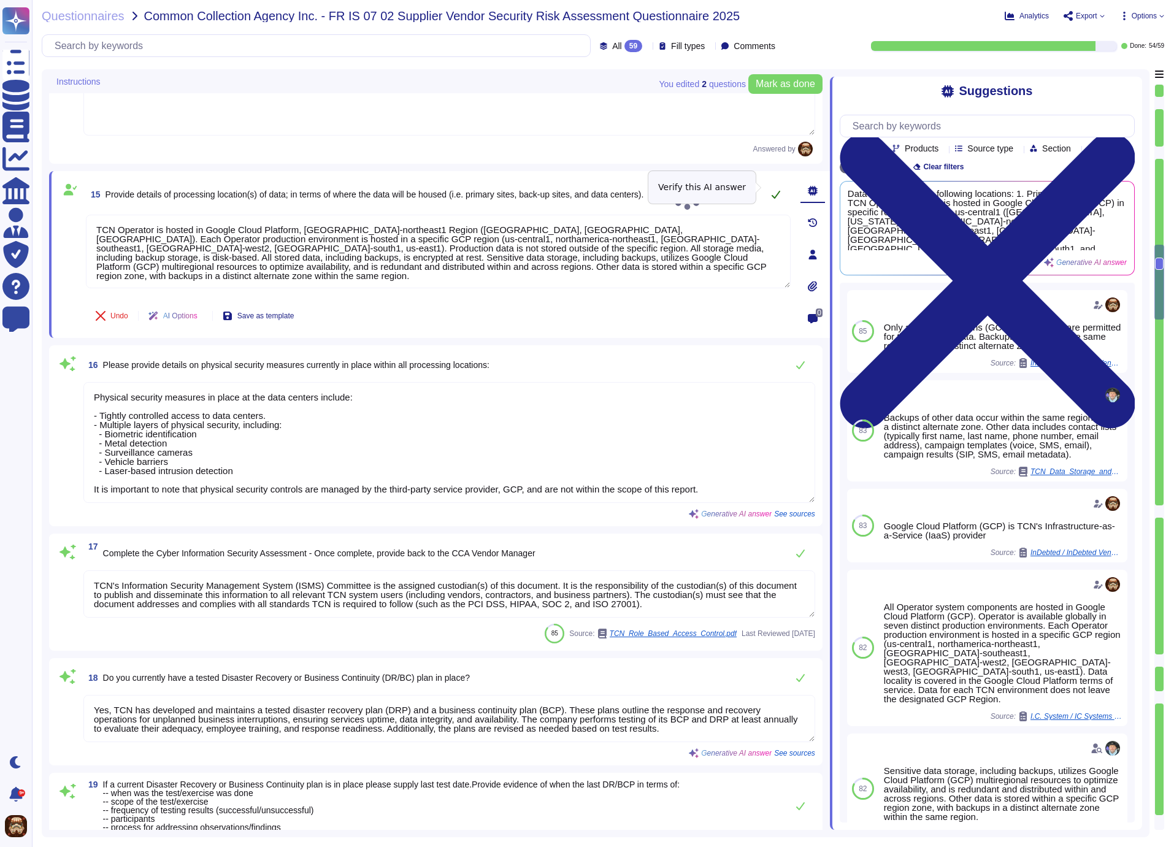
click at [775, 190] on icon at bounding box center [776, 195] width 10 height 10
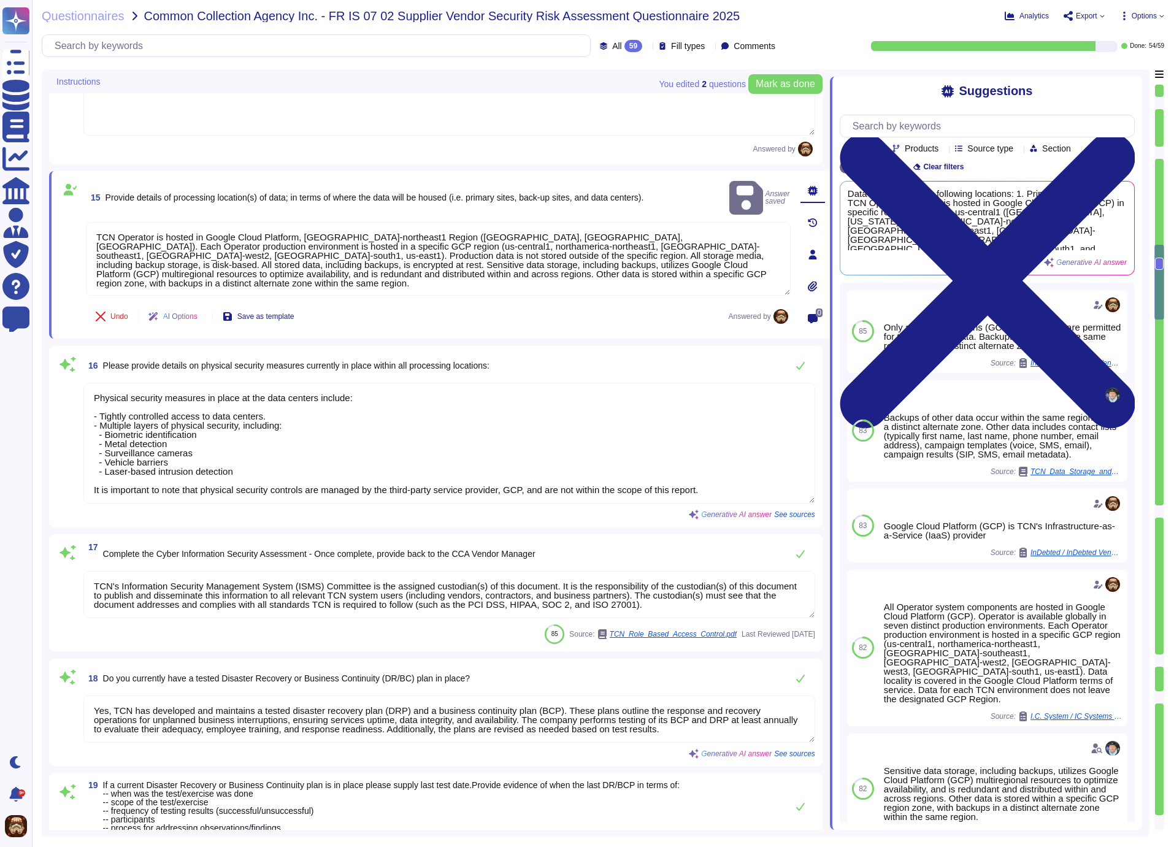
scroll to position [1, 0]
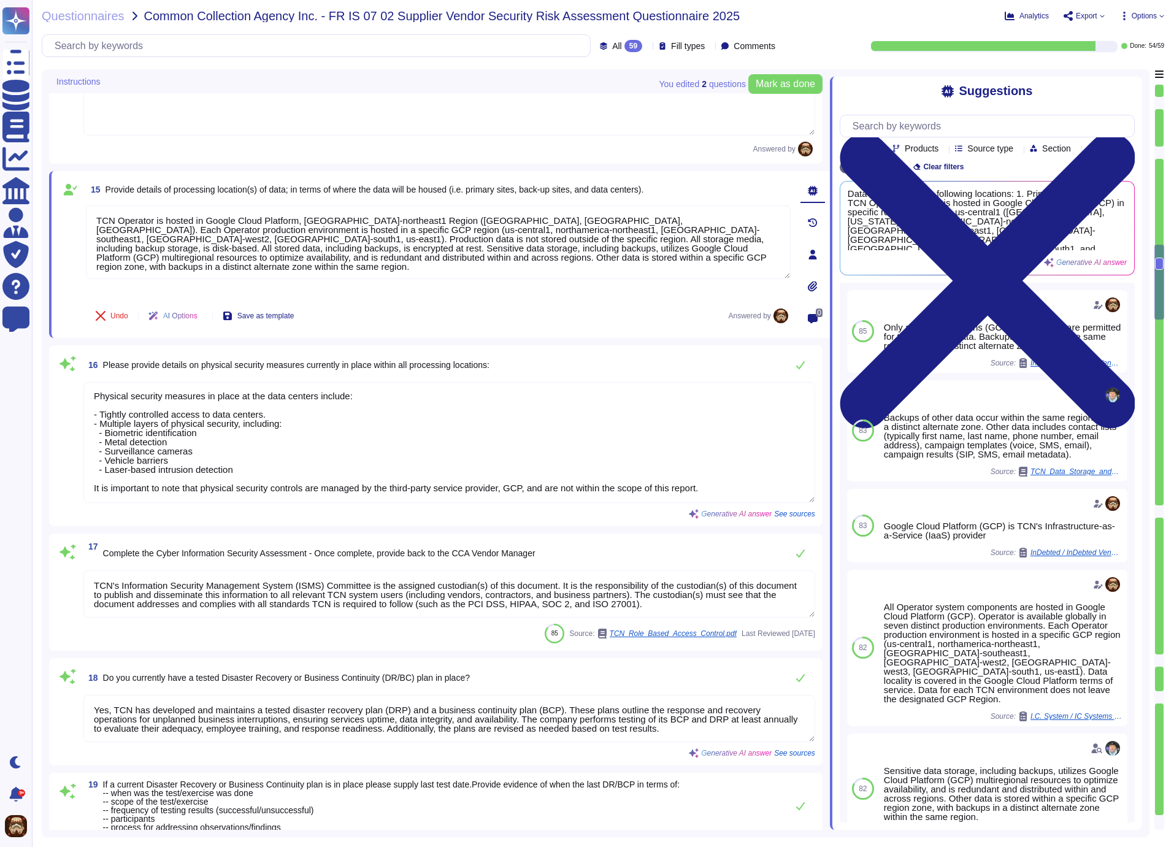
click at [369, 451] on textarea "Physical security measures in place at the data centers include: - Tightly cont…" at bounding box center [449, 442] width 732 height 121
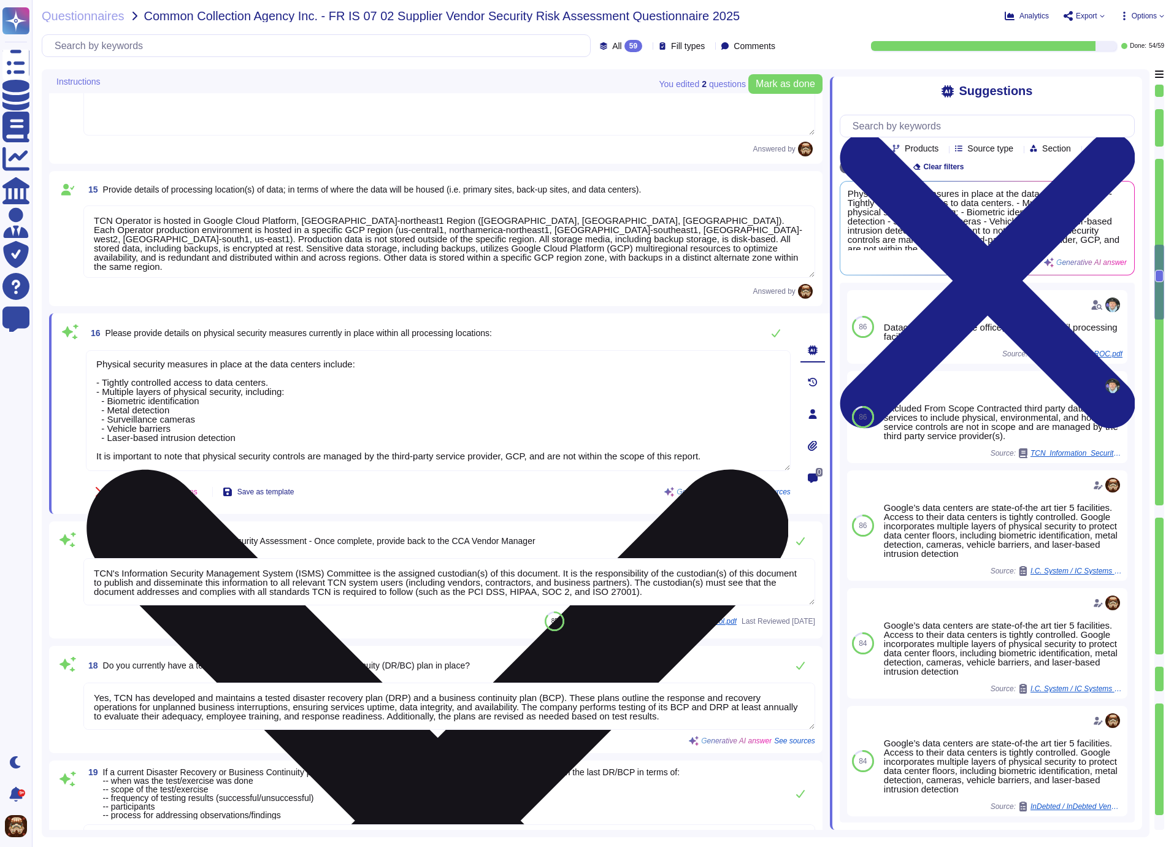
drag, startPoint x: 737, startPoint y: 454, endPoint x: 50, endPoint y: 349, distance: 694.3
click at [86, 350] on textarea "Physical security measures in place at the data centers include: - Tightly cont…" at bounding box center [438, 410] width 705 height 121
paste textarea "Google Cloud Platform (GCP) datacenters are tier 5 datacenters that include ind…"
type textarea "Google Cloud Platform (GCP) datacenters are tier 5 datacenters that include ind…"
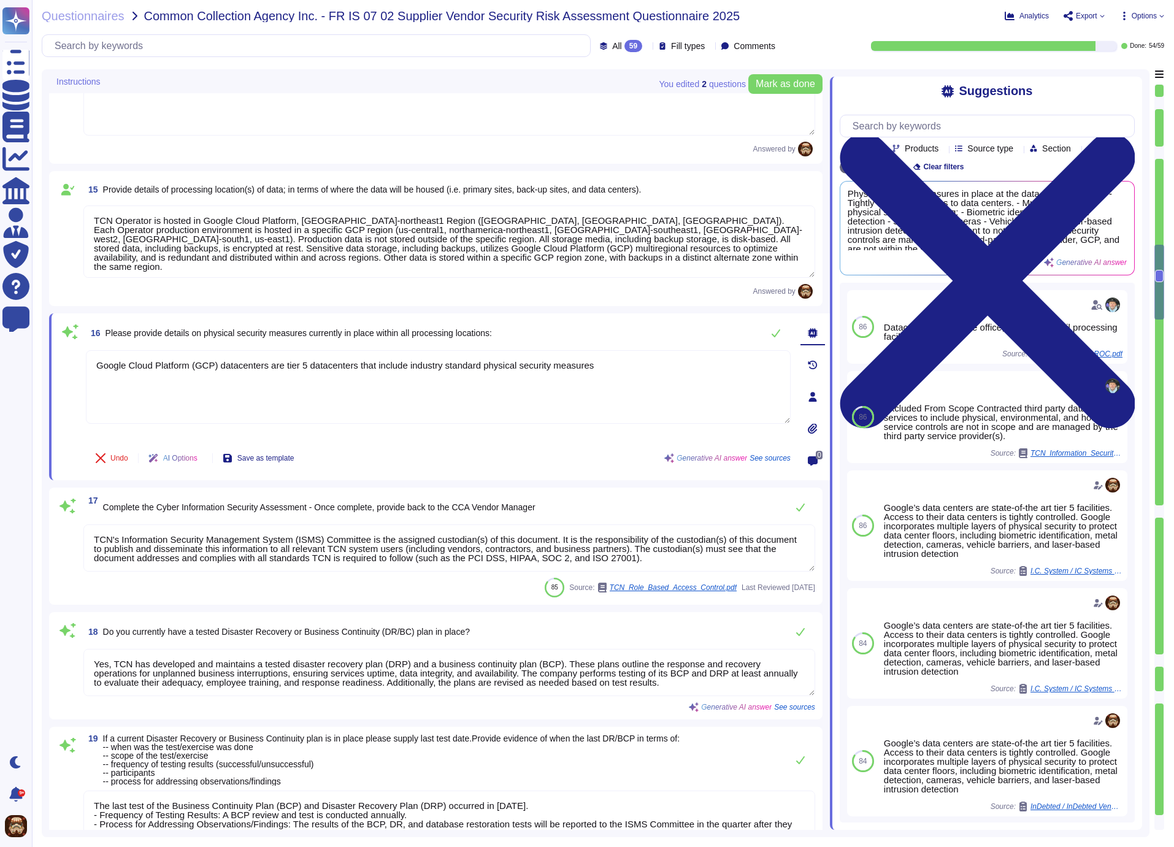
type textarea "Yes, our organization holds several internationally recognized certifications, …"
type textarea "Google Cloud Platform (GCP) datacenters are tier 5 datacenters that include ind…"
click at [582, 332] on div "16 Please provide details on physical security measures currently in place with…" at bounding box center [438, 333] width 705 height 25
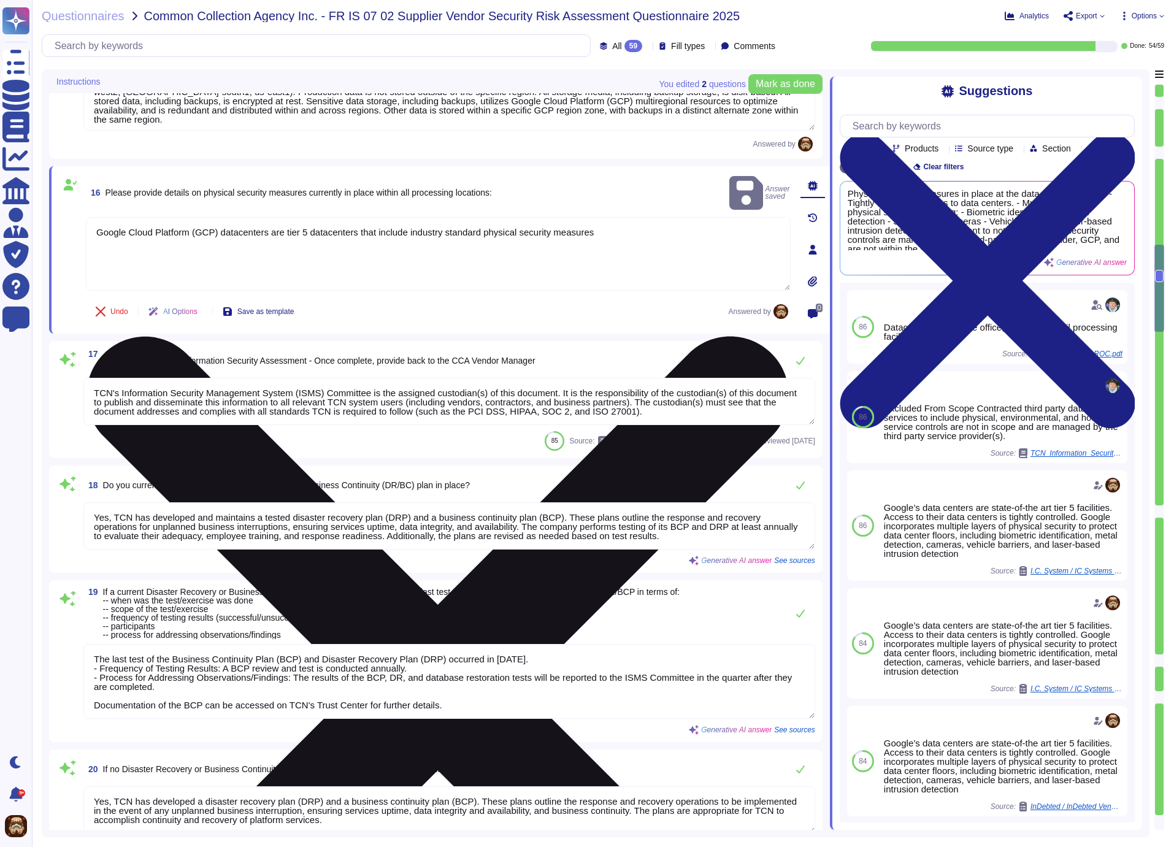
type textarea "TCN undergoes annual third-party audits and assessments to maintain compliance …"
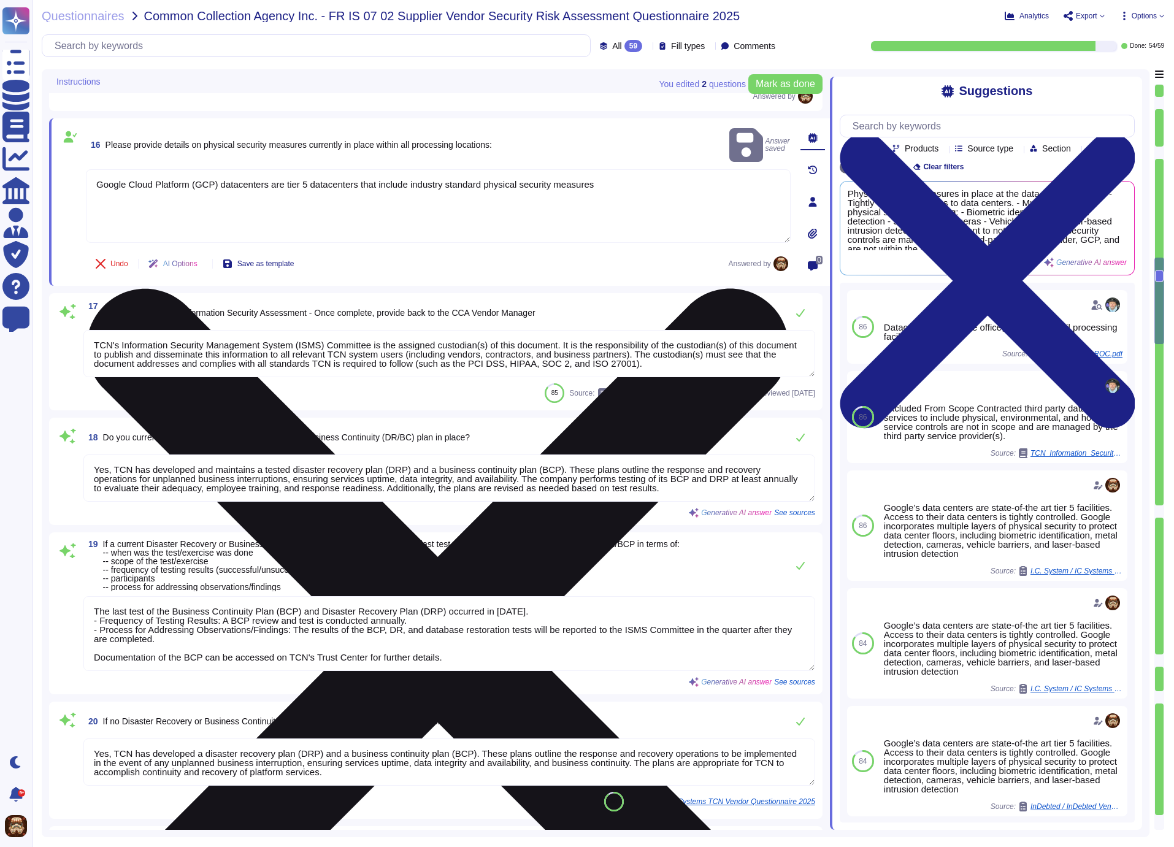
type textarea "1. Development/Programming Methodology: - Development Lifecycle/Timelines: TCN …"
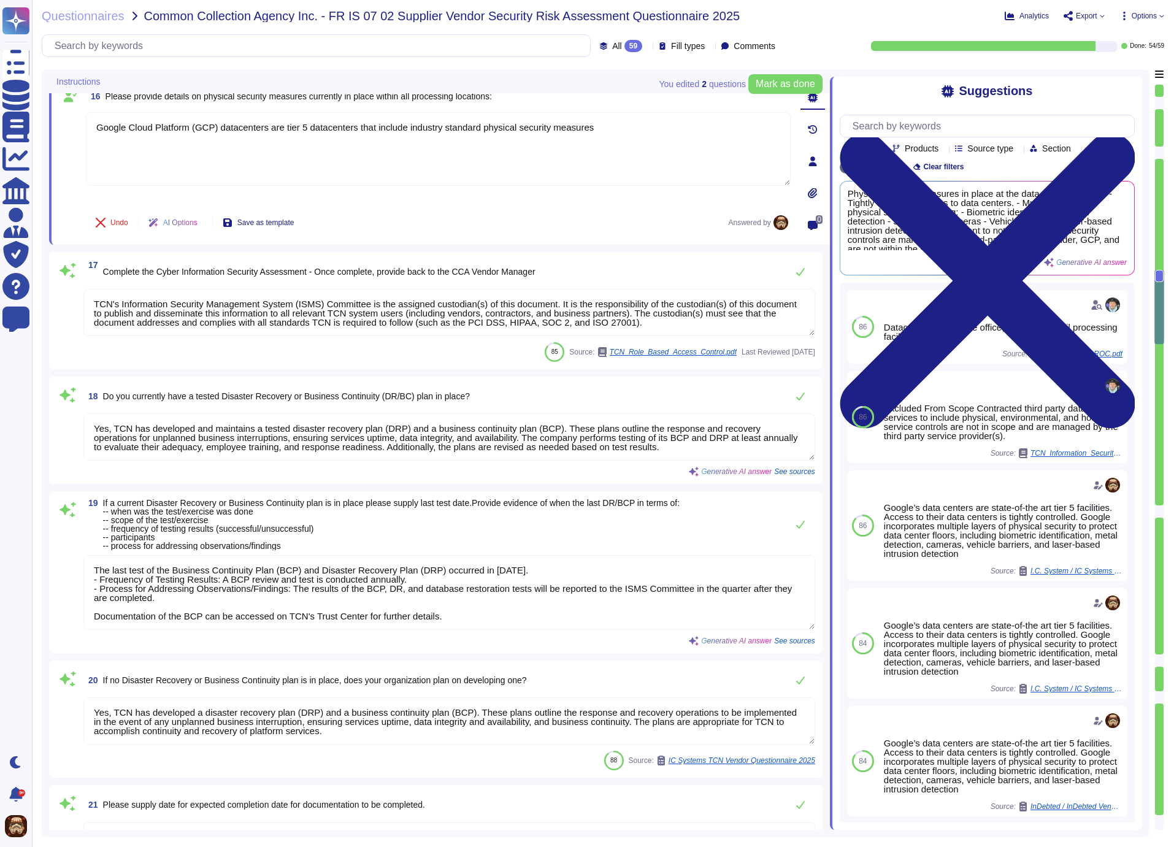
scroll to position [2052, 0]
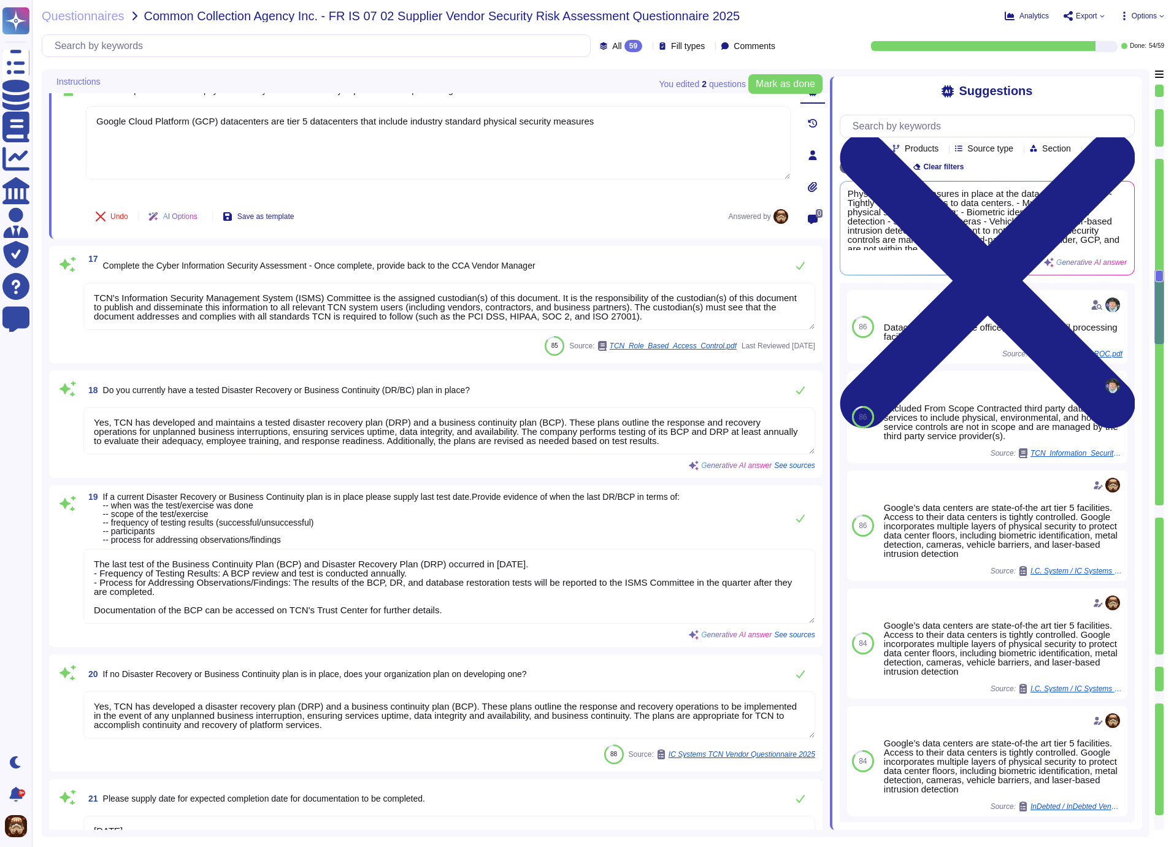
drag, startPoint x: 93, startPoint y: 294, endPoint x: 729, endPoint y: 316, distance: 635.9
click at [729, 316] on textarea "TCN's Information Security Management System (ISMS) Committee is the assigned c…" at bounding box center [449, 306] width 732 height 47
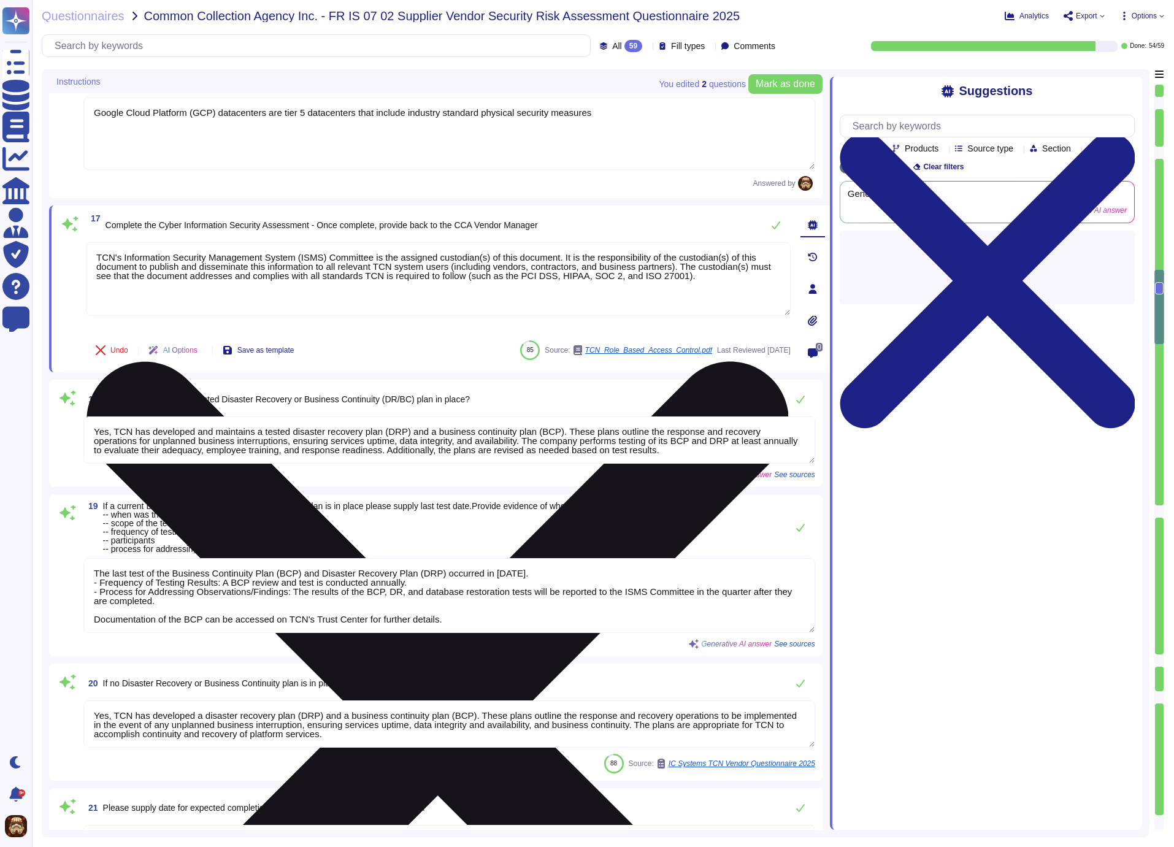
type textarea "1. Development/Programming Methodology: - Development Lifecycle/Timelines: TCN …"
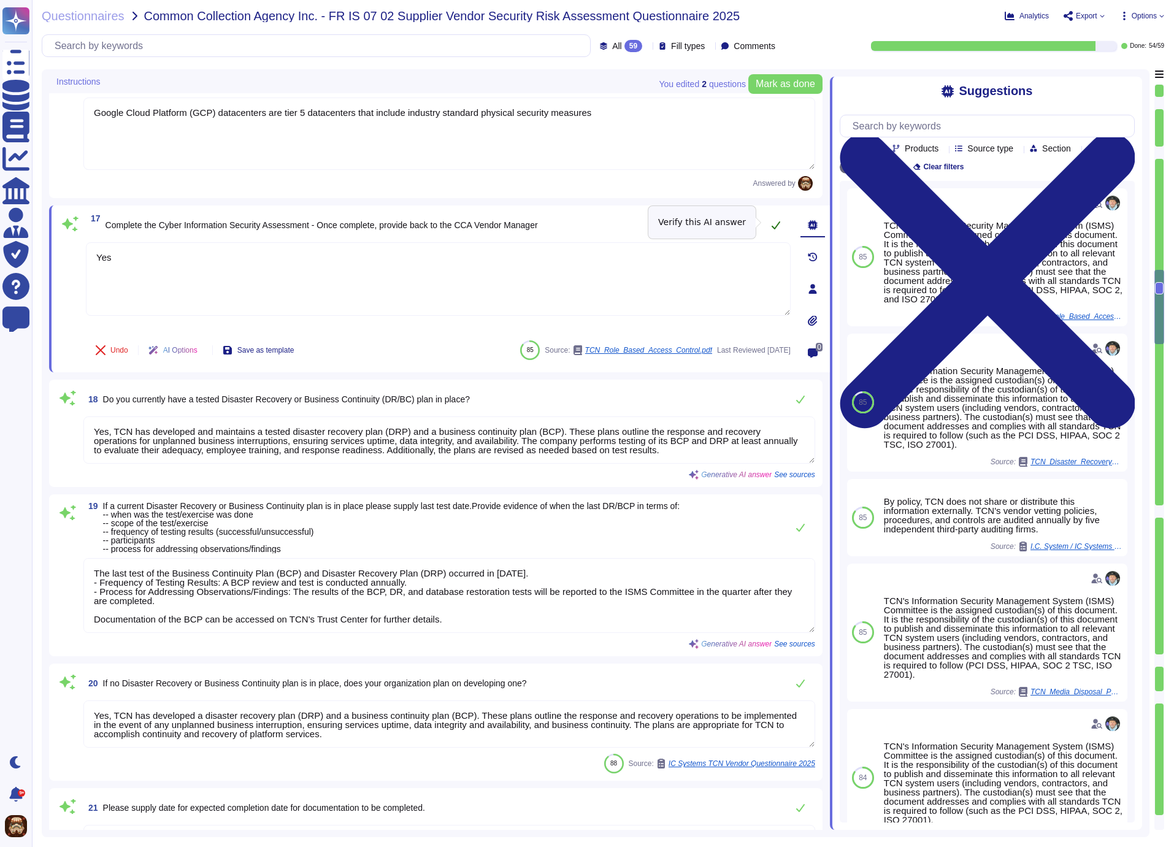
type textarea "Yes"
click at [770, 222] on button at bounding box center [775, 229] width 29 height 25
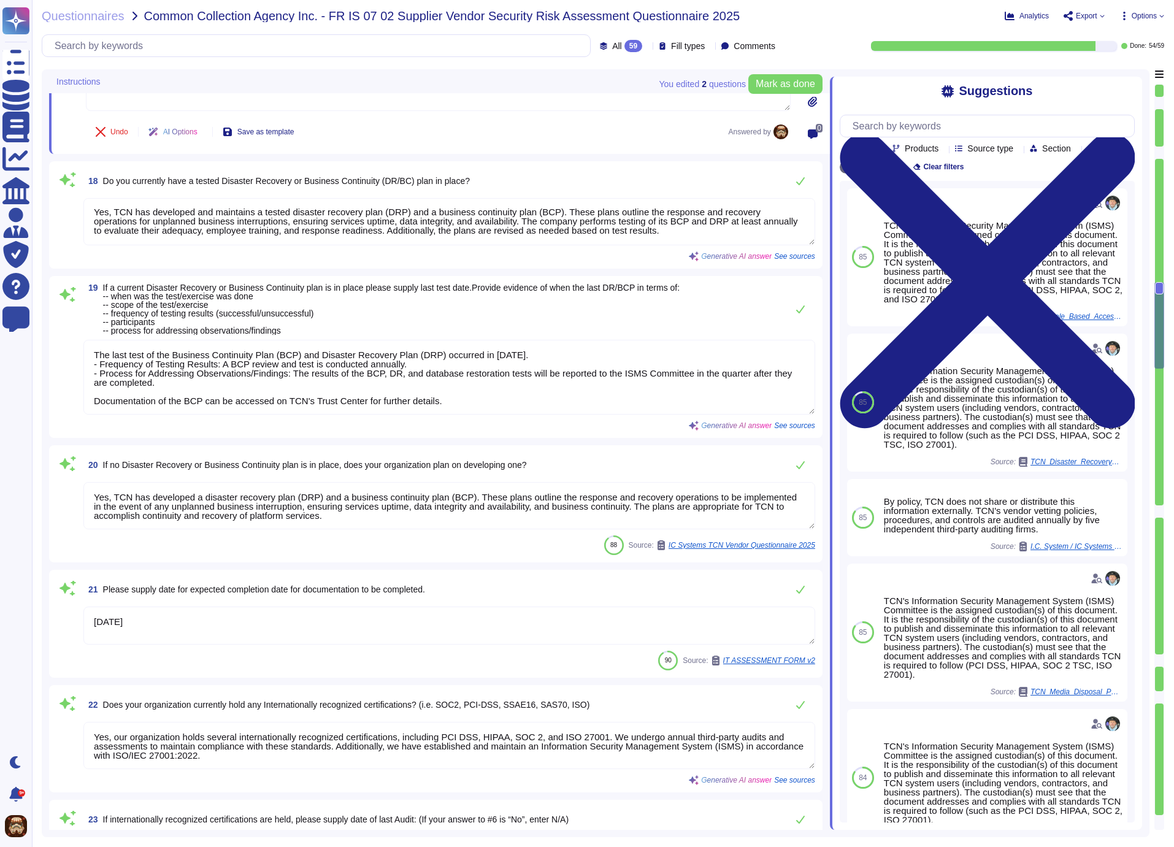
scroll to position [2308, 0]
type textarea "Core business functions are supported by a subservice organization, which perfo…"
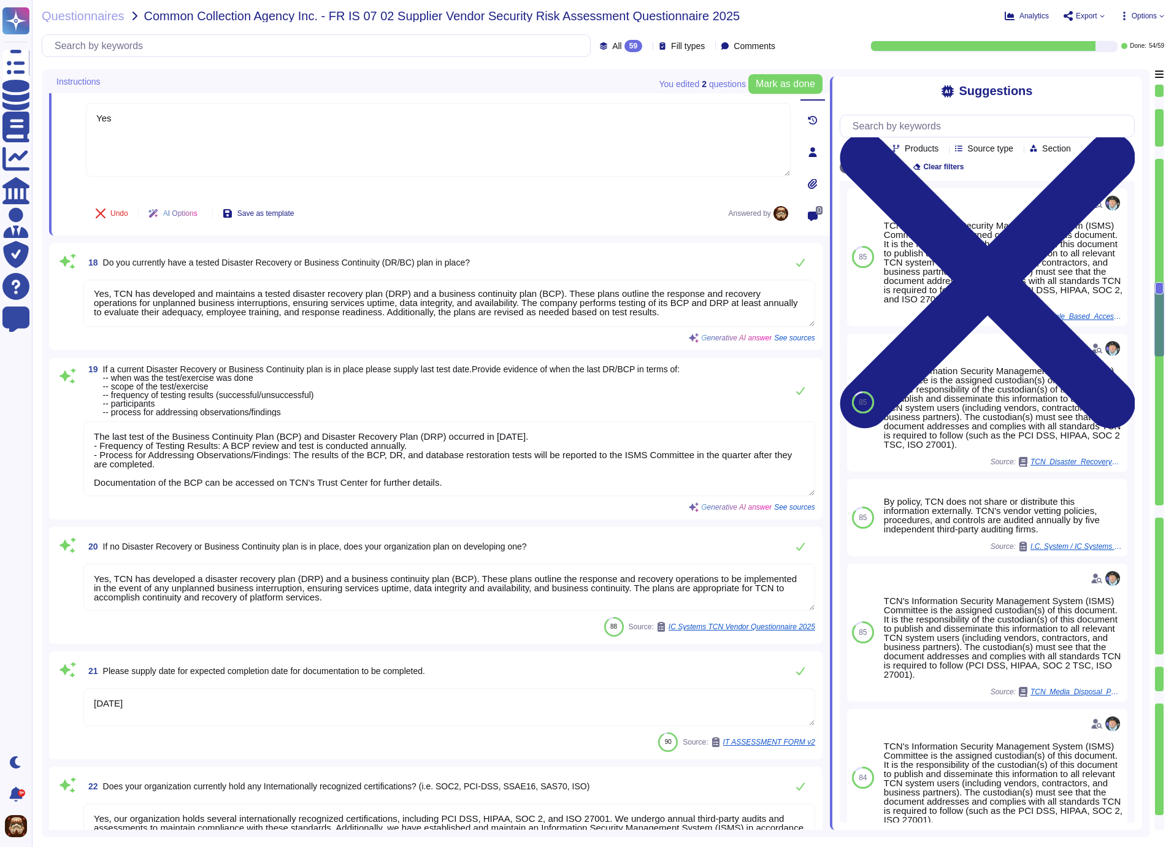
type textarea "TCN Operator is hosted in Google Cloud Platform, northamerica-northeast1 Region…"
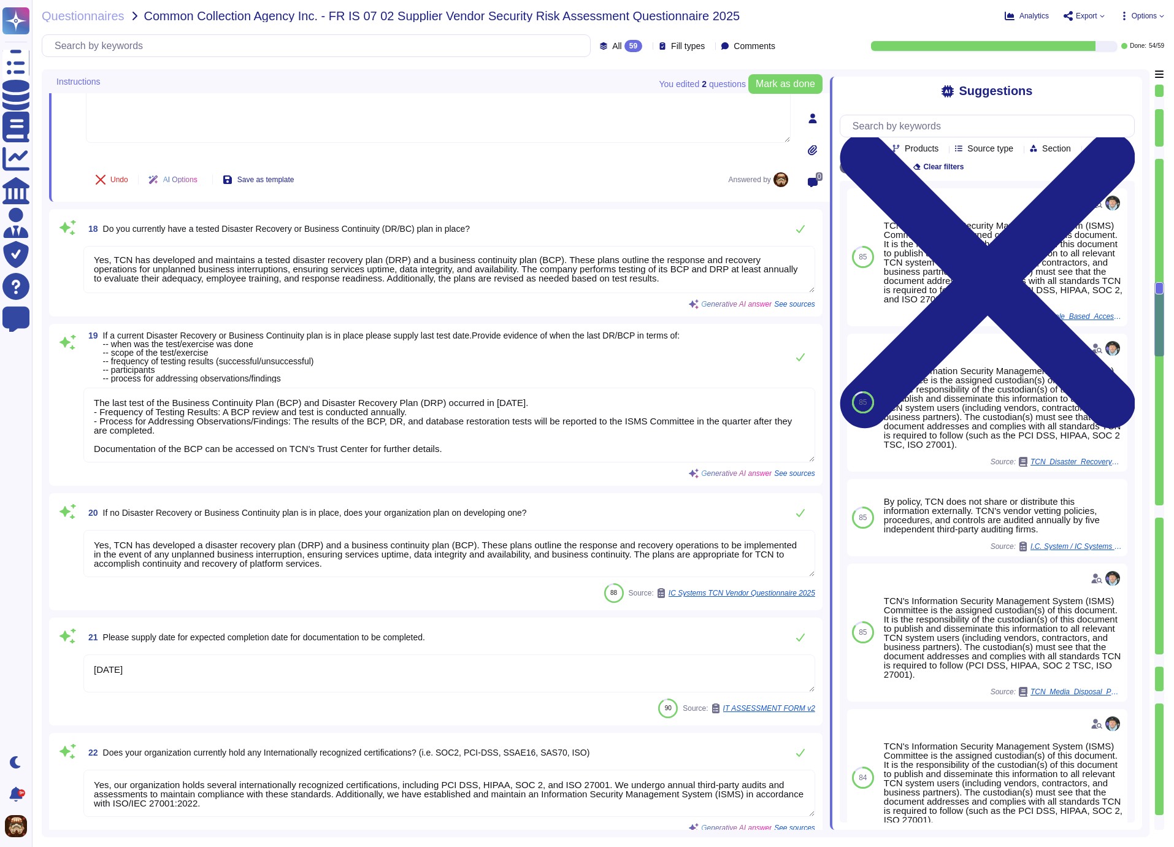
scroll to position [2208, 0]
drag, startPoint x: 715, startPoint y: 275, endPoint x: 118, endPoint y: 250, distance: 598.0
click at [118, 250] on textarea "Yes, TCN has developed and maintains a tested disaster recovery plan (DRP) and …" at bounding box center [449, 268] width 732 height 47
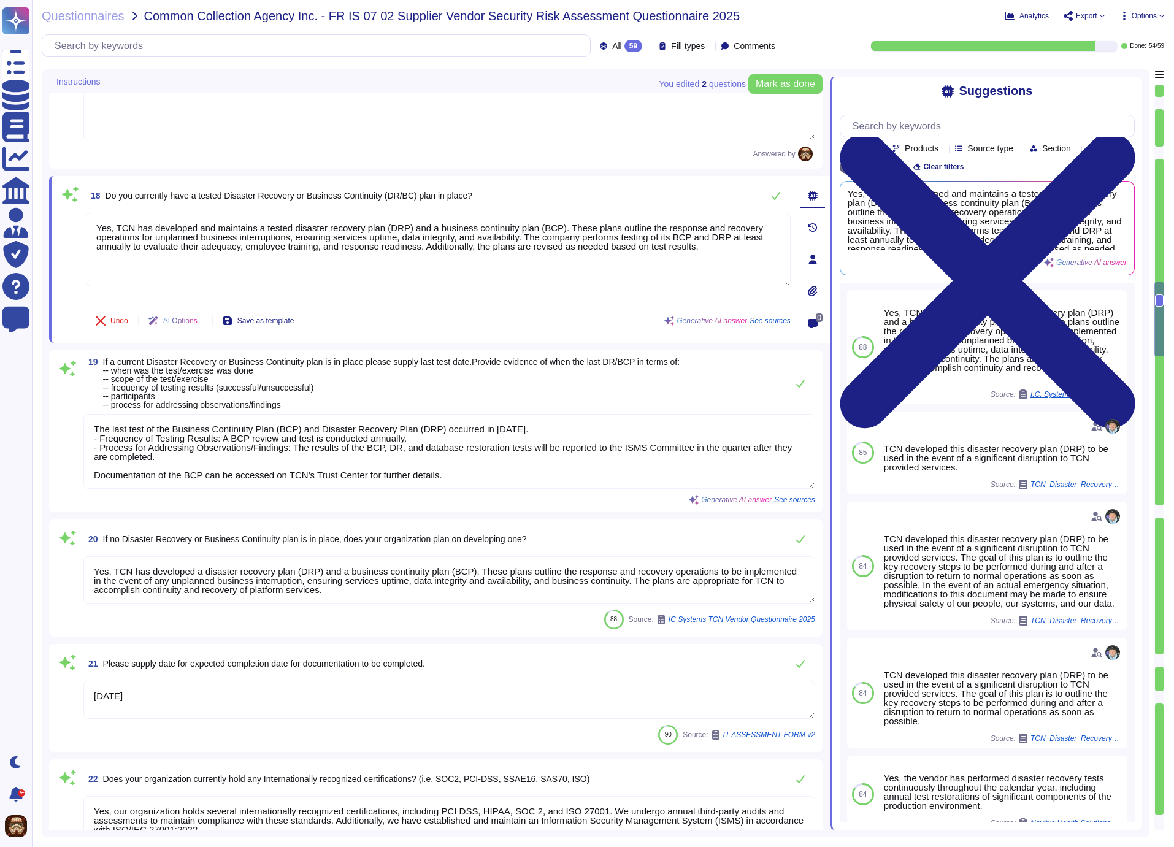
click at [631, 195] on div "18 Do you currently have a tested Disaster Recovery or Business Continuity (DR/…" at bounding box center [438, 195] width 705 height 25
click at [776, 198] on icon at bounding box center [776, 196] width 9 height 8
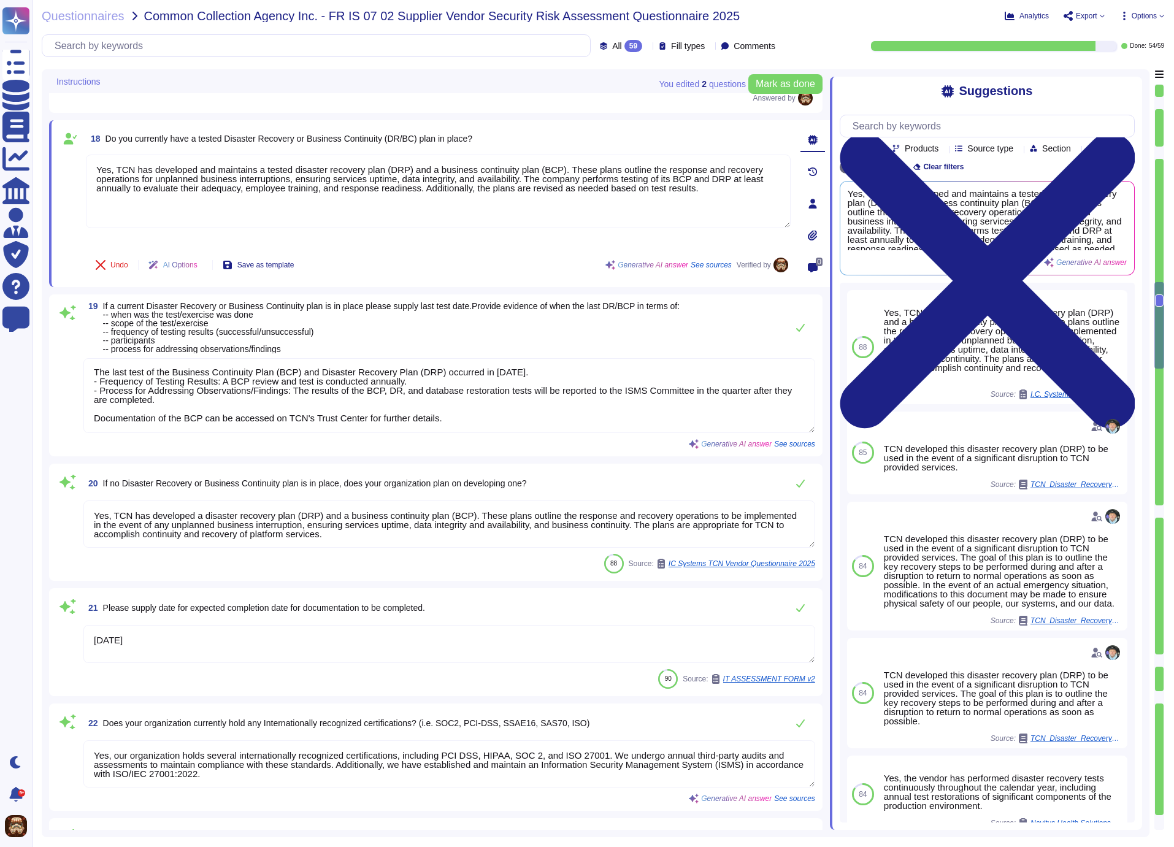
scroll to position [2266, 0]
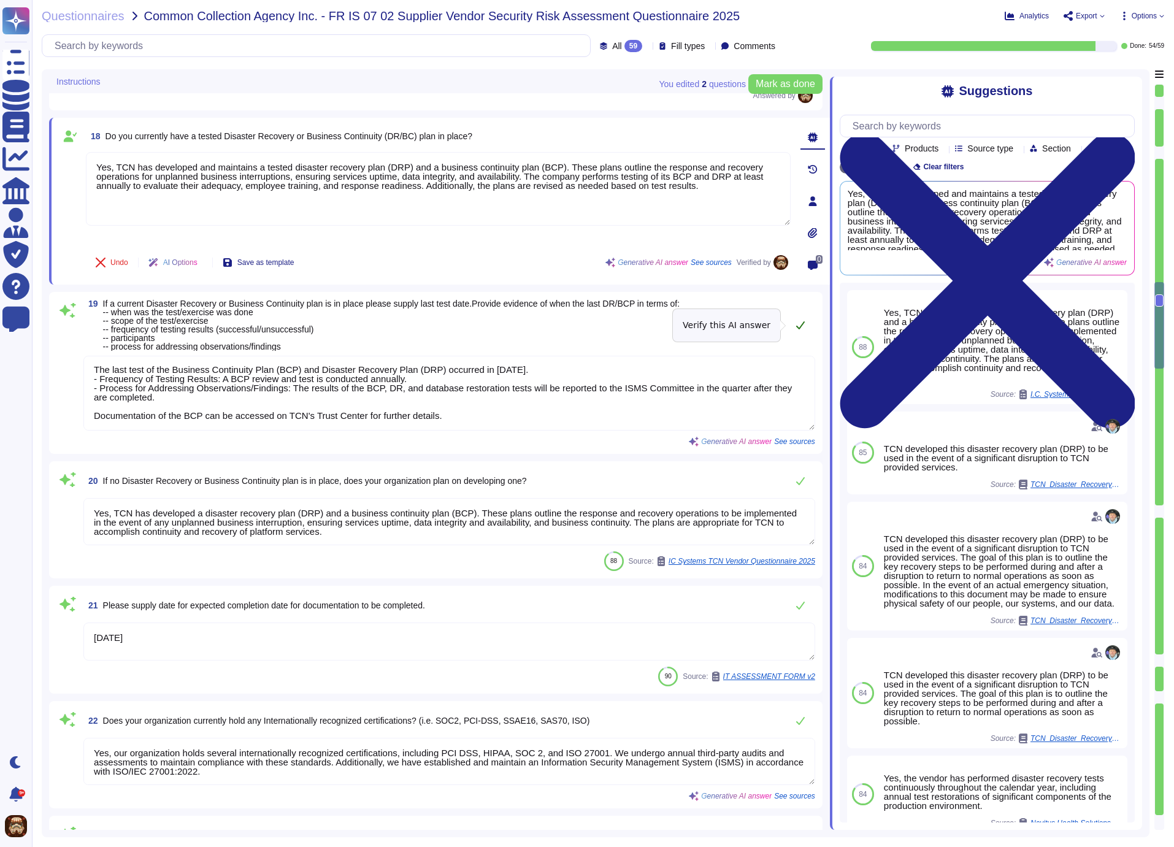
click at [803, 324] on icon at bounding box center [800, 325] width 9 height 8
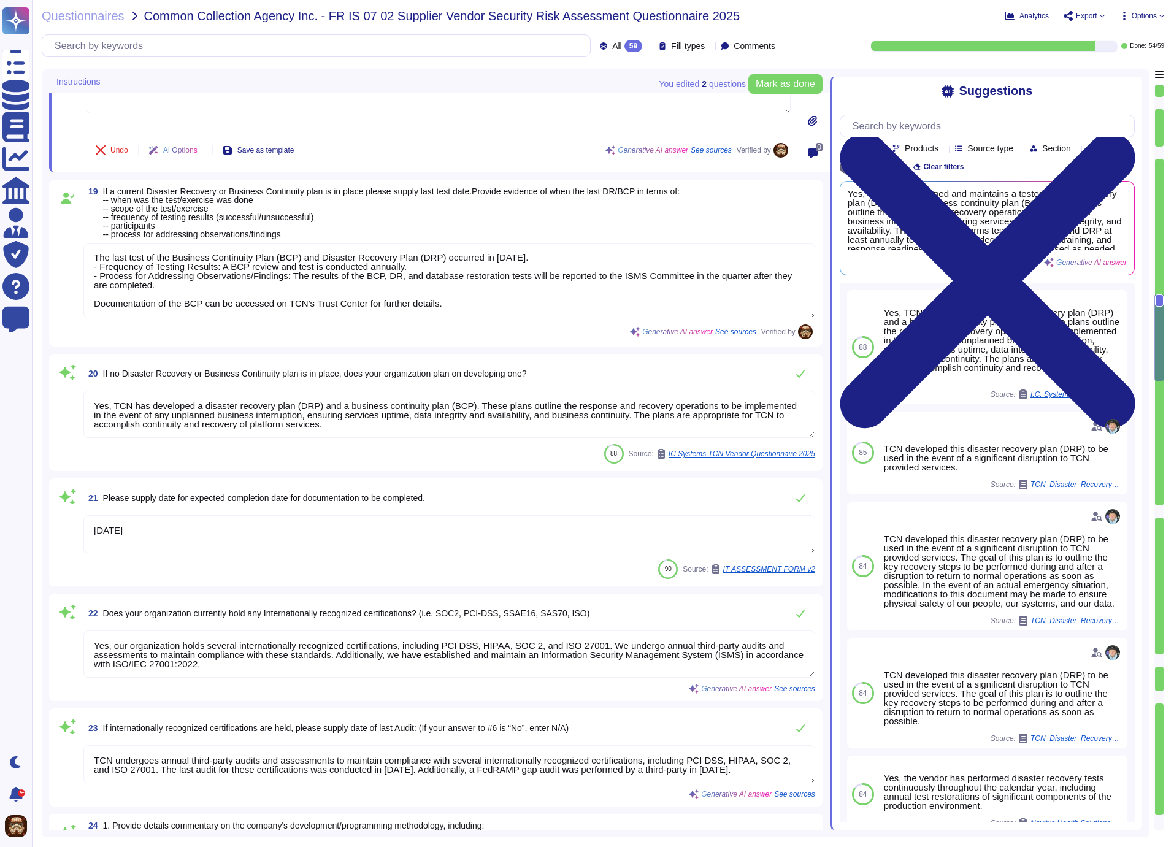
type textarea "Core business functions are supported by a subservice organization, which perfo…"
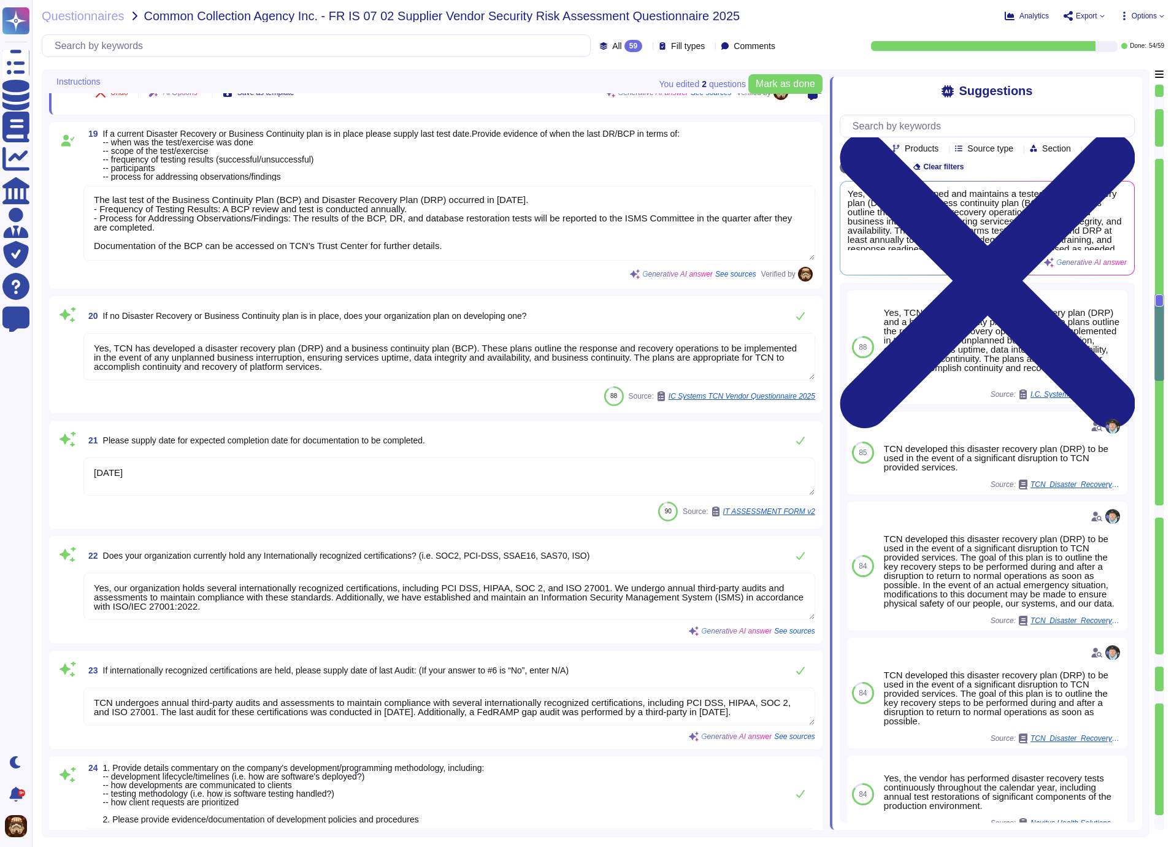
scroll to position [2430, 0]
click at [188, 358] on textarea "Yes, TCN has developed a disaster recovery plan (DRP) and a business continuity…" at bounding box center [449, 354] width 732 height 47
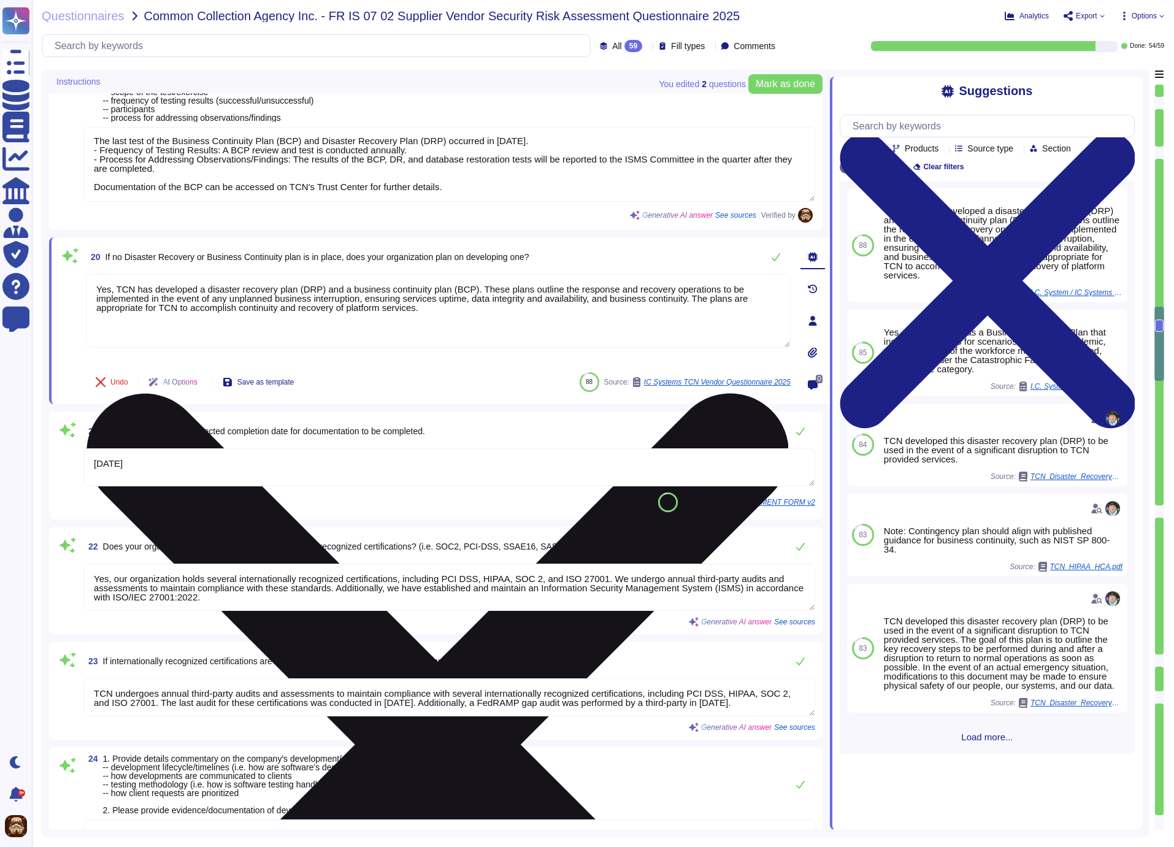
drag, startPoint x: 98, startPoint y: 287, endPoint x: 455, endPoint y: 320, distance: 358.5
click at [455, 320] on textarea "Yes, TCN has developed a disaster recovery plan (DRP) and a business continuity…" at bounding box center [438, 311] width 705 height 74
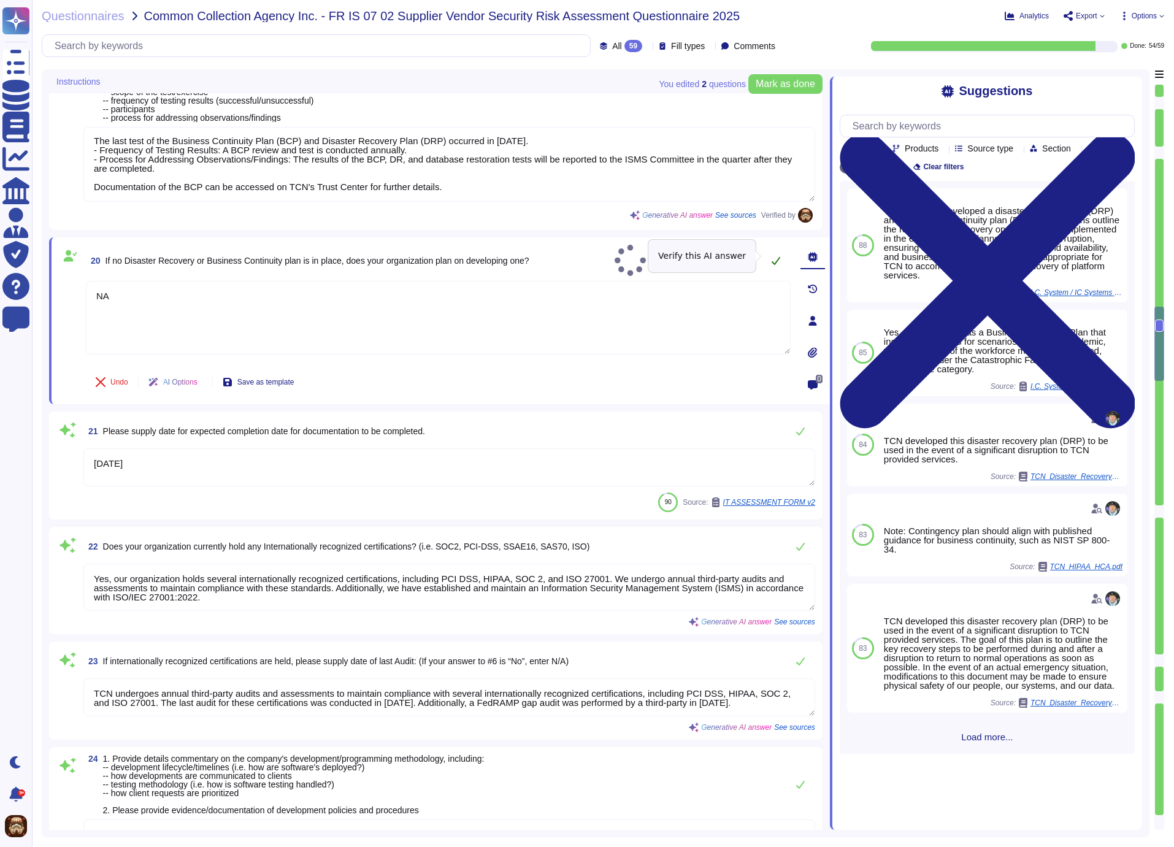
type textarea "NA"
click at [774, 256] on icon at bounding box center [776, 261] width 10 height 10
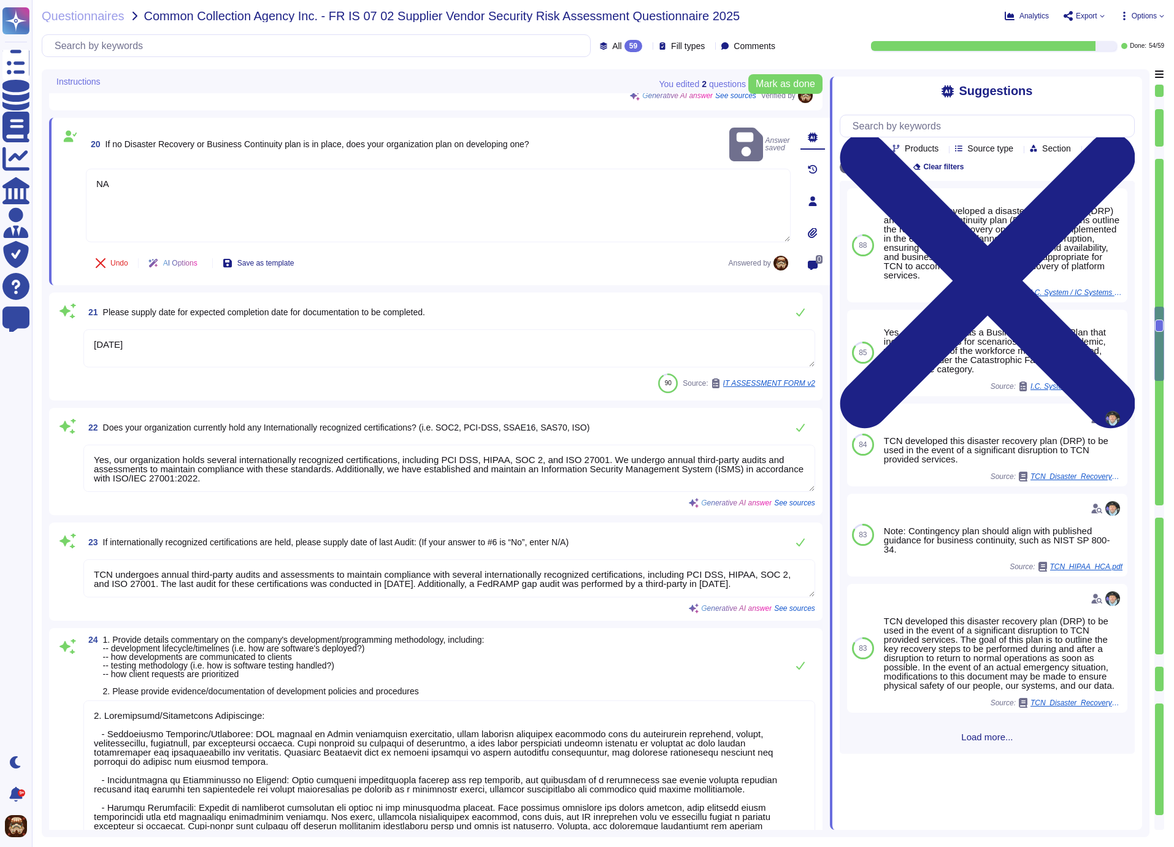
type textarea "The company is actively investing in new technologies as part of its ongoing co…"
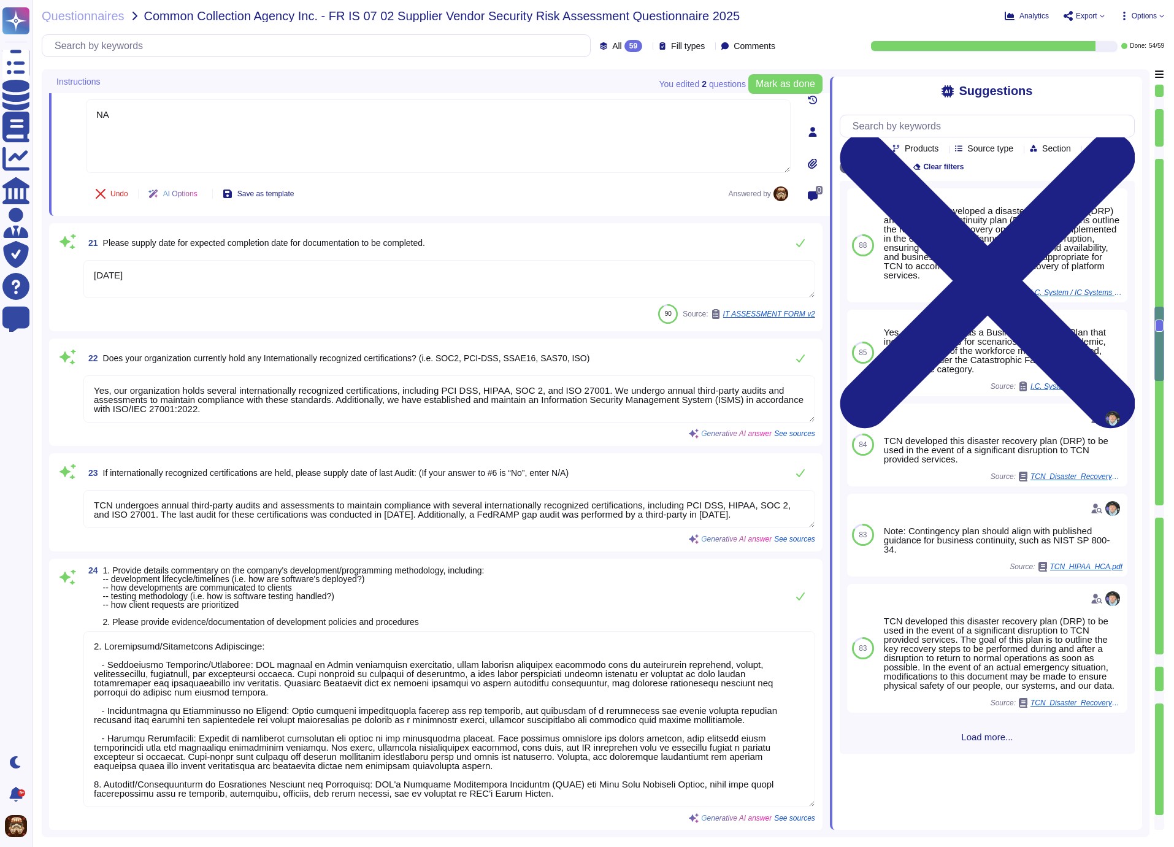
scroll to position [2616, 0]
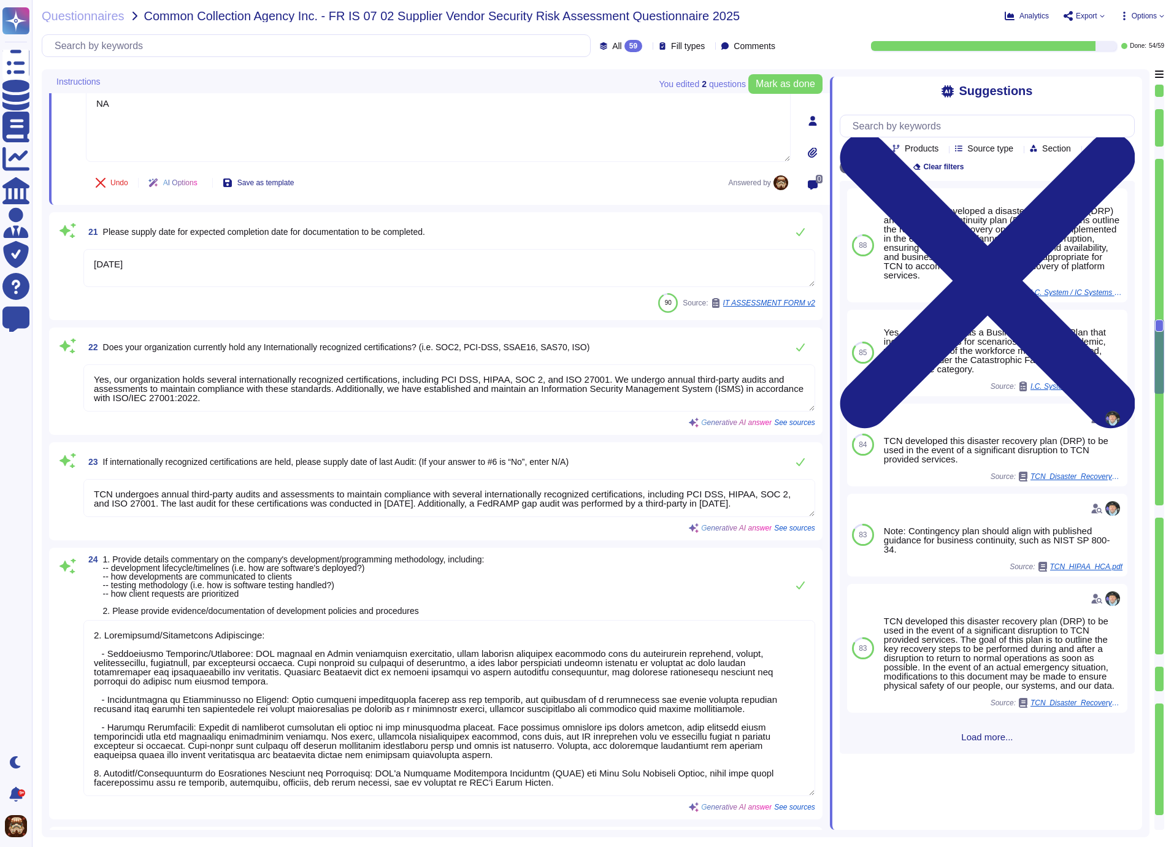
type textarea "The Company has a robust contact center SaaS platform, Operator, which includes…"
drag, startPoint x: 201, startPoint y: 263, endPoint x: 80, endPoint y: 256, distance: 121.7
click at [83, 256] on textarea "[DATE]" at bounding box center [449, 267] width 732 height 38
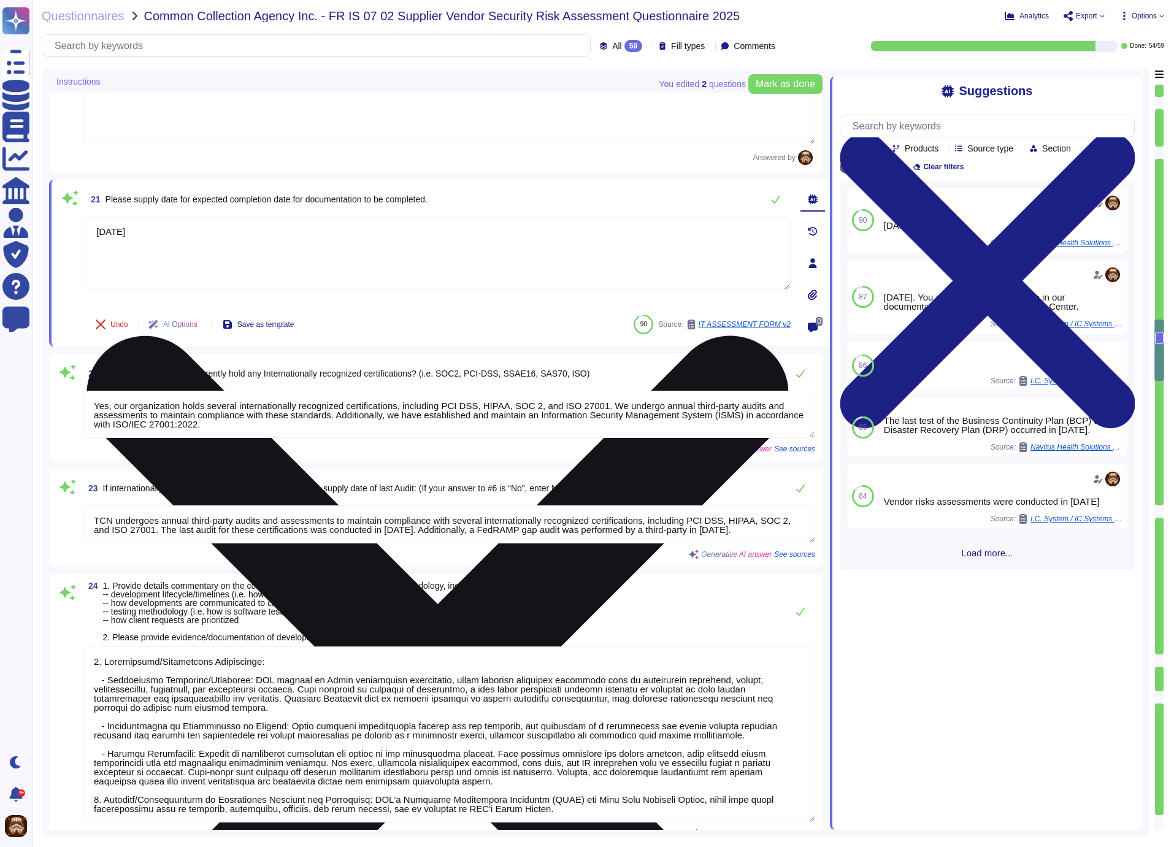
type textarea "The Company has a robust contact center SaaS platform, Operator, which includes…"
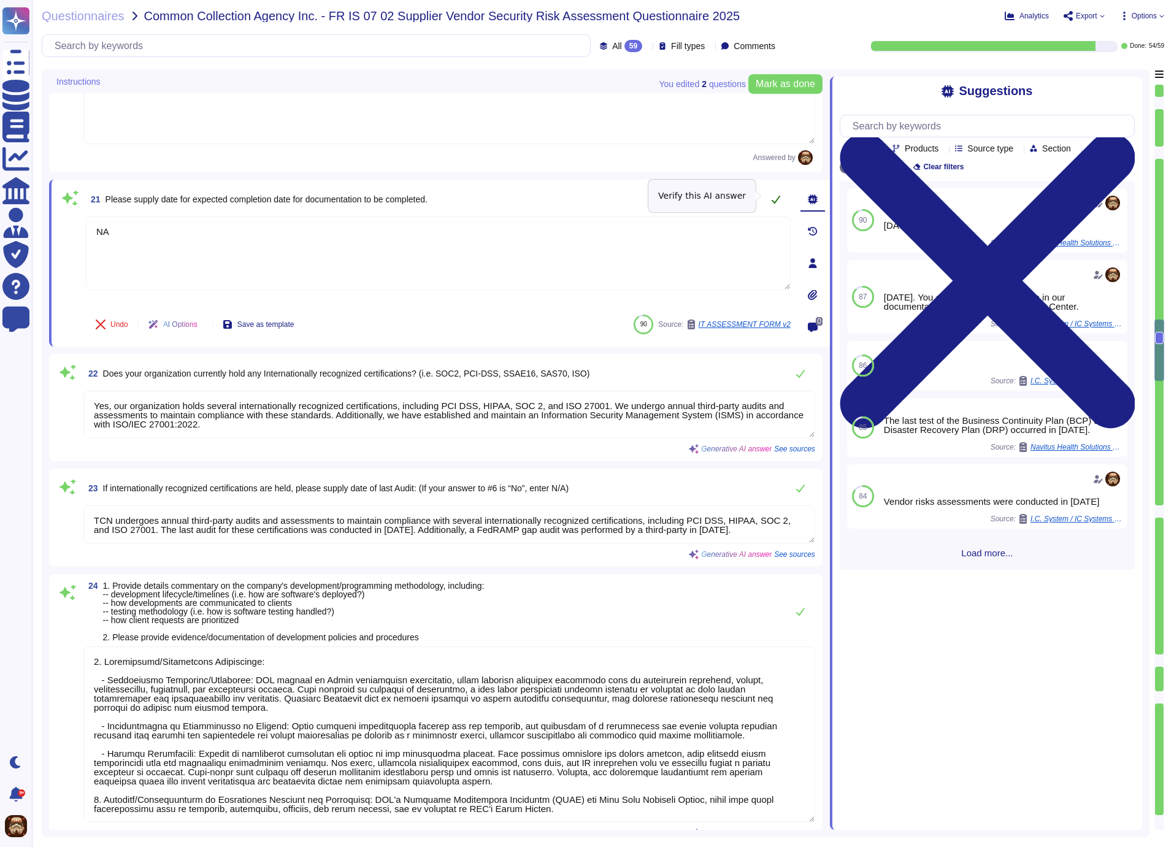
type textarea "NA"
click at [773, 195] on icon at bounding box center [776, 199] width 10 height 10
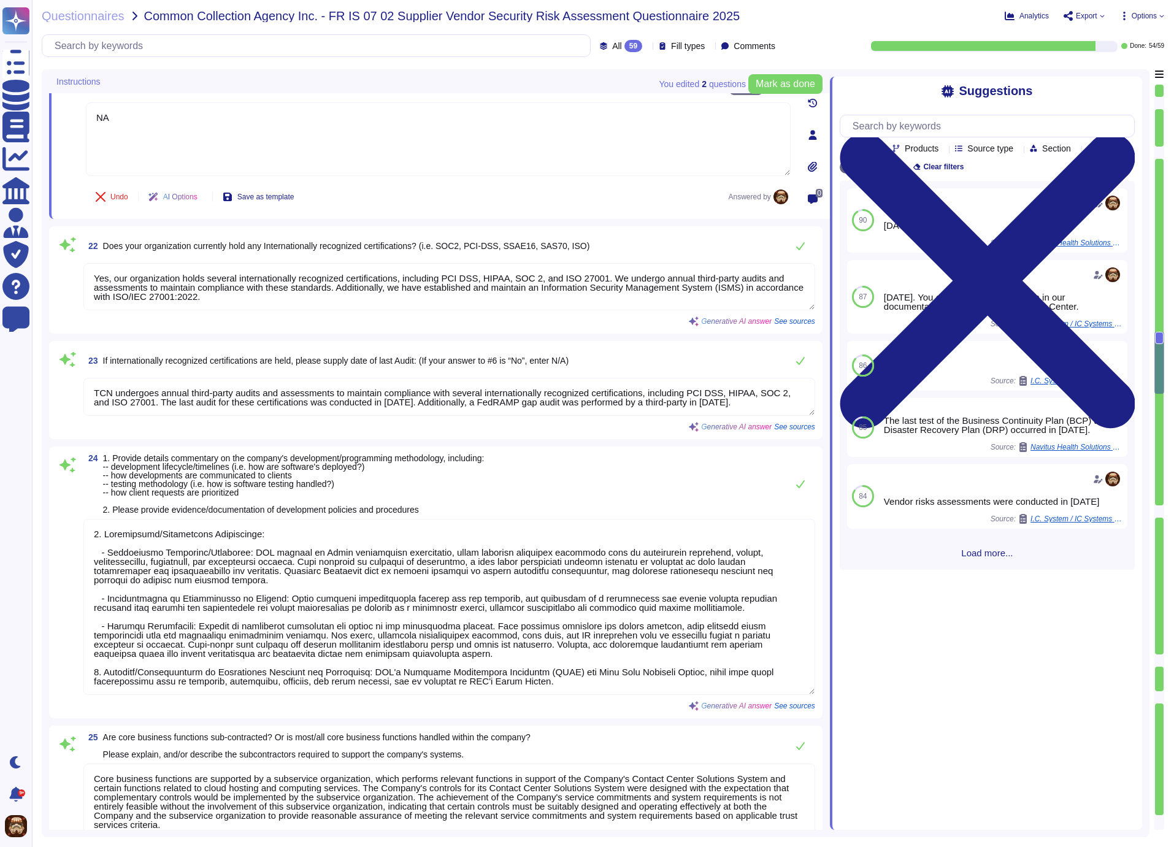
scroll to position [2768, 0]
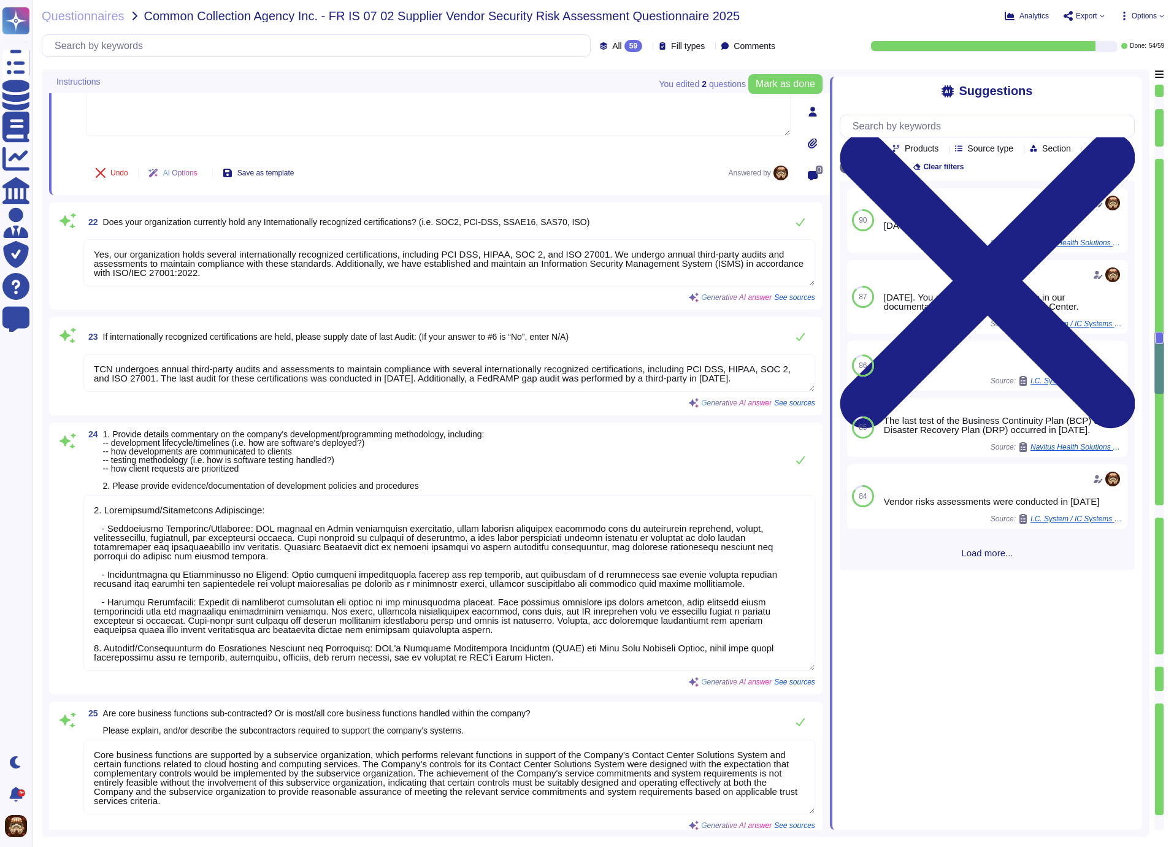
click at [574, 253] on textarea "Yes, our organization holds several internationally recognized certifications, …" at bounding box center [449, 262] width 732 height 47
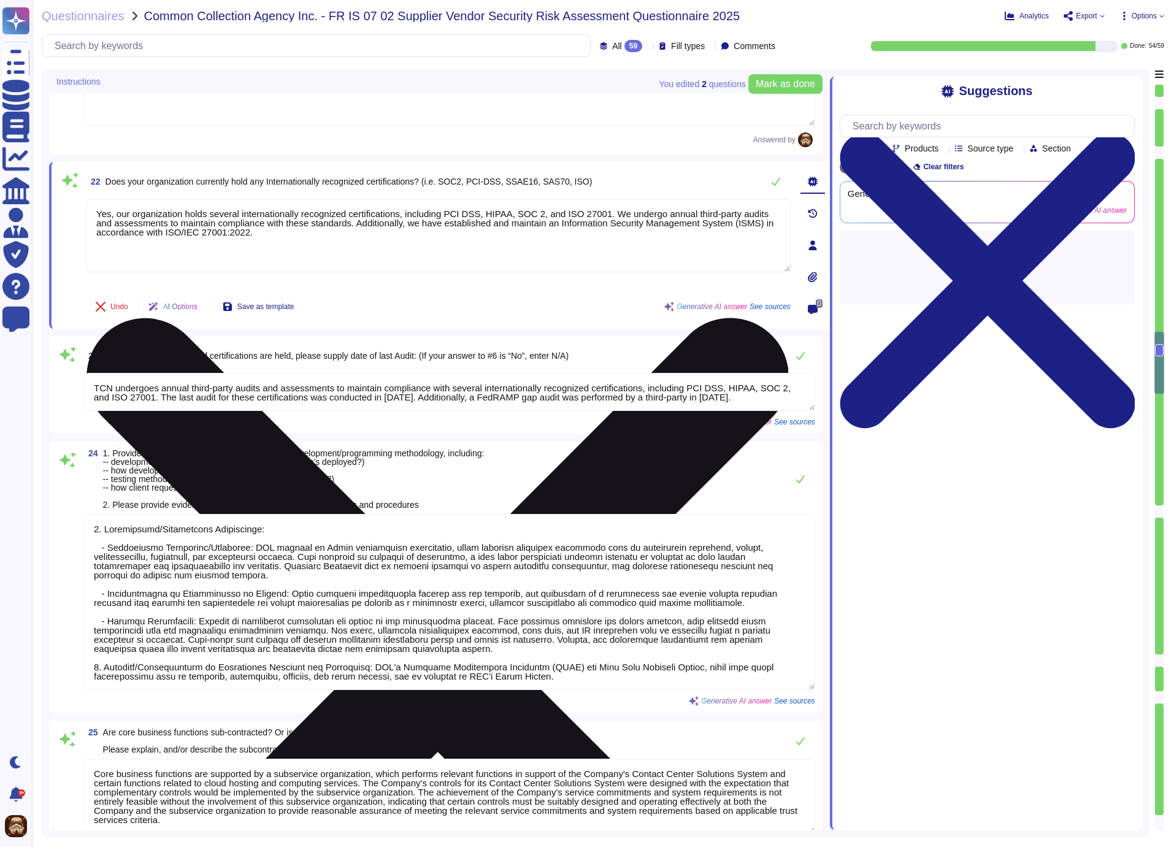
type textarea "The Company has a robust contact center SaaS platform, Operator, which includes…"
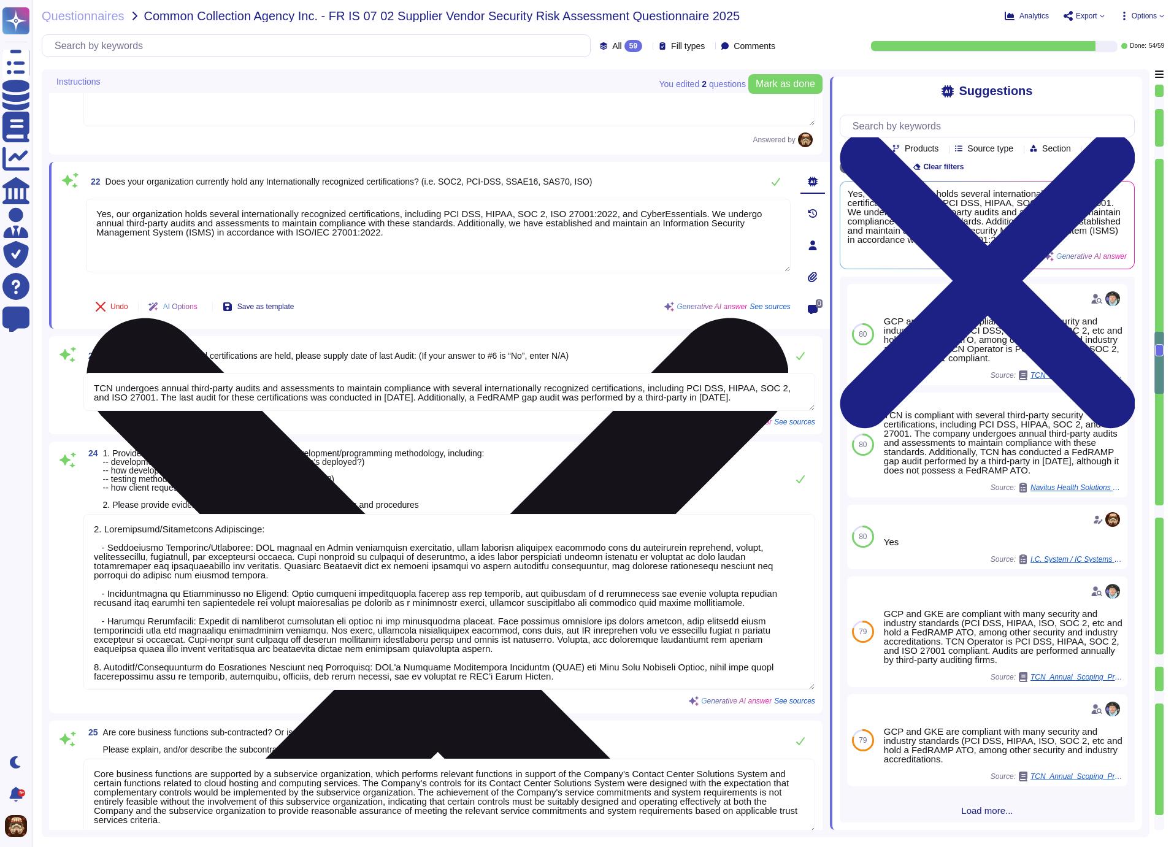
drag, startPoint x: 470, startPoint y: 223, endPoint x: 473, endPoint y: 239, distance: 16.1
click at [473, 239] on textarea "Yes, our organization holds several internationally recognized certifications, …" at bounding box center [438, 236] width 705 height 74
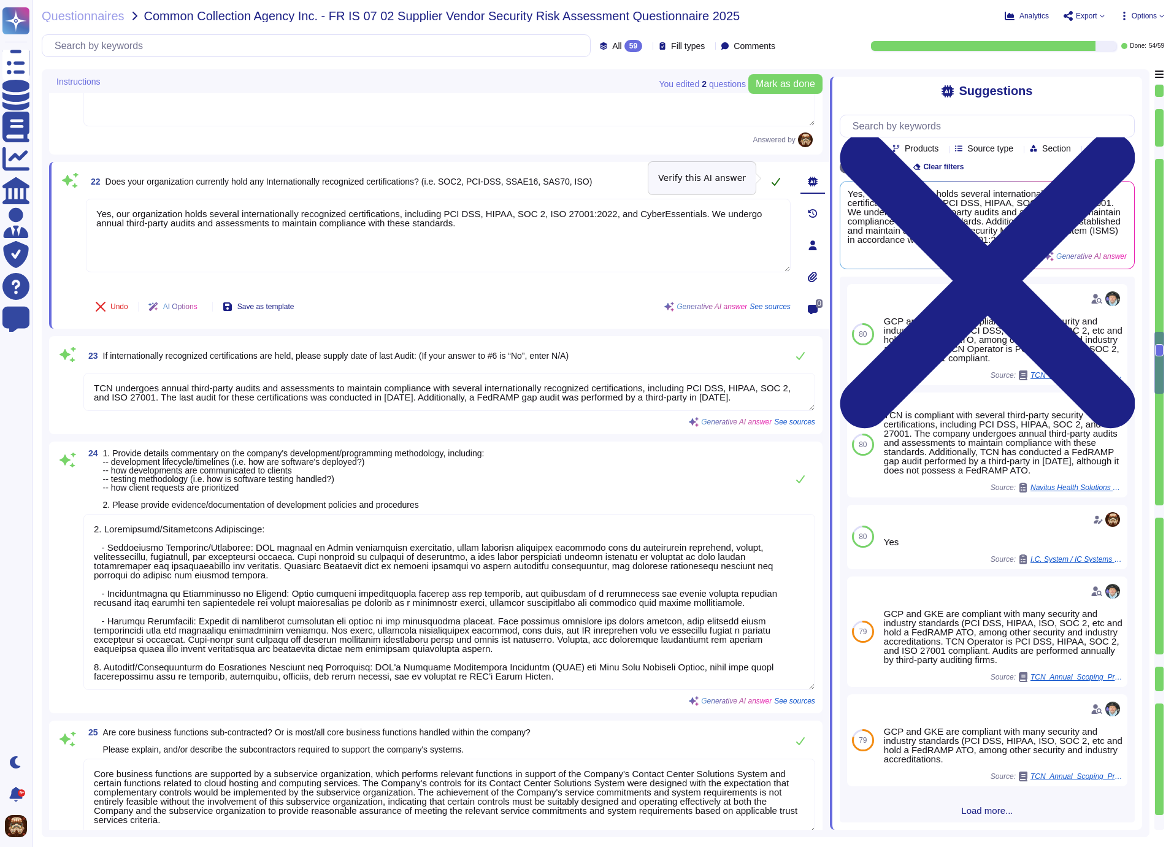
click at [778, 178] on icon at bounding box center [776, 182] width 10 height 10
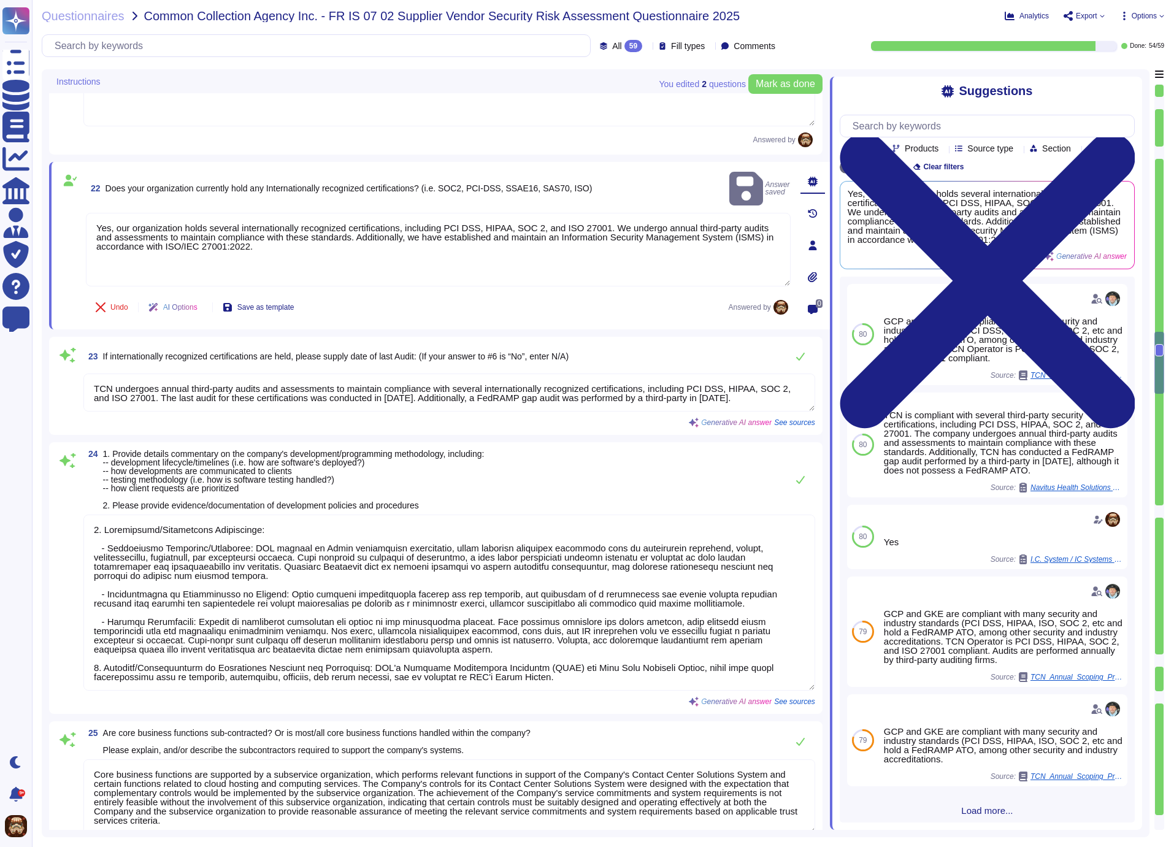
type textarea "Yes, our organization holds several internationally recognized certifications, …"
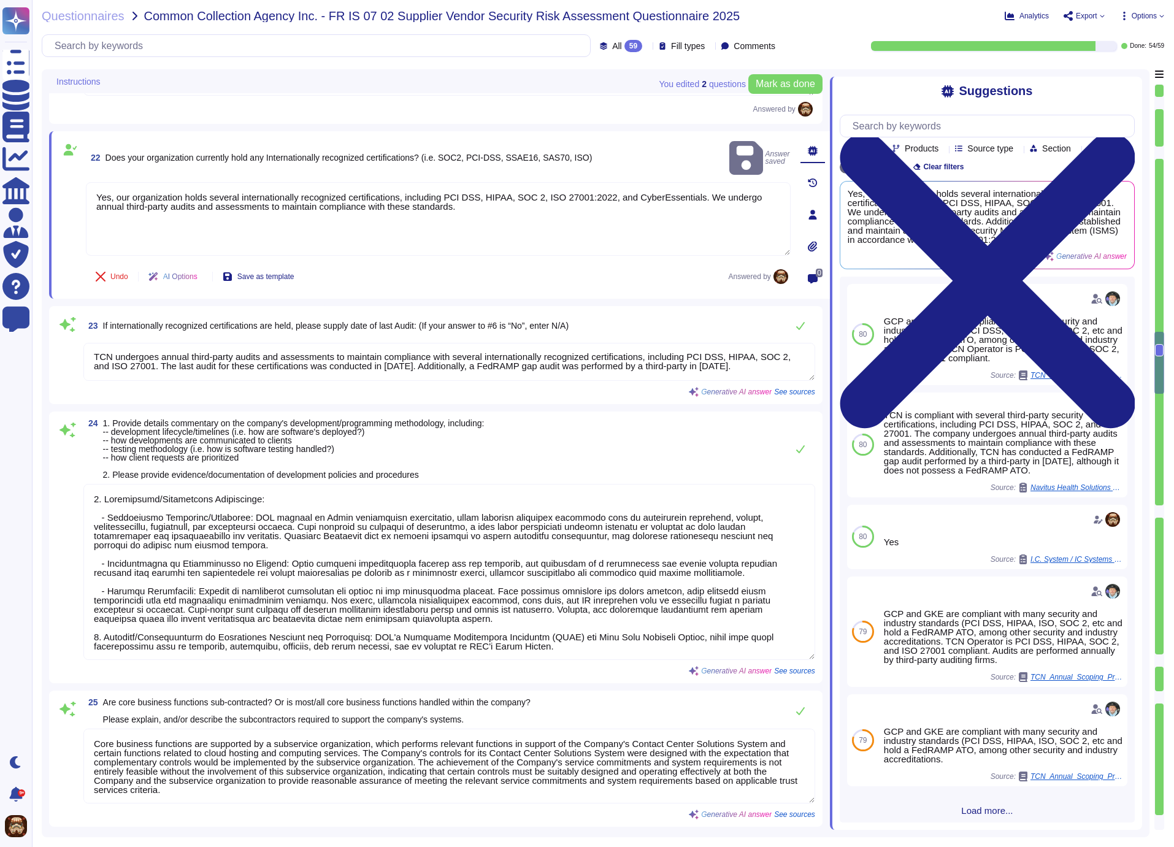
scroll to position [2802, 0]
type textarea "No significant changes occurred in the last 12 months, and while ongoing risk a…"
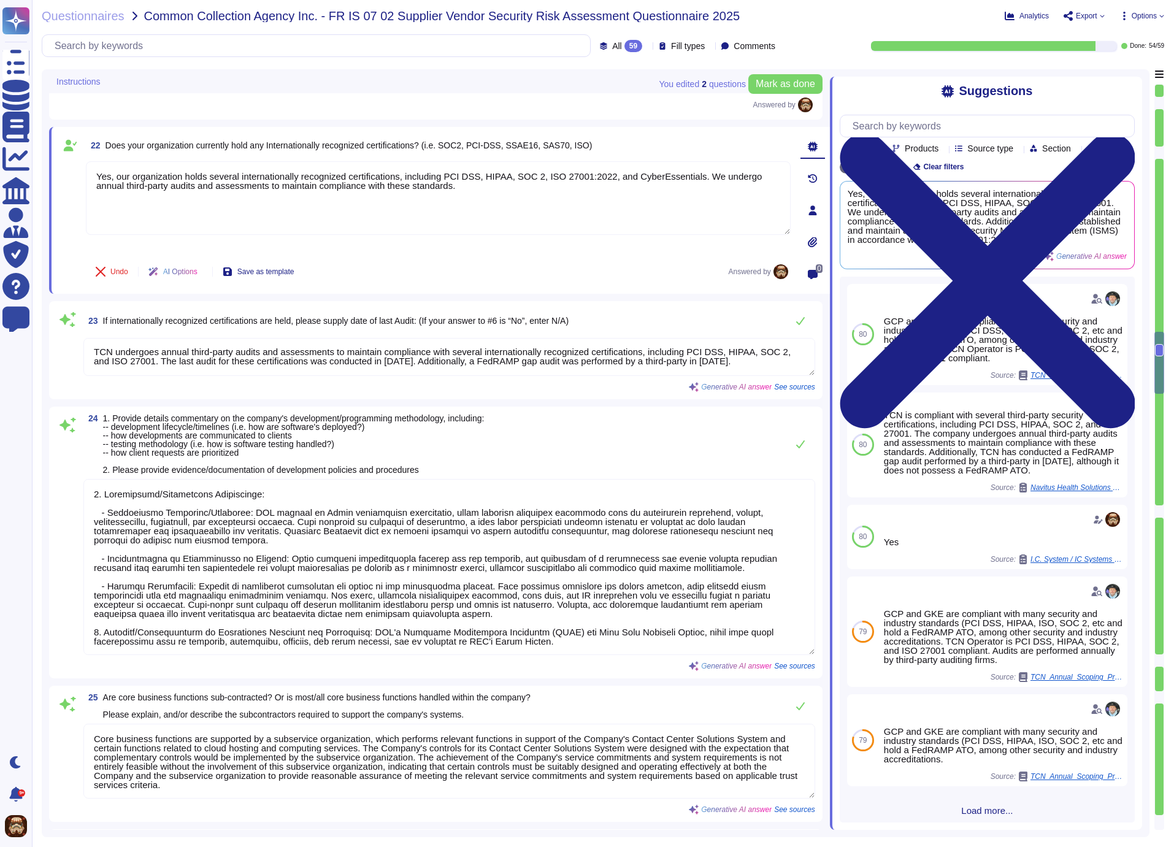
click at [761, 144] on div "22 Does your organization currently hold any Internationally recognized certifi…" at bounding box center [438, 145] width 705 height 22
click at [674, 322] on div "23 If internationally recognized certifications are held, please supply date of…" at bounding box center [449, 321] width 732 height 25
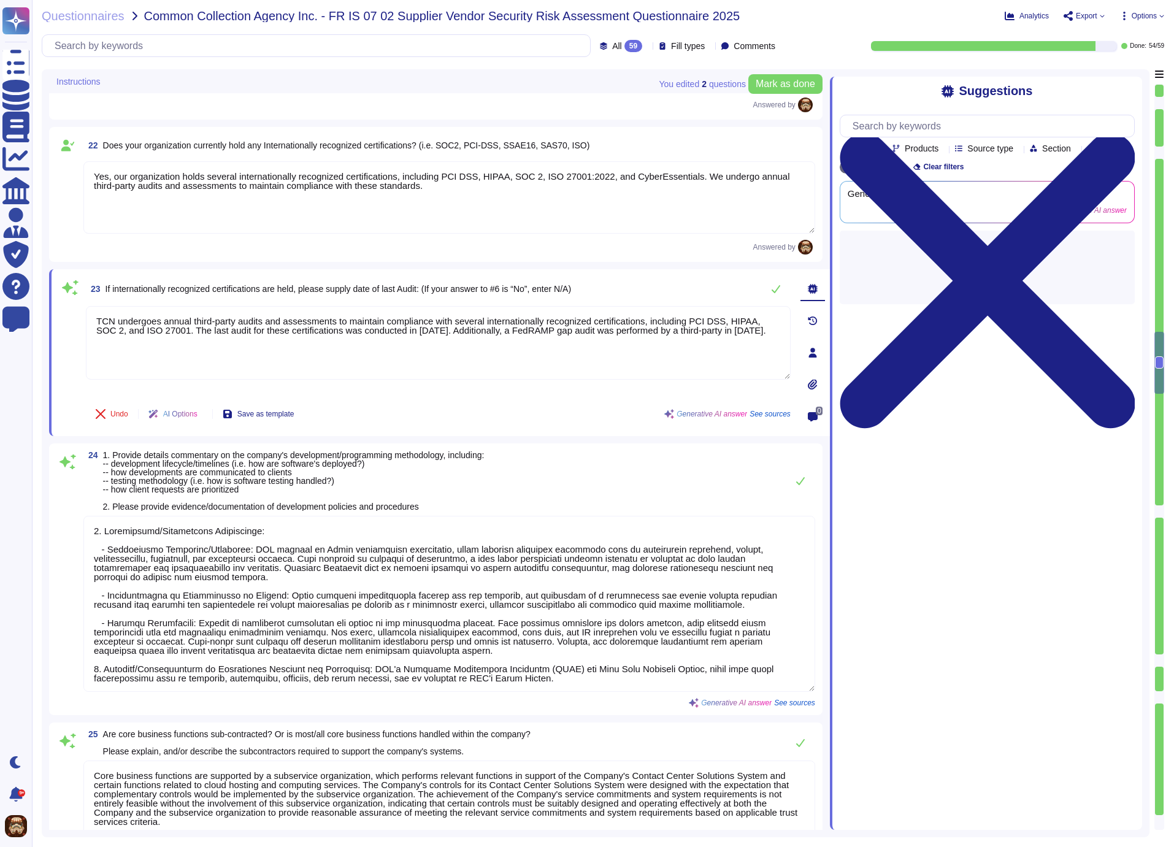
scroll to position [0, 0]
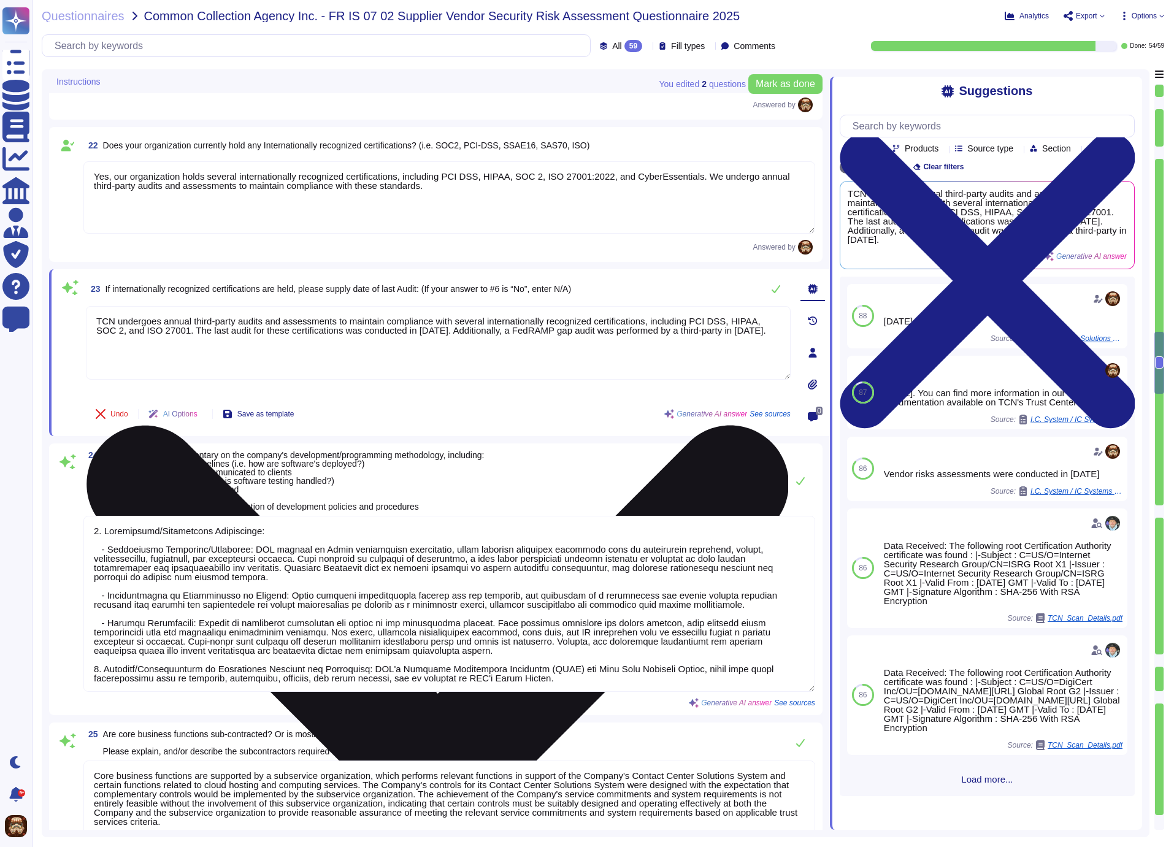
drag, startPoint x: 97, startPoint y: 315, endPoint x: 130, endPoint y: 335, distance: 38.5
click at [130, 335] on textarea "TCN undergoes annual third-party audits and assessments to maintain compliance …" at bounding box center [438, 343] width 705 height 74
paste textarea "PCI DSS: September 2024 HIPAA: September 2024 SOC 2: March 2024 ISO 27001: June…"
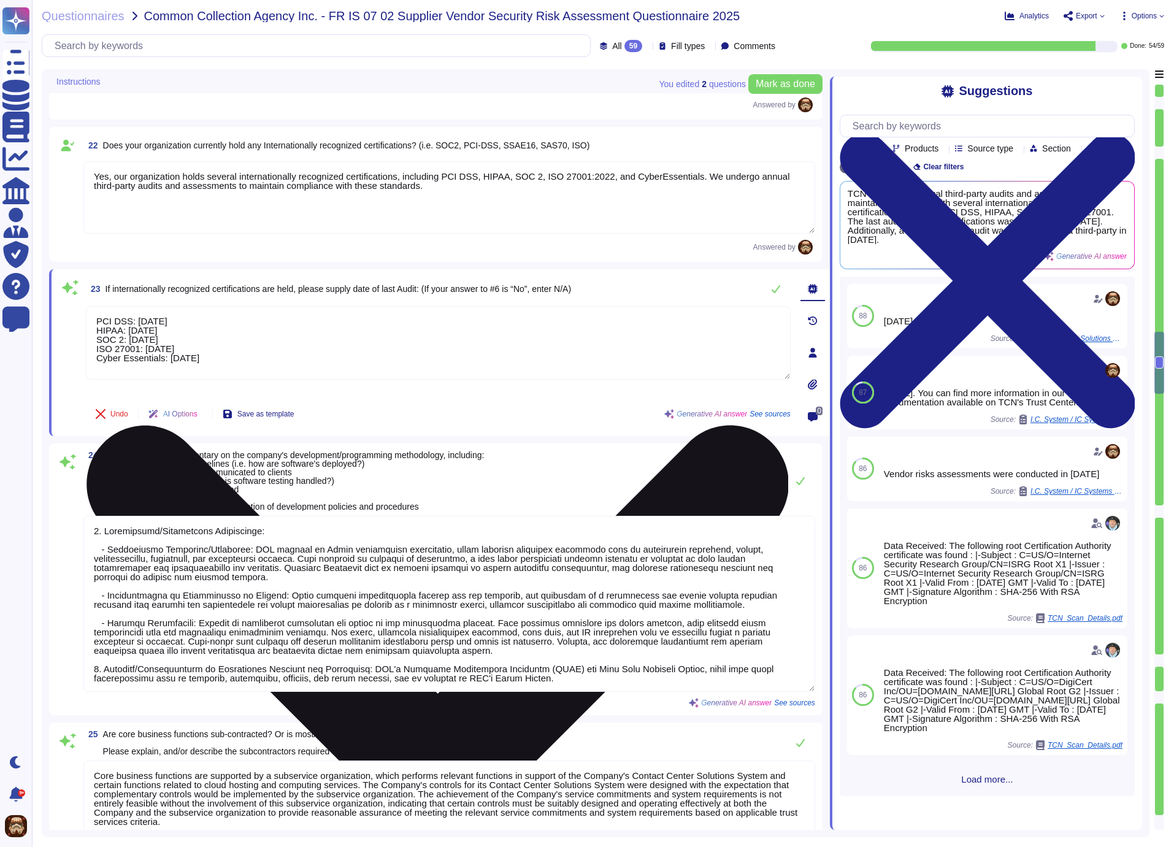
click at [211, 316] on textarea "PCI DSS: September 2024 HIPAA: September 2024 SOC 2: March 2024 ISO 27001: June…" at bounding box center [438, 343] width 705 height 74
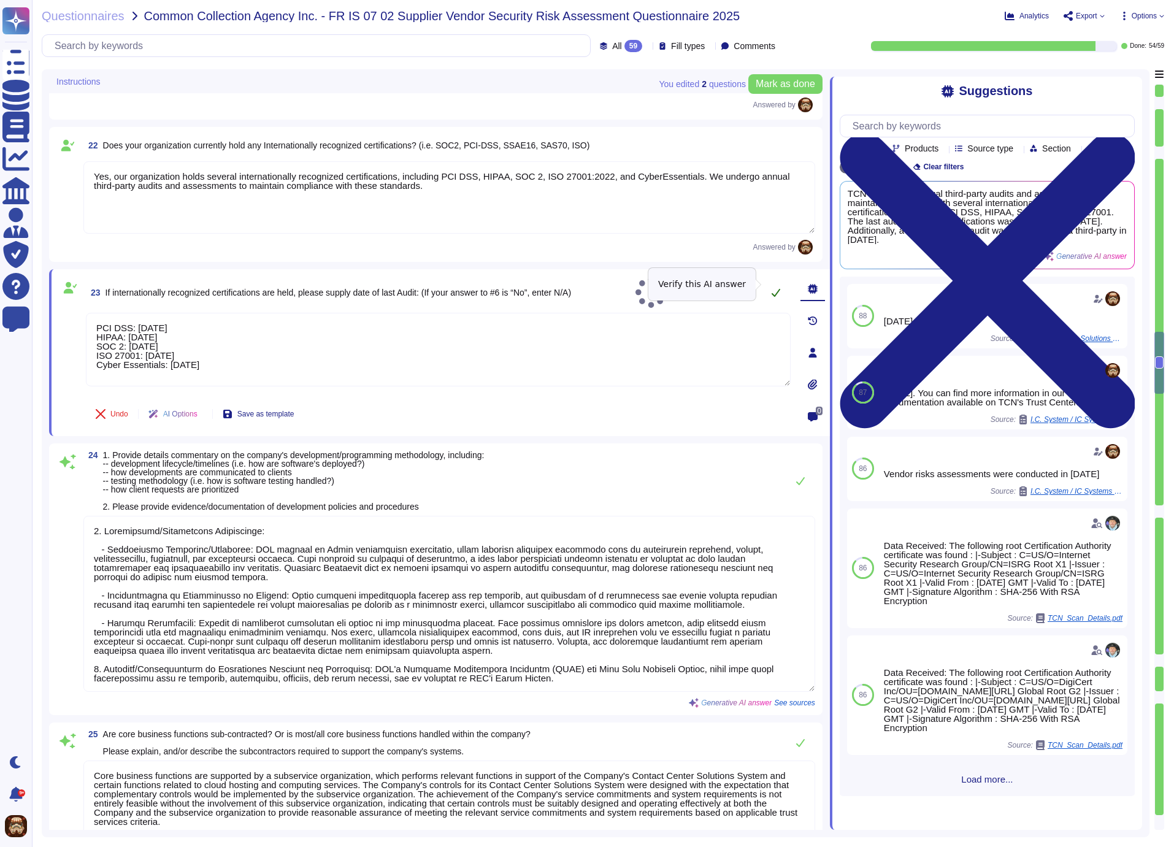
type textarea "PCI DSS: September 2025 HIPAA: September 2025 SOC 2: March 2025 ISO 27001: June…"
click at [775, 288] on icon at bounding box center [776, 293] width 10 height 10
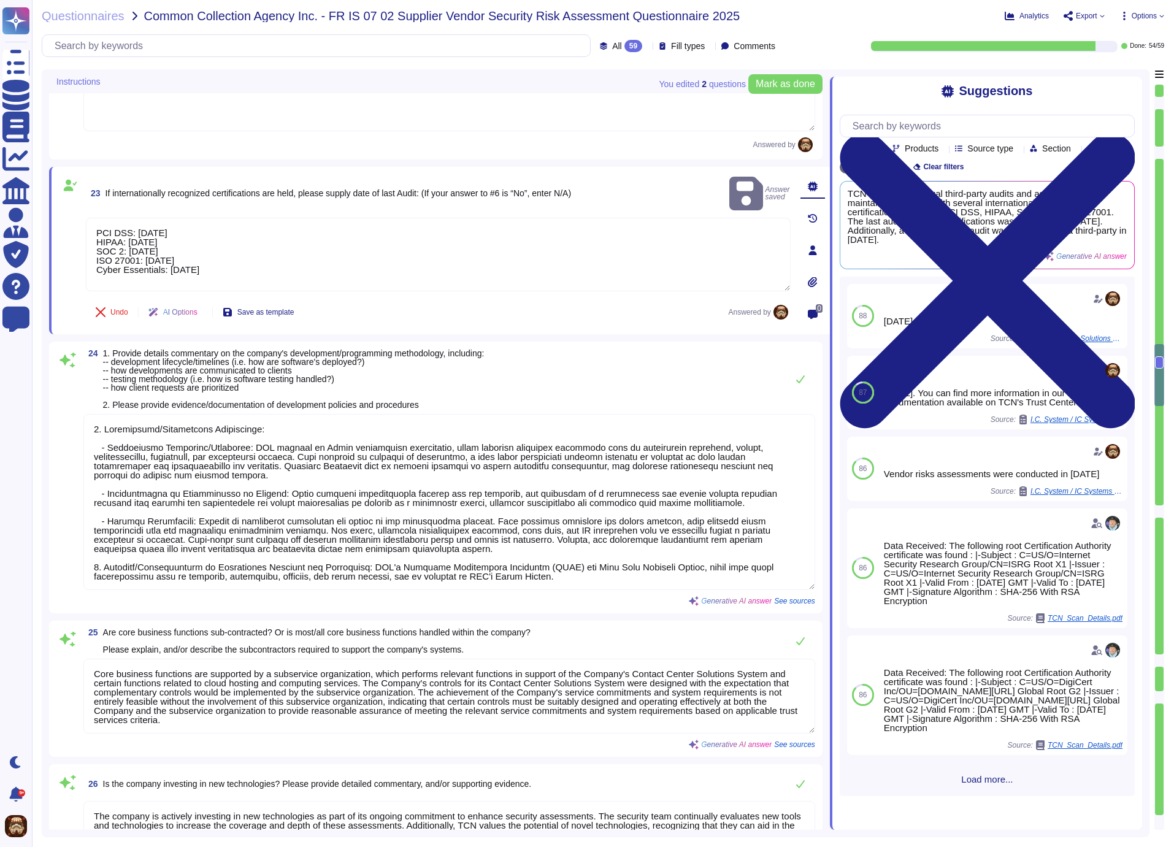
type textarea "No significant changes occurred in the last 12 months, and while ongoing risk a…"
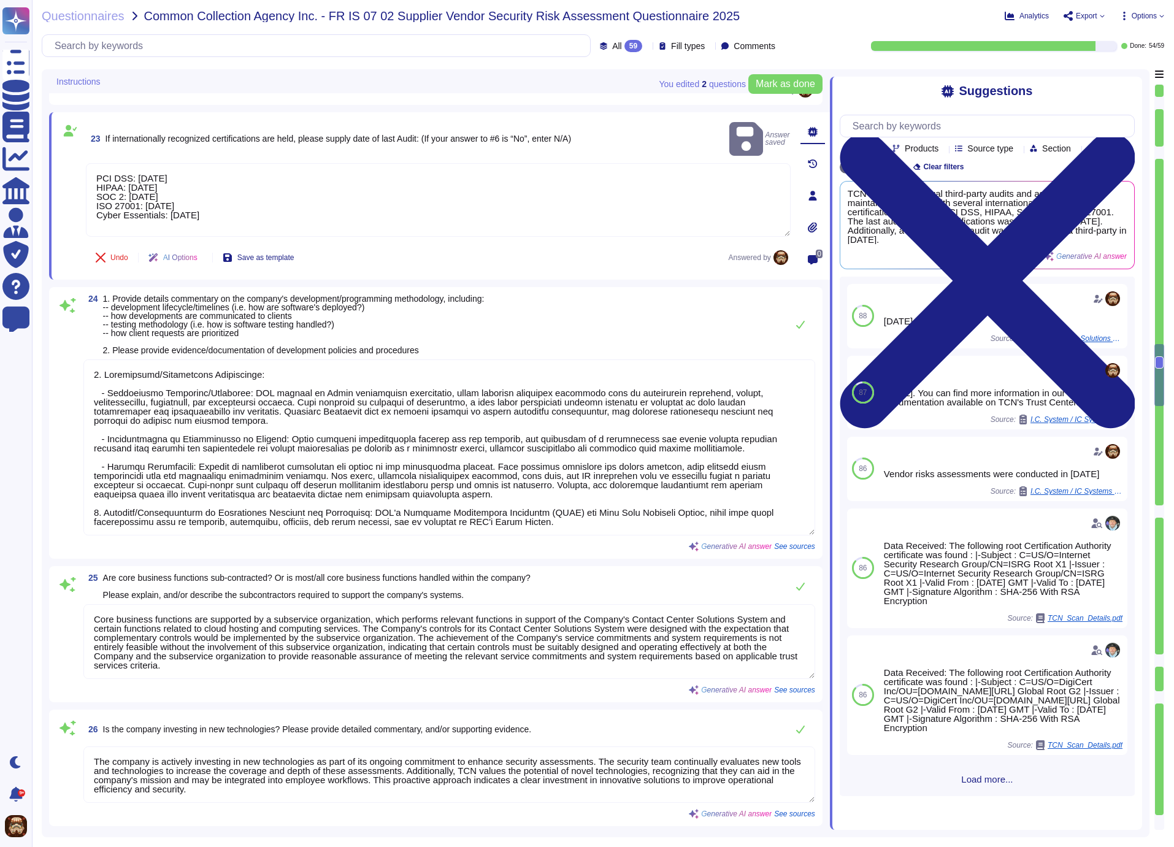
scroll to position [2954, 0]
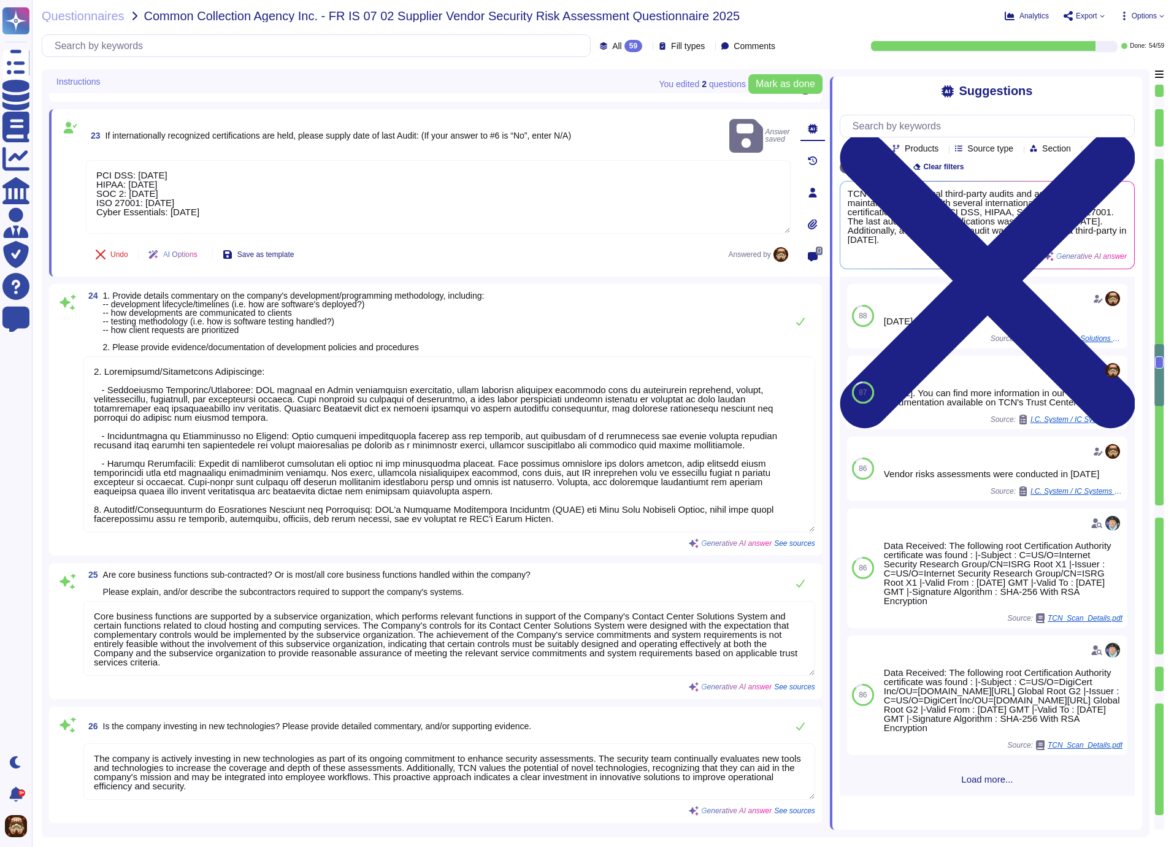
type textarea "TCN's infrastructure is built on the Google Cloud Platform (GCP) and features a…"
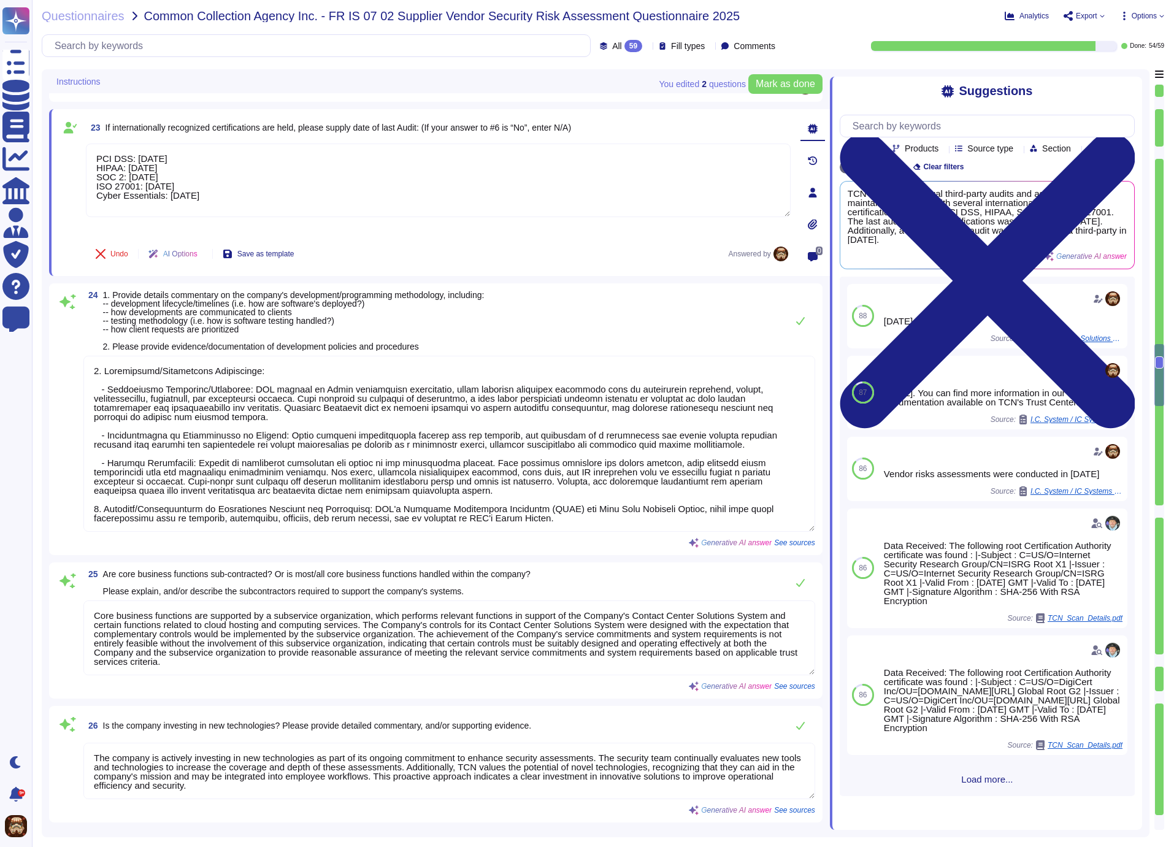
scroll to position [1, 0]
click at [802, 323] on icon at bounding box center [801, 321] width 10 height 10
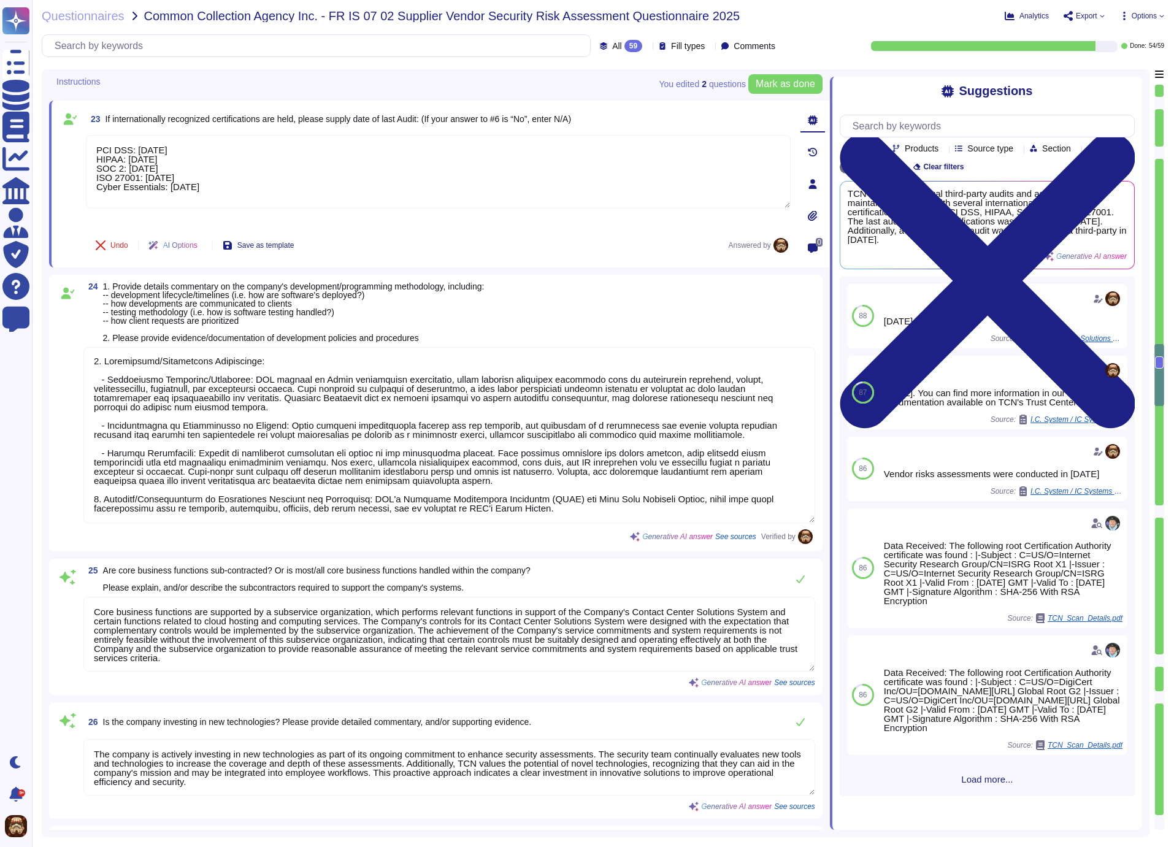
type textarea "TCN's infrastructure is built on the Google Cloud Platform (GCP) and features a…"
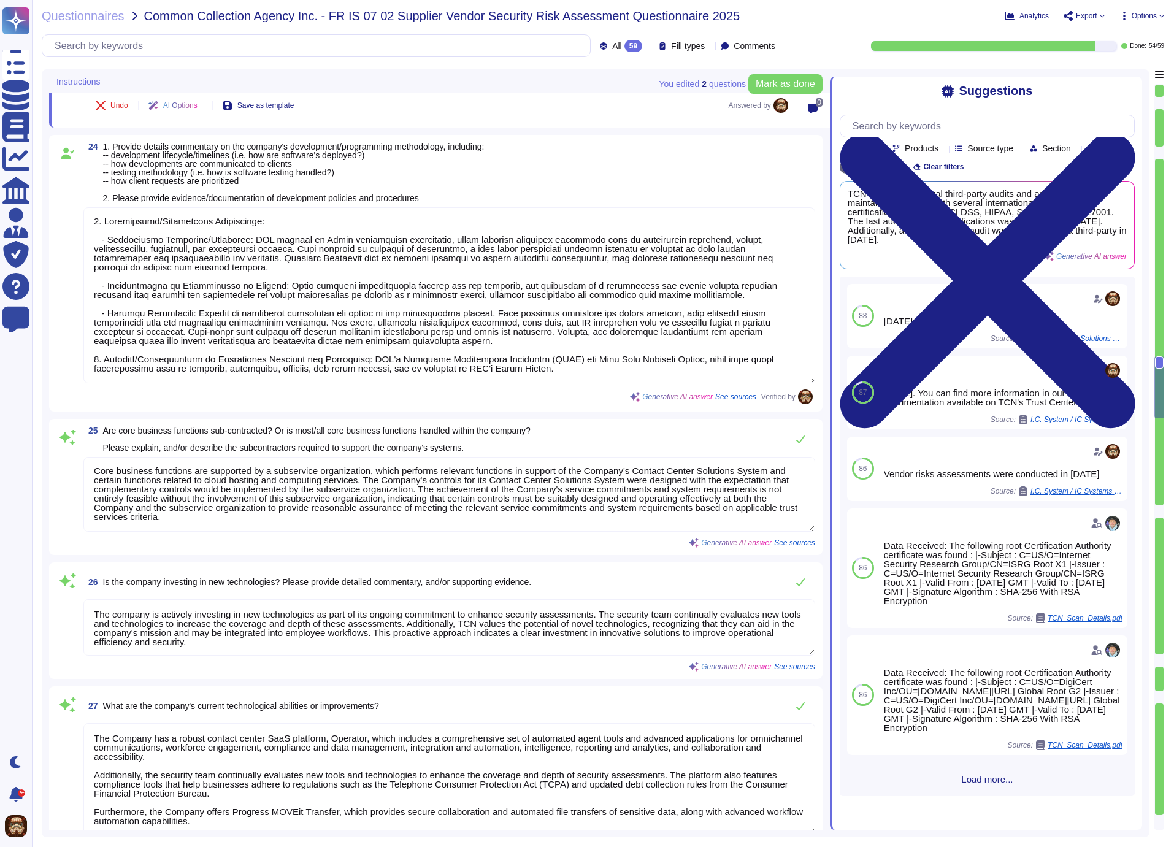
click at [366, 499] on textarea "Core business functions are supported by a subservice organization, which perfo…" at bounding box center [449, 494] width 732 height 75
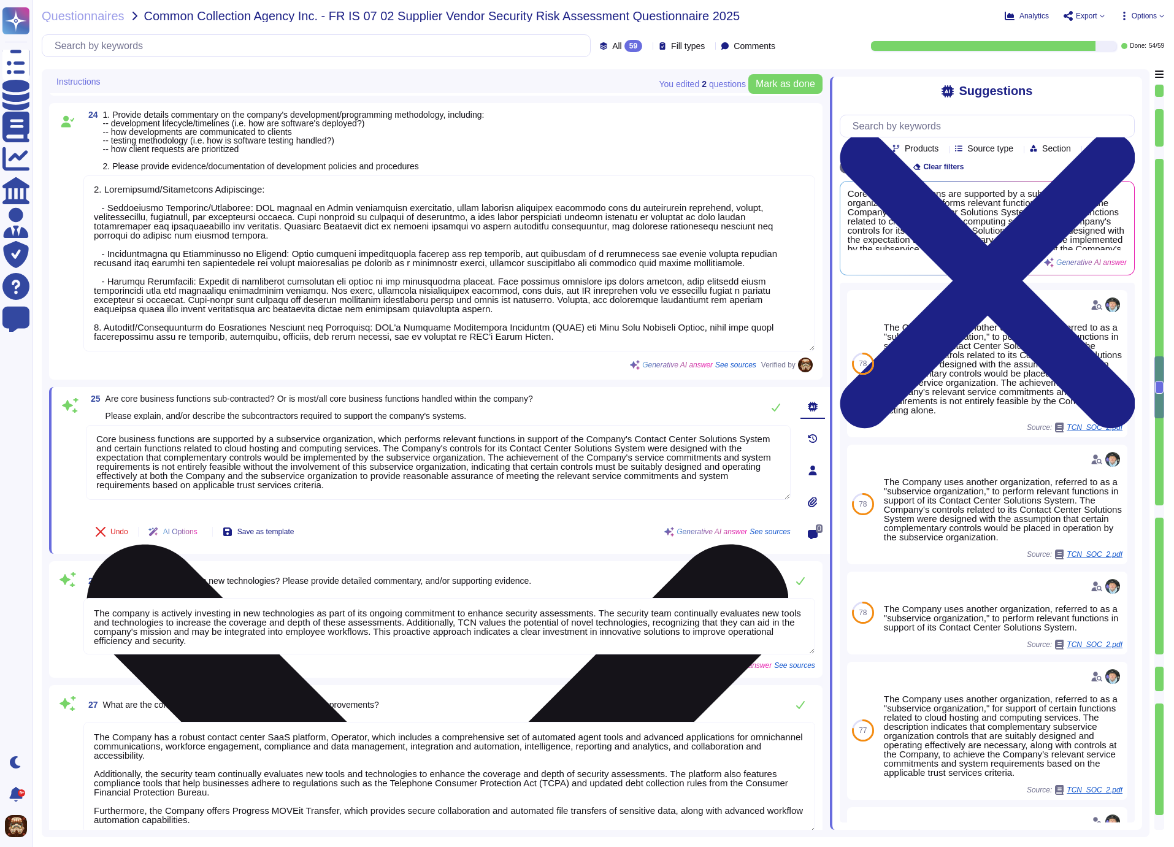
drag, startPoint x: 491, startPoint y: 499, endPoint x: 55, endPoint y: 447, distance: 439.2
click at [86, 447] on textarea "Core business functions are supported by a subservice organization, which perfo…" at bounding box center [438, 462] width 705 height 75
paste textarea "TCN Operator is hosted in Google Cloud Platform. All other business functions a…"
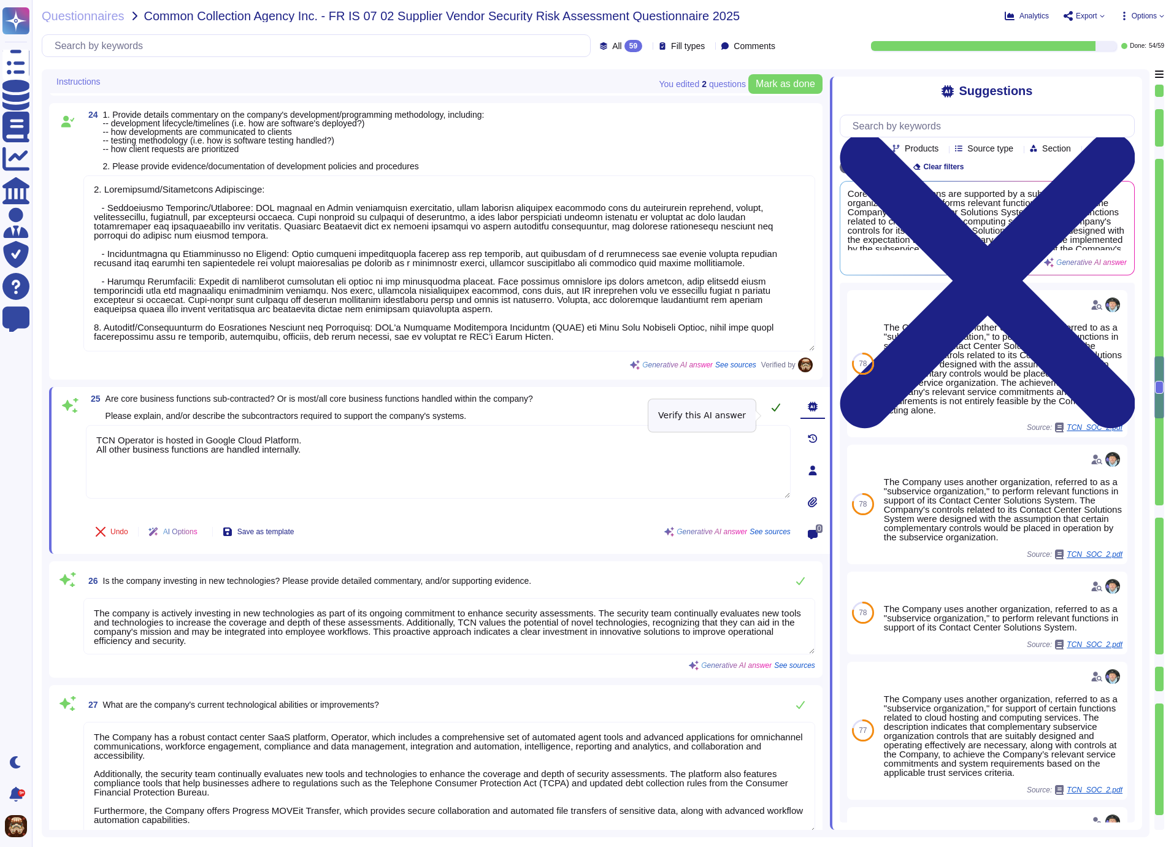
type textarea "TCN Operator is hosted in Google Cloud Platform. All other business functions a…"
click at [772, 414] on icon at bounding box center [776, 410] width 10 height 10
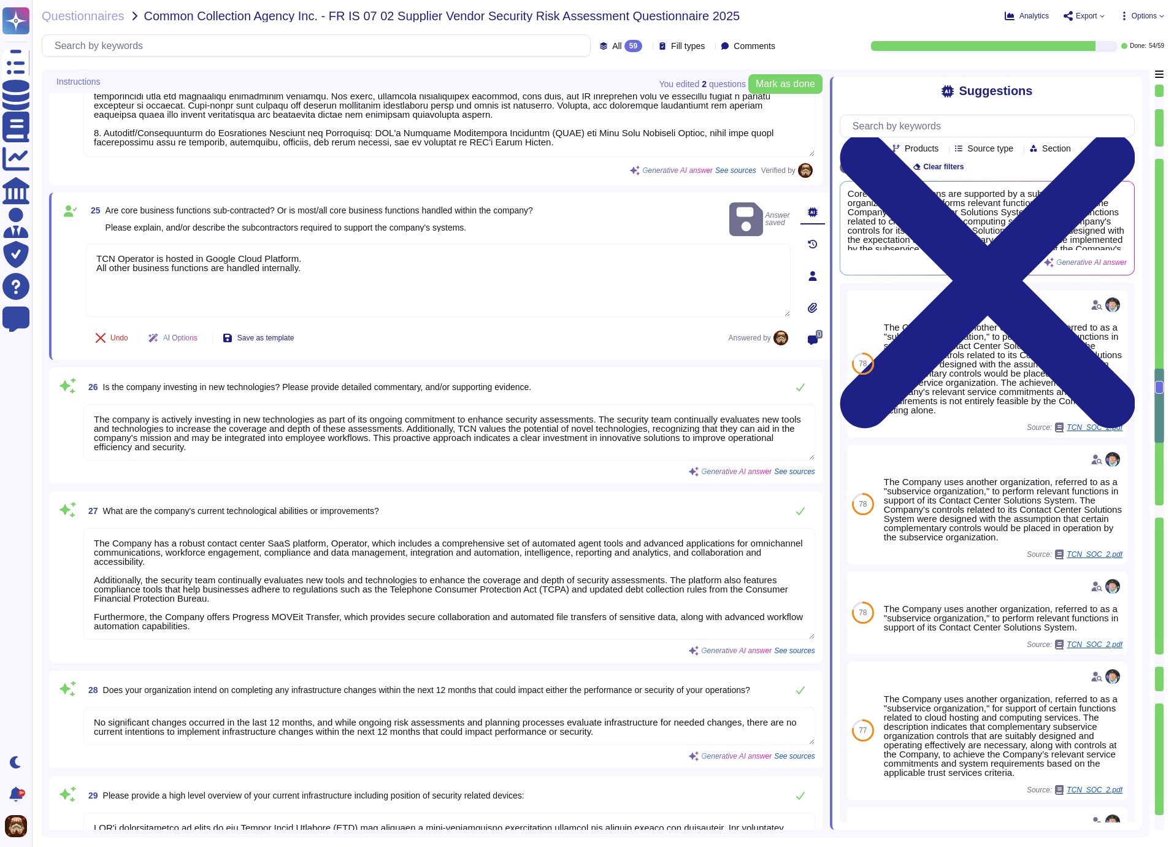
type textarea "TCN regularly reviews and analyzes security-related events as part of its daily…"
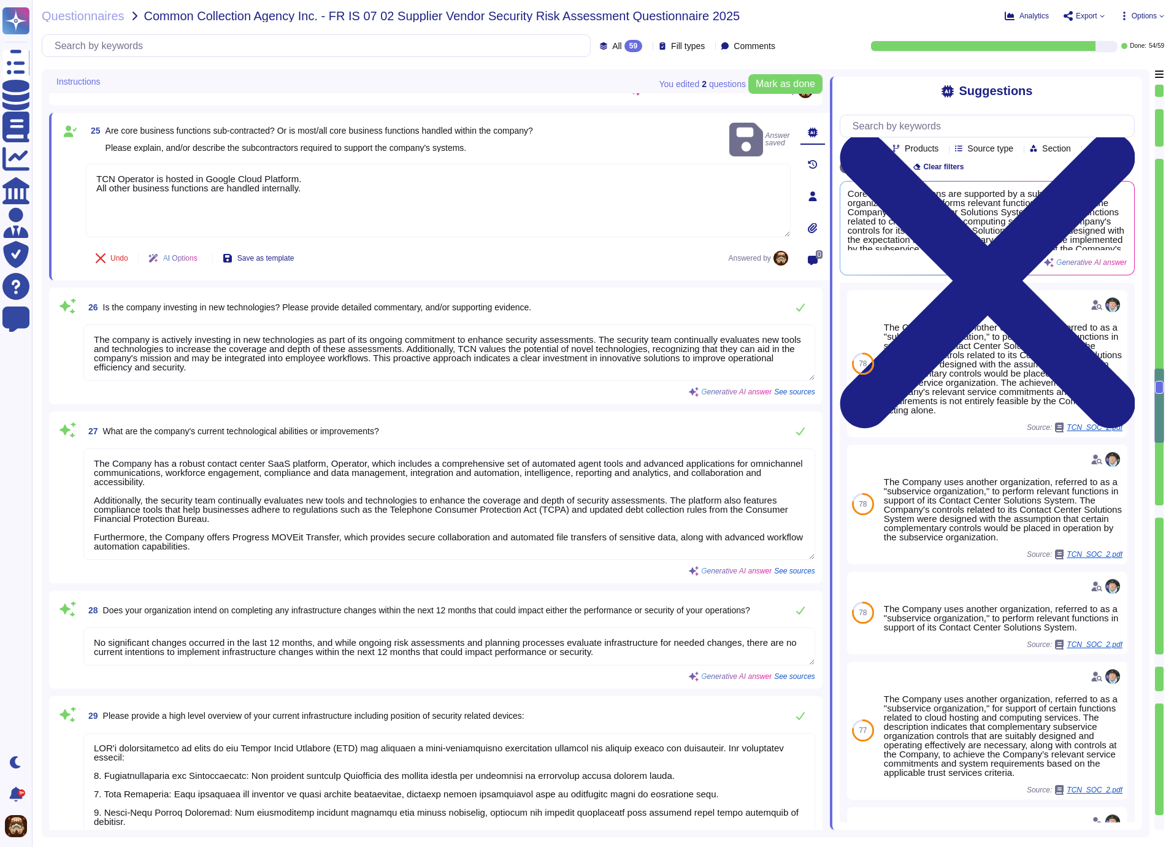
type textarea "Yes, our organization provides annual formal training events that cover industr…"
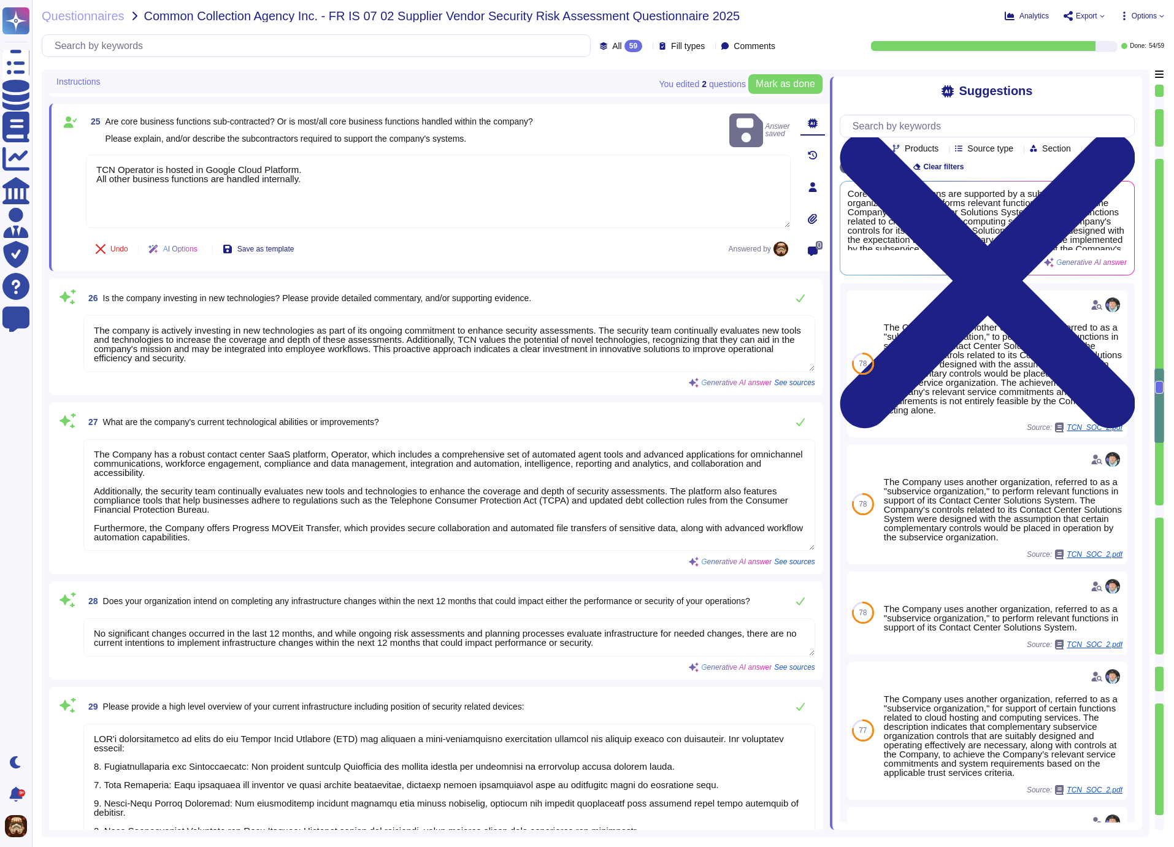
scroll to position [3362, 0]
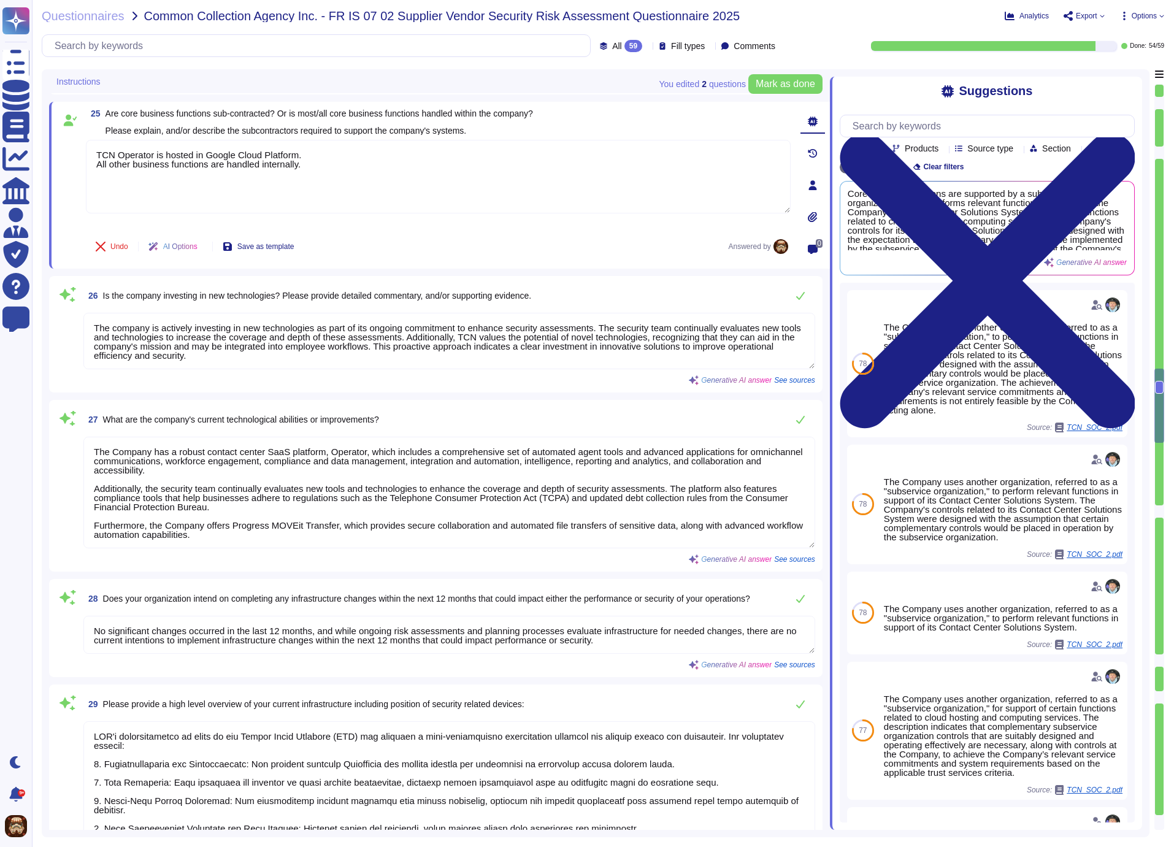
click at [296, 364] on textarea "The company is actively investing in new technologies as part of its ongoing co…" at bounding box center [449, 341] width 732 height 56
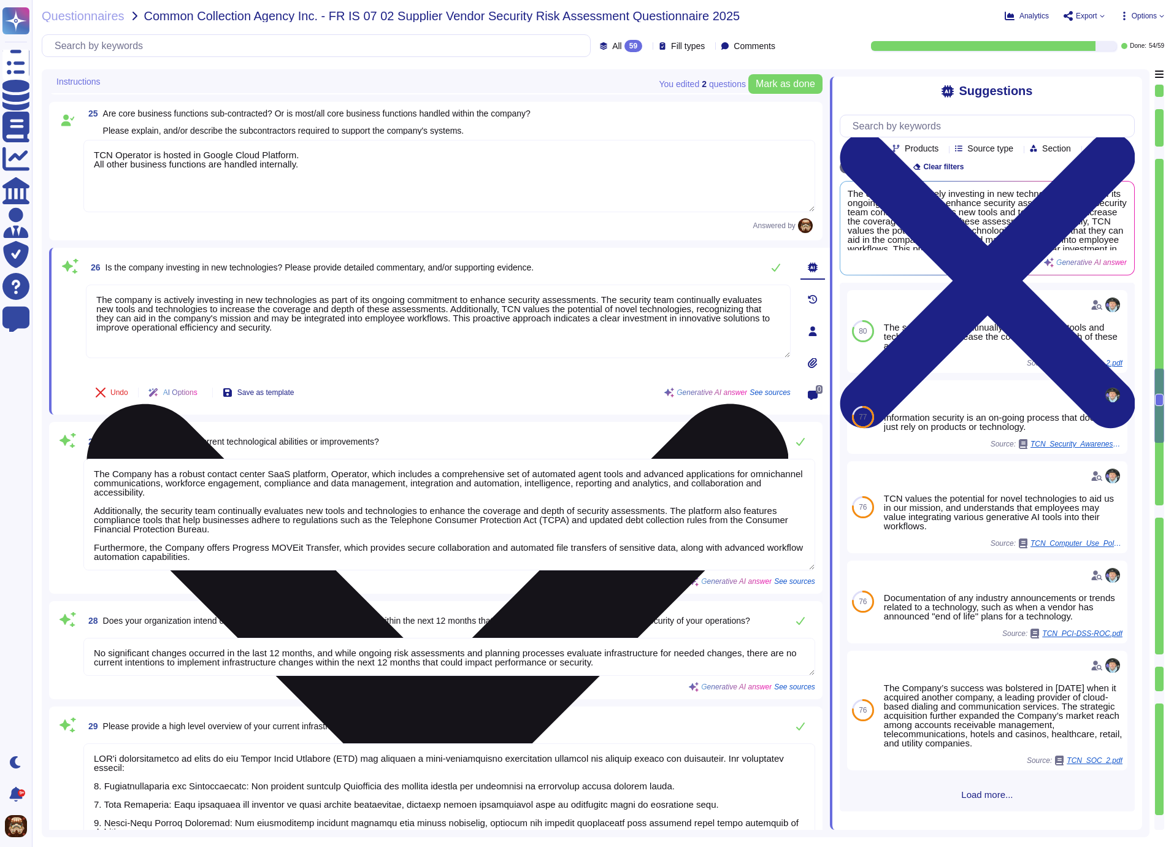
drag, startPoint x: 379, startPoint y: 342, endPoint x: 77, endPoint y: 309, distance: 304.3
click at [86, 309] on textarea "The company is actively investing in new technologies as part of its ongoing co…" at bounding box center [438, 322] width 705 height 74
click at [410, 351] on textarea "The company is actively investing in new technologies as part of its ongoing co…" at bounding box center [438, 322] width 705 height 74
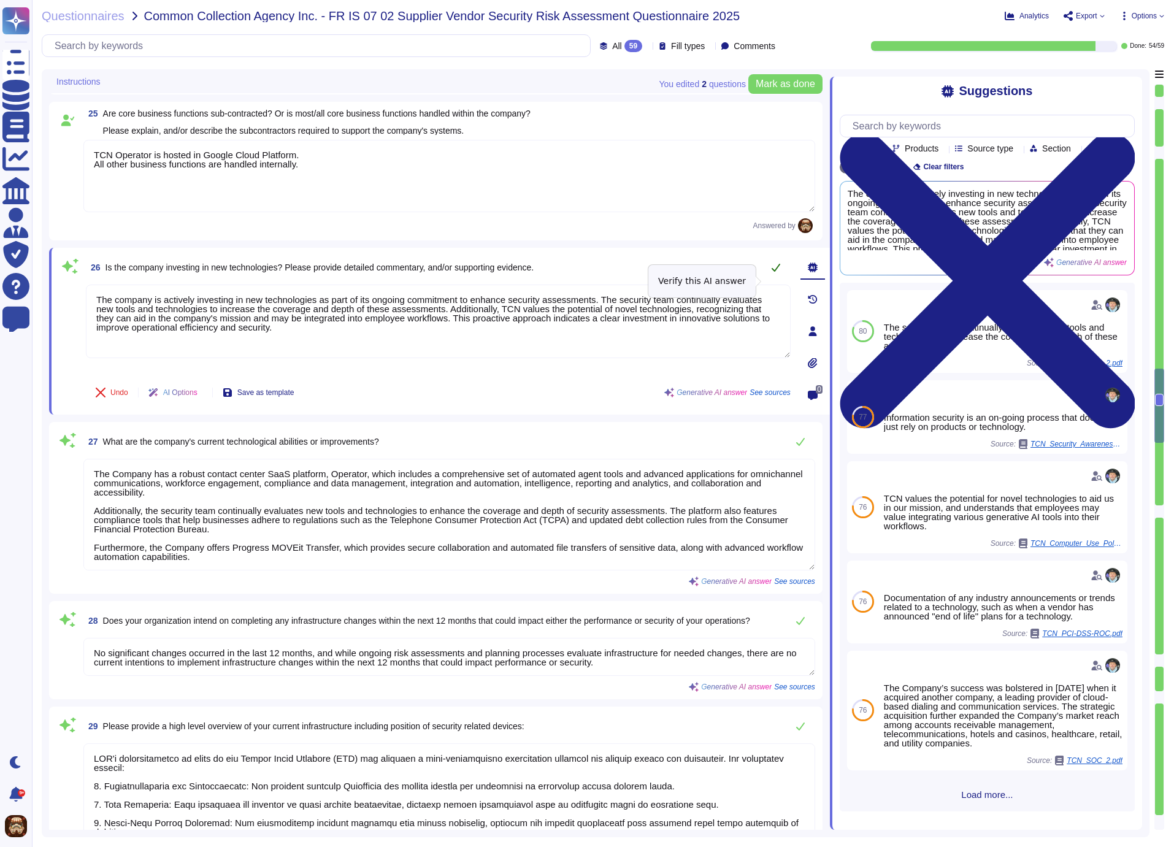
click at [778, 272] on icon at bounding box center [776, 268] width 9 height 8
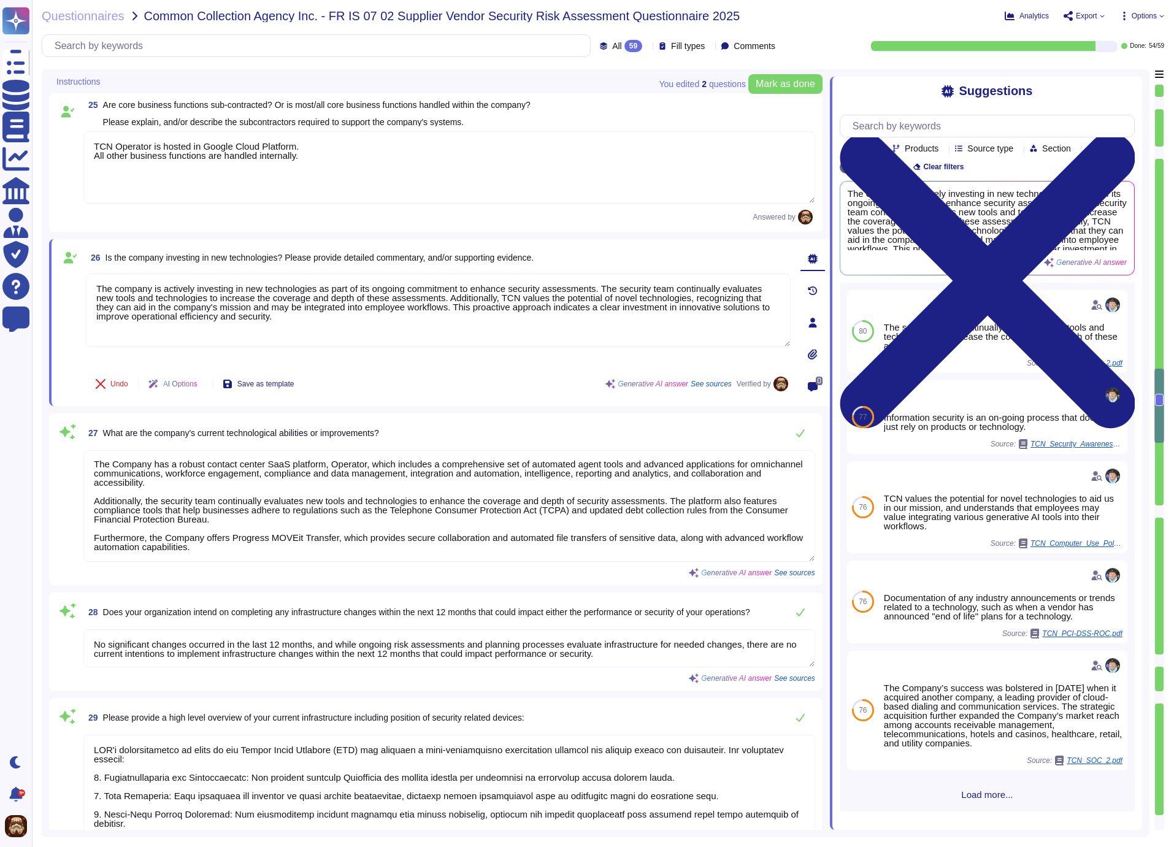
type textarea "Yes, our organization provides annual formal training events that cover industr…"
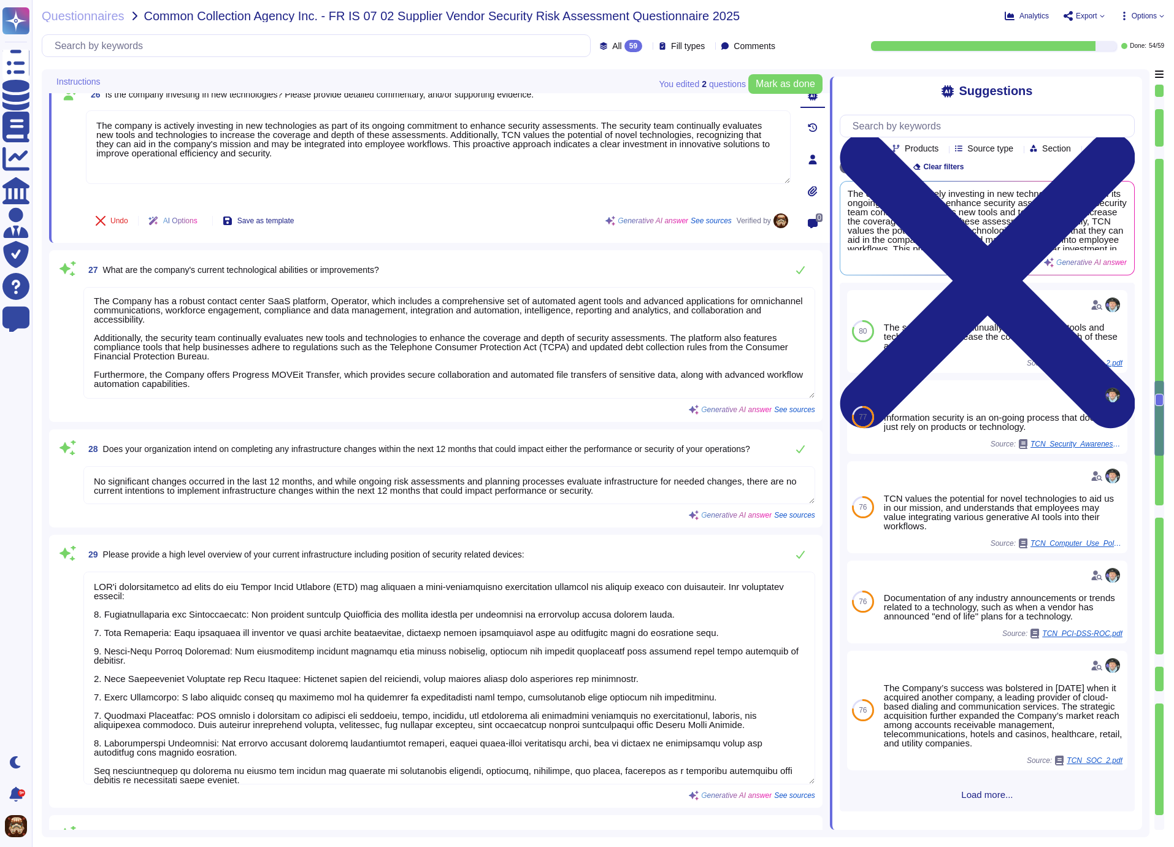
type textarea "Restrictions currently in place for desktop computers within our organization i…"
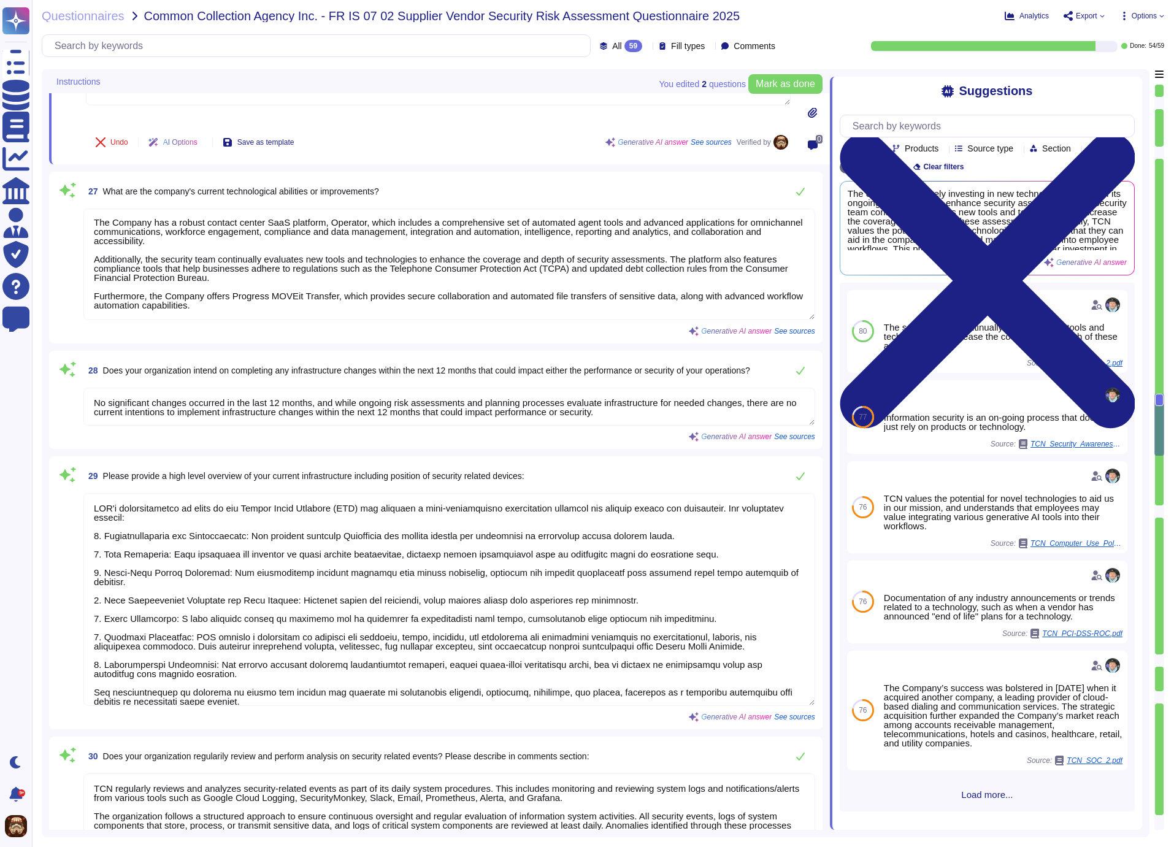
scroll to position [3607, 0]
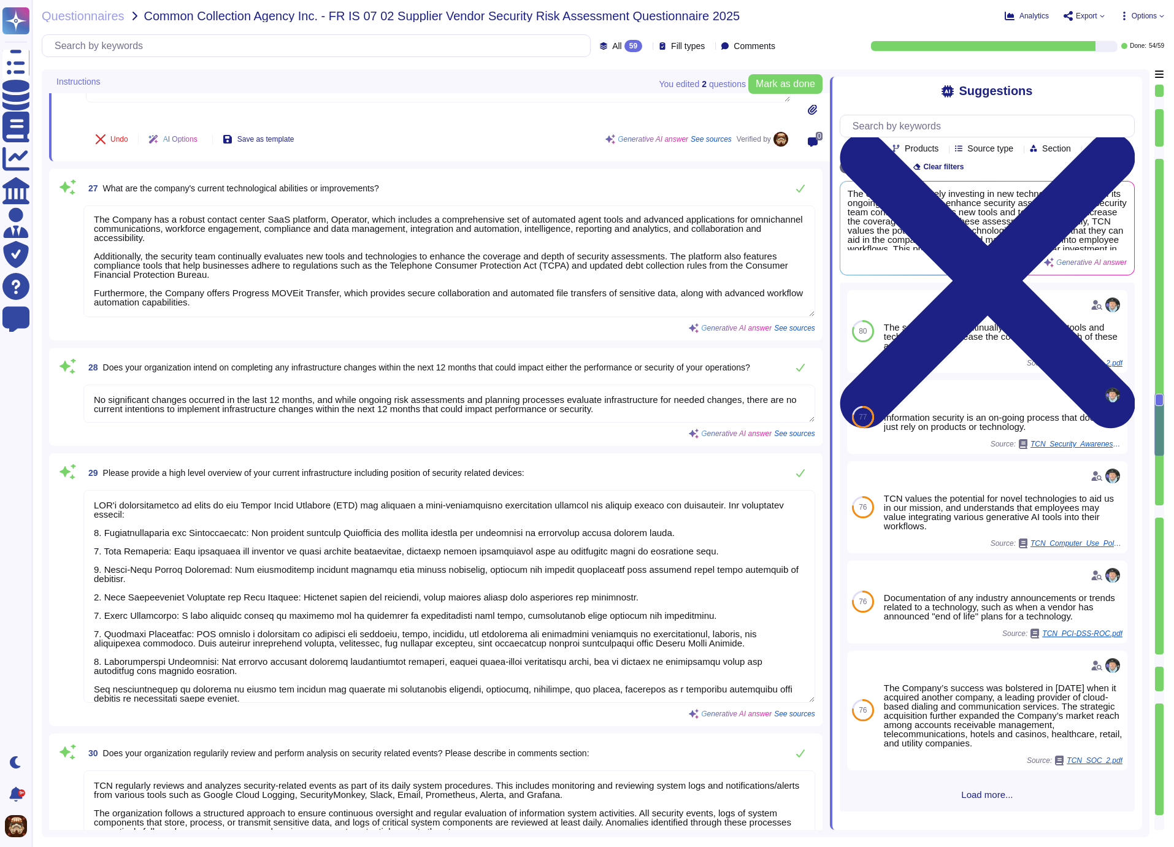
drag, startPoint x: 93, startPoint y: 234, endPoint x: 248, endPoint y: 323, distance: 178.9
click at [248, 317] on textarea "The Company has a robust contact center SaaS platform, Operator, which includes…" at bounding box center [449, 261] width 732 height 112
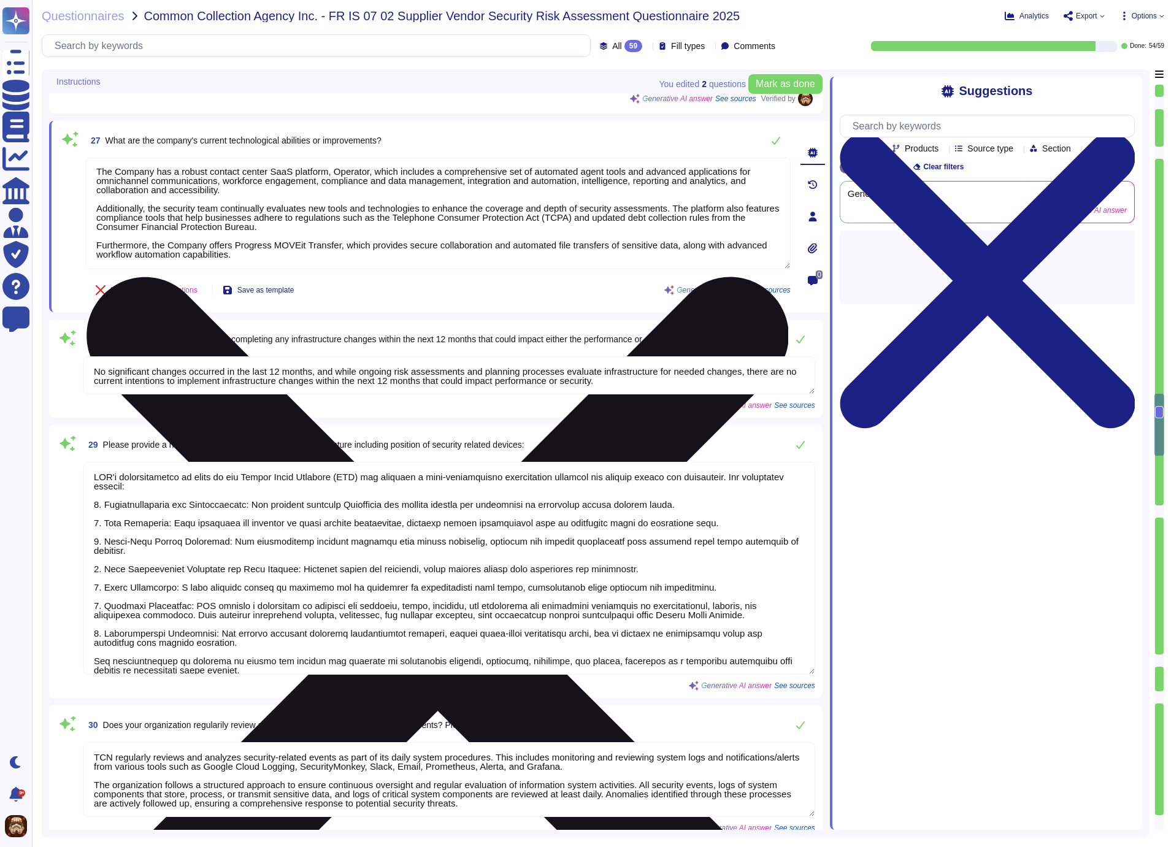
paste textarea "CN's Operator platform is a fully containerized (Kubernetes) and encrypted serv…"
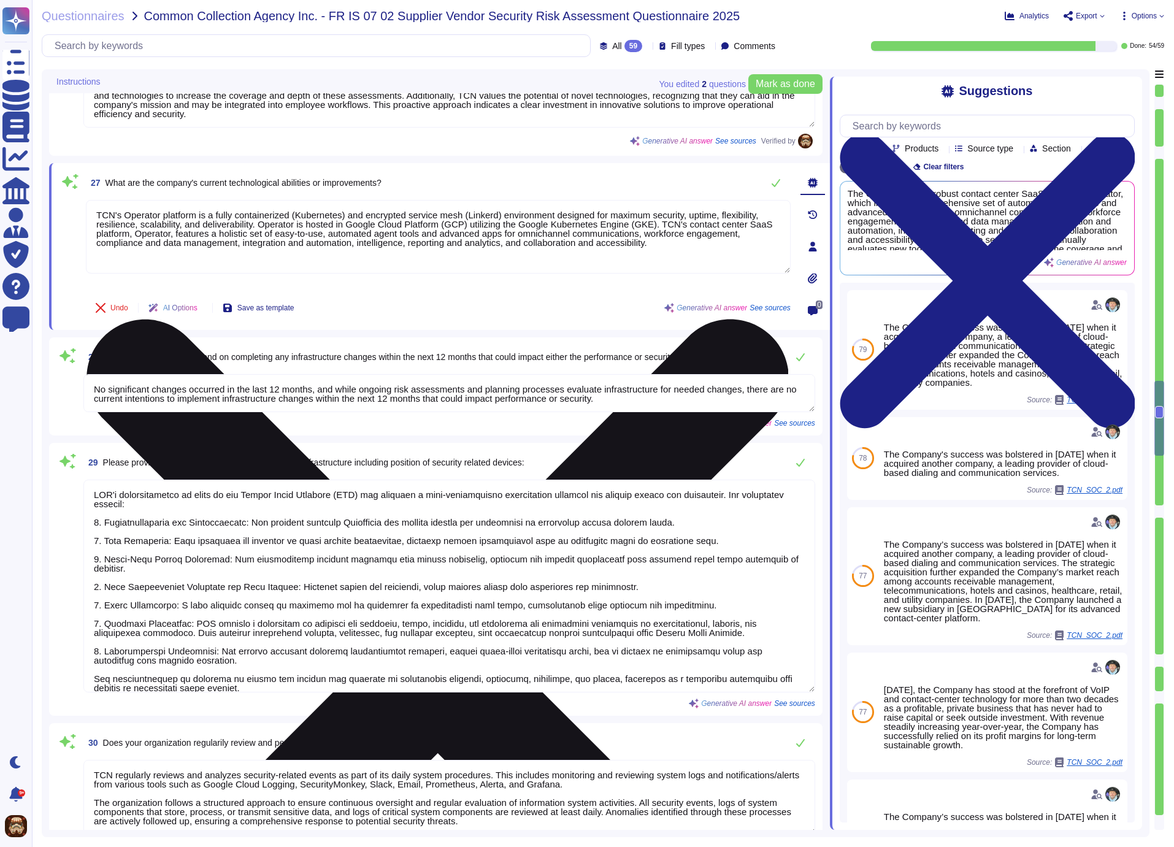
scroll to position [3502, 0]
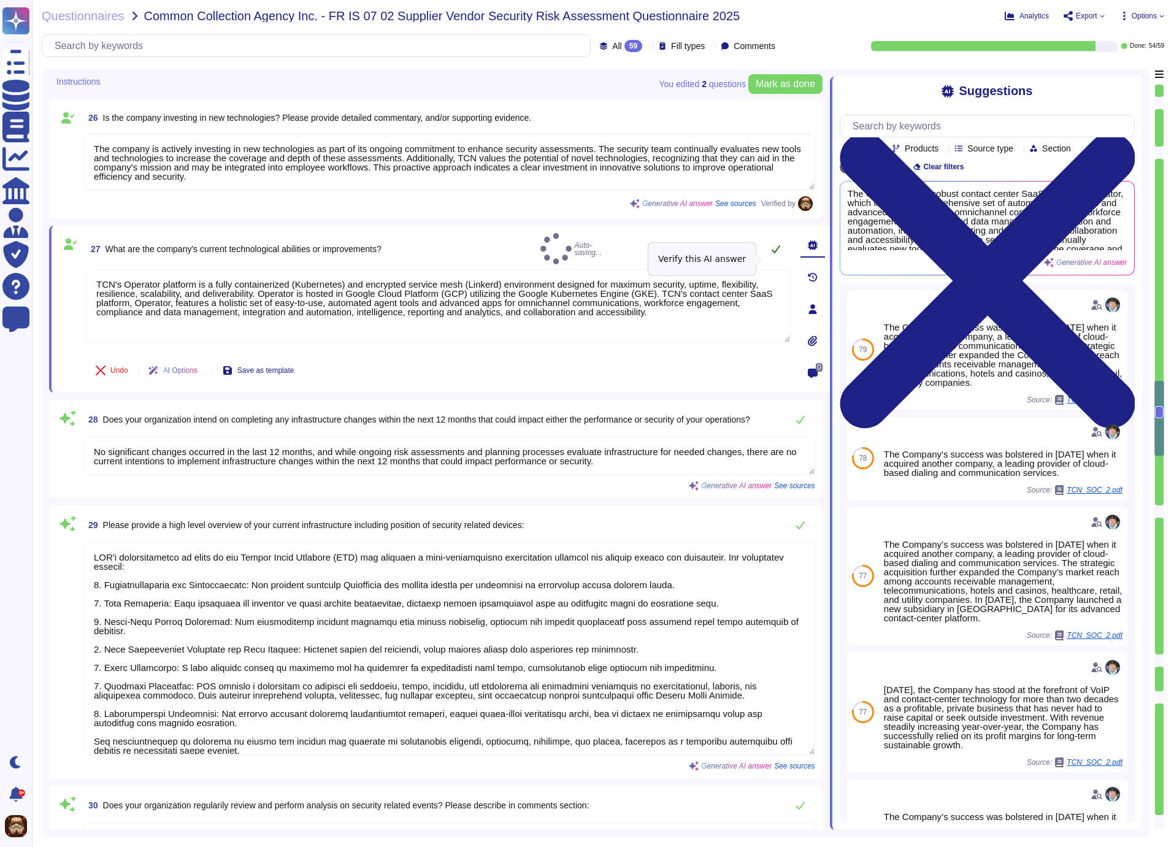
type textarea "TCN's Operator platform is a fully containerized (Kubernetes) and encrypted ser…"
click at [773, 253] on icon at bounding box center [776, 249] width 9 height 8
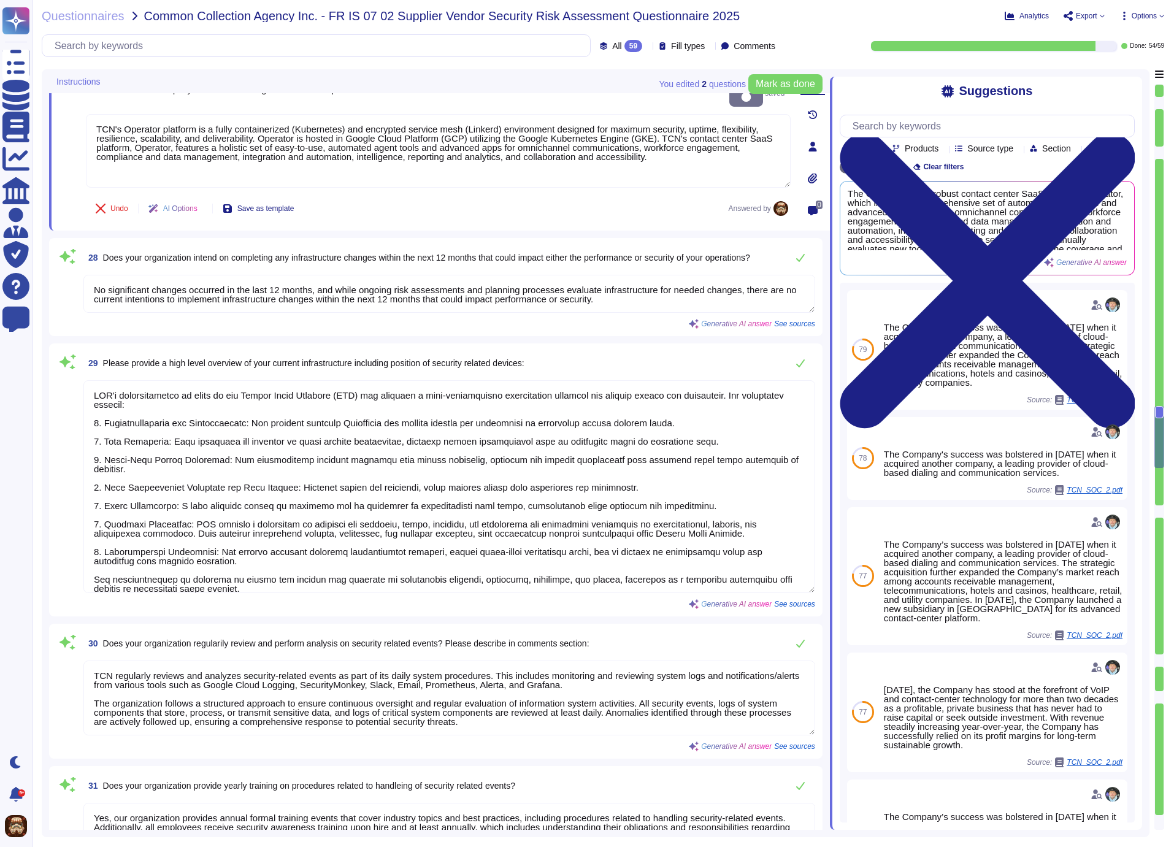
scroll to position [3677, 0]
type textarea "The workforce at TCN consists of faculty, staff, volunteers, trainees, students…"
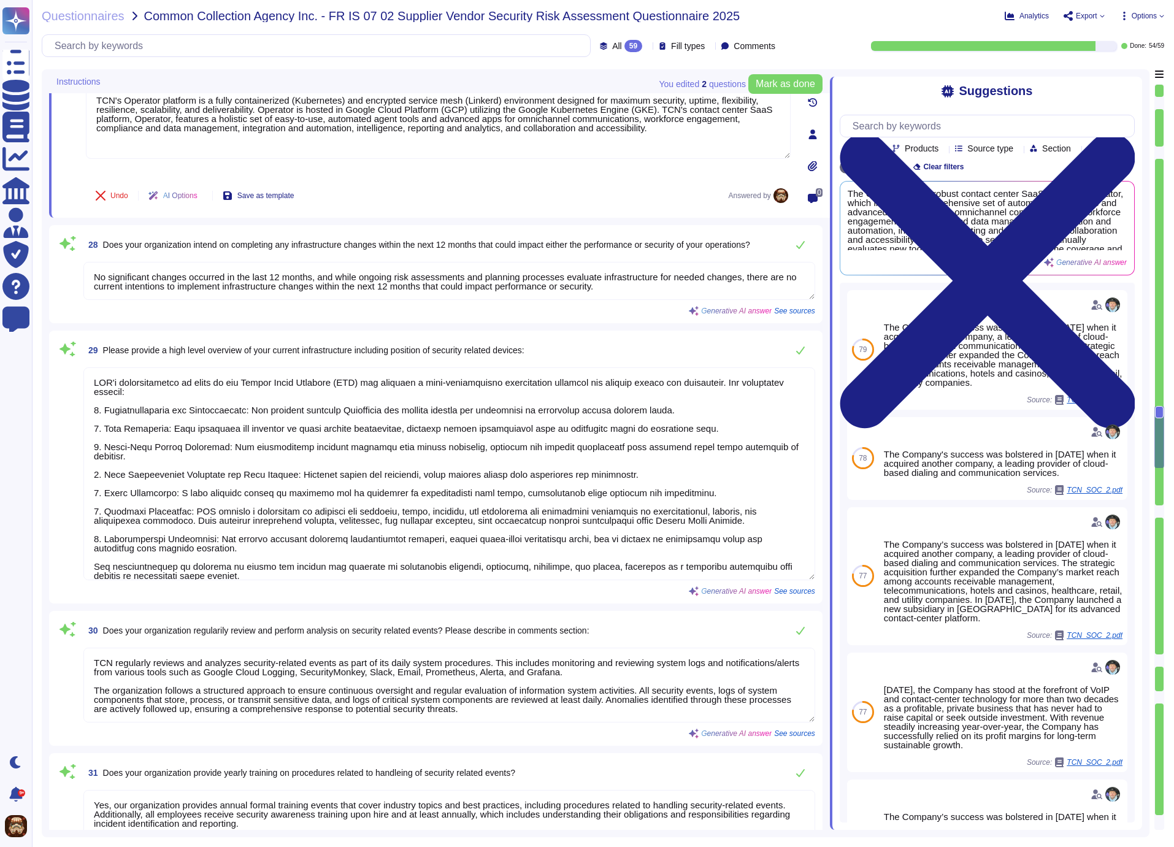
click at [218, 286] on textarea "No significant changes occurred in the last 12 months, and while ongoing risk a…" at bounding box center [449, 281] width 732 height 38
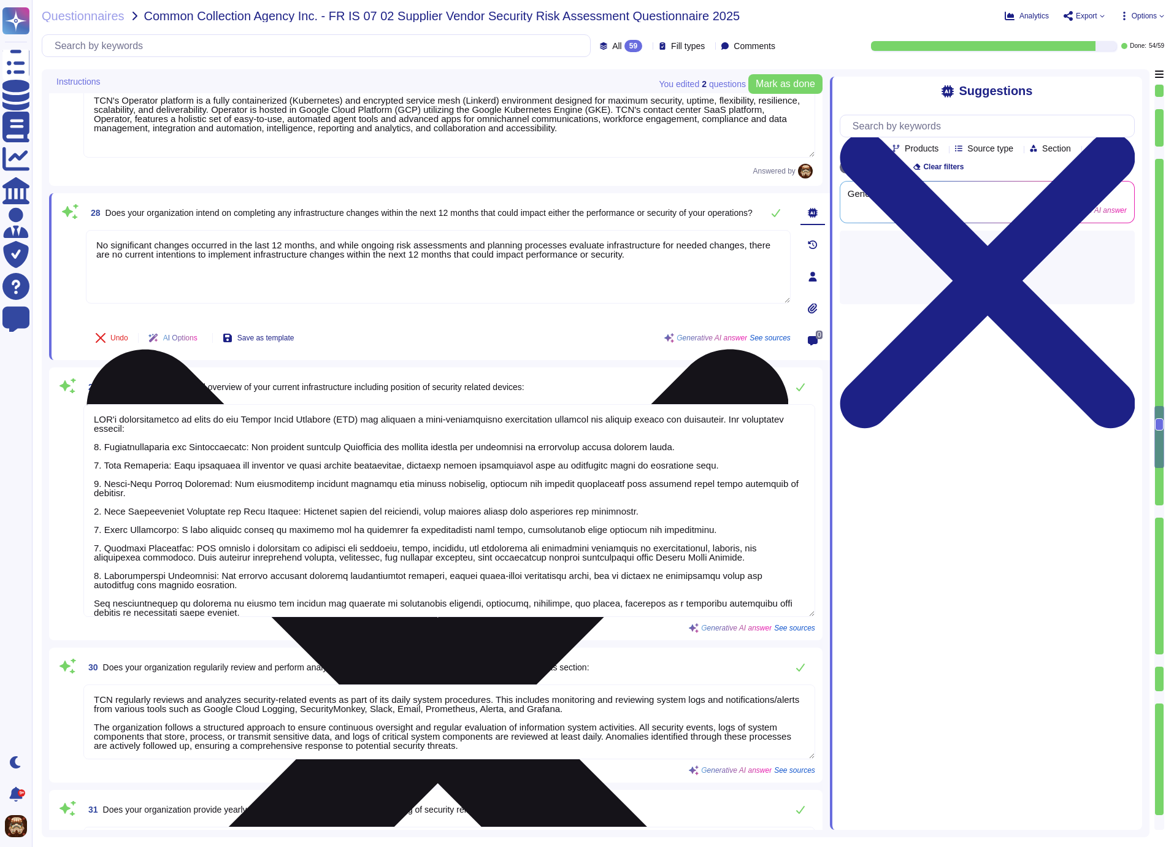
type textarea "The workforce at TCN consists of faculty, staff, volunteers, trainees, students…"
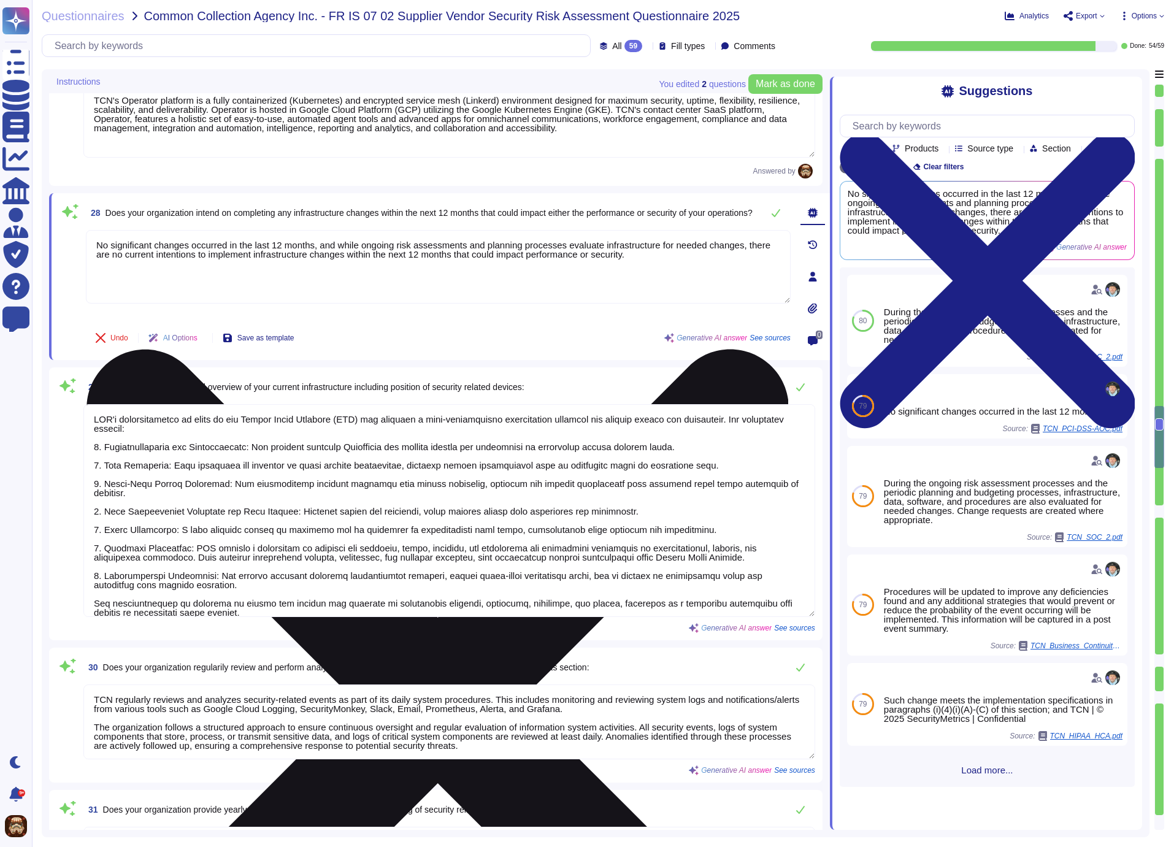
drag, startPoint x: 108, startPoint y: 251, endPoint x: 692, endPoint y: 282, distance: 585.3
click at [692, 282] on textarea "No significant changes occurred in the last 12 months, and while ongoing risk a…" at bounding box center [438, 267] width 705 height 74
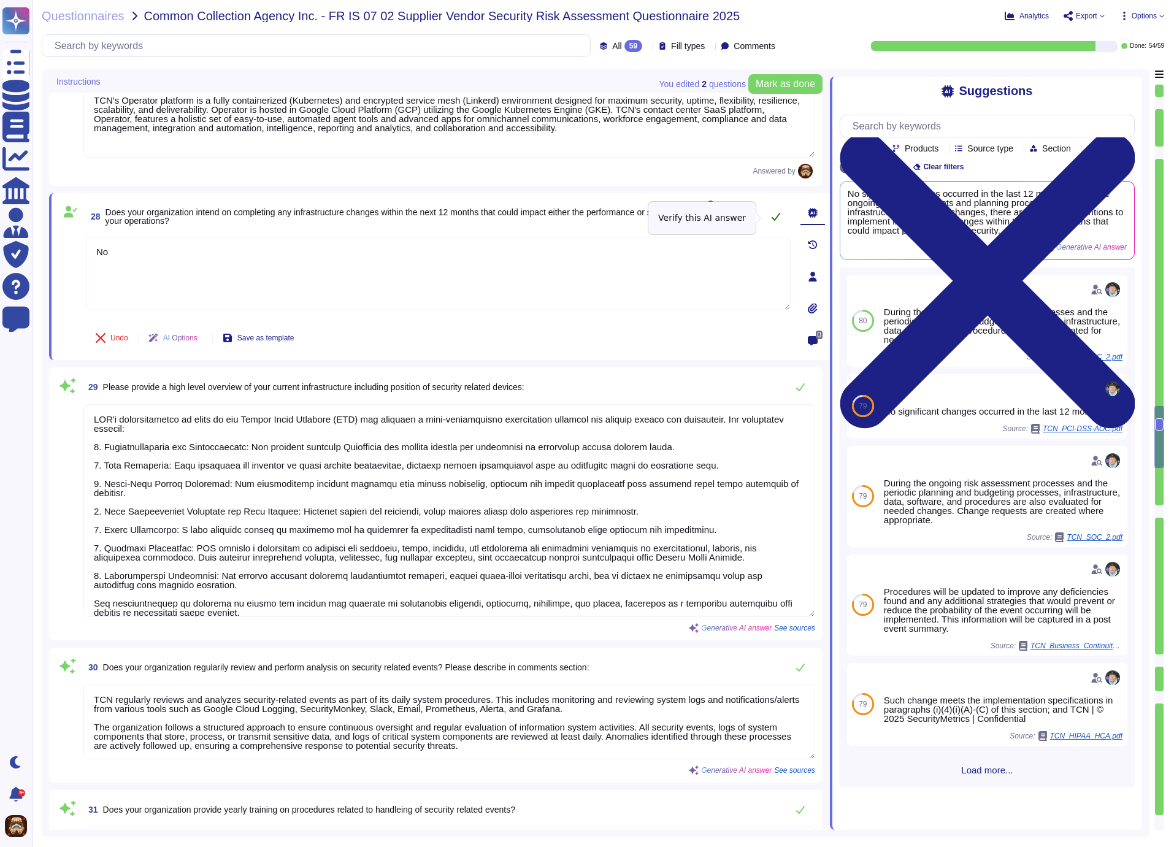
type textarea "No"
click at [773, 215] on icon at bounding box center [776, 217] width 10 height 10
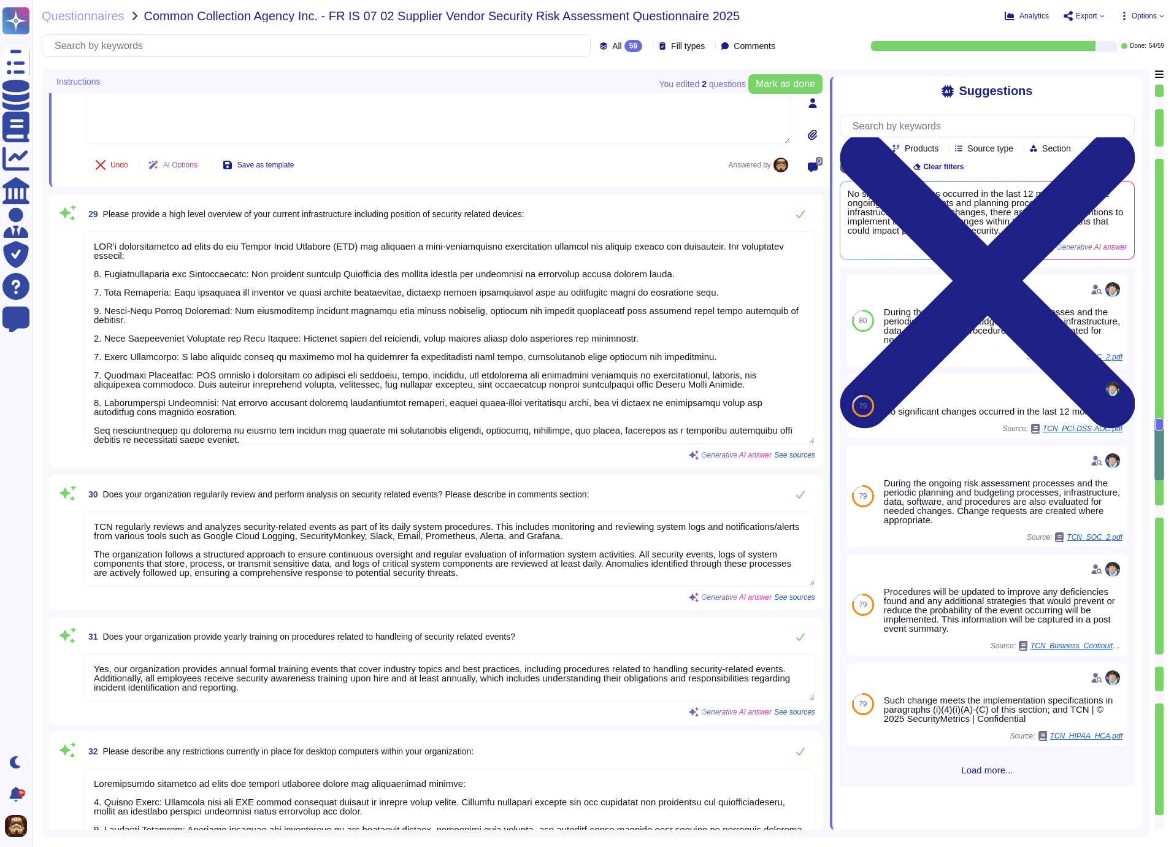
scroll to position [3886, 0]
type textarea "The average annual employee turnover rate is 9%. No information is provided reg…"
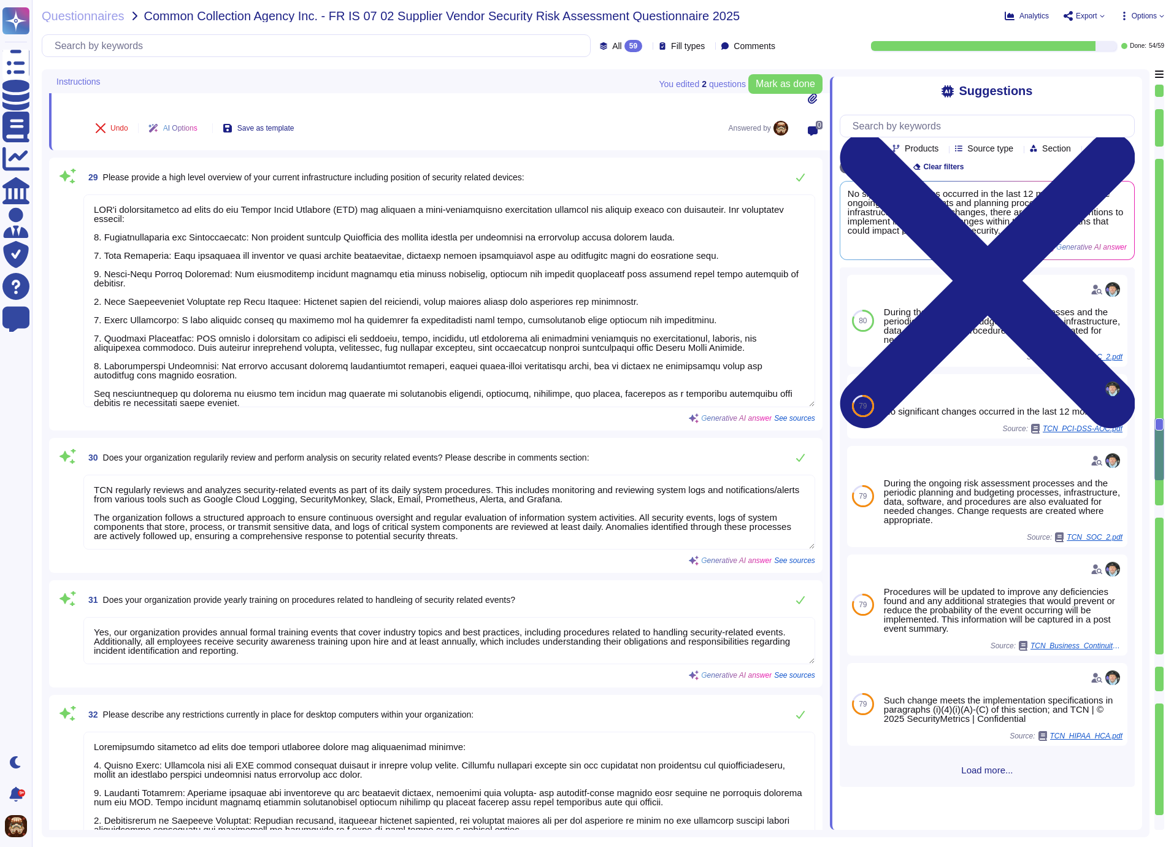
drag, startPoint x: 297, startPoint y: 392, endPoint x: 99, endPoint y: 198, distance: 276.7
click at [99, 198] on textarea at bounding box center [449, 300] width 732 height 213
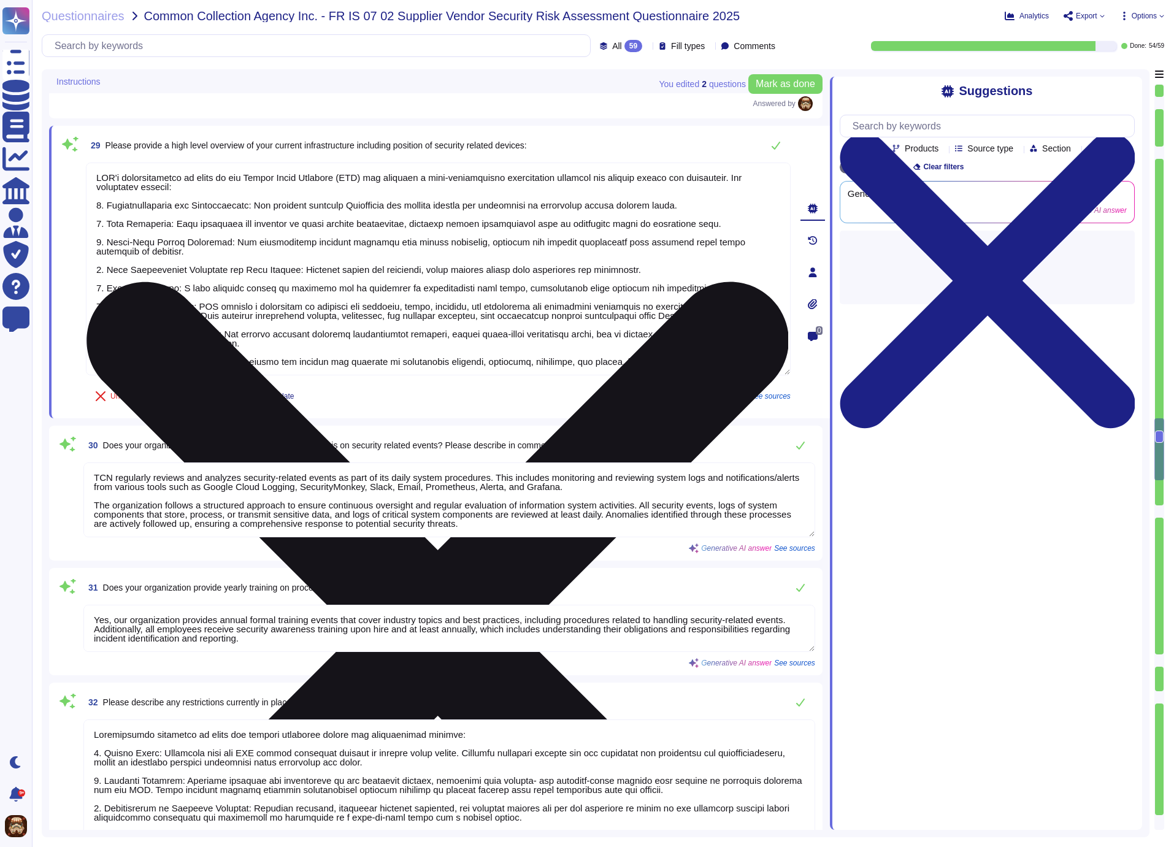
paste textarea "Operator platform is a fully containerized (Kubernetes) and encrypted service m…"
type textarea "TCN's Operator platform is a fully containerized (Kubernetes) and encrypted ser…"
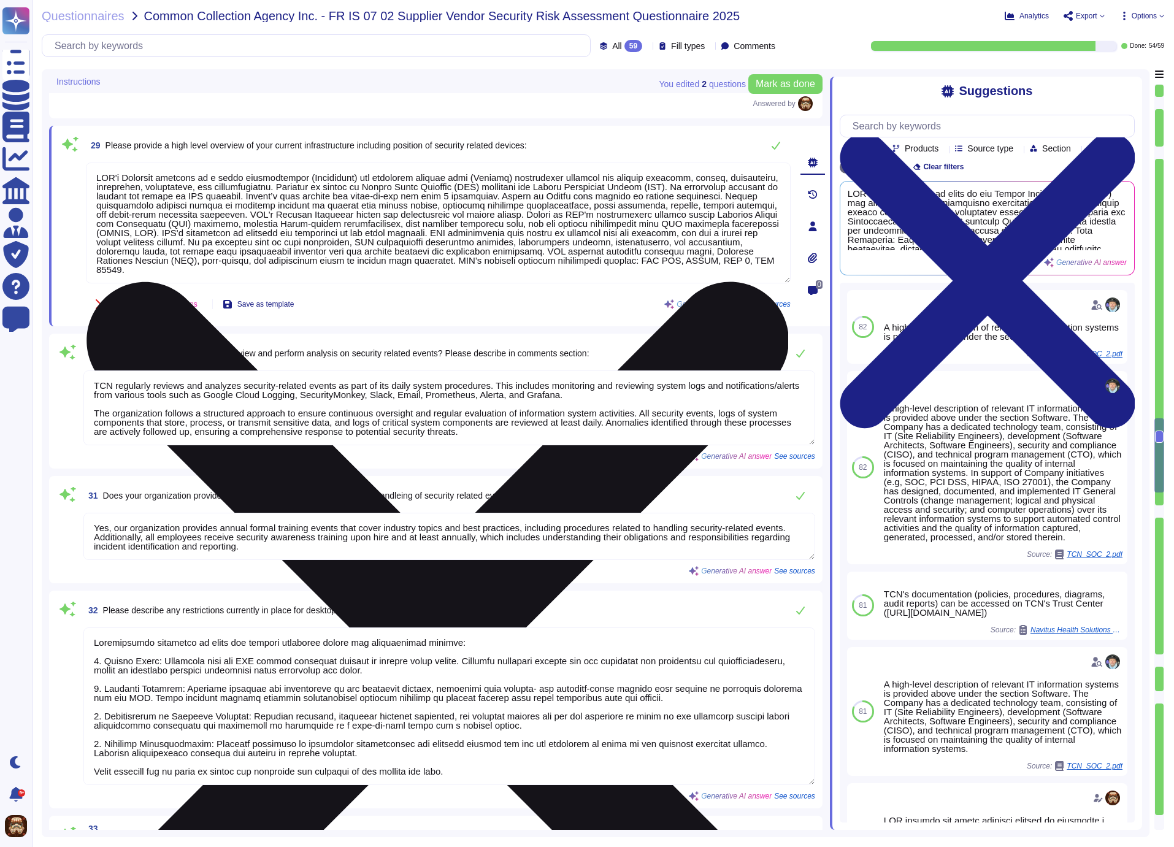
type textarea "Site Reliability Operations – site operations, interface with client support"
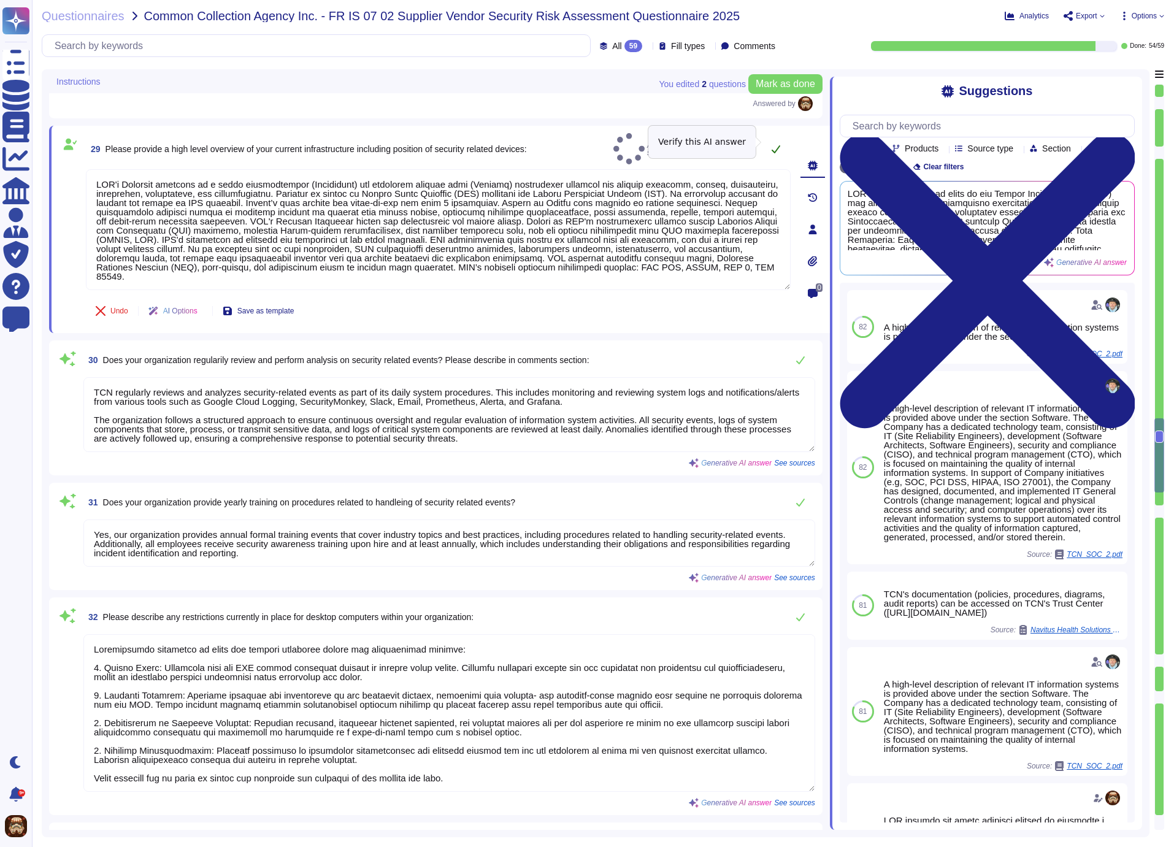
type textarea "TCN's Operator platform is a fully containerized (Kubernetes) and encrypted ser…"
click at [778, 144] on icon at bounding box center [776, 149] width 10 height 10
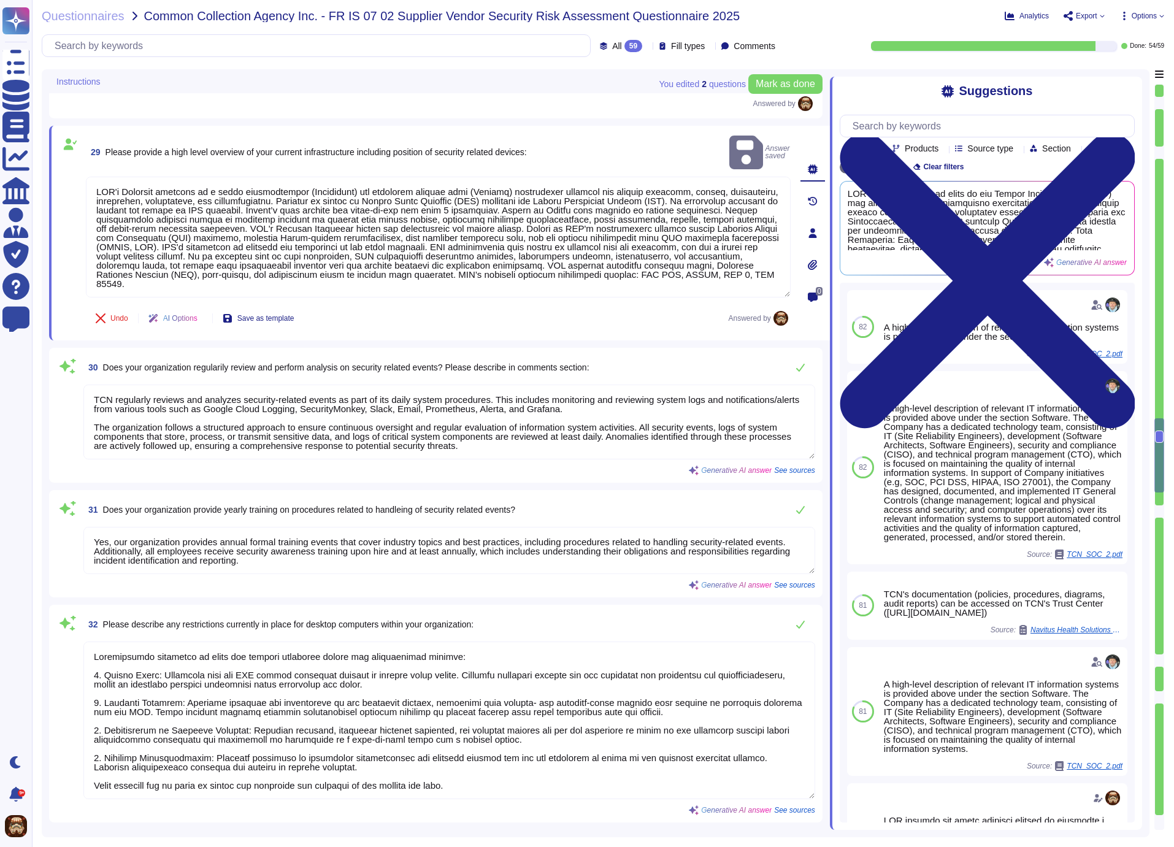
scroll to position [1, 0]
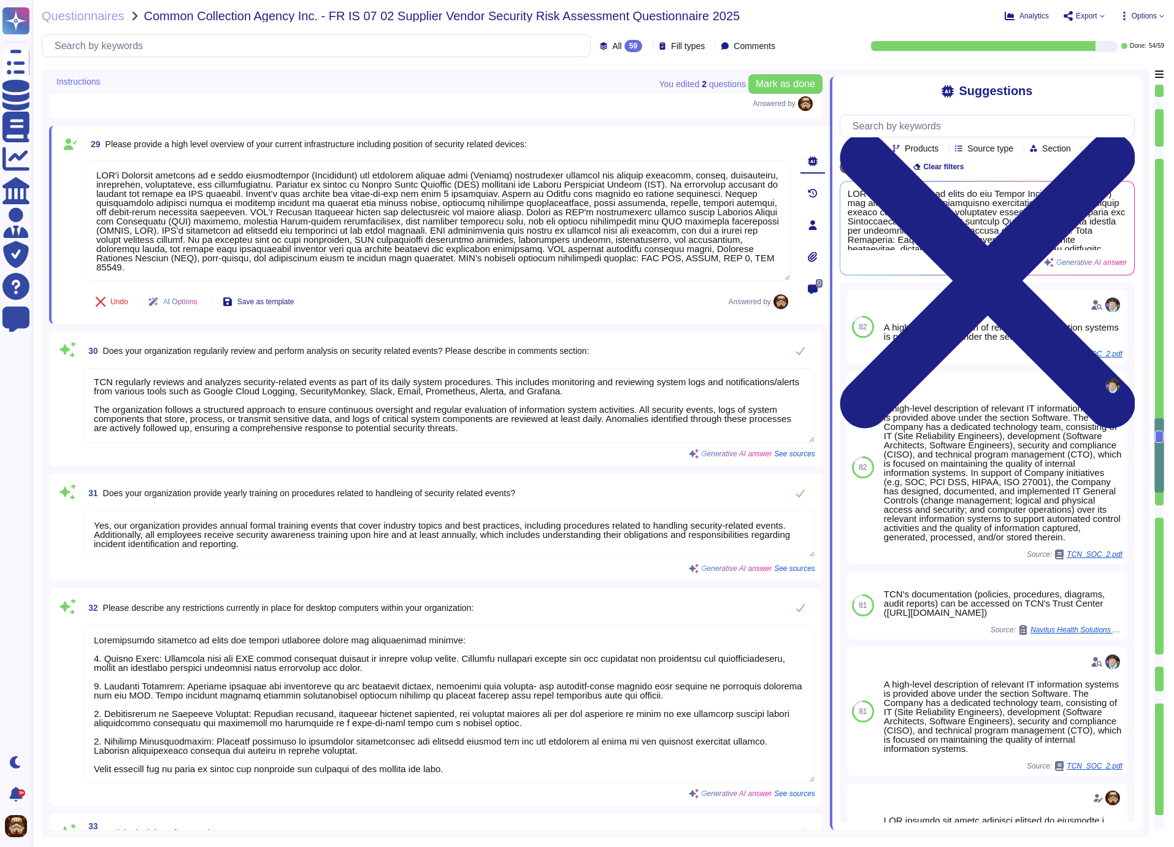
click at [710, 136] on div "29 Please provide a high level overview of your current infrastructure includin…" at bounding box center [438, 144] width 705 height 22
click at [634, 385] on textarea "TCN regularly reviews and analyzes security-related events as part of its daily…" at bounding box center [449, 405] width 732 height 75
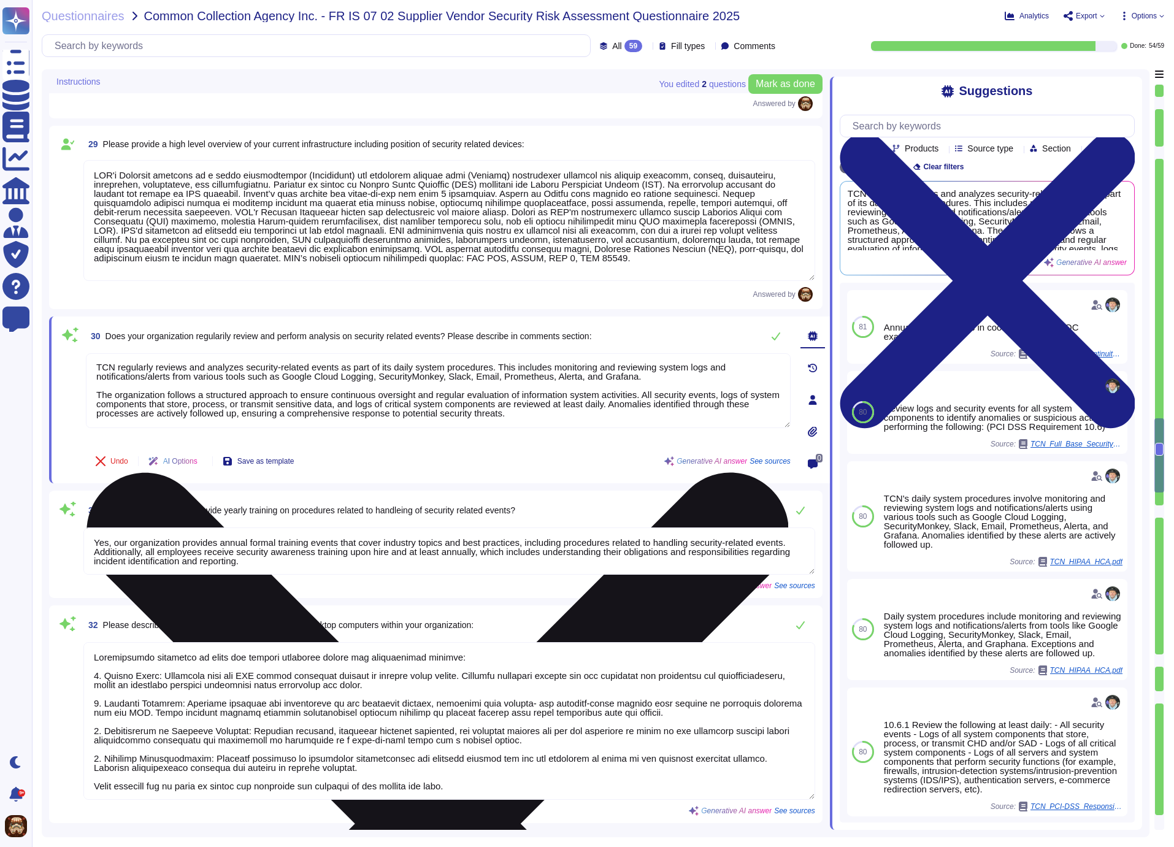
drag, startPoint x: 98, startPoint y: 364, endPoint x: 653, endPoint y: 413, distance: 557.9
click at [653, 413] on textarea "TCN regularly reviews and analyzes security-related events as part of its daily…" at bounding box center [438, 390] width 705 height 75
paste textarea "has mature established controls, policies, procedures, systems, and tools regar…"
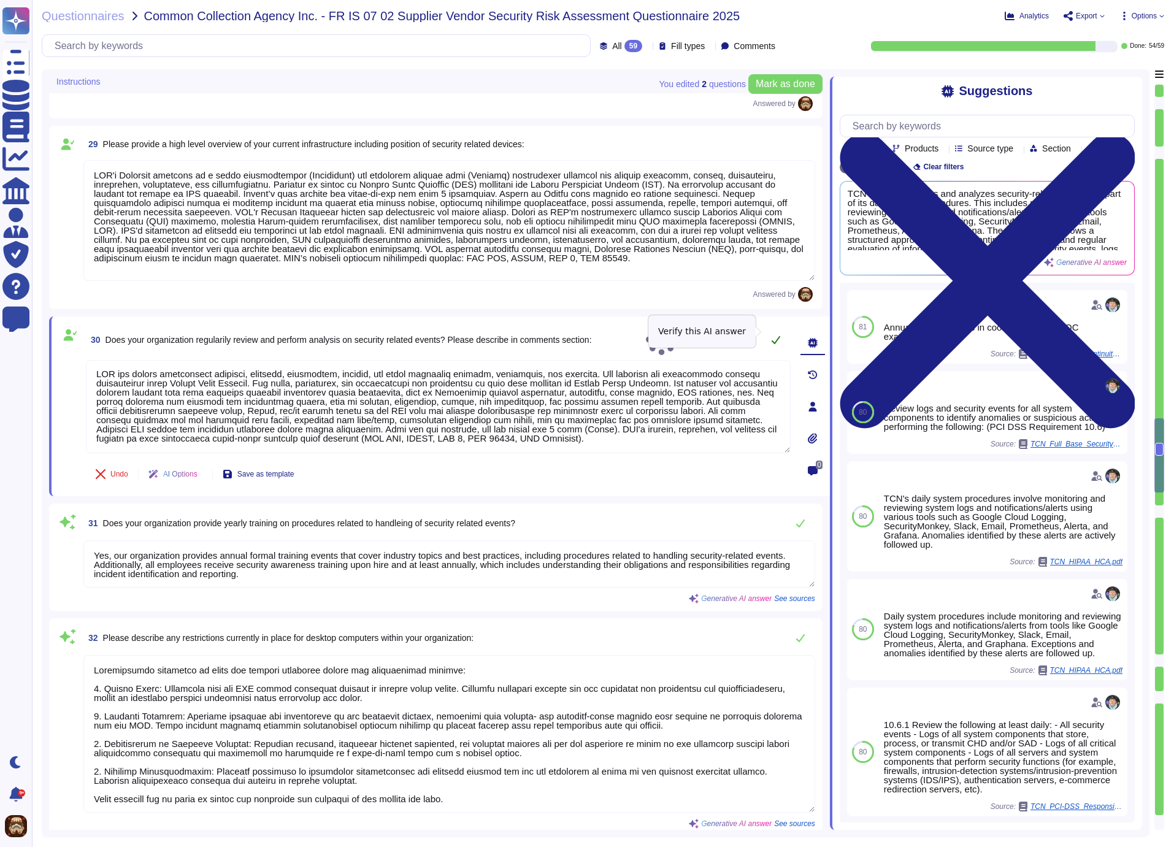
type textarea "TCN has mature established controls, policies, procedures, systems, and tools r…"
click at [777, 335] on icon at bounding box center [776, 340] width 10 height 10
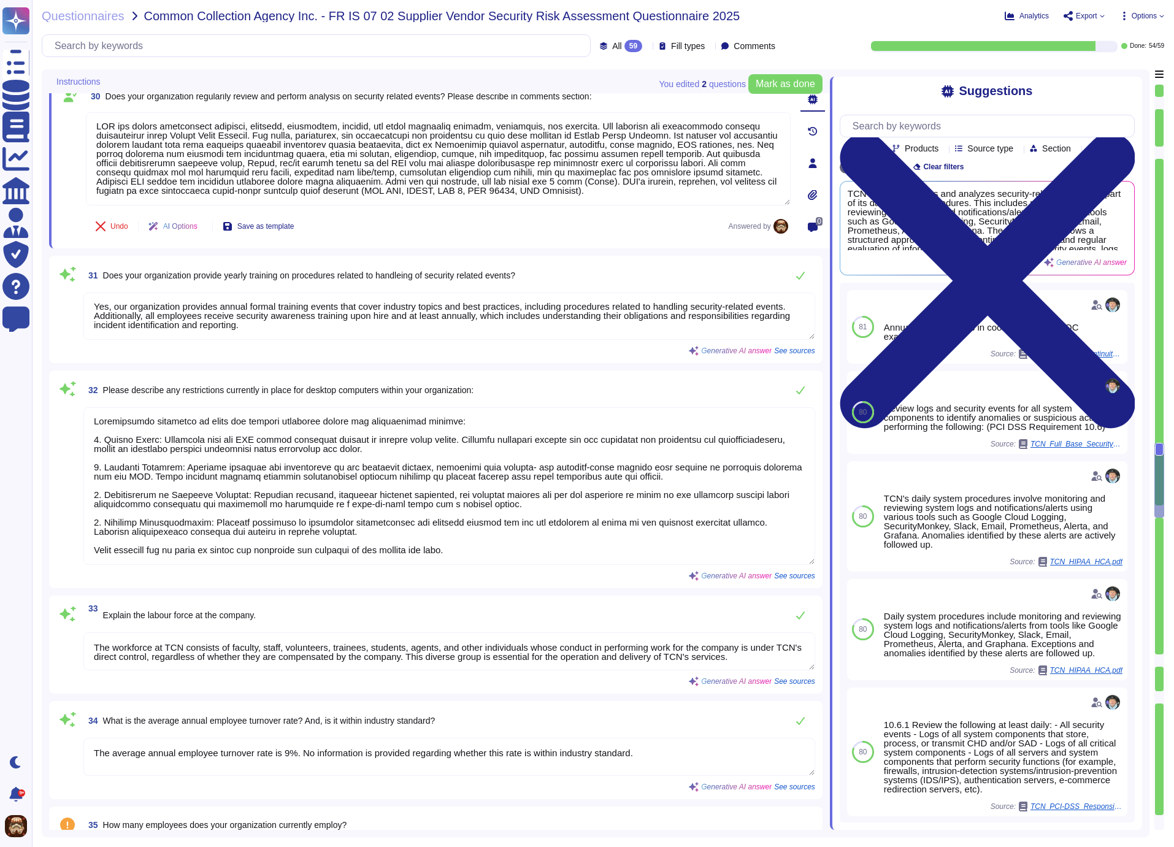
type textarea "TCN employs a full-time team of in-house software engineers, systems engineers …"
type textarea "Yes, we perform criminal background checks and credit history checks as part of…"
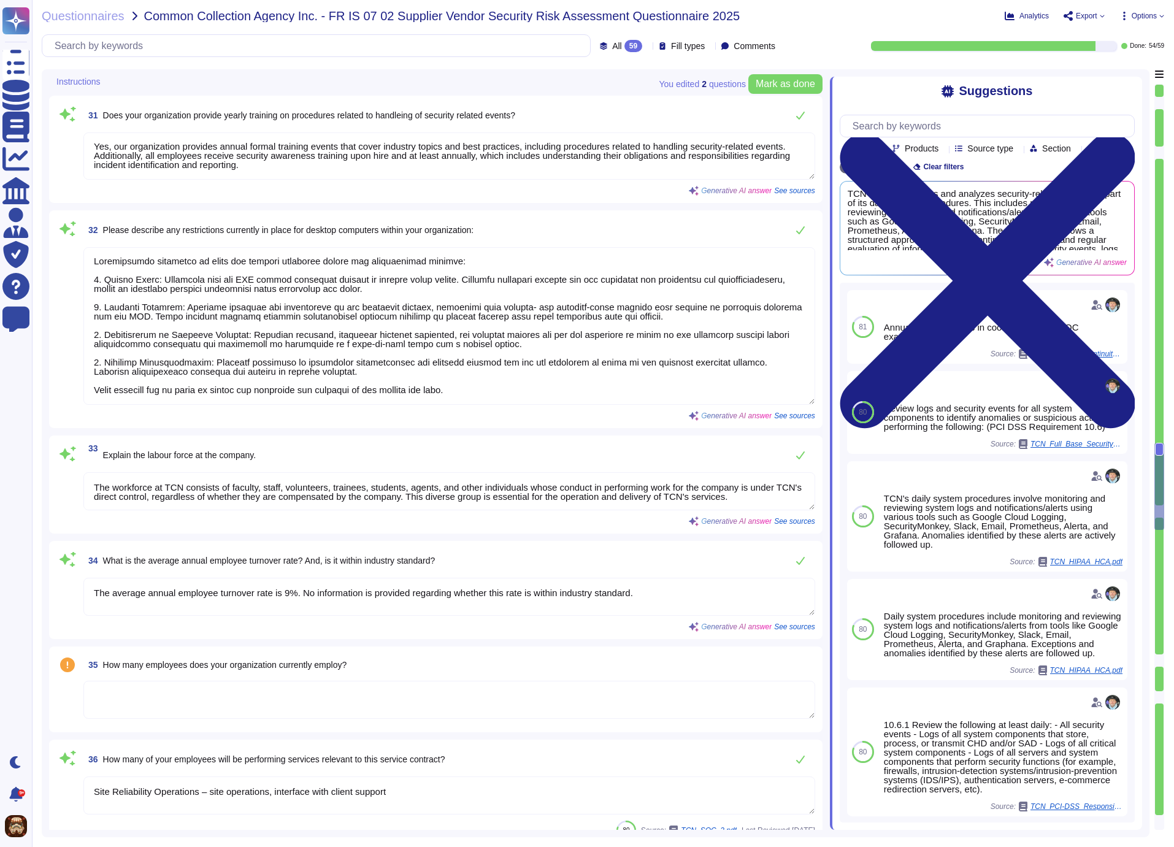
type textarea "TCN performs the following security checks at these frequencies: - External vul…"
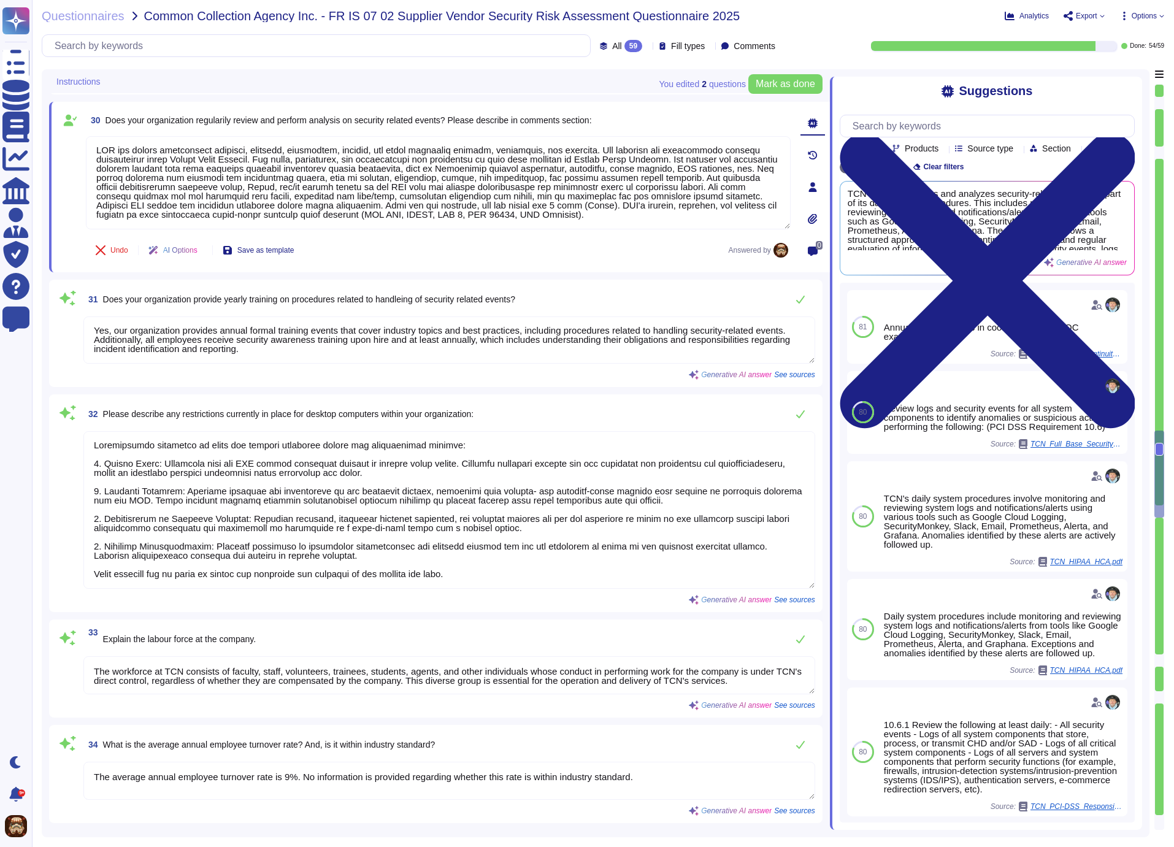
type textarea "No"
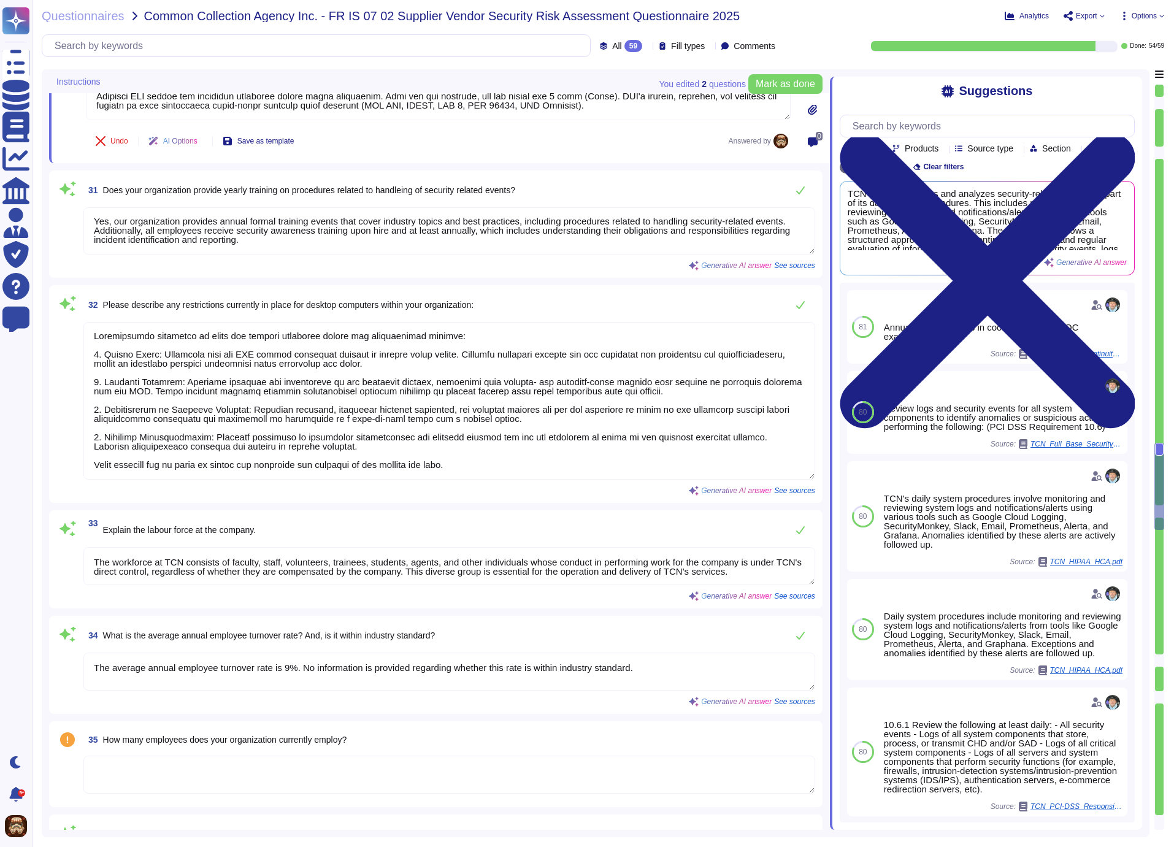
type textarea "TCN performs the following security checks at these frequencies: - External vul…"
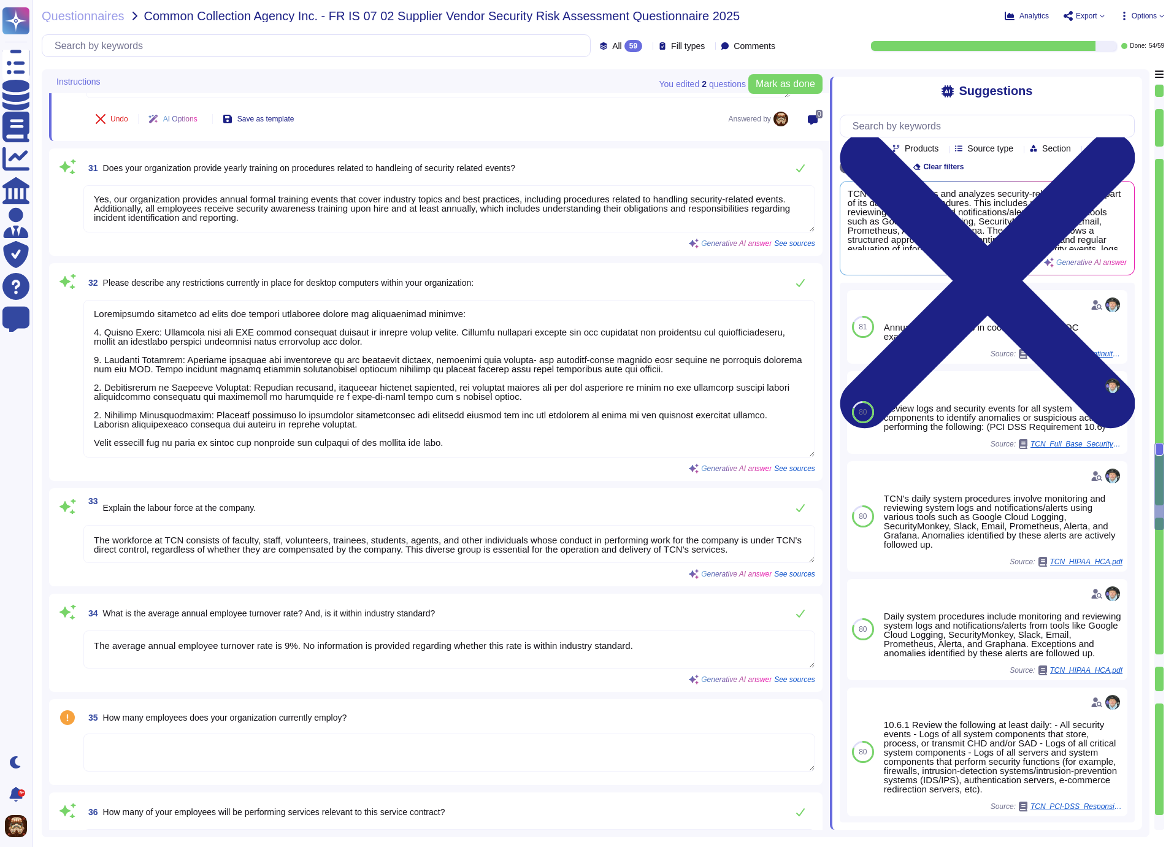
scroll to position [4178, 0]
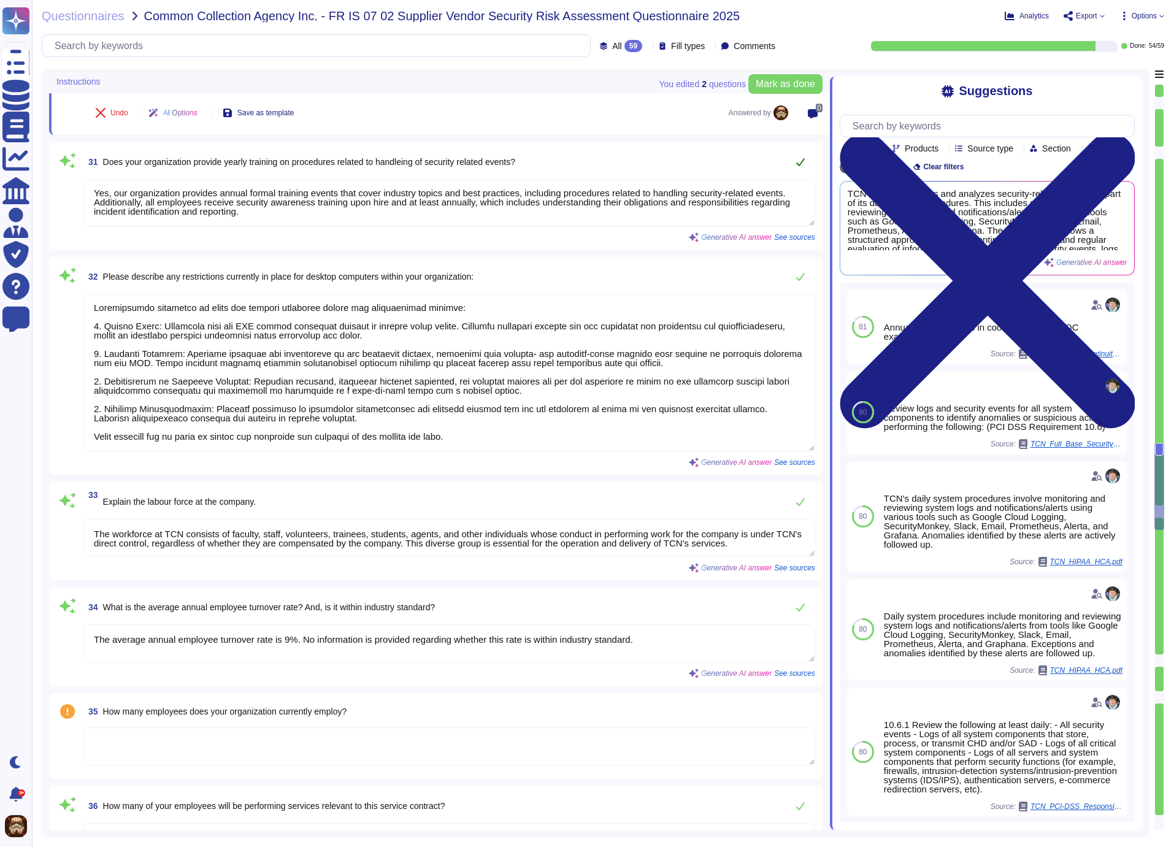
click at [802, 158] on icon at bounding box center [801, 162] width 10 height 10
type textarea "TCN performs the following security checks at these frequencies: - External vul…"
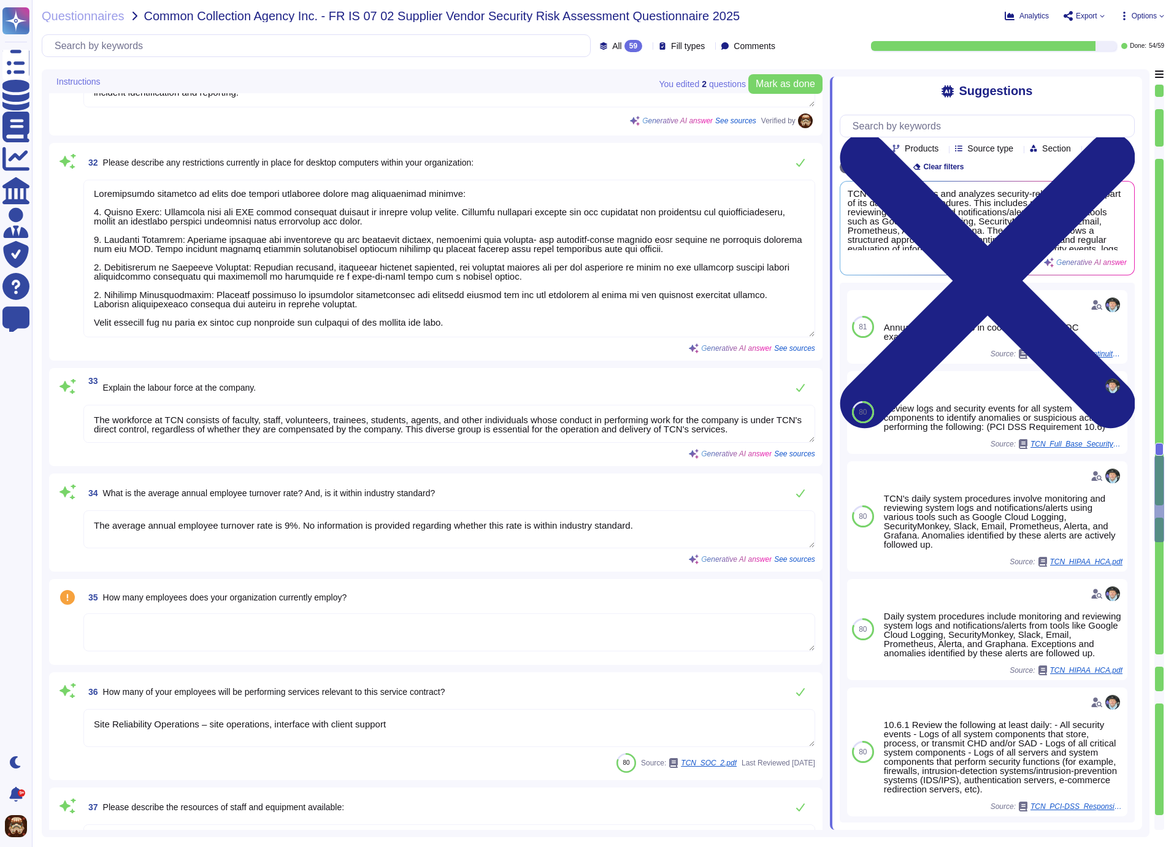
scroll to position [0, 0]
drag, startPoint x: 484, startPoint y: 318, endPoint x: 94, endPoint y: 165, distance: 418.6
click at [94, 180] on textarea at bounding box center [449, 259] width 732 height 158
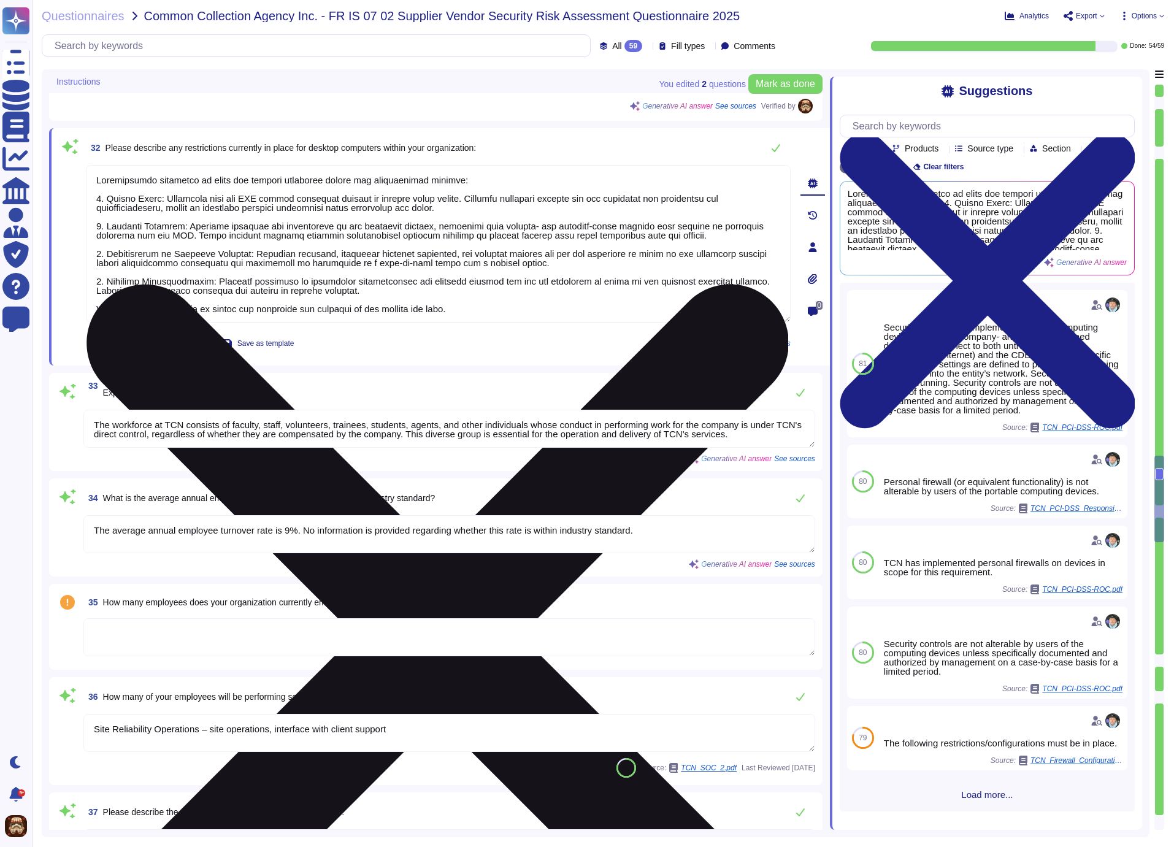
paste textarea "TCN provisions and deploys many device and directory policies via automated (MD…"
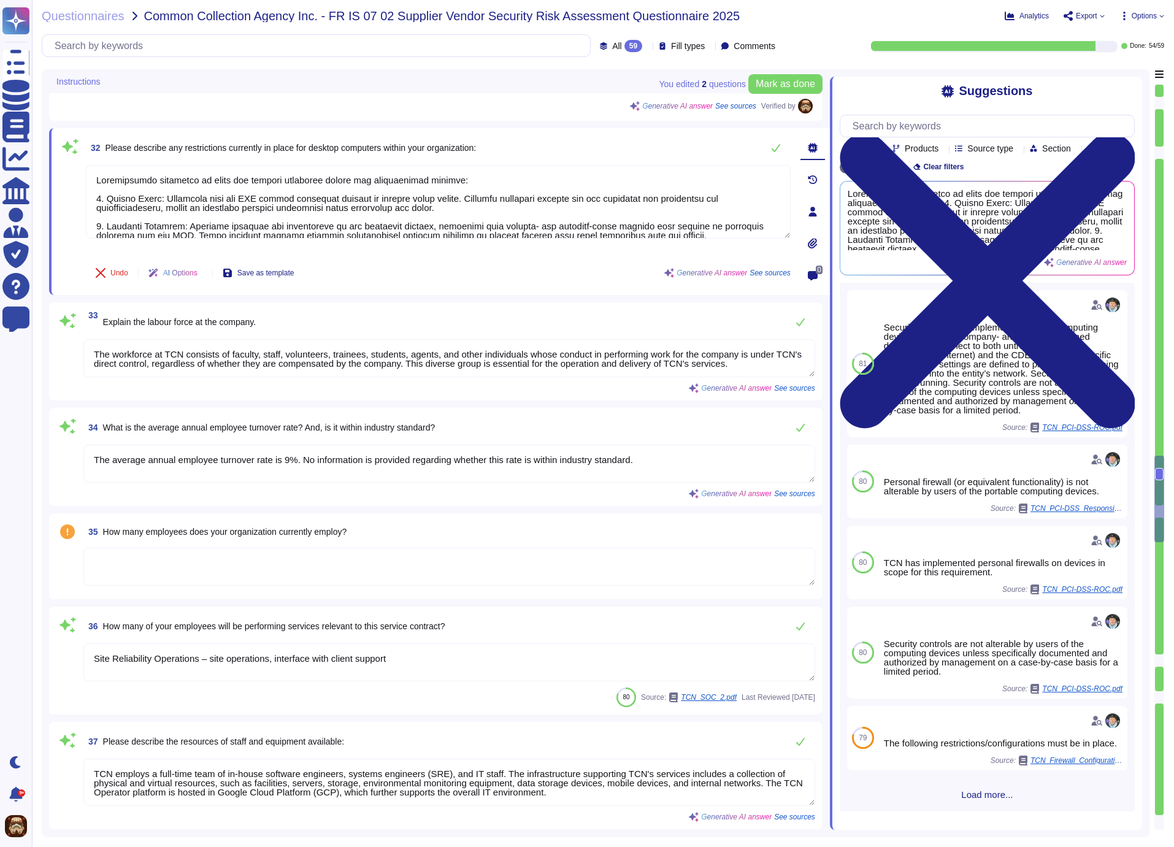
type textarea "TCN provisions and deploys many device and directory policies via automated (MD…"
type textarea "Yes, our organization employs a subservice organization to perform relevant fun…"
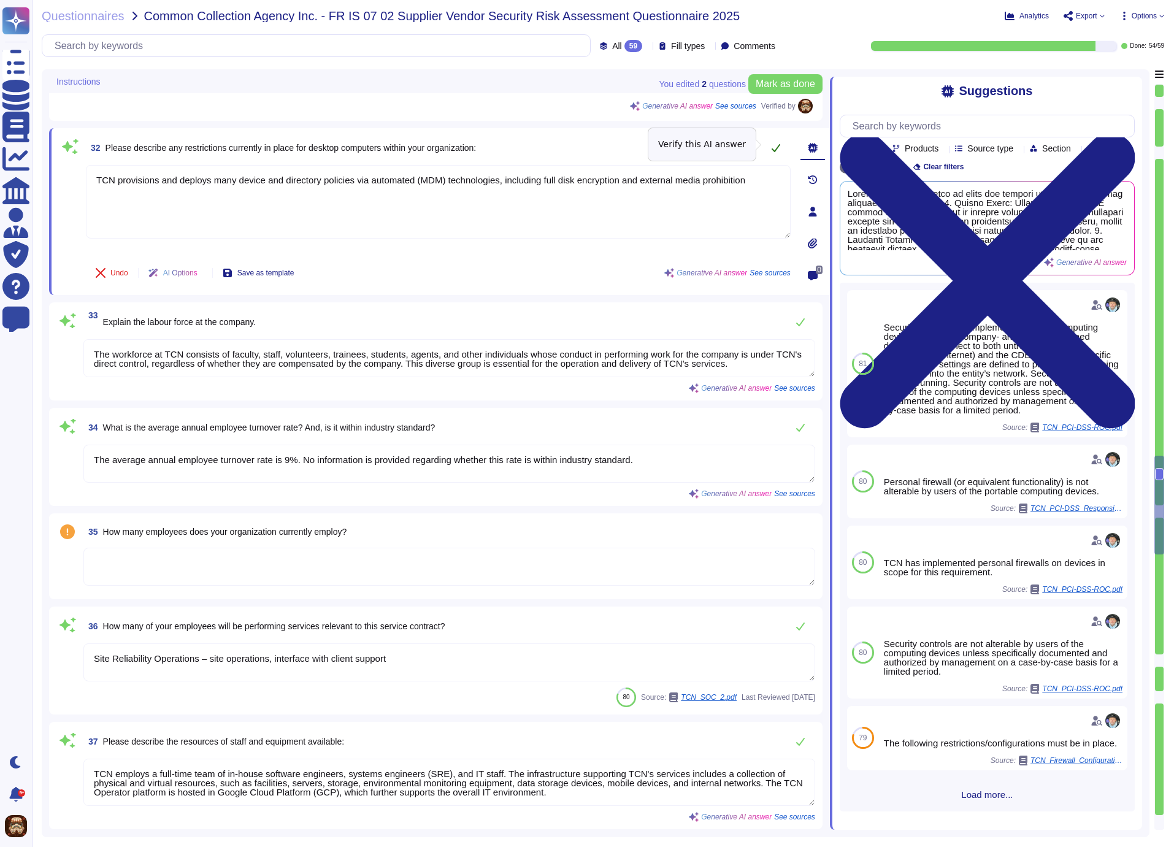
type textarea "TCN provisions and deploys many device and directory policies via automated (MD…"
click at [776, 144] on icon at bounding box center [776, 148] width 10 height 10
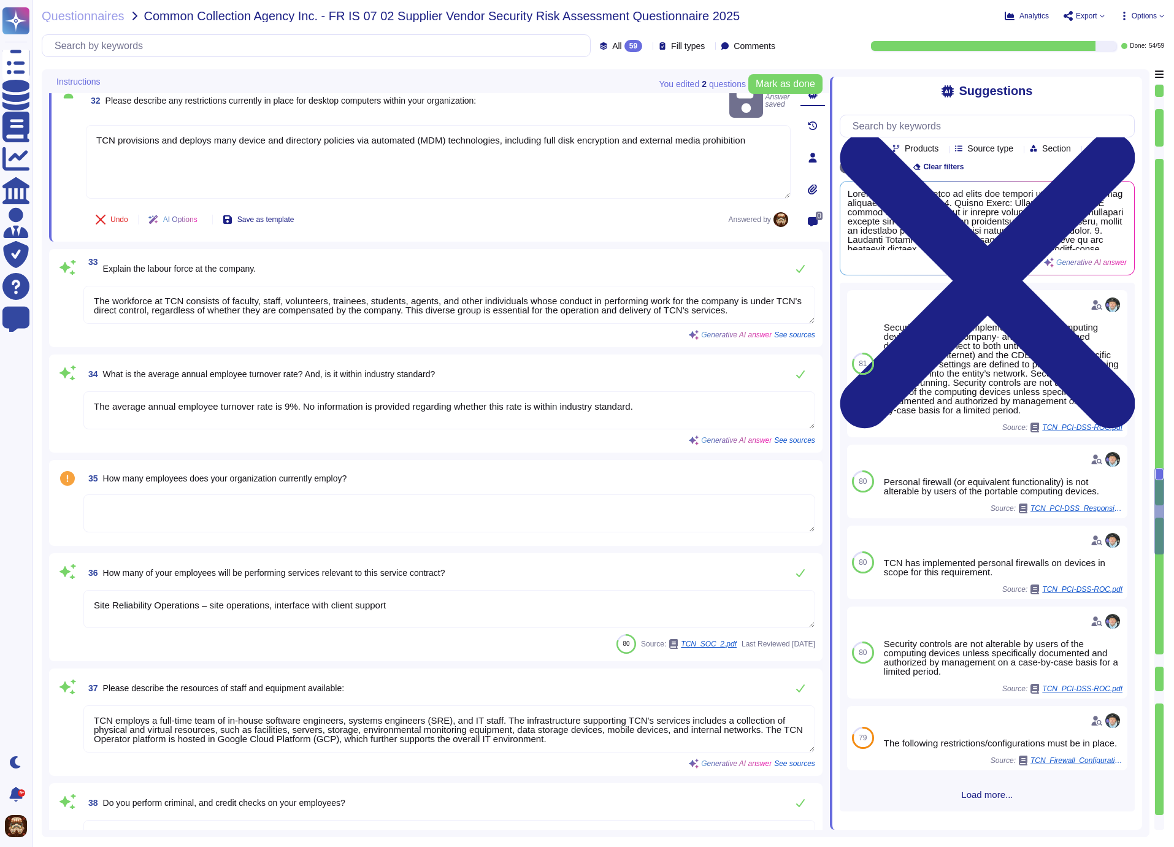
type textarea "Access is revoked immediately upon termination, whether voluntary or involuntar…"
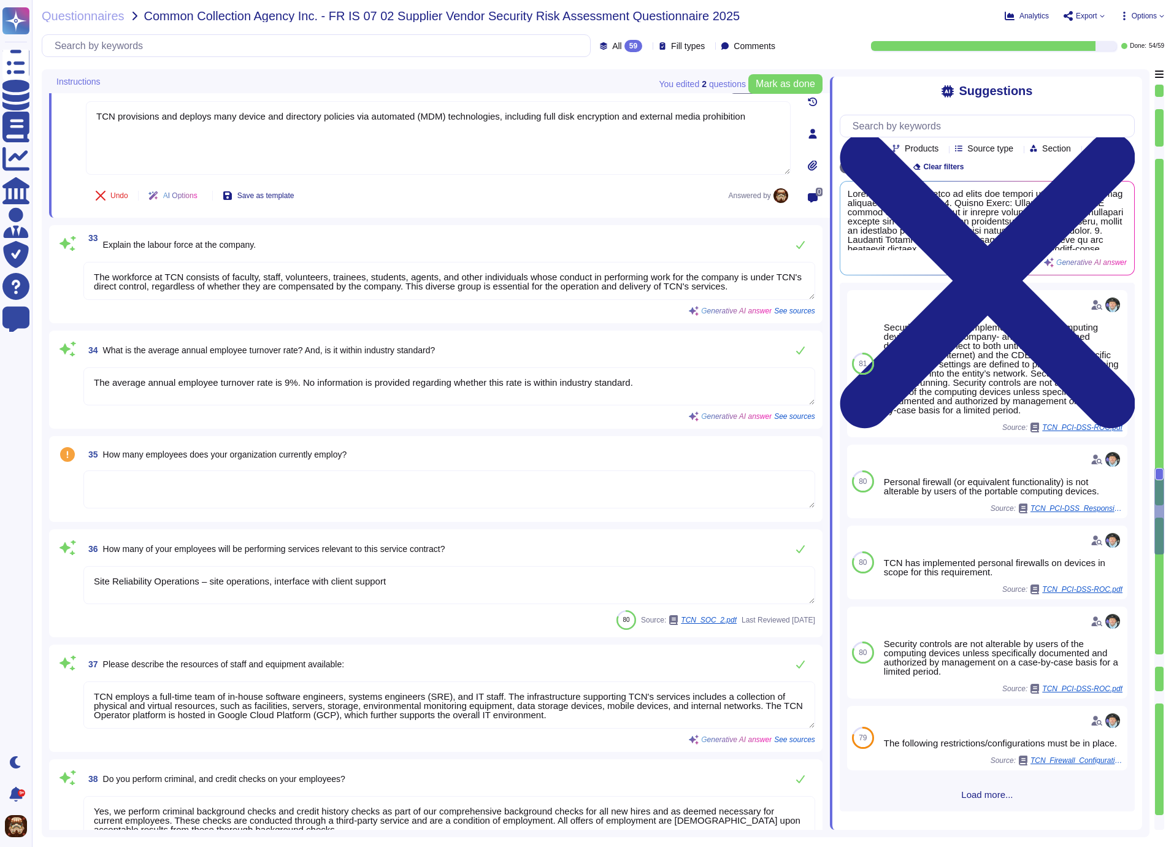
scroll to position [4365, 0]
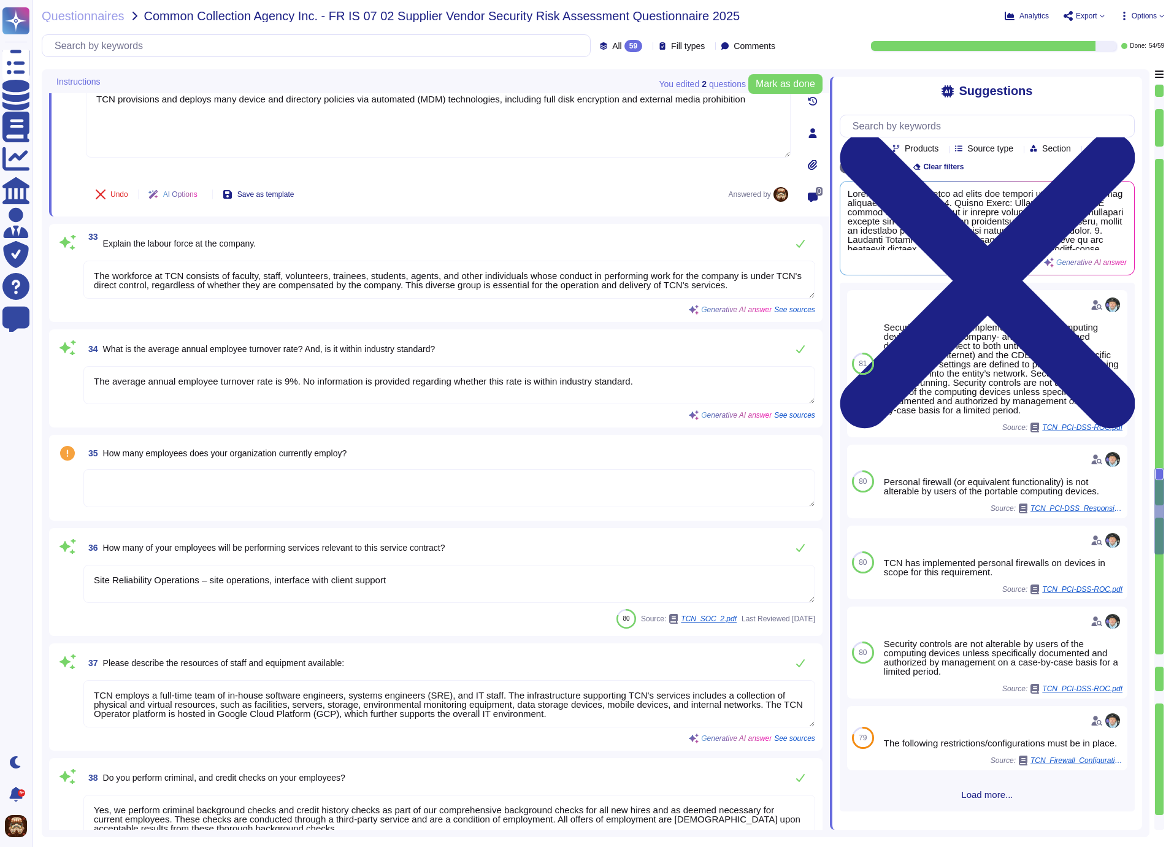
click at [223, 283] on textarea "The workforce at TCN consists of faculty, staff, volunteers, trainees, students…" at bounding box center [449, 280] width 732 height 38
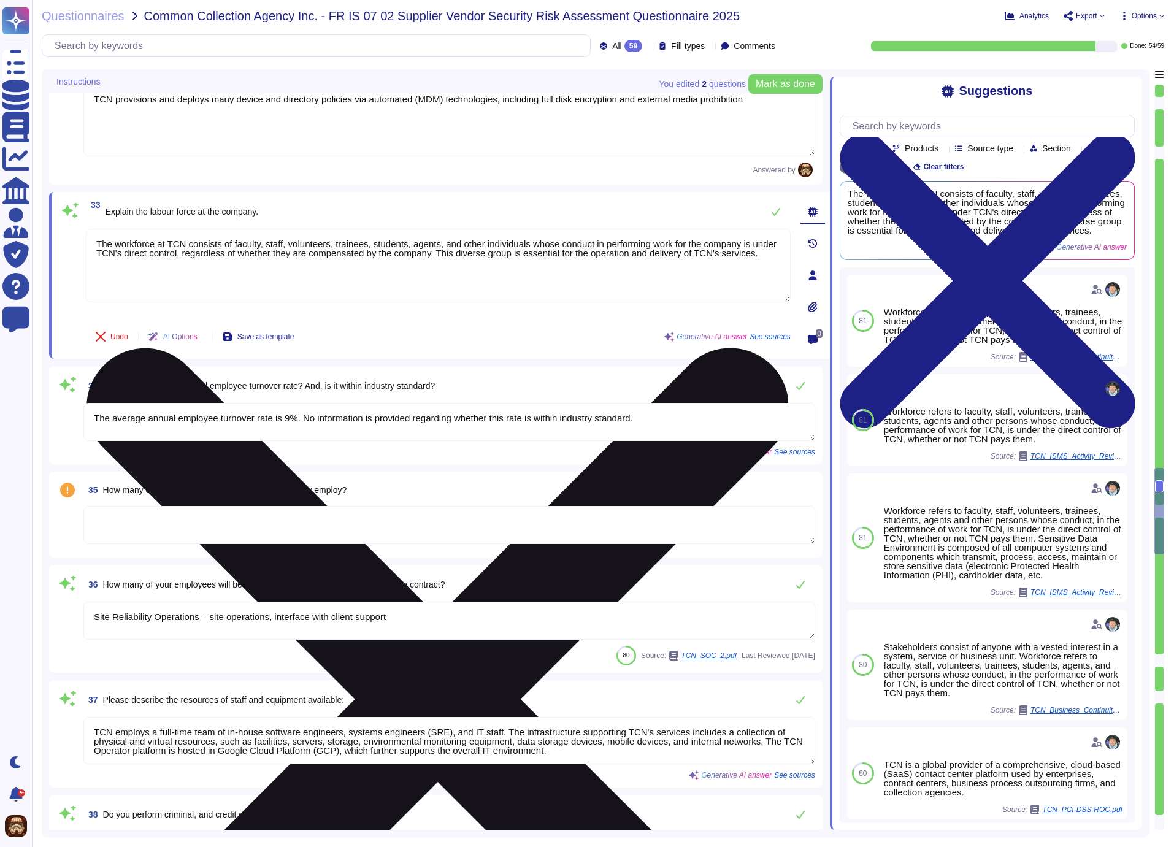
drag, startPoint x: 98, startPoint y: 242, endPoint x: 147, endPoint y: 260, distance: 52.2
click at [147, 260] on textarea "The workforce at TCN consists of faculty, staff, volunteers, trainees, students…" at bounding box center [438, 266] width 705 height 74
paste textarea "CN's labor force is diverse and mature"
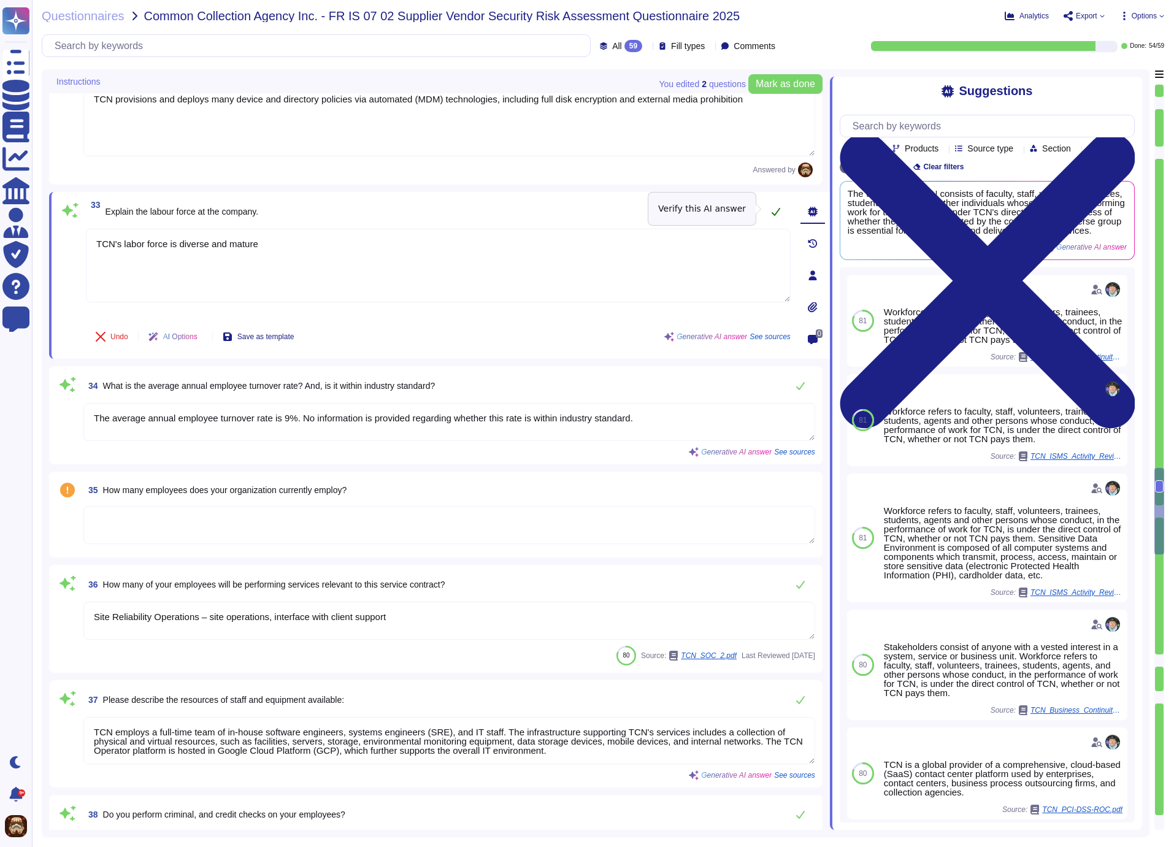
type textarea "TCN's labor force is diverse and mature"
click at [775, 210] on icon at bounding box center [776, 212] width 9 height 8
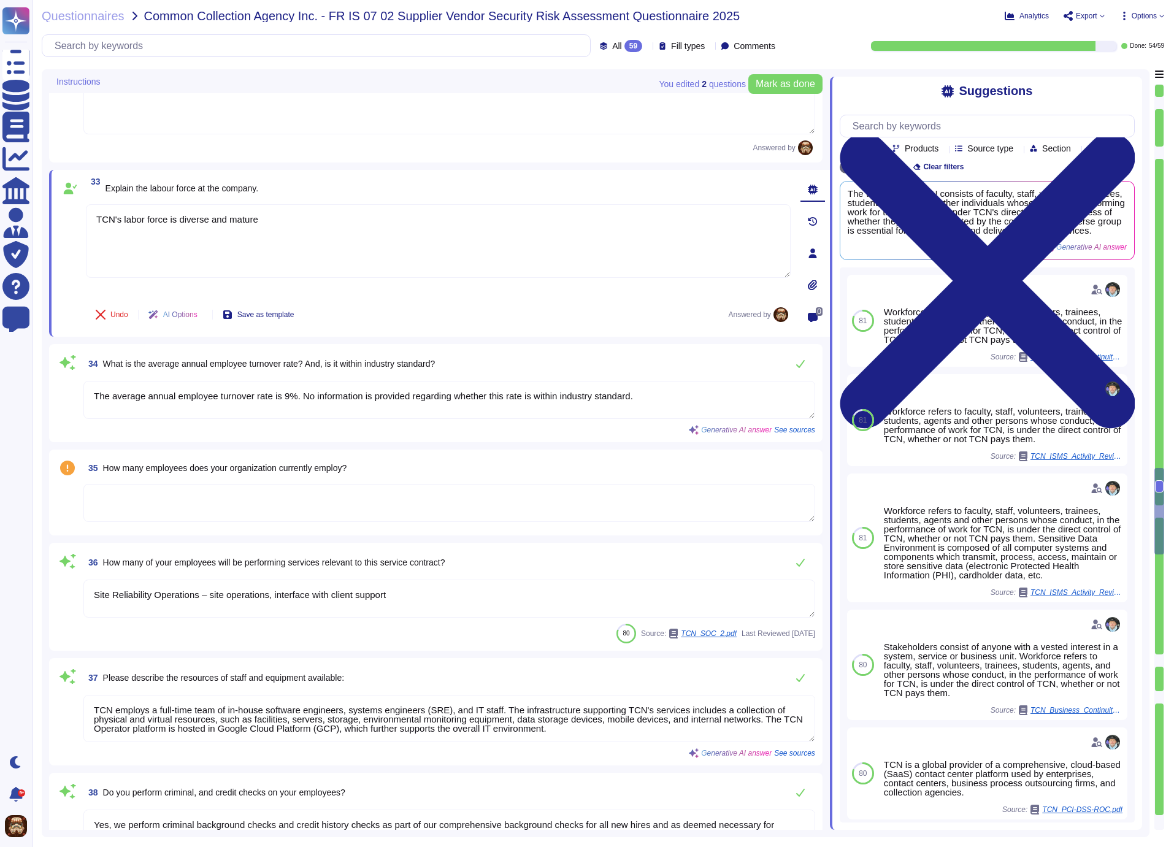
scroll to position [4388, 0]
type textarea "Access is revoked immediately upon termination, whether voluntary or involuntar…"
drag, startPoint x: 534, startPoint y: 393, endPoint x: 309, endPoint y: 388, distance: 225.1
click at [309, 388] on textarea "The average annual employee turnover rate is 9%. No information is provided reg…" at bounding box center [449, 399] width 732 height 38
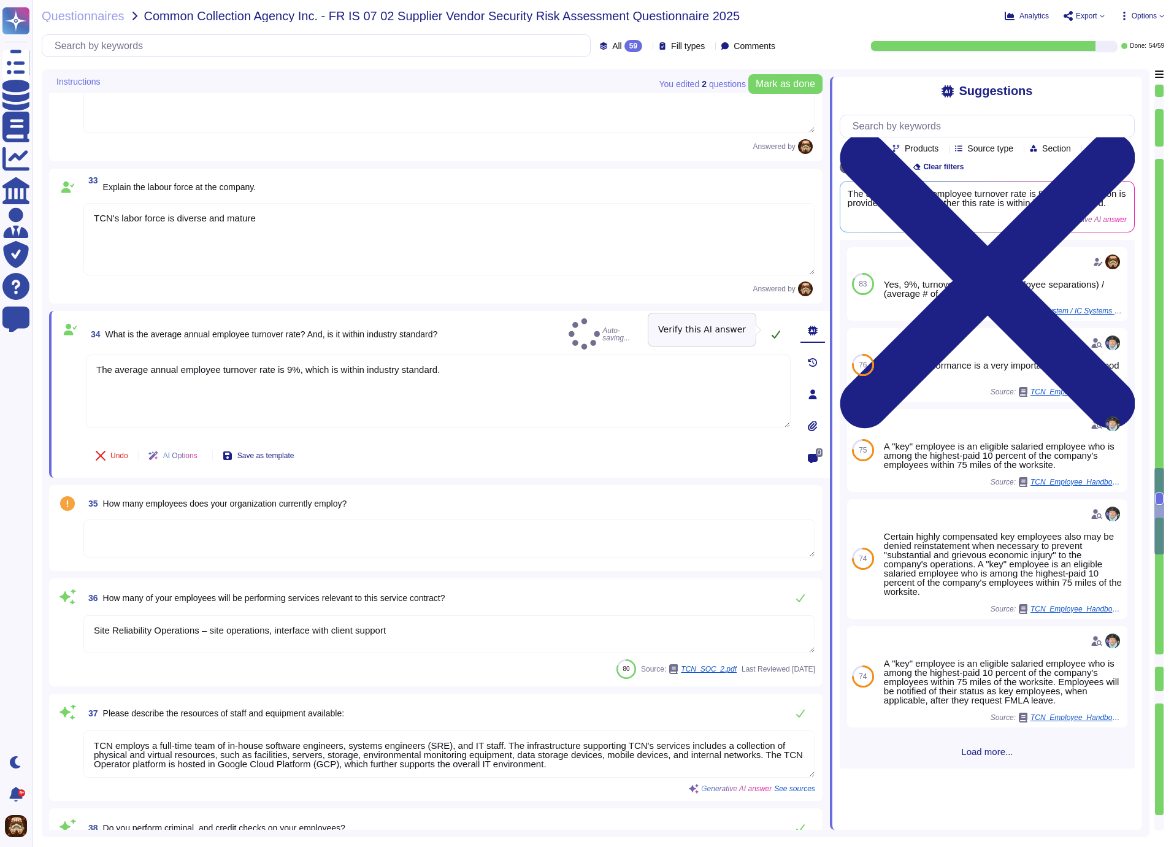
type textarea "The average annual employee turnover rate is 9%, which is within industry stand…"
click at [772, 330] on icon at bounding box center [776, 334] width 10 height 10
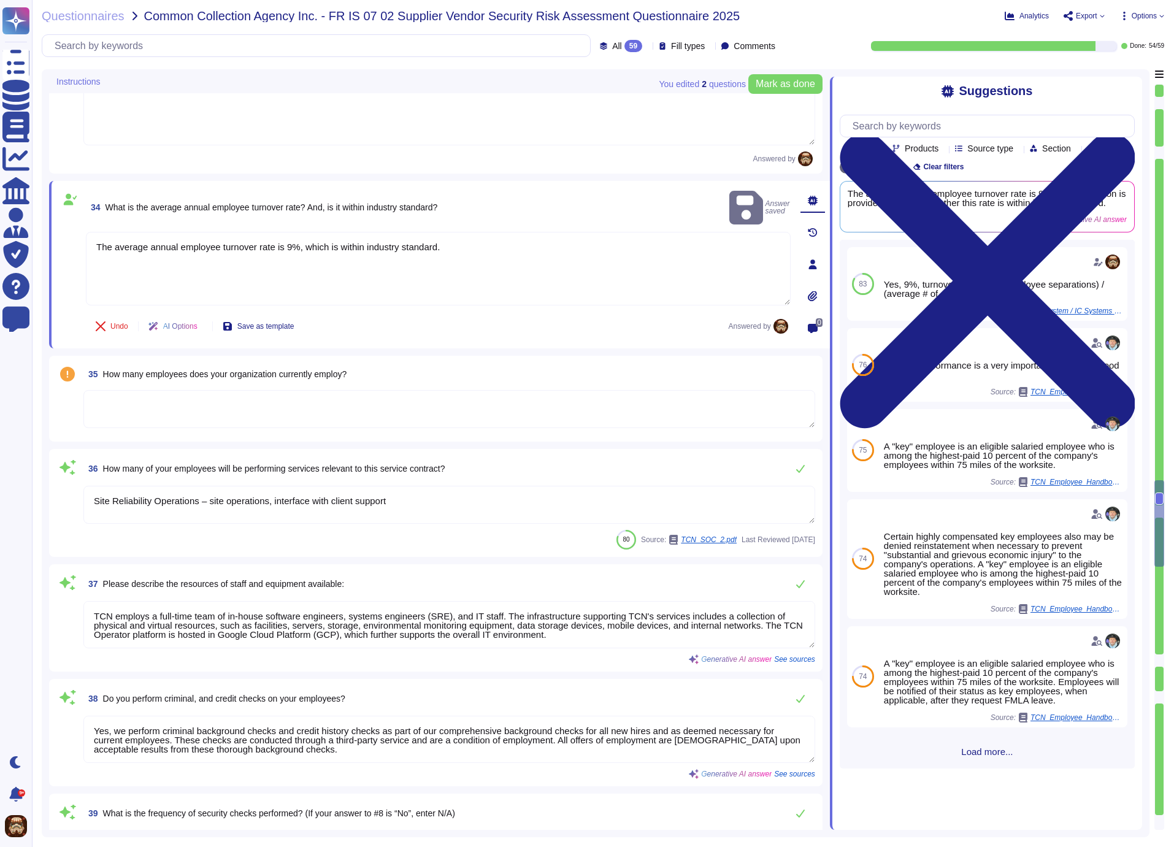
type textarea "Access is revoked immediately upon termination, whether voluntary or involuntar…"
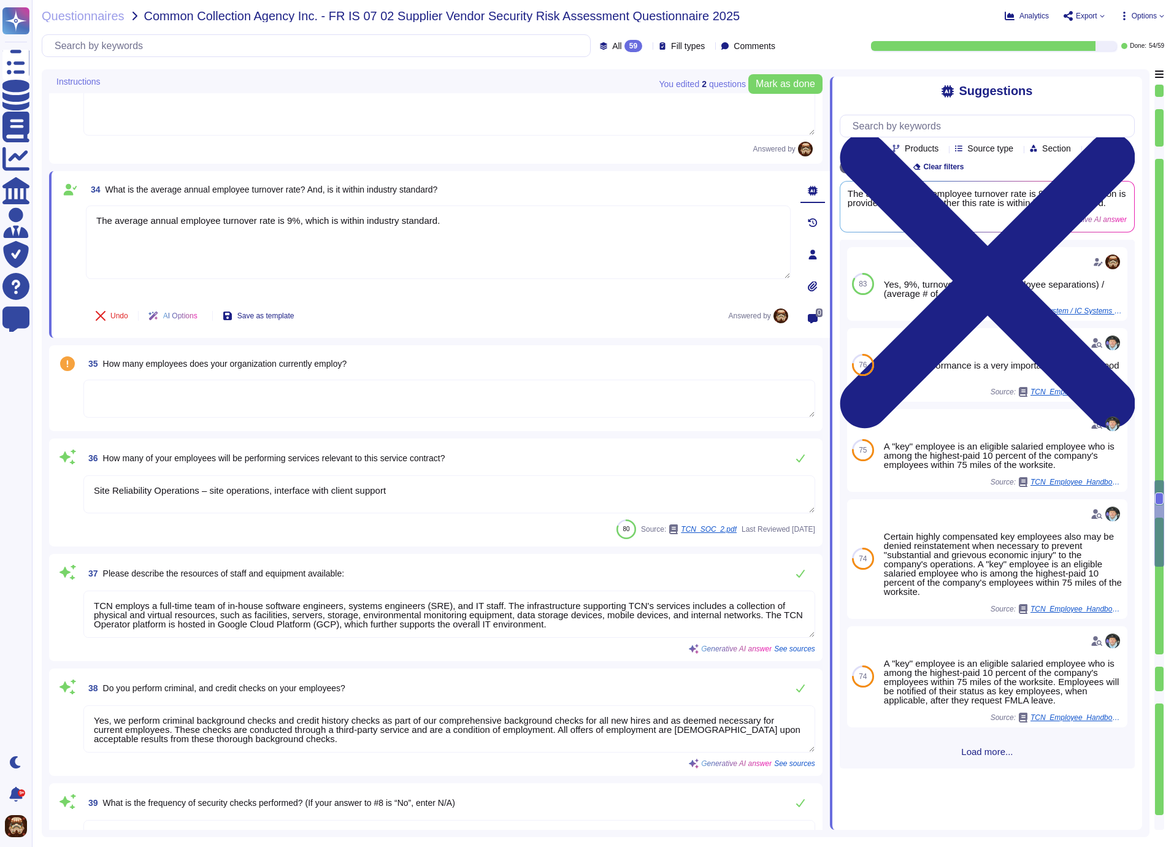
click at [366, 402] on textarea at bounding box center [449, 399] width 732 height 38
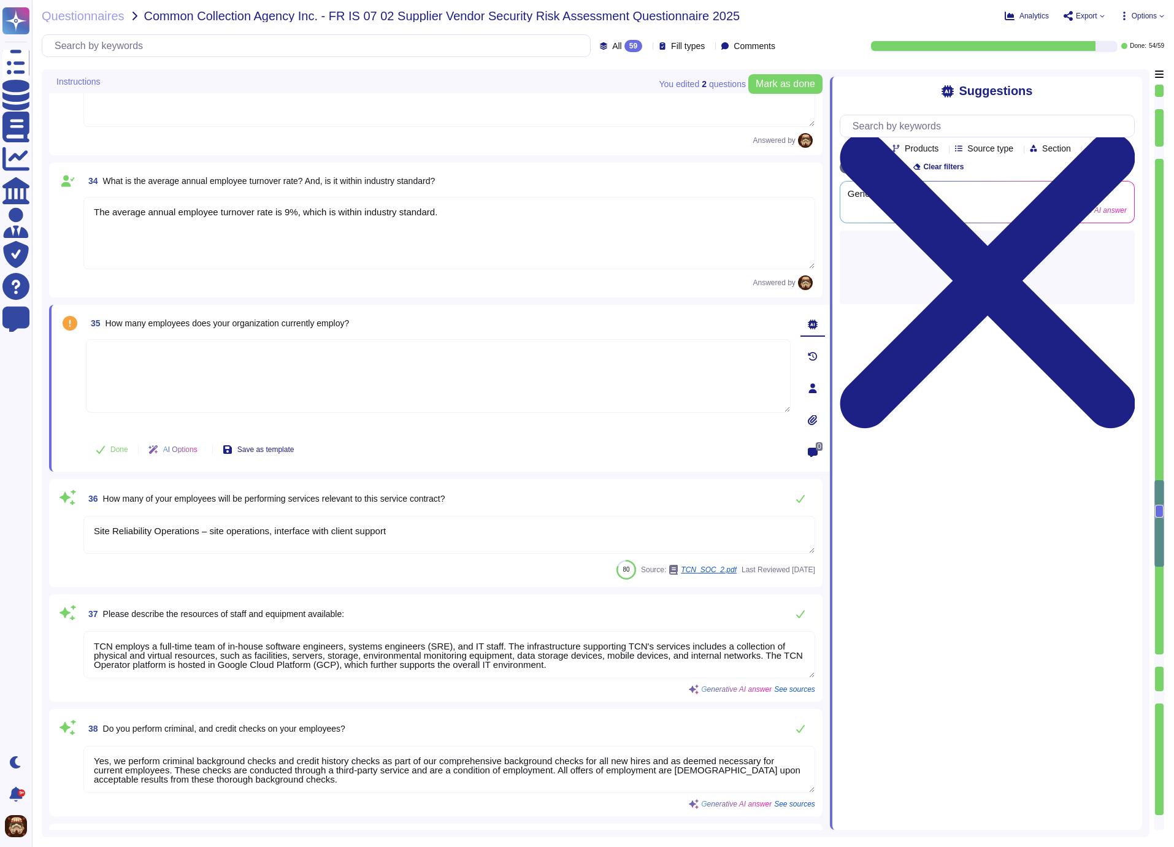
type textarea "Access is revoked immediately upon termination, whether voluntary or involuntar…"
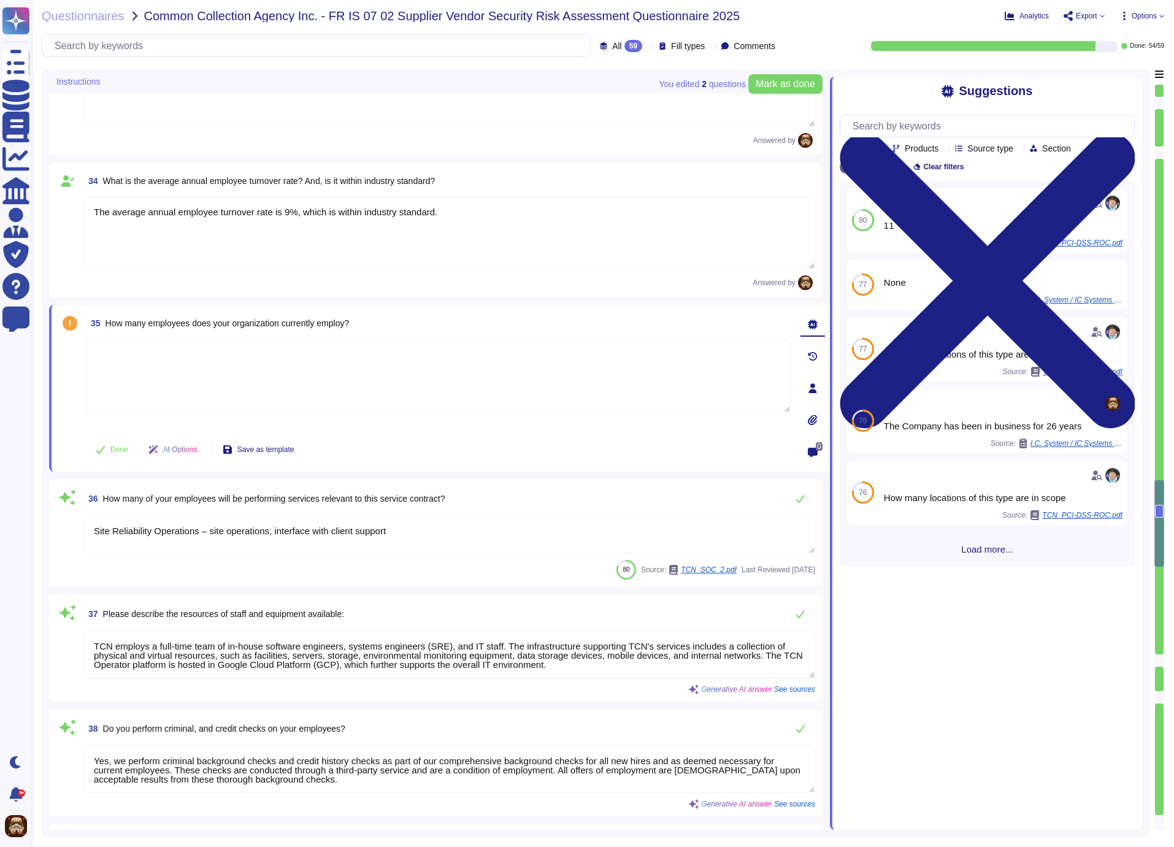
click at [445, 378] on textarea at bounding box center [438, 376] width 705 height 74
type textarea "236"
click at [768, 317] on div "35 How many employees does your organization currently employ? Auto-saving..." at bounding box center [438, 327] width 705 height 31
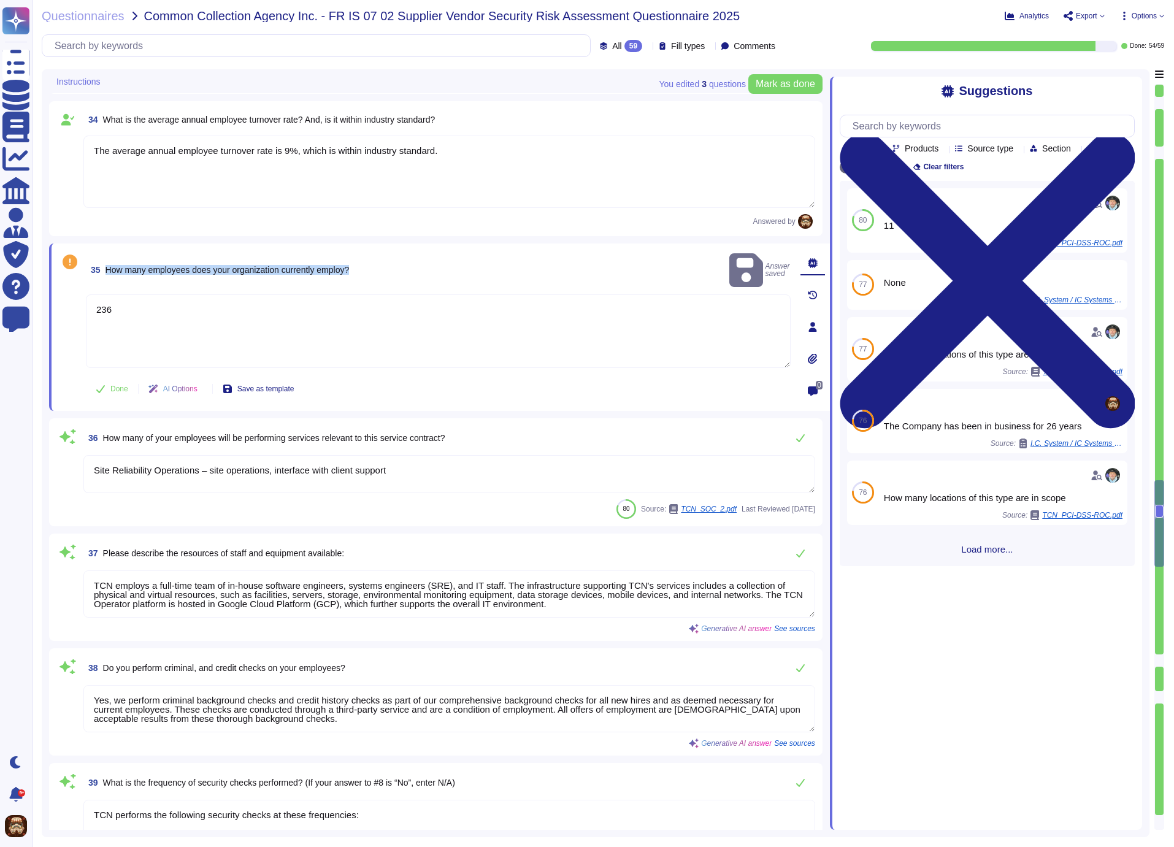
type textarea "Our approach to achieving individual accountability involves assigning unique I…"
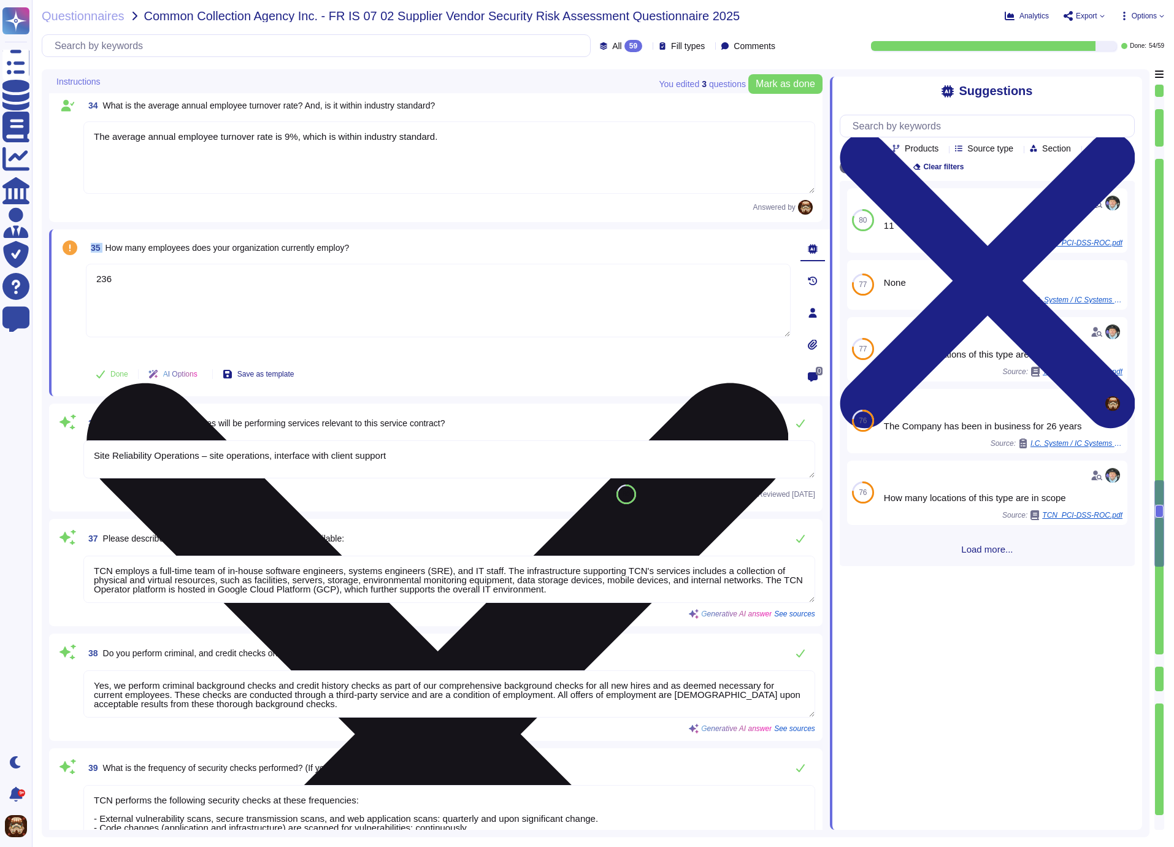
scroll to position [4598, 0]
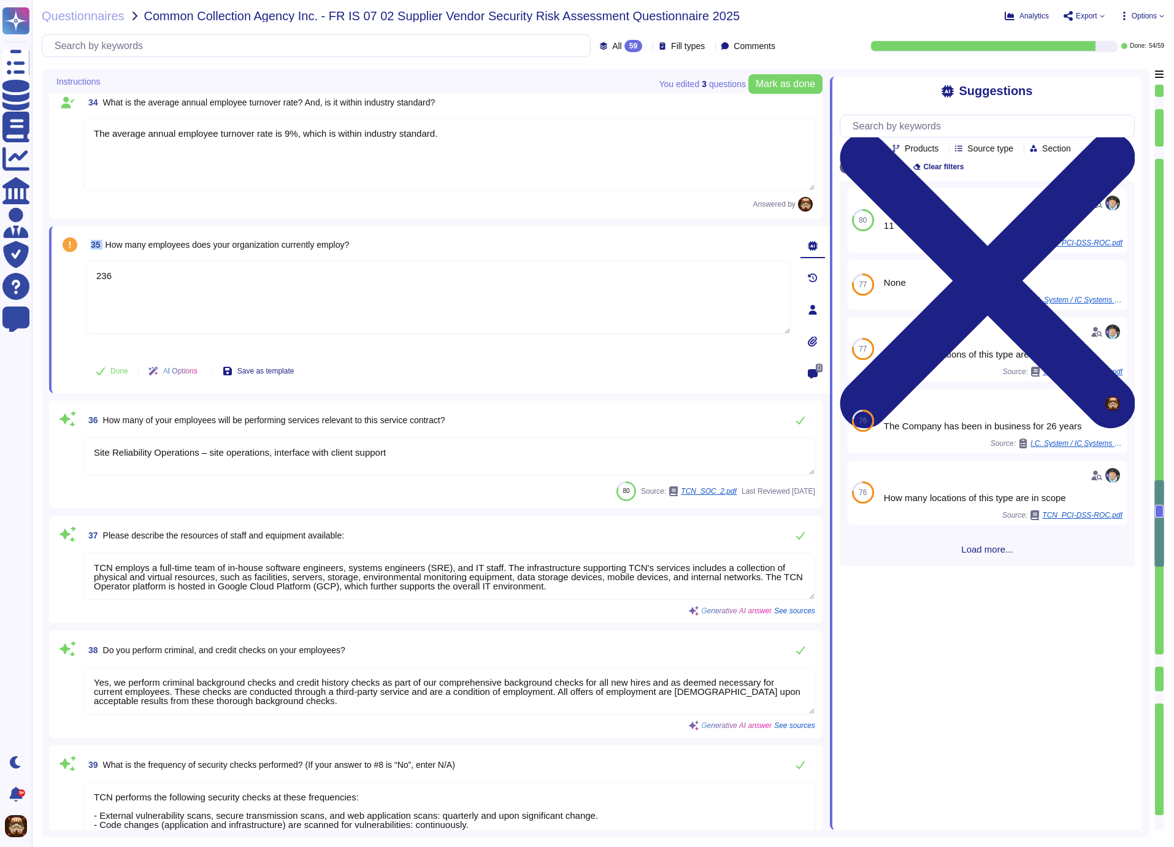
click at [664, 255] on div "35 How many employees does your organization currently employ?" at bounding box center [438, 245] width 705 height 22
click at [627, 374] on div "Done AI Options Save as template" at bounding box center [438, 370] width 705 height 29
click at [562, 426] on div "36 How many of your employees will be performing services relevant to this serv…" at bounding box center [449, 420] width 732 height 25
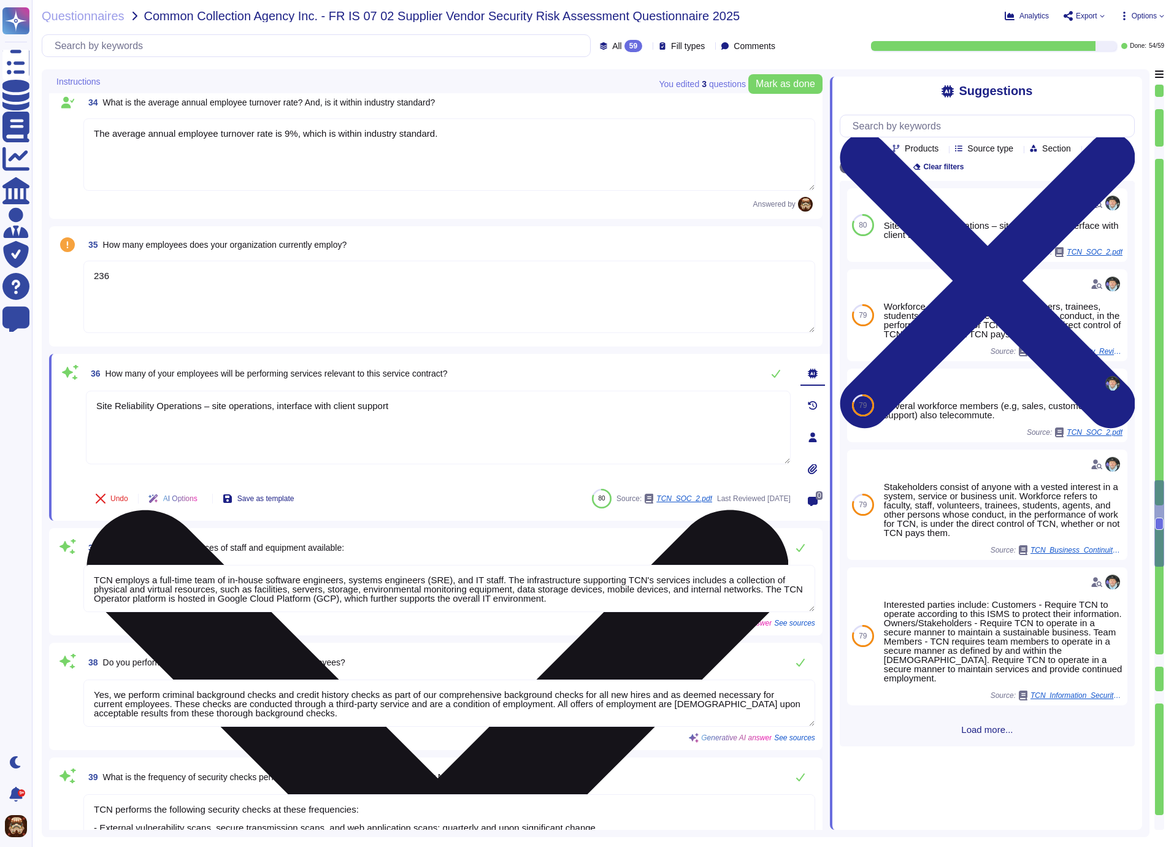
type textarea "Our approach to achieving individual accountability involves assigning unique I…"
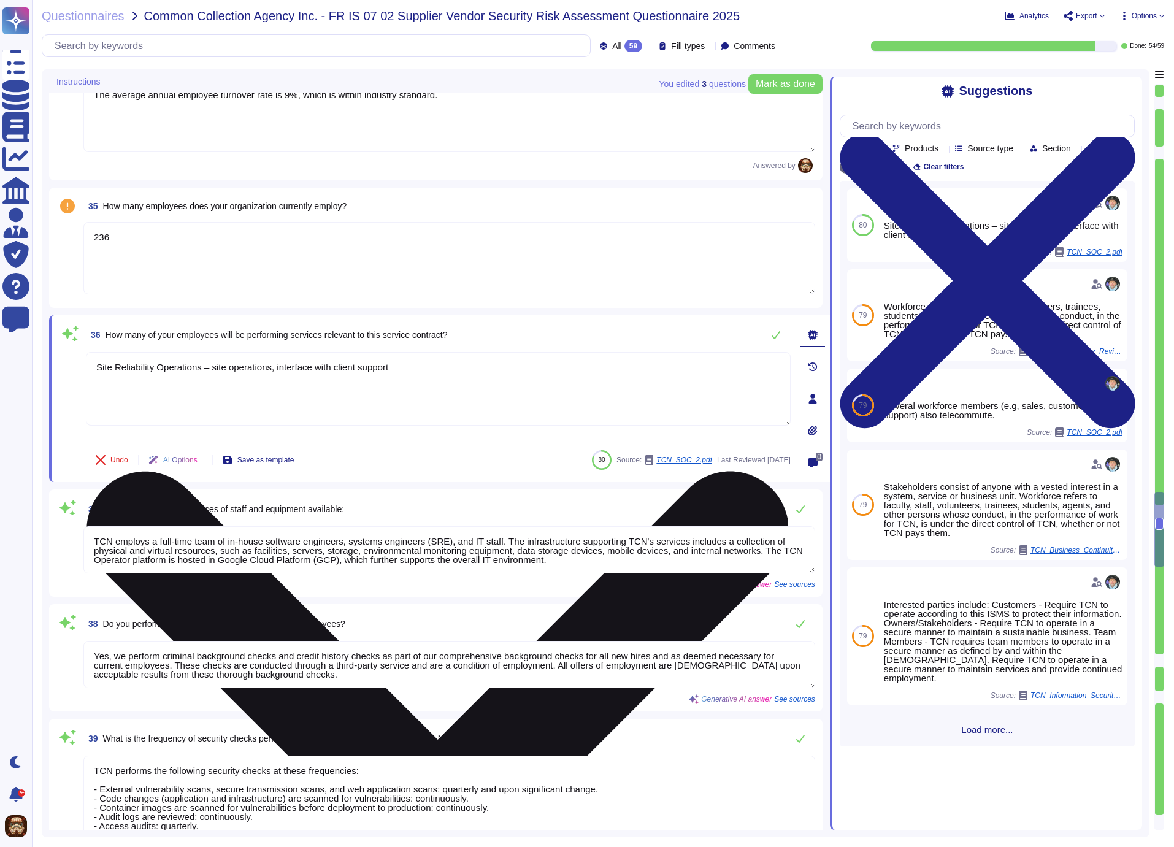
scroll to position [4656, 0]
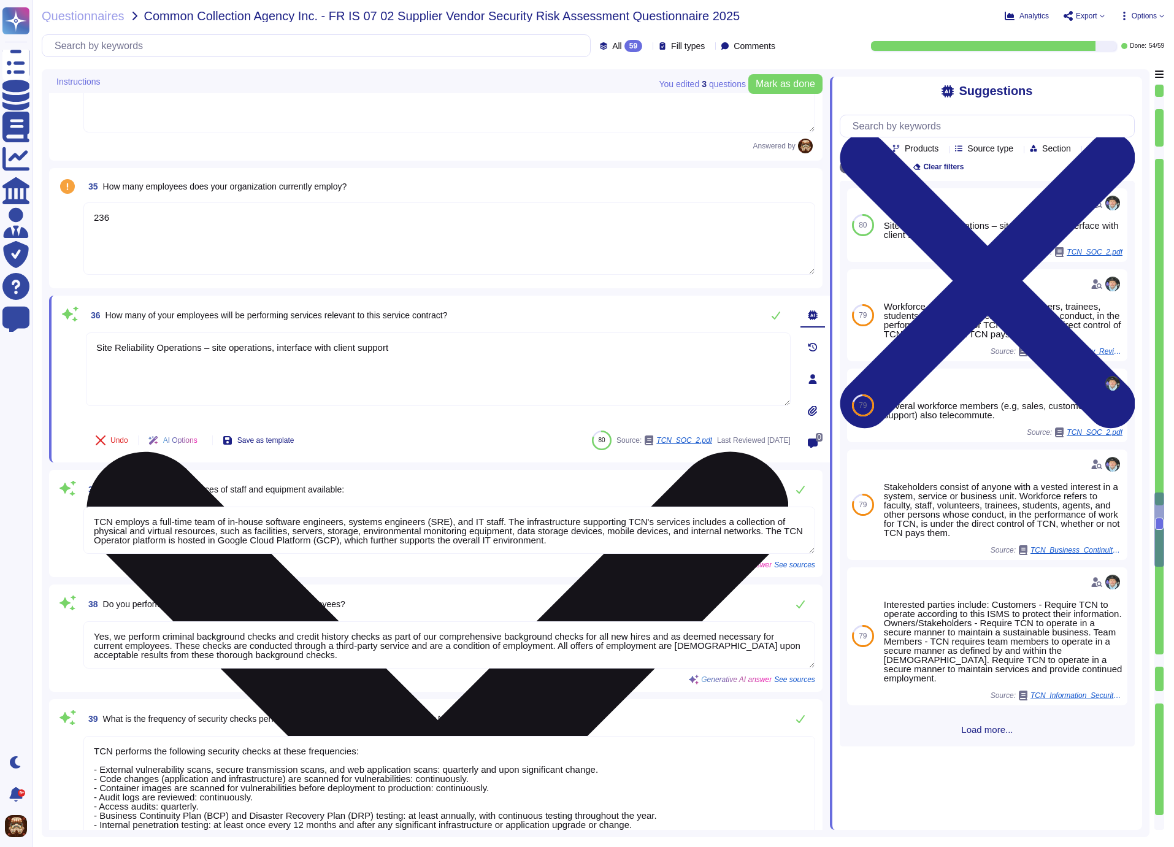
drag, startPoint x: 428, startPoint y: 351, endPoint x: 83, endPoint y: 347, distance: 344.1
click at [86, 347] on textarea "Site Reliability Operations – site operations, interface with client support" at bounding box center [438, 369] width 705 height 74
paste textarea "All of TCN's employees play a role in the support and development of TCN's Oper…"
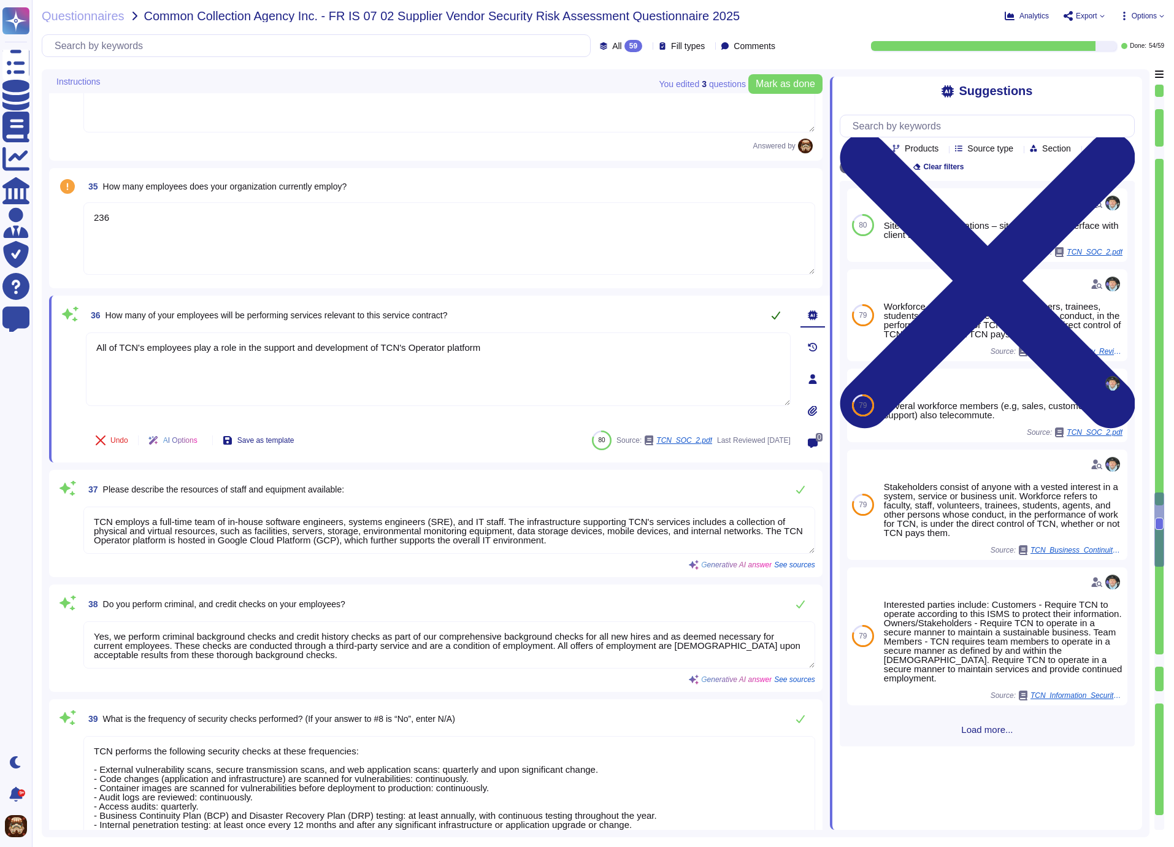
type textarea "All of TCN's employees play a role in the support and development of TCN's Oper…"
click at [778, 314] on icon at bounding box center [776, 316] width 9 height 8
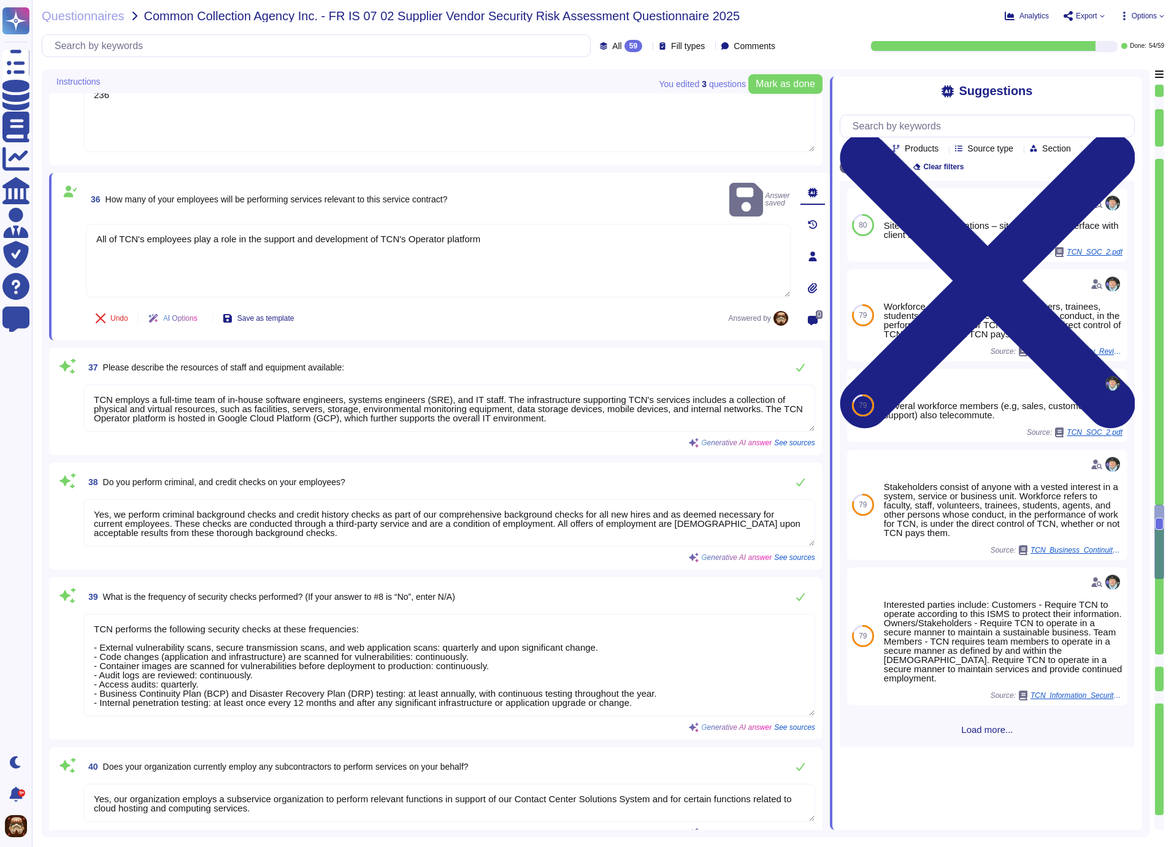
type textarea "Availability ePHI is accessible and usable on demand by an authorized person"
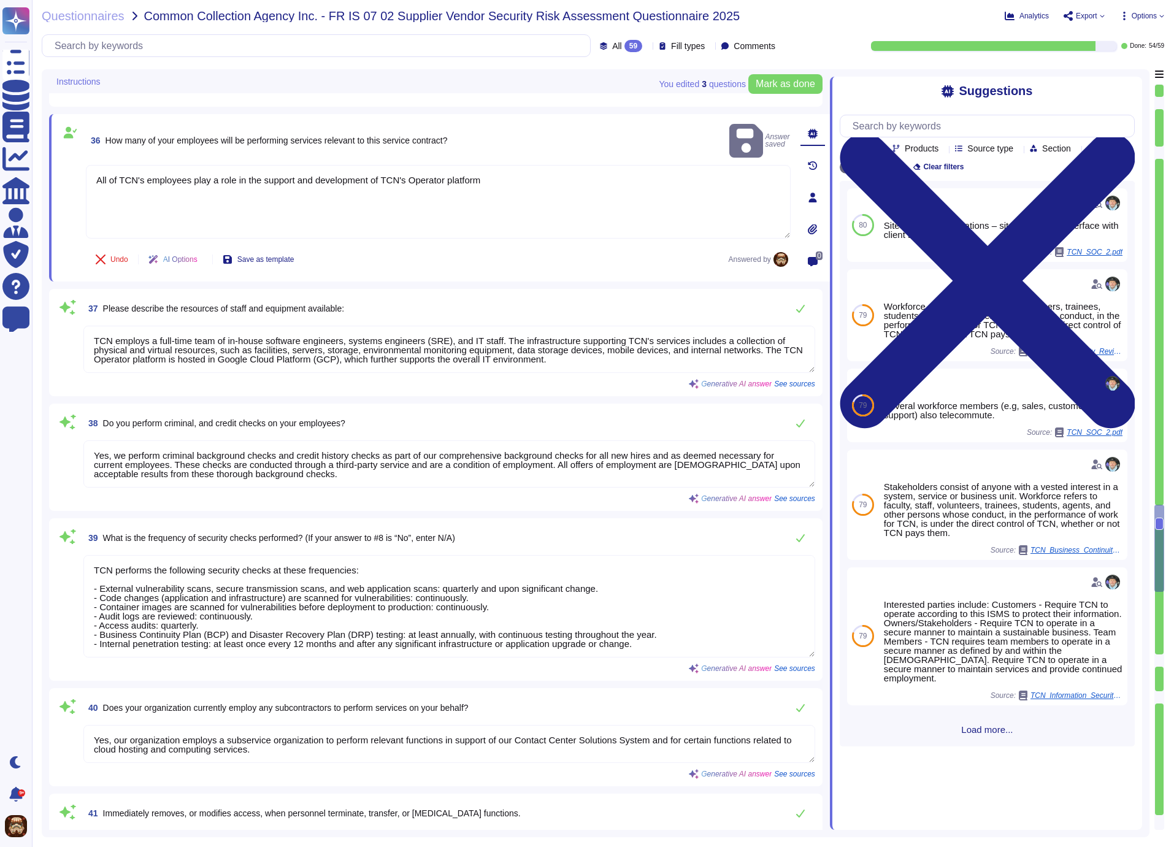
type textarea "Complaints at TCN are handled with tact, diplomacy, good judgment, and a proact…"
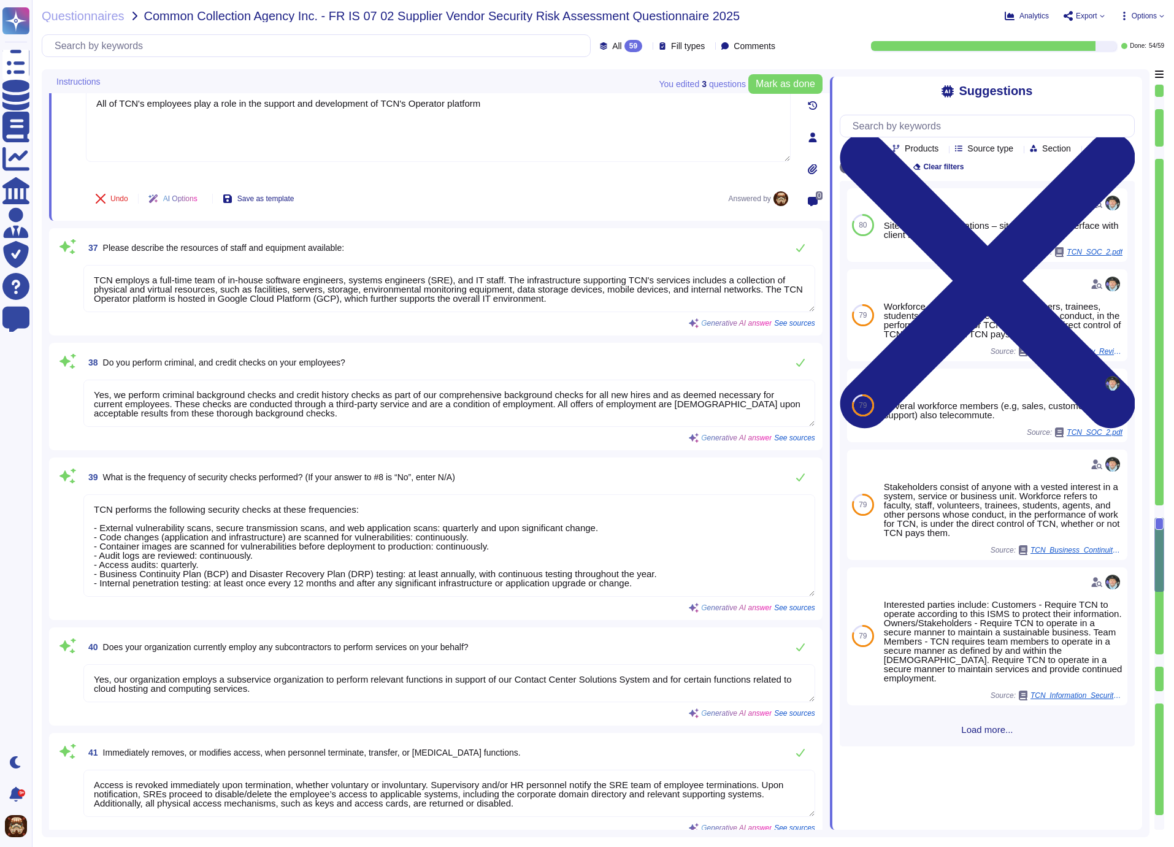
scroll to position [1, 0]
click at [799, 248] on icon at bounding box center [801, 248] width 10 height 10
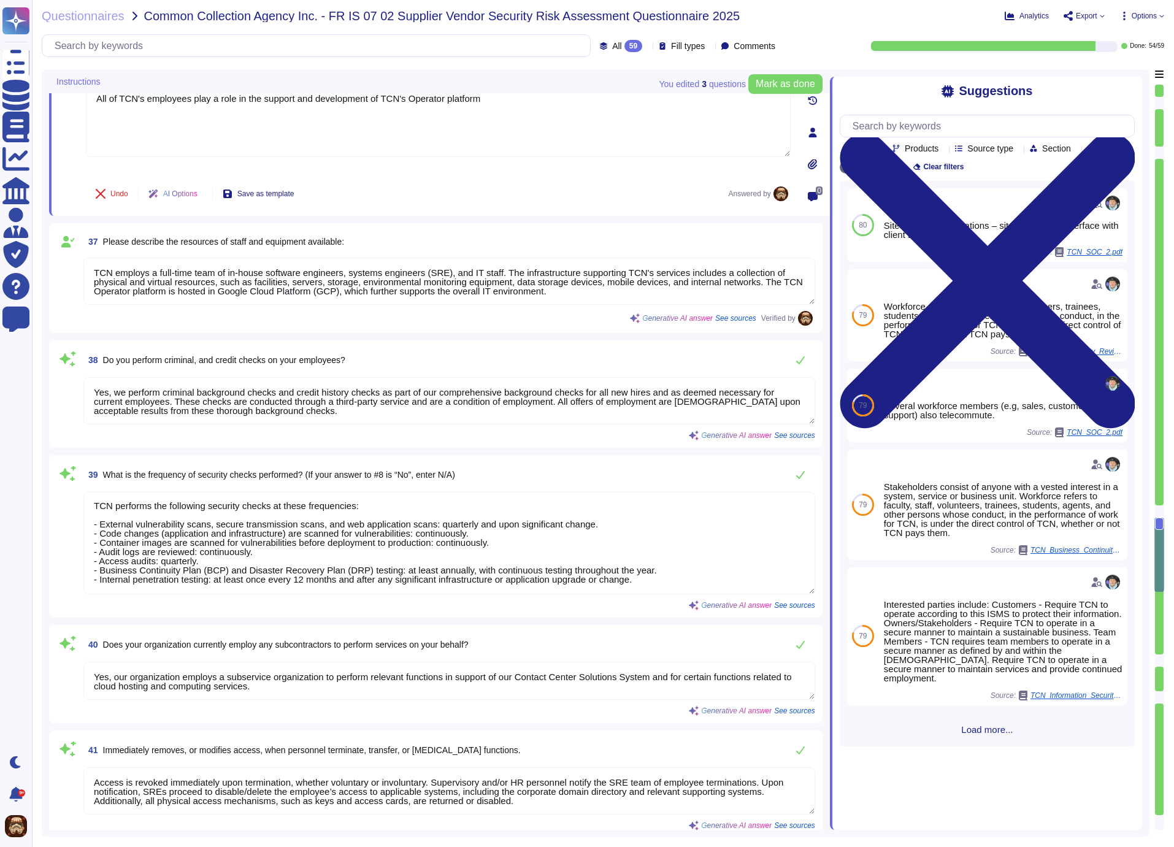
type textarea "Complaints at TCN are handled with tact, diplomacy, good judgment, and a proact…"
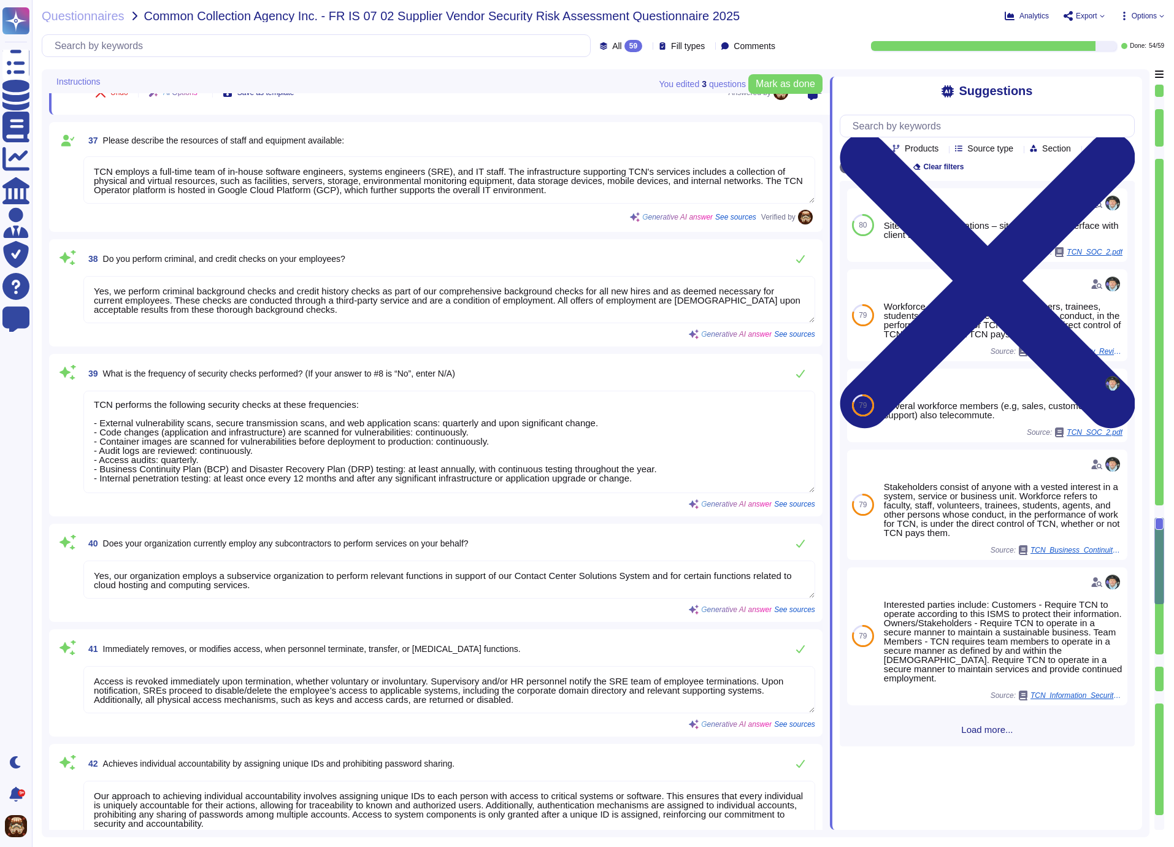
type textarea "Compliance issues are reported through a structured process that involves speci…"
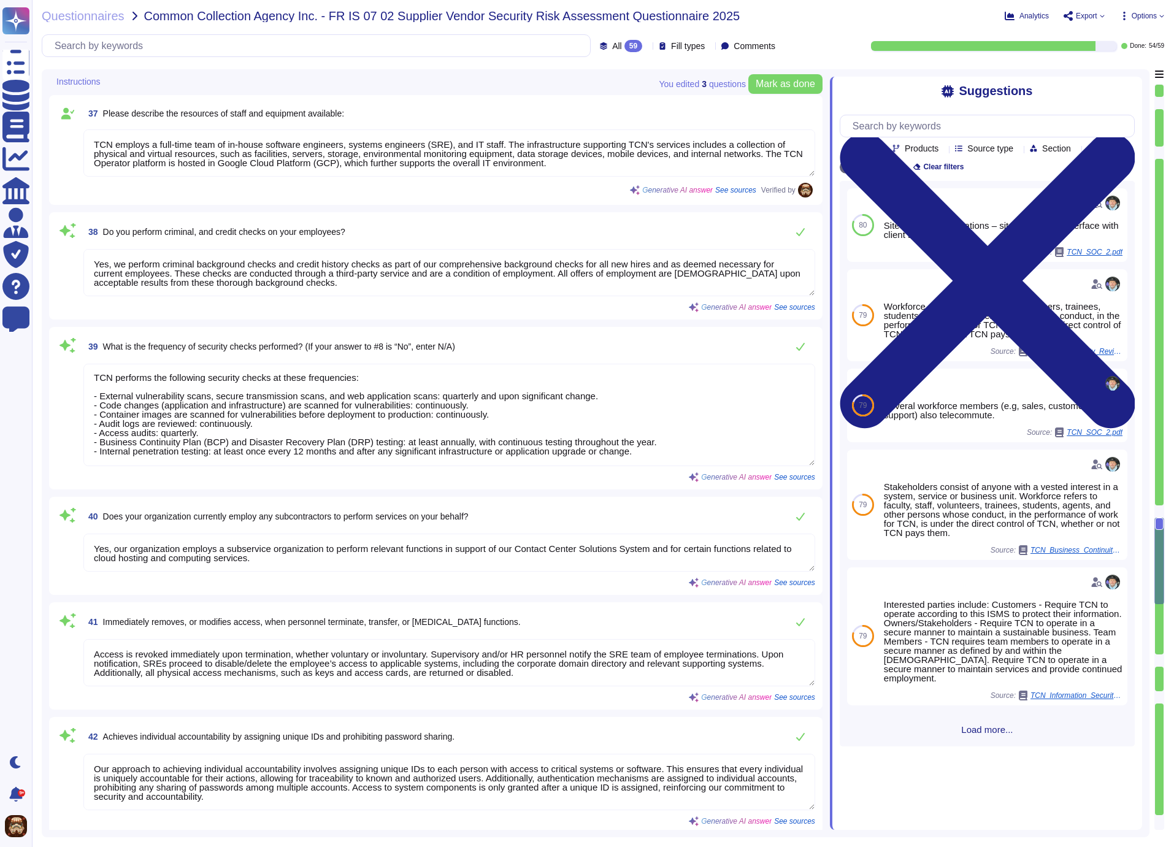
drag, startPoint x: 287, startPoint y: 263, endPoint x: 391, endPoint y: 259, distance: 103.7
click at [391, 259] on textarea "Yes, we perform criminal background checks and credit history checks as part of…" at bounding box center [449, 272] width 732 height 47
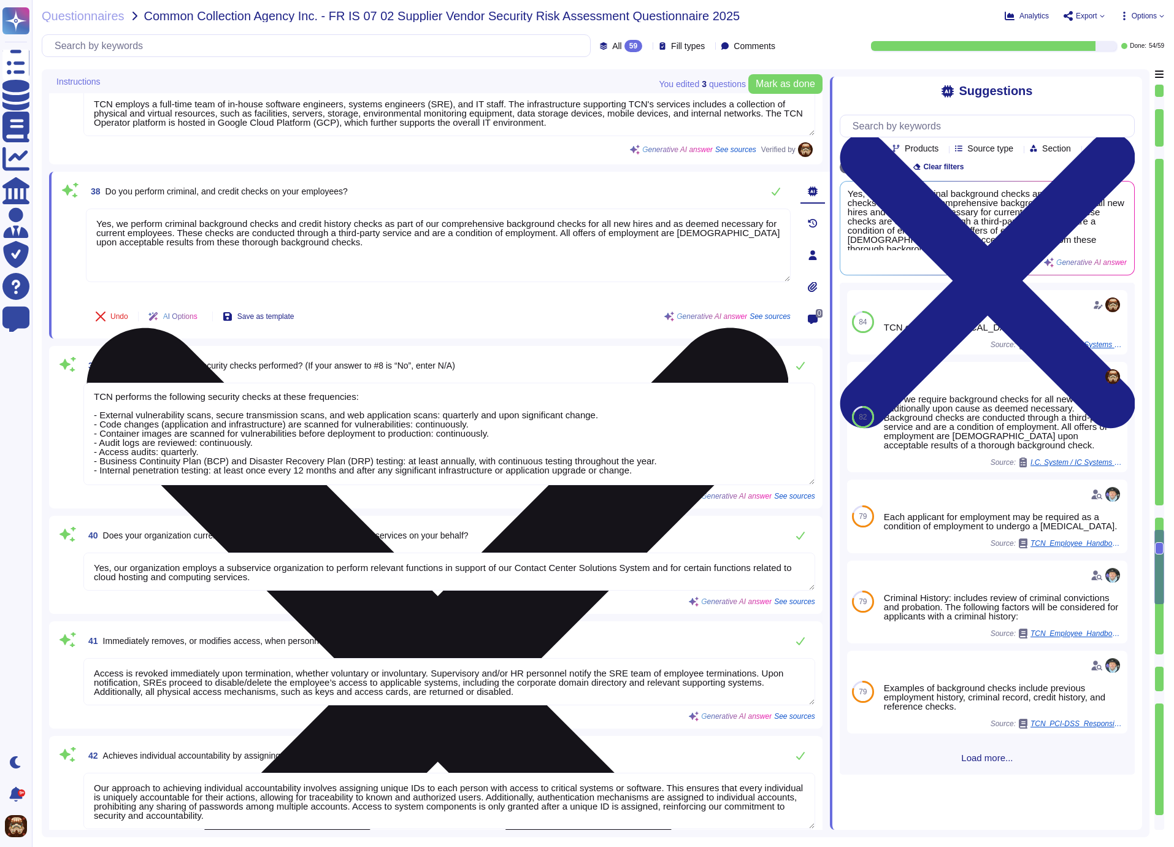
type textarea "Compliance issues are reported through a structured process that involves speci…"
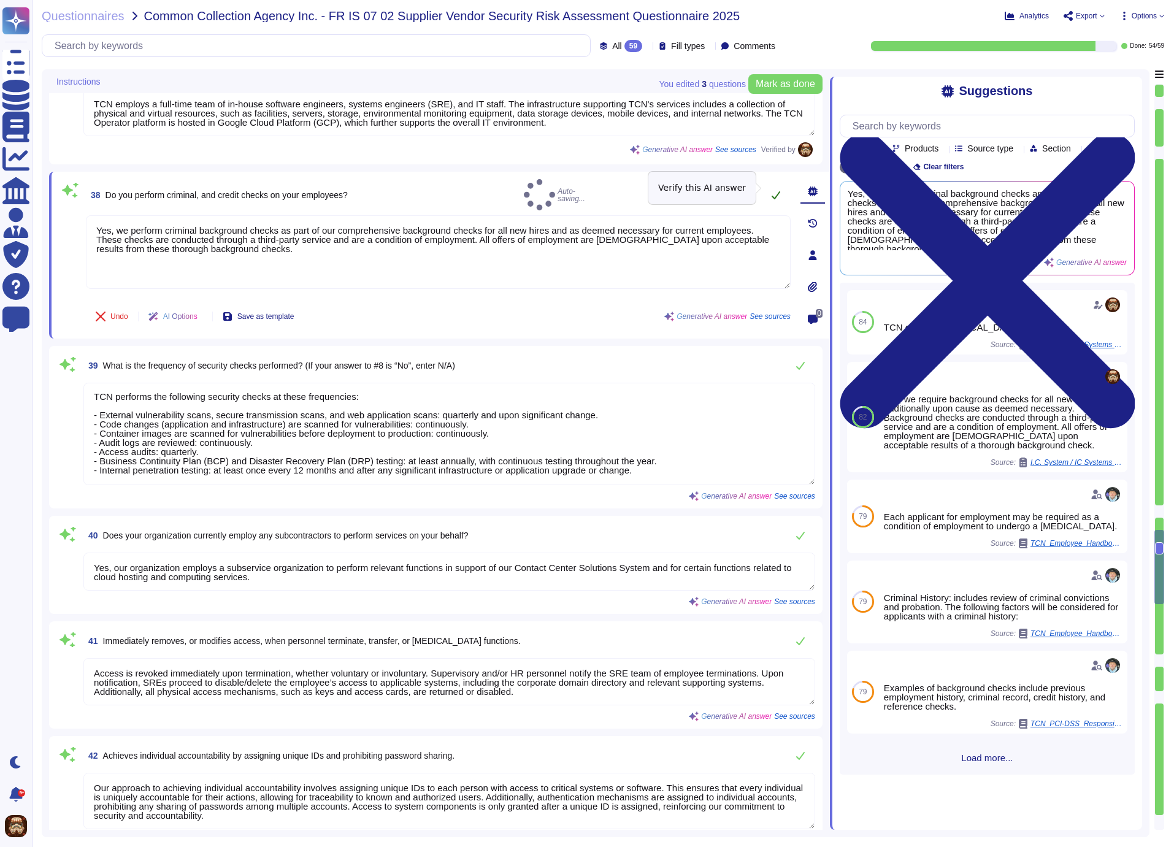
click at [772, 190] on icon at bounding box center [776, 195] width 10 height 10
type textarea "Yes, we perform criminal background checks as part of our comprehensive backgro…"
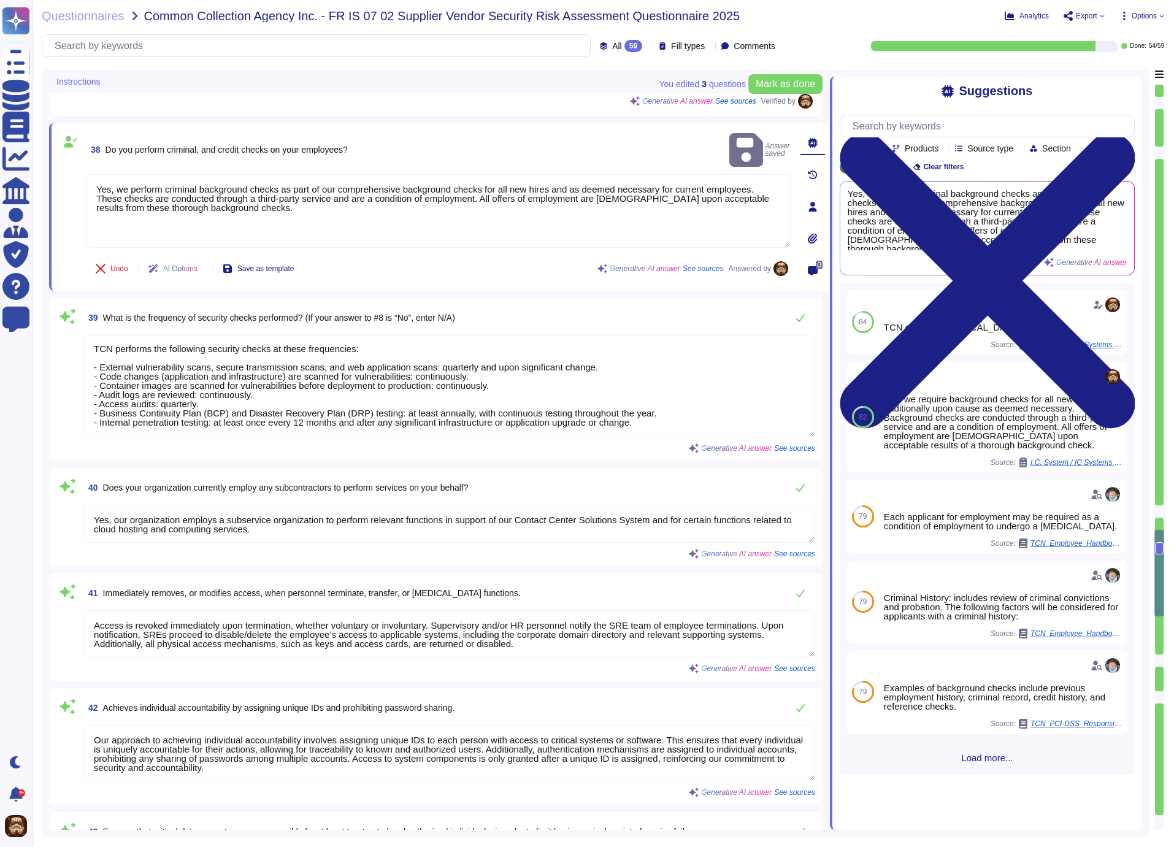
scroll to position [5146, 0]
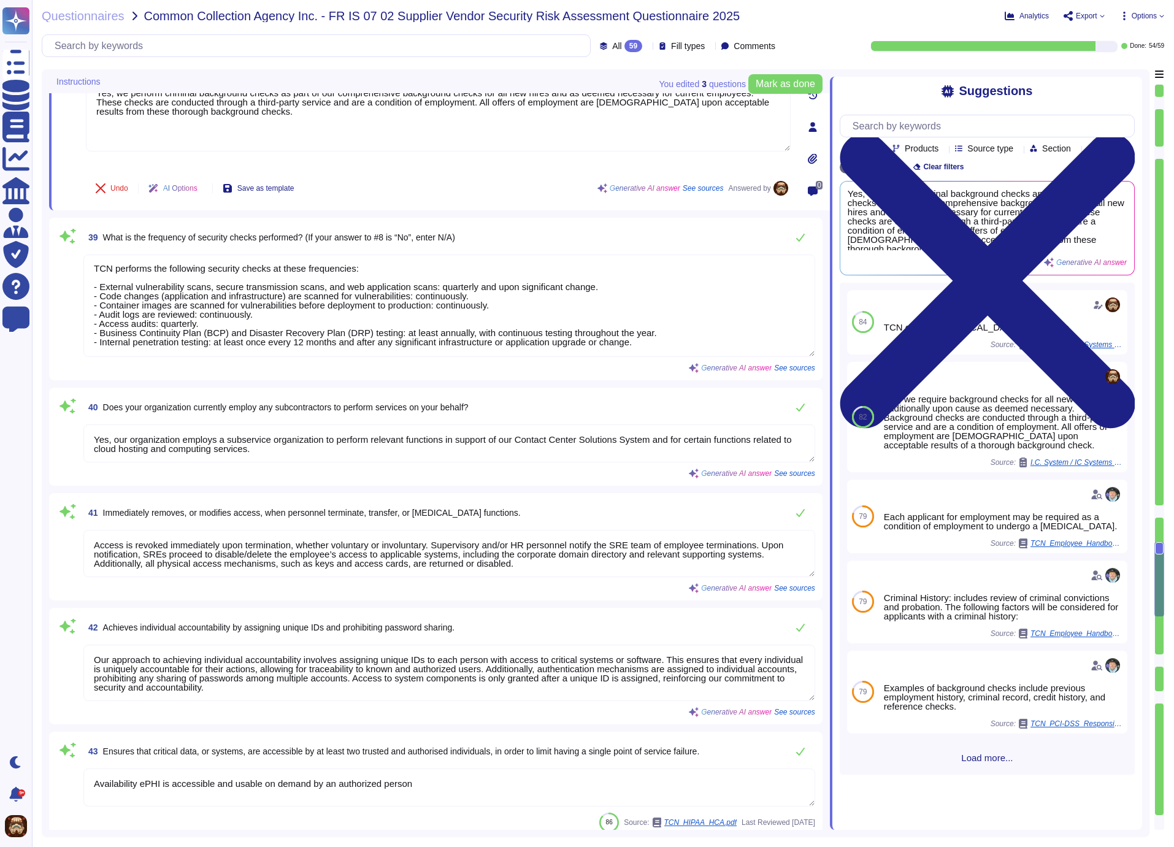
click at [608, 306] on textarea "TCN performs the following security checks at these frequencies: - External vul…" at bounding box center [449, 306] width 732 height 102
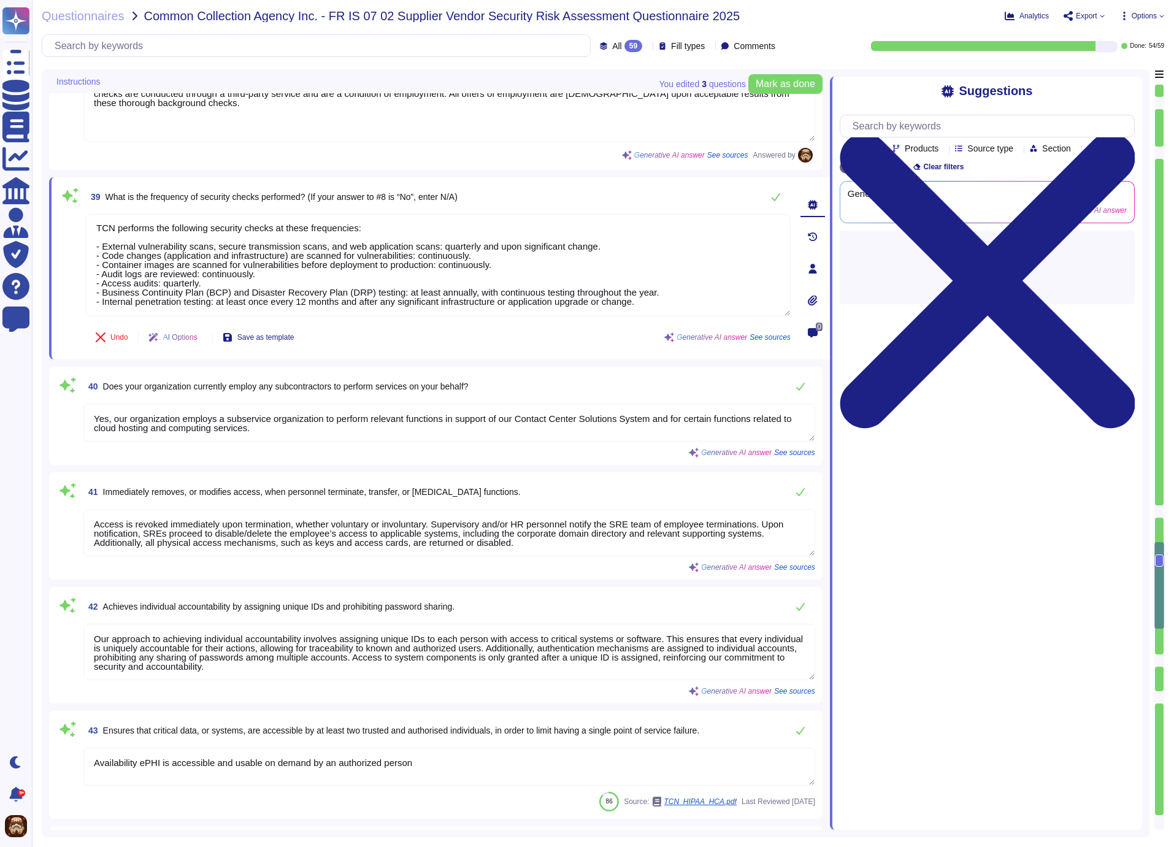
type textarea "None"
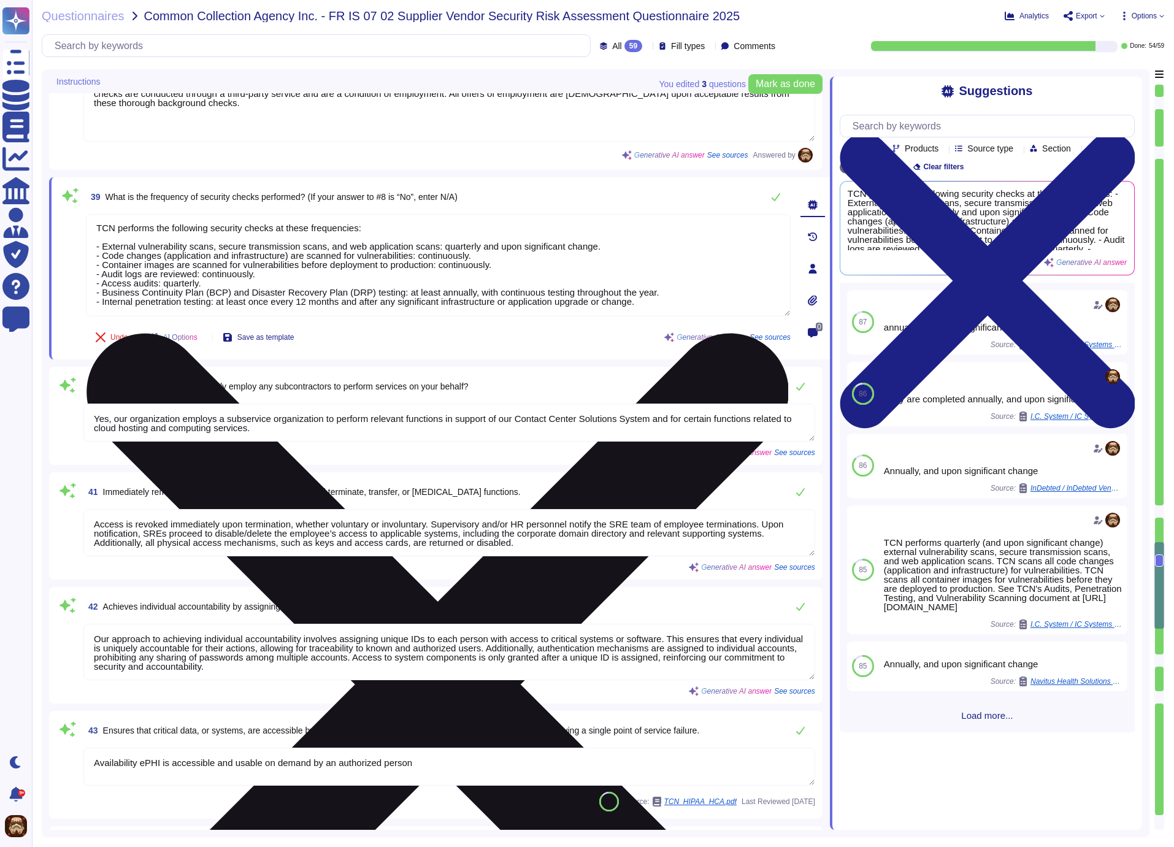
drag, startPoint x: 664, startPoint y: 302, endPoint x: 96, endPoint y: 221, distance: 573.2
click at [96, 221] on textarea "TCN performs the following security checks at these frequencies: - External vul…" at bounding box center [438, 265] width 705 height 102
paste textarea "Upon hire, with cause"
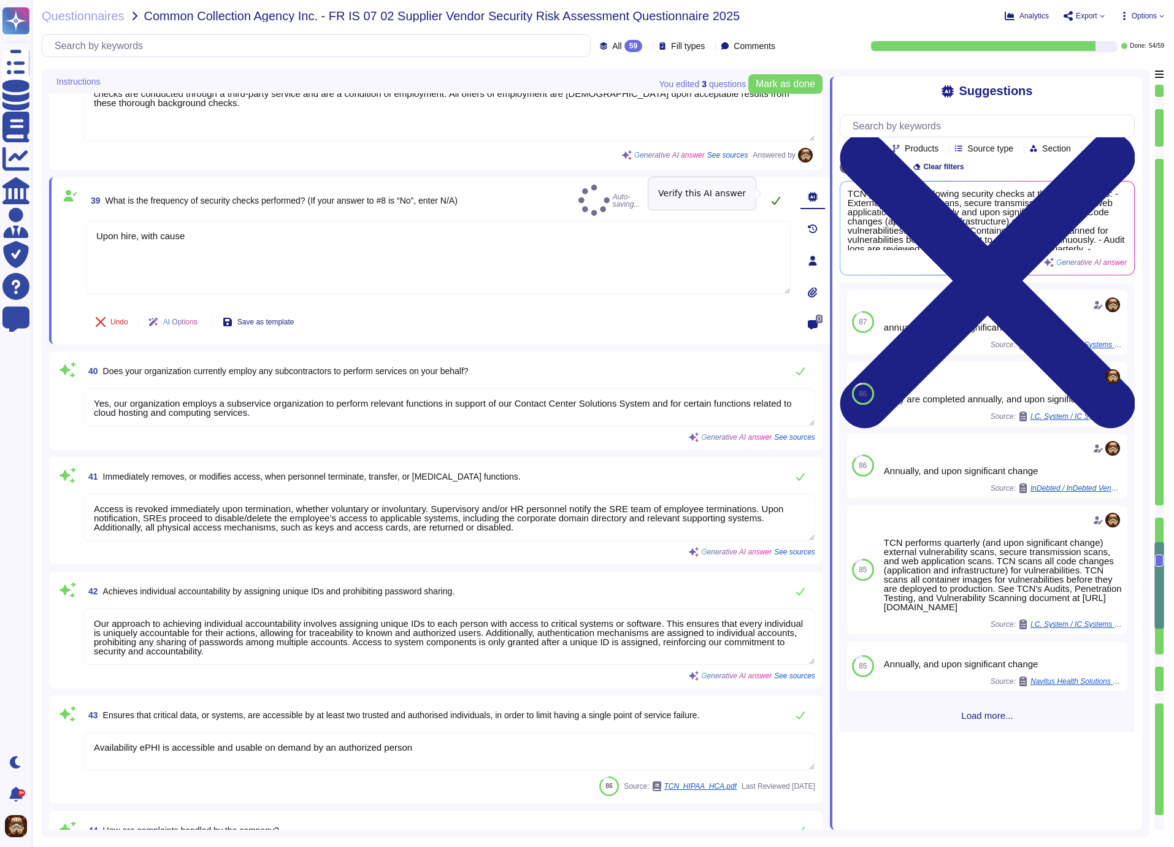
type textarea "Upon hire, with cause"
click at [777, 196] on icon at bounding box center [776, 201] width 10 height 10
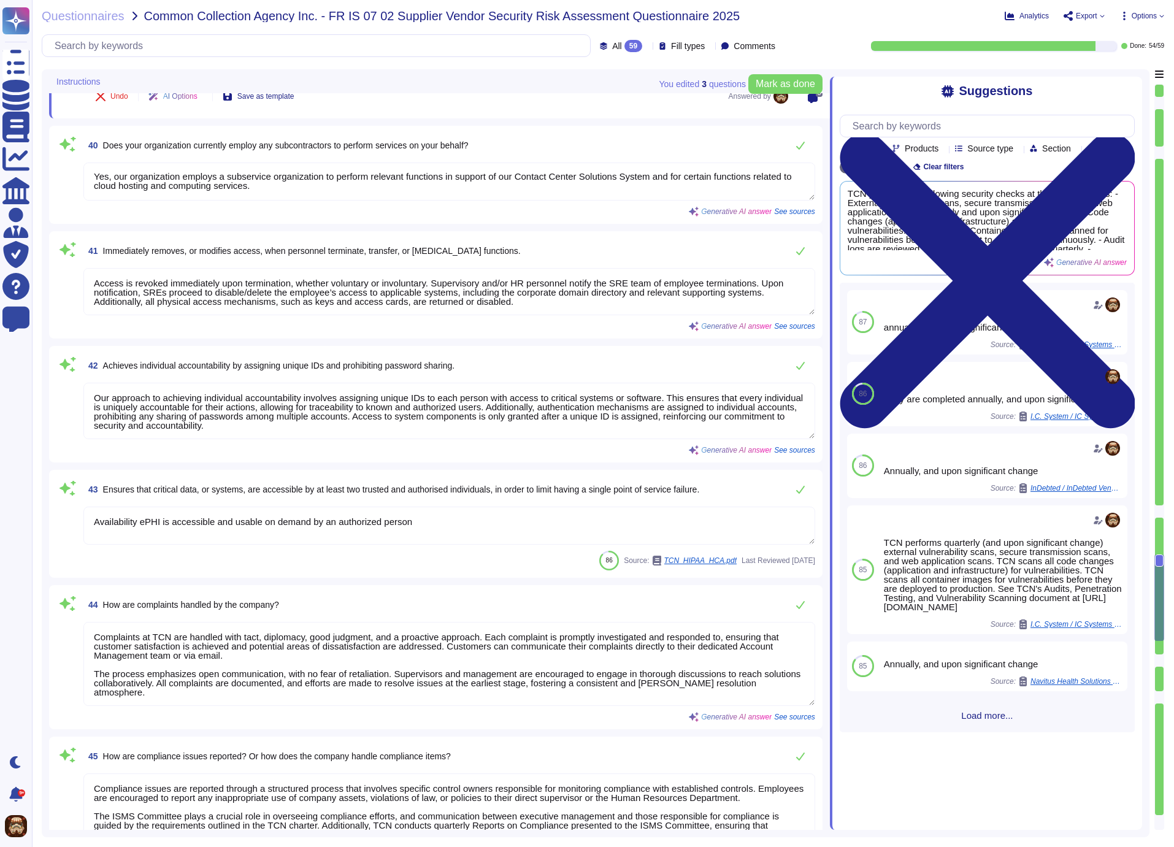
type textarea "TCN maintains detailed policies and procedures related to breach notifications.…"
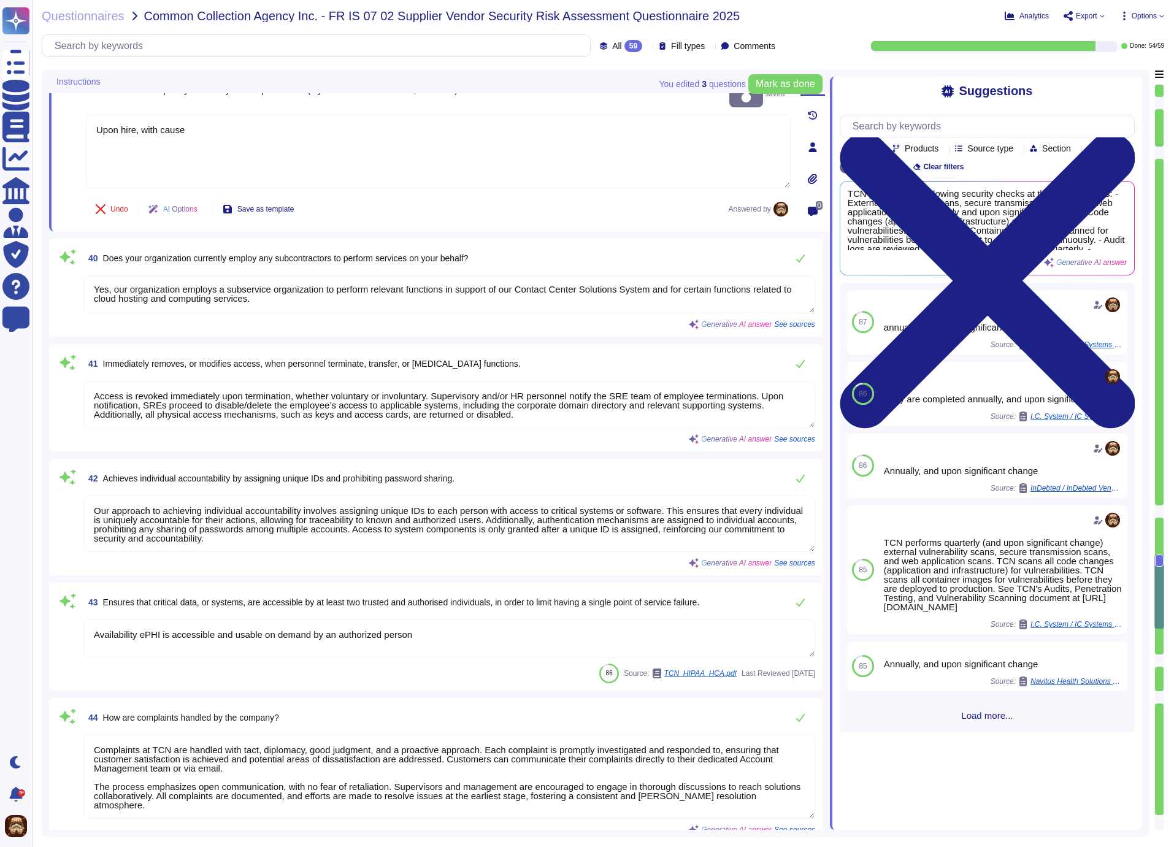
type textarea "TCN employs a full-time team of in-house software engineers, systems engineers …"
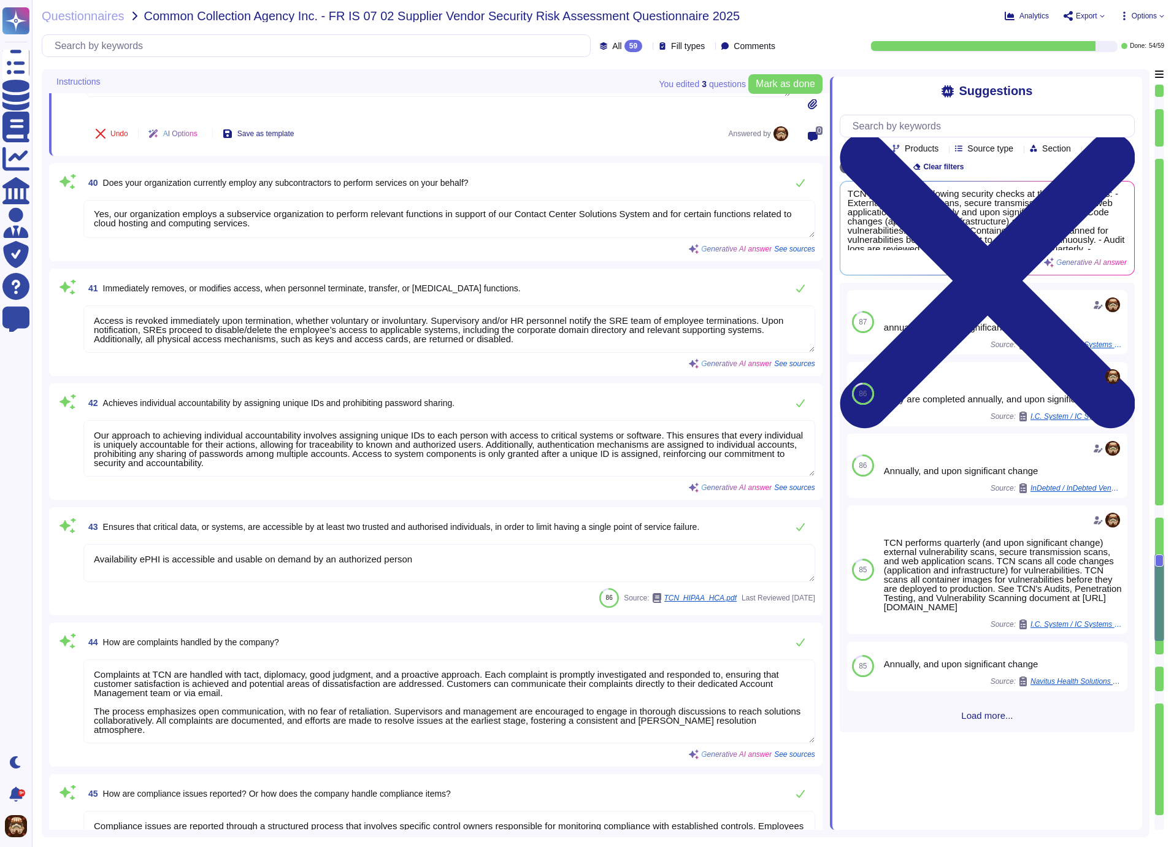
type textarea "TCN maintains detailed policies and procedures related to breach notifications.…"
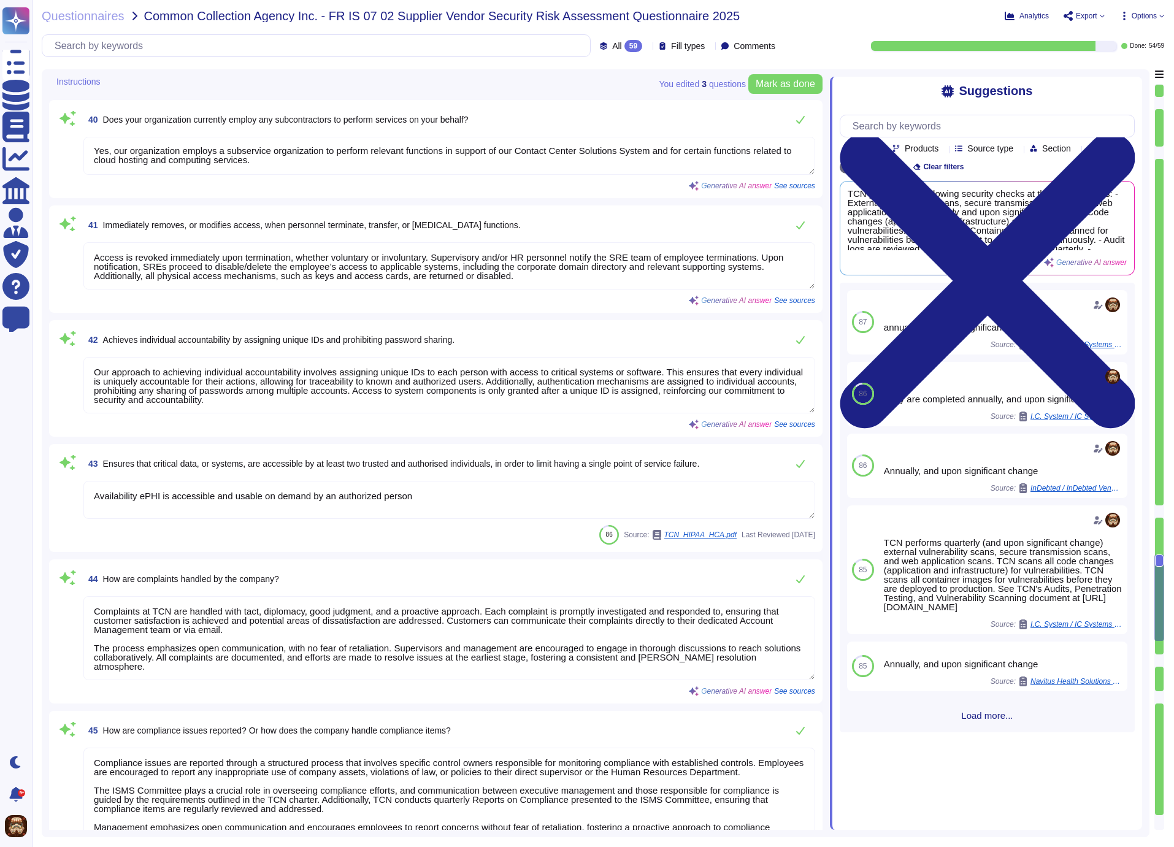
scroll to position [5390, 0]
click at [169, 153] on textarea "Yes, our organization employs a subservice organization to perform relevant fun…" at bounding box center [449, 154] width 732 height 38
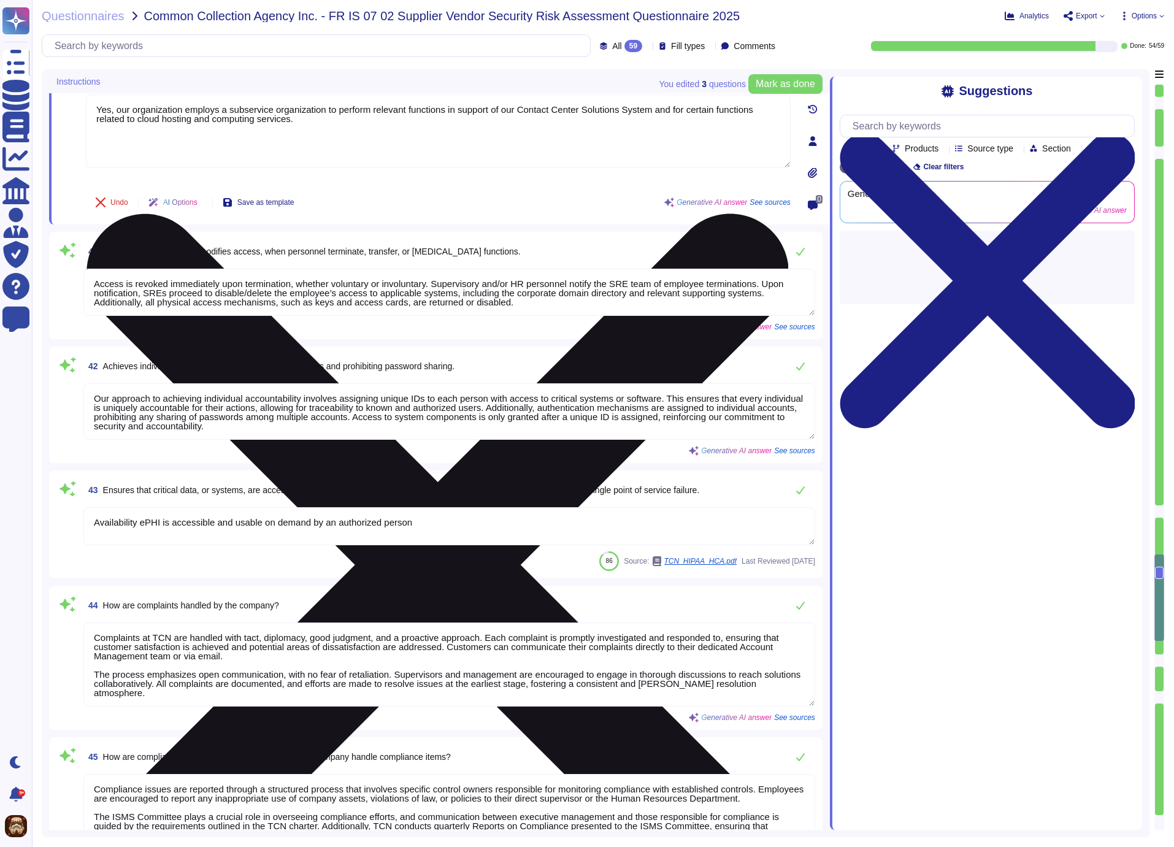
type textarea "TCN maintains detailed policies and procedures related to breach notifications.…"
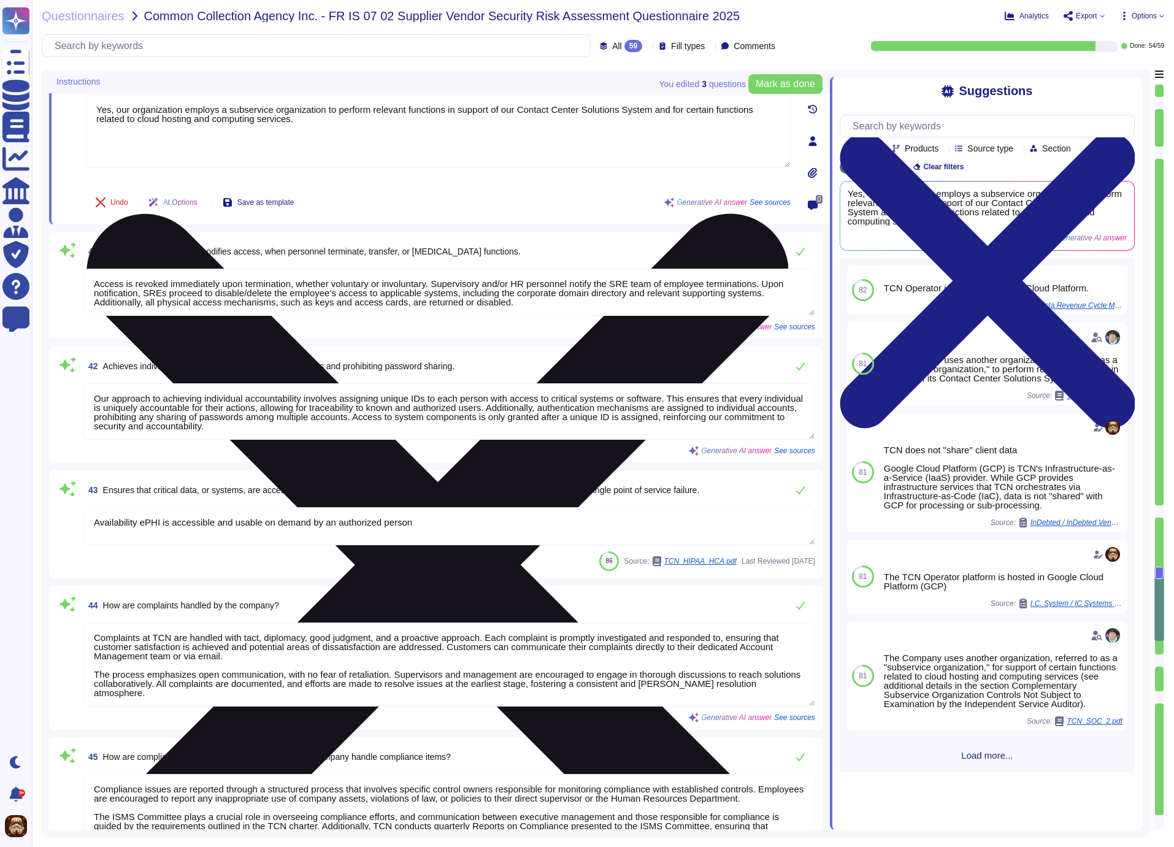
drag, startPoint x: 95, startPoint y: 106, endPoint x: 326, endPoint y: 129, distance: 232.4
click at [326, 129] on textarea "Yes, our organization employs a subservice organization to perform relevant fun…" at bounding box center [438, 131] width 705 height 74
paste textarea "TCN does not utilize subcontractors to perform functions associated with our sy…"
type textarea "TCN does not utilize subcontractors to perform functions associated with our sy…"
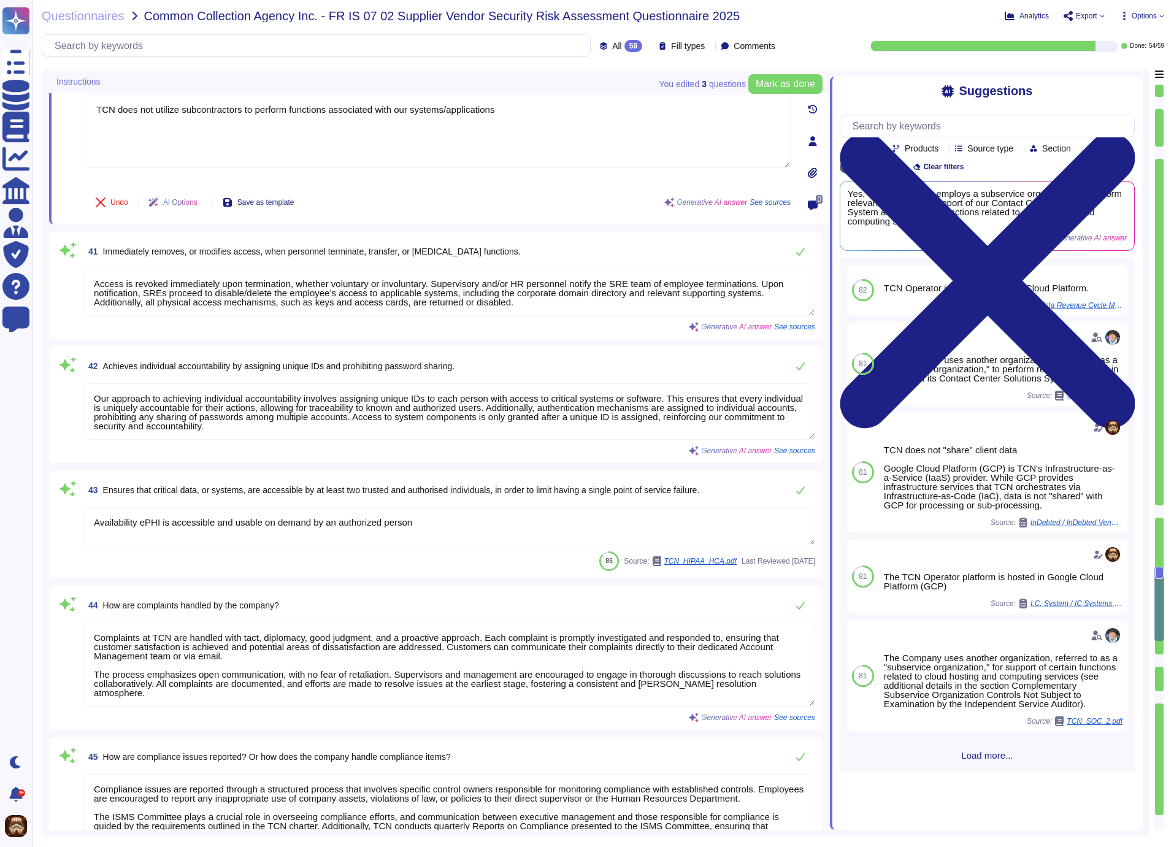
scroll to position [5250, 0]
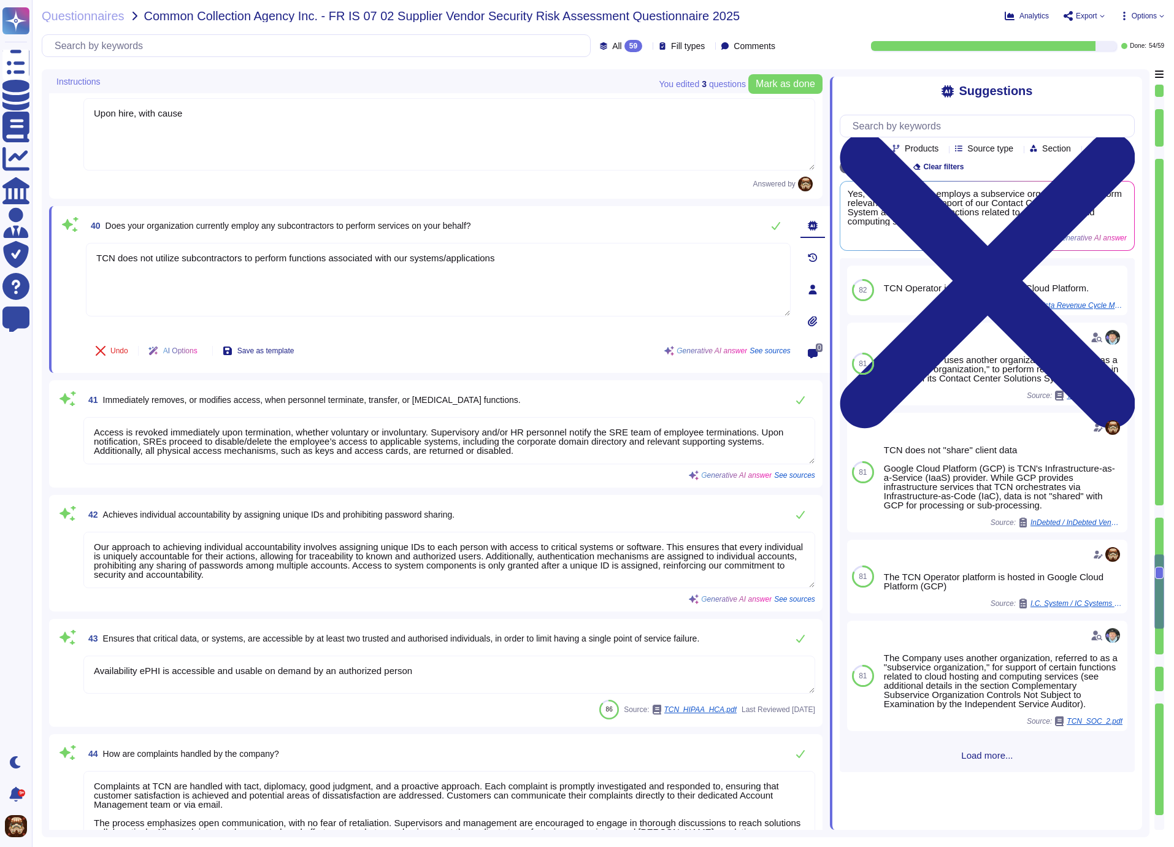
type textarea "TCN employs a full-time team of in-house software engineers, systems engineers …"
type textarea "TCN does not utilize subcontractors to perform functions associated with our sy…"
click at [774, 224] on icon at bounding box center [776, 226] width 10 height 10
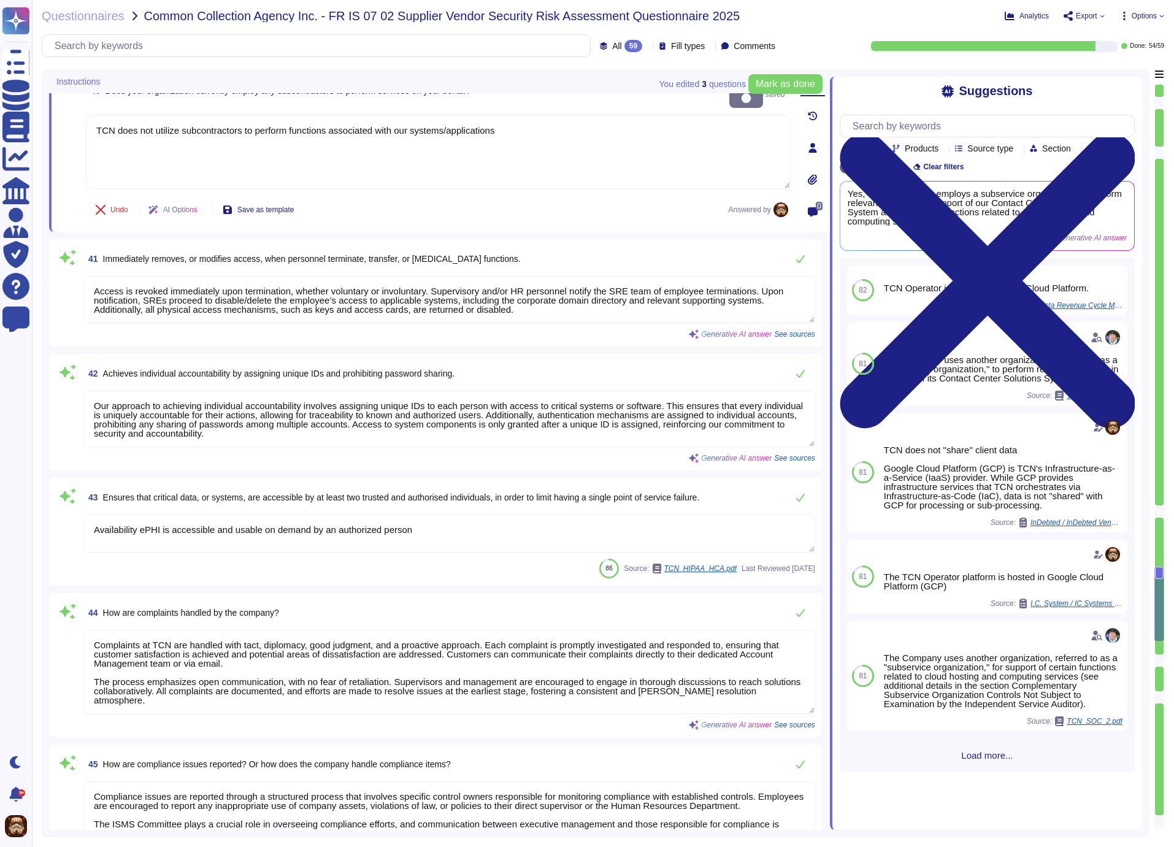
type textarea "TCN maintains detailed policies and procedures related to breach notifications.…"
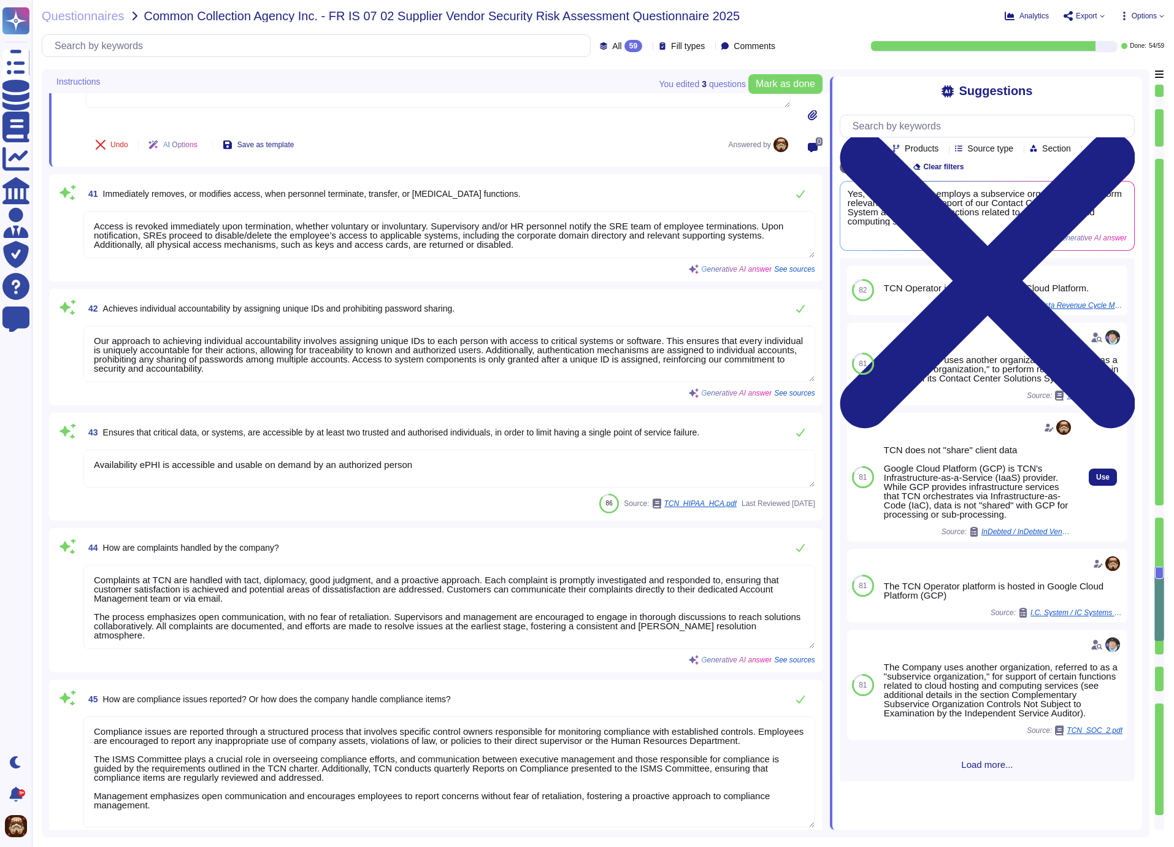
scroll to position [5274, 0]
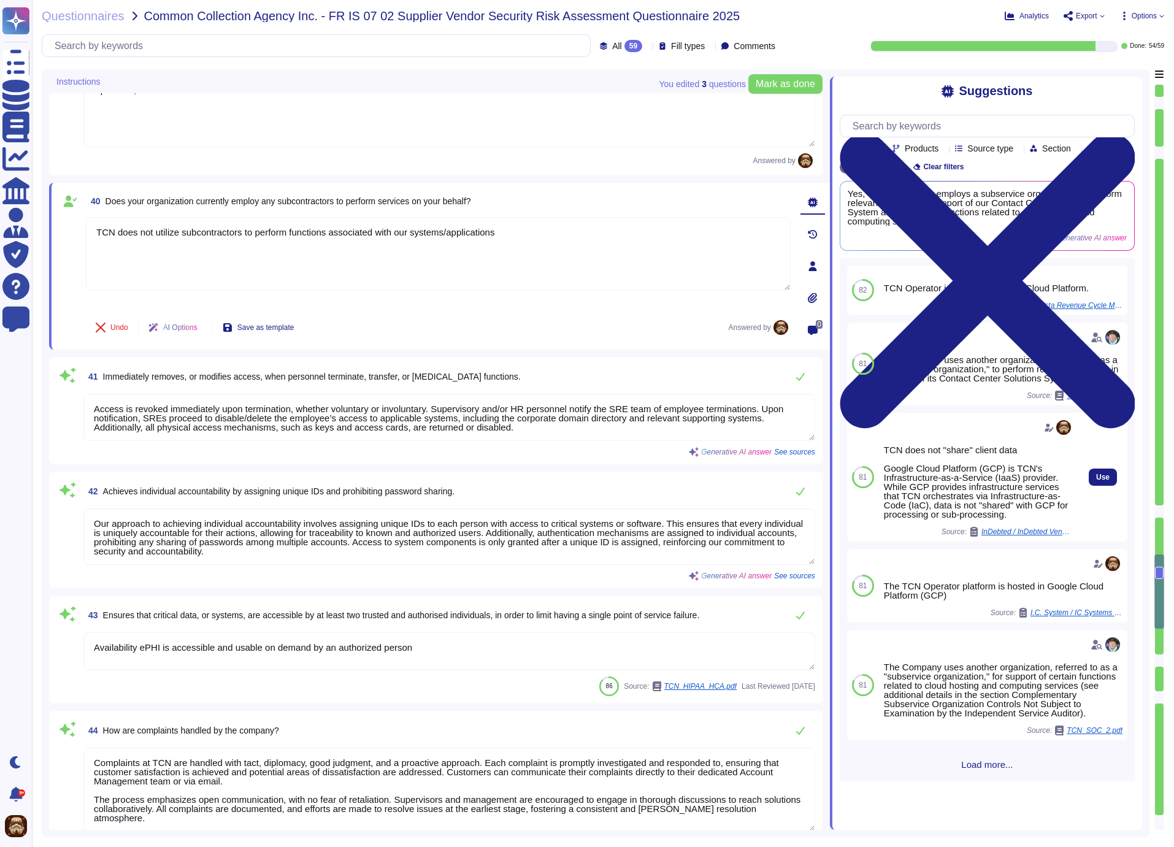
type textarea "TCN employs a full-time team of in-house software engineers, systems engineers …"
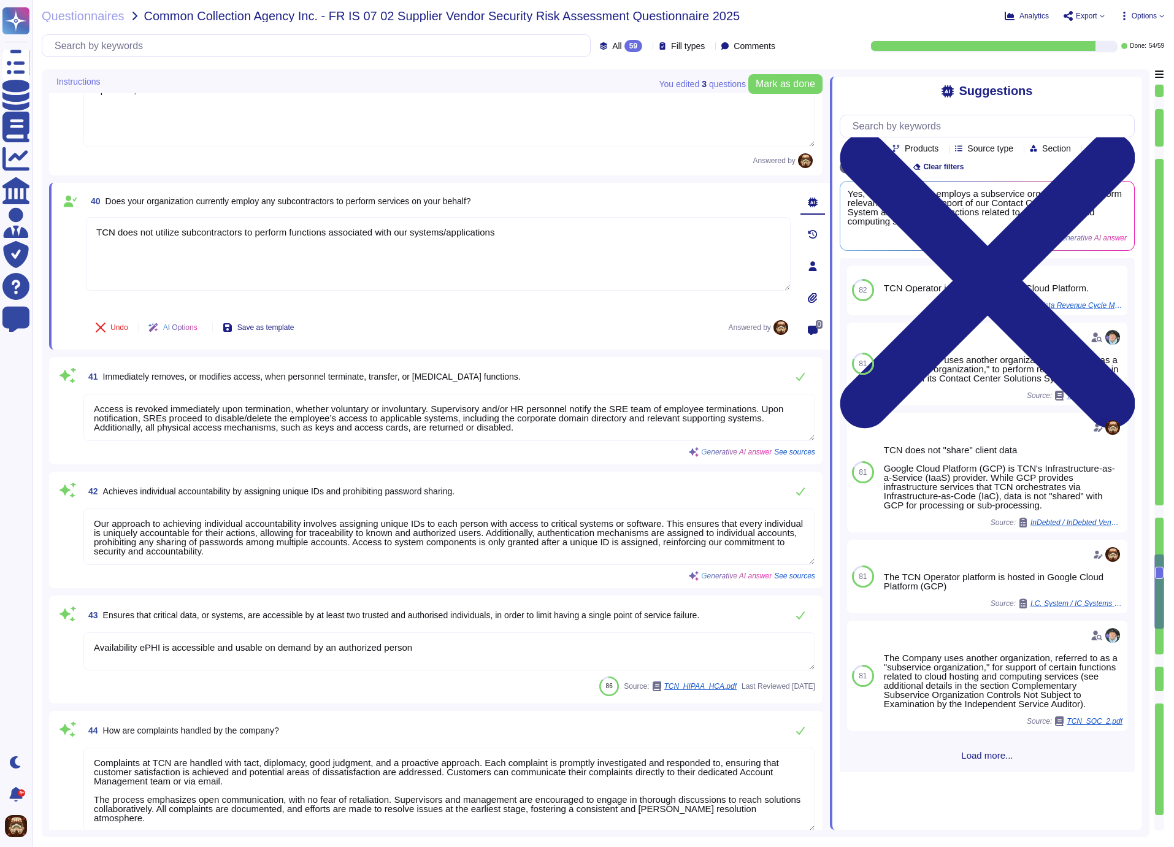
click at [541, 380] on div "41 Immediately removes, or modifies access, when personnel terminate, transfer,…" at bounding box center [449, 376] width 732 height 25
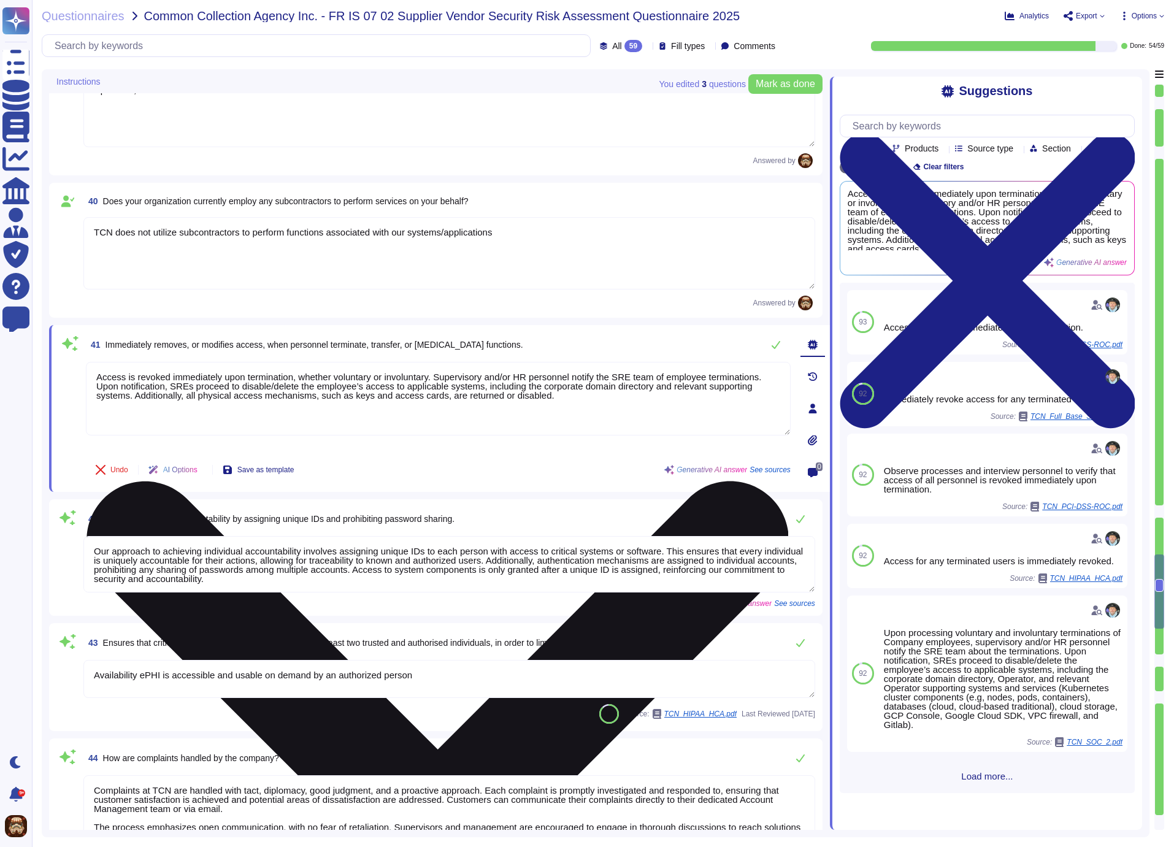
scroll to position [5332, 0]
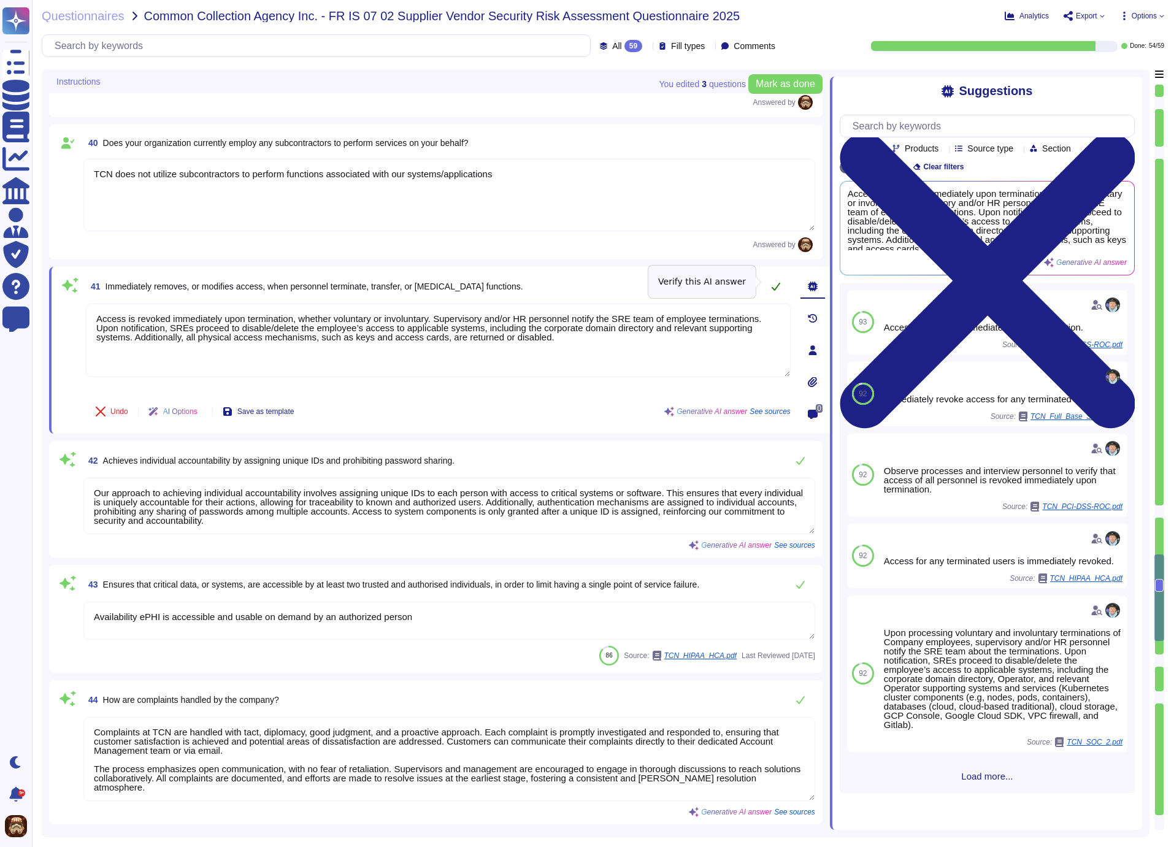
click at [778, 282] on icon at bounding box center [776, 287] width 10 height 10
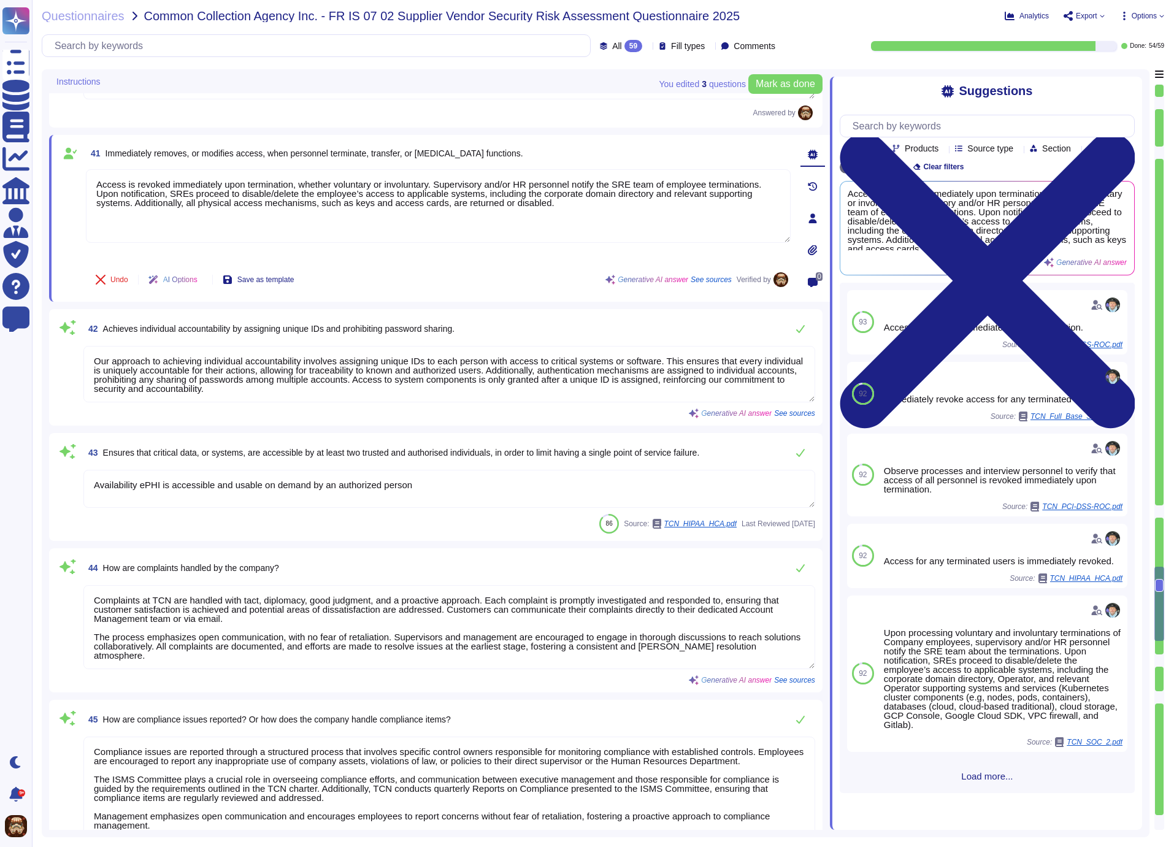
scroll to position [5542, 0]
type textarea "TCN maintains detailed policies and procedures related to breach notifications.…"
type textarea "No incidents occurred in the last 12 months."
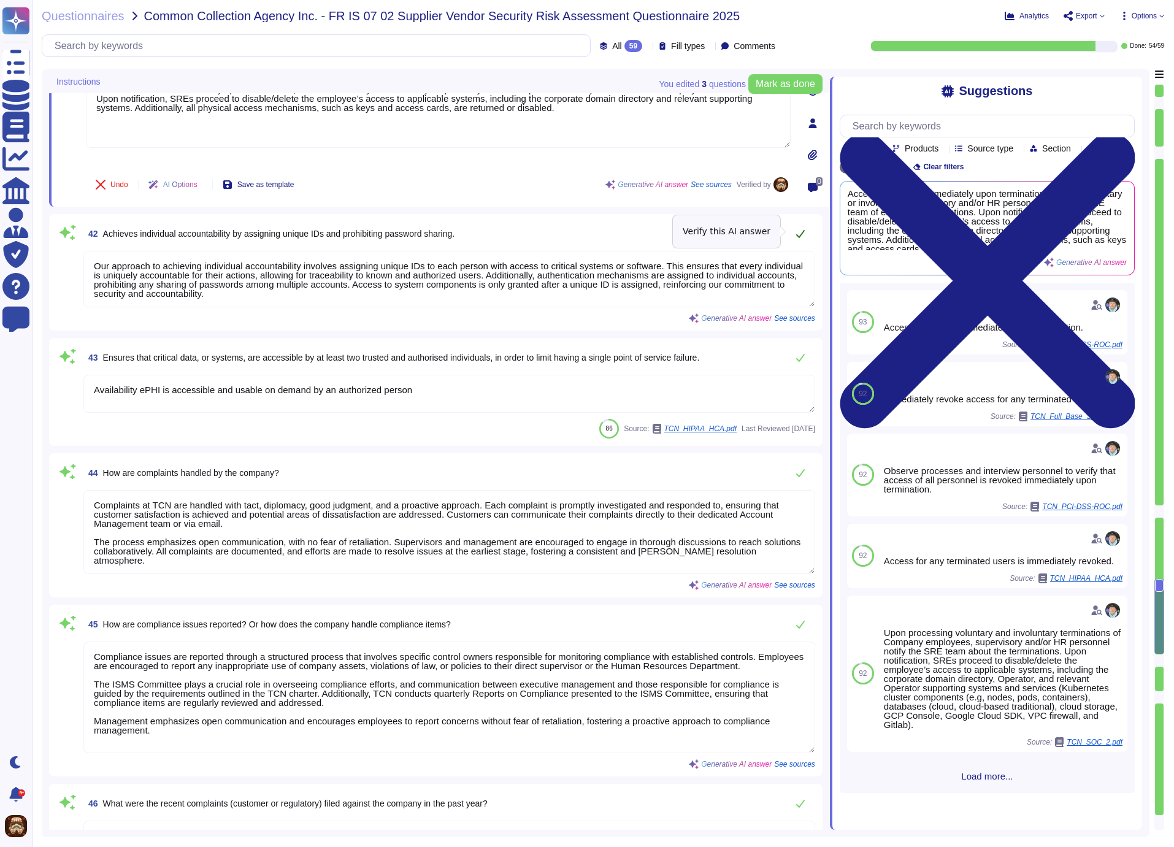
click at [796, 229] on icon at bounding box center [801, 234] width 10 height 10
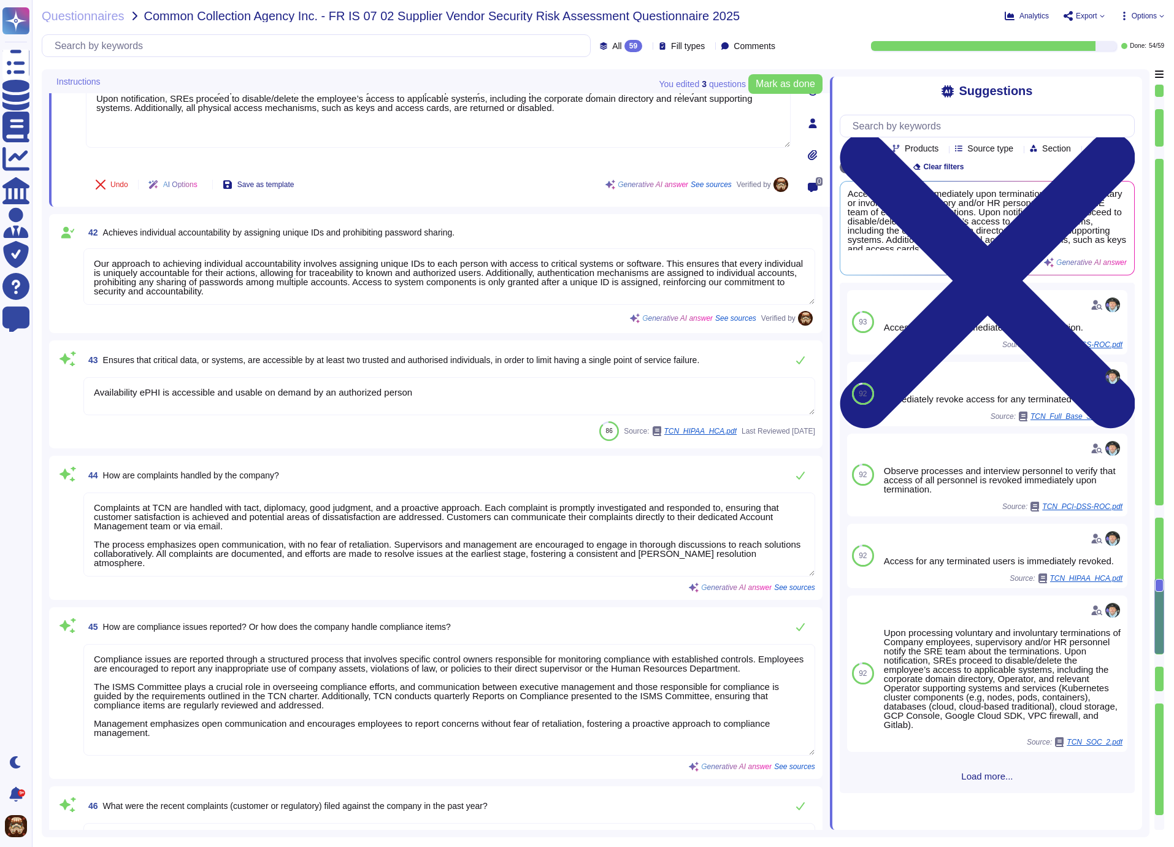
type textarea "No incidents occurred in the last 12 months."
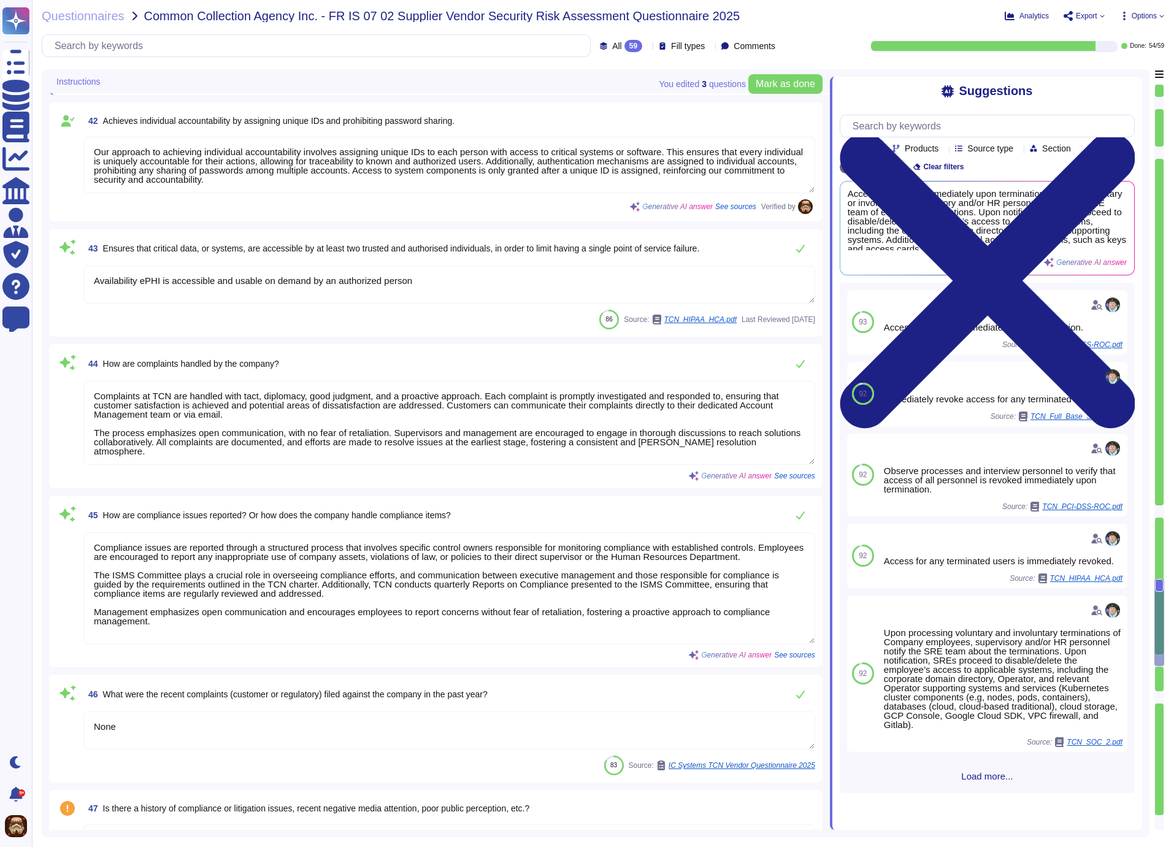
scroll to position [5658, 0]
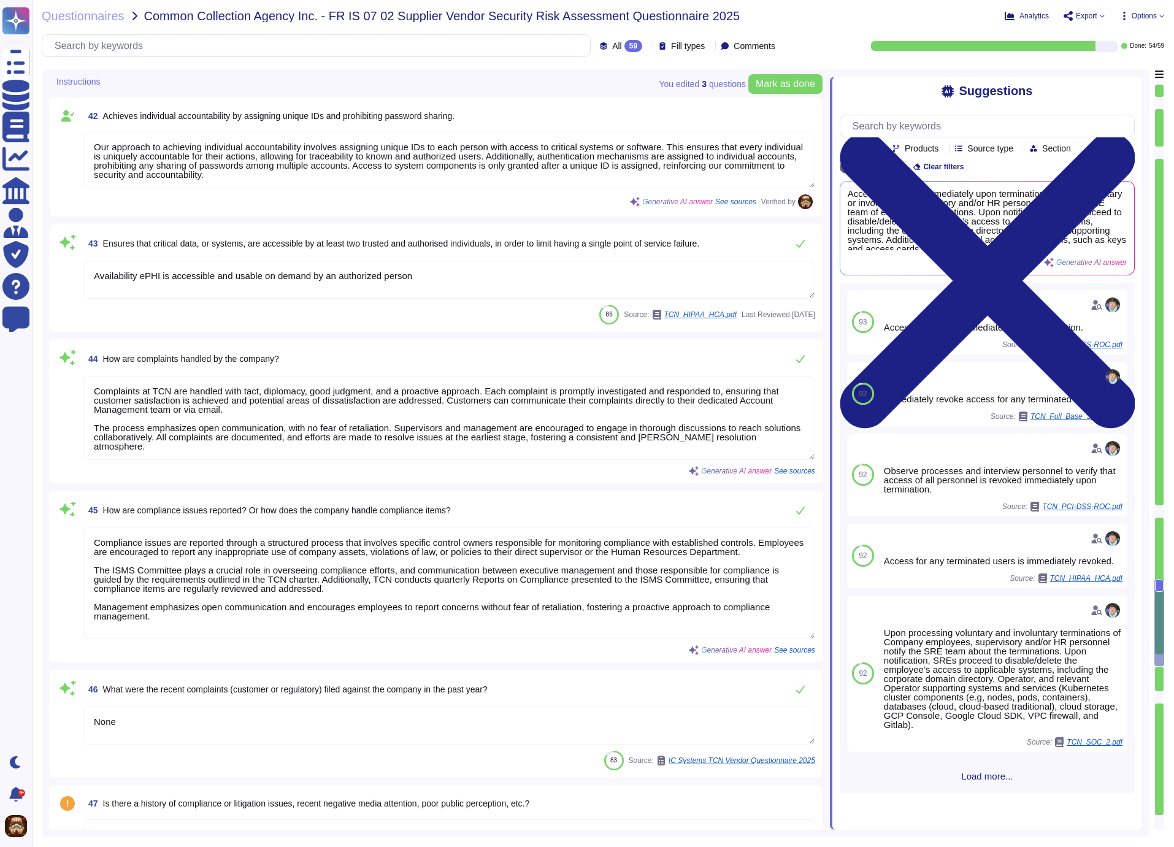
drag, startPoint x: 425, startPoint y: 276, endPoint x: 70, endPoint y: 260, distance: 355.5
click at [83, 261] on textarea "Availability ePHI is accessible and usable on demand by an authorized person" at bounding box center [449, 280] width 732 height 38
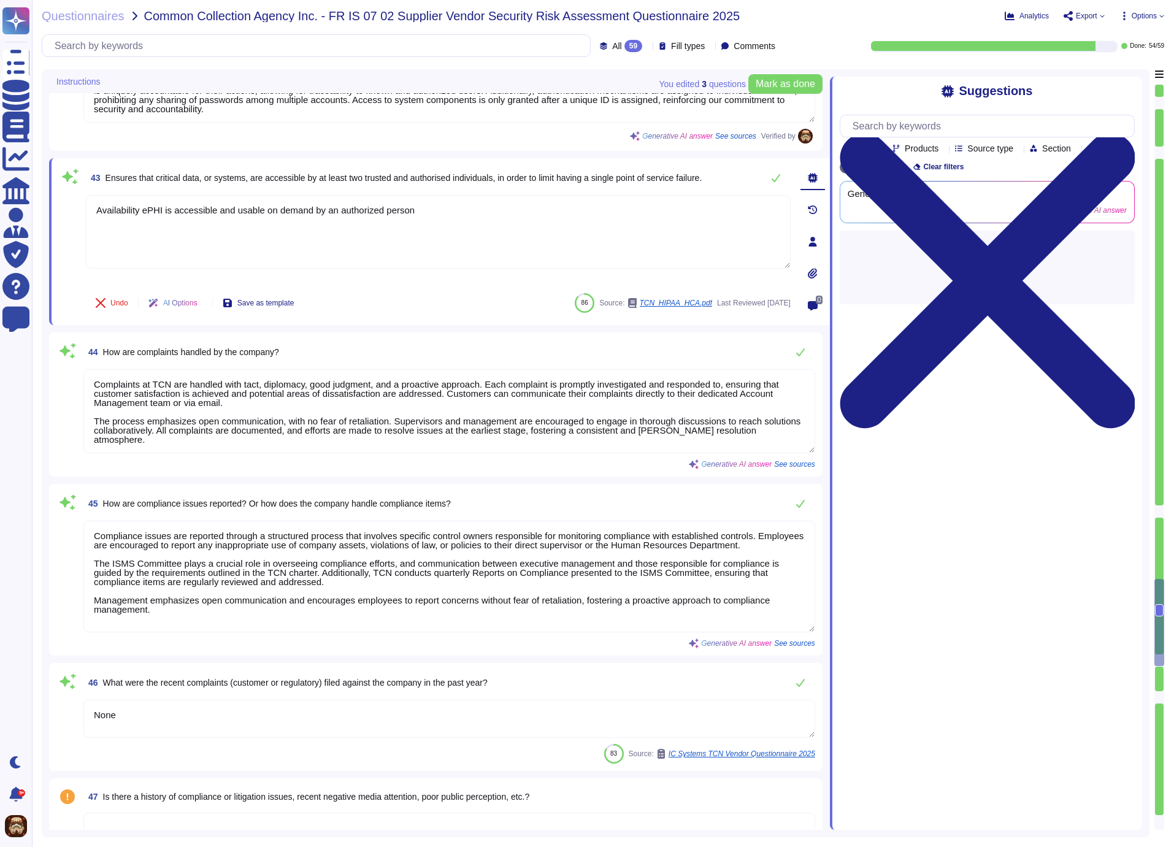
paste textarea "Yes, we ensure that critical data and systems are accessible by at least two tr…"
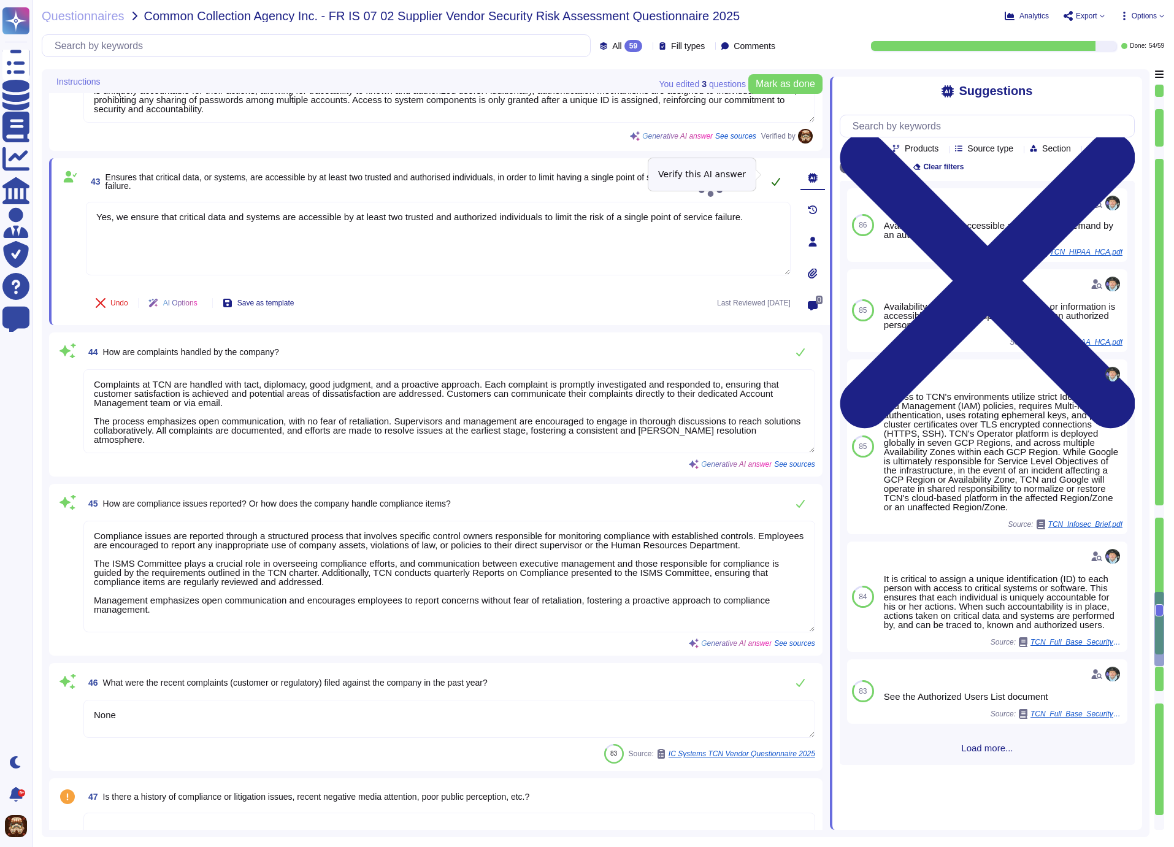
type textarea "Yes, we ensure that critical data and systems are accessible by at least two tr…"
click at [778, 177] on icon at bounding box center [776, 182] width 10 height 10
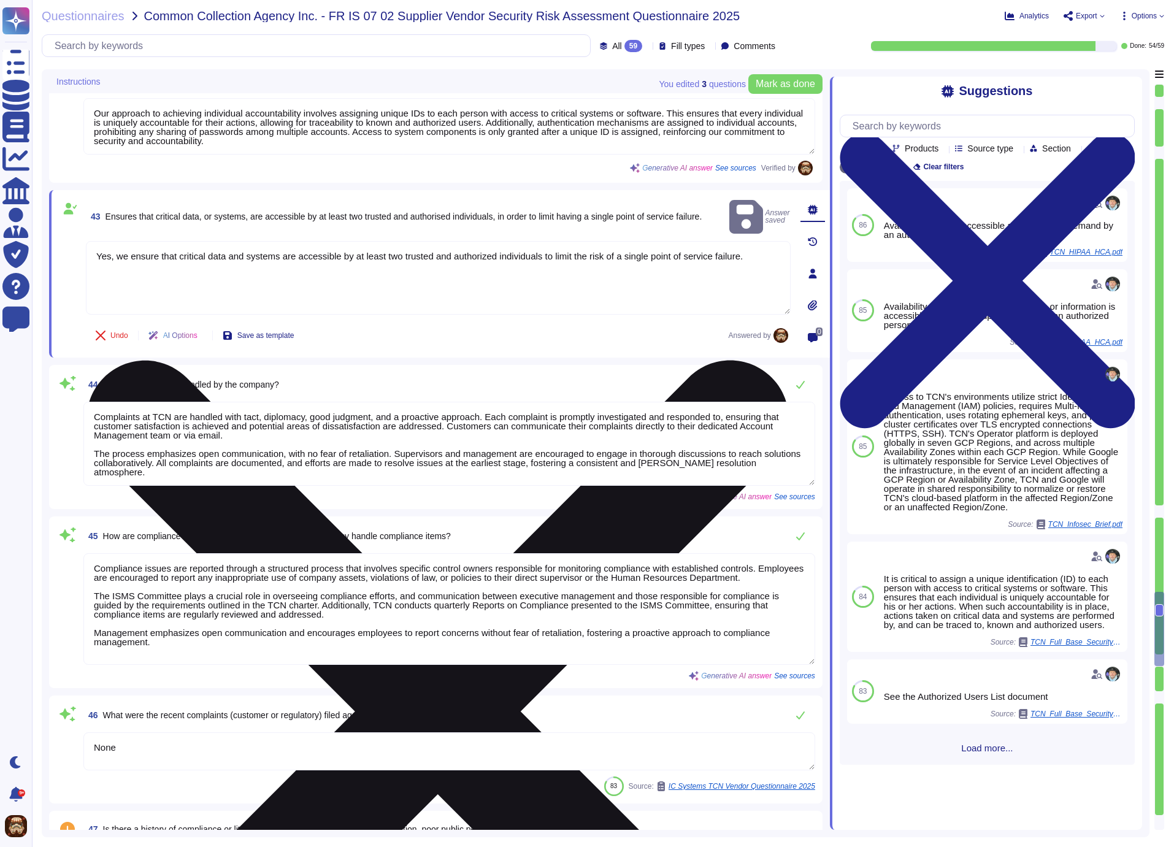
scroll to position [5542, 0]
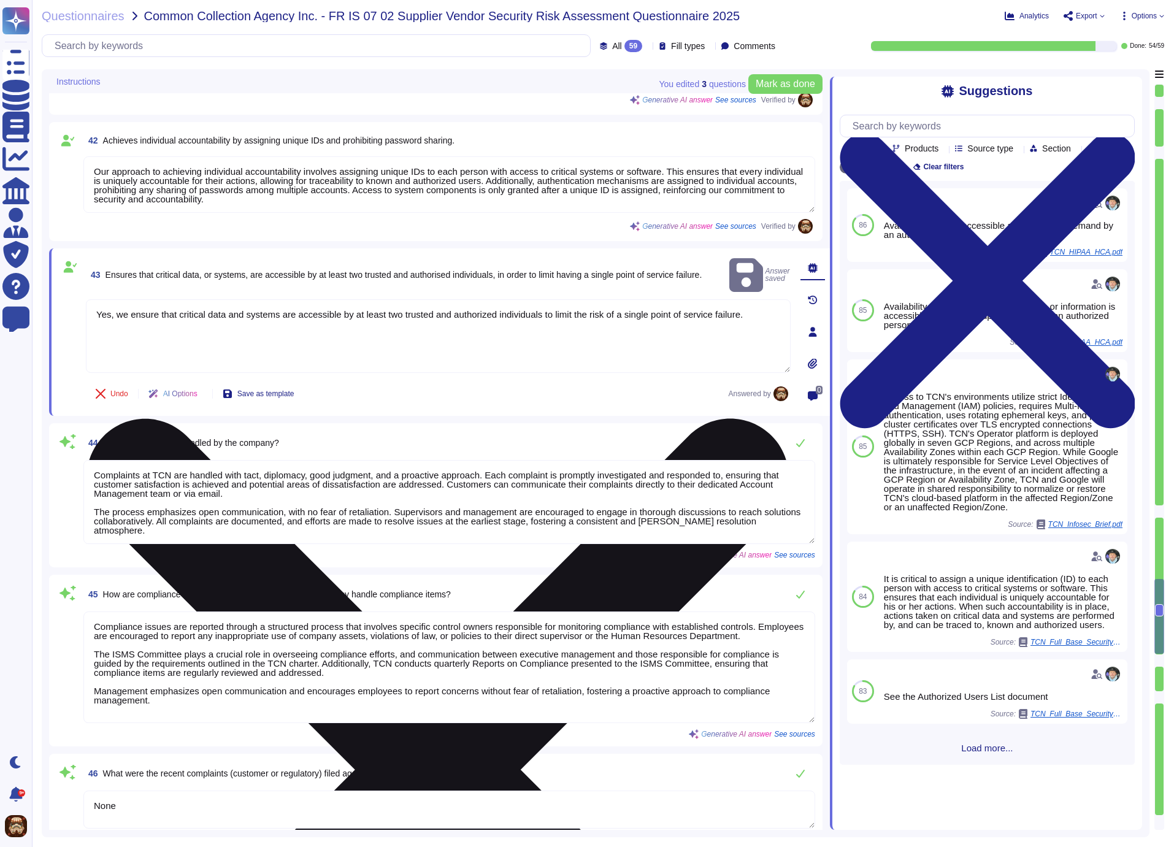
type textarea "Upon hire, with cause"
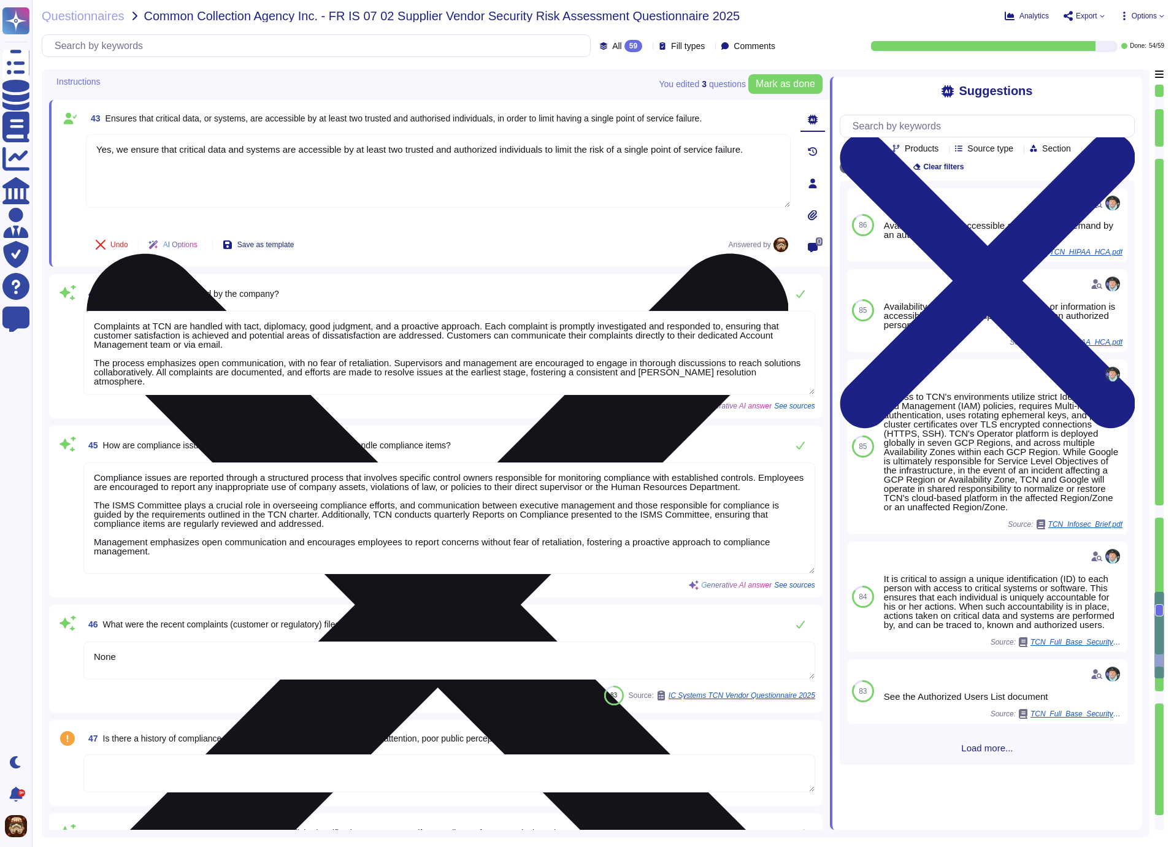
type textarea "TCN's Certificate of Insurance, which includes details about cyber coverage, ca…"
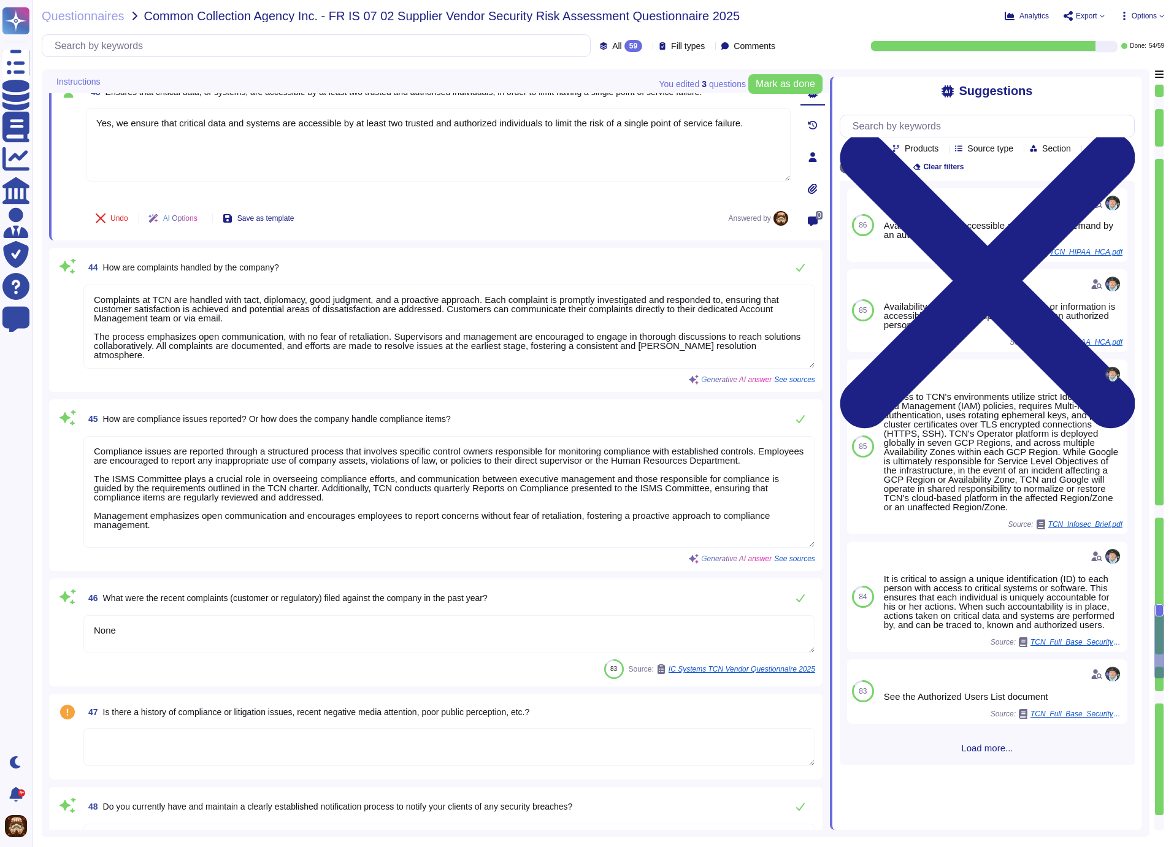
type textarea "By policy, TCN does not share or distribute this information externally. TCN's …"
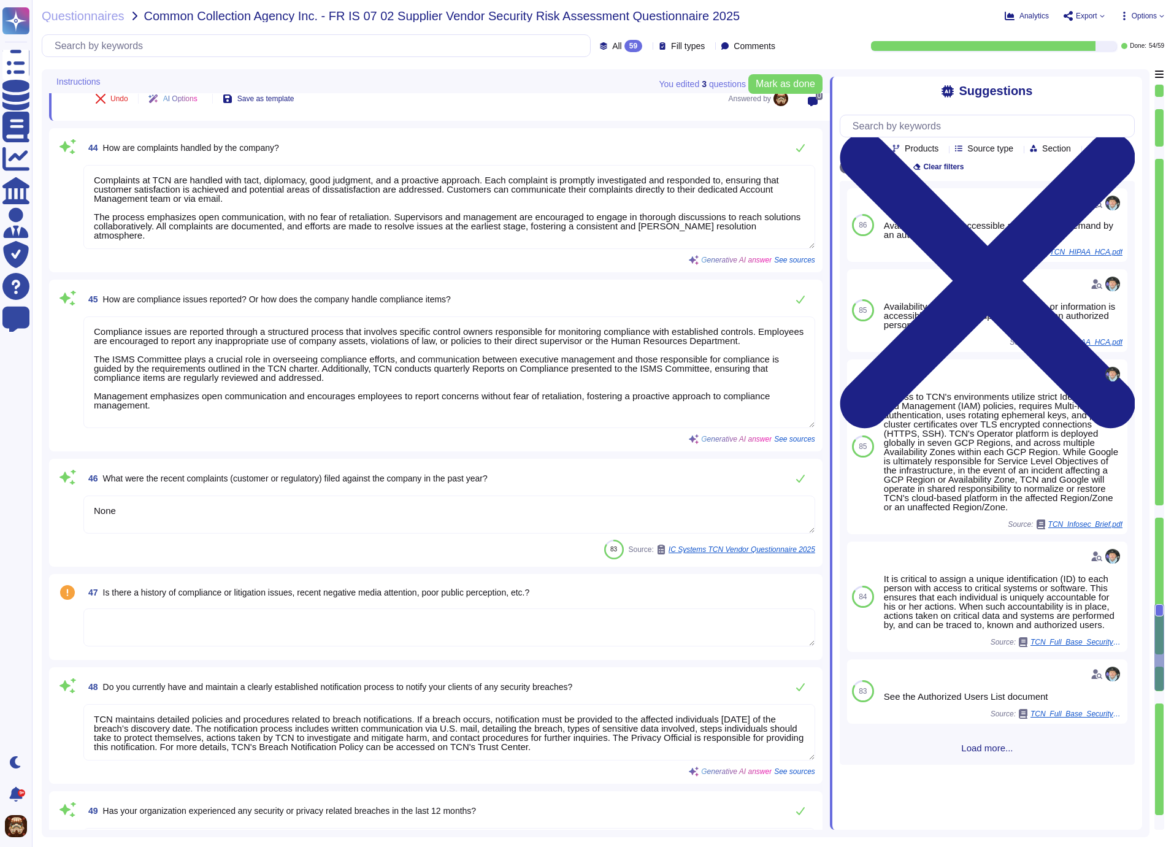
scroll to position [5822, 0]
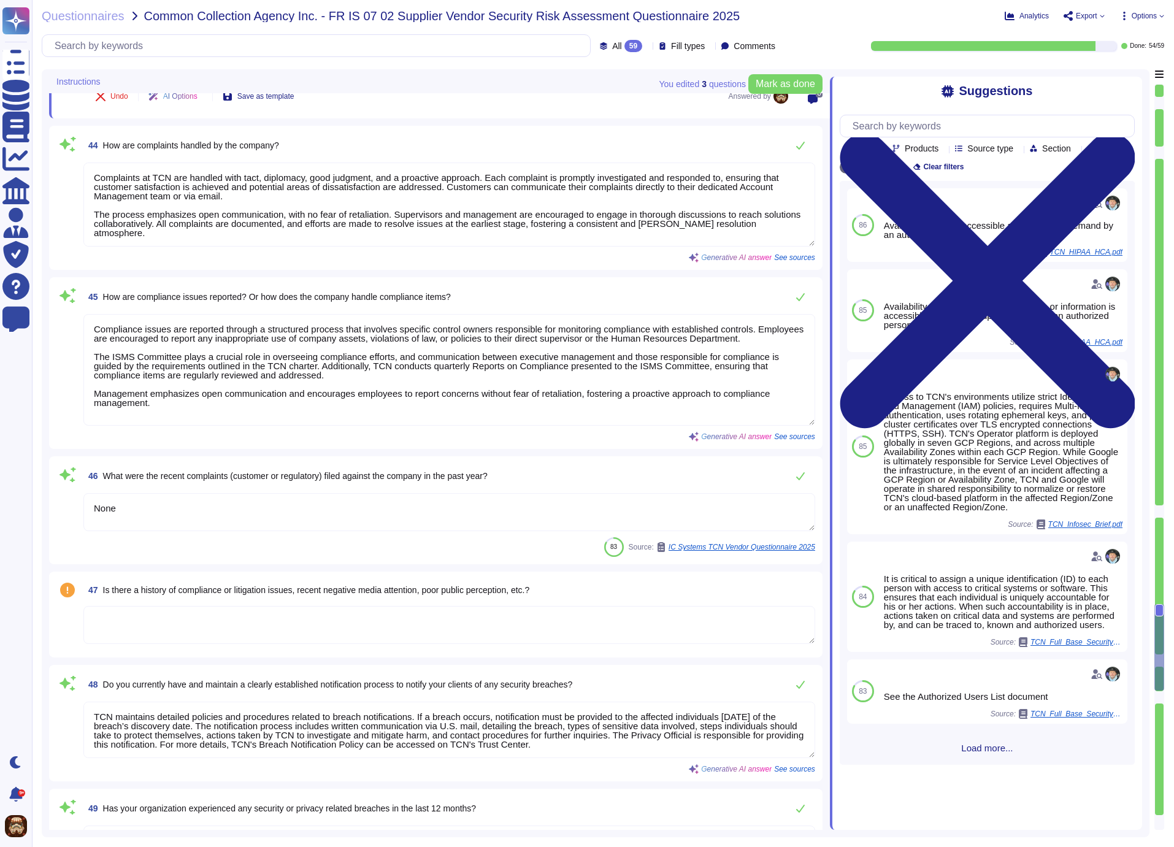
click at [443, 218] on textarea "Complaints at TCN are handled with tact, diplomacy, good judgment, and a proact…" at bounding box center [449, 205] width 732 height 84
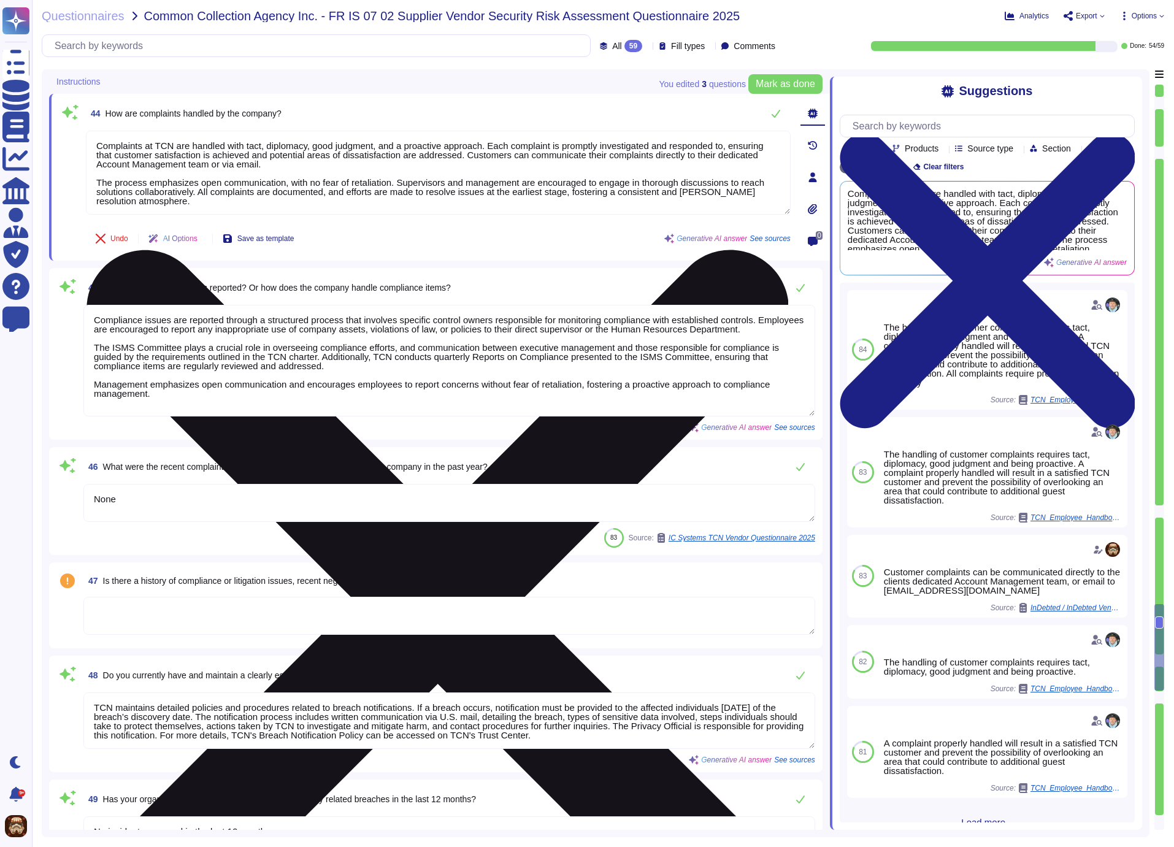
drag, startPoint x: 205, startPoint y: 200, endPoint x: 94, endPoint y: 144, distance: 124.5
click at [94, 144] on textarea "Complaints at TCN are handled with tact, diplomacy, good judgment, and a proact…" at bounding box center [438, 173] width 705 height 84
paste textarea "TCN maintains multiple communication and feedback channels. Complaints are hand…"
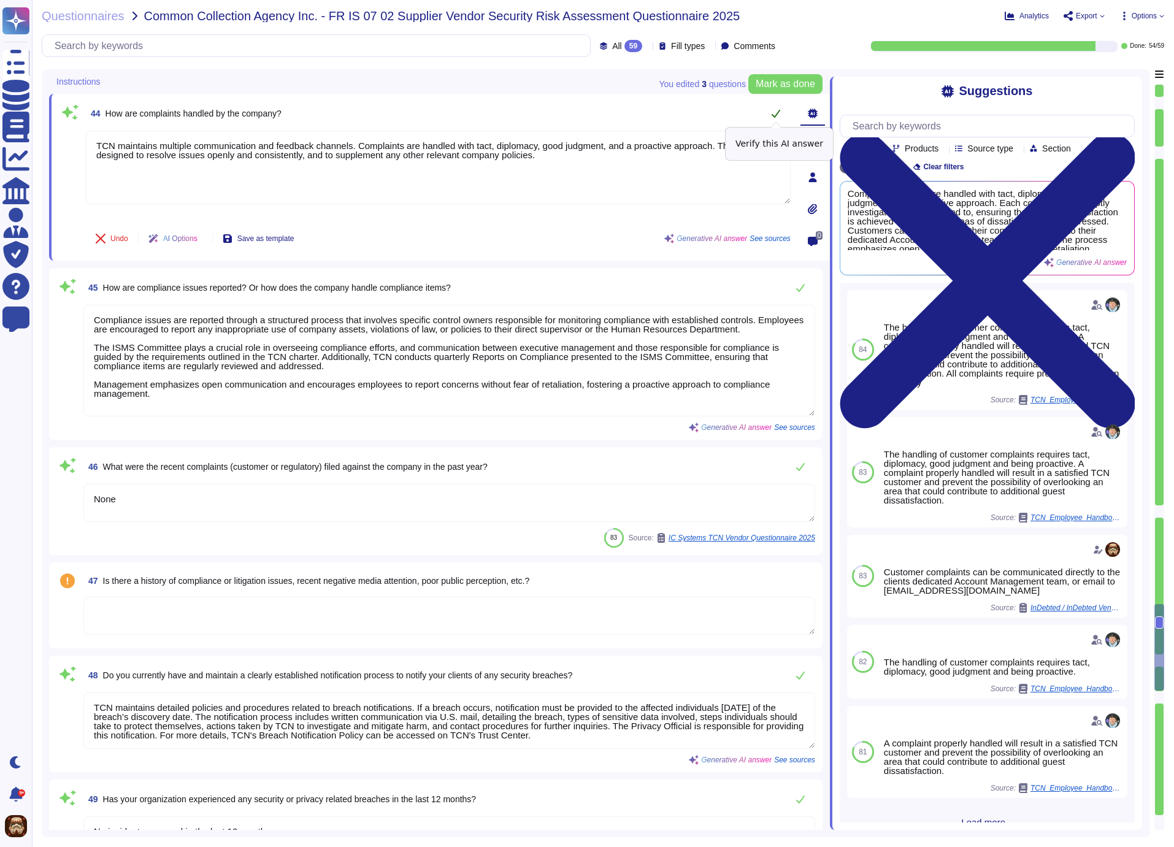
type textarea "TCN maintains multiple communication and feedback channels. Complaints are hand…"
click at [776, 112] on icon at bounding box center [776, 114] width 9 height 8
click at [603, 280] on div "45 How are compliance issues reported? Or how does the company handle complianc…" at bounding box center [449, 287] width 732 height 25
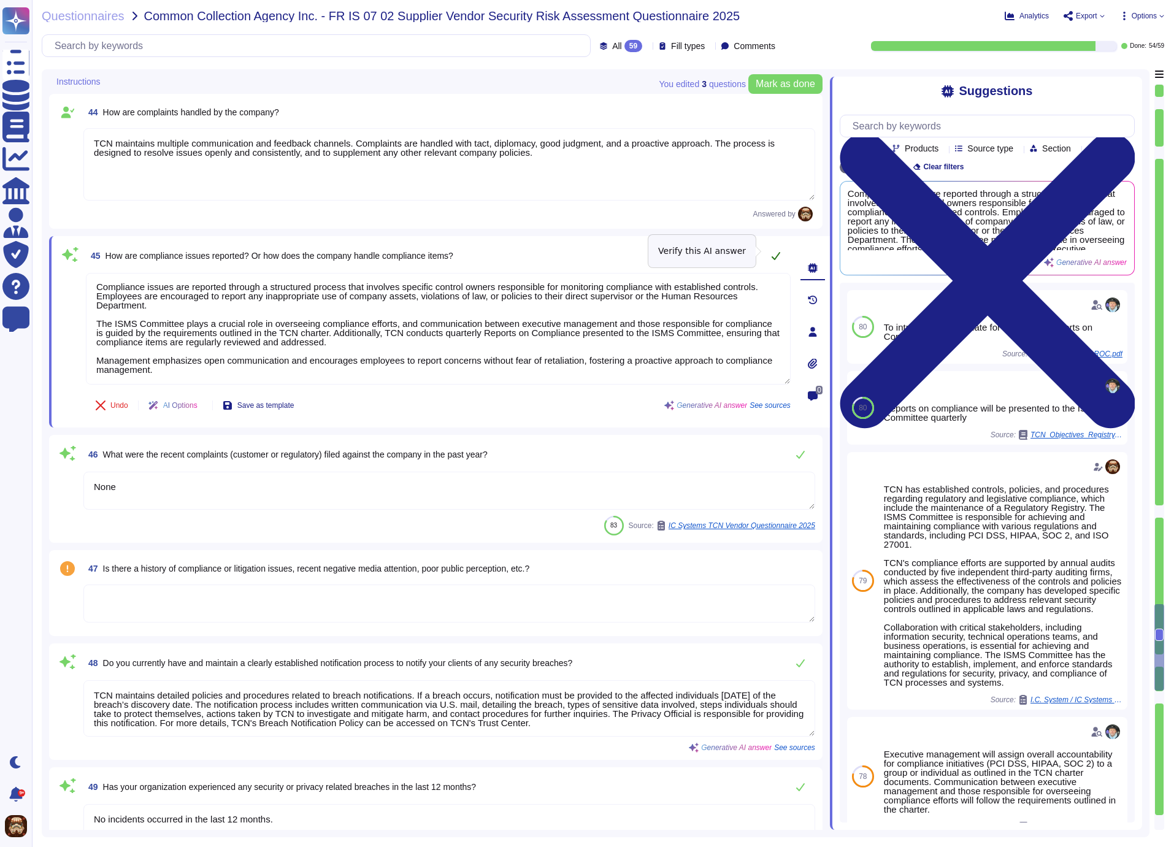
click at [776, 251] on icon at bounding box center [776, 256] width 10 height 10
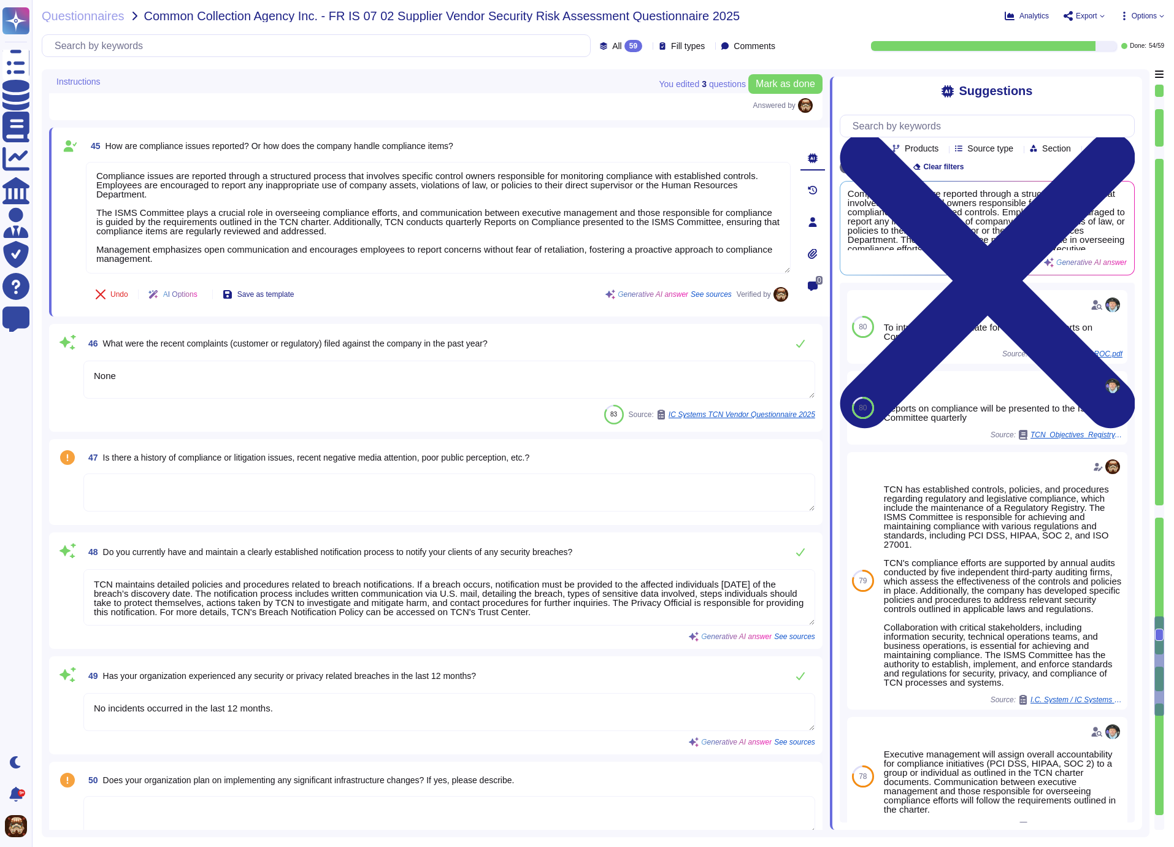
type textarea "Yes, there is a Quality Management process used in daily operations. The compan…"
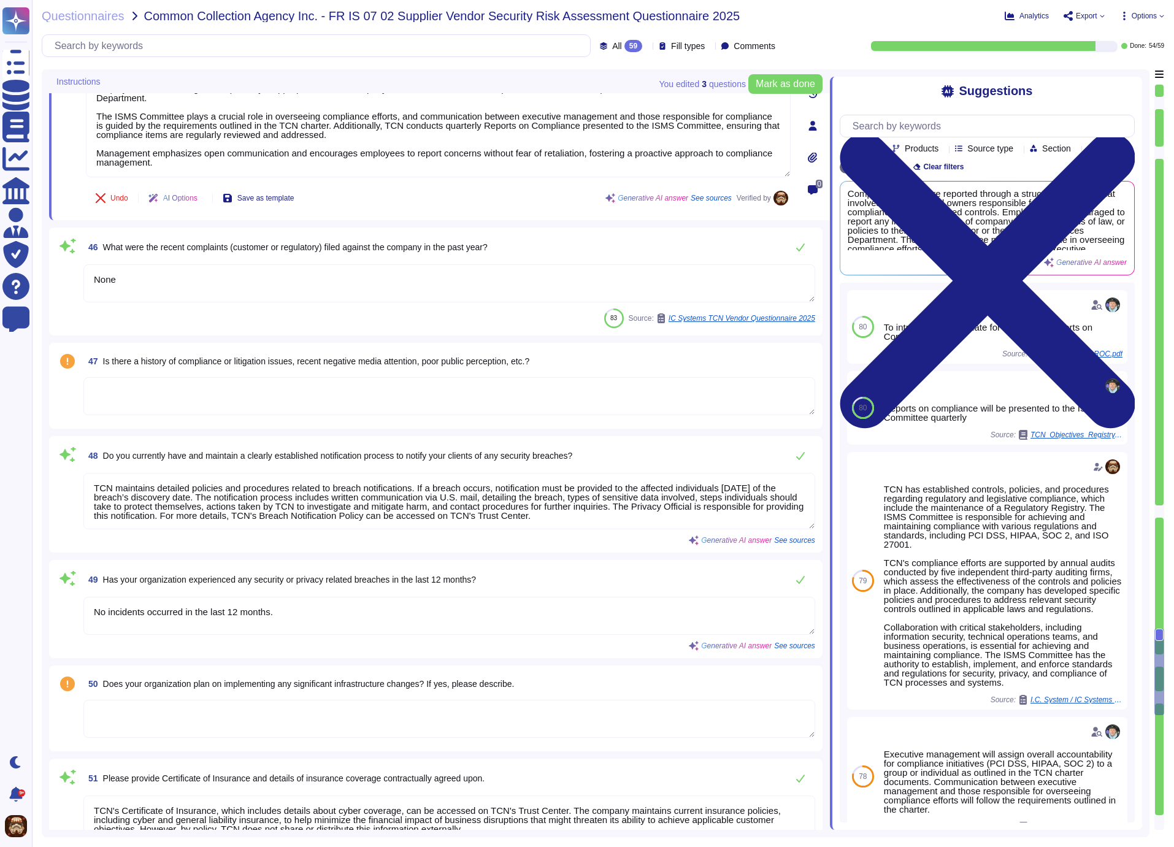
scroll to position [6020, 0]
click at [272, 388] on textarea at bounding box center [449, 394] width 732 height 38
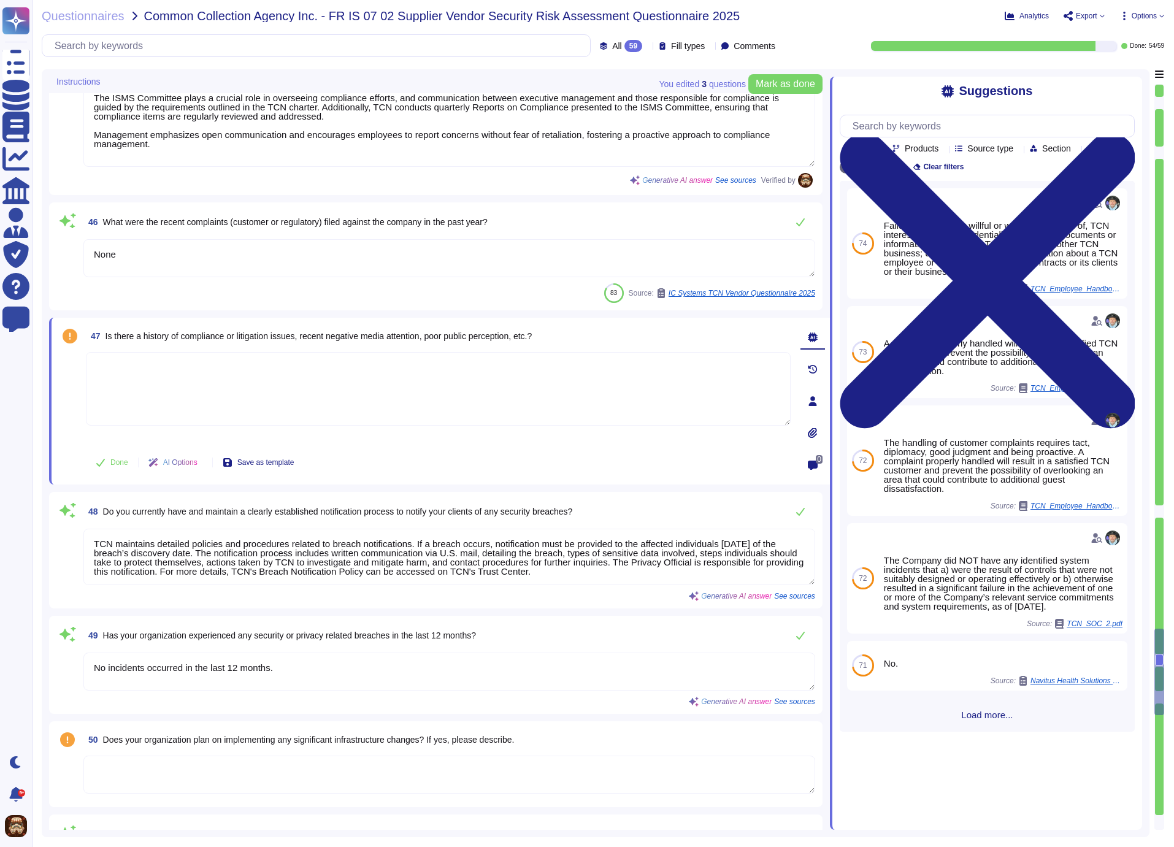
type textarea "Yes, there is a Quality Management process used in daily operations. The compan…"
type textarea "No"
click at [715, 331] on div "47 Is there a history of compliance or litigation issues, recent negative media…" at bounding box center [438, 340] width 705 height 31
click at [645, 508] on div "48 Do you currently have and maintain a clearly established notification proces…" at bounding box center [449, 512] width 732 height 25
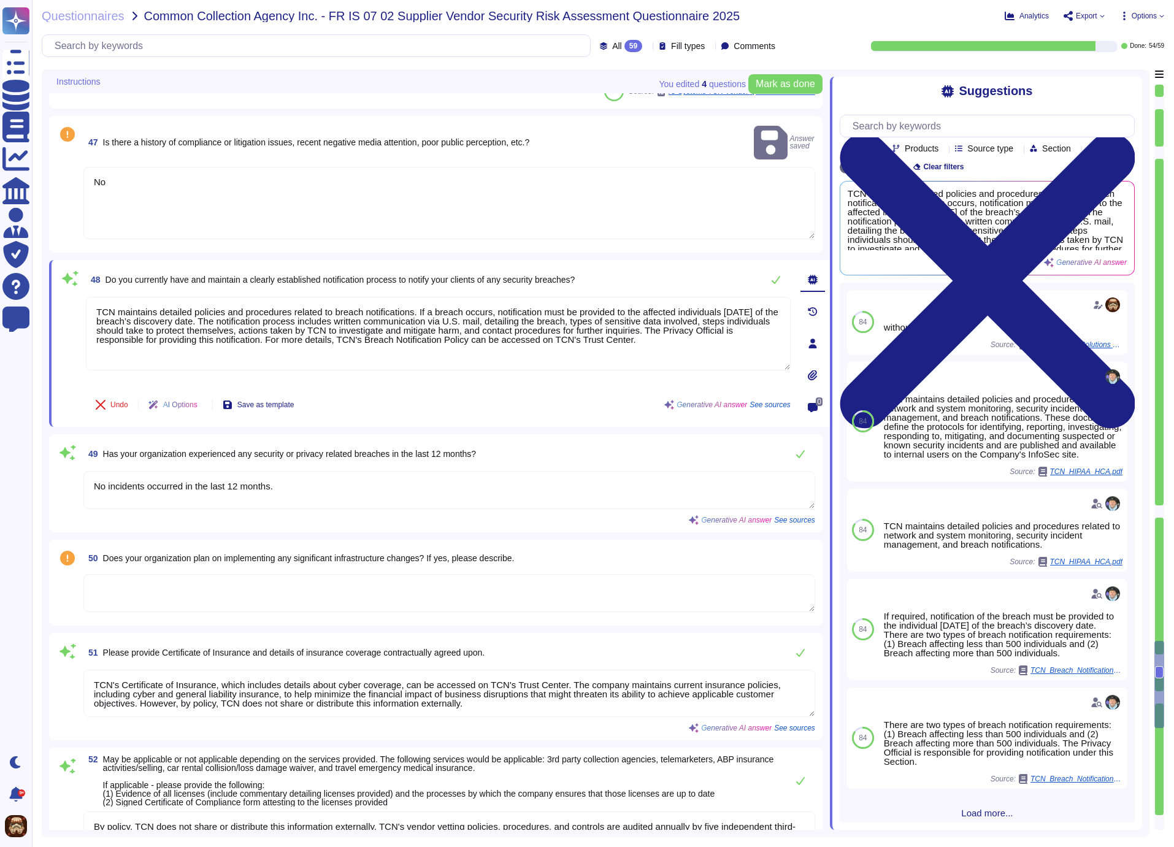
type textarea "Changes are proposed and handled through a structured process that includes the…"
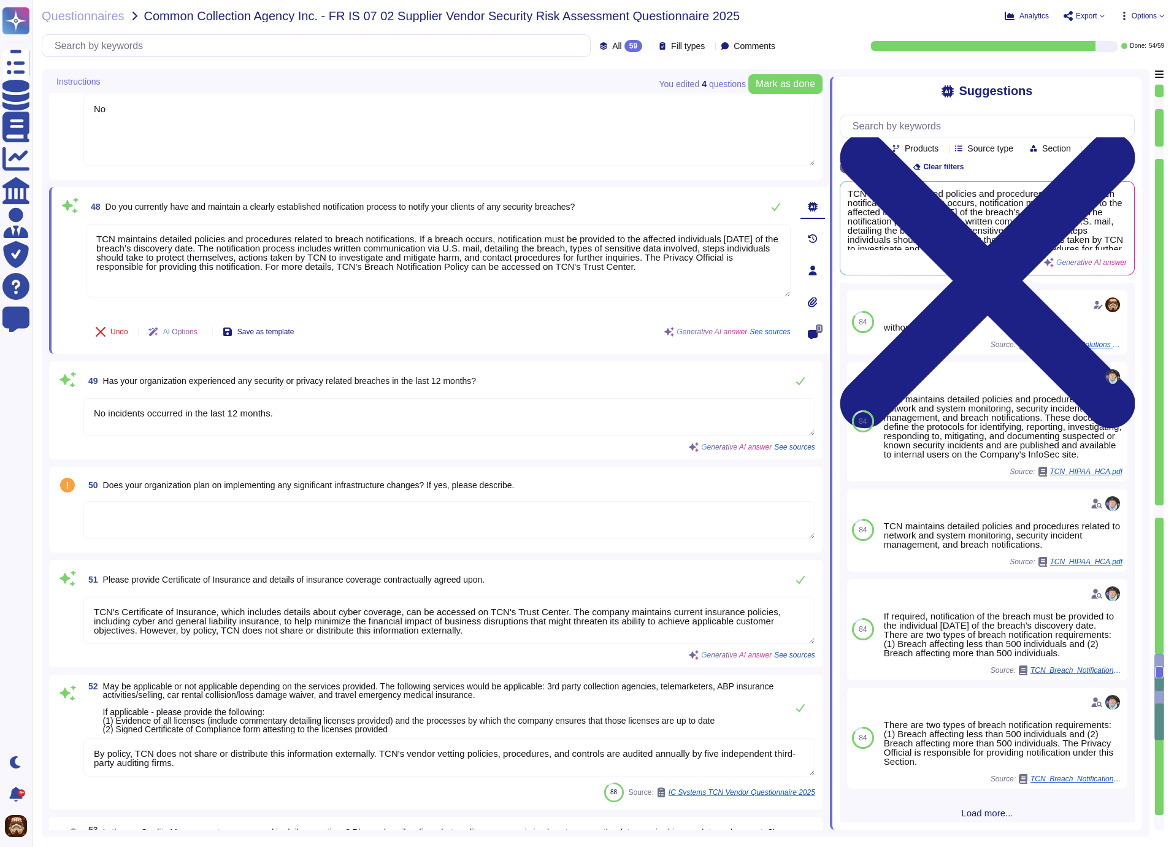
scroll to position [6323, 0]
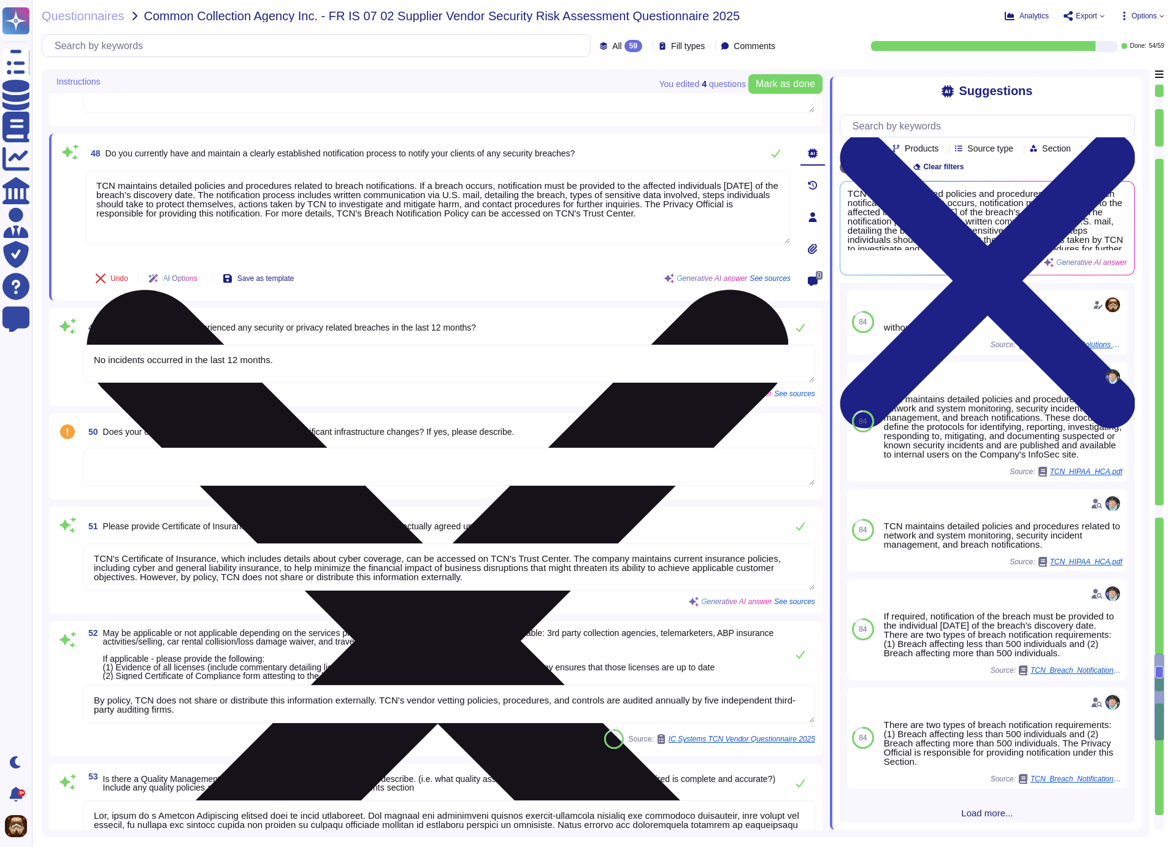
click at [593, 217] on textarea "TCN maintains detailed policies and procedures related to breach notifications.…" at bounding box center [438, 208] width 705 height 74
drag, startPoint x: 756, startPoint y: 210, endPoint x: 72, endPoint y: 174, distance: 685.5
click at [86, 174] on textarea "TCN maintains detailed policies and procedures related to breach notifications.…" at bounding box center [438, 208] width 705 height 74
paste textarea "Yes, we have a clearly established notification process to notify our clients o…"
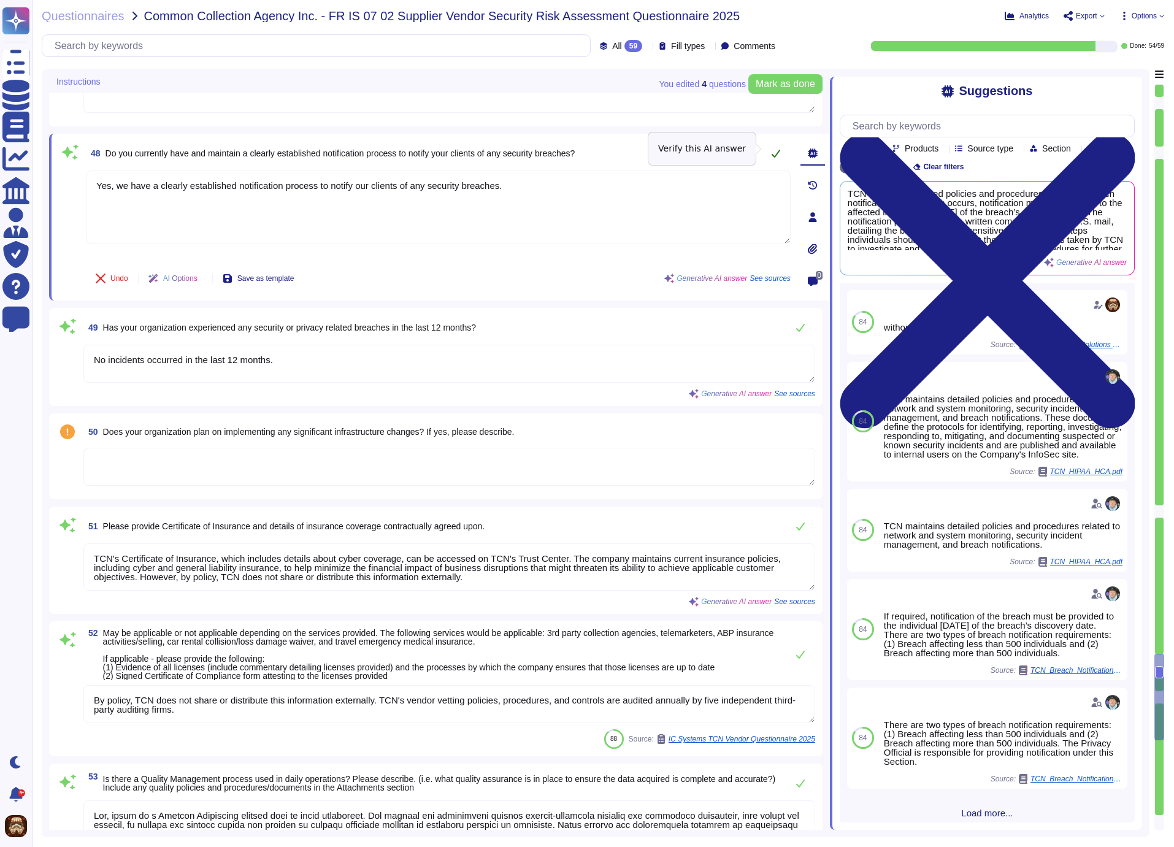
click at [773, 150] on icon at bounding box center [776, 154] width 9 height 8
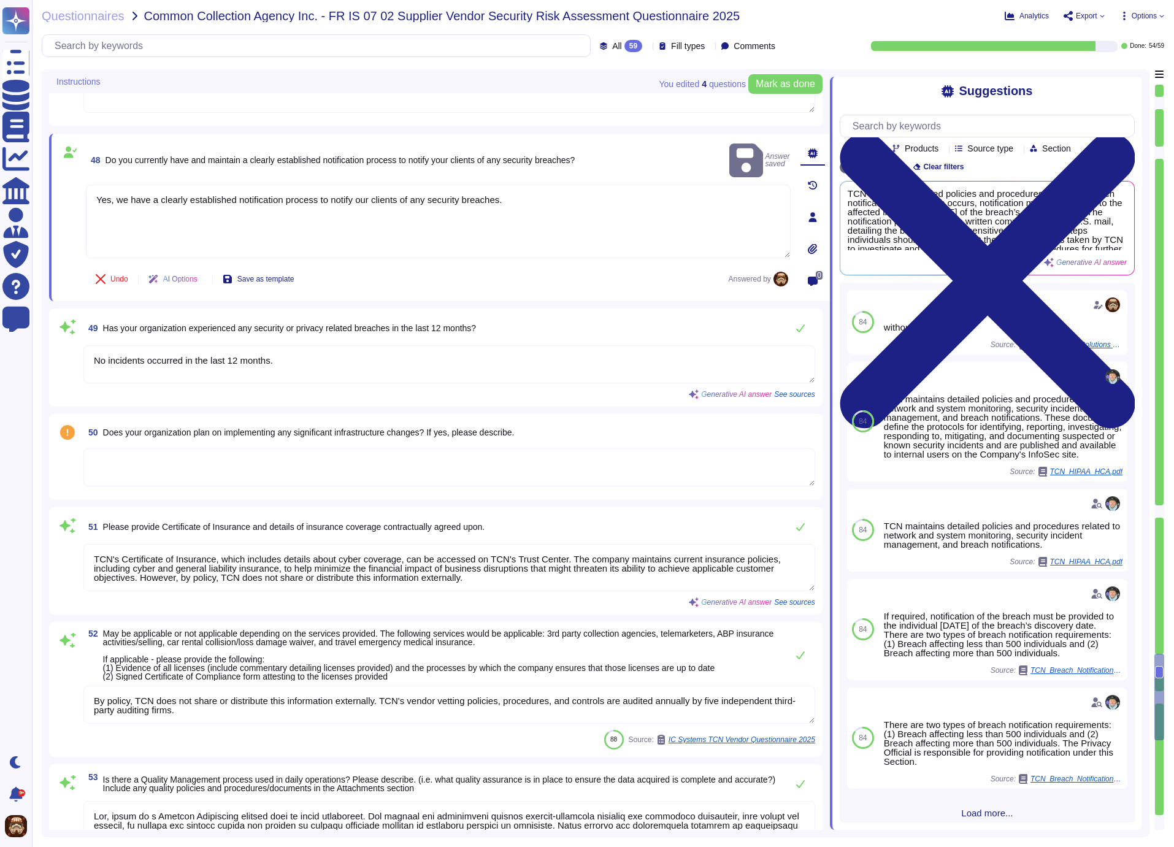
type textarea "Yes, we have a clearly established notification process to notify our clients o…"
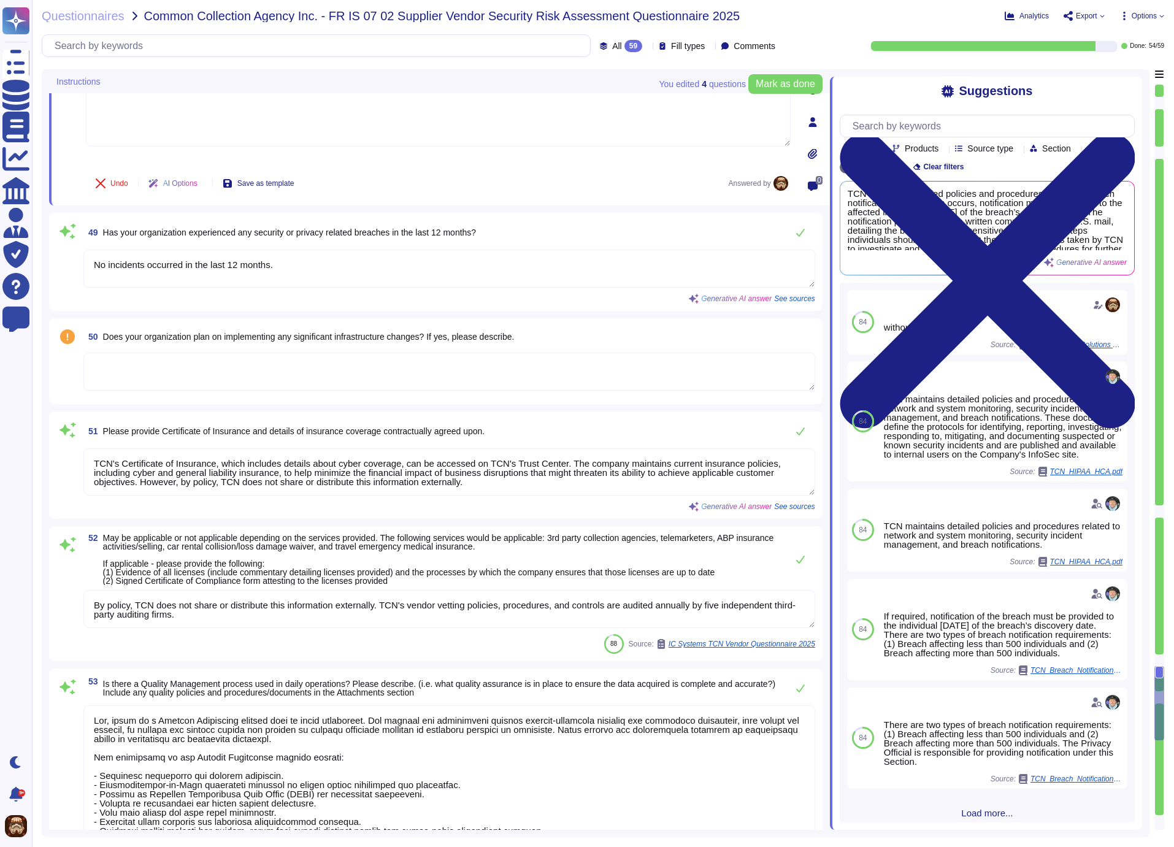
scroll to position [6428, 0]
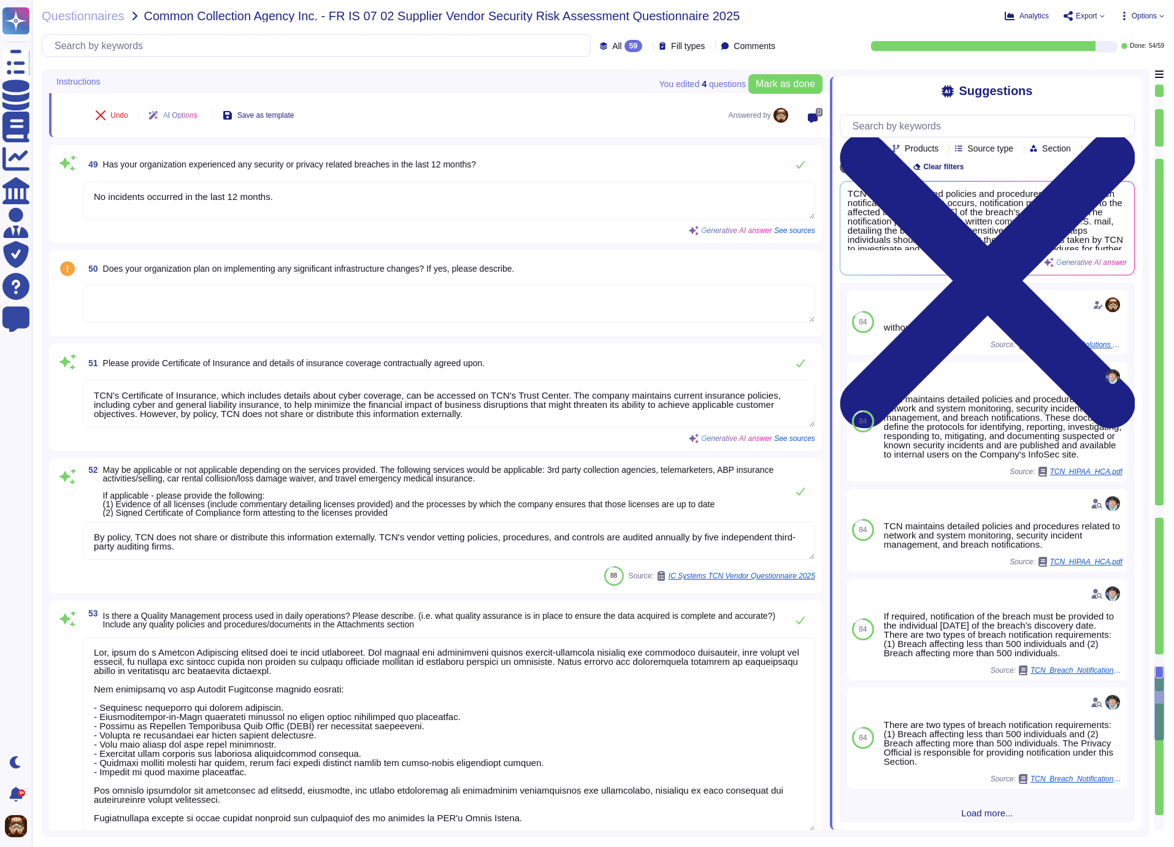
type textarea "Process for Handling Issues: - Issues are identified through discovery by the S…"
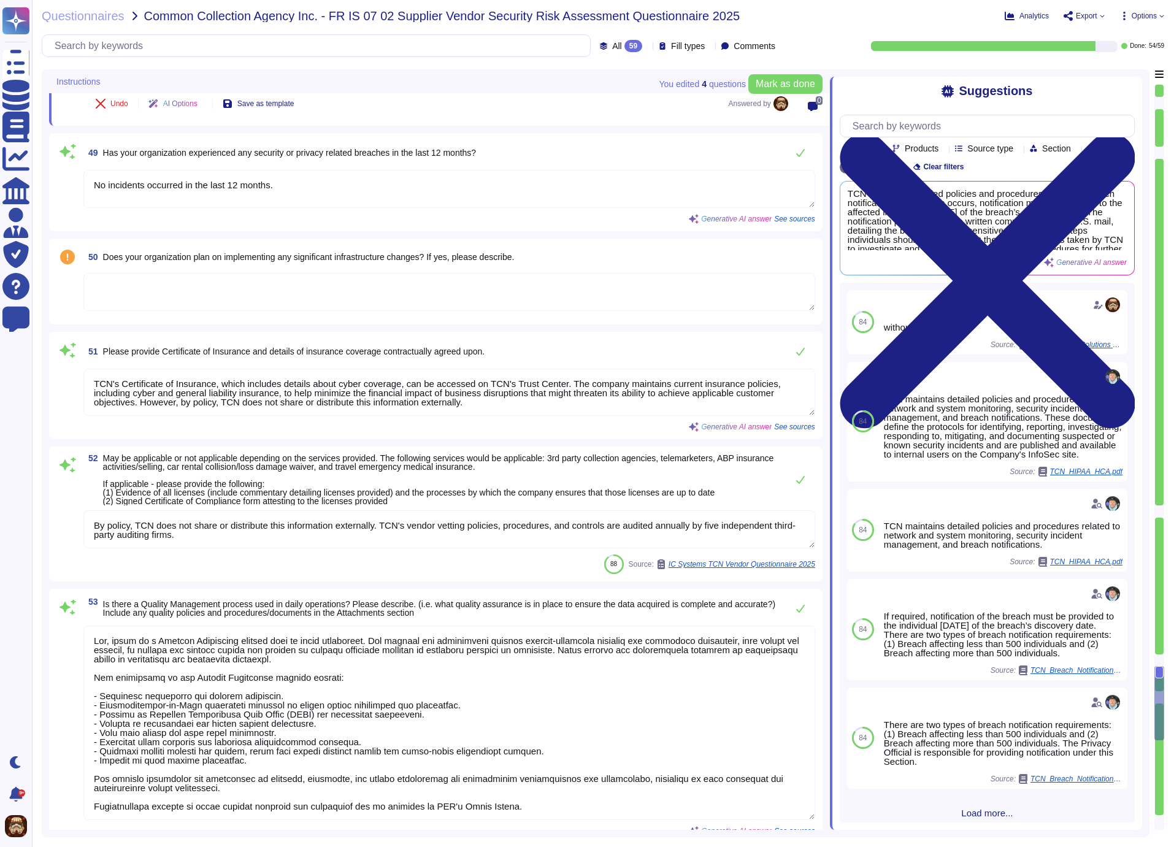
scroll to position [6486, 0]
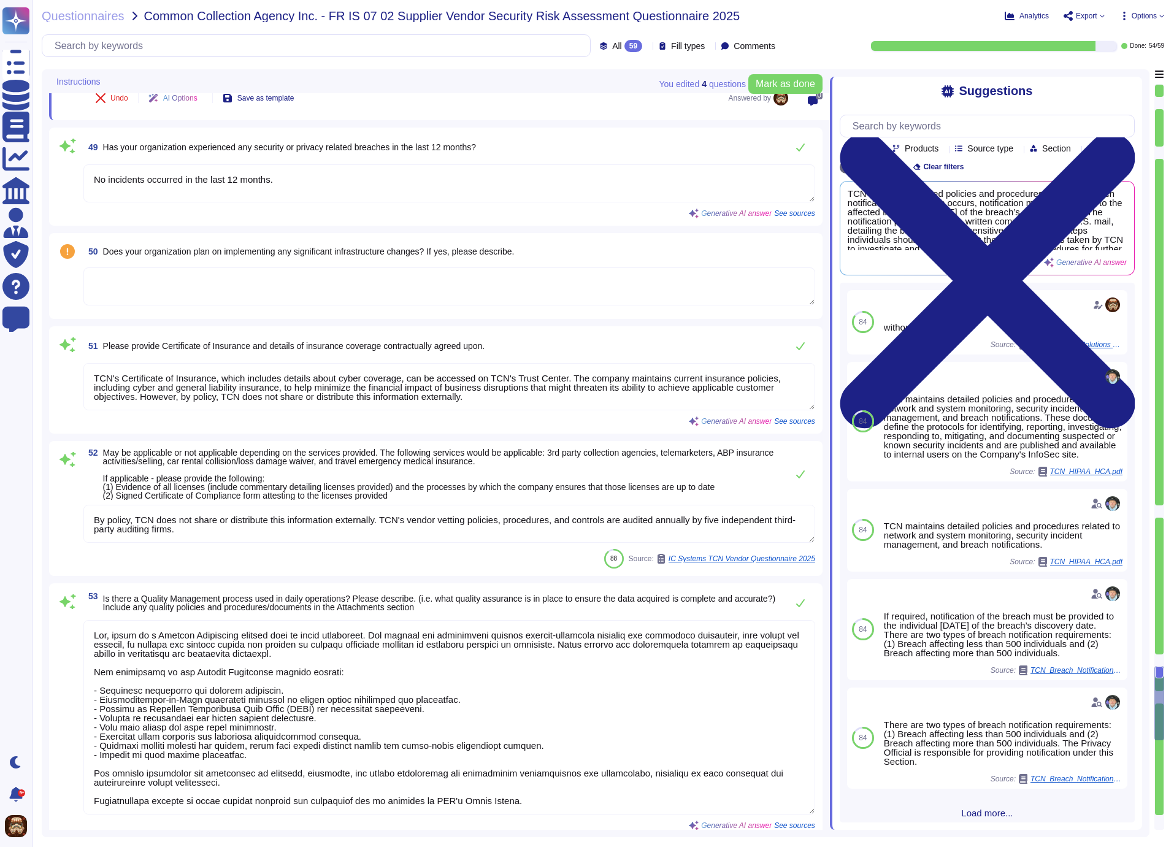
click at [439, 277] on textarea at bounding box center [449, 286] width 732 height 38
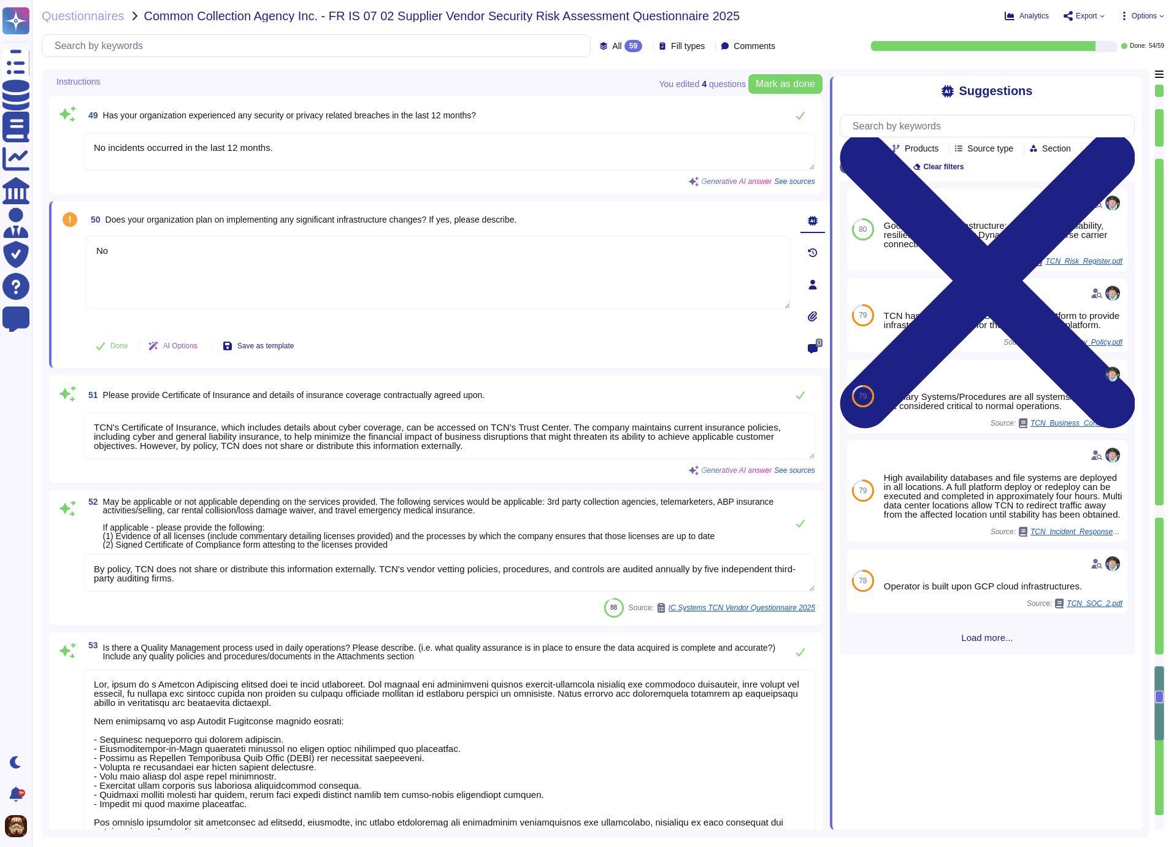
type textarea "No"
click at [732, 214] on div "50 Does your organization plan on implementing any significant infrastructure c…" at bounding box center [438, 224] width 705 height 31
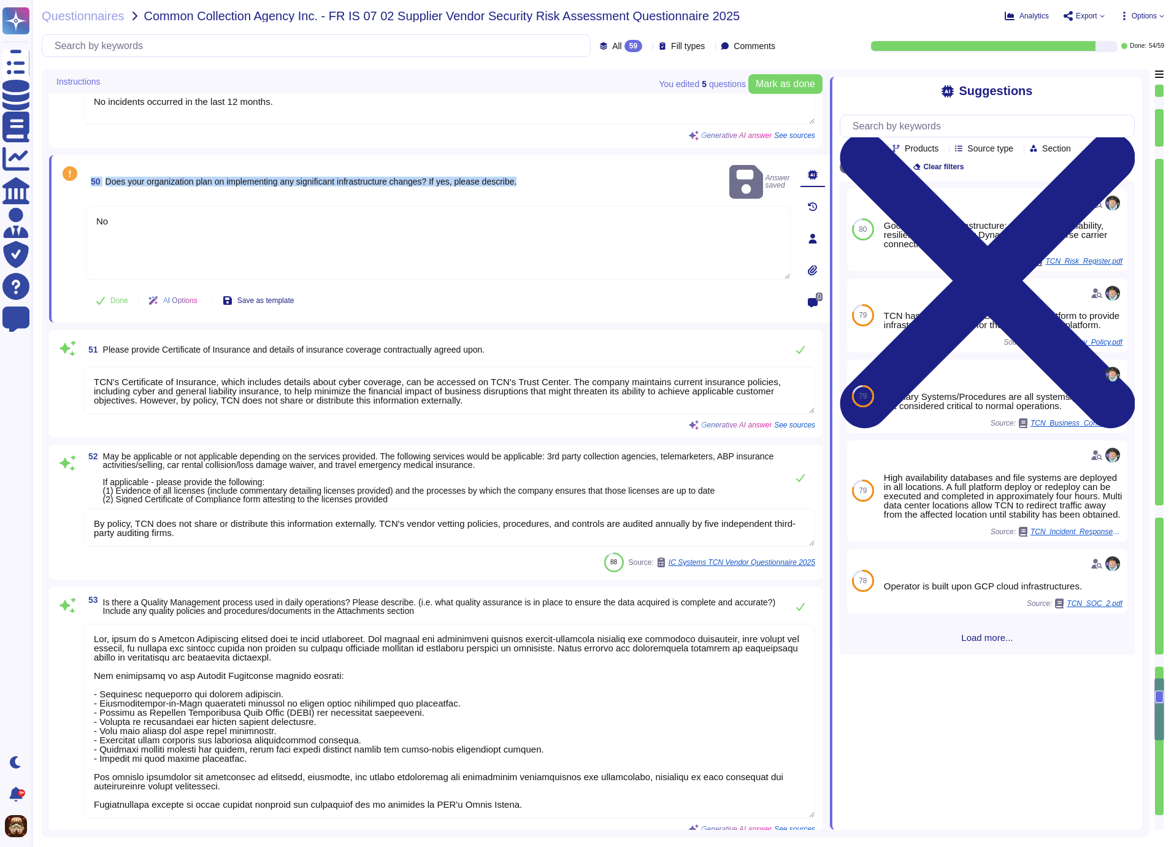
type textarea "Process for Handling Issues: - Issues are identified through discovery by the S…"
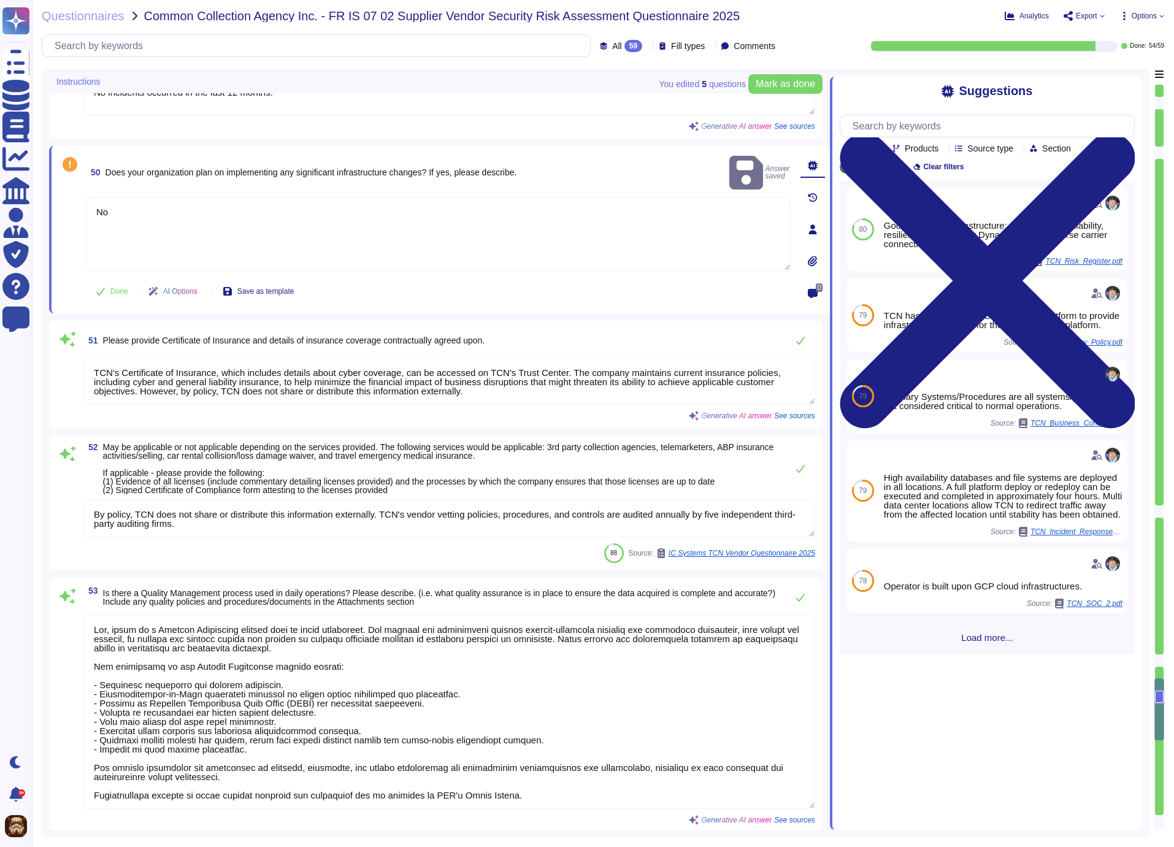
click at [626, 348] on div "51 Please provide Certificate of Insurance and details of insurance coverage co…" at bounding box center [449, 340] width 732 height 25
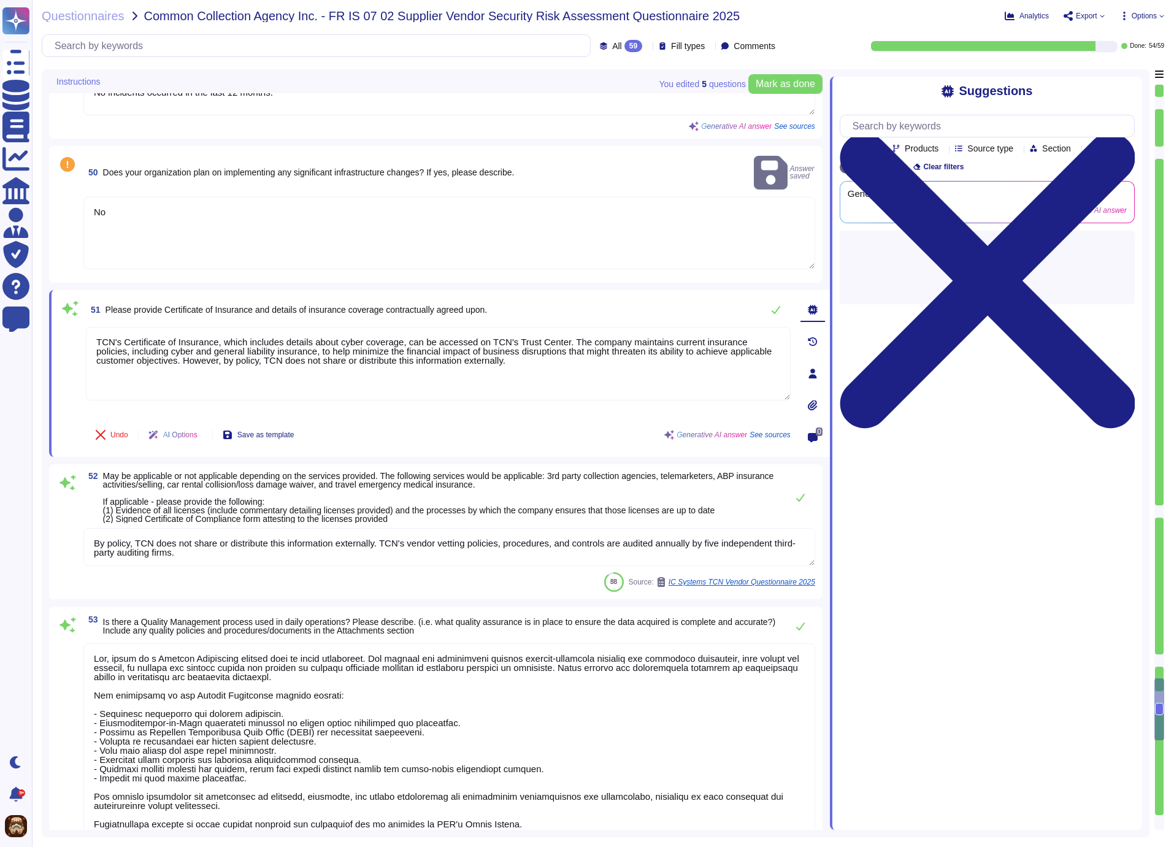
type textarea "Process for Handling Issues: - Issues are identified through discovery by the S…"
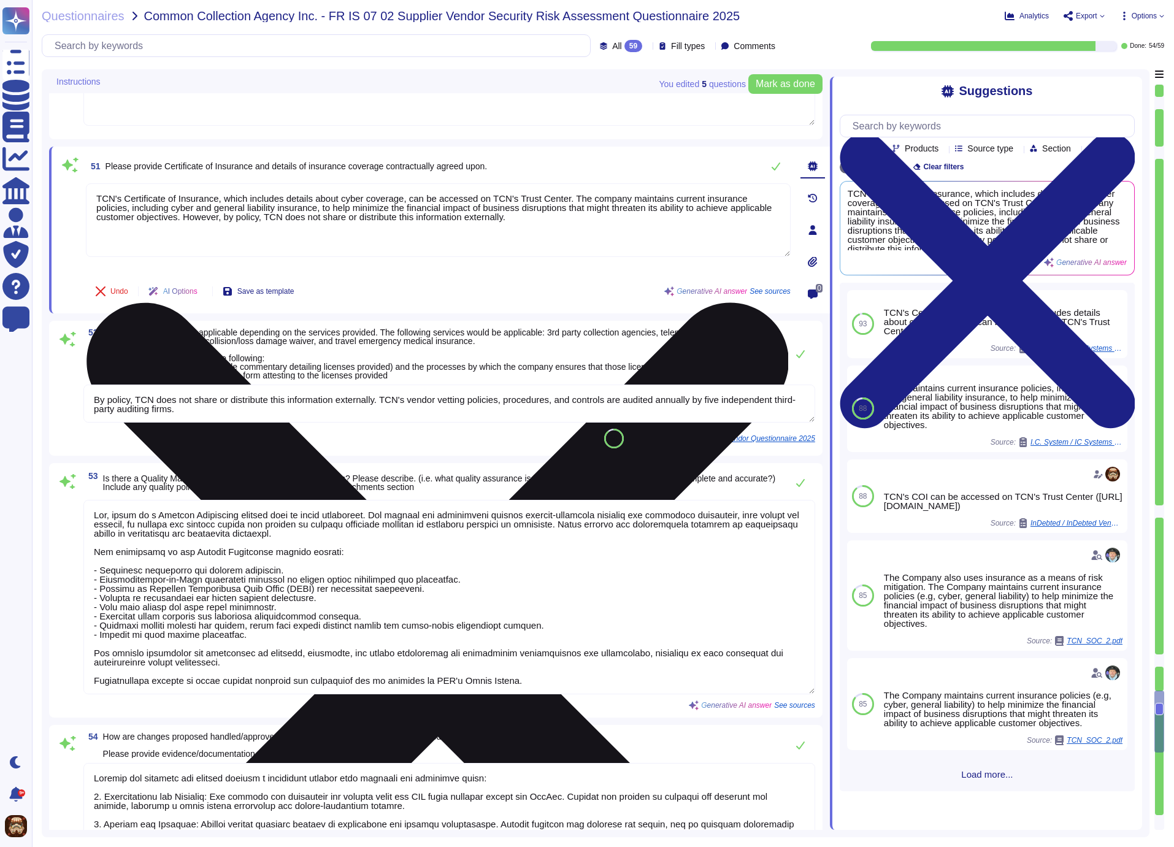
scroll to position [6661, 0]
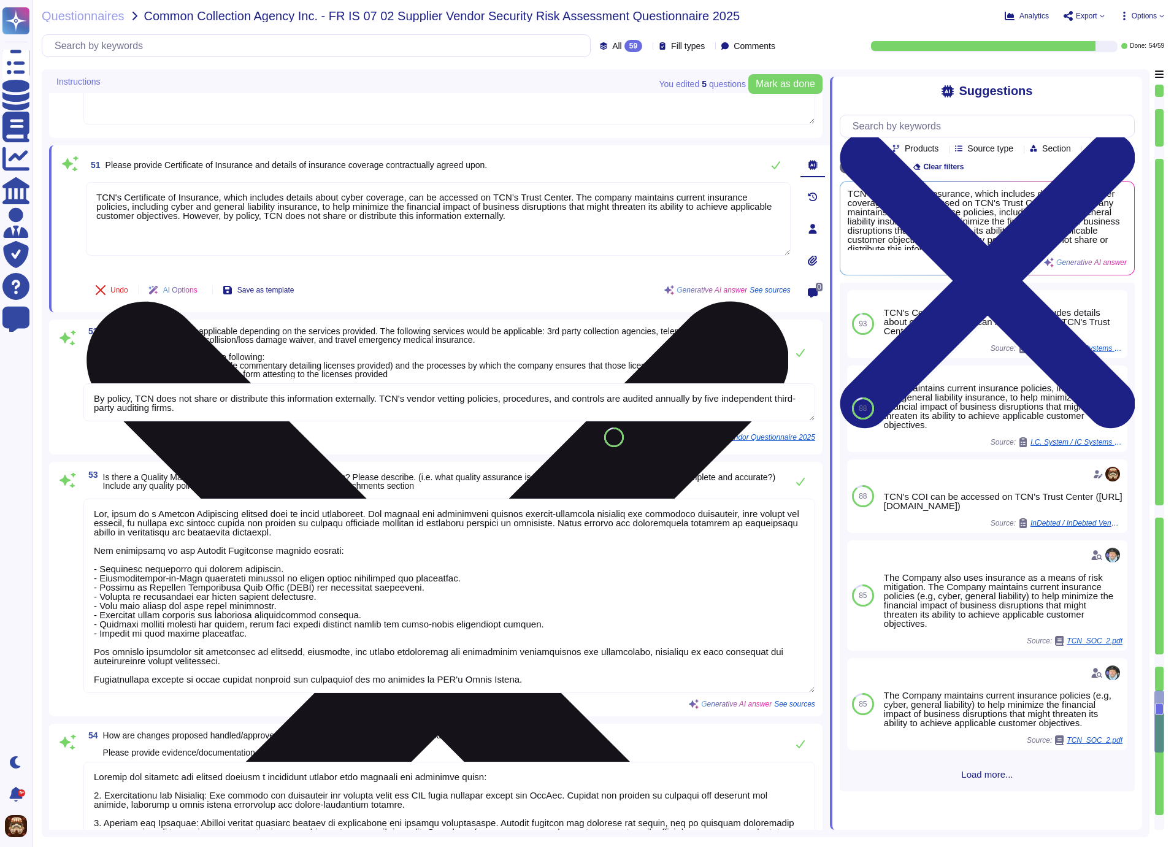
drag, startPoint x: 98, startPoint y: 193, endPoint x: 586, endPoint y: 212, distance: 489.2
click at [586, 212] on textarea "TCN's Certificate of Insurance, which includes details about cyber coverage, ca…" at bounding box center [438, 219] width 705 height 74
paste textarea "certificate of insurance can be accessed on TCN's Trust Center (https://trust.t…"
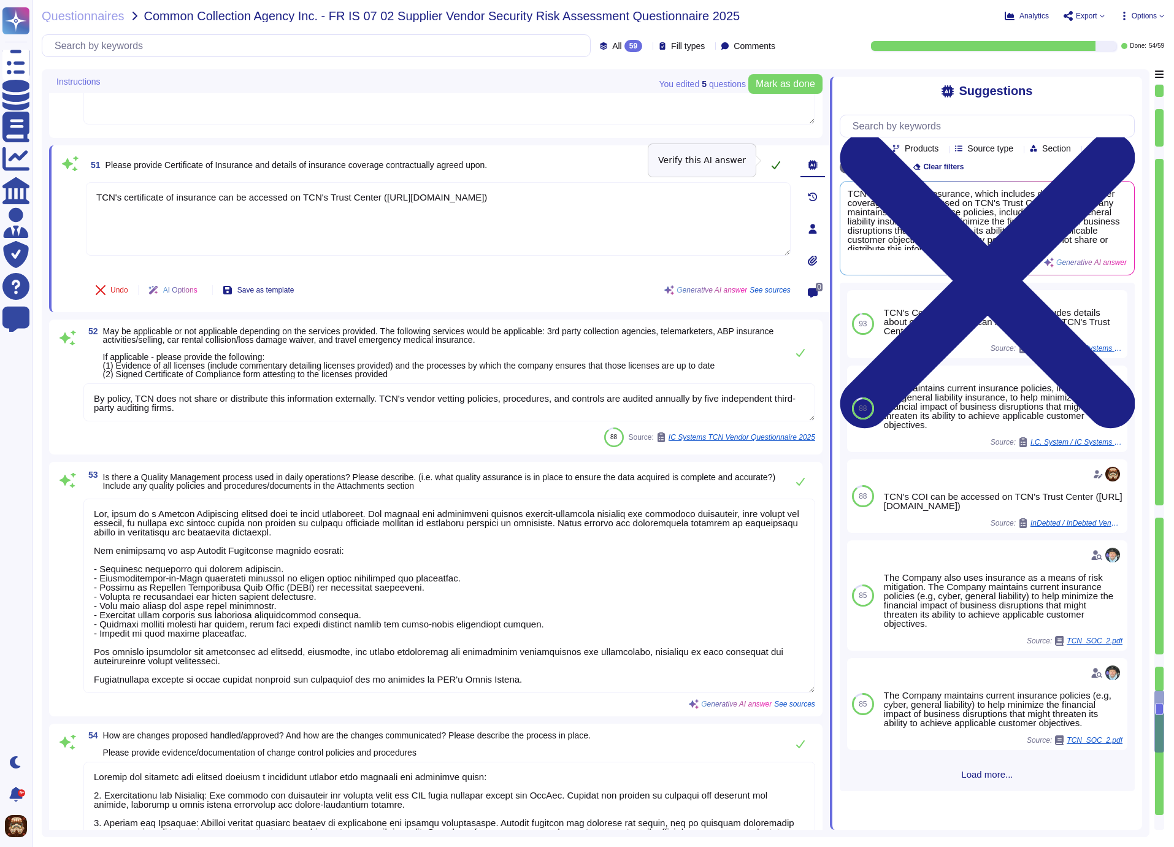
type textarea "TCN's certificate of insurance can be accessed on TCN's Trust Center (https://t…"
click at [774, 161] on icon at bounding box center [776, 165] width 10 height 10
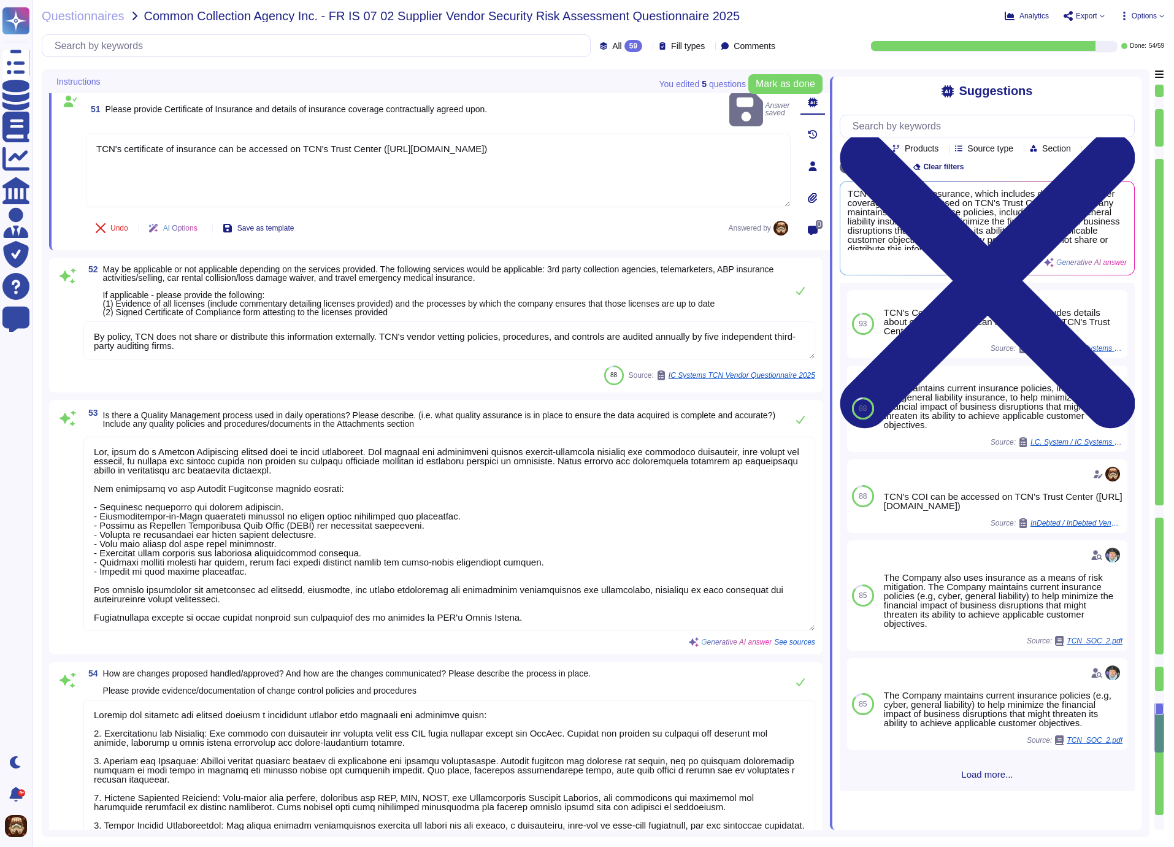
scroll to position [6766, 0]
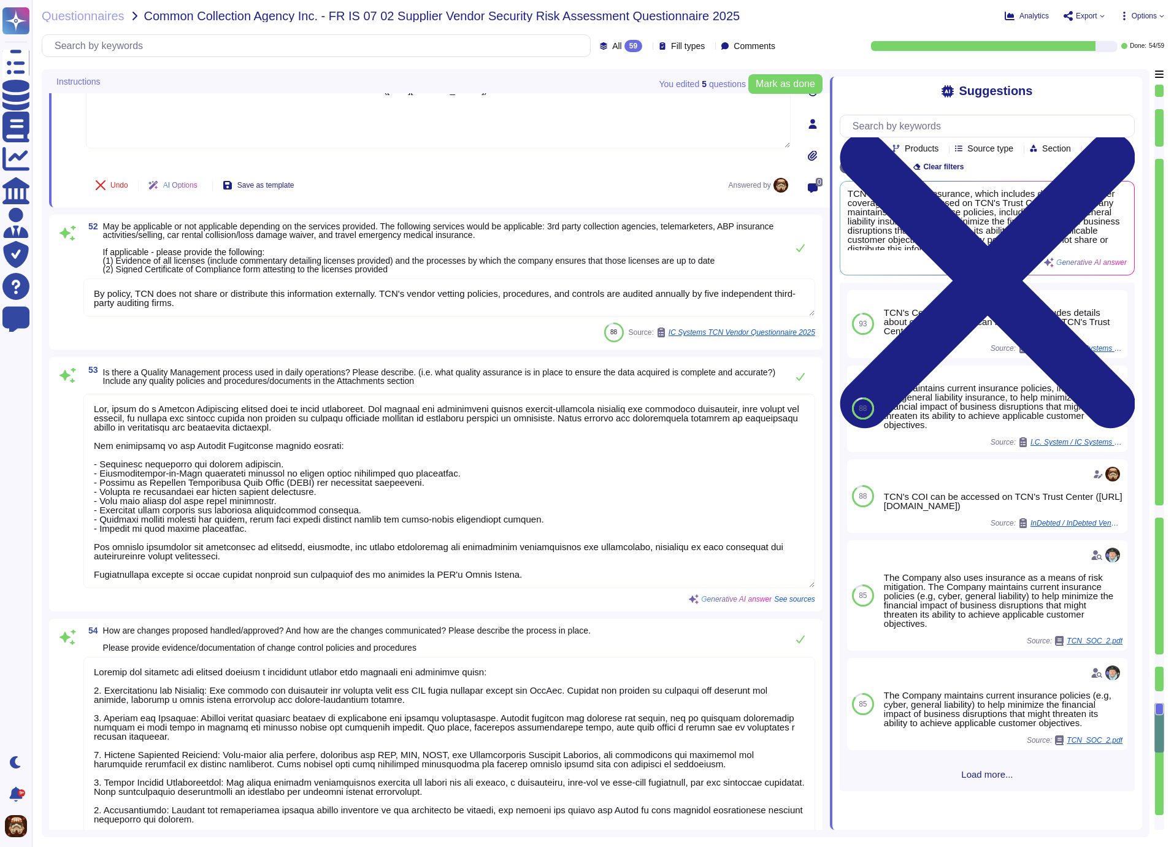
click at [171, 303] on textarea "By policy, TCN does not share or distribute this information externally. TCN's …" at bounding box center [449, 297] width 732 height 38
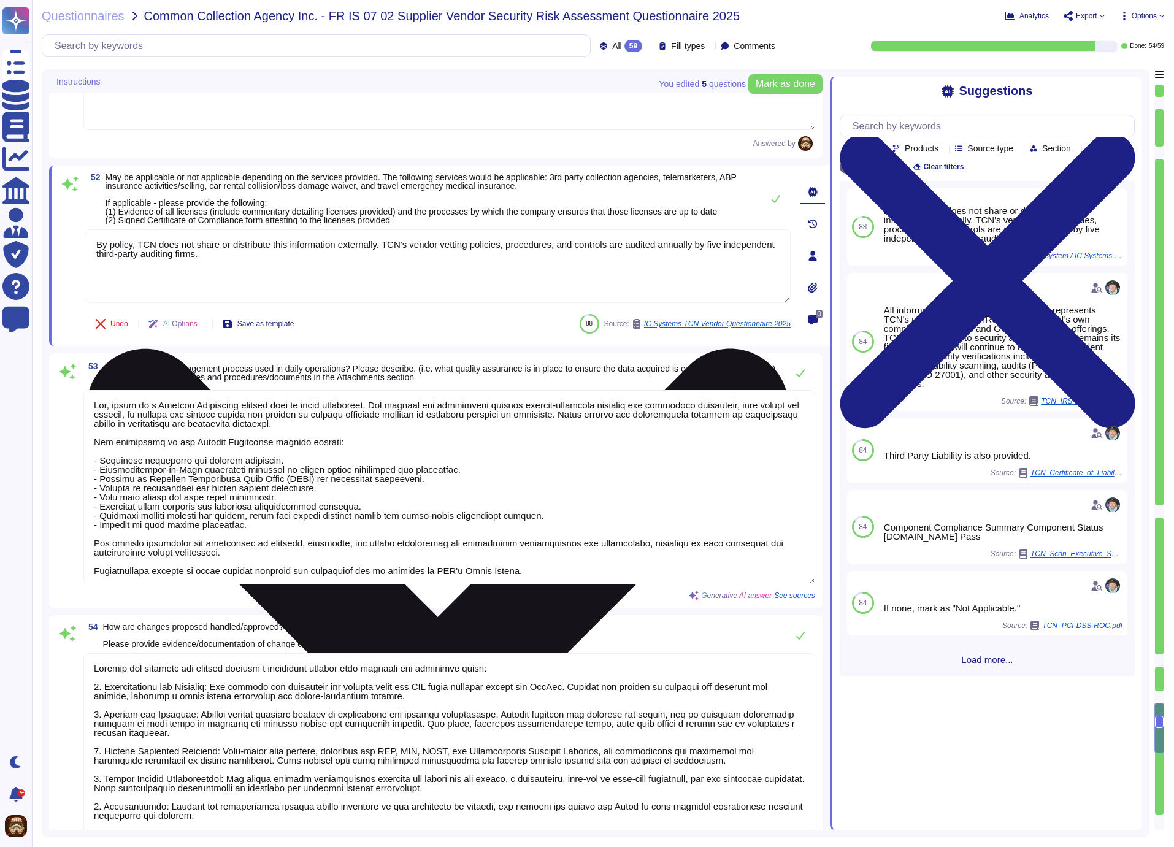
type textarea "Process for Handling Issues: - Issues are identified through discovery by the S…"
drag, startPoint x: 105, startPoint y: 258, endPoint x: 302, endPoint y: 277, distance: 197.8
click at [302, 277] on textarea "By policy, TCN does not share or distribute this information externally. TCN's …" at bounding box center [438, 266] width 705 height 74
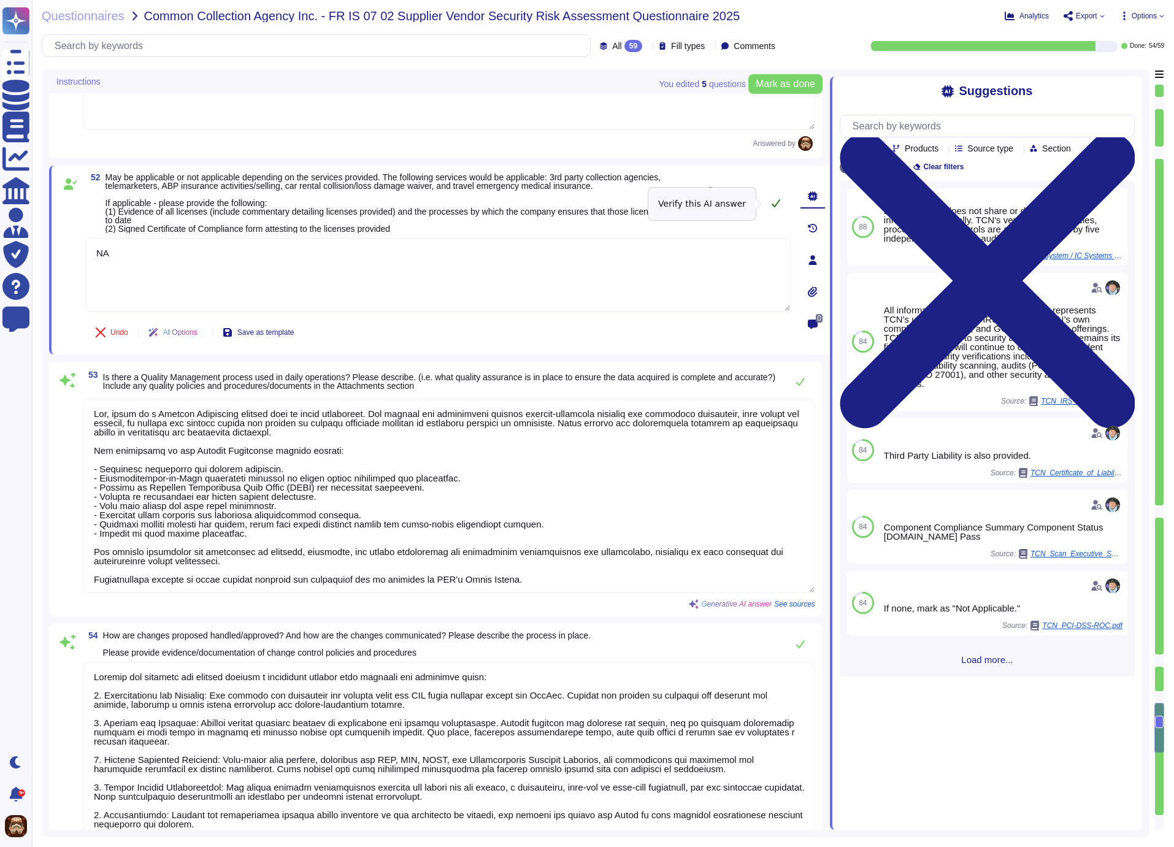
type textarea "NA"
click at [773, 204] on icon at bounding box center [776, 203] width 10 height 10
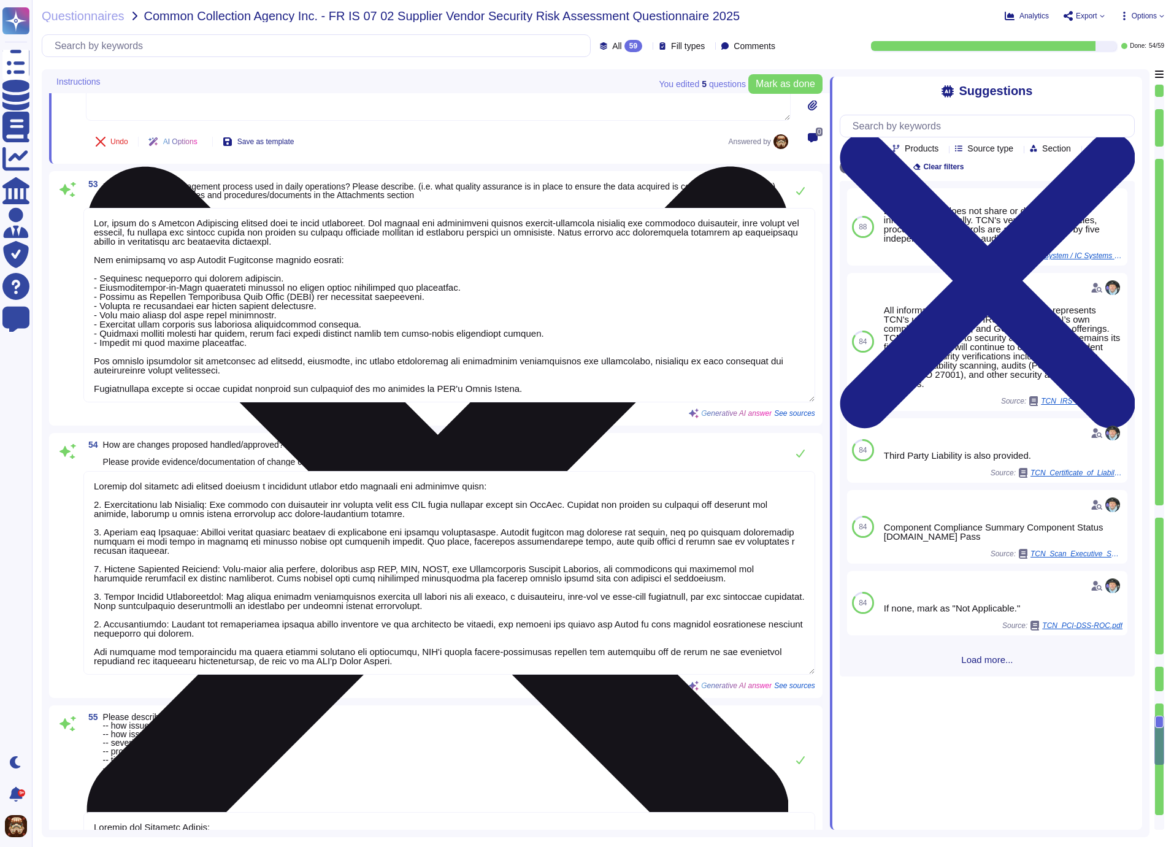
scroll to position [6987, 0]
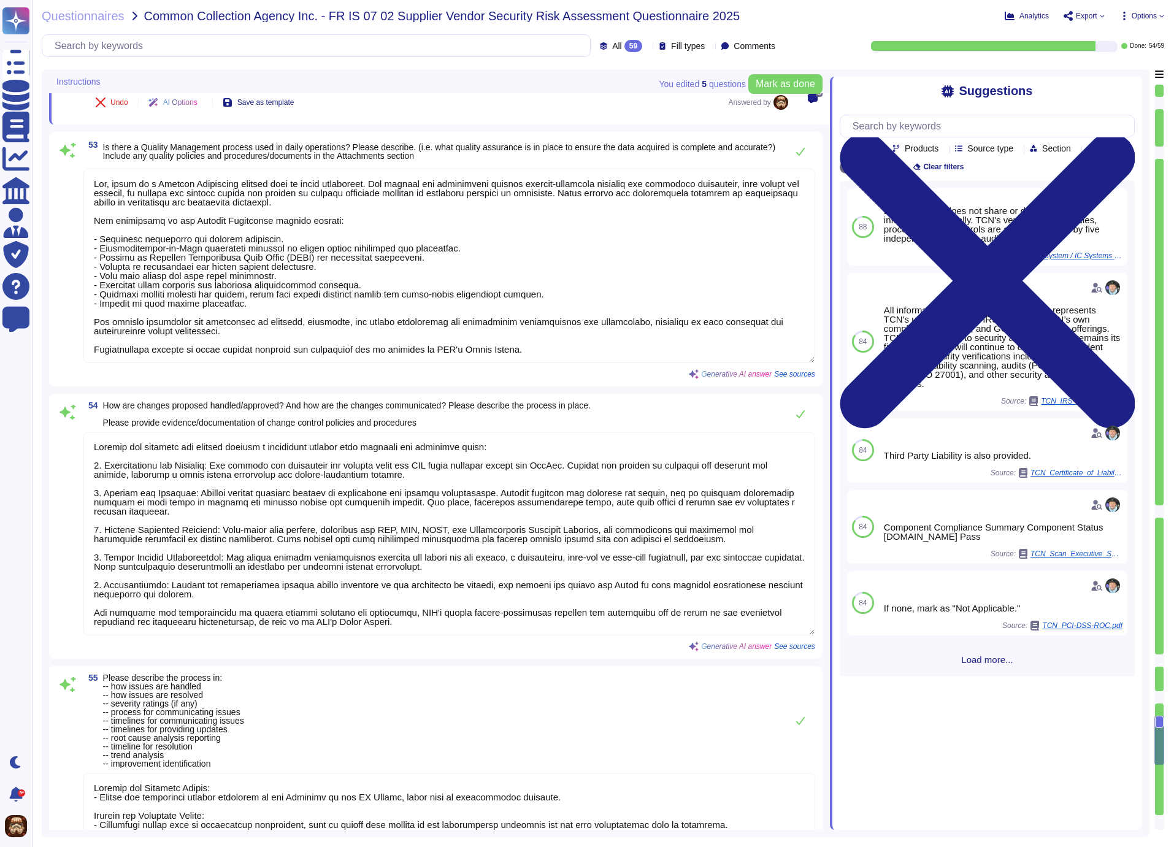
drag, startPoint x: 552, startPoint y: 356, endPoint x: 87, endPoint y: 181, distance: 496.7
click at [87, 181] on textarea at bounding box center [449, 266] width 732 height 194
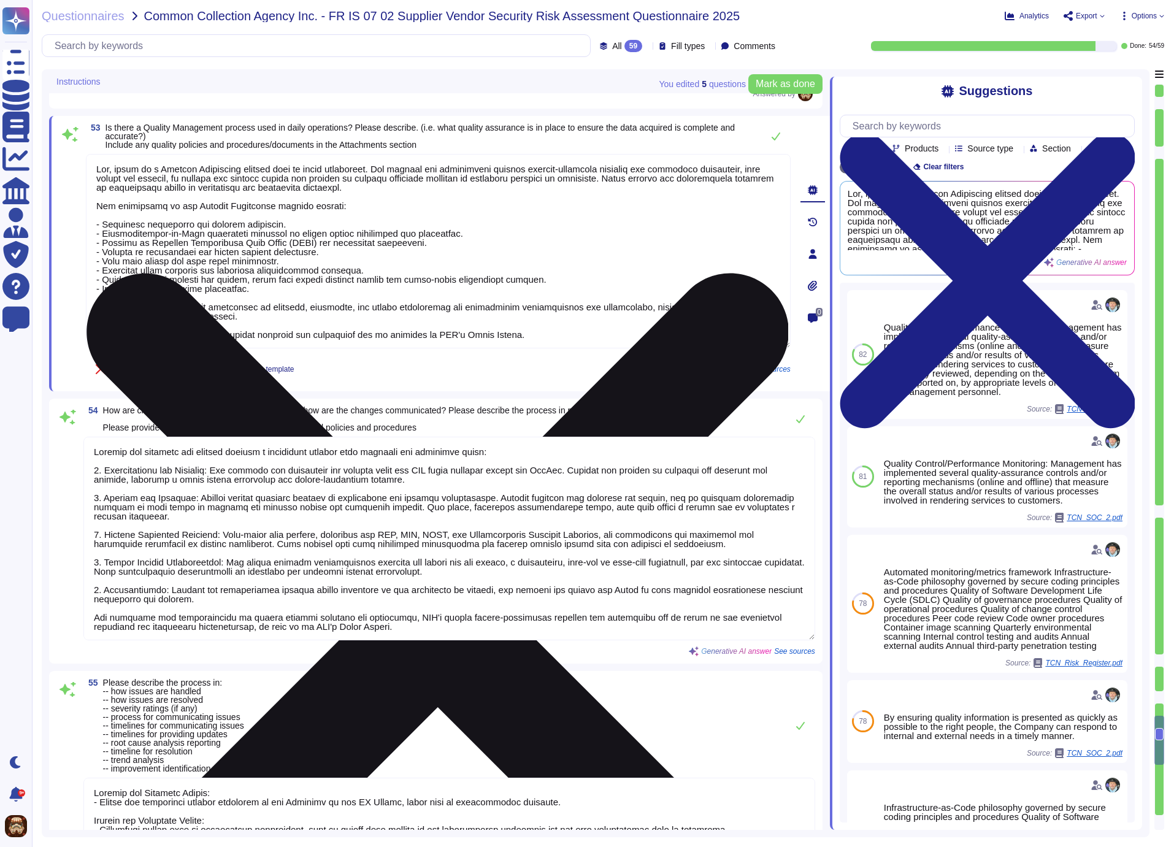
paste textarea "Management has implemented several quality-assurance controls and reporting mec…"
type textarea "Yes, there is a Quality Management process used in daily operations. Management…"
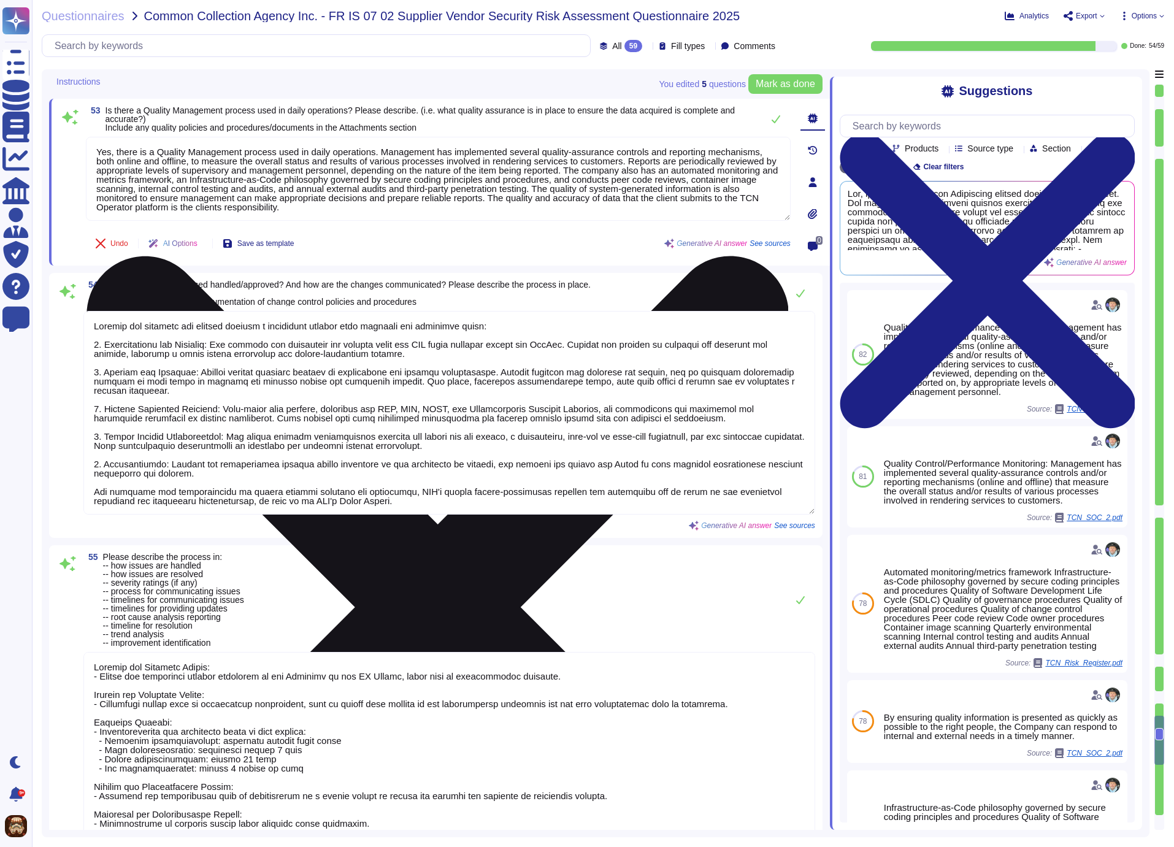
type textarea "Include the following: Reference Number, Document Name (including version, if a…"
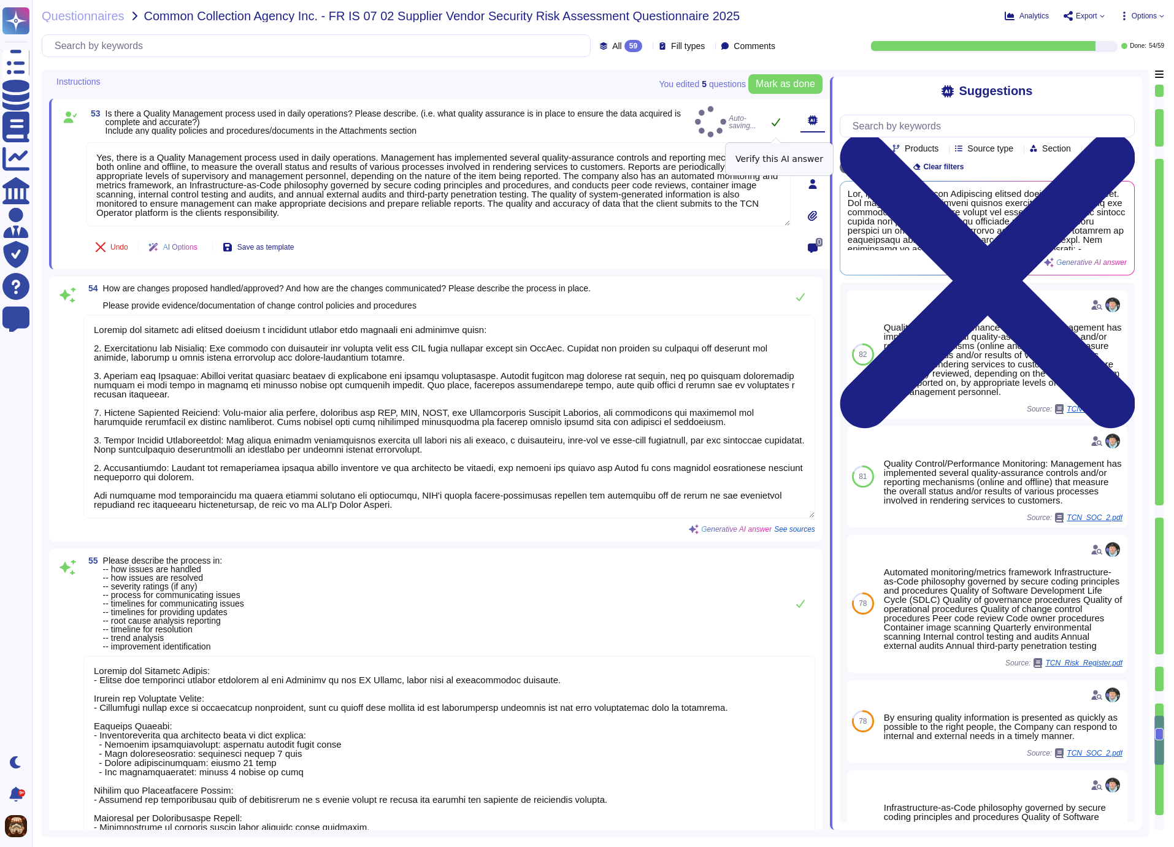
type textarea "Yes, there is a Quality Management process used in daily operations. Management…"
click at [777, 127] on icon at bounding box center [776, 122] width 10 height 10
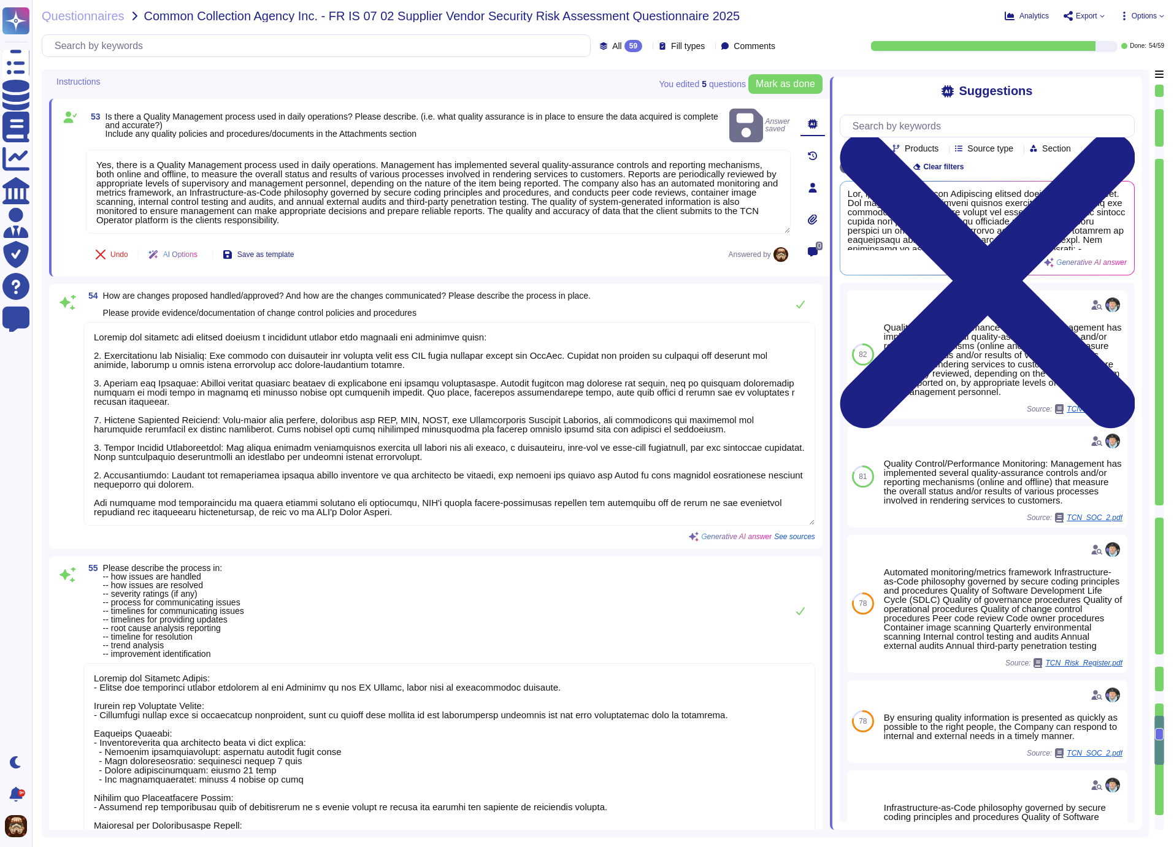
scroll to position [1, 0]
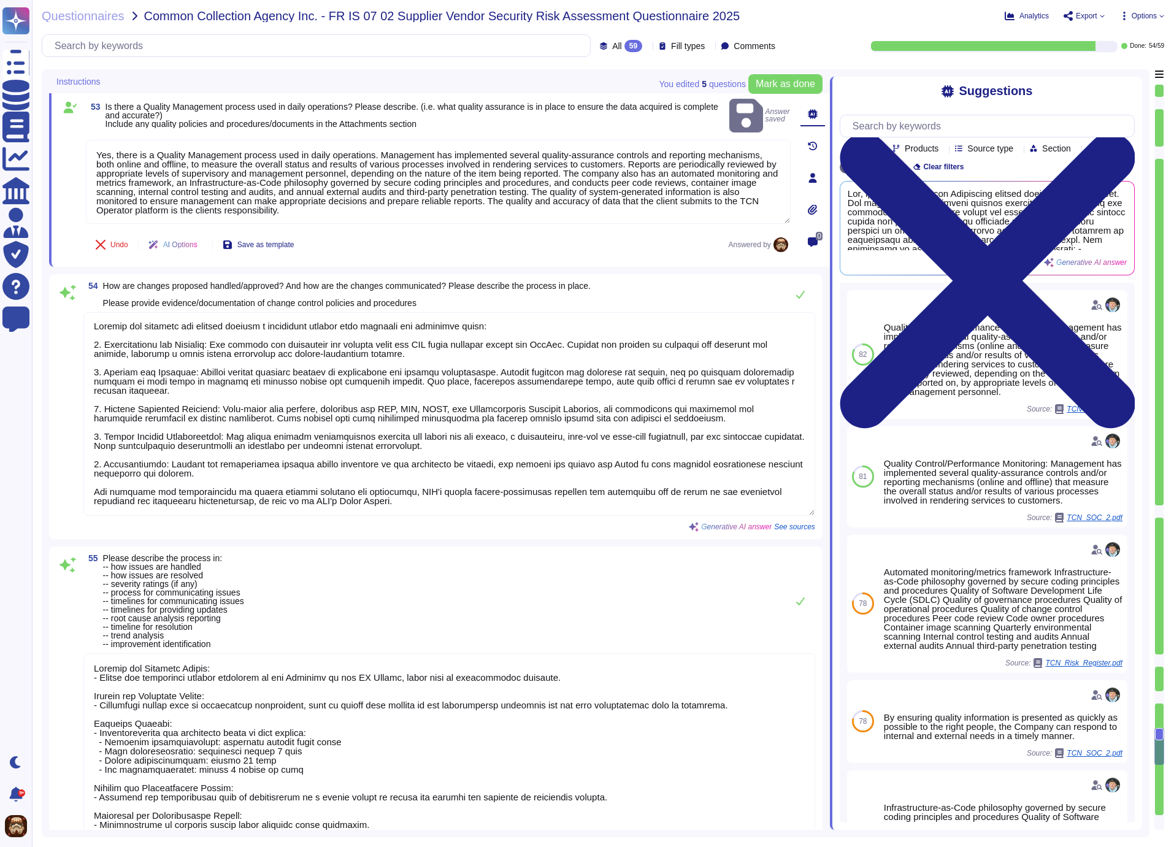
type textarea "TCN's core business is providing cloud-based (SaaS) call center technologies. T…"
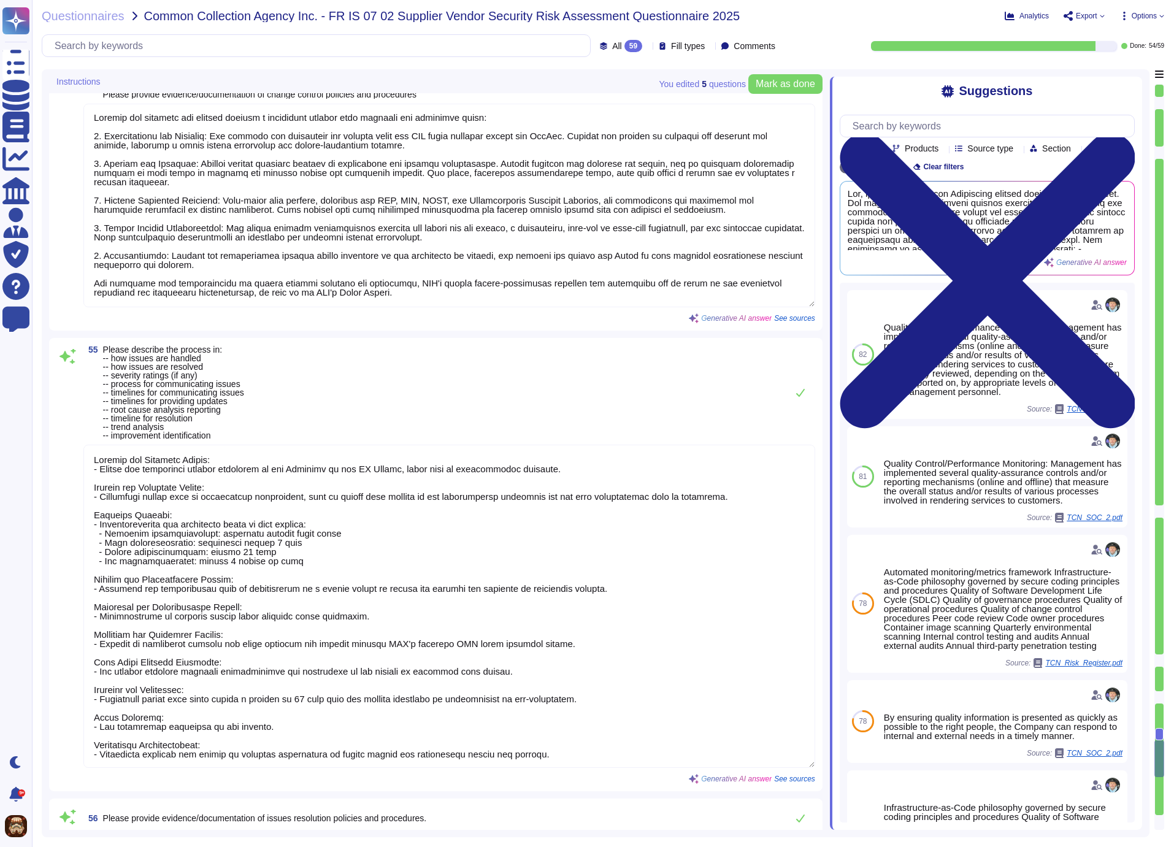
type textarea "None"
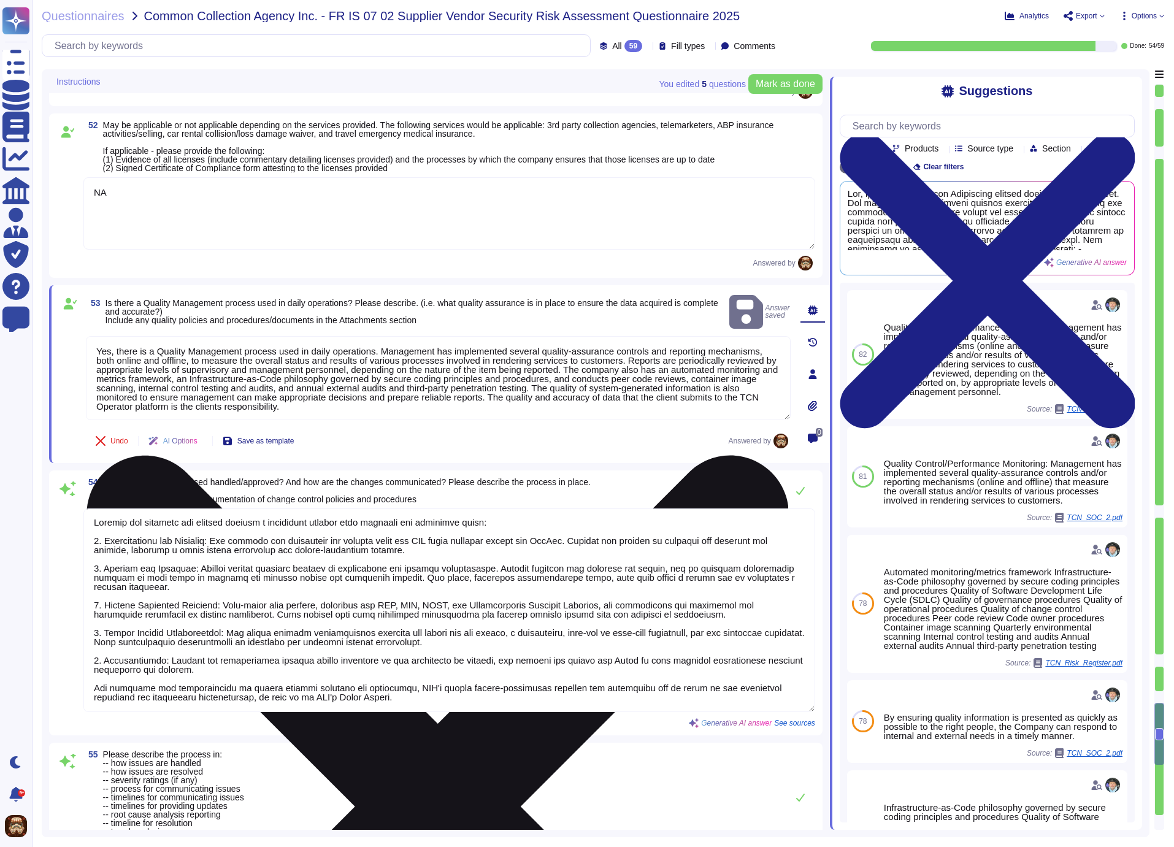
type textarea "No incidents occurred in the last 12 months."
type textarea "No"
type textarea "TCN's certificate of insurance can be accessed on TCN's Trust Center (https://t…"
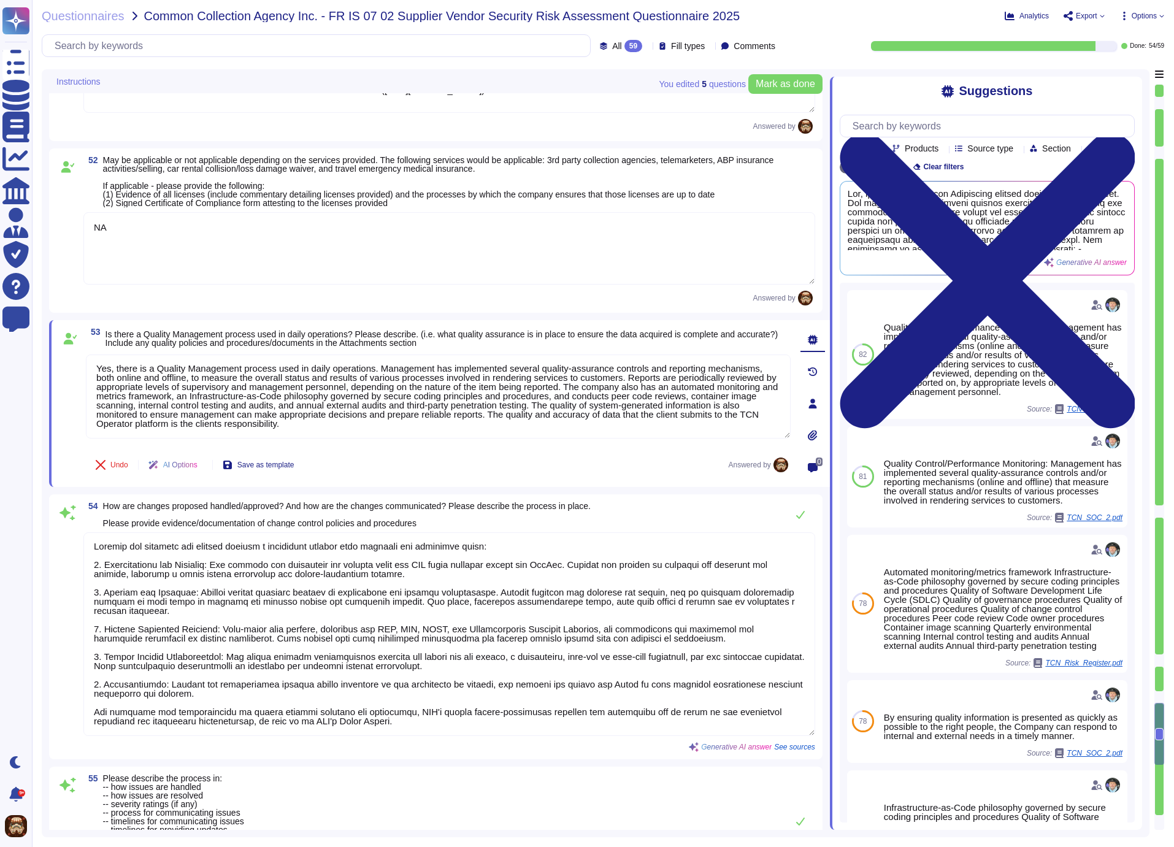
click at [668, 523] on div "54 How are changes proposed handled/approved? And how are the changes communica…" at bounding box center [449, 515] width 732 height 26
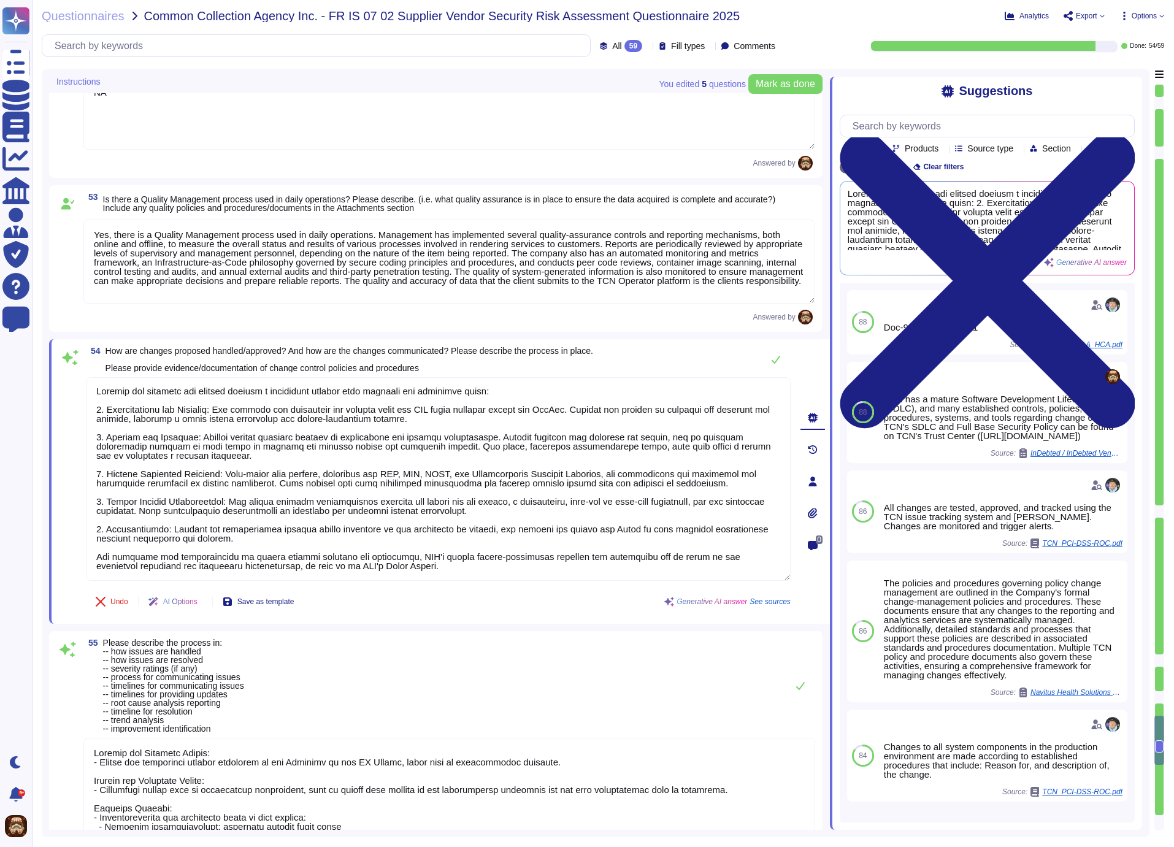
type textarea "Include the following: Reference Number, Document Name (including version, if a…"
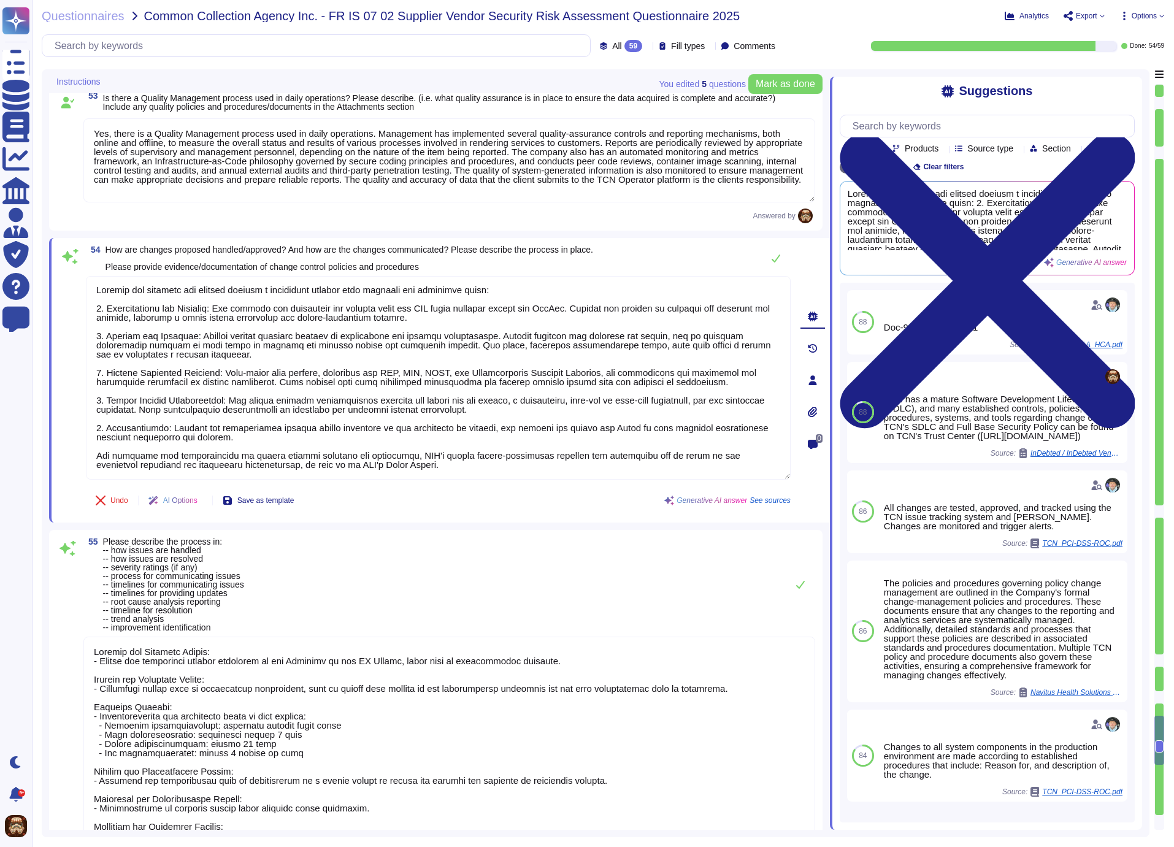
type textarea "TCN's core business is providing cloud-based (SaaS) call center technologies. T…"
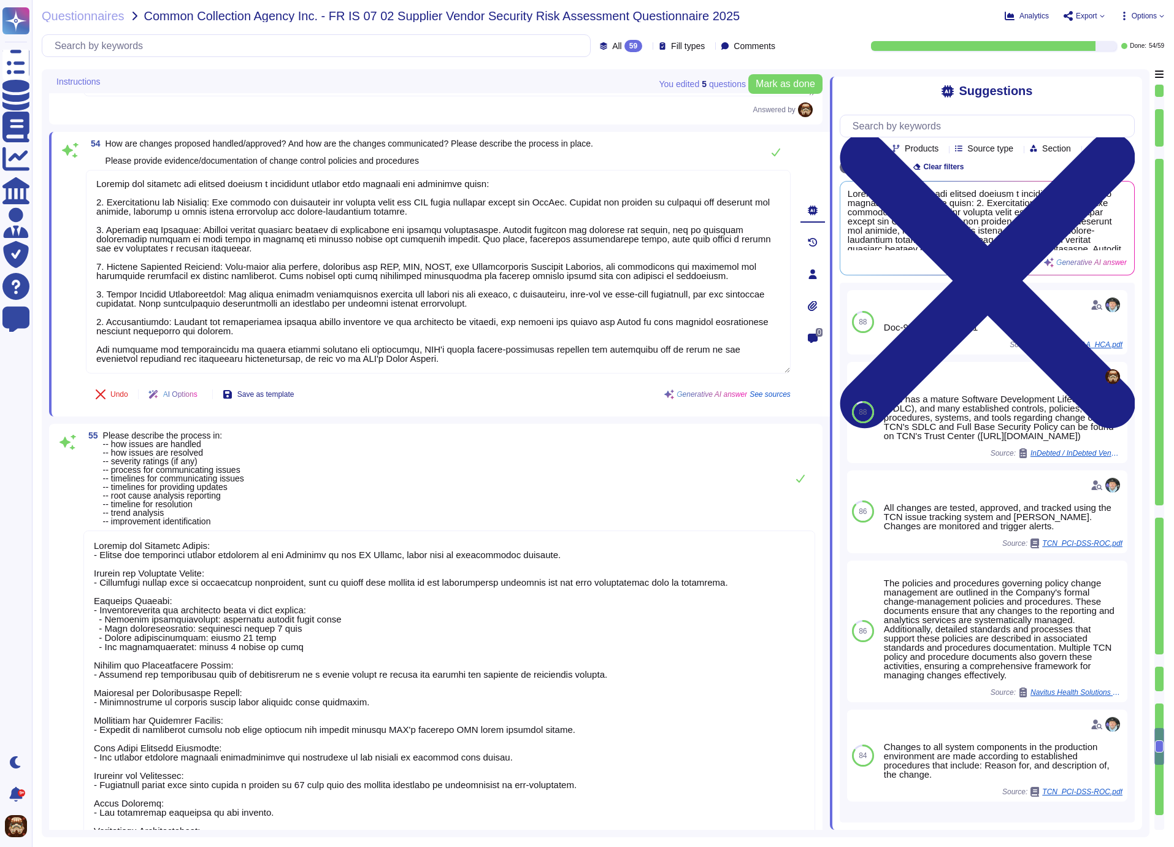
scroll to position [7006, 0]
paste textarea "TCN has established controls, policies, and procedures regarding change control…"
type textarea "TCN has established controls, policies, and procedures regarding change control…"
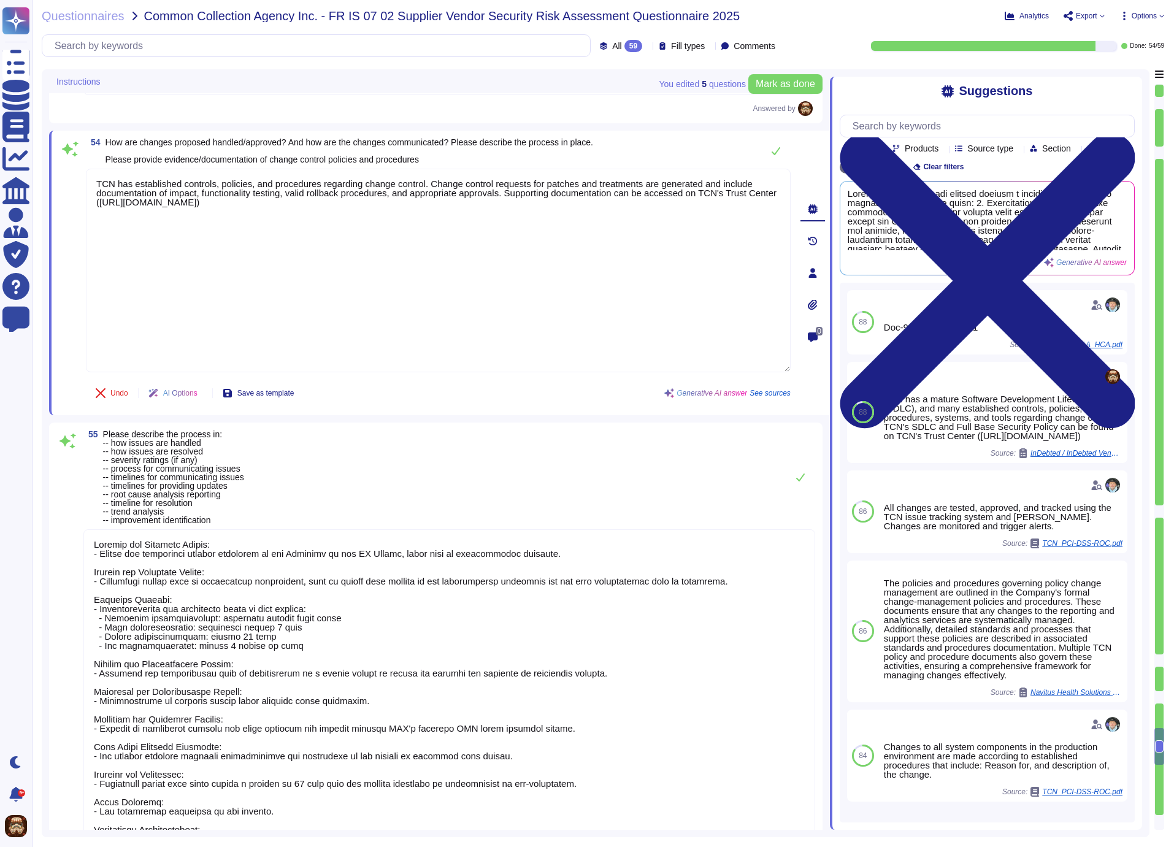
scroll to position [0, 0]
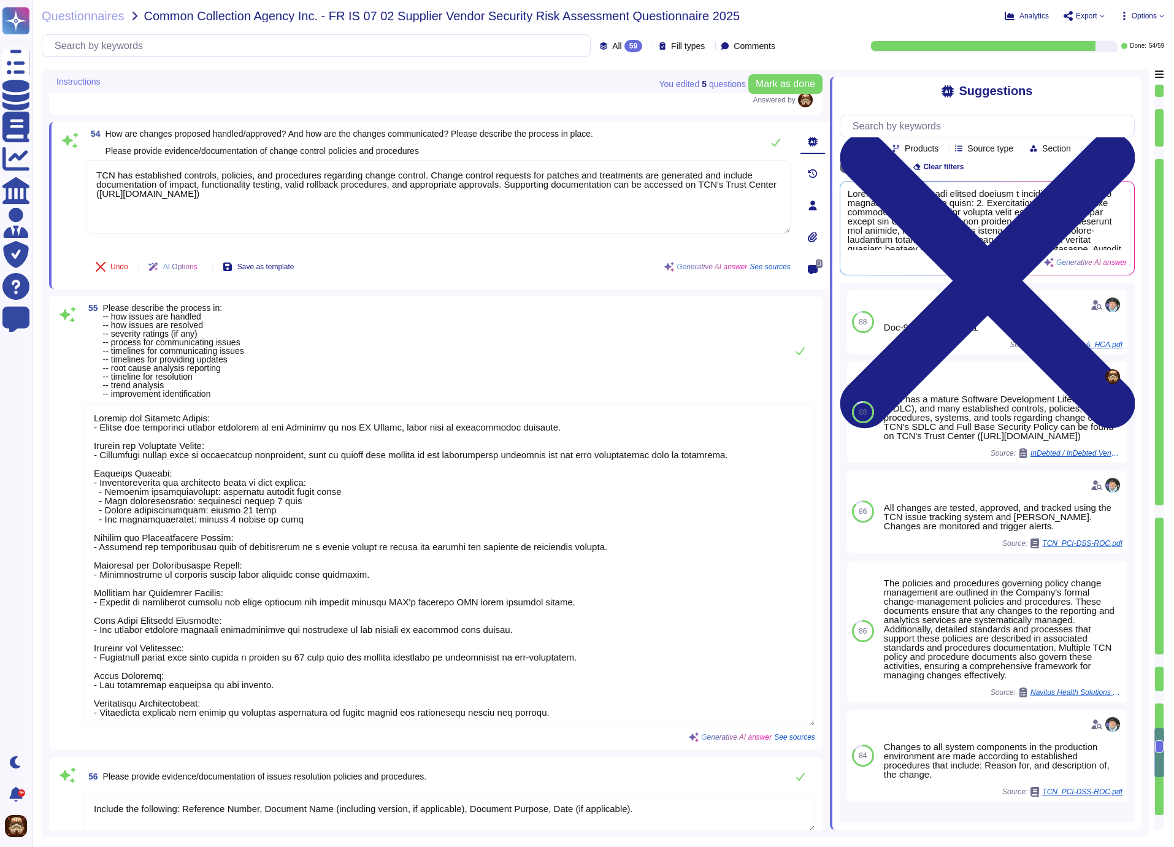
type textarea "None"
type textarea "TCN measures the effectiveness of quality assurance through several mechanisms,…"
type textarea "TCN has established controls, policies, and procedures regarding change control…"
click at [779, 147] on icon at bounding box center [776, 142] width 10 height 10
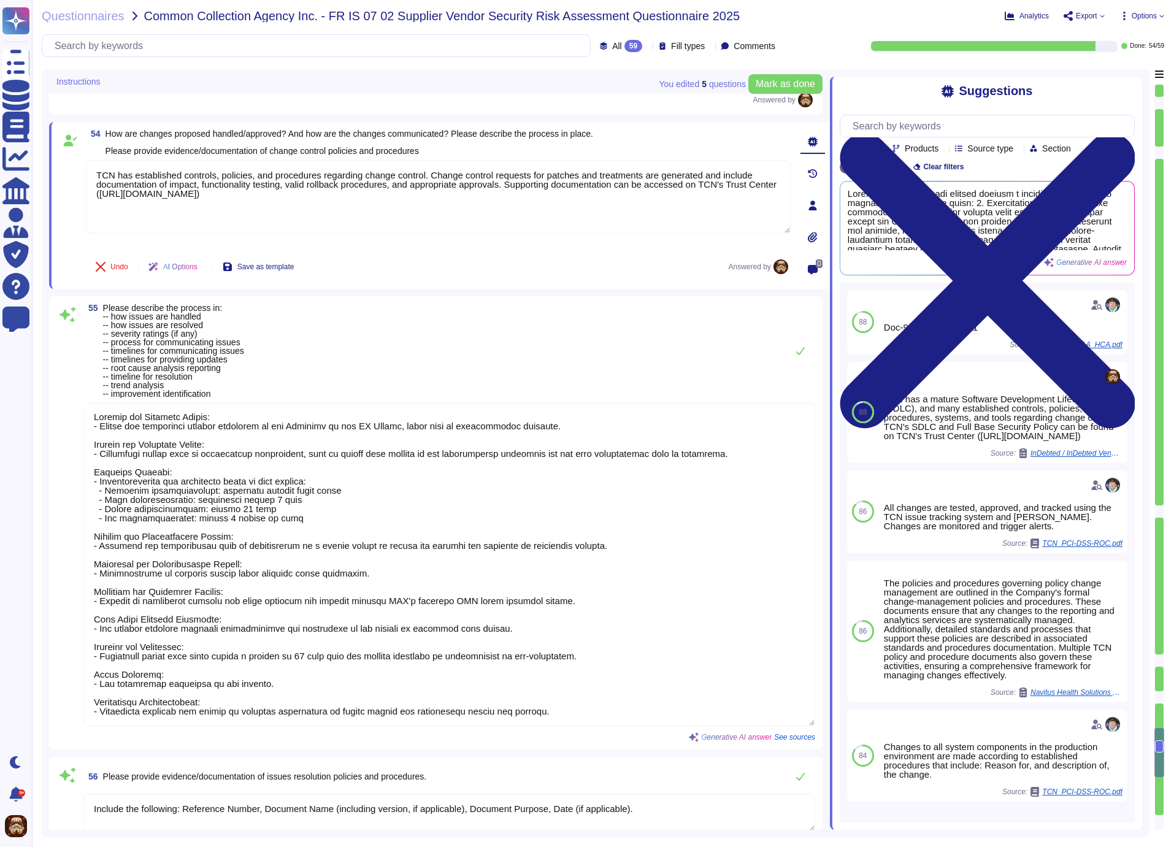
click at [531, 356] on div "55 Please describe the process in: -- how issues are handled -- how issues are …" at bounding box center [449, 351] width 732 height 94
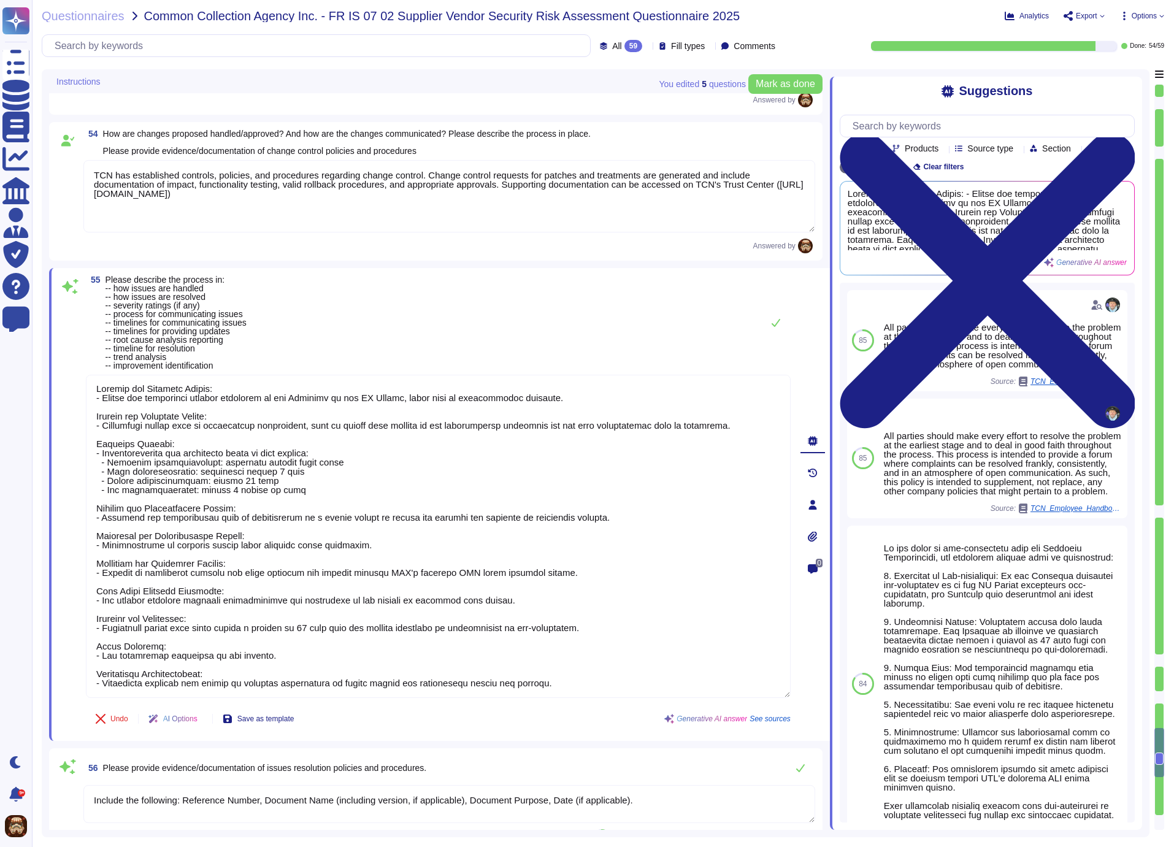
paste textarea "- Issues are handled by our dedicated support team who assess the severity and …"
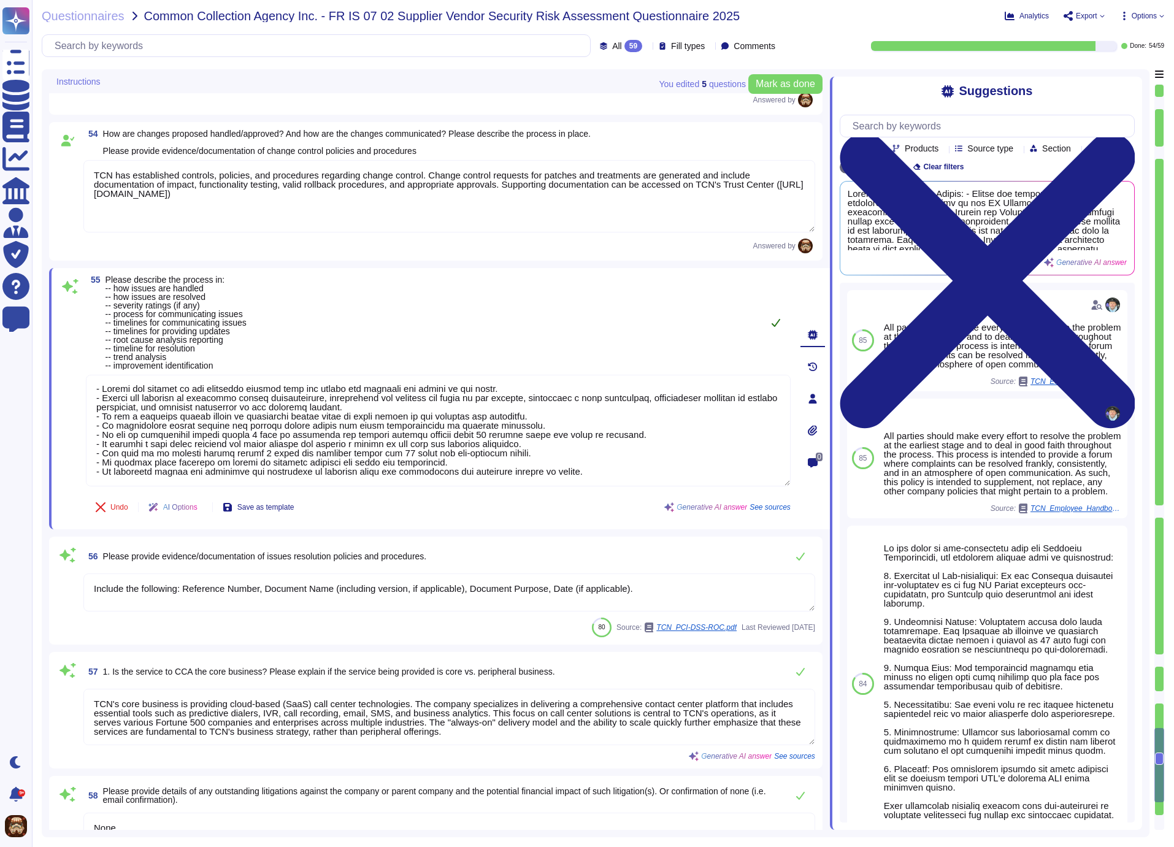
type textarea "- Issues are handled by our dedicated support team who assess the severity and …"
click at [777, 327] on icon at bounding box center [776, 323] width 9 height 8
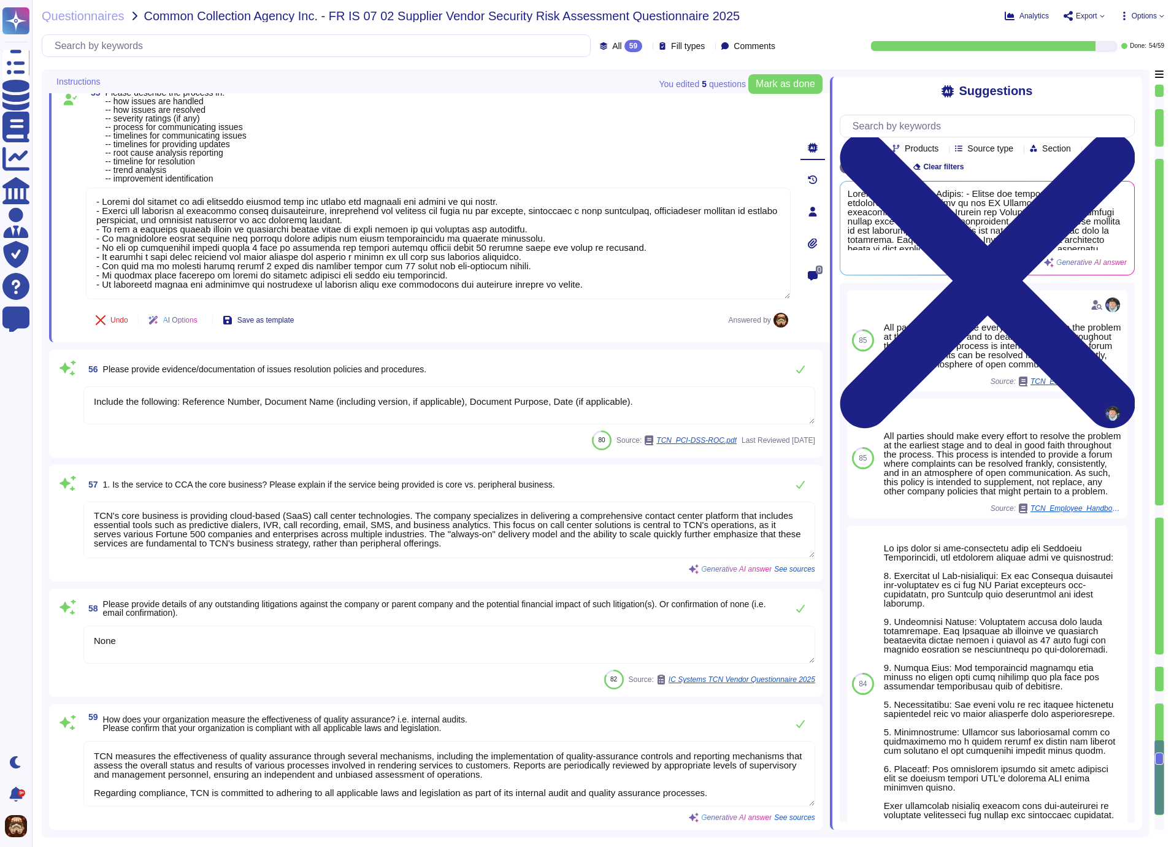
drag, startPoint x: 672, startPoint y: 407, endPoint x: 85, endPoint y: 405, distance: 587.0
click at [85, 405] on textarea "Include the following: Reference Number, Document Name (including version, if a…" at bounding box center [449, 405] width 732 height 38
paste textarea "Supporting documentation can be accessed on TCN's Trust Center (https://trust.t…"
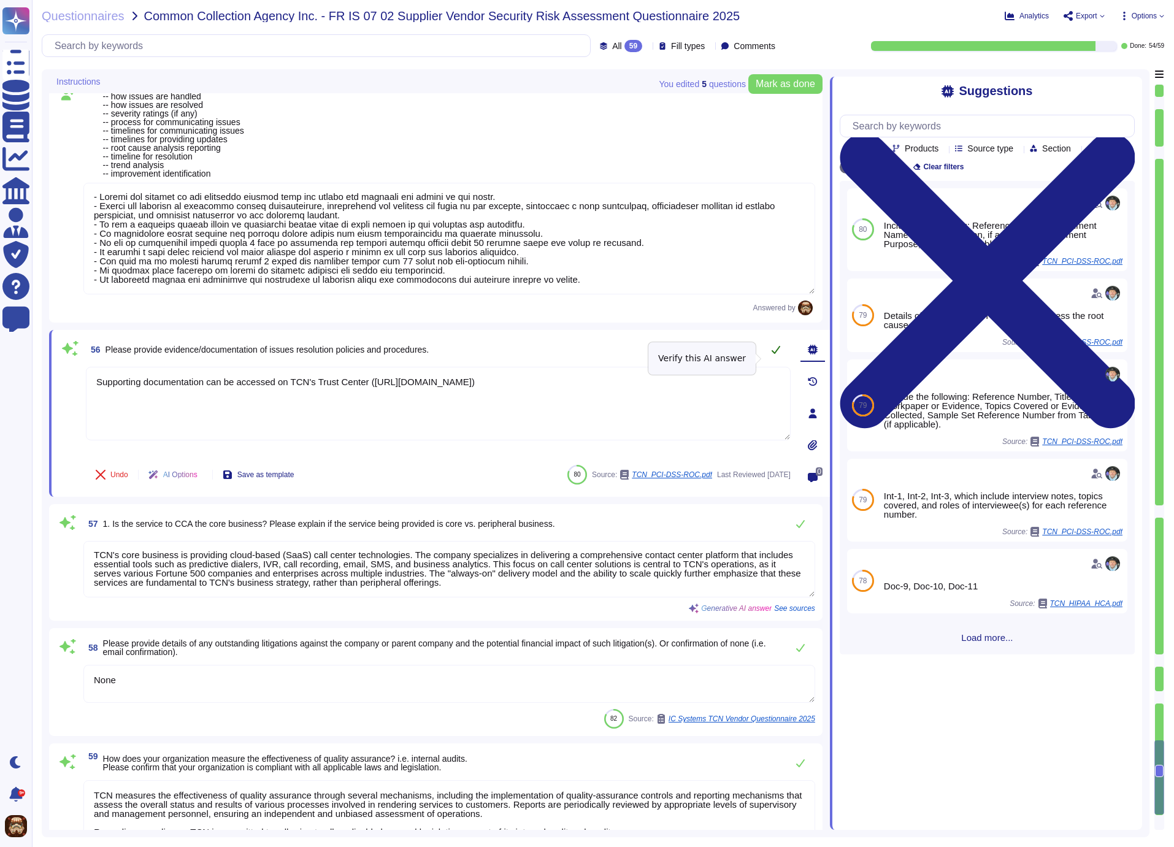
type textarea "Supporting documentation can be accessed on TCN's Trust Center (https://trust.t…"
click at [781, 359] on button at bounding box center [775, 349] width 29 height 25
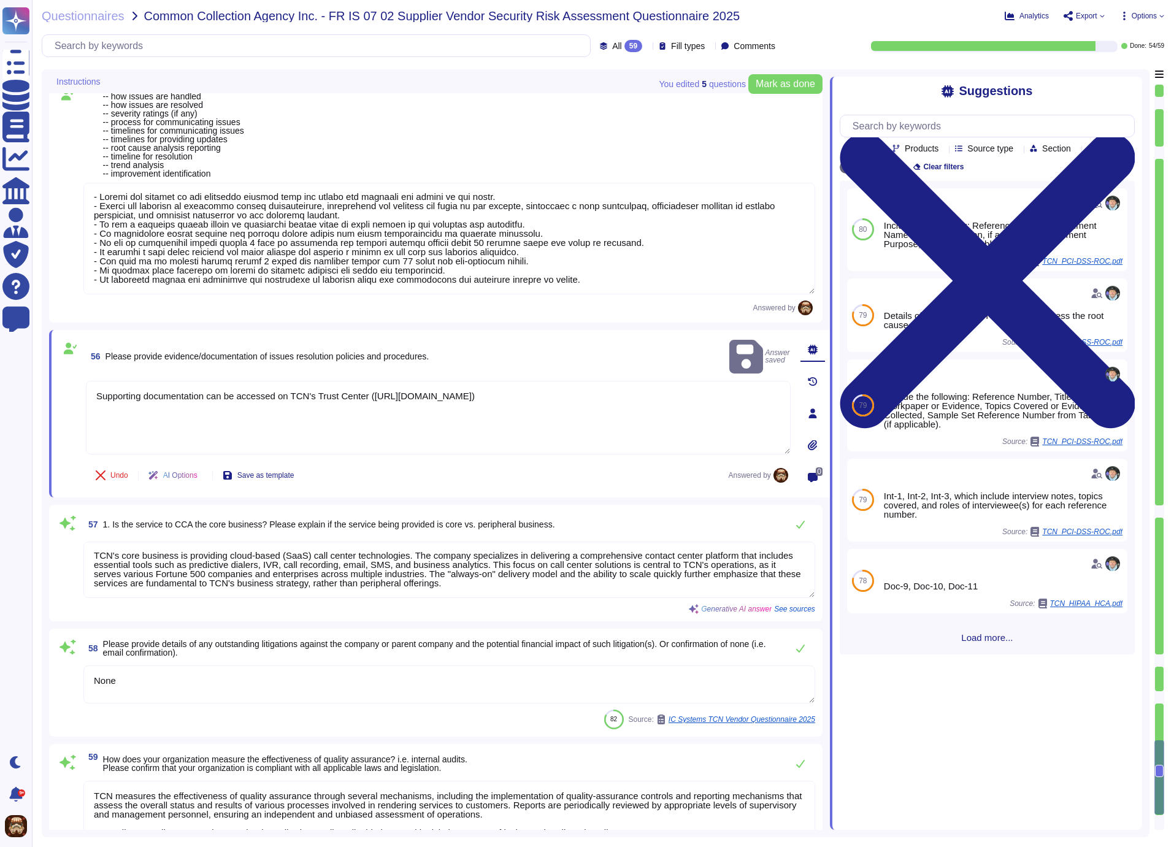
click at [621, 537] on div "57 1. Is the service to CCA the core business? Please explain if the service be…" at bounding box center [449, 524] width 732 height 25
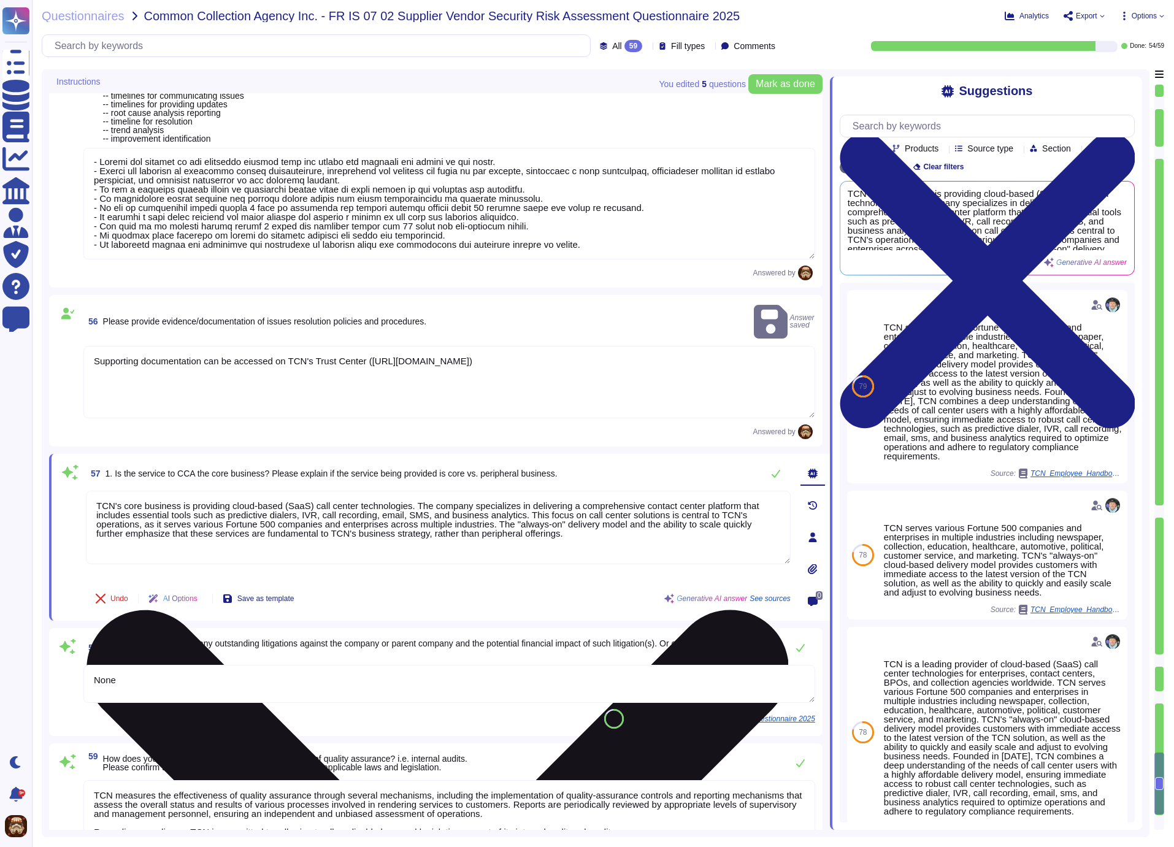
scroll to position [7262, 0]
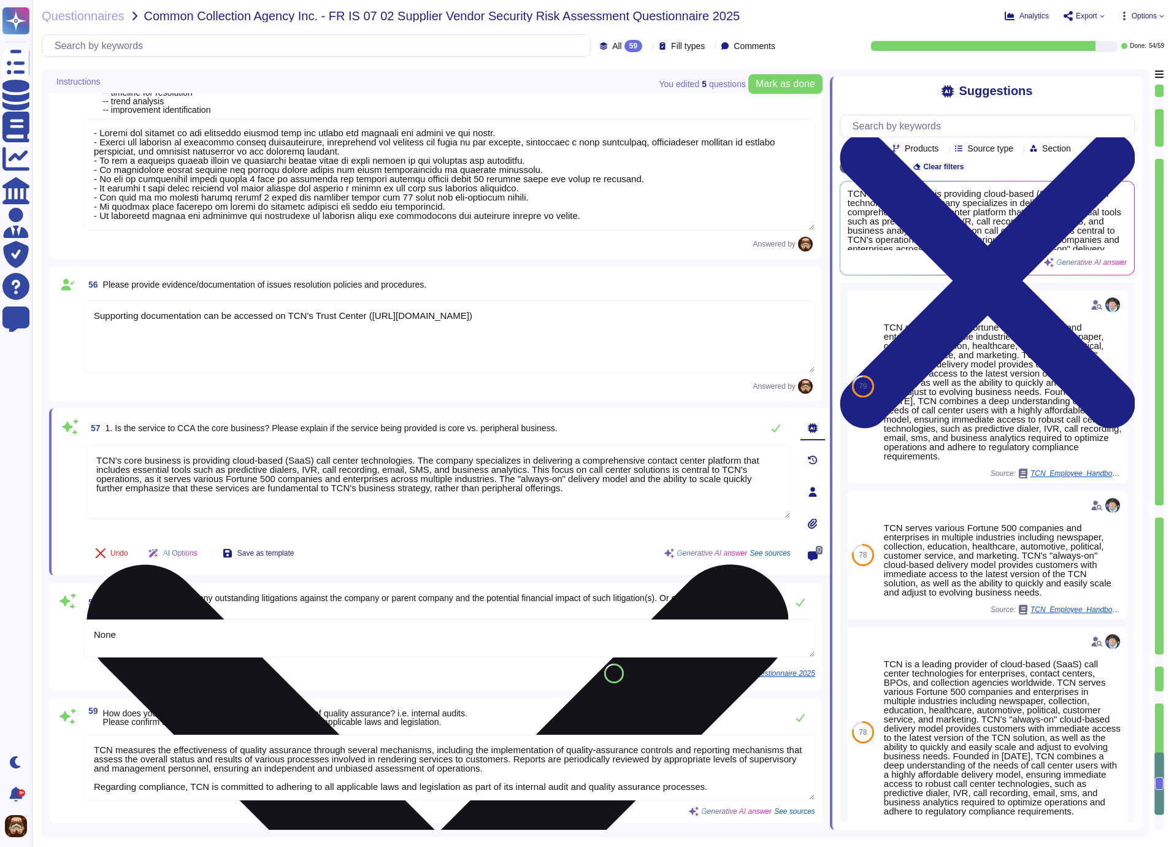
drag, startPoint x: 628, startPoint y: 500, endPoint x: 99, endPoint y: 459, distance: 530.9
click at [99, 459] on textarea "TCN's core business is providing cloud-based (SaaS) call center technologies. T…" at bounding box center [438, 482] width 705 height 74
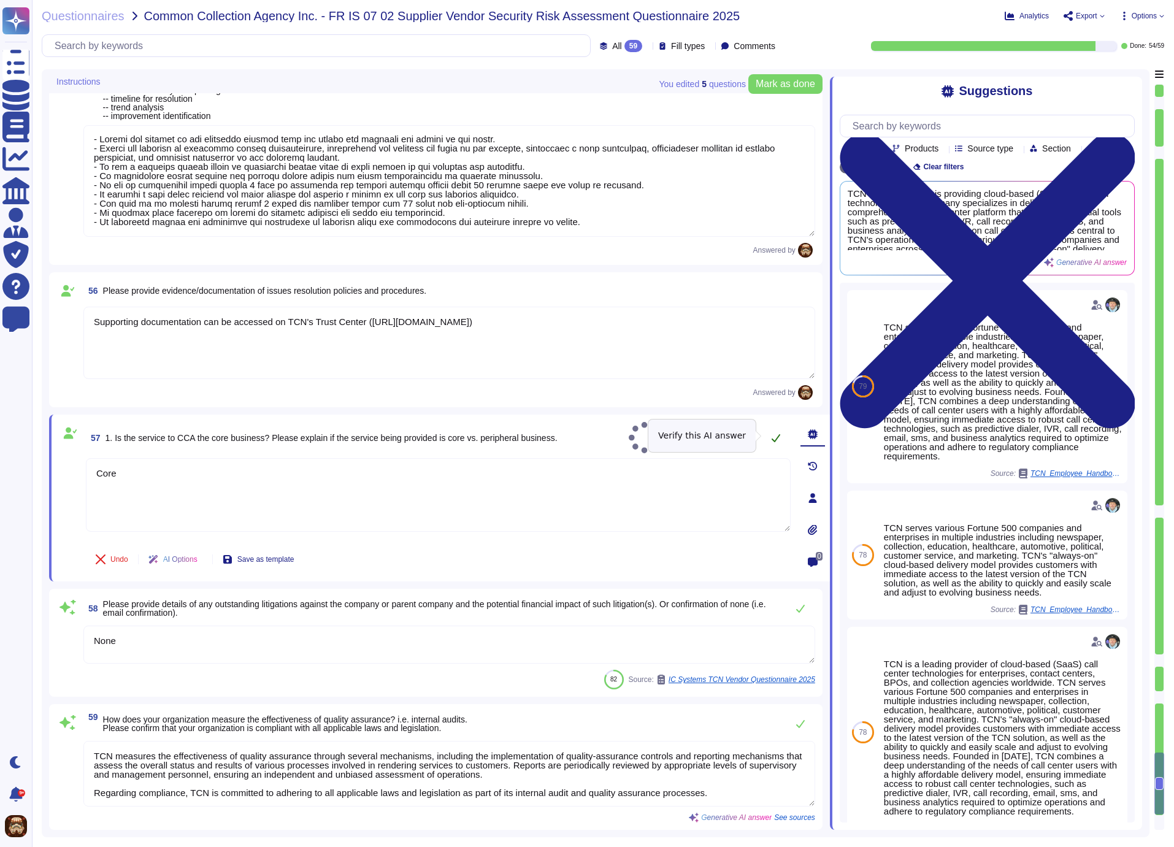
type textarea "Core"
click at [770, 435] on button at bounding box center [775, 438] width 29 height 25
click at [629, 796] on textarea "TCN measures the effectiveness of quality assurance through several mechanisms,…" at bounding box center [449, 774] width 732 height 66
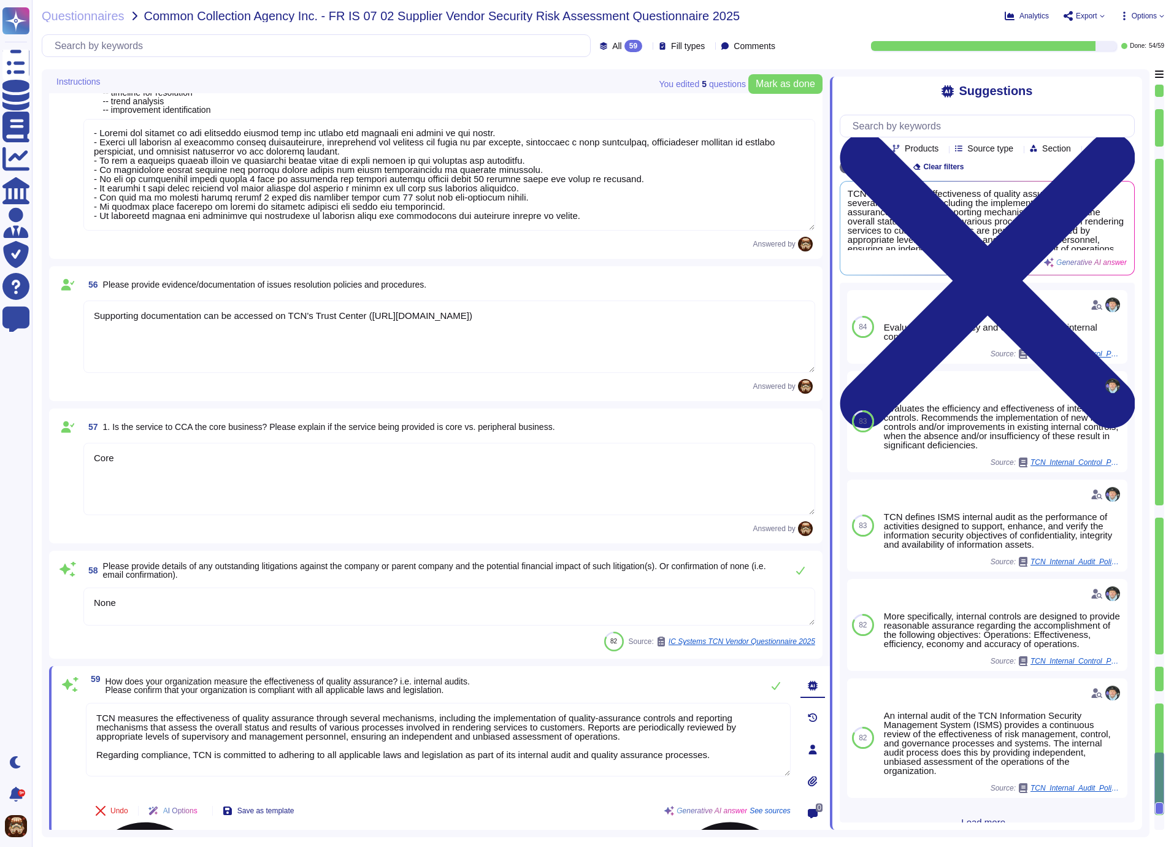
click at [743, 762] on textarea "TCN measures the effectiveness of quality assurance through several mechanisms,…" at bounding box center [438, 740] width 705 height 74
paste textarea "Our organization measures the effectiveness of quality assurance through intern…"
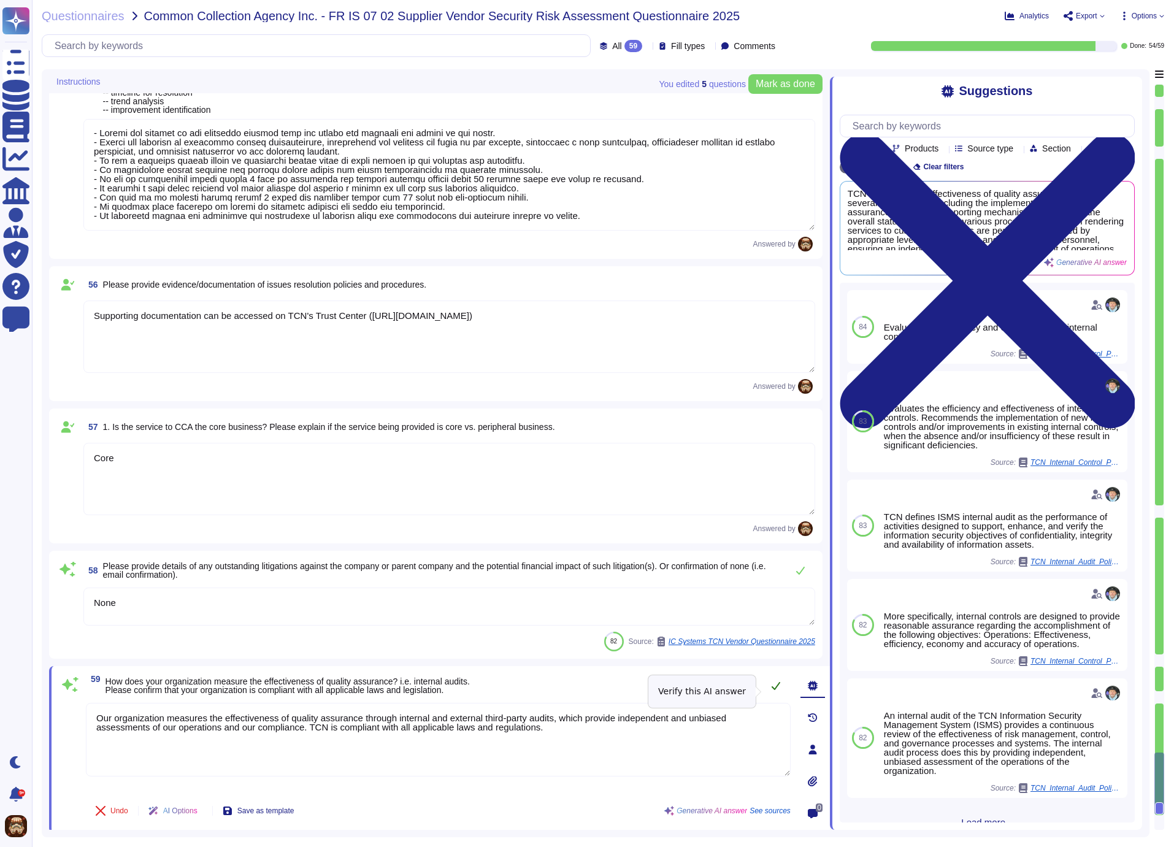
type textarea "Our organization measures the effectiveness of quality assurance through intern…"
click at [773, 691] on icon at bounding box center [776, 686] width 10 height 10
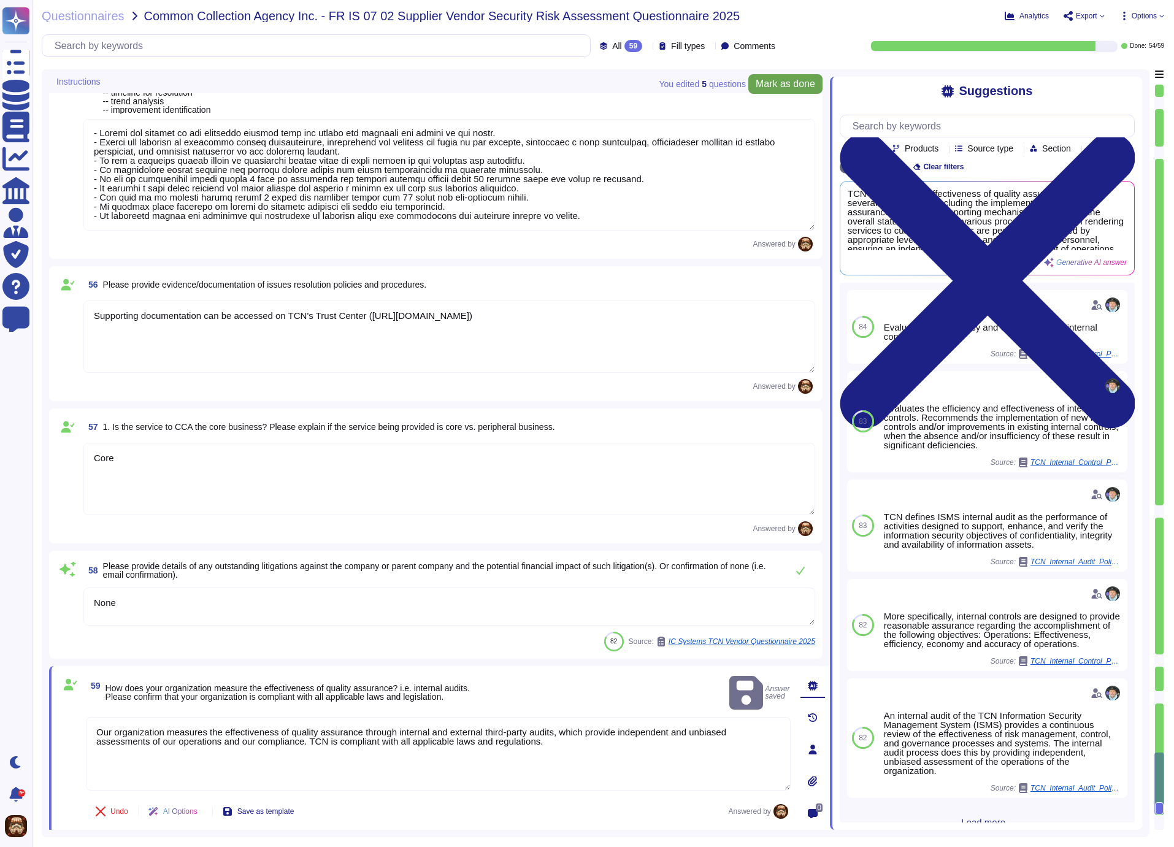
click at [790, 85] on span "Mark as done" at bounding box center [785, 84] width 59 height 10
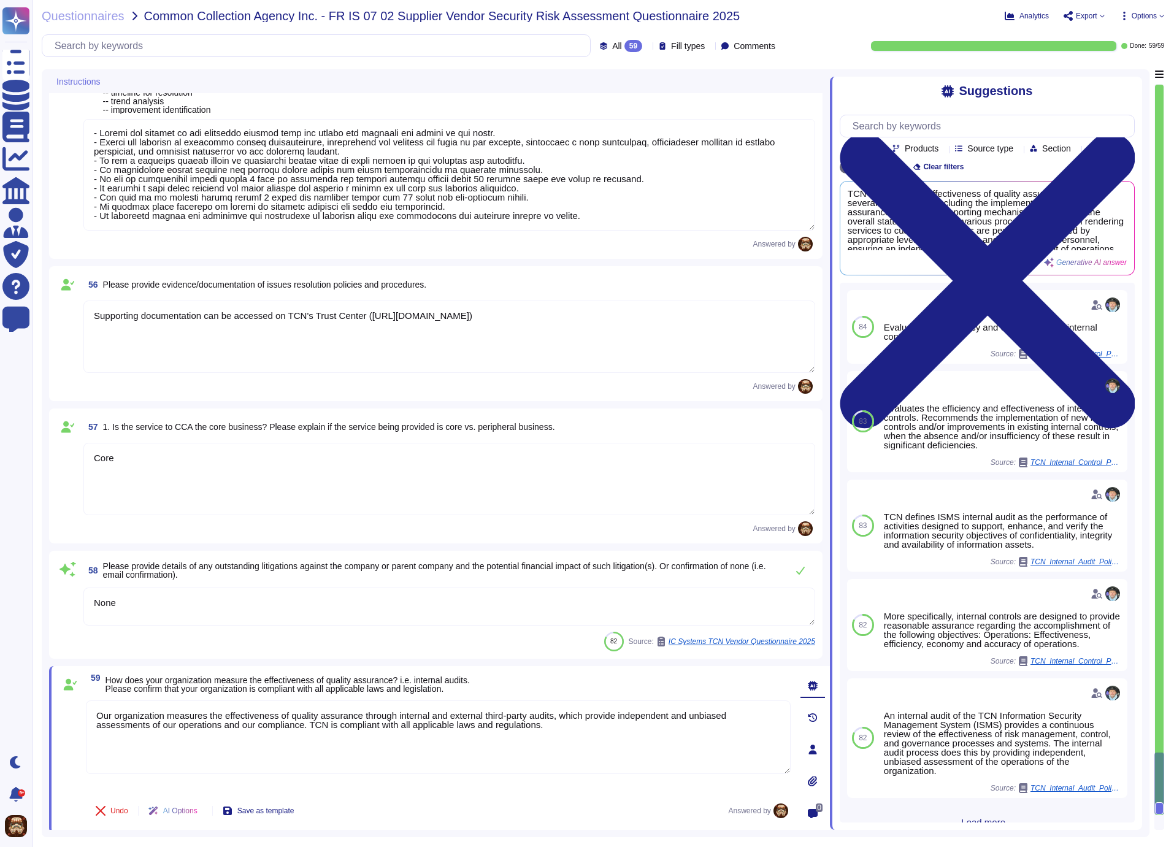
click at [799, 19] on div "Questionnaires Common Collection Agency Inc. - FR IS 07 02 Supplier Vendor Secu…" at bounding box center [494, 16] width 905 height 12
click at [115, 17] on span "Questionnaires" at bounding box center [83, 16] width 83 height 12
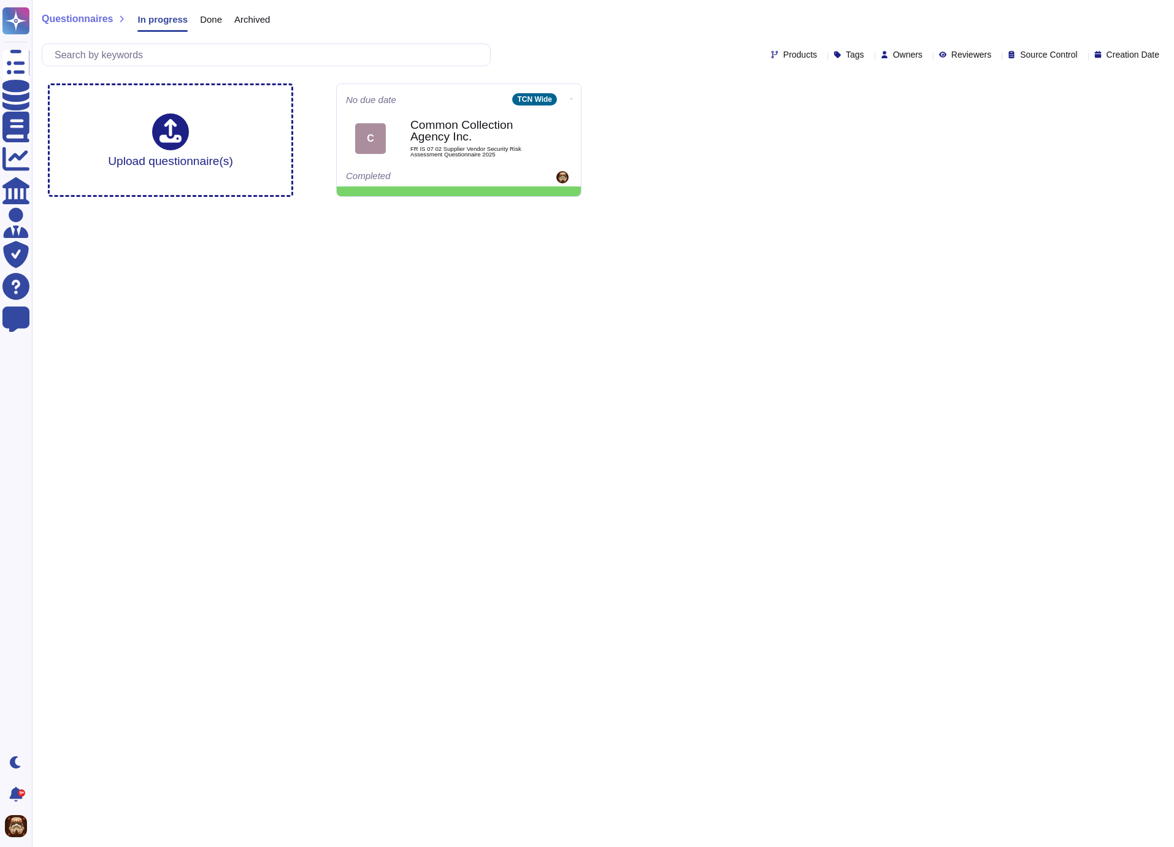
click at [565, 207] on html "Questionnaires Knowledge Base Documents Analytics CAIQ / SIG Admin Trust Center…" at bounding box center [587, 103] width 1174 height 207
